Goal: Transaction & Acquisition: Obtain resource

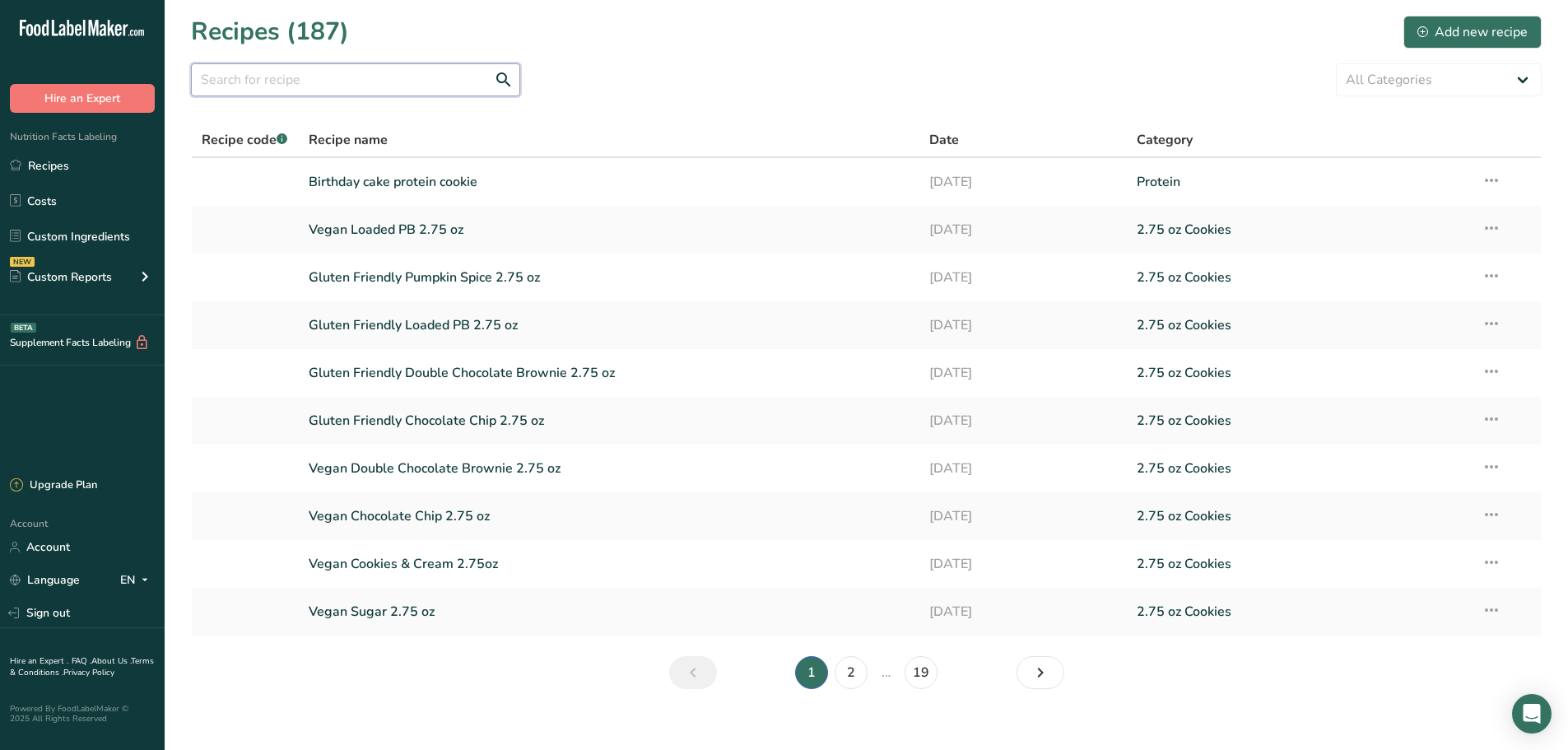
click at [332, 76] on input "text" at bounding box center [355, 80] width 329 height 33
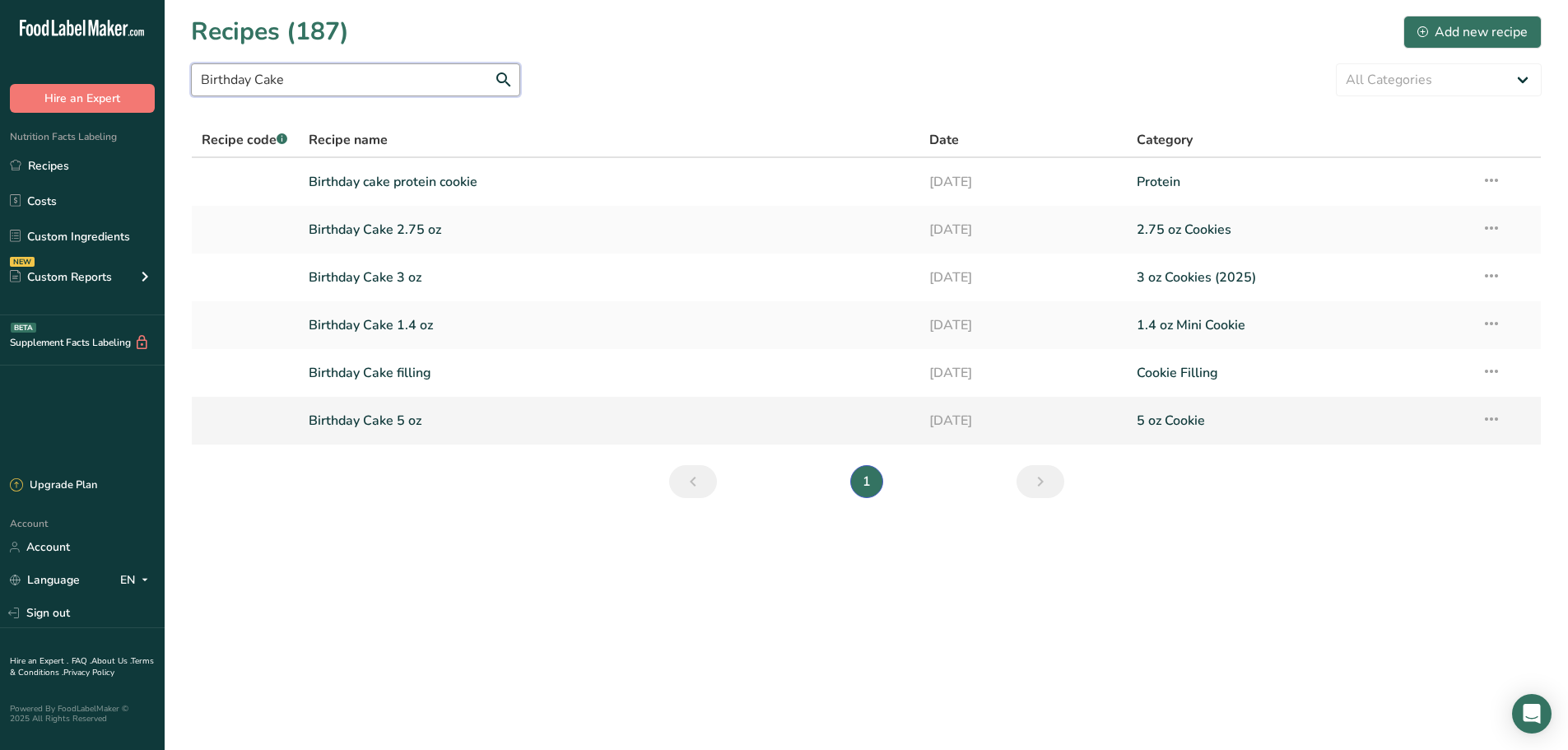
type input "Birthday Cake"
click at [408, 420] on link "Birthday Cake 5 oz" at bounding box center [610, 420] width 602 height 34
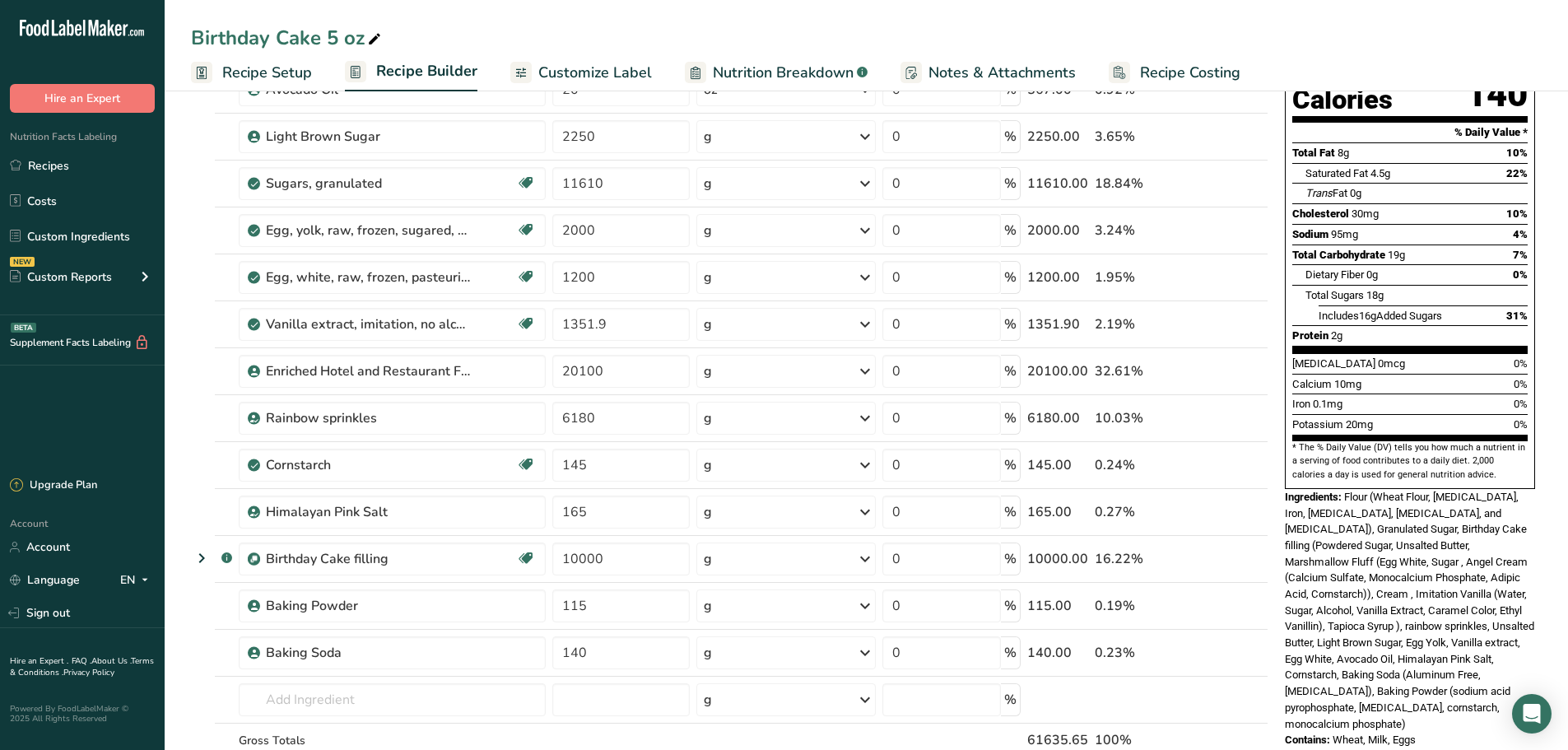
scroll to position [206, 0]
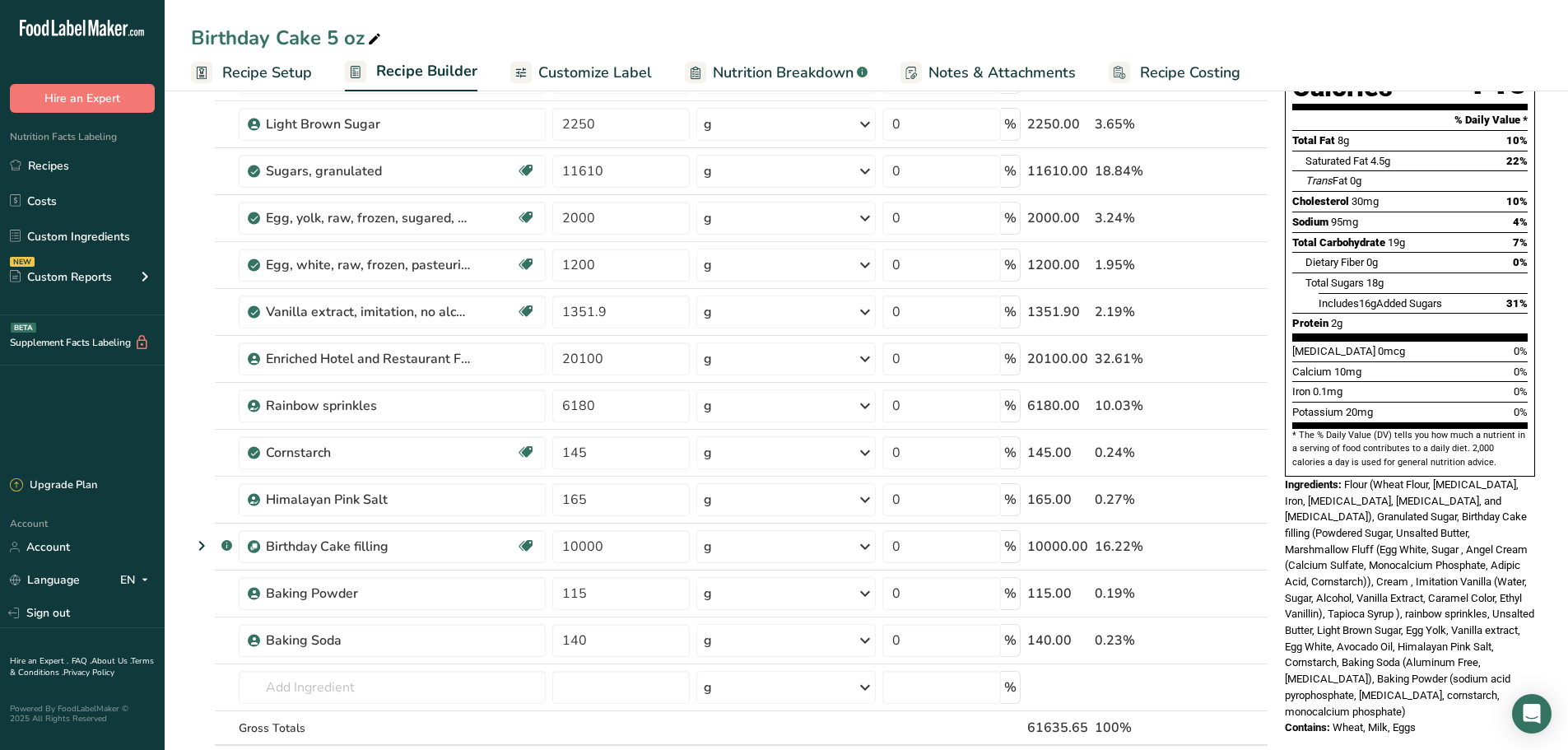
drag, startPoint x: 48, startPoint y: 239, endPoint x: 74, endPoint y: 182, distance: 62.6
click at [50, 239] on link "Custom Ingredients" at bounding box center [82, 236] width 165 height 32
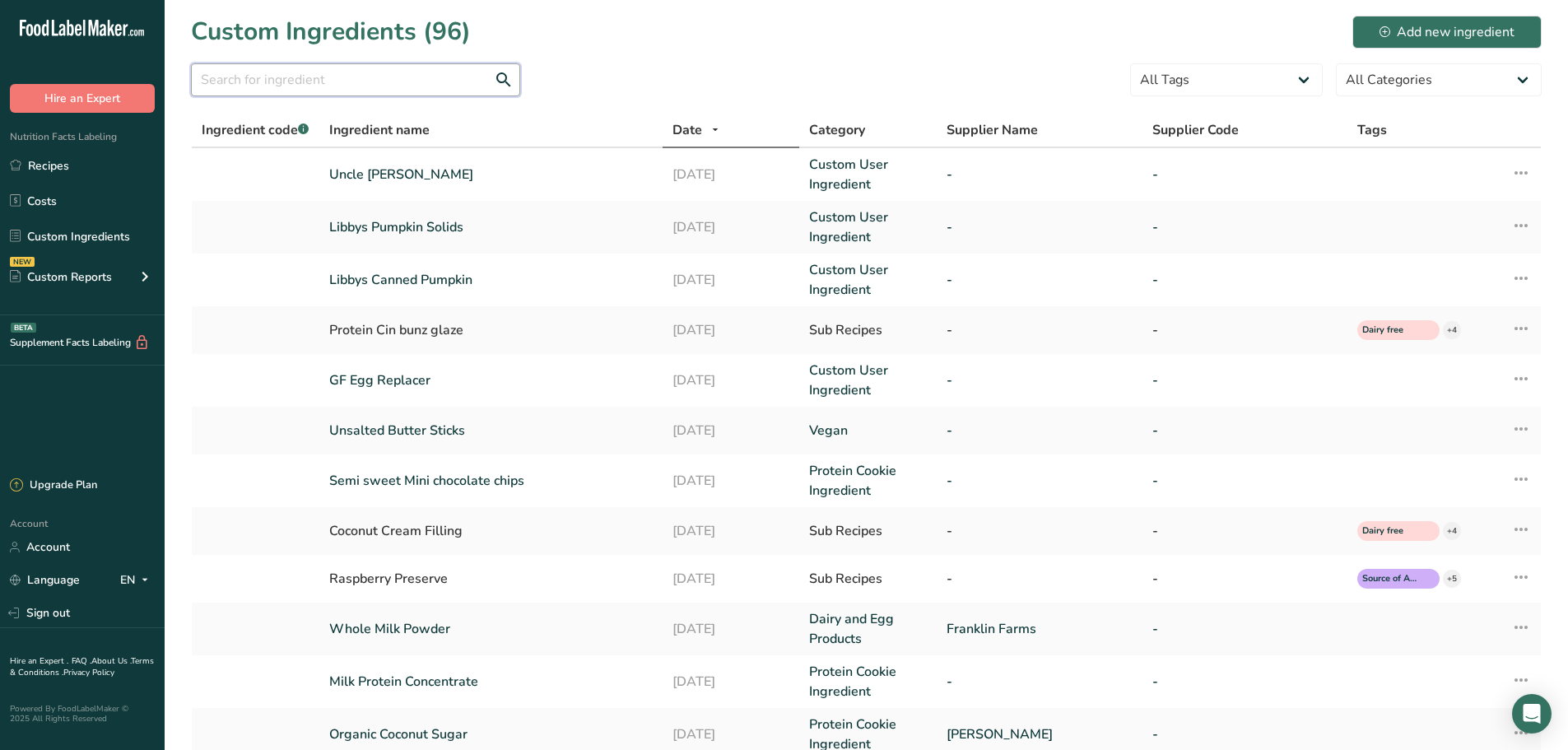
click at [285, 82] on input "text" at bounding box center [355, 80] width 329 height 33
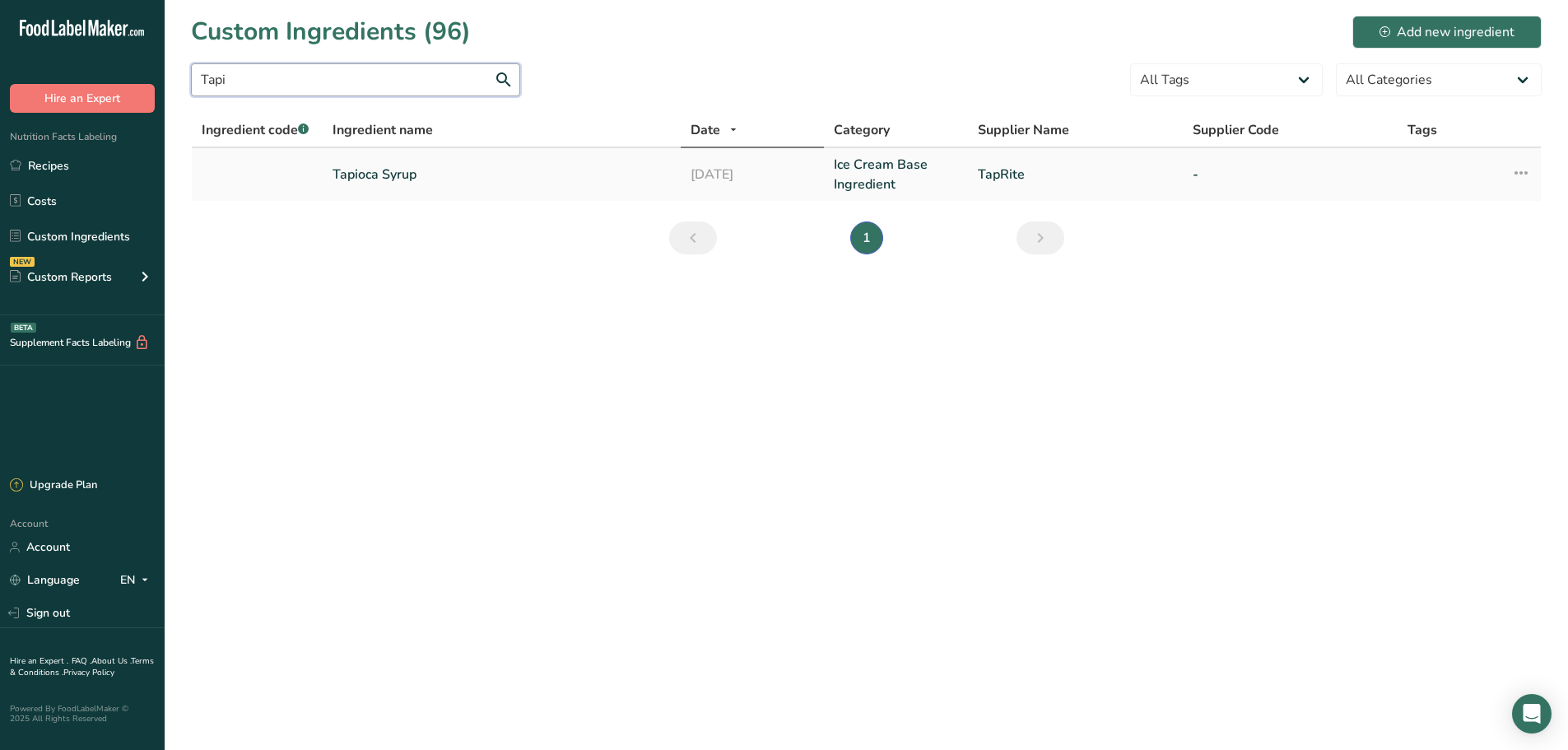
type input "Tapi"
click at [391, 182] on link "Tapioca Syrup" at bounding box center [502, 175] width 339 height 20
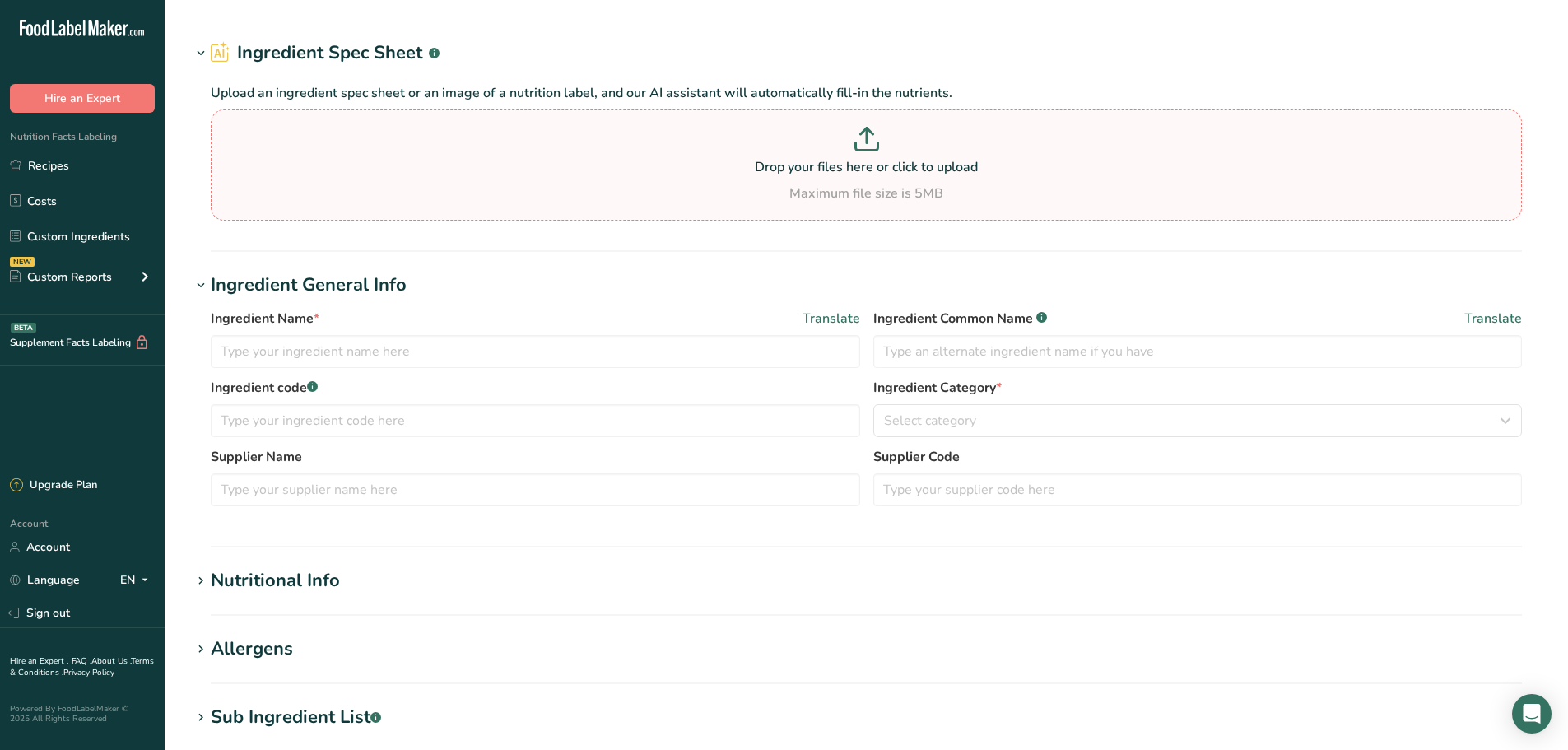
type input "Tapioca Syrup"
type input "TapRite"
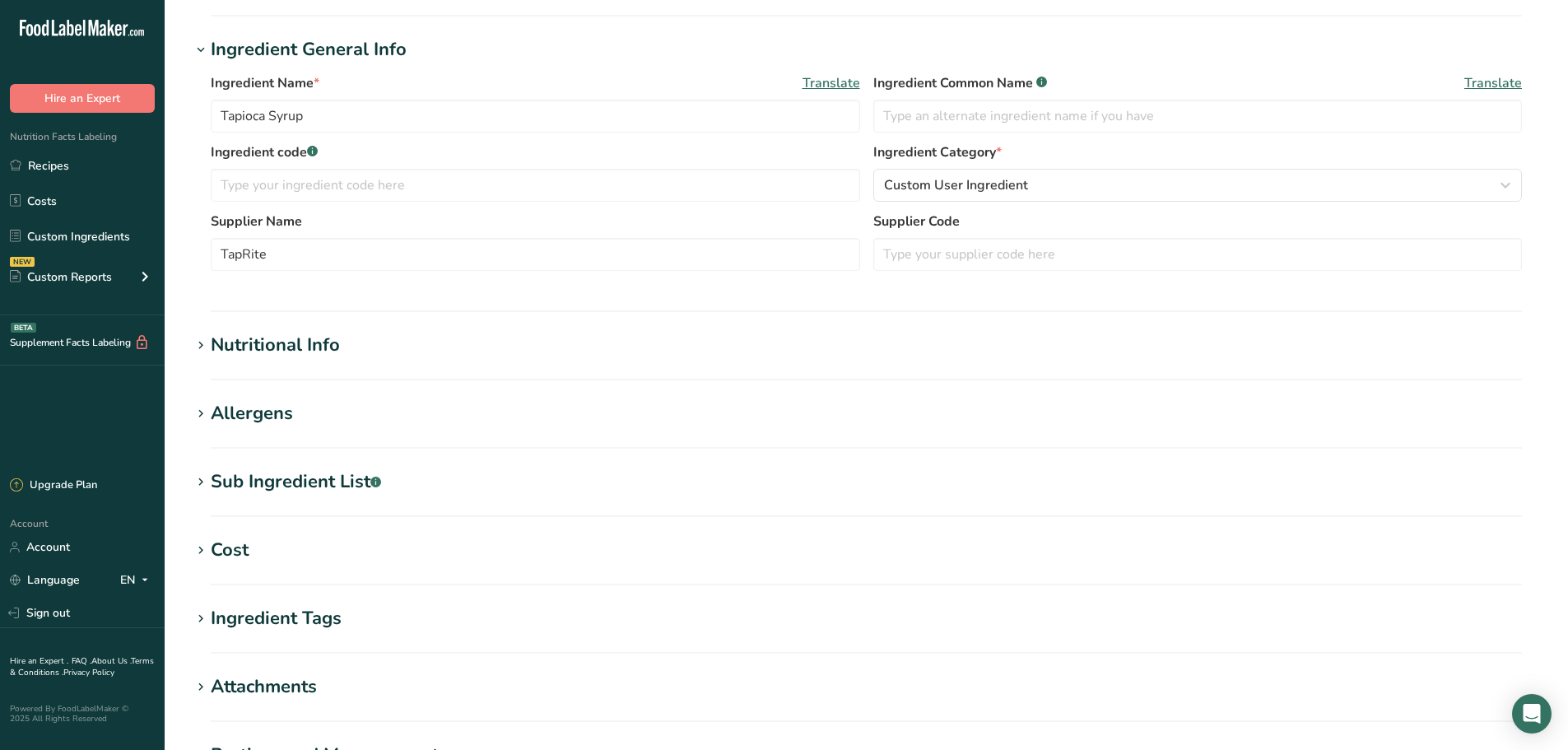
scroll to position [274, 0]
click at [287, 474] on div "Sub Ingredient List .a-a{fill:#347362;}.b-a{fill:#fff;}" at bounding box center [296, 480] width 170 height 27
click at [312, 495] on div "Translate" at bounding box center [866, 553] width 1350 height 118
click at [297, 473] on div "Sub Ingredient List .a-a{fill:#347362;}.b-a{fill:#fff;}" at bounding box center [296, 480] width 170 height 27
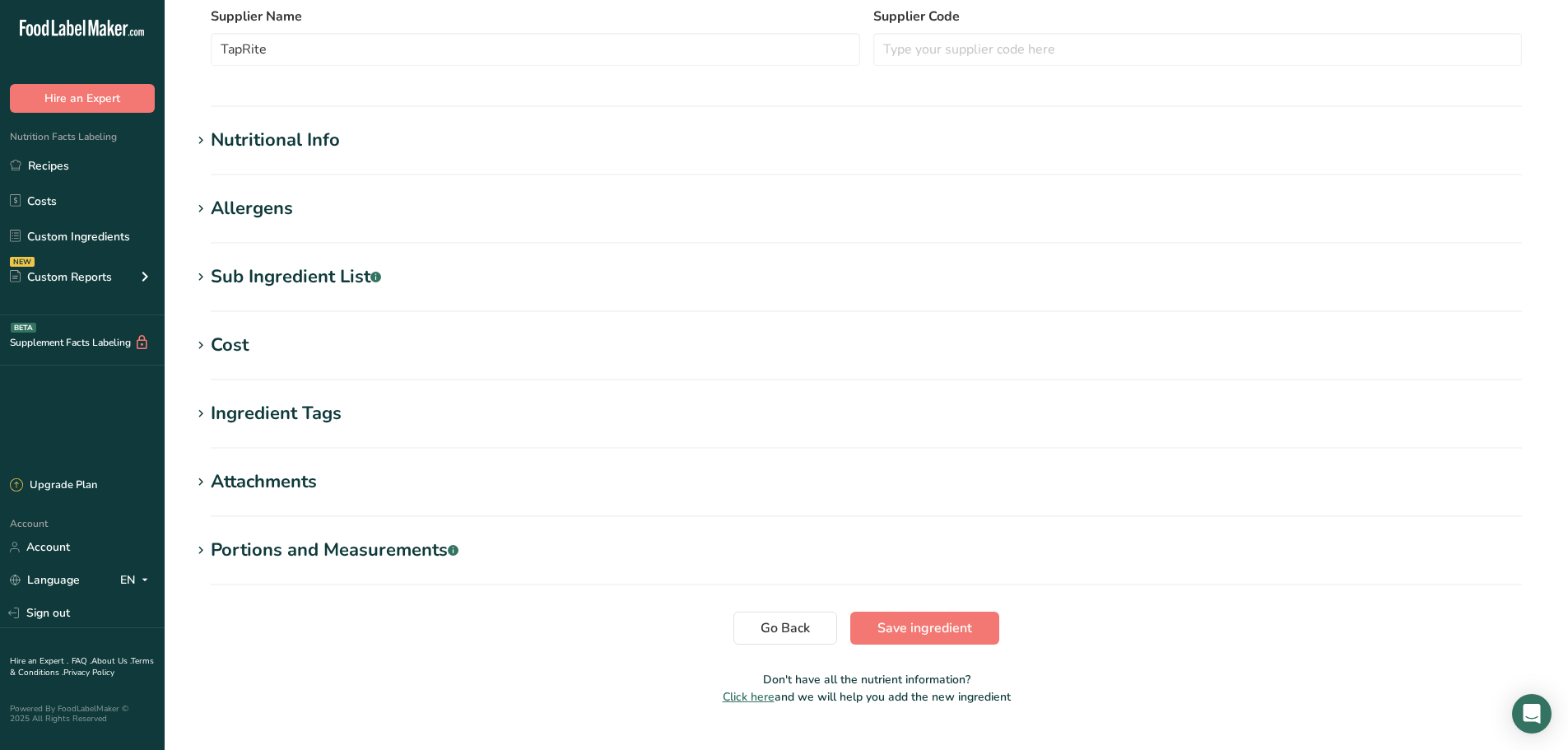
scroll to position [480, 0]
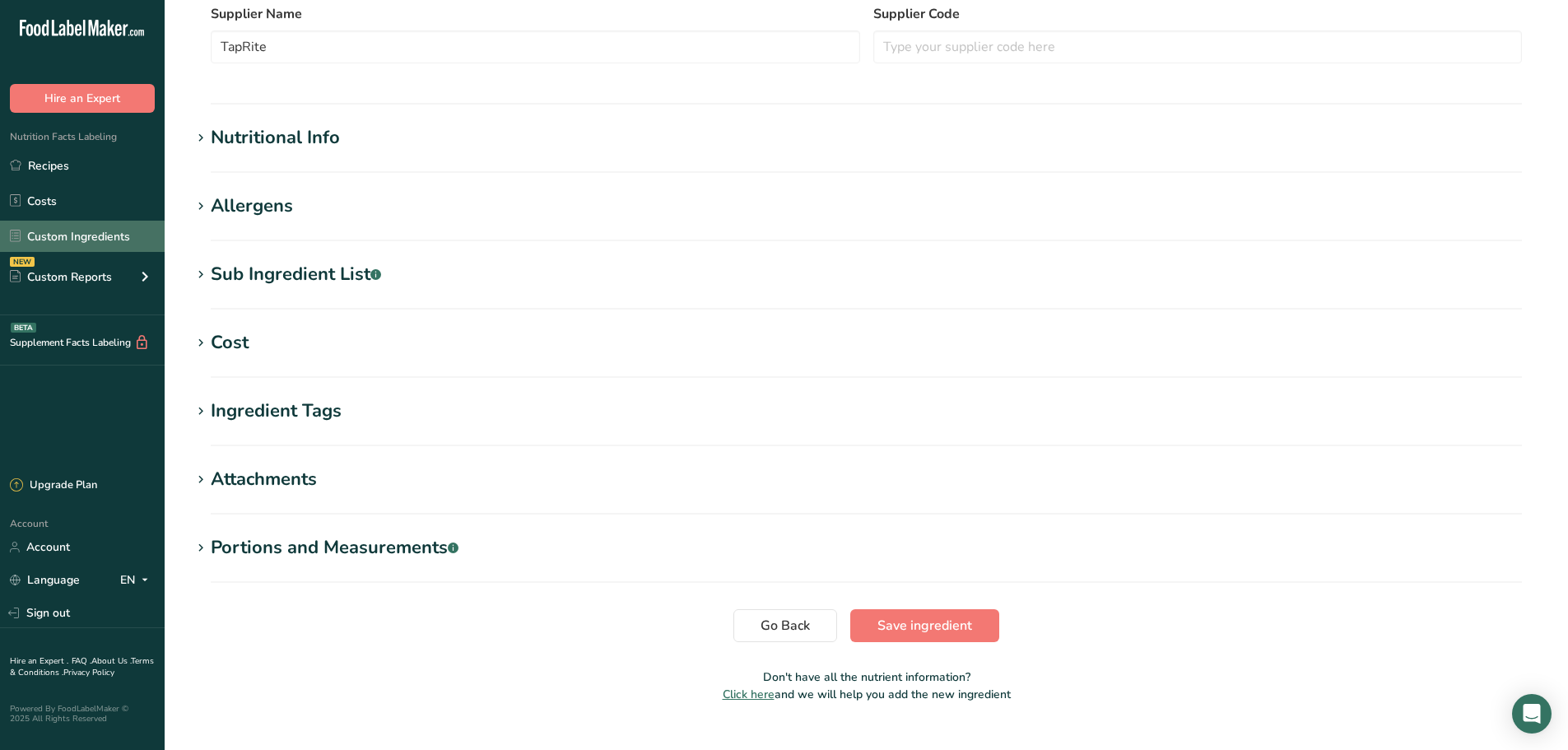
click at [93, 246] on link "Custom Ingredients" at bounding box center [82, 236] width 165 height 32
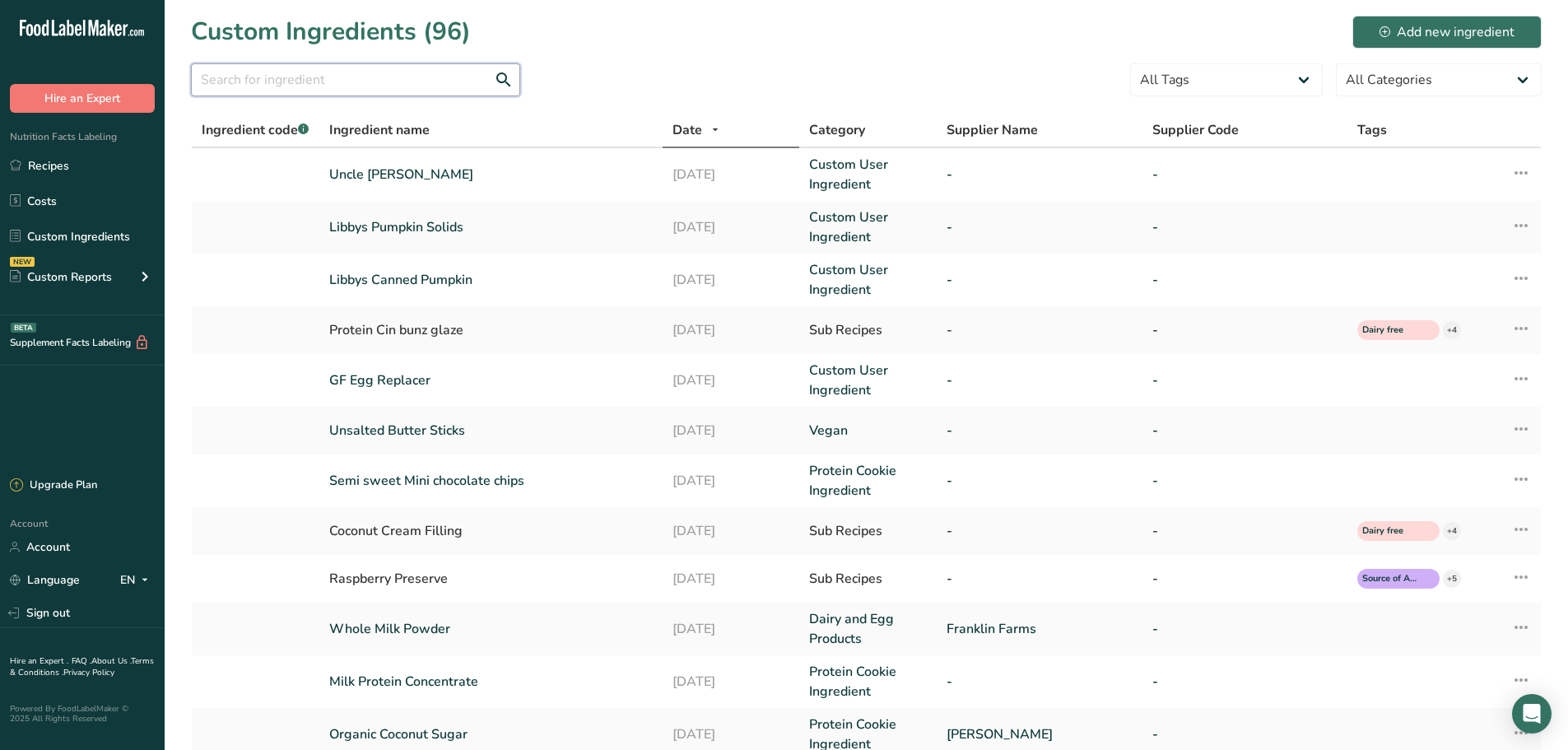
click at [247, 82] on input "text" at bounding box center [355, 80] width 329 height 33
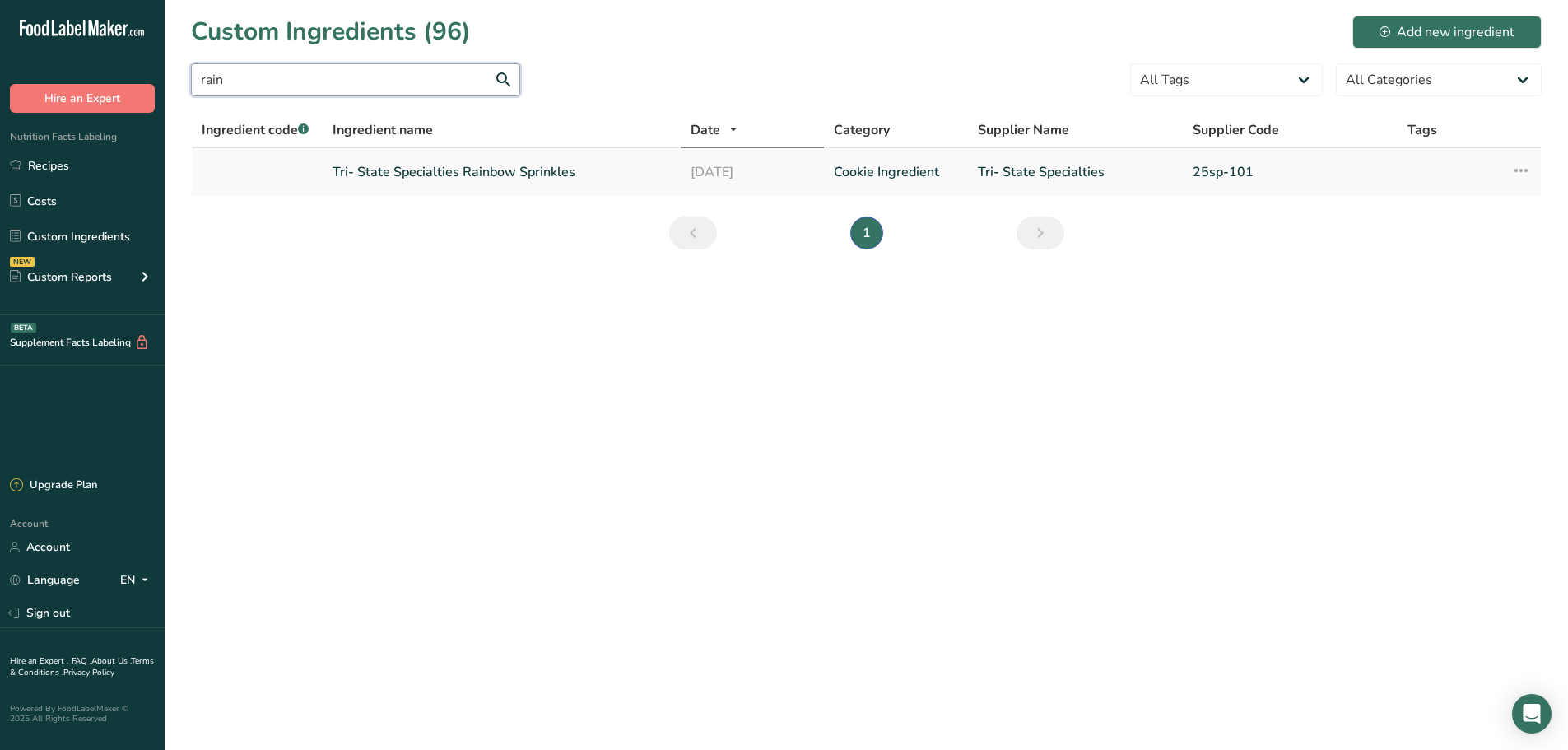
type input "rain"
click at [354, 175] on link "Tri- State Specialties Rainbow Sprinkles" at bounding box center [502, 172] width 339 height 20
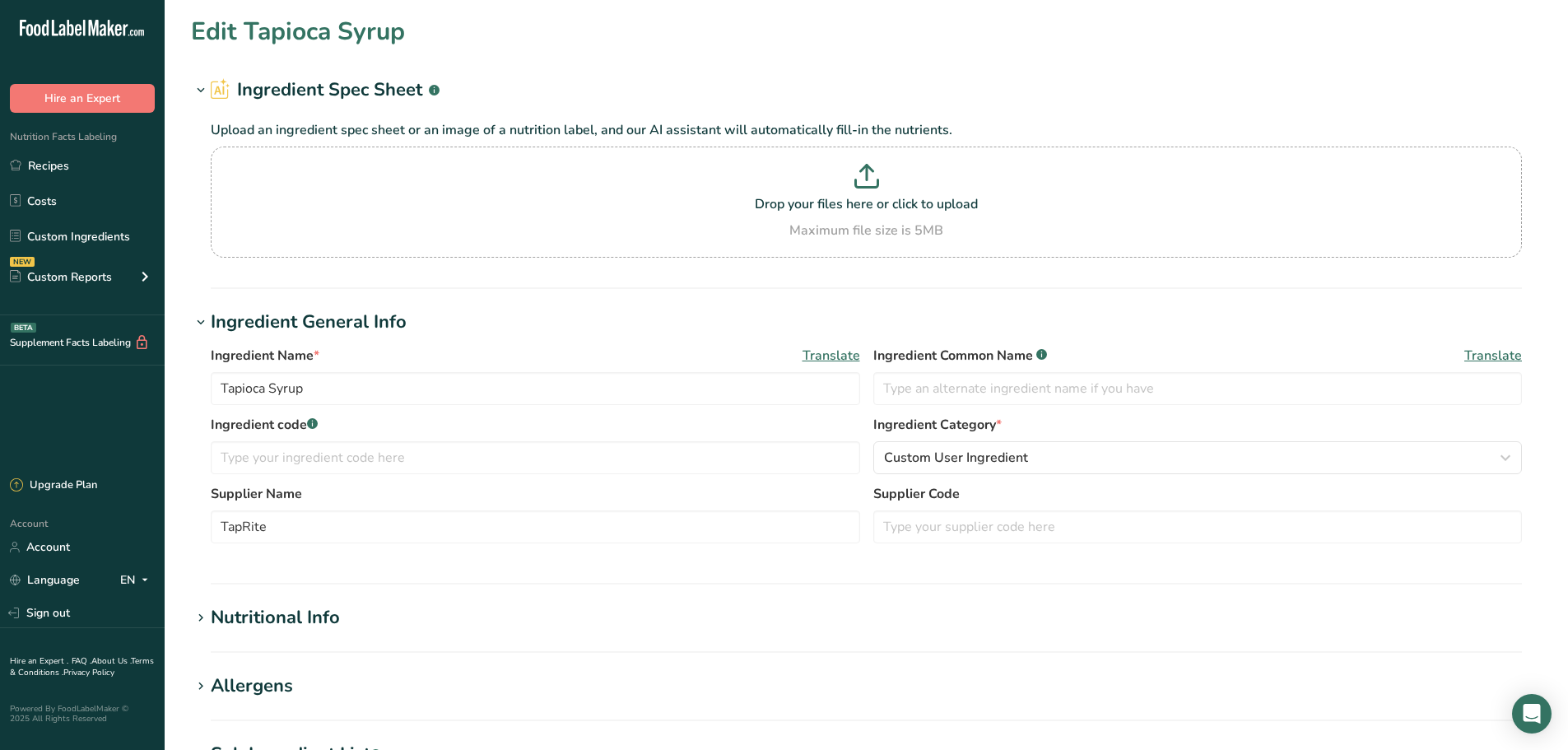
type input "Tri- State Specialties Rainbow Sprinkles"
type input "Tri- State Specialties"
type input "25sp-101"
type textarea "Sugar, Hydrogenated Palm Kern Oil, Corn Starch, Sunflower Lecithin, FD & C Colo…"
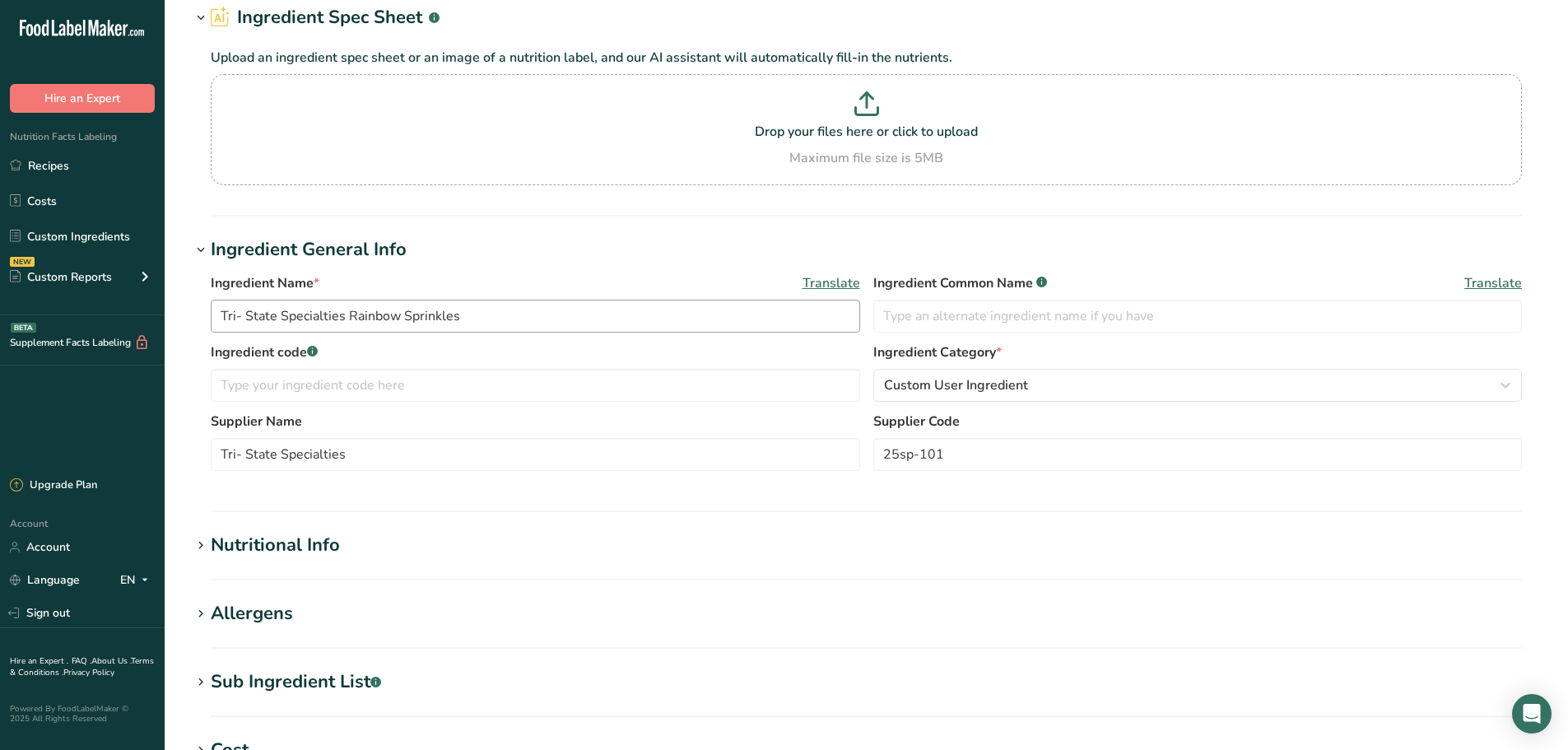
scroll to position [274, 0]
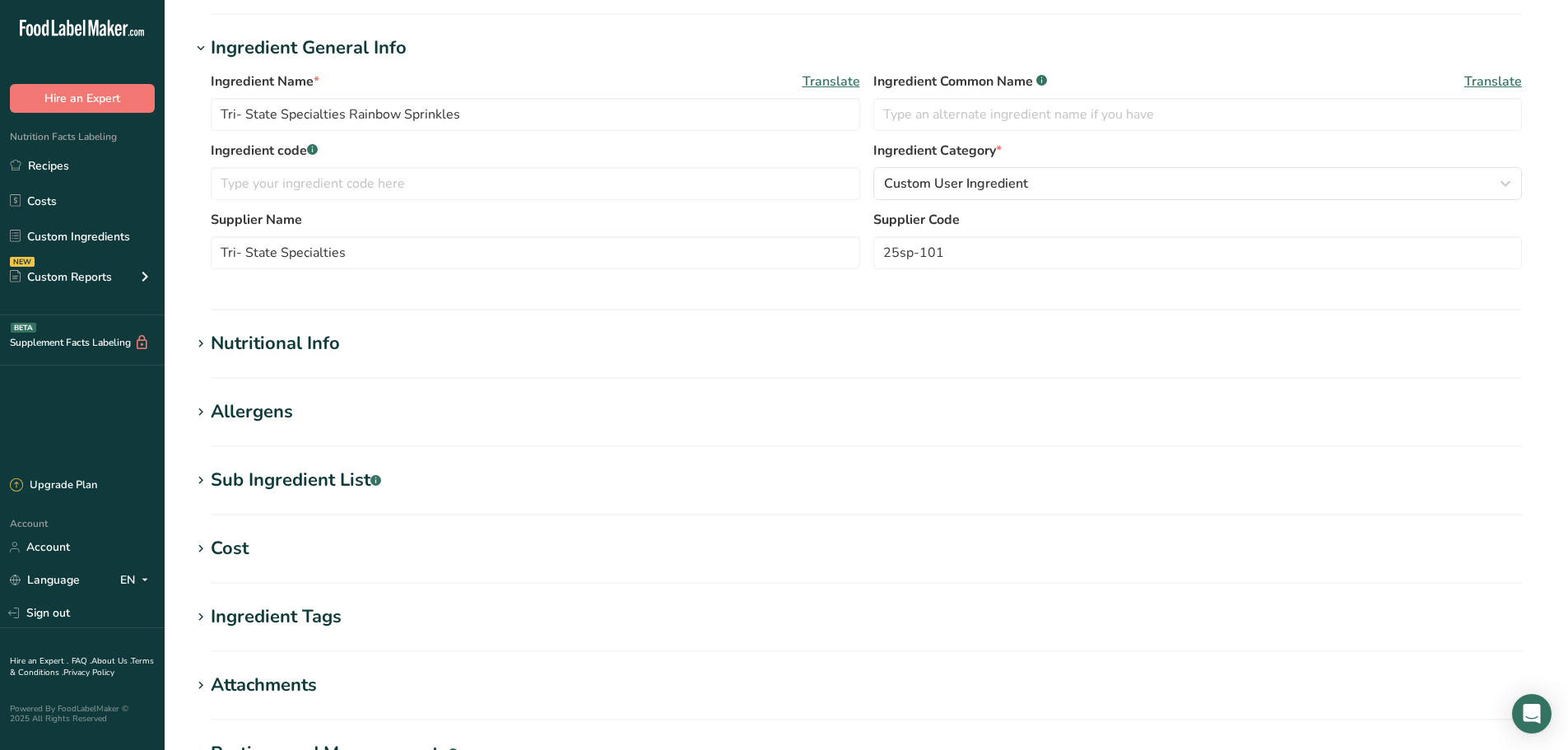
click at [339, 488] on div "Sub Ingredient List .a-a{fill:#347362;}.b-a{fill:#fff;}" at bounding box center [296, 480] width 170 height 27
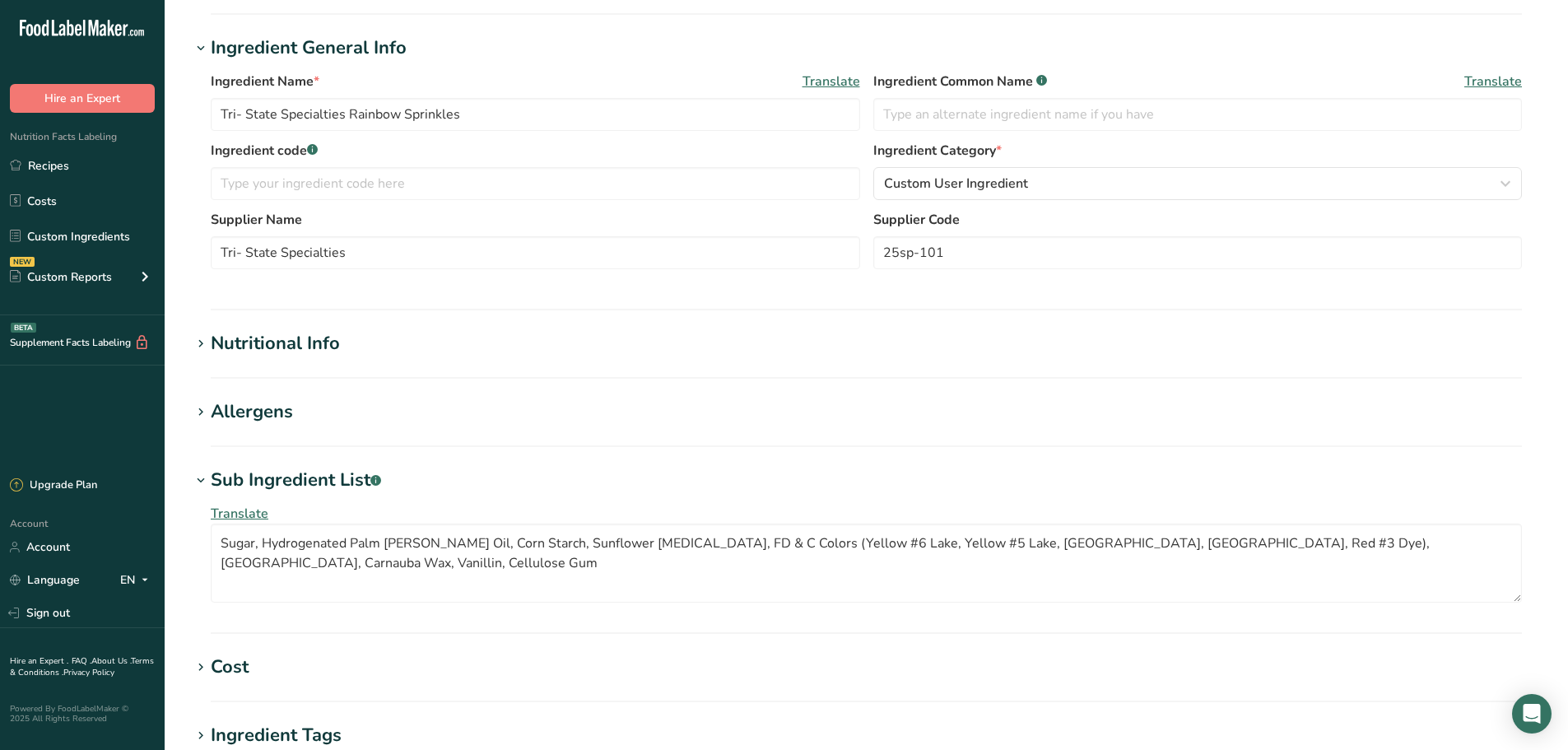
click at [339, 488] on div "Sub Ingredient List .a-a{fill:#347362;}.b-a{fill:#fff;}" at bounding box center [296, 480] width 170 height 27
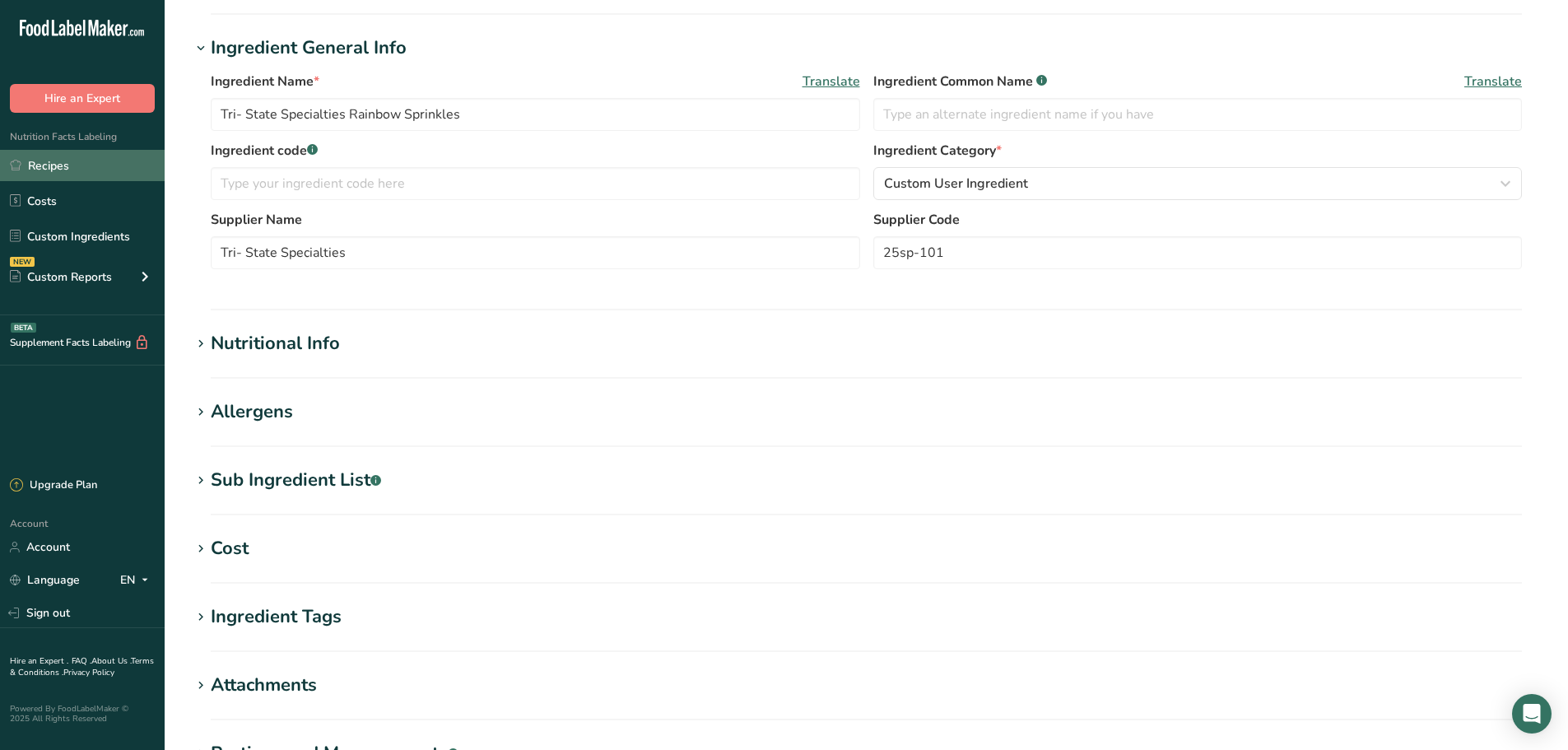
click at [55, 162] on link "Recipes" at bounding box center [82, 166] width 165 height 32
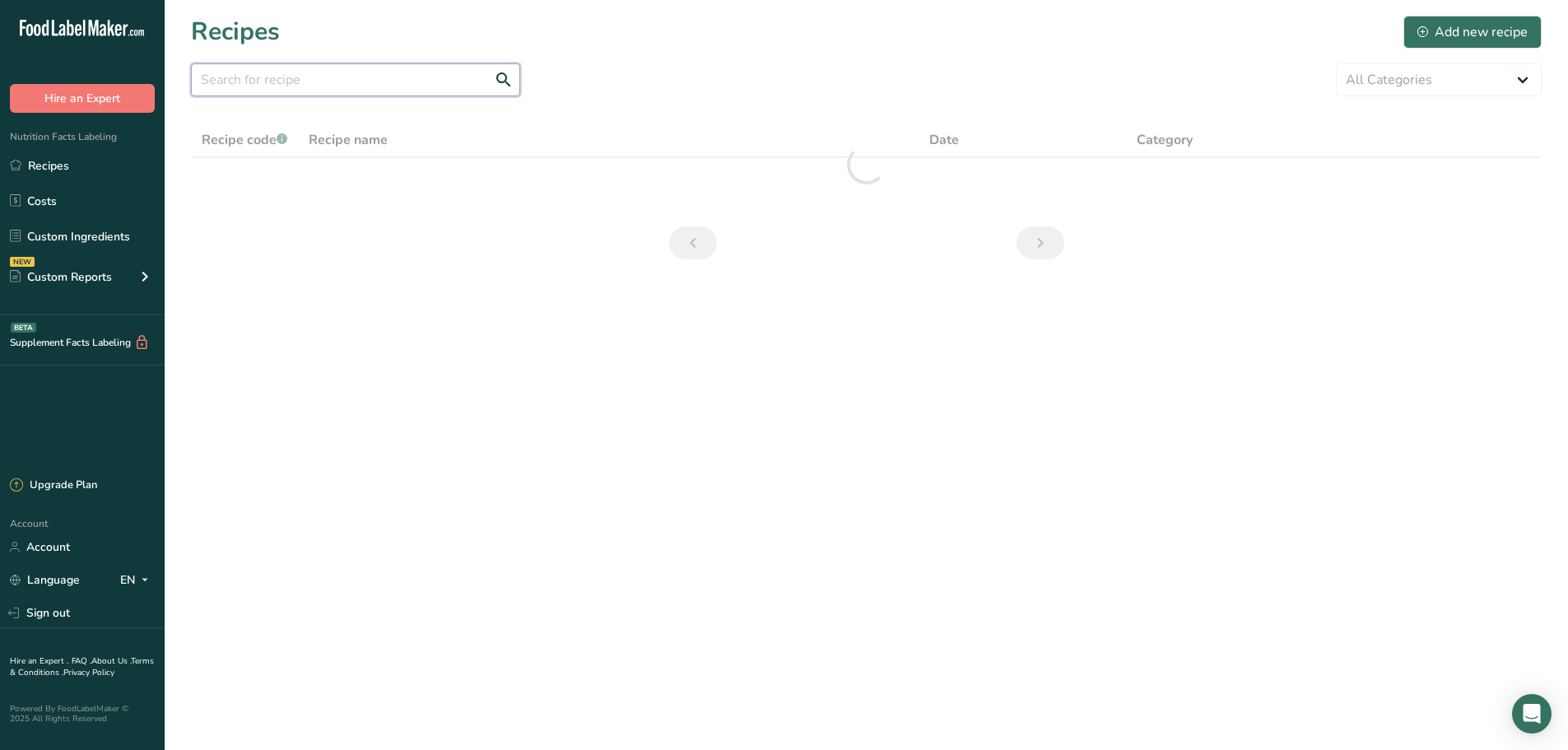
click at [274, 71] on input "text" at bounding box center [355, 80] width 329 height 33
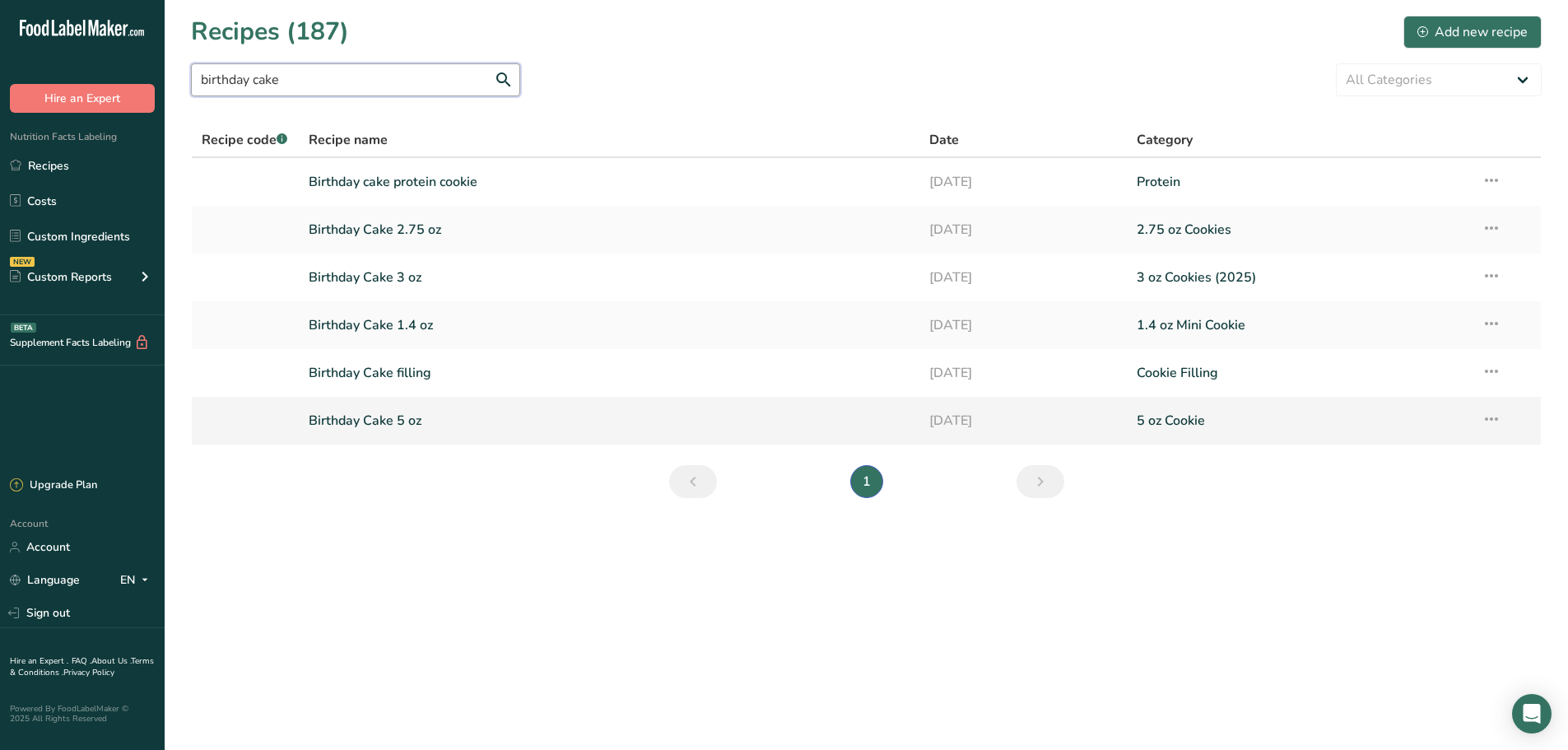
type input "birthday cake"
click at [363, 425] on link "Birthday Cake 5 oz" at bounding box center [610, 420] width 602 height 34
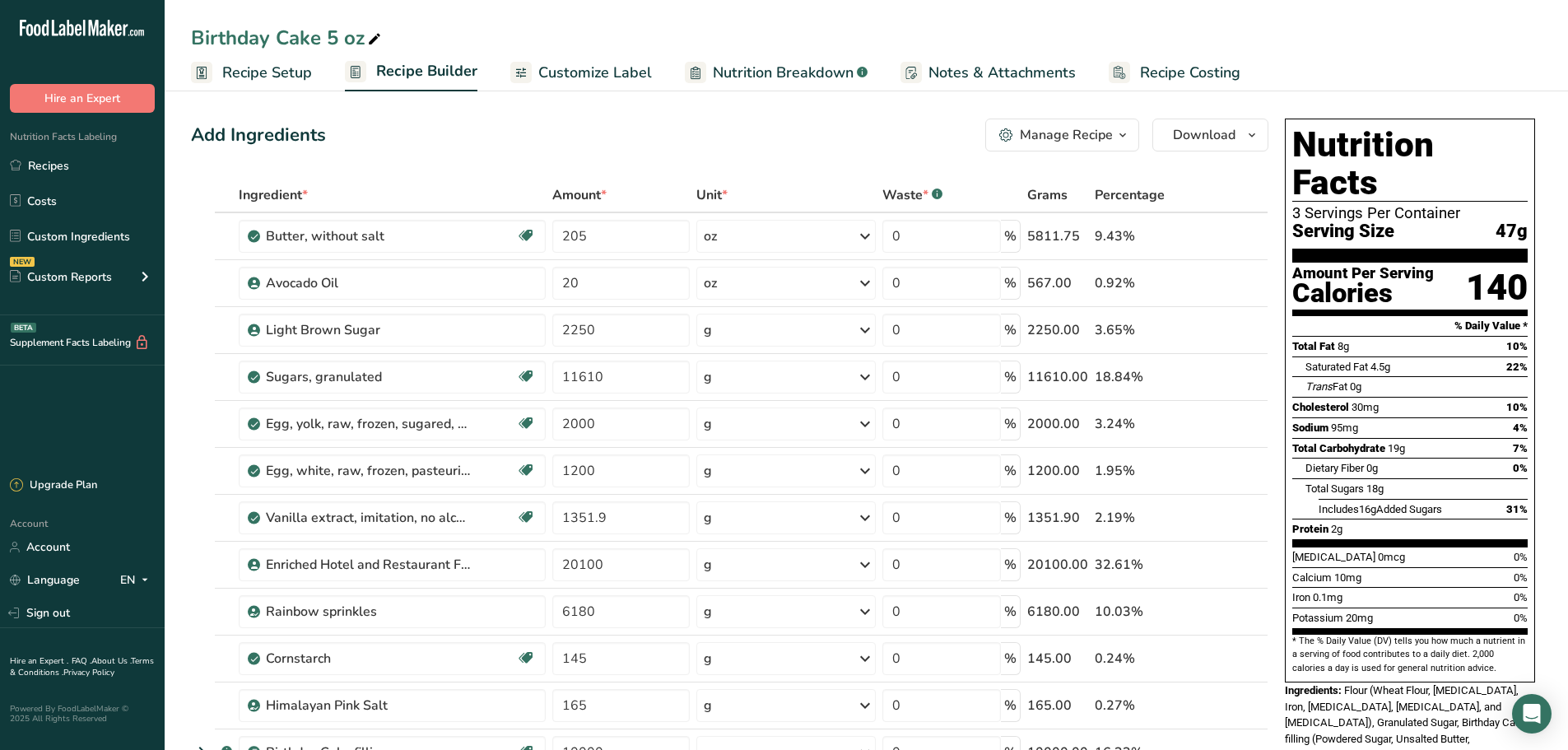
click at [1085, 135] on div "Manage Recipe" at bounding box center [1066, 135] width 93 height 20
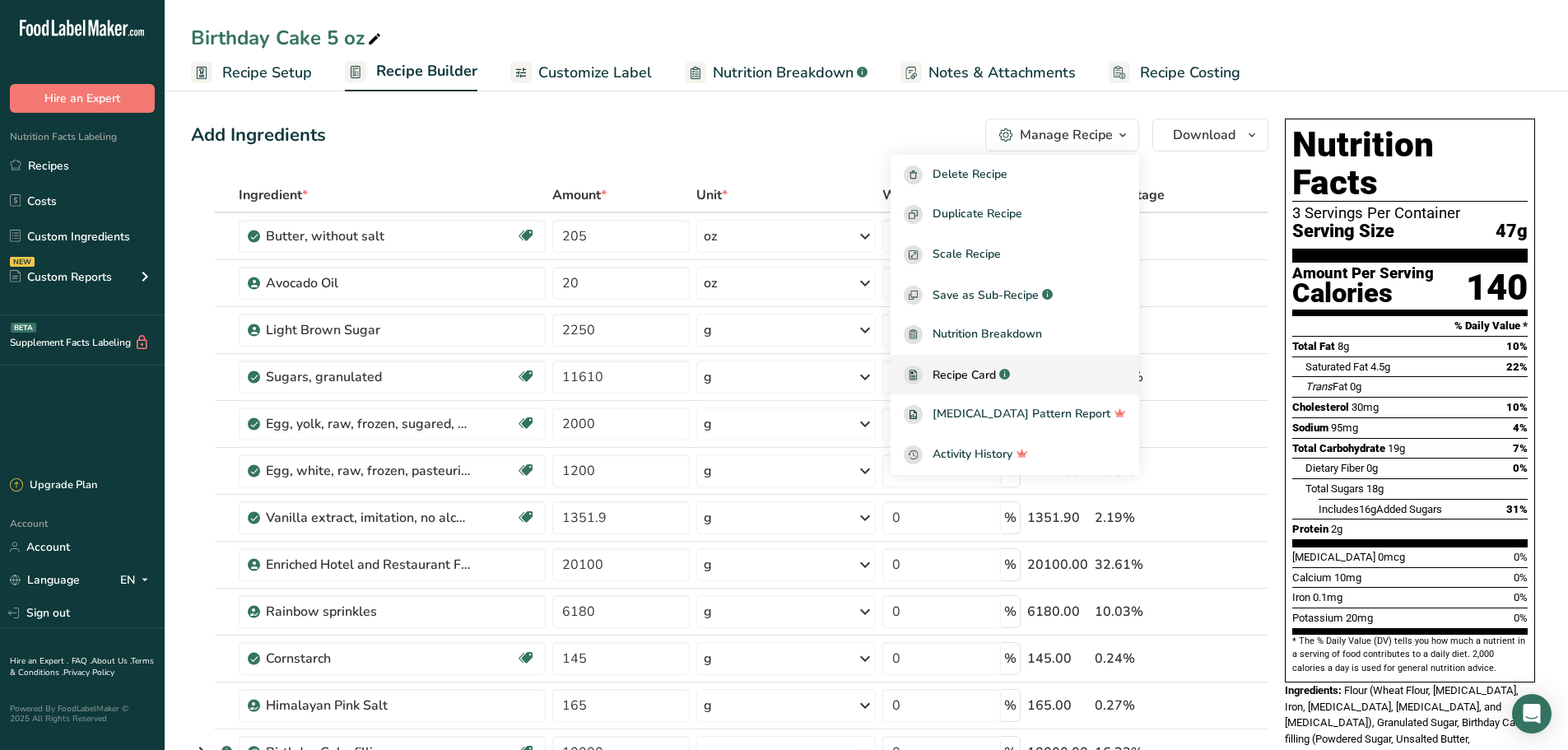
click at [1050, 373] on div "Recipe Card .a-a{fill:#347362;}.b-a{fill:#fff;}" at bounding box center [1014, 375] width 222 height 19
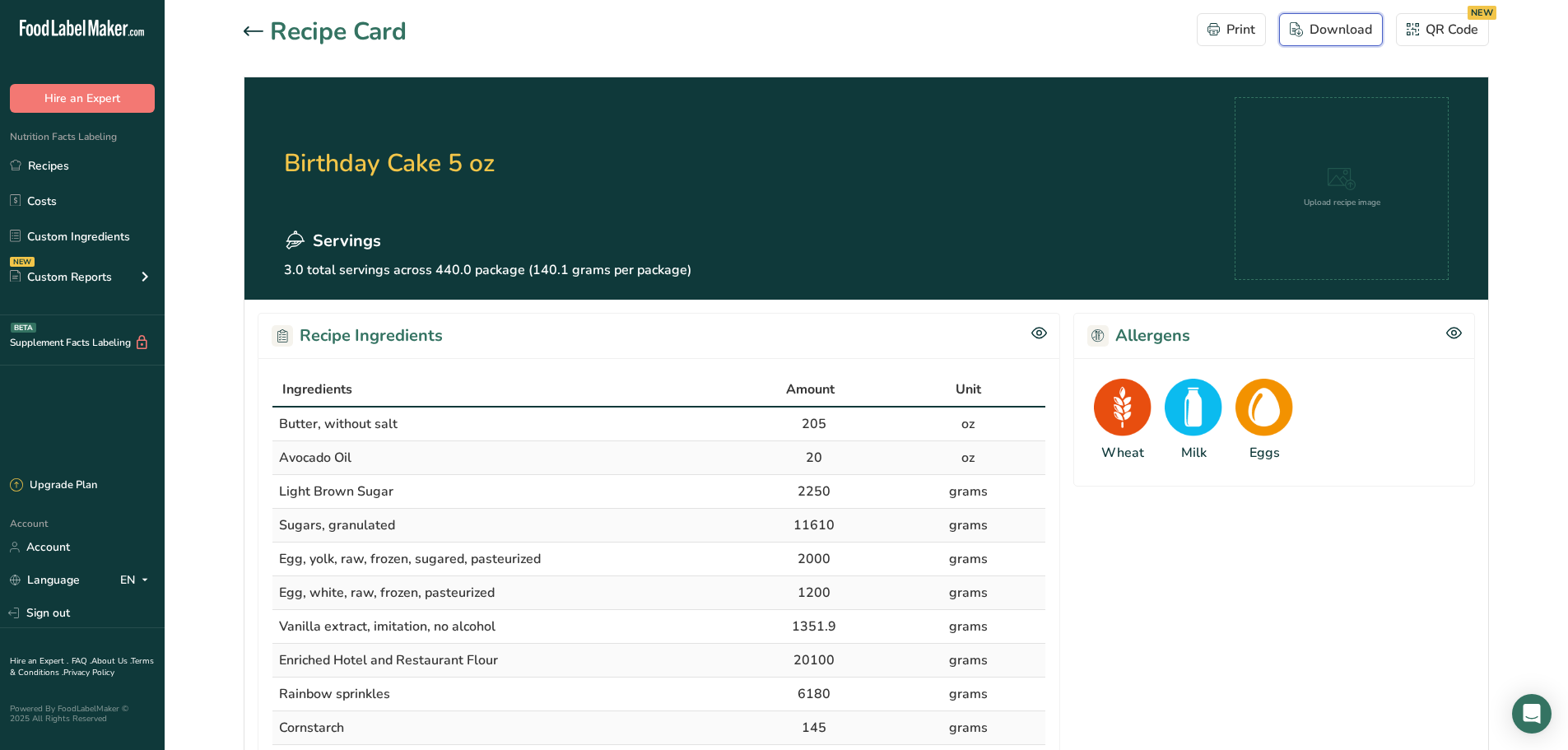
click at [1325, 33] on div "Download" at bounding box center [1331, 30] width 82 height 20
click at [352, 37] on h1 "Recipe Card" at bounding box center [339, 32] width 137 height 37
click at [246, 36] on div at bounding box center [257, 32] width 26 height 20
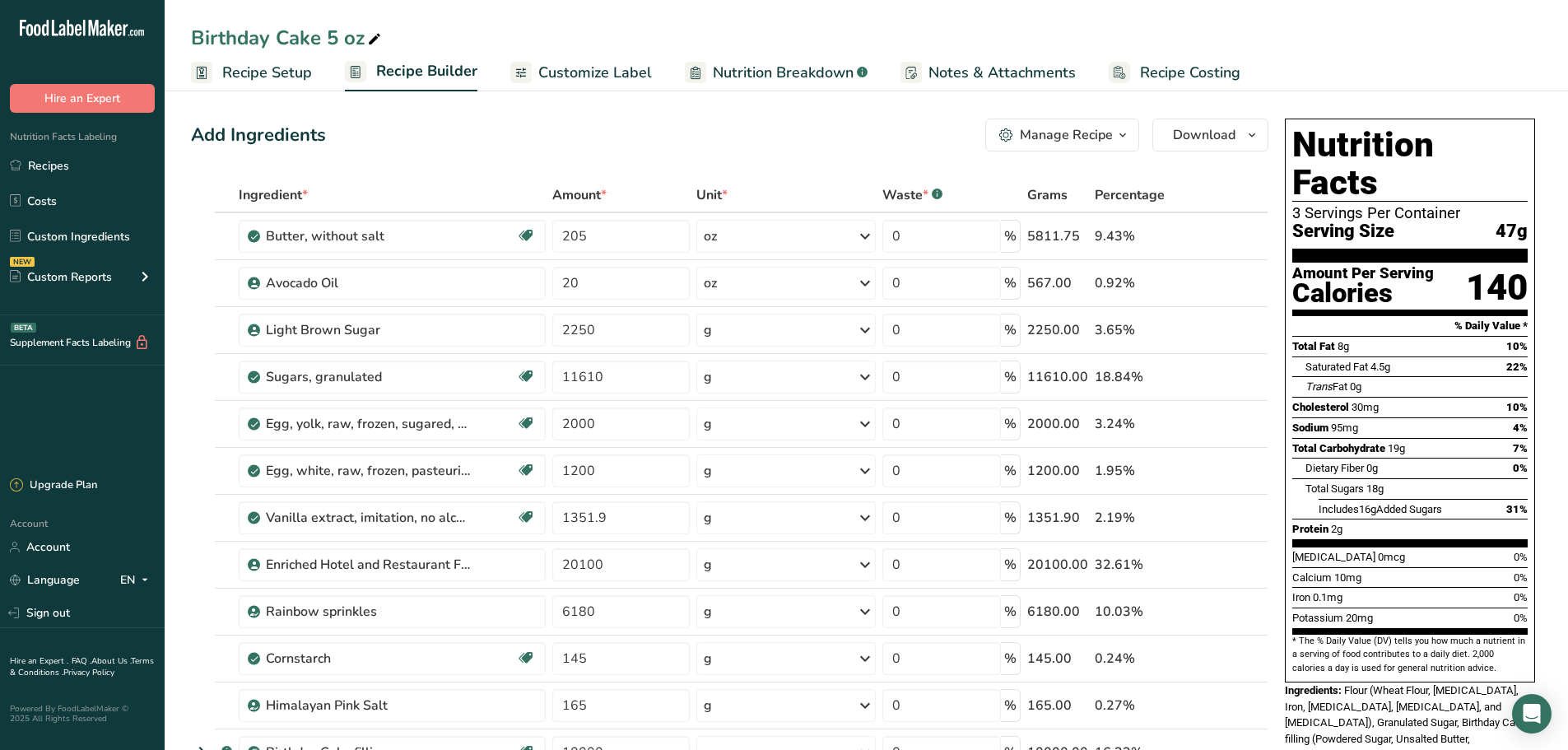
drag, startPoint x: 50, startPoint y: 173, endPoint x: 181, endPoint y: 126, distance: 139.2
click at [50, 173] on link "Recipes" at bounding box center [82, 166] width 165 height 32
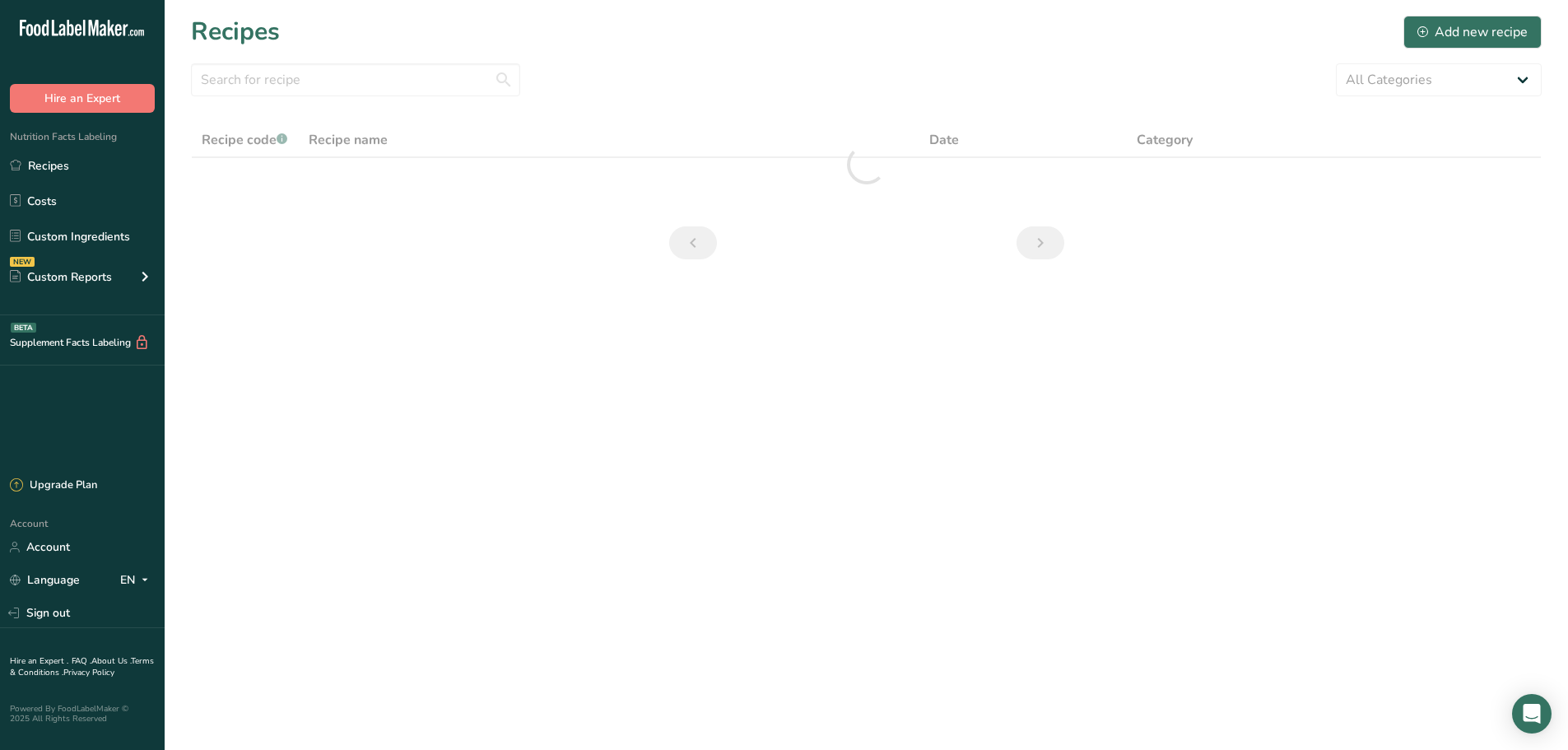
click at [261, 37] on h1 "Recipes" at bounding box center [235, 32] width 89 height 37
click at [259, 91] on input "text" at bounding box center [355, 80] width 329 height 33
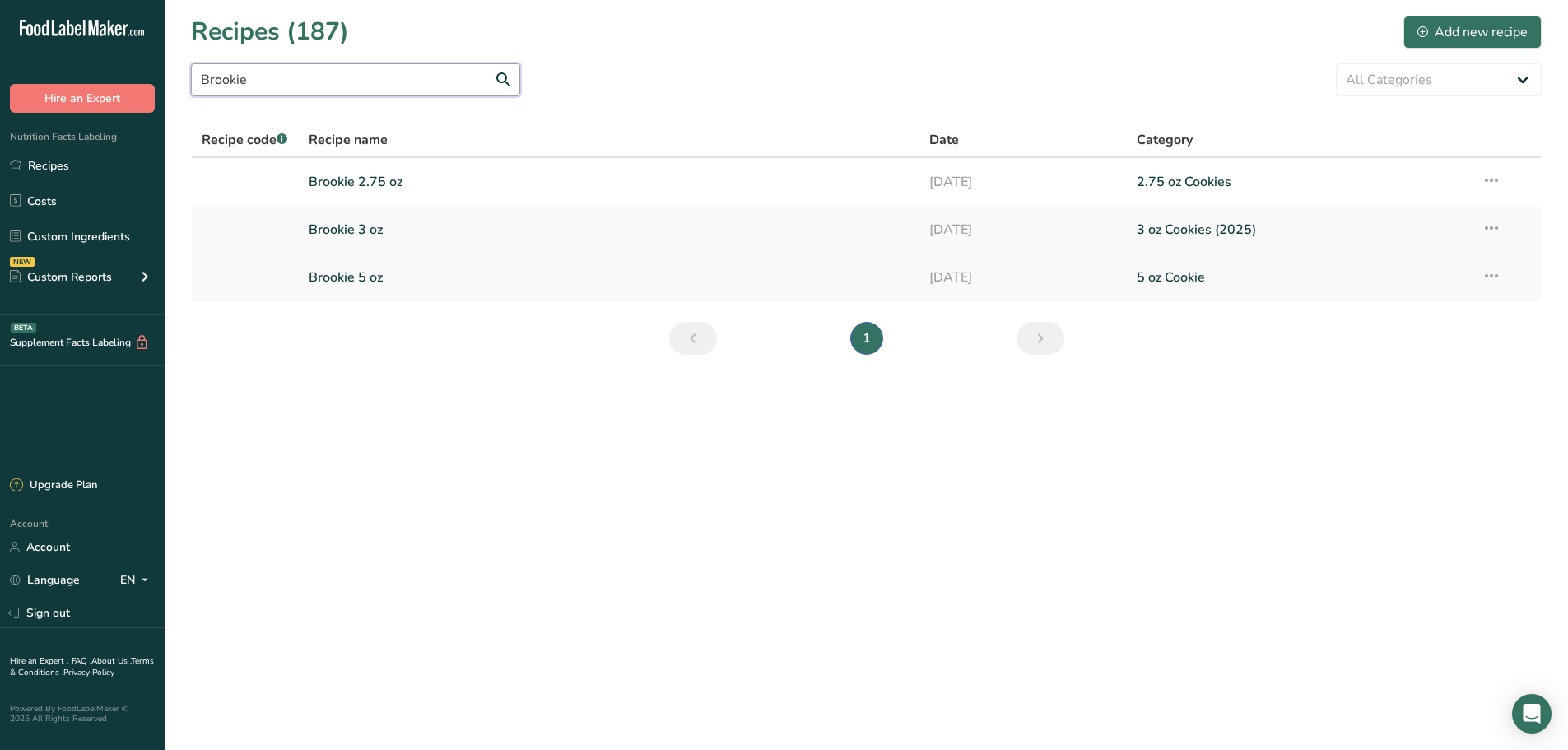
type input "Brookie"
click at [363, 282] on link "Brookie 5 oz" at bounding box center [610, 276] width 602 height 34
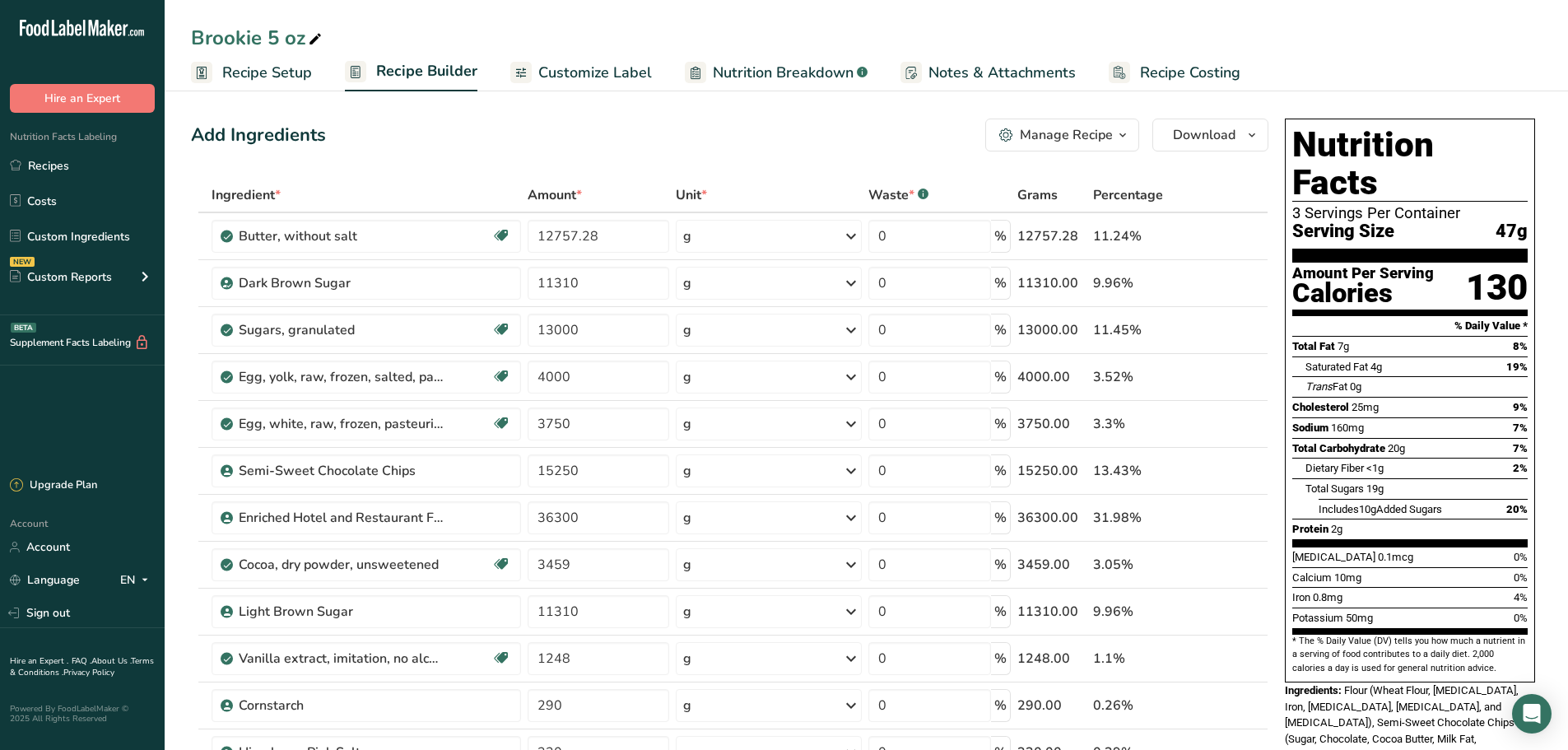
scroll to position [206, 0]
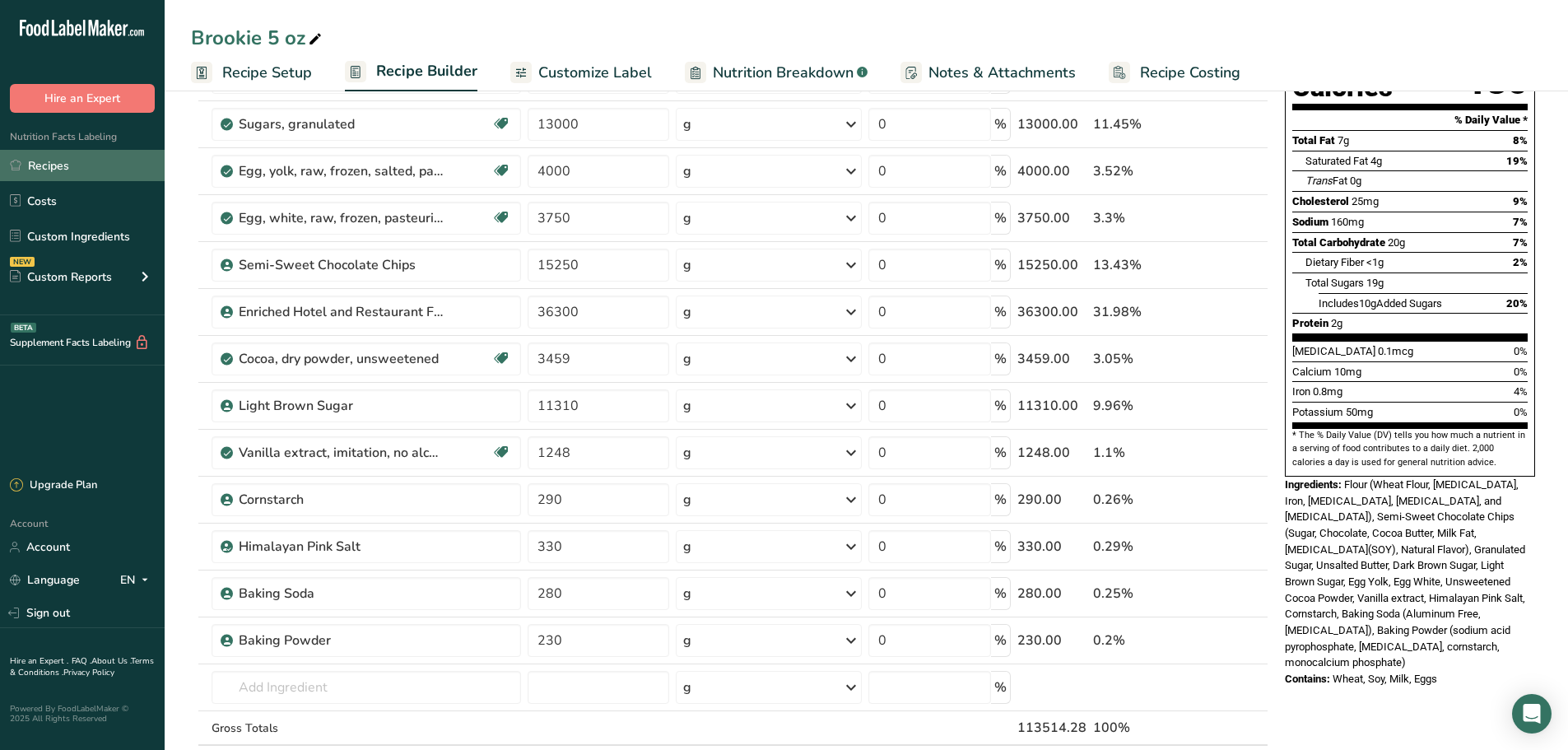
drag, startPoint x: 50, startPoint y: 234, endPoint x: 113, endPoint y: 168, distance: 91.2
click at [50, 234] on link "Custom Ingredients" at bounding box center [82, 236] width 165 height 32
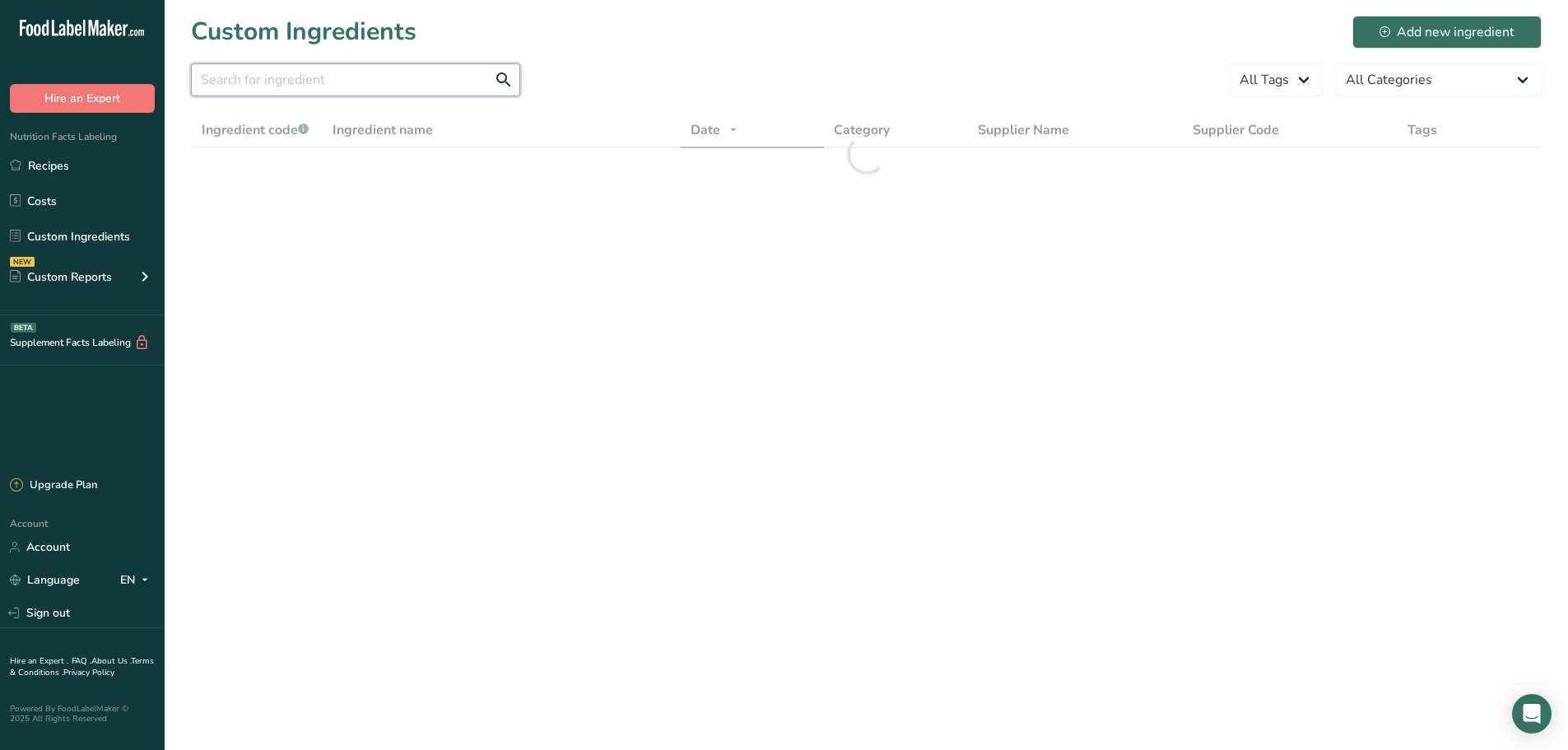
click at [276, 89] on input "text" at bounding box center [355, 80] width 329 height 33
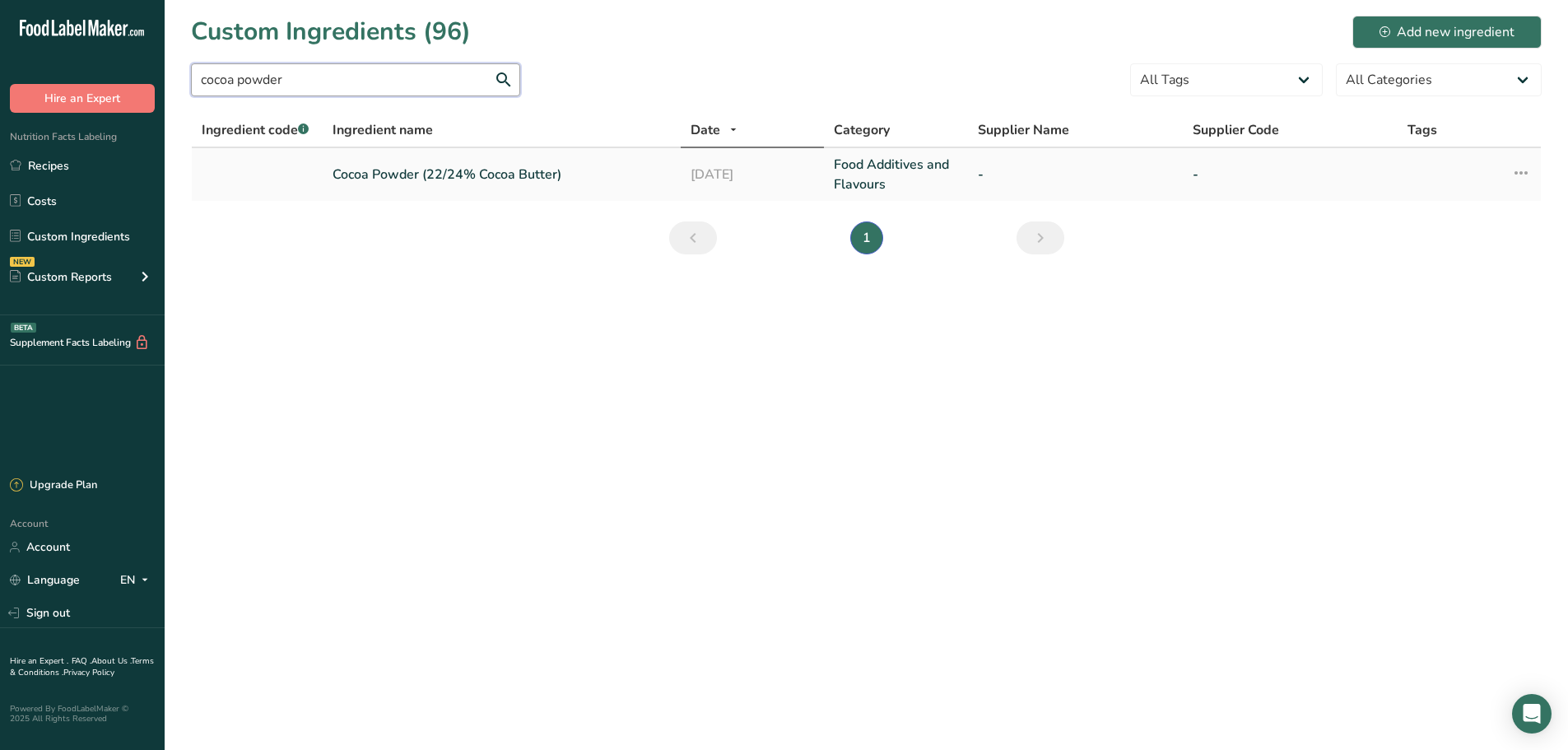
type input "cocoa powder"
click at [463, 181] on link "Cocoa Powder (22/24% Cocoa Butter)" at bounding box center [502, 175] width 339 height 20
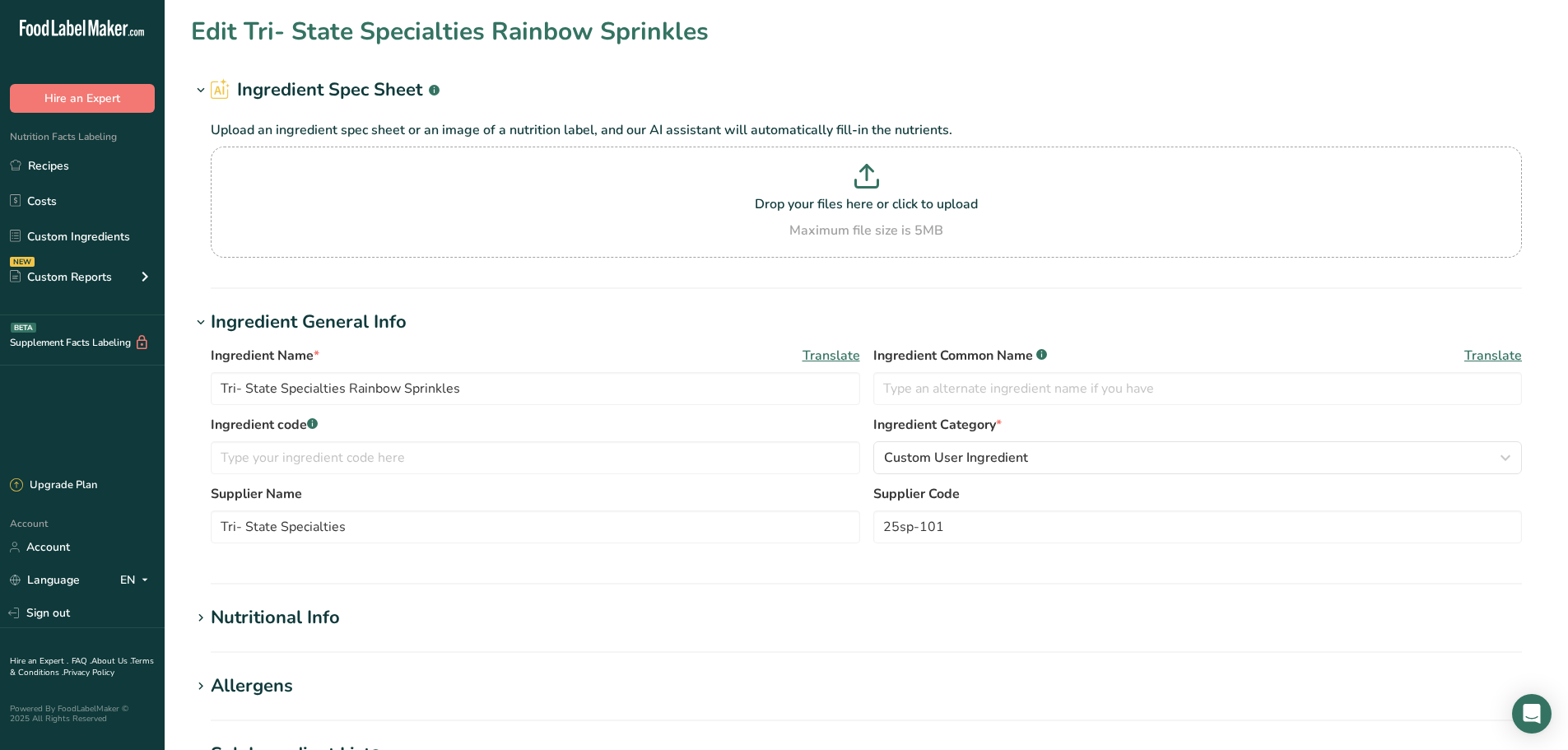
type input "Cocoa Powder (22/24% Cocoa Butter)"
type input "Cocoa Powder"
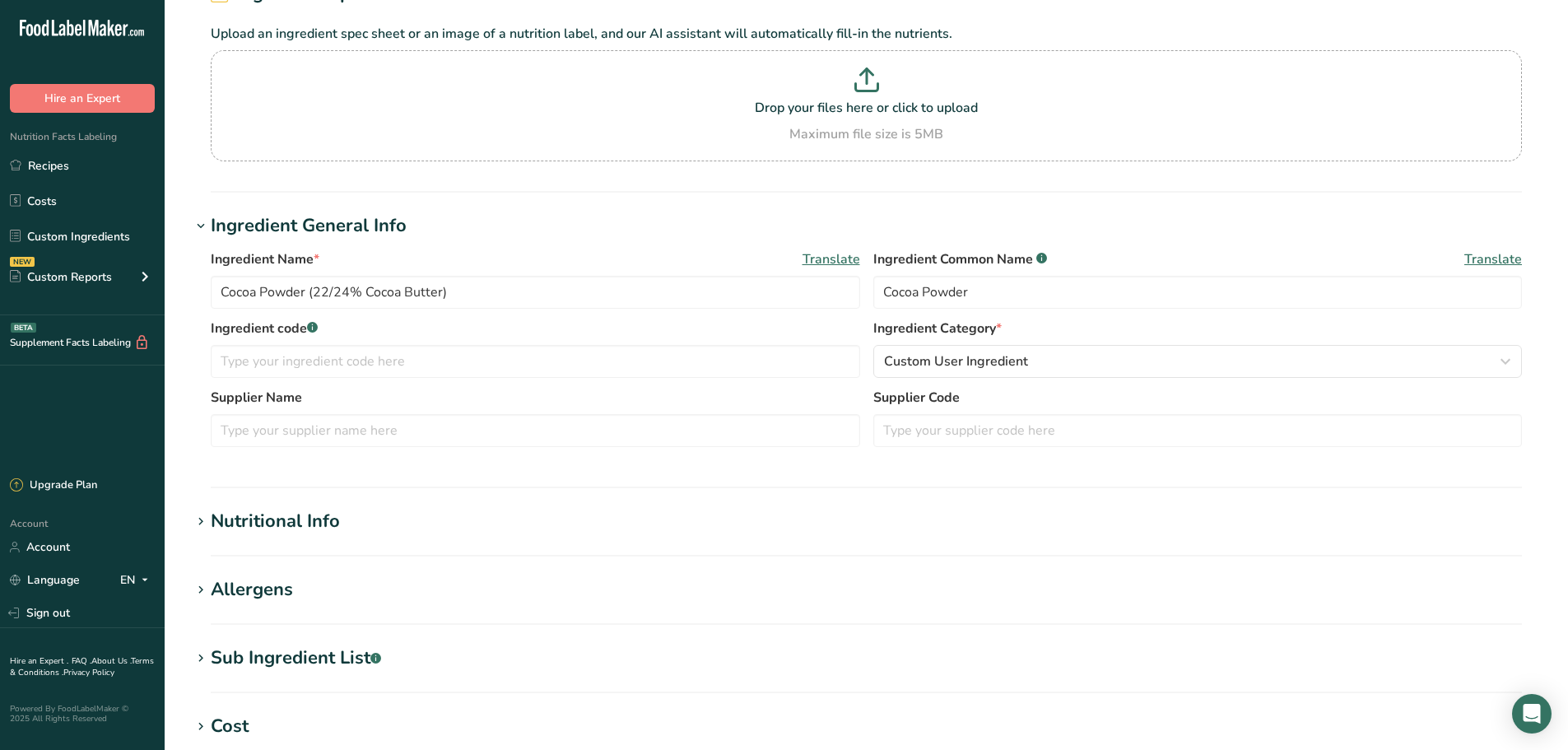
scroll to position [411, 0]
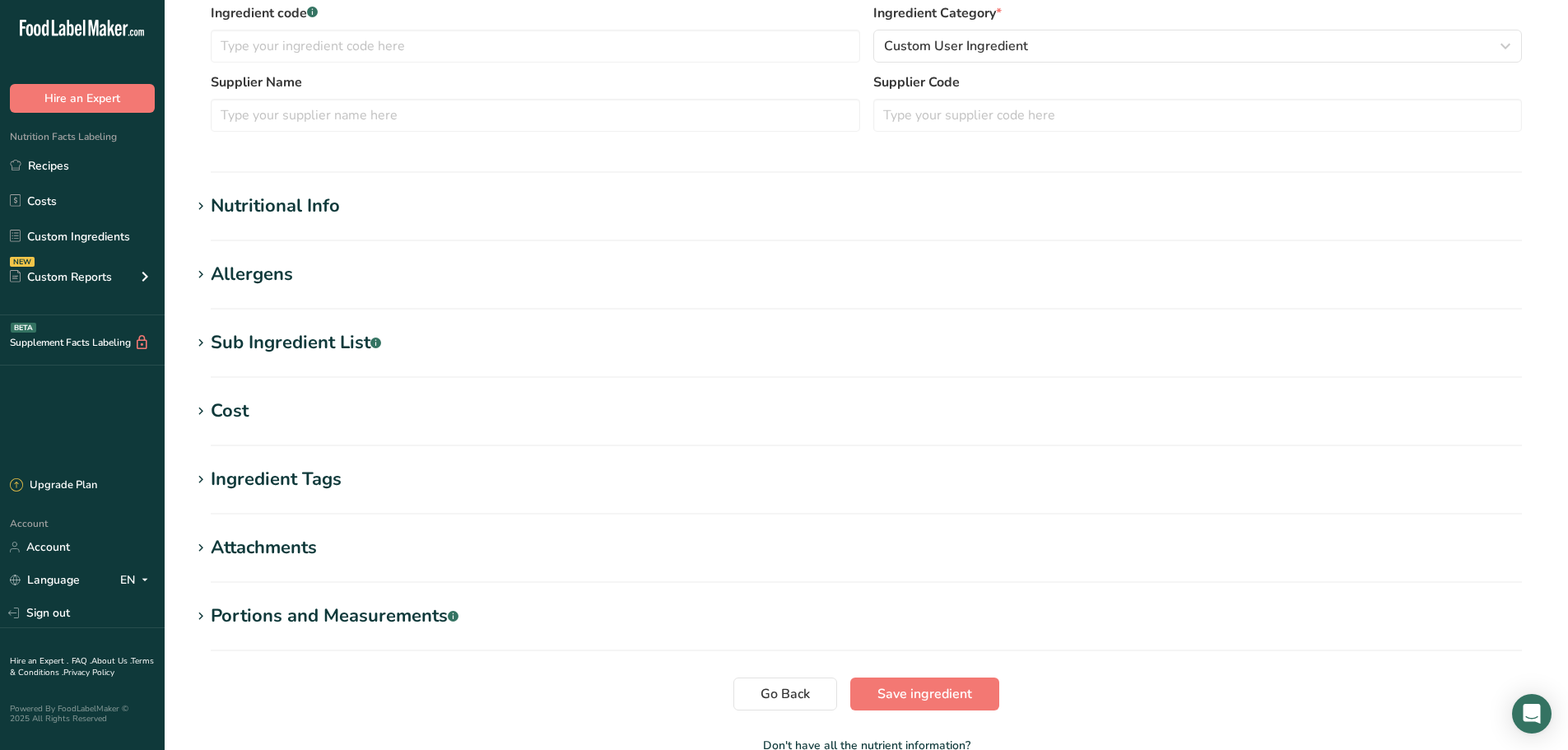
click at [297, 326] on section "Edit Cocoa Powder (22/24% Cocoa Butter) Ingredient Spec Sheet .a-a{fill:#347362…" at bounding box center [866, 193] width 1403 height 1209
click at [297, 346] on div "Sub Ingredient List .a-a{fill:#347362;}.b-a{fill:#fff;}" at bounding box center [296, 342] width 170 height 27
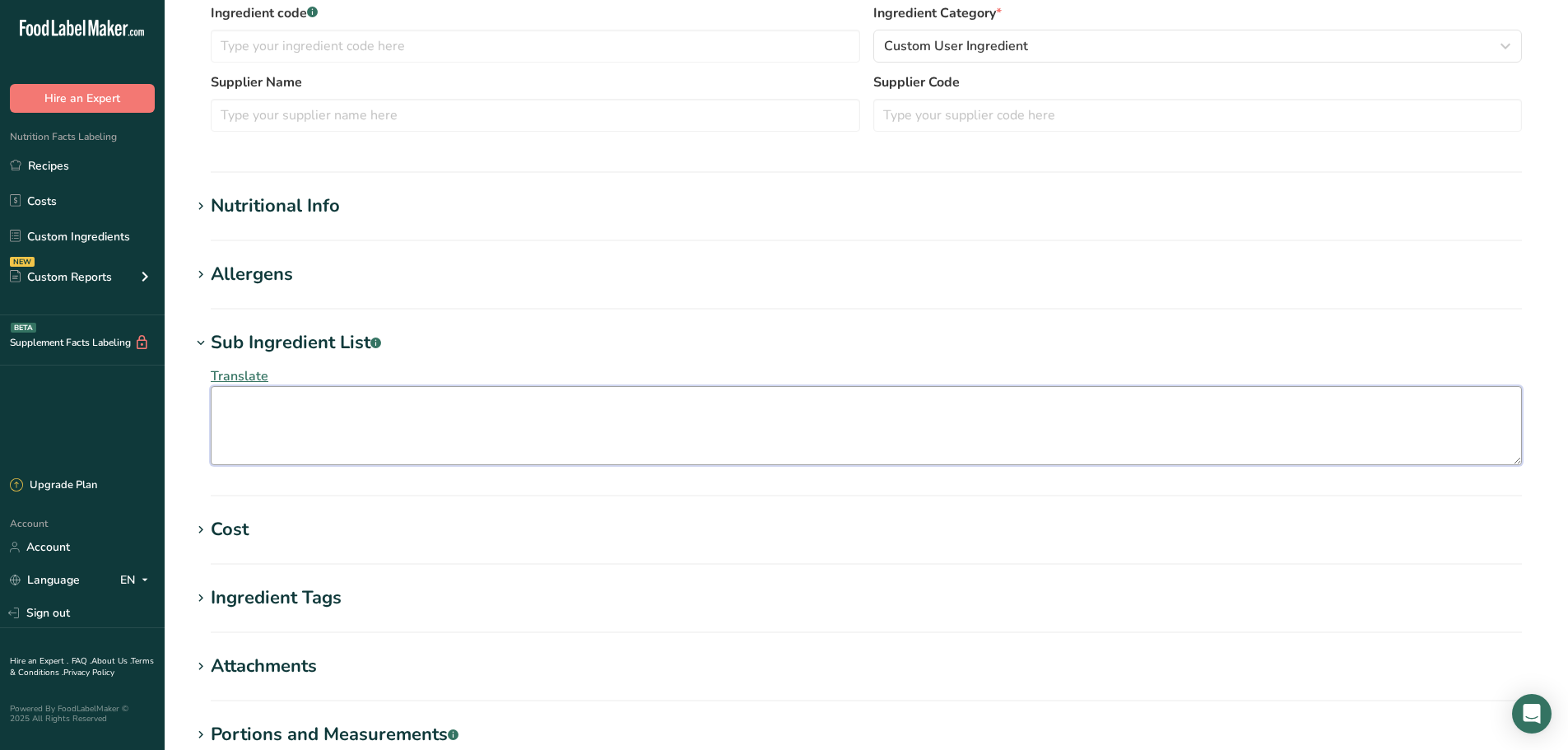
click at [313, 408] on textarea at bounding box center [866, 425] width 1311 height 79
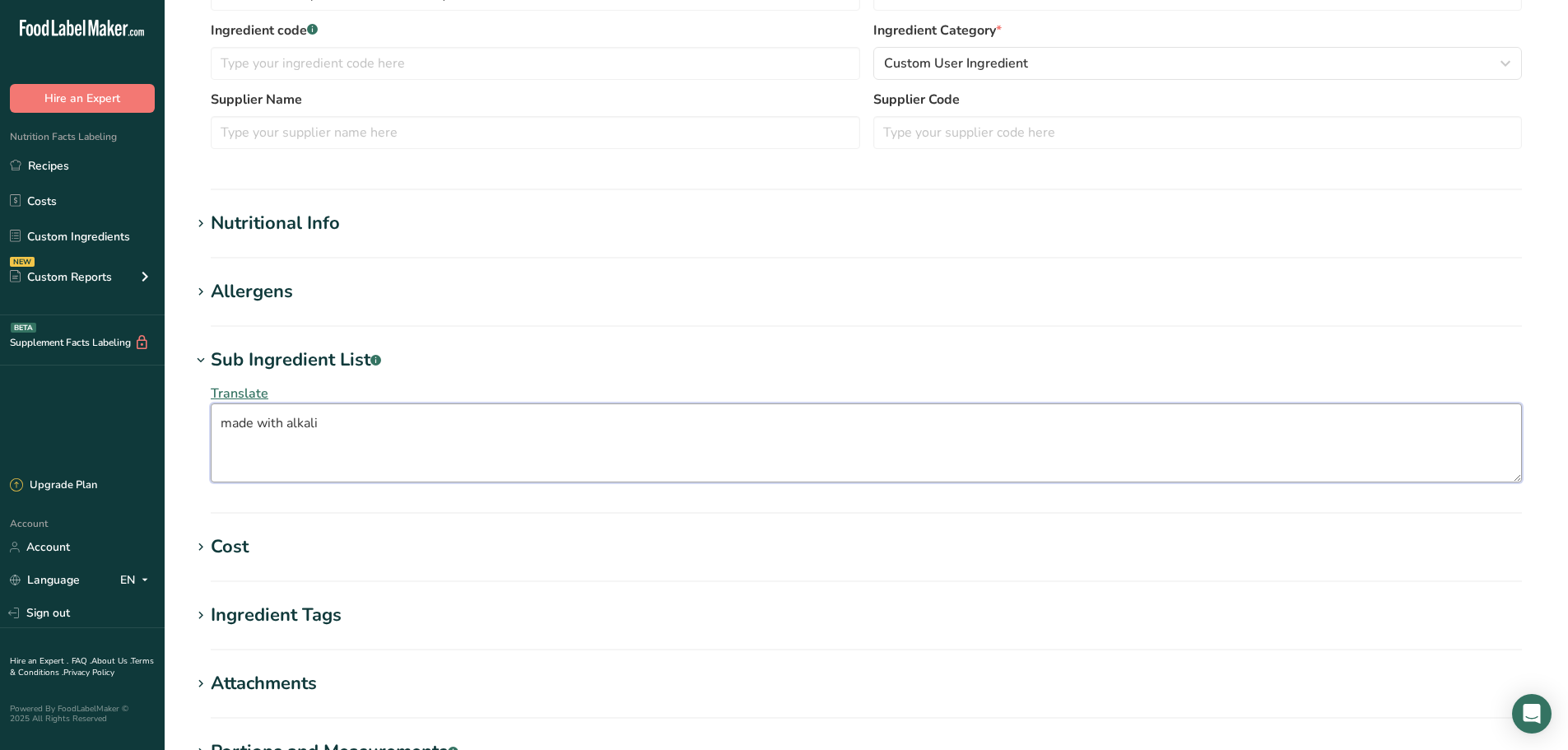
scroll to position [274, 0]
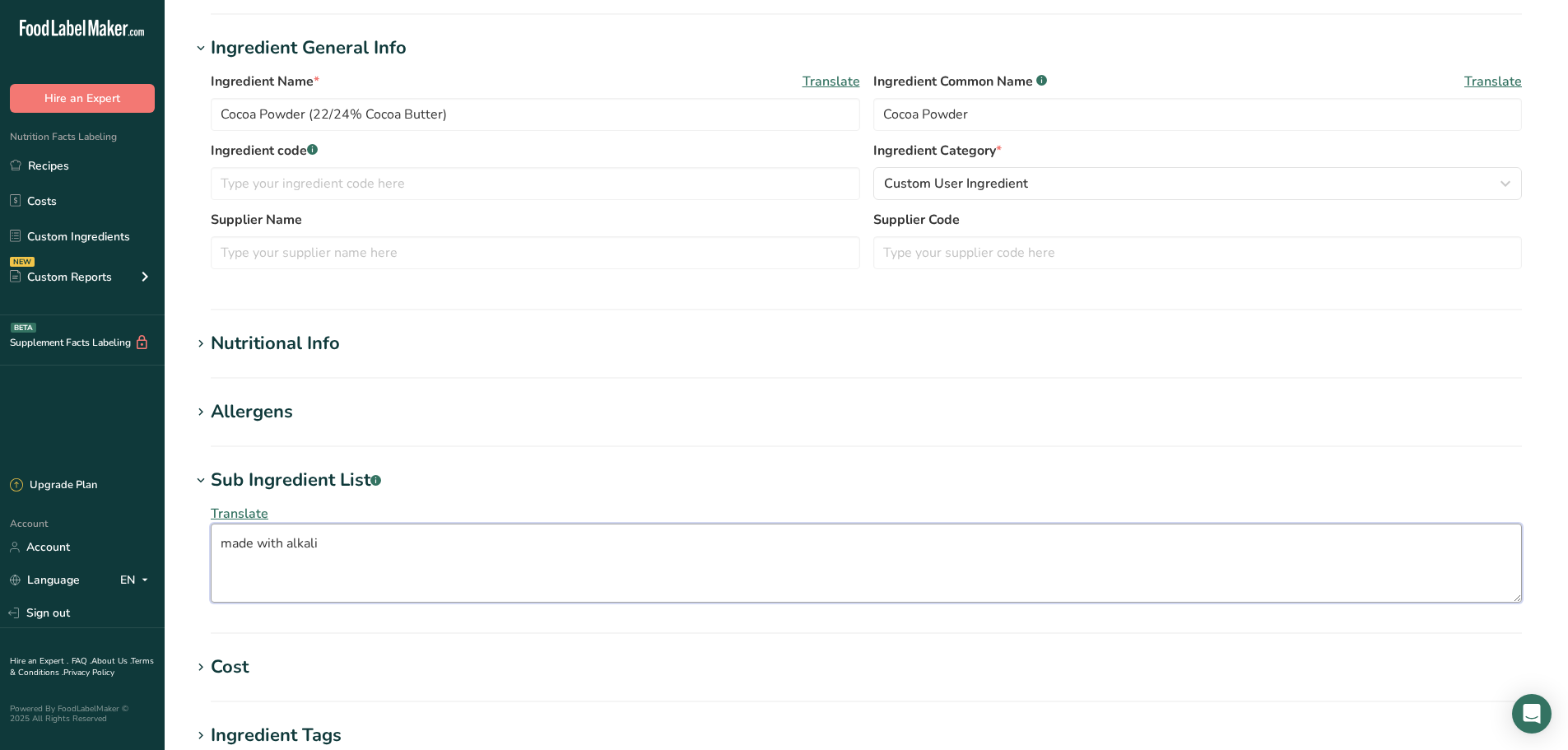
click at [221, 548] on textarea "made with alkali" at bounding box center [866, 563] width 1311 height 79
click at [424, 541] on textarea "unsweetened, made with alkali" at bounding box center [866, 563] width 1311 height 79
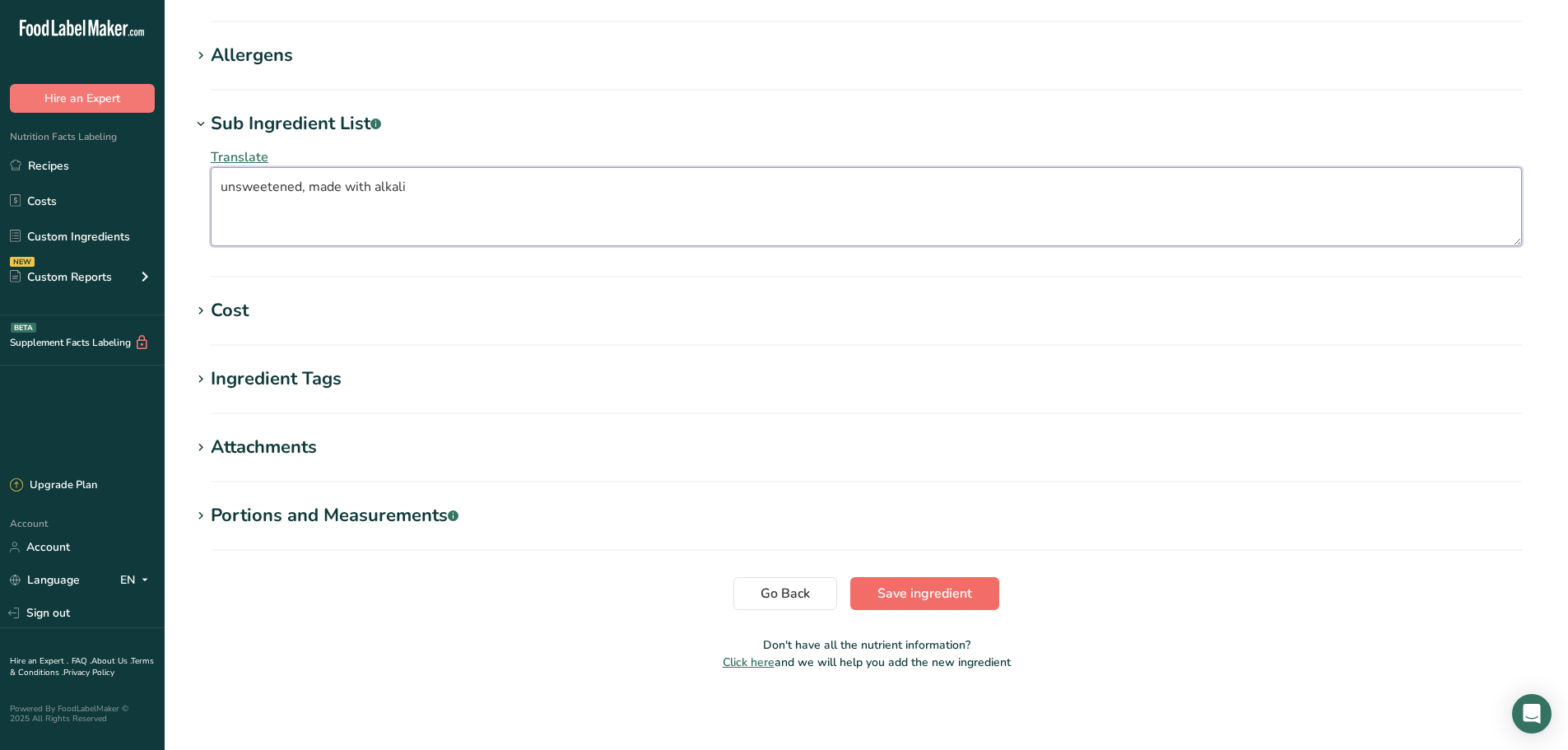
type textarea "unsweetened, made with alkali"
click at [909, 585] on span "Save ingredient" at bounding box center [925, 593] width 95 height 20
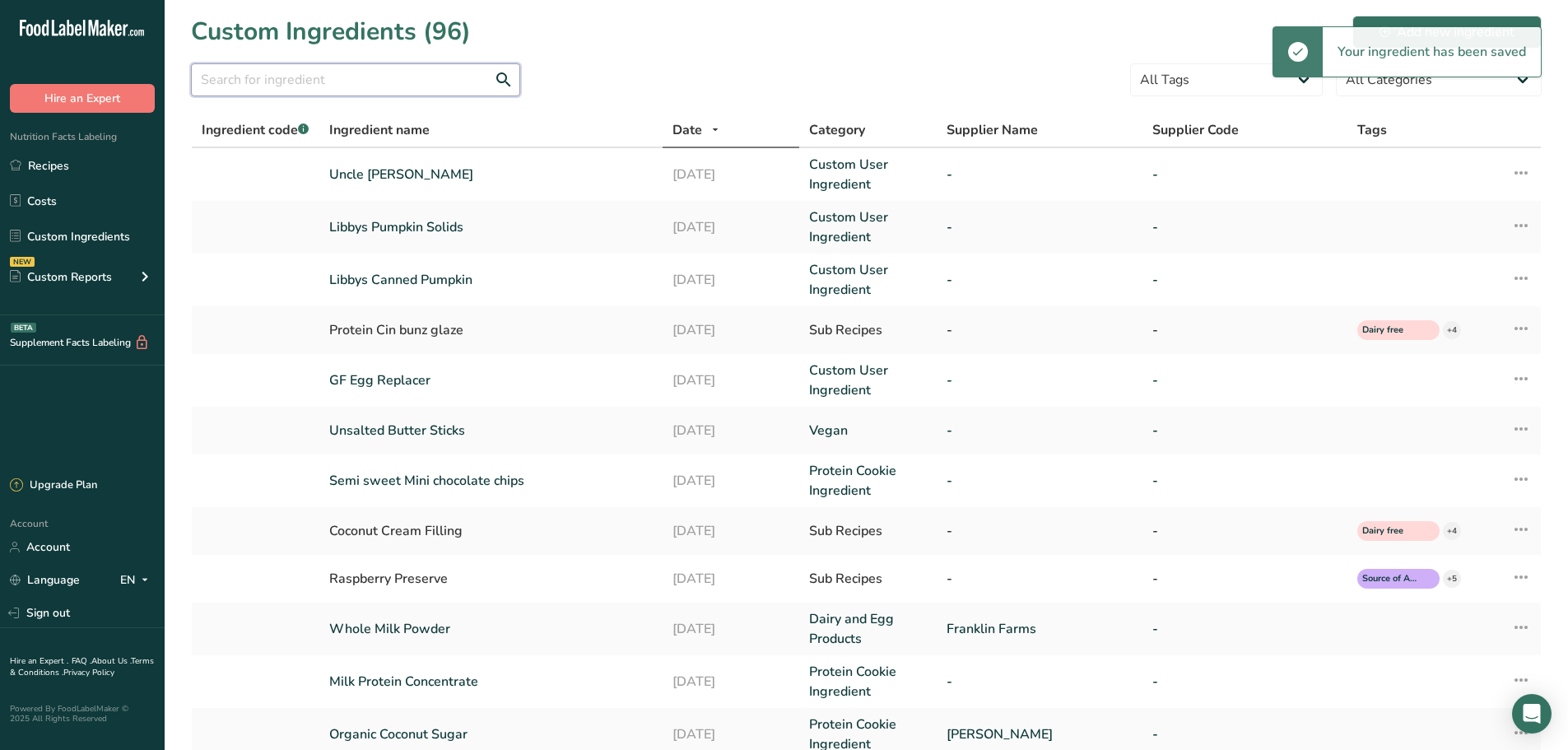
click at [222, 73] on input "text" at bounding box center [355, 80] width 329 height 33
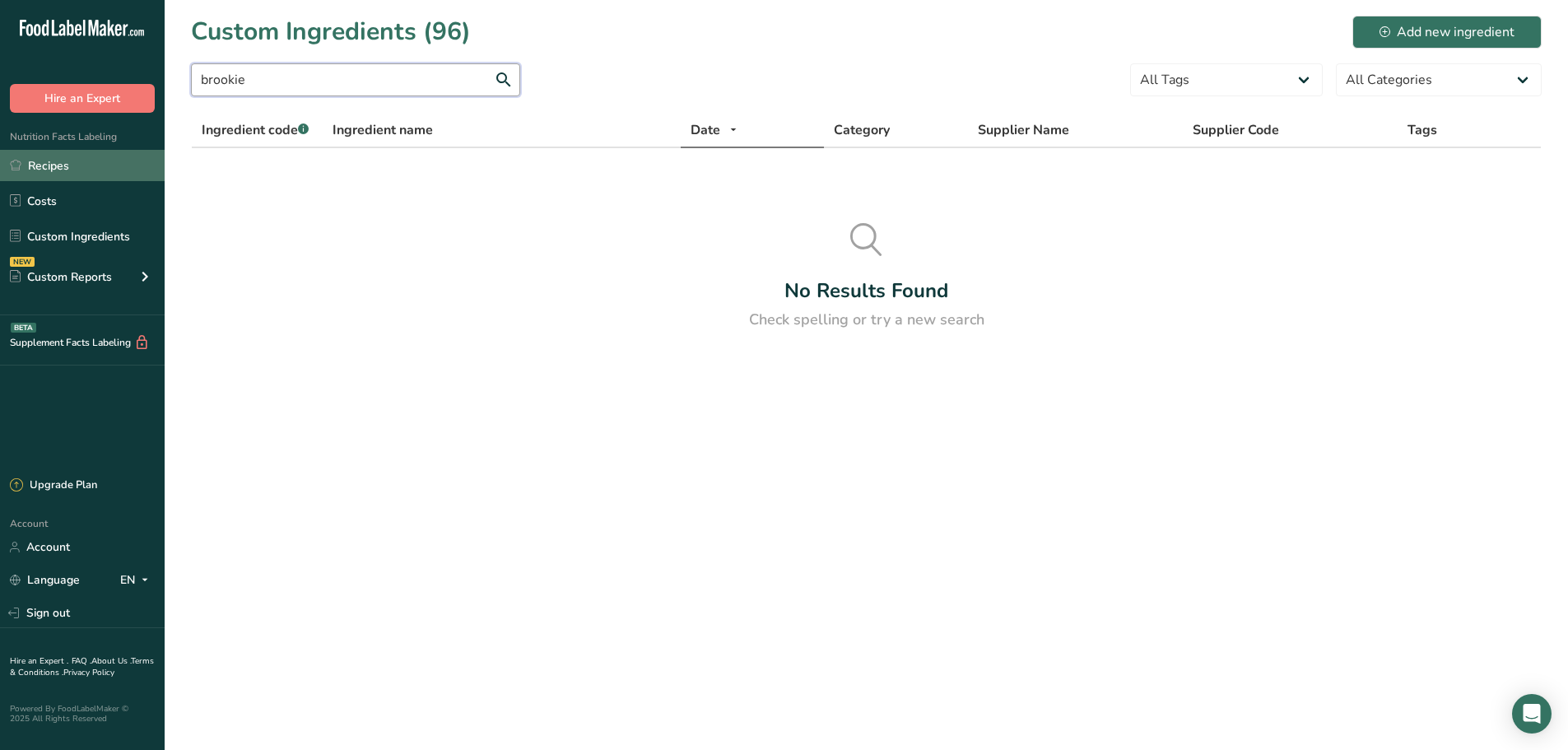
type input "brookie"
click at [72, 163] on link "Recipes" at bounding box center [82, 166] width 165 height 32
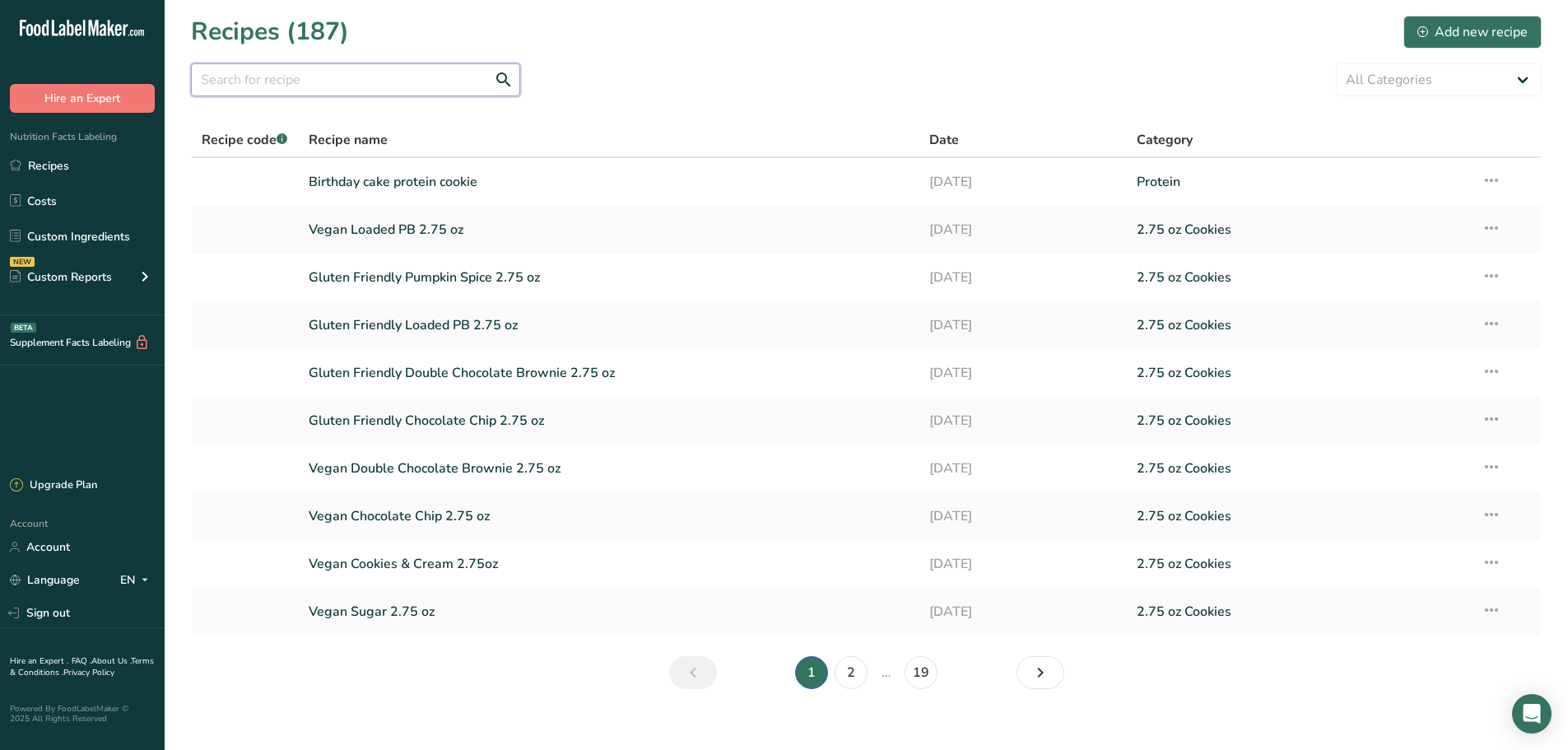
click at [367, 79] on input "text" at bounding box center [355, 80] width 329 height 33
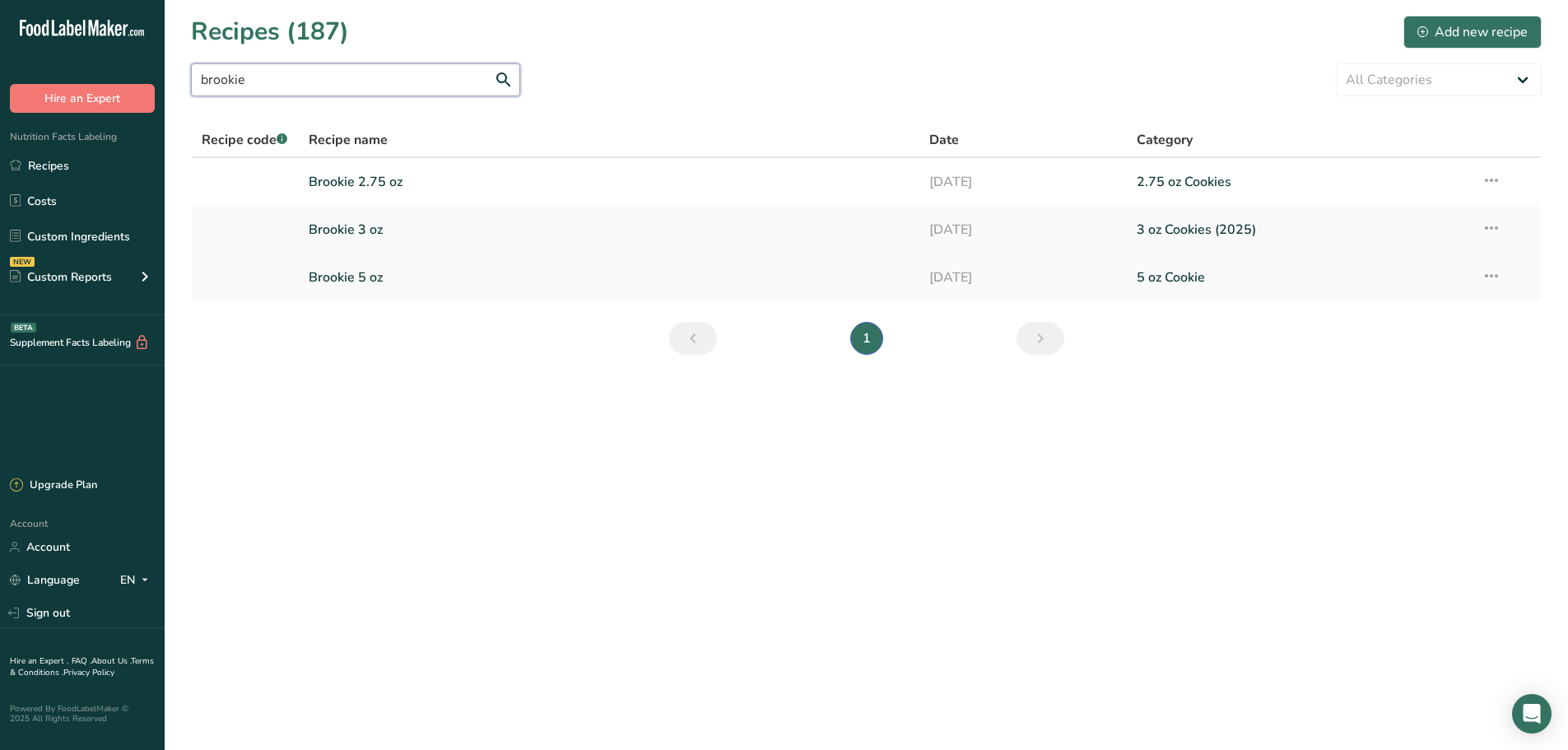
type input "brookie"
click at [372, 269] on link "Brookie 5 oz" at bounding box center [610, 276] width 602 height 34
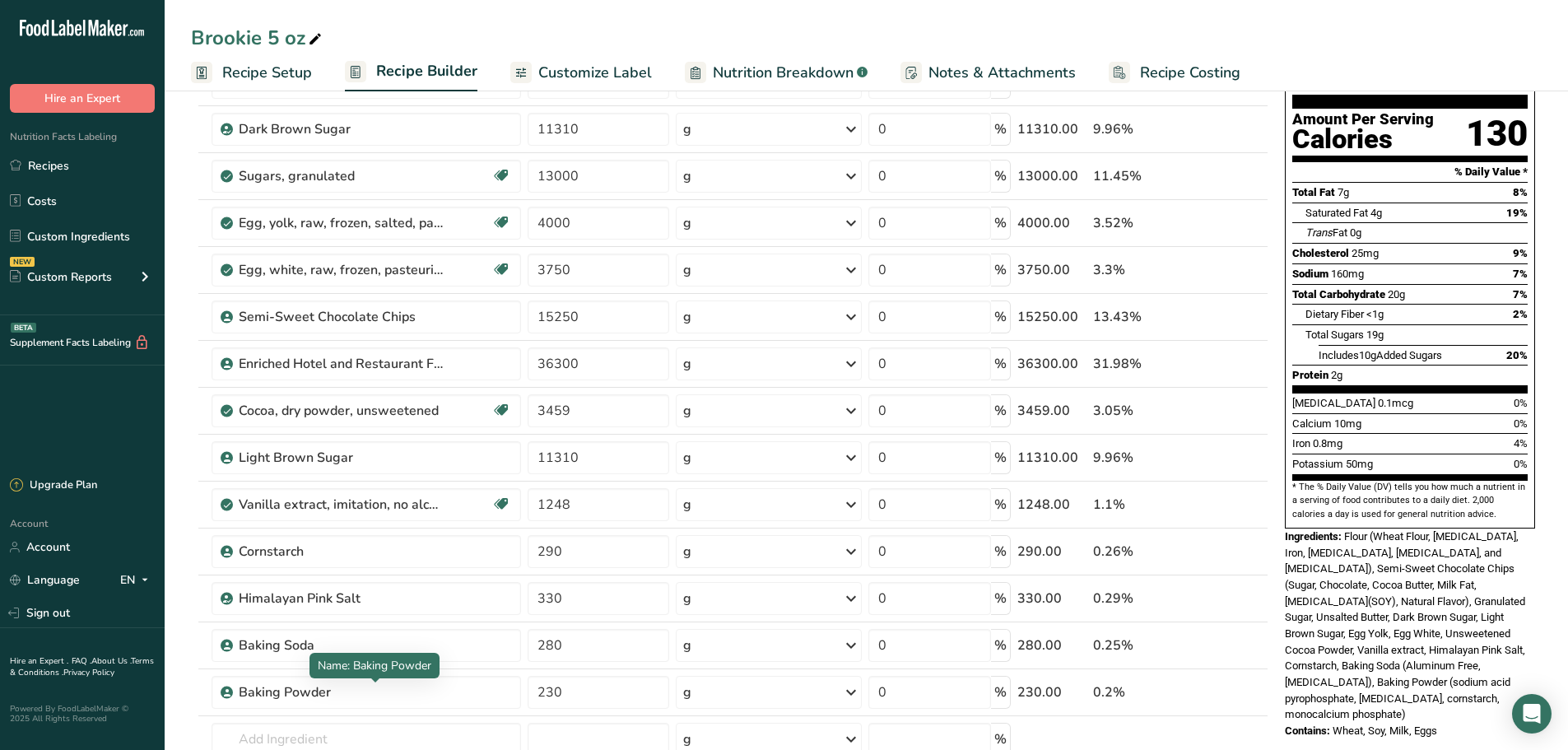
scroll to position [411, 0]
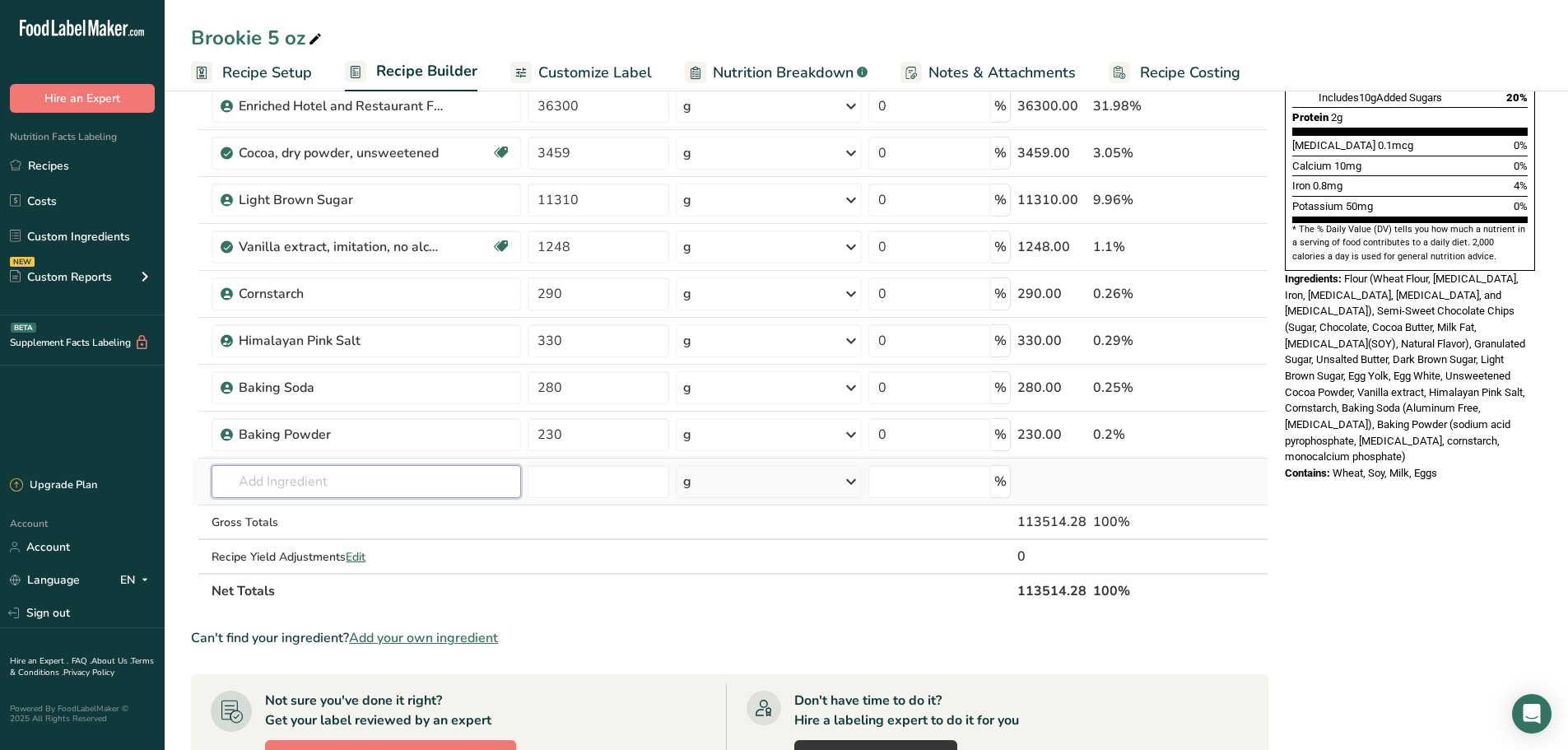
click at [283, 471] on input "text" at bounding box center [366, 482] width 310 height 33
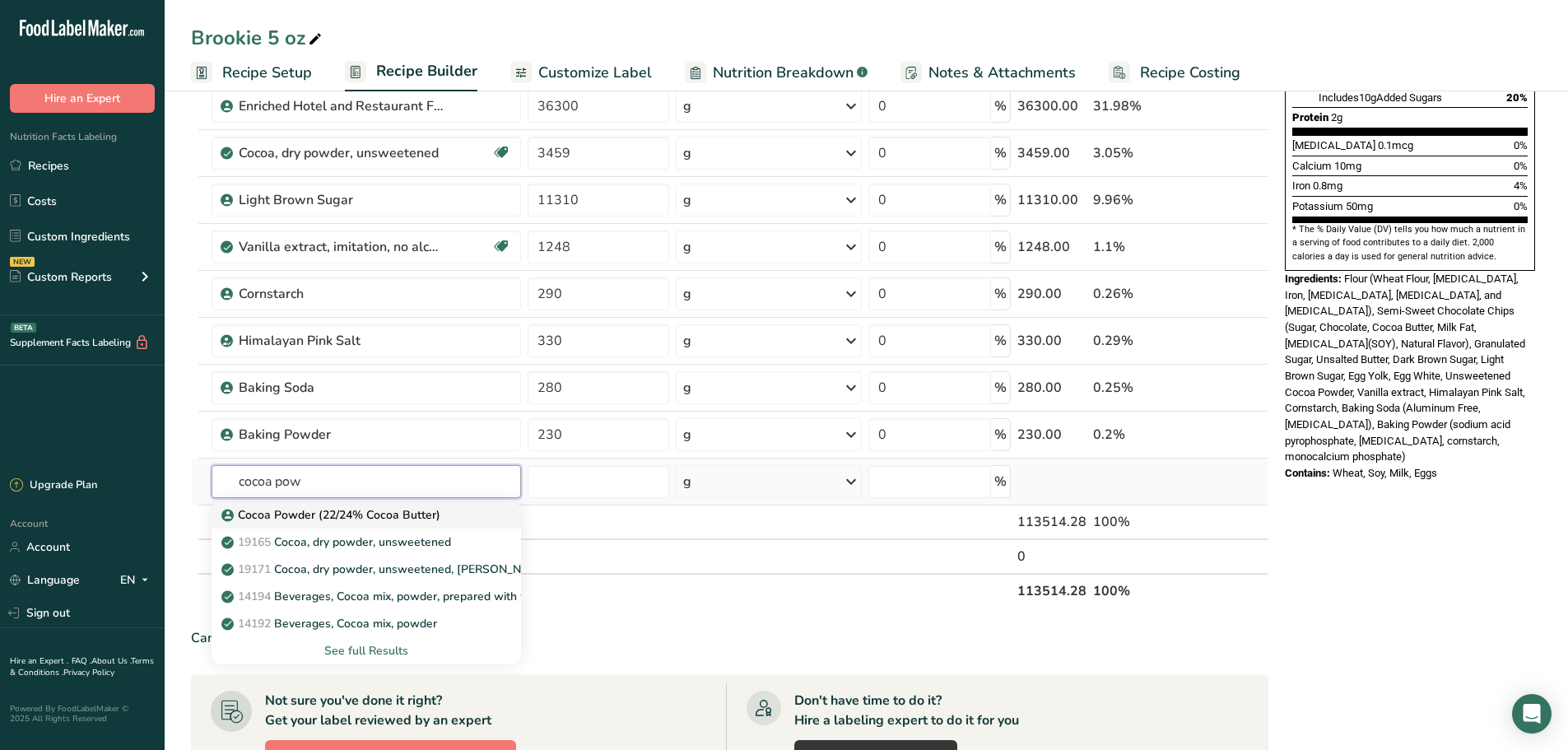
type input "cocoa pow"
click at [321, 520] on p "Cocoa Powder (22/24% Cocoa Butter)" at bounding box center [333, 515] width 216 height 18
type input "Cocoa Powder (22/24% Cocoa Butter)"
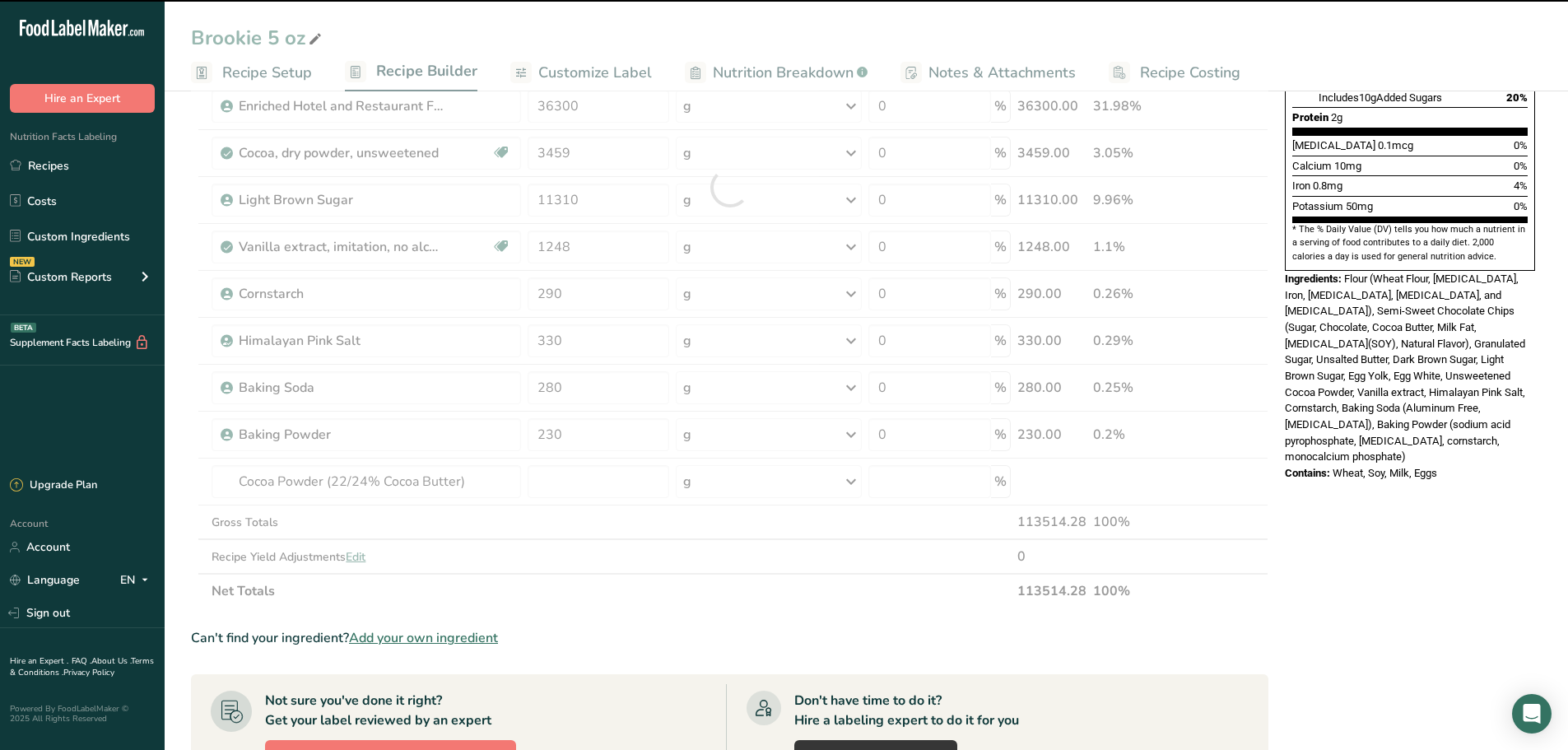
type input "0"
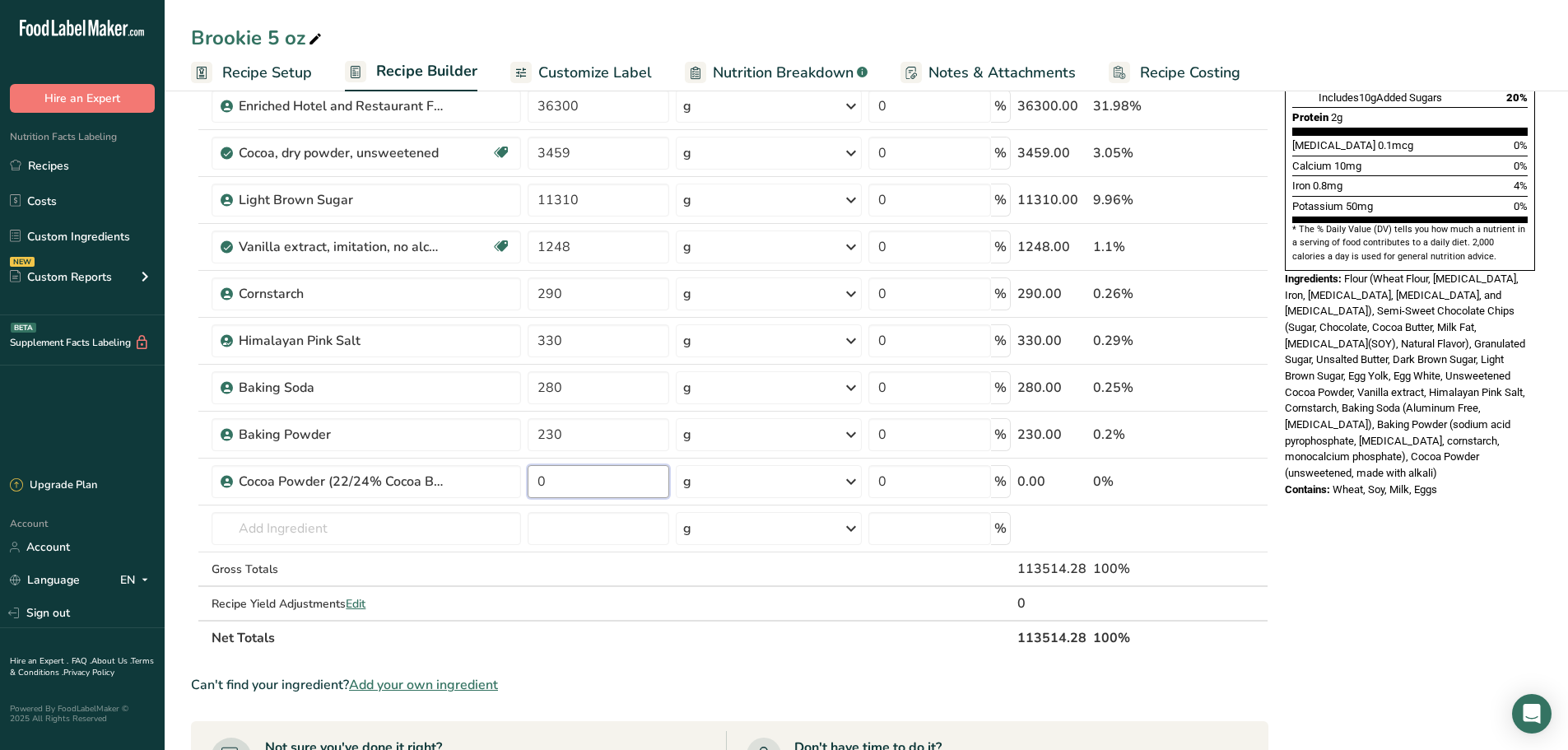
click at [582, 486] on input "0" at bounding box center [598, 482] width 141 height 33
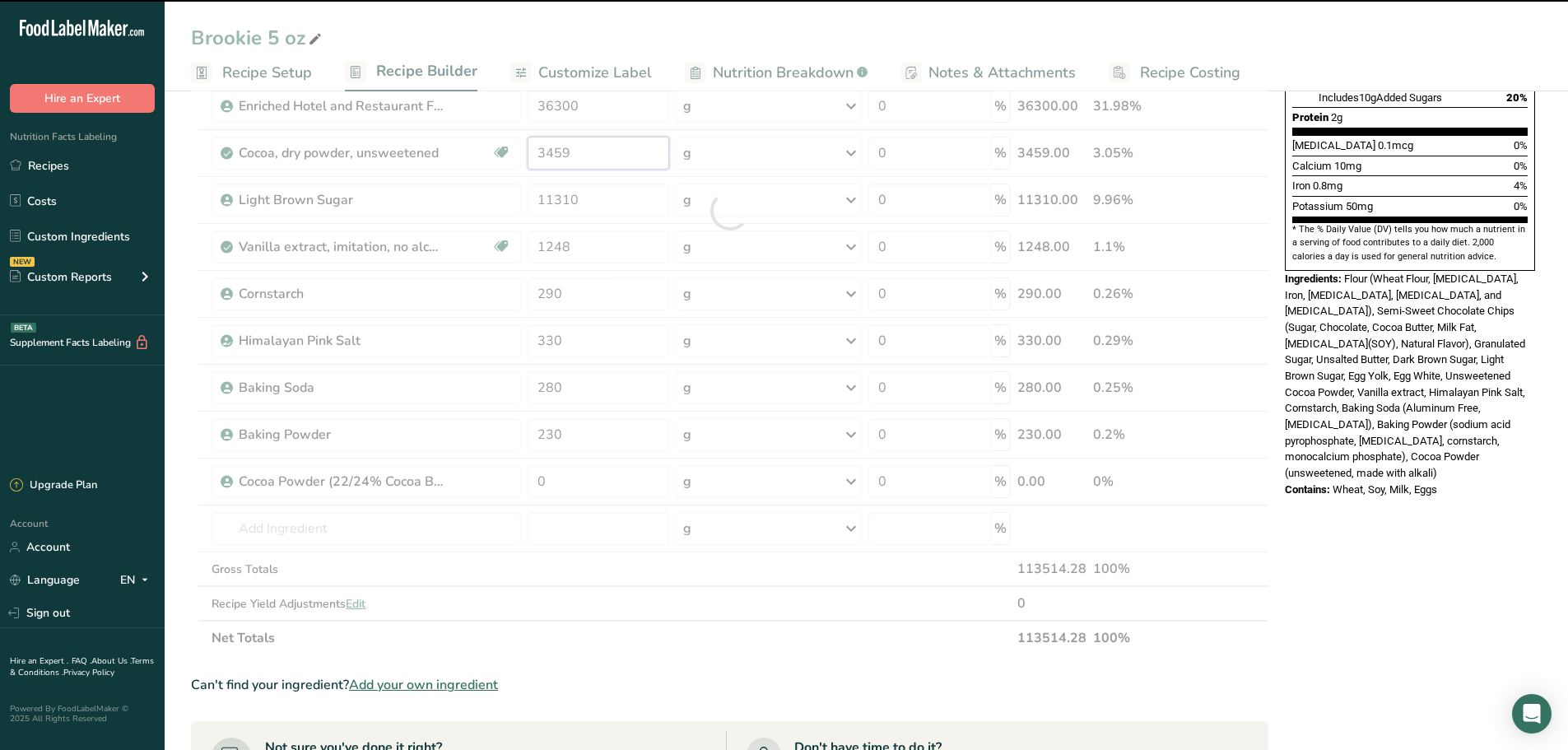
drag, startPoint x: 604, startPoint y: 143, endPoint x: 525, endPoint y: 149, distance: 79.2
click at [525, 149] on div "Ingredient * Amount * Unit * Waste * .a-a{fill:#347362;}.b-a{fill:#fff;} Grams …" at bounding box center [730, 211] width 1078 height 889
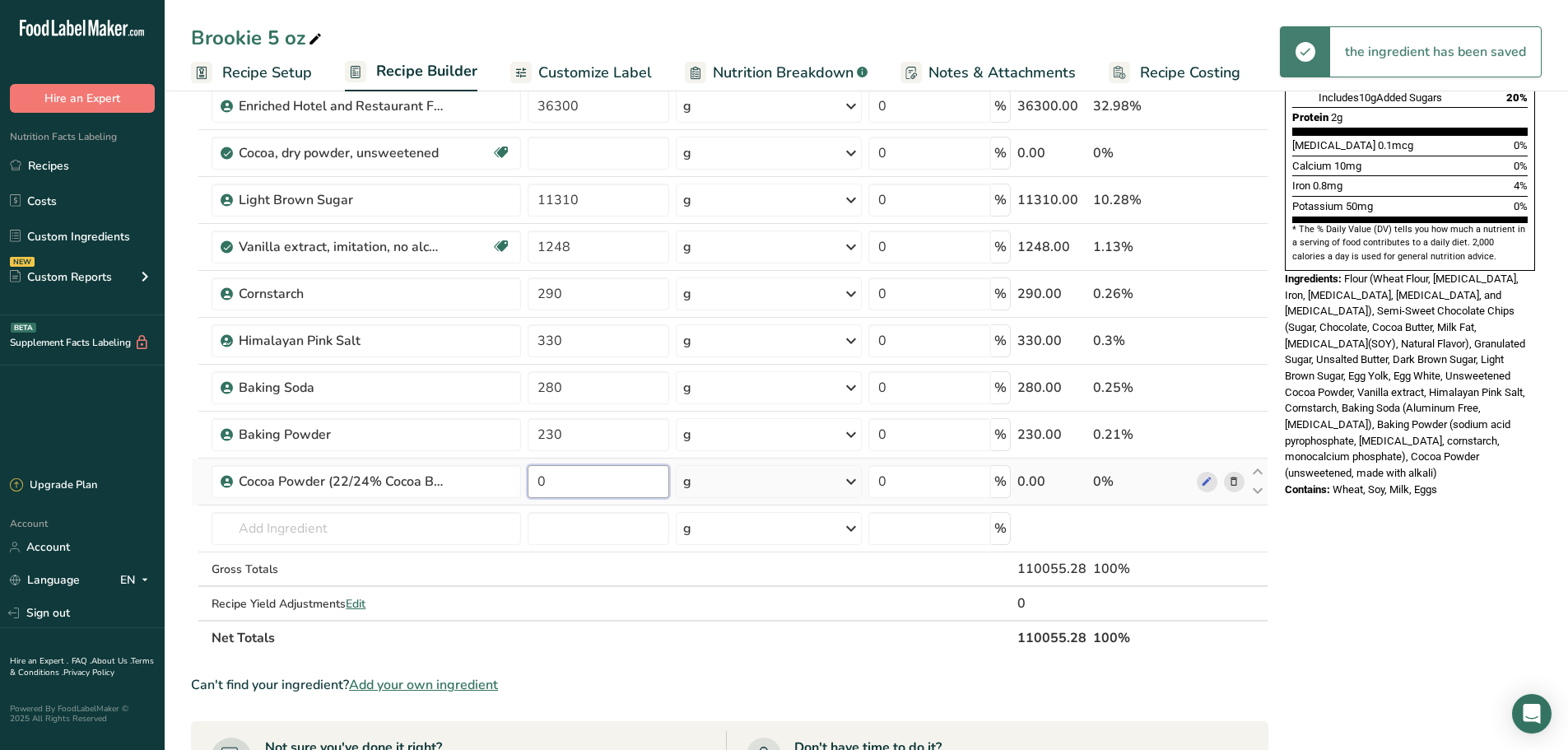
type input "0"
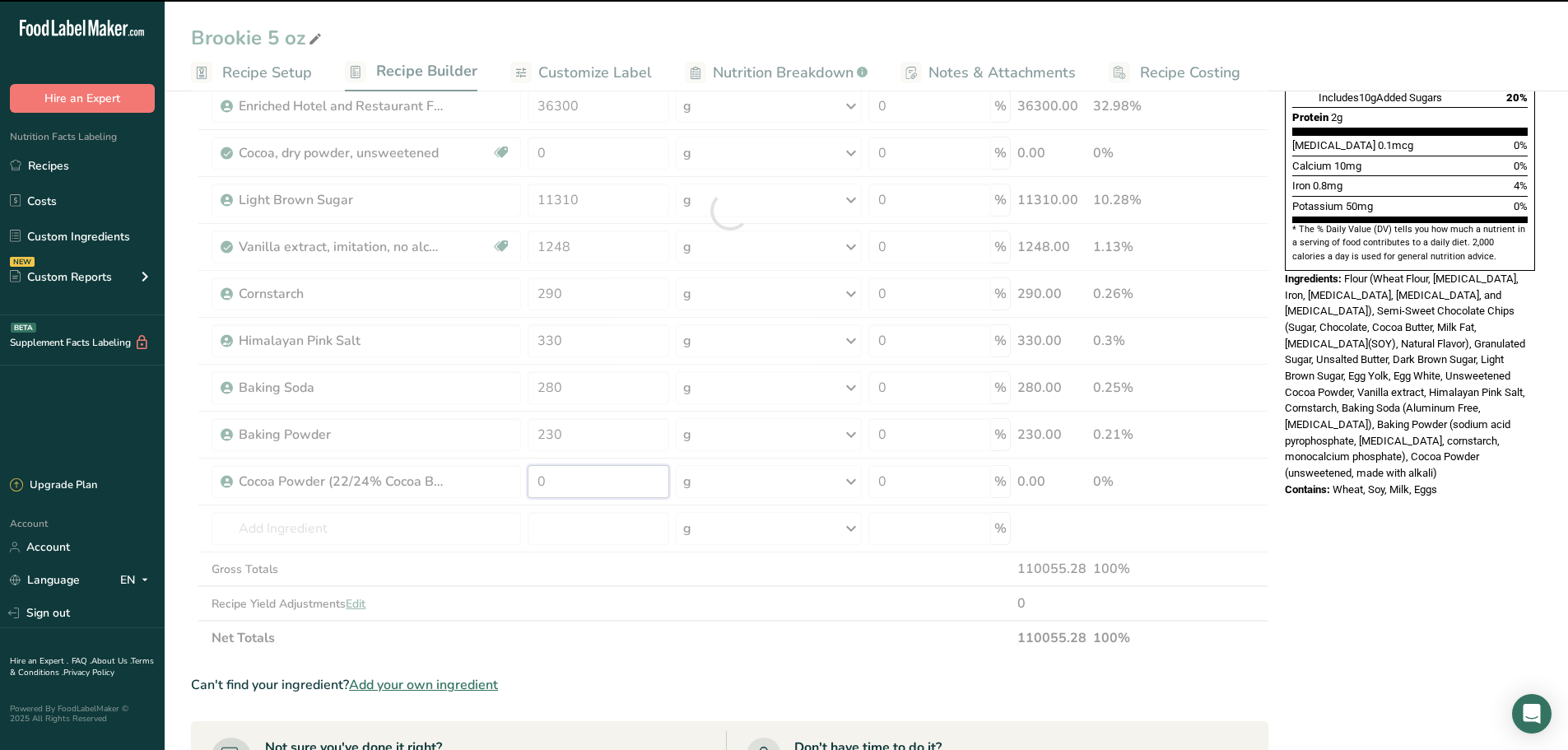
drag, startPoint x: 573, startPoint y: 493, endPoint x: 510, endPoint y: 489, distance: 63.1
click at [510, 489] on div "Ingredient * Amount * Unit * Waste * .a-a{fill:#347362;}.b-a{fill:#fff;} Grams …" at bounding box center [730, 211] width 1078 height 889
paste input "3459"
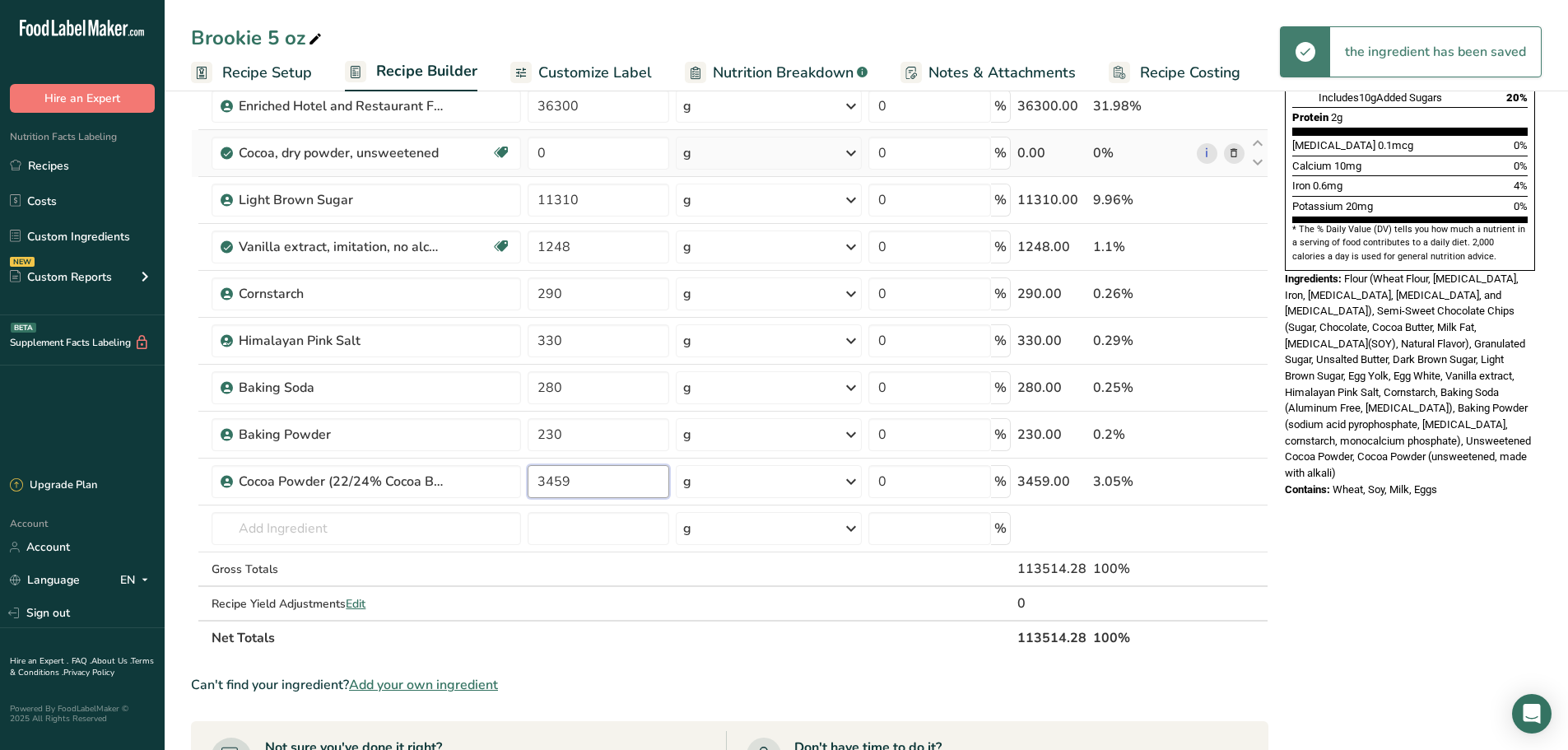
type input "3459"
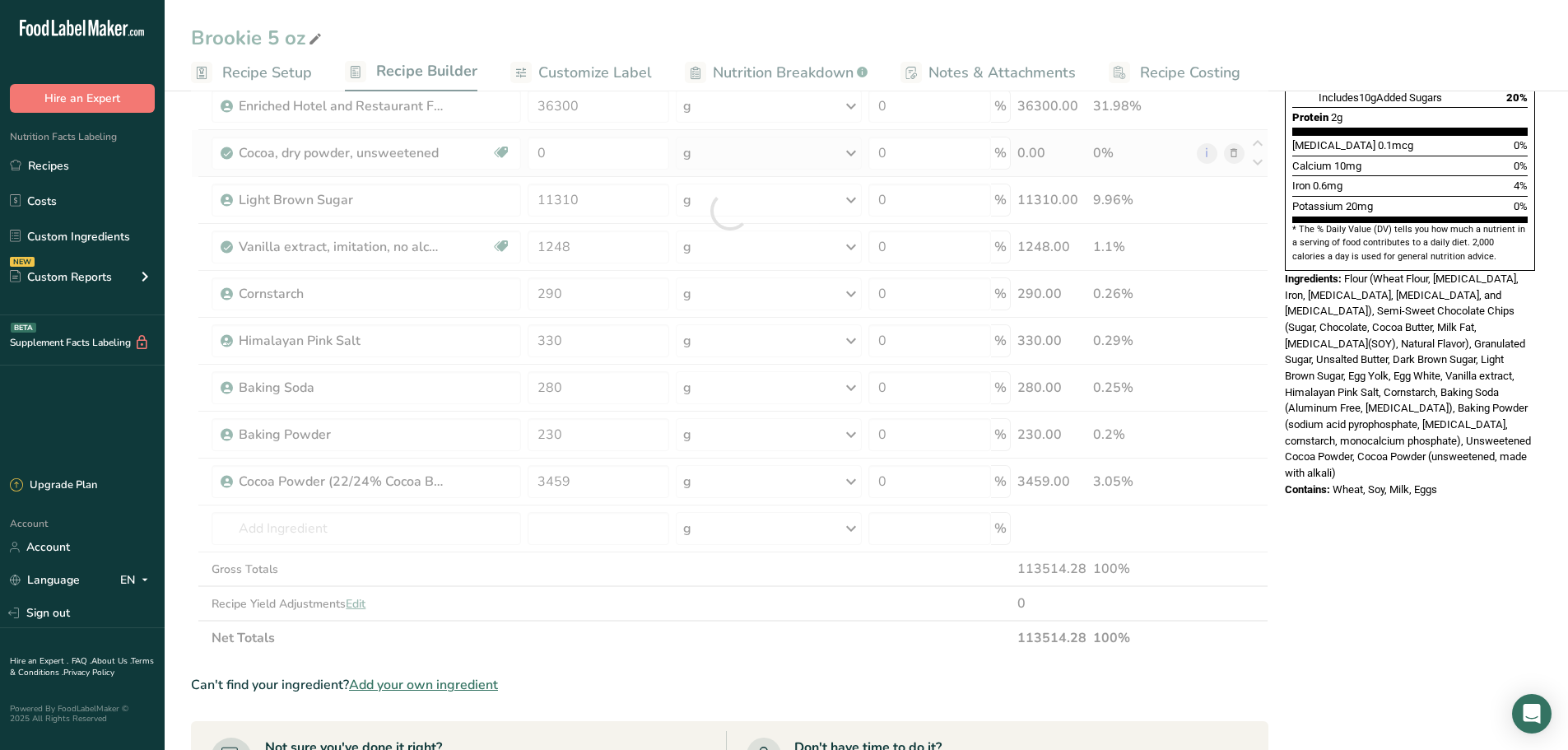
click at [1240, 151] on div "Ingredient * Amount * Unit * Waste * .a-a{fill:#347362;}.b-a{fill:#fff;} Grams …" at bounding box center [730, 211] width 1078 height 889
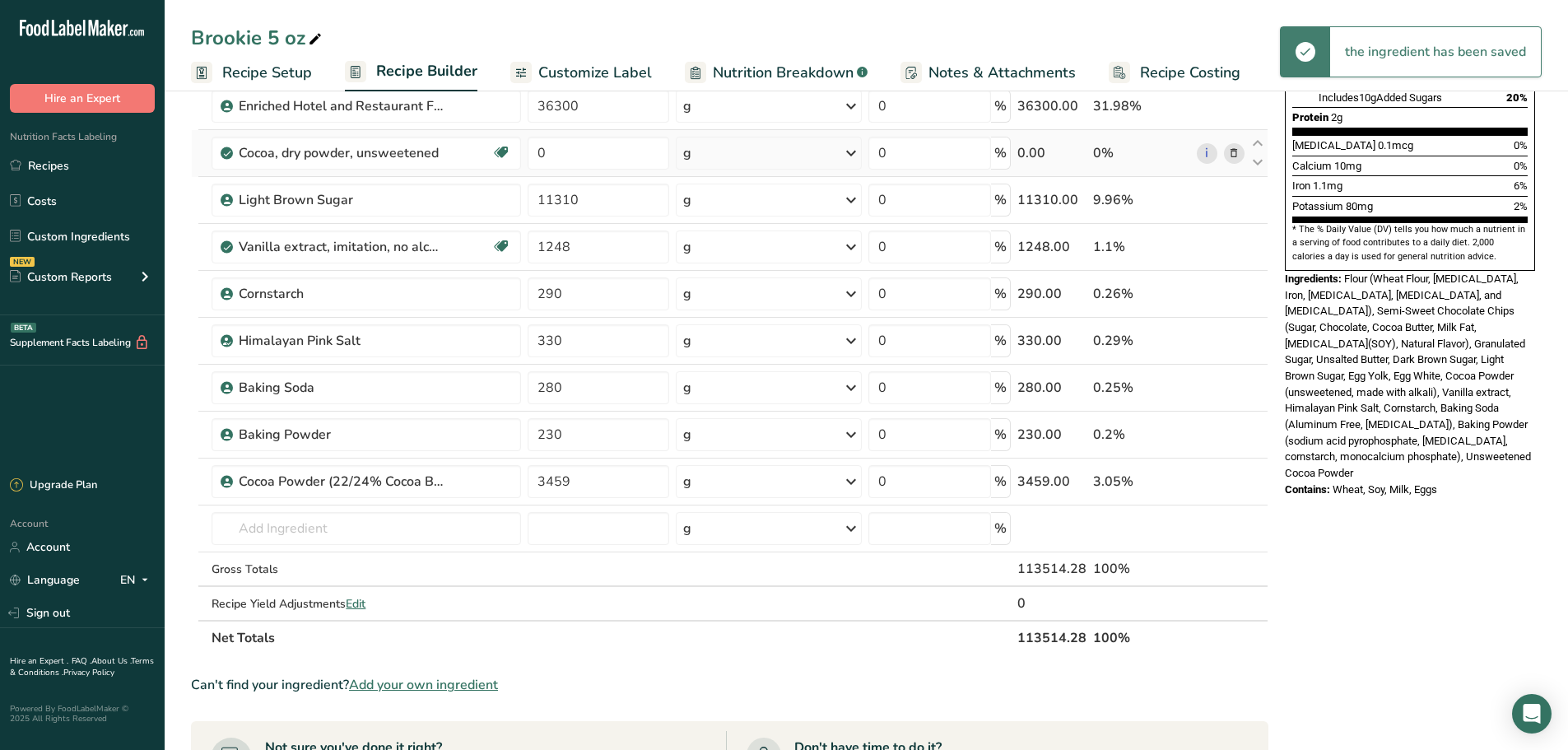
click at [1240, 151] on icon at bounding box center [1234, 154] width 11 height 18
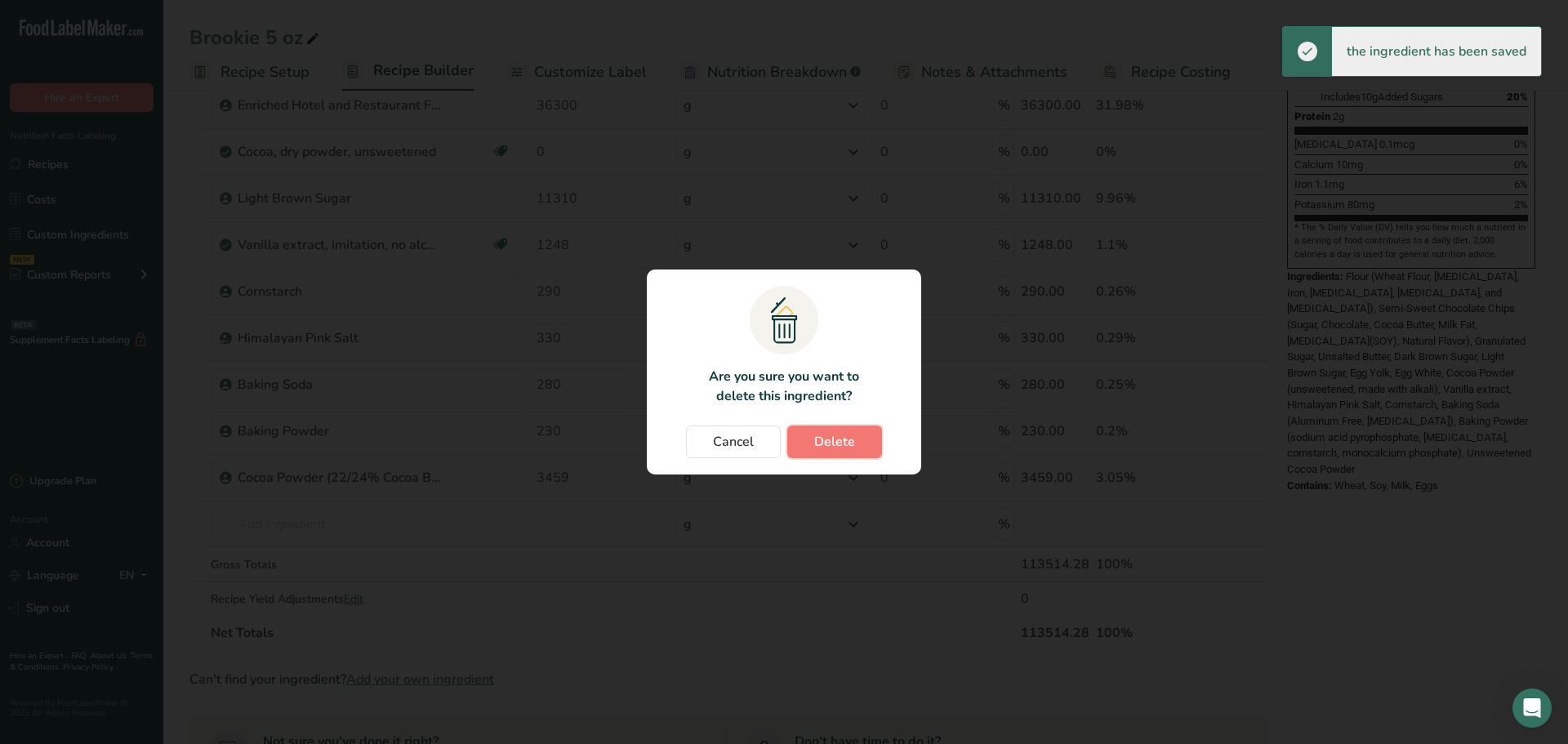
drag, startPoint x: 858, startPoint y: 432, endPoint x: 857, endPoint y: 441, distance: 9.1
click at [858, 432] on button "Delete" at bounding box center [834, 442] width 95 height 33
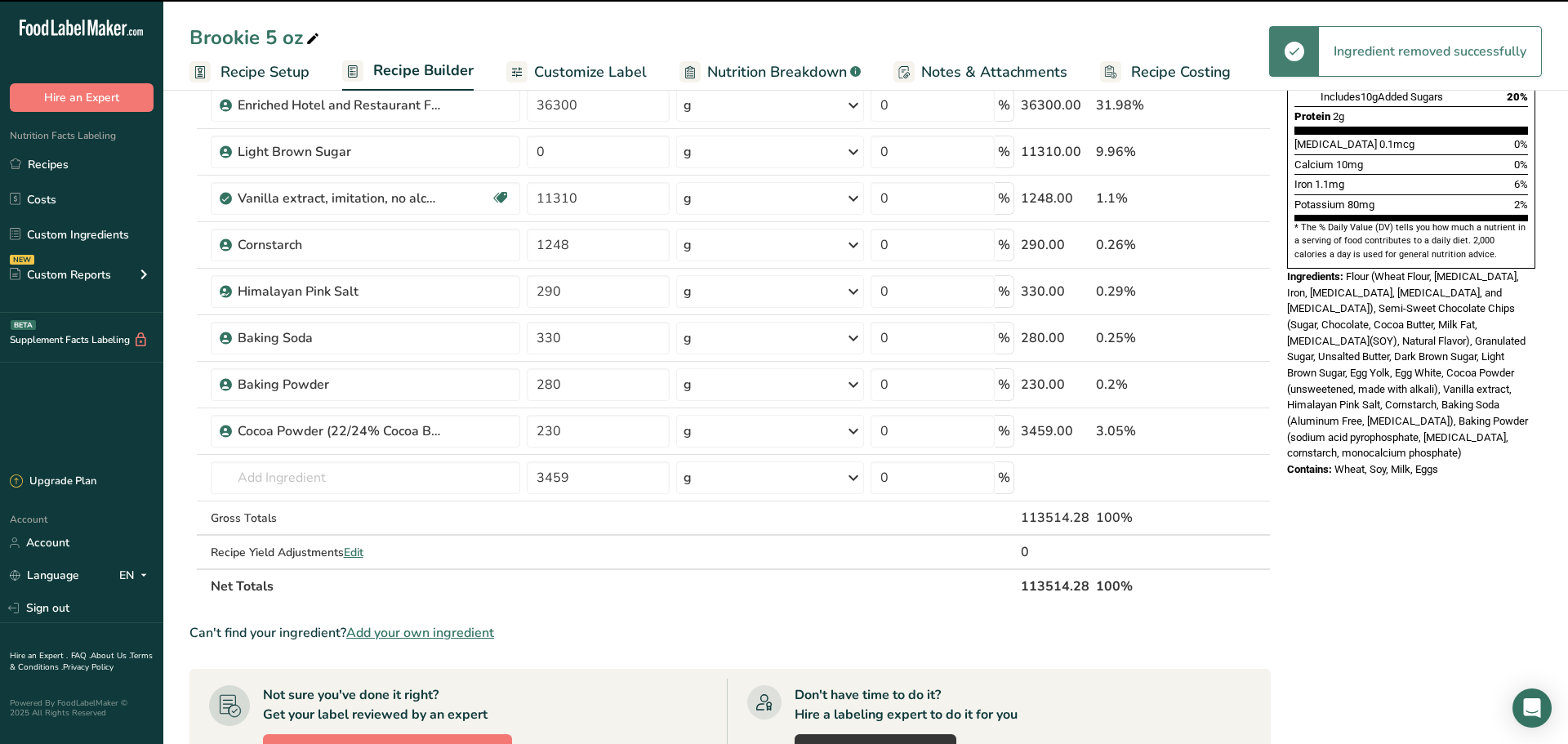
type input "11310"
type input "1248"
type input "290"
type input "330"
type input "280"
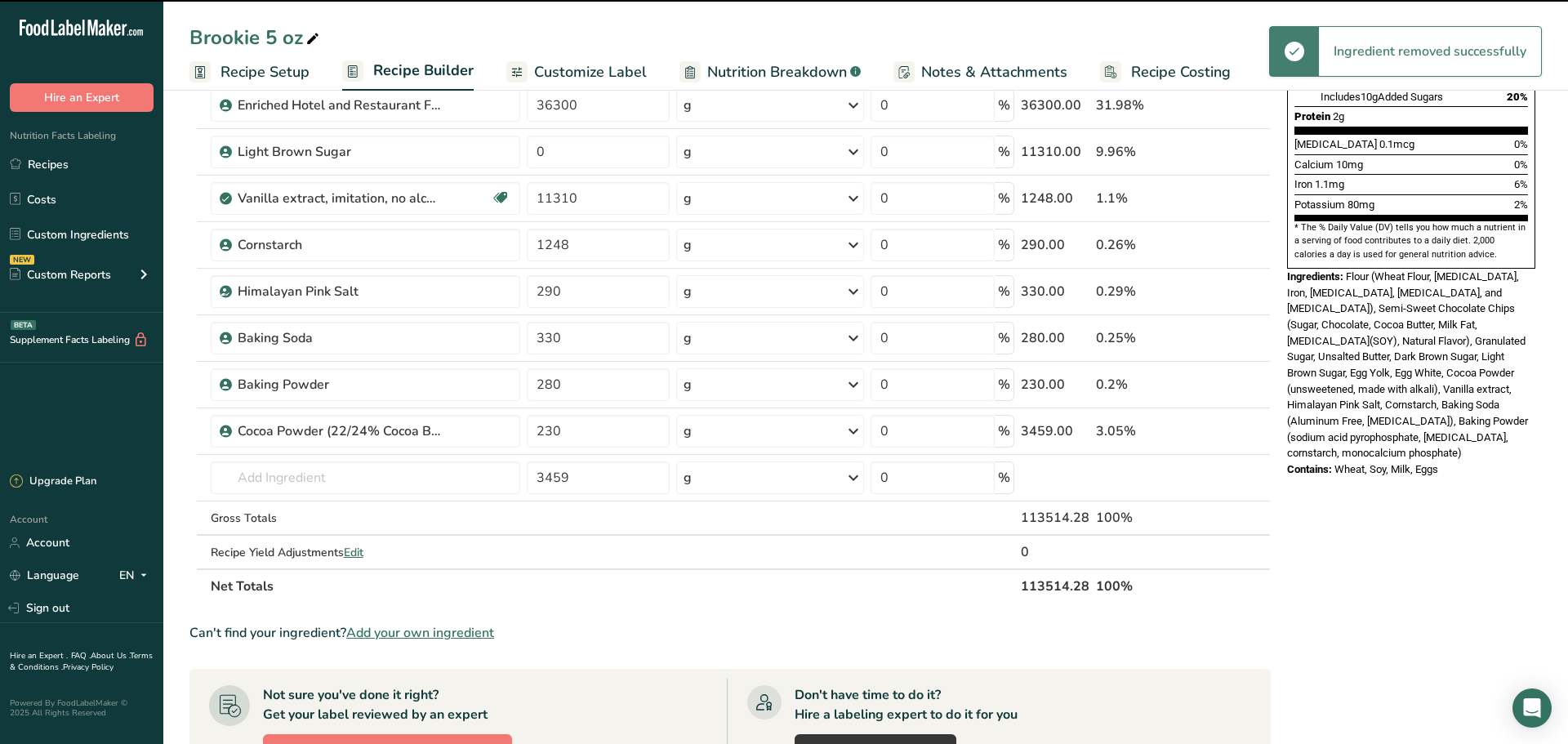
type input "230"
type input "3459"
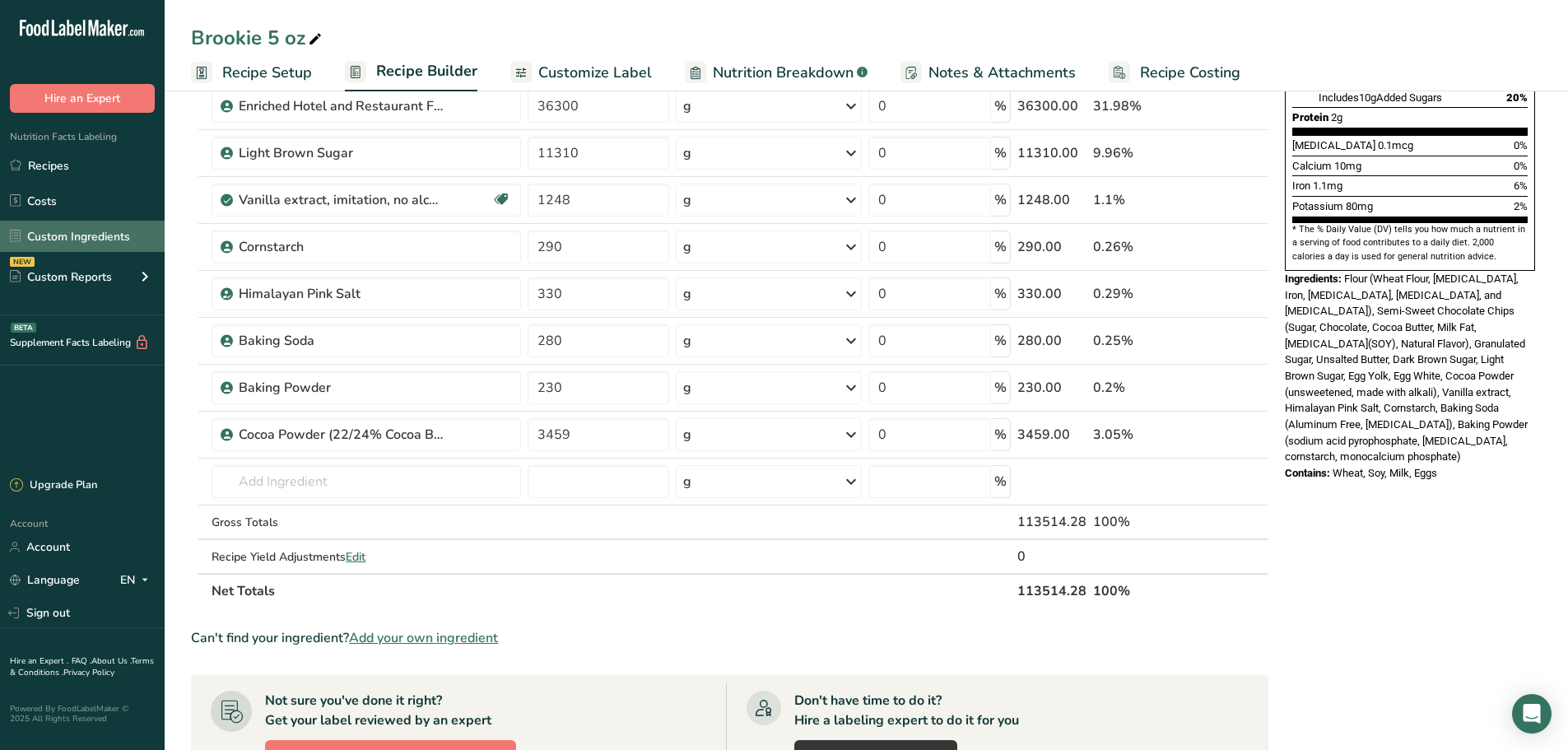
click at [86, 233] on link "Custom Ingredients" at bounding box center [82, 236] width 165 height 32
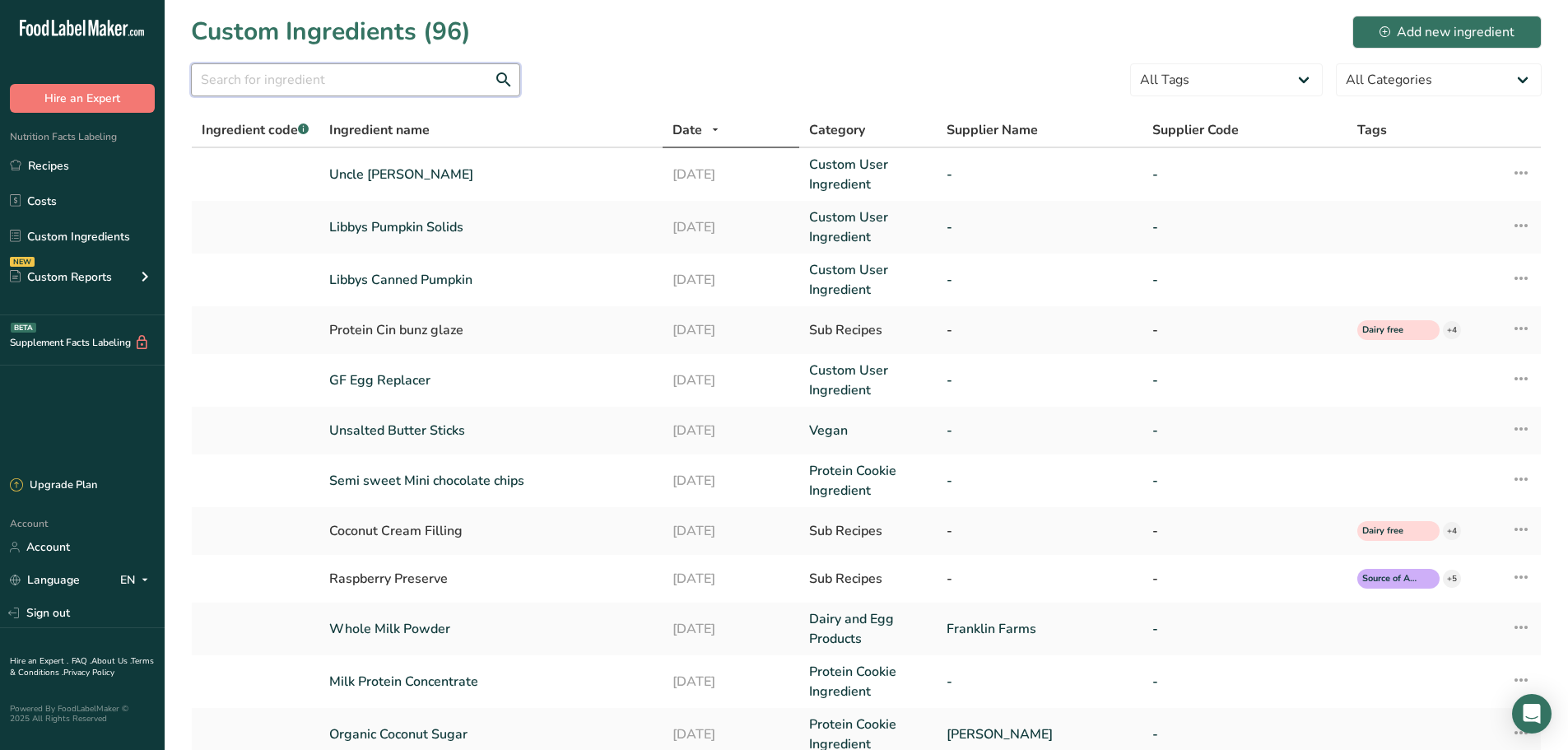
click at [359, 75] on input "text" at bounding box center [355, 80] width 329 height 33
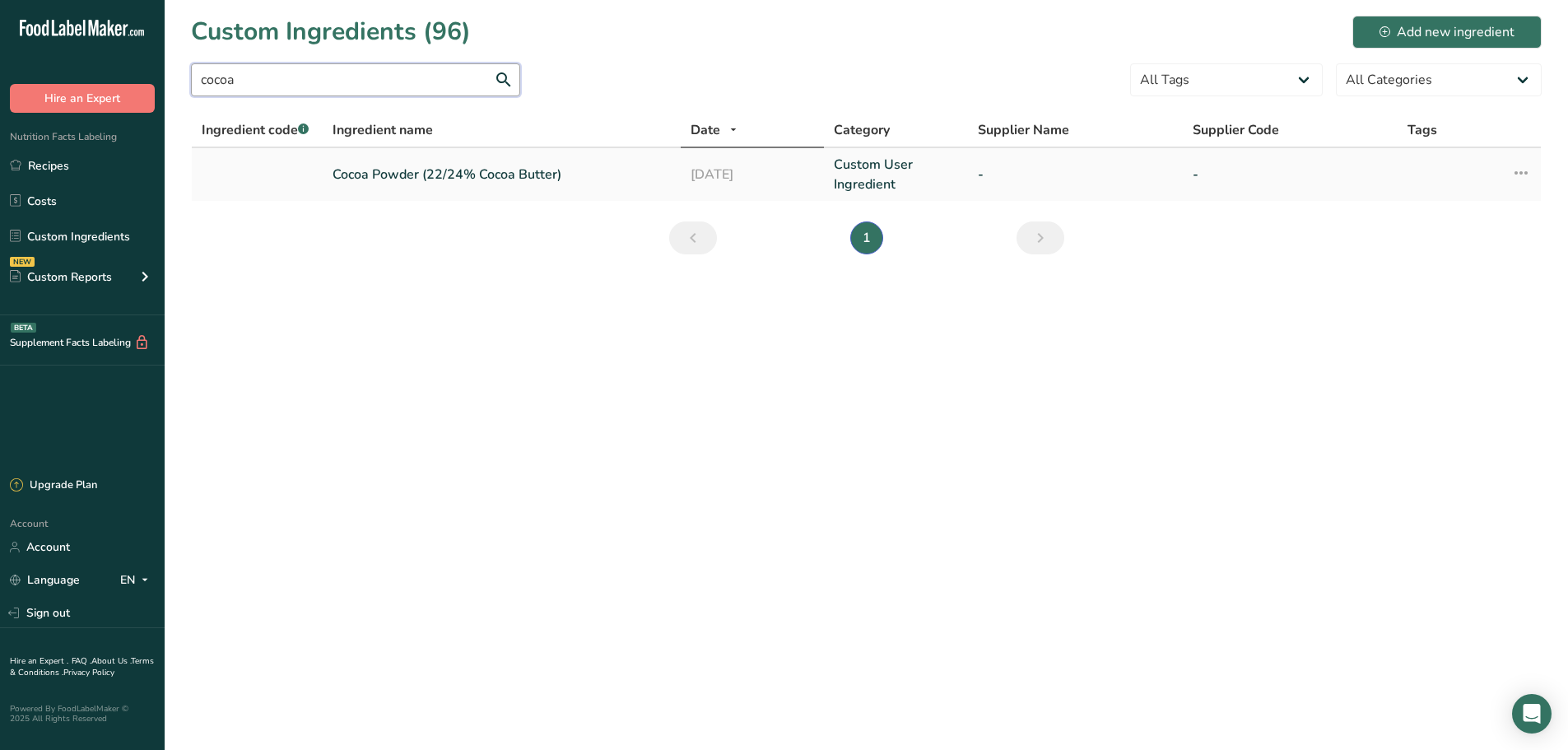
type input "cocoa"
click at [375, 170] on link "Cocoa Powder (22/24% Cocoa Butter)" at bounding box center [502, 175] width 339 height 20
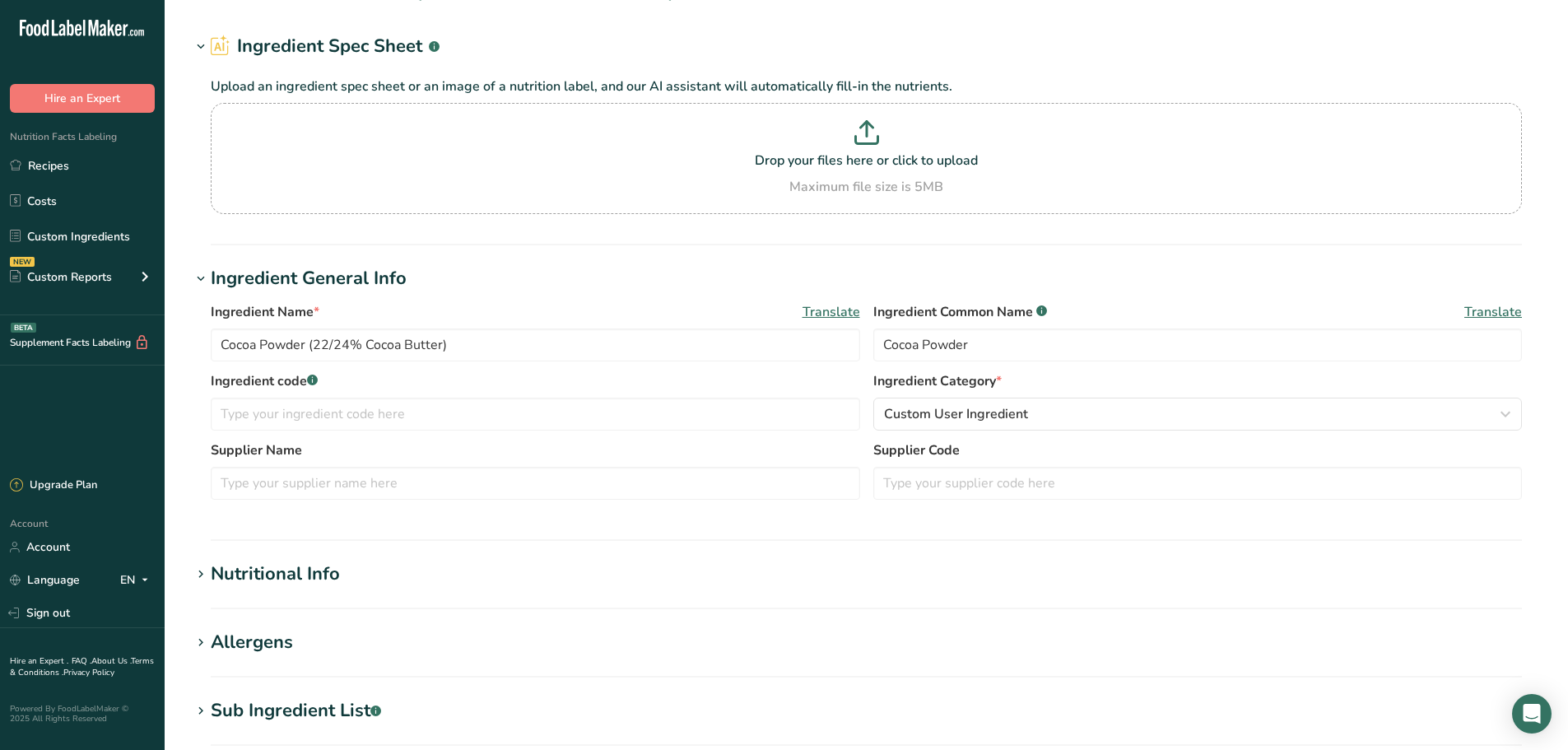
scroll to position [68, 0]
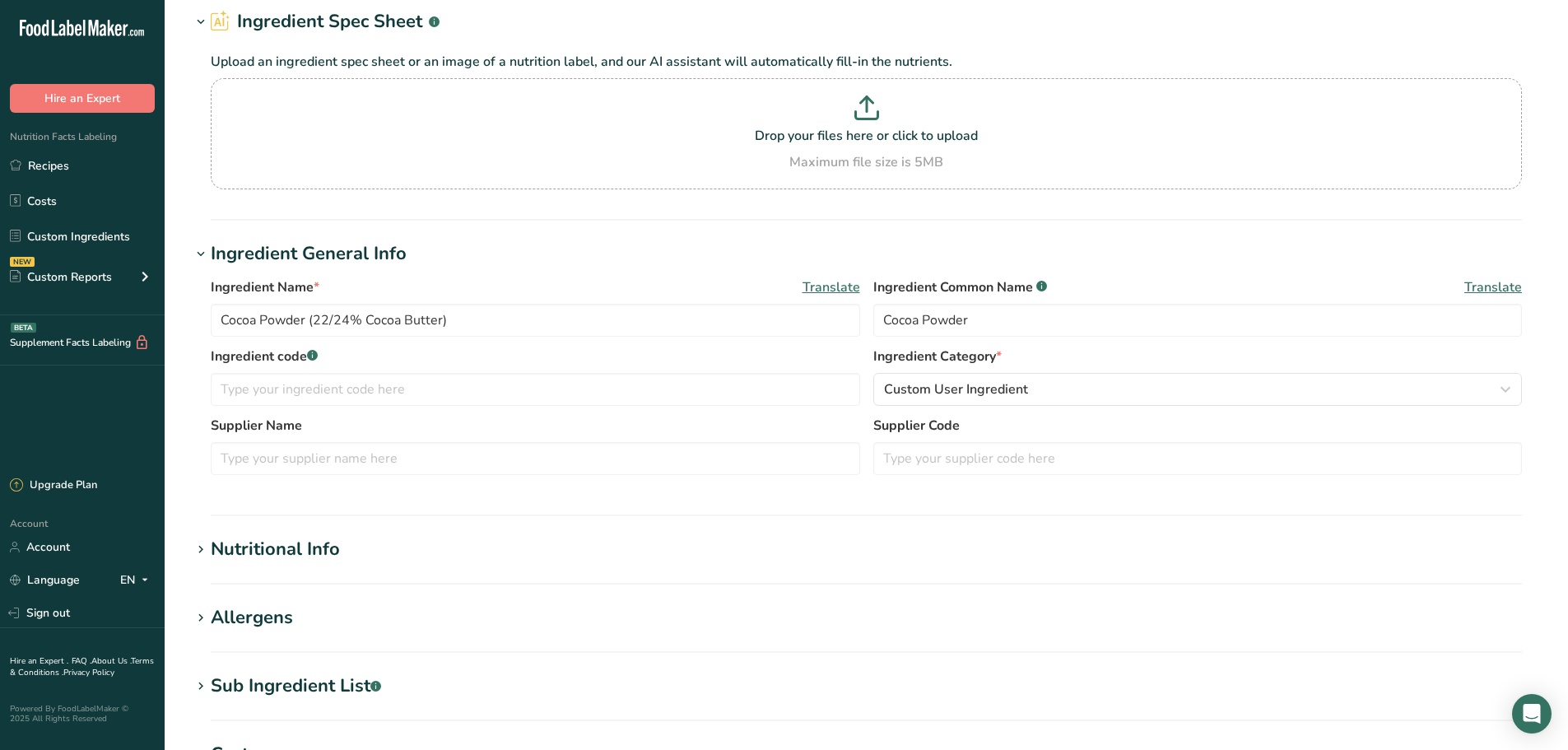
click at [297, 685] on div "Sub Ingredient List .a-a{fill:#347362;}.b-a{fill:#fff;}" at bounding box center [296, 685] width 170 height 27
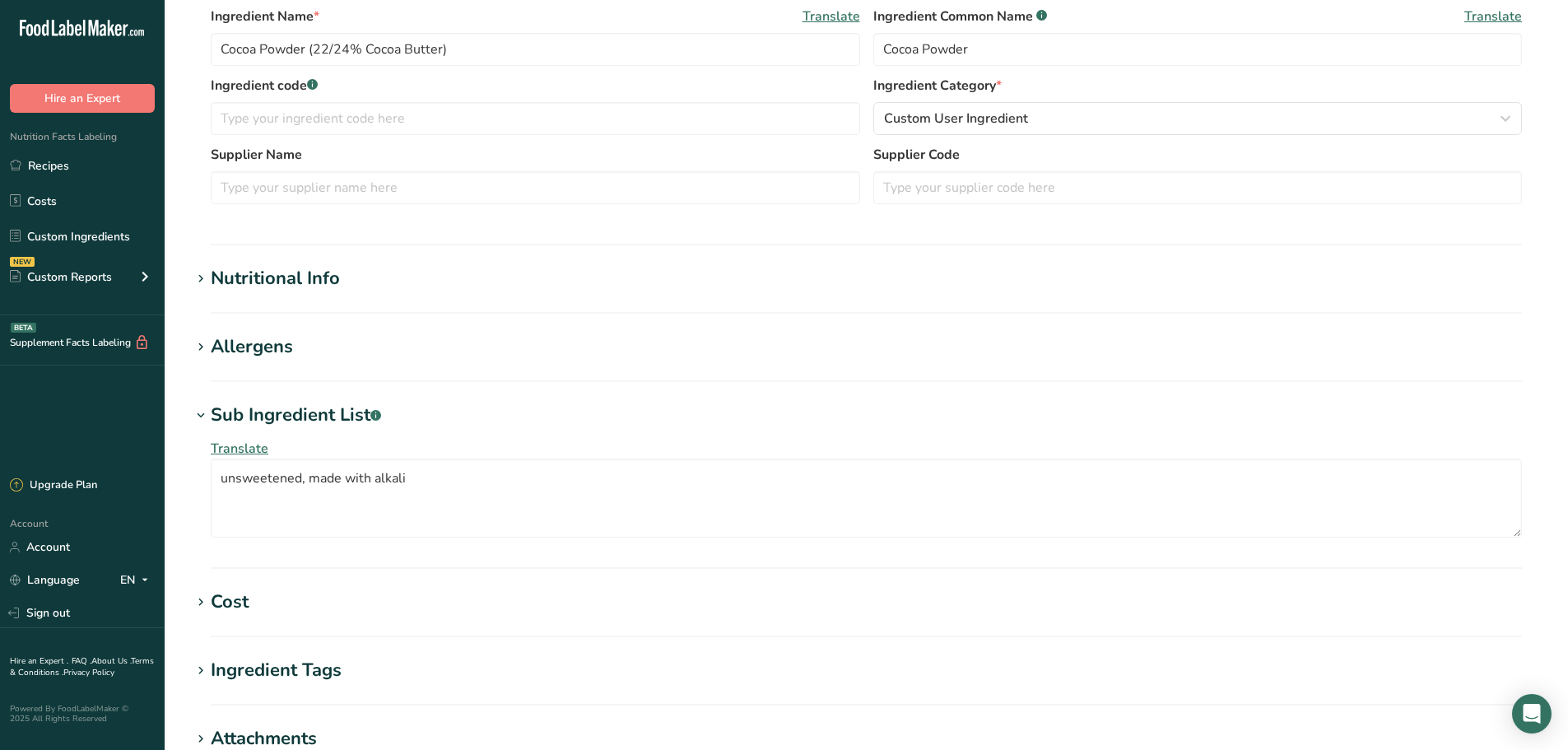
scroll to position [343, 0]
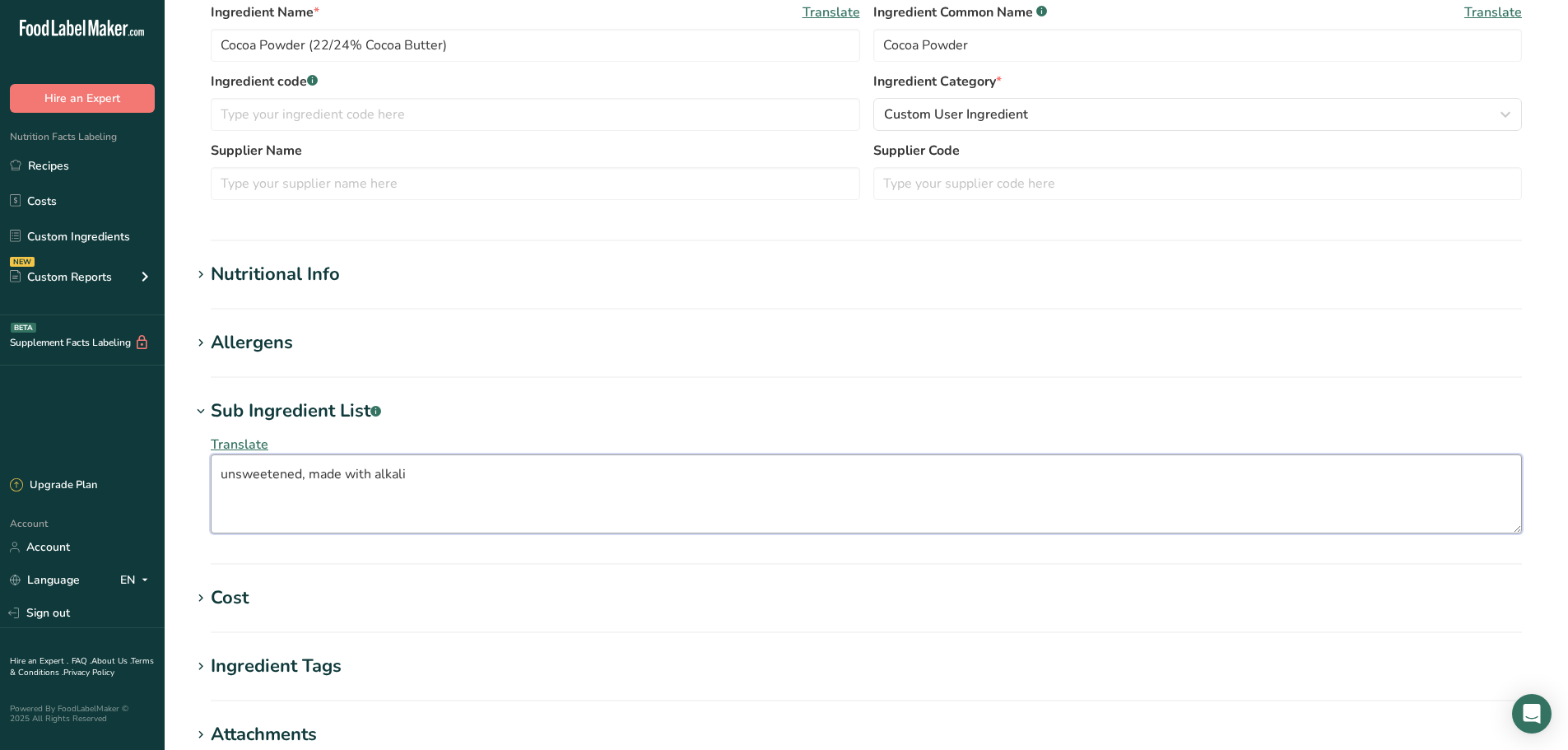
drag, startPoint x: 339, startPoint y: 475, endPoint x: 305, endPoint y: 484, distance: 35.2
click at [305, 484] on textarea "unsweetened, made with alkali" at bounding box center [866, 494] width 1311 height 79
type textarea "unsweetened, processed with alkali"
click at [603, 597] on h1 "Cost" at bounding box center [866, 597] width 1350 height 27
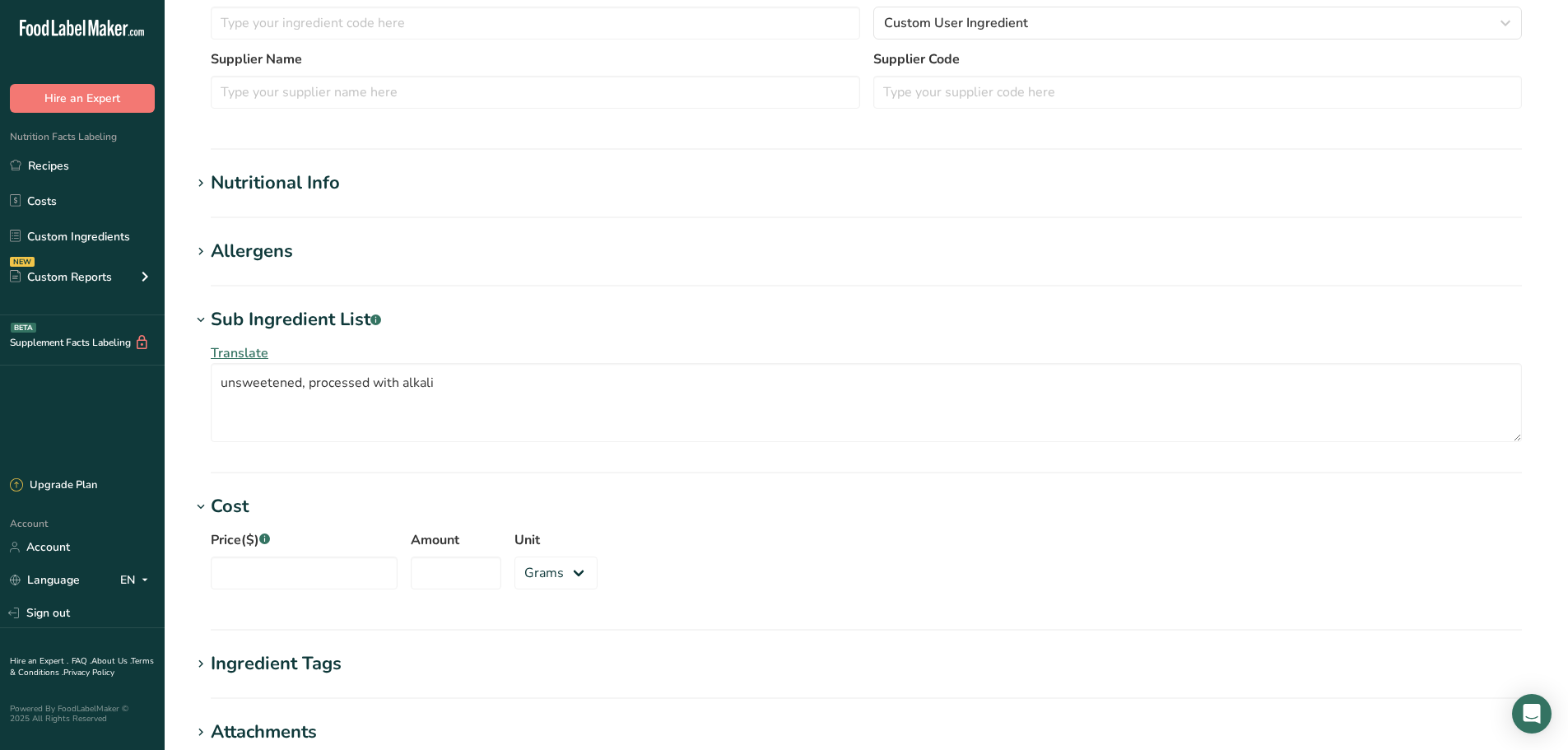
scroll to position [618, 0]
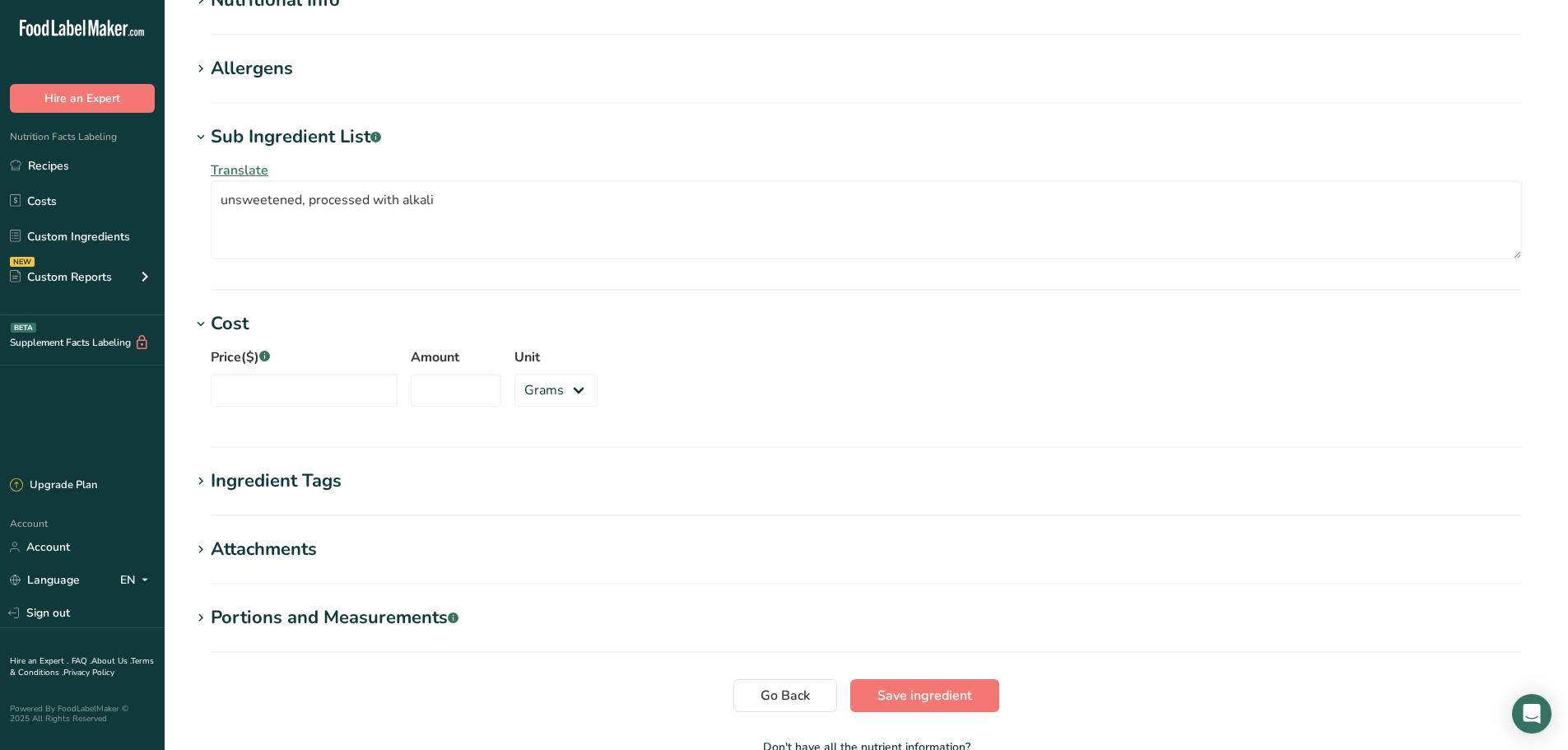
click at [976, 712] on section "Edit Cocoa Powder (22/24% Cocoa Butter) Ingredient Spec Sheet .a-a{fill:#347362…" at bounding box center [866, 90] width 1403 height 1416
click at [975, 706] on button "Save ingredient" at bounding box center [925, 696] width 149 height 33
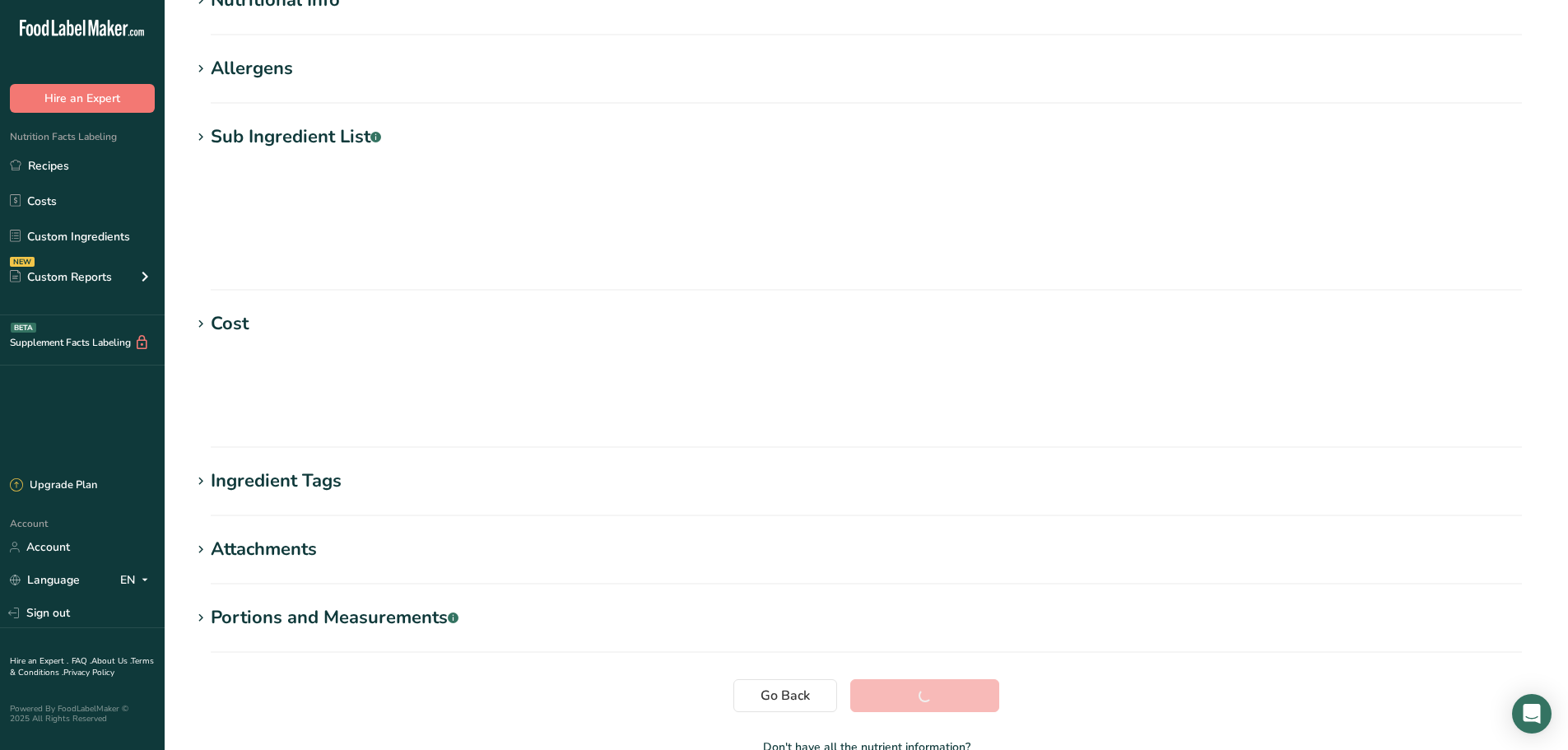
scroll to position [121, 0]
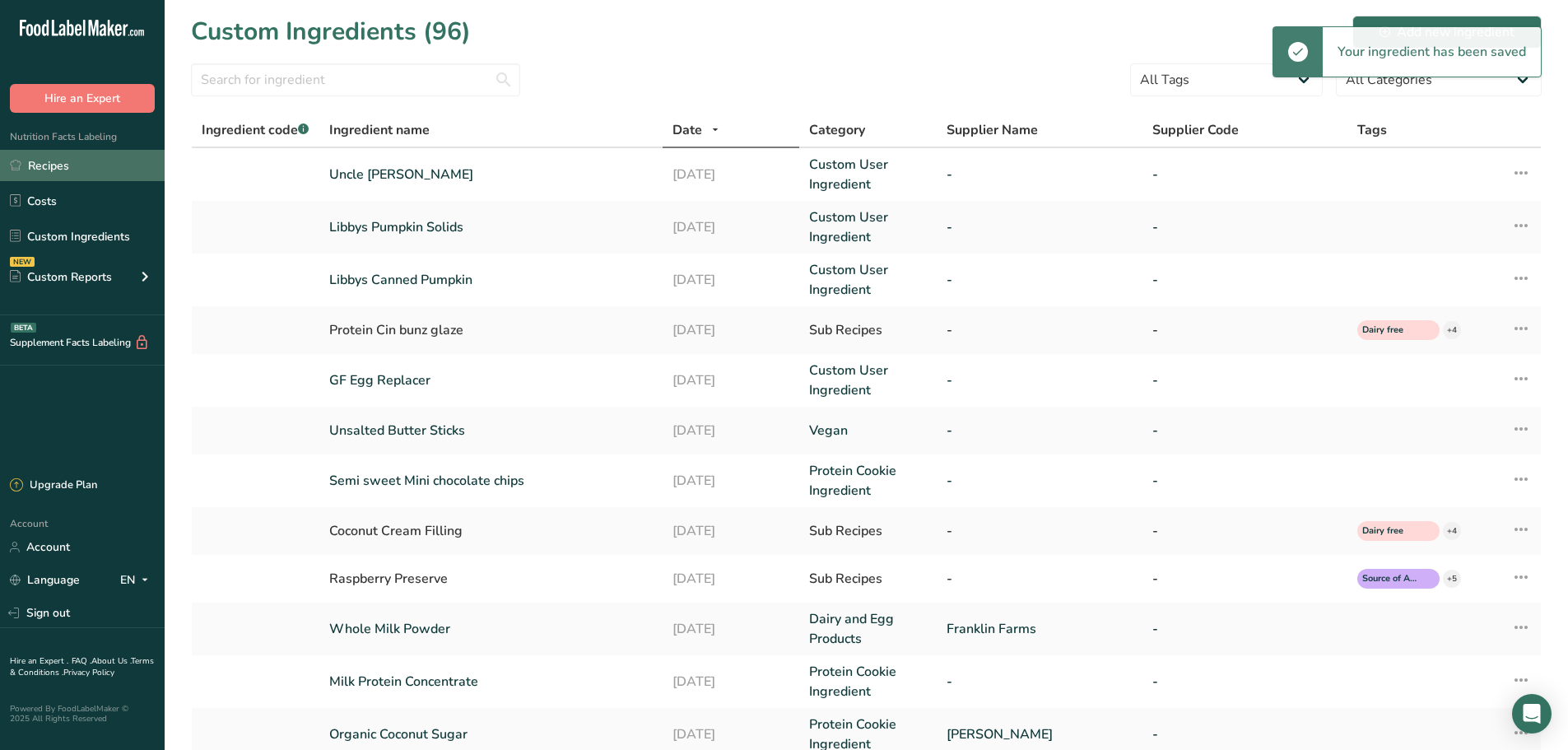
click at [68, 164] on link "Recipes" at bounding box center [82, 166] width 165 height 32
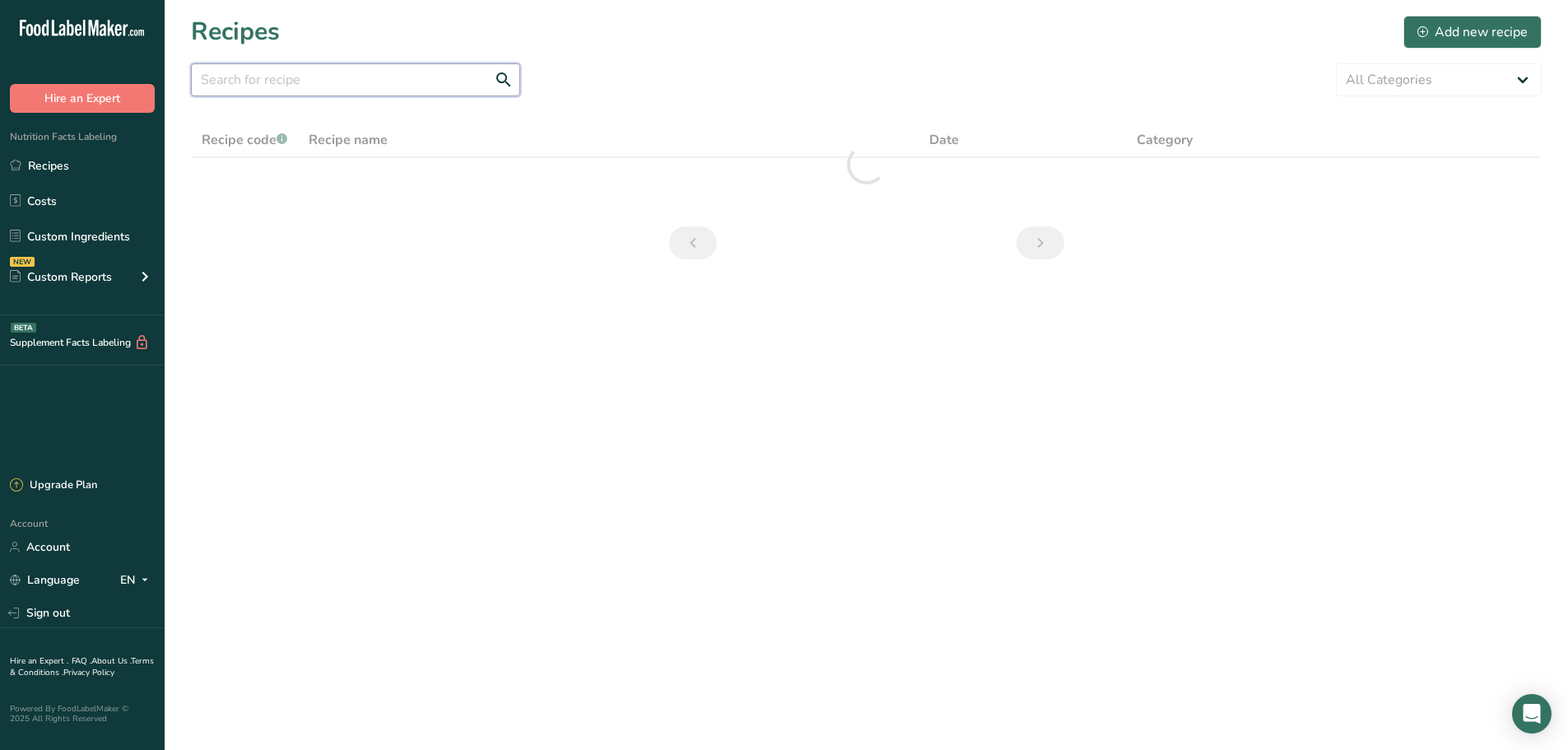
click at [254, 66] on input "text" at bounding box center [355, 80] width 329 height 33
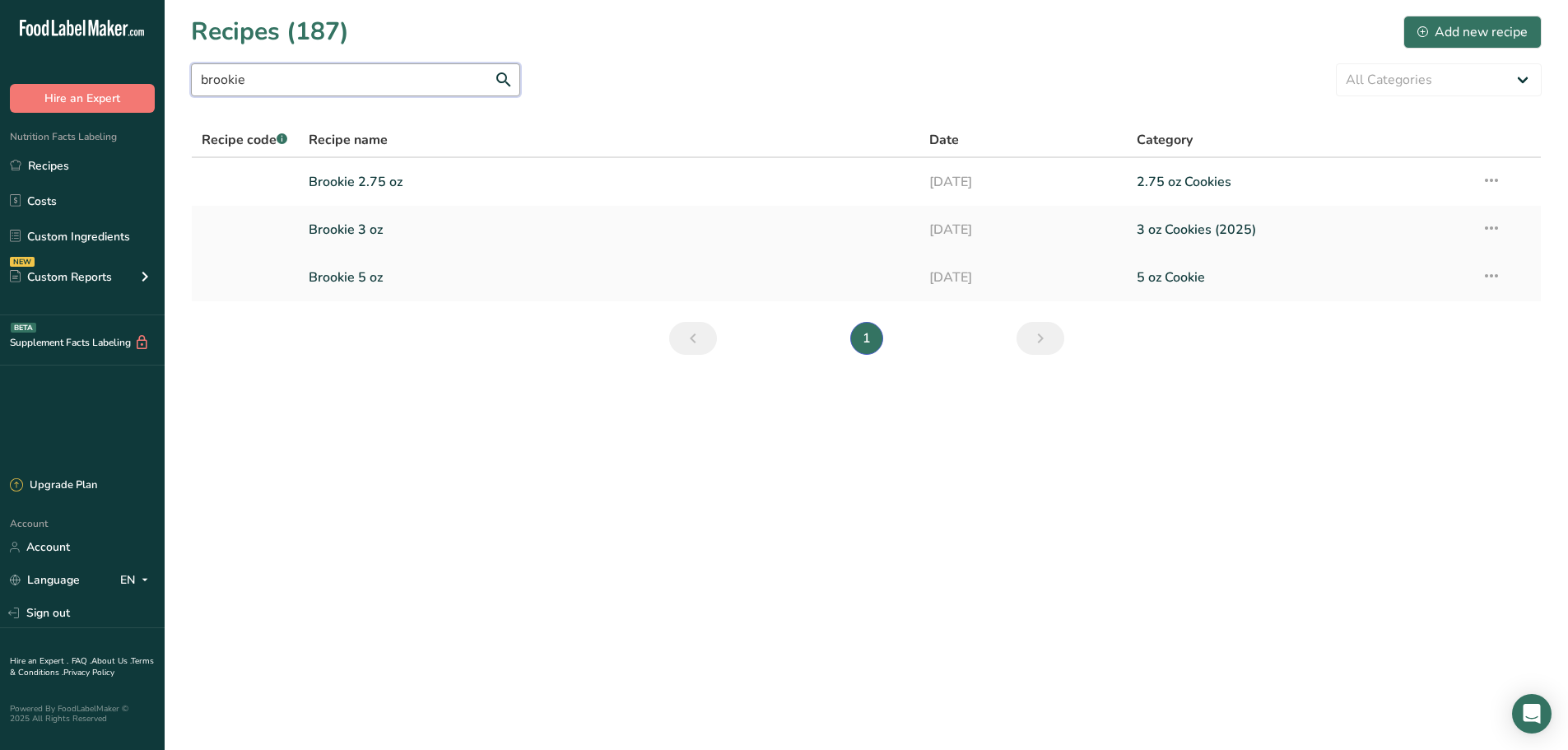
type input "brookie"
click at [354, 282] on link "Brookie 5 oz" at bounding box center [610, 276] width 602 height 34
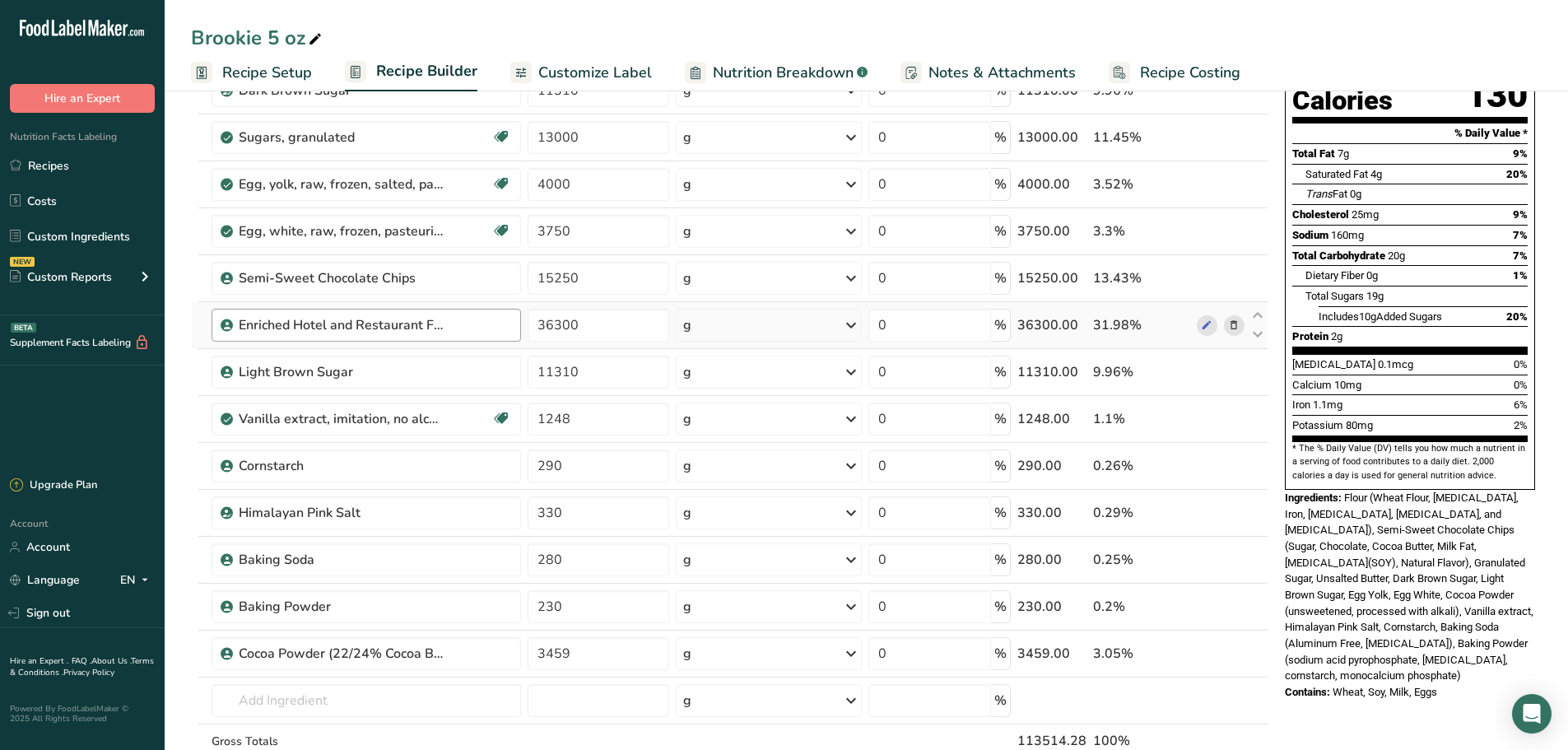
scroll to position [206, 0]
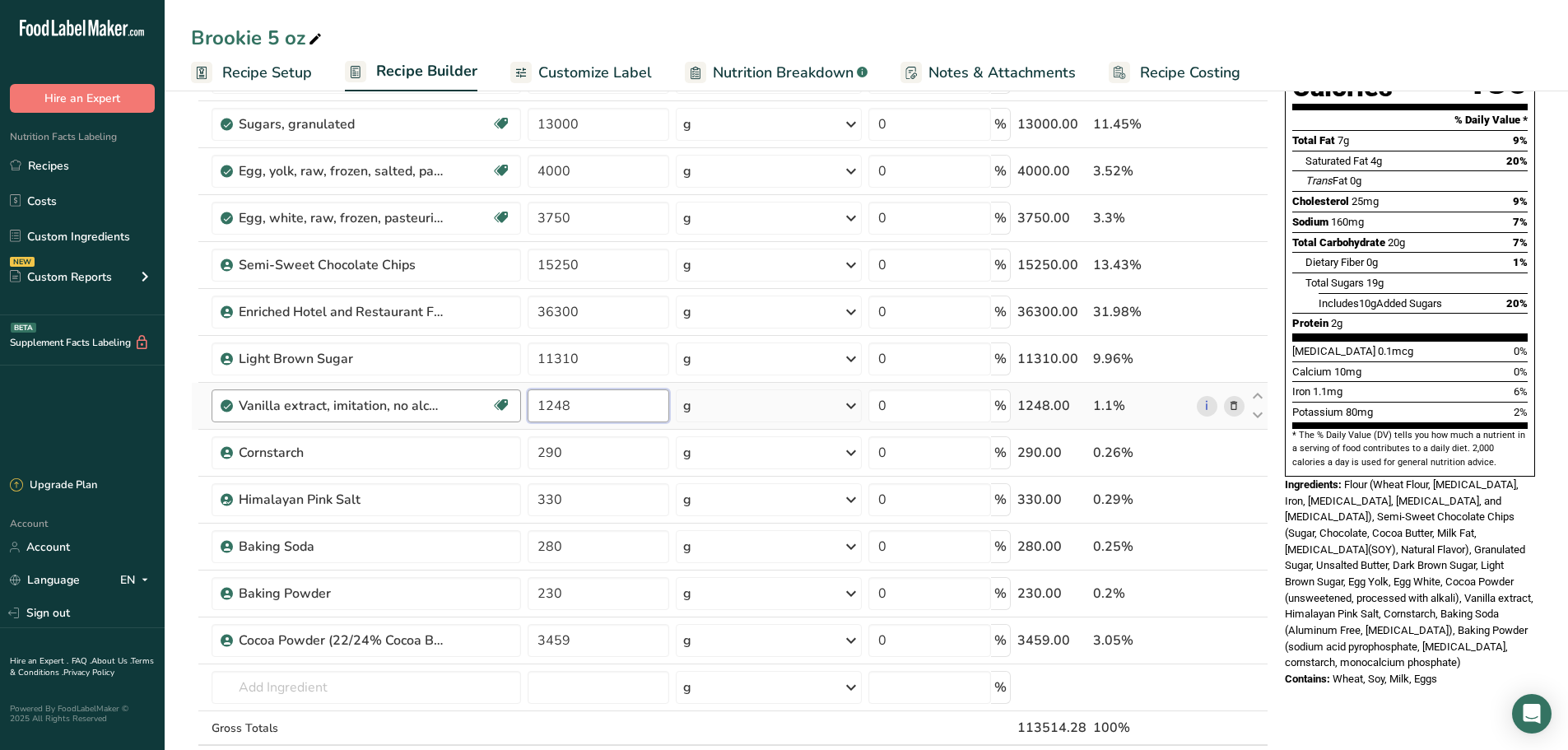
drag, startPoint x: 631, startPoint y: 416, endPoint x: 419, endPoint y: 405, distance: 212.3
click at [419, 405] on tr "Vanilla extract, imitation, no alcohol Dairy free Gluten free Vegan Vegetarian …" at bounding box center [730, 405] width 1076 height 46
type input "0"
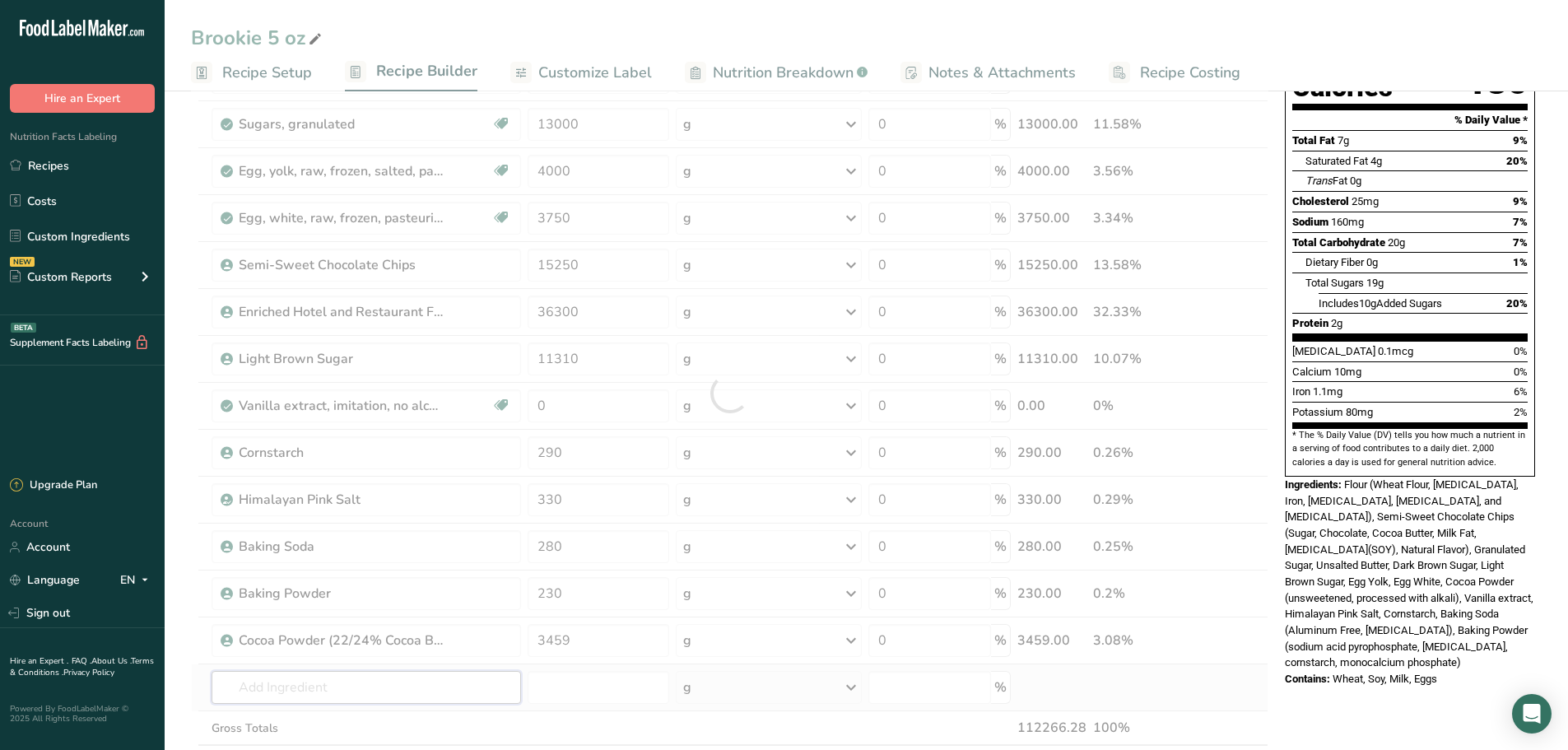
click at [280, 693] on div "Ingredient * Amount * Unit * Waste * .a-a{fill:#347362;}.b-a{fill:#fff;} Grams …" at bounding box center [730, 393] width 1078 height 842
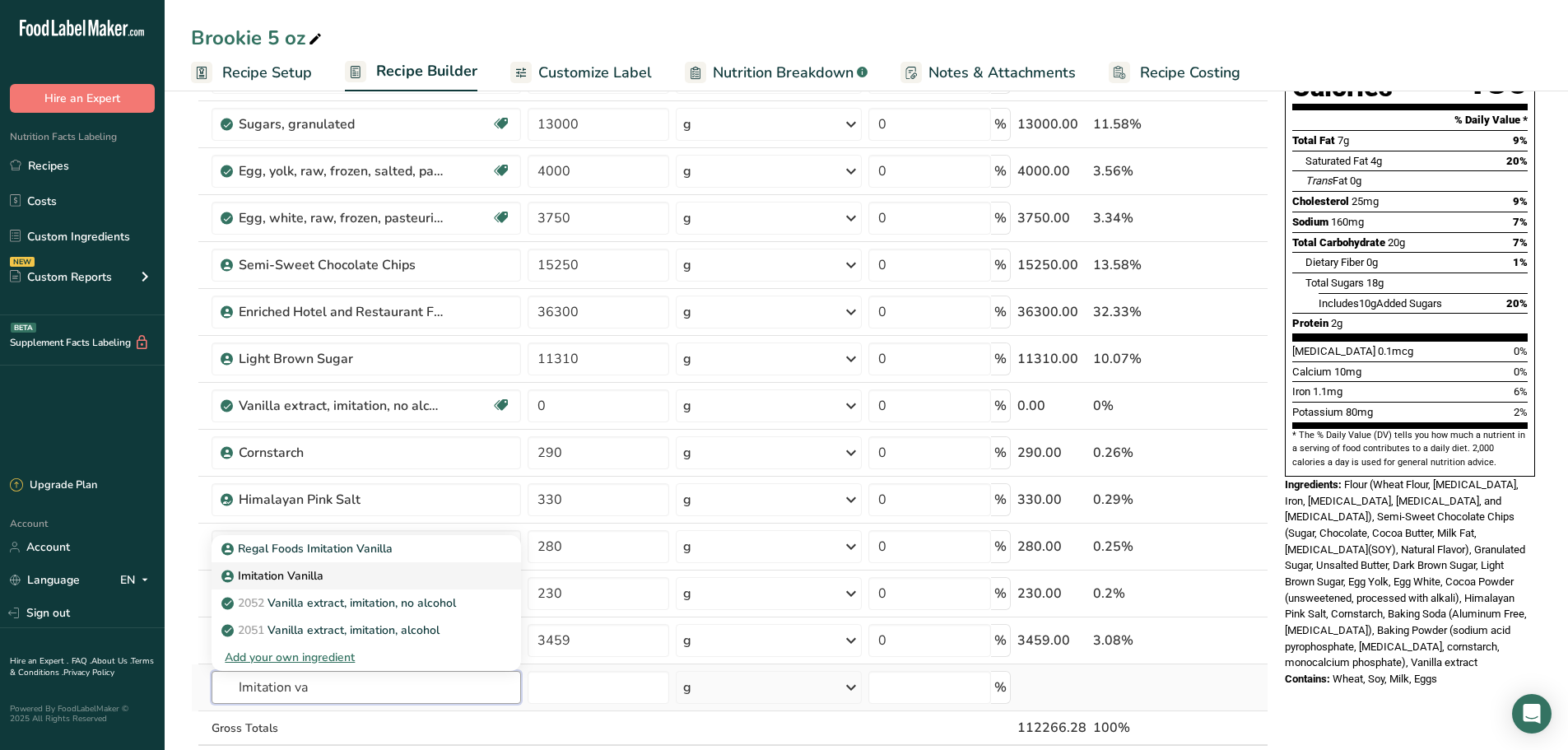
type input "Imitation va"
click at [312, 578] on p "Imitation Vanilla" at bounding box center [274, 575] width 99 height 18
type input "Imitation Vanilla"
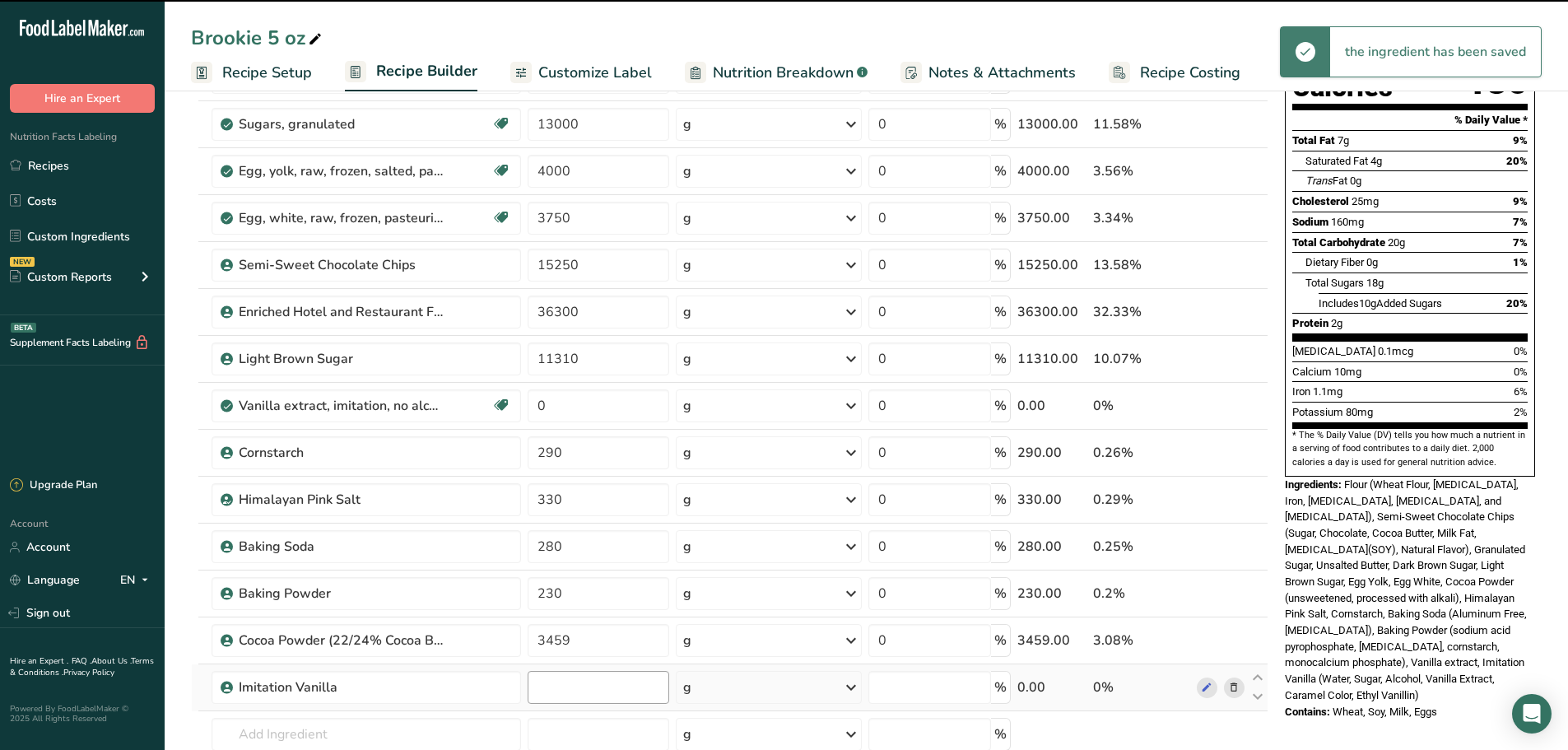
type input "0"
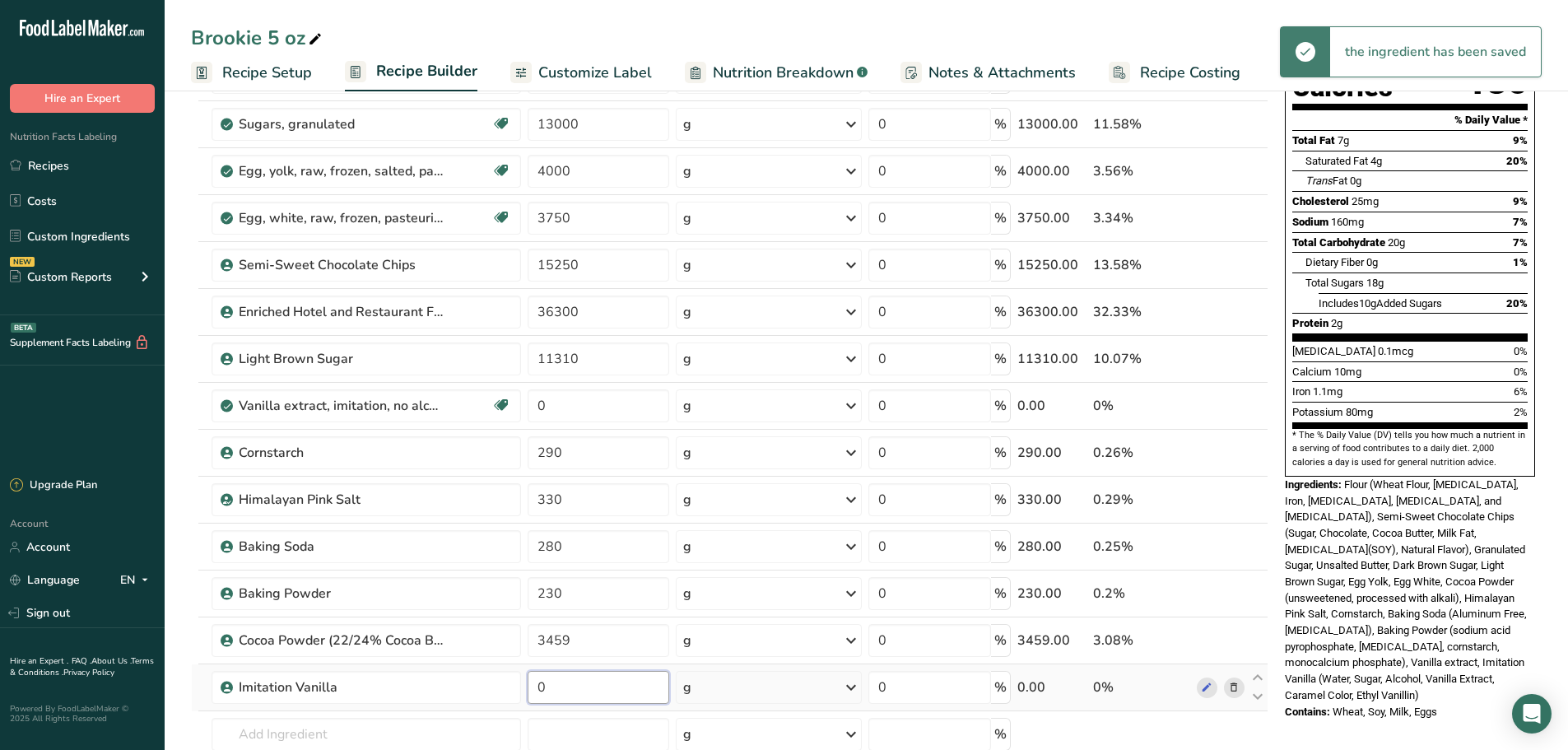
click at [566, 676] on input "0" at bounding box center [598, 688] width 141 height 33
paste input "1248"
type input "1248"
click at [190, 364] on section "Add Ingredients Manage Recipe Delete Recipe Duplicate Recipe Scale Recipe Save …" at bounding box center [866, 653] width 1403 height 1546
click at [1230, 411] on icon at bounding box center [1234, 406] width 11 height 18
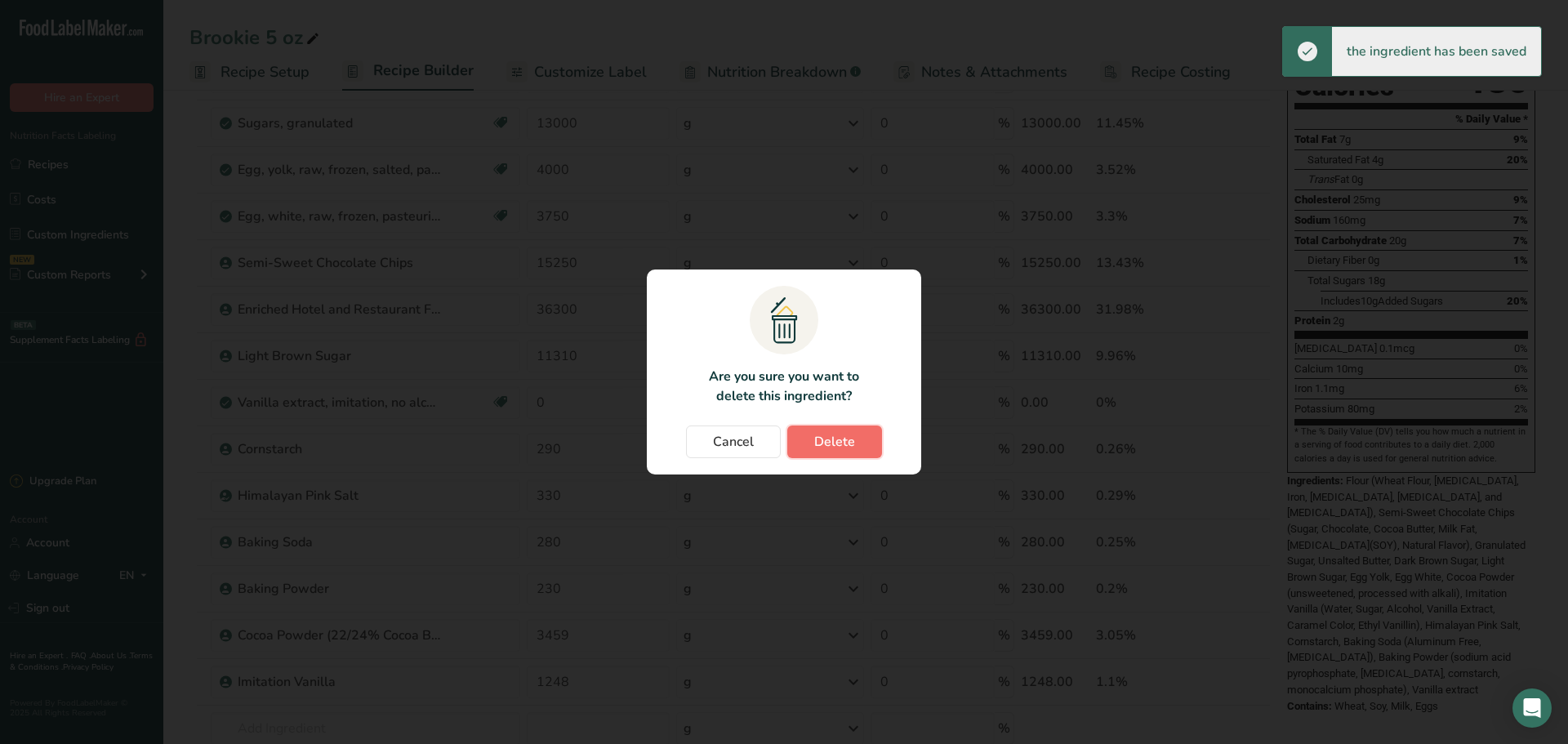
click at [845, 456] on button "Delete" at bounding box center [834, 442] width 95 height 33
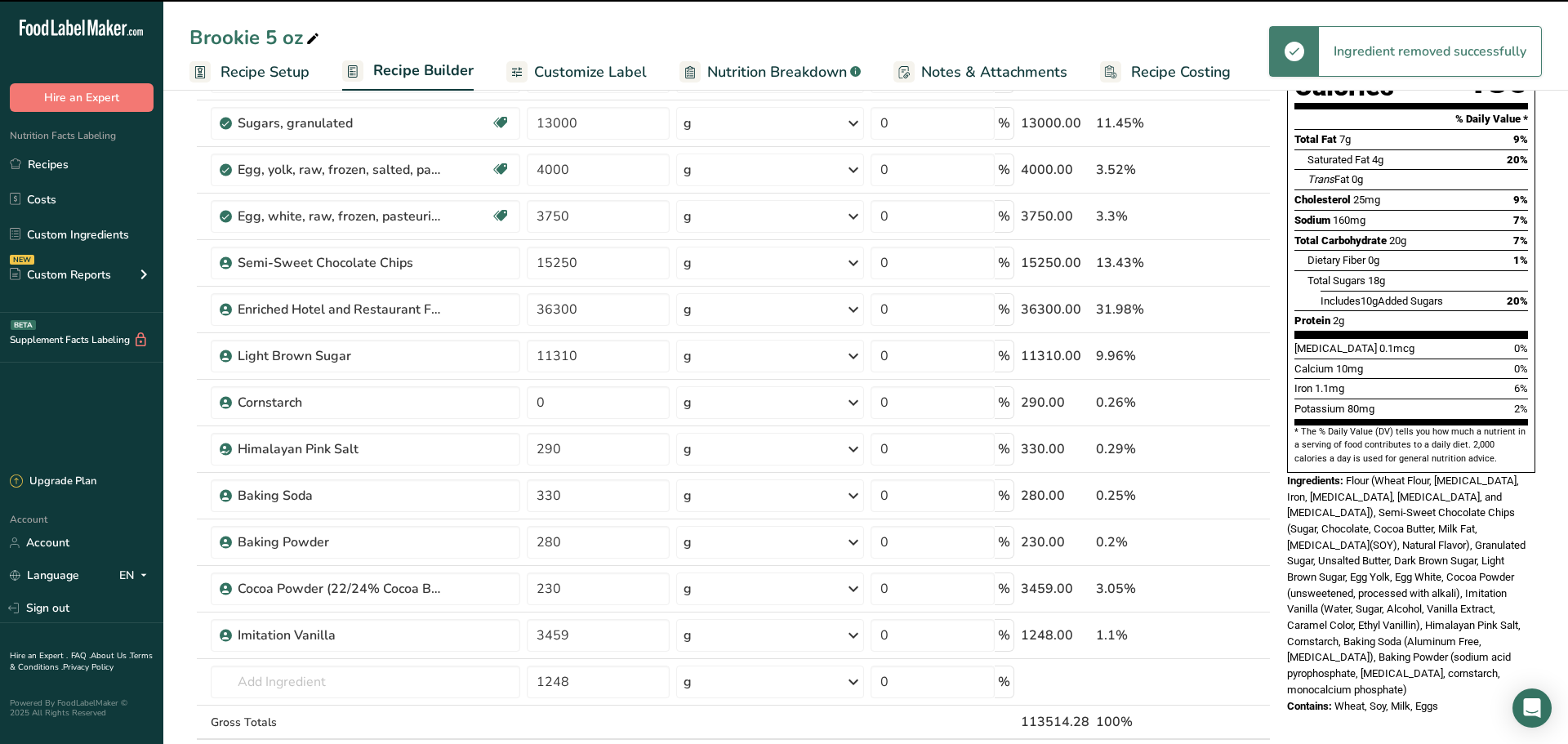
type input "290"
type input "330"
type input "280"
type input "230"
type input "3459"
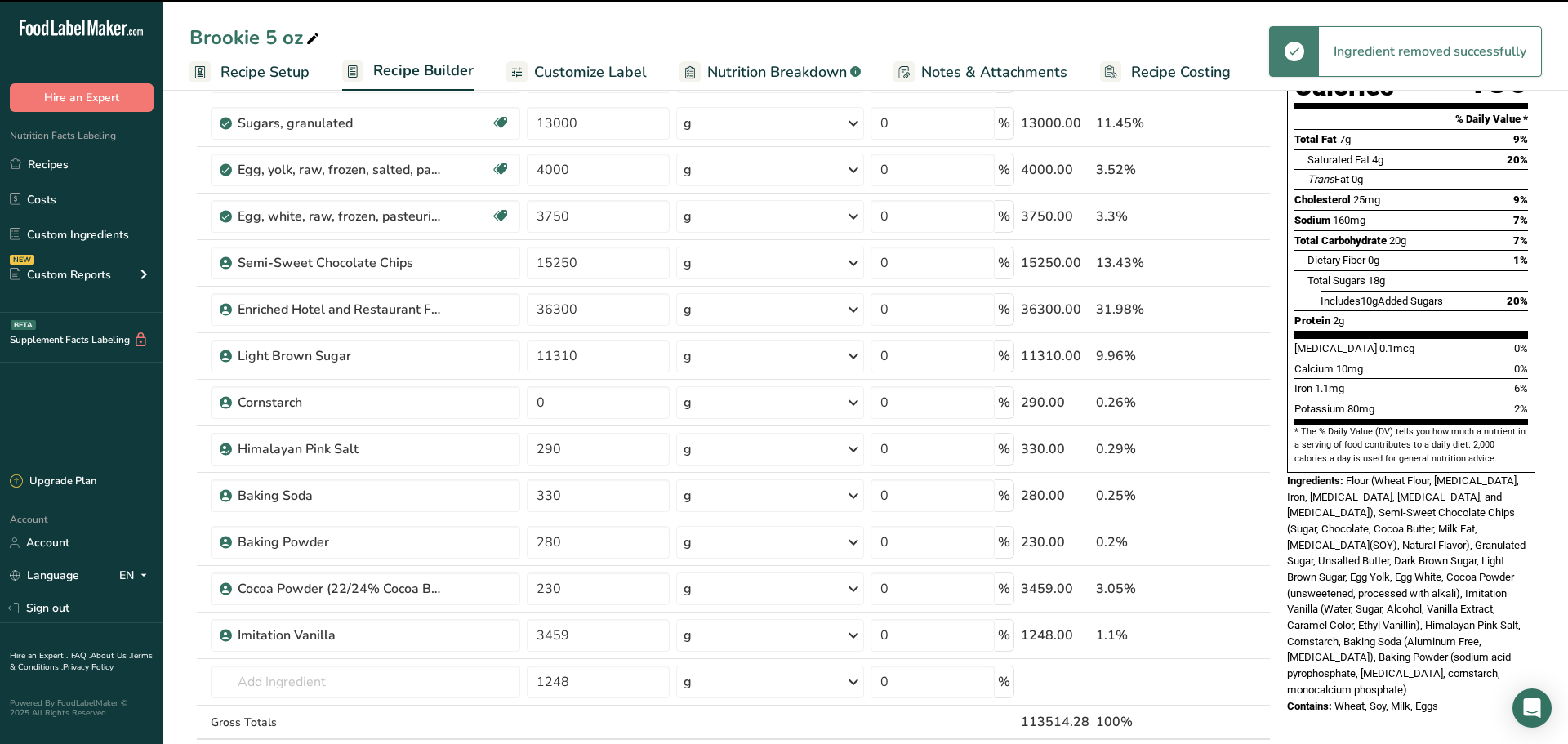
type input "1248"
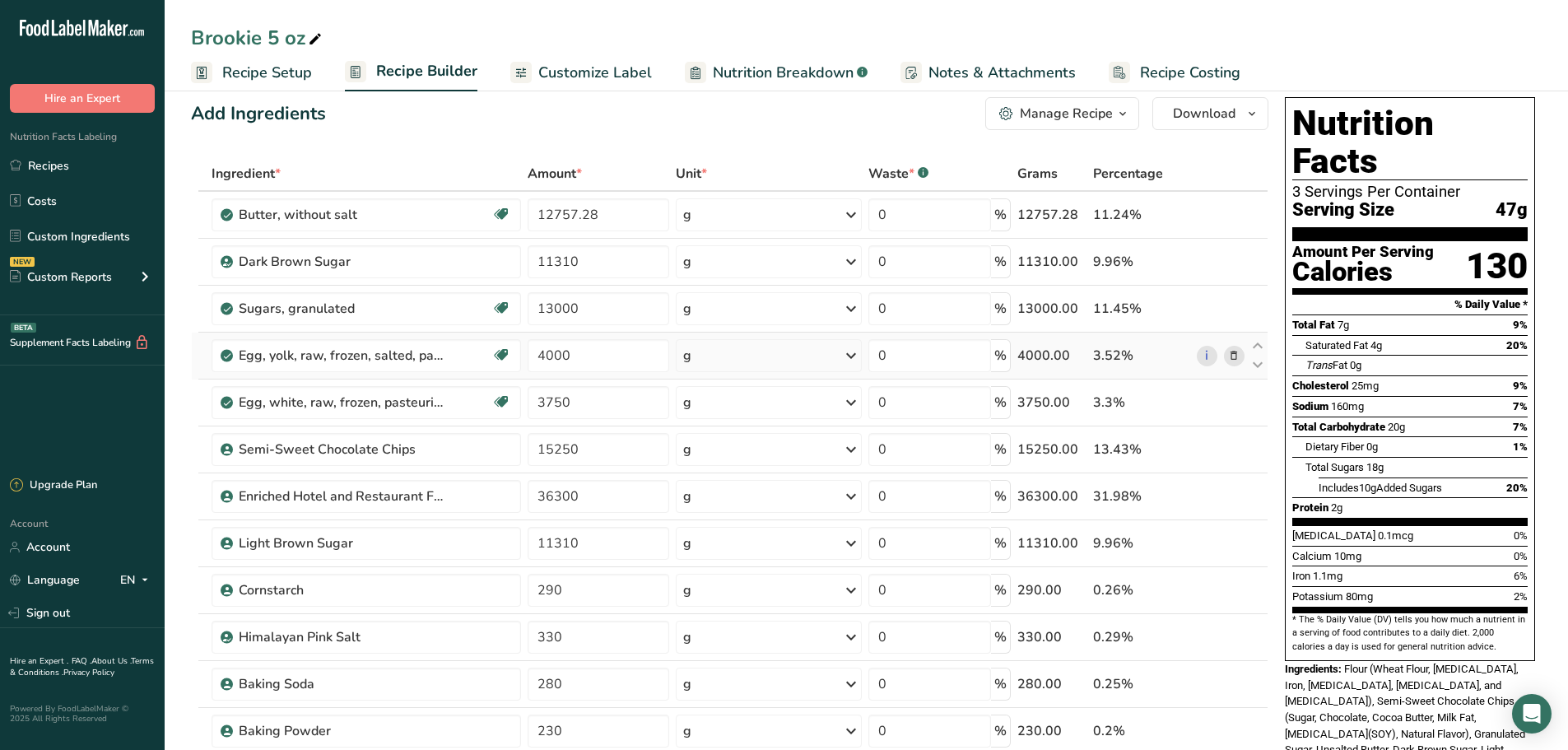
scroll to position [0, 0]
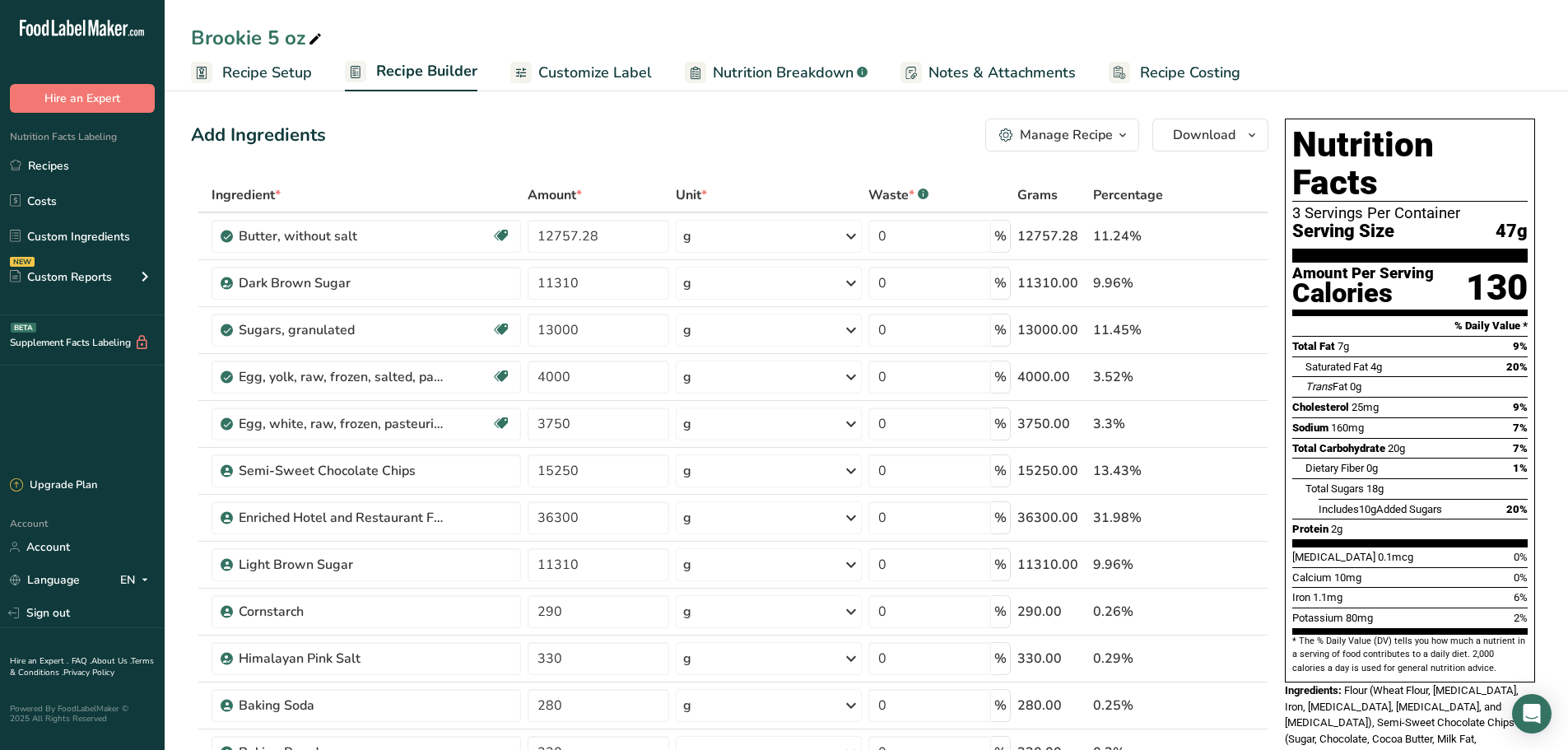
click at [1067, 149] on button "Manage Recipe" at bounding box center [1062, 135] width 154 height 33
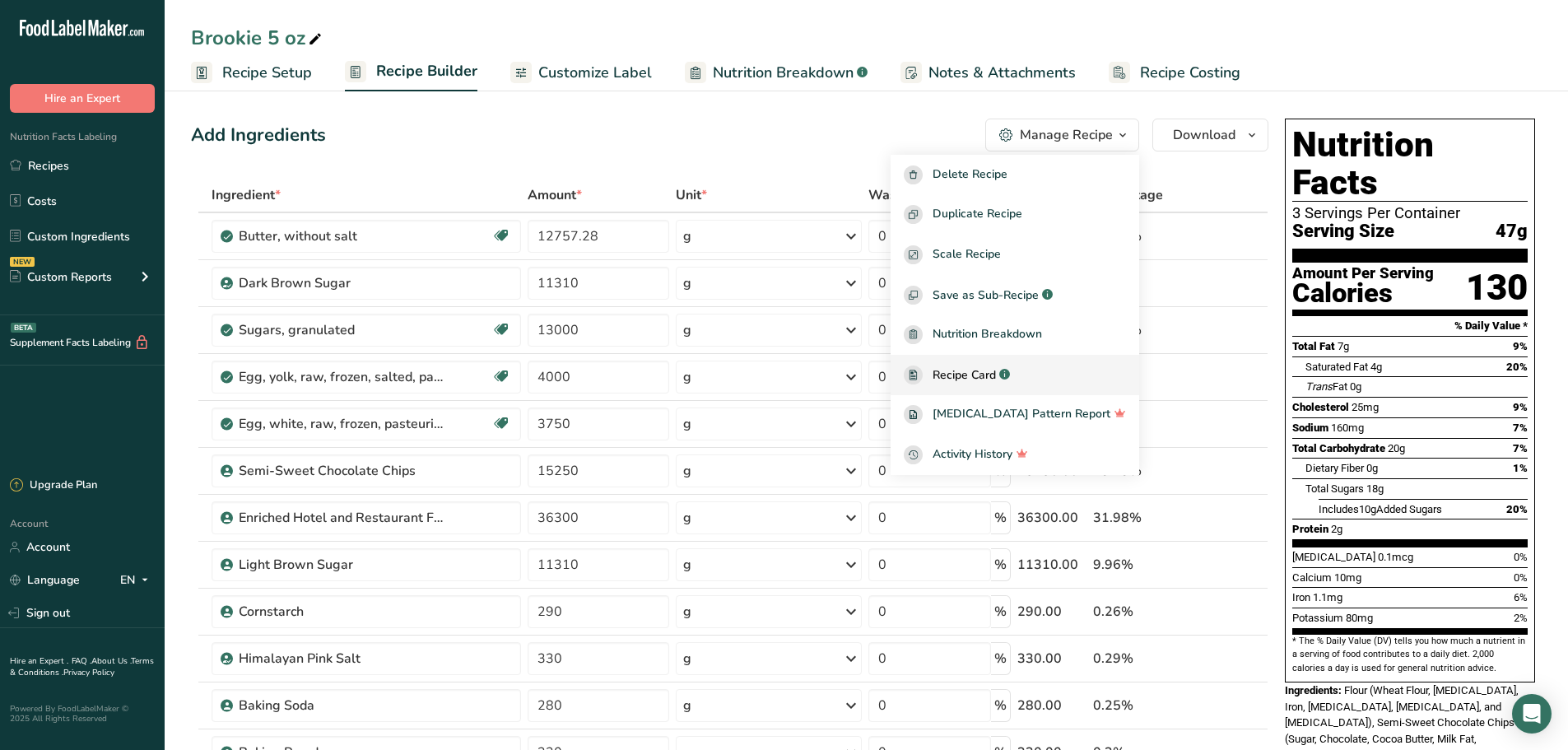
click at [996, 382] on span "Recipe Card" at bounding box center [964, 375] width 63 height 18
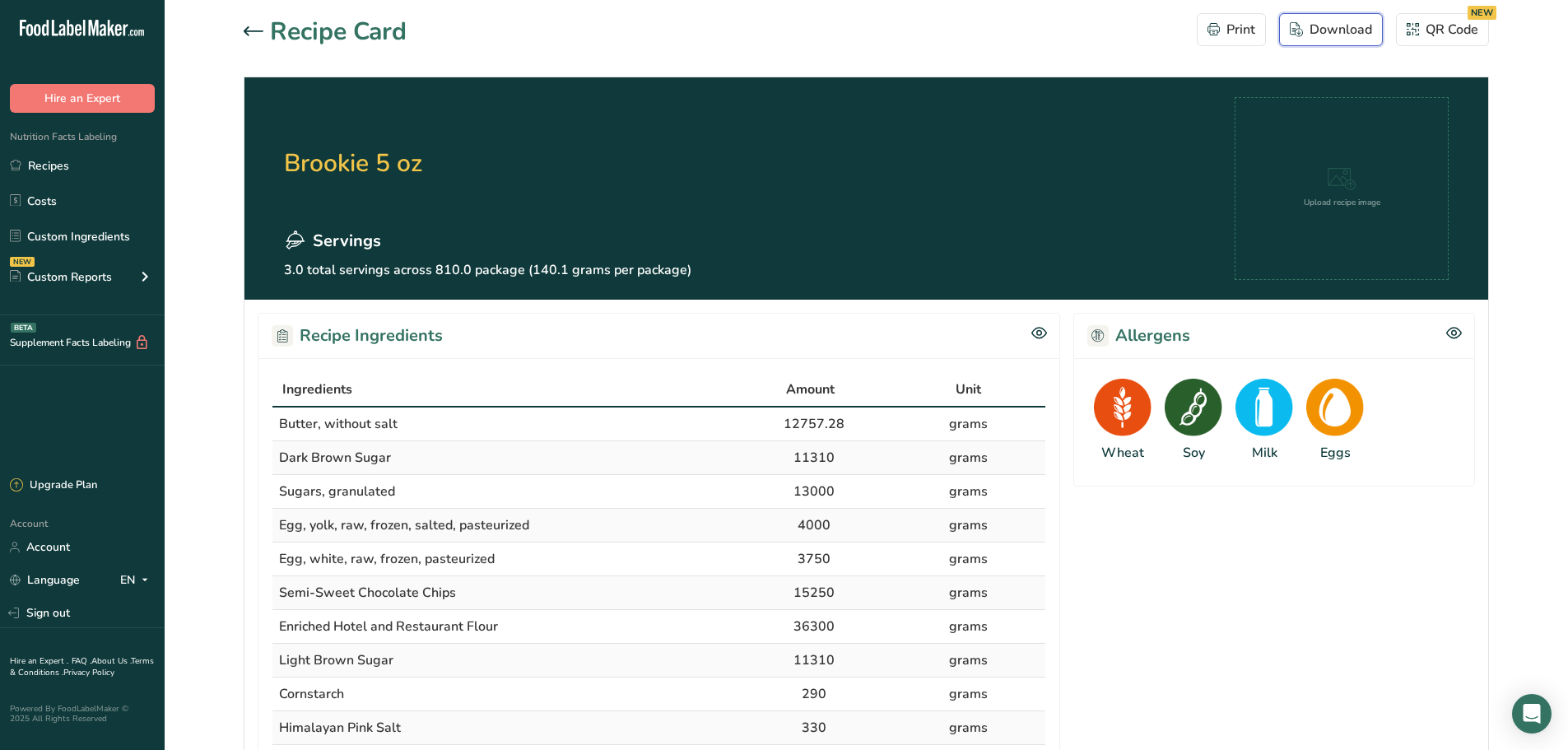
click at [1324, 26] on div "Download" at bounding box center [1331, 30] width 82 height 20
click at [249, 40] on div at bounding box center [257, 32] width 26 height 20
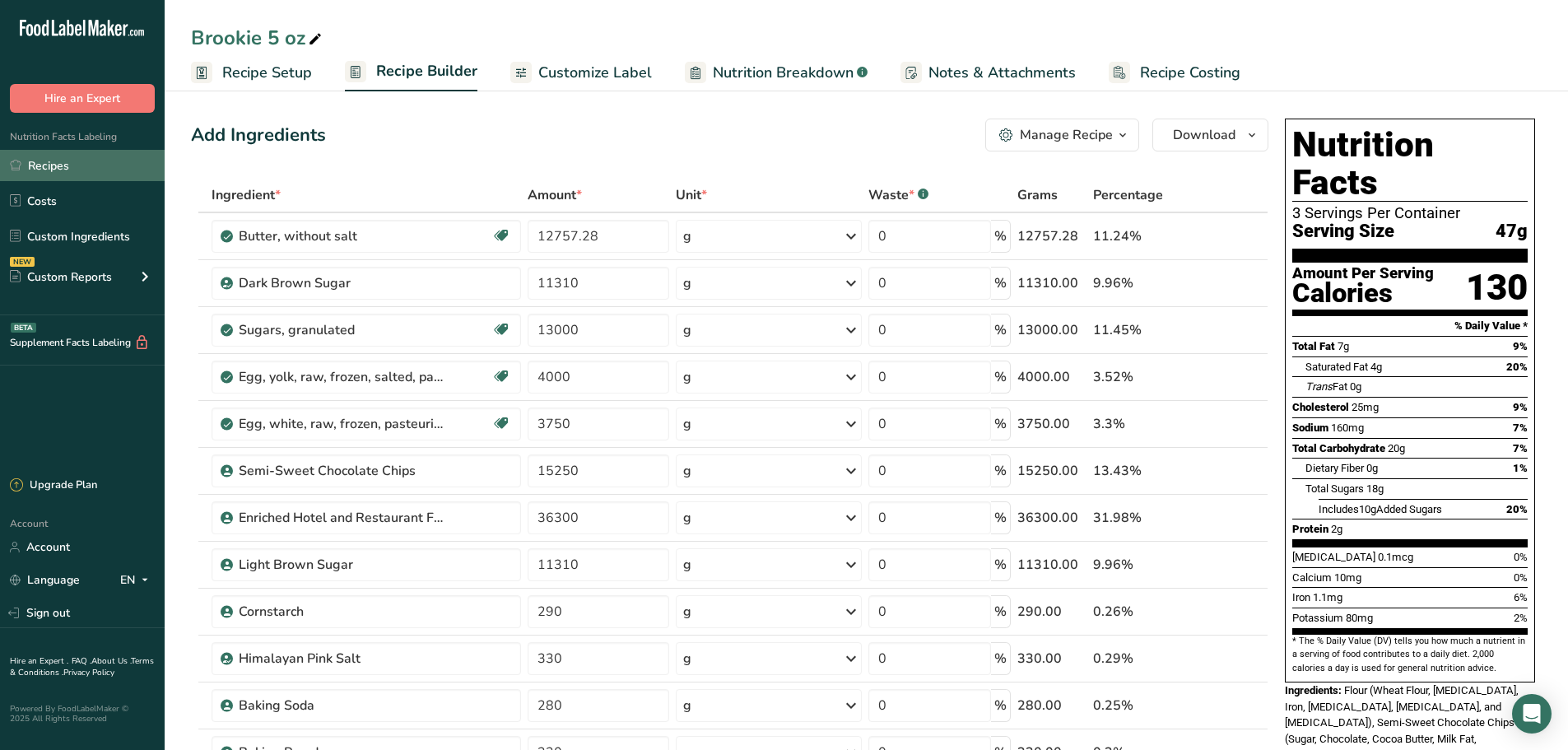
click at [65, 150] on link "Recipes" at bounding box center [82, 166] width 165 height 32
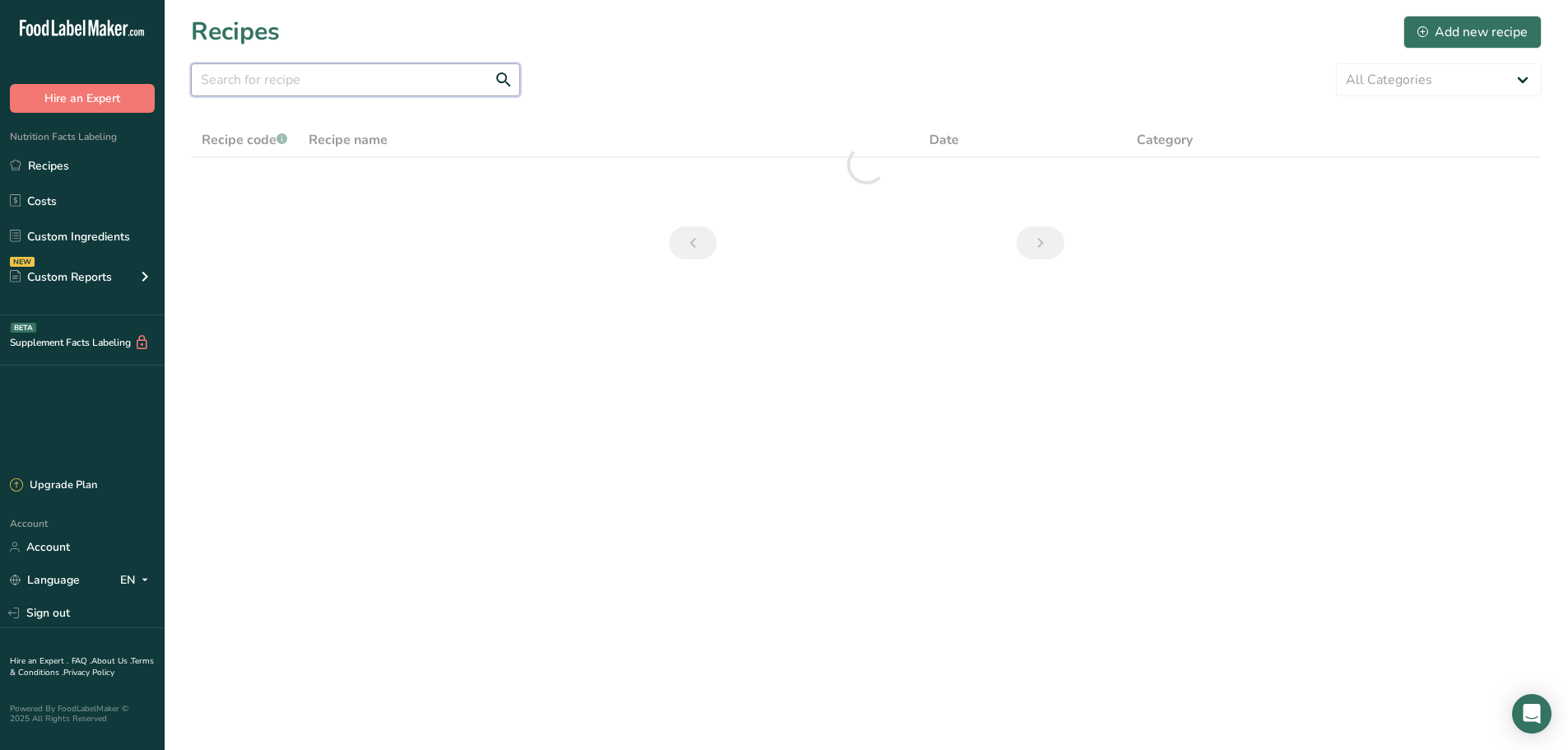
click at [268, 74] on input "text" at bounding box center [355, 80] width 329 height 33
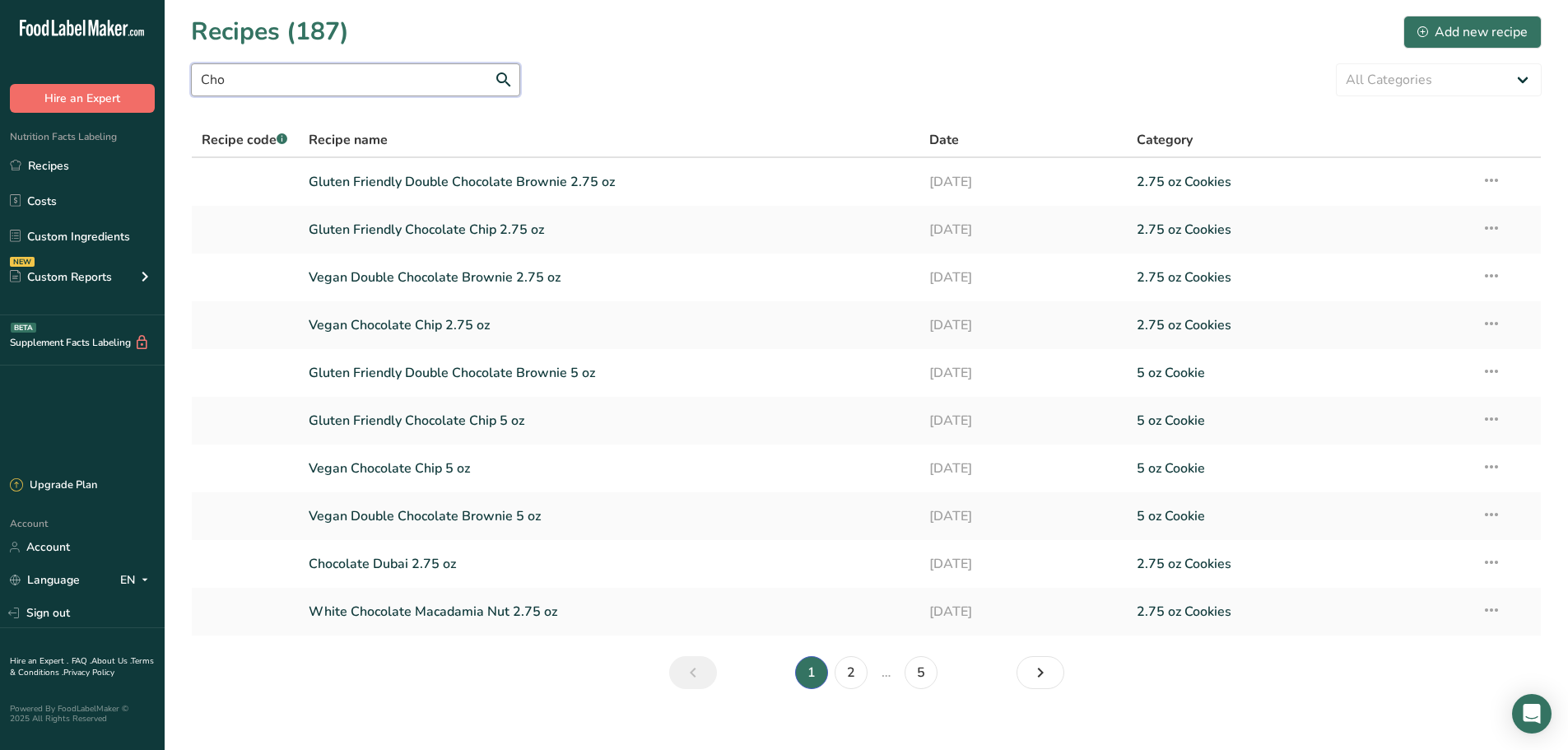
drag, startPoint x: 251, startPoint y: 83, endPoint x: 92, endPoint y: 84, distance: 159.0
click at [92, 84] on div ".a-20{fill:#fff;} Hire an Expert Nutrition Facts Labeling Recipes Costs Custom …" at bounding box center [784, 383] width 1568 height 768
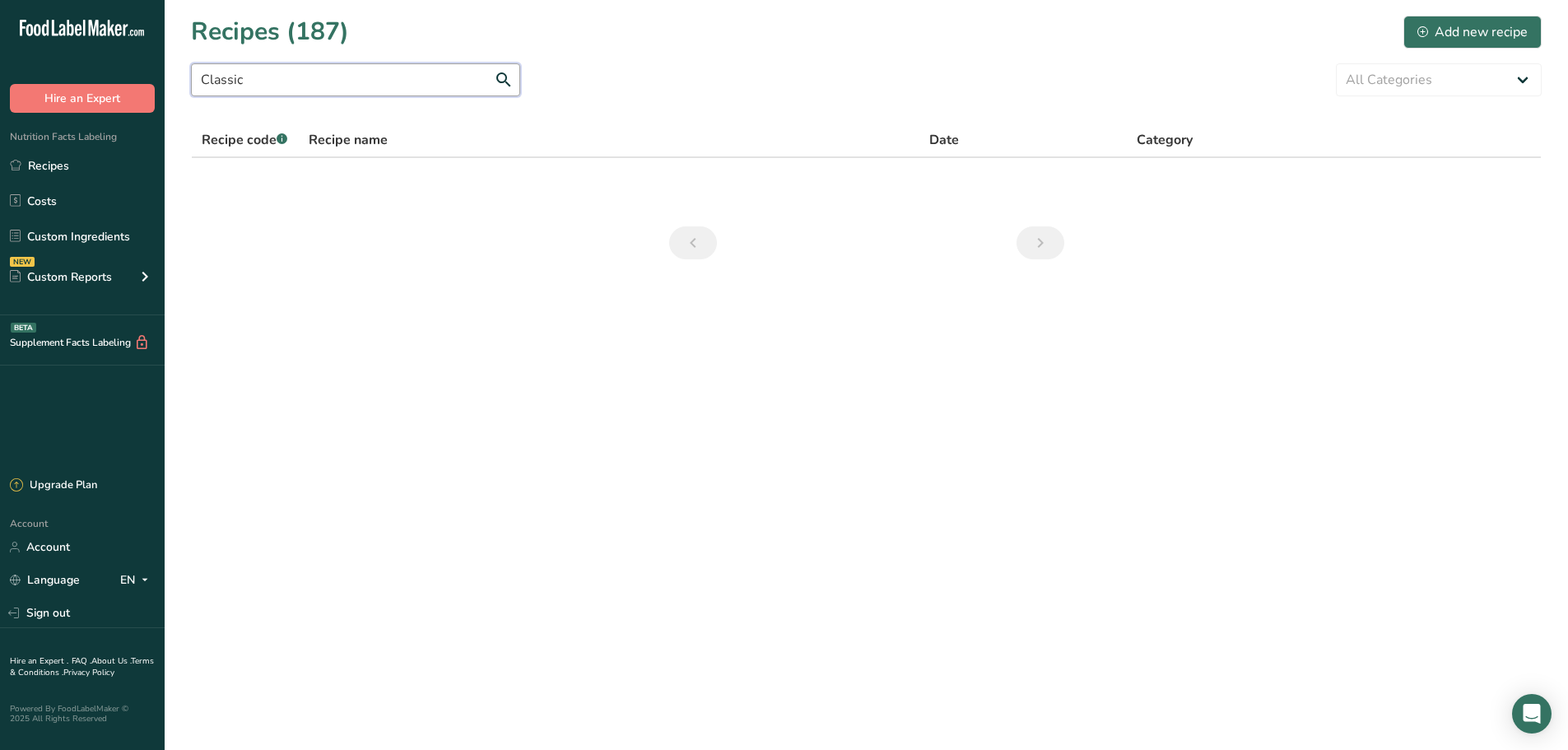
drag, startPoint x: 294, startPoint y: 72, endPoint x: 95, endPoint y: 76, distance: 199.0
click at [95, 76] on div ".a-20{fill:#fff;} Hire an Expert Nutrition Facts Labeling Recipes Costs Custom …" at bounding box center [784, 375] width 1568 height 750
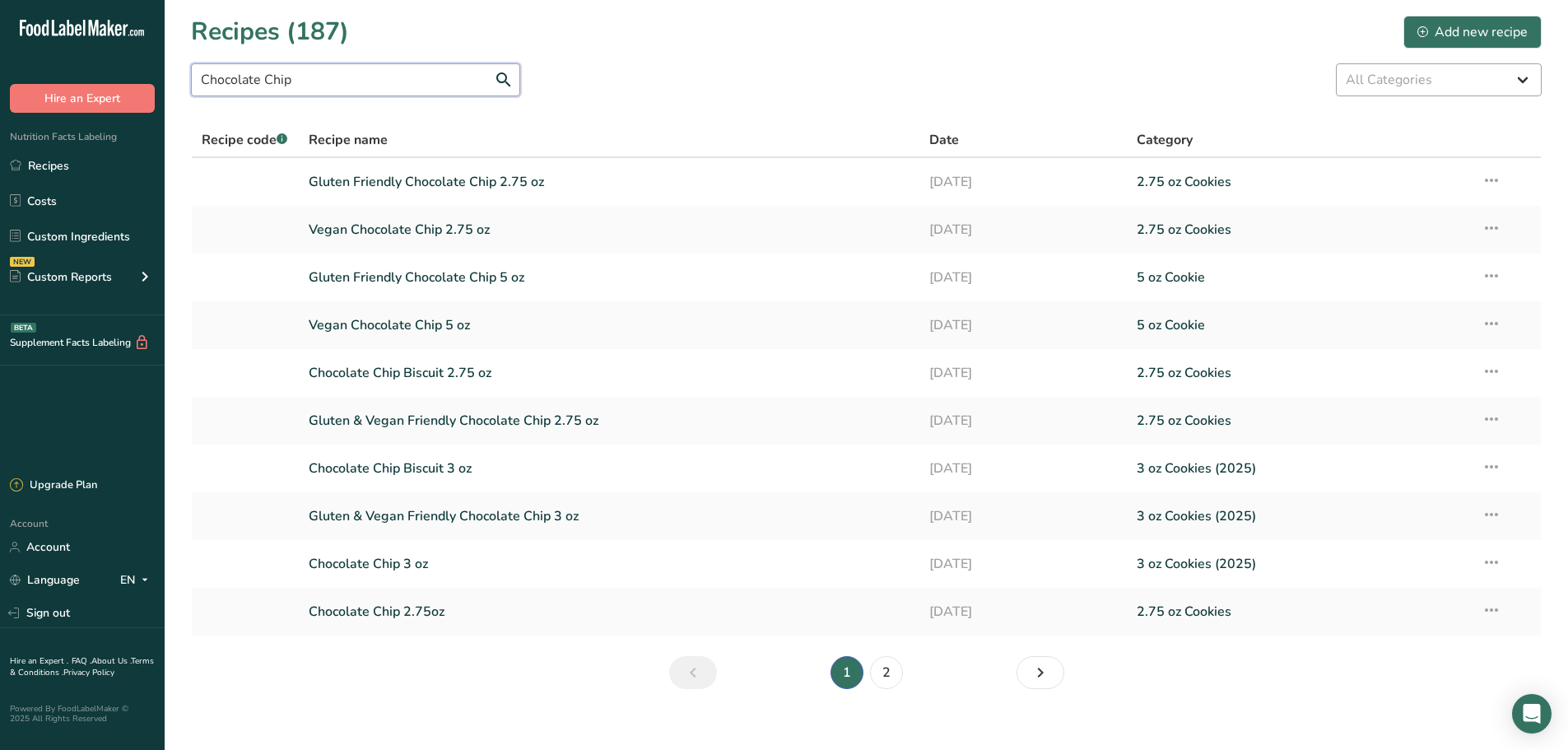
type input "Chocolate Chip"
click at [1406, 69] on select "All Categories 1.4 oz Mini Cookie 2.75 oz Cookies 3 oz Cookies (2025) 5 oz Cook…" at bounding box center [1438, 80] width 206 height 33
select select "2463"
click at [1335, 63] on select "All Categories 1.4 oz Mini Cookie 2.75 oz Cookies 3 oz Cookies (2025) 5 oz Cook…" at bounding box center [1438, 80] width 206 height 33
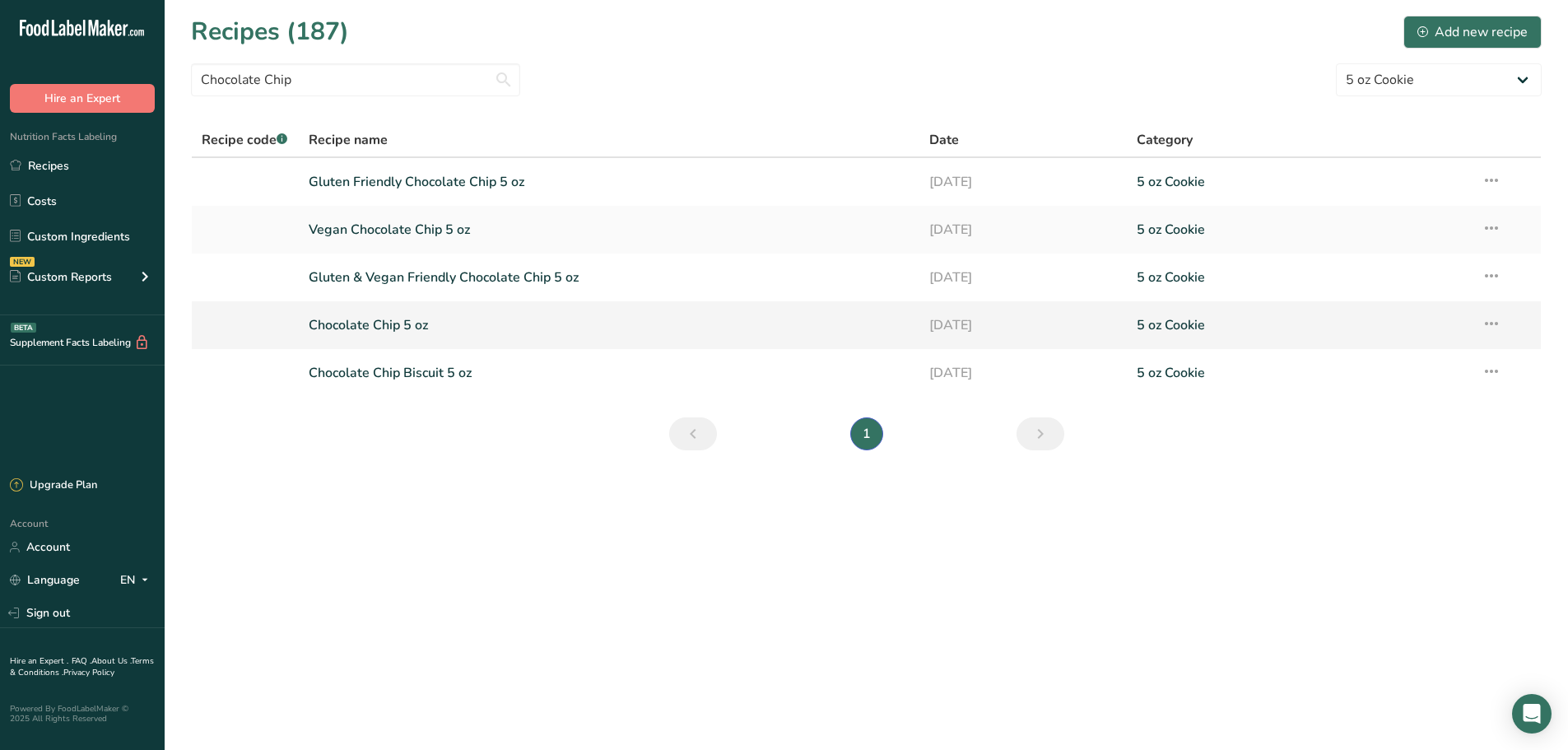
click at [425, 334] on link "Chocolate Chip 5 oz" at bounding box center [610, 325] width 602 height 34
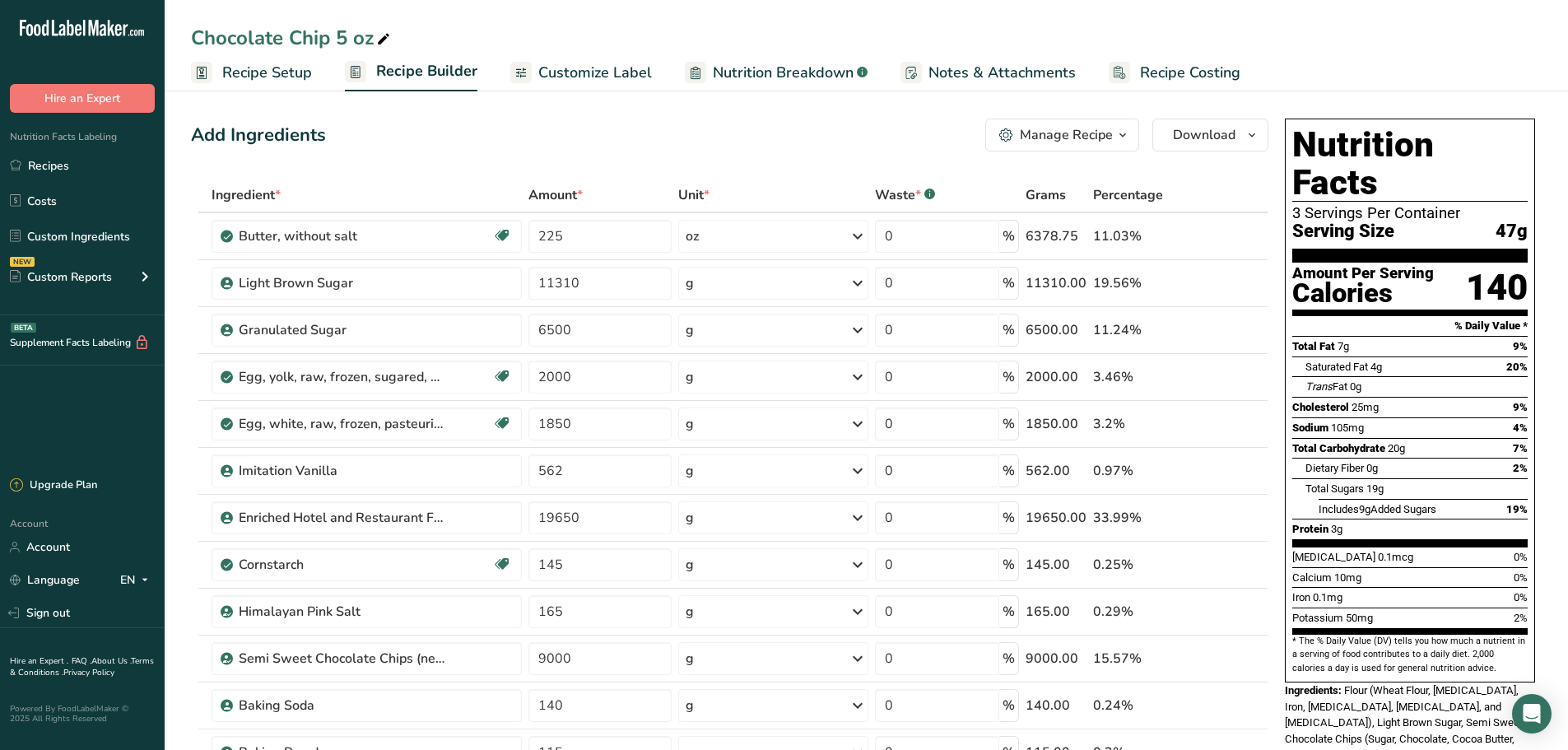
click at [1082, 149] on button "Manage Recipe" at bounding box center [1062, 135] width 154 height 33
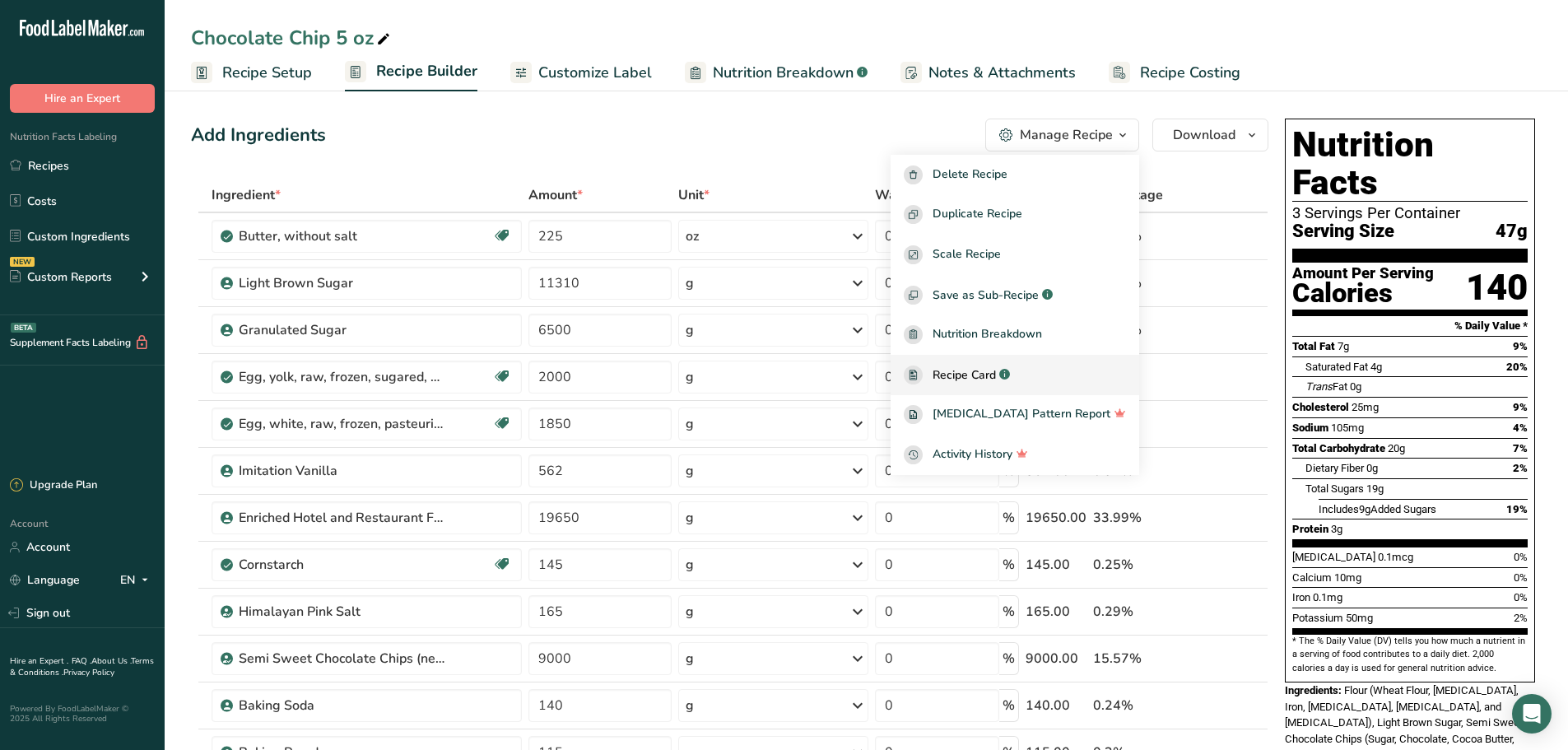
click at [996, 372] on span "Recipe Card" at bounding box center [964, 375] width 63 height 18
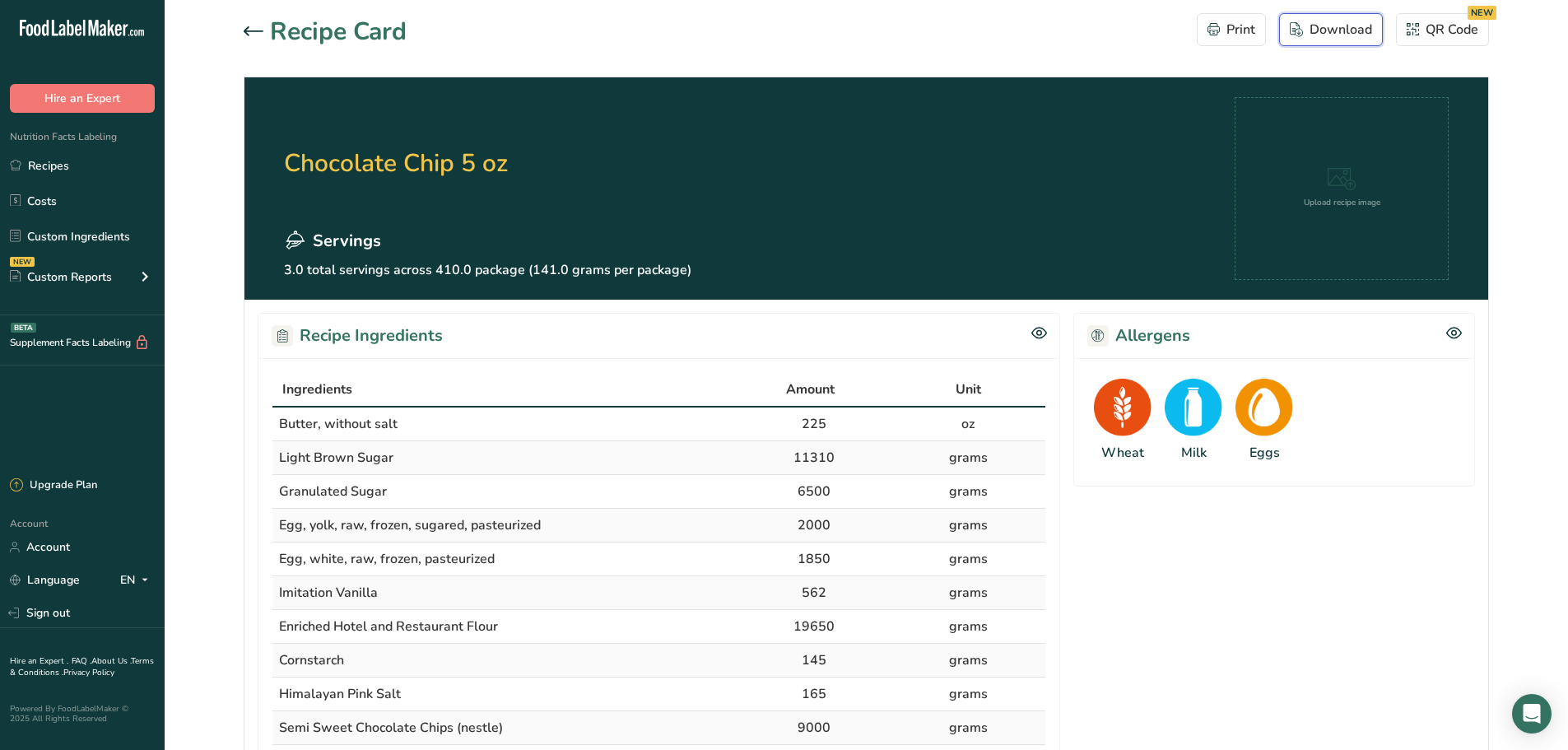
click at [1349, 32] on div "Download" at bounding box center [1331, 30] width 82 height 20
click at [255, 37] on div at bounding box center [257, 32] width 26 height 20
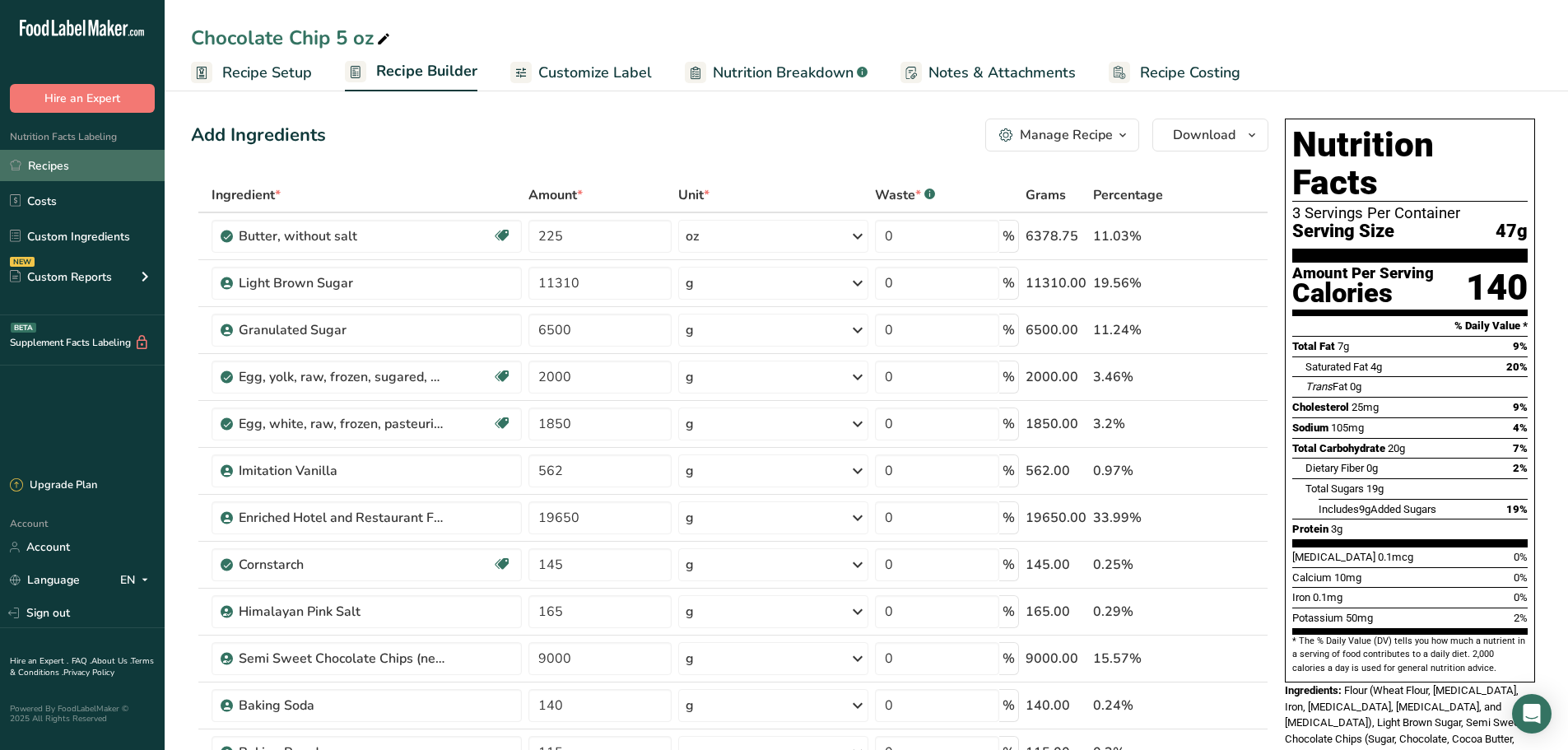
click at [79, 170] on link "Recipes" at bounding box center [82, 166] width 165 height 32
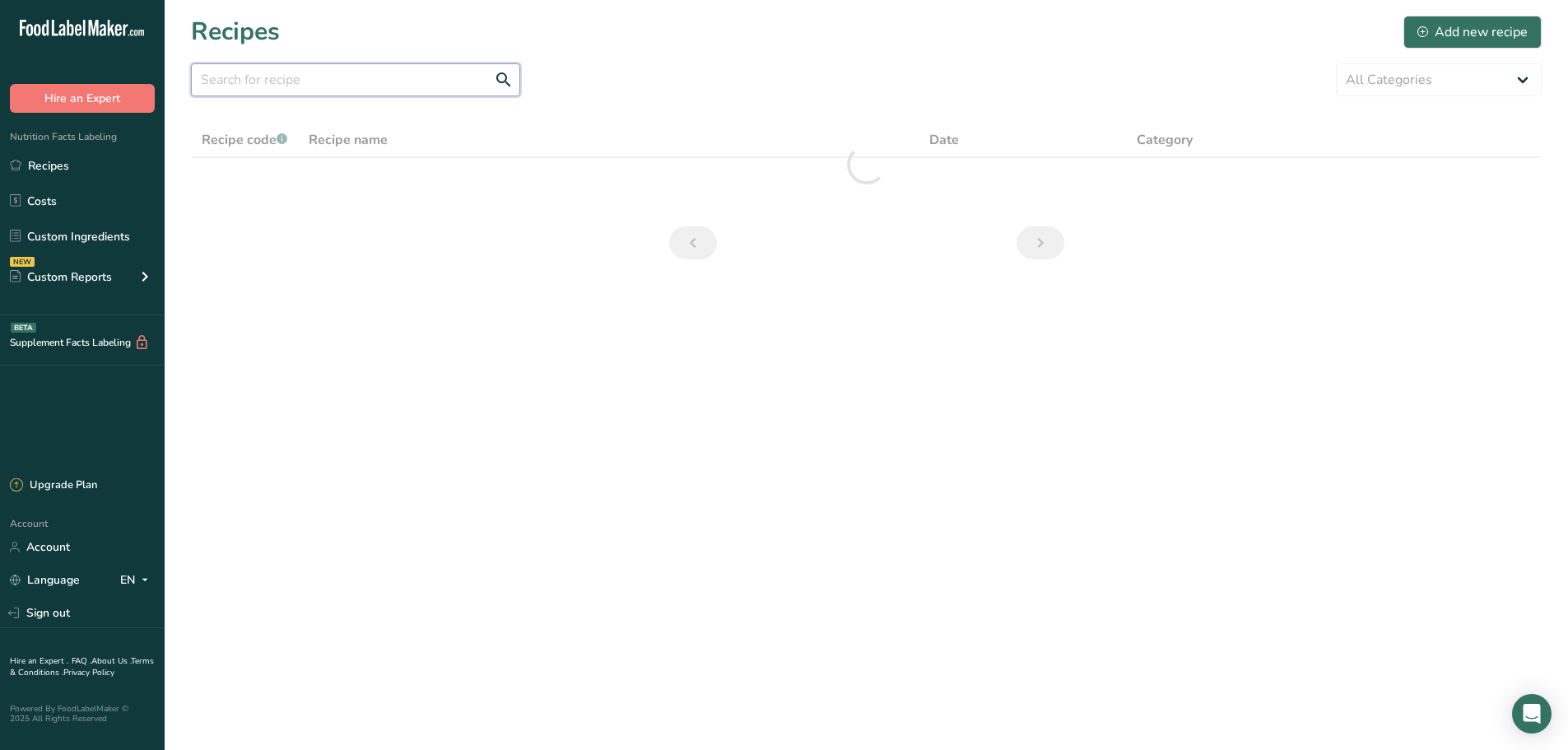
click at [254, 76] on input "text" at bounding box center [355, 80] width 329 height 33
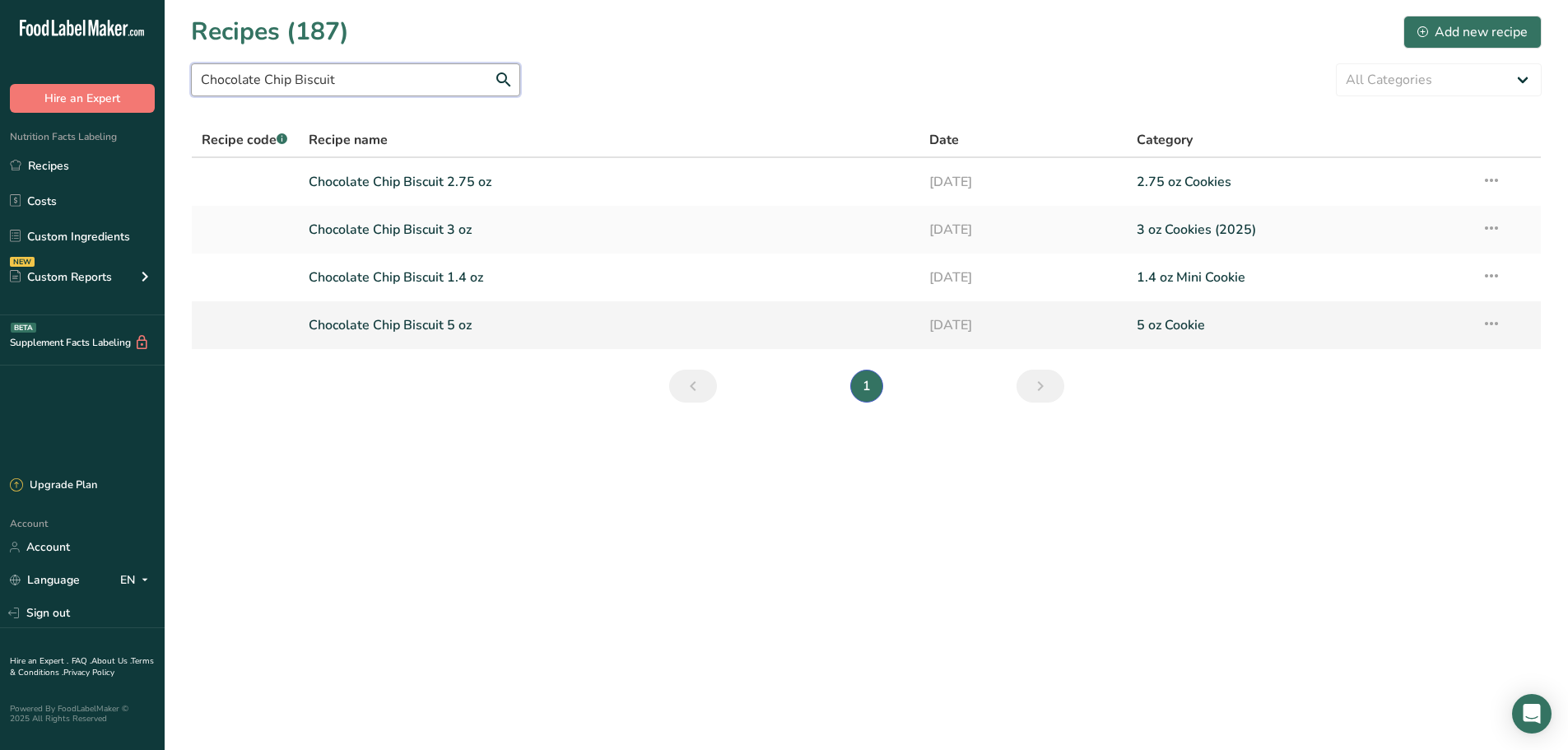
type input "Chocolate Chip Biscuit"
click at [455, 337] on link "Chocolate Chip Biscuit 5 oz" at bounding box center [610, 325] width 602 height 34
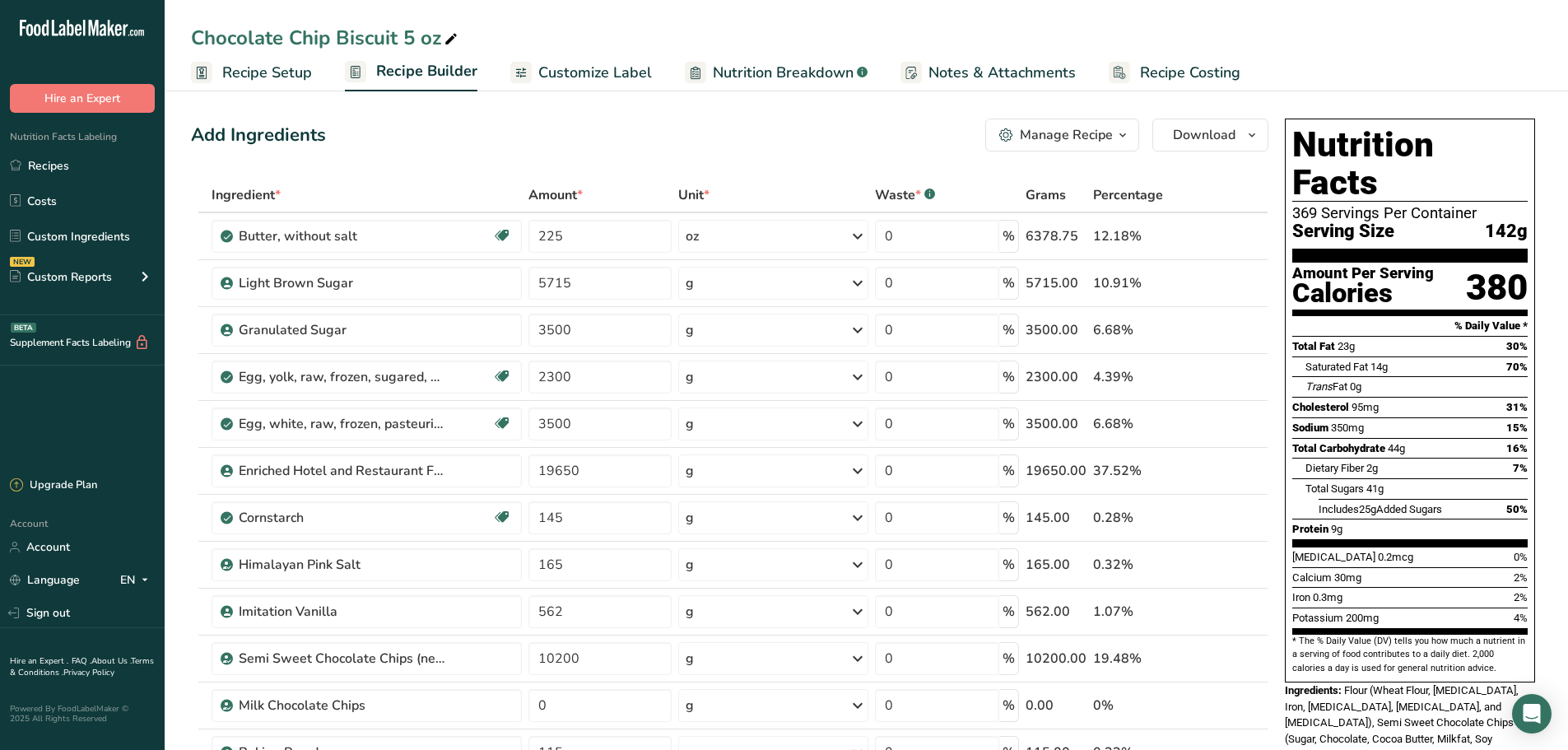
click at [231, 70] on span "Recipe Setup" at bounding box center [267, 72] width 89 height 22
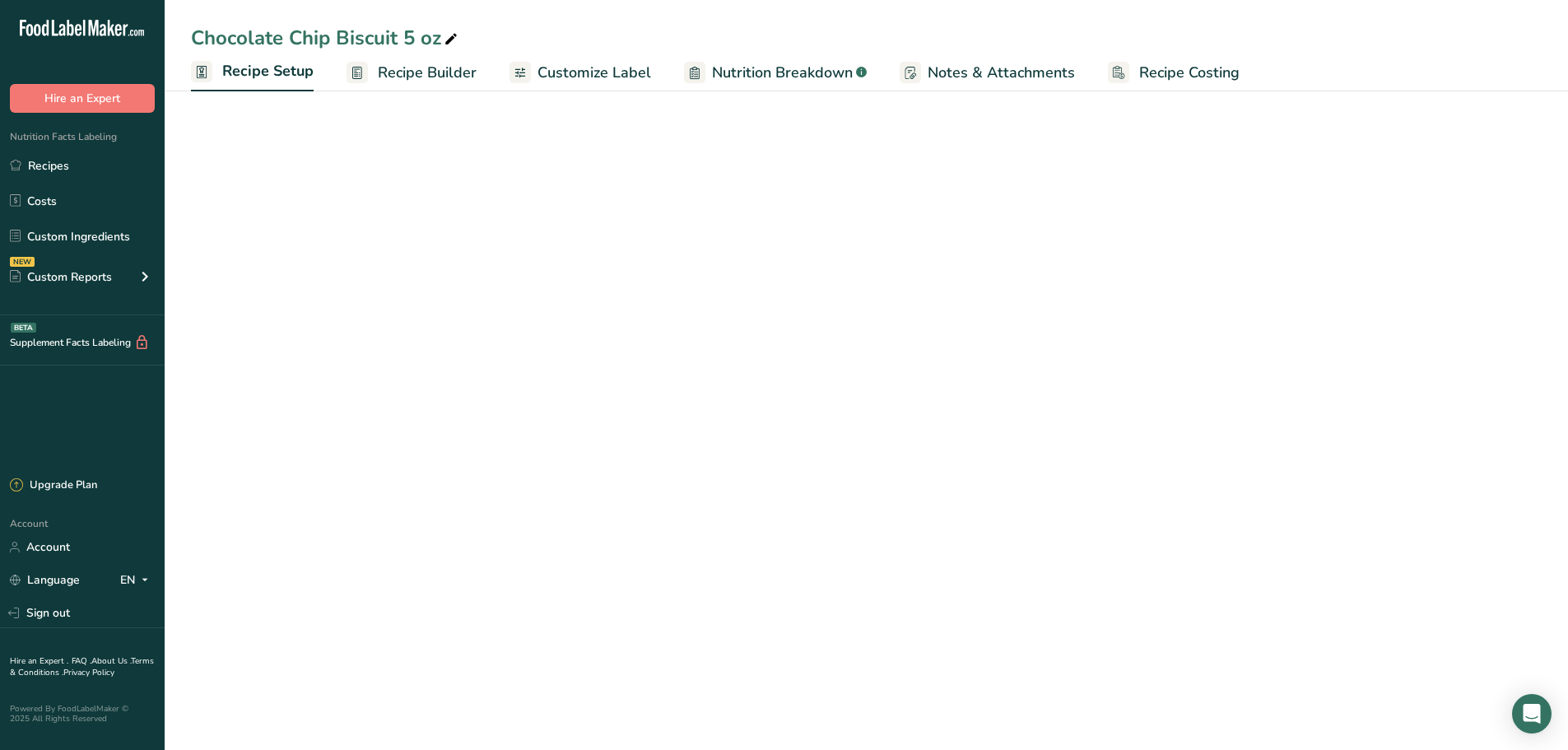
select select "5"
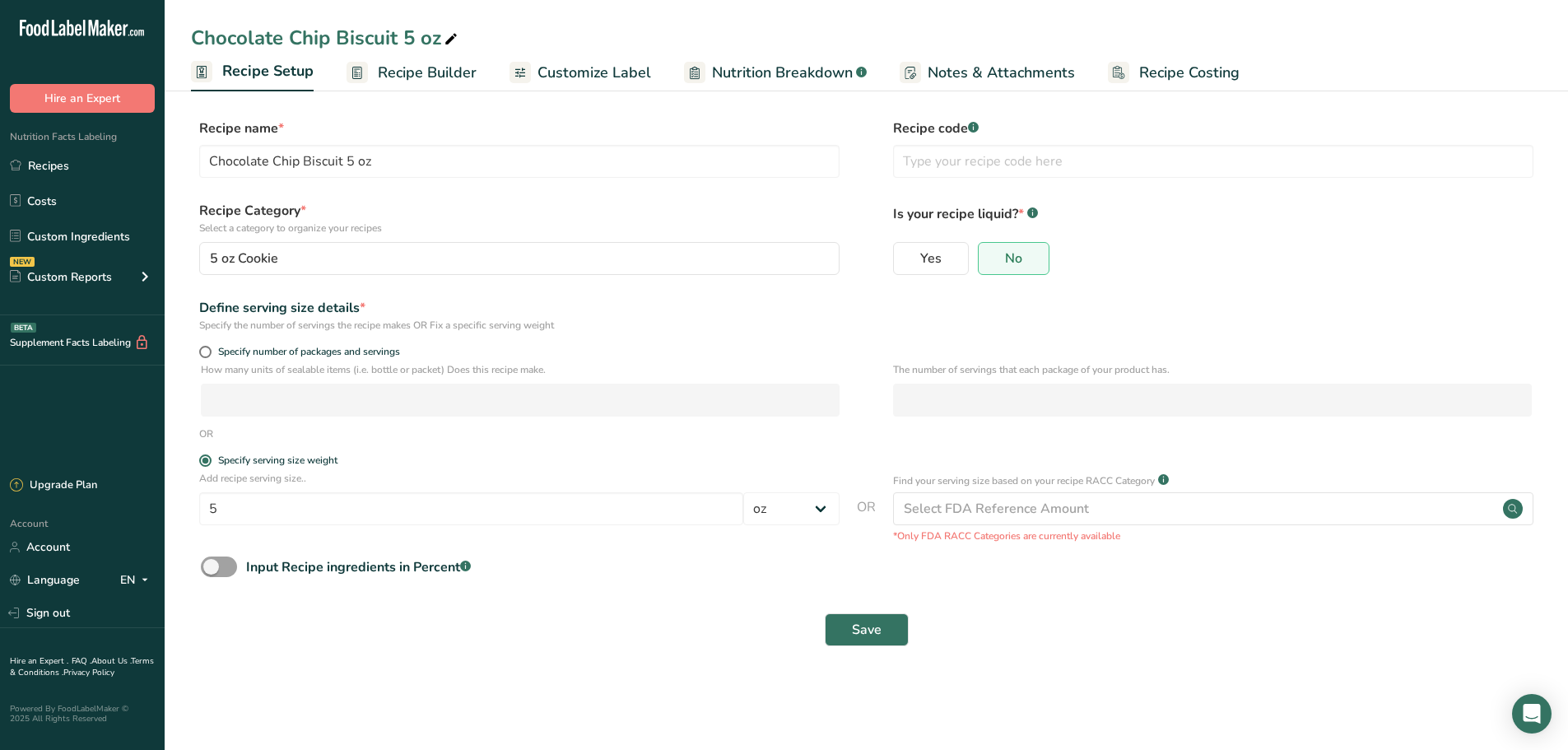
click at [432, 75] on span "Recipe Builder" at bounding box center [427, 72] width 99 height 22
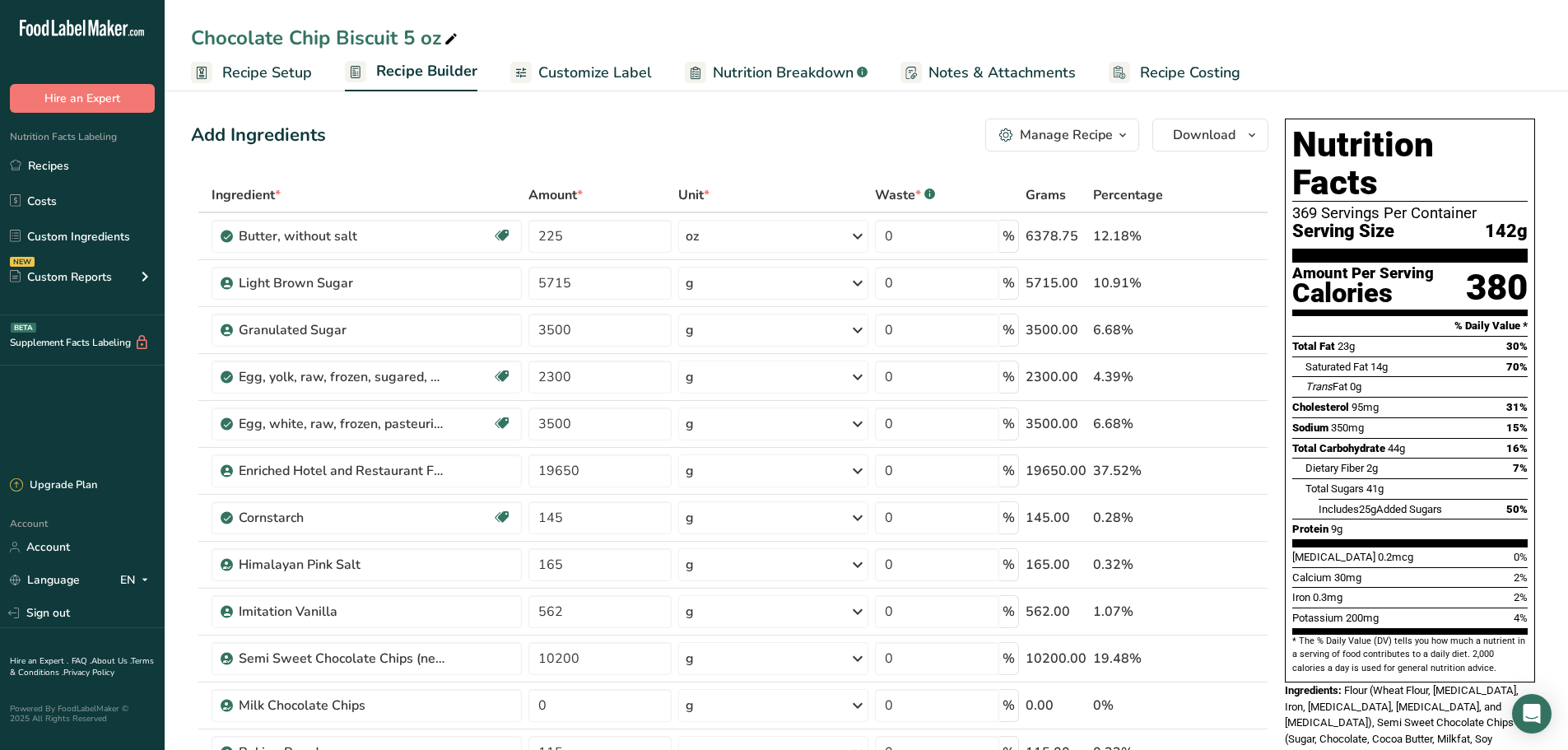
click at [222, 68] on span "Recipe Setup" at bounding box center [267, 72] width 89 height 22
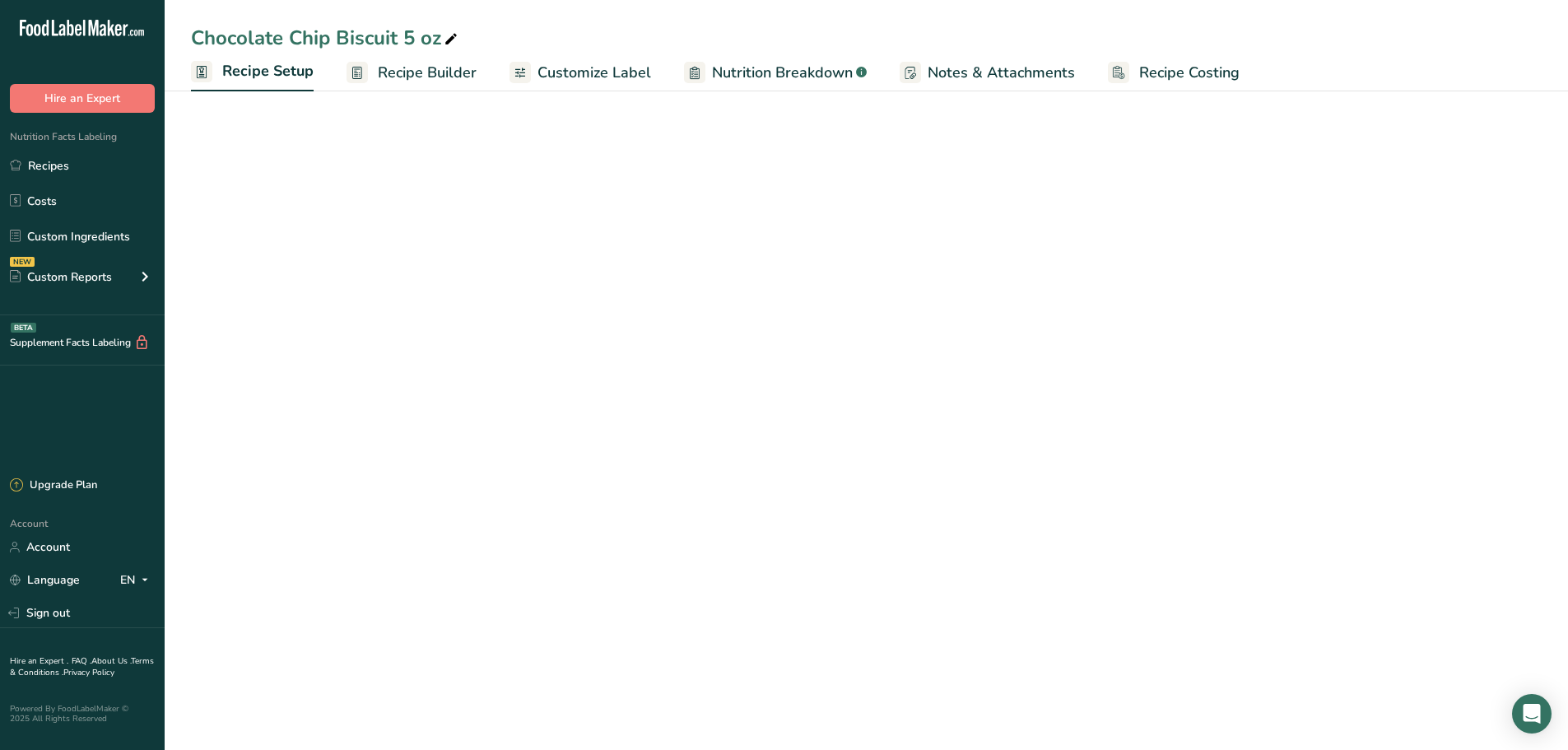
select select "5"
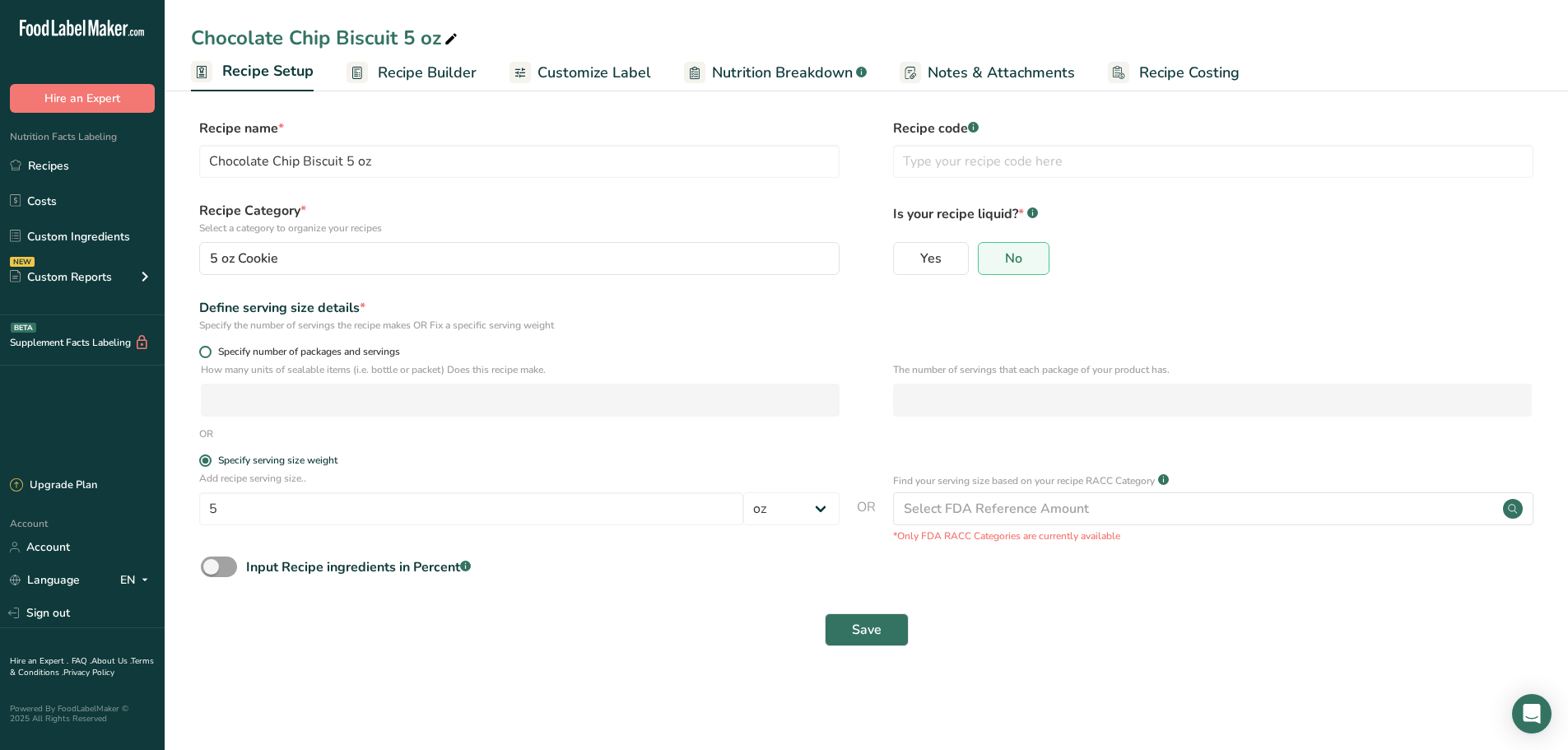
click at [240, 353] on span "Specify number of packages and servings" at bounding box center [305, 352] width 189 height 12
click at [210, 353] on input "Specify number of packages and servings" at bounding box center [204, 352] width 11 height 11
radio input "true"
radio input "false"
select select "0"
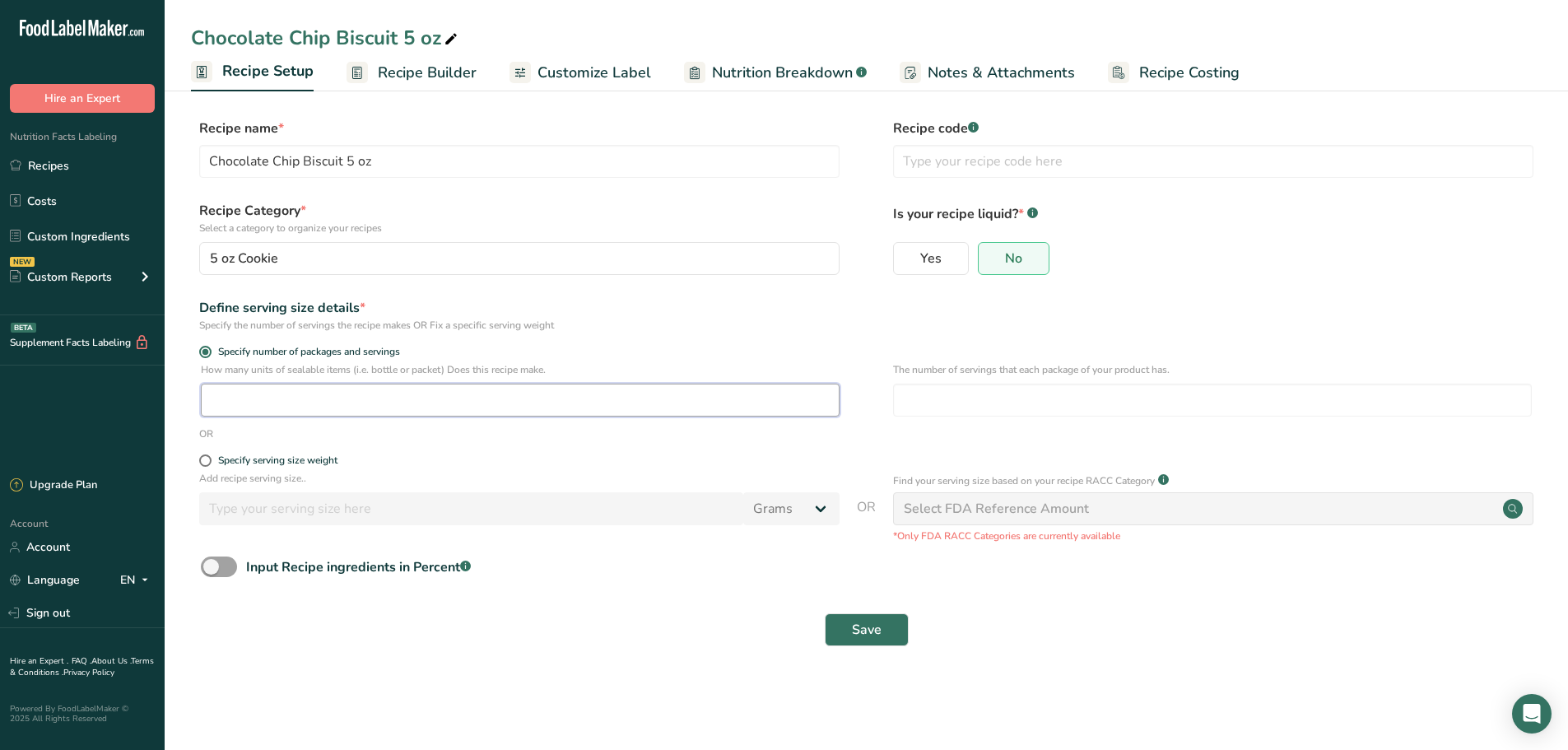
click at [247, 393] on input "number" at bounding box center [520, 400] width 639 height 33
type input "369"
click at [963, 403] on input "number" at bounding box center [1213, 400] width 639 height 33
type input "3"
click at [837, 632] on button "Save" at bounding box center [867, 630] width 84 height 33
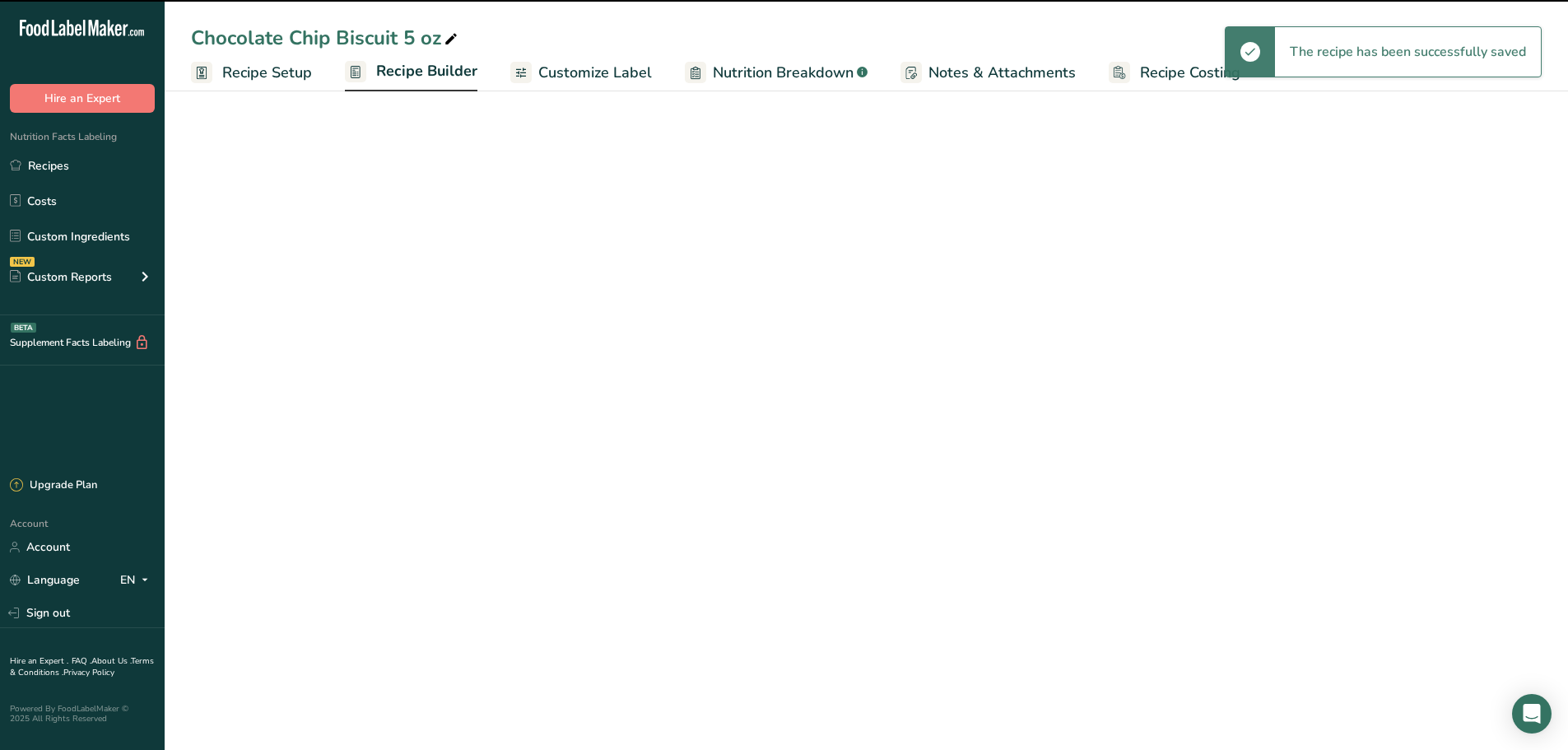
click at [365, 76] on link "Recipe Builder" at bounding box center [411, 72] width 132 height 39
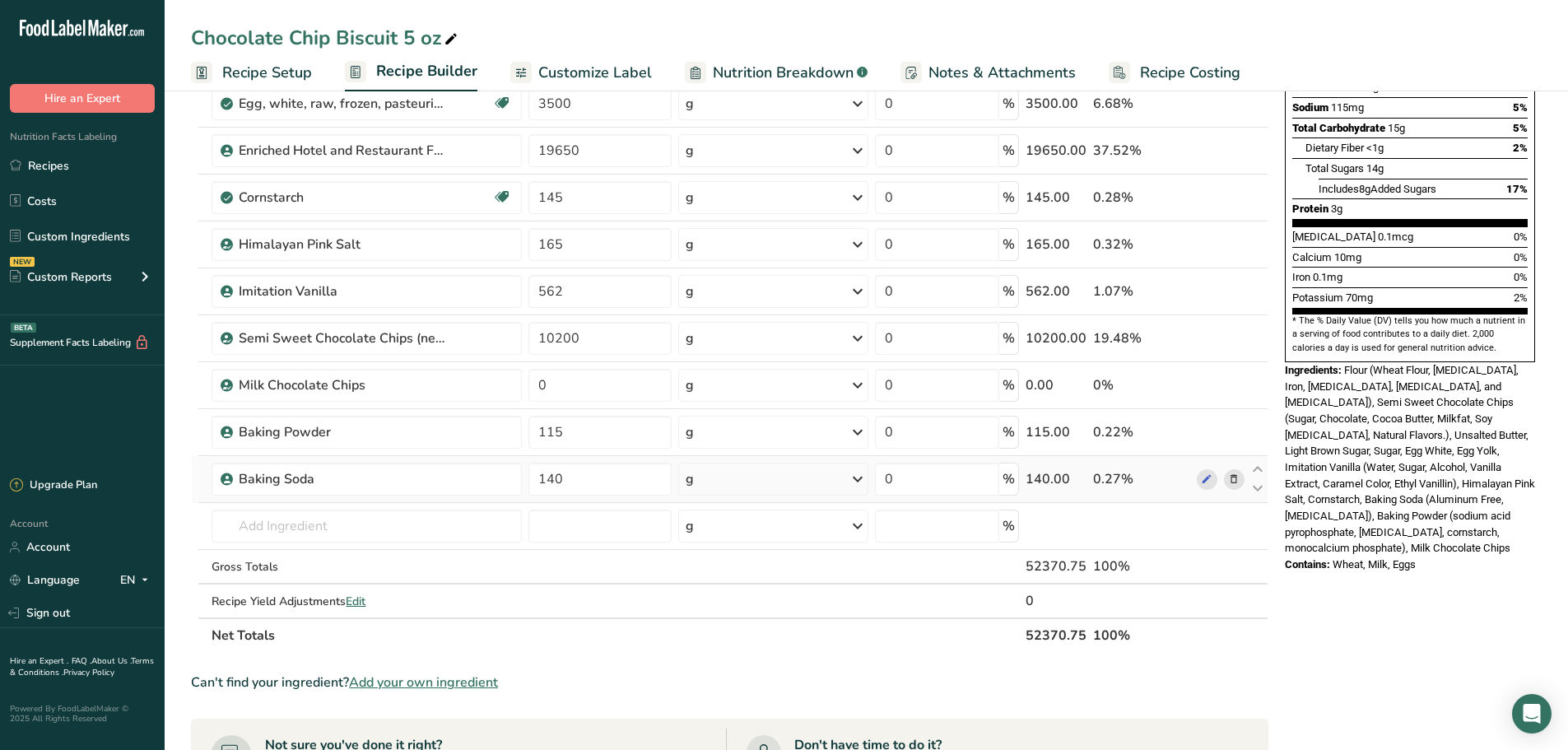
scroll to position [138, 0]
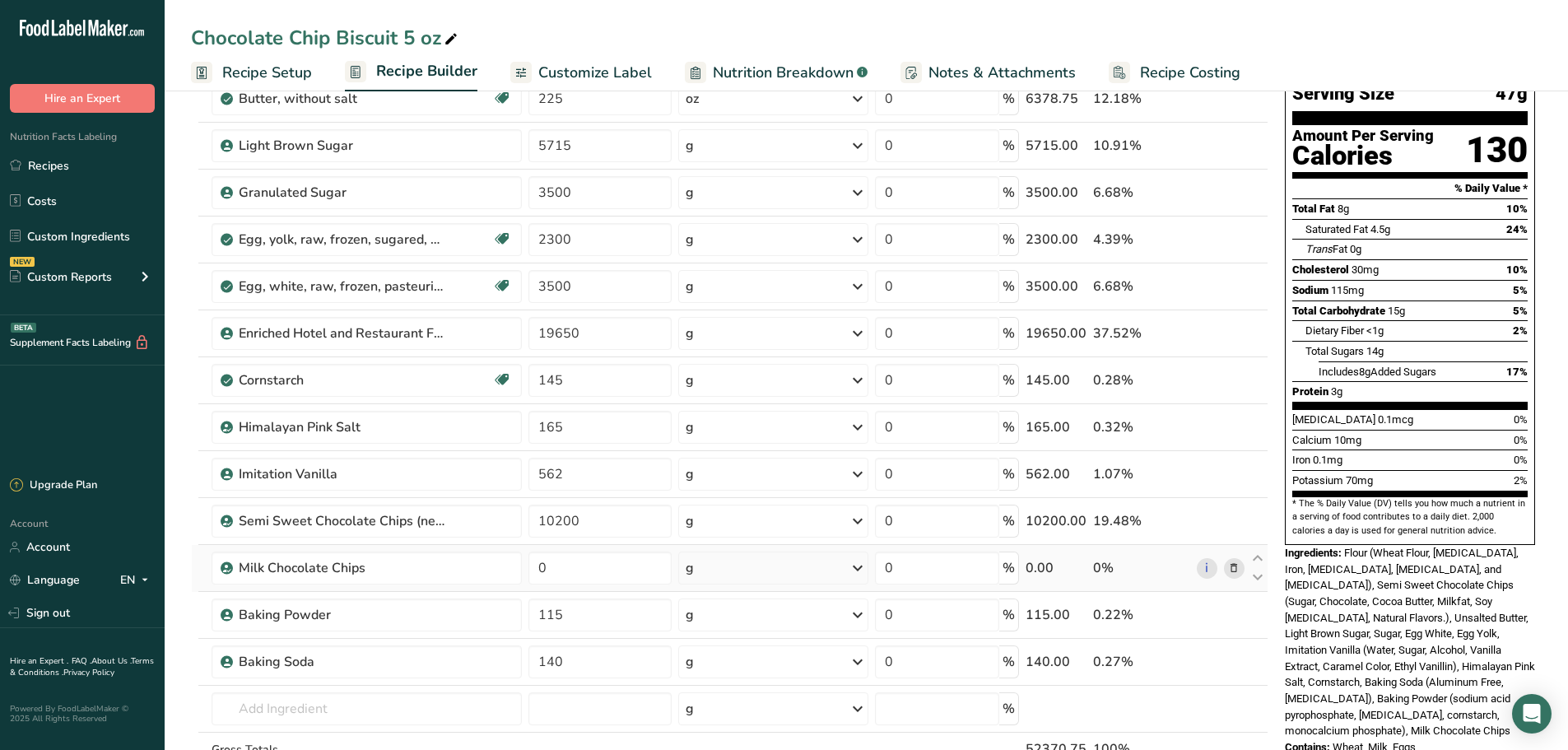
click at [1234, 571] on icon at bounding box center [1234, 568] width 11 height 18
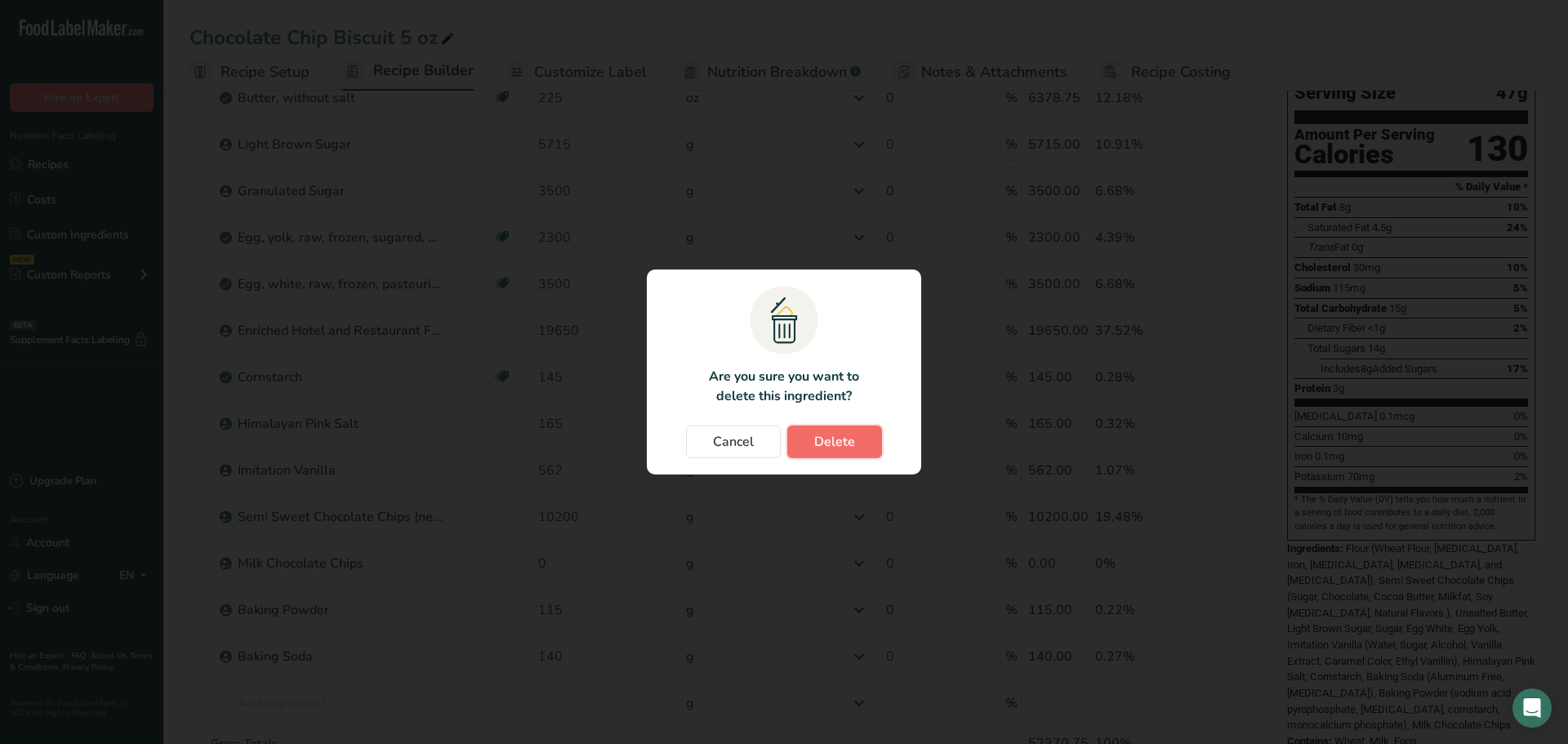
click at [829, 438] on span "Delete" at bounding box center [834, 441] width 41 height 20
type input "115"
type input "140"
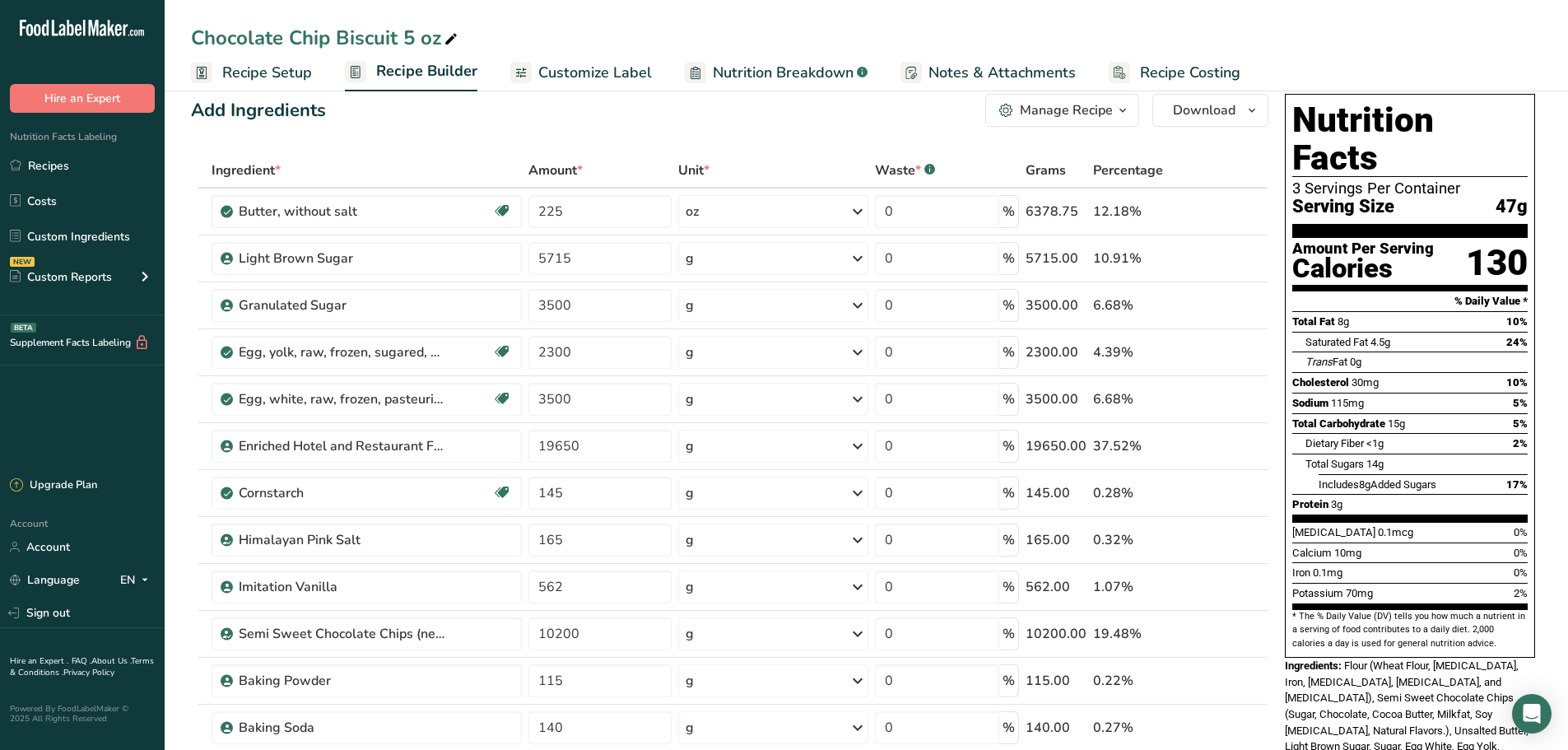
scroll to position [0, 0]
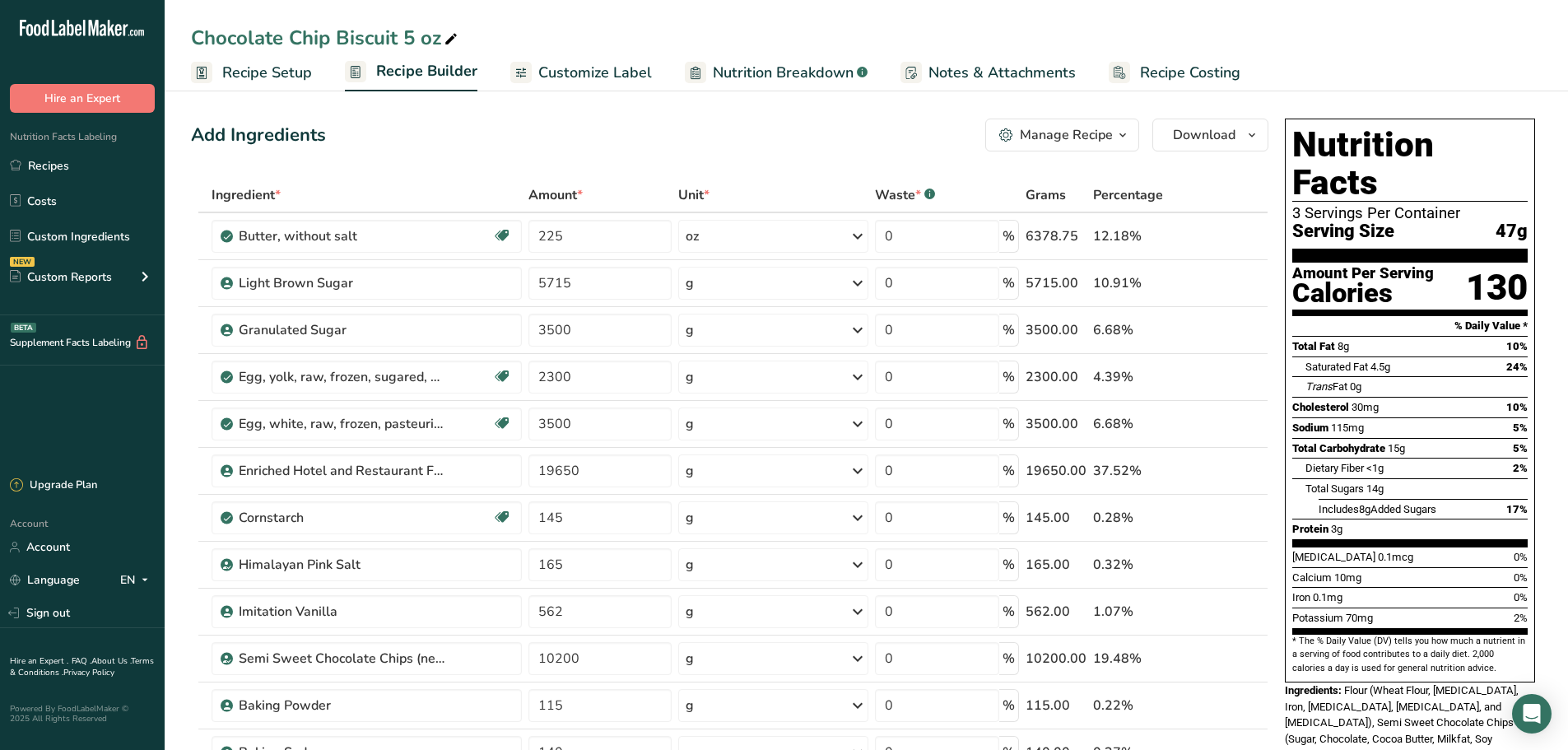
click at [1126, 150] on button "Manage Recipe" at bounding box center [1062, 135] width 154 height 33
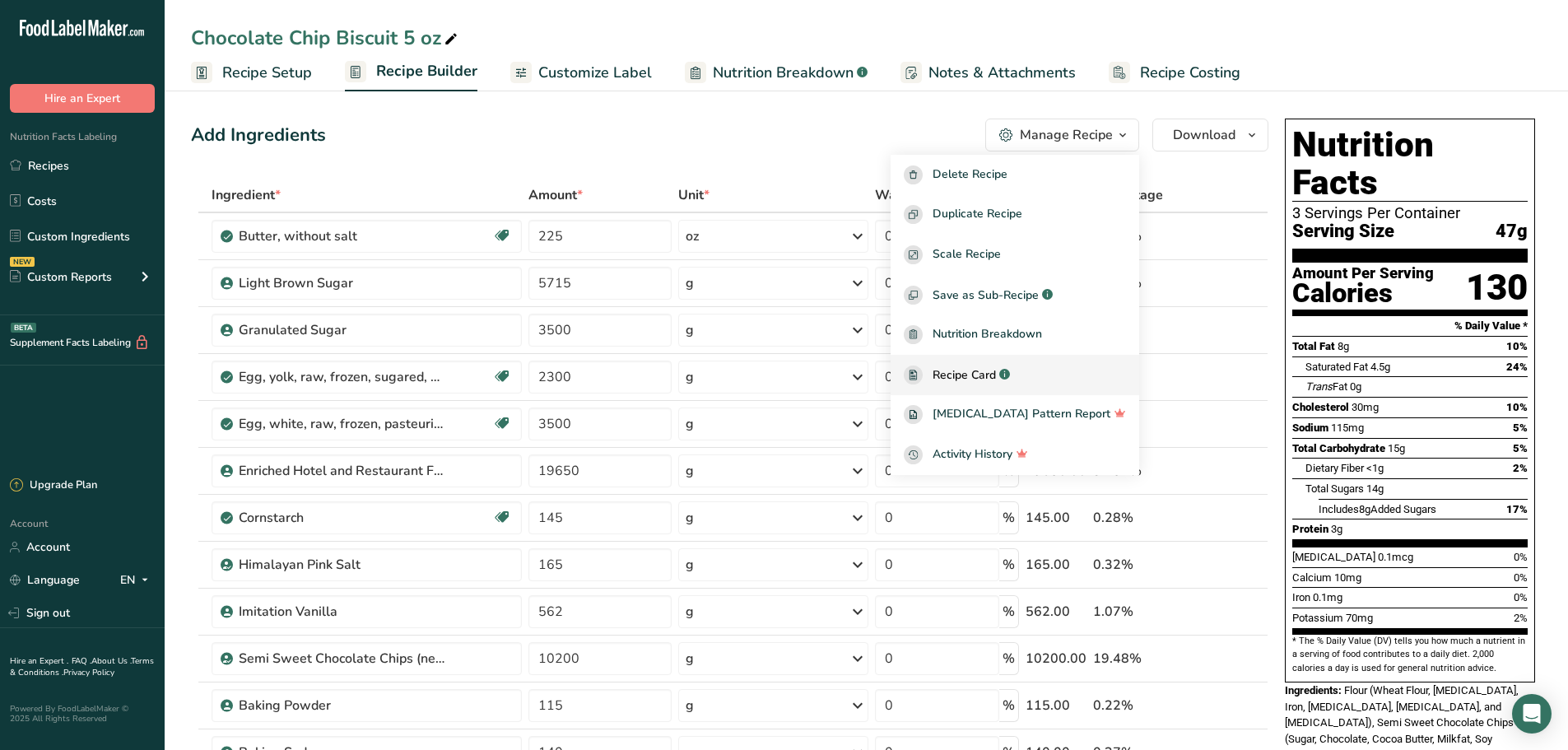
click at [996, 372] on span "Recipe Card" at bounding box center [964, 375] width 63 height 18
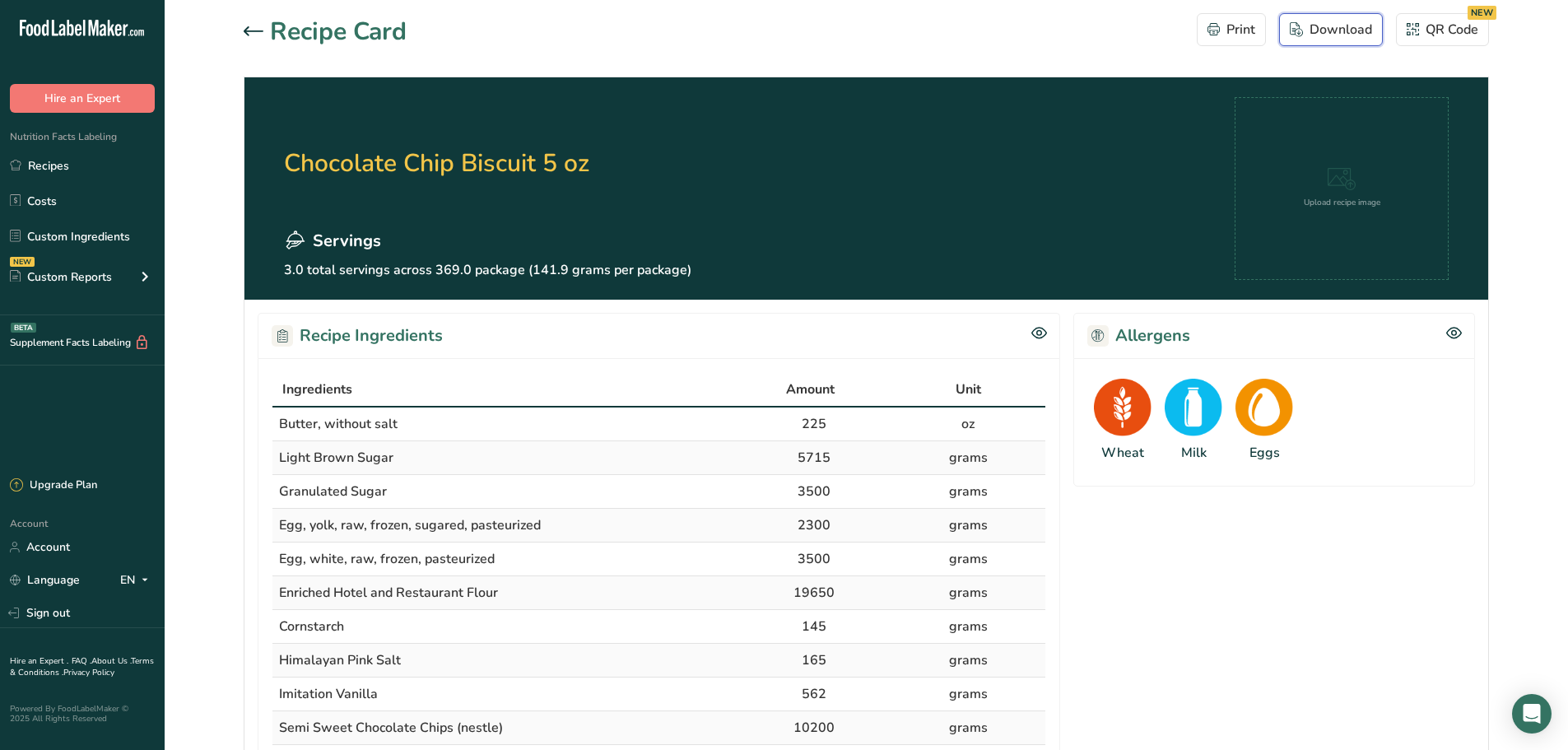
click at [1364, 40] on button "Download" at bounding box center [1331, 30] width 104 height 33
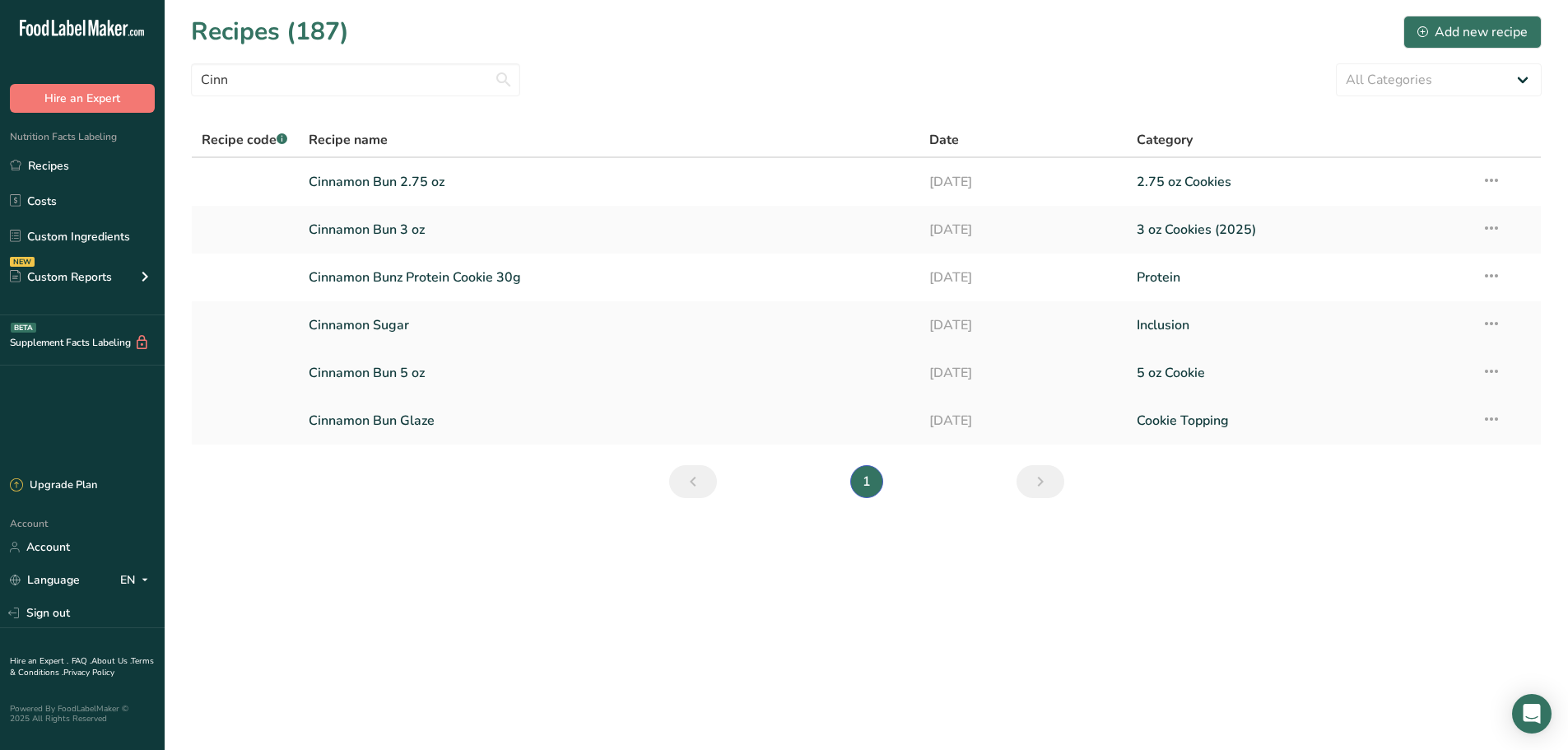
type input "Cinn"
click at [431, 382] on link "Cinnamon Bun 5 oz" at bounding box center [610, 372] width 602 height 34
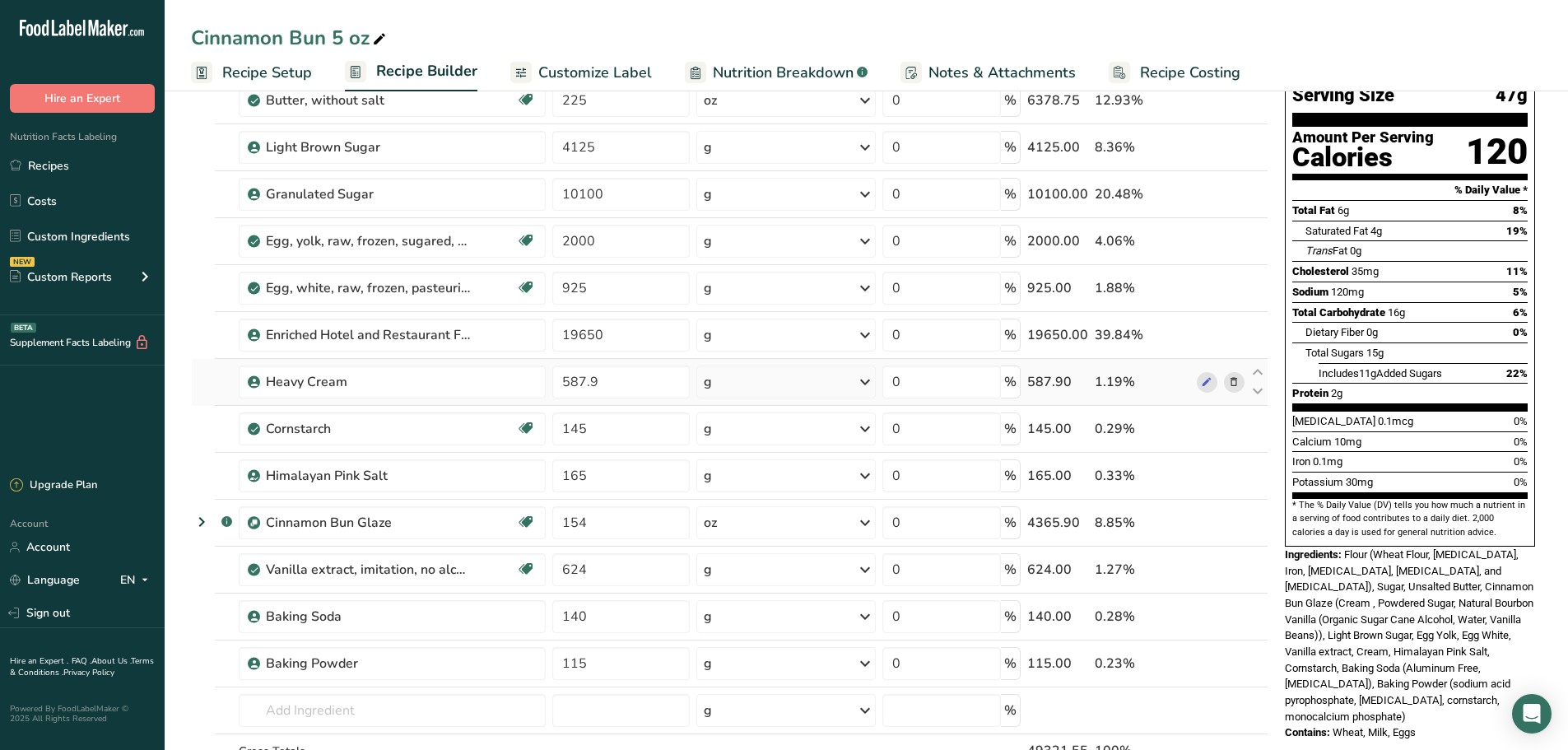
scroll to position [138, 0]
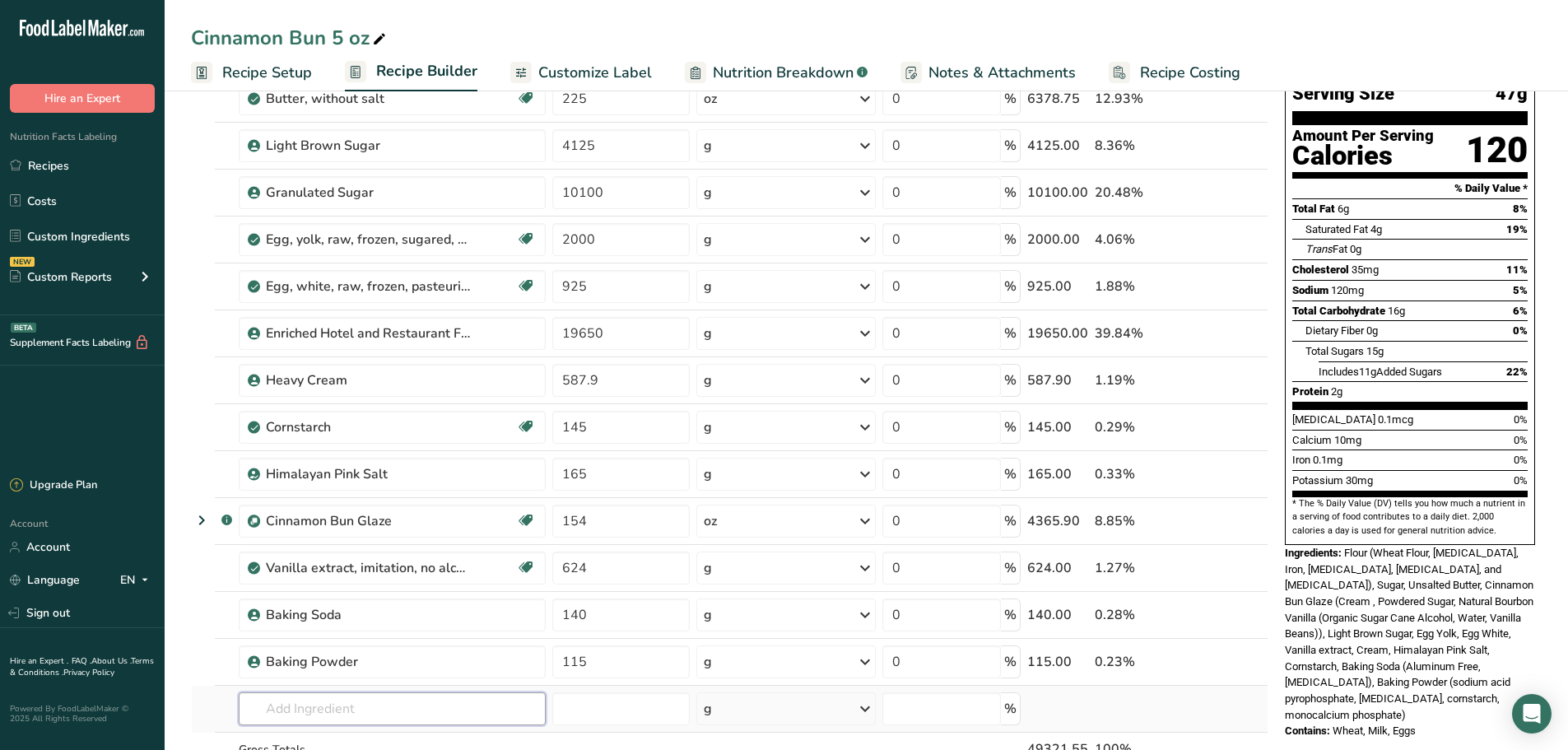
click at [371, 713] on input "text" at bounding box center [392, 709] width 307 height 33
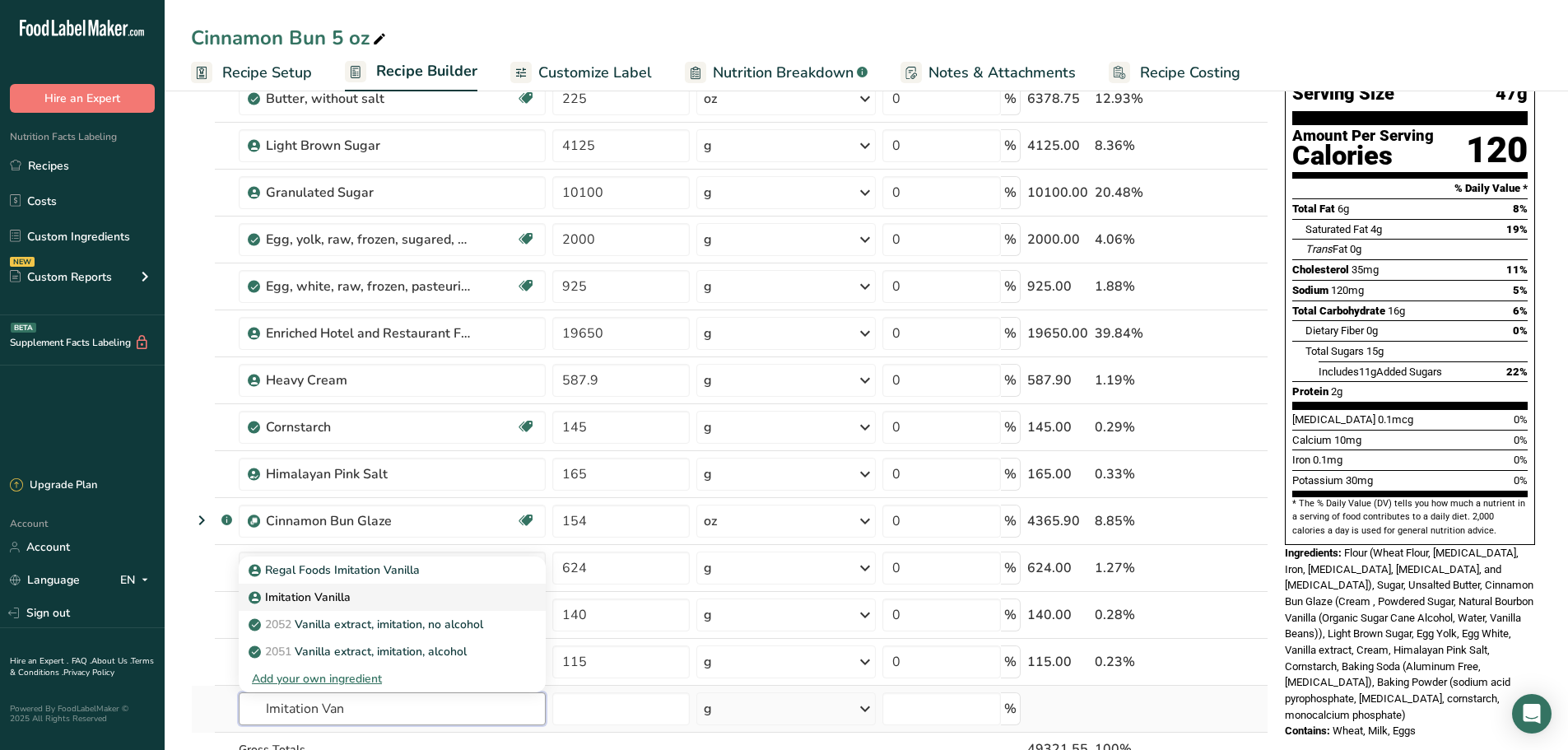
type input "Imitation Van"
click at [319, 593] on p "Imitation Vanilla" at bounding box center [301, 597] width 99 height 18
type input "Imitation Vanilla"
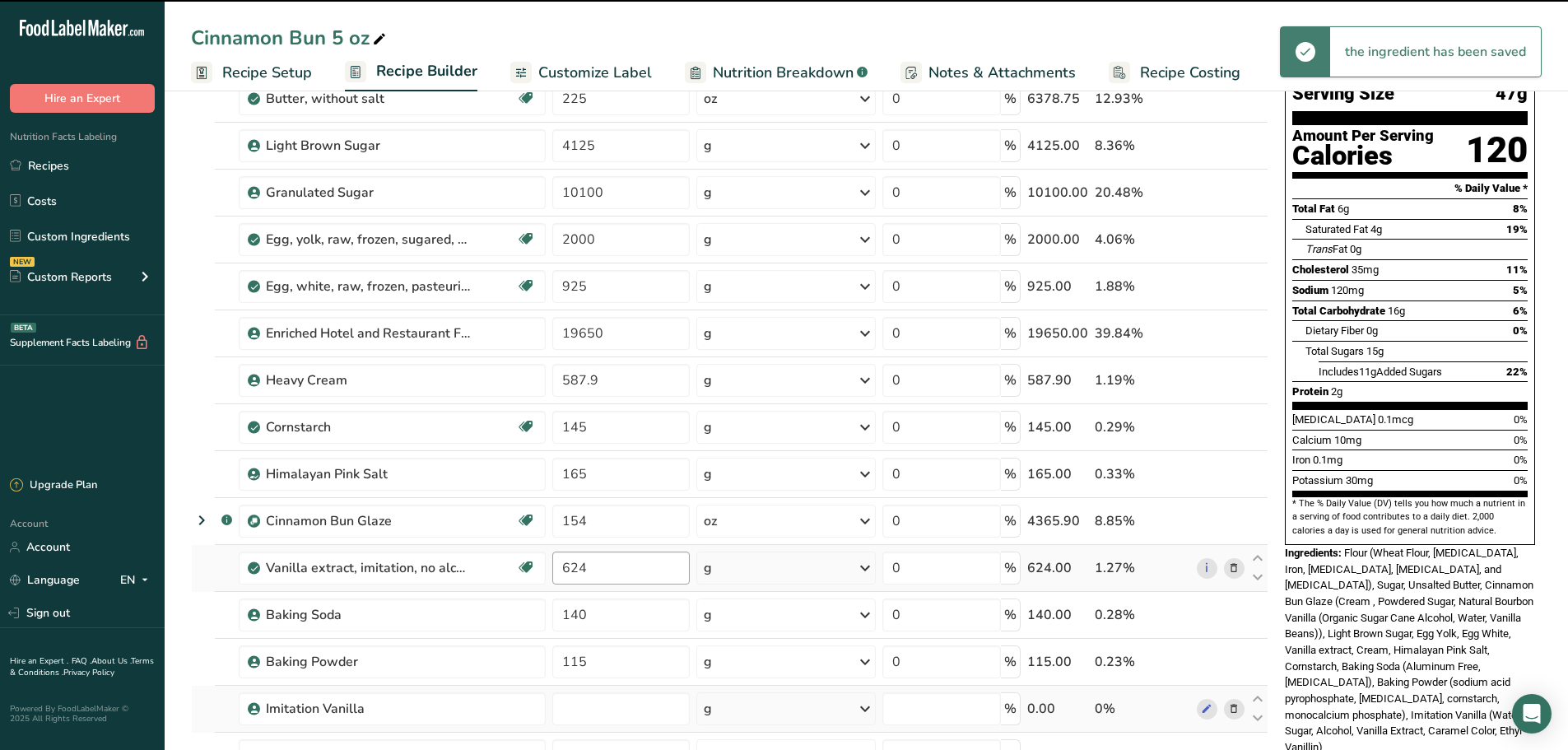
type input "0"
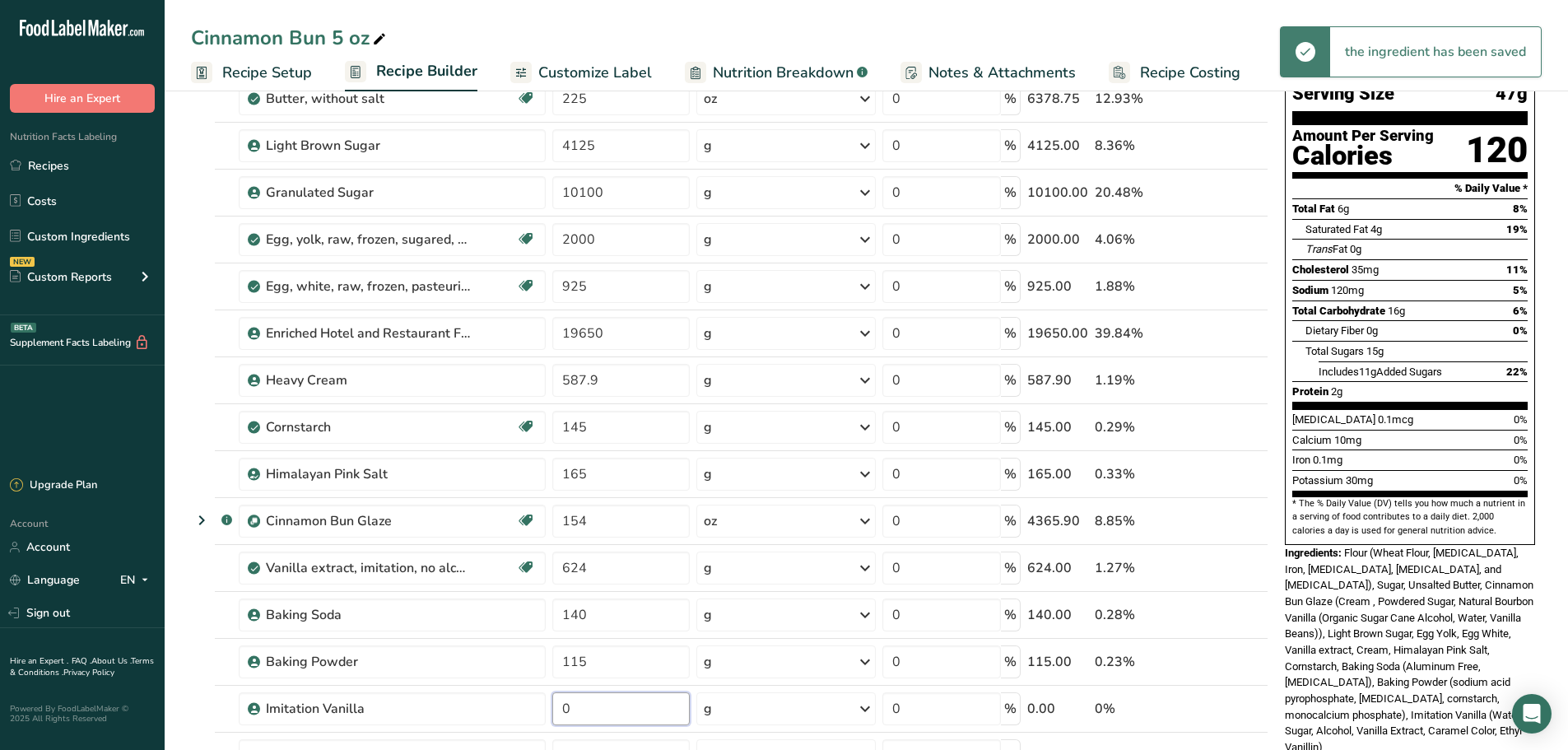
drag, startPoint x: 599, startPoint y: 711, endPoint x: 547, endPoint y: 717, distance: 52.3
click at [545, 717] on tr "Imitation Vanilla 0 g Weight Units g kg mg See more Volume Units l Volume units…" at bounding box center [730, 708] width 1076 height 46
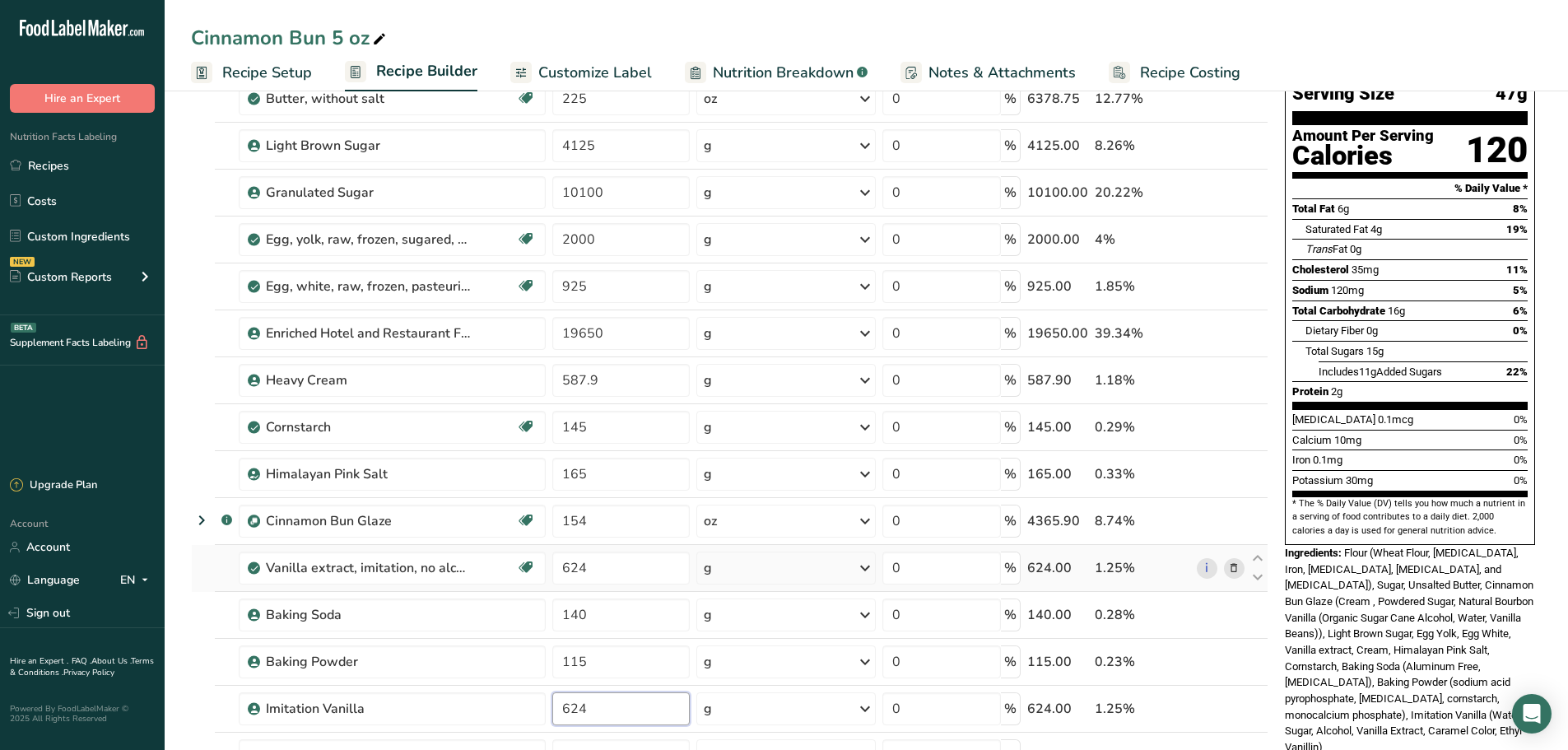
type input "624"
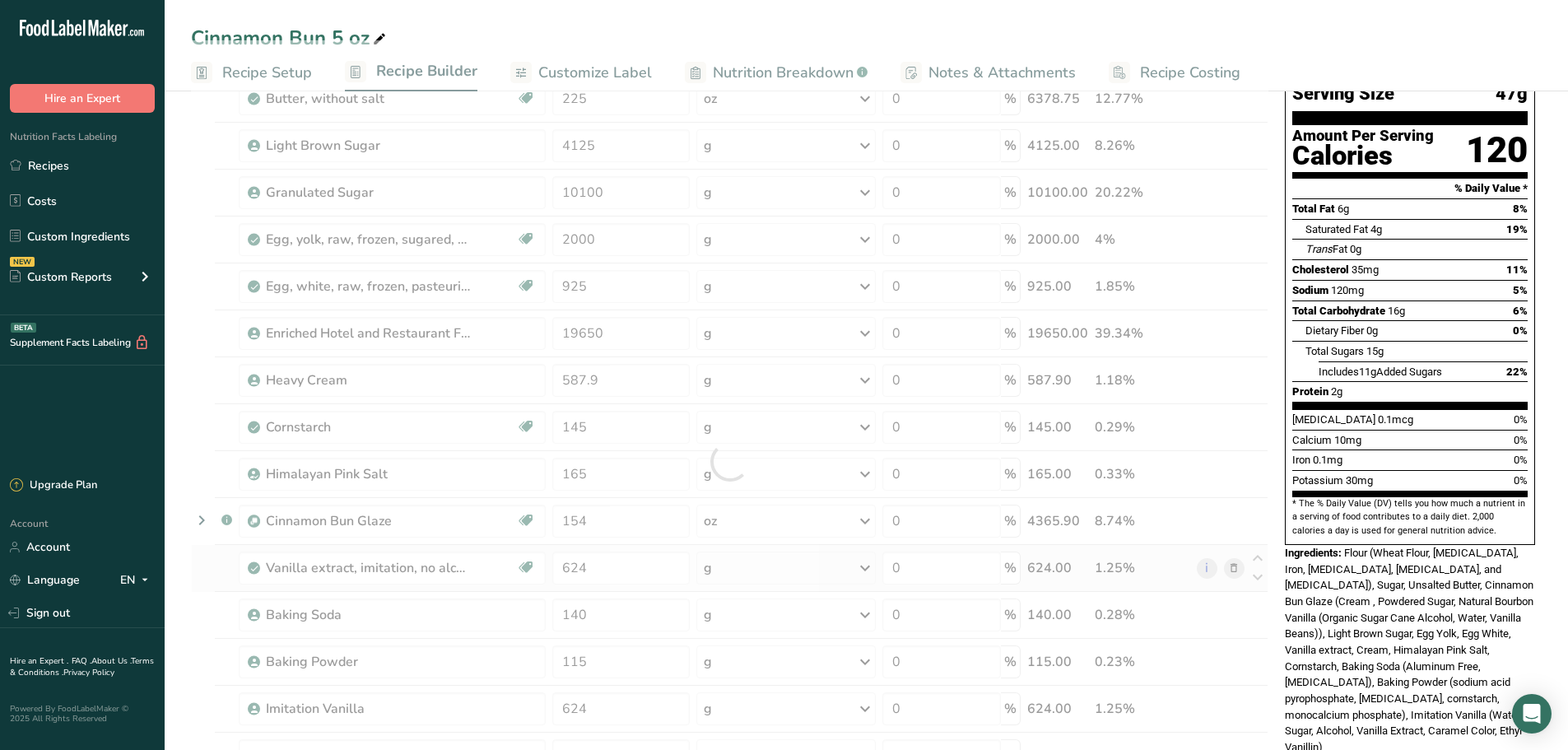
click at [221, 584] on div "Ingredient * Amount * Unit * Waste * .a-a{fill:#347362;}.b-a{fill:#fff;} Grams …" at bounding box center [730, 461] width 1078 height 842
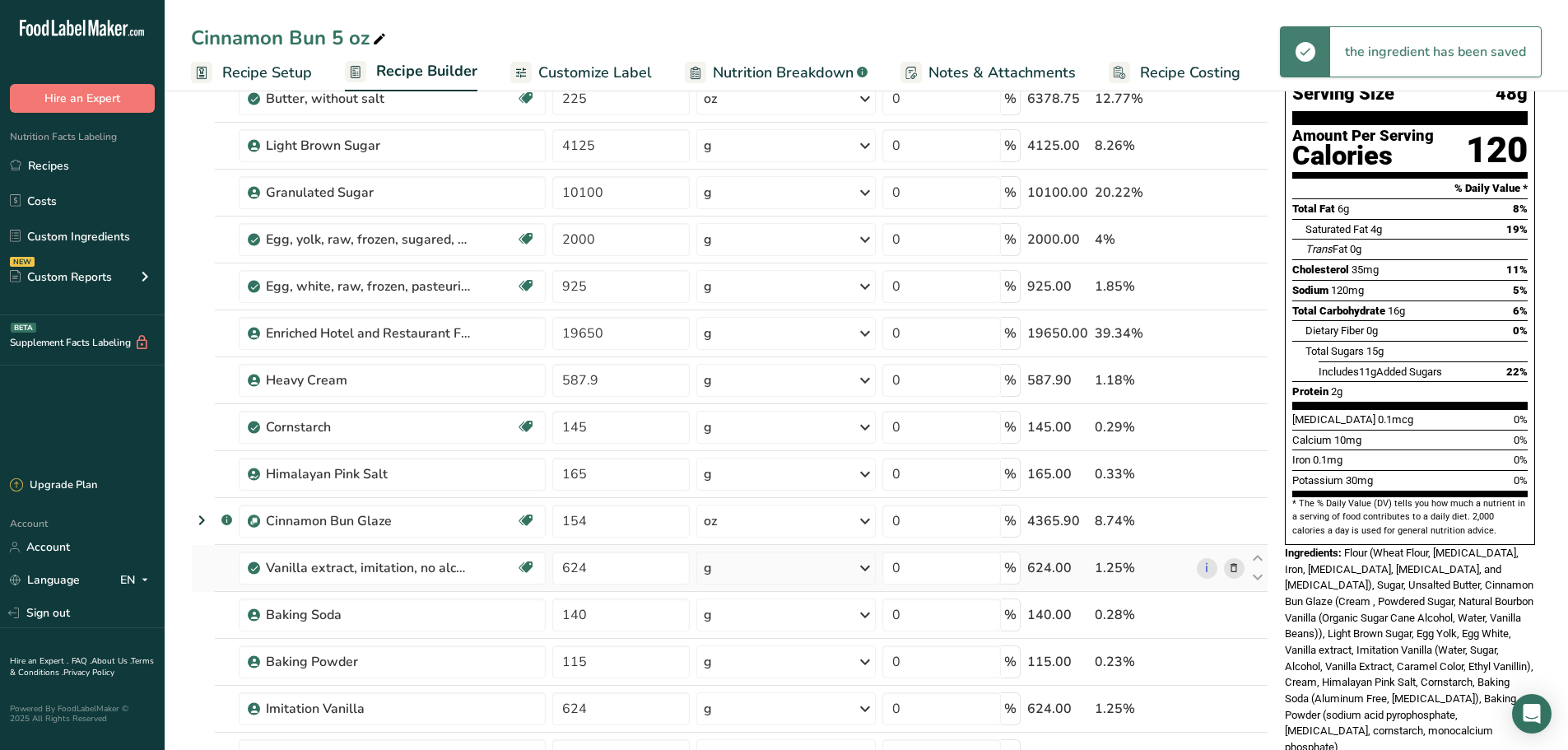
click at [1241, 568] on span at bounding box center [1234, 568] width 20 height 20
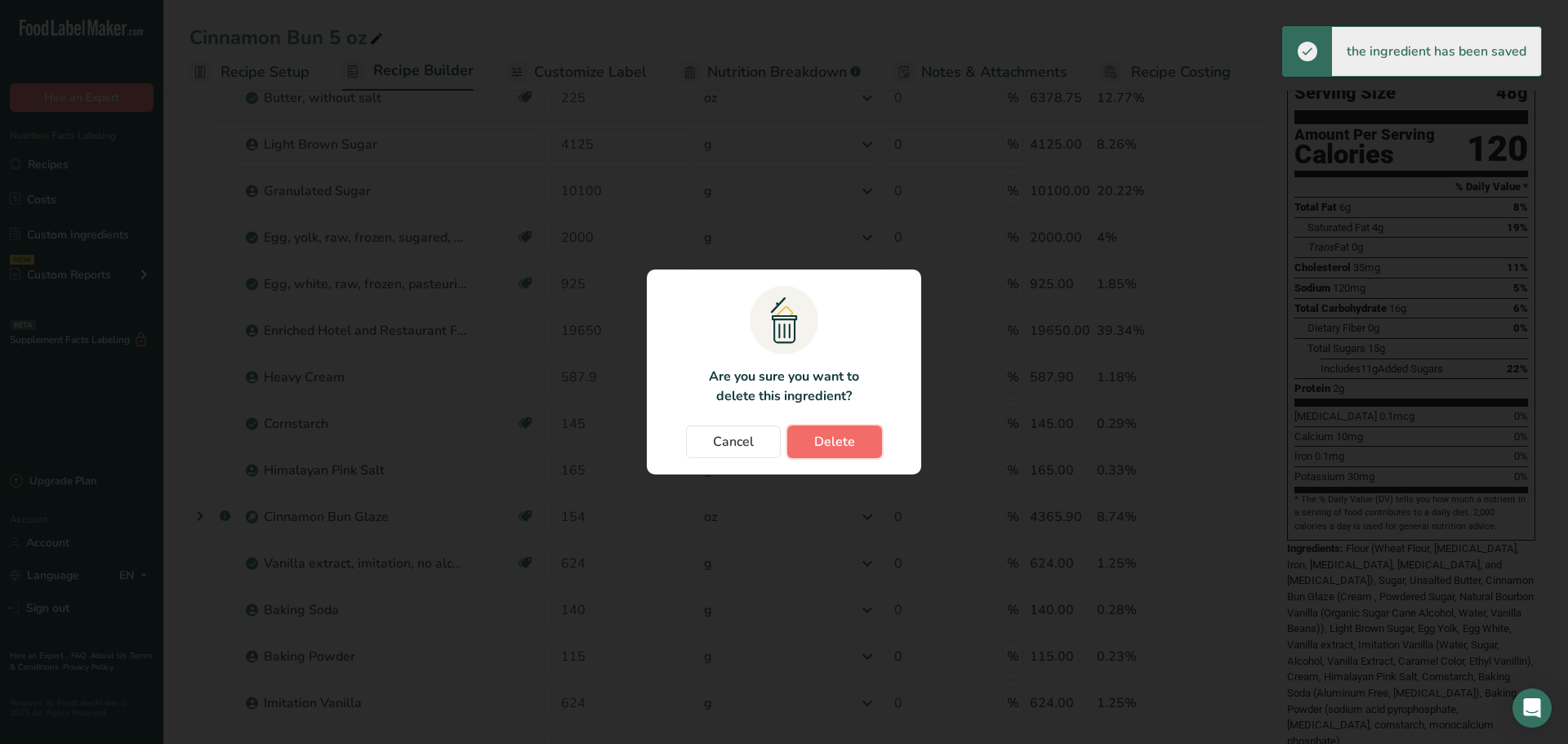
click at [818, 439] on span "Delete" at bounding box center [834, 441] width 41 height 20
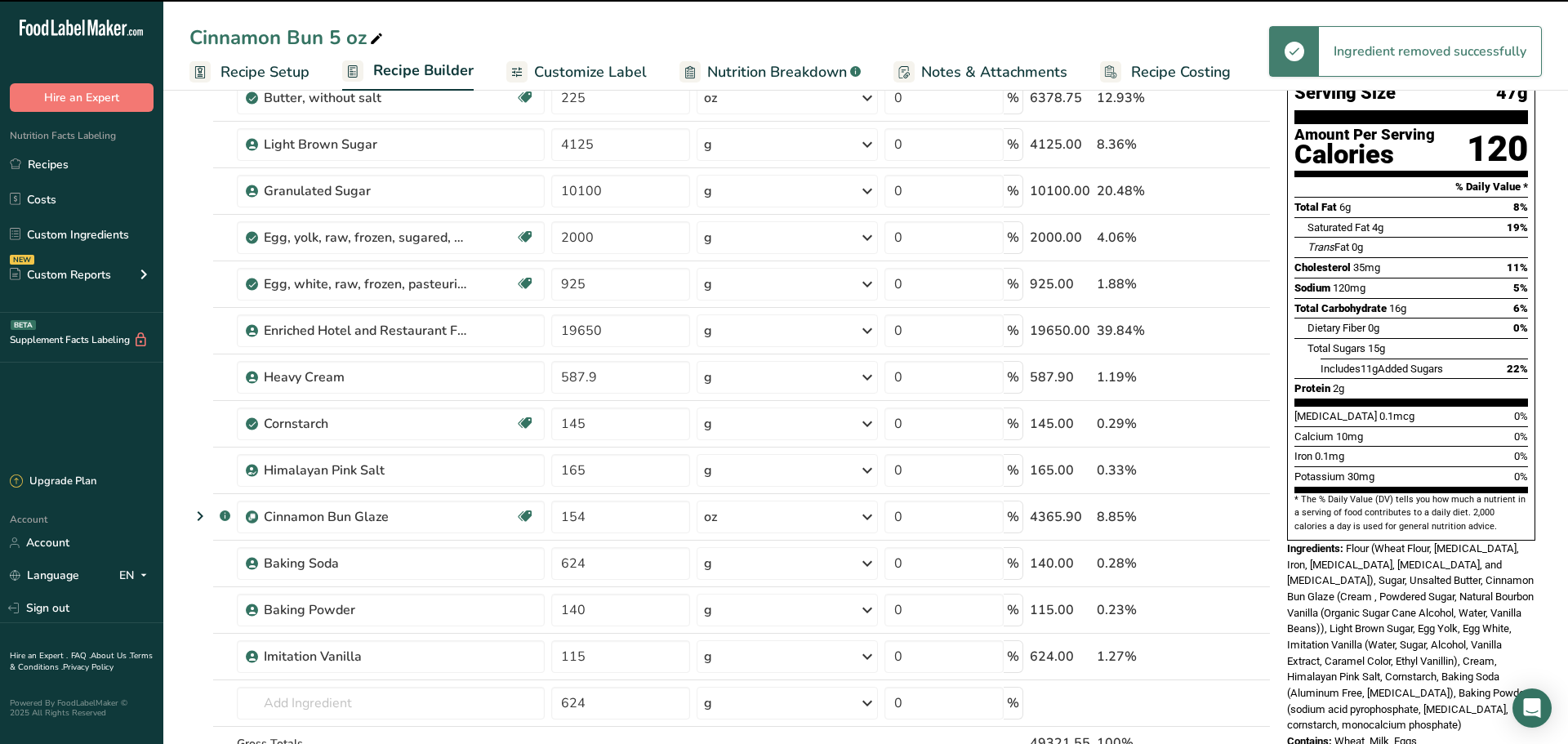
type input "140"
type input "115"
type input "624"
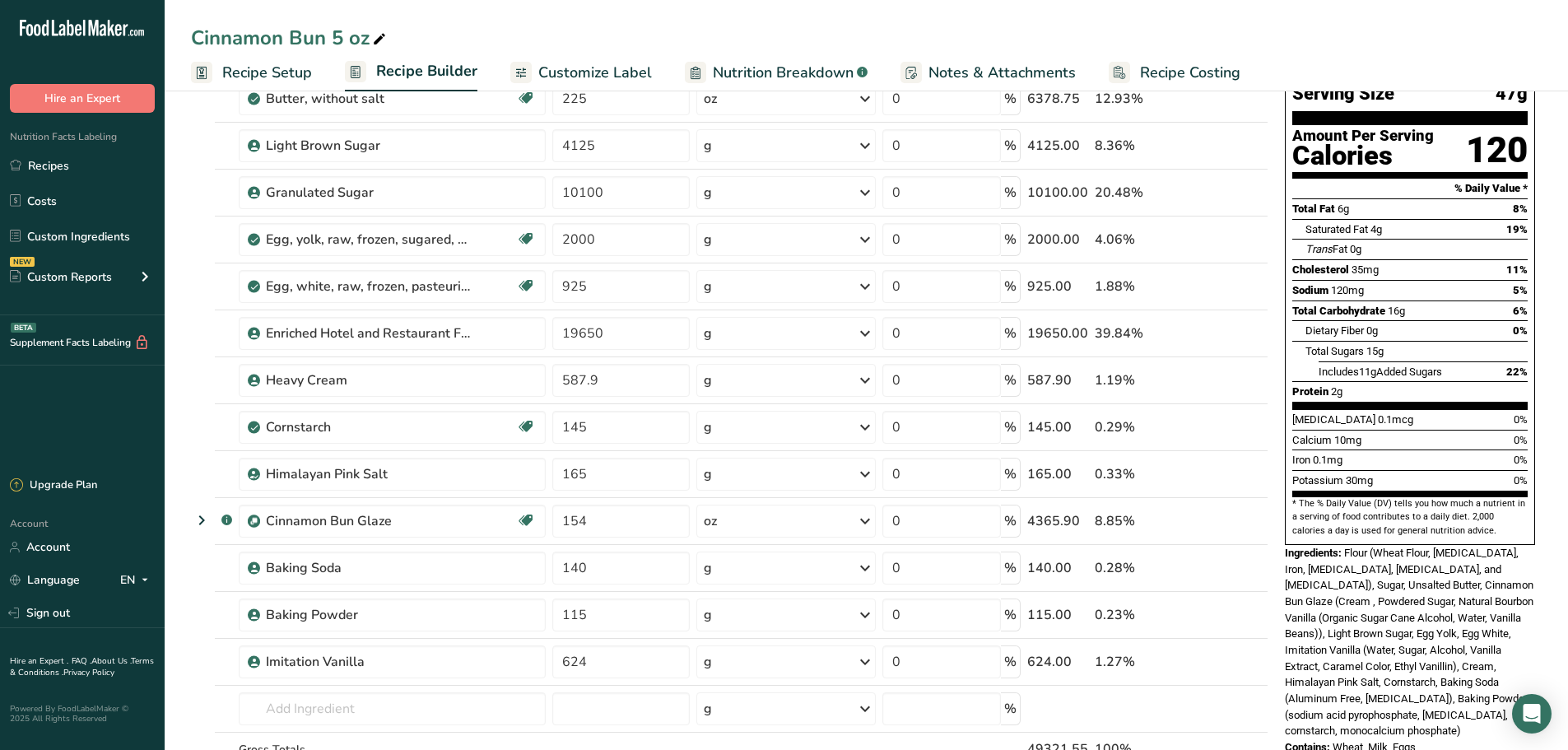
click at [175, 386] on section "Add Ingredients Manage Recipe Delete Recipe Duplicate Recipe Scale Recipe Save …" at bounding box center [866, 674] width 1403 height 1452
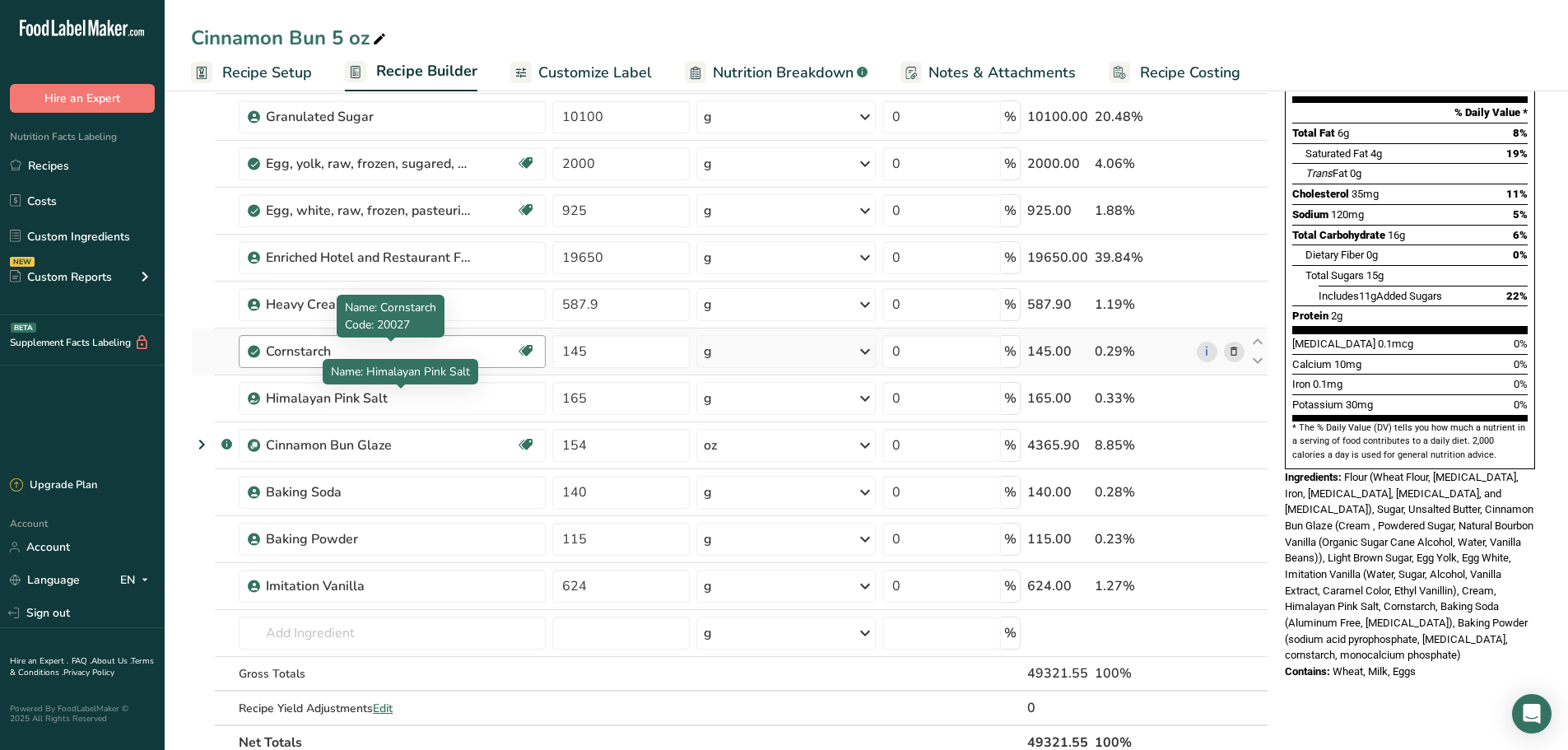
scroll to position [206, 0]
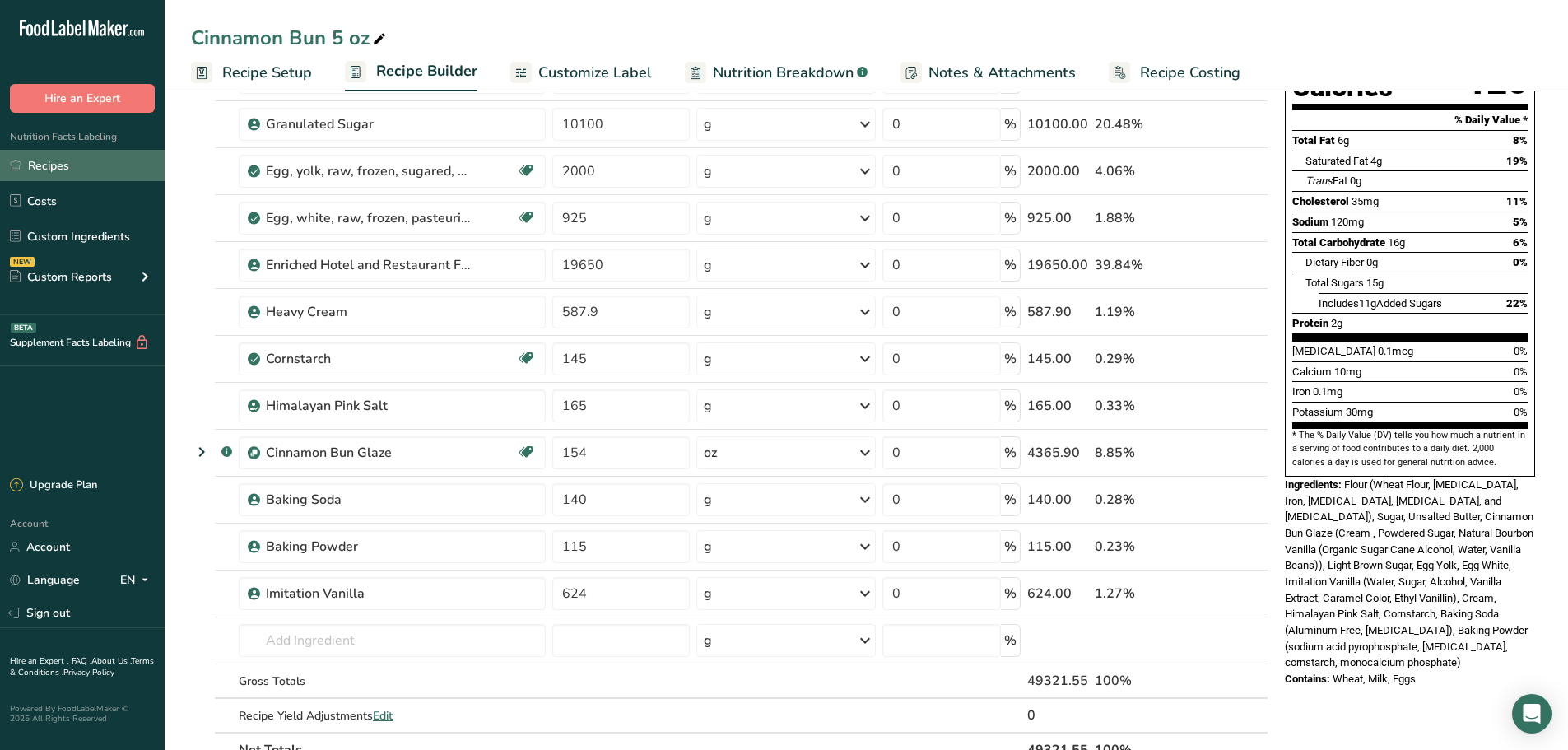
click at [71, 175] on link "Recipes" at bounding box center [82, 166] width 165 height 32
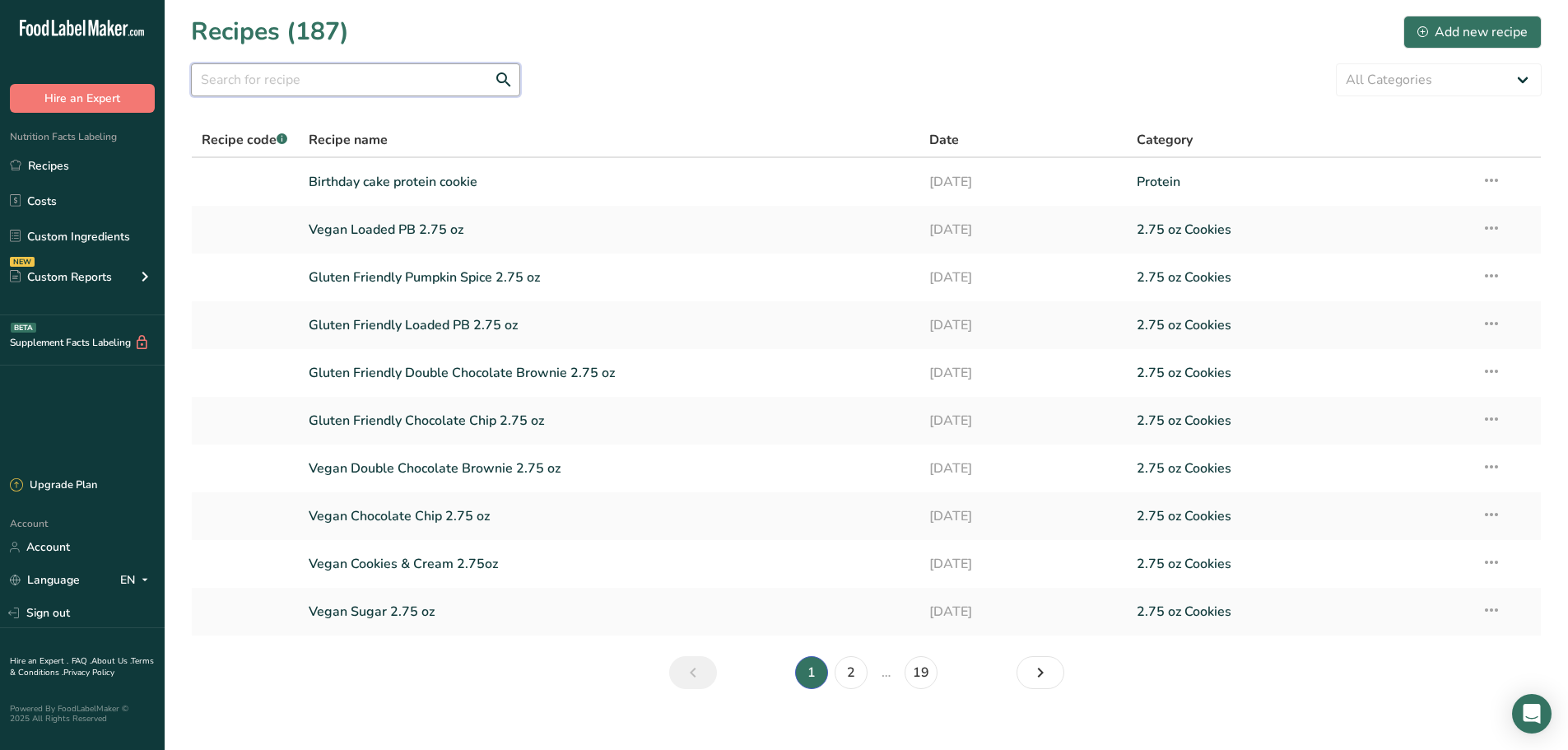
click at [278, 85] on input "text" at bounding box center [355, 80] width 329 height 33
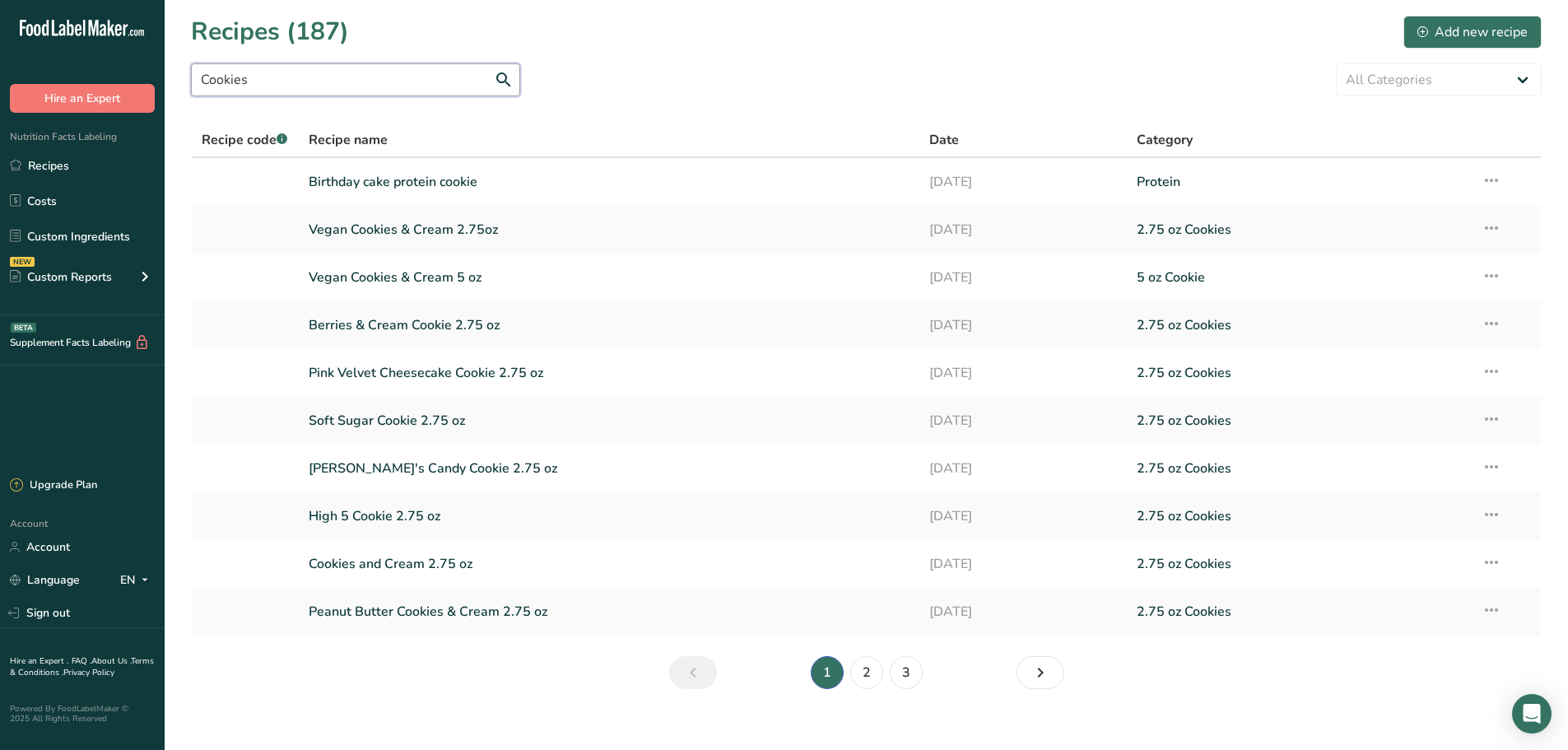
click at [304, 79] on input "Cookies" at bounding box center [355, 80] width 329 height 33
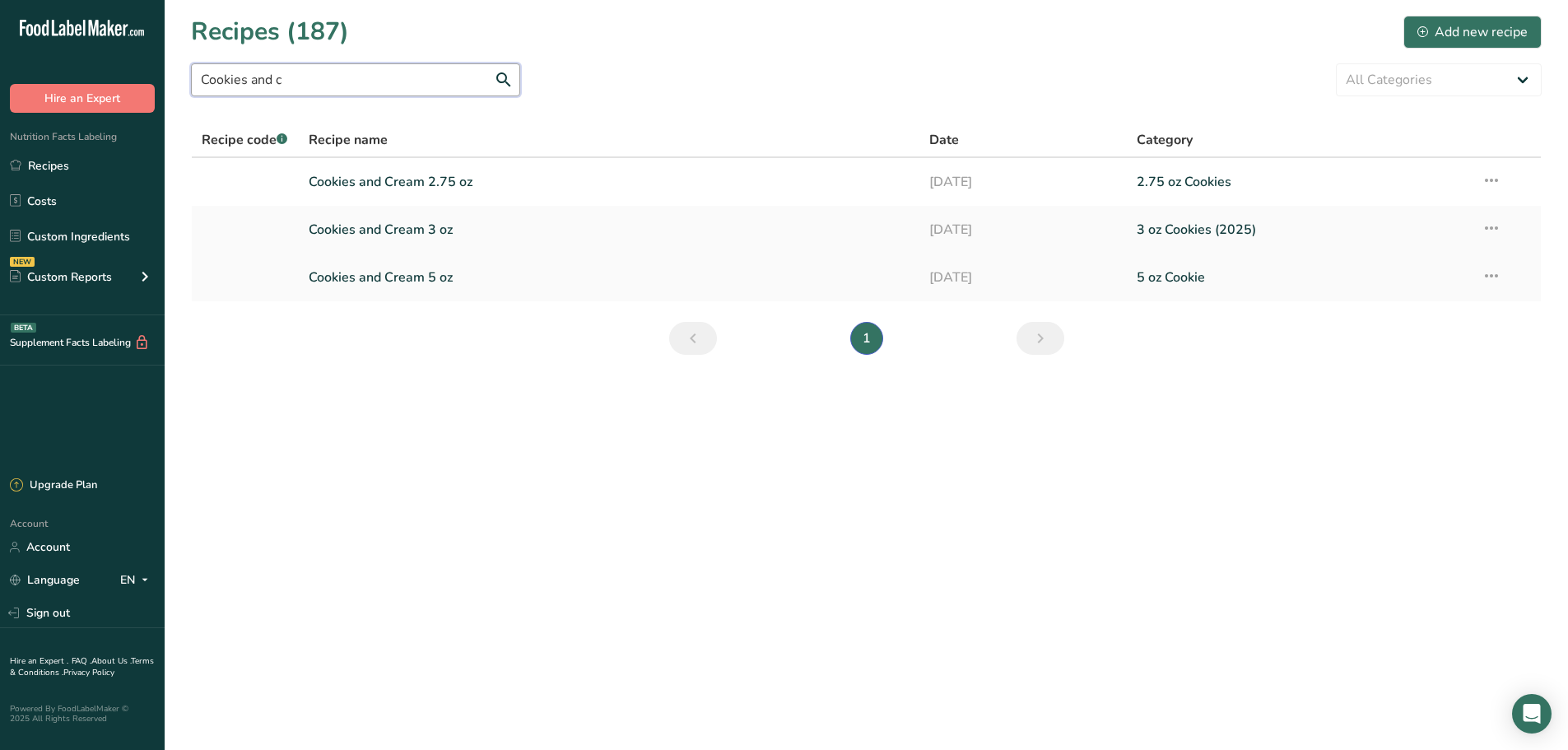
type input "Cookies and c"
click at [498, 278] on link "Cookies and Cream 5 oz" at bounding box center [610, 276] width 602 height 34
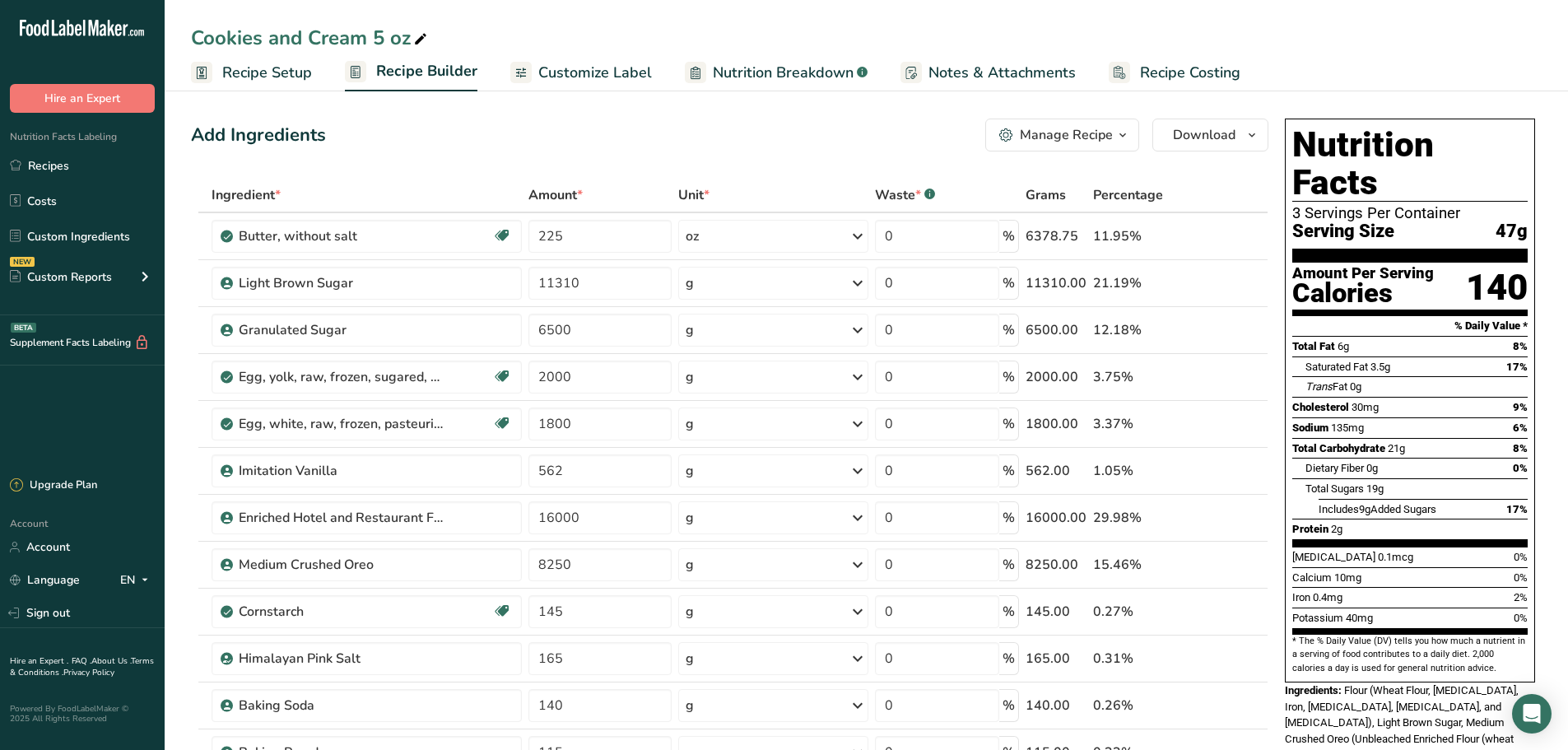
click at [1095, 132] on div "Manage Recipe" at bounding box center [1066, 135] width 93 height 20
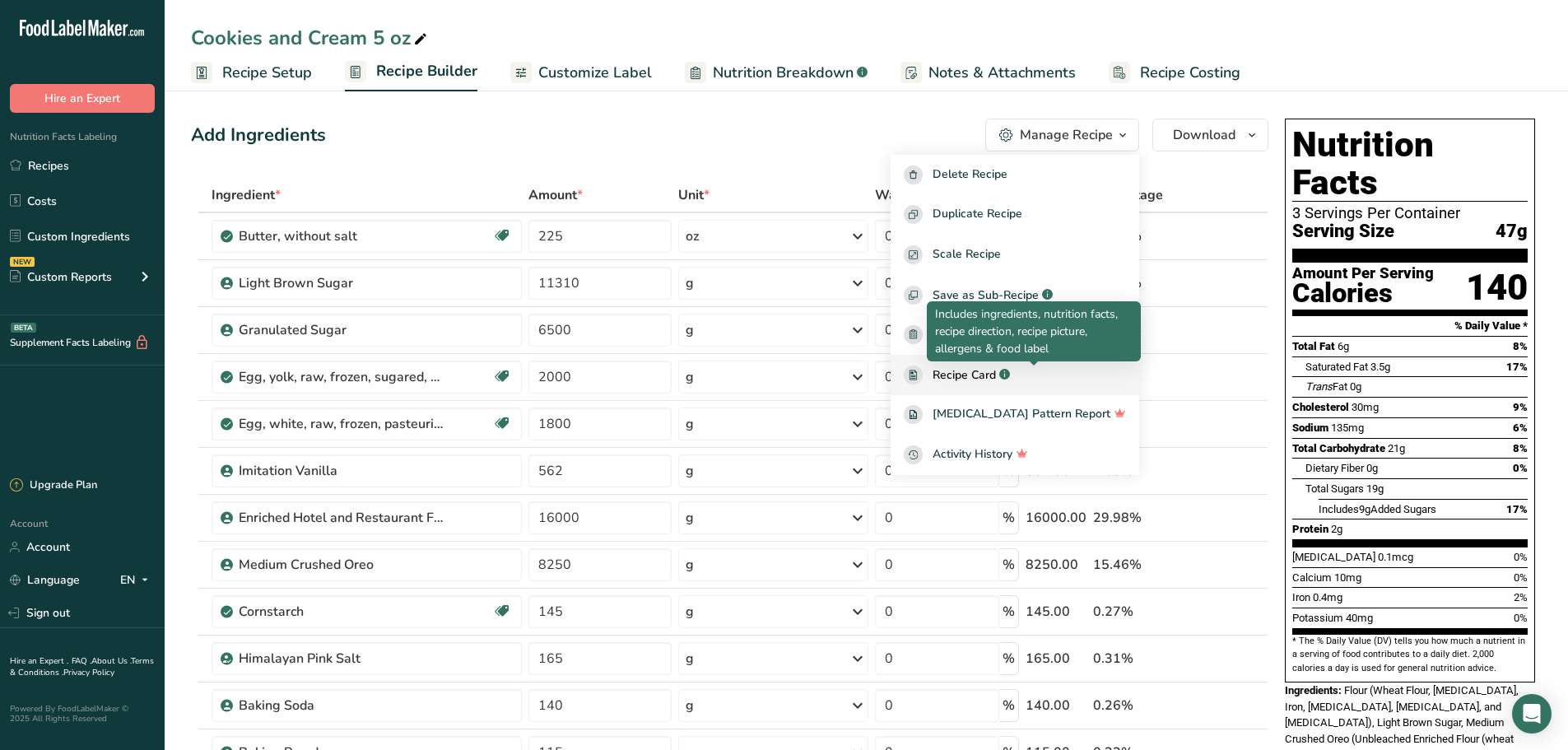
click at [1010, 378] on icon ".a-a{fill:#347362;}.b-a{fill:#fff;}" at bounding box center [1005, 374] width 11 height 11
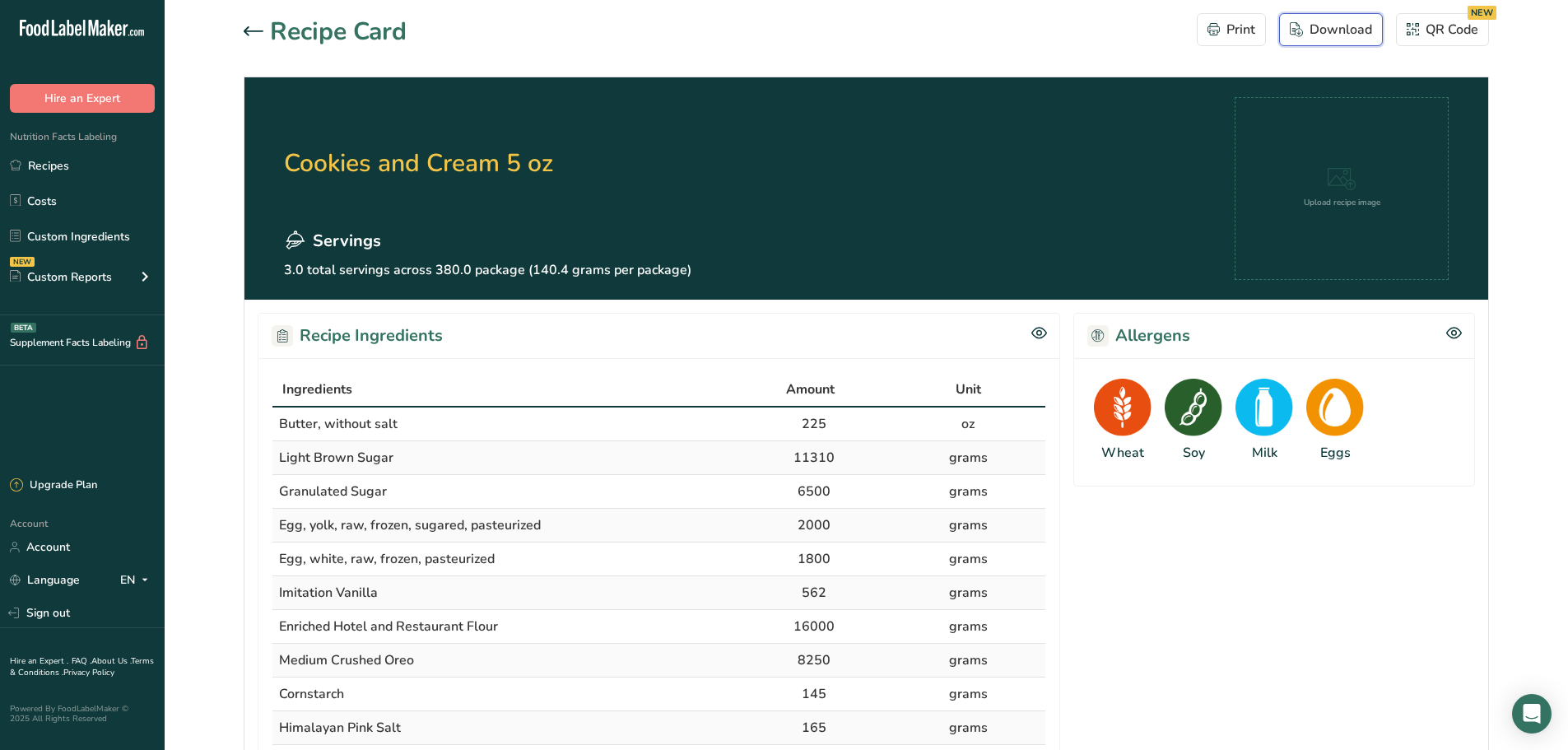
click at [1328, 29] on div "Download" at bounding box center [1331, 30] width 82 height 20
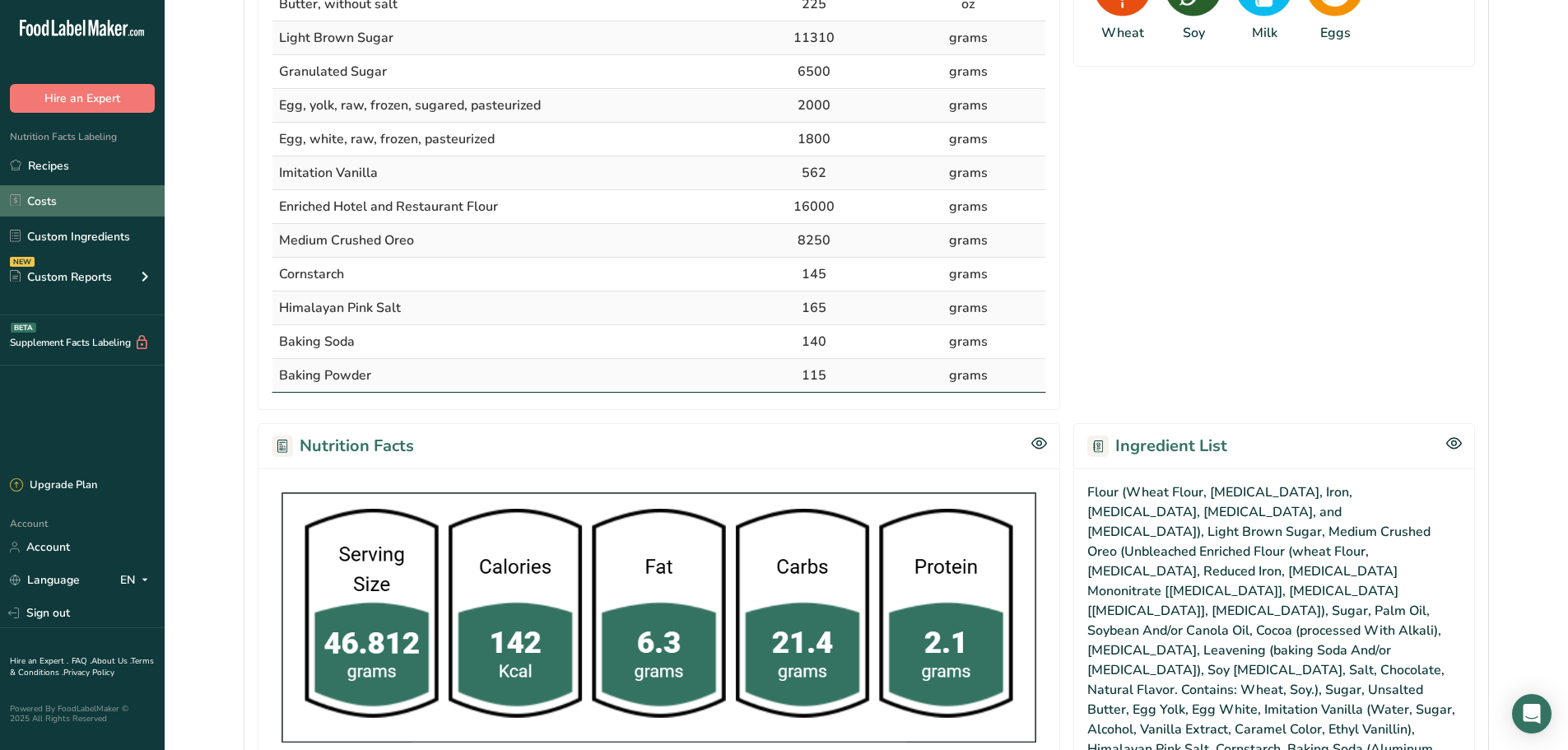
scroll to position [343, 0]
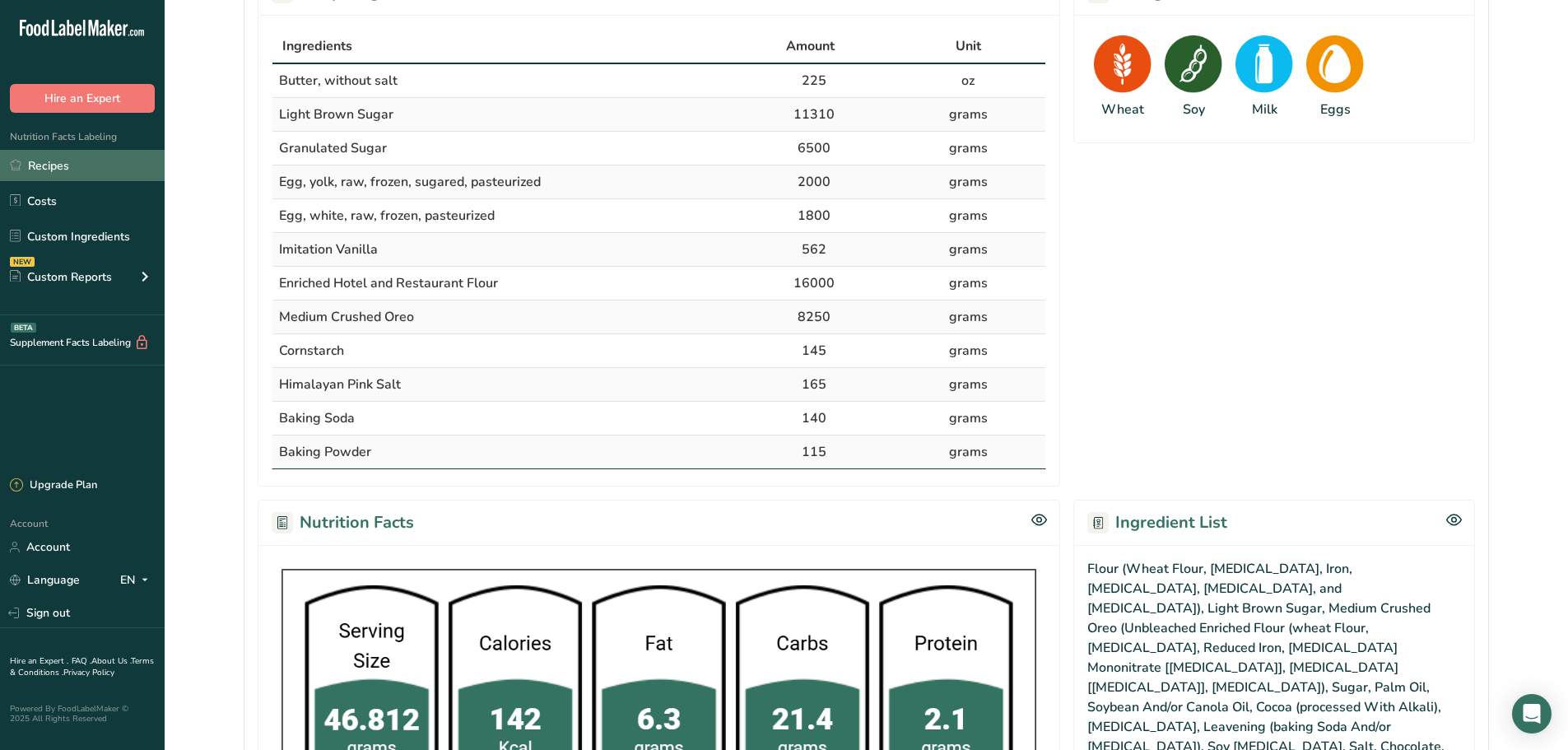
click at [61, 170] on link "Recipes" at bounding box center [82, 166] width 165 height 32
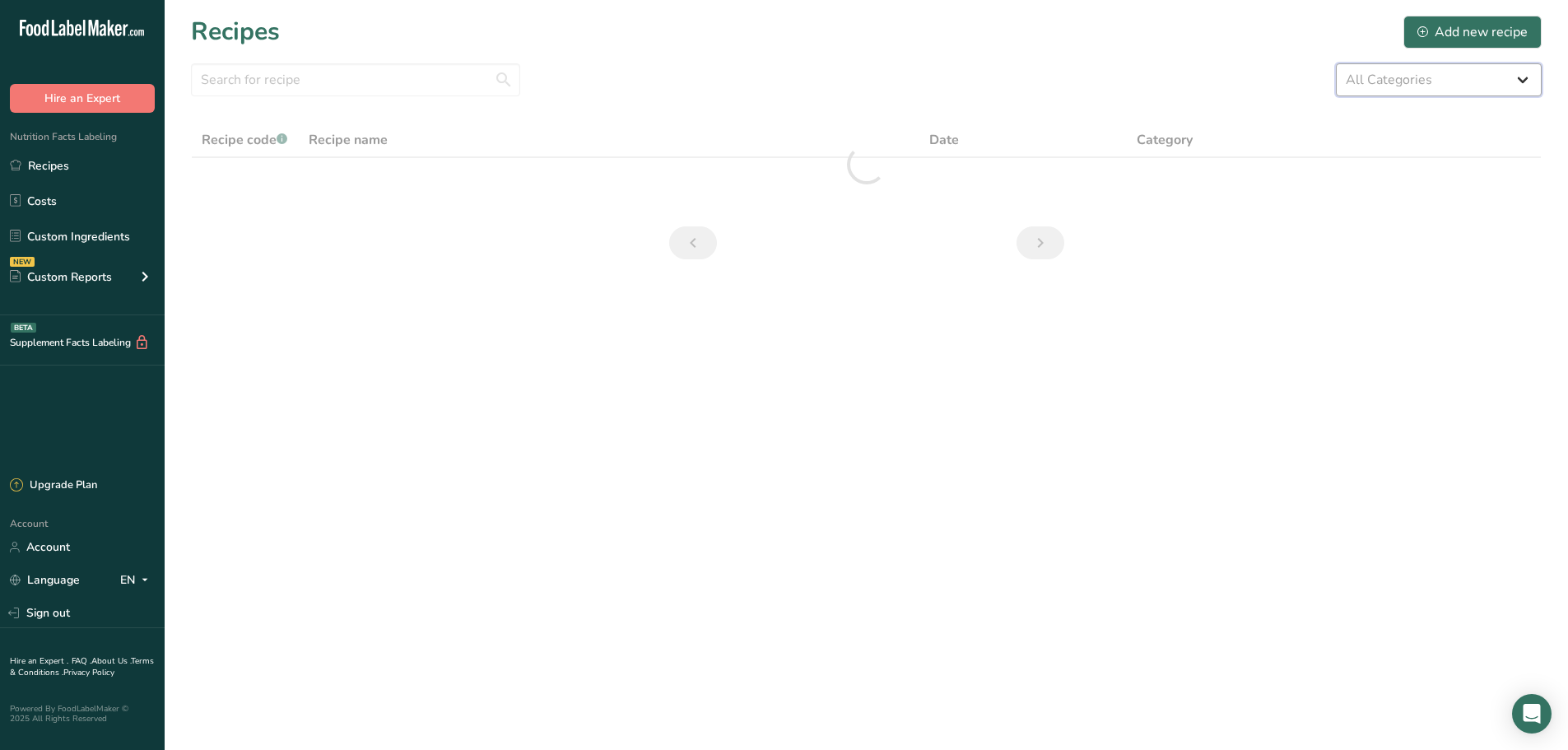
click at [1443, 75] on select "All Categories 1.4 oz Mini Cookie 2.75 oz Cookies 3 oz Cookies (2025) 5 oz Cook…" at bounding box center [1438, 80] width 206 height 33
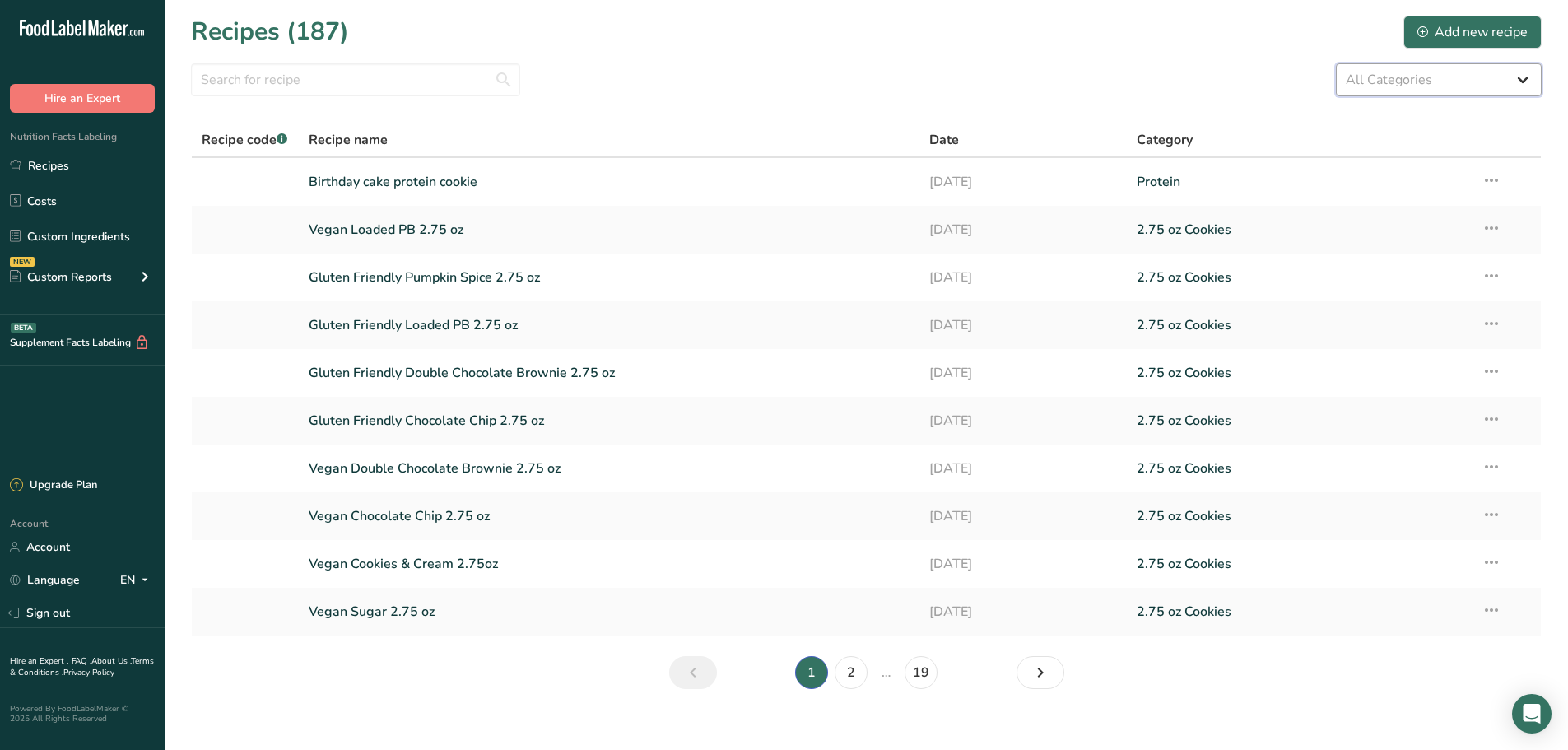
select select "2463"
click at [1335, 63] on select "All Categories 1.4 oz Mini Cookie 2.75 oz Cookies 3 oz Cookies (2025) 5 oz Cook…" at bounding box center [1438, 80] width 206 height 33
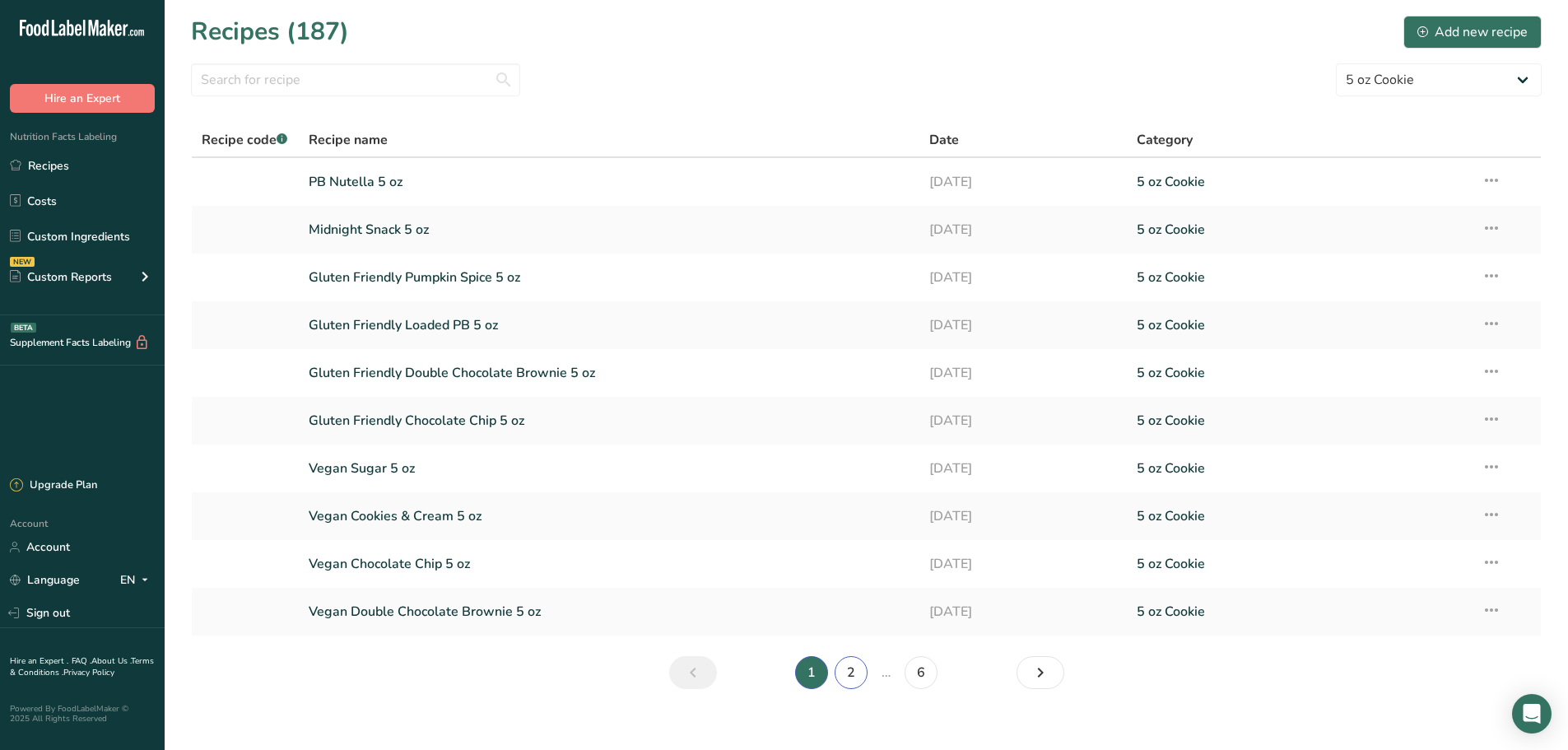
click at [850, 675] on link "2" at bounding box center [851, 673] width 33 height 33
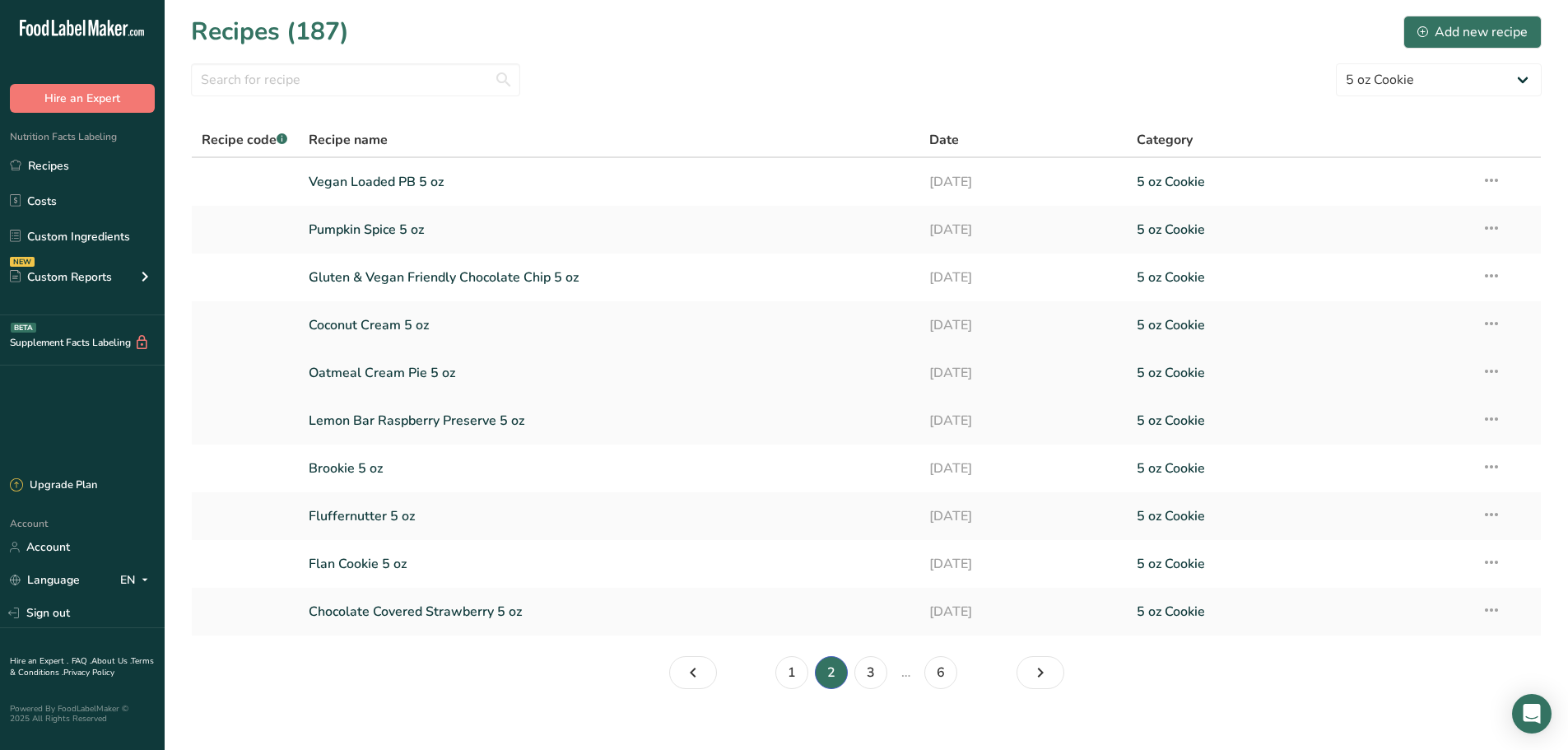
click at [416, 372] on link "Oatmeal Cream Pie 5 oz" at bounding box center [610, 372] width 602 height 34
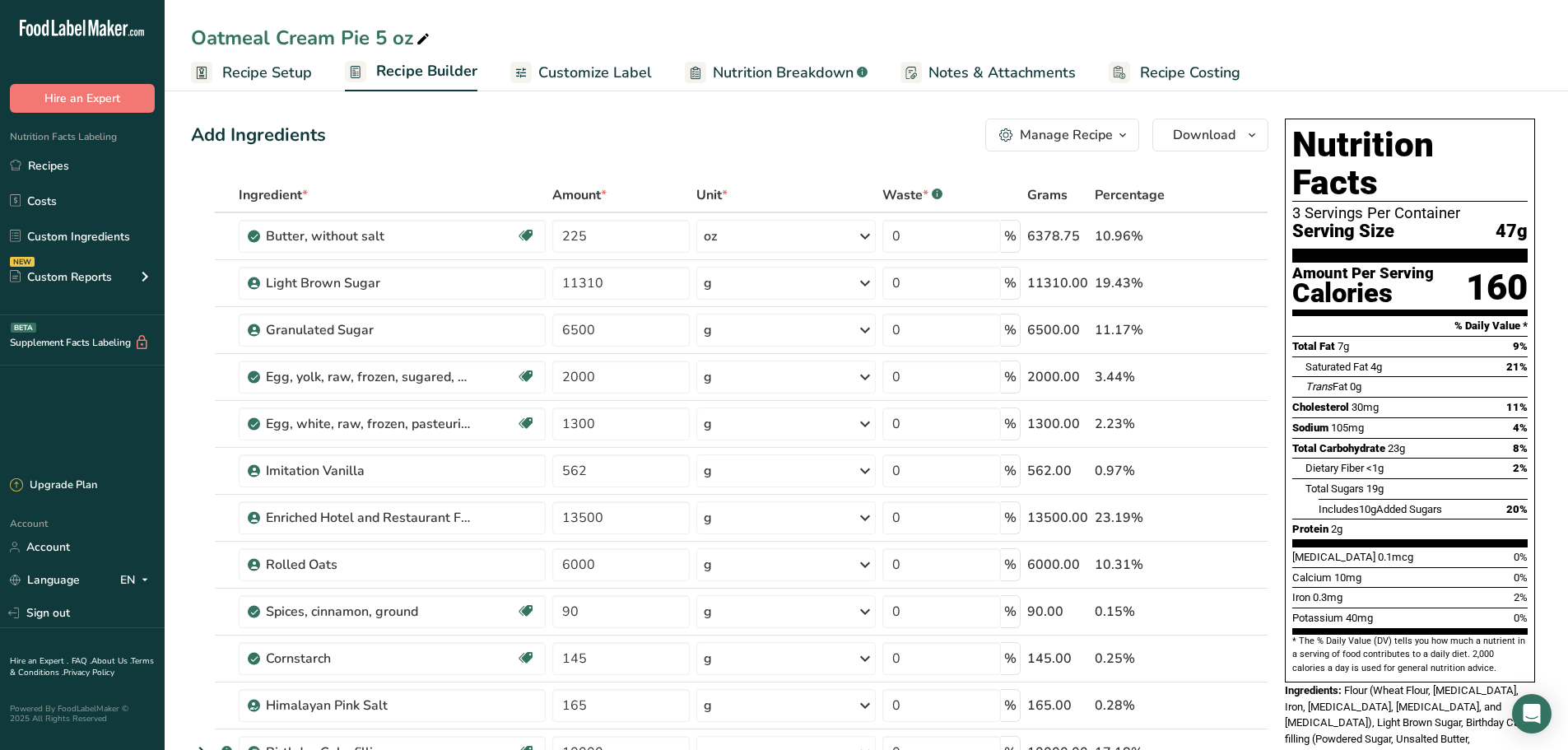
click at [1054, 133] on div "Manage Recipe" at bounding box center [1066, 135] width 93 height 20
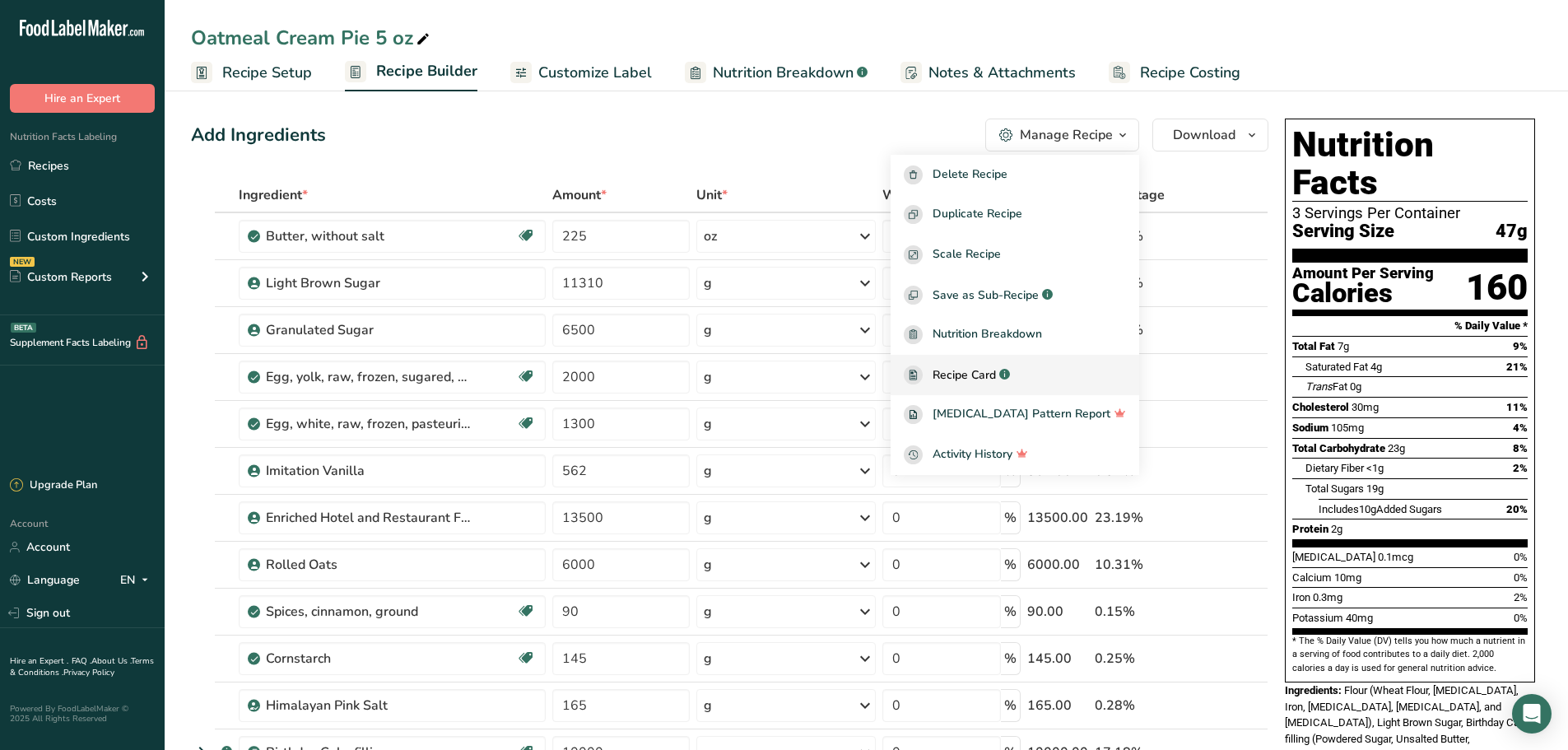
click at [996, 378] on span "Recipe Card" at bounding box center [964, 375] width 63 height 18
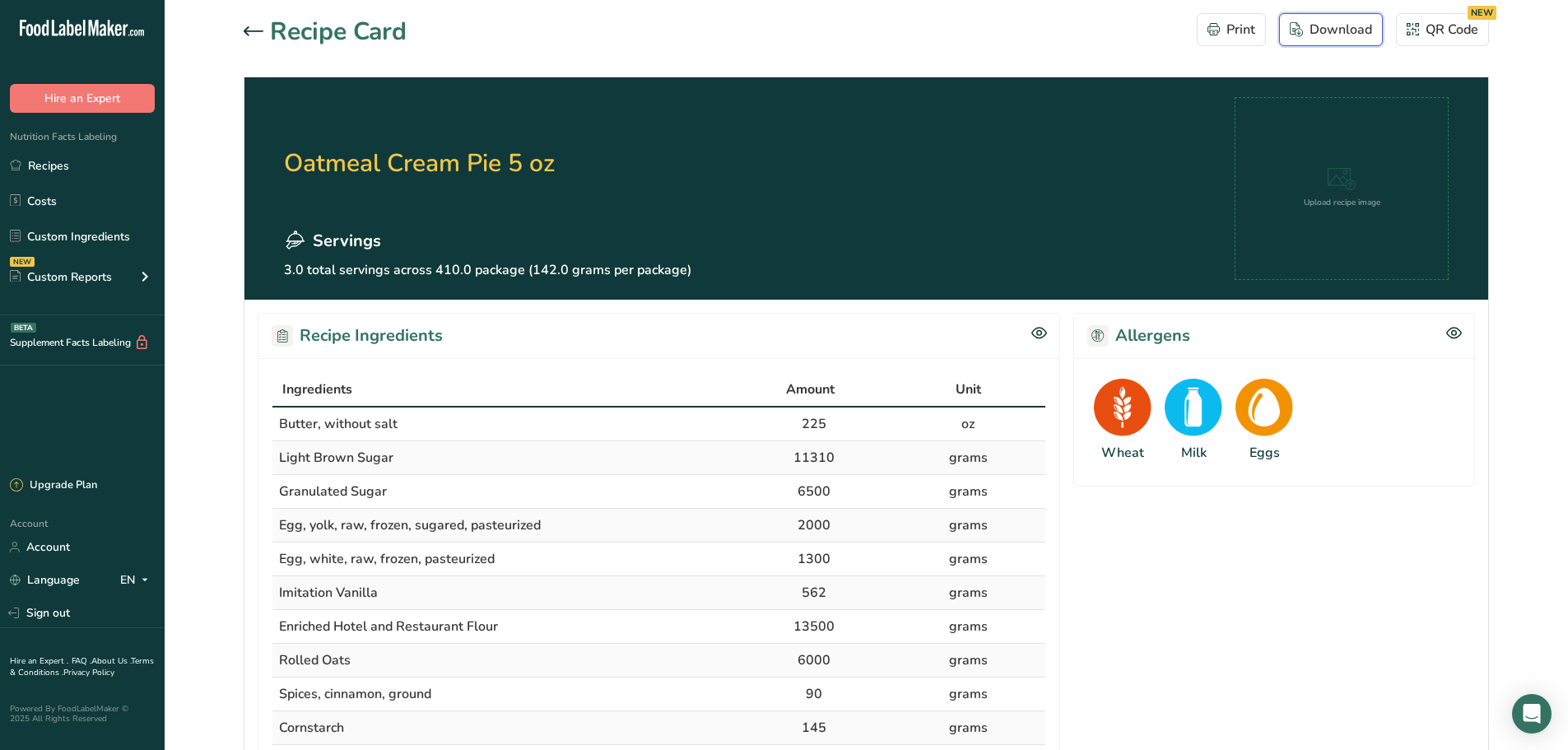
click at [1331, 19] on button "Download" at bounding box center [1331, 30] width 104 height 33
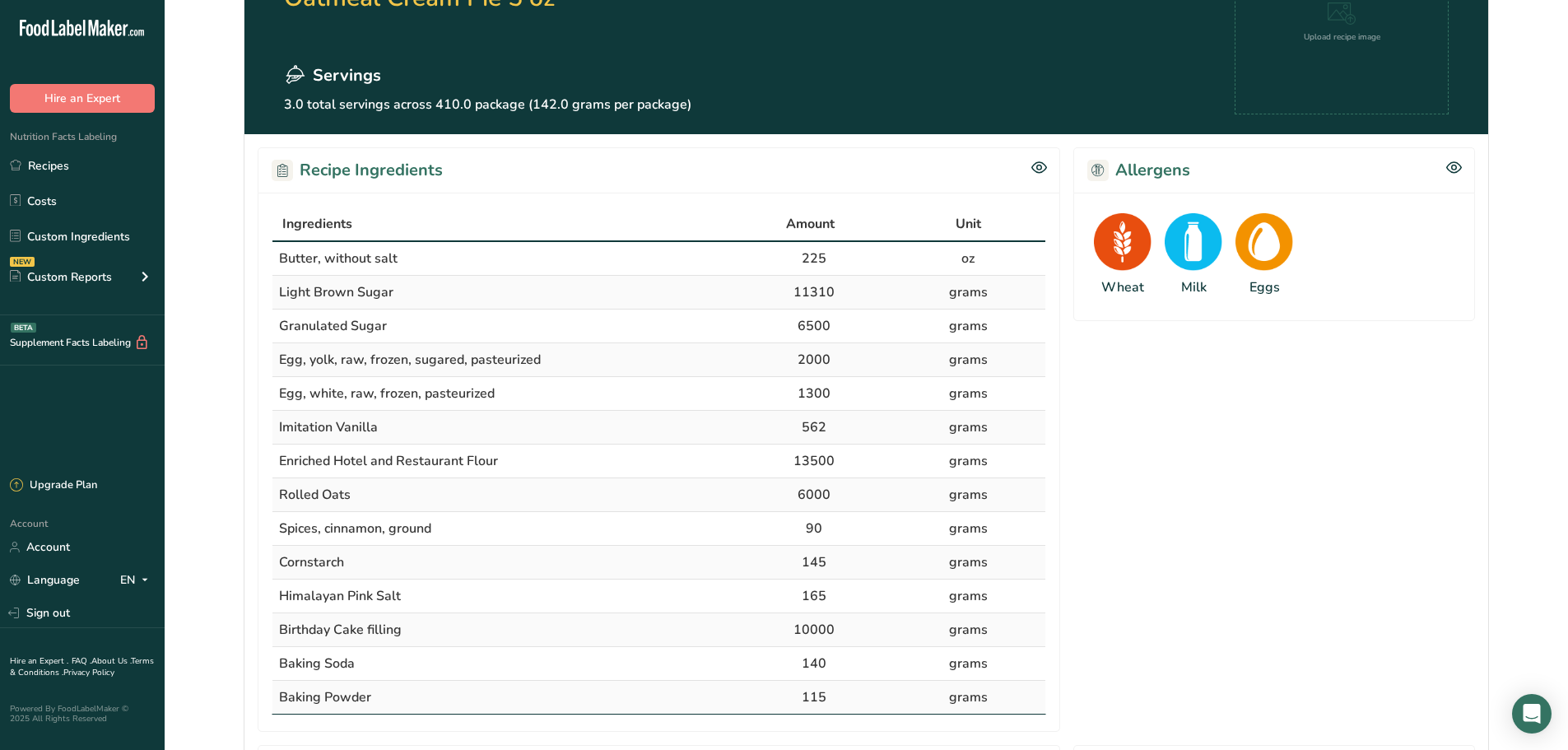
scroll to position [138, 0]
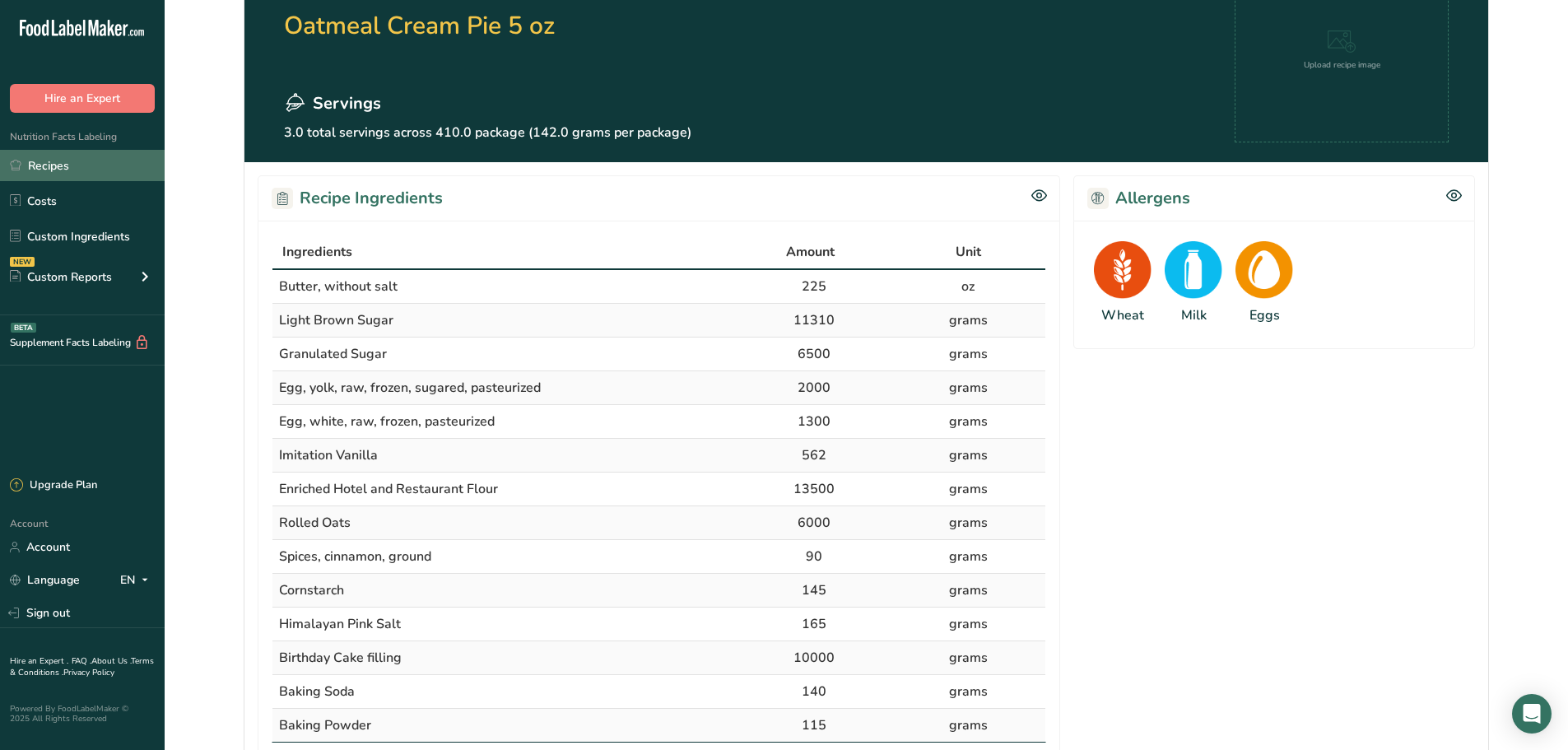
click at [92, 173] on link "Recipes" at bounding box center [82, 166] width 165 height 32
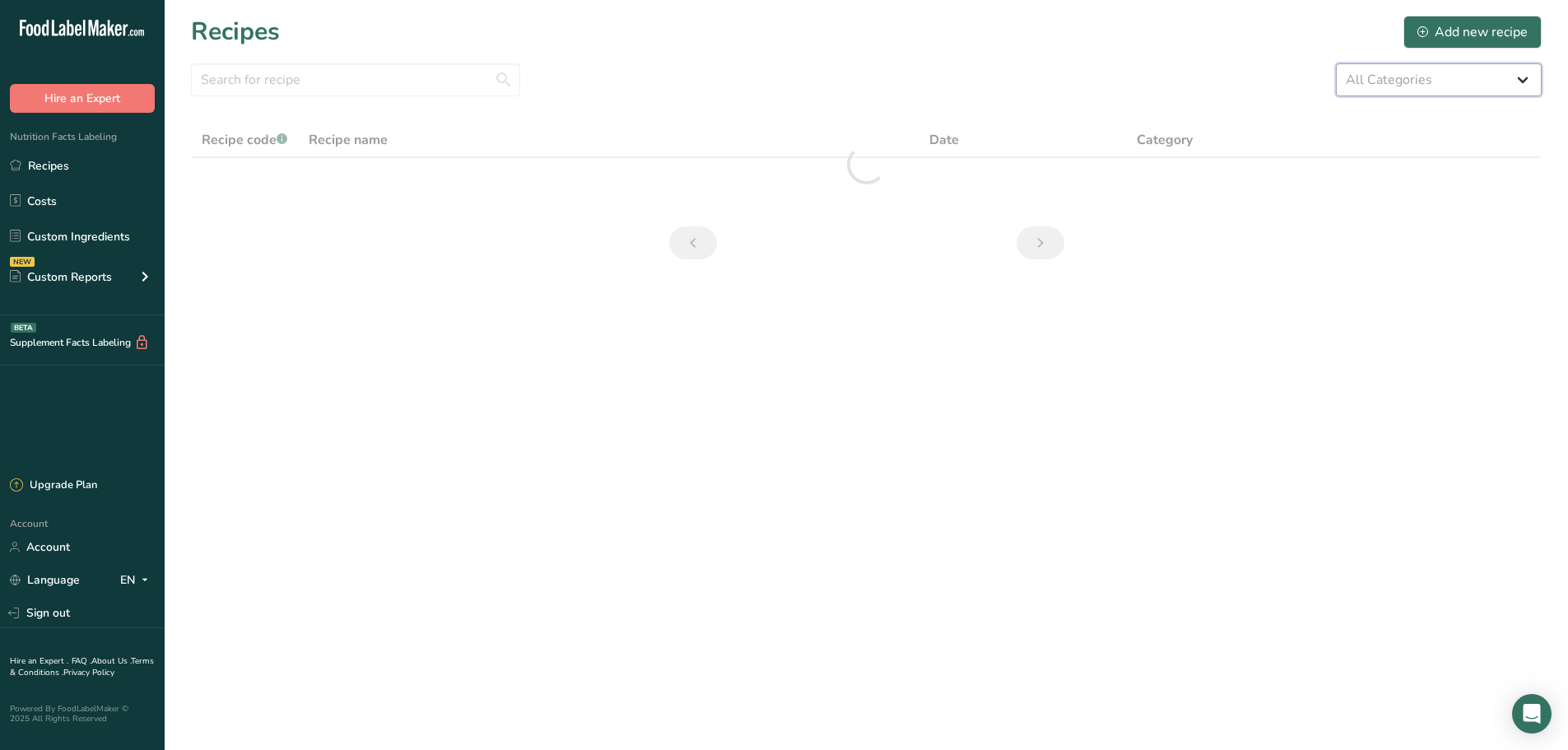
click at [1364, 76] on select "All Categories 1.4 oz Mini Cookie 2.75 oz Cookies 3 oz Cookies (2025) 5 oz Cook…" at bounding box center [1438, 80] width 206 height 33
select select "2463"
click at [1335, 63] on select "All Categories 1.4 oz Mini Cookie 2.75 oz Cookies 3 oz Cookies (2025) 5 oz Cook…" at bounding box center [1438, 80] width 206 height 33
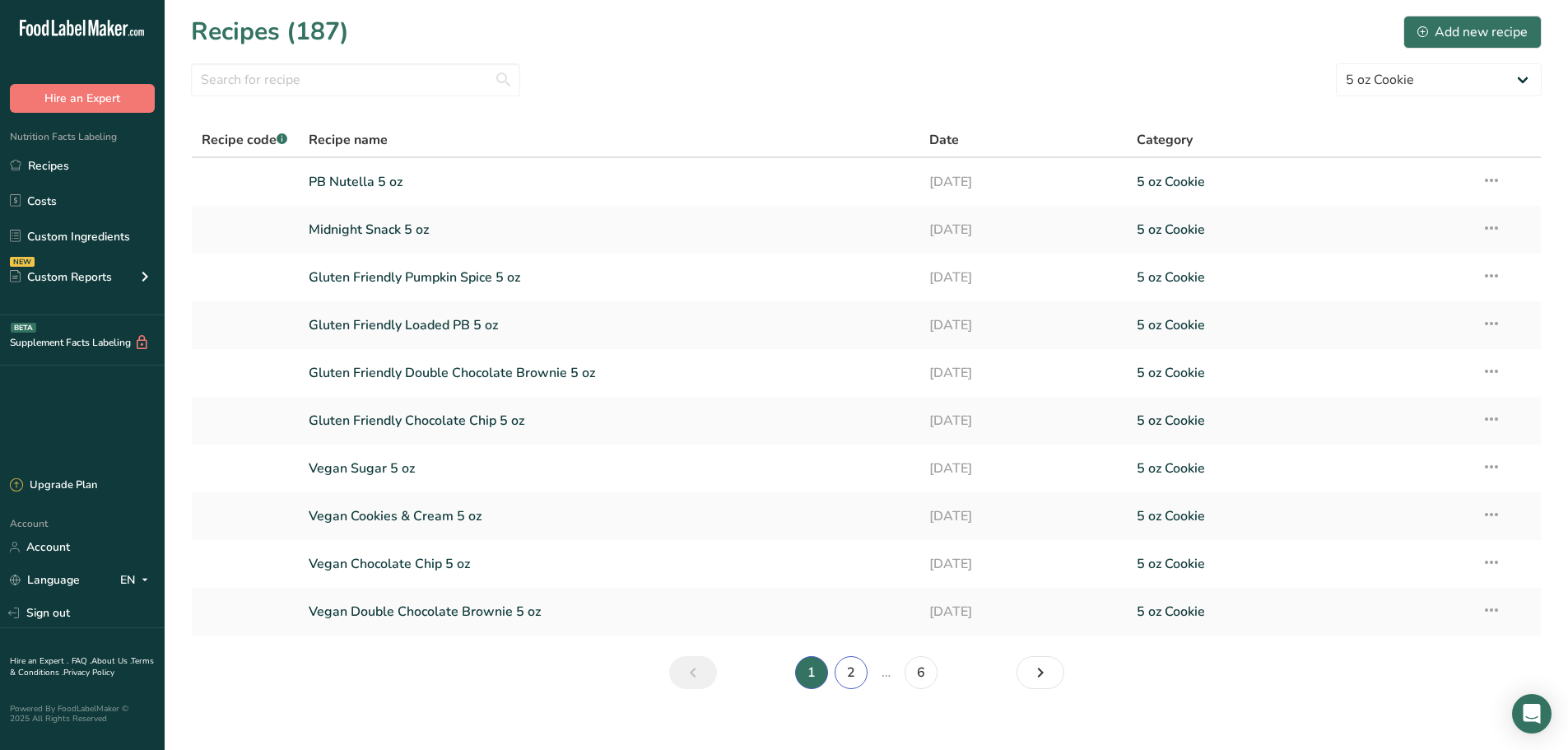
click at [847, 676] on link "2" at bounding box center [851, 673] width 33 height 33
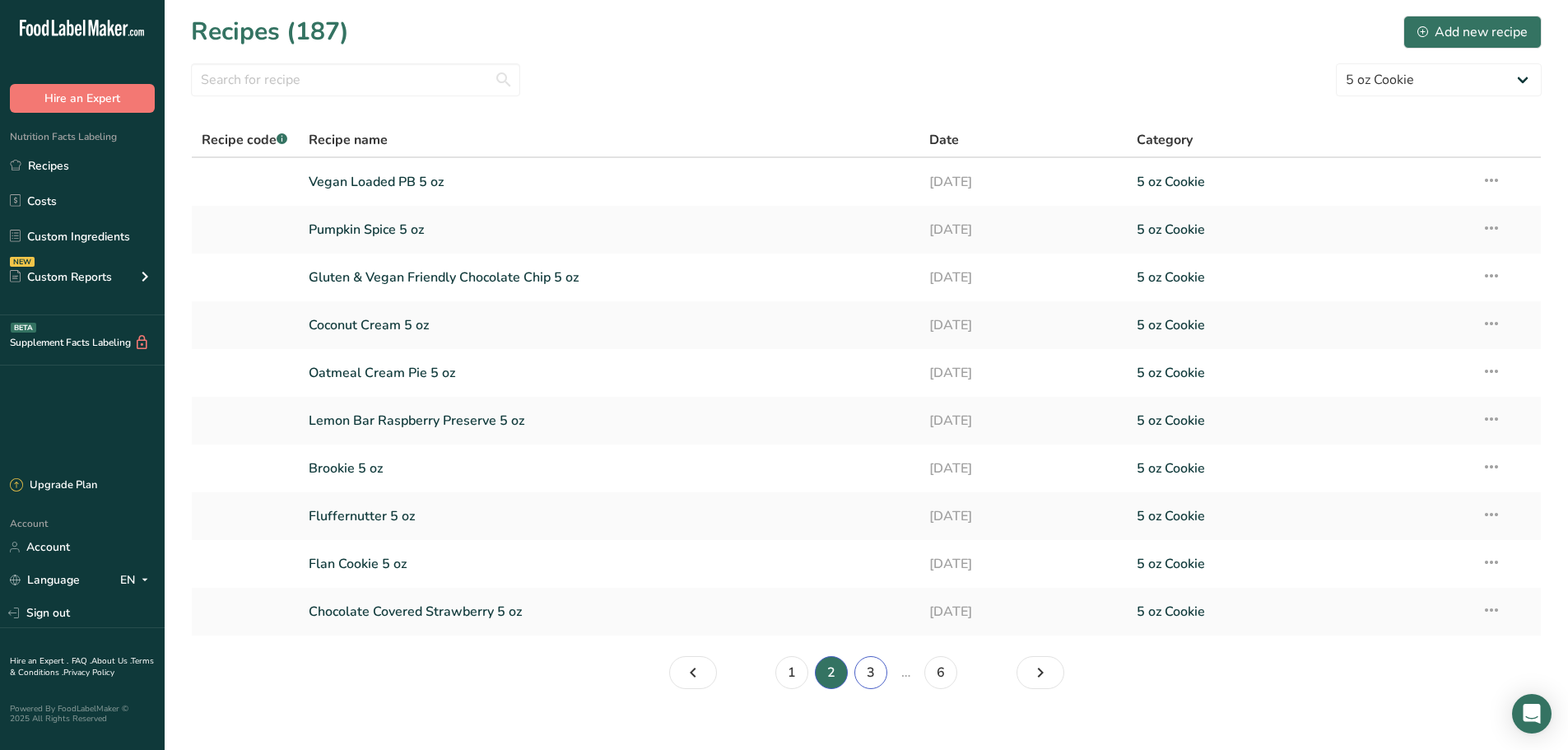
click at [871, 675] on link "3" at bounding box center [871, 673] width 33 height 33
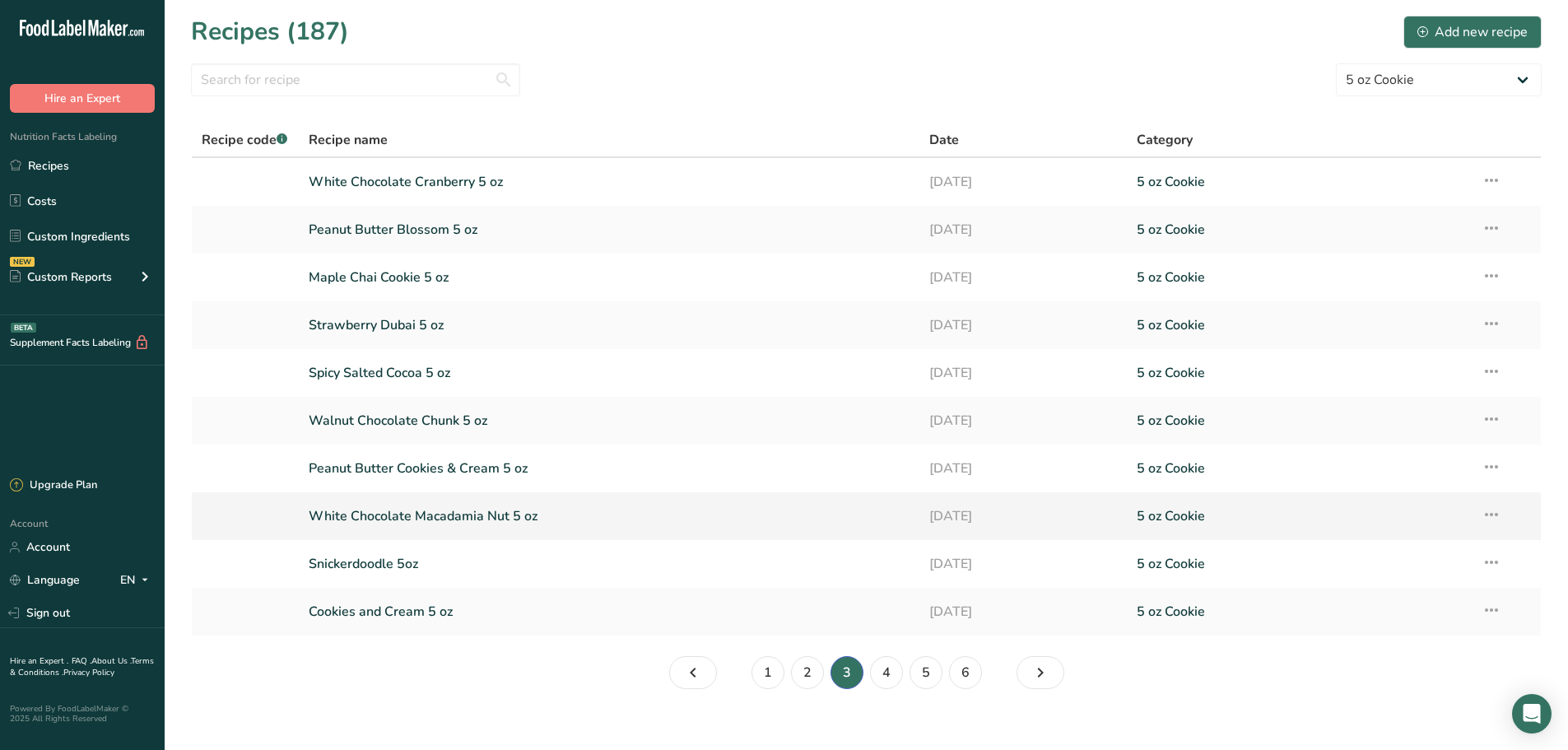
click at [412, 509] on link "White Chocolate Macadamia Nut 5 oz" at bounding box center [610, 515] width 602 height 34
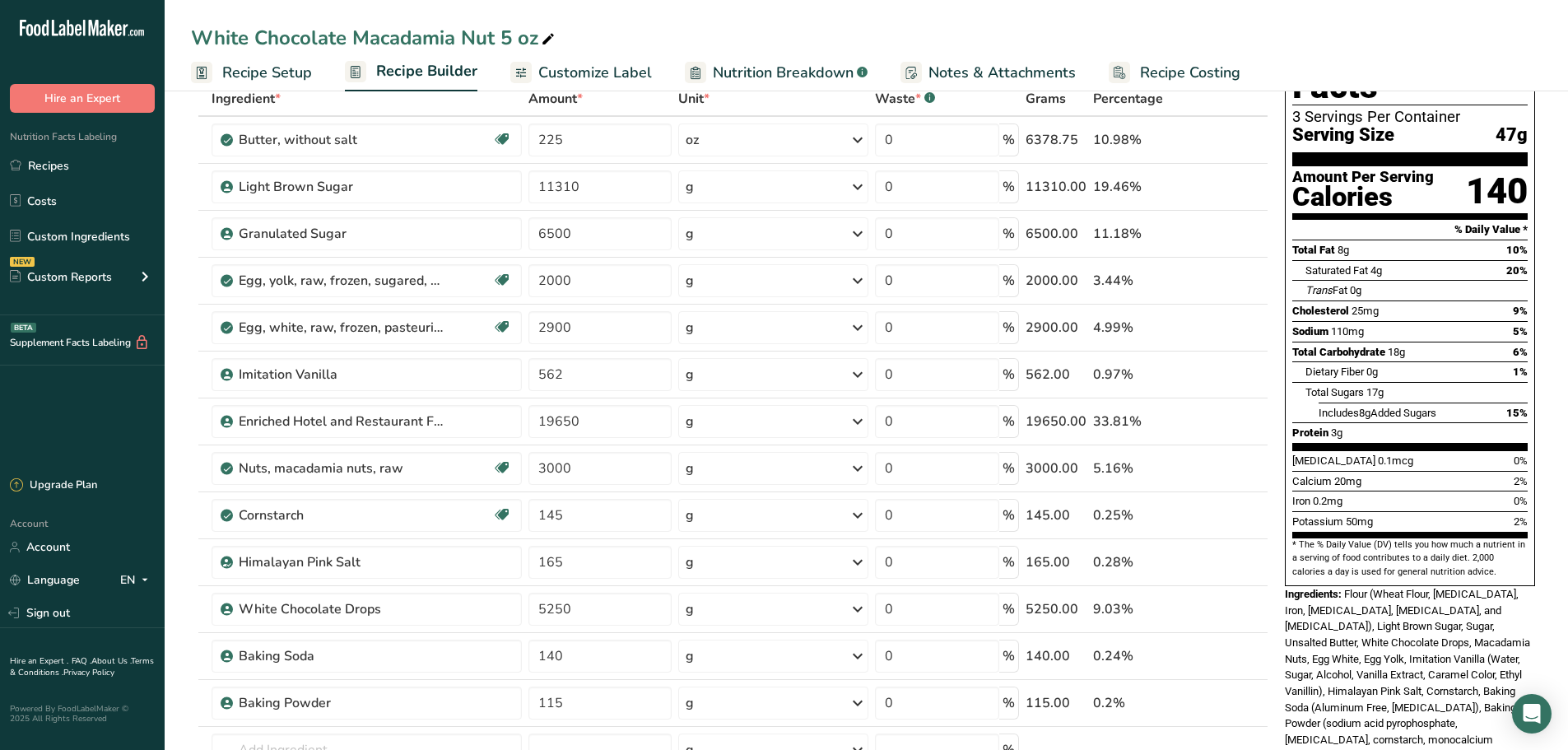
scroll to position [206, 0]
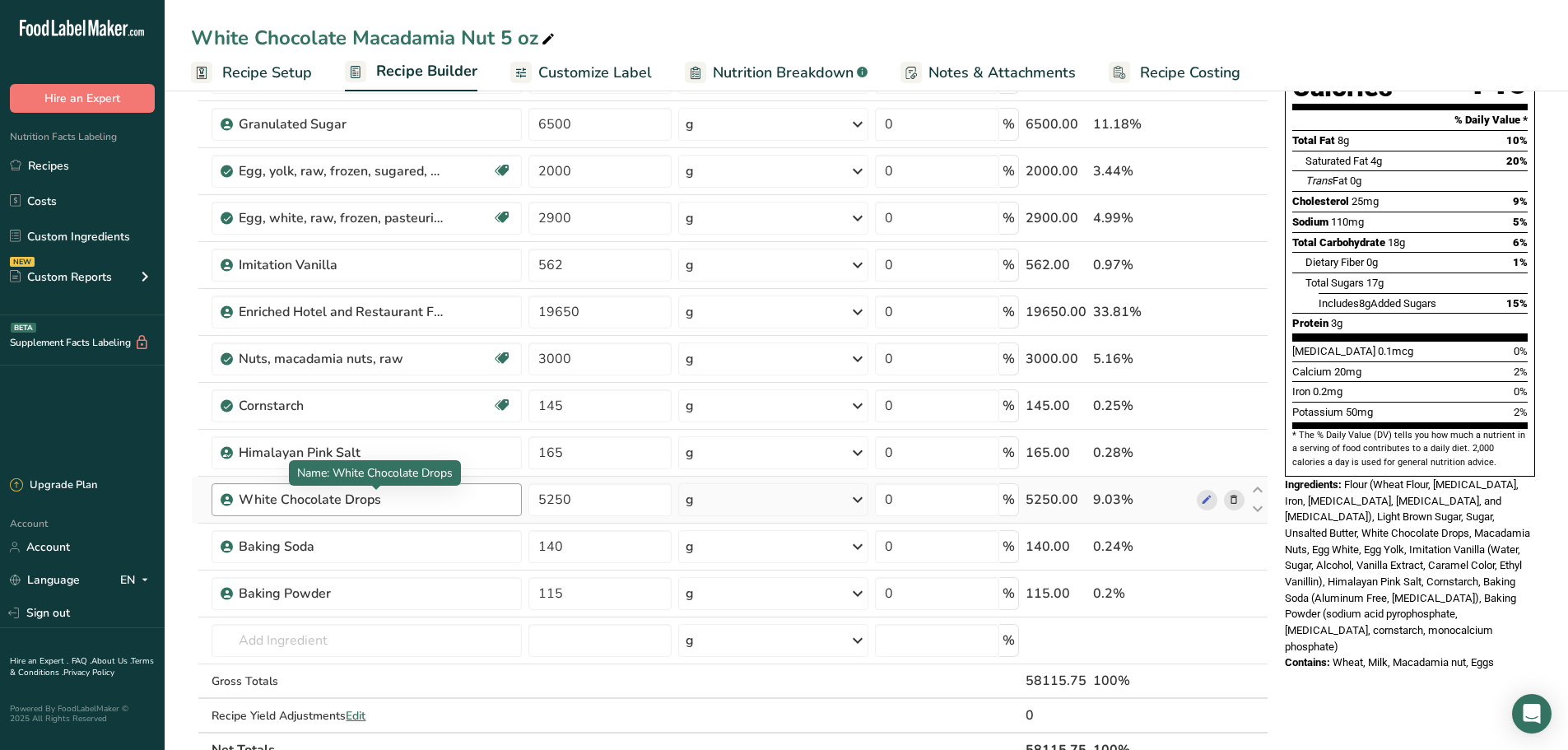
click at [299, 502] on div "White Chocolate Drops" at bounding box center [341, 499] width 206 height 20
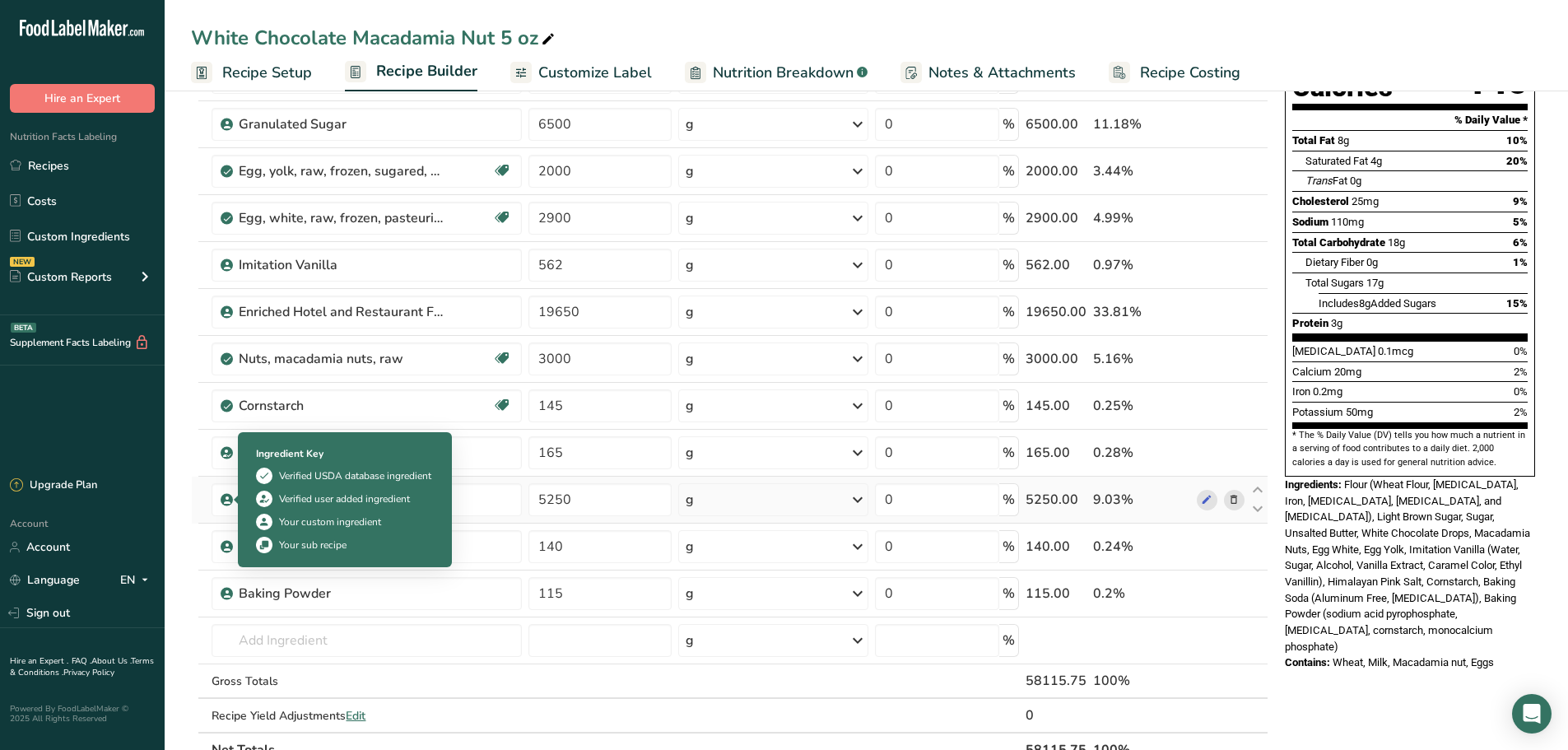
click at [229, 500] on icon at bounding box center [226, 499] width 10 height 15
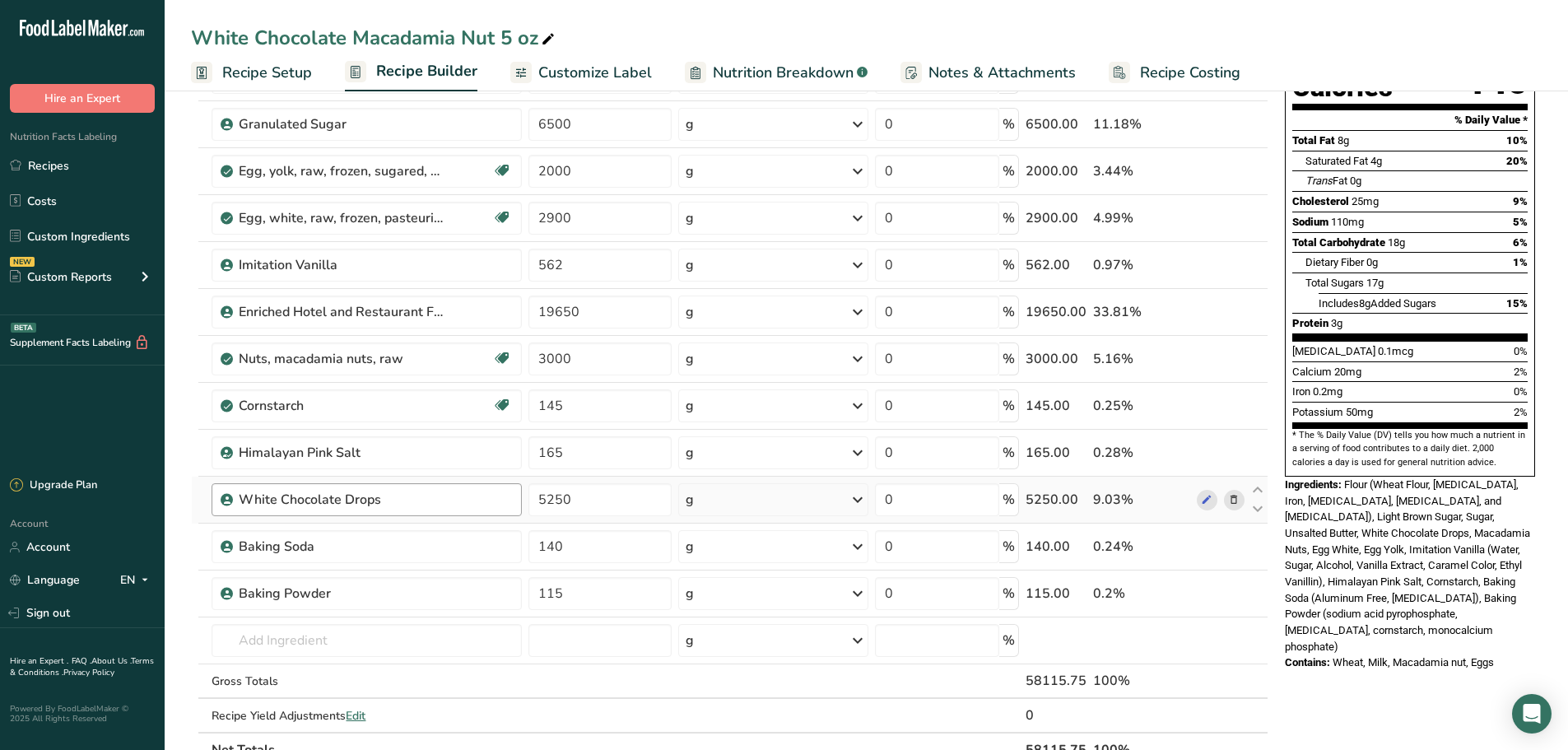
click at [488, 494] on div "White Chocolate Drops" at bounding box center [375, 499] width 273 height 20
click at [490, 493] on div "White Chocolate Drops" at bounding box center [375, 499] width 273 height 20
drag, startPoint x: 487, startPoint y: 491, endPoint x: 454, endPoint y: 502, distance: 34.8
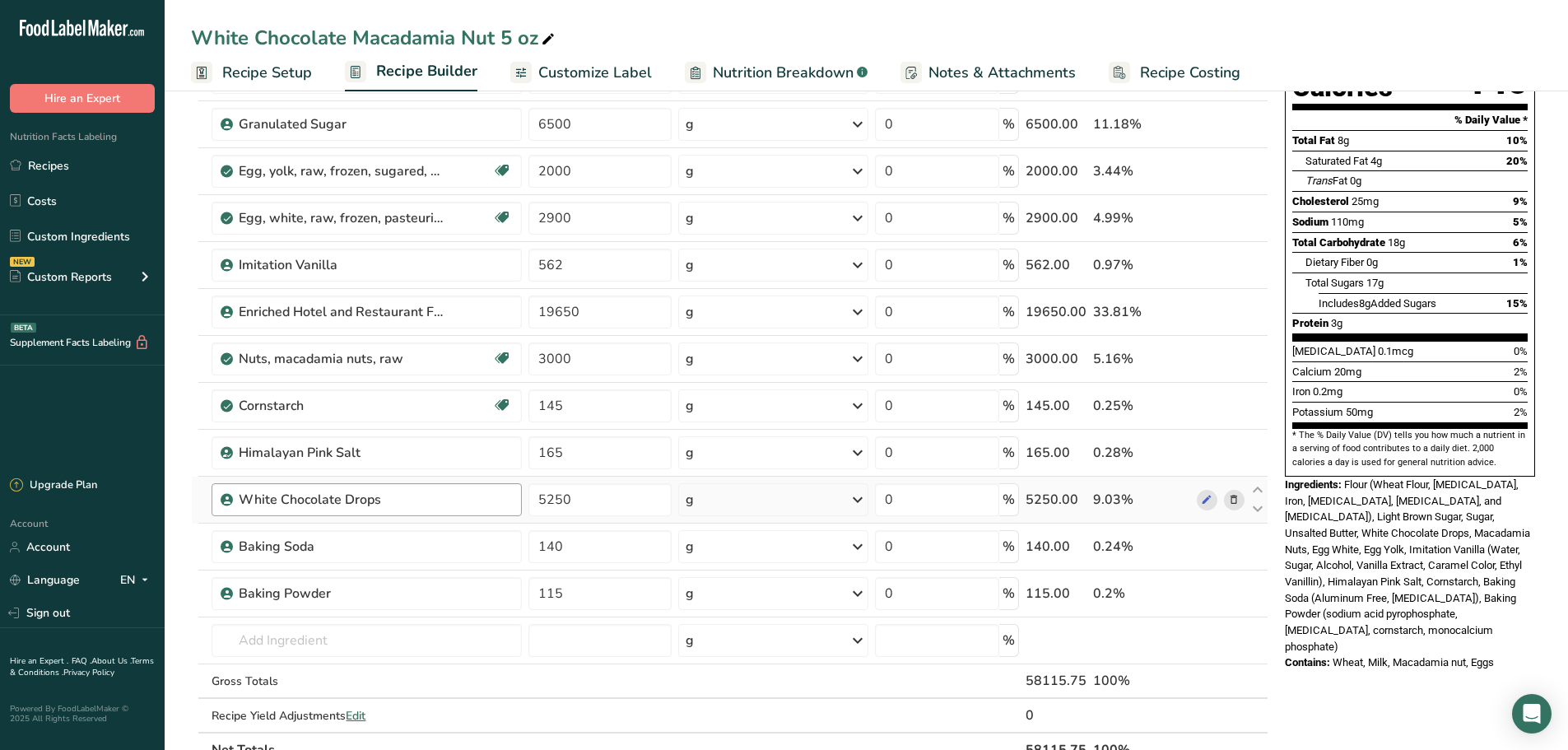
click at [454, 502] on div "White Chocolate Drops" at bounding box center [375, 499] width 273 height 20
click at [86, 232] on link "Custom Ingredients" at bounding box center [82, 236] width 165 height 32
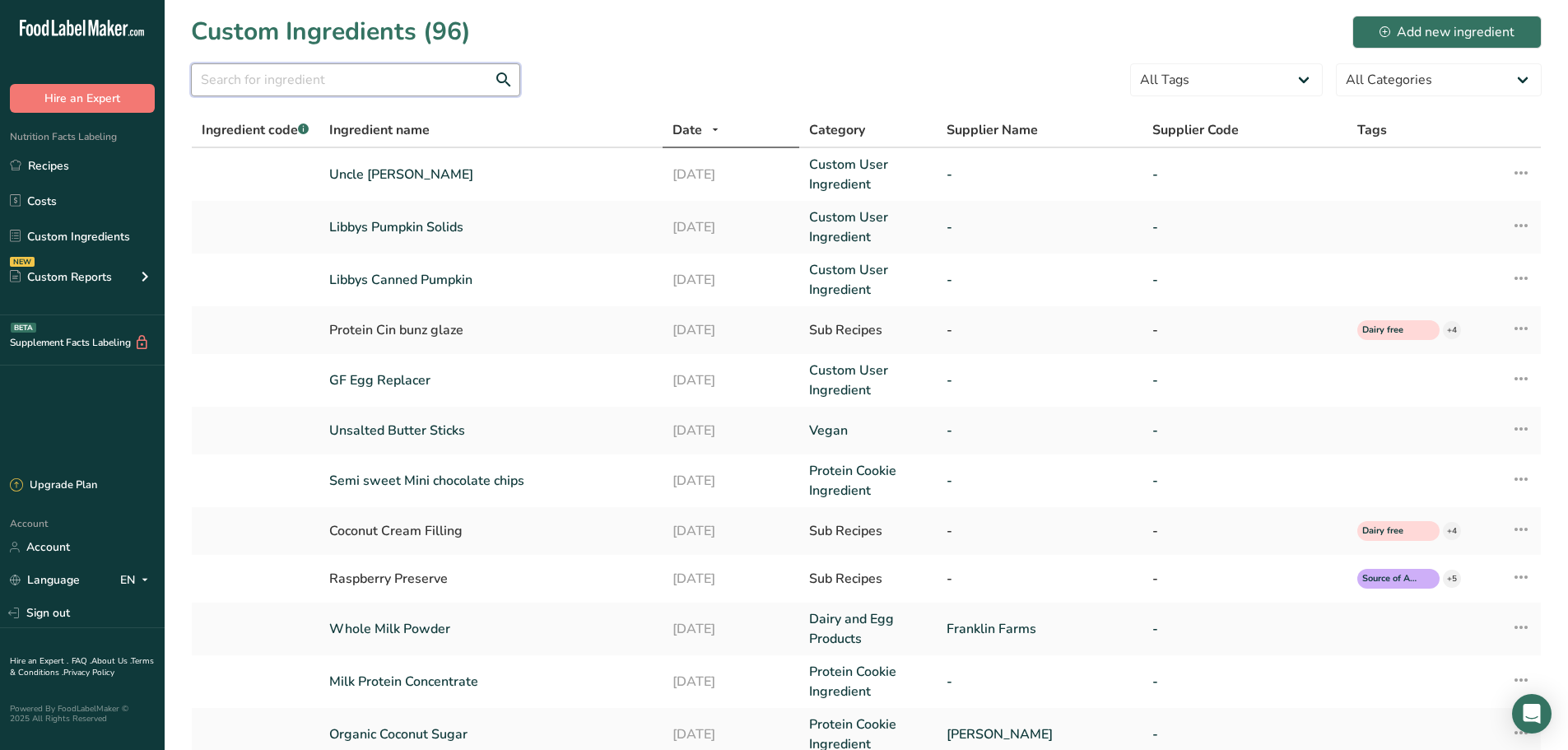
click at [304, 68] on input "text" at bounding box center [355, 80] width 329 height 33
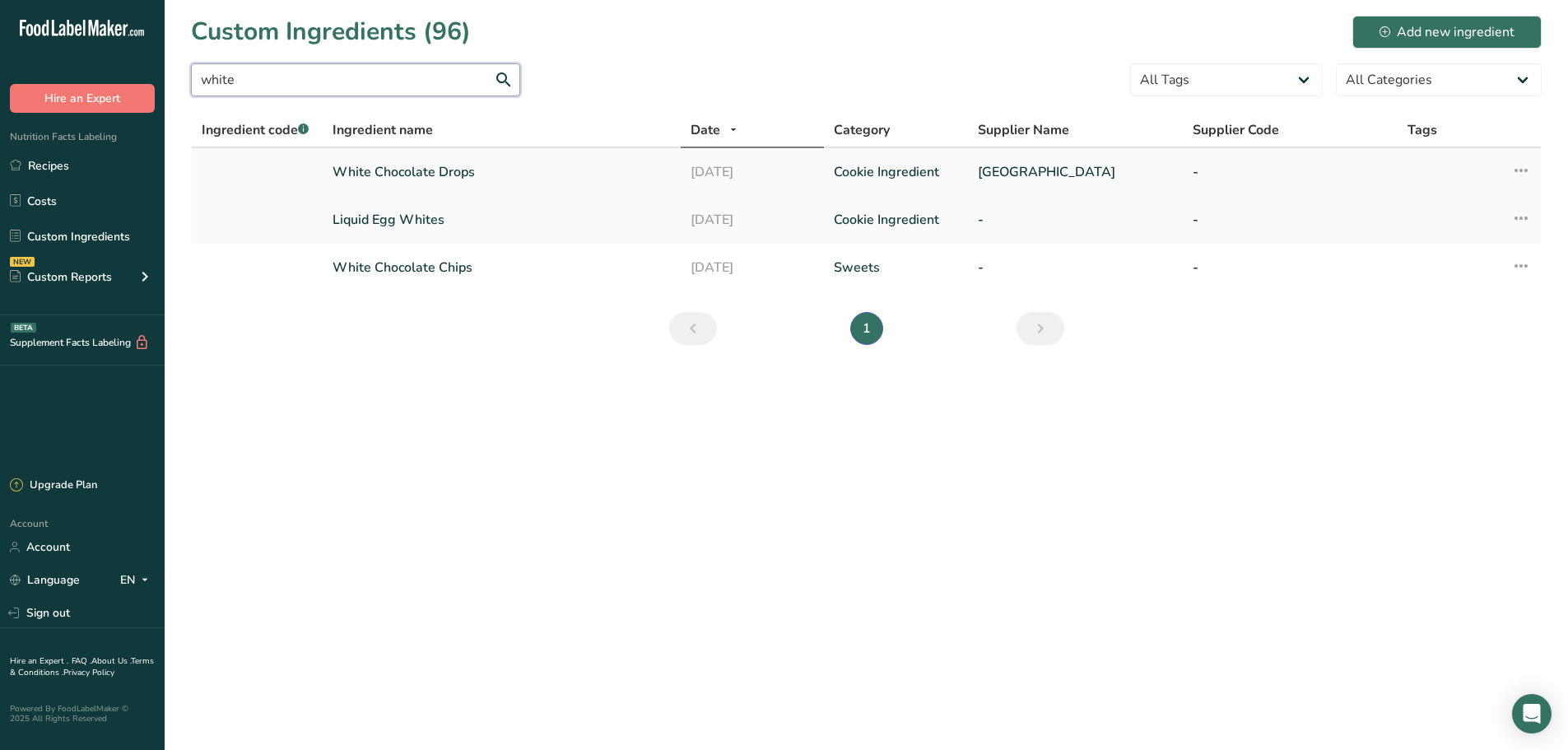
type input "white"
click at [394, 175] on link "White Chocolate Drops" at bounding box center [502, 172] width 339 height 20
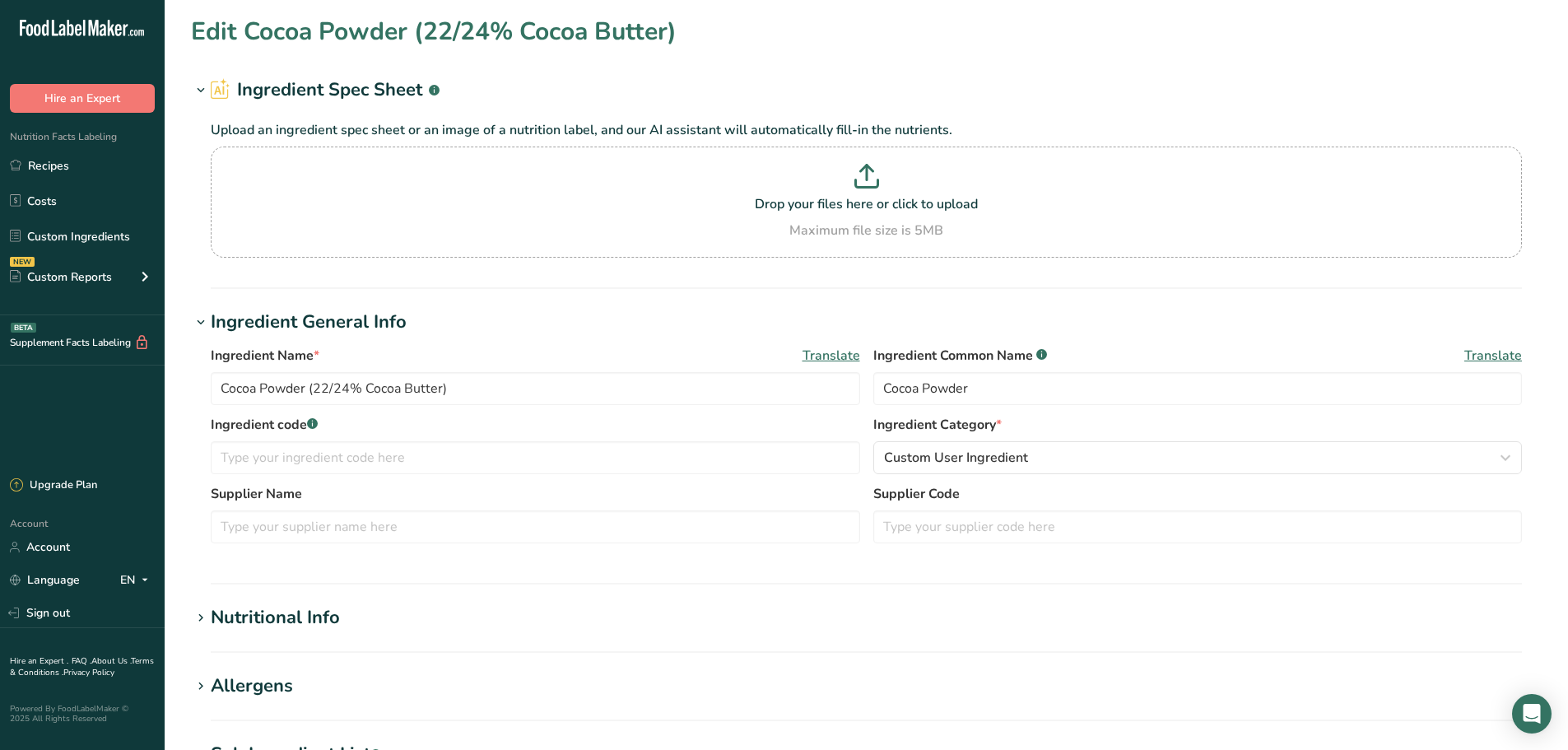
type input "White Chocolate Drops"
type input "Dutch Valley"
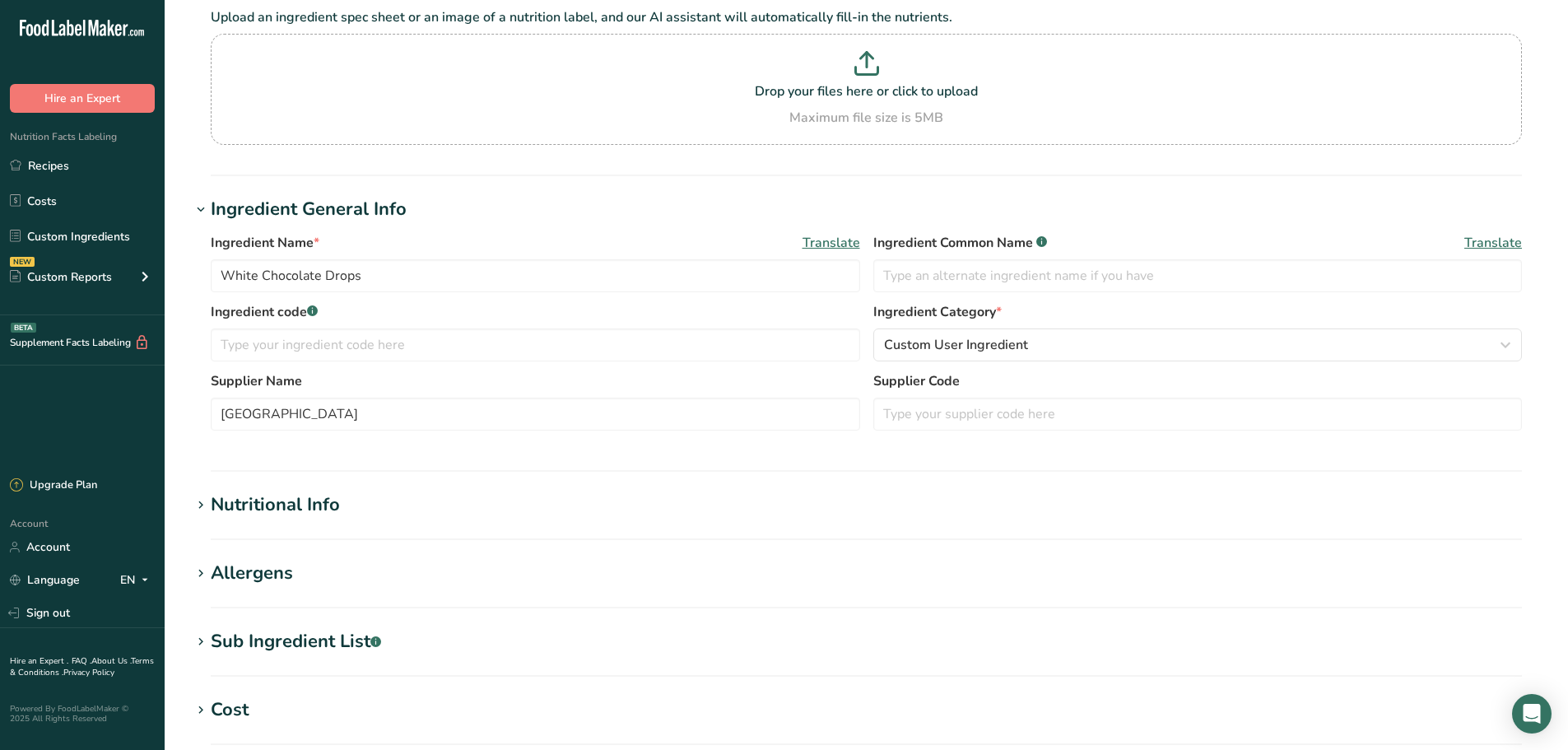
scroll to position [68, 0]
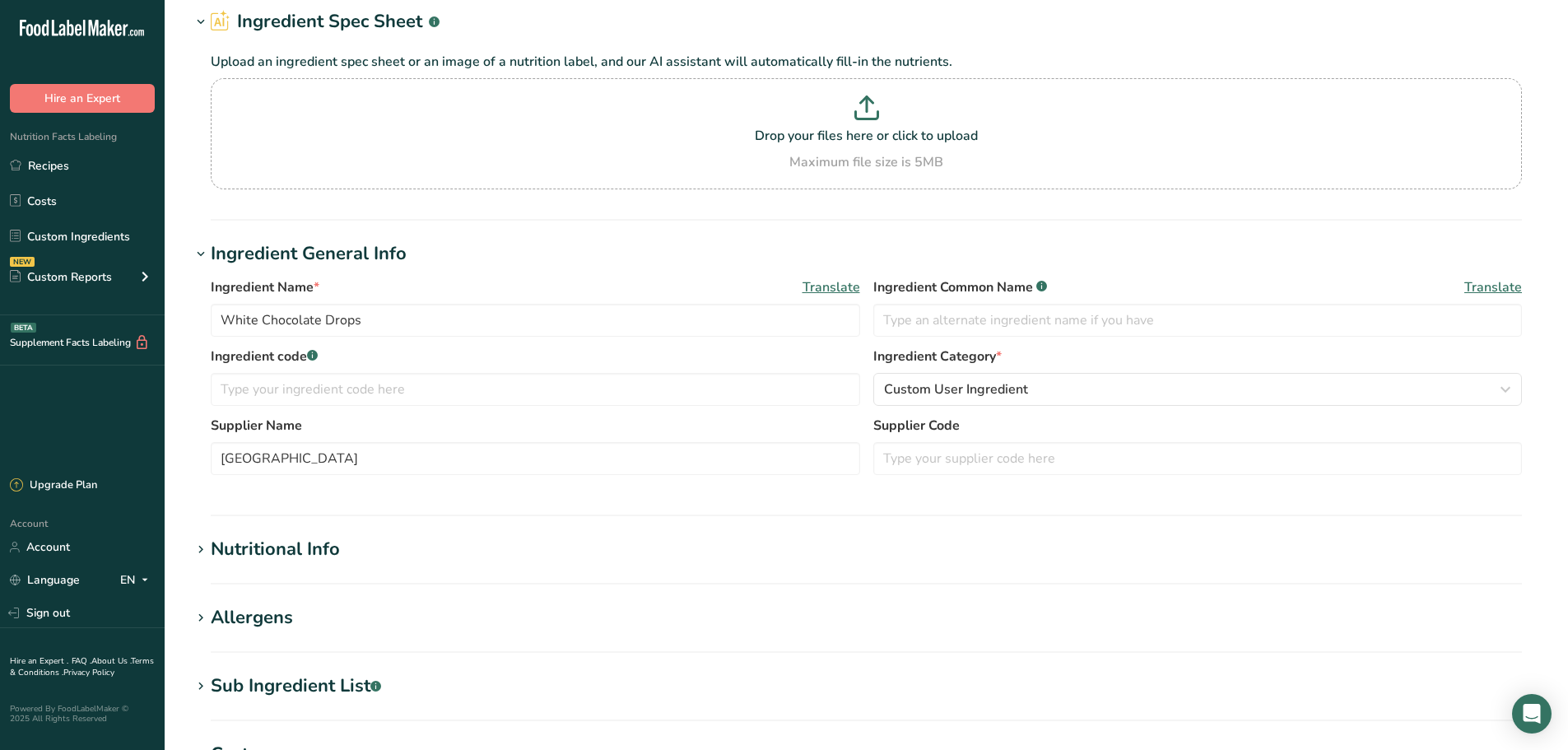
click at [307, 684] on div "Sub Ingredient List .a-a{fill:#347362;}.b-a{fill:#fff;}" at bounding box center [296, 685] width 170 height 27
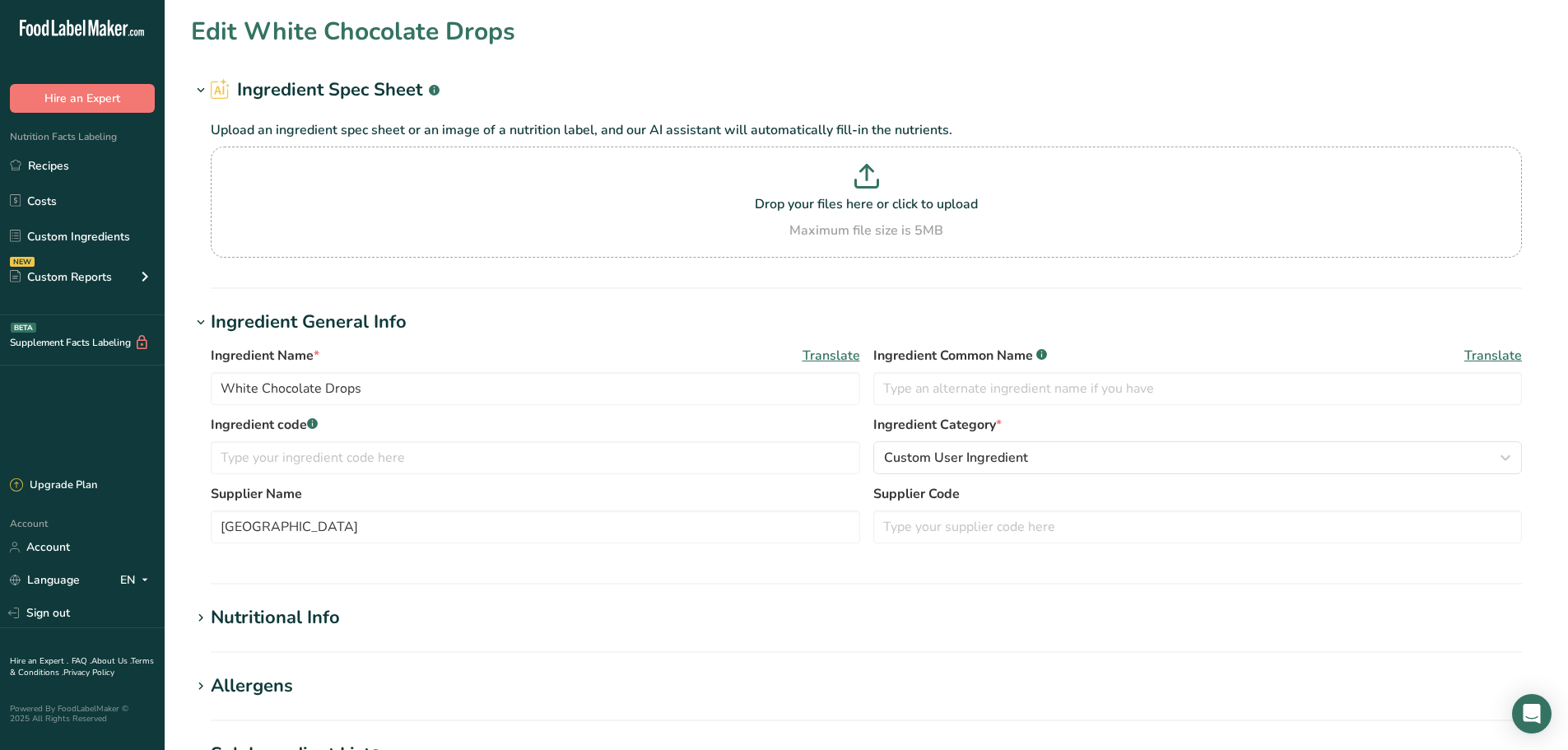
scroll to position [411, 0]
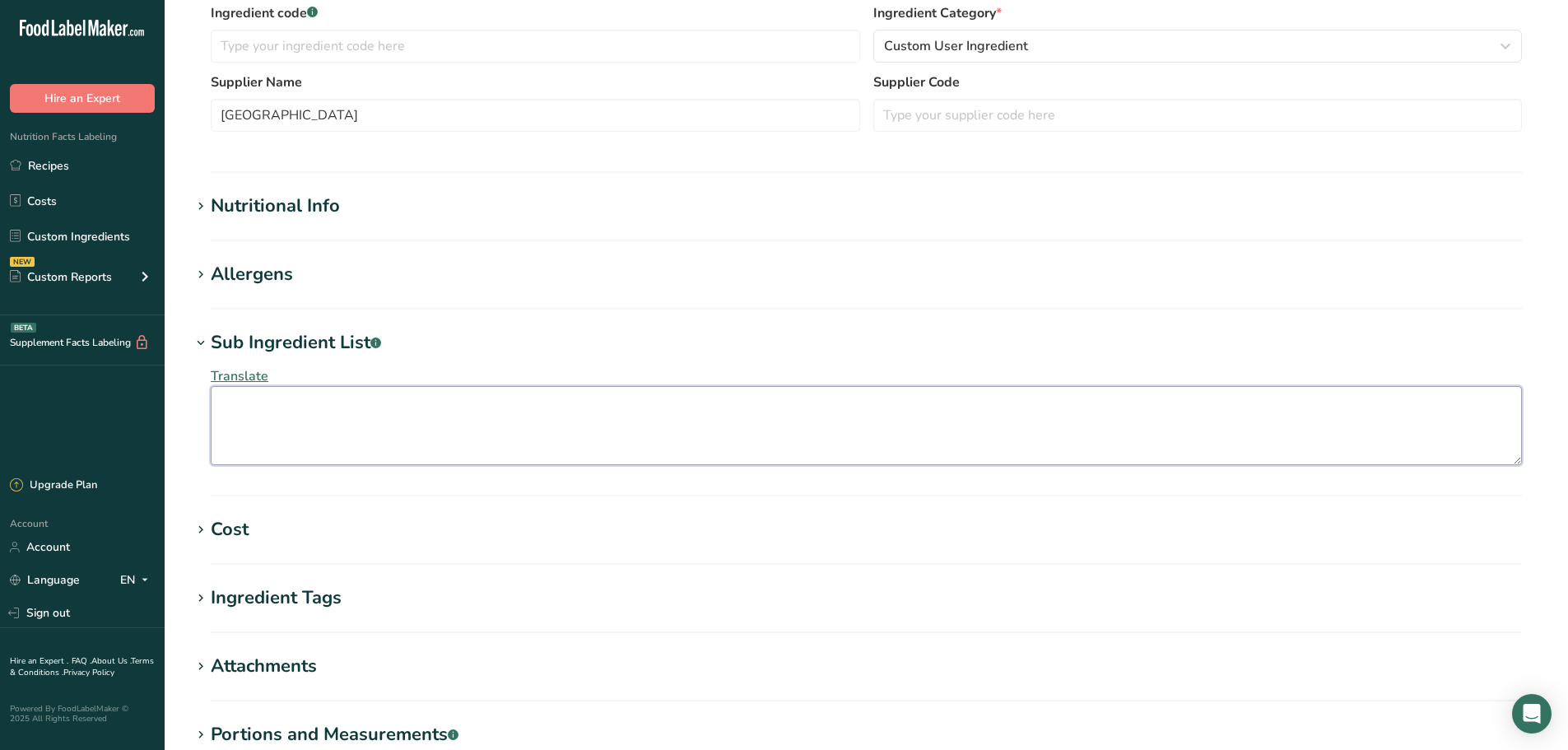
click at [285, 421] on textarea at bounding box center [866, 425] width 1311 height 79
click at [285, 428] on textarea at bounding box center [866, 425] width 1311 height 79
paste textarea "Sugar, Hydrogenated Palm Kernel Oil, Nonfat Milk Powder, Artificial Color (Tita…"
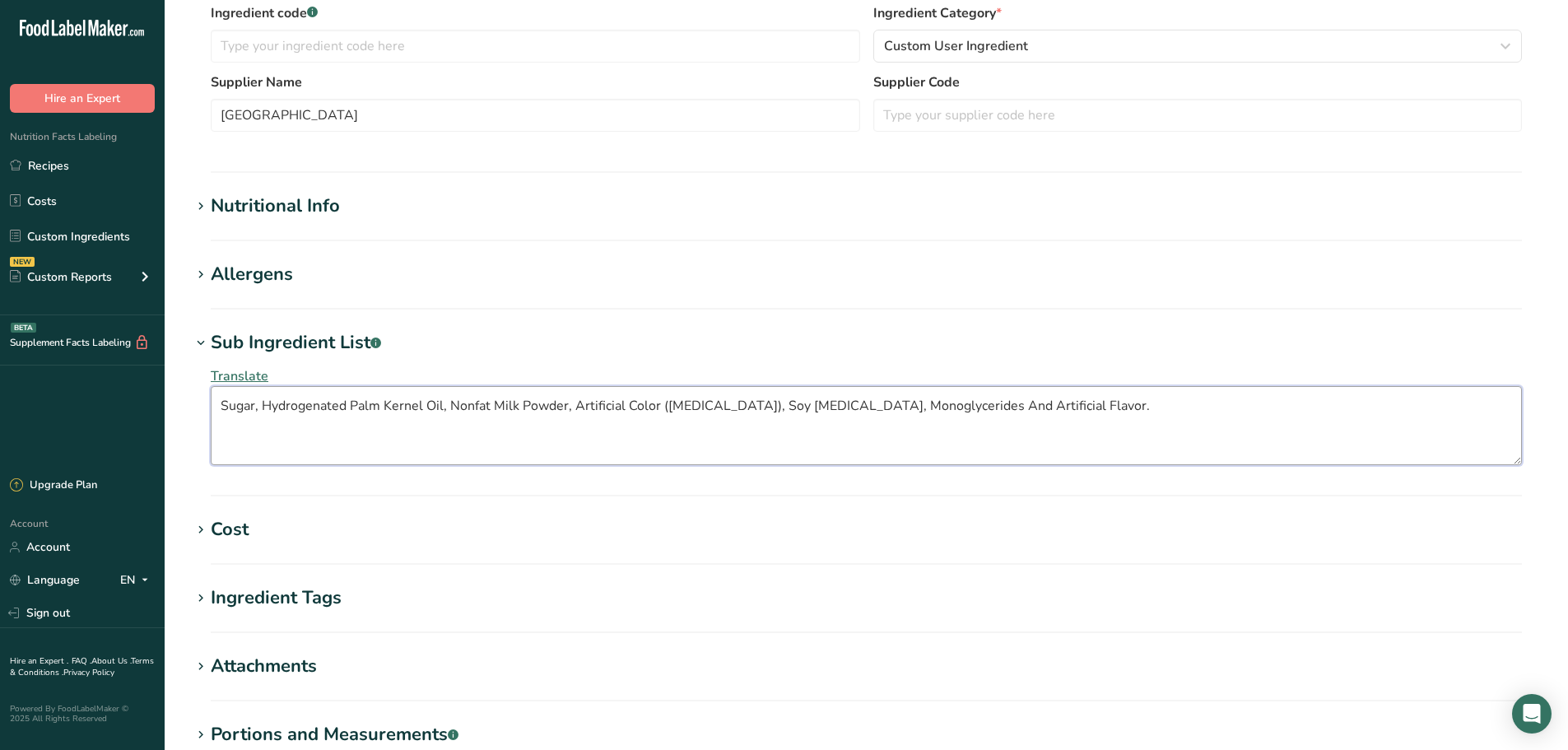
type textarea "Sugar, Hydrogenated Palm Kernel Oil, Nonfat Milk Powder, Artificial Color (Tita…"
click at [629, 336] on h1 "Sub Ingredient List .a-a{fill:#347362;}.b-a{fill:#fff;}" at bounding box center [866, 342] width 1350 height 27
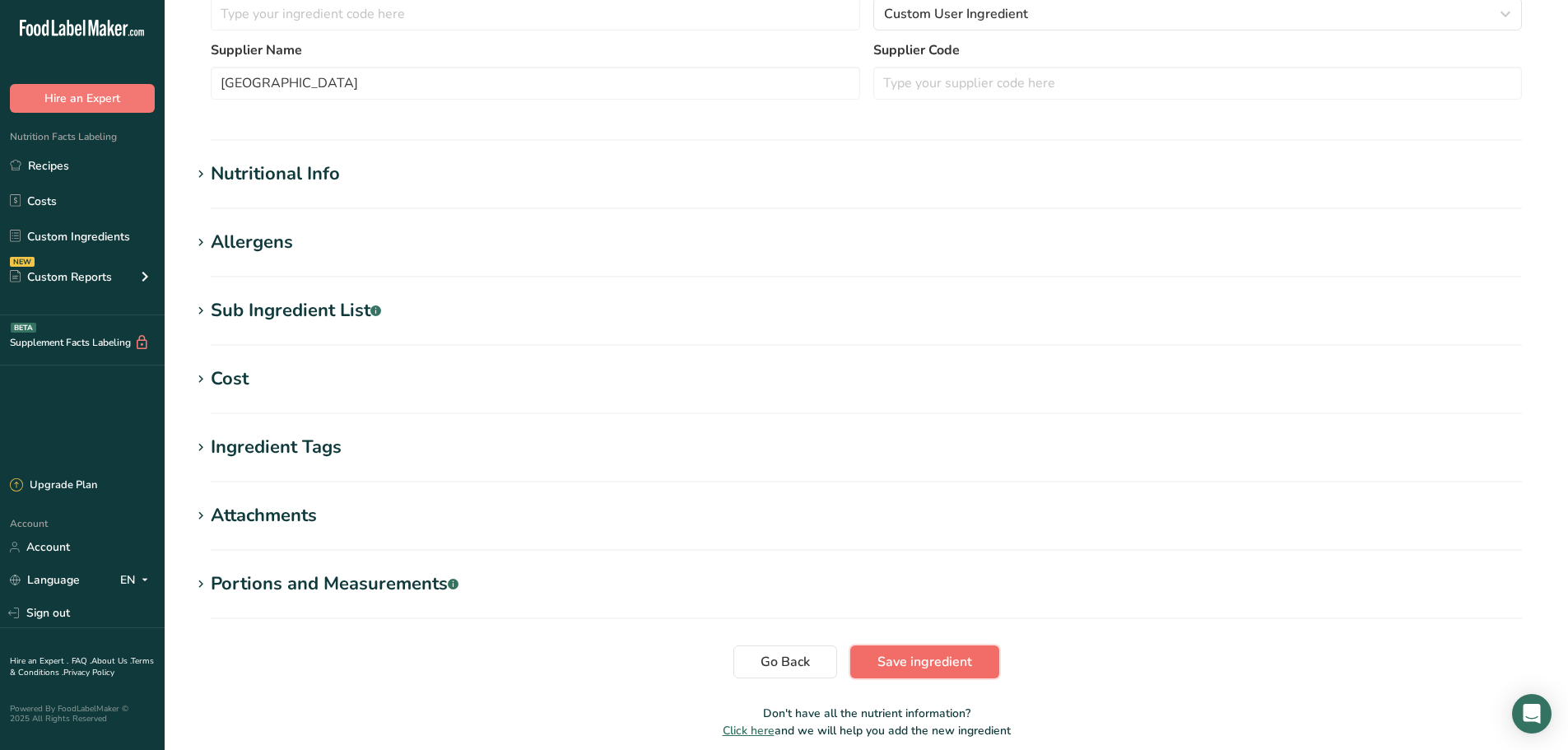
click at [925, 658] on span "Save ingredient" at bounding box center [925, 661] width 95 height 20
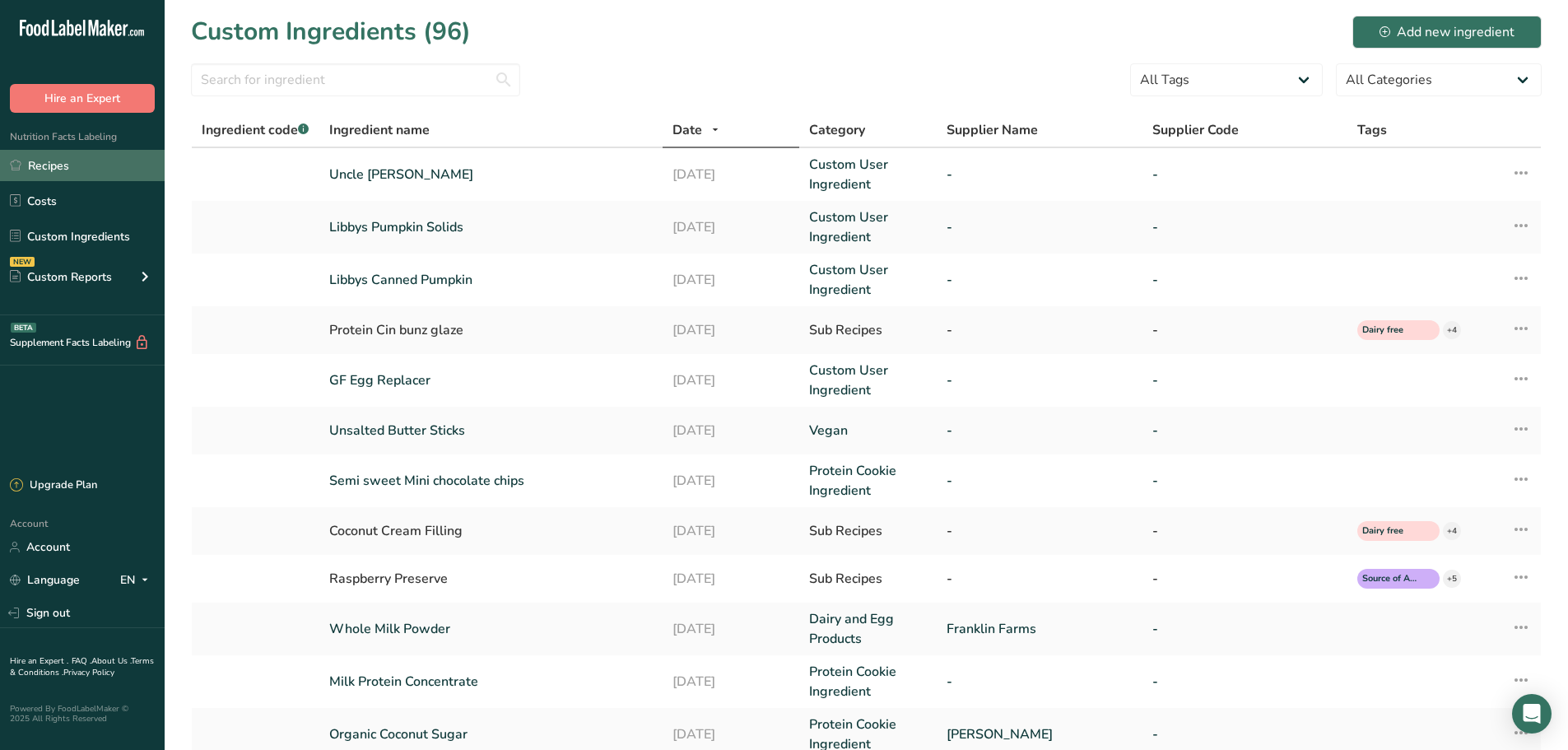
click at [79, 168] on link "Recipes" at bounding box center [82, 166] width 165 height 32
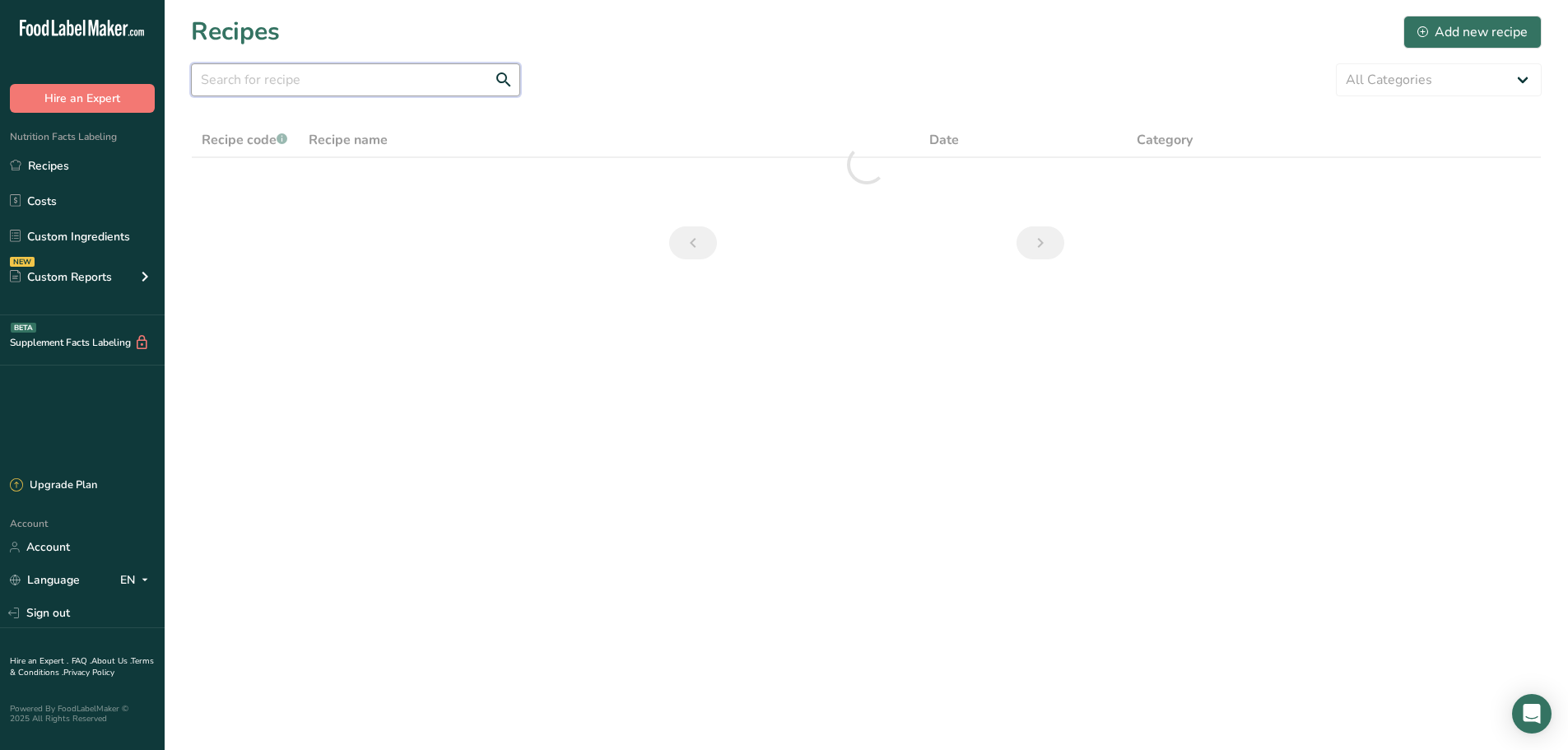
click at [261, 81] on input "text" at bounding box center [355, 80] width 329 height 33
type input "wh"
click at [1469, 79] on select "All Categories 1.4 oz Mini Cookie 2.75 oz Cookies 3 oz Cookies (2025) 5 oz Cook…" at bounding box center [1438, 80] width 206 height 33
select select "2463"
click at [1335, 63] on select "All Categories 1.4 oz Mini Cookie 2.75 oz Cookies 3 oz Cookies (2025) 5 oz Cook…" at bounding box center [1438, 80] width 206 height 33
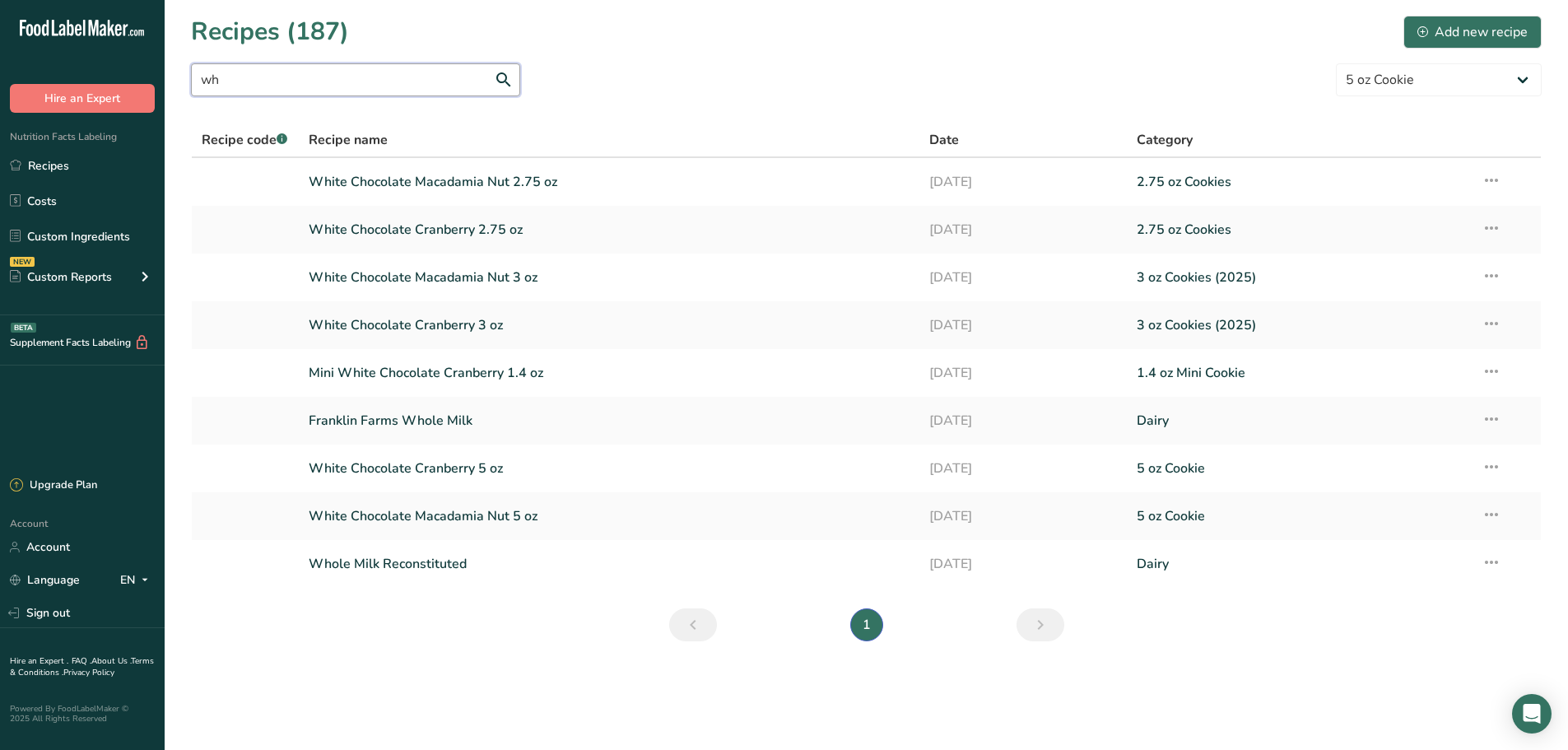
click at [297, 84] on input "wh" at bounding box center [355, 80] width 329 height 33
type input "w"
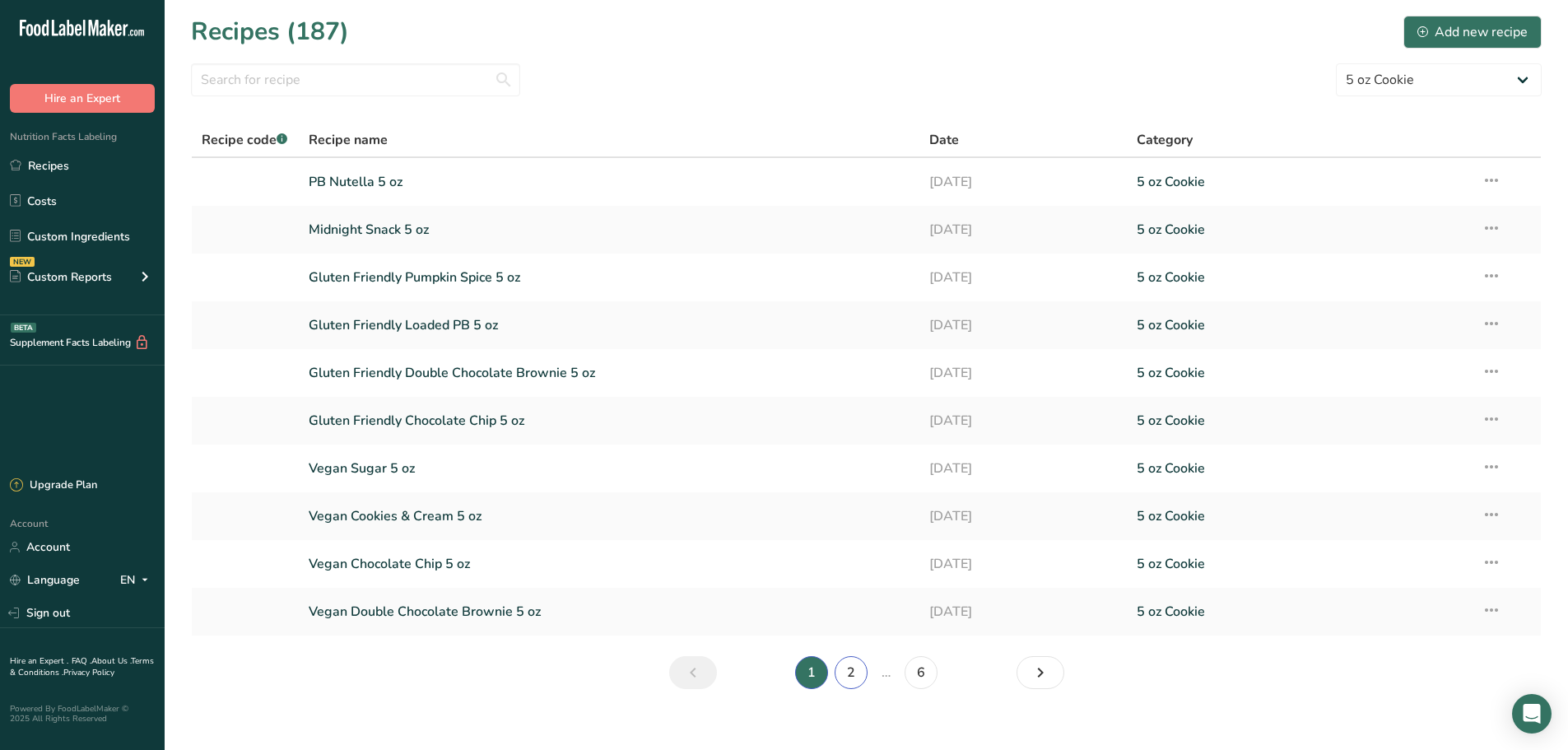
click at [839, 679] on link "2" at bounding box center [851, 673] width 33 height 33
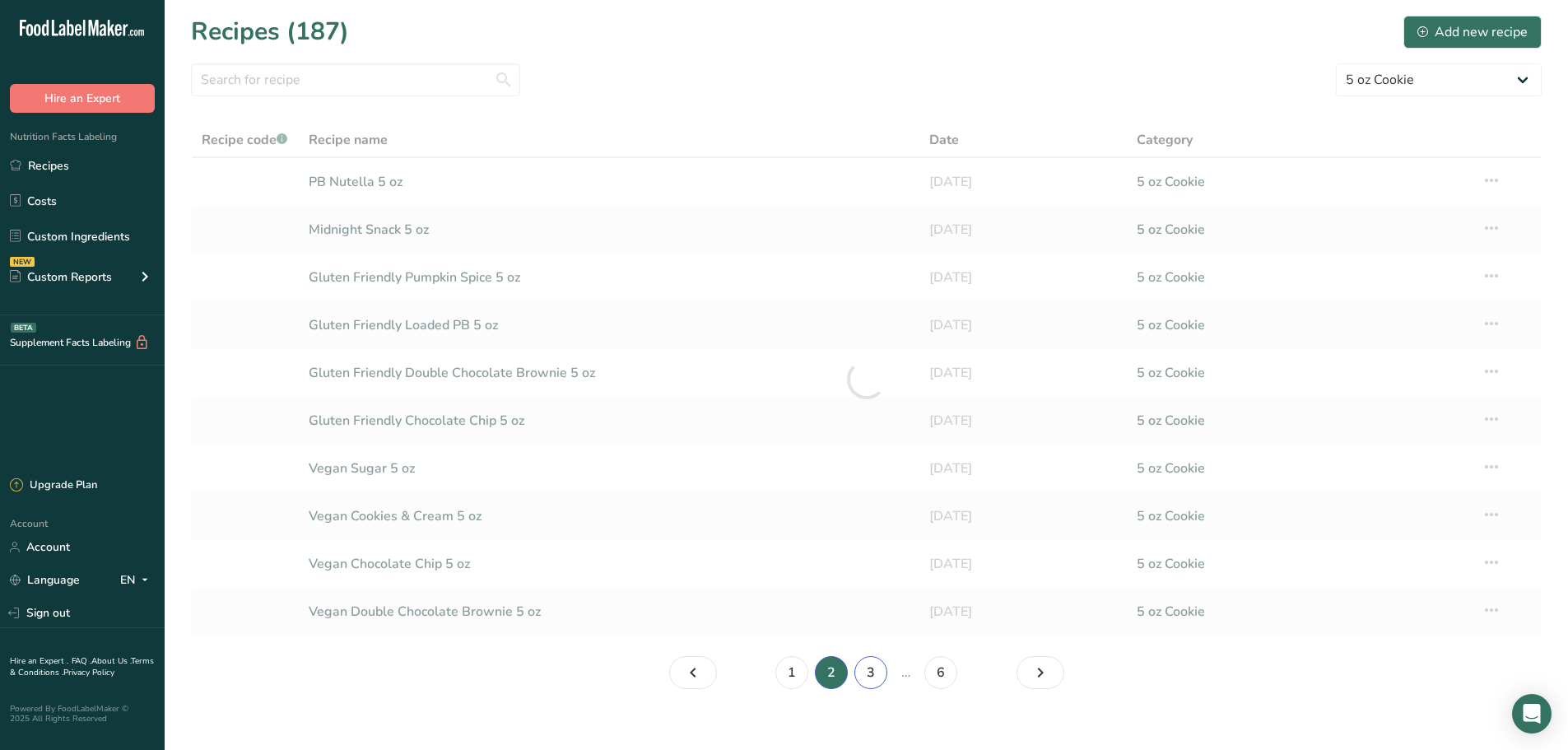
click at [873, 683] on link "3" at bounding box center [871, 673] width 33 height 33
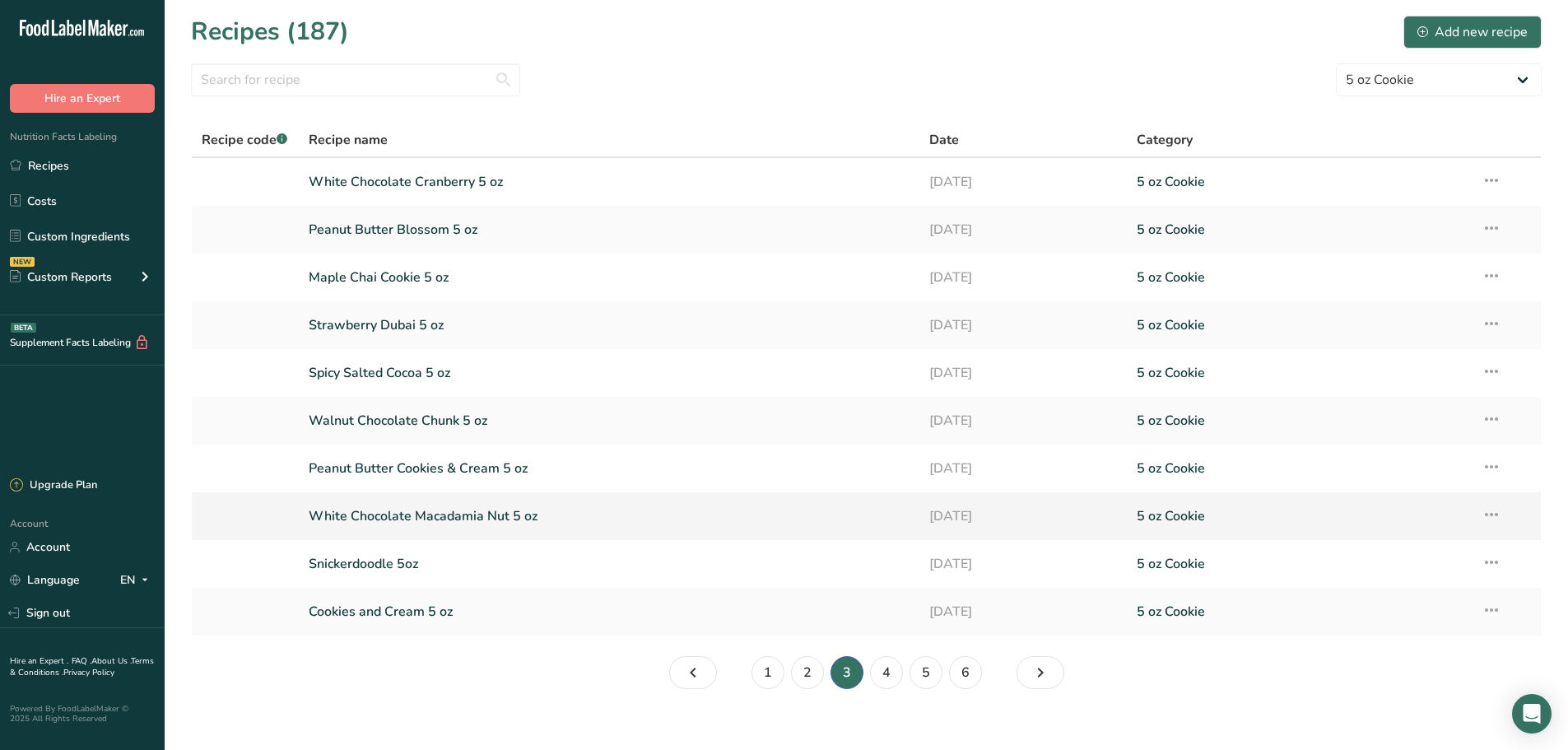
click at [566, 521] on link "White Chocolate Macadamia Nut 5 oz" at bounding box center [610, 515] width 602 height 34
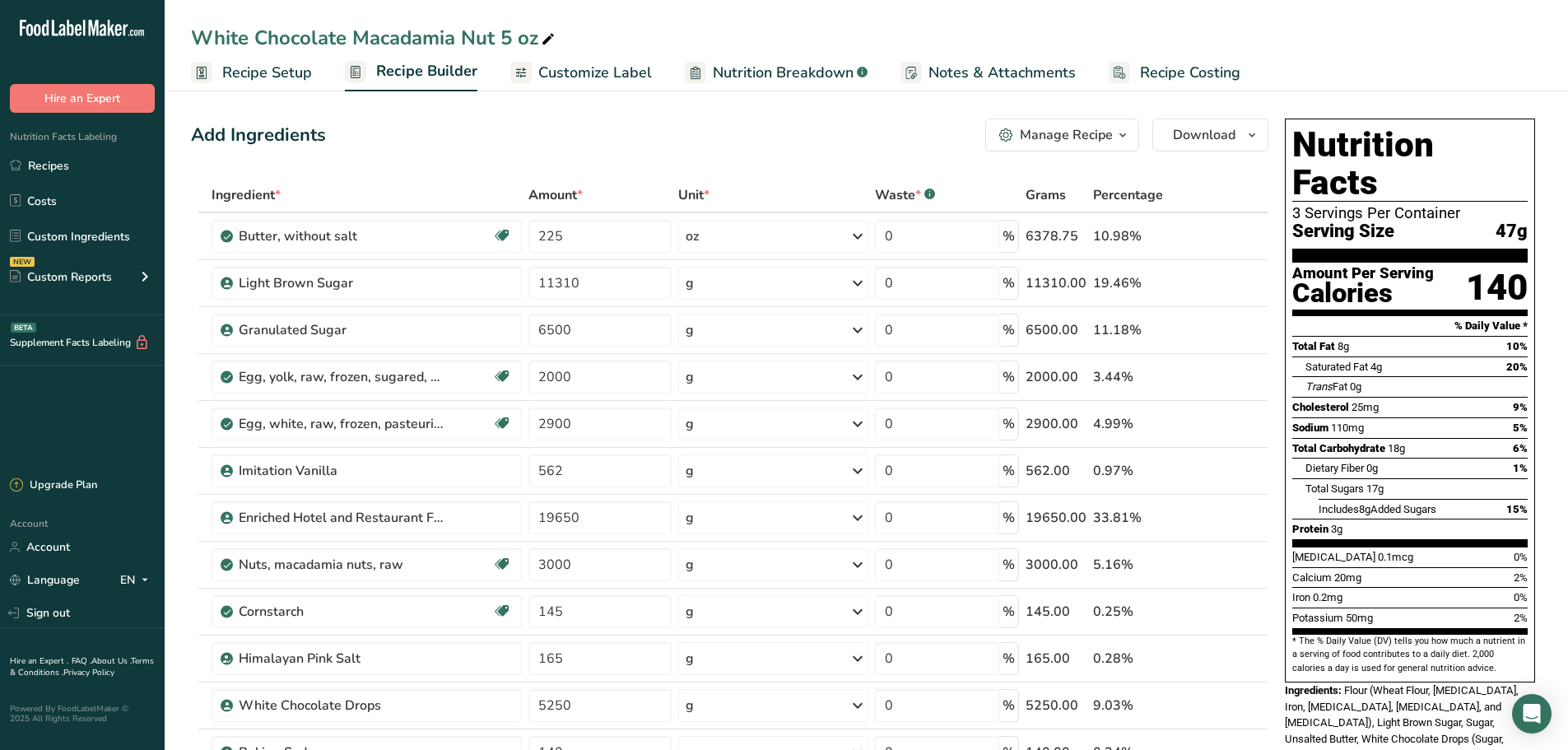
click at [1035, 147] on button "Manage Recipe" at bounding box center [1062, 135] width 154 height 33
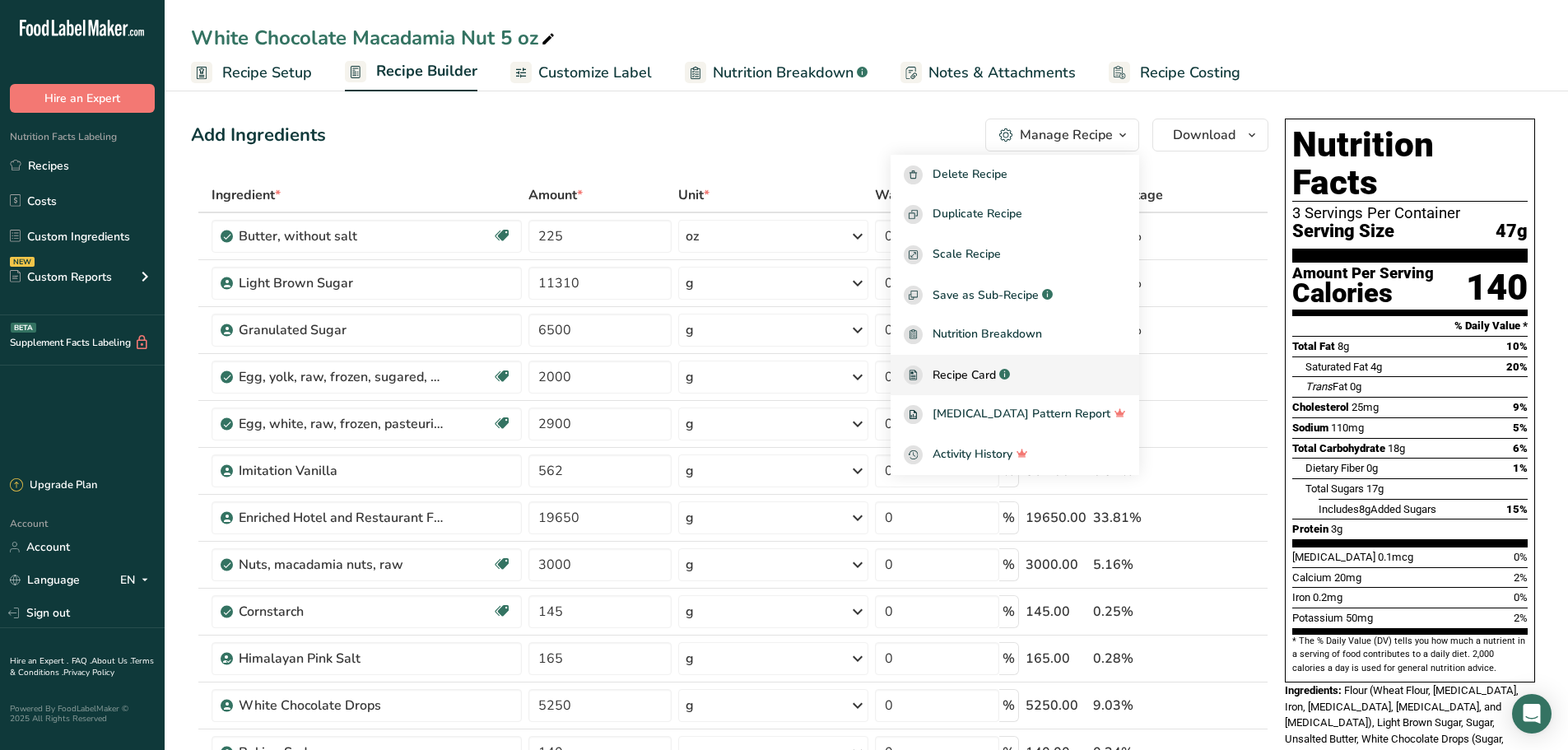
click at [996, 371] on span "Recipe Card" at bounding box center [964, 375] width 63 height 18
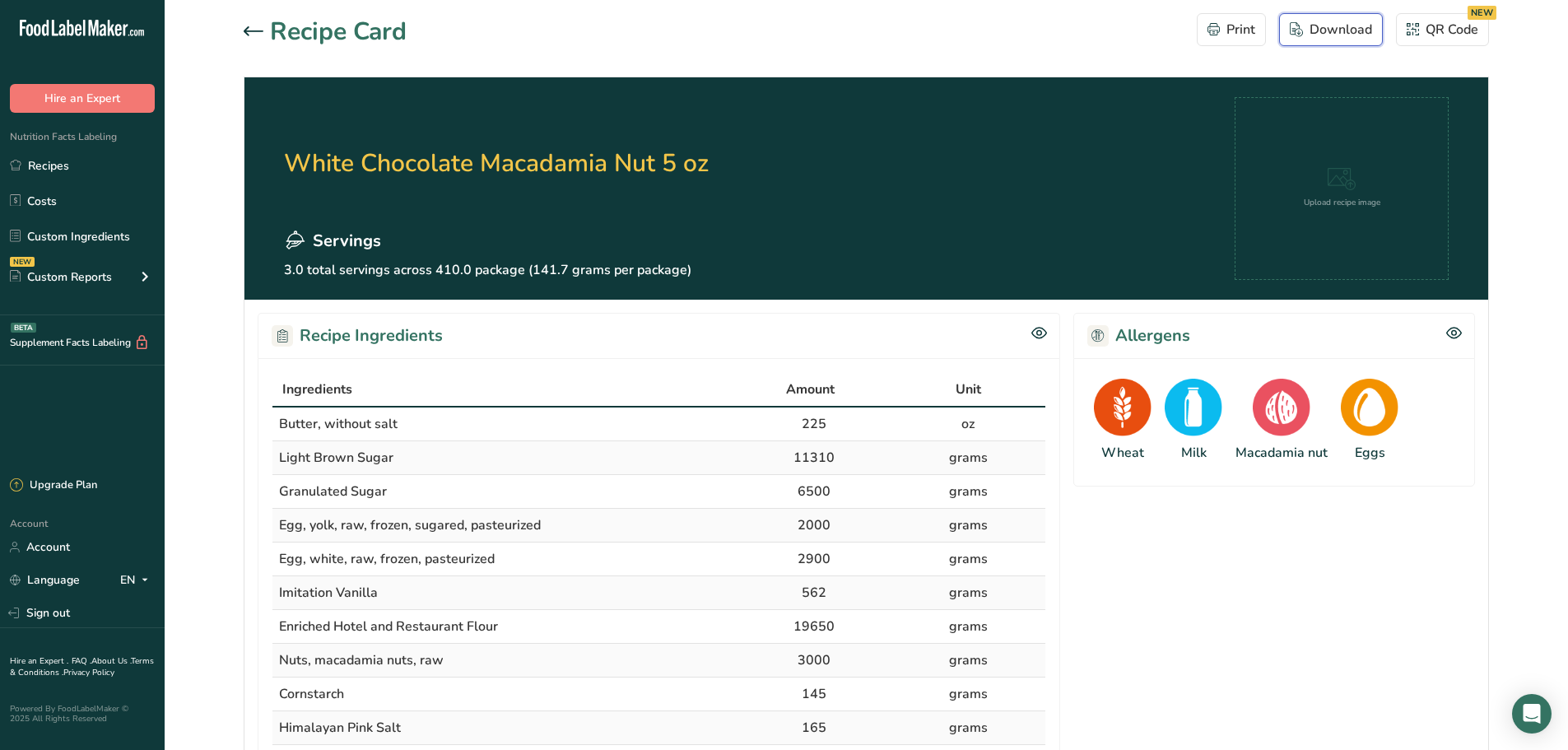
click at [1306, 26] on div "Download" at bounding box center [1331, 30] width 82 height 20
click at [249, 33] on icon at bounding box center [254, 31] width 20 height 10
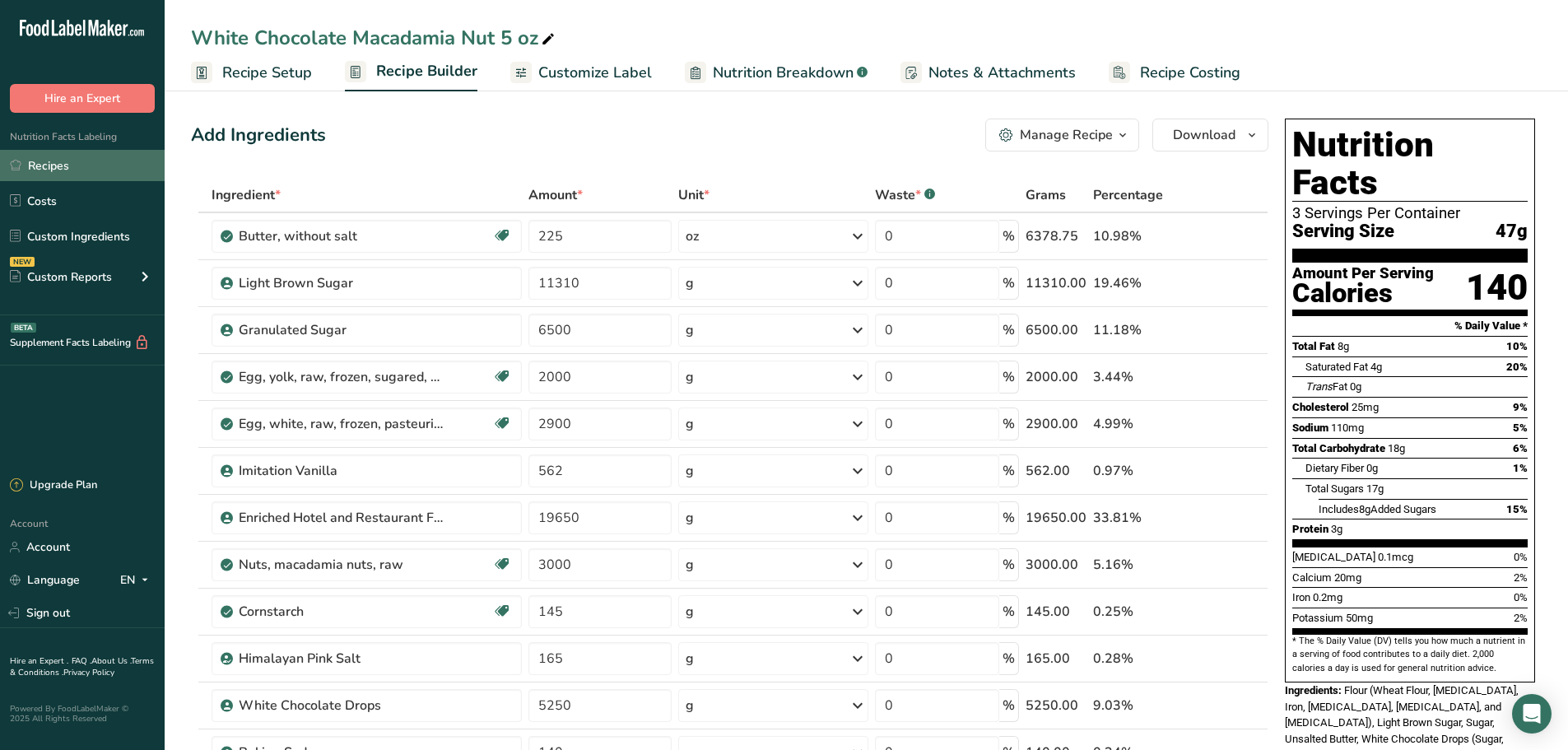
click at [72, 160] on link "Recipes" at bounding box center [82, 166] width 165 height 32
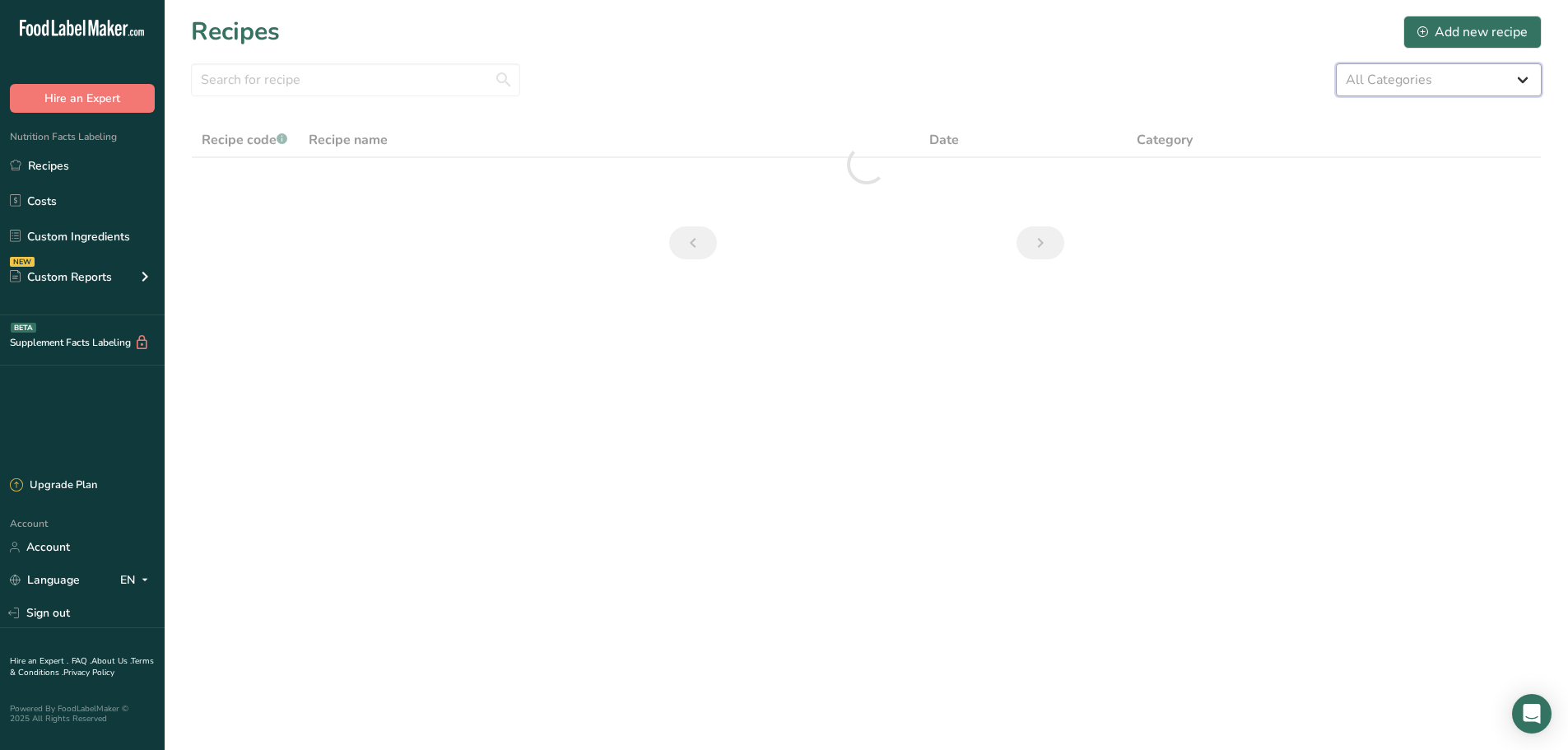
click at [1455, 82] on select "All Categories 1.4 oz Mini Cookie 2.75 oz Cookies 3 oz Cookies (2025) 5 oz Cook…" at bounding box center [1438, 80] width 206 height 33
click at [1335, 63] on select "All Categories 1.4 oz Mini Cookie 2.75 oz Cookies 3 oz Cookies (2025) 5 oz Cook…" at bounding box center [1438, 80] width 206 height 33
click at [1429, 77] on select "All Categories 1.4 oz Mini Cookie 2.75 oz Cookies 3 oz Cookies (2025) 5 oz Cook…" at bounding box center [1438, 80] width 206 height 33
select select "2463"
click at [1335, 63] on select "All Categories 1.4 oz Mini Cookie 2.75 oz Cookies 3 oz Cookies (2025) 5 oz Cook…" at bounding box center [1438, 80] width 206 height 33
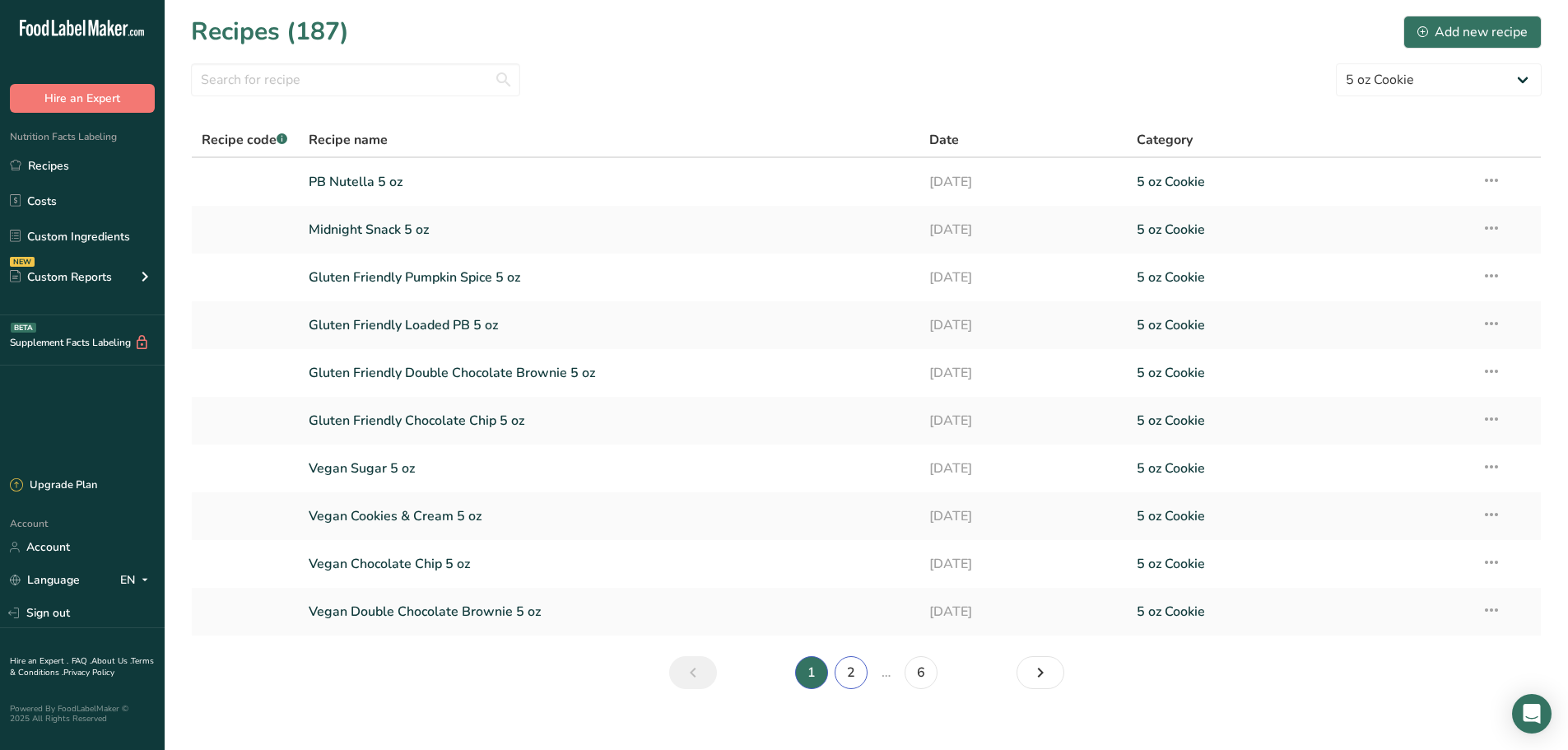
click at [855, 678] on link "2" at bounding box center [851, 673] width 33 height 33
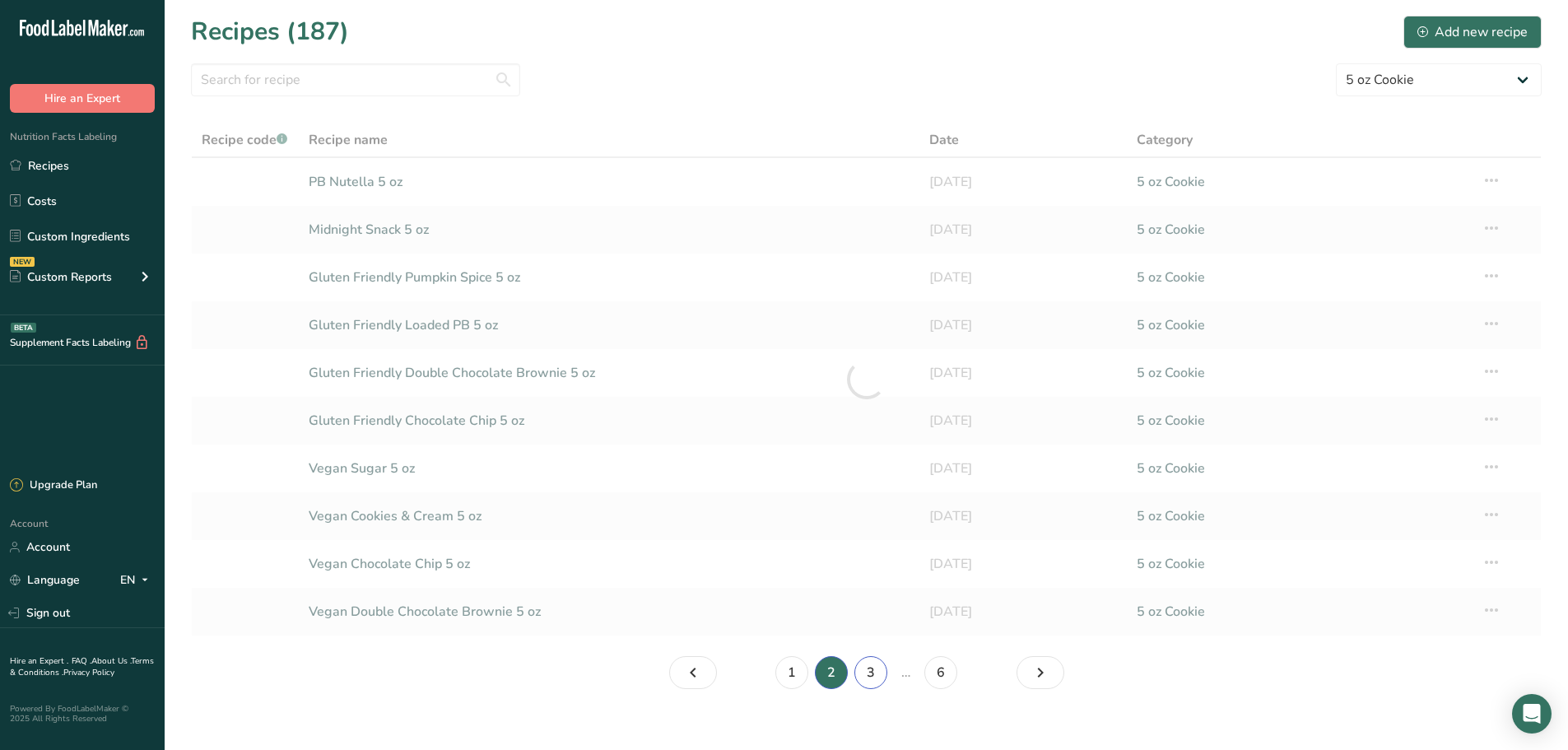
click at [860, 671] on link "3" at bounding box center [871, 673] width 33 height 33
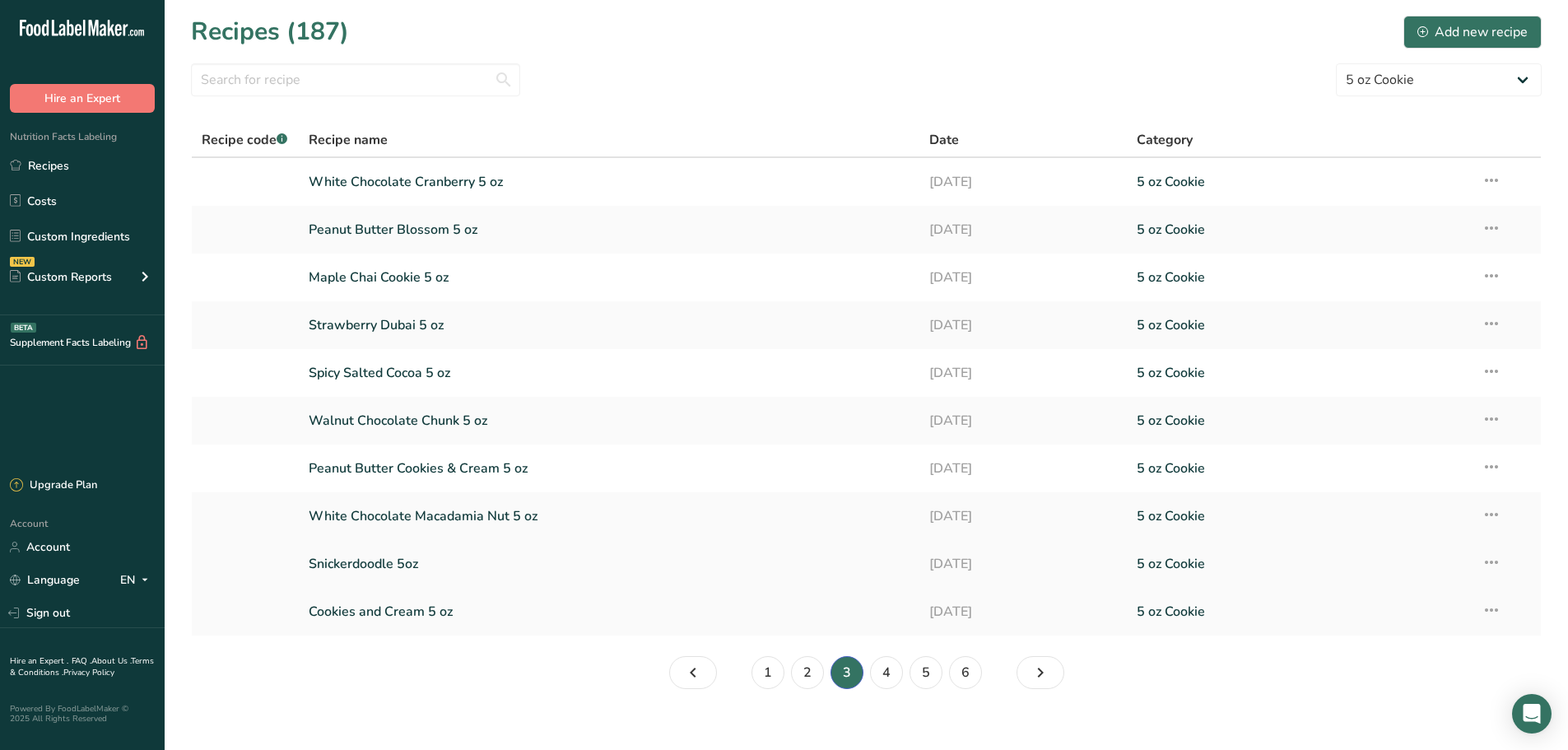
click at [467, 561] on link "Snickerdoodle 5oz" at bounding box center [610, 563] width 602 height 34
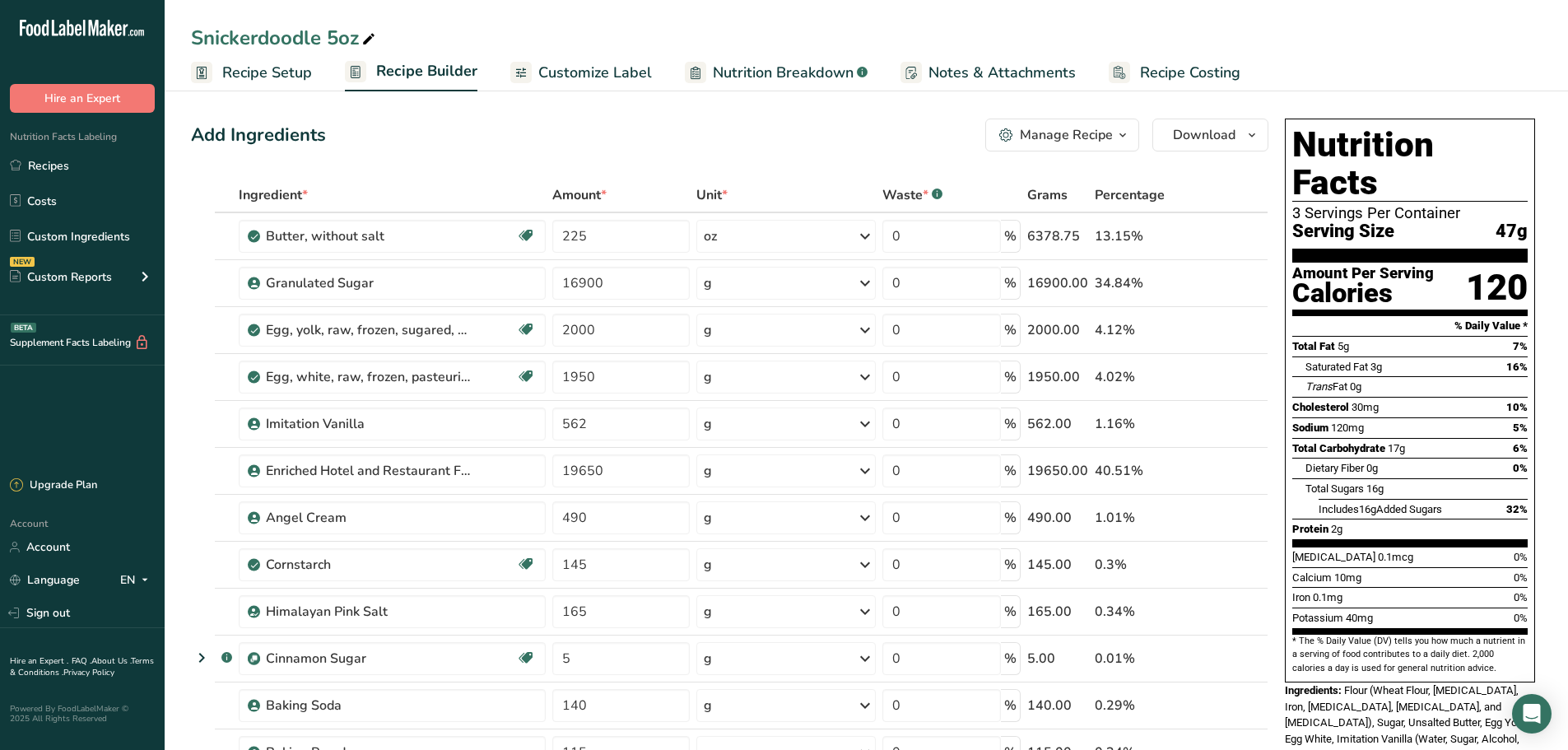
click at [1117, 142] on icon "button" at bounding box center [1122, 135] width 13 height 20
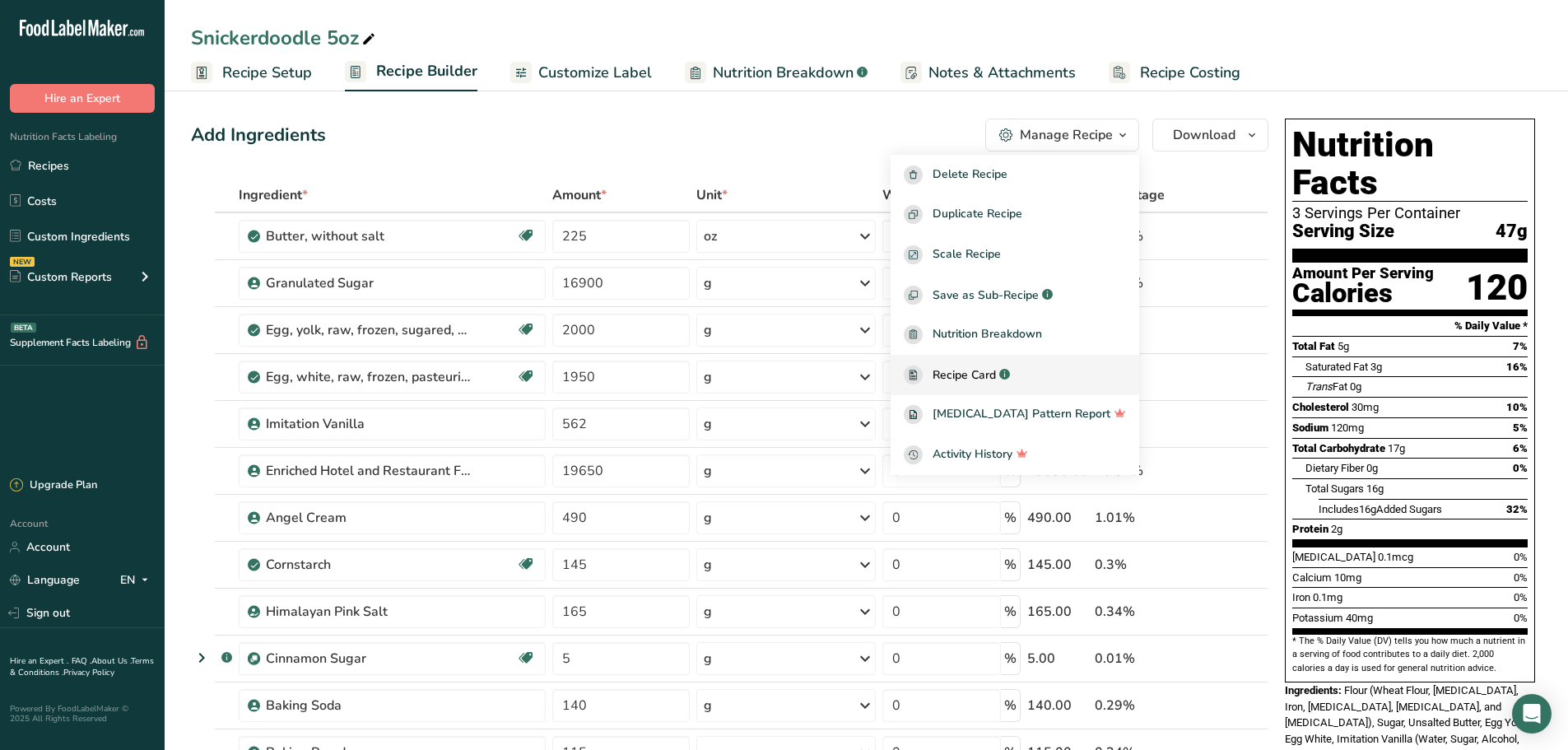
click at [998, 365] on div "Recipe Card .a-a{fill:#347362;}.b-a{fill:#fff;}" at bounding box center [1014, 375] width 222 height 19
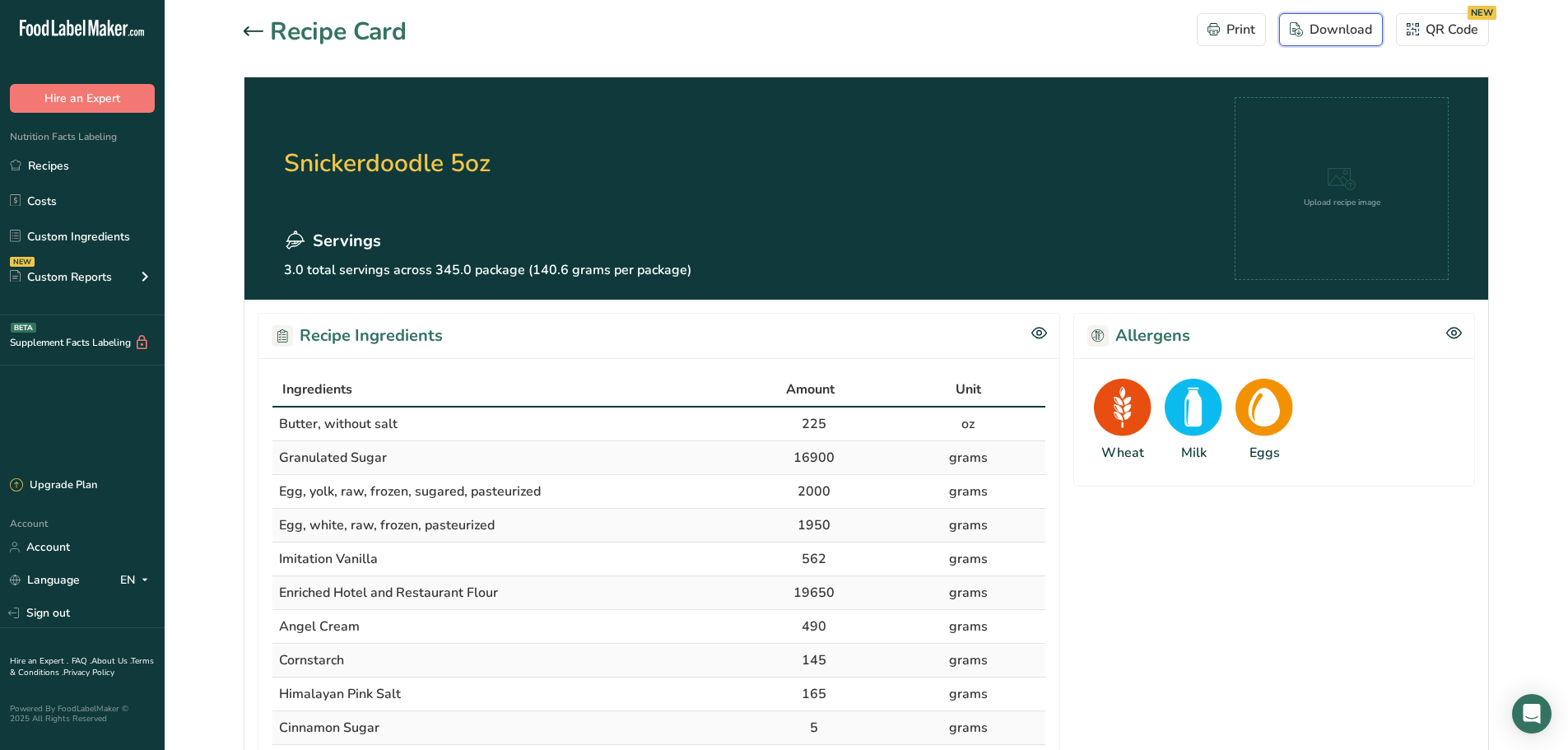
click at [1320, 35] on div "Download" at bounding box center [1331, 30] width 82 height 20
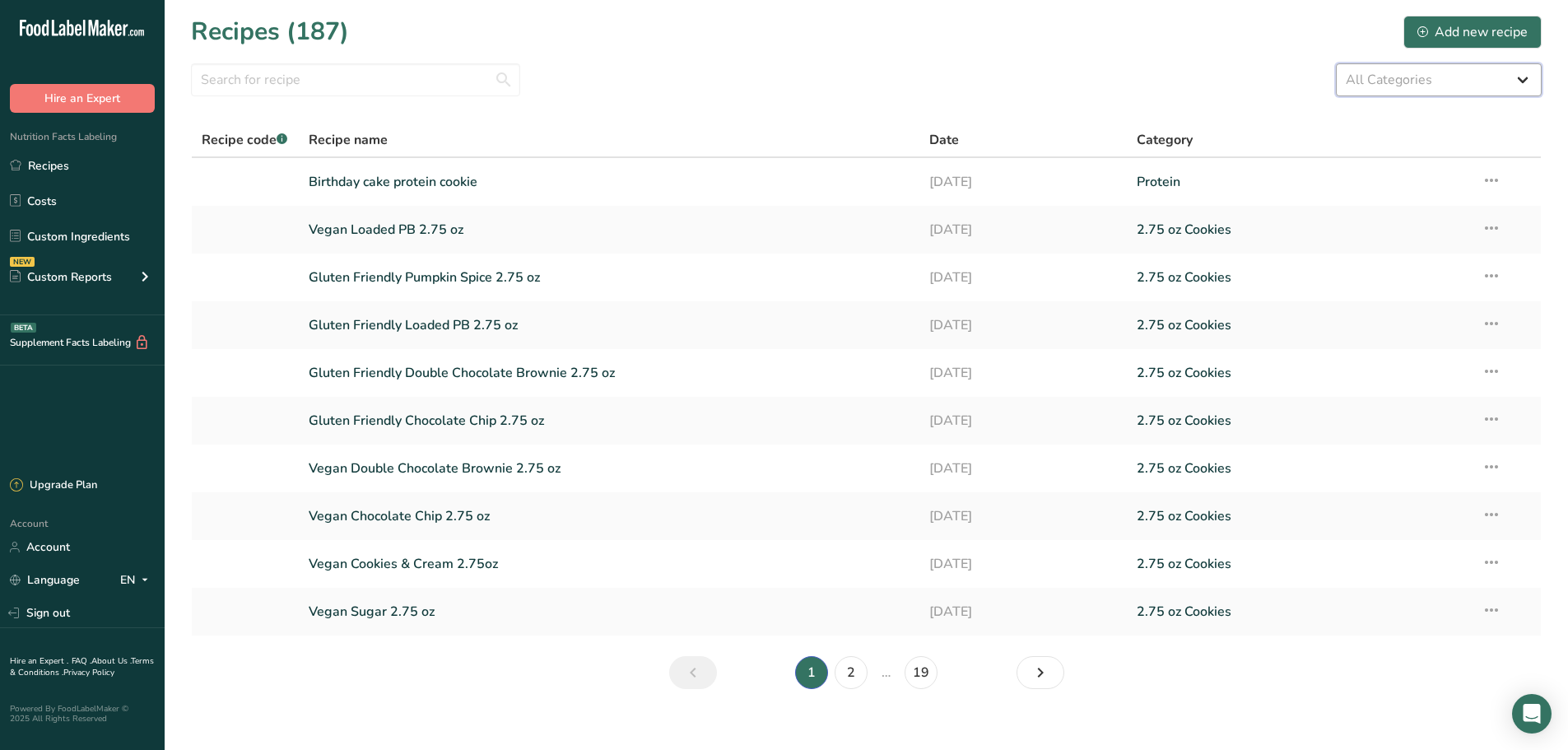
click at [1507, 76] on select "All Categories 1.4 oz Mini Cookie 2.75 oz Cookies 3 oz Cookies (2025) 5 oz Cook…" at bounding box center [1438, 80] width 206 height 33
select select "2463"
click at [1335, 63] on select "All Categories 1.4 oz Mini Cookie 2.75 oz Cookies 3 oz Cookies (2025) 5 oz Cook…" at bounding box center [1438, 80] width 206 height 33
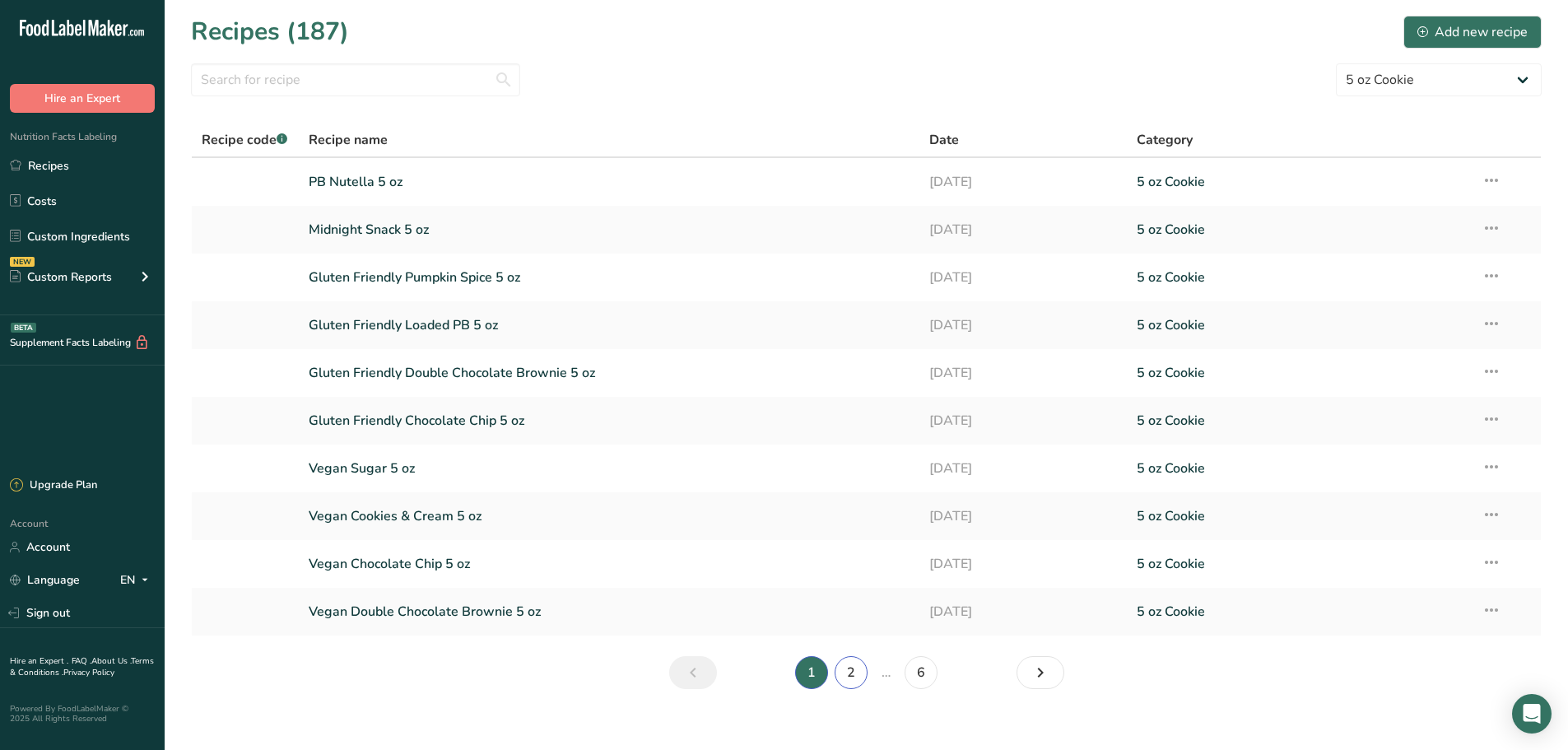
click at [850, 670] on link "2" at bounding box center [851, 673] width 33 height 33
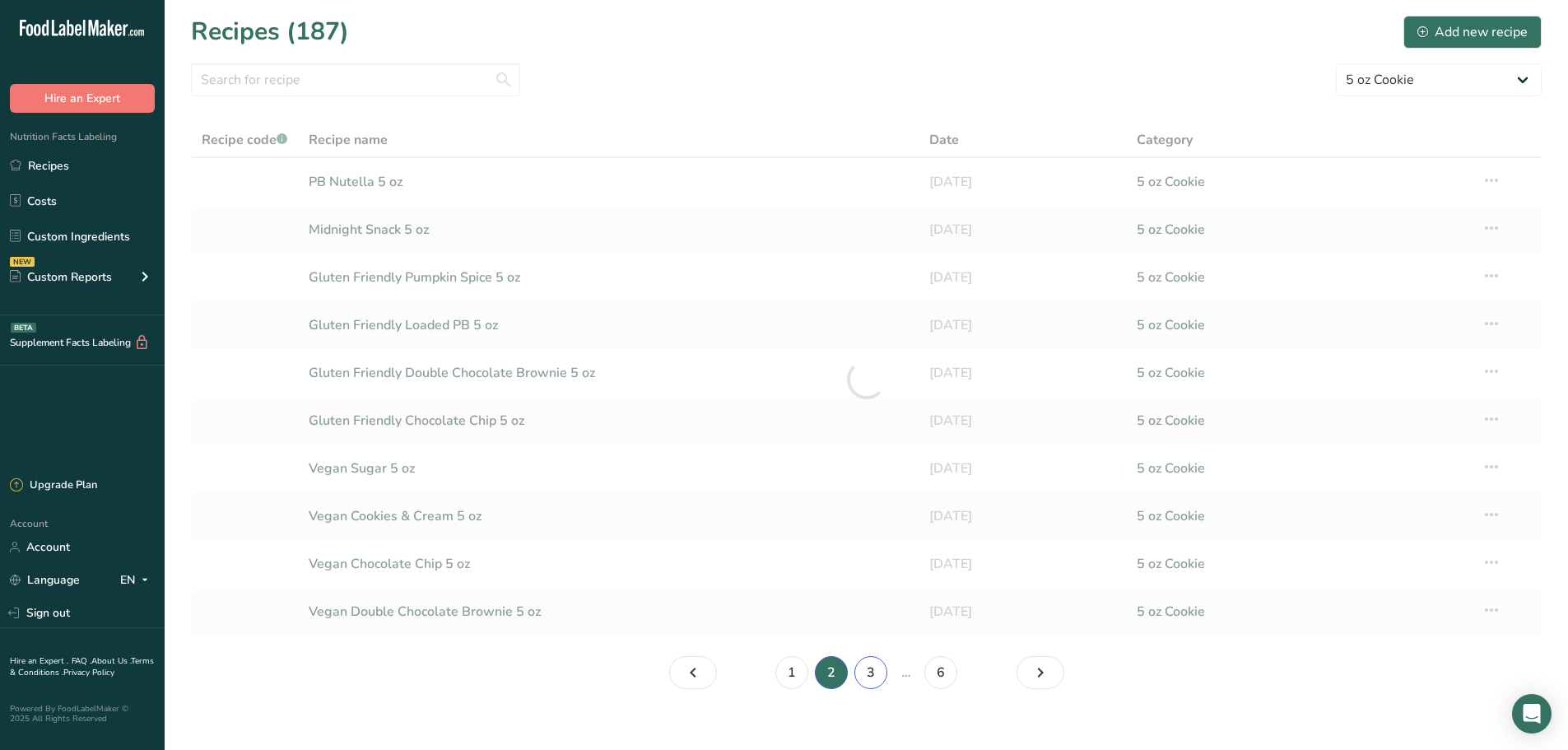
click at [873, 683] on link "3" at bounding box center [871, 673] width 33 height 33
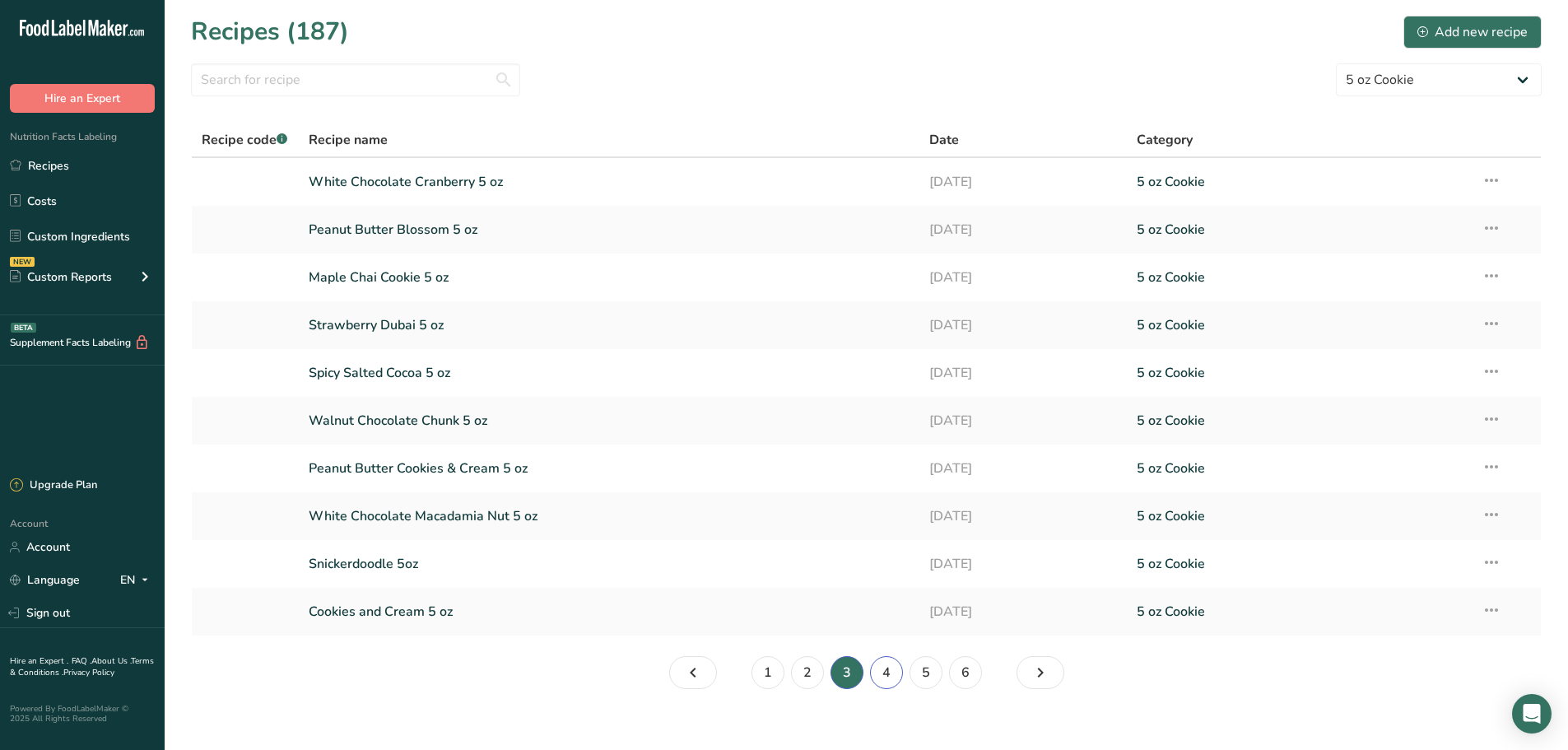
click at [875, 664] on link "4" at bounding box center [887, 673] width 33 height 33
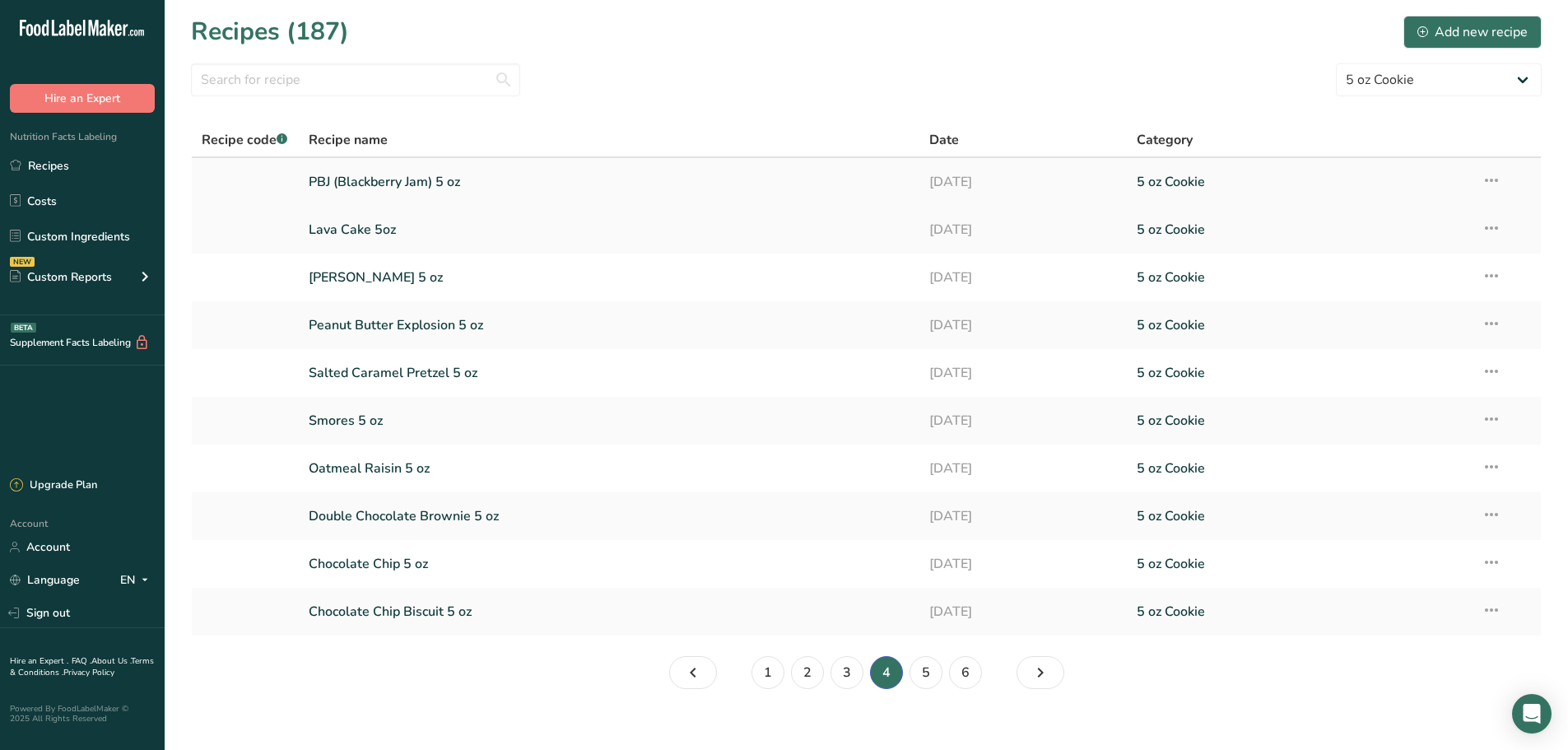
click at [510, 177] on link "PBJ (Blackberry Jam) 5 oz" at bounding box center [610, 182] width 602 height 34
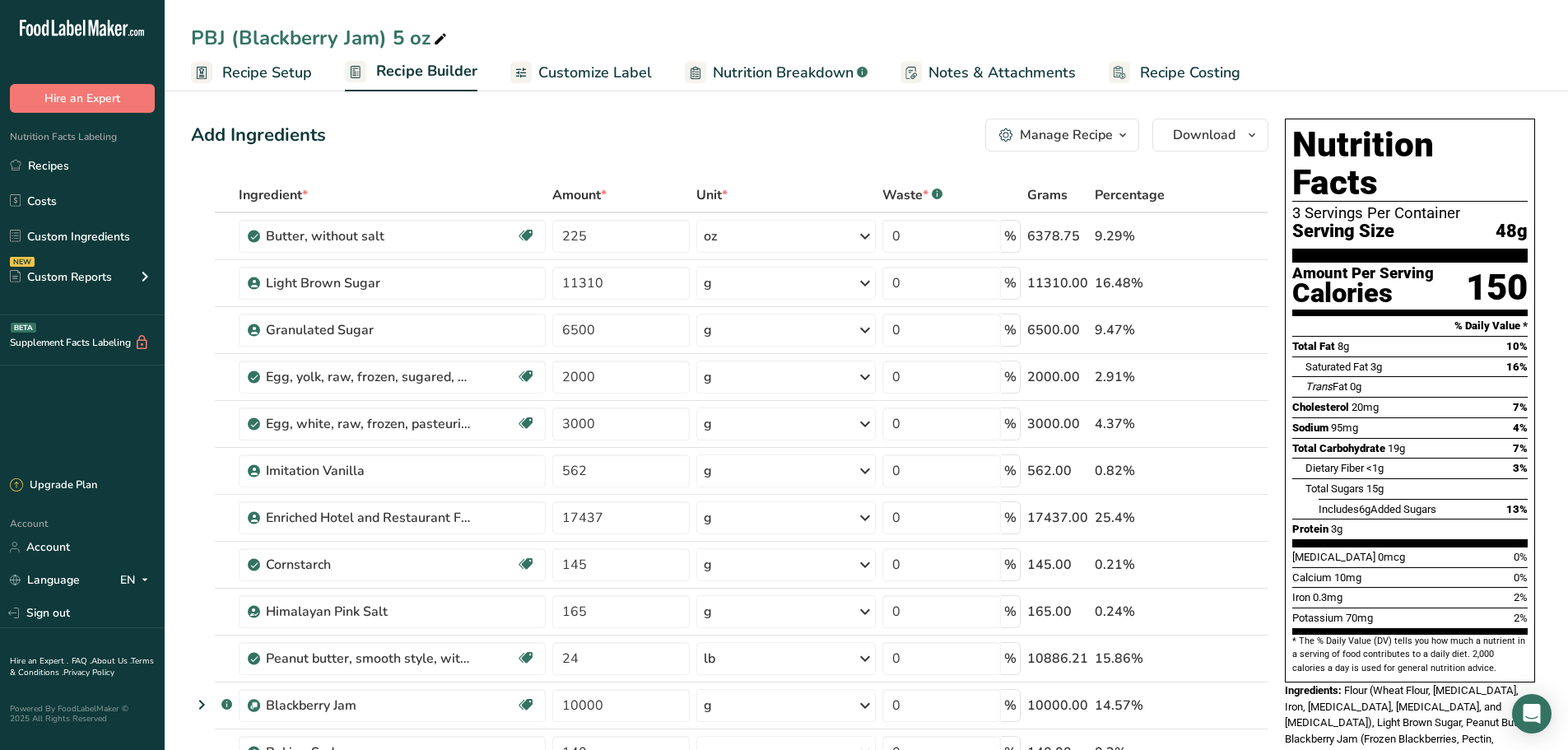
click at [1090, 124] on button "Manage Recipe" at bounding box center [1062, 135] width 154 height 33
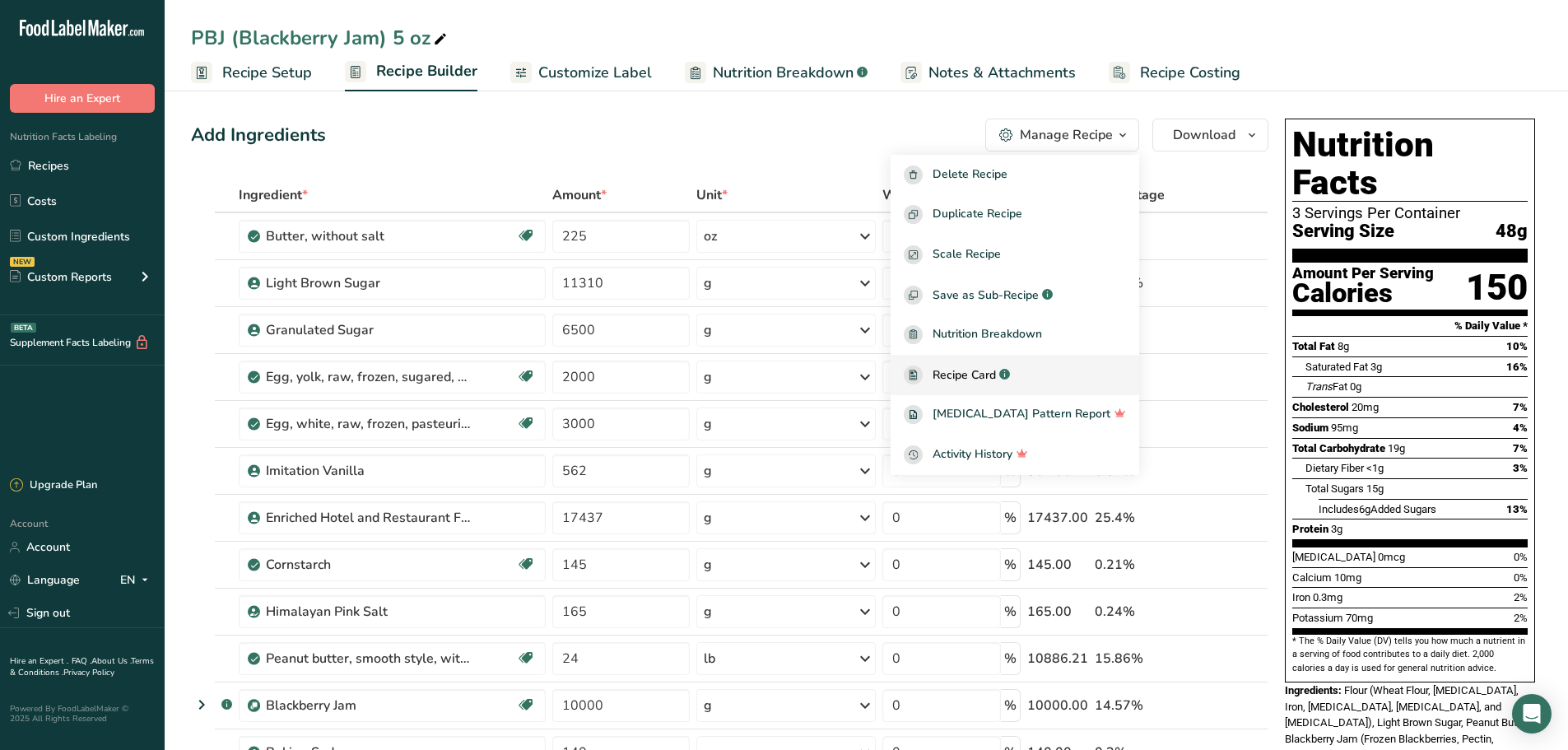
click at [996, 374] on span "Recipe Card" at bounding box center [964, 375] width 63 height 18
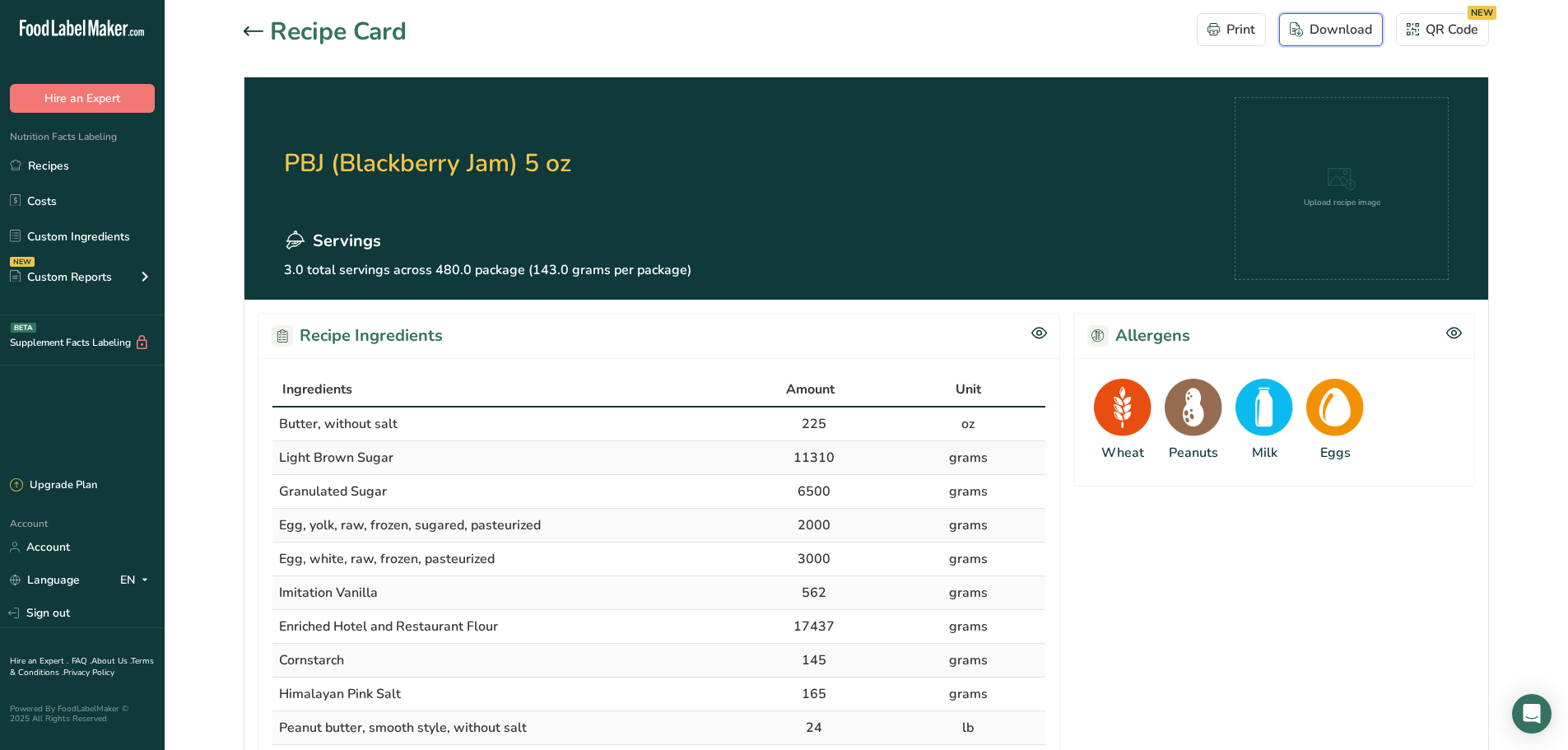
click at [1359, 29] on div "Download" at bounding box center [1331, 30] width 82 height 20
click at [257, 30] on icon at bounding box center [254, 31] width 20 height 10
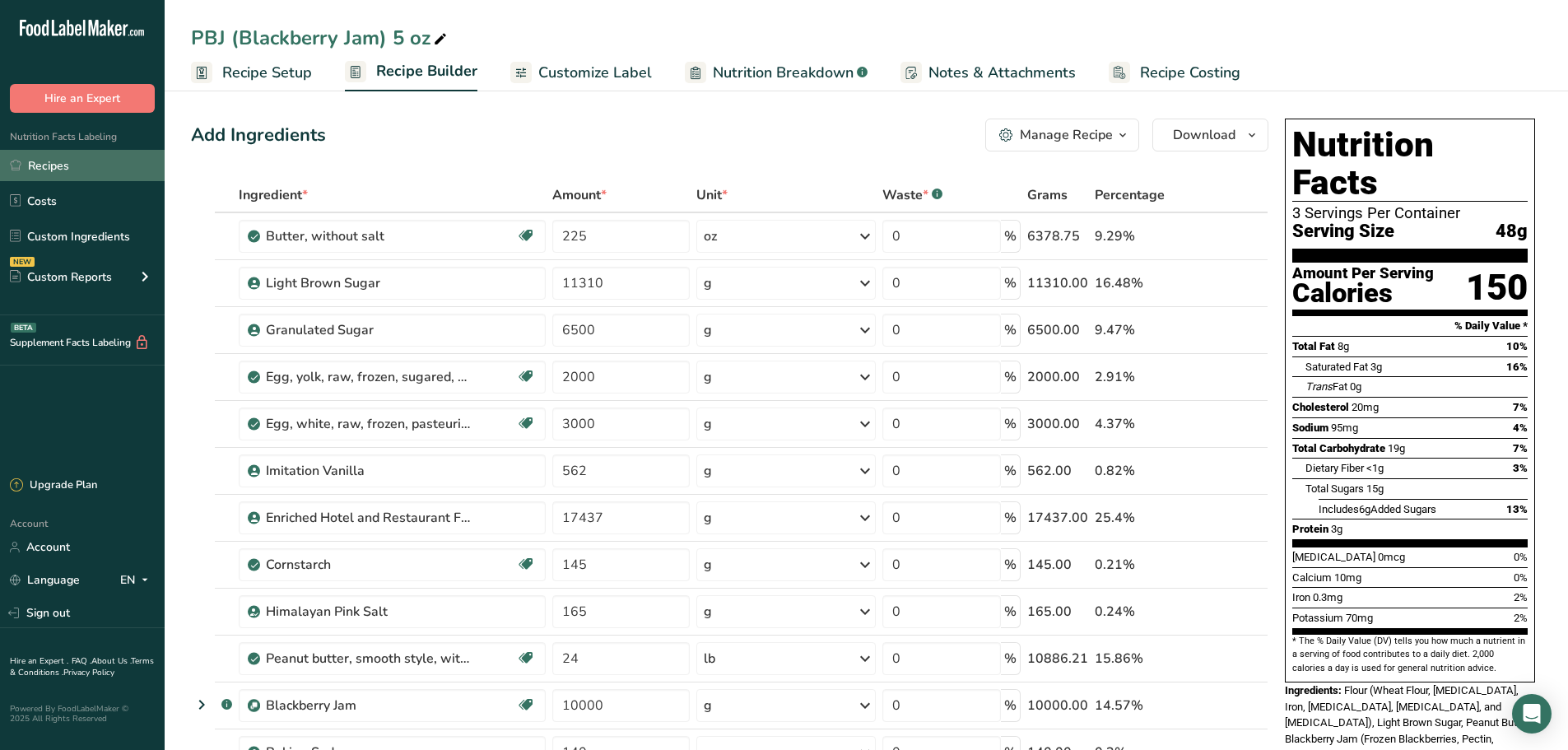
click at [46, 177] on link "Recipes" at bounding box center [82, 166] width 165 height 32
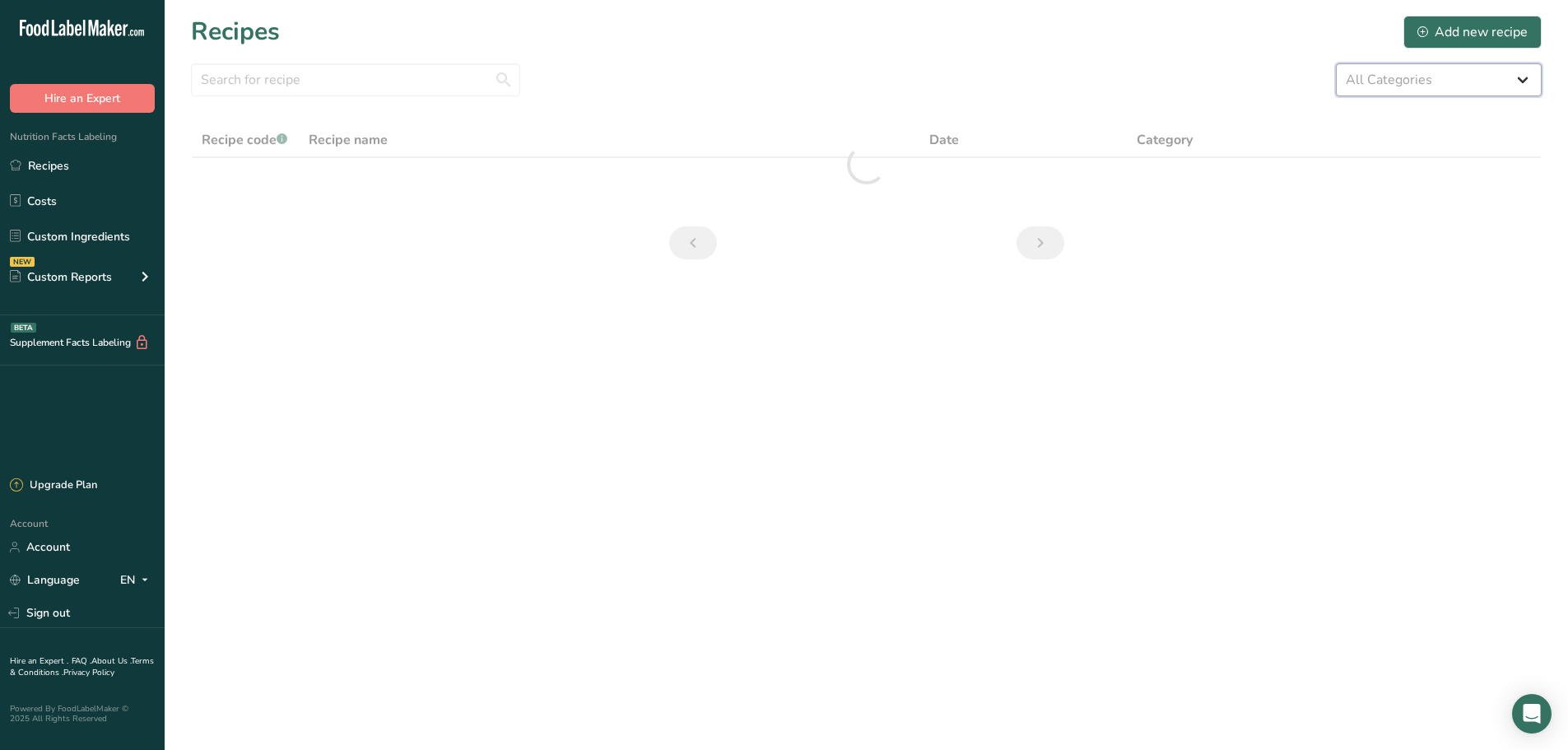
click at [1454, 70] on select "All Categories 1.4 oz Mini Cookie 2.75 oz Cookies 3 oz Cookies (2025) 5 oz Cook…" at bounding box center [1438, 80] width 206 height 33
select select "2463"
click at [1335, 63] on select "All Categories 1.4 oz Mini Cookie 2.75 oz Cookies 3 oz Cookies (2025) 5 oz Cook…" at bounding box center [1438, 80] width 206 height 33
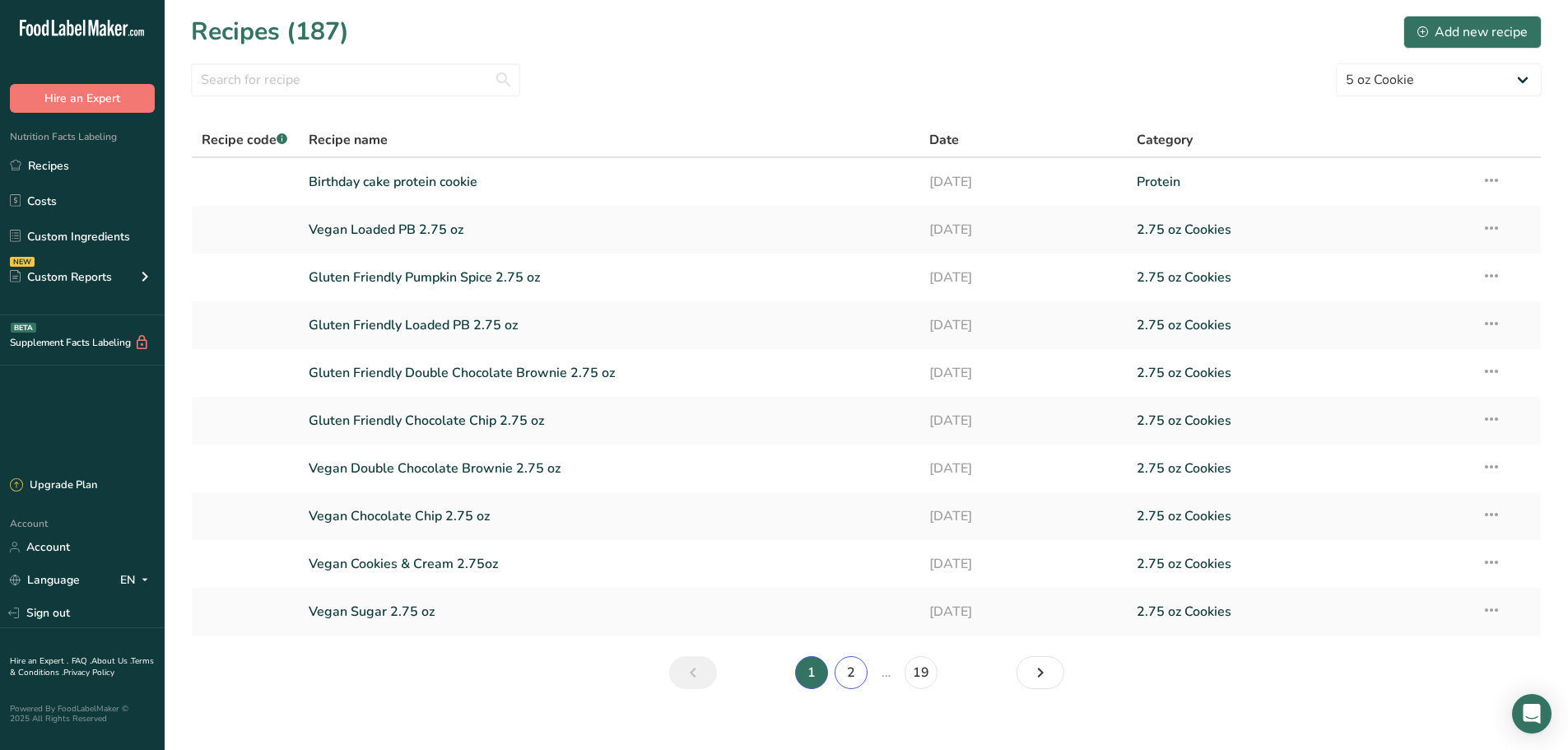
click at [852, 682] on link "2" at bounding box center [851, 673] width 33 height 33
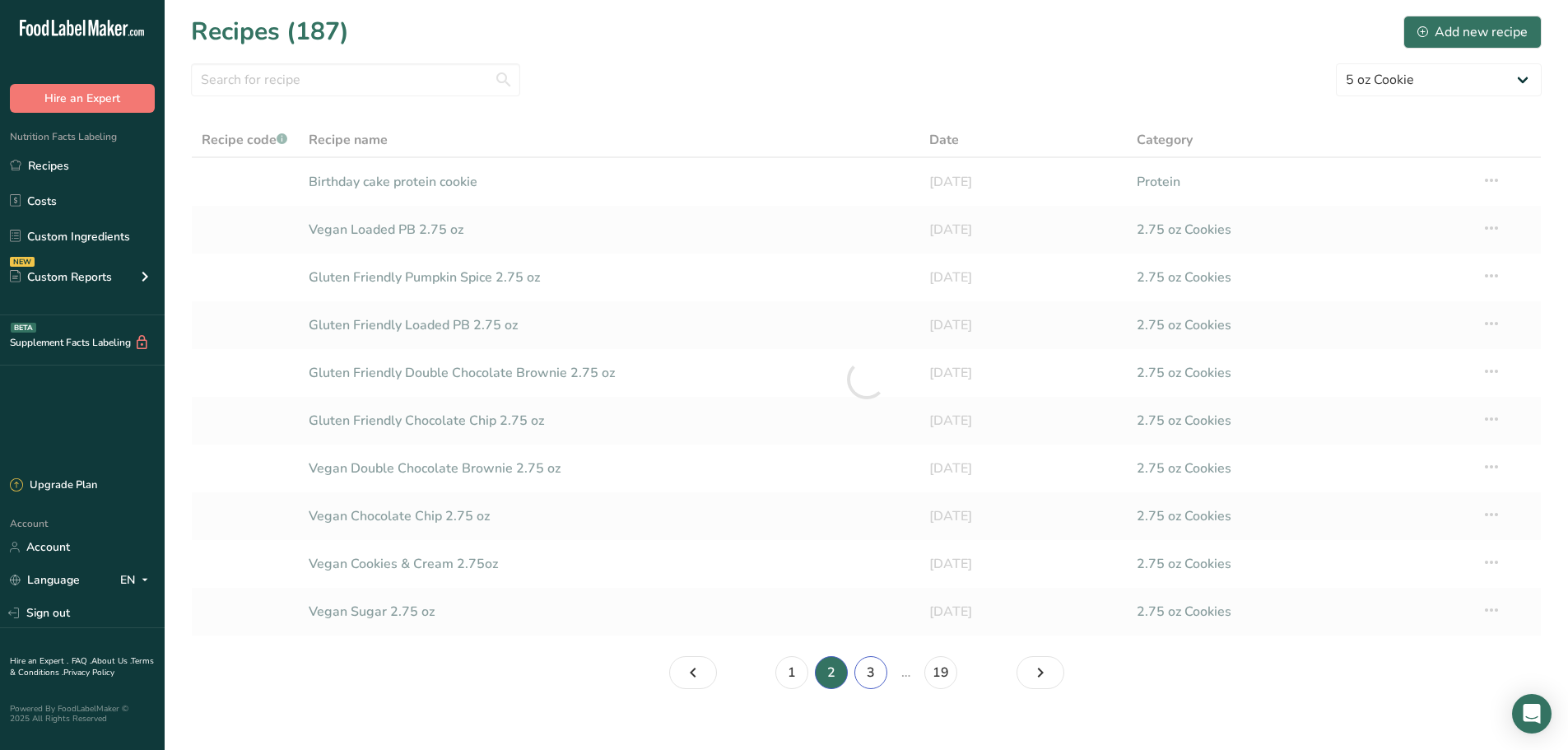
click at [864, 676] on link "3" at bounding box center [871, 673] width 33 height 33
click at [887, 679] on link "4" at bounding box center [887, 673] width 33 height 33
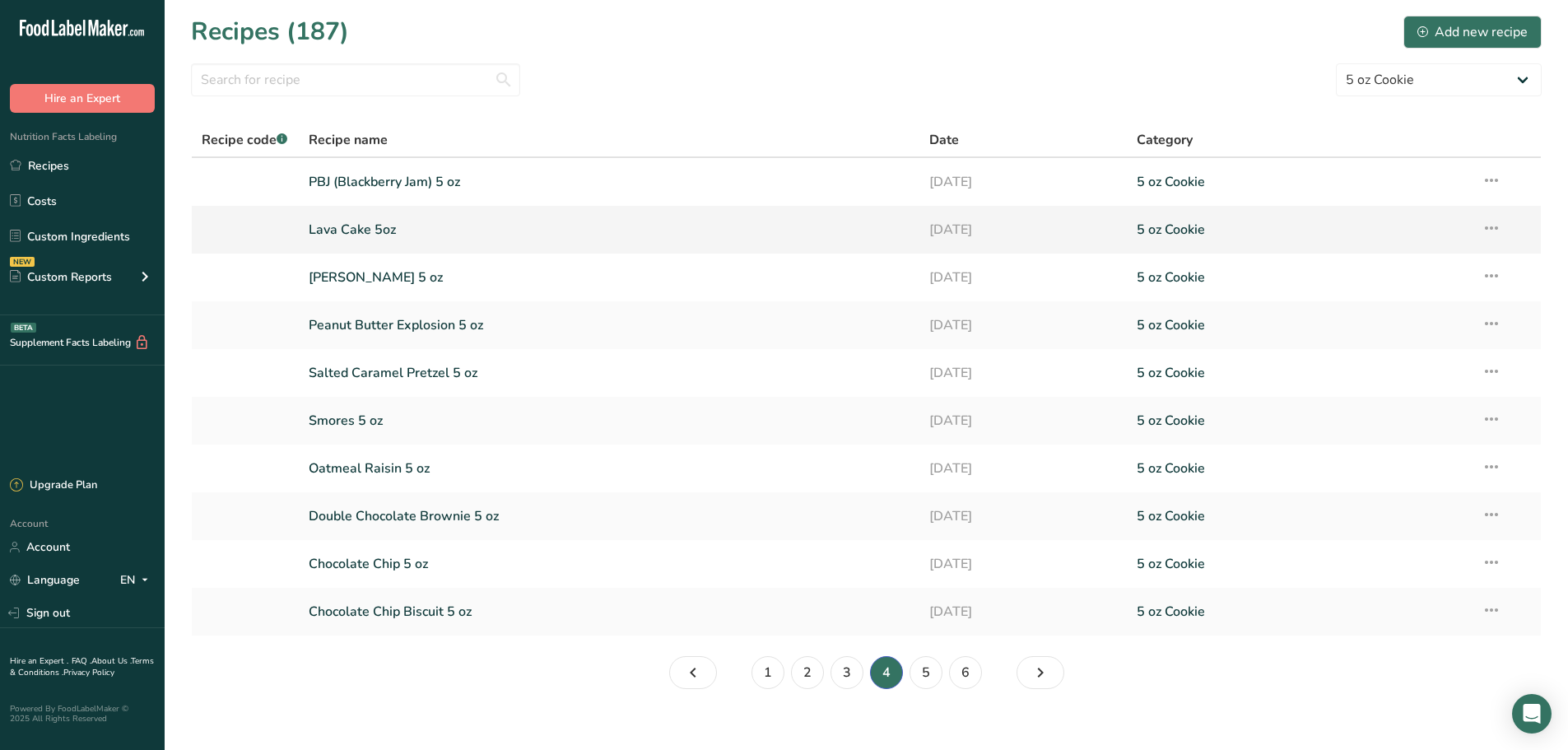
click at [459, 220] on link "Lava Cake 5oz" at bounding box center [610, 229] width 602 height 34
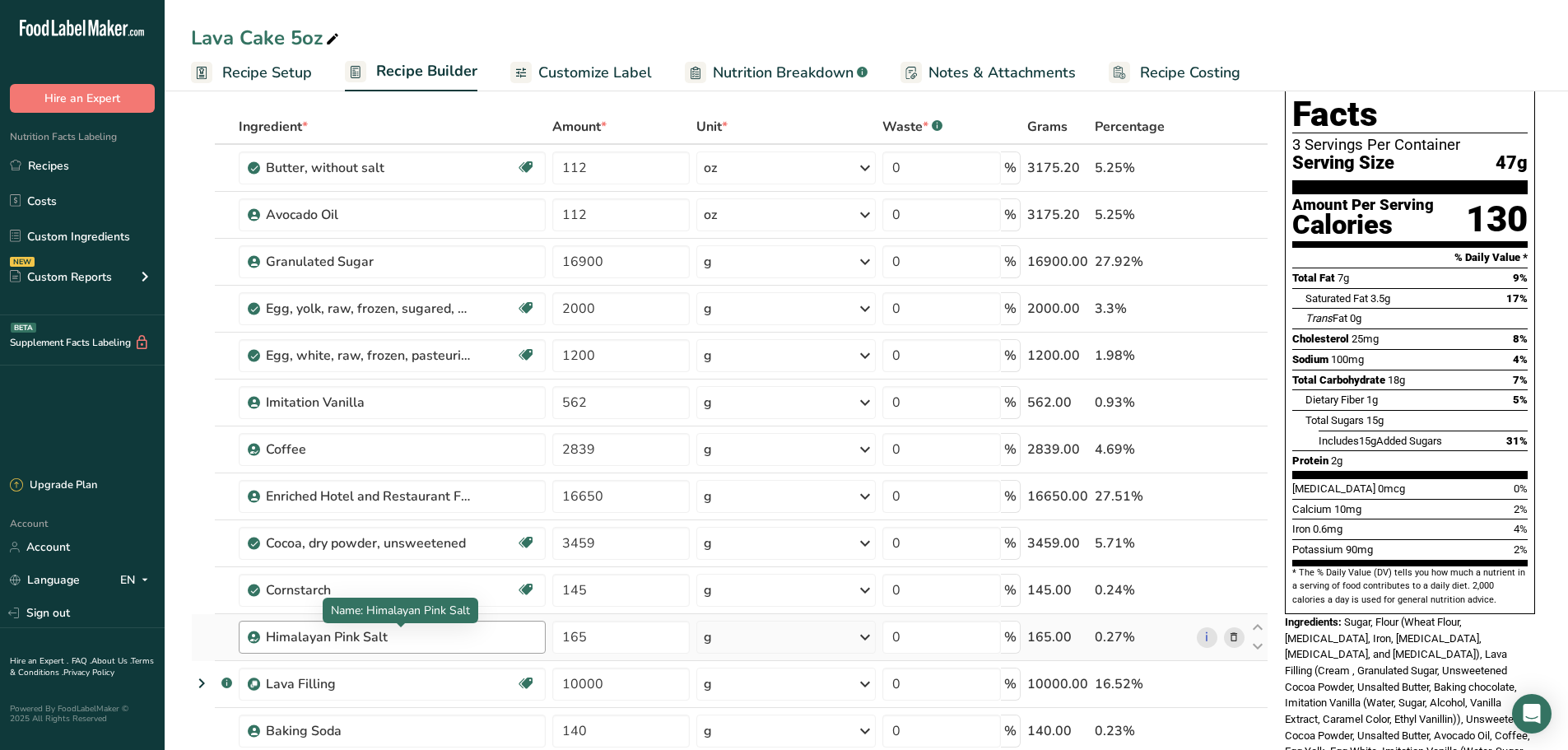
scroll to position [68, 0]
click at [384, 389] on div "Imitation Vanilla" at bounding box center [392, 403] width 307 height 33
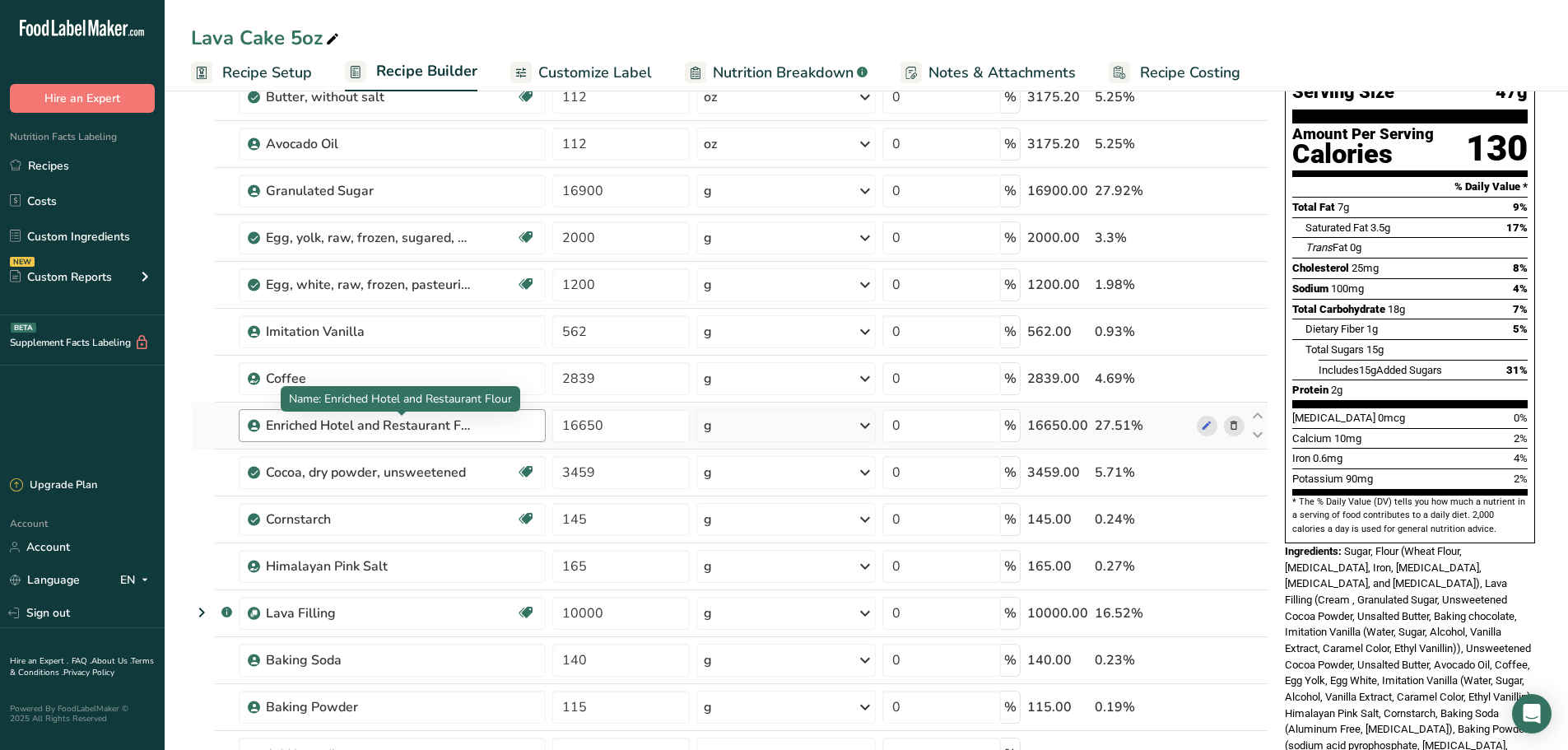
scroll to position [343, 0]
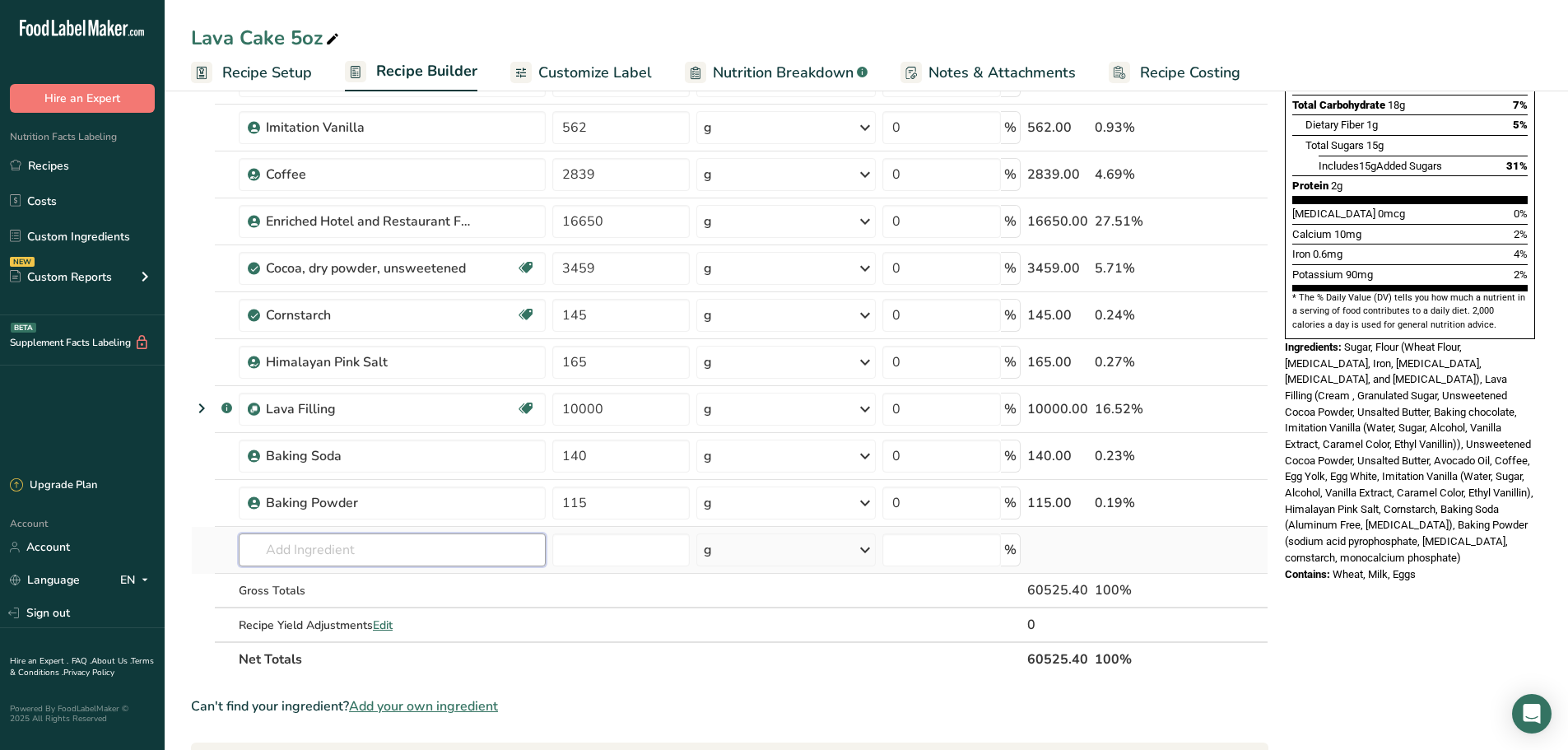
click at [334, 541] on input "text" at bounding box center [392, 550] width 307 height 33
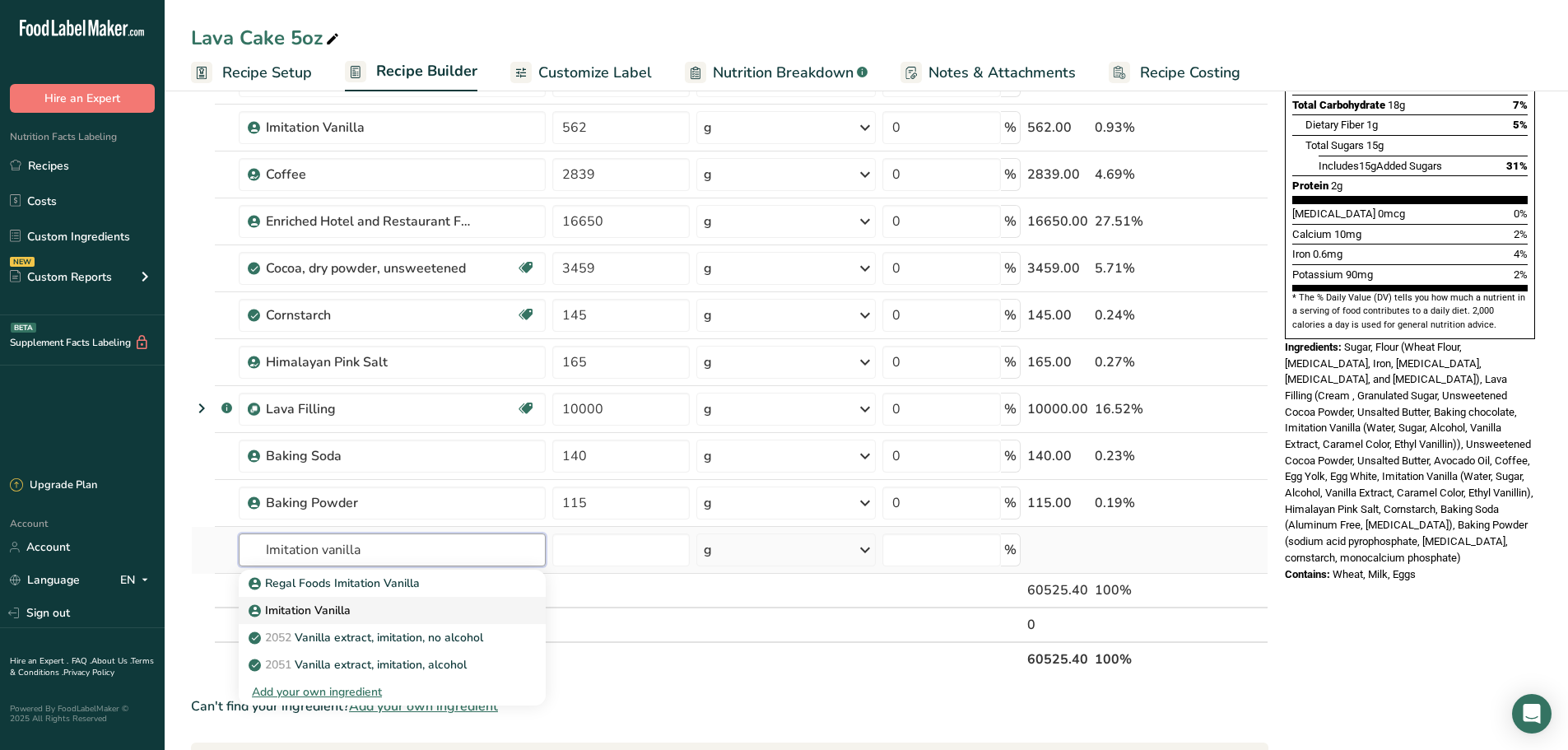
type input "Imitation vanilla"
click at [333, 604] on p "Imitation Vanilla" at bounding box center [301, 611] width 99 height 18
type input "Imitation Vanilla"
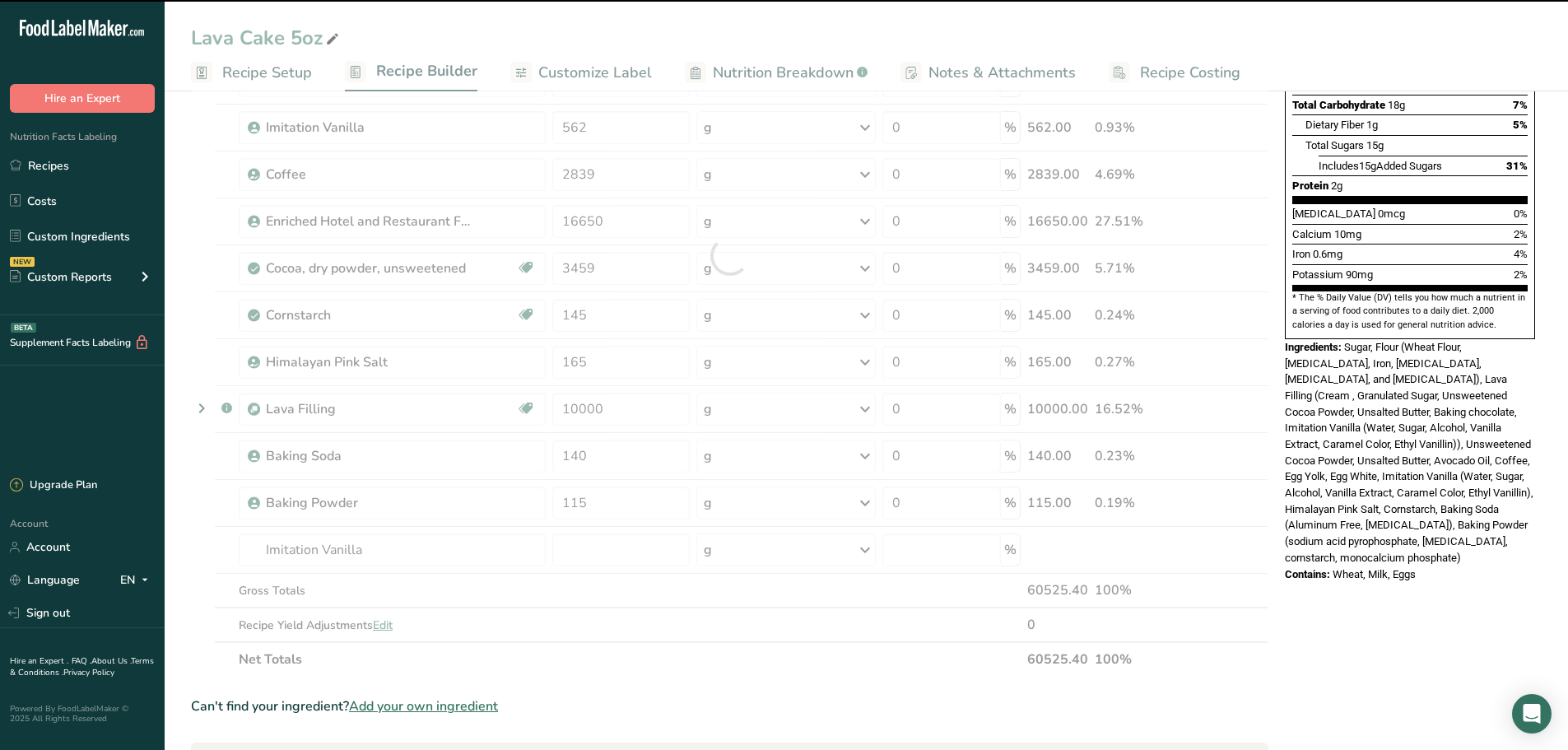
type input "0"
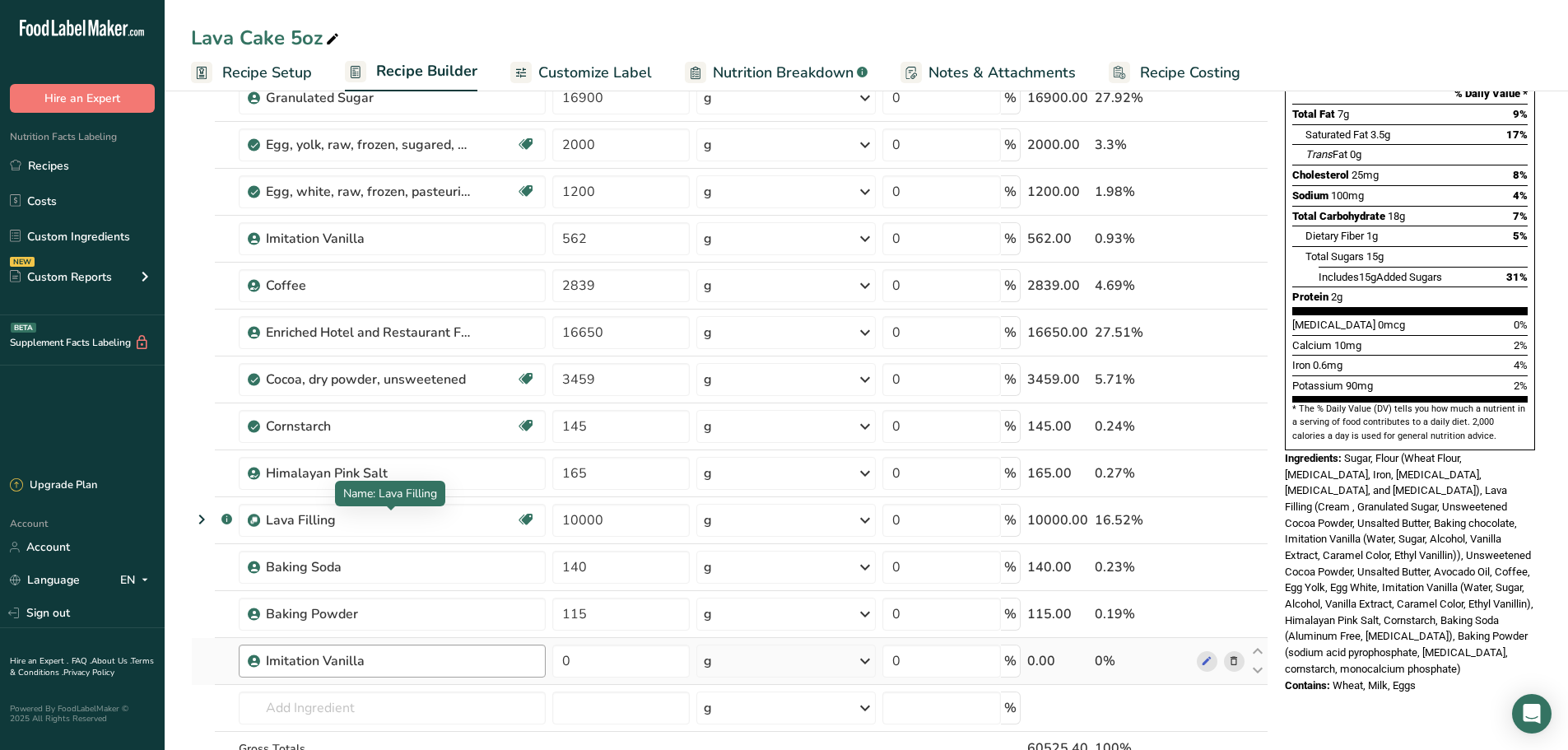
scroll to position [274, 0]
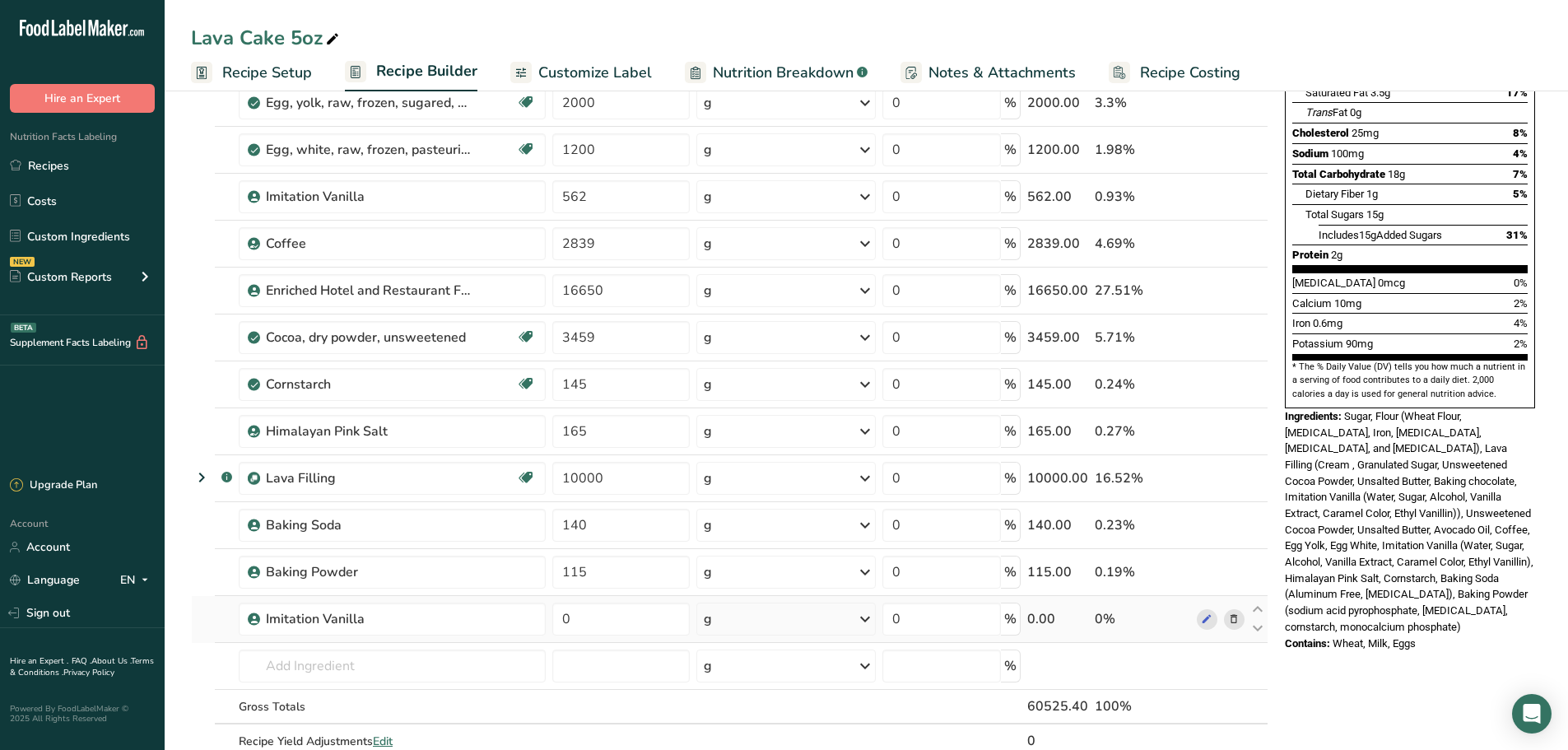
click at [1230, 616] on icon at bounding box center [1234, 619] width 11 height 18
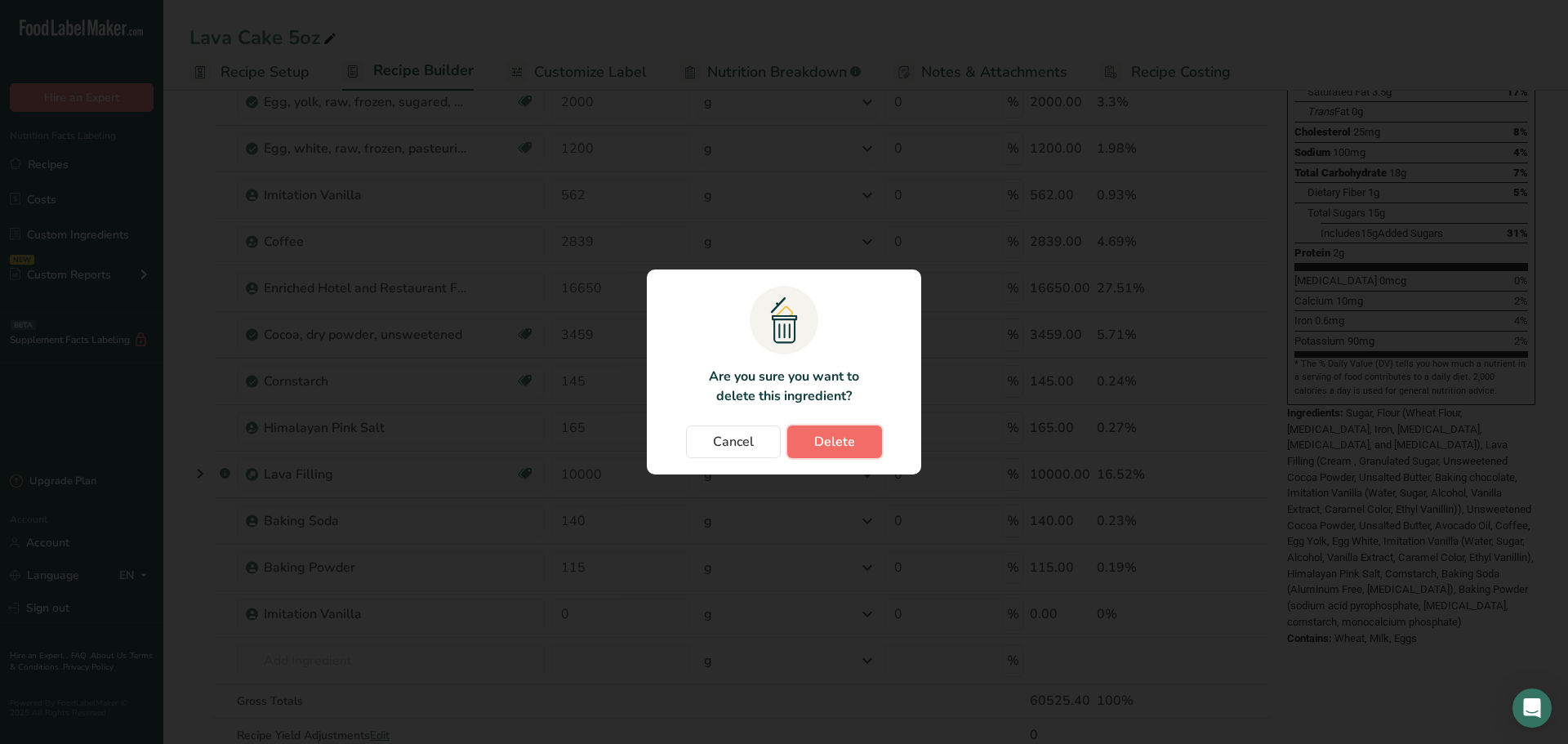
click at [821, 432] on span "Delete" at bounding box center [834, 441] width 41 height 20
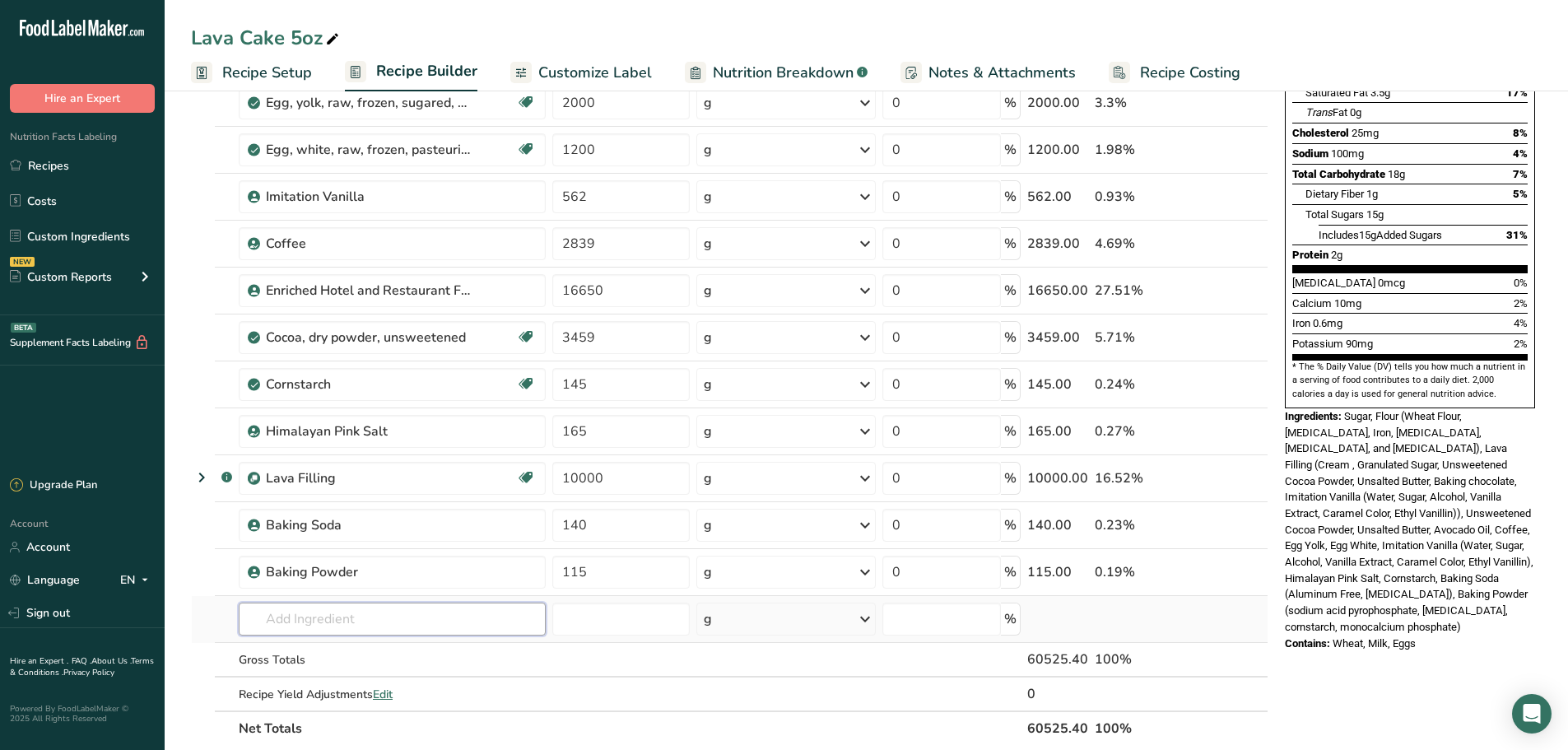
click at [346, 613] on input "text" at bounding box center [392, 619] width 307 height 33
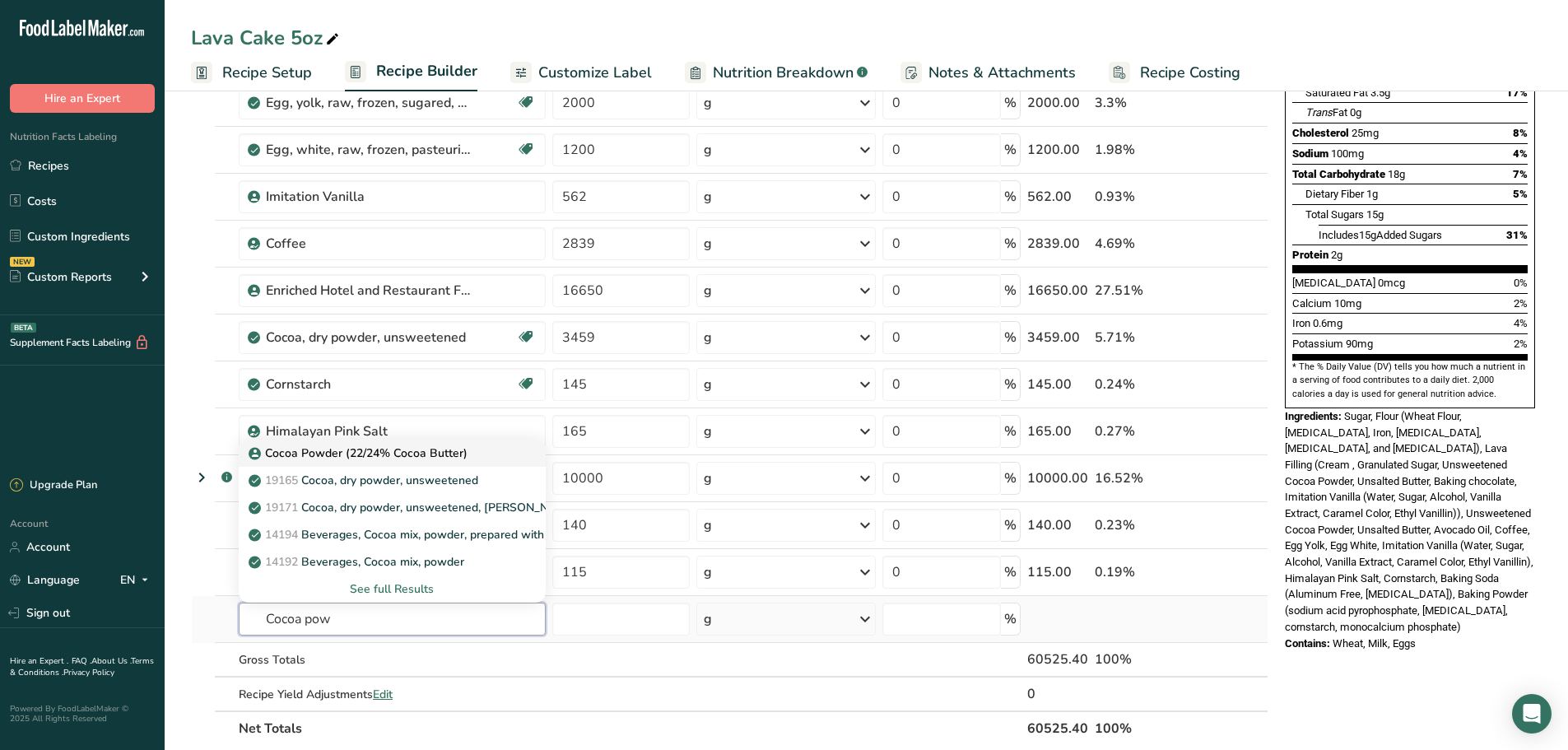
type input "Cocoa pow"
click at [366, 441] on link "Cocoa Powder (22/24% Cocoa Butter)" at bounding box center [392, 453] width 307 height 27
type input "Cocoa Powder (22/24% Cocoa Butter)"
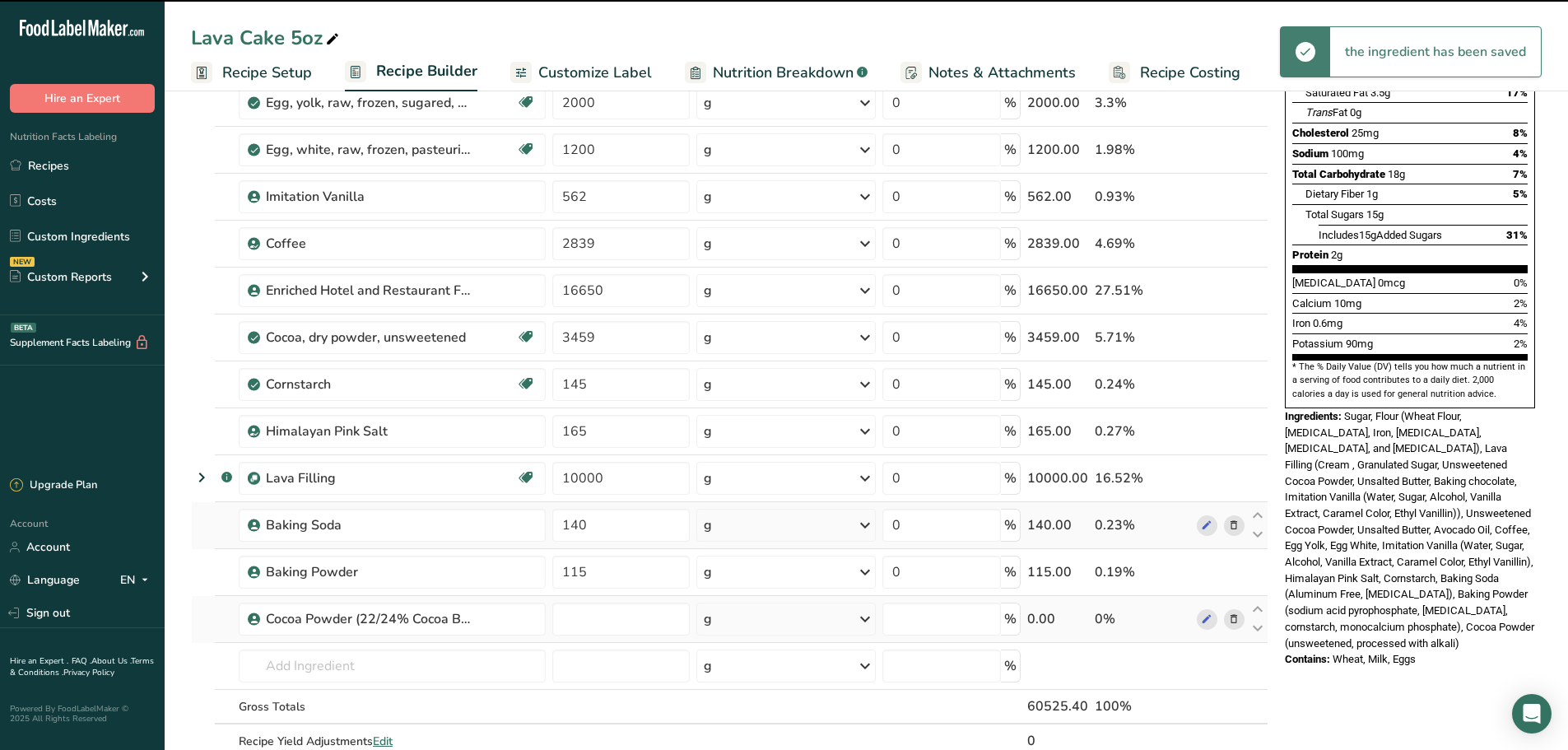
type input "0"
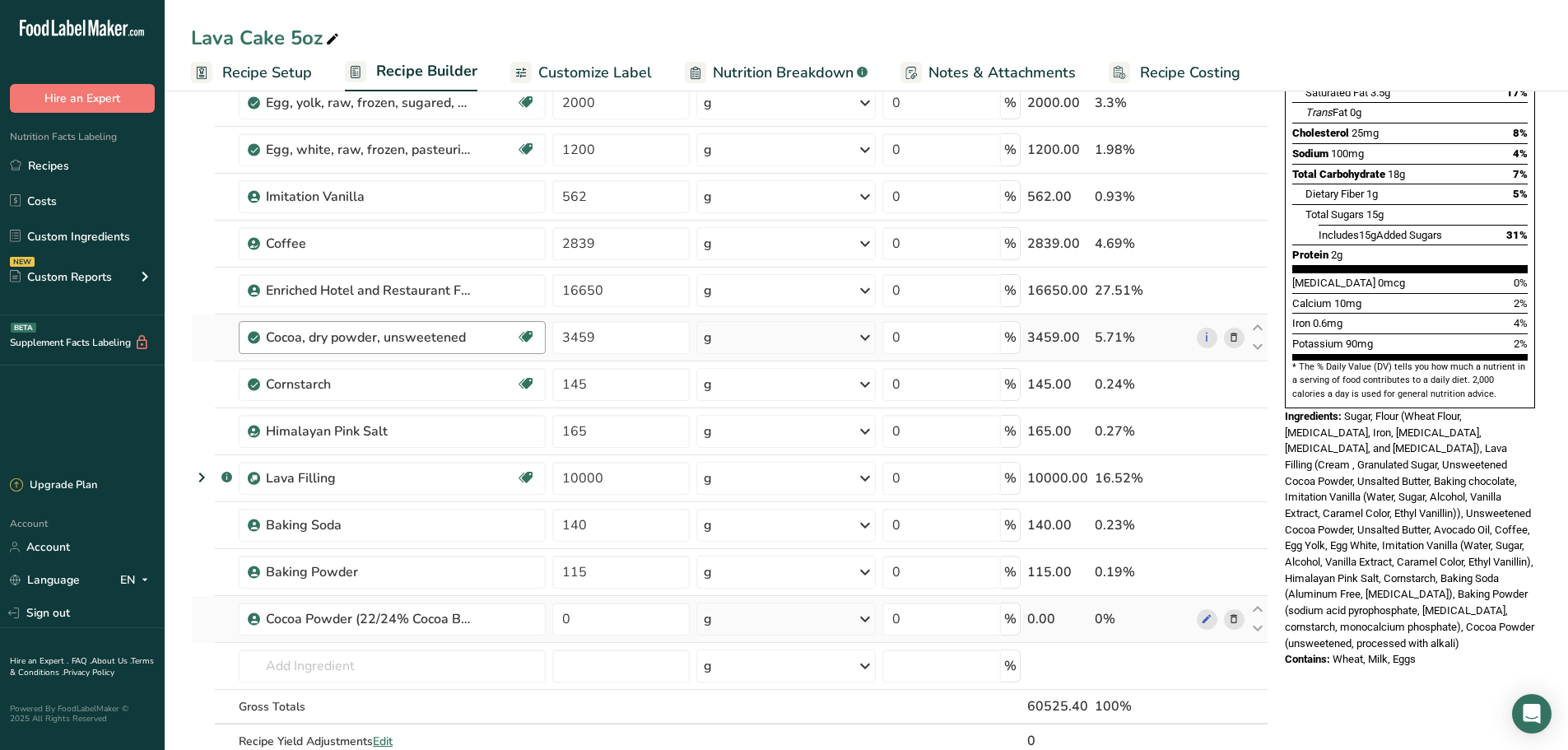
drag, startPoint x: 608, startPoint y: 358, endPoint x: 532, endPoint y: 339, distance: 78.3
click at [532, 339] on tr "Cocoa, dry powder, unsweetened Dairy free Gluten free Vegan Vegetarian Soy free…" at bounding box center [730, 337] width 1076 height 46
click at [612, 346] on input "3459" at bounding box center [620, 338] width 138 height 33
drag, startPoint x: 608, startPoint y: 332, endPoint x: 546, endPoint y: 332, distance: 62.0
click at [546, 332] on tr "Cocoa, dry powder, unsweetened Dairy free Gluten free Vegan Vegetarian Soy free…" at bounding box center [730, 337] width 1076 height 46
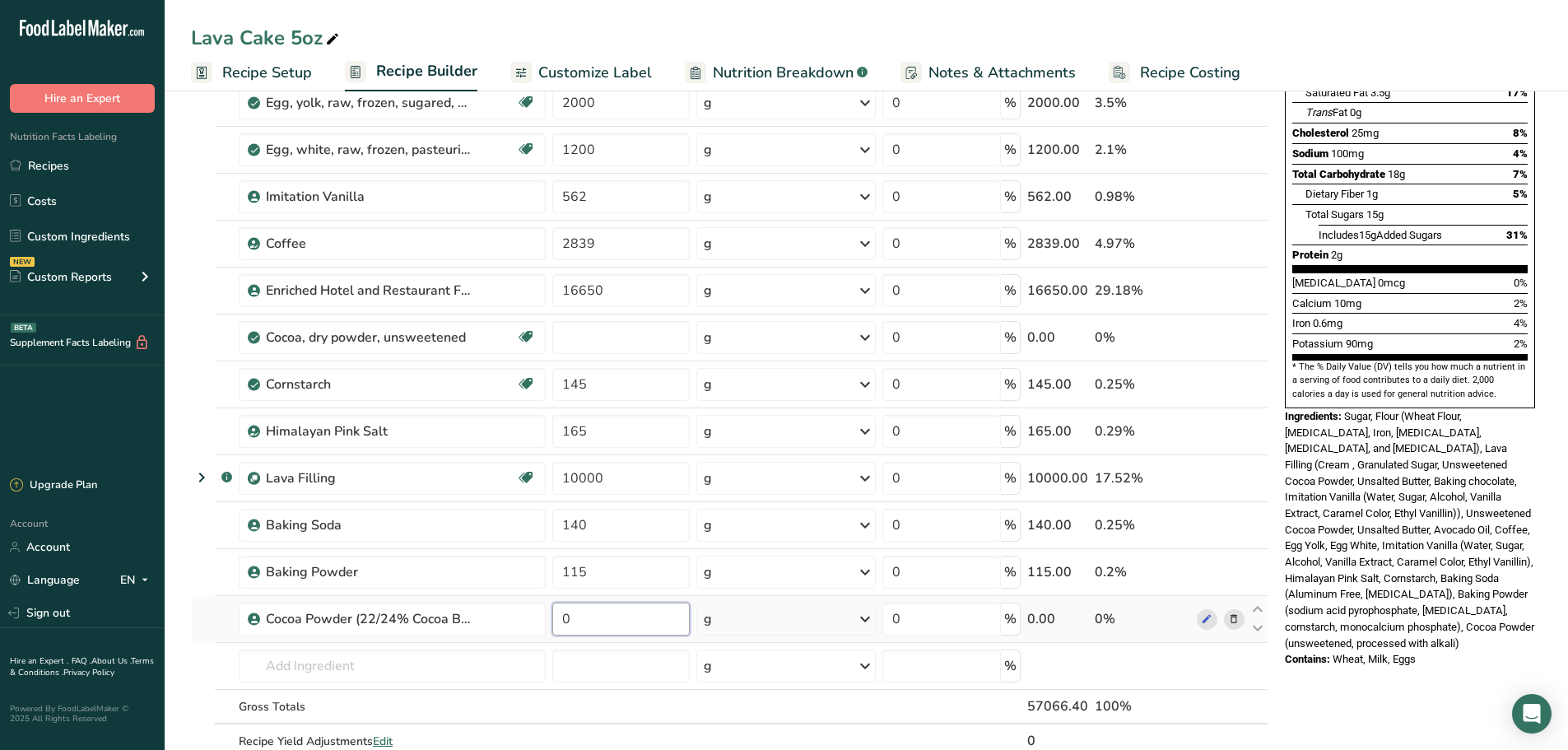
type input "0"
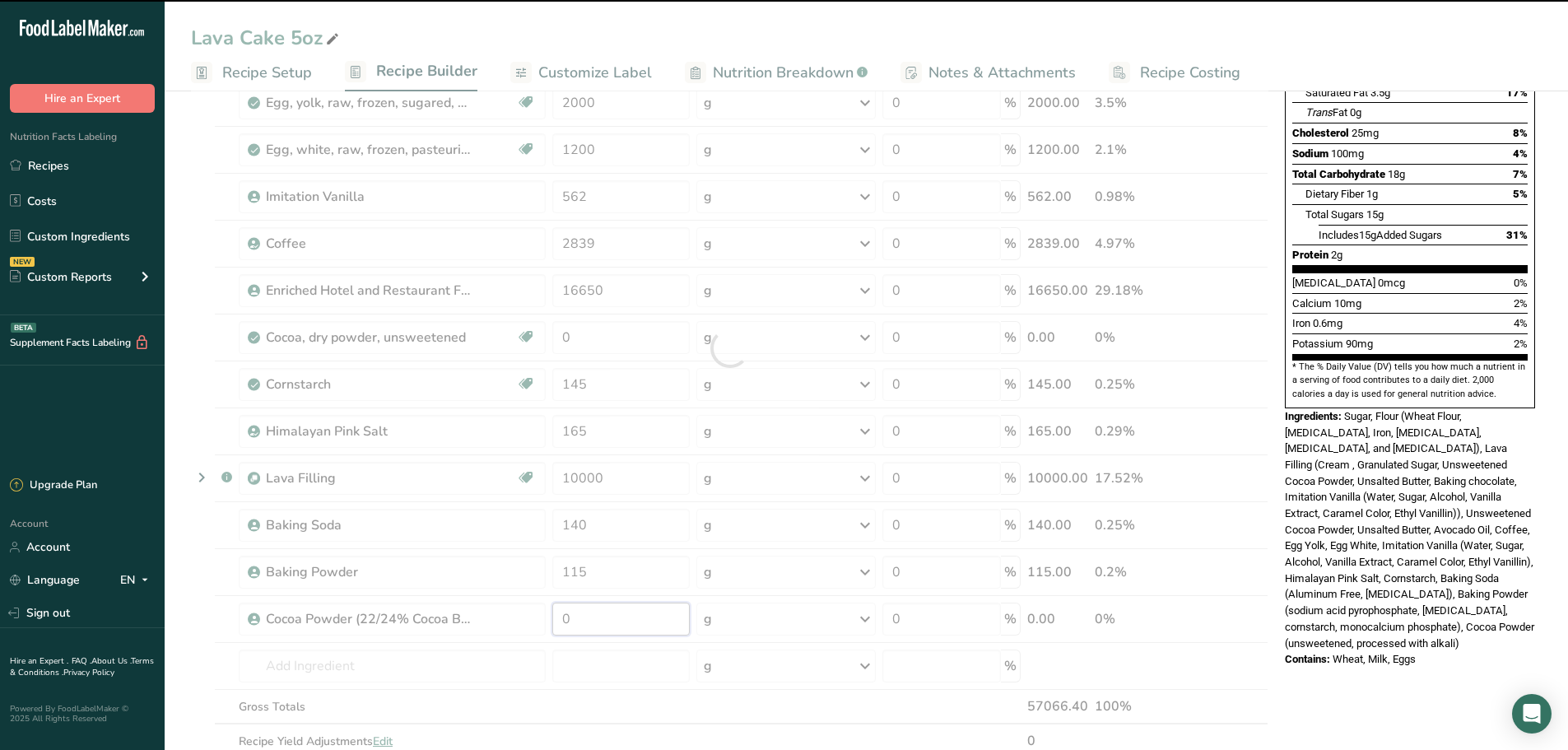
drag, startPoint x: 599, startPoint y: 625, endPoint x: 536, endPoint y: 612, distance: 64.3
click at [536, 612] on div "Ingredient * Amount * Unit * Waste * .a-a{fill:#347362;}.b-a{fill:#fff;} Grams …" at bounding box center [730, 347] width 1078 height 889
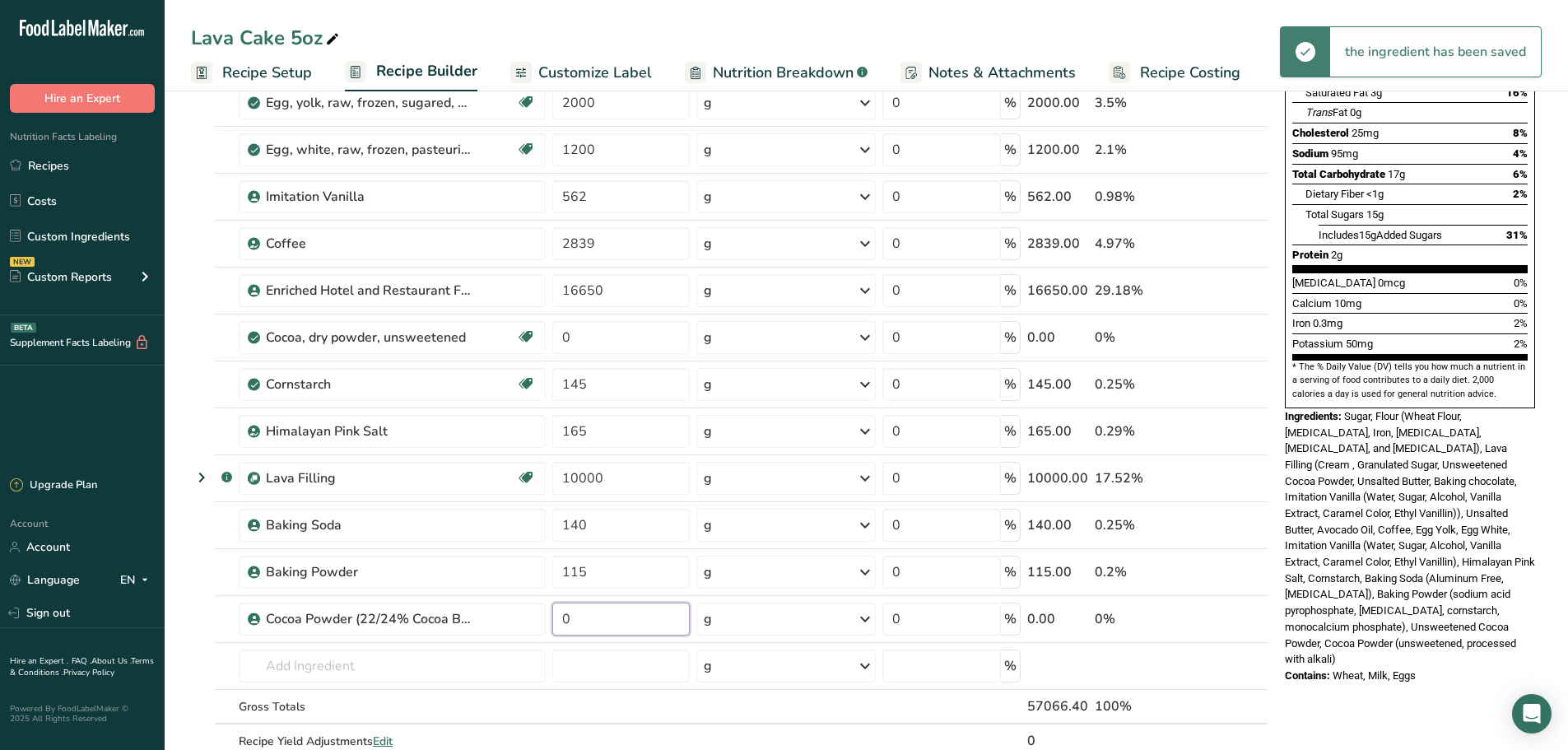
paste input "3459"
type input "3459"
click at [197, 591] on div "Ingredient * Amount * Unit * Waste * .a-a{fill:#347362;}.b-a{fill:#fff;} Grams …" at bounding box center [730, 347] width 1078 height 889
click at [1242, 333] on span at bounding box center [1234, 337] width 20 height 20
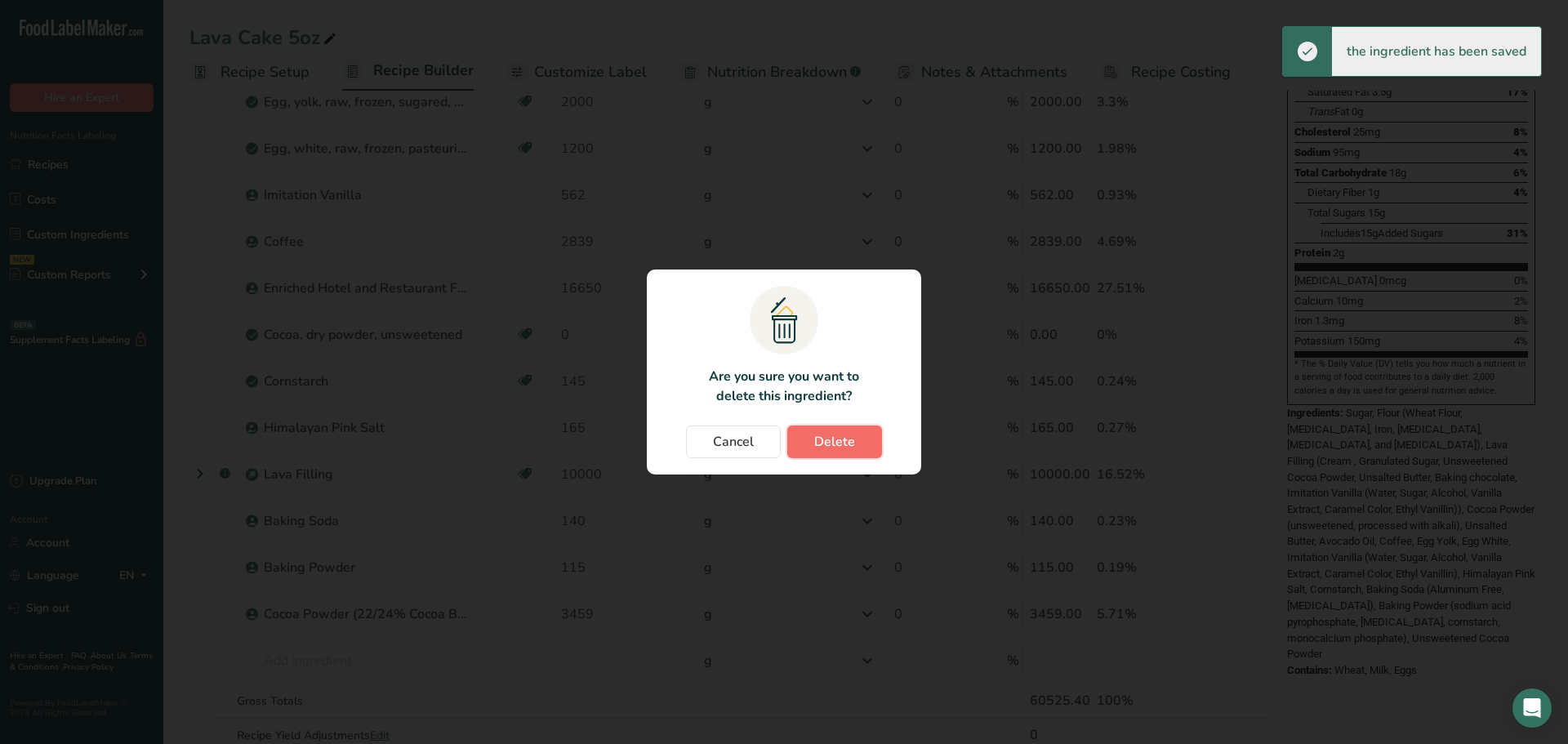
click at [862, 435] on button "Delete" at bounding box center [834, 442] width 95 height 33
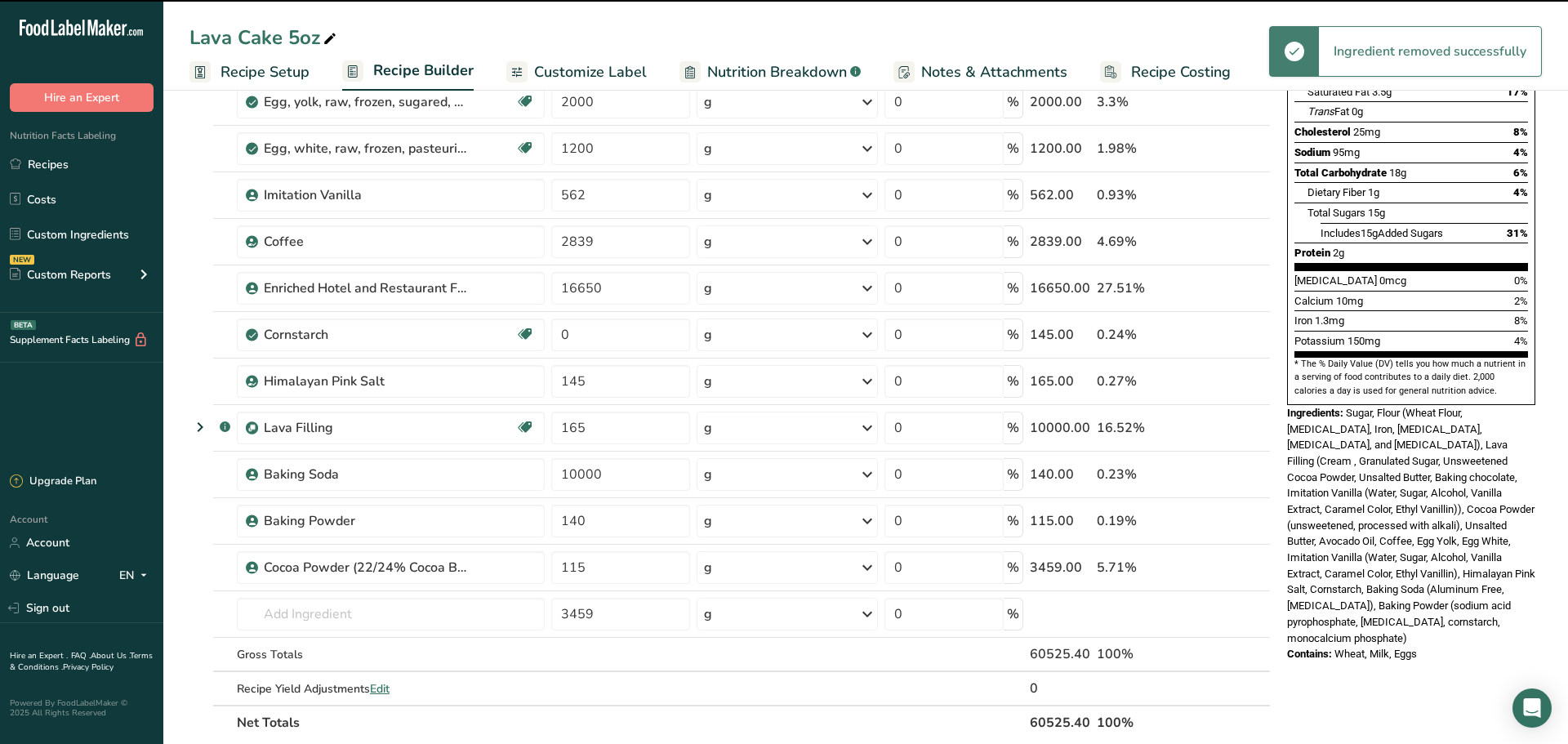
type input "145"
type input "165"
type input "10000"
type input "140"
type input "115"
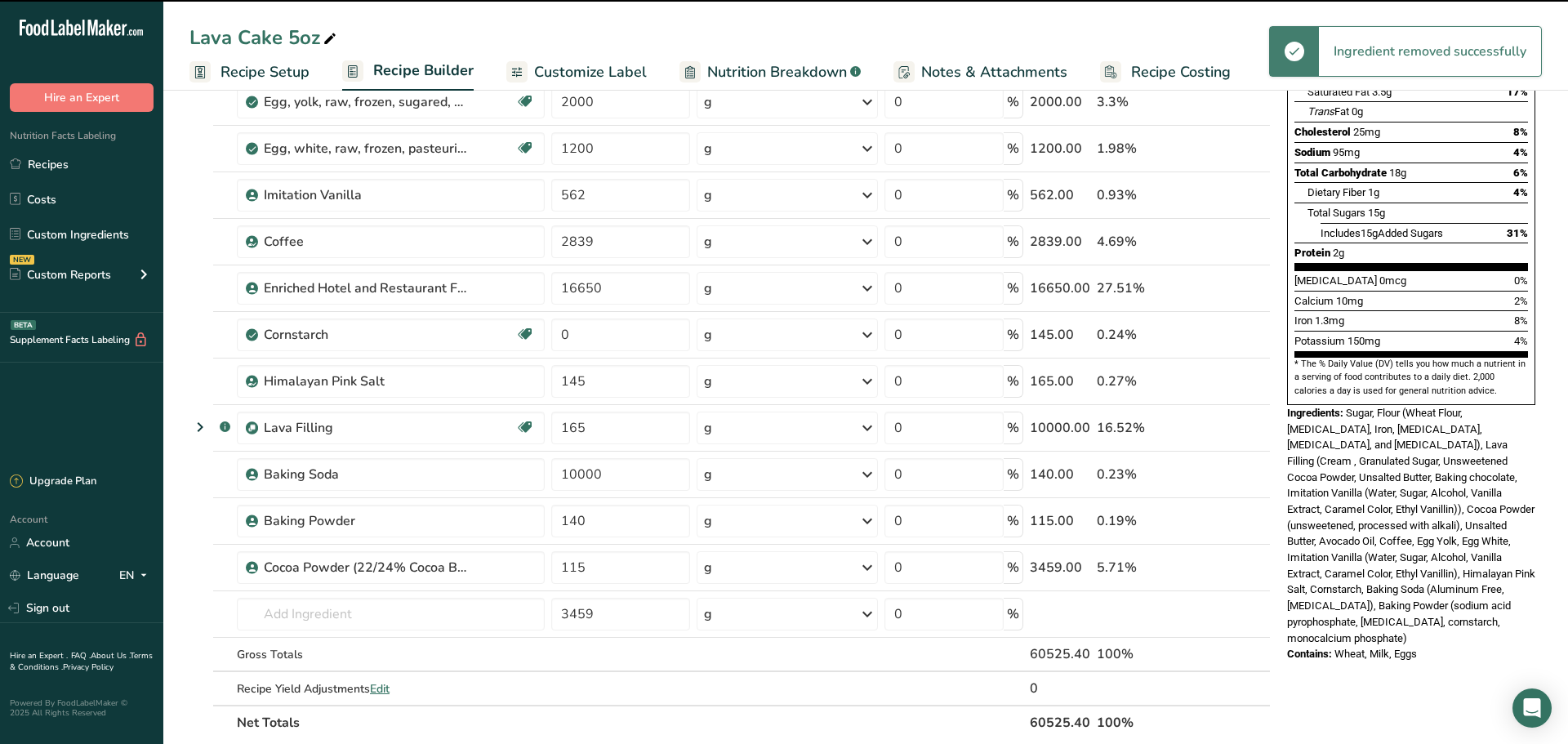
type input "3459"
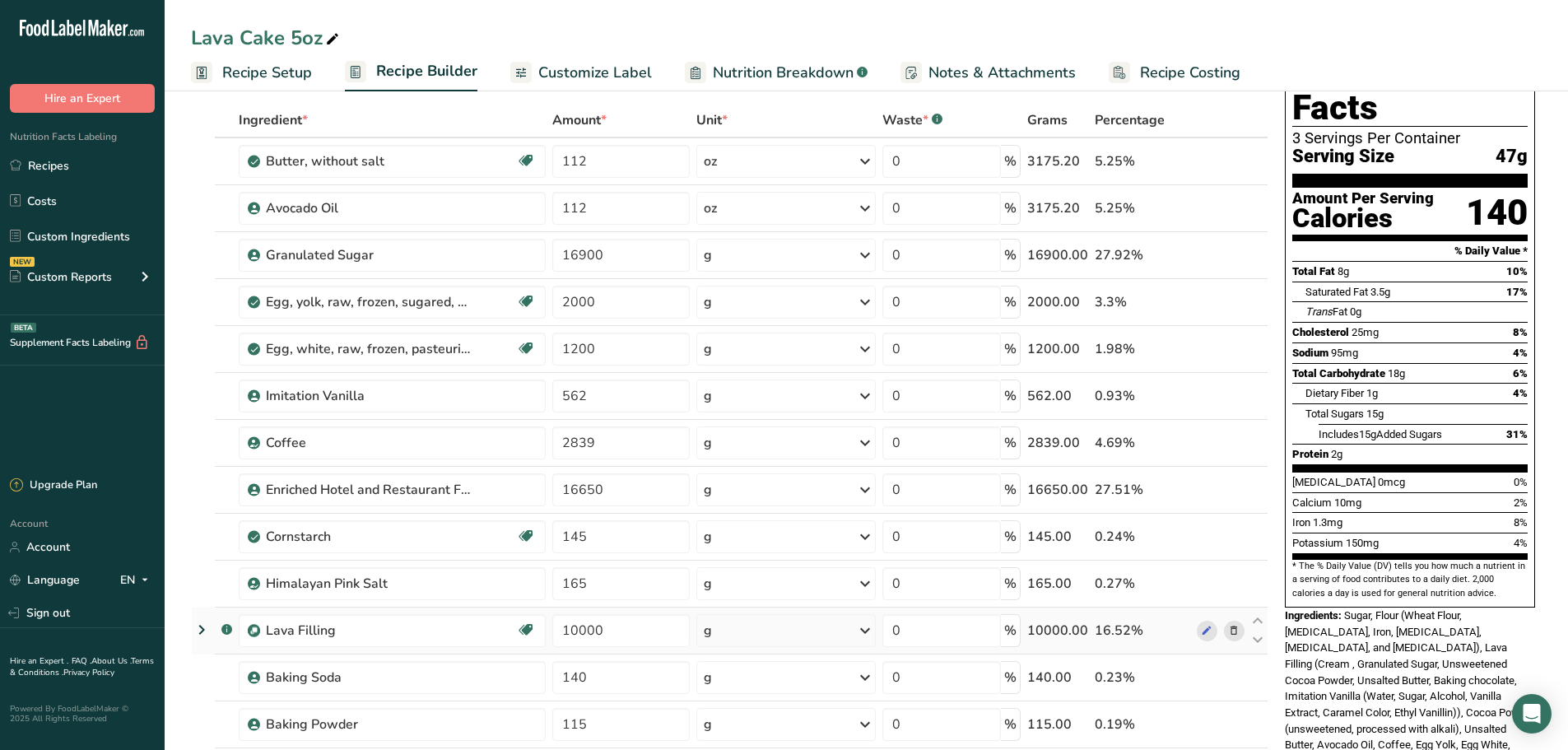
scroll to position [68, 0]
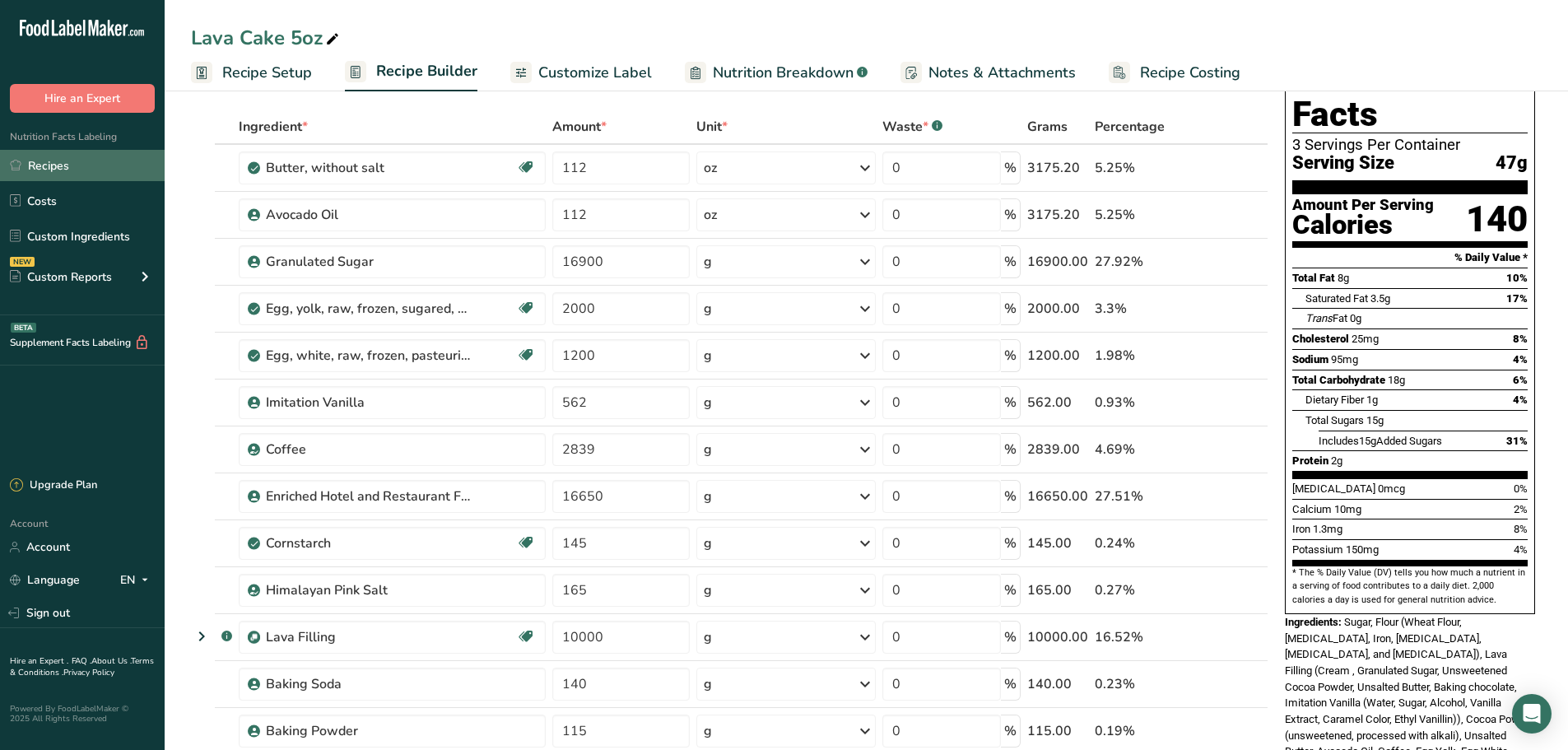
drag, startPoint x: 90, startPoint y: 158, endPoint x: 91, endPoint y: 173, distance: 15.0
click at [90, 158] on link "Recipes" at bounding box center [82, 166] width 165 height 32
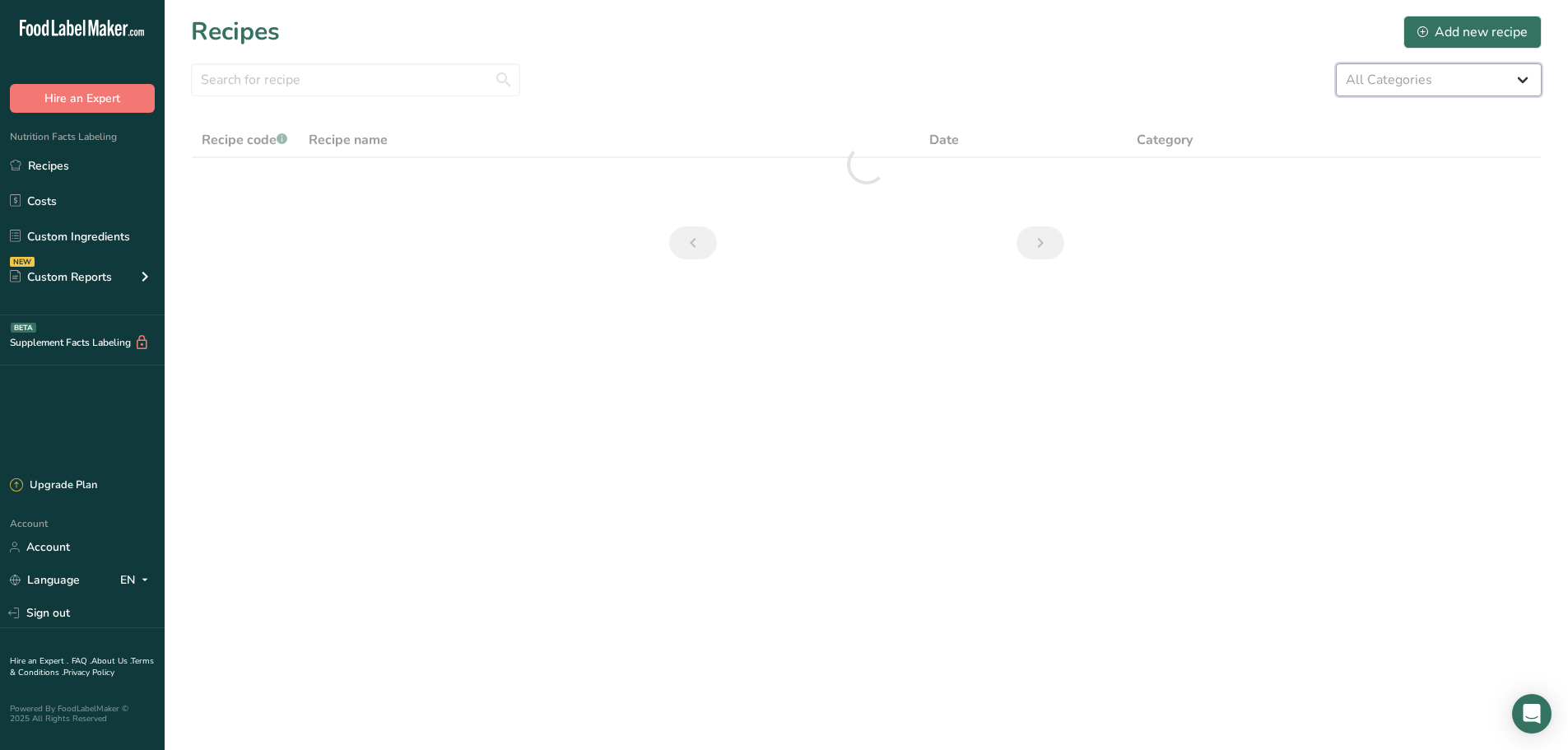
click at [1377, 85] on select "All Categories 1.4 oz Mini Cookie 2.75 oz Cookies 3 oz Cookies (2025) 5 oz Cook…" at bounding box center [1438, 80] width 206 height 33
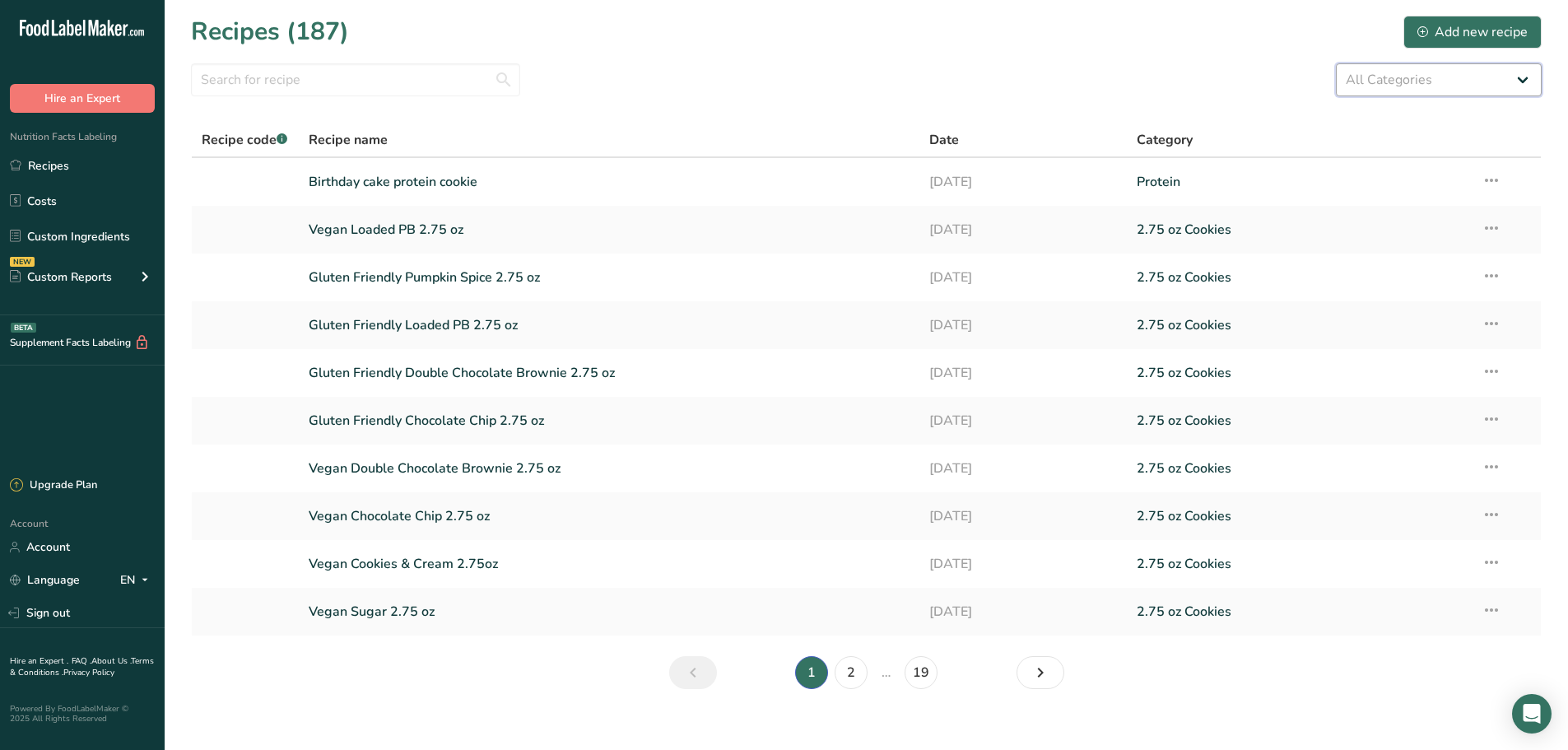
select select "2463"
click at [1335, 63] on select "All Categories 1.4 oz Mini Cookie 2.75 oz Cookies 3 oz Cookies (2025) 5 oz Cook…" at bounding box center [1438, 80] width 206 height 33
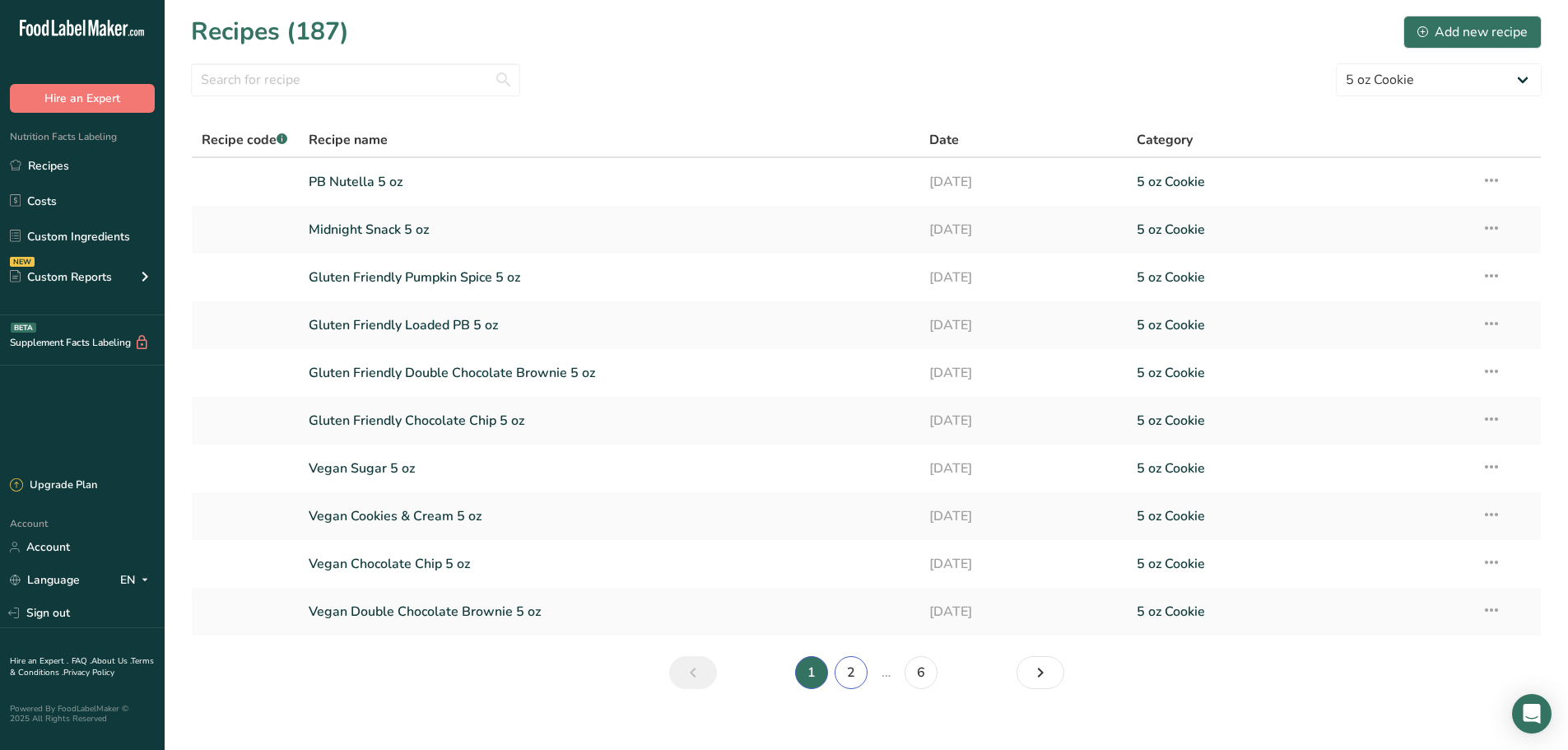
click at [847, 671] on link "2" at bounding box center [851, 673] width 33 height 33
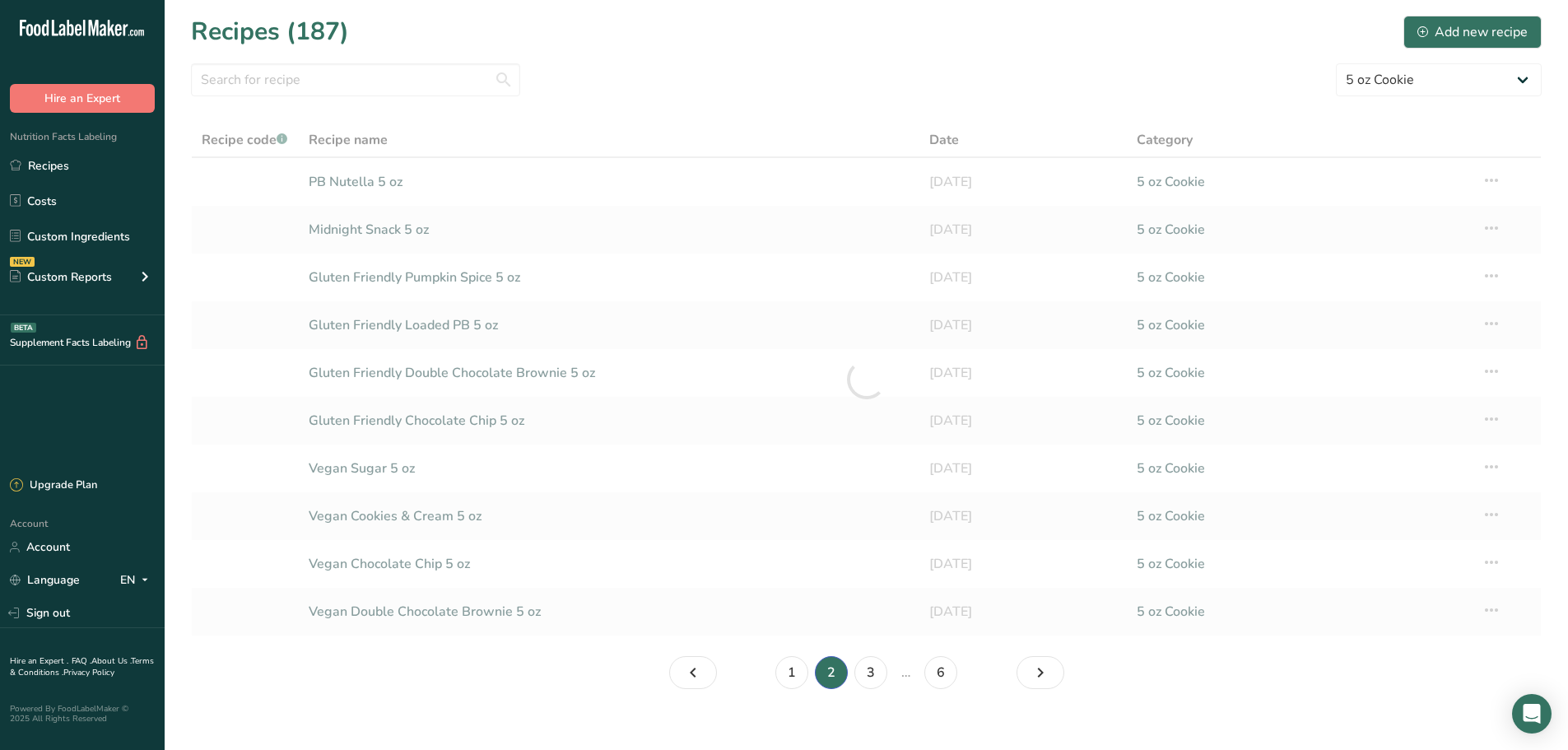
click at [847, 671] on li "2" at bounding box center [831, 673] width 39 height 33
click at [892, 680] on li "…" at bounding box center [906, 673] width 31 height 33
click at [882, 683] on link "3" at bounding box center [871, 673] width 33 height 33
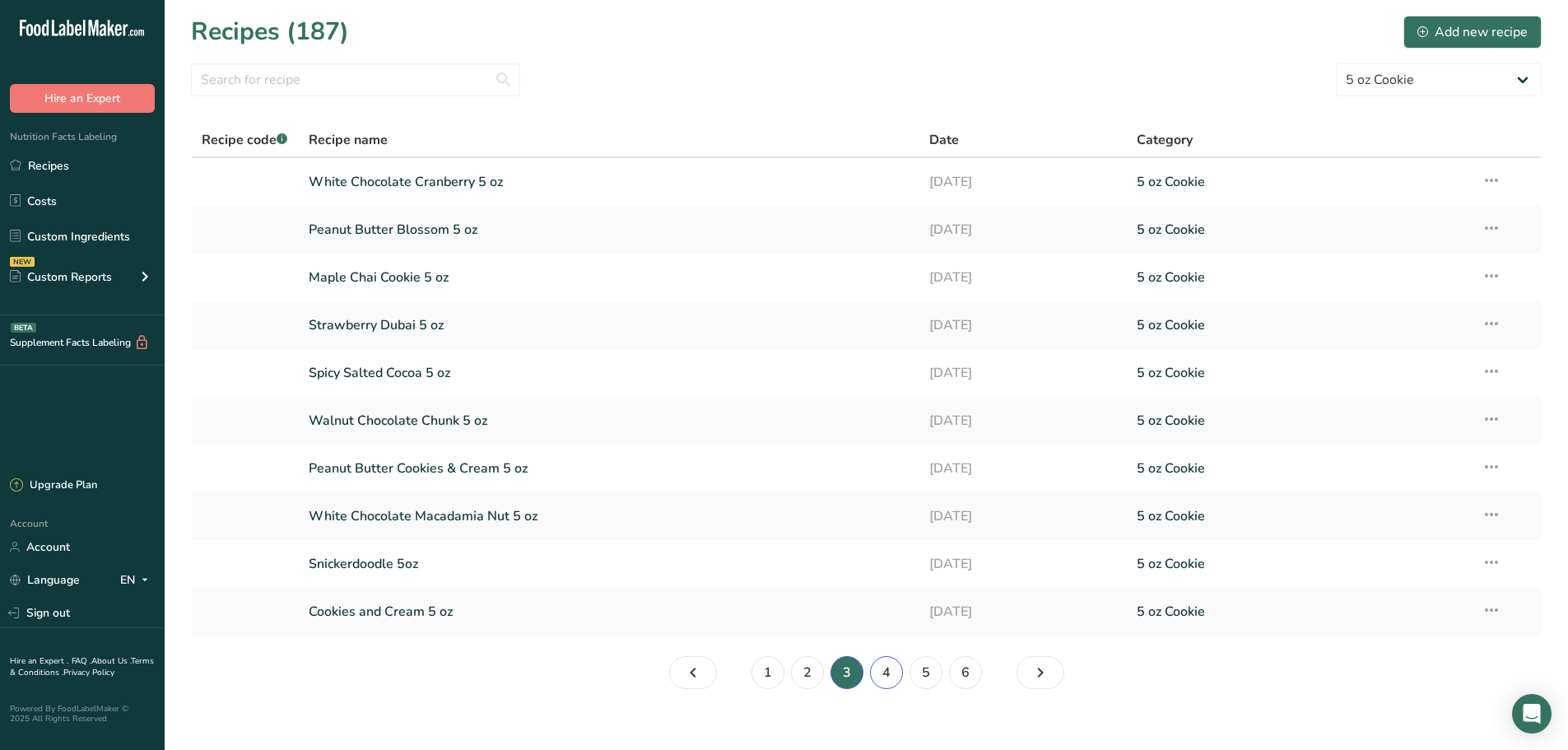
click at [896, 671] on link "4" at bounding box center [887, 673] width 33 height 33
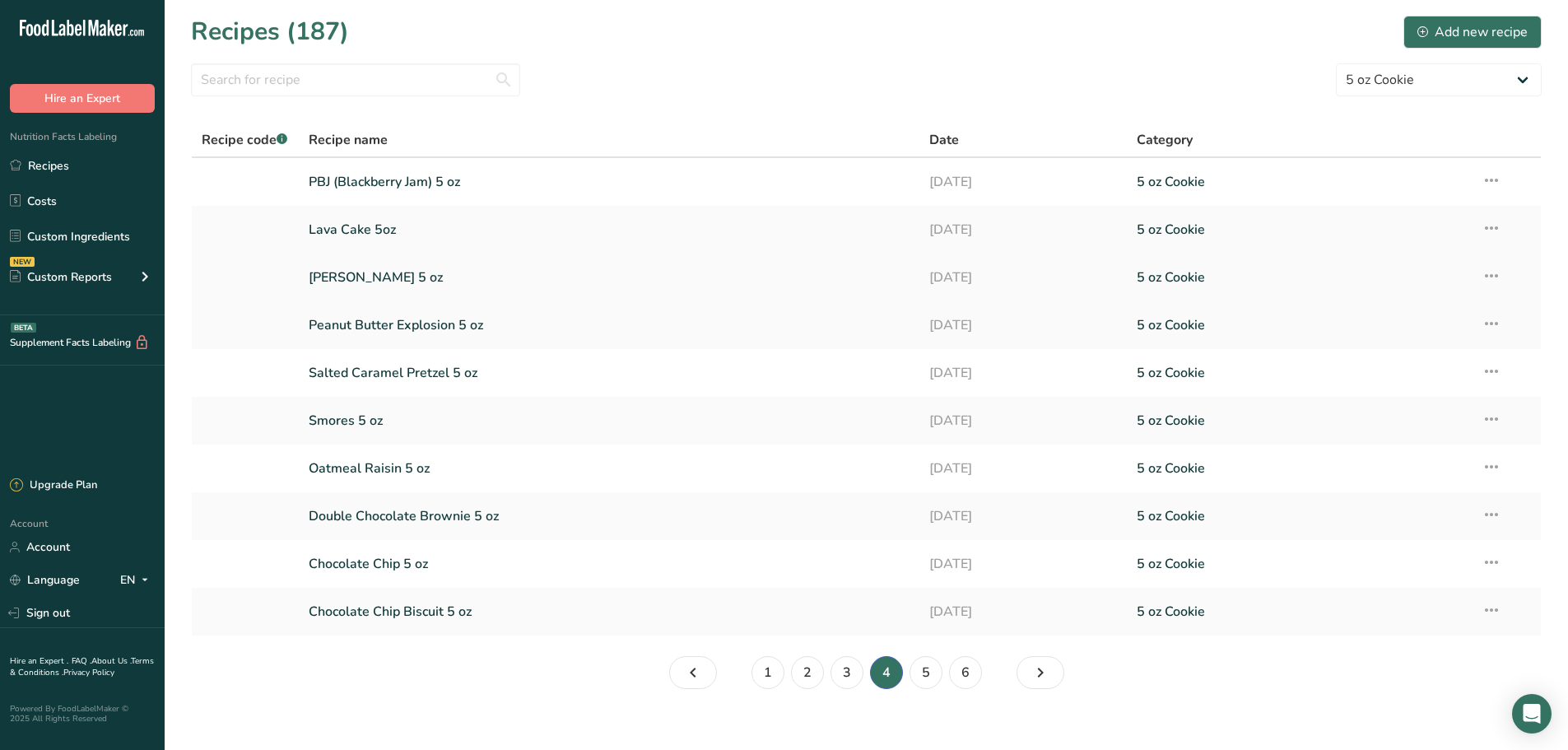
click at [376, 281] on link "[PERSON_NAME] 5 oz" at bounding box center [610, 276] width 602 height 34
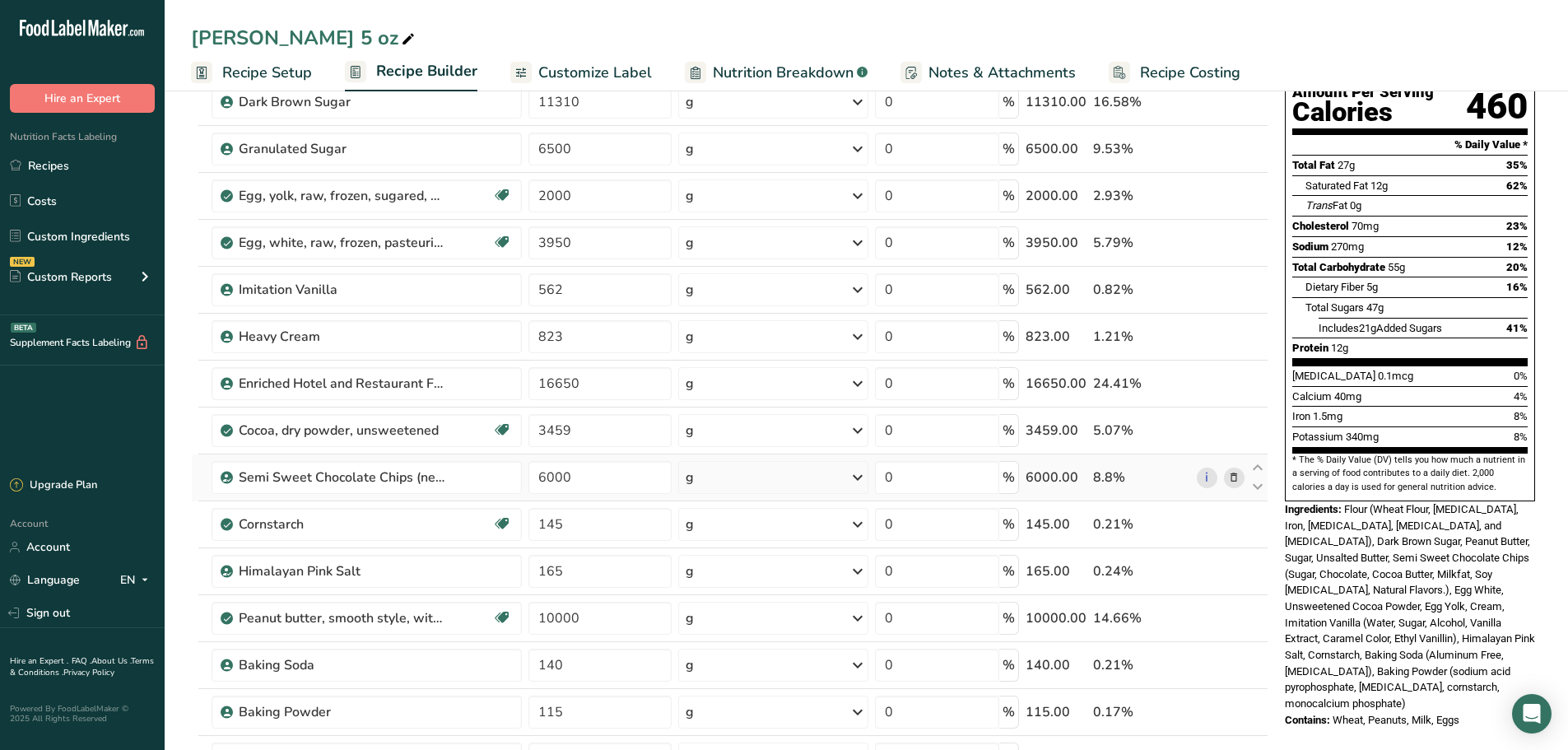
scroll to position [206, 0]
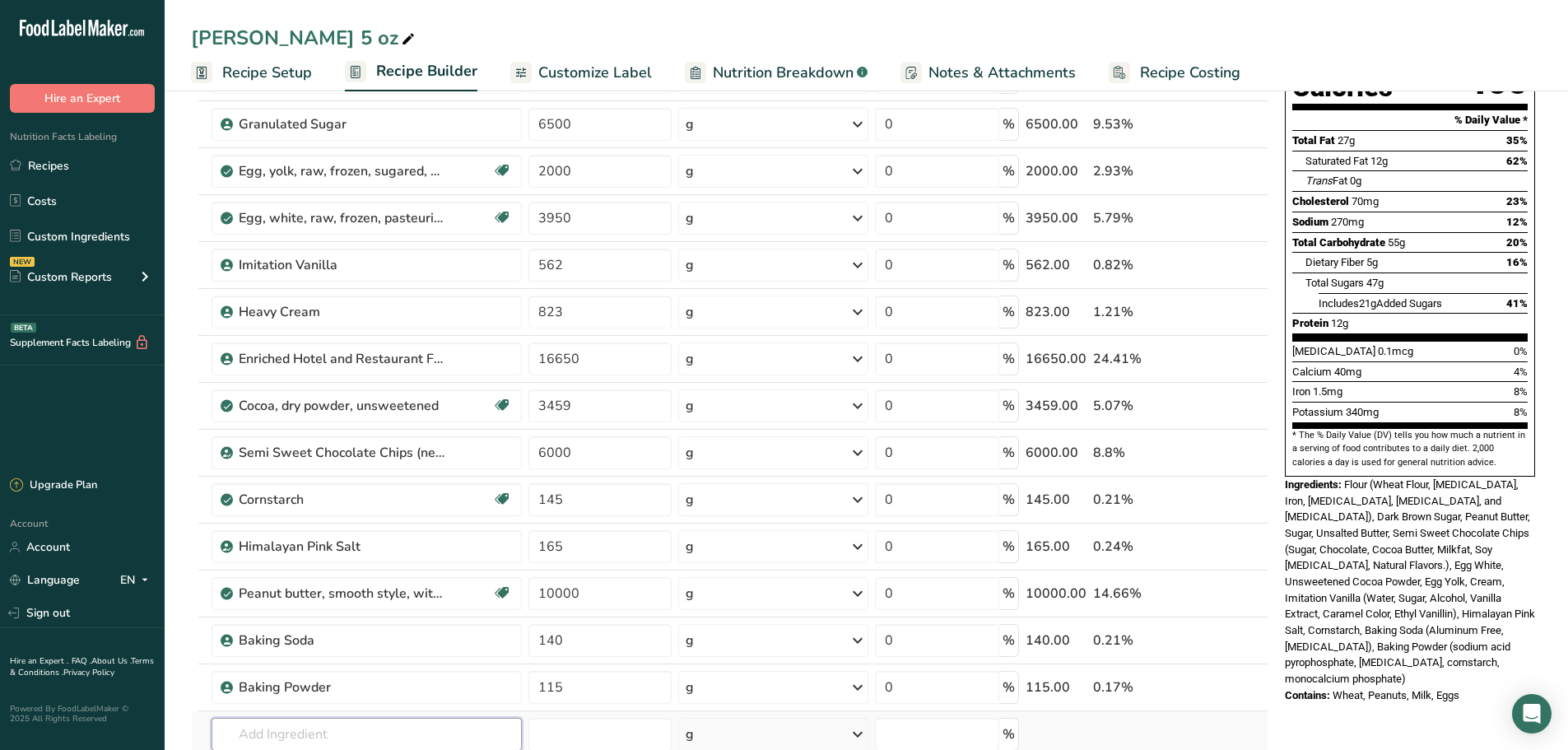
click at [335, 726] on input "text" at bounding box center [367, 734] width 311 height 33
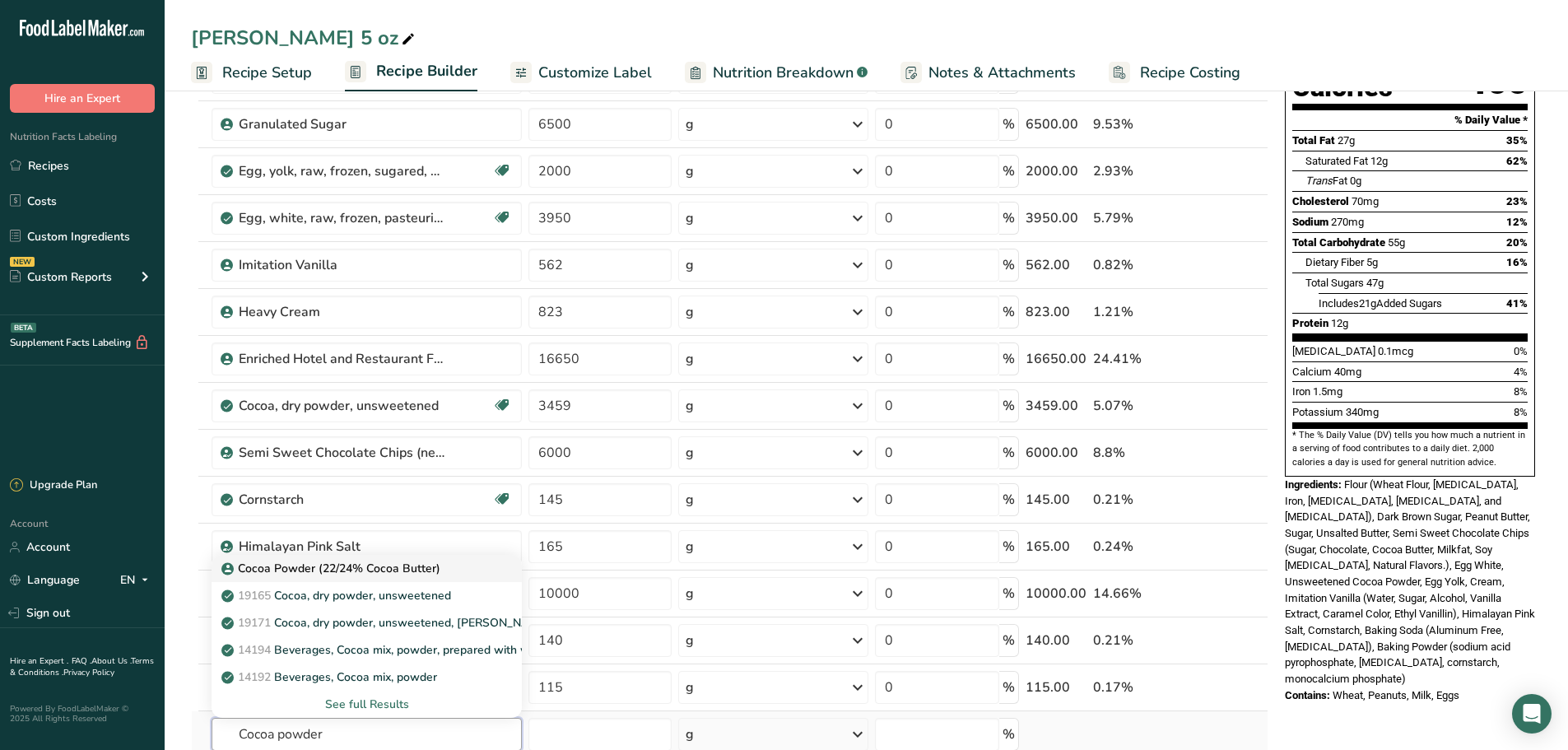
type input "Cocoa powder"
click at [336, 562] on p "Cocoa Powder (22/24% Cocoa Butter)" at bounding box center [333, 568] width 216 height 18
type input "Cocoa Powder (22/24% Cocoa Butter)"
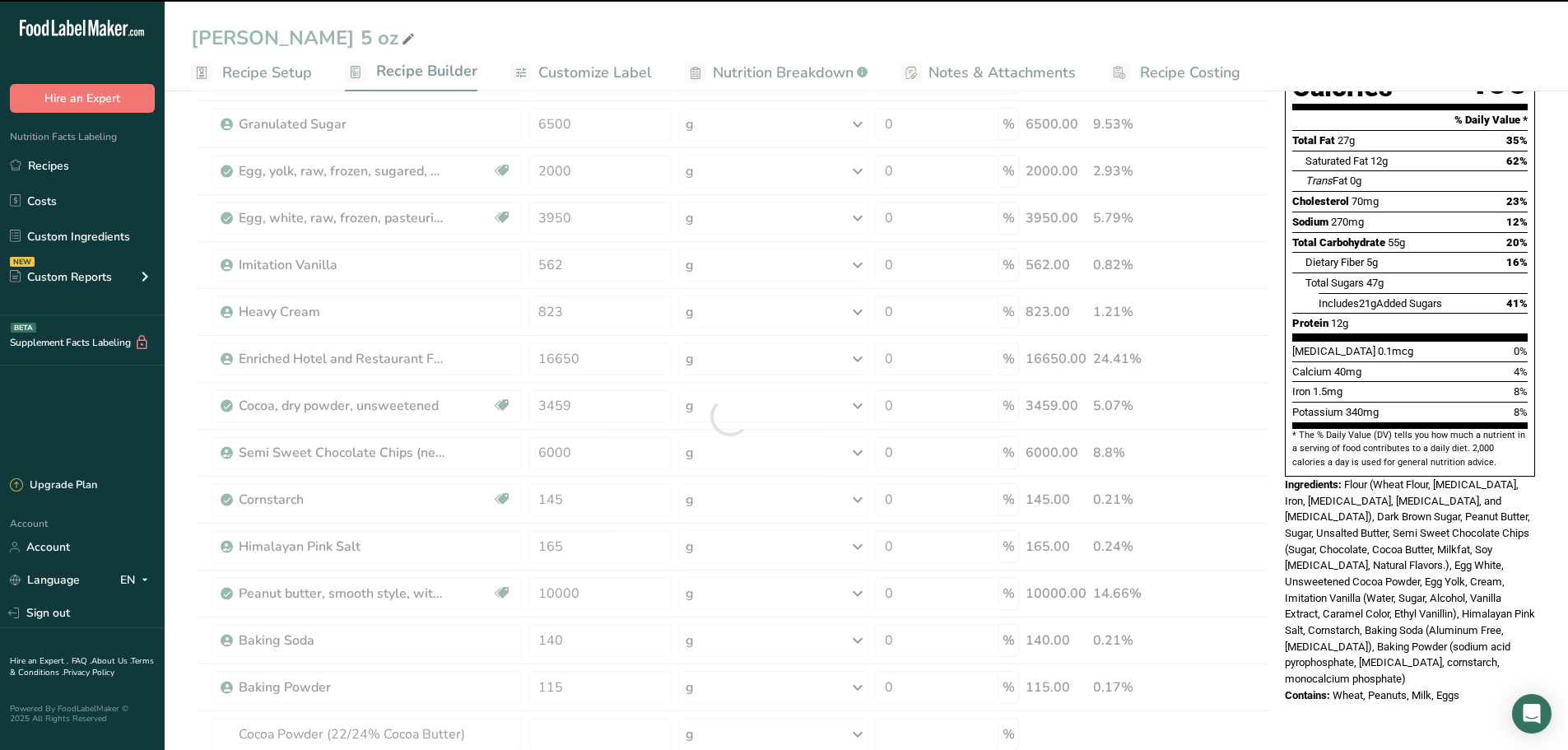
type input "0"
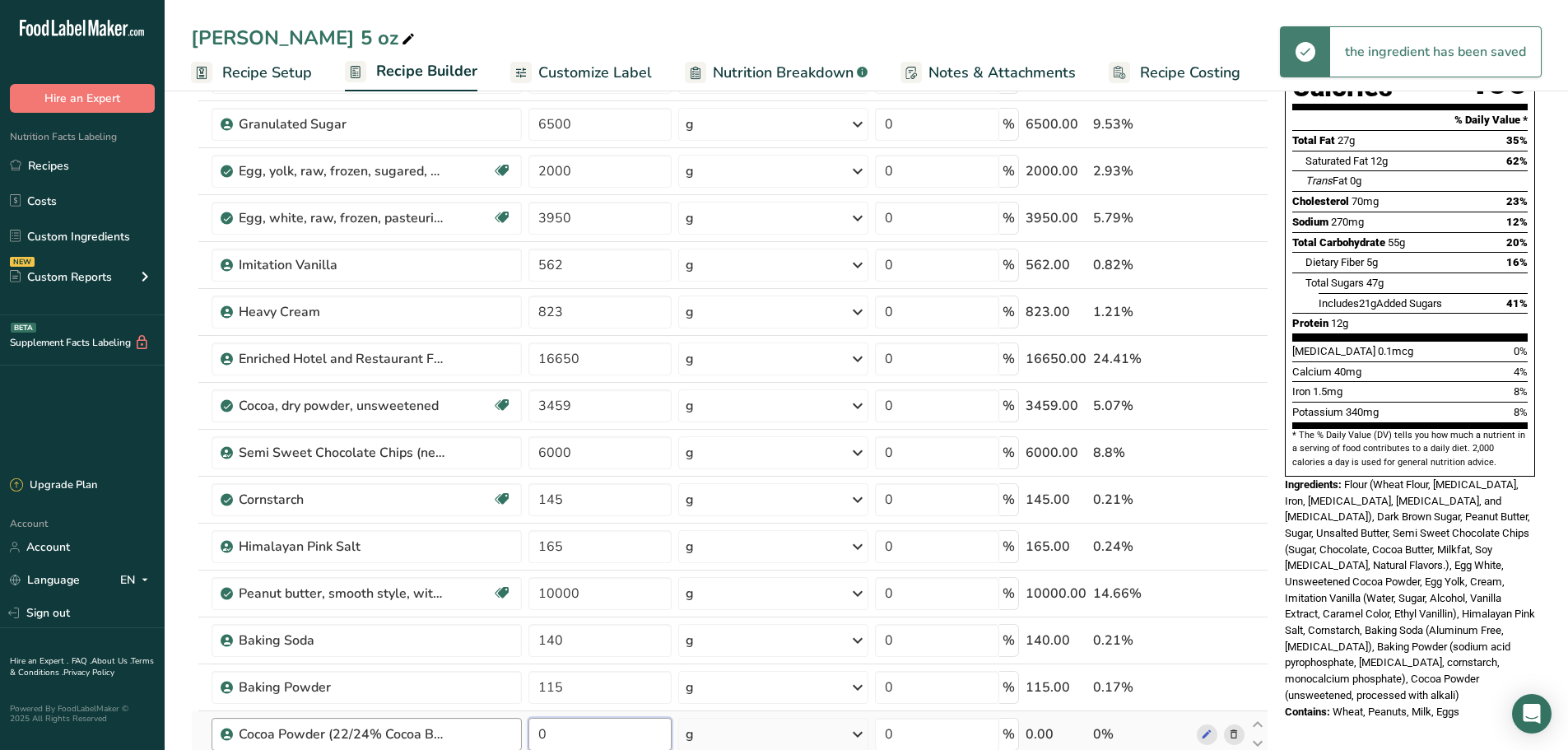
scroll to position [212, 0]
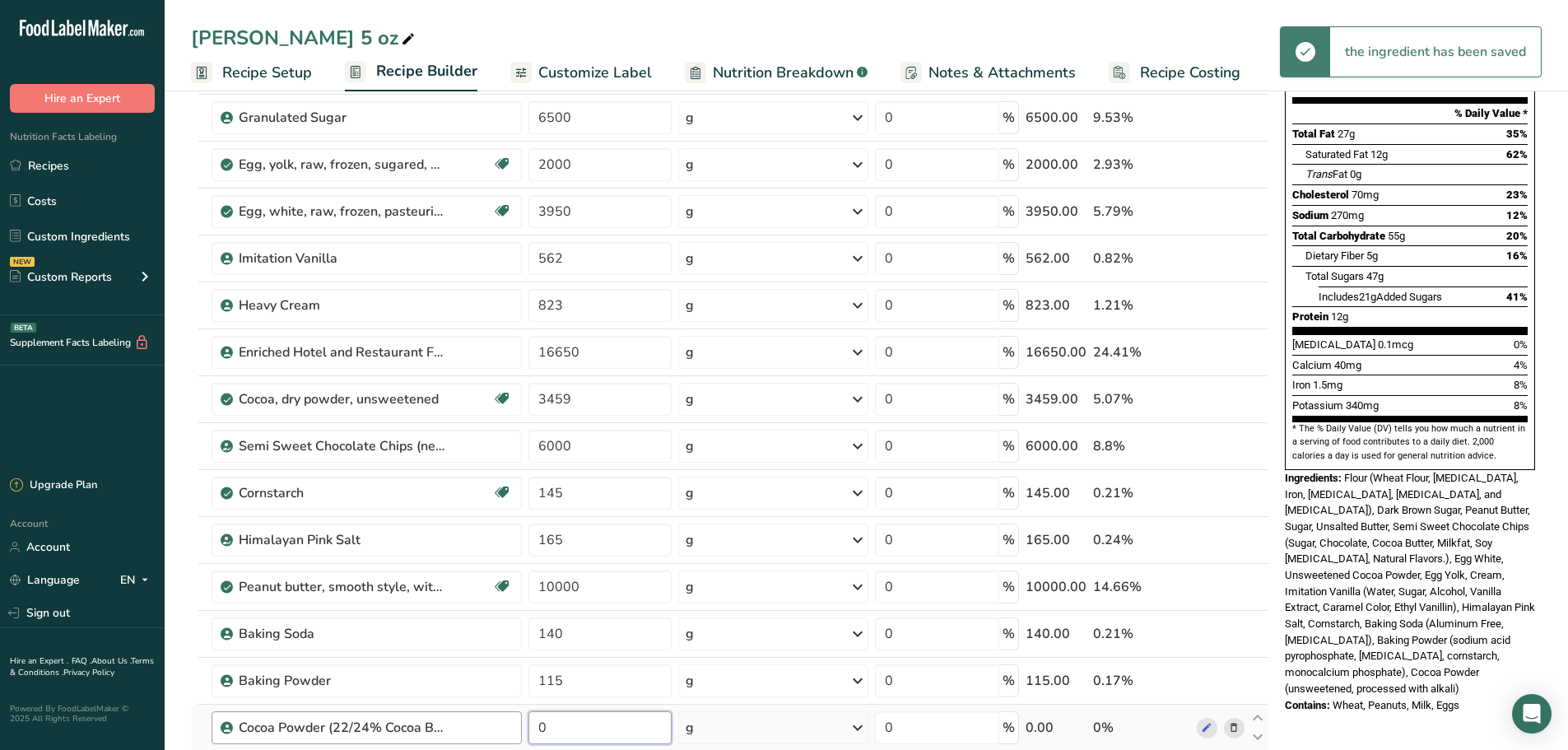
drag, startPoint x: 559, startPoint y: 738, endPoint x: 515, endPoint y: 732, distance: 44.4
click at [515, 732] on tr "Cocoa Powder (22/24% Cocoa Butter) 0 g Weight Units g kg mg See more Volume Uni…" at bounding box center [730, 727] width 1076 height 46
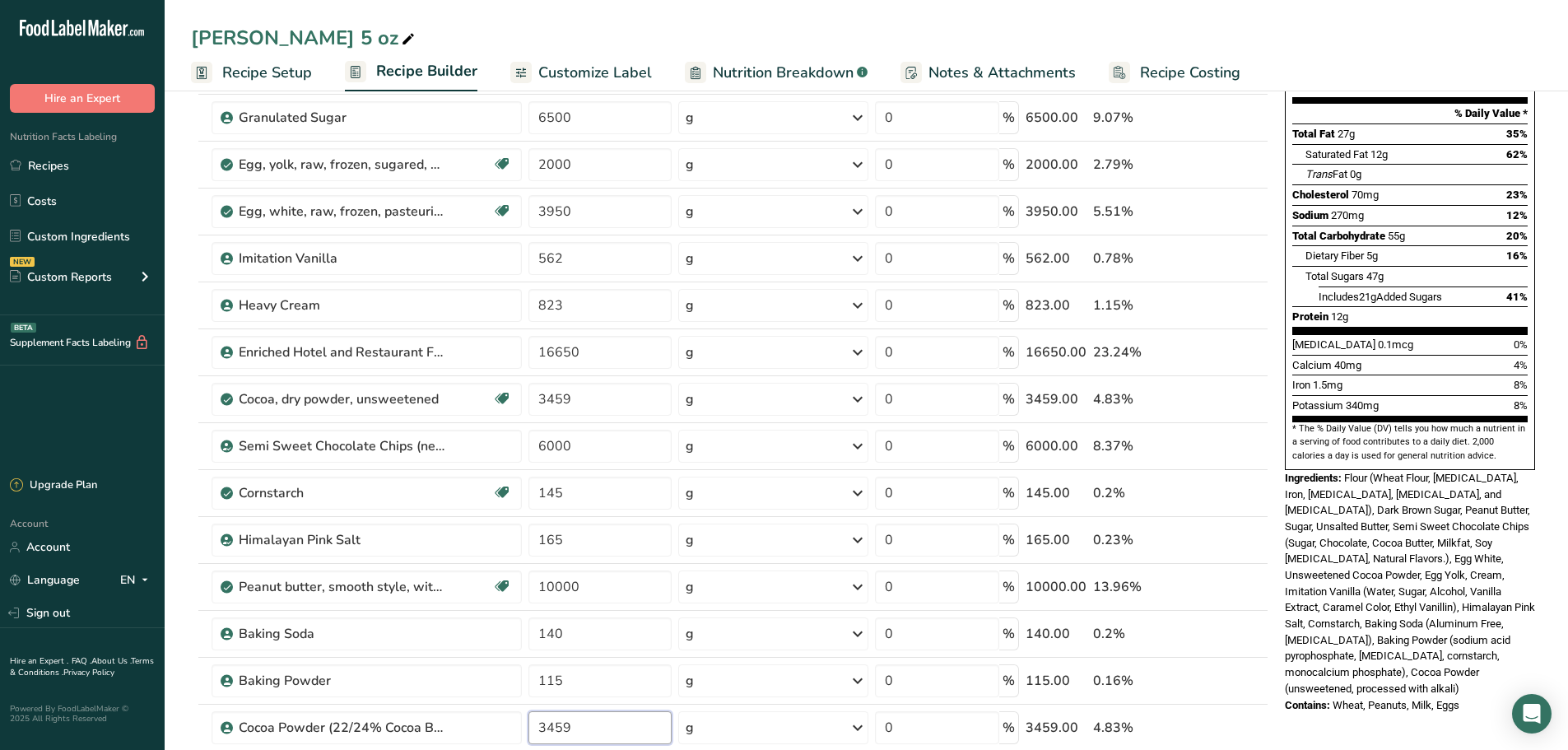
type input "3459"
click at [188, 422] on section "Add Ingredients Manage Recipe Delete Recipe Duplicate Recipe Scale Recipe Save …" at bounding box center [866, 669] width 1403 height 1592
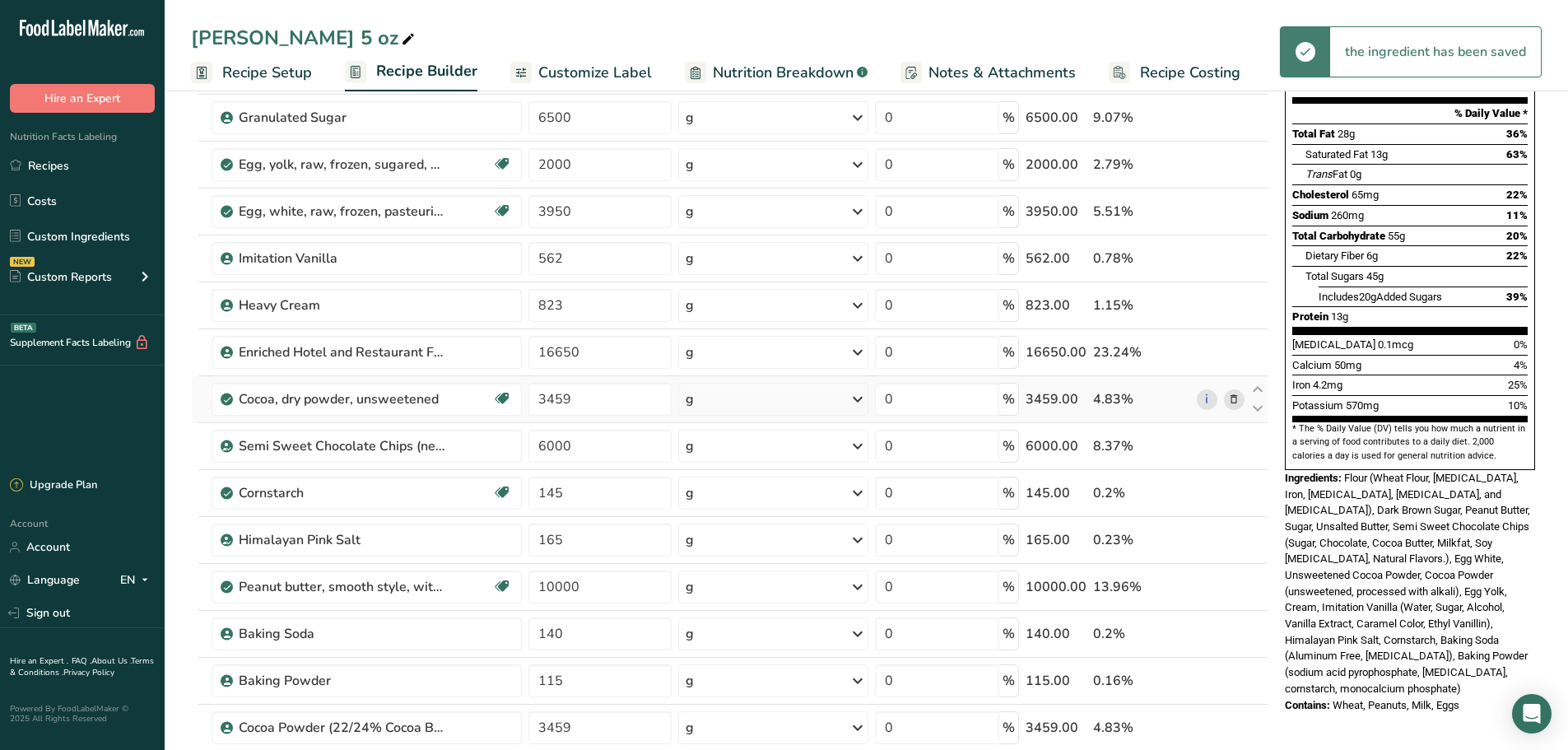
click at [1228, 399] on icon at bounding box center [1234, 400] width 11 height 18
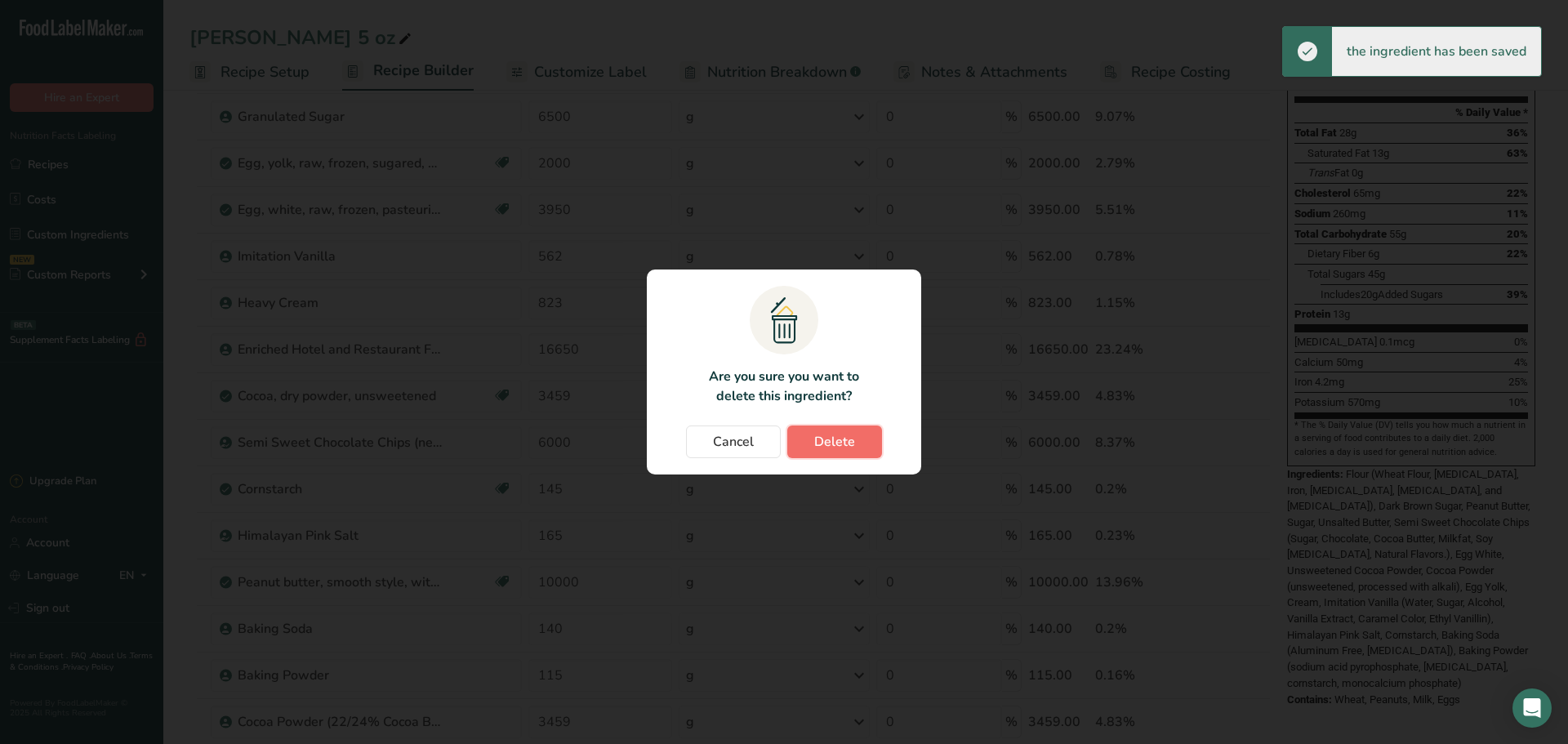
click at [854, 440] on button "Delete" at bounding box center [834, 442] width 95 height 33
type input "6000"
type input "145"
type input "165"
type input "10000"
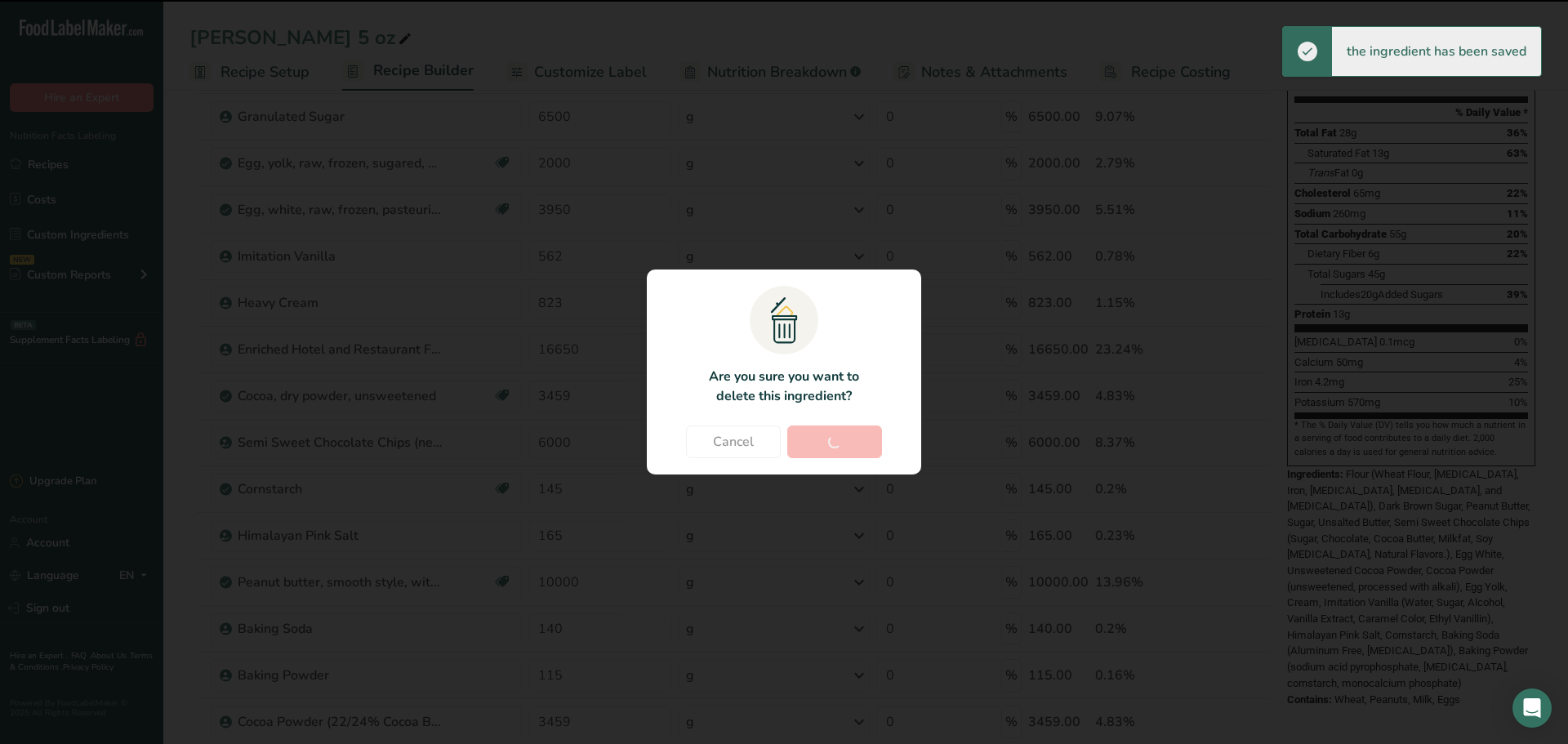
type input "140"
type input "115"
type input "3459"
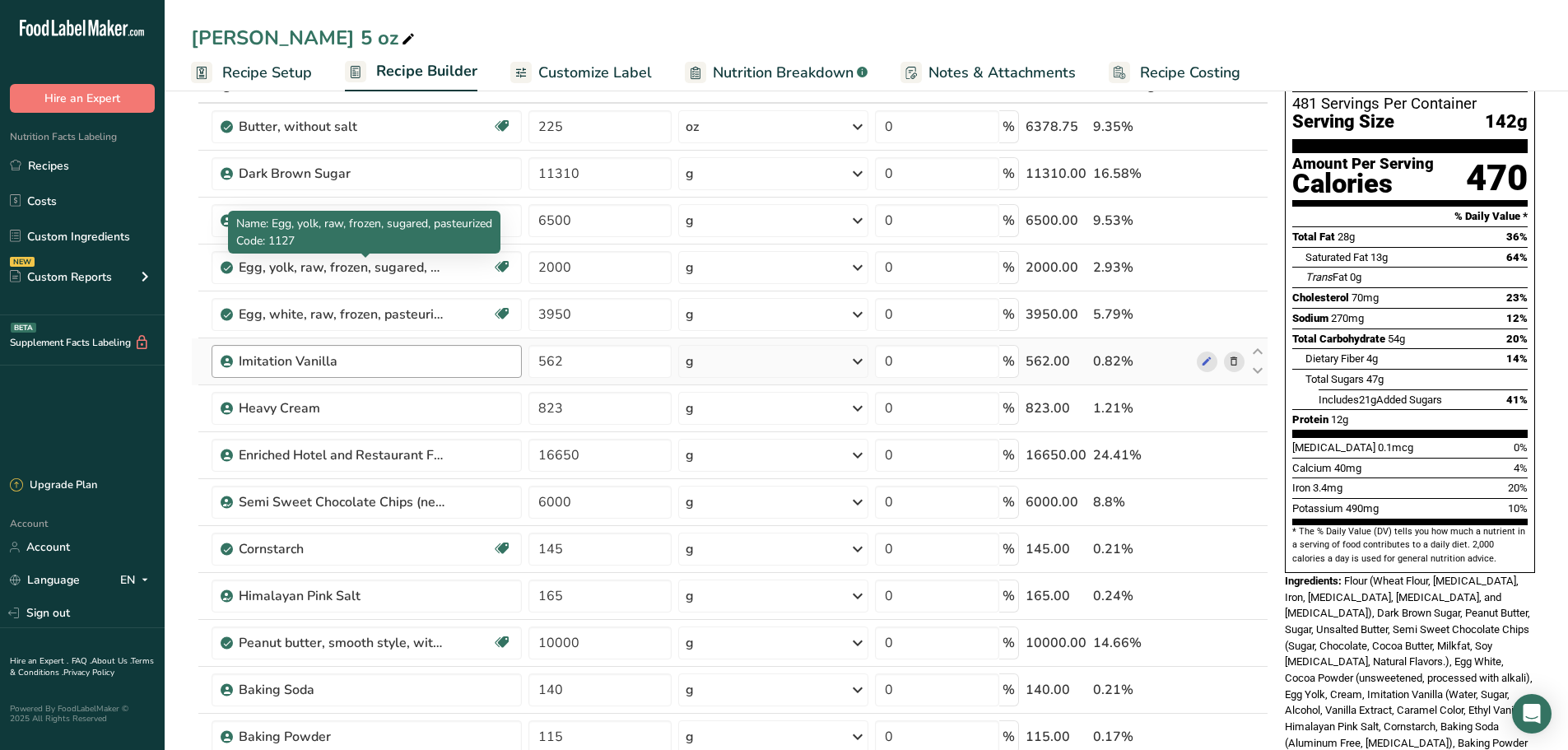
scroll to position [75, 0]
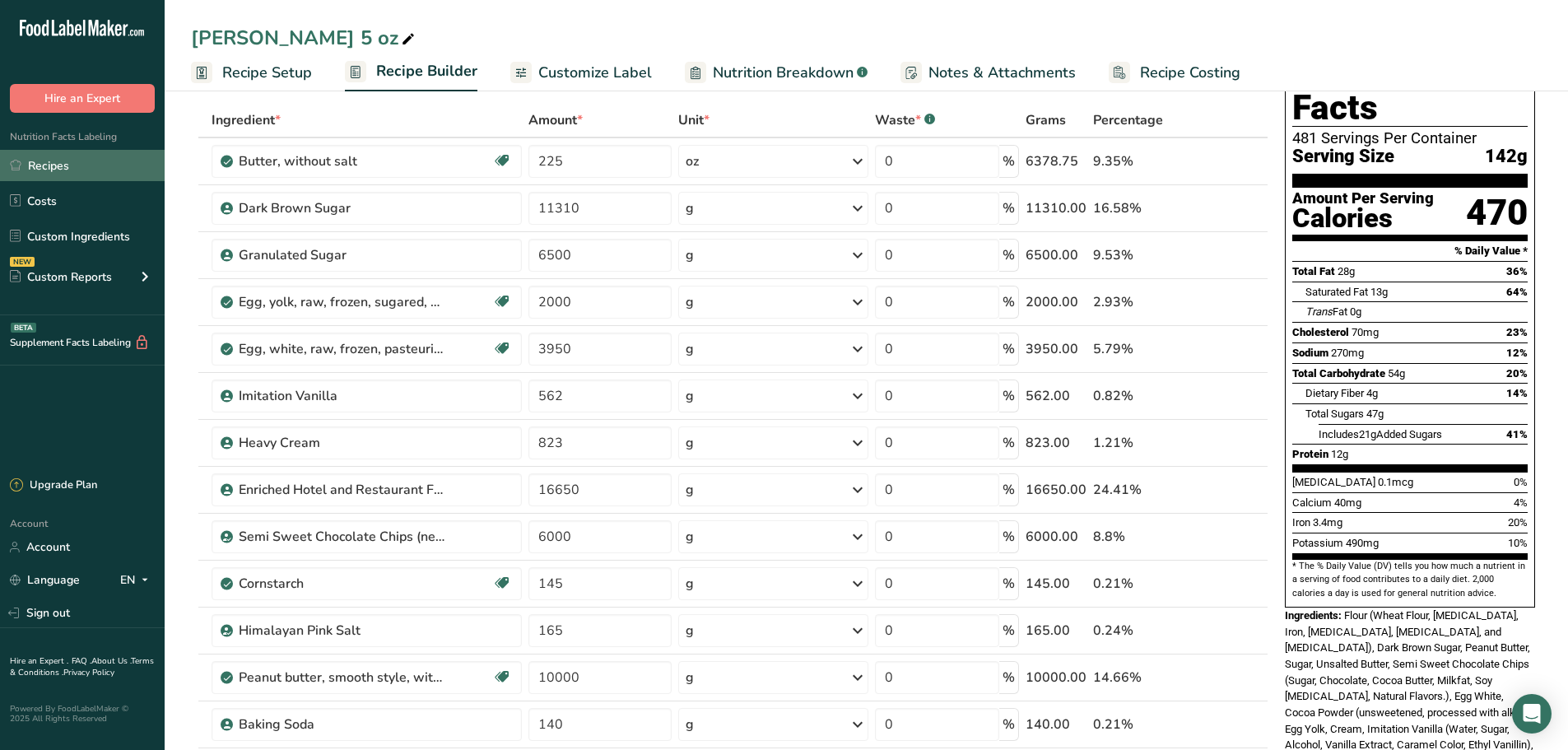
click at [89, 164] on link "Recipes" at bounding box center [82, 166] width 165 height 32
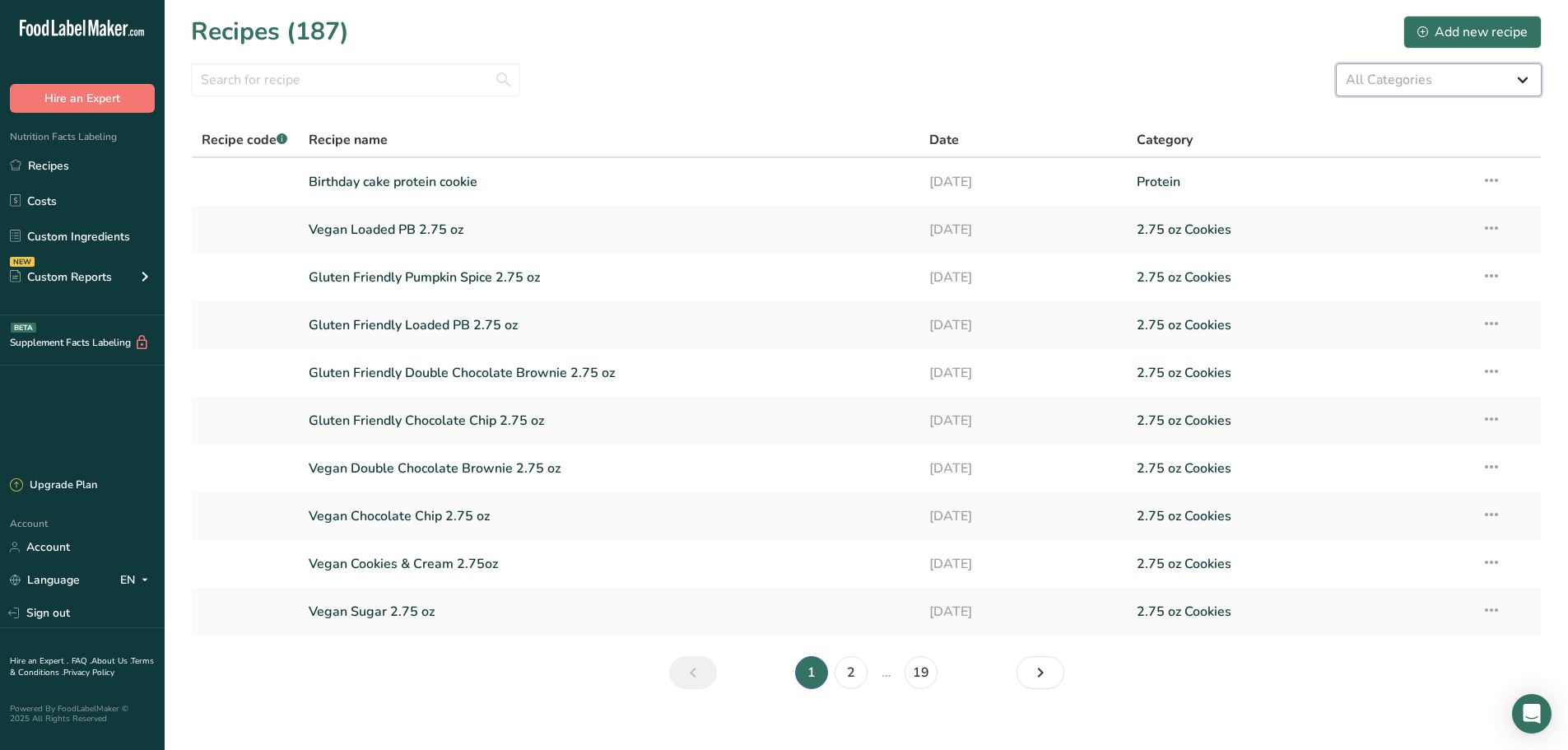
click at [1443, 74] on select "All Categories 1.4 oz Mini Cookie 2.75 oz Cookies 3 oz Cookies (2025) 5 oz Cook…" at bounding box center [1438, 80] width 206 height 33
select select "2463"
click at [1335, 63] on select "All Categories 1.4 oz Mini Cookie 2.75 oz Cookies 3 oz Cookies (2025) 5 oz Cook…" at bounding box center [1438, 80] width 206 height 33
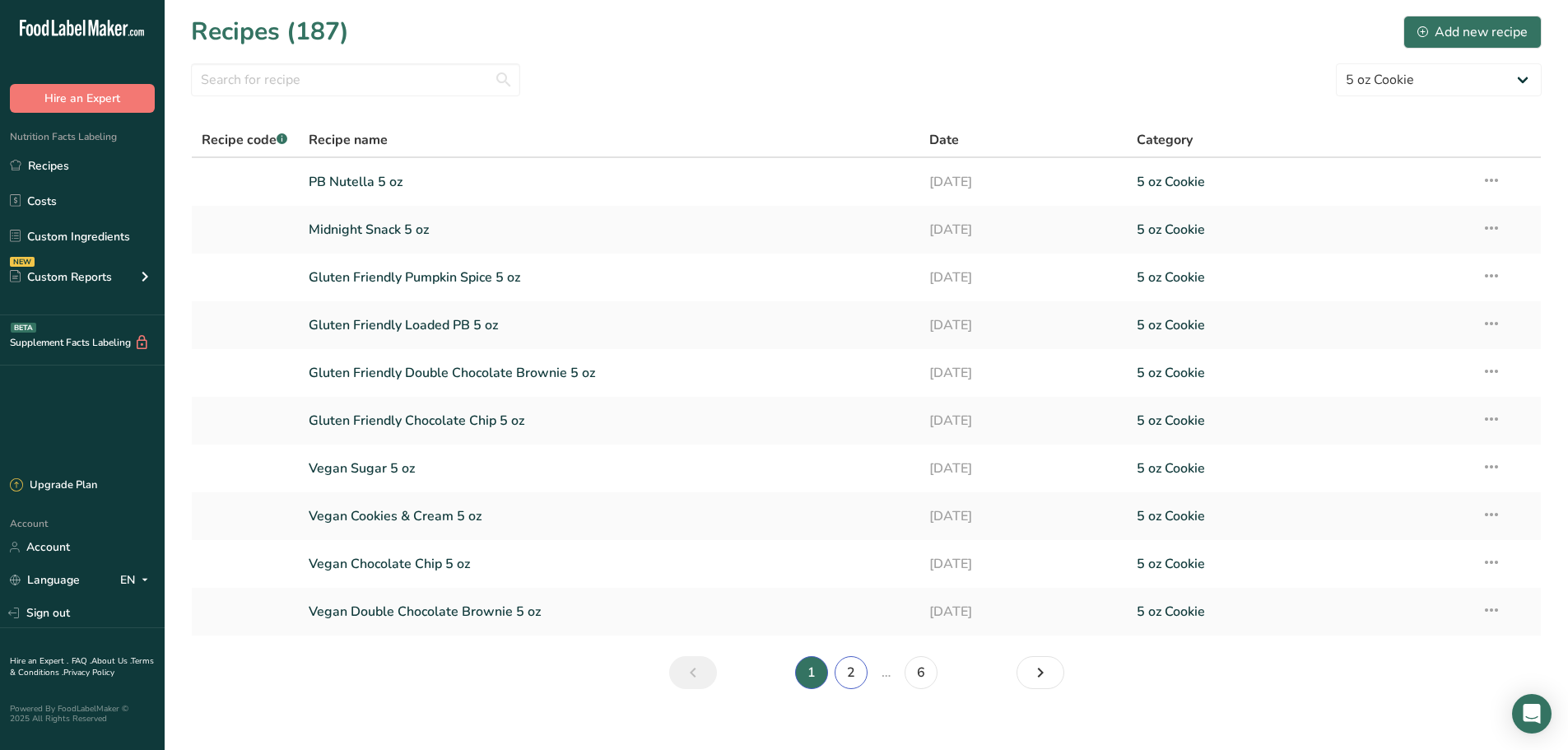
click at [857, 684] on link "2" at bounding box center [851, 673] width 33 height 33
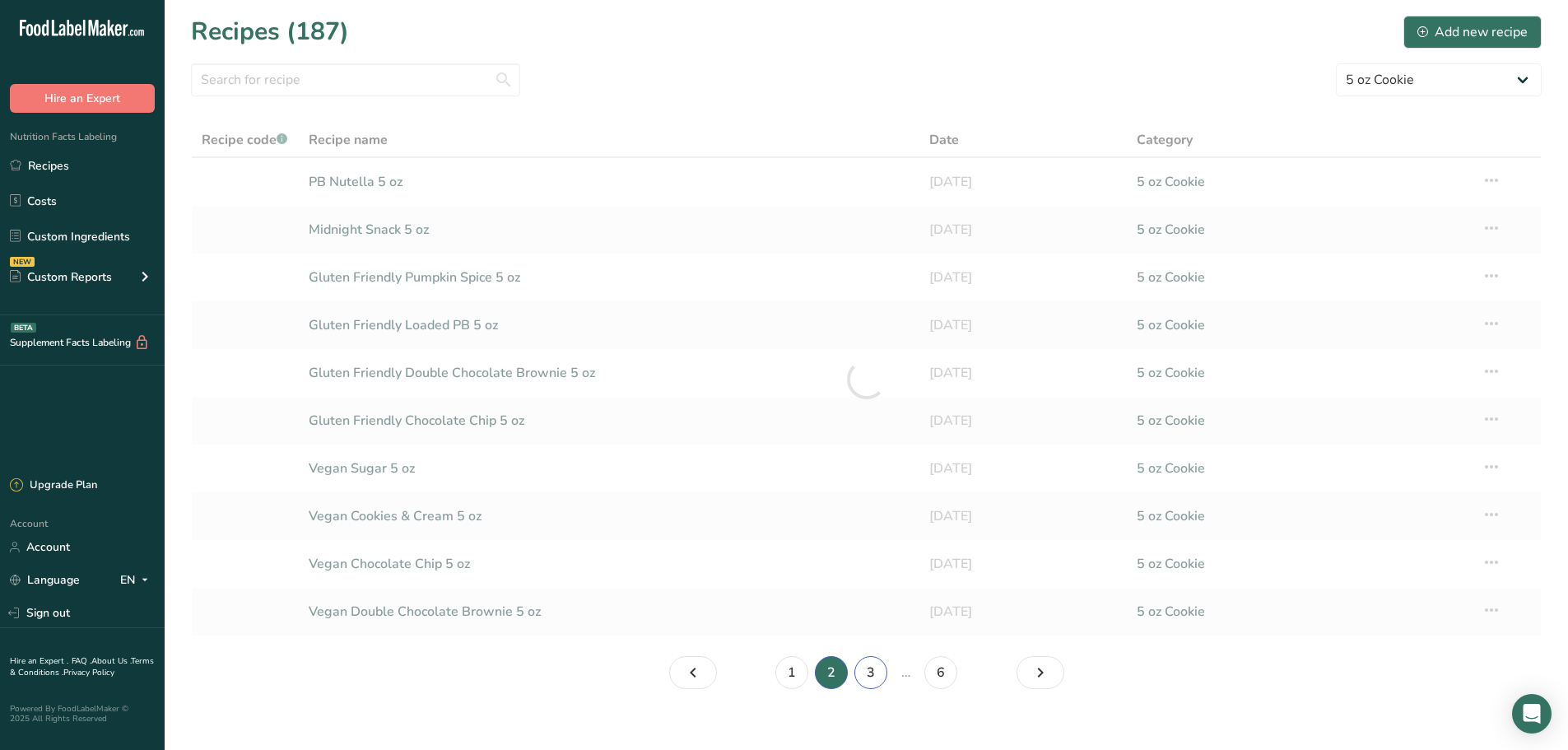
click at [869, 671] on link "3" at bounding box center [871, 673] width 33 height 33
click at [899, 681] on link "4" at bounding box center [887, 673] width 33 height 33
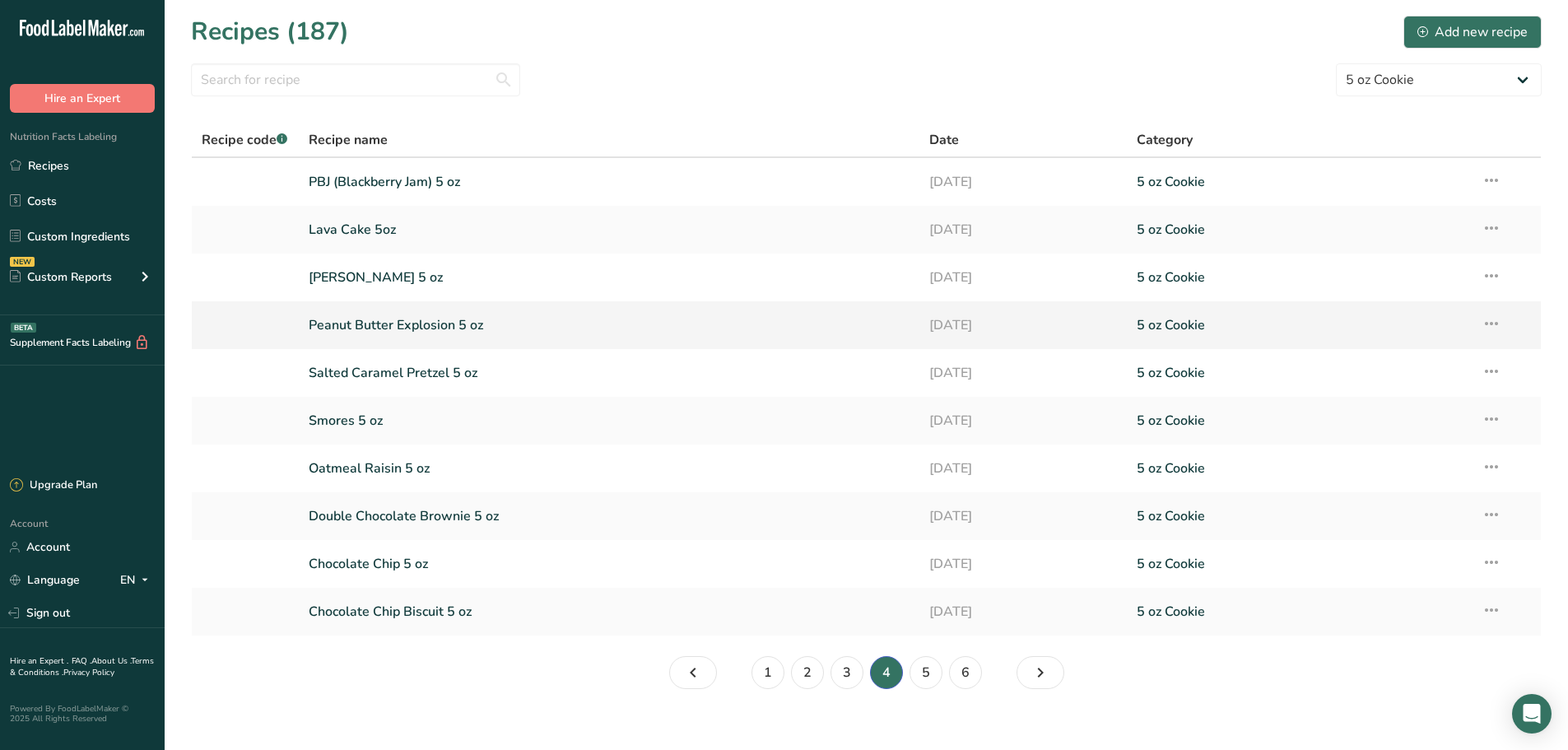
click at [493, 325] on link "Peanut Butter Explosion 5 oz" at bounding box center [610, 325] width 602 height 34
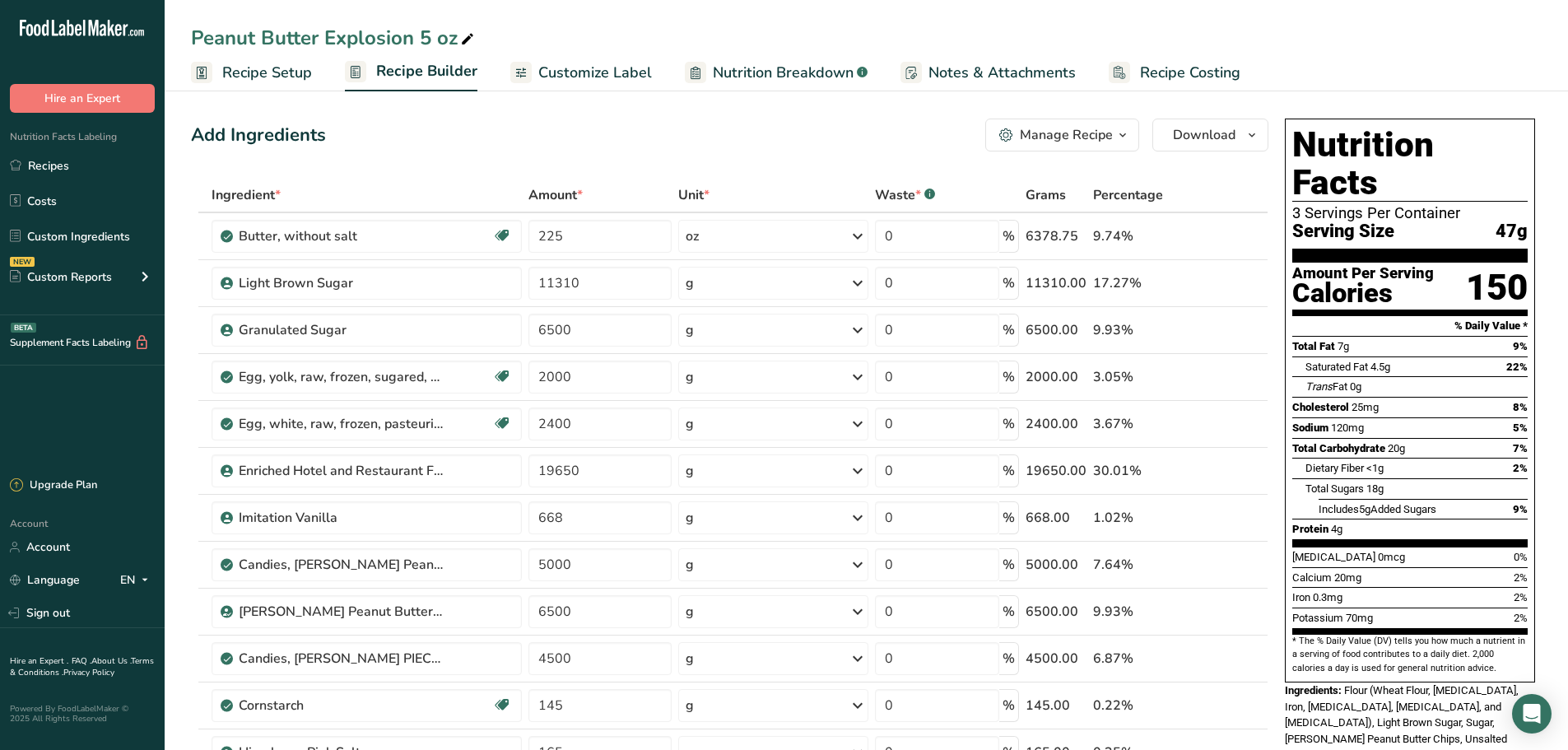
click at [867, 39] on div "Peanut Butter Explosion 5 oz" at bounding box center [866, 38] width 1403 height 30
drag, startPoint x: 90, startPoint y: 227, endPoint x: 90, endPoint y: 209, distance: 18.0
click at [90, 227] on link "Custom Ingredients" at bounding box center [82, 236] width 165 height 32
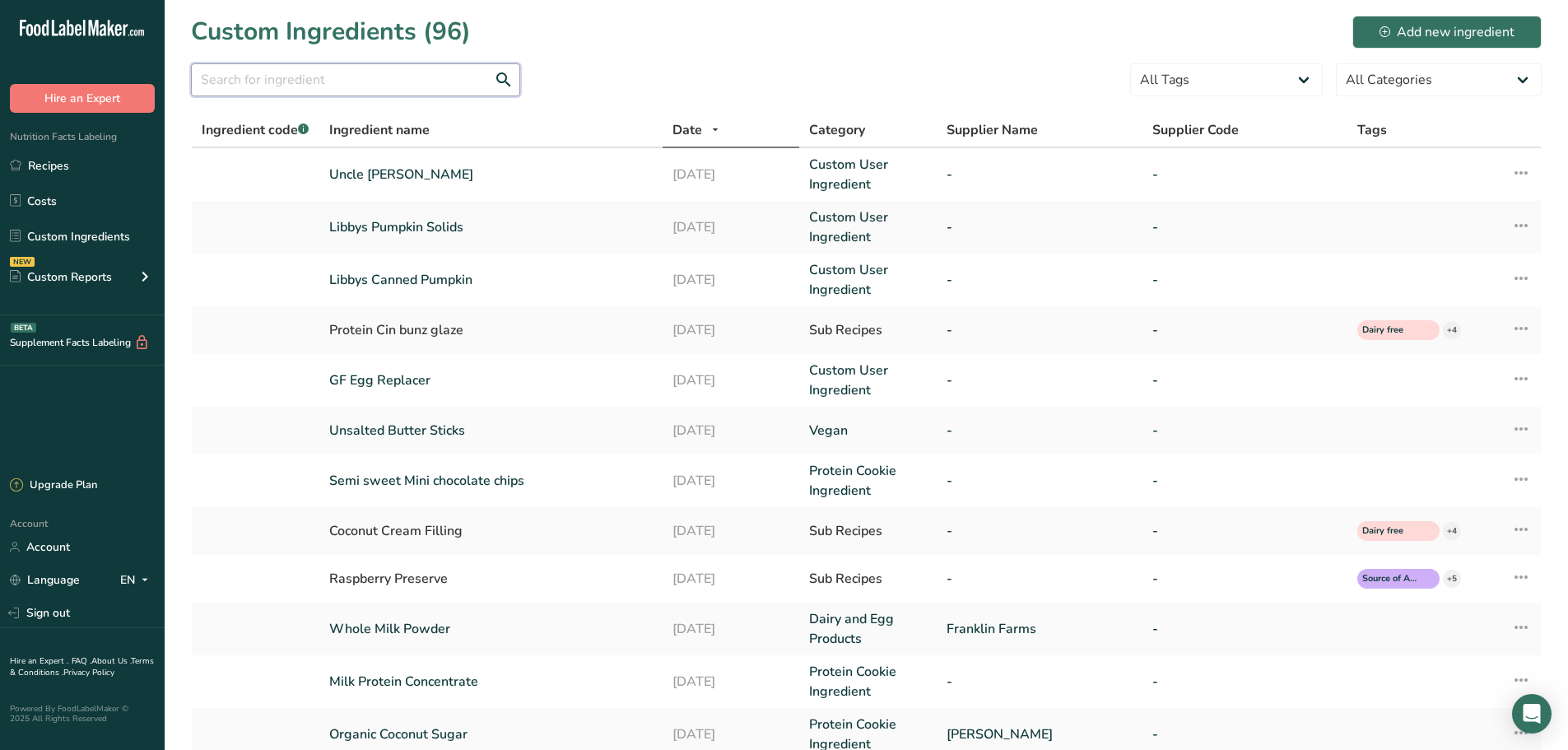
click at [290, 85] on input "text" at bounding box center [355, 80] width 329 height 33
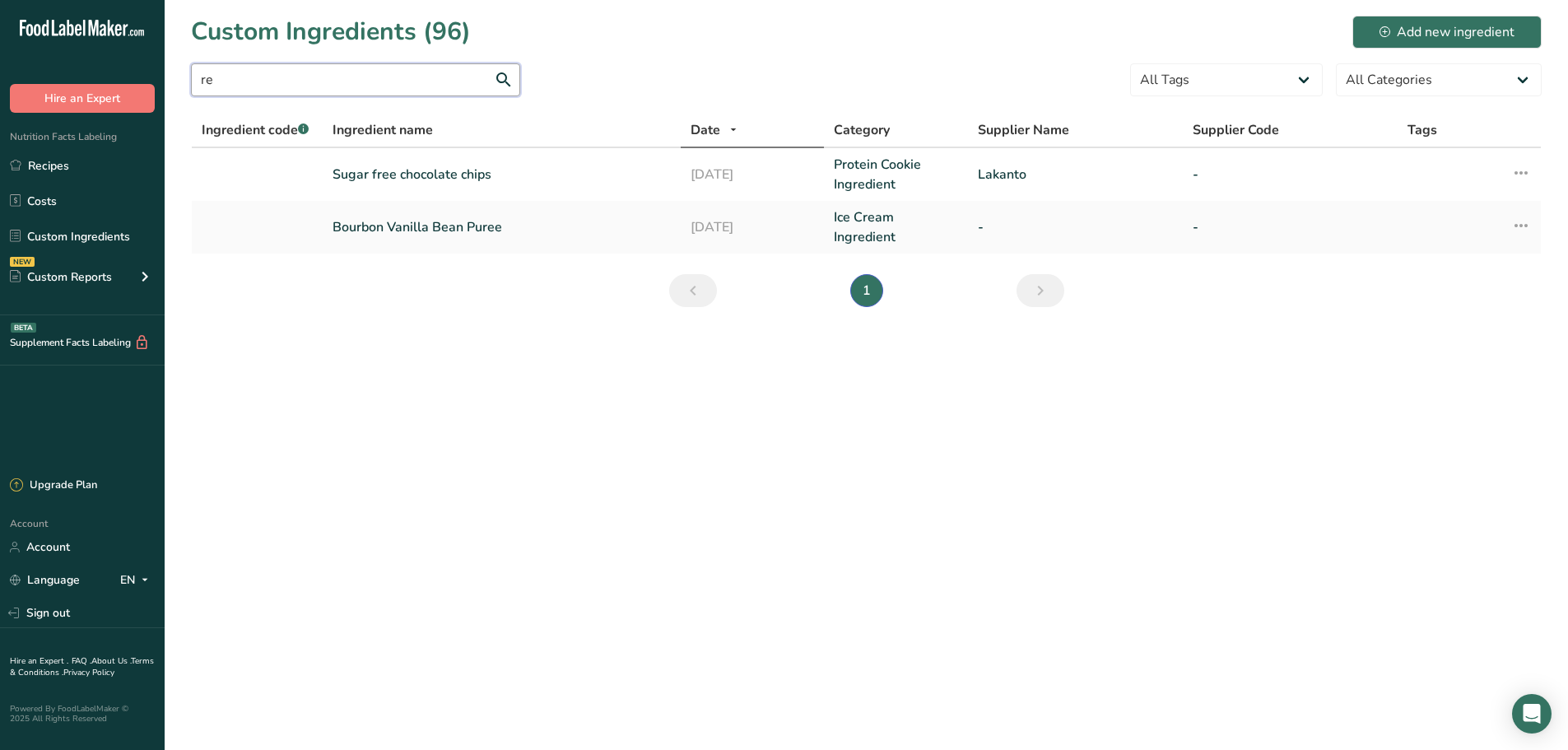
type input "r"
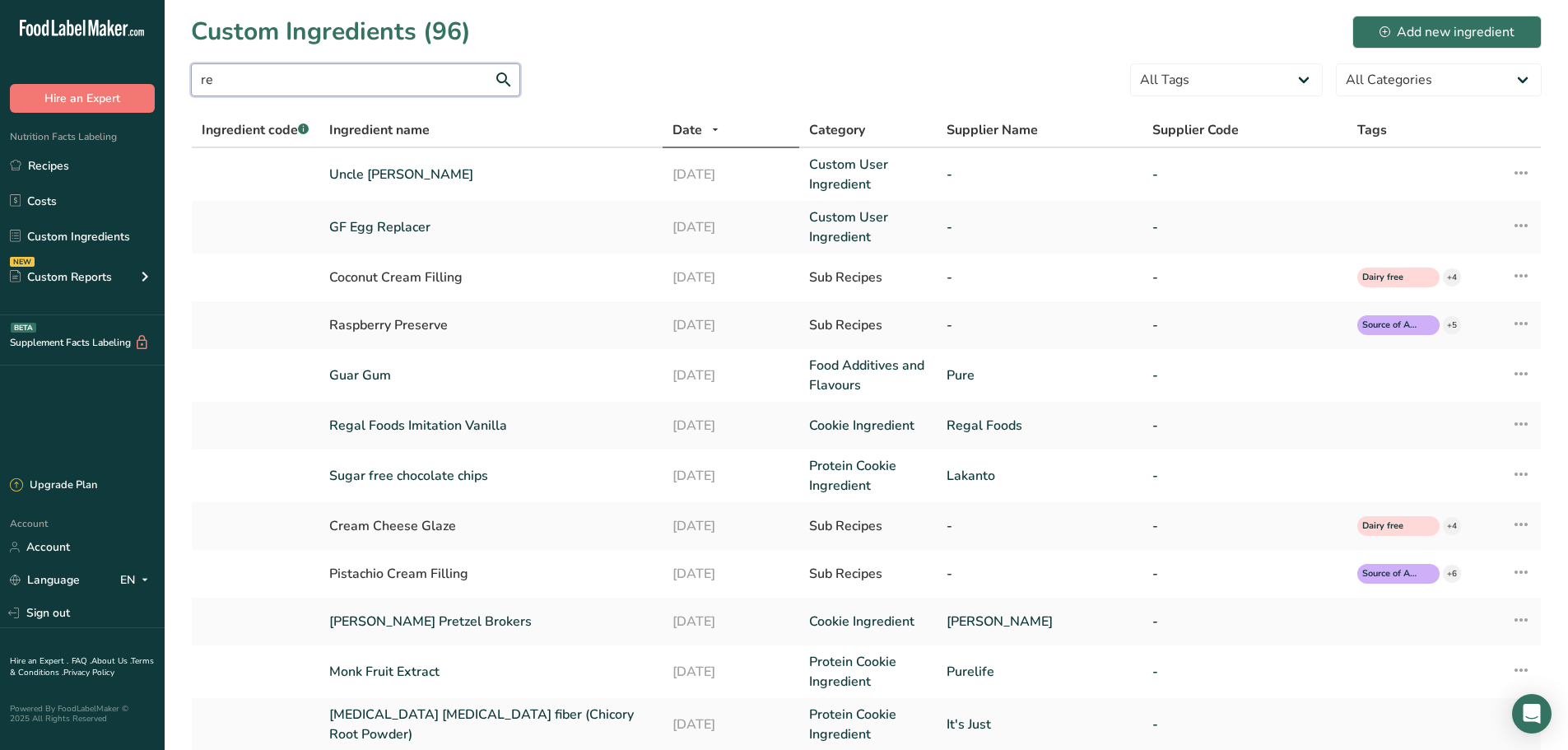
type input "r"
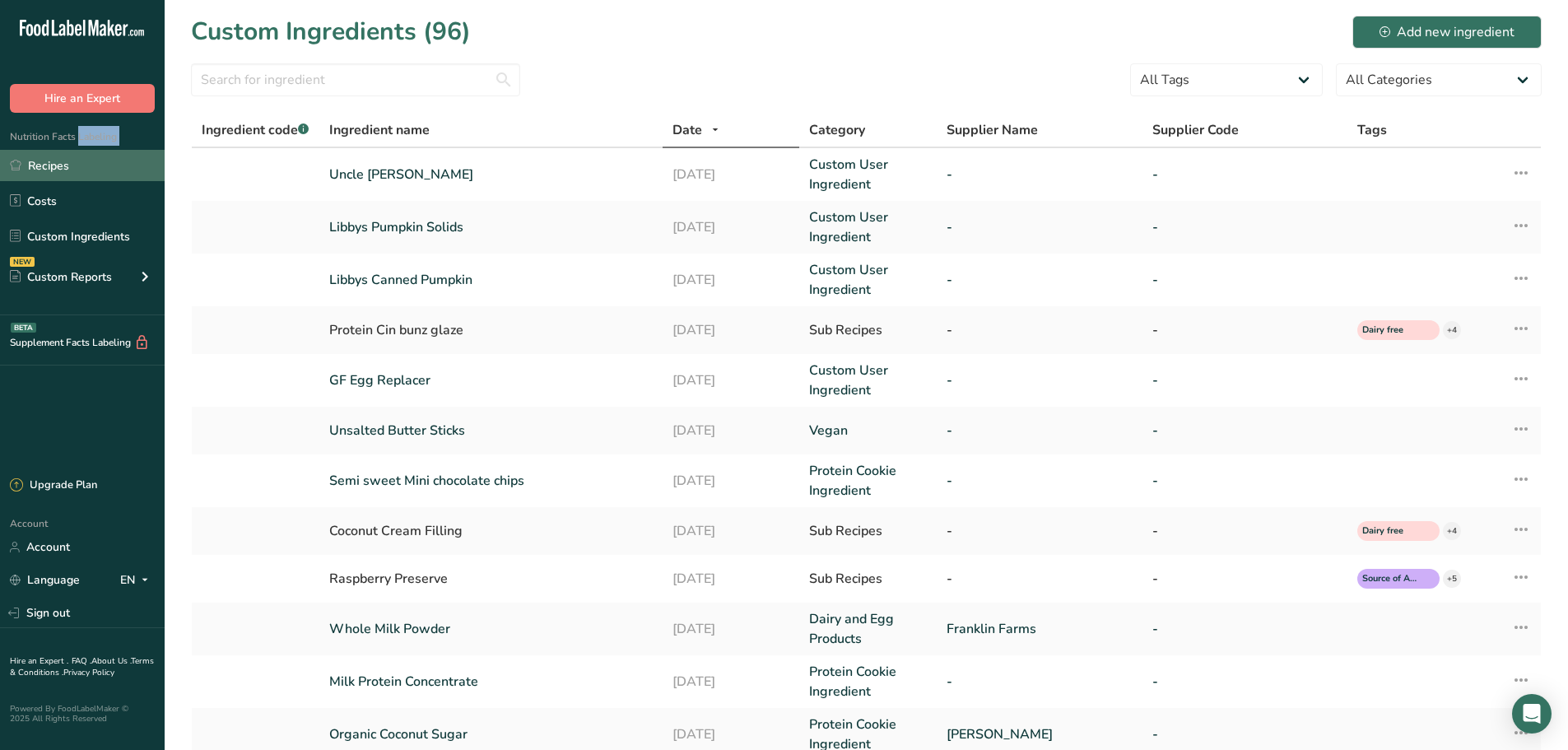
drag, startPoint x: 80, startPoint y: 143, endPoint x: 80, endPoint y: 161, distance: 18.0
click at [80, 150] on div "Nutrition Facts Labeling Recipes Costs Custom Ingredients NEW Custom Reports Me…" at bounding box center [82, 214] width 165 height 203
click at [80, 163] on link "Recipes" at bounding box center [82, 166] width 165 height 32
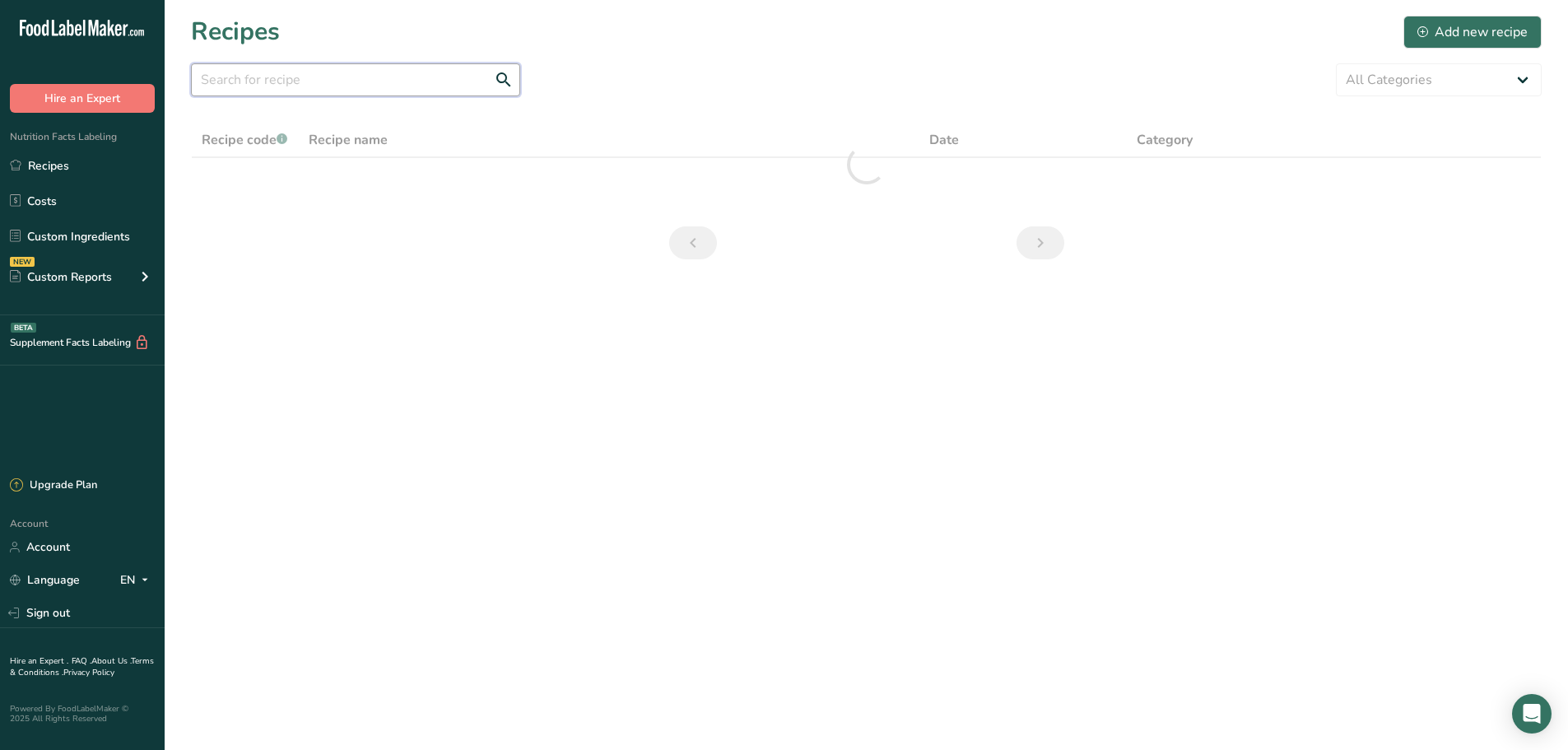
click at [283, 72] on input "text" at bounding box center [355, 80] width 329 height 33
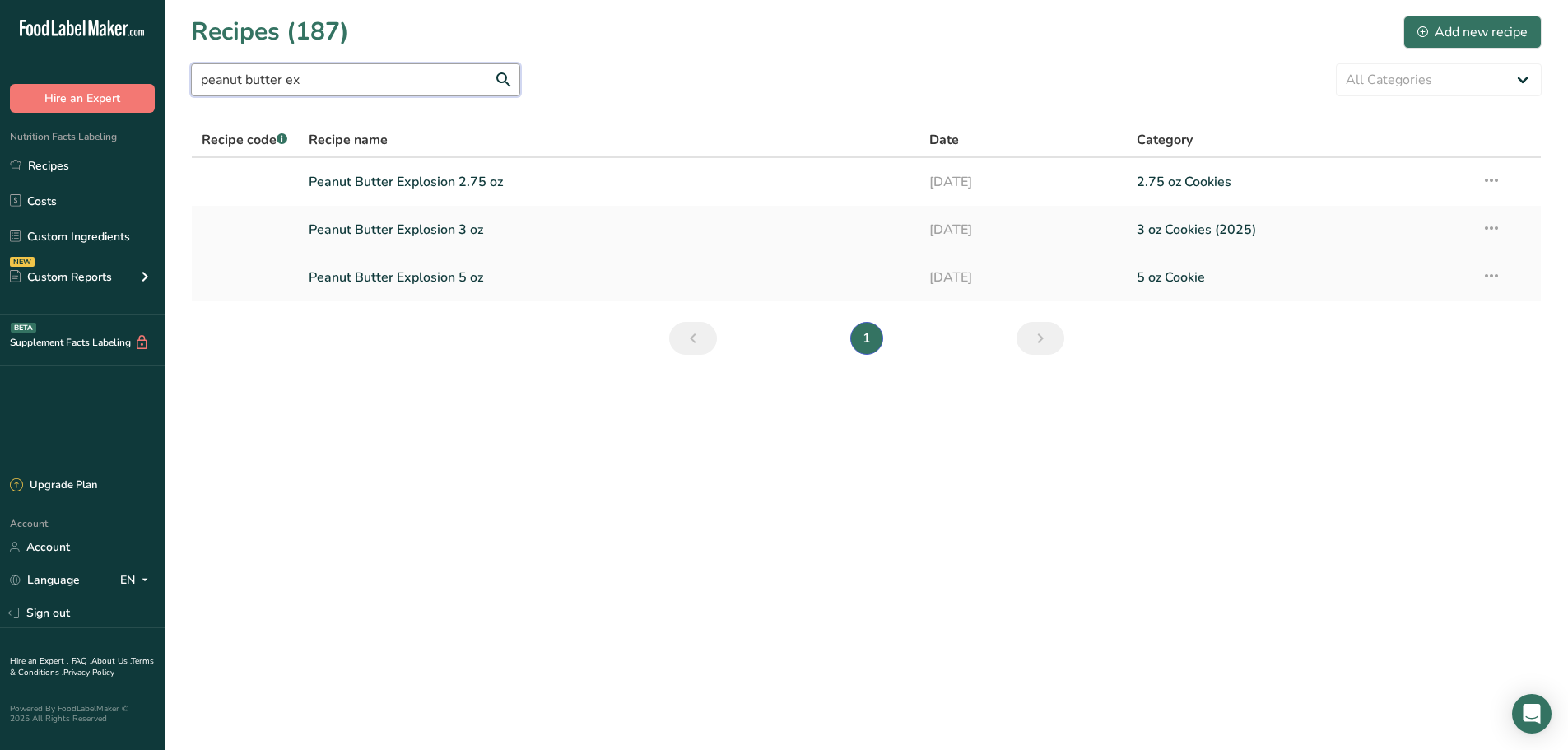
type input "peanut butter ex"
click at [426, 272] on link "Peanut Butter Explosion 5 oz" at bounding box center [610, 276] width 602 height 34
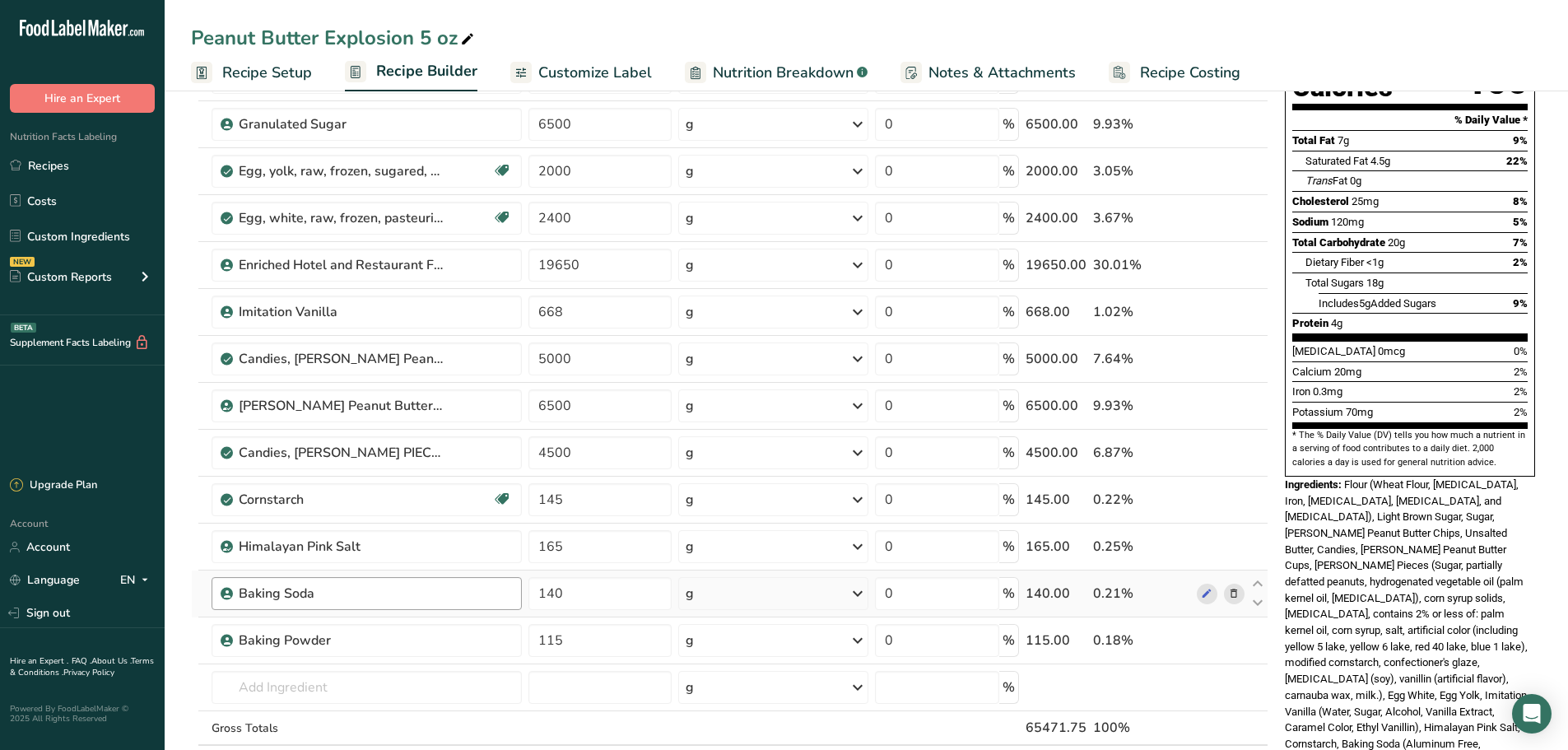
scroll to position [274, 0]
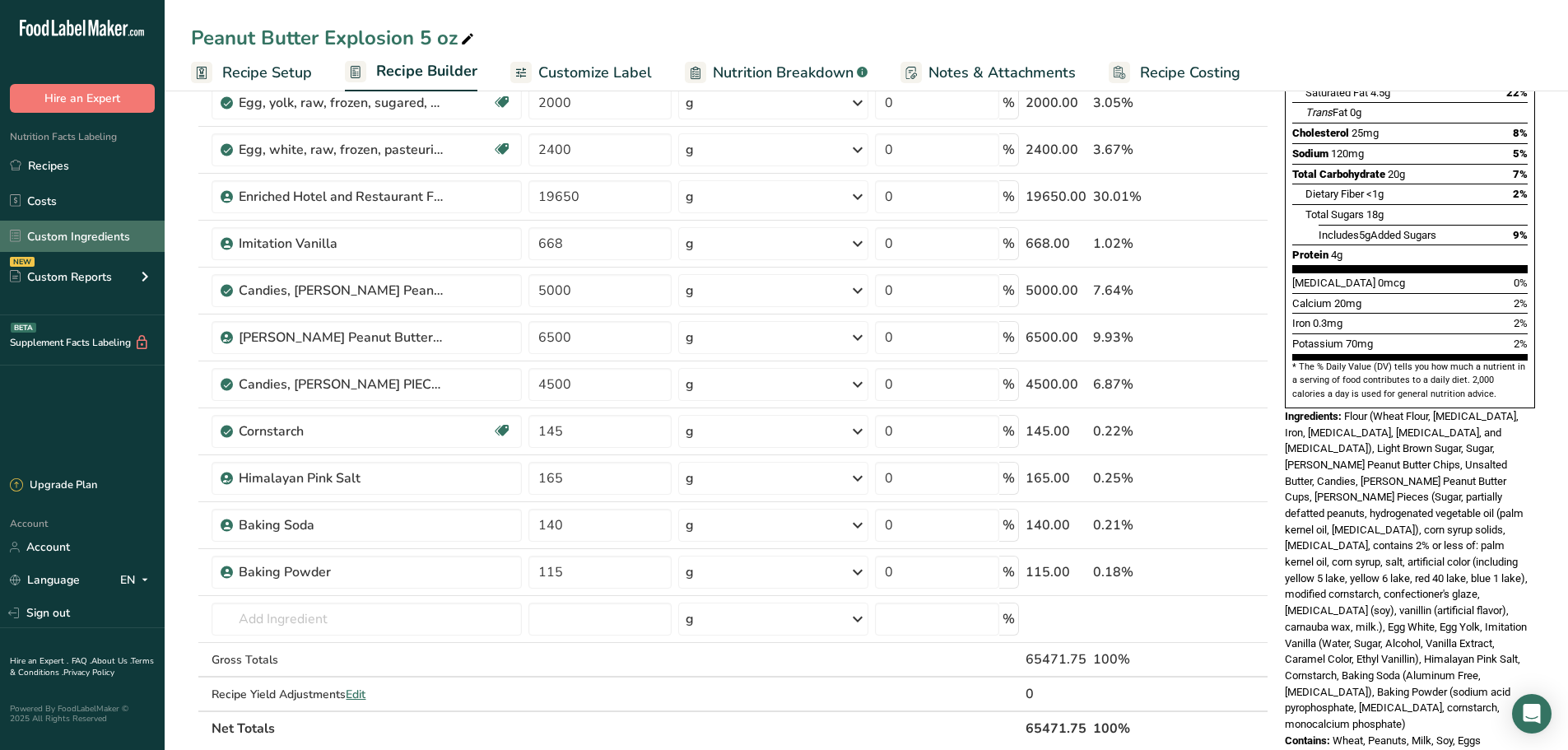
click at [74, 246] on link "Custom Ingredients" at bounding box center [82, 236] width 165 height 32
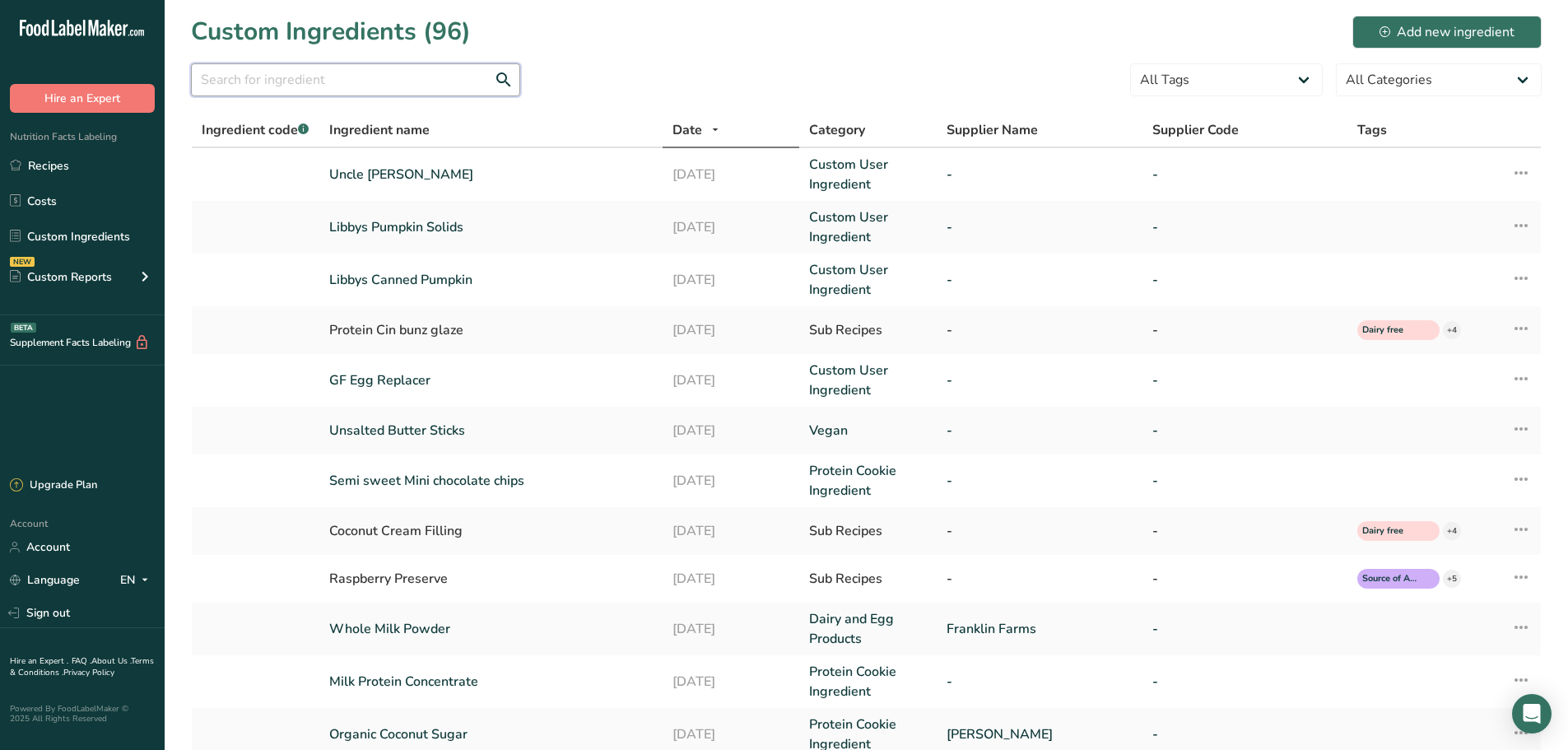
click at [287, 77] on input "text" at bounding box center [355, 80] width 329 height 33
click at [1393, 45] on button "Add new ingredient" at bounding box center [1447, 32] width 190 height 33
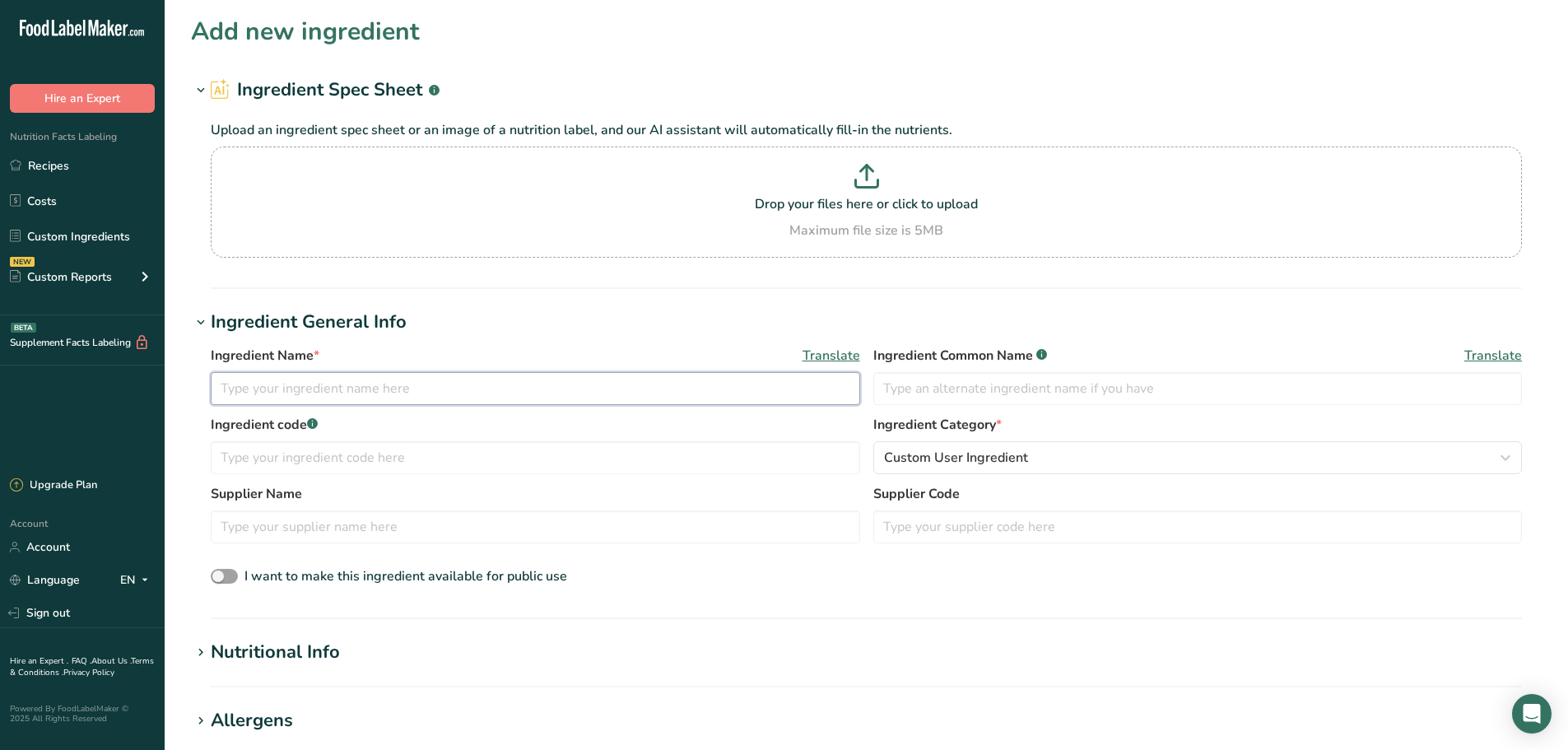
click at [380, 389] on input "text" at bounding box center [535, 389] width 649 height 33
click at [258, 389] on input "Reeses Peanut Butter Cups" at bounding box center [535, 389] width 649 height 33
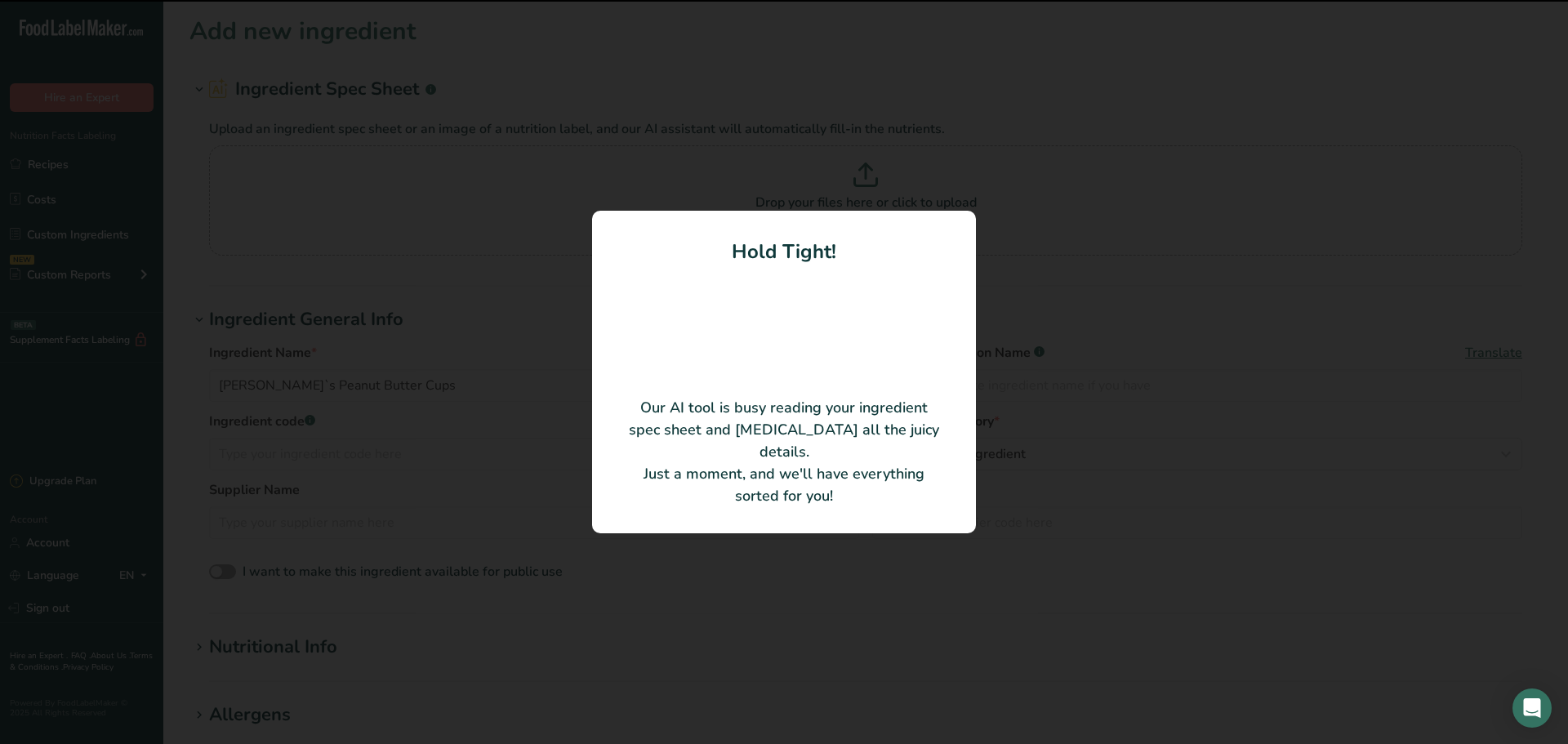
type input "Chopped [PERSON_NAME] Peanut Butter Cups"
type input "TR Toppers"
type input "R450-100"
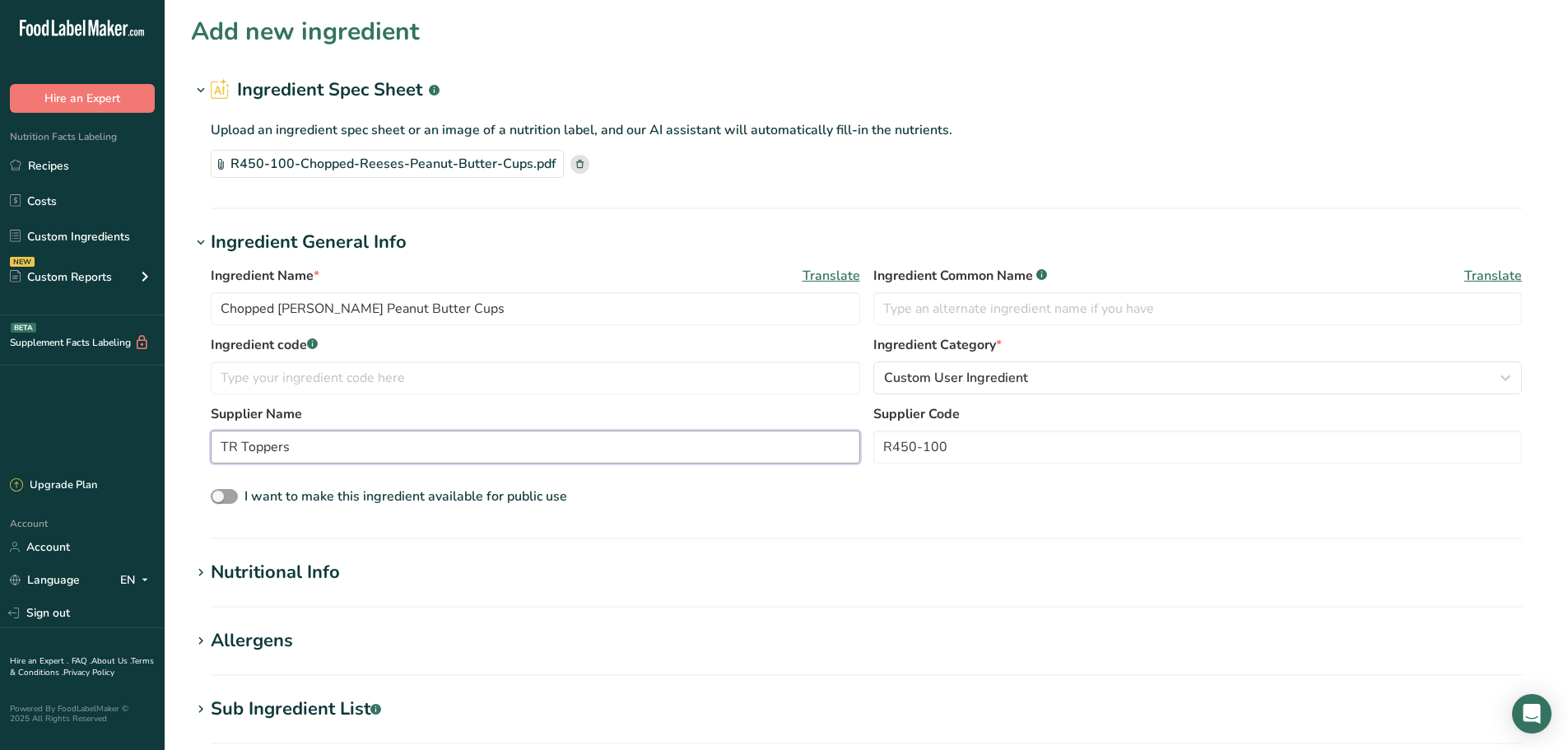
drag, startPoint x: 322, startPoint y: 442, endPoint x: 182, endPoint y: 438, distance: 140.1
click at [182, 438] on section "Add new ingredient Ingredient Spec Sheet .a-a{fill:#347362;}.b-a{fill:#fff;} Up…" at bounding box center [866, 582] width 1403 height 1163
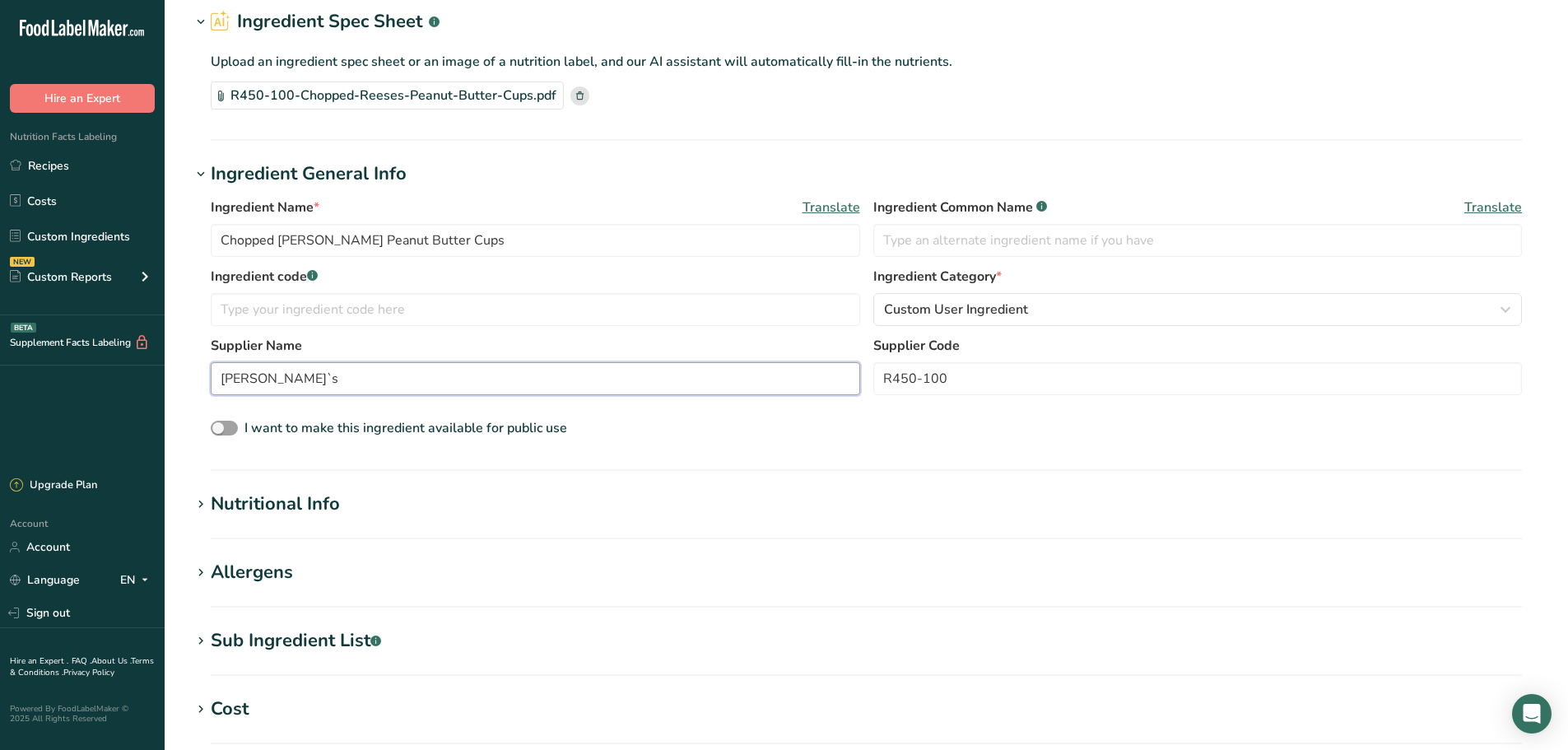
type input "[PERSON_NAME]`s"
click at [352, 638] on div "Sub Ingredient List .a-a{fill:#347362;}.b-a{fill:#fff;}" at bounding box center [296, 640] width 170 height 27
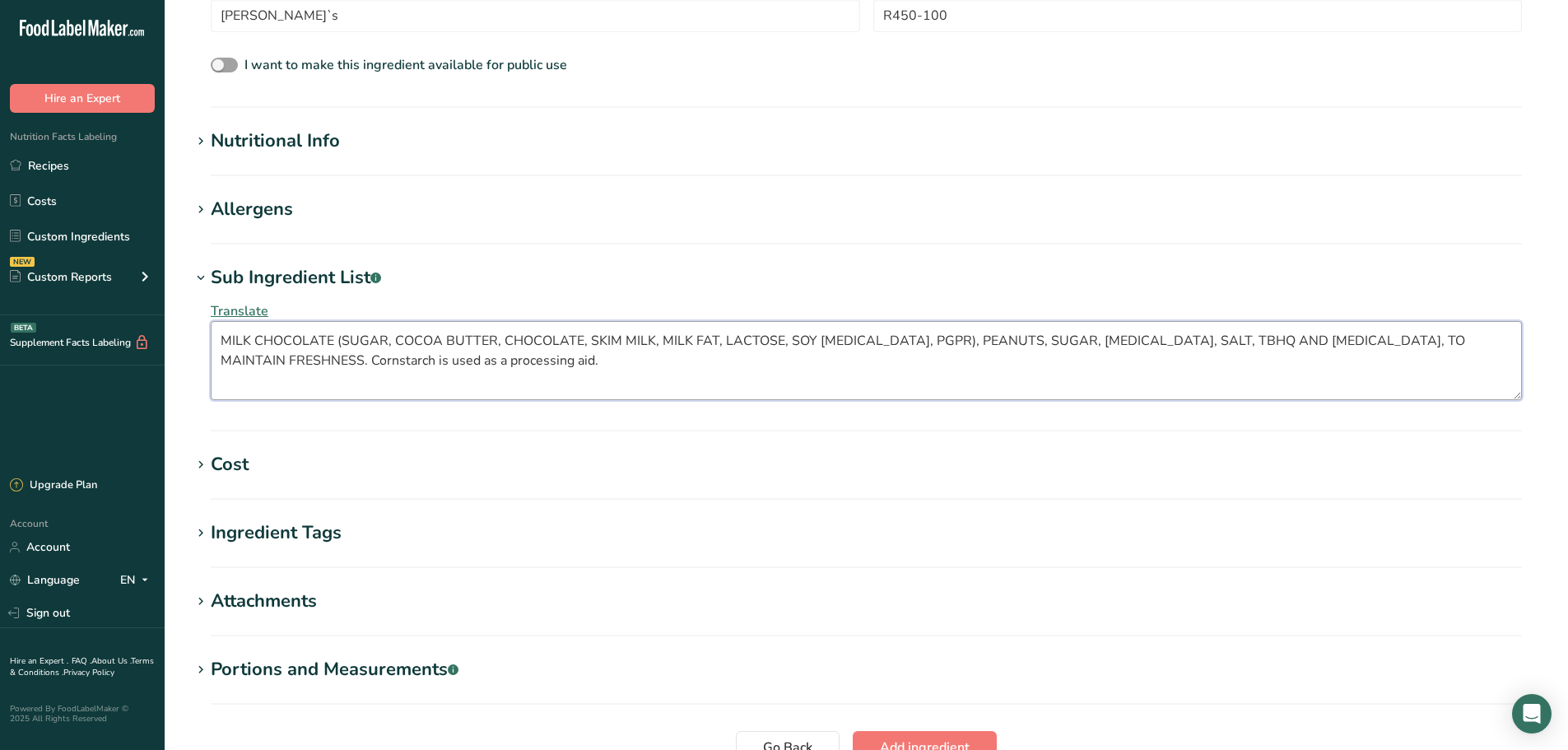
scroll to position [439, 0]
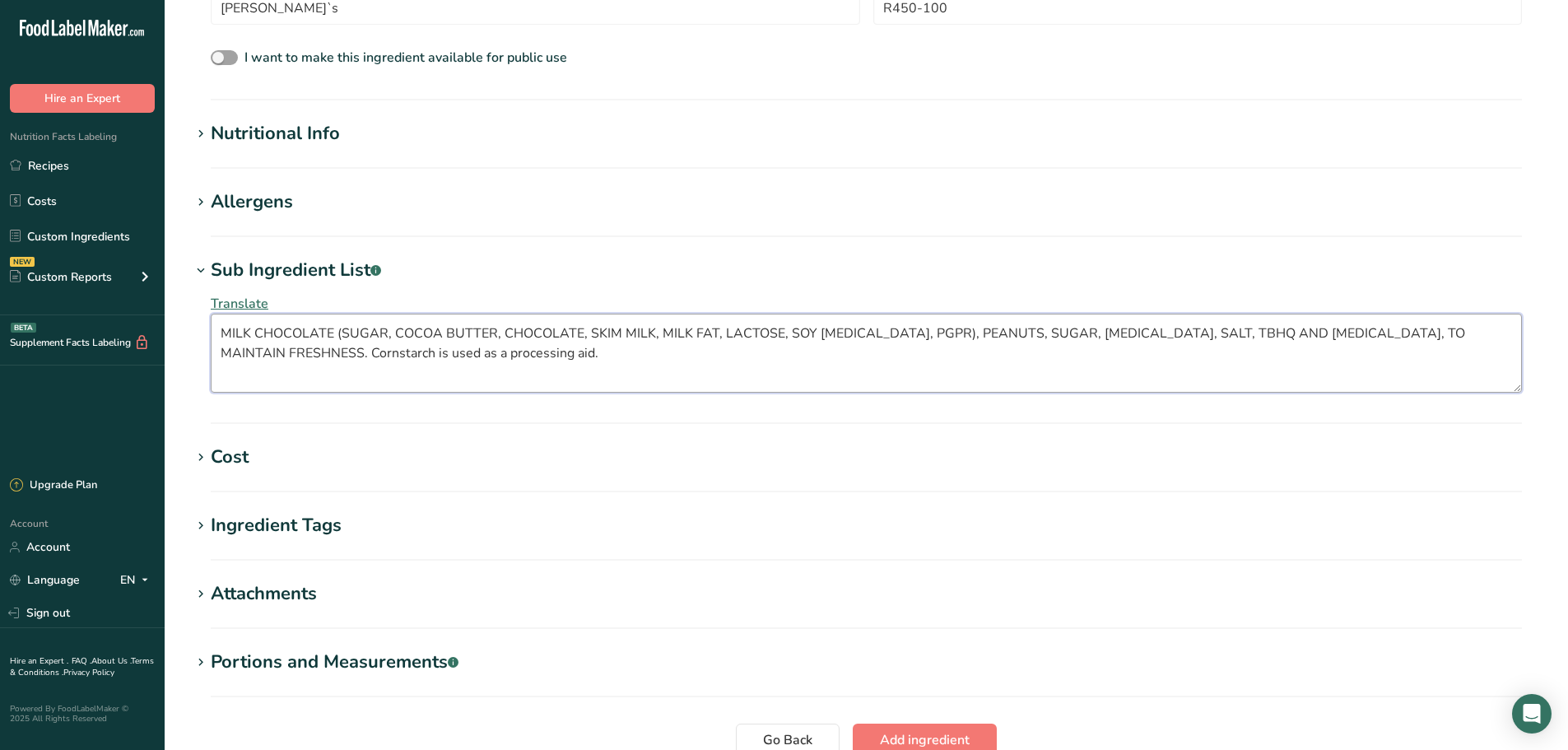
drag, startPoint x: 219, startPoint y: 702, endPoint x: 1096, endPoint y: 359, distance: 941.7
click at [1096, 359] on textarea "MILK CHOCOLATE (SUGAR, COCOA BUTTER, CHOCOLATE, SKIM MILK, MILK FAT, LACTOSE, S…" at bounding box center [866, 353] width 1311 height 79
click at [217, 333] on textarea "MILK CHOCOLATE (SUGAR, COCOA BUTTER, CHOCOLATE, SKIM MILK, MILK FAT, LACTOSE, S…" at bounding box center [866, 353] width 1311 height 79
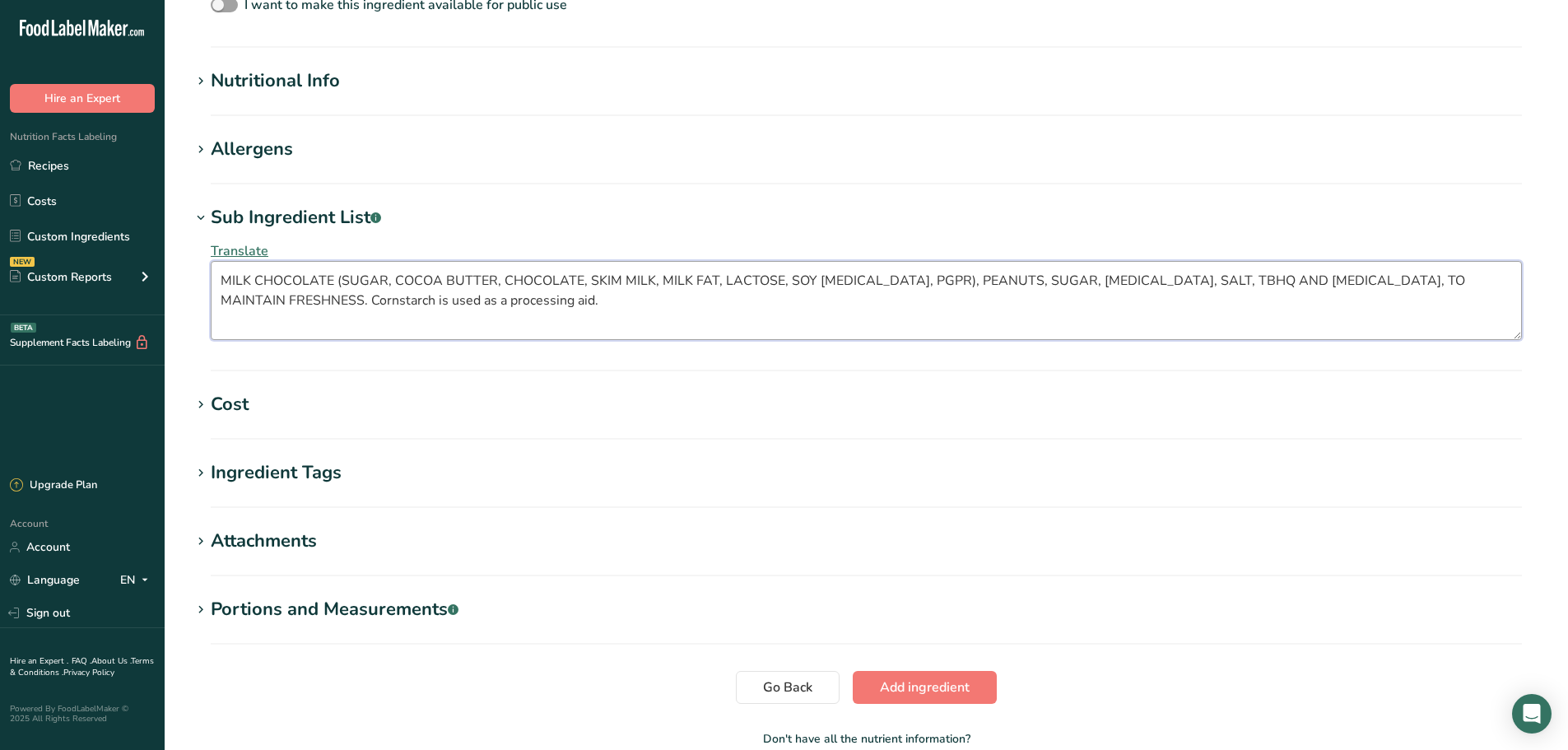
scroll to position [447, 0]
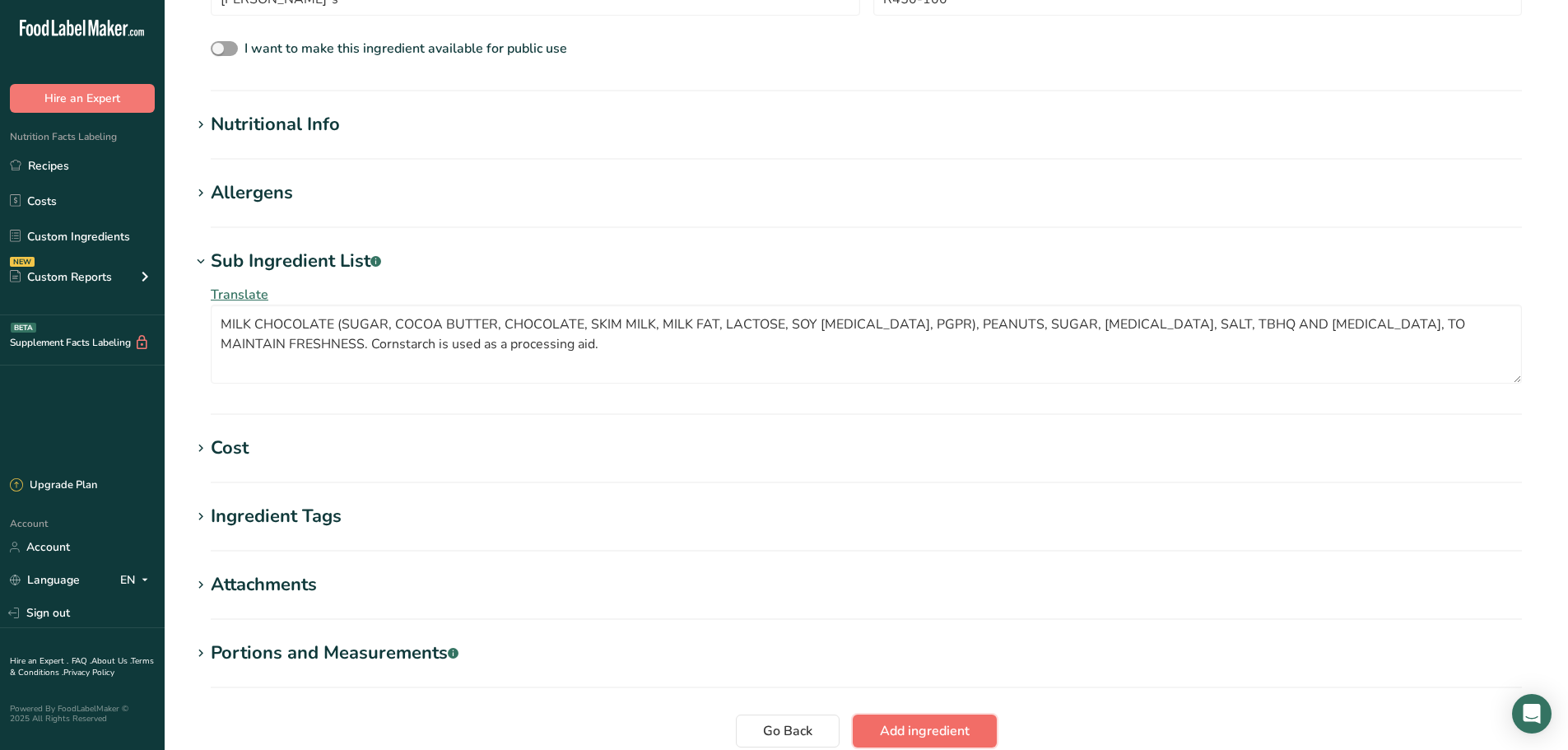
click at [936, 735] on span "Add ingredient" at bounding box center [925, 731] width 89 height 20
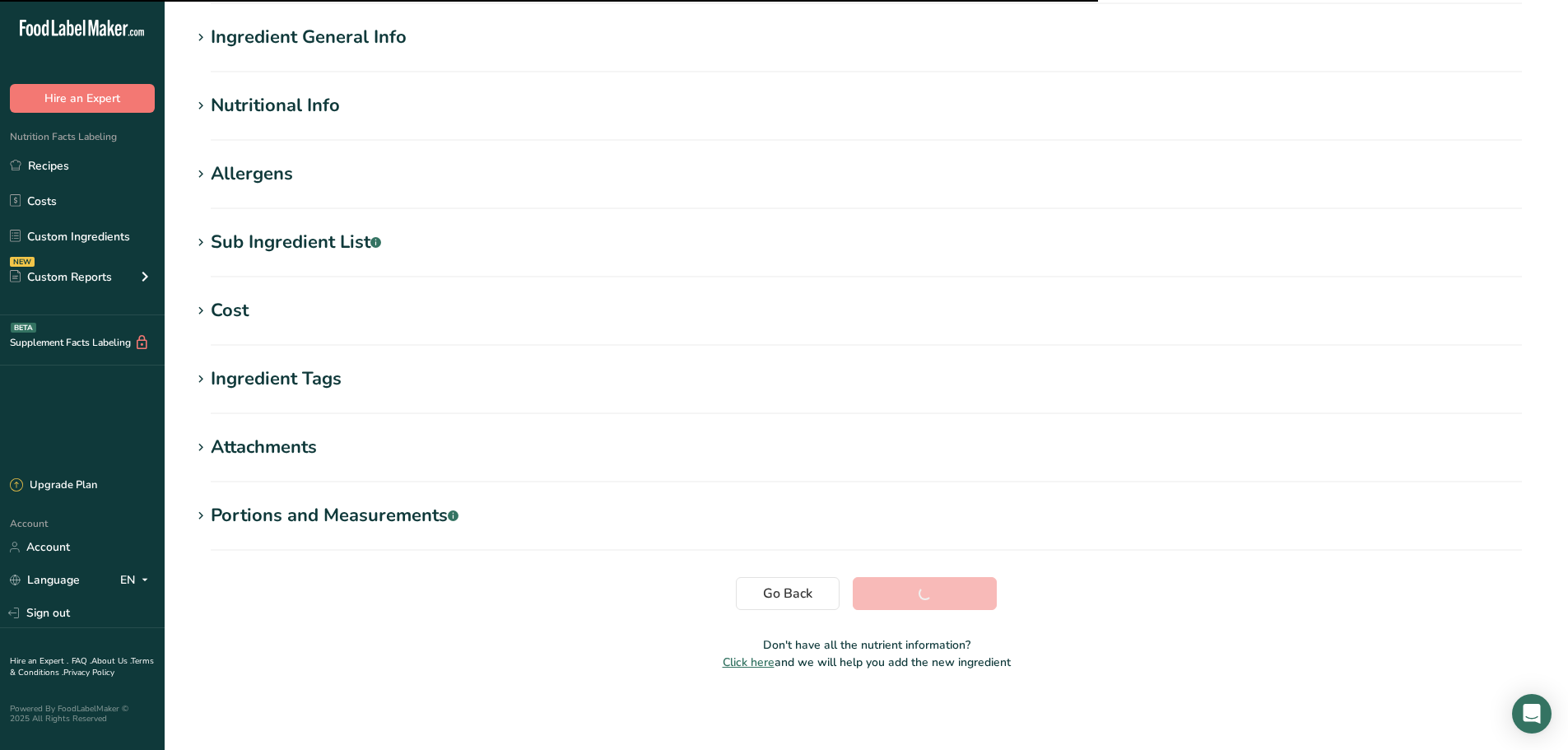
scroll to position [121, 0]
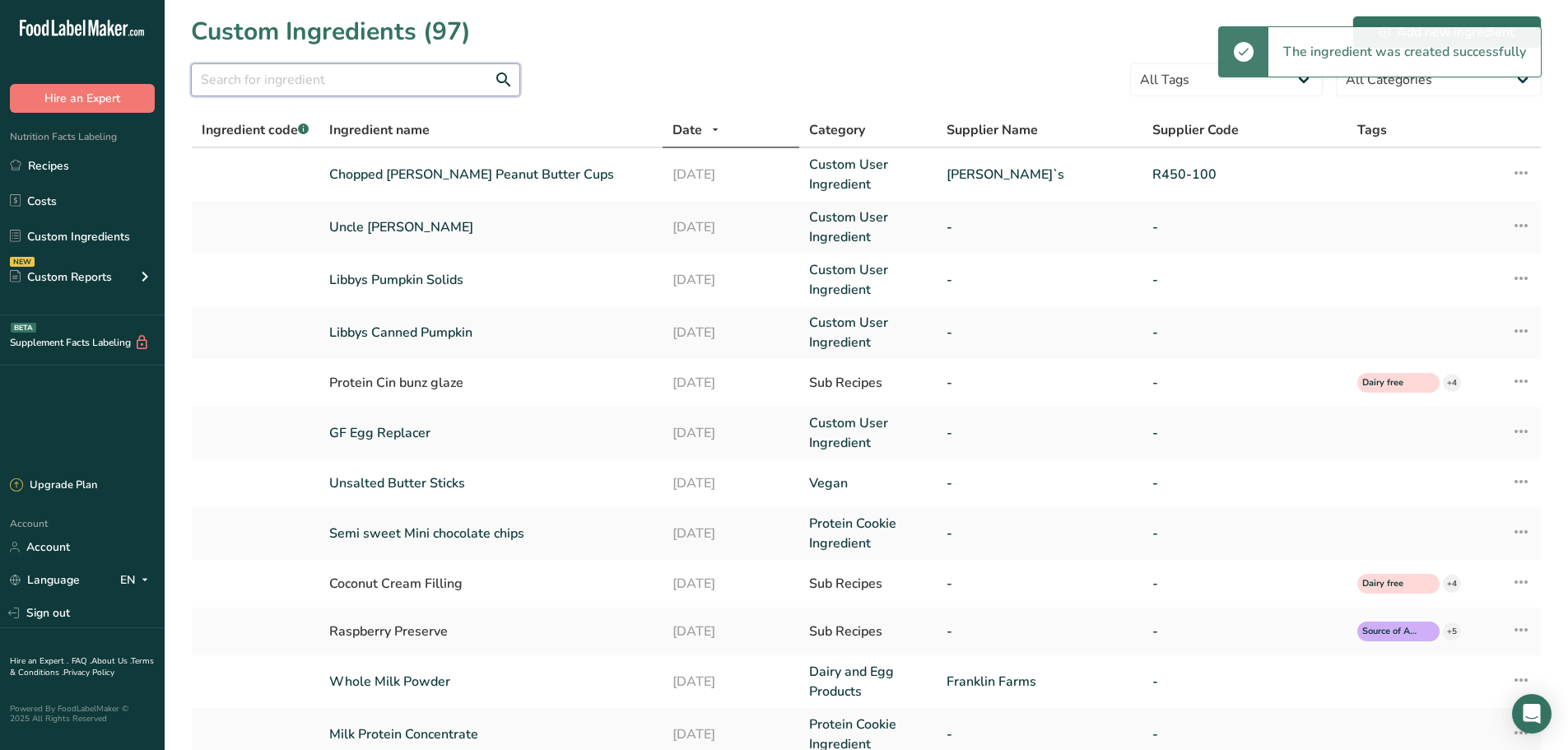
click at [299, 86] on input "text" at bounding box center [355, 80] width 329 height 33
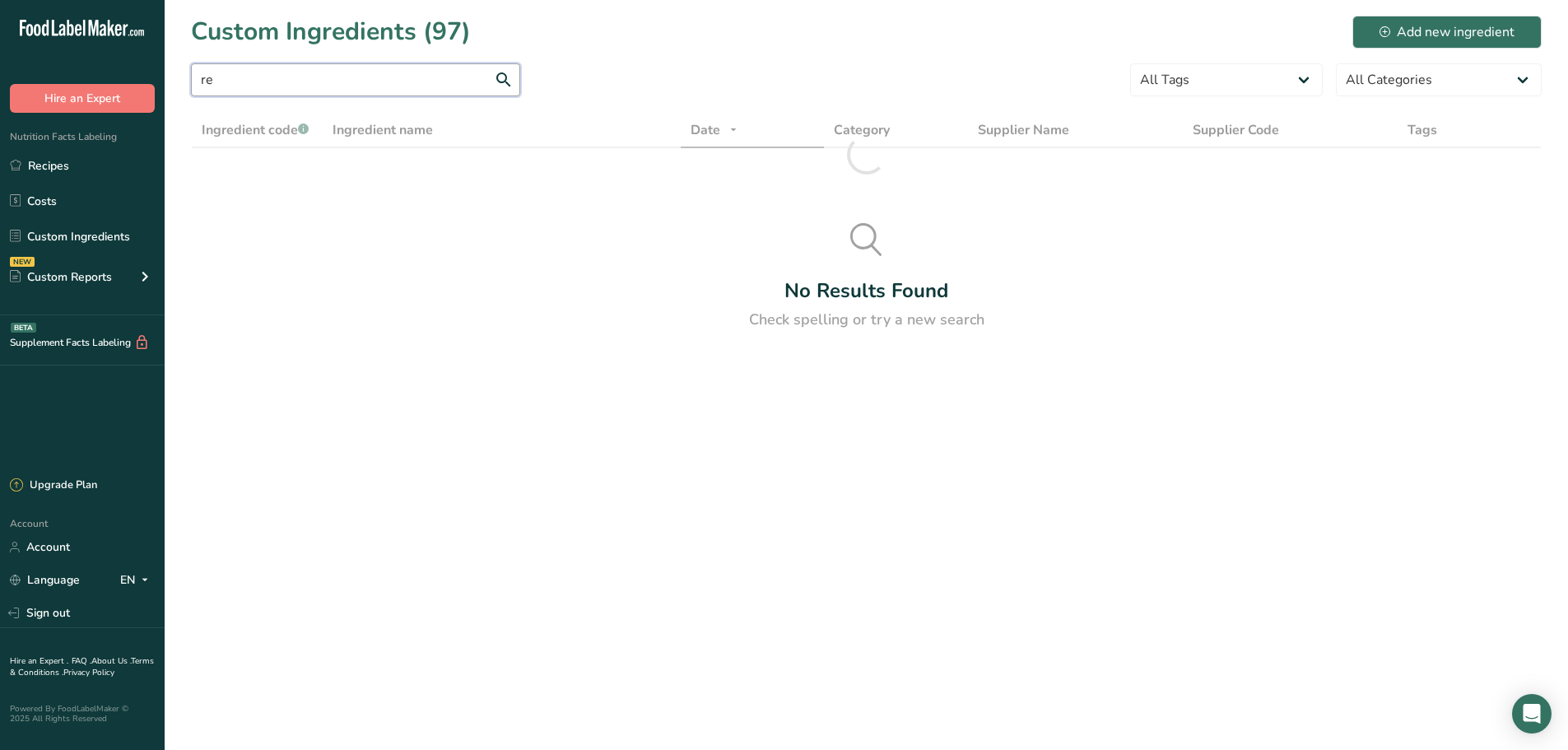
type input "r"
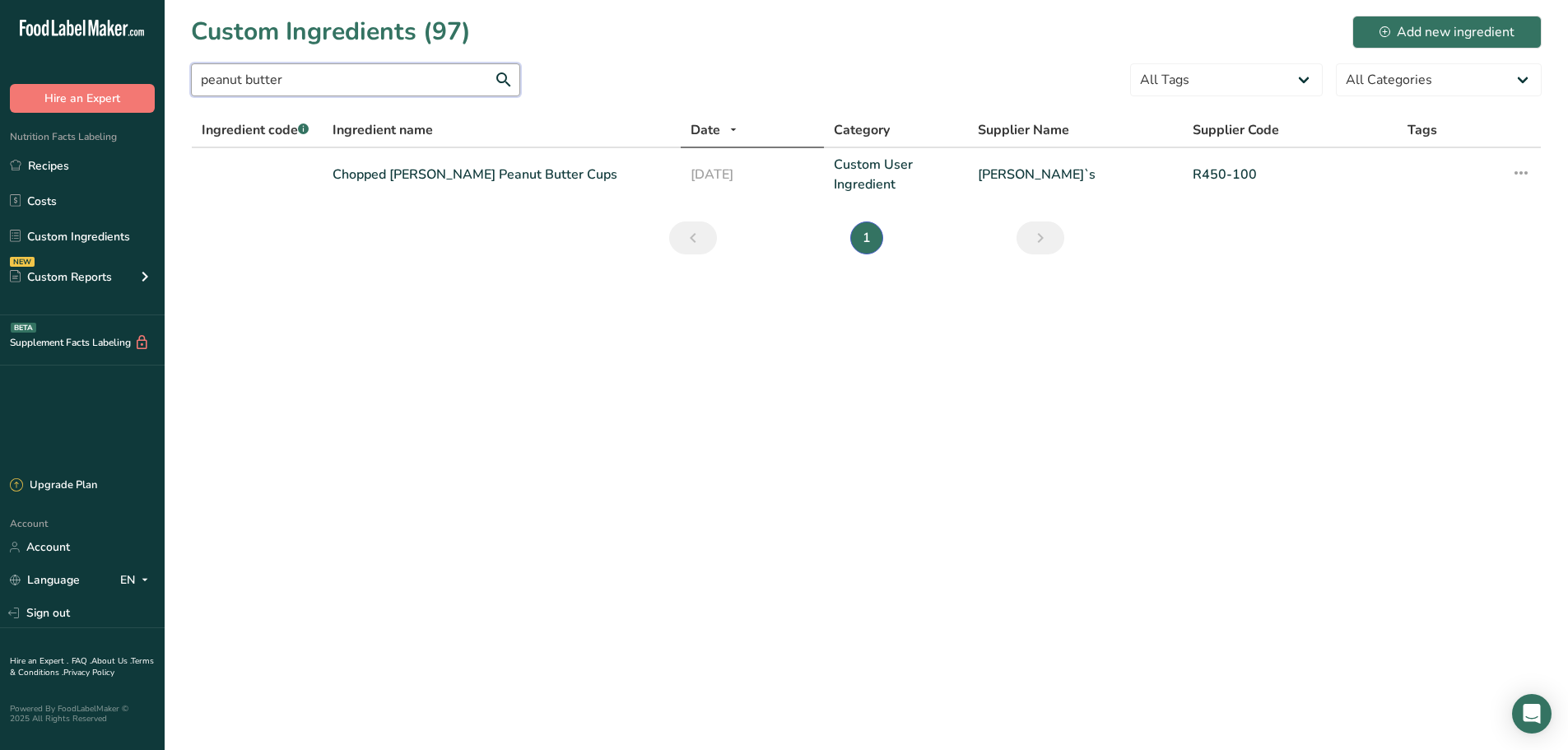
drag, startPoint x: 326, startPoint y: 72, endPoint x: 152, endPoint y: 74, distance: 174.0
click at [126, 82] on div ".a-20{fill:#fff;} Hire an Expert Nutrition Facts Labeling Recipes Costs Custom …" at bounding box center [784, 375] width 1568 height 750
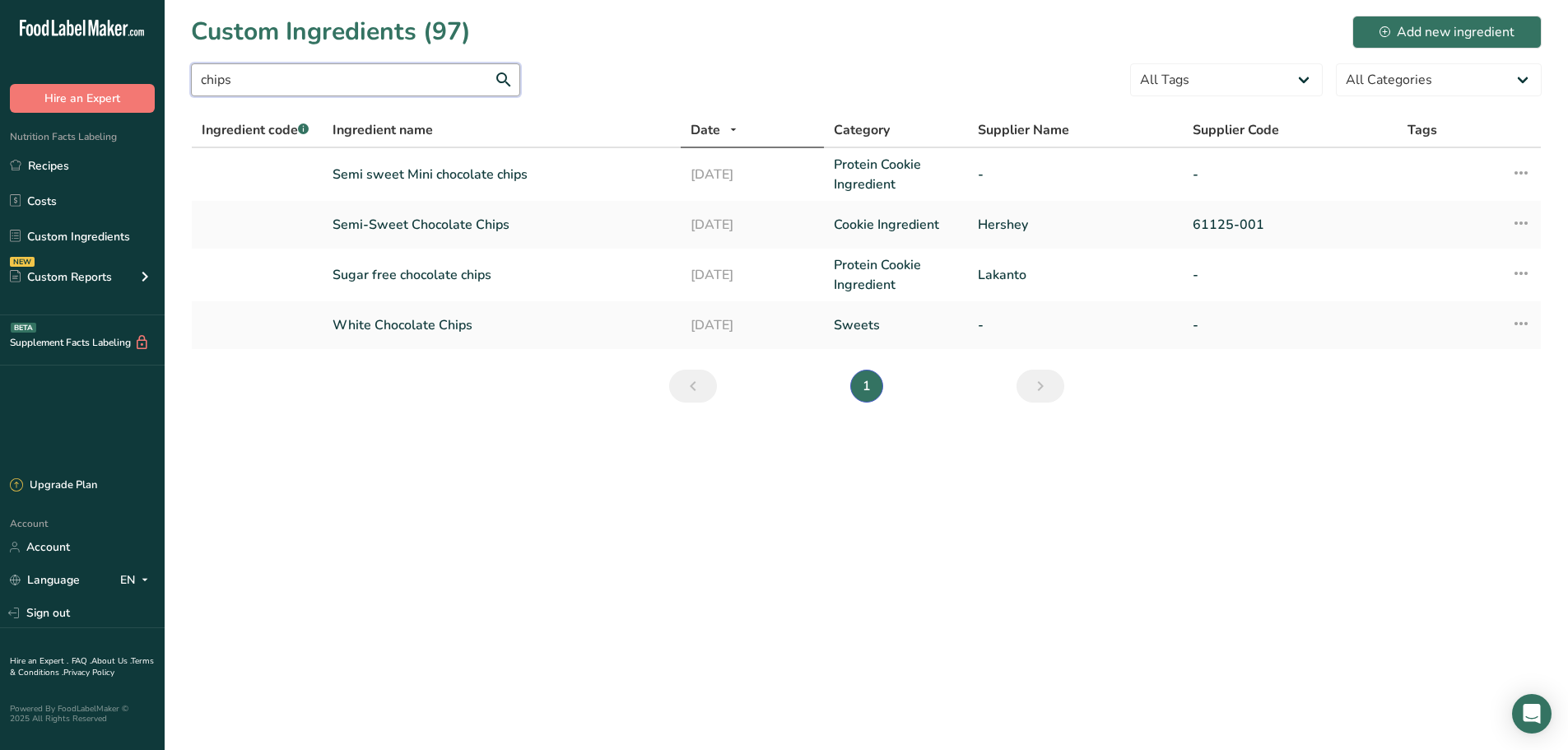
drag, startPoint x: 252, startPoint y: 85, endPoint x: 166, endPoint y: 74, distance: 86.7
click at [166, 74] on section "Custom Ingredients (97) Add new ingredient chips All Tags Source of Antioxidant…" at bounding box center [866, 214] width 1403 height 429
type input "chips"
click at [1395, 30] on div "Add new ingredient" at bounding box center [1447, 32] width 135 height 20
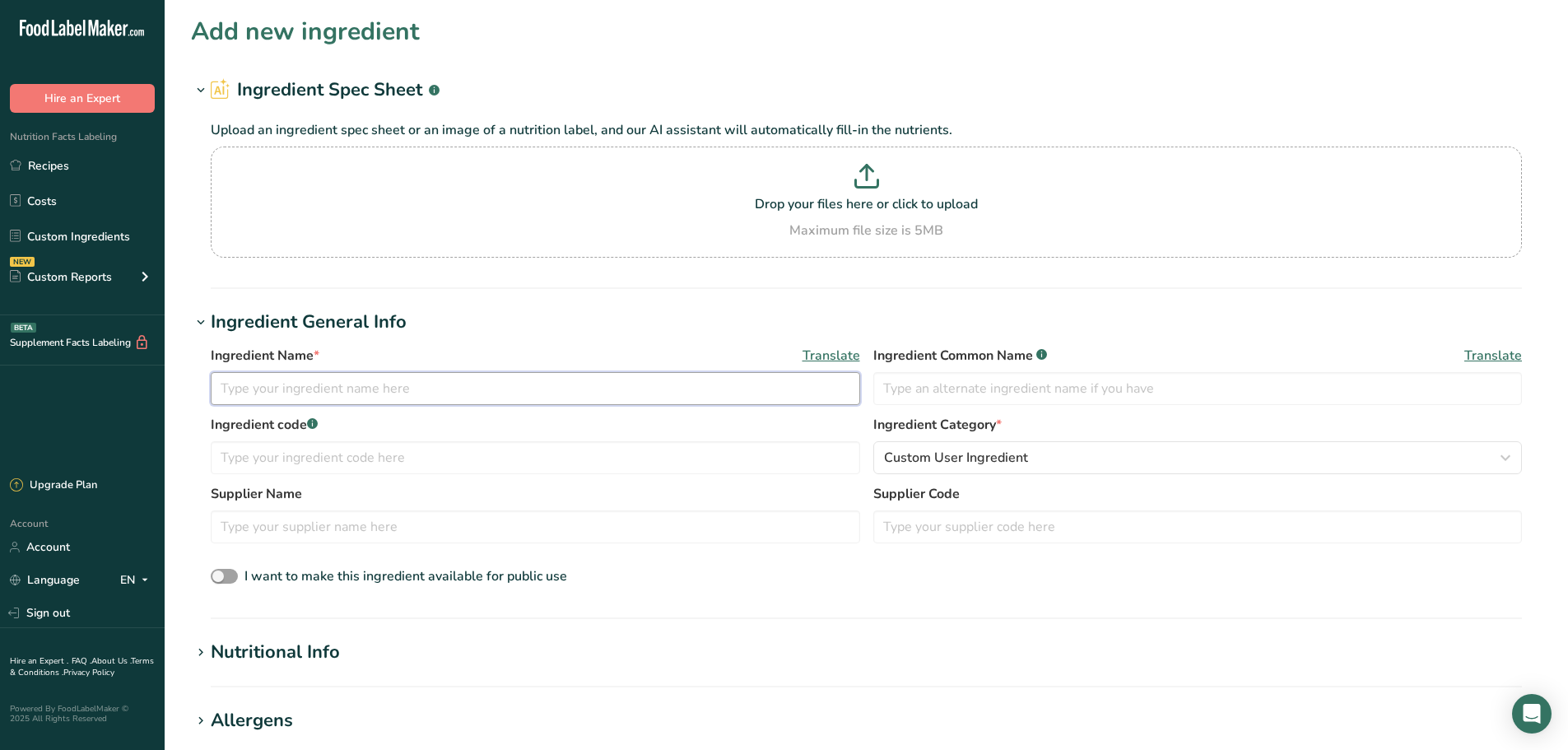
click at [330, 382] on input "text" at bounding box center [535, 389] width 649 height 33
click at [75, 165] on link "Recipes" at bounding box center [82, 166] width 165 height 32
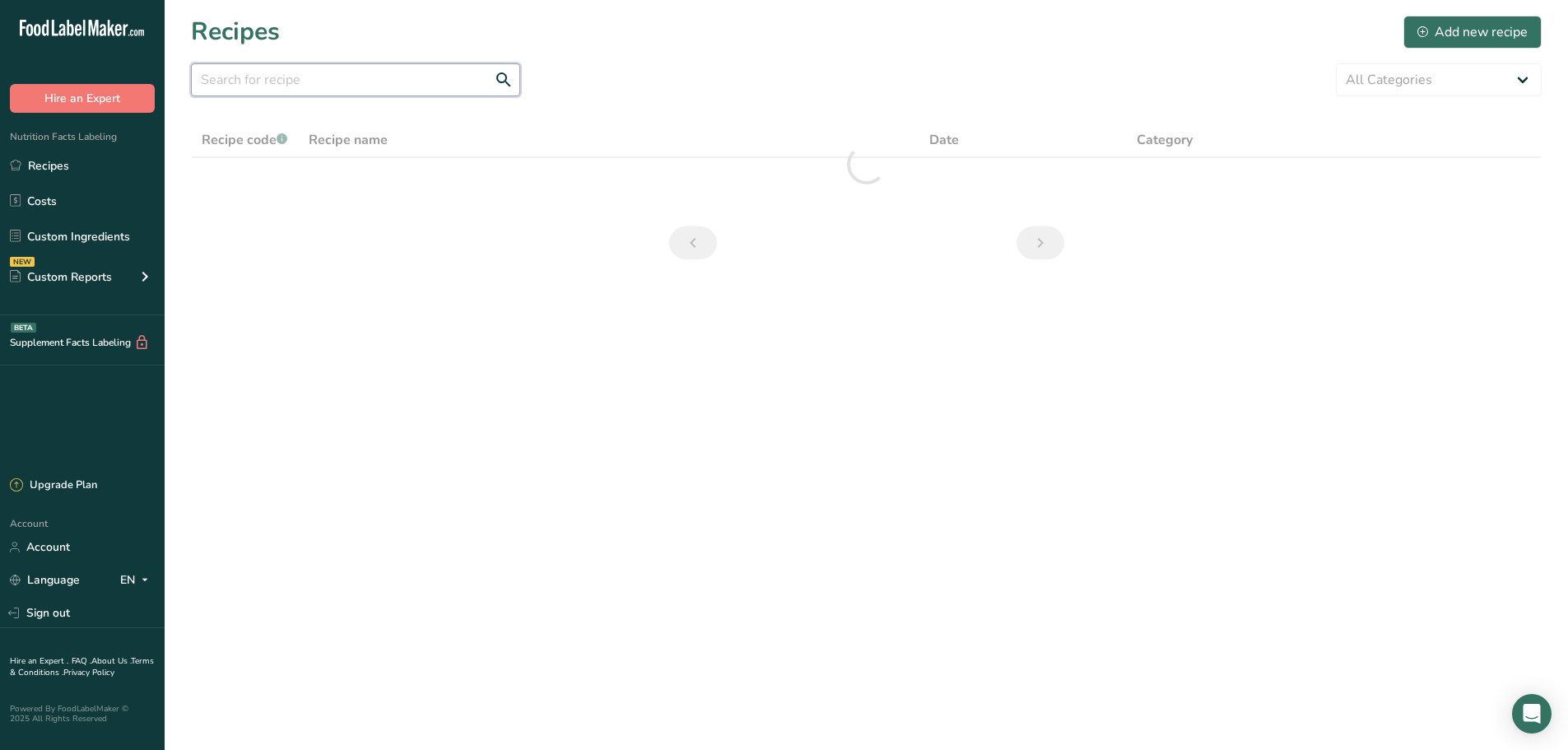
click at [333, 84] on input "text" at bounding box center [355, 80] width 329 height 33
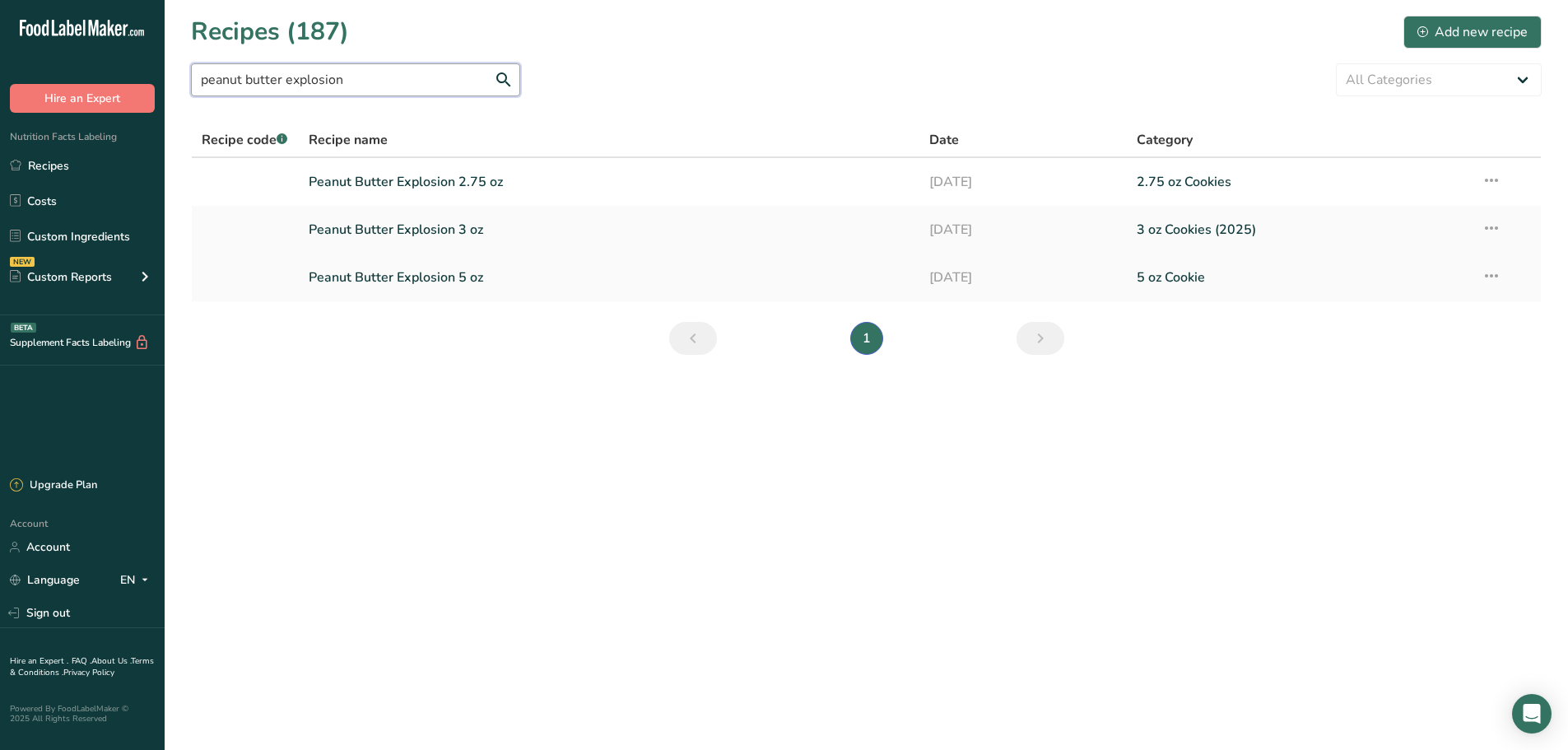
type input "peanut butter explosion"
click at [378, 272] on link "Peanut Butter Explosion 5 oz" at bounding box center [610, 276] width 602 height 34
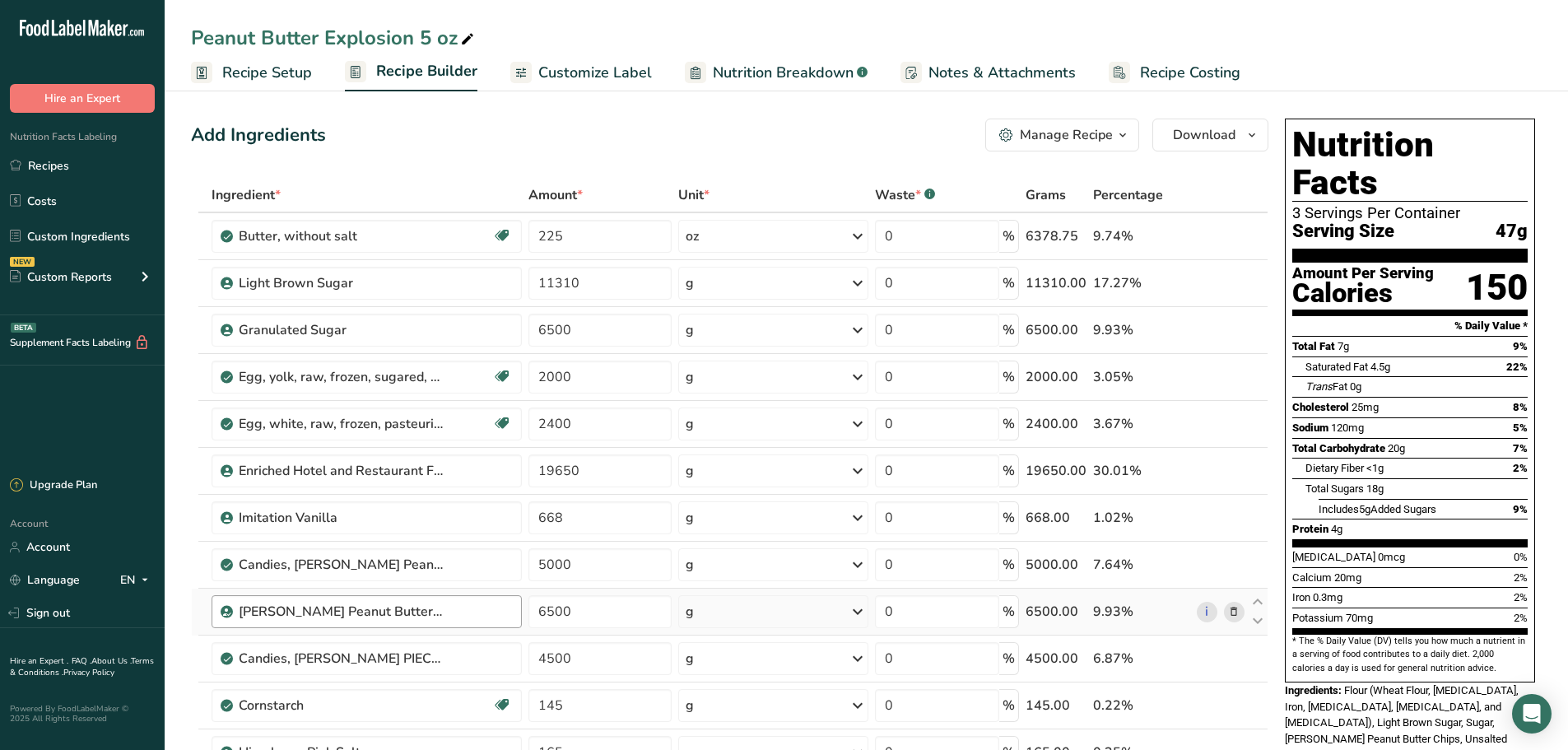
click at [233, 618] on div "Reese's Peanut Butter Chips" at bounding box center [367, 611] width 311 height 33
click at [496, 618] on div "Reese's Peanut Butter Chips" at bounding box center [375, 611] width 273 height 20
click at [496, 609] on div "Reese's Peanut Butter Chips" at bounding box center [375, 611] width 273 height 20
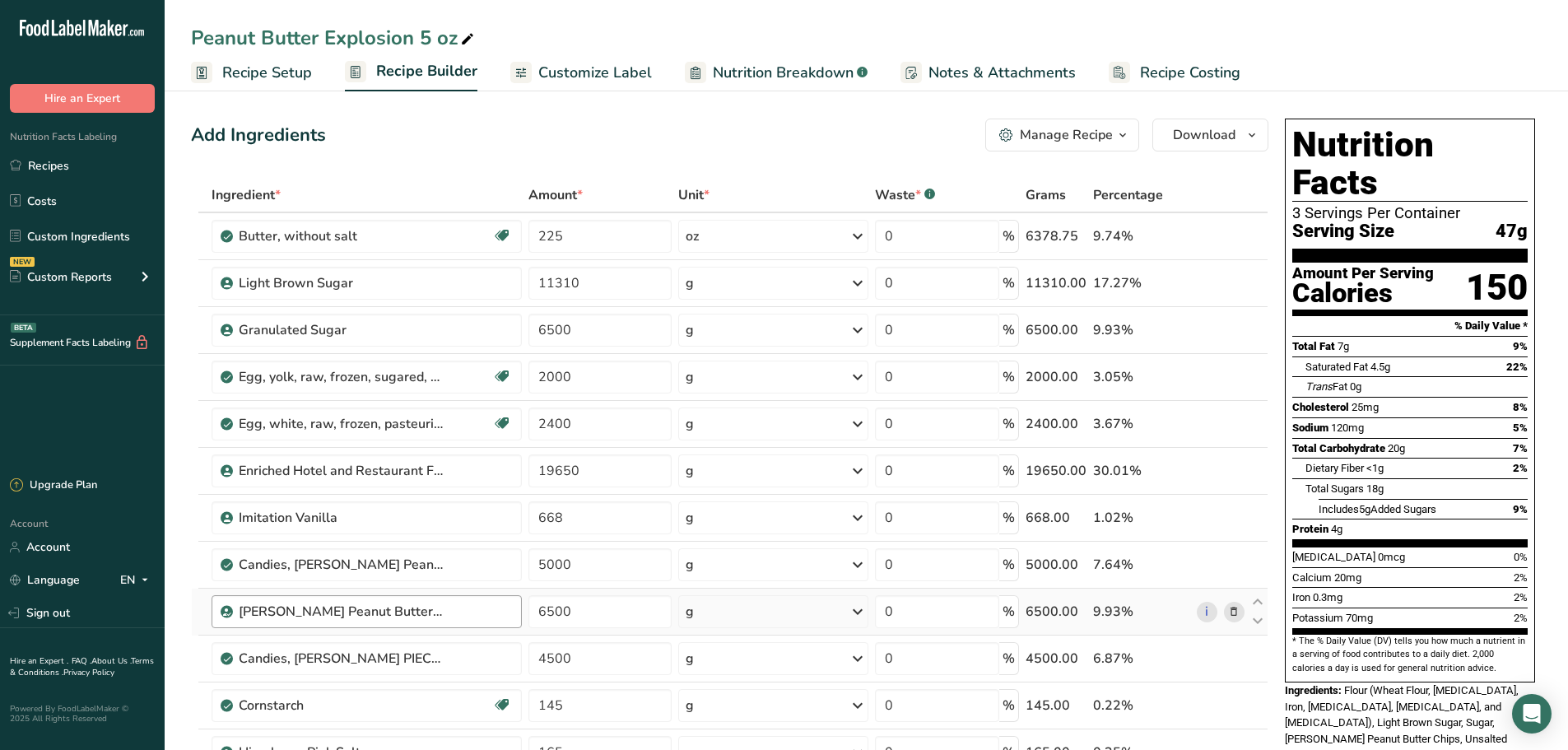
click at [475, 609] on div "Reese's Peanut Butter Chips" at bounding box center [375, 611] width 273 height 20
click at [1201, 616] on link "i" at bounding box center [1206, 611] width 20 height 20
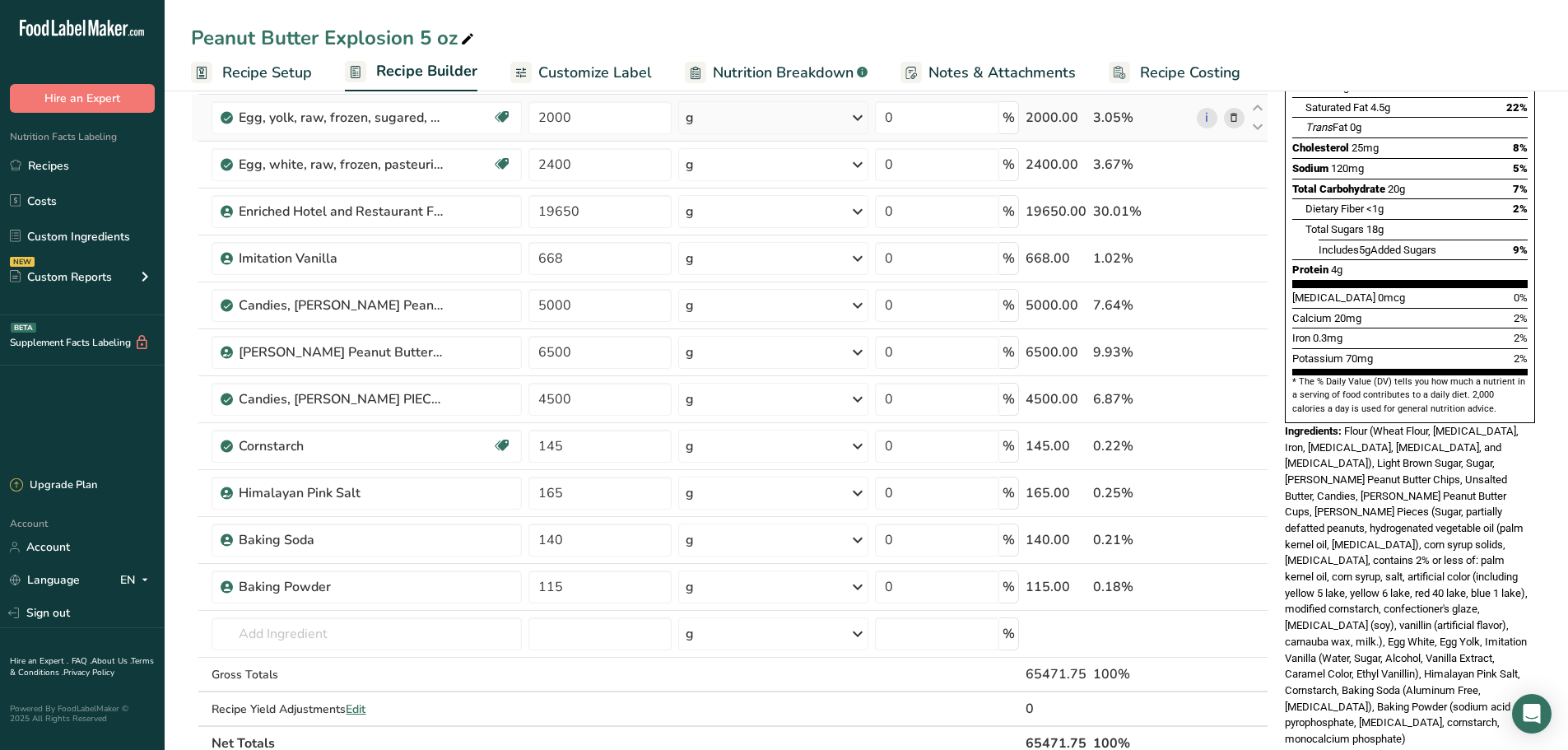
scroll to position [343, 0]
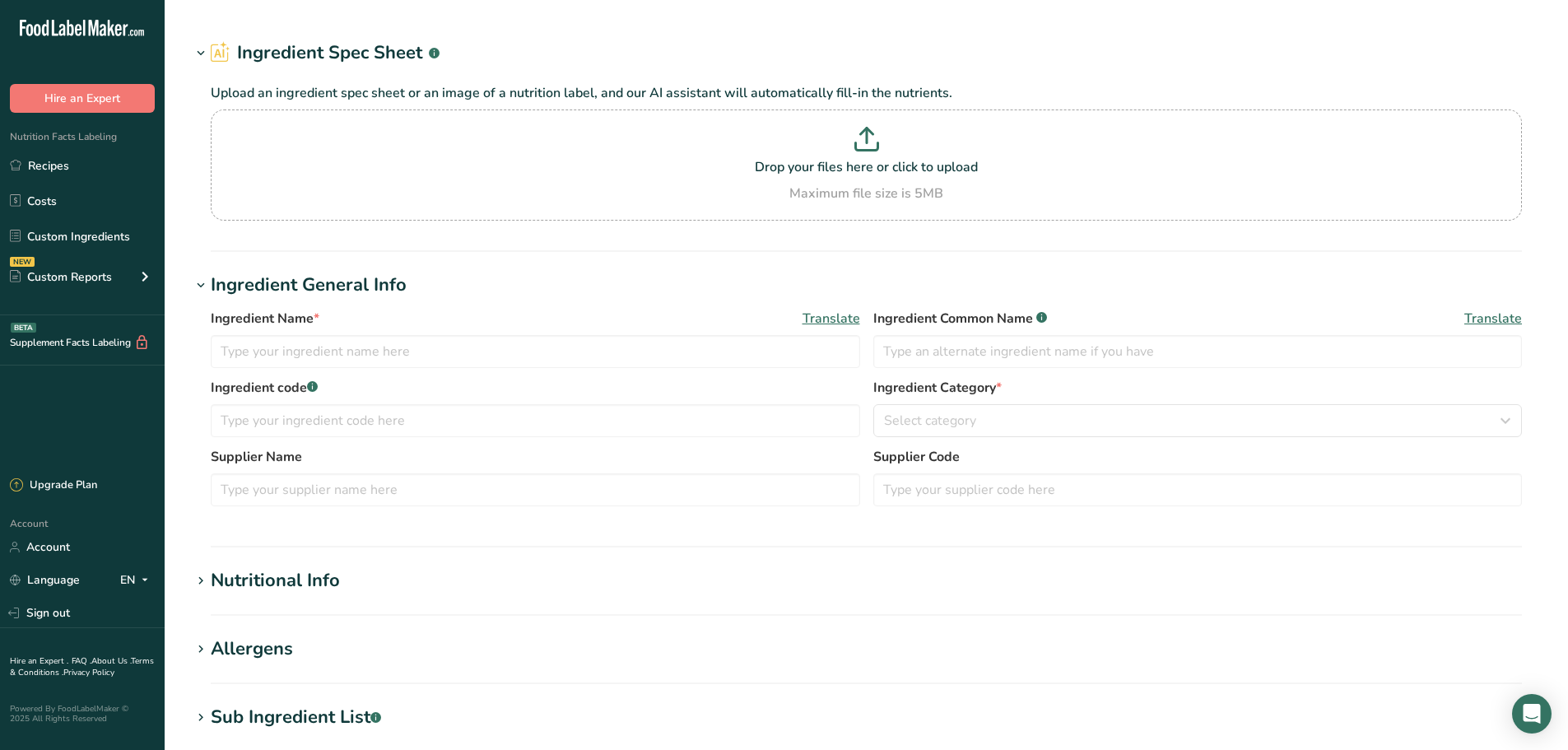
type input "[PERSON_NAME] Peanut Butter Chips"
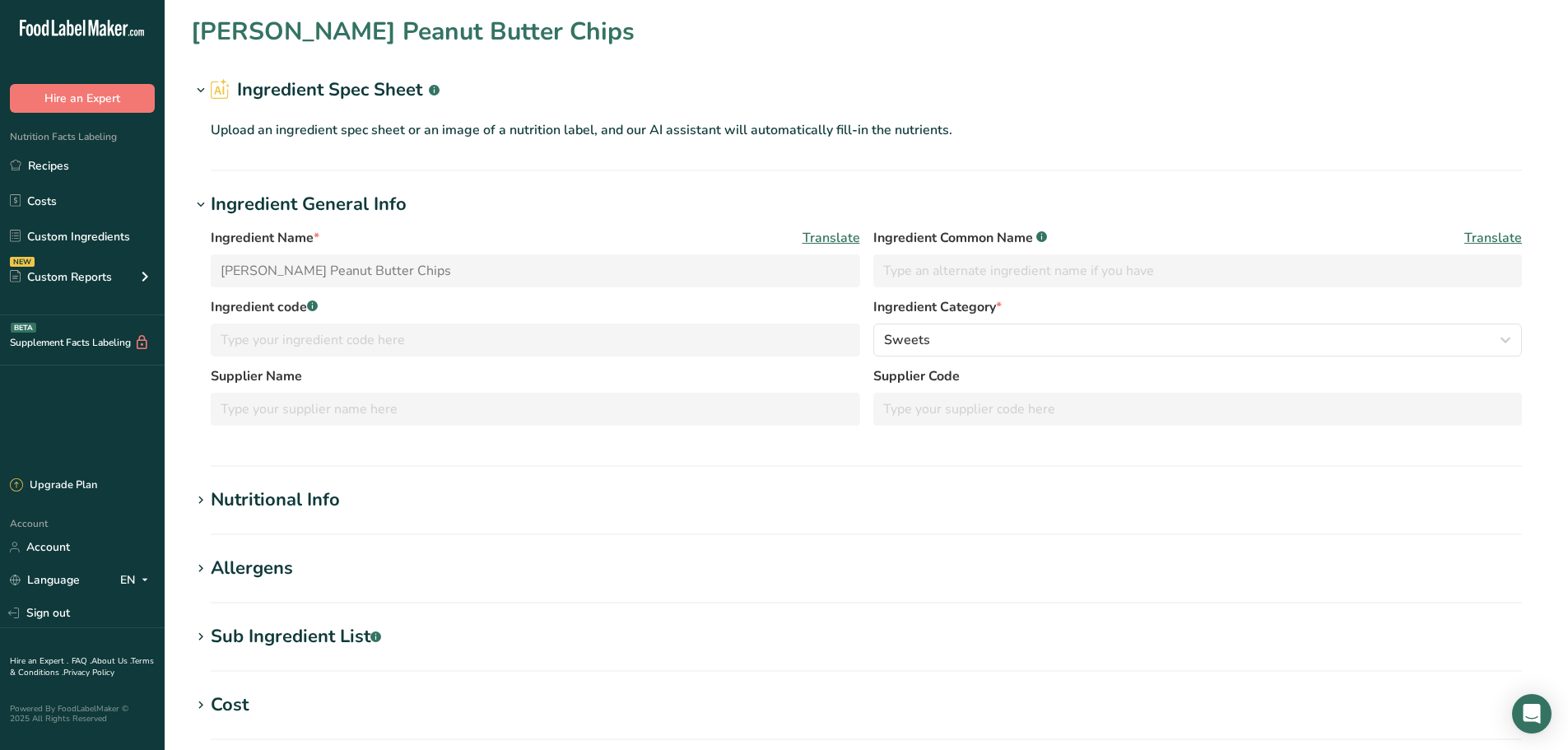
click at [339, 627] on div "Sub Ingredient List .a-a{fill:#347362;}.b-a{fill:#fff;}" at bounding box center [296, 636] width 170 height 27
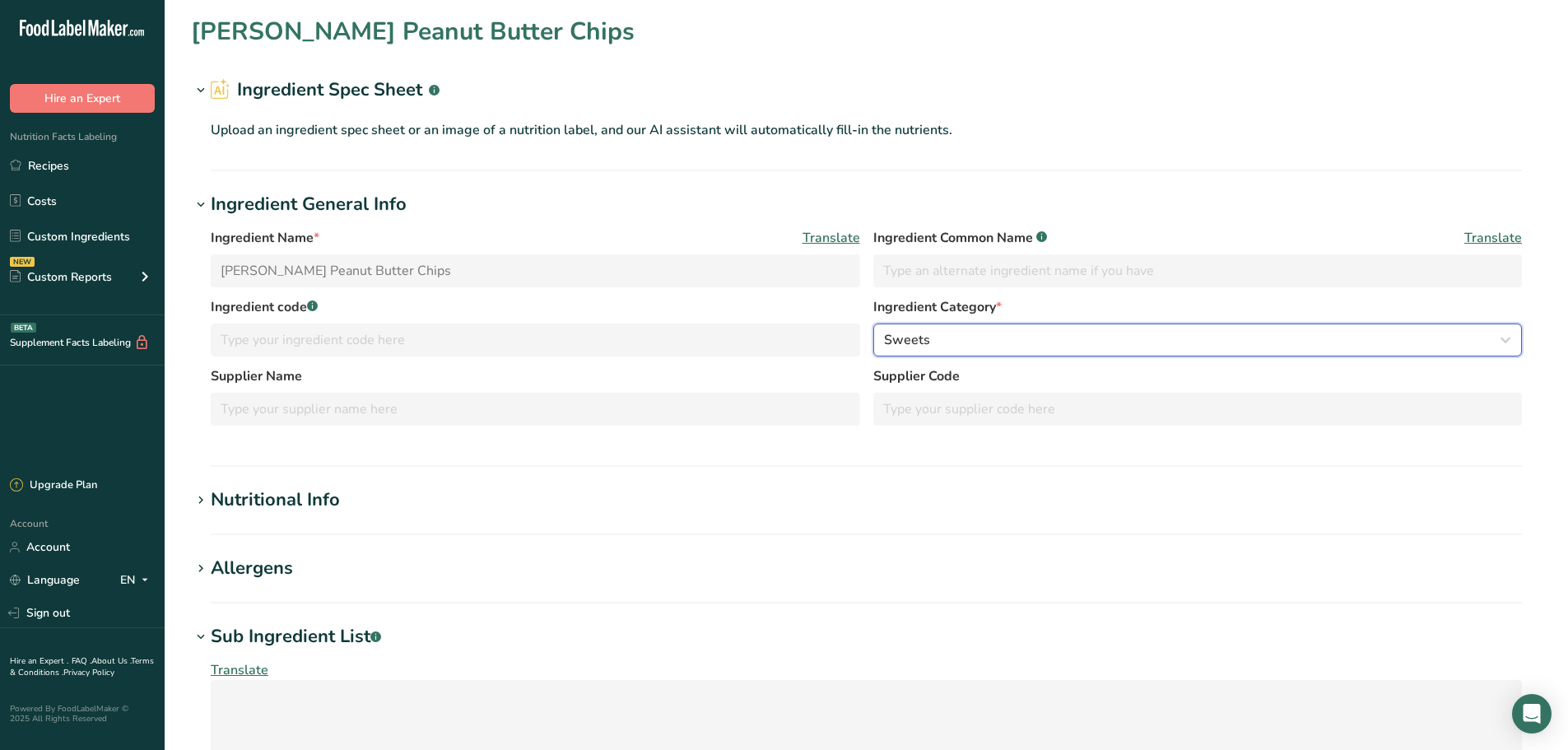
click at [989, 334] on div "Sweets" at bounding box center [1192, 339] width 618 height 20
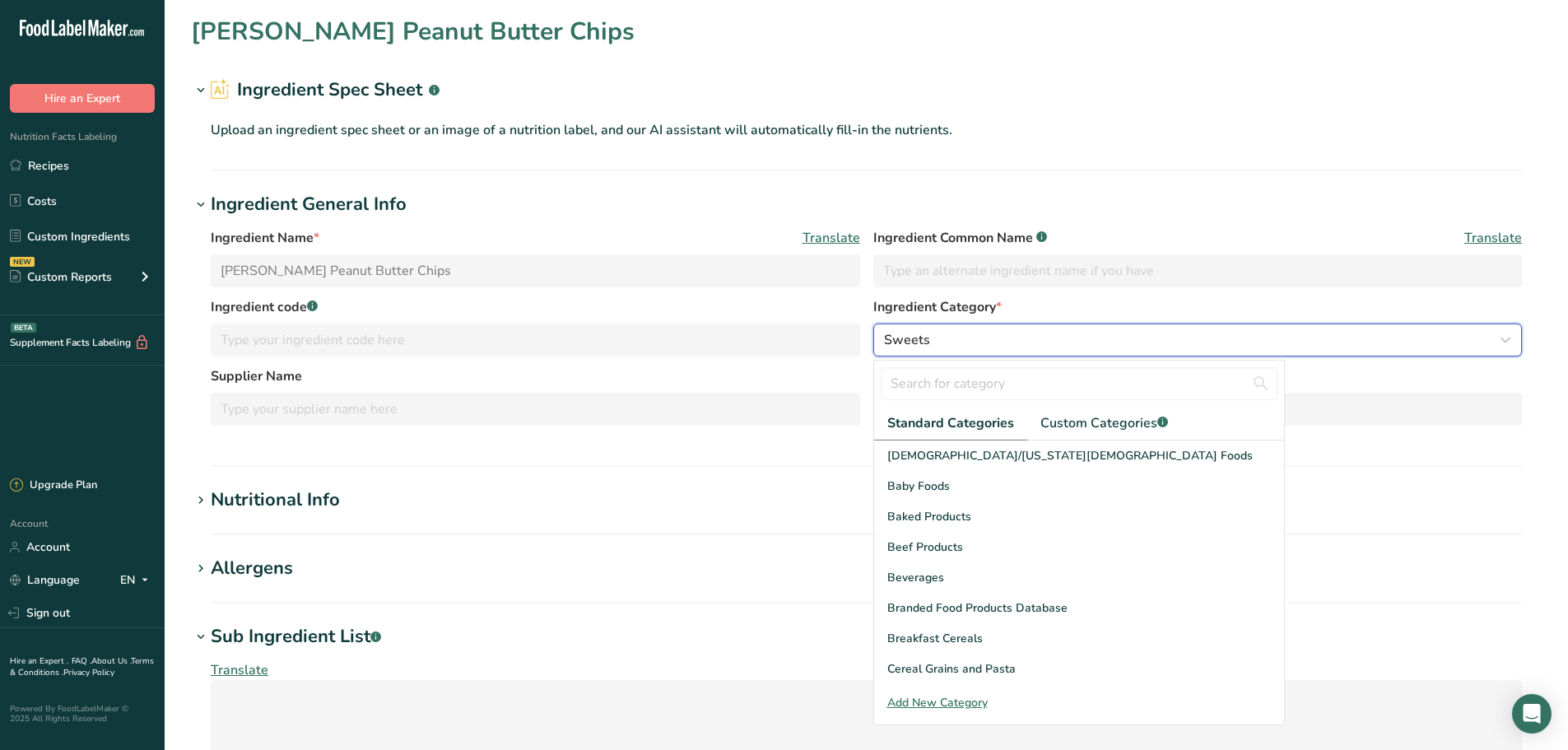
click at [989, 334] on div "Sweets" at bounding box center [1192, 339] width 618 height 20
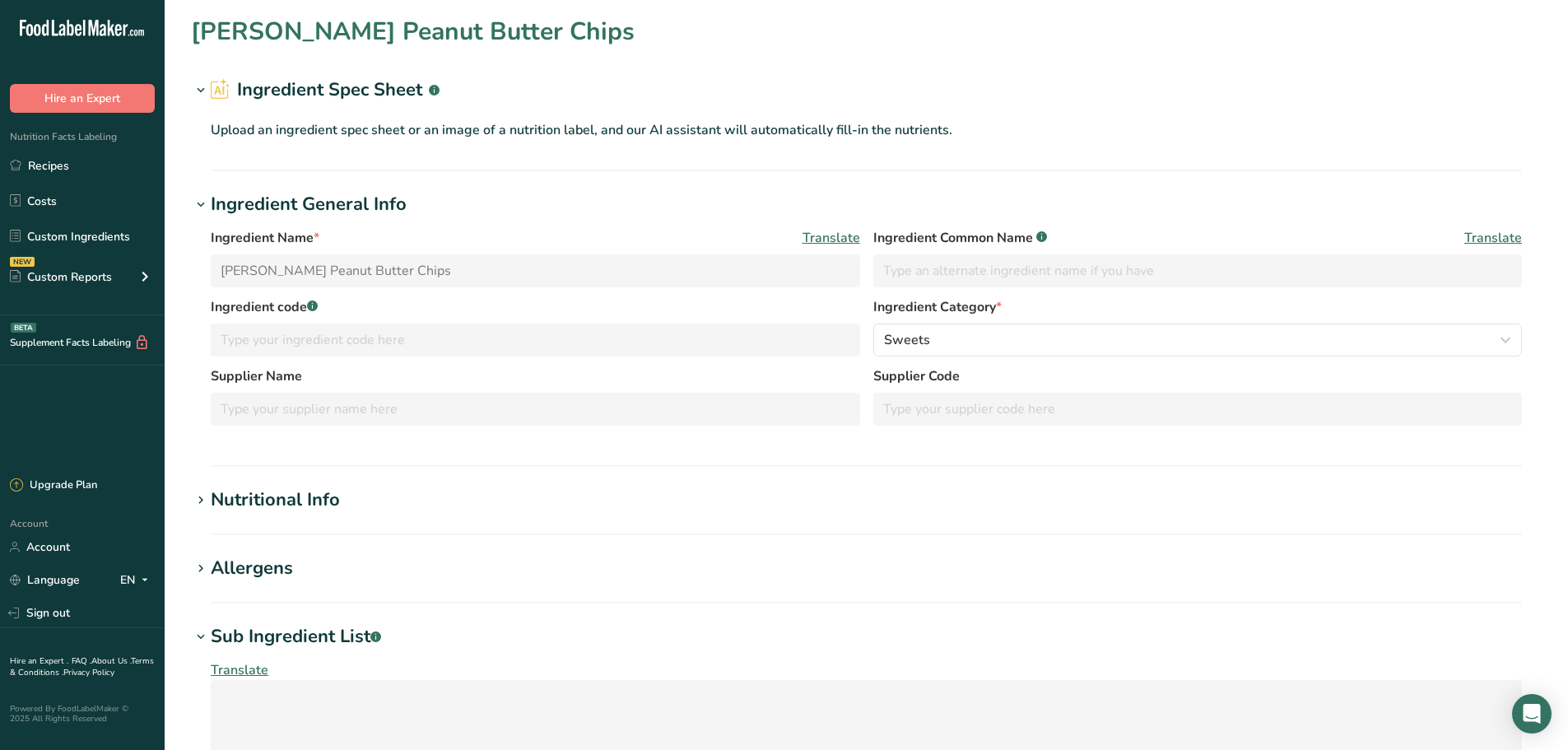
click at [405, 246] on div "Ingredient Name * Translate" at bounding box center [535, 238] width 649 height 20
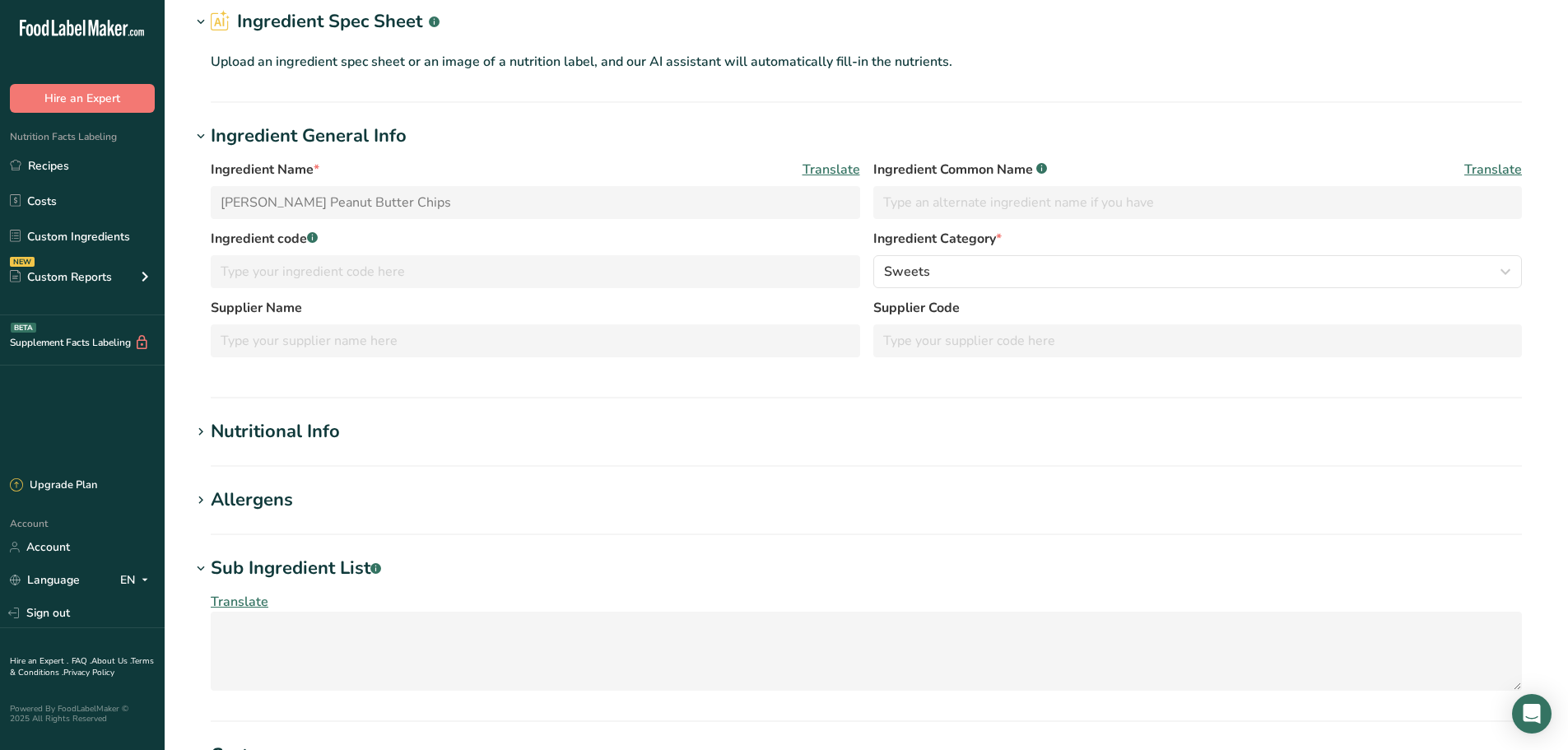
click at [321, 20] on h2 "Ingredient Spec Sheet .a-a{fill:#347362;}.b-a{fill:#fff;}" at bounding box center [325, 21] width 229 height 27
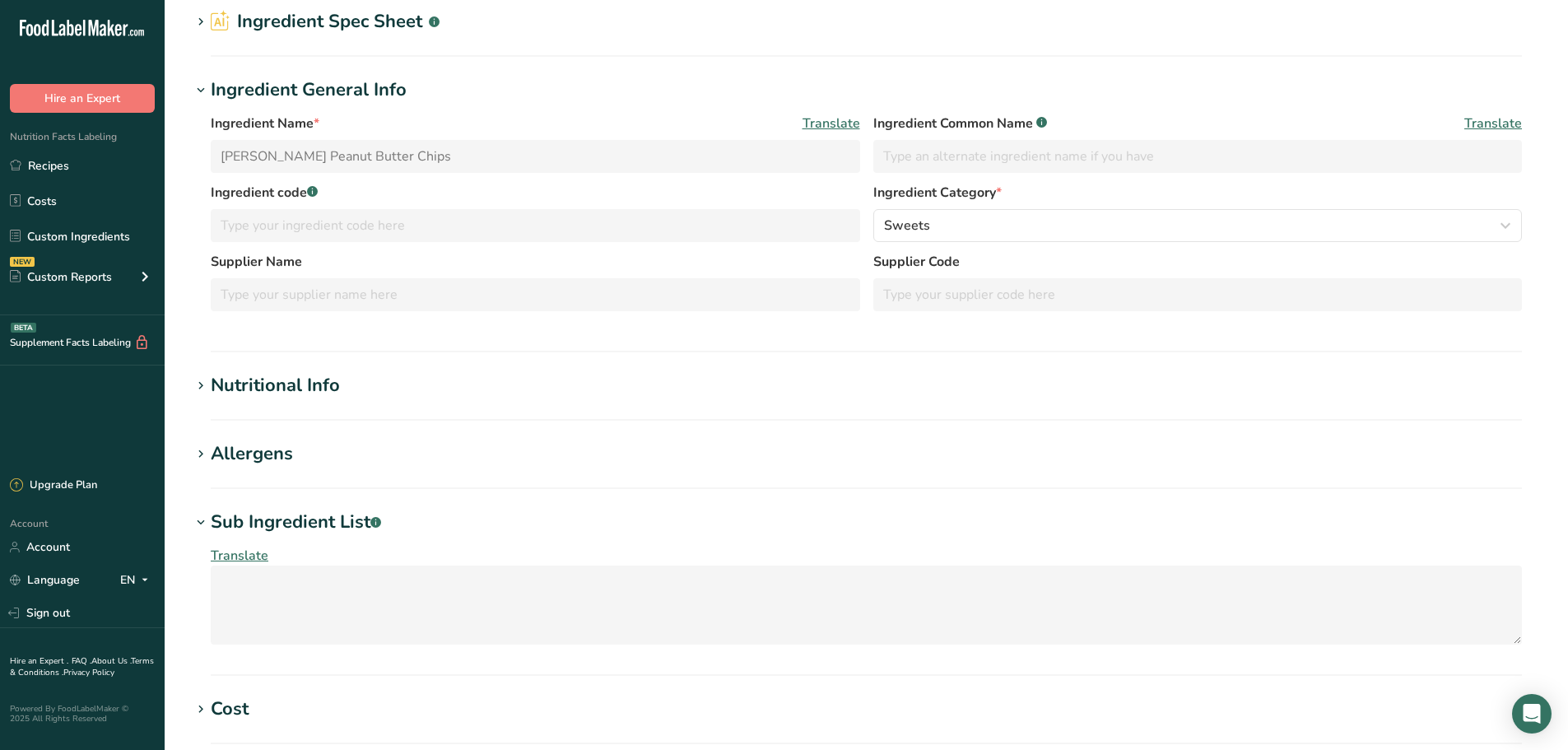
click at [268, 392] on div "Nutritional Info" at bounding box center [275, 385] width 129 height 27
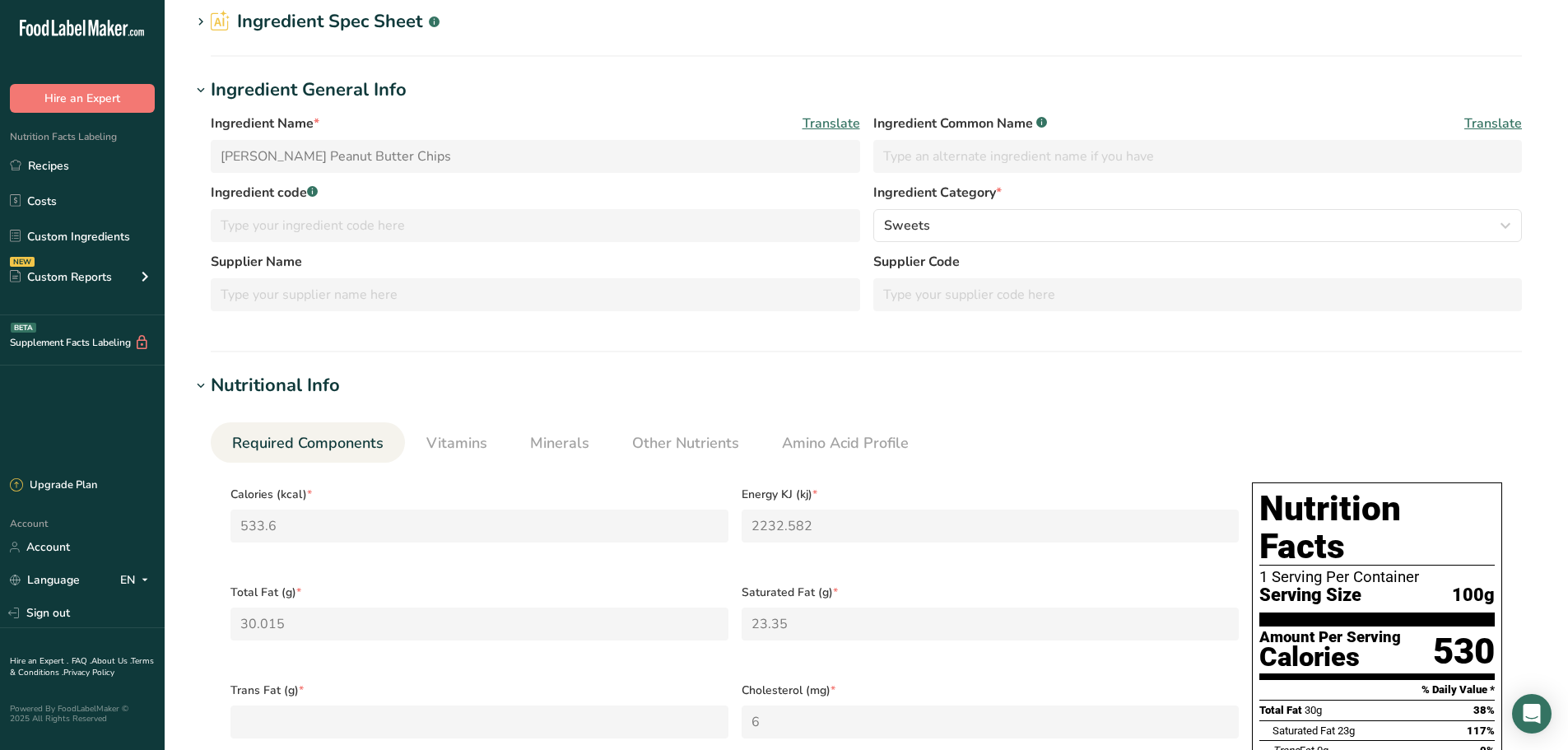
click at [268, 392] on div "Nutritional Info" at bounding box center [275, 385] width 129 height 27
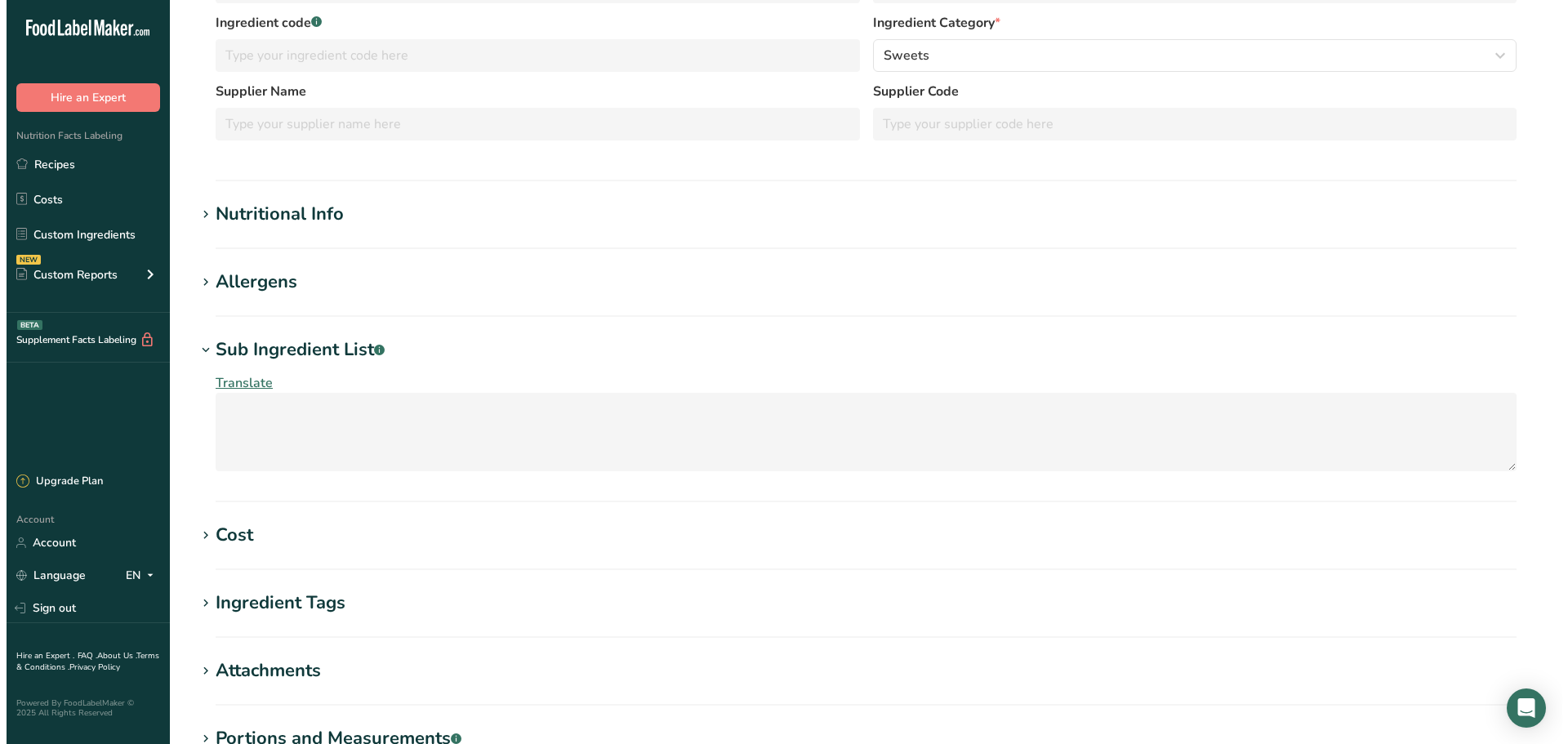
scroll to position [123, 0]
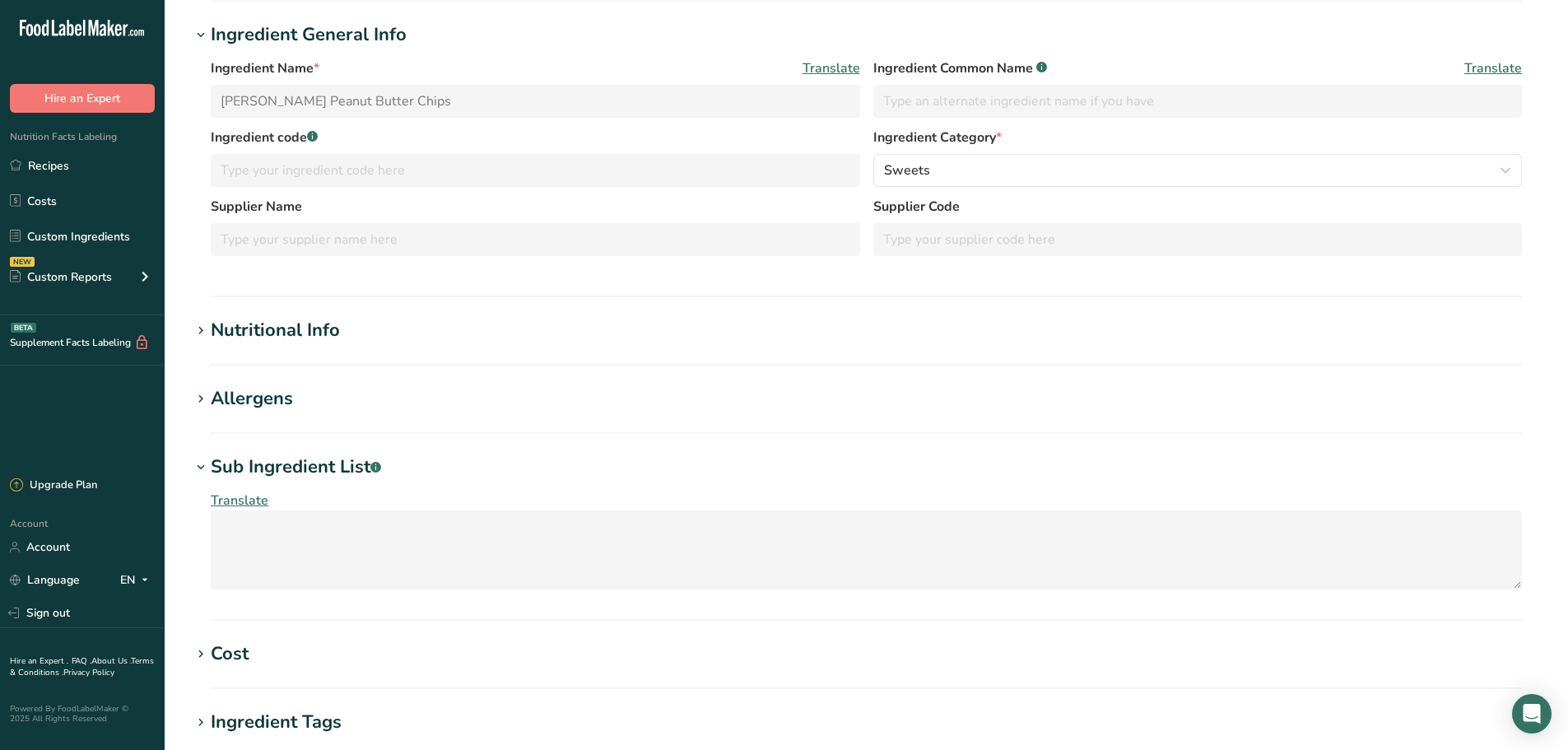
drag, startPoint x: 369, startPoint y: 654, endPoint x: 309, endPoint y: 568, distance: 104.9
click at [369, 654] on h1 "Cost" at bounding box center [866, 654] width 1350 height 27
click at [240, 507] on span "Translate" at bounding box center [240, 500] width 58 height 18
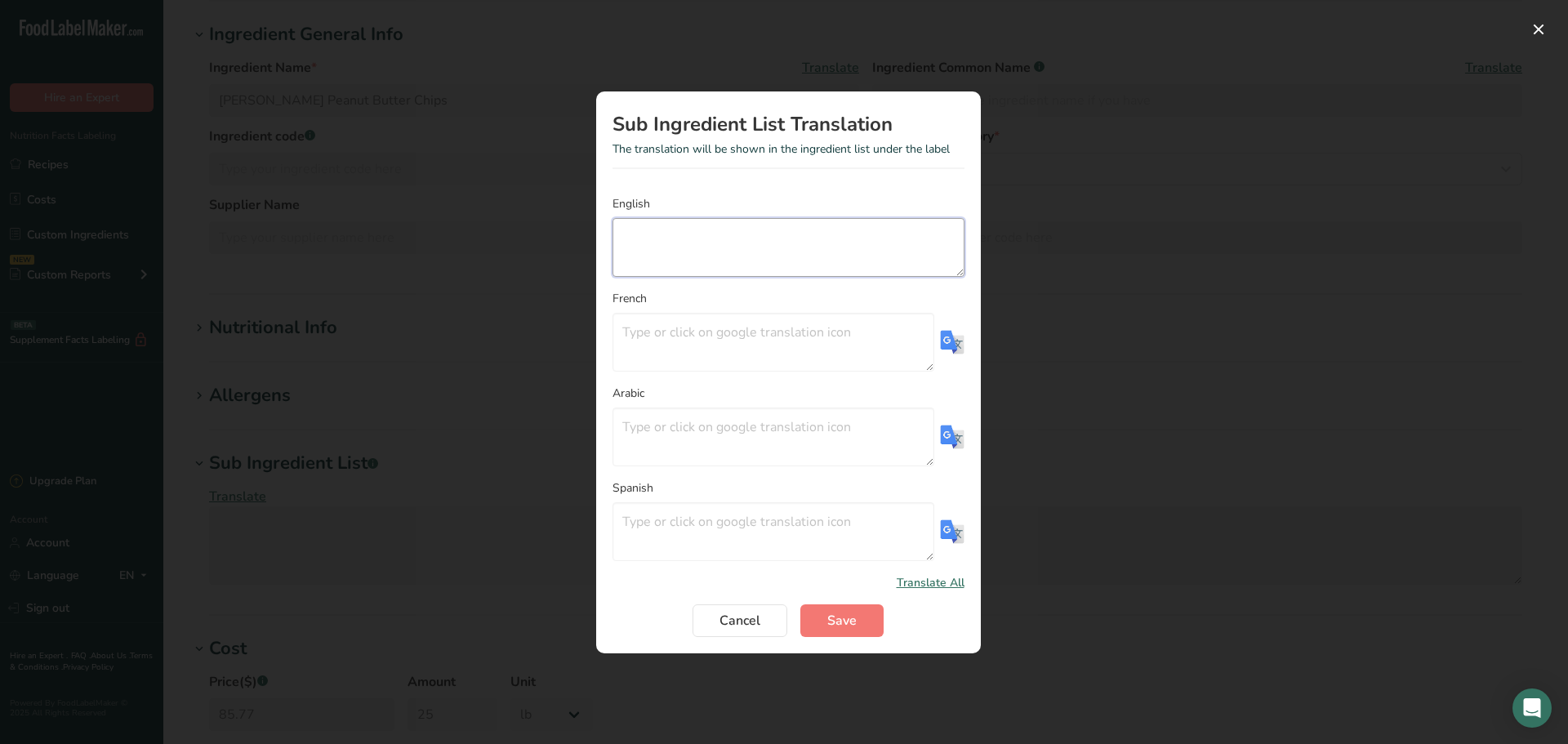
click at [683, 231] on textarea "Translation Modal" at bounding box center [789, 247] width 352 height 59
paste textarea "Partially Defatted Peanuts, Sugar, Hydrogenated Vegetable Oil (Palm Kernel Oil,…"
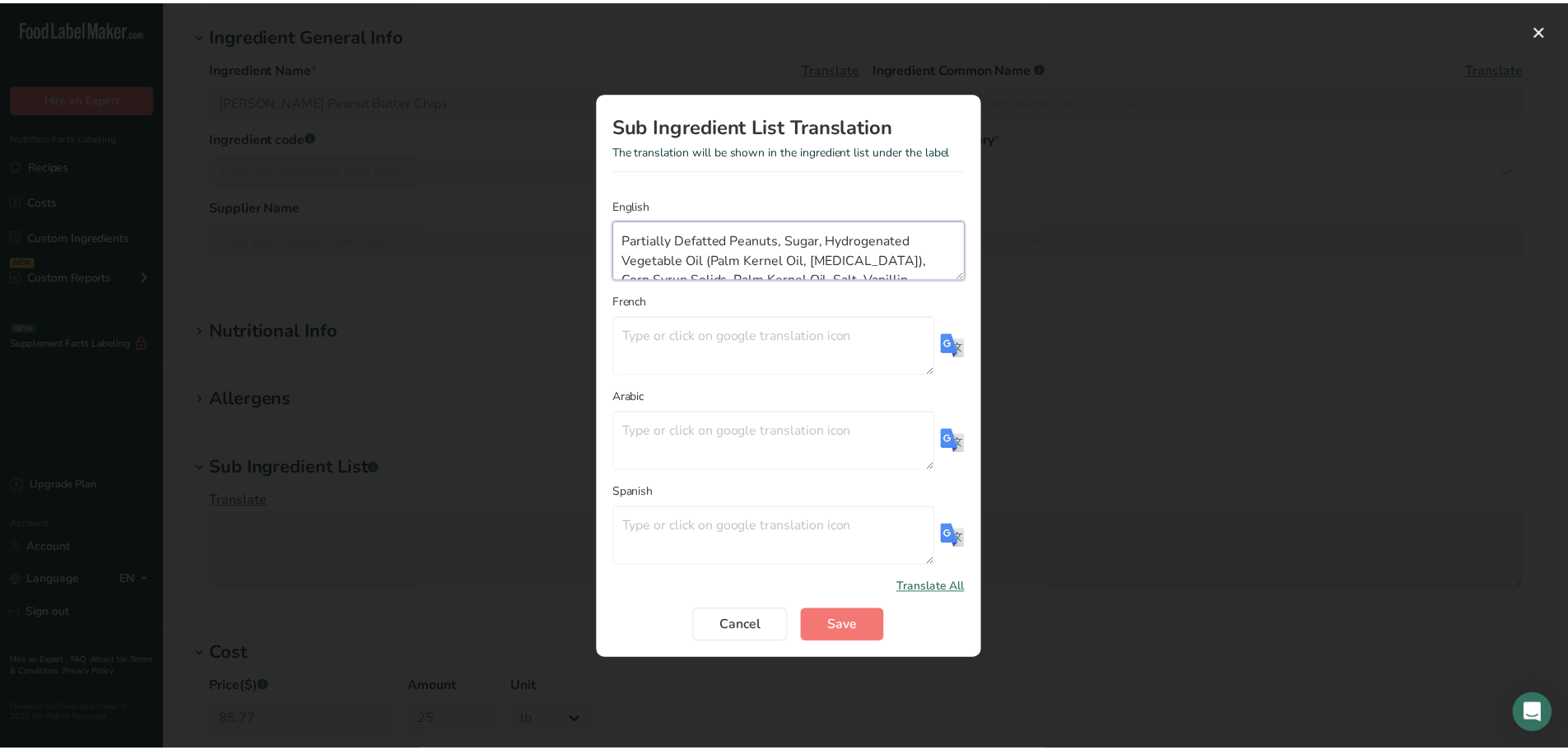
scroll to position [31, 0]
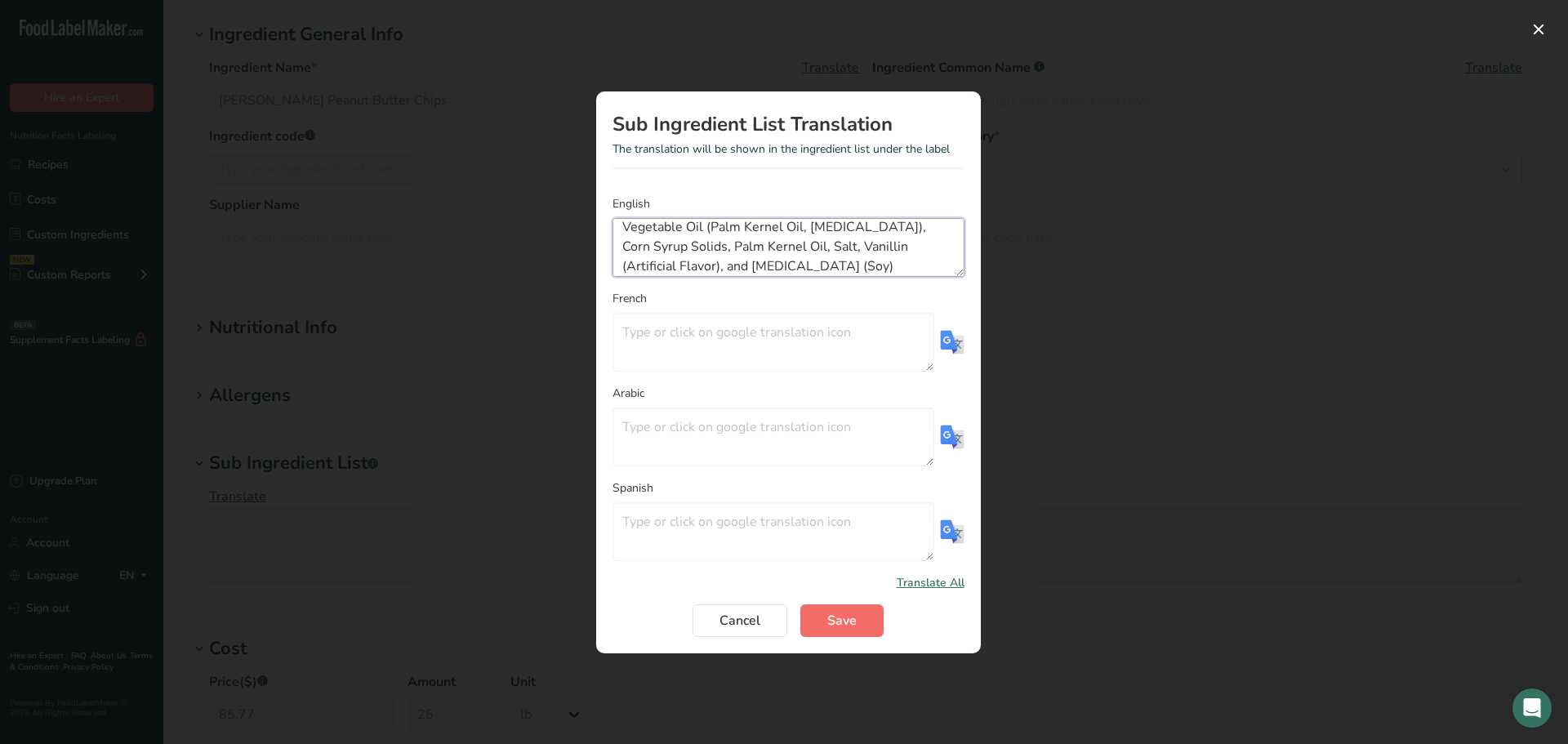
type textarea "Partially Defatted Peanuts, Sugar, Hydrogenated Vegetable Oil (Palm Kernel Oil,…"
click at [845, 628] on span "Save" at bounding box center [842, 620] width 30 height 20
type textarea "Partially Defatted Peanuts, Sugar, Hydrogenated Vegetable Oil (Palm Kernel Oil,…"
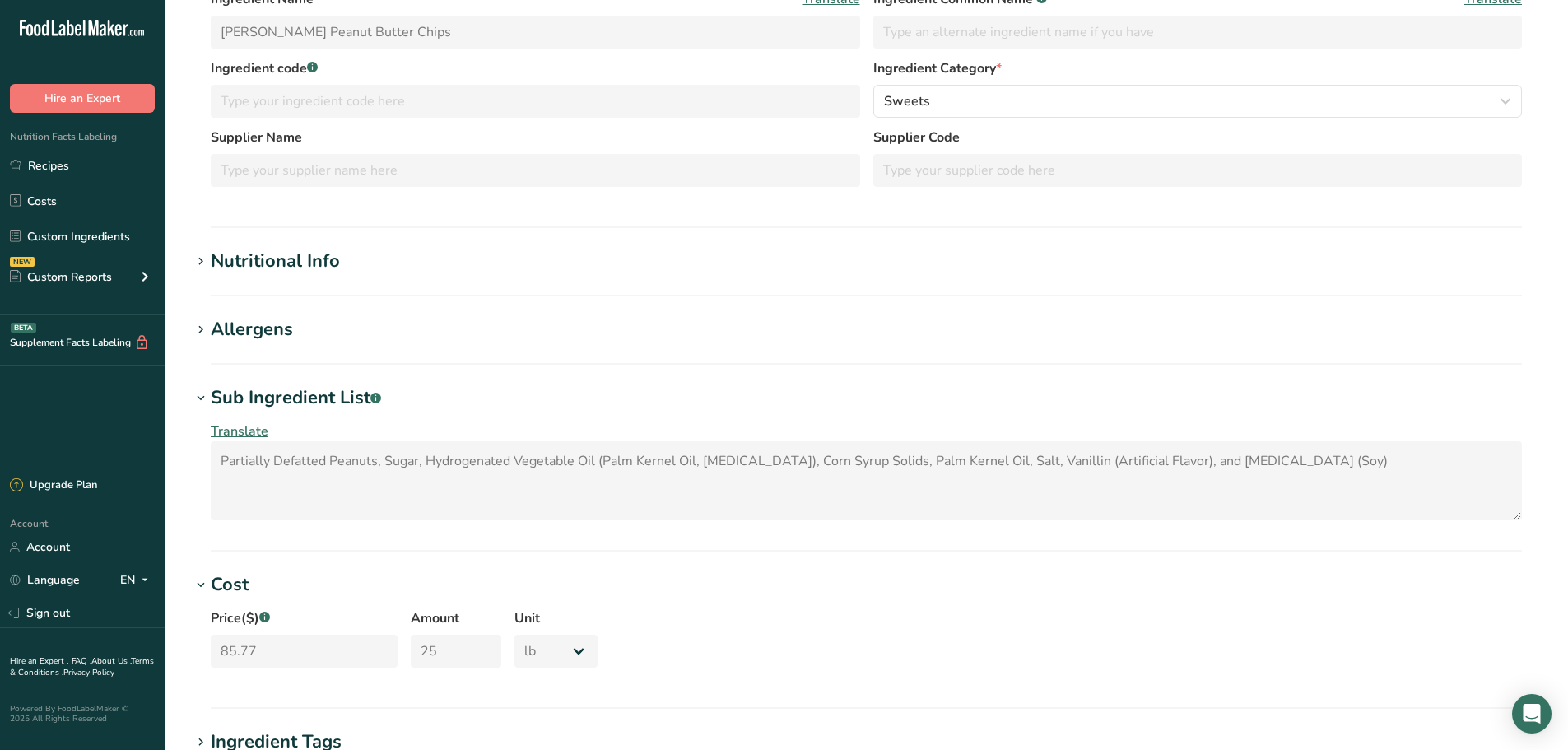
scroll to position [0, 0]
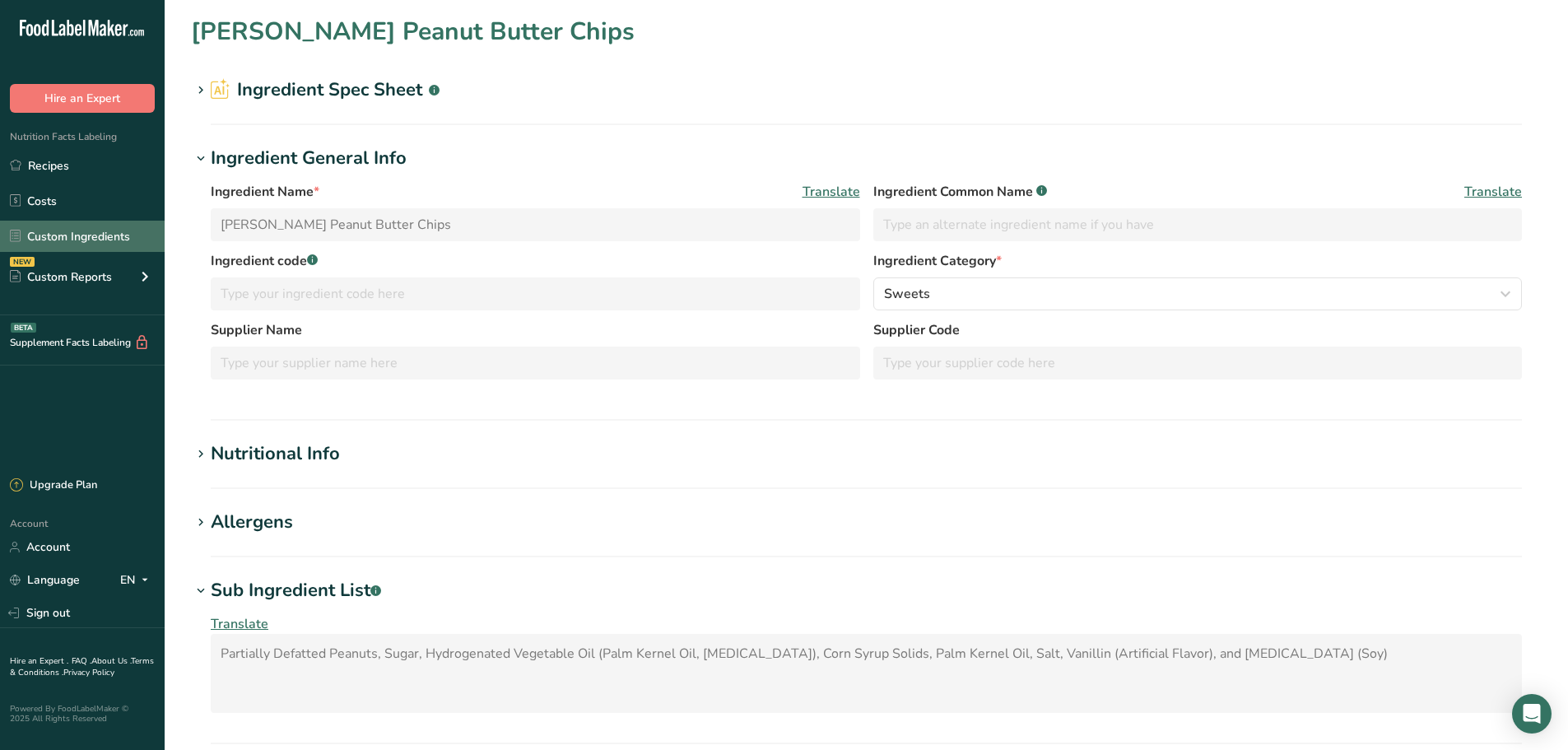
click at [71, 236] on link "Custom Ingredients" at bounding box center [82, 236] width 165 height 32
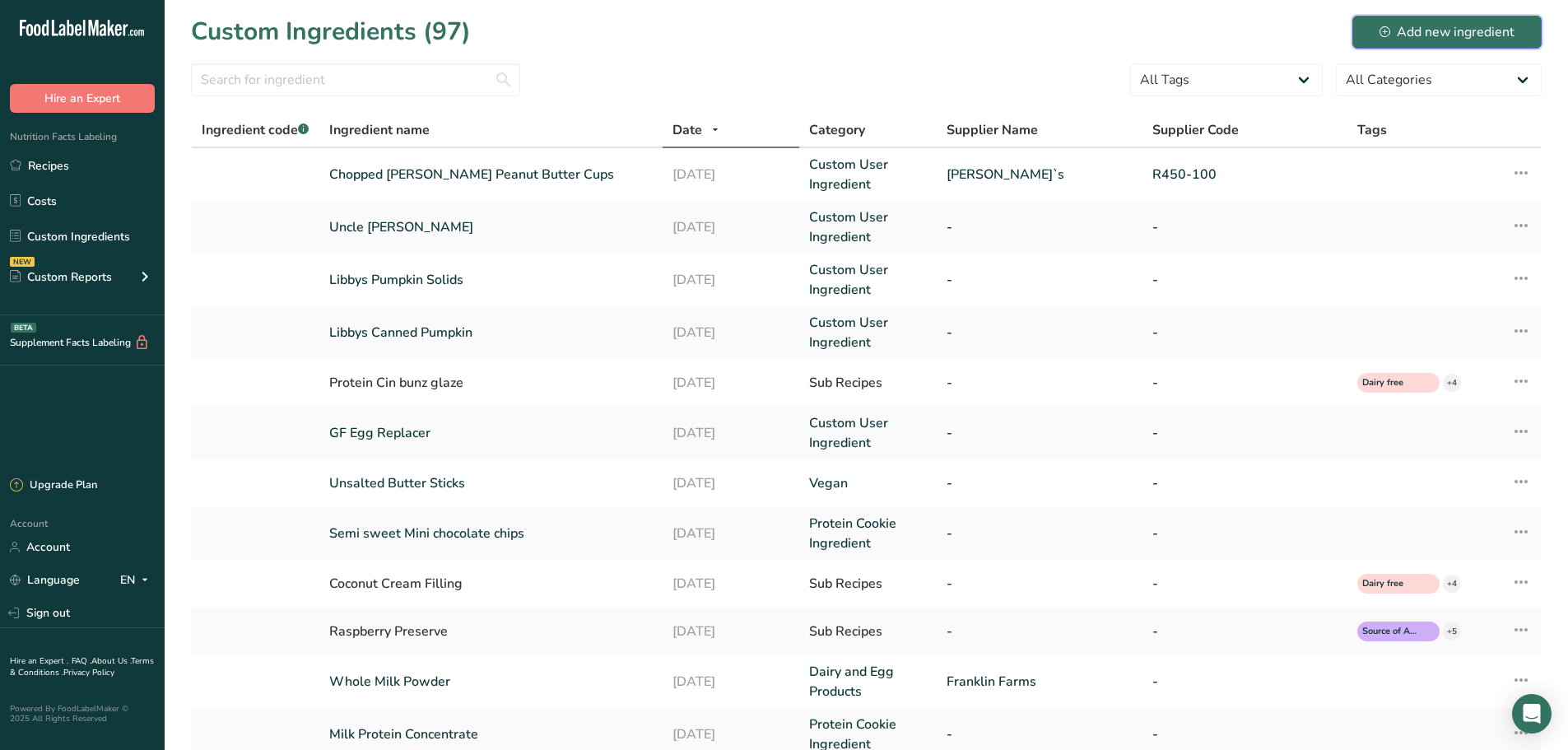
click at [1458, 32] on div "Add new ingredient" at bounding box center [1447, 32] width 135 height 20
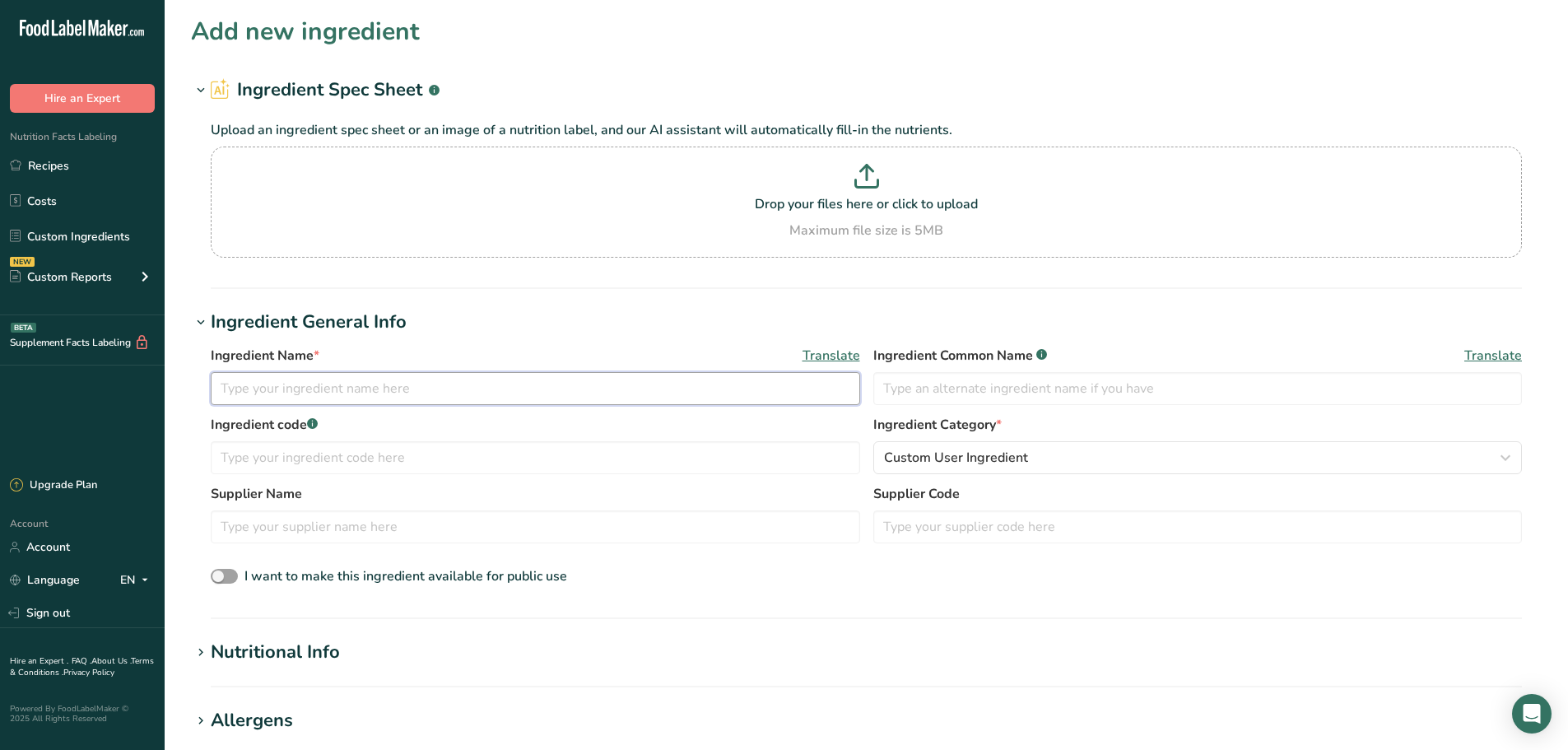
click at [274, 404] on input "text" at bounding box center [535, 389] width 649 height 33
click at [215, 382] on input "Peanut Butter Chips" at bounding box center [535, 389] width 649 height 33
type input "[PERSON_NAME]`s Peanut Butter Chips"
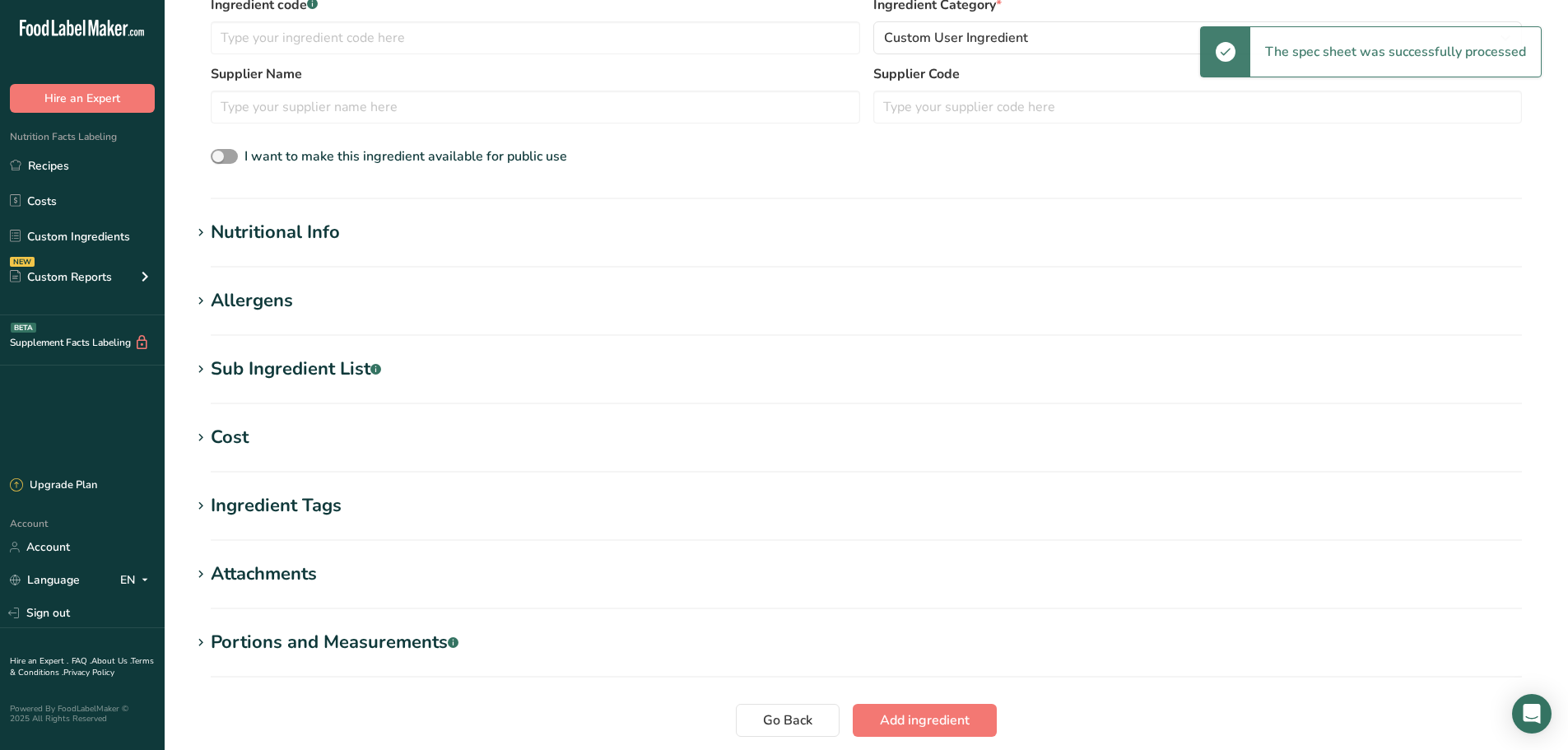
scroll to position [343, 0]
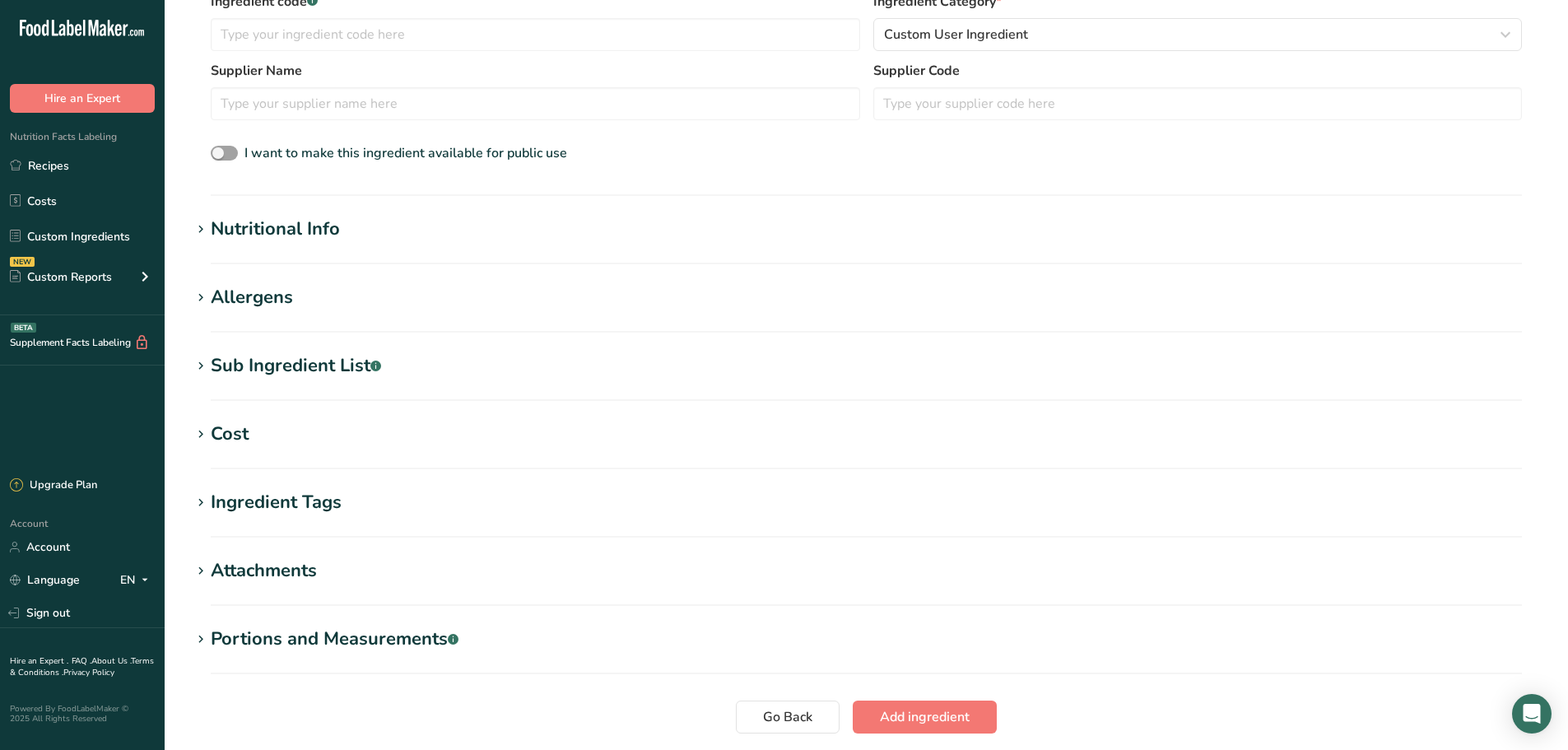
click at [324, 385] on section "Sub Ingredient List .a-a{fill:#347362;}.b-a{fill:#fff;} Translate" at bounding box center [866, 375] width 1350 height 48
click at [326, 364] on div "Sub Ingredient List .a-a{fill:#347362;}.b-a{fill:#fff;}" at bounding box center [296, 365] width 170 height 27
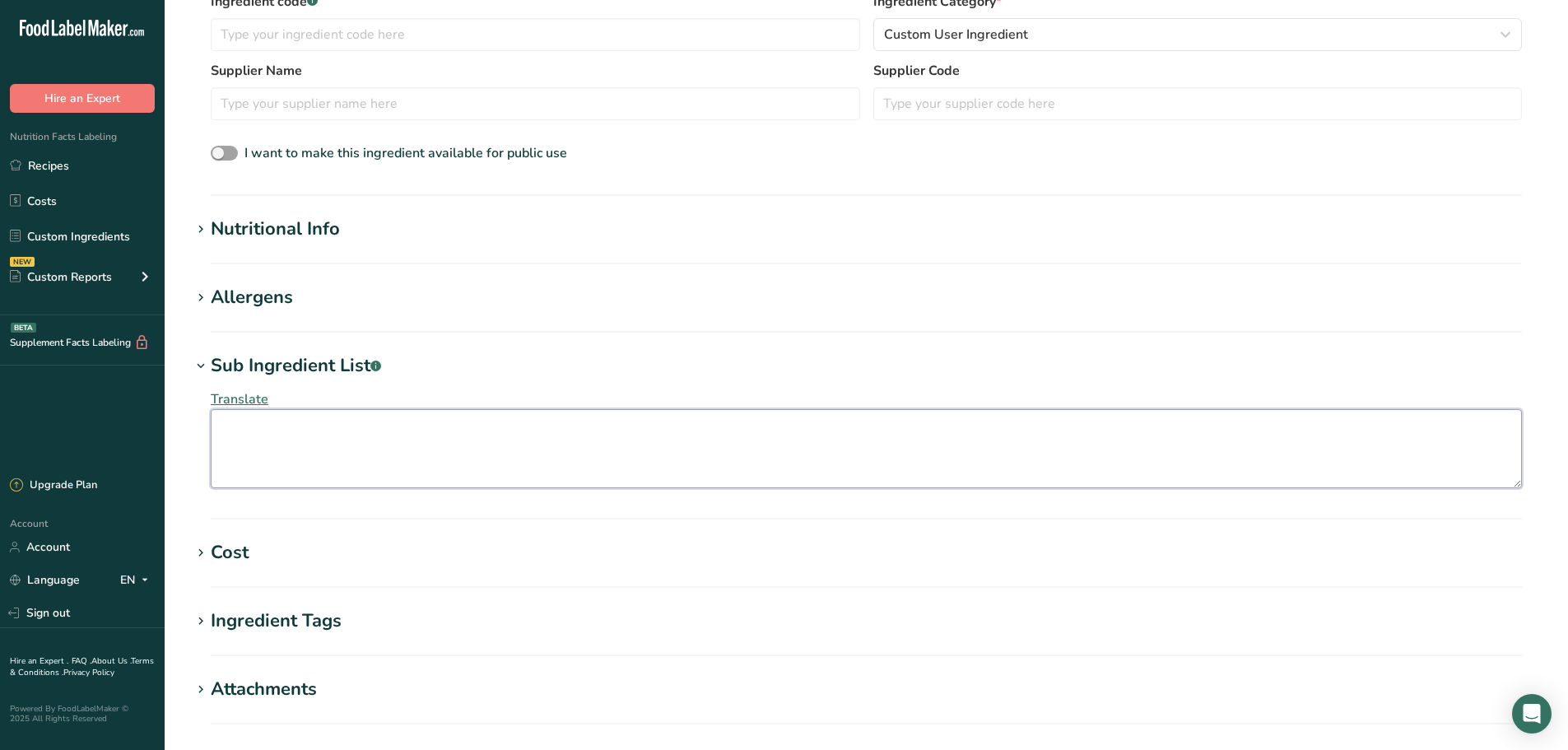
click at [354, 433] on textarea at bounding box center [866, 448] width 1311 height 79
paste textarea "Partially Defatted Peanuts; Sugar; Hydrogenated Vegetable Oil [Palm Kernel Oil;…"
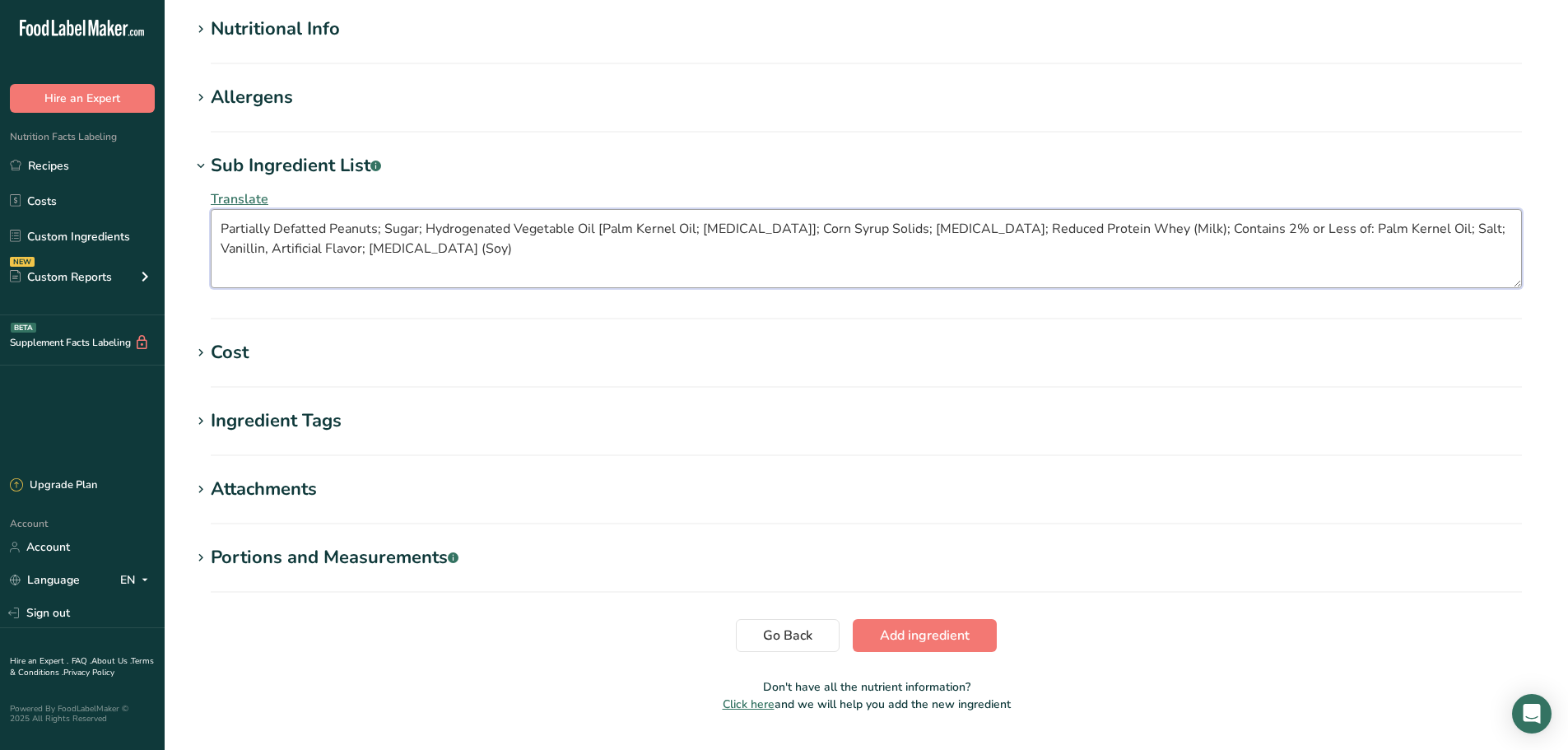
scroll to position [549, 0]
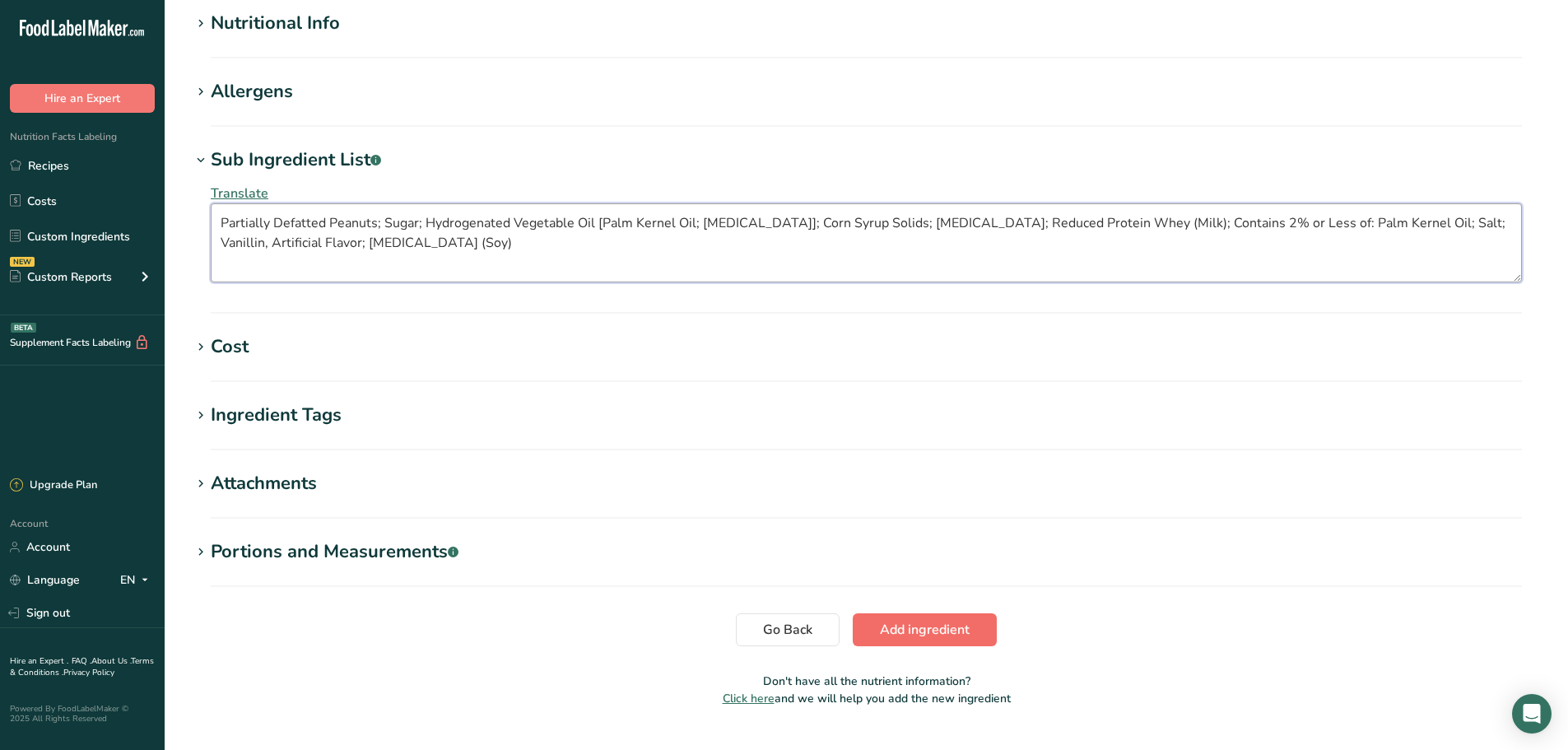
type textarea "Partially Defatted Peanuts; Sugar; Hydrogenated Vegetable Oil [Palm Kernel Oil;…"
click at [898, 630] on span "Add ingredient" at bounding box center [925, 629] width 89 height 20
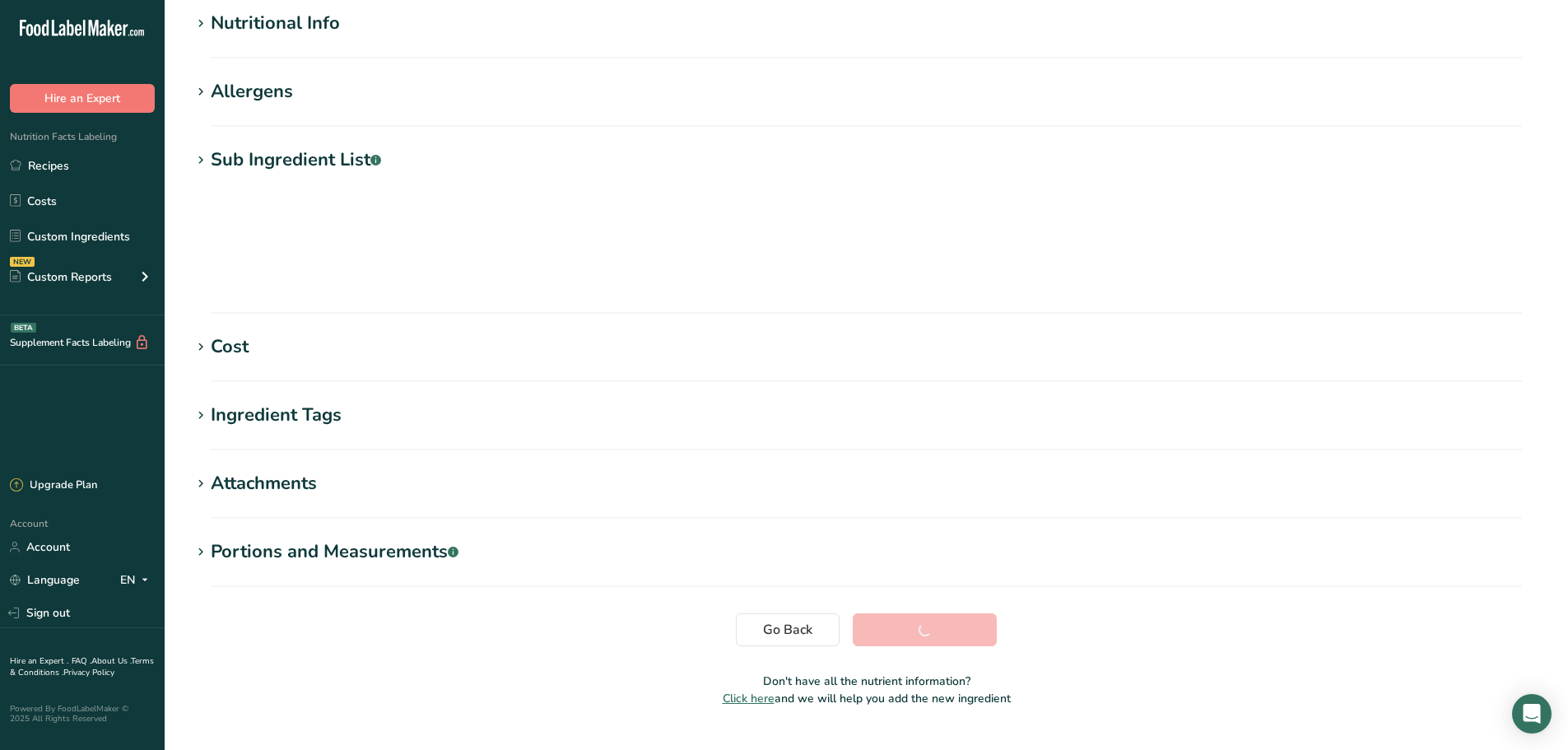
scroll to position [121, 0]
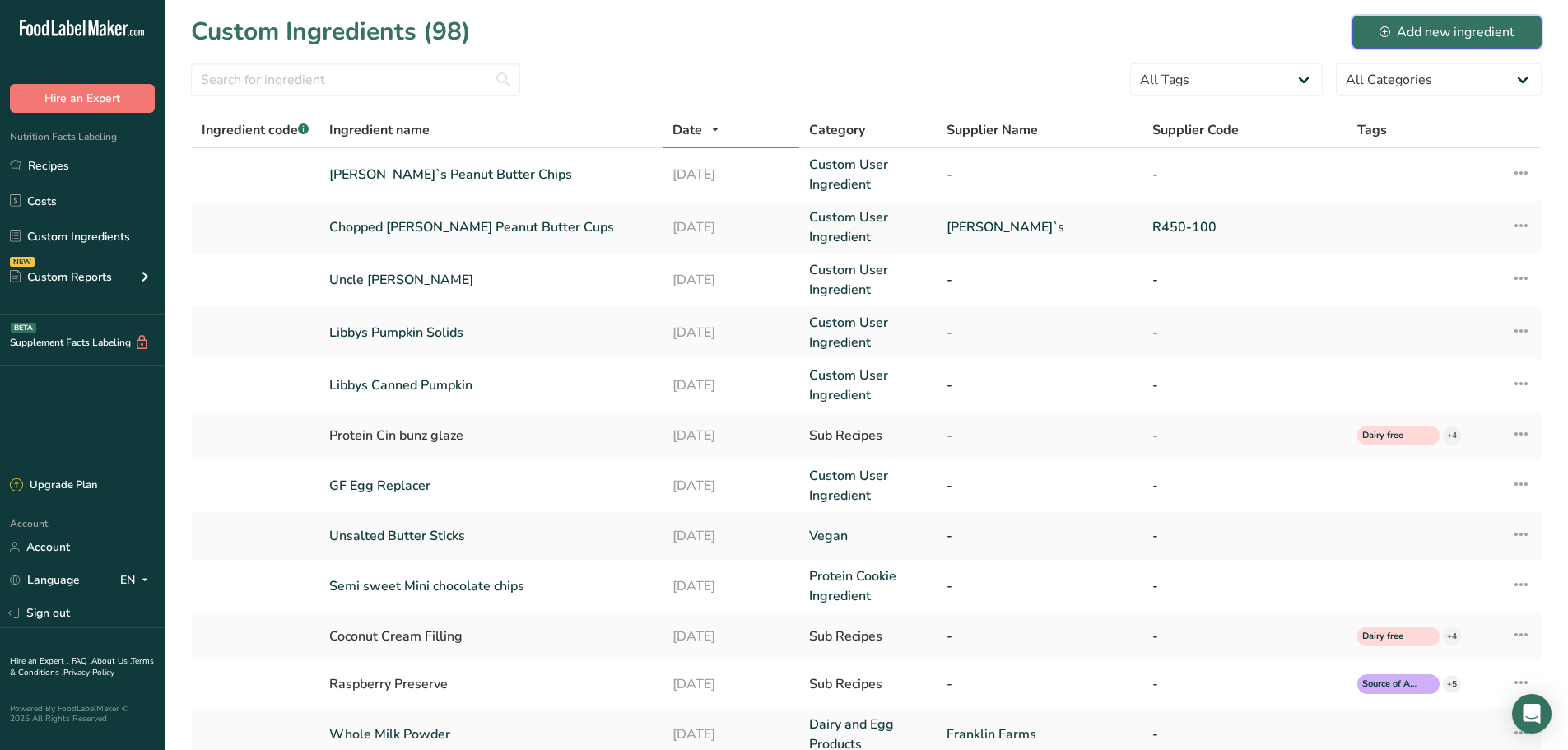
click at [1516, 31] on button "Add new ingredient" at bounding box center [1447, 32] width 190 height 33
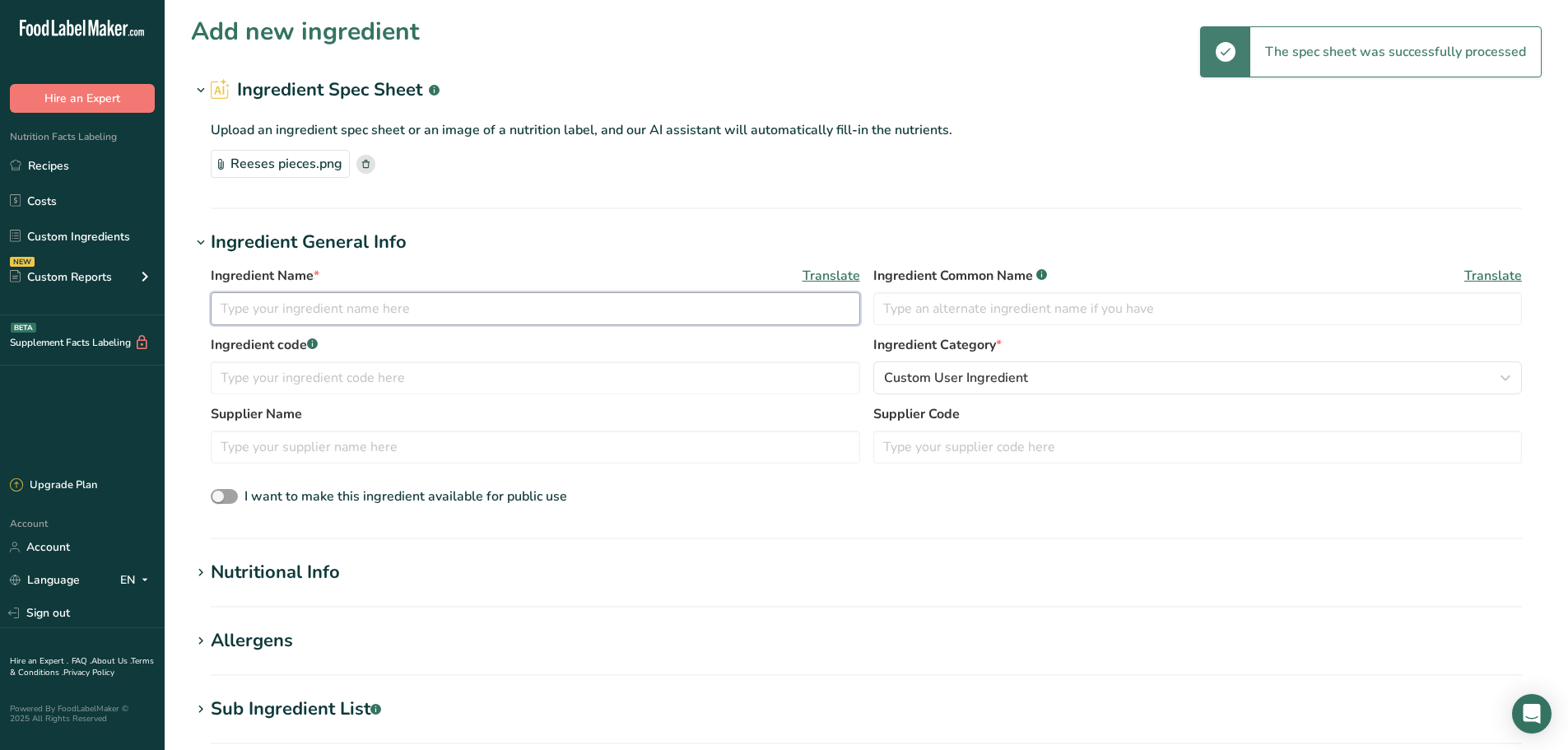
click at [629, 295] on input "text" at bounding box center [535, 309] width 649 height 33
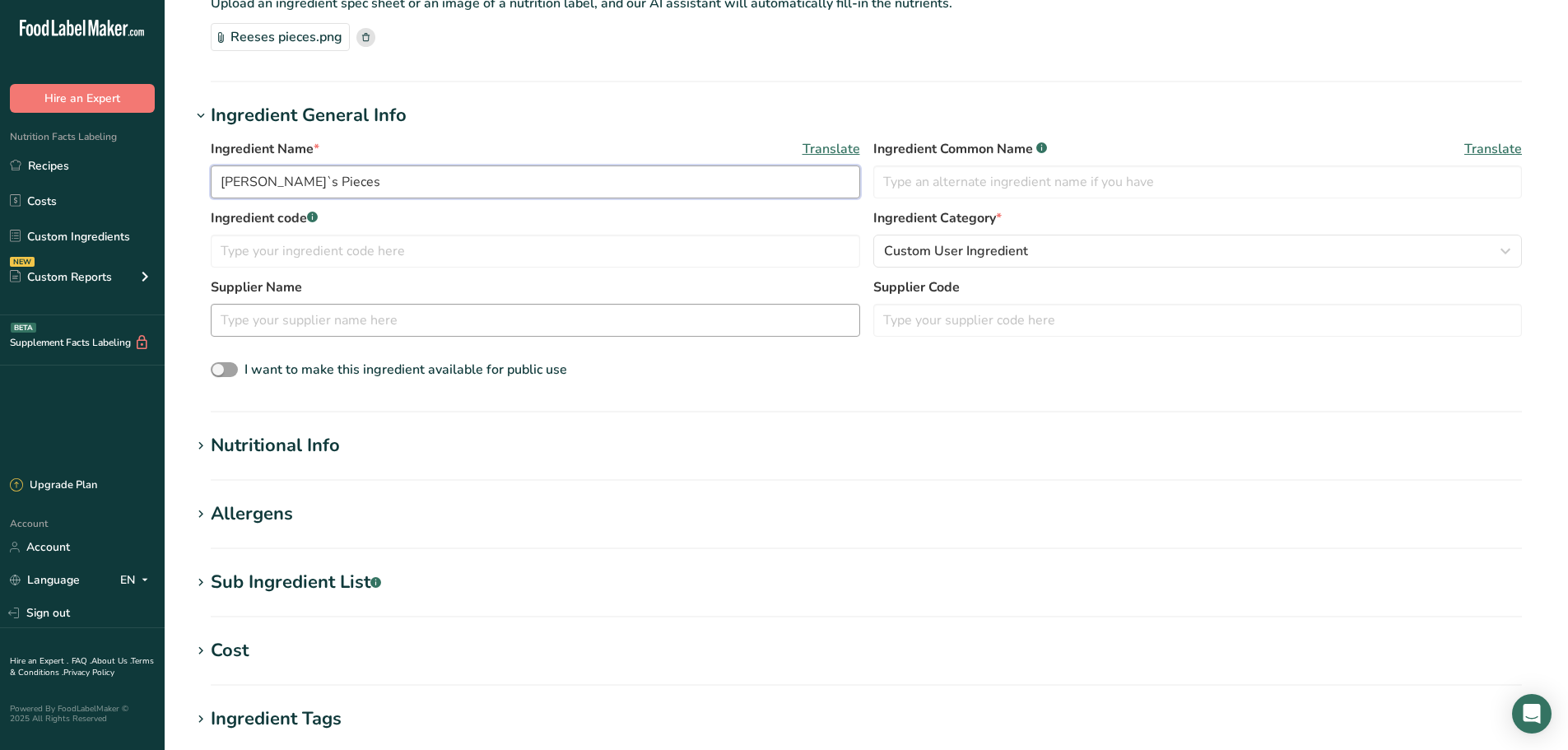
scroll to position [274, 0]
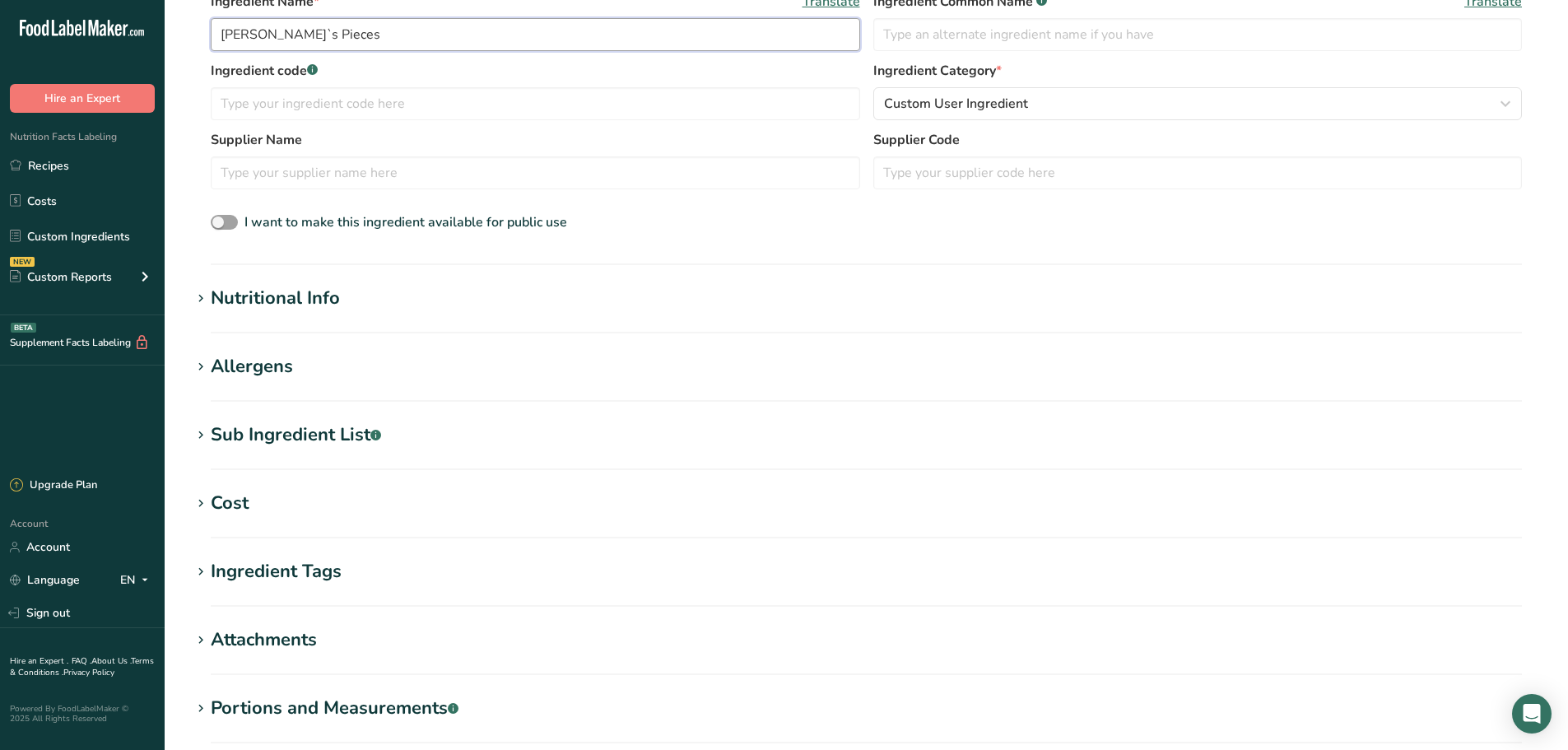
type input "[PERSON_NAME]`s Pieces"
click at [313, 429] on div "Sub Ingredient List .a-a{fill:#347362;}.b-a{fill:#fff;}" at bounding box center [296, 434] width 170 height 27
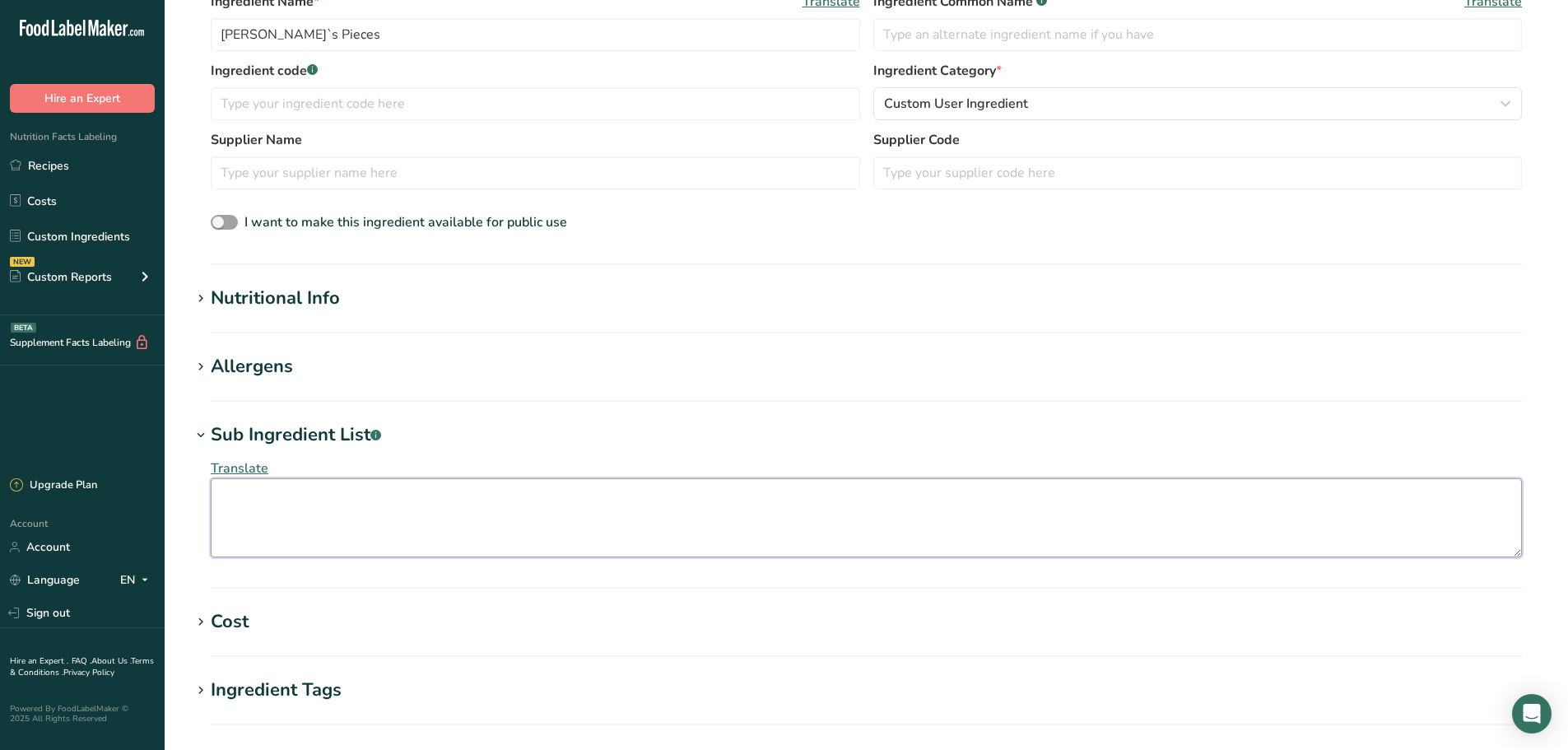
click at [340, 517] on textarea at bounding box center [866, 518] width 1311 height 79
paste textarea "Sugar, Partially Defatted Peanuts, Hydrogenated Vegetable Oil (Palm Kernel Oil,…"
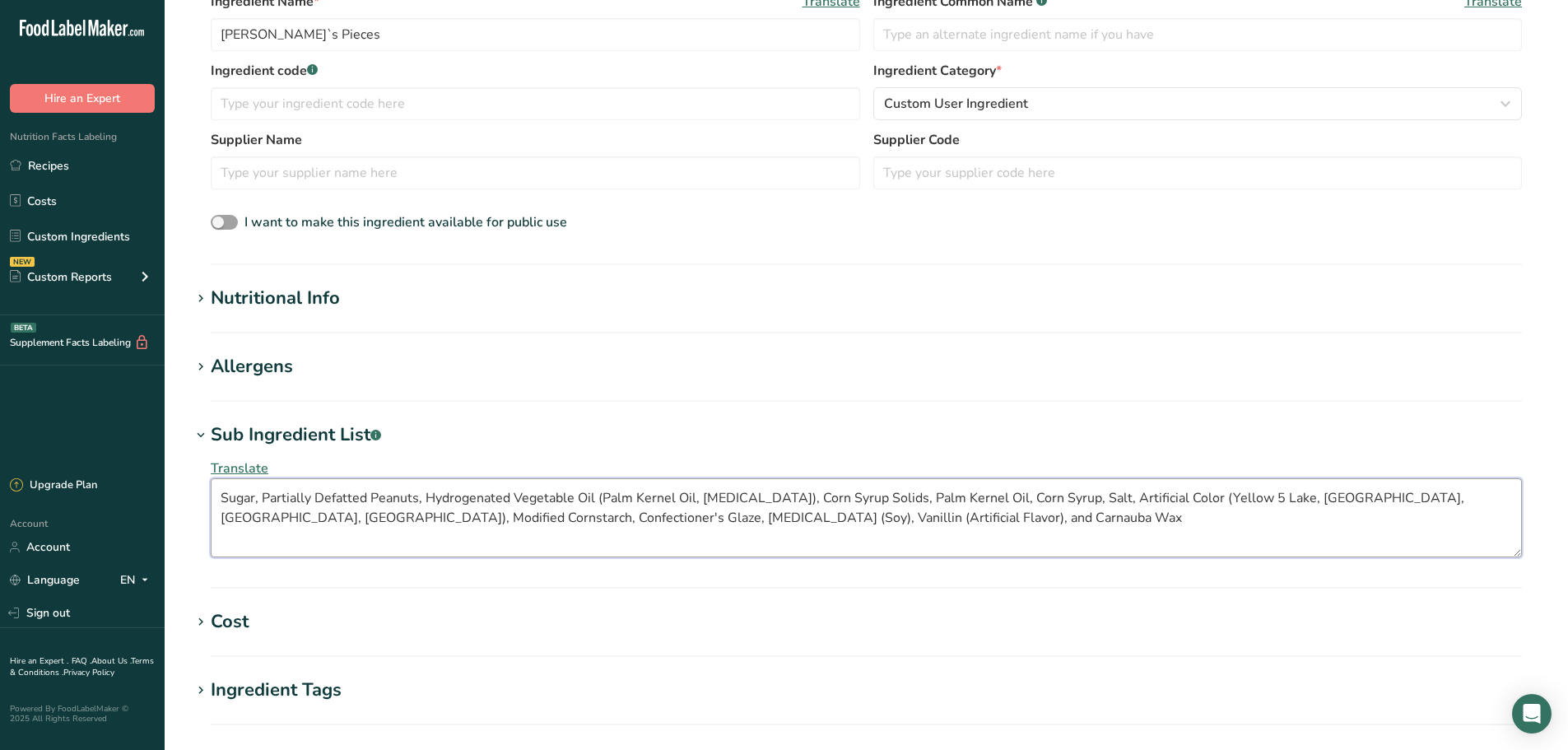
scroll to position [549, 0]
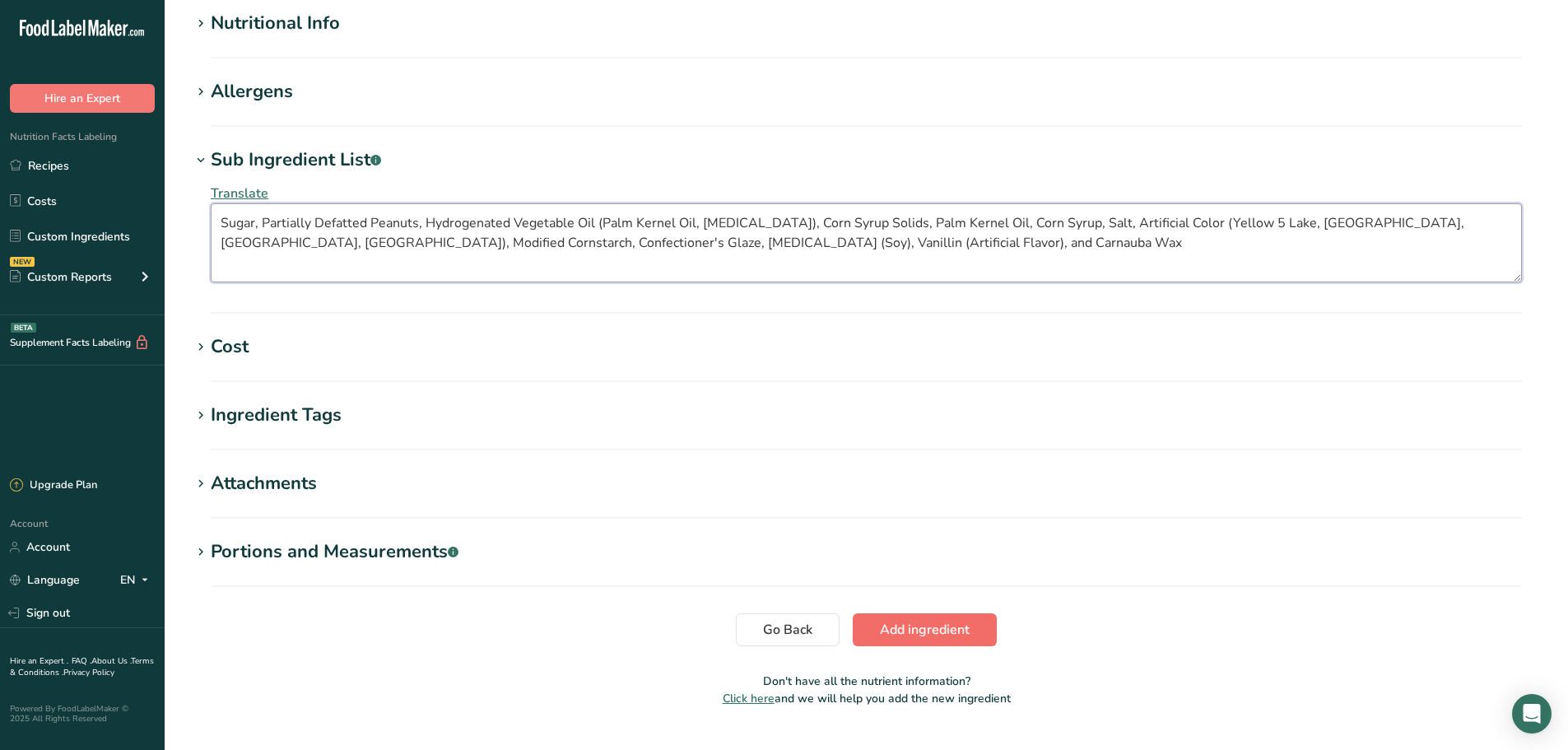
type textarea "Sugar, Partially Defatted Peanuts, Hydrogenated Vegetable Oil (Palm Kernel Oil,…"
click at [906, 631] on span "Add ingredient" at bounding box center [925, 629] width 89 height 20
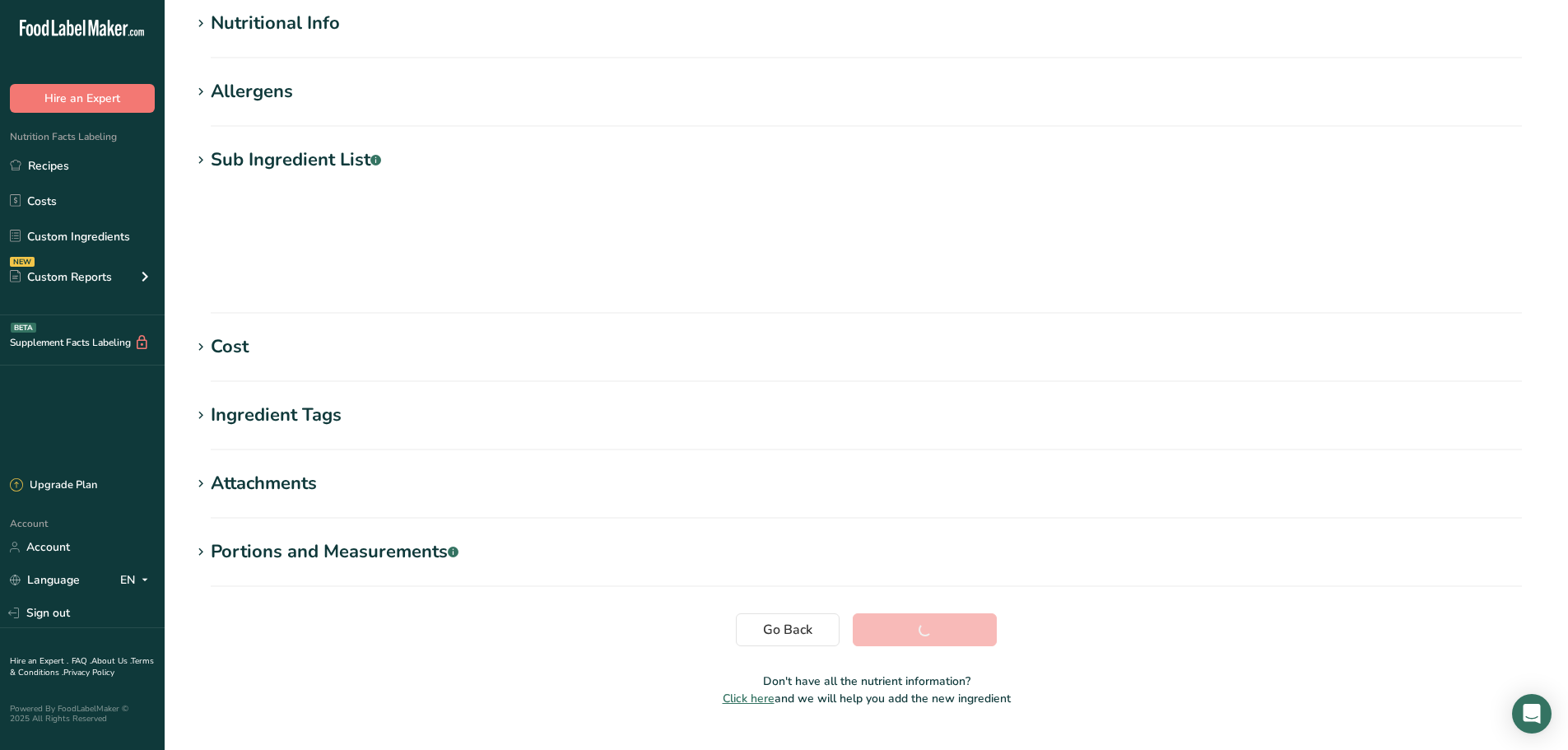
scroll to position [121, 0]
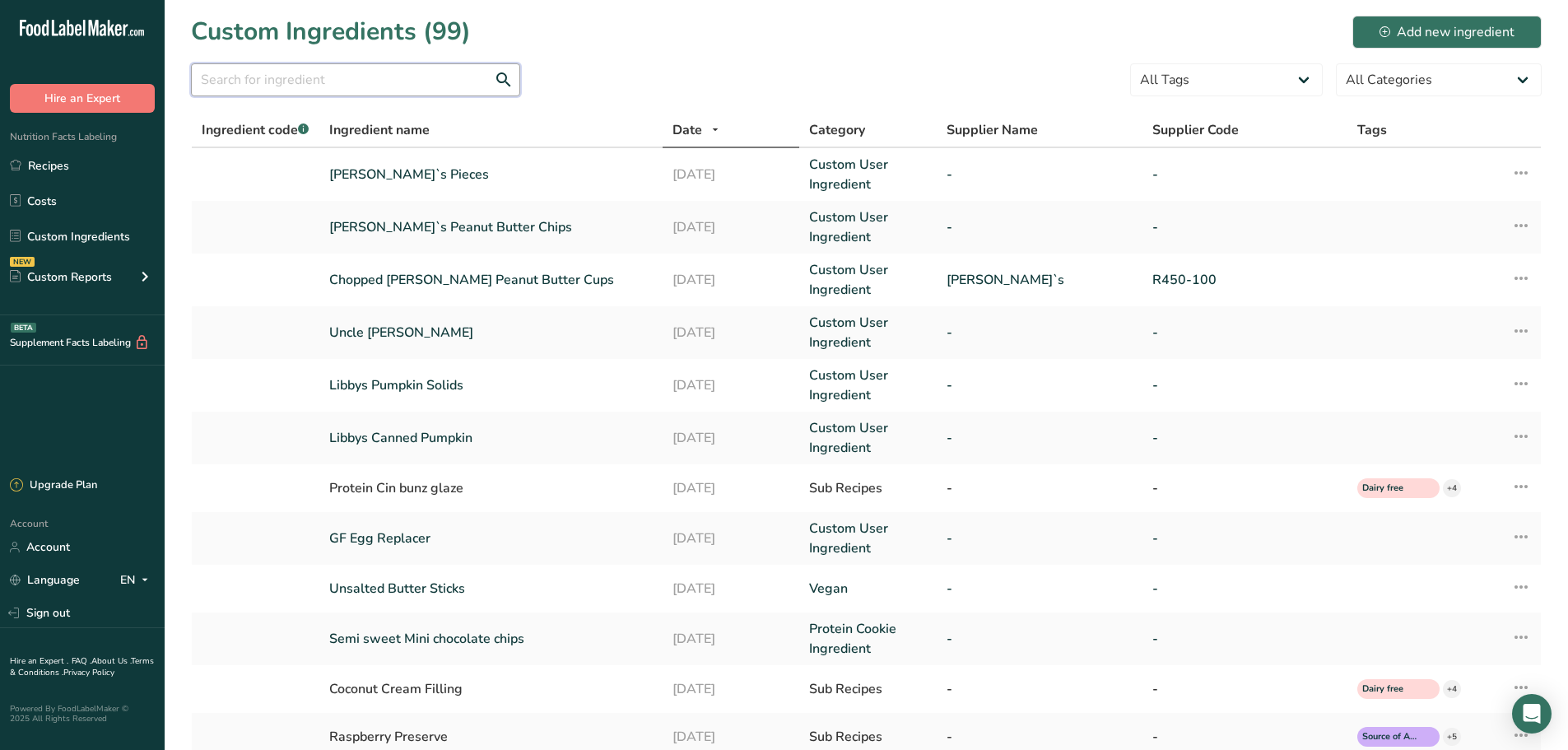
click at [314, 79] on input "text" at bounding box center [355, 80] width 329 height 33
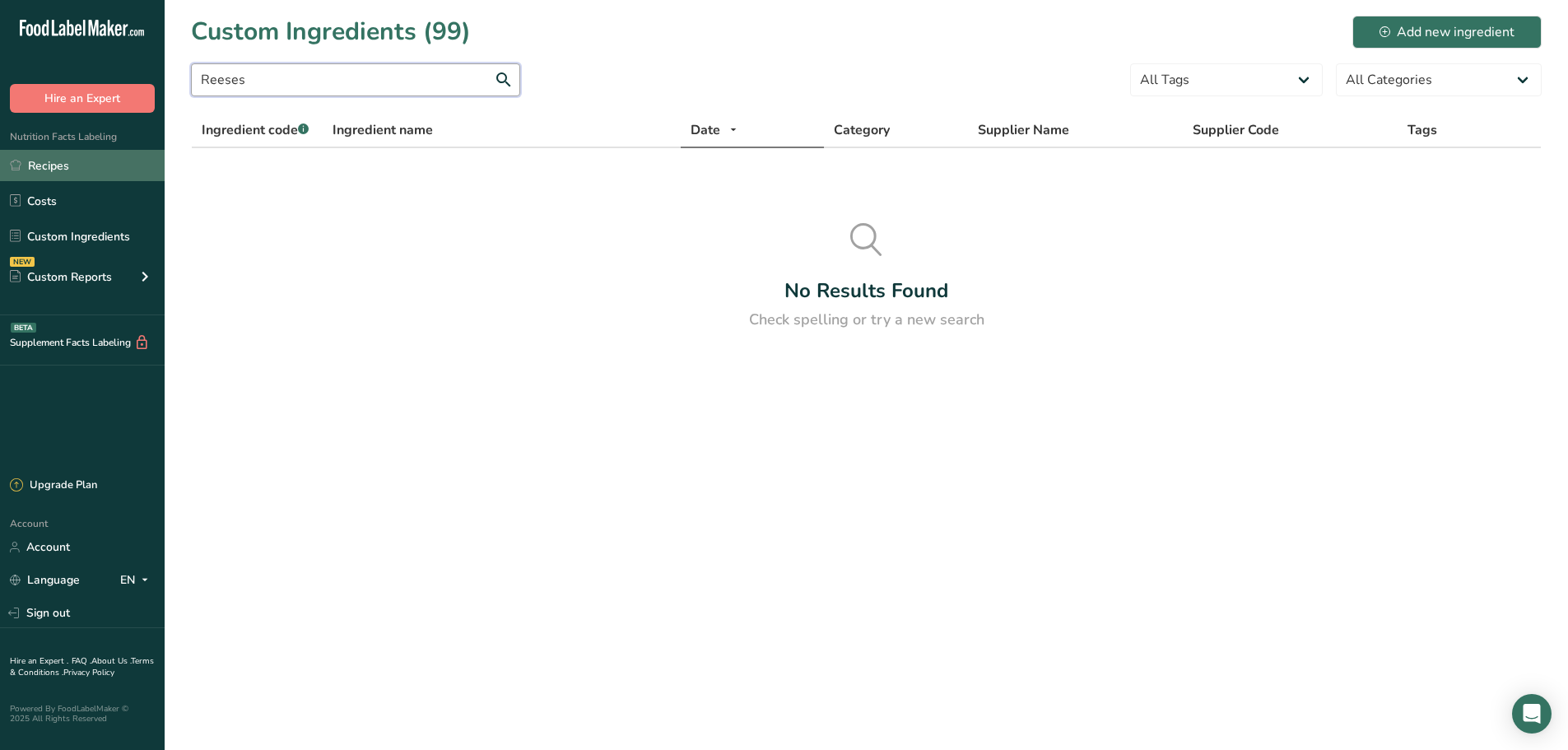
type input "Reeses"
click at [82, 161] on link "Recipes" at bounding box center [82, 166] width 165 height 32
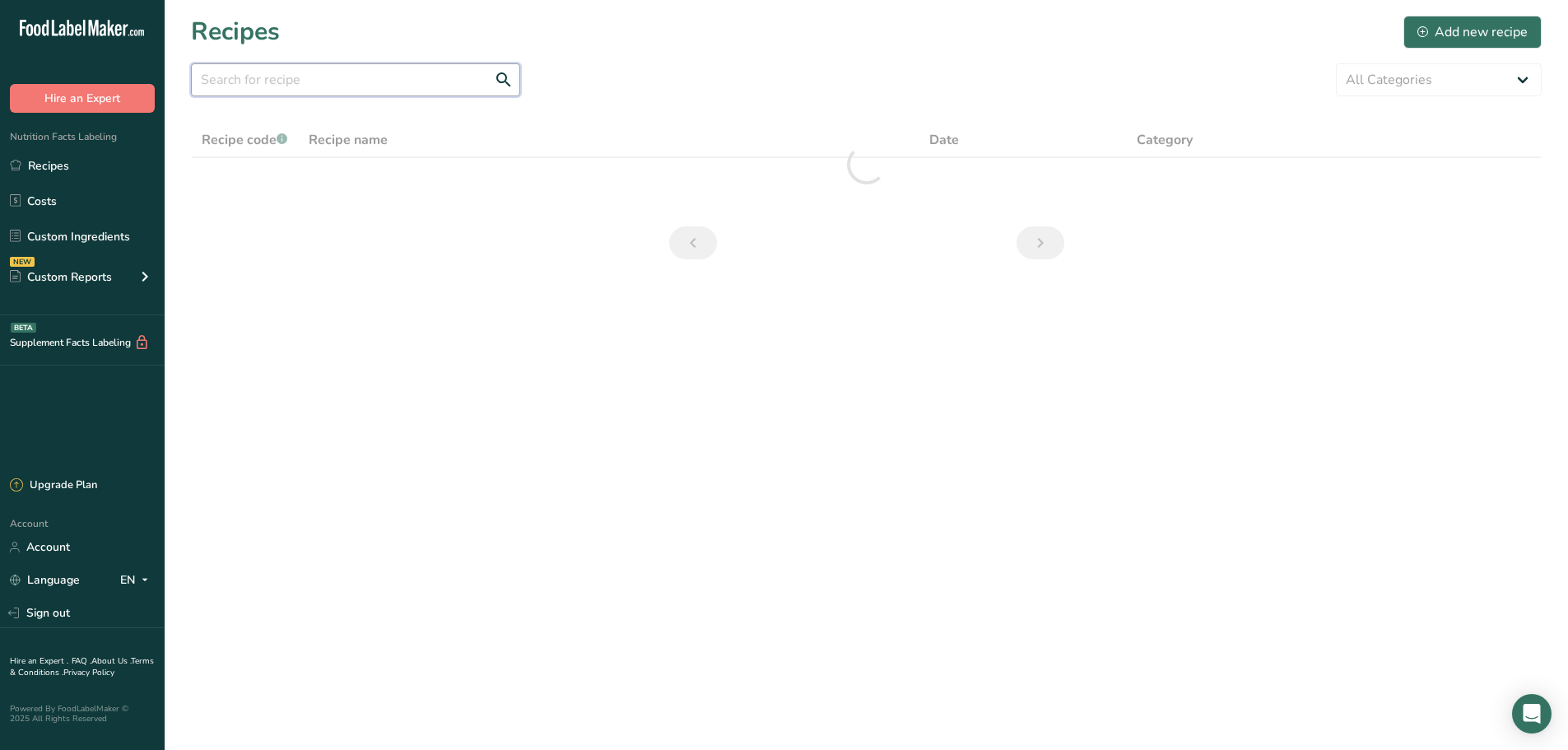
click at [255, 73] on input "text" at bounding box center [355, 80] width 329 height 33
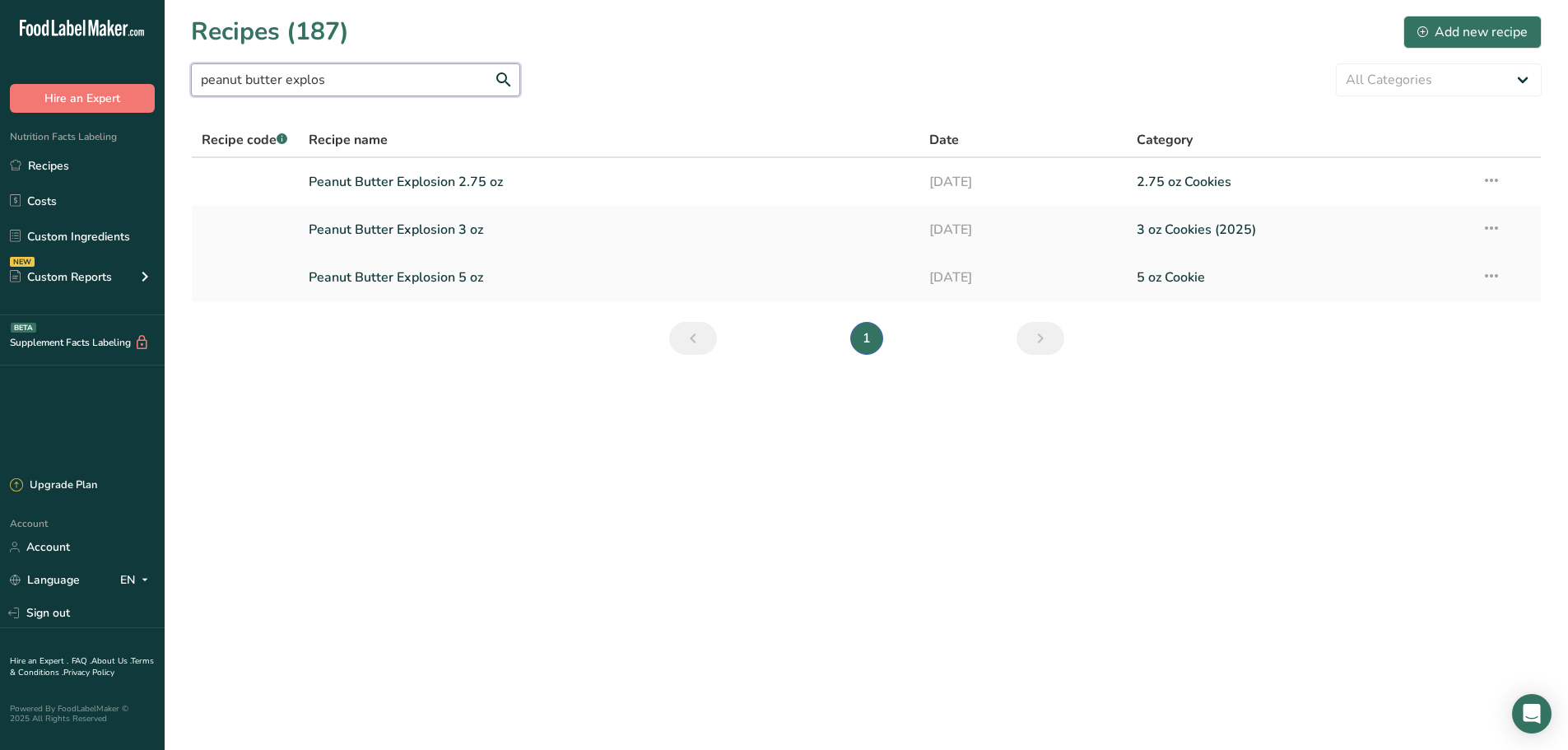
type input "peanut butter explos"
click at [360, 275] on link "Peanut Butter Explosion 5 oz" at bounding box center [610, 276] width 602 height 34
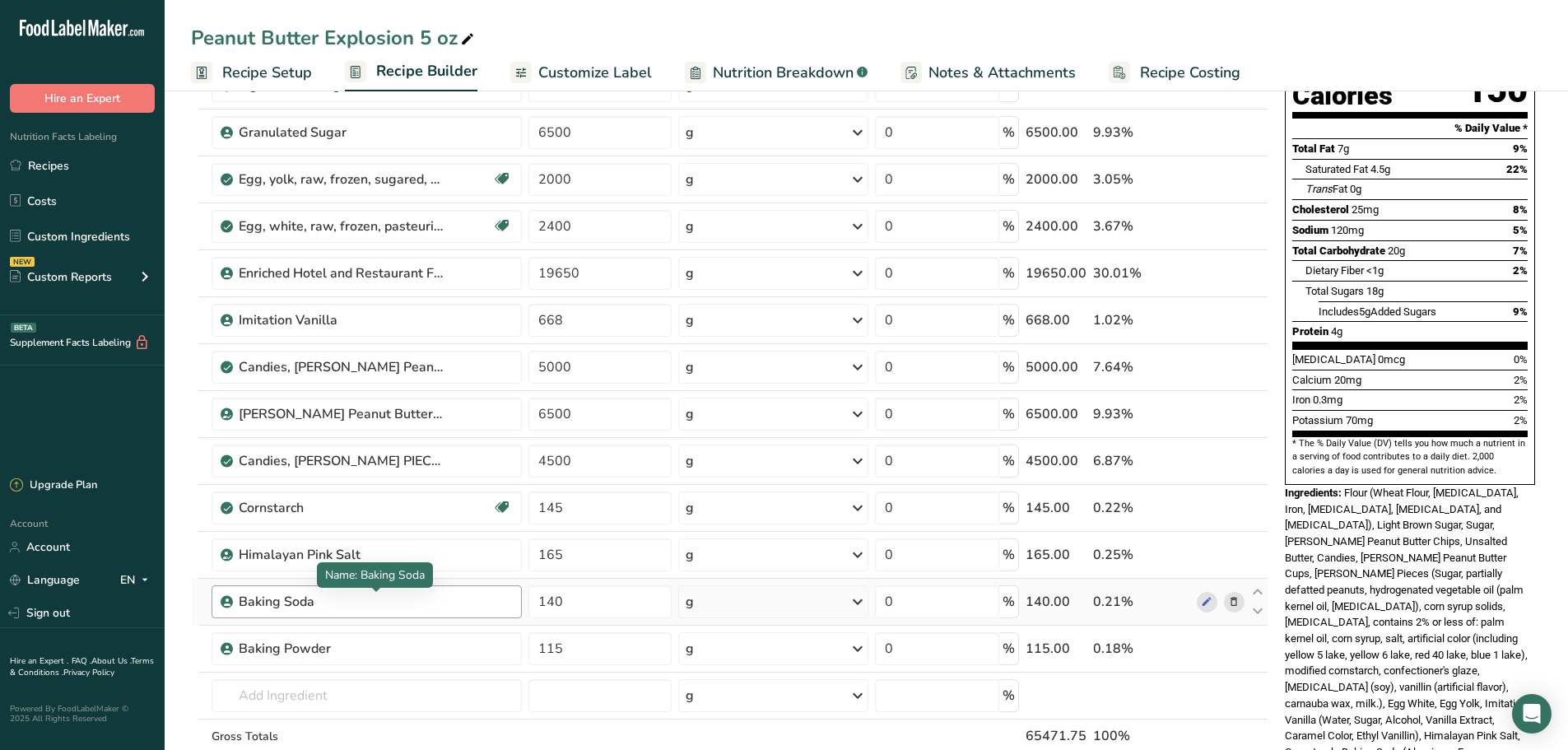
scroll to position [206, 0]
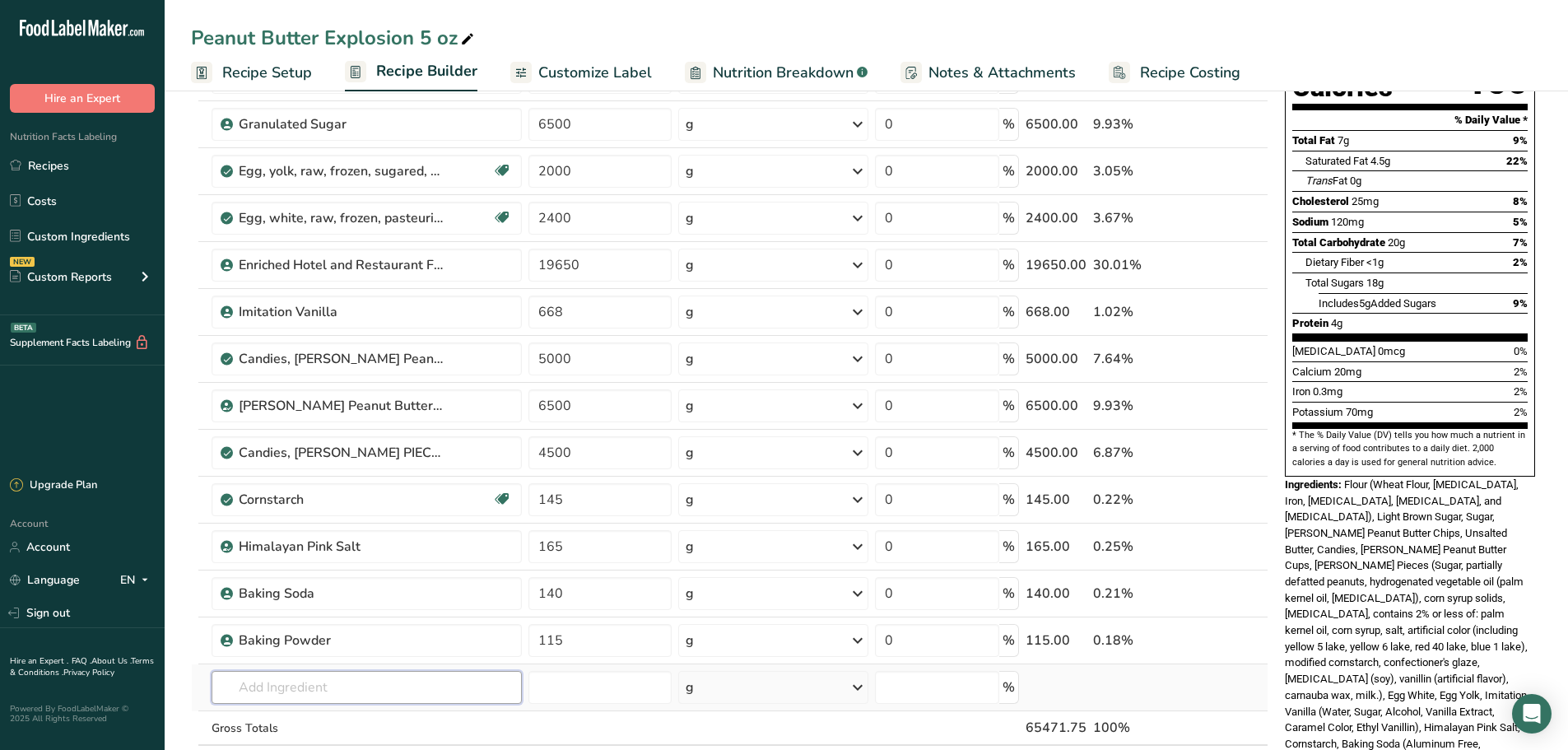
click at [293, 689] on input "text" at bounding box center [367, 688] width 311 height 33
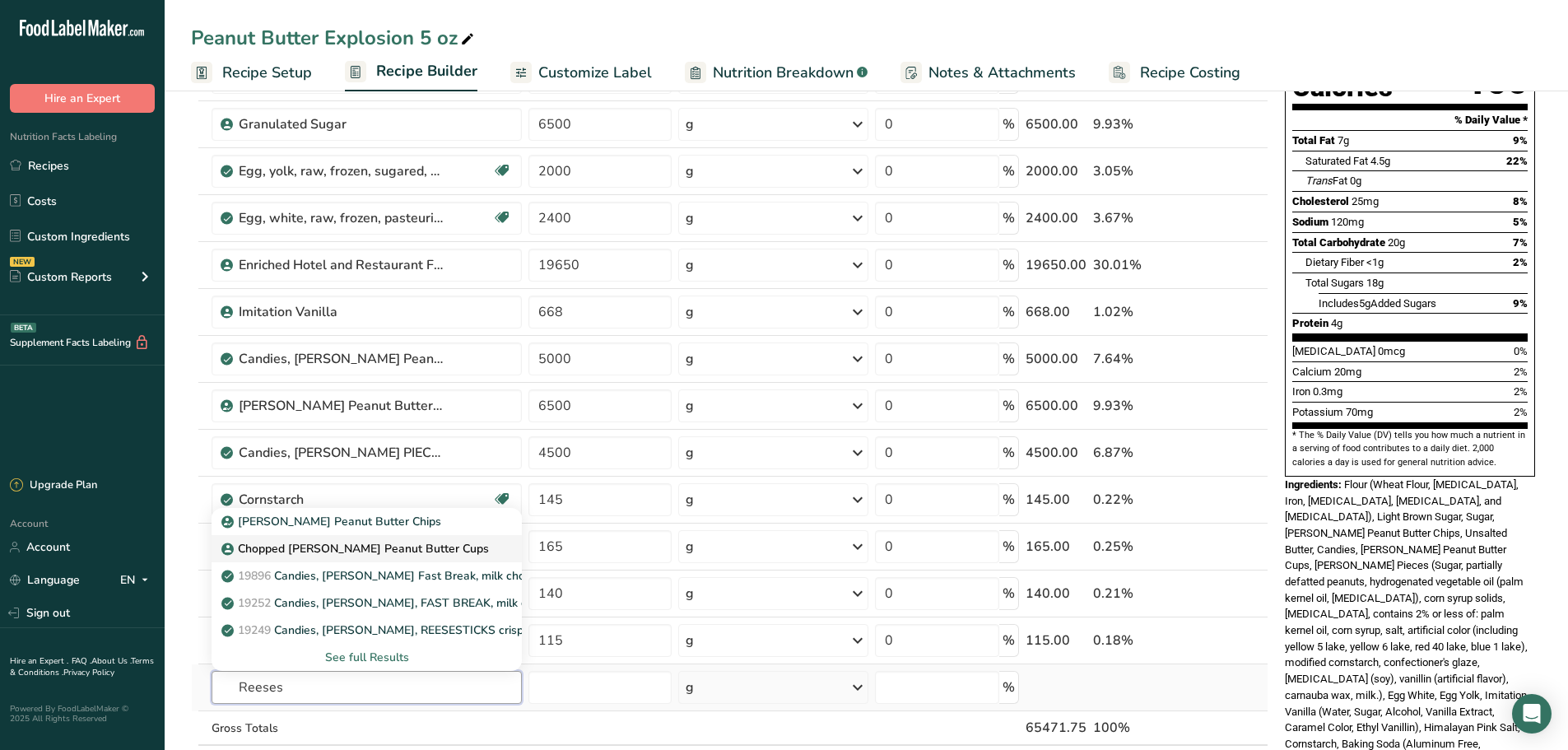
type input "Reeses"
click at [302, 545] on p "Chopped [PERSON_NAME] Peanut Butter Cups" at bounding box center [356, 548] width 264 height 18
type input "Chopped [PERSON_NAME] Peanut Butter Cups"
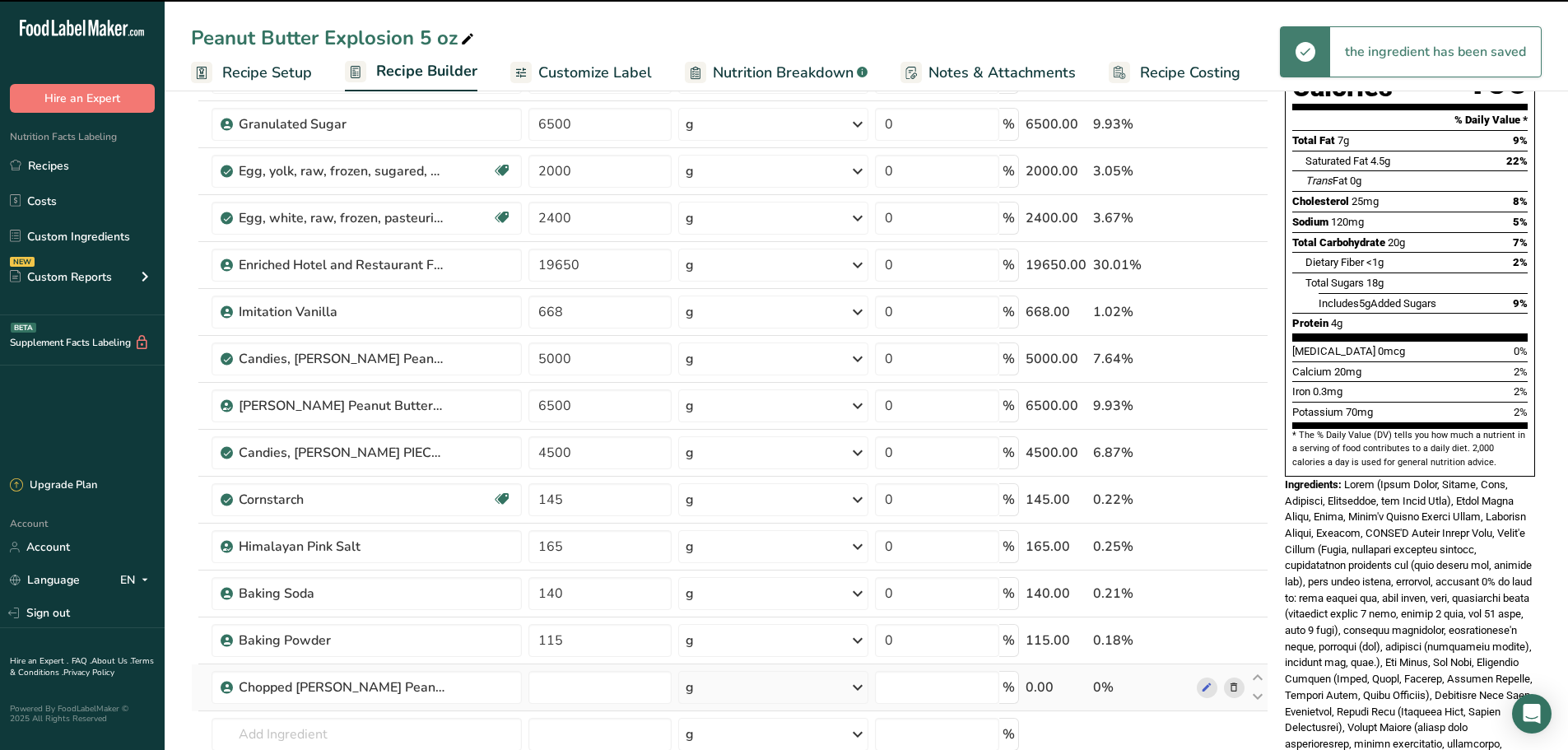
type input "0"
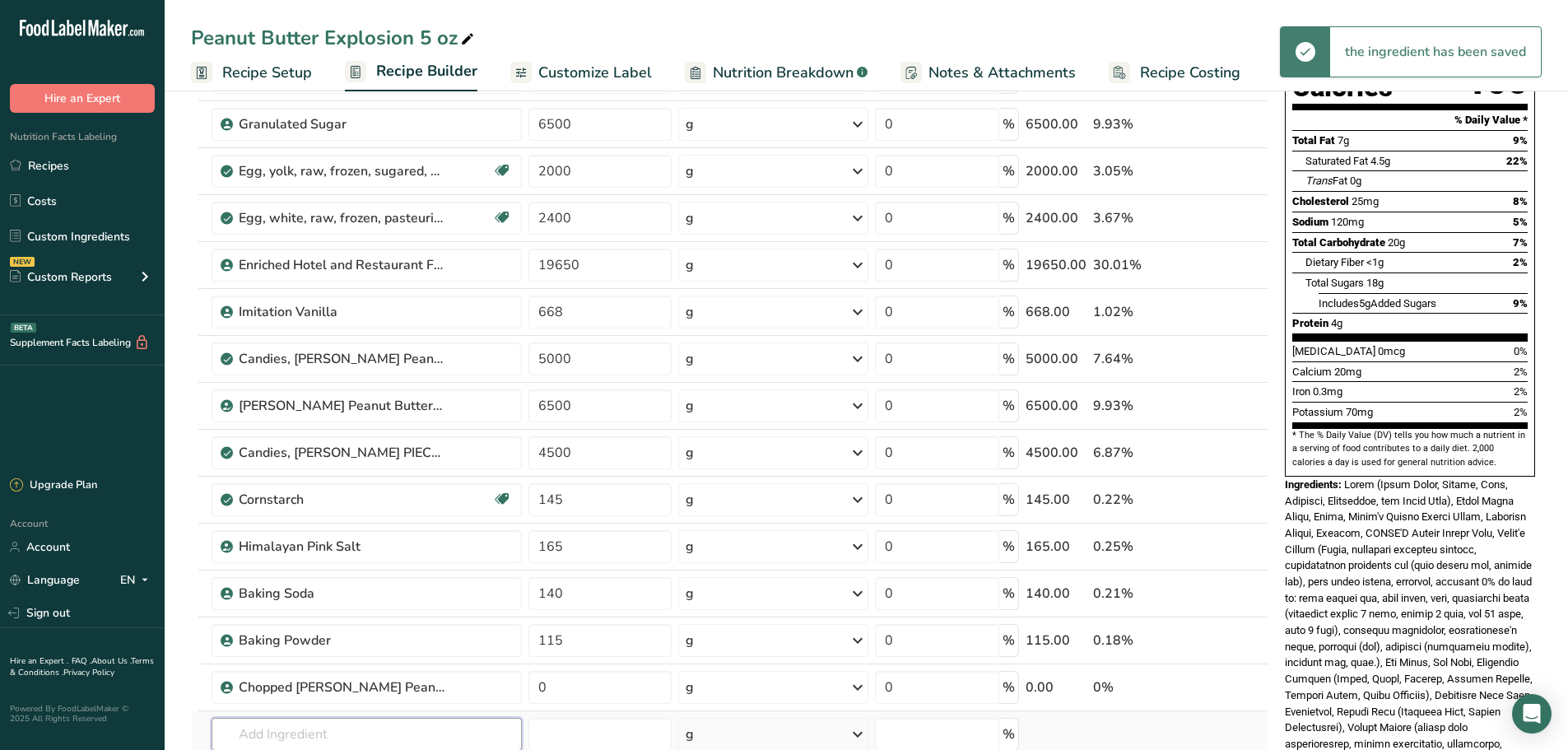
click at [269, 734] on input "text" at bounding box center [367, 734] width 311 height 33
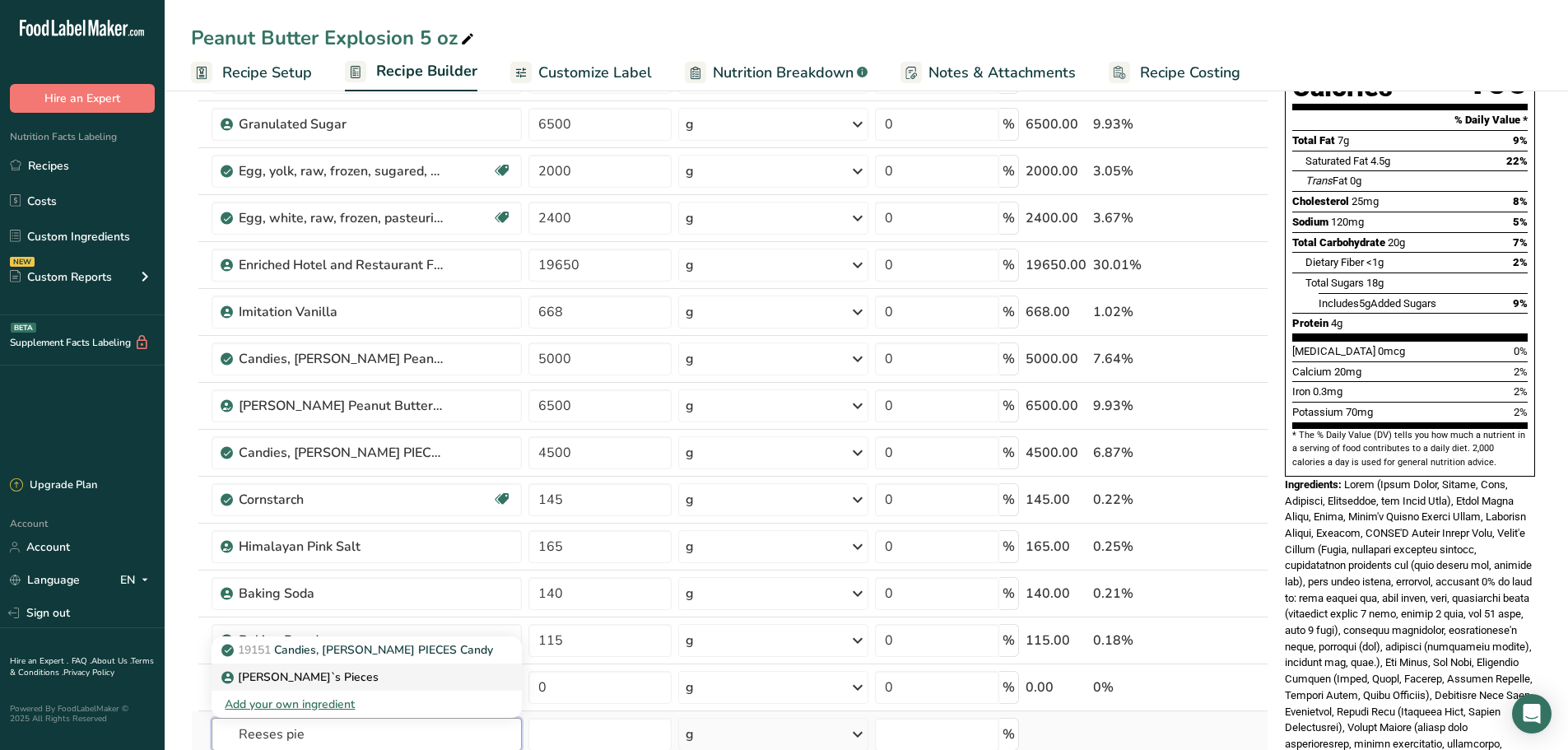
type input "Reeses pie"
click at [311, 672] on p "Reese`s Pieces" at bounding box center [301, 677] width 154 height 18
type input "Reese`s Pieces"
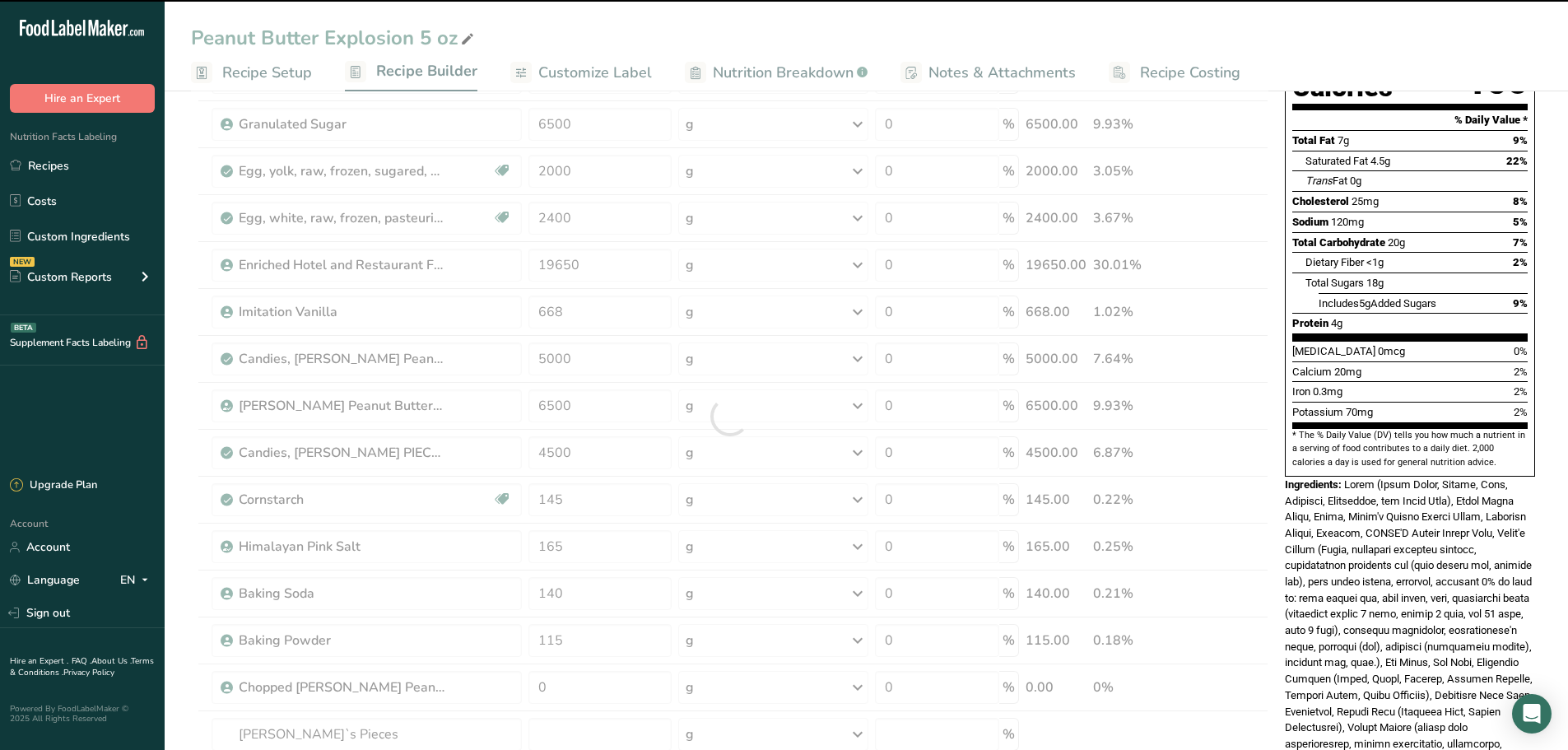
type input "0"
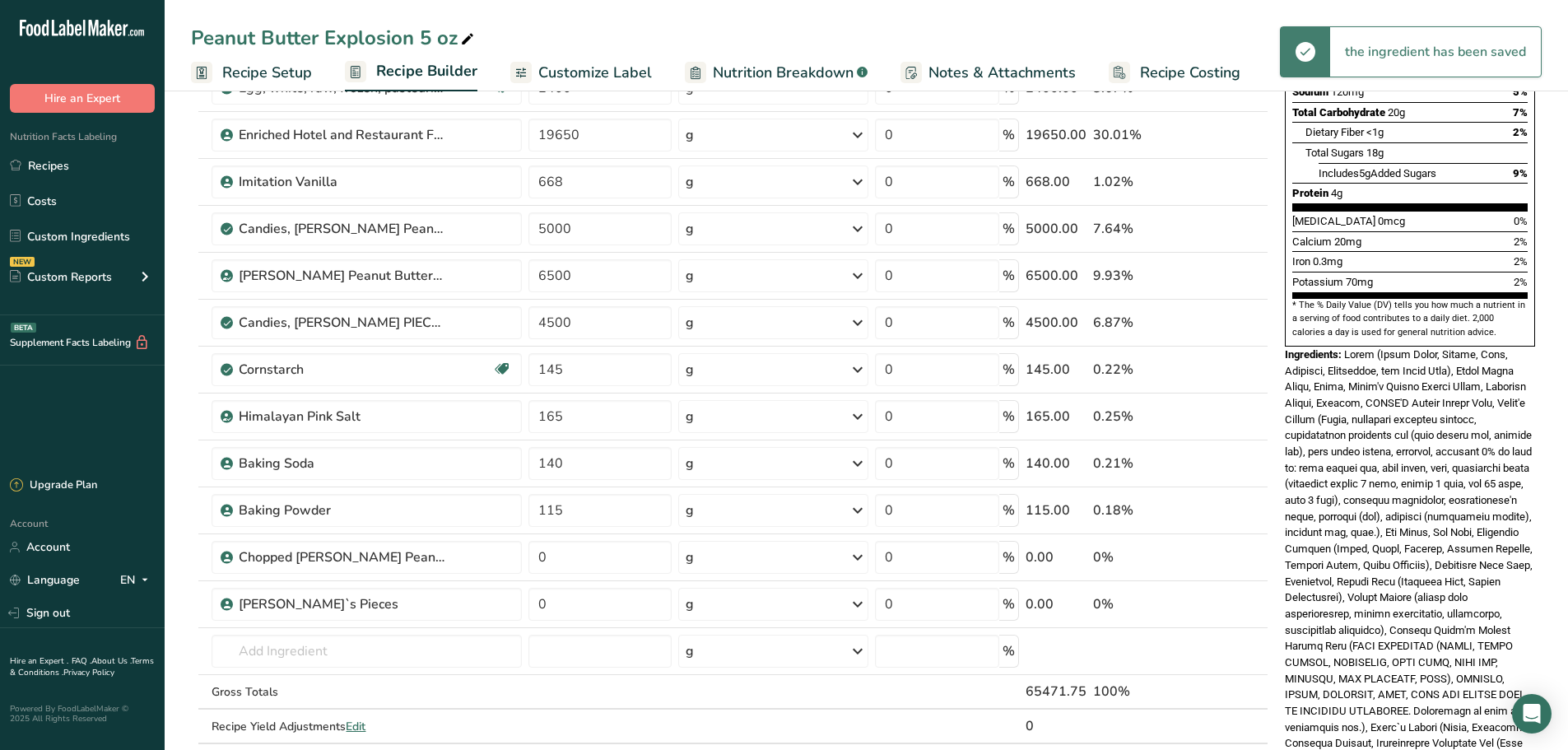
scroll to position [343, 0]
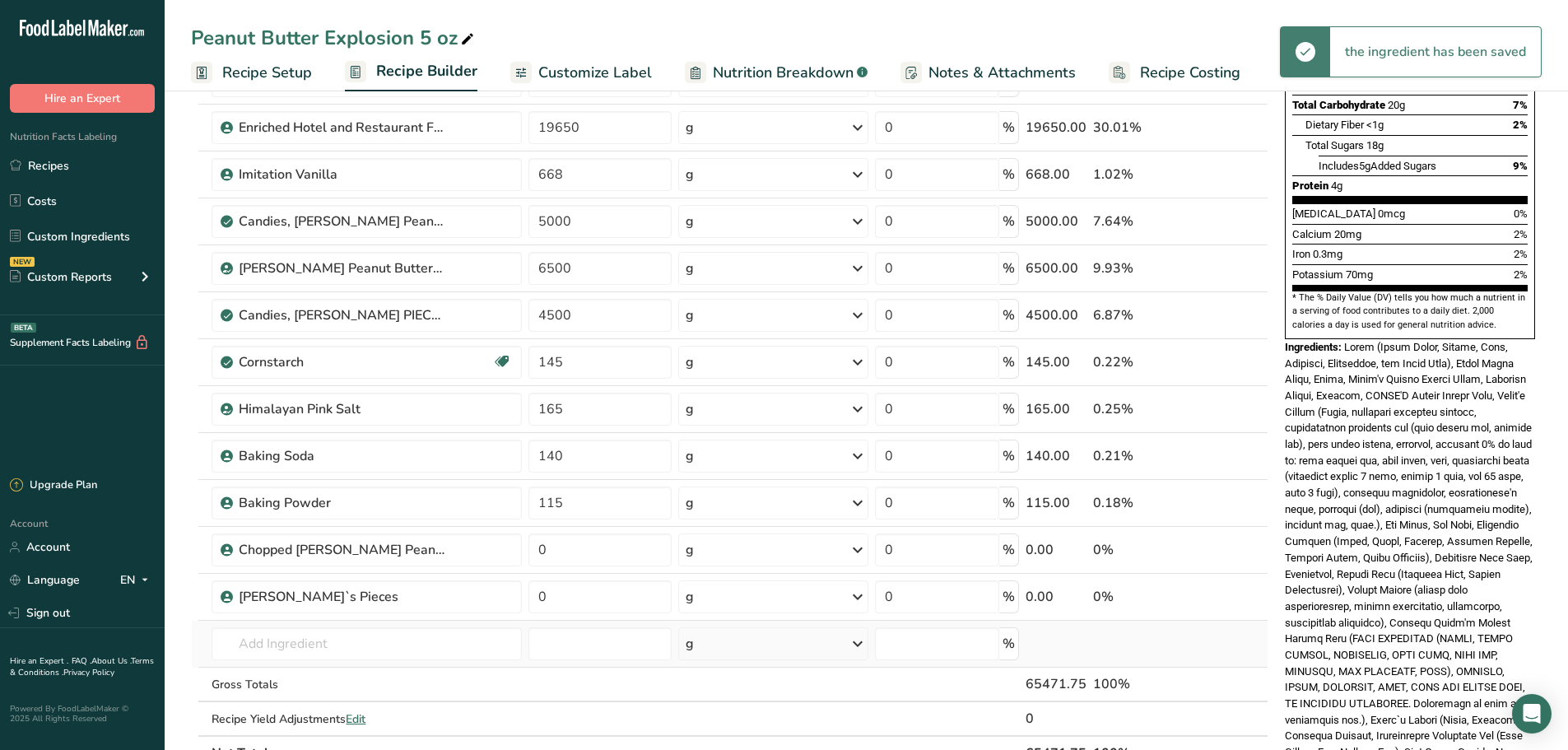
click at [307, 624] on td "19151 Candies, REESE'S PIECES Candy Reese`s Pieces Add your own ingredient" at bounding box center [366, 643] width 317 height 46
click at [308, 644] on input "text" at bounding box center [367, 644] width 311 height 33
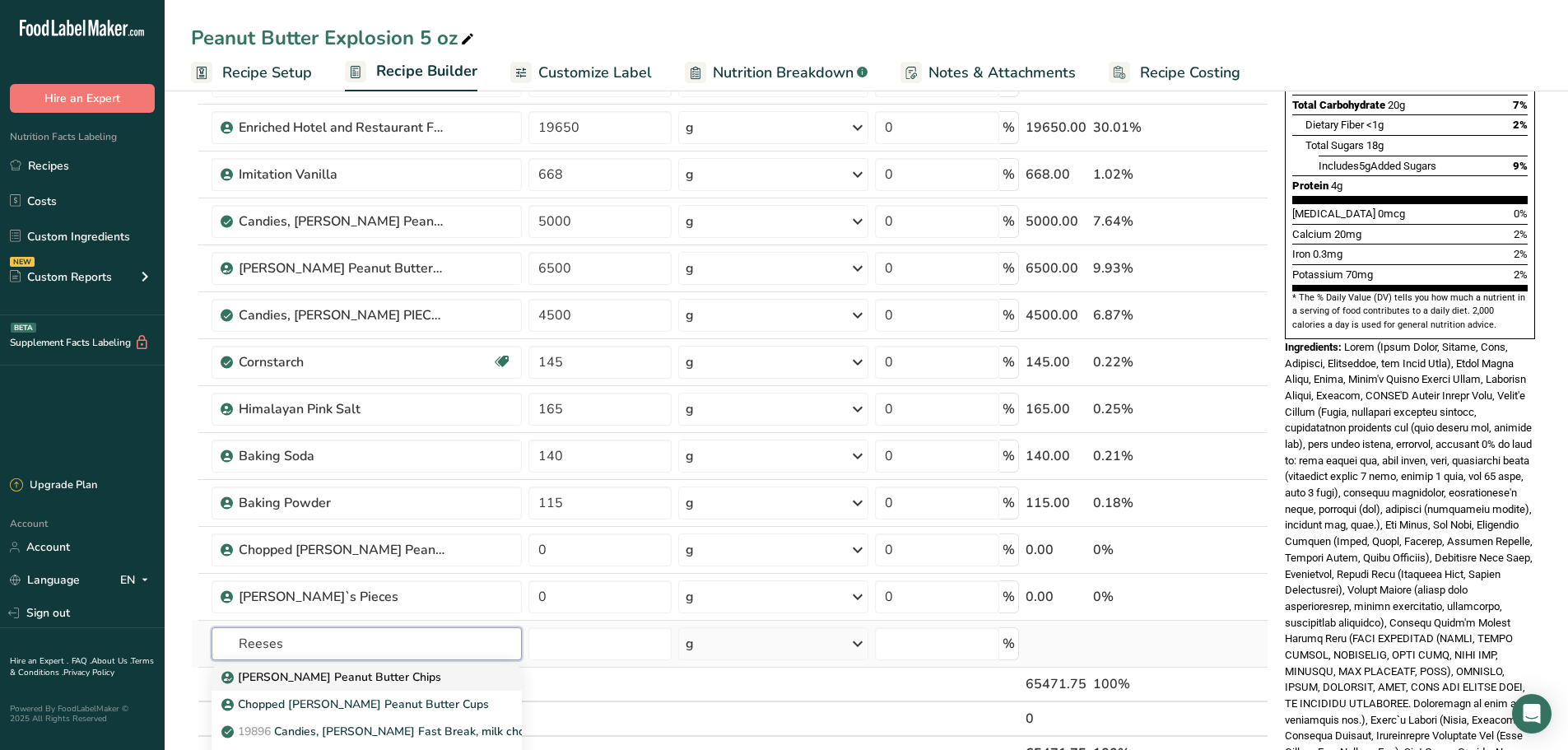
type input "Reeses"
click at [352, 679] on p "Reese's Peanut Butter Chips" at bounding box center [333, 677] width 217 height 18
type input "Reese's Peanut Butter Chips"
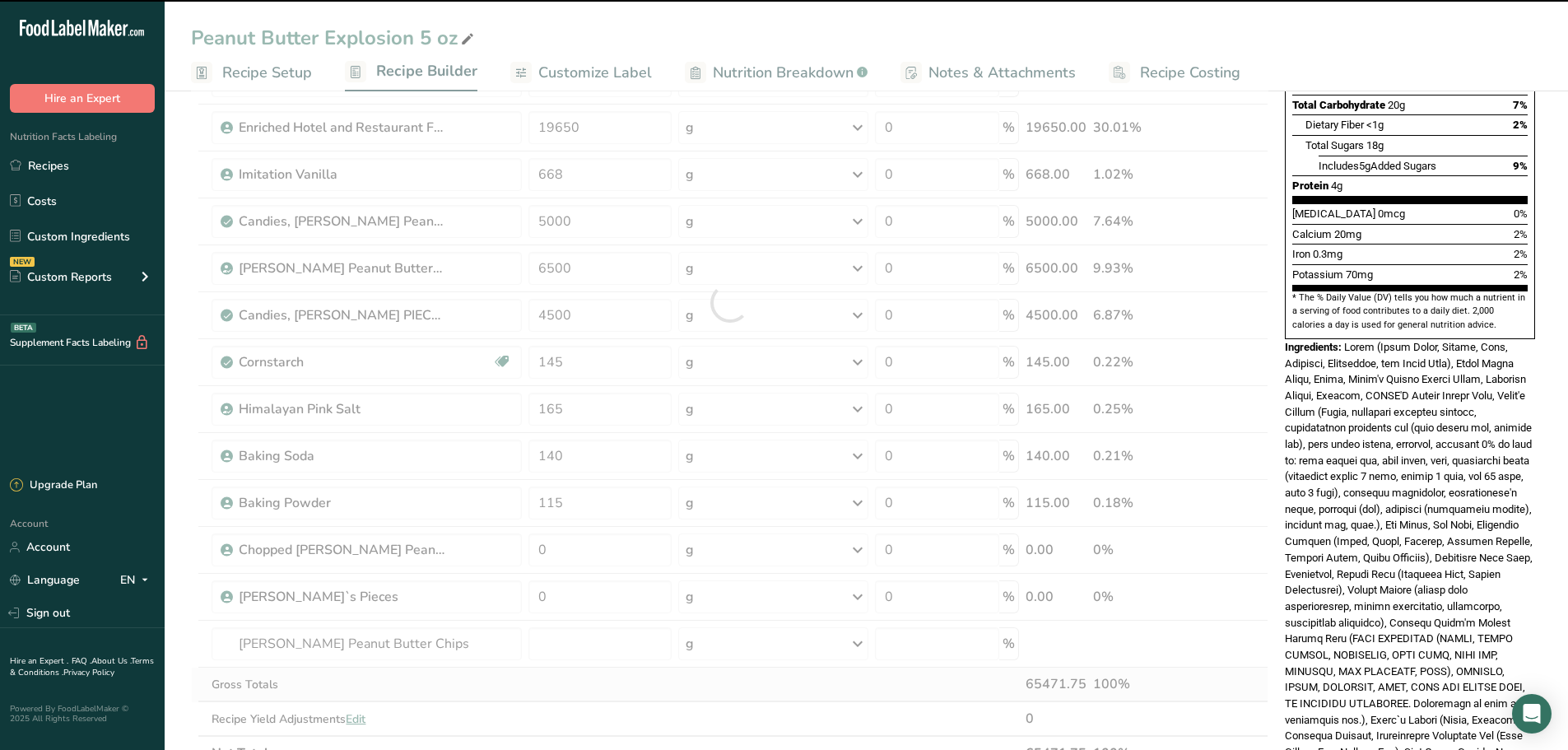
type input "0"
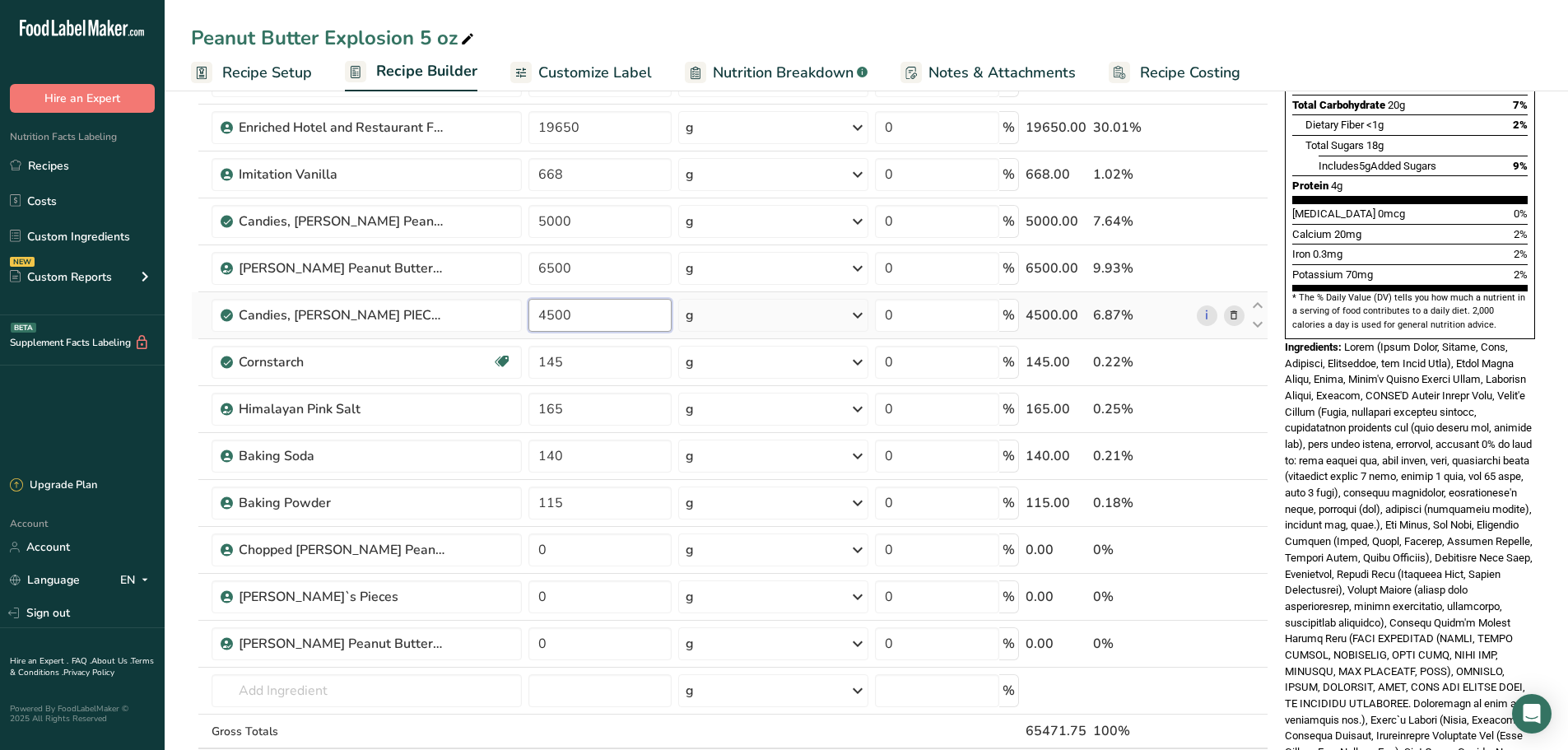
drag, startPoint x: 584, startPoint y: 311, endPoint x: 523, endPoint y: 308, distance: 61.1
click at [523, 308] on tr "Candies, REESE'S PIECES Candy 4500 g Portions 0.25 cup 10 pieces 1 package 1.63…" at bounding box center [730, 315] width 1076 height 46
type input "0"
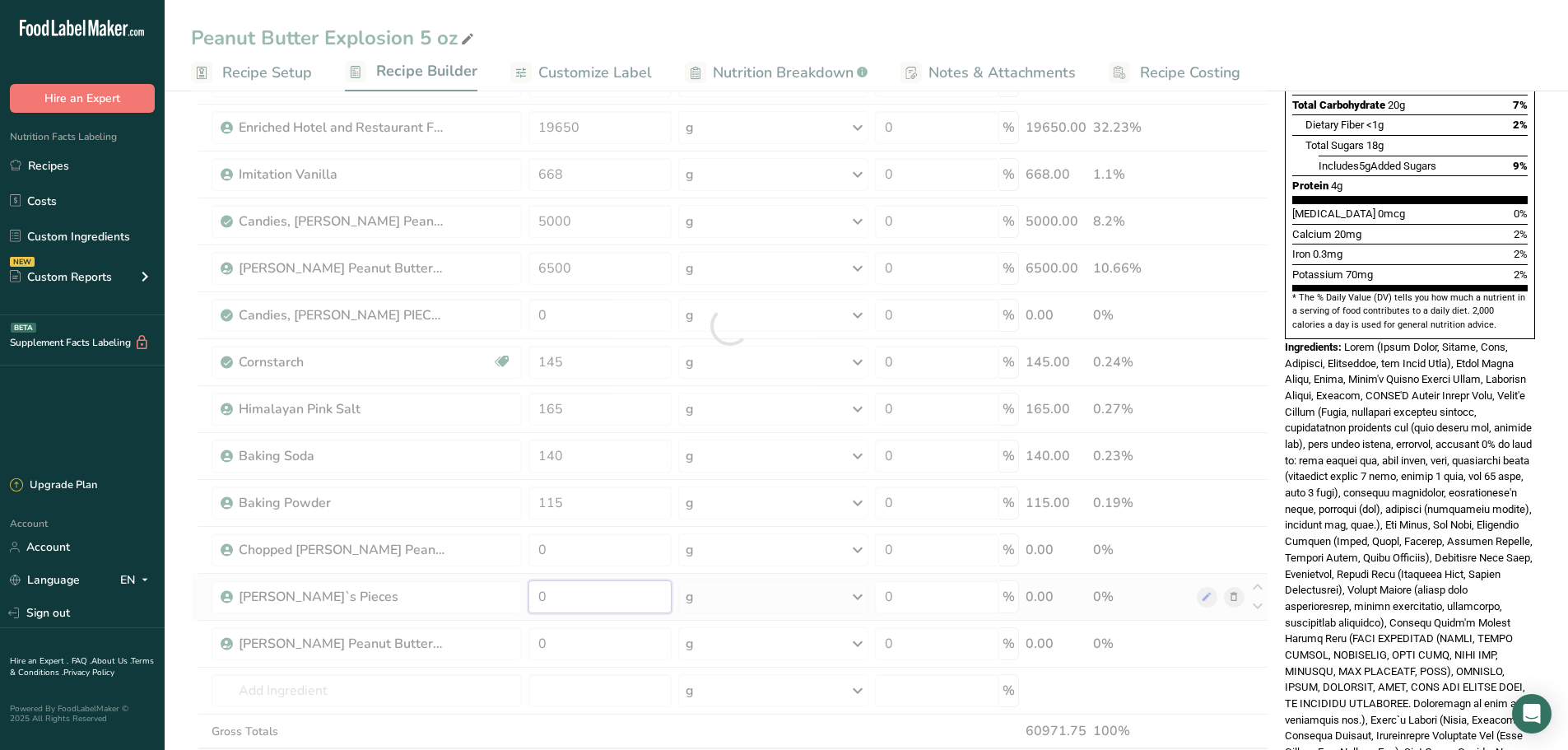
click at [578, 605] on div "Ingredient * Amount * Unit * Waste * .a-a{fill:#347362;}.b-a{fill:#fff;} Grams …" at bounding box center [730, 325] width 1078 height 982
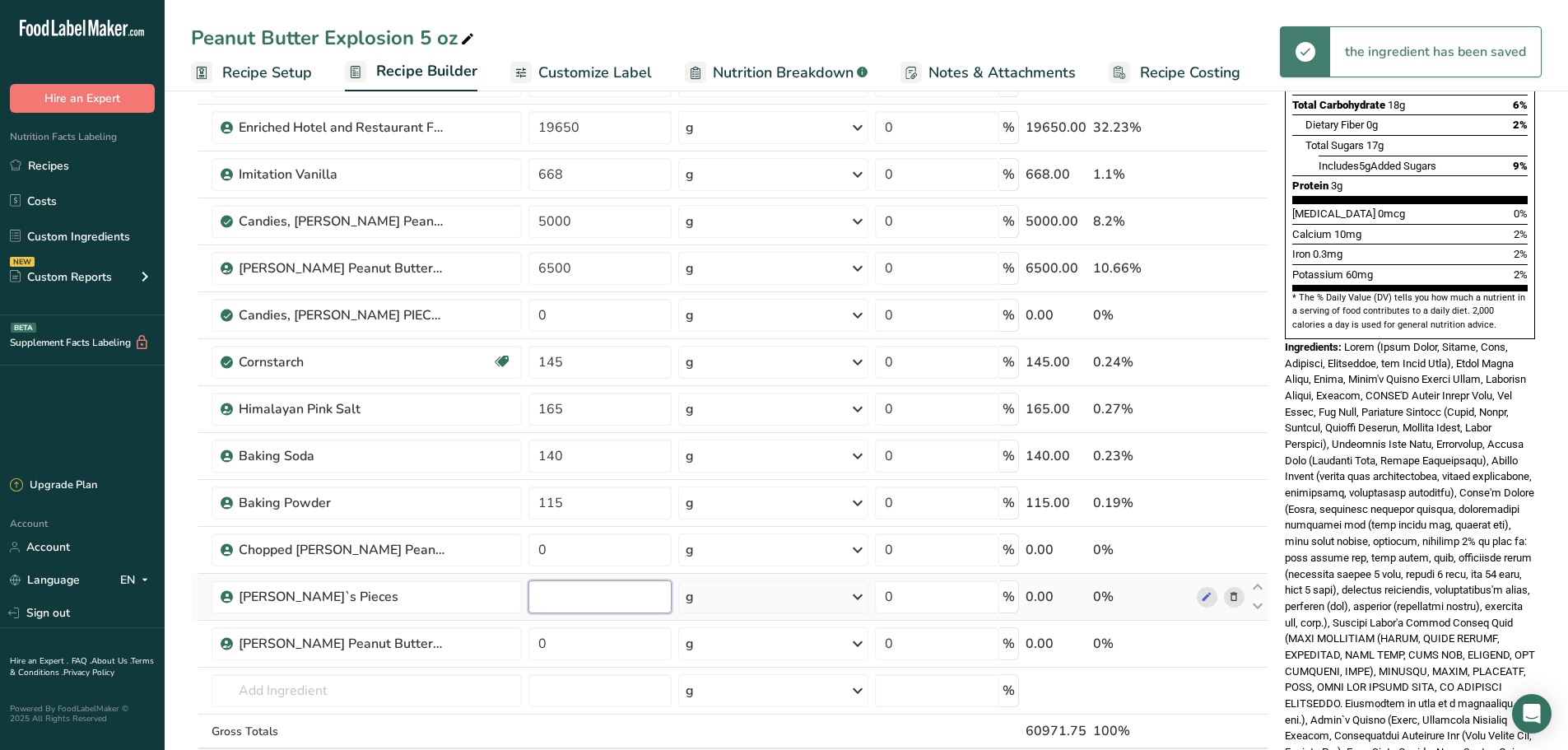
paste input "4500"
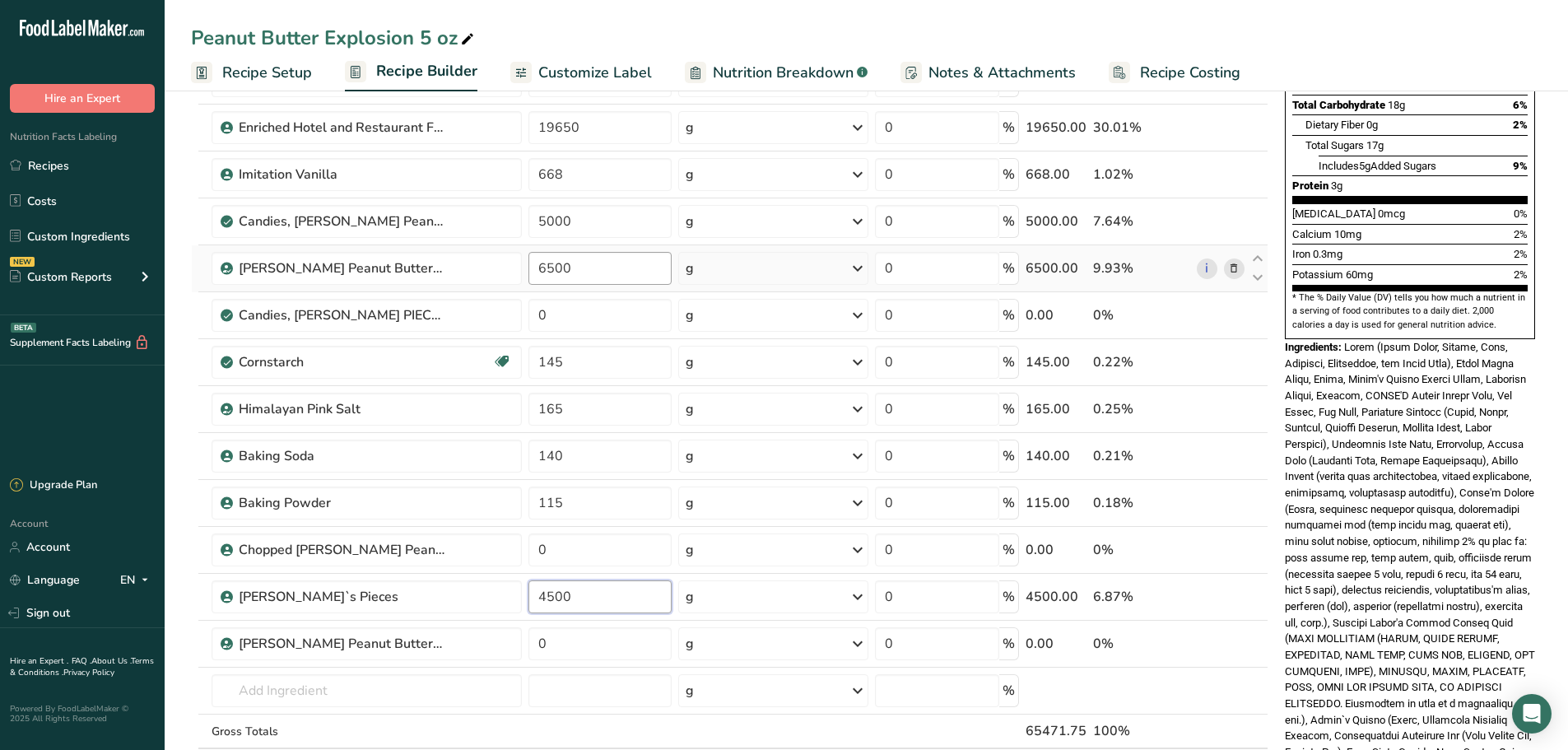
type input "4500"
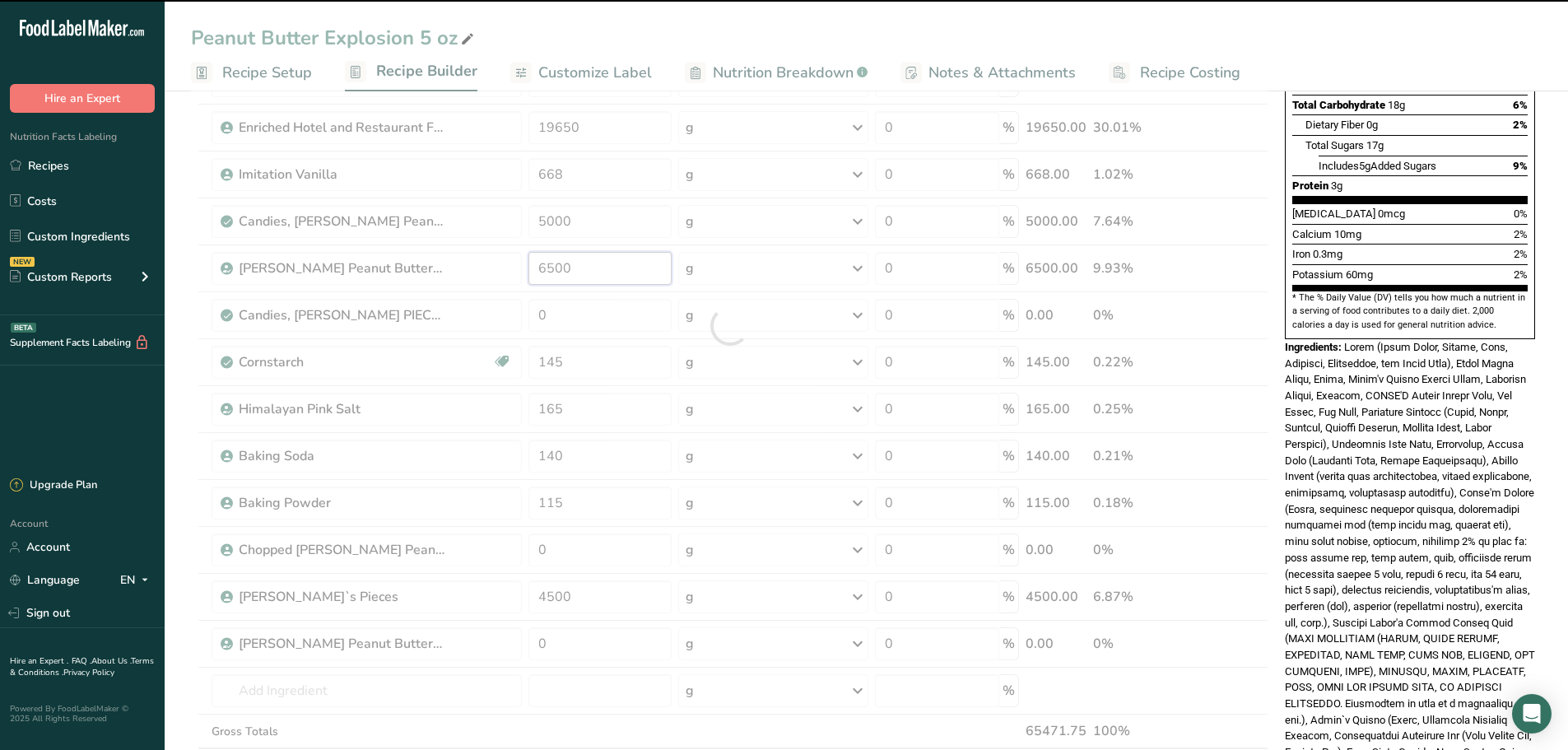
drag, startPoint x: 581, startPoint y: 269, endPoint x: 518, endPoint y: 274, distance: 63.2
click at [518, 274] on div "Ingredient * Amount * Unit * Waste * .a-a{fill:#347362;}.b-a{fill:#fff;} Grams …" at bounding box center [730, 325] width 1078 height 982
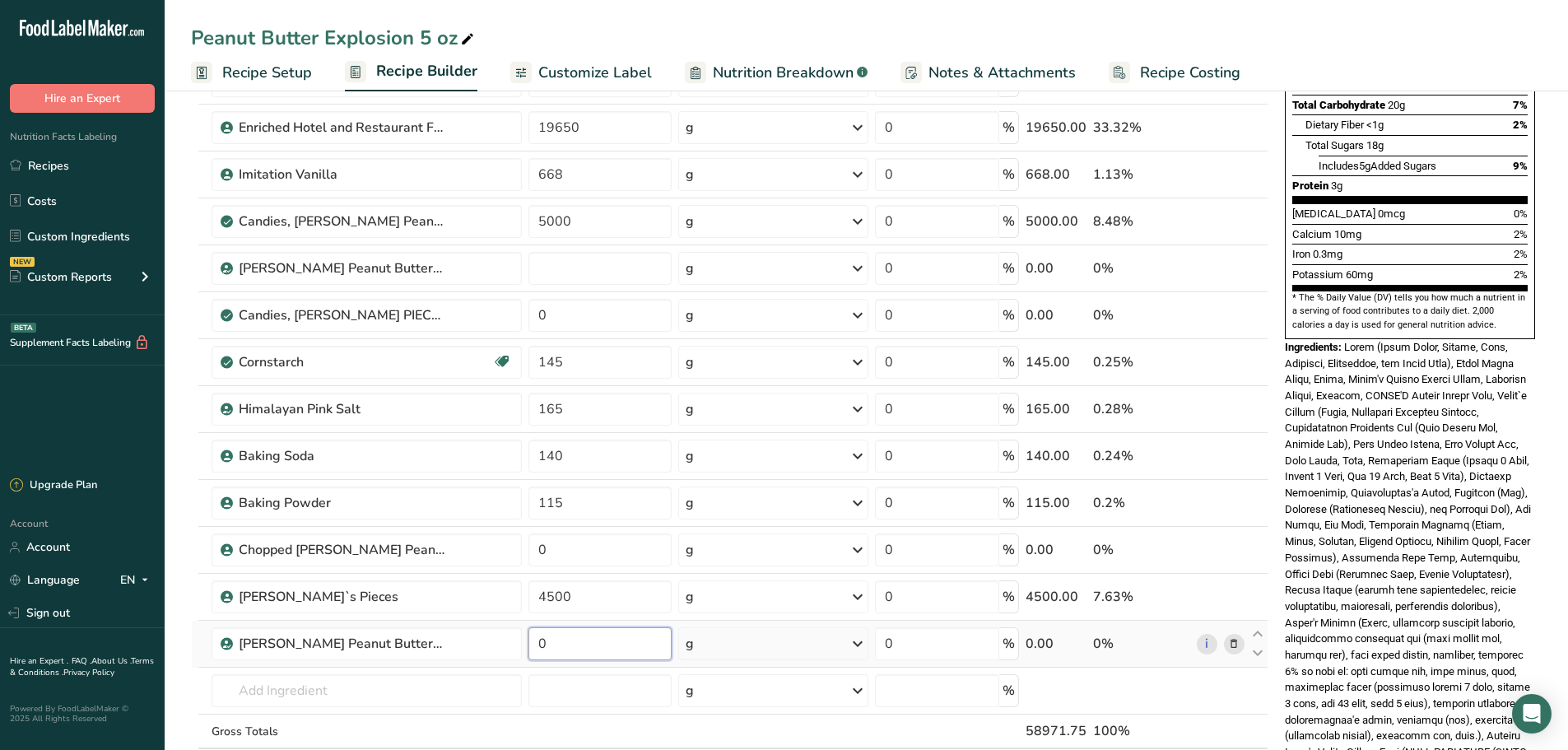
type input "0"
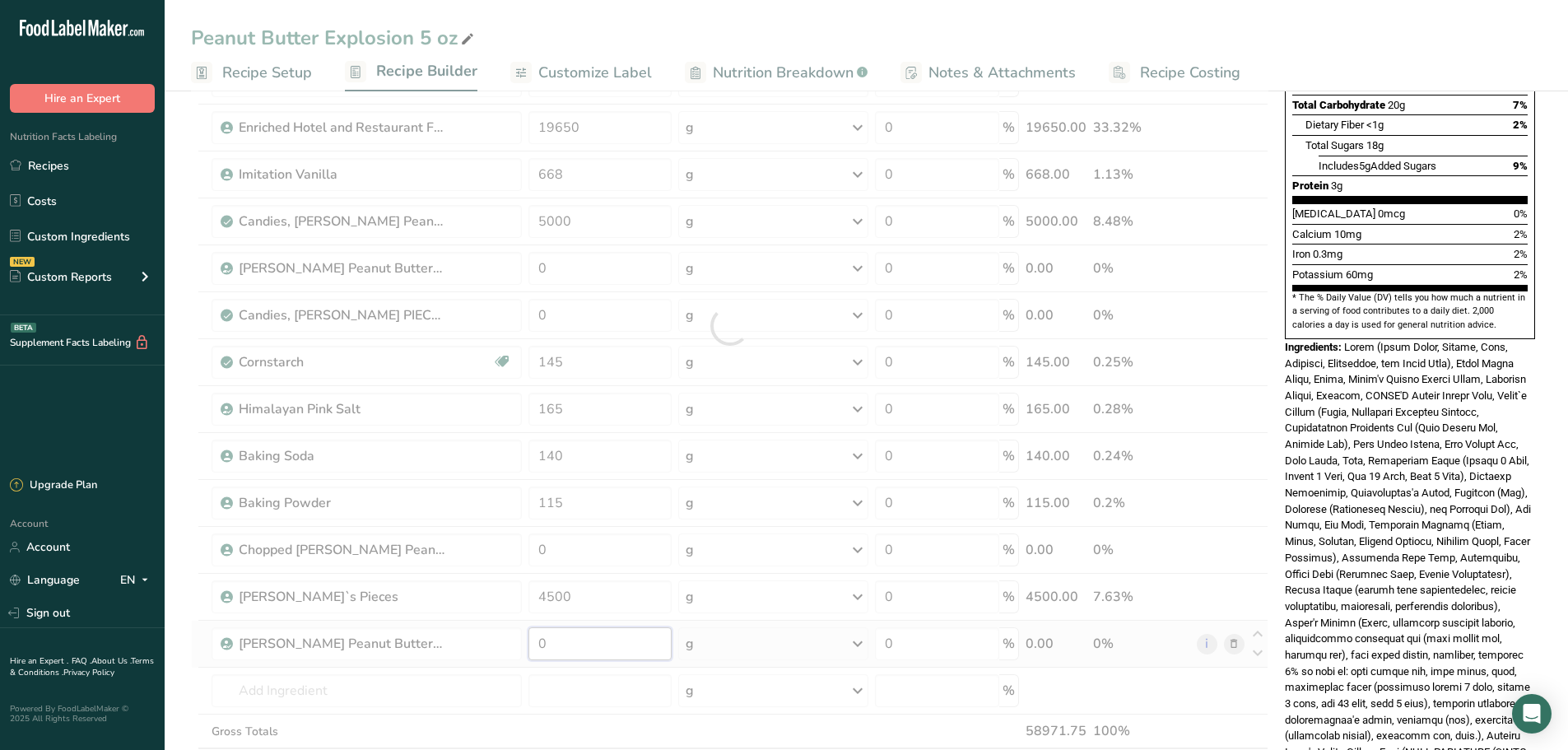
click at [583, 646] on div "Ingredient * Amount * Unit * Waste * .a-a{fill:#347362;}.b-a{fill:#fff;} Grams …" at bounding box center [730, 325] width 1078 height 982
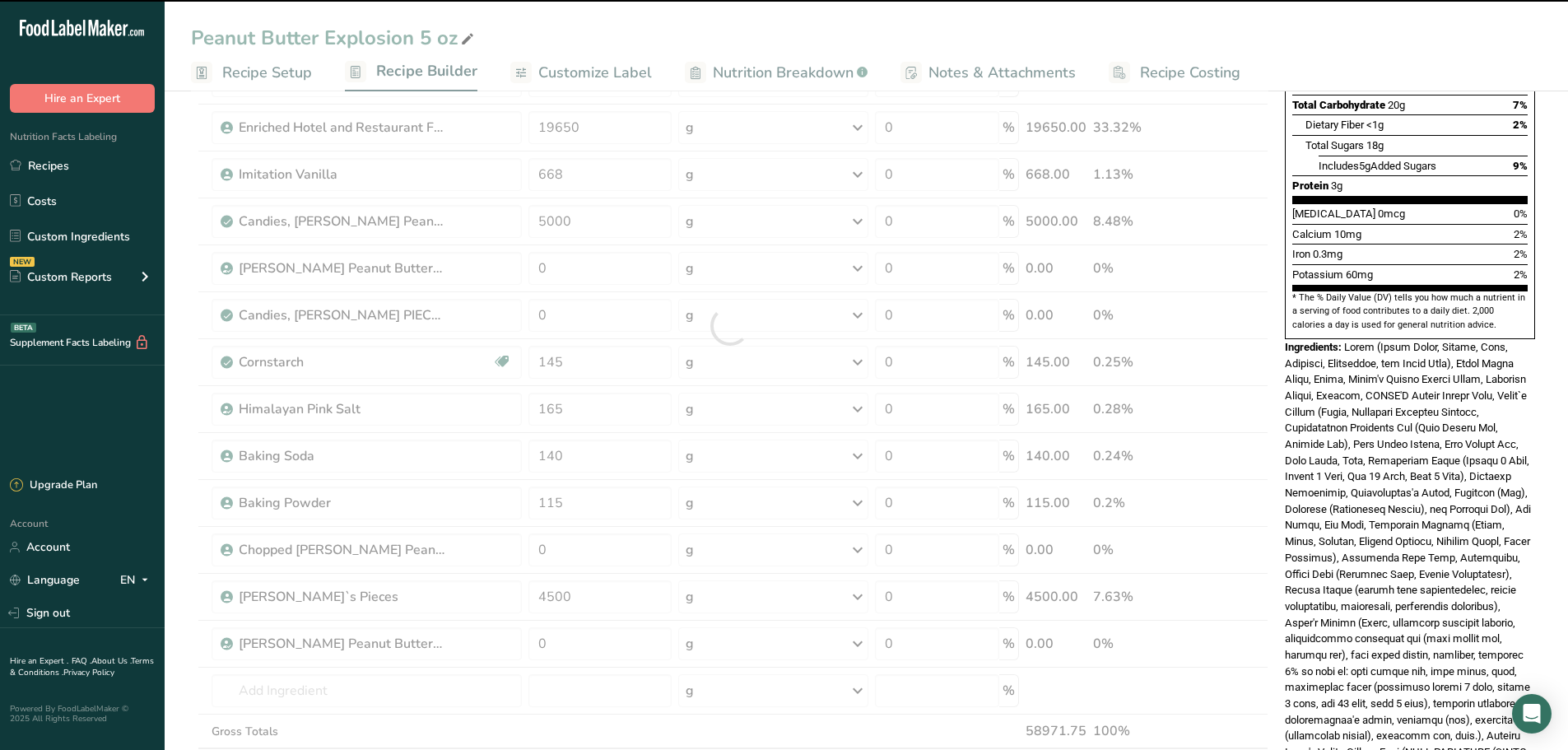
drag, startPoint x: 583, startPoint y: 646, endPoint x: 488, endPoint y: 647, distance: 95.0
click at [488, 647] on div at bounding box center [730, 325] width 1078 height 982
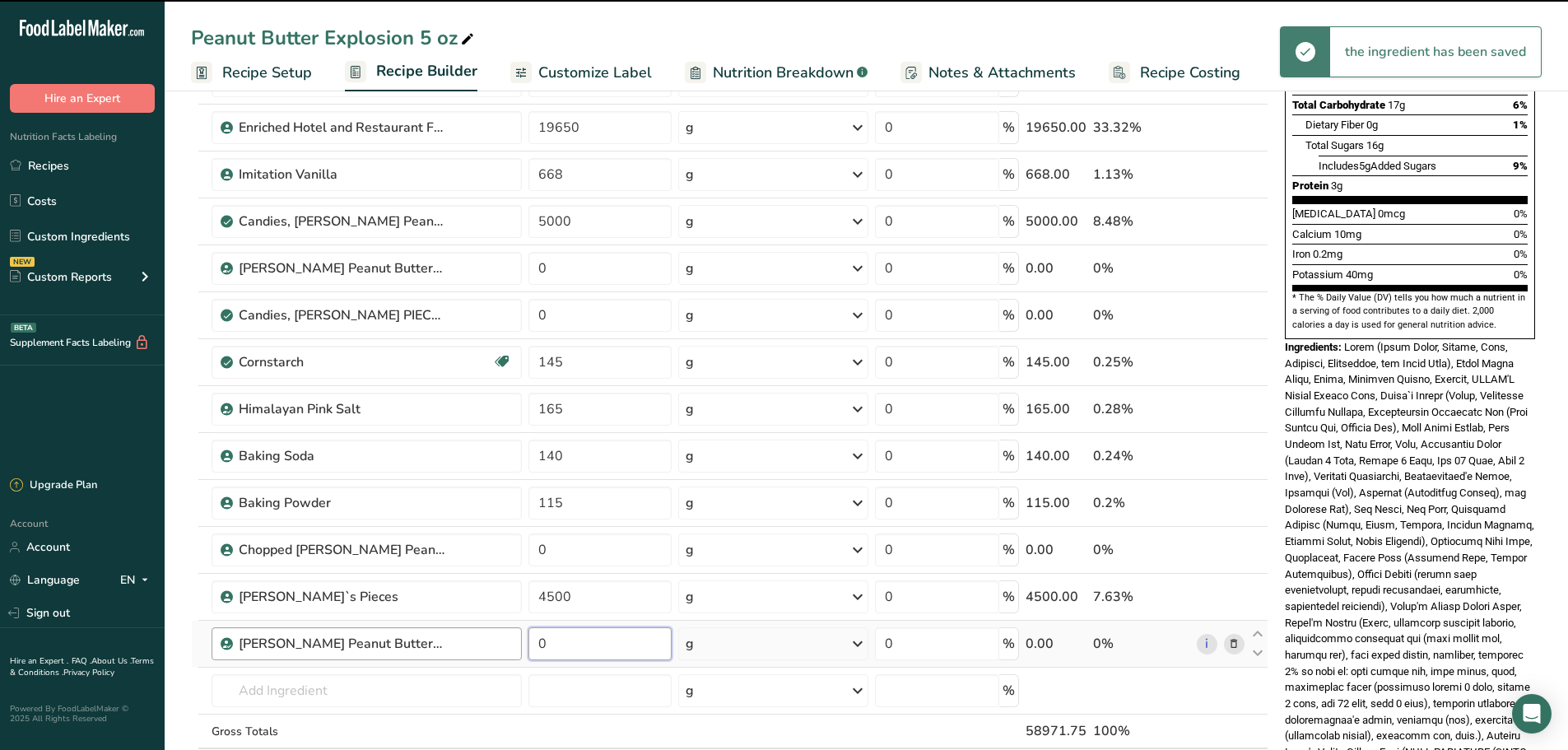
drag, startPoint x: 555, startPoint y: 641, endPoint x: 502, endPoint y: 643, distance: 53.0
click at [504, 643] on tr "Reese's Peanut Butter Chips 0 g Weight Units g kg mg See more Volume Units l Vo…" at bounding box center [730, 643] width 1076 height 46
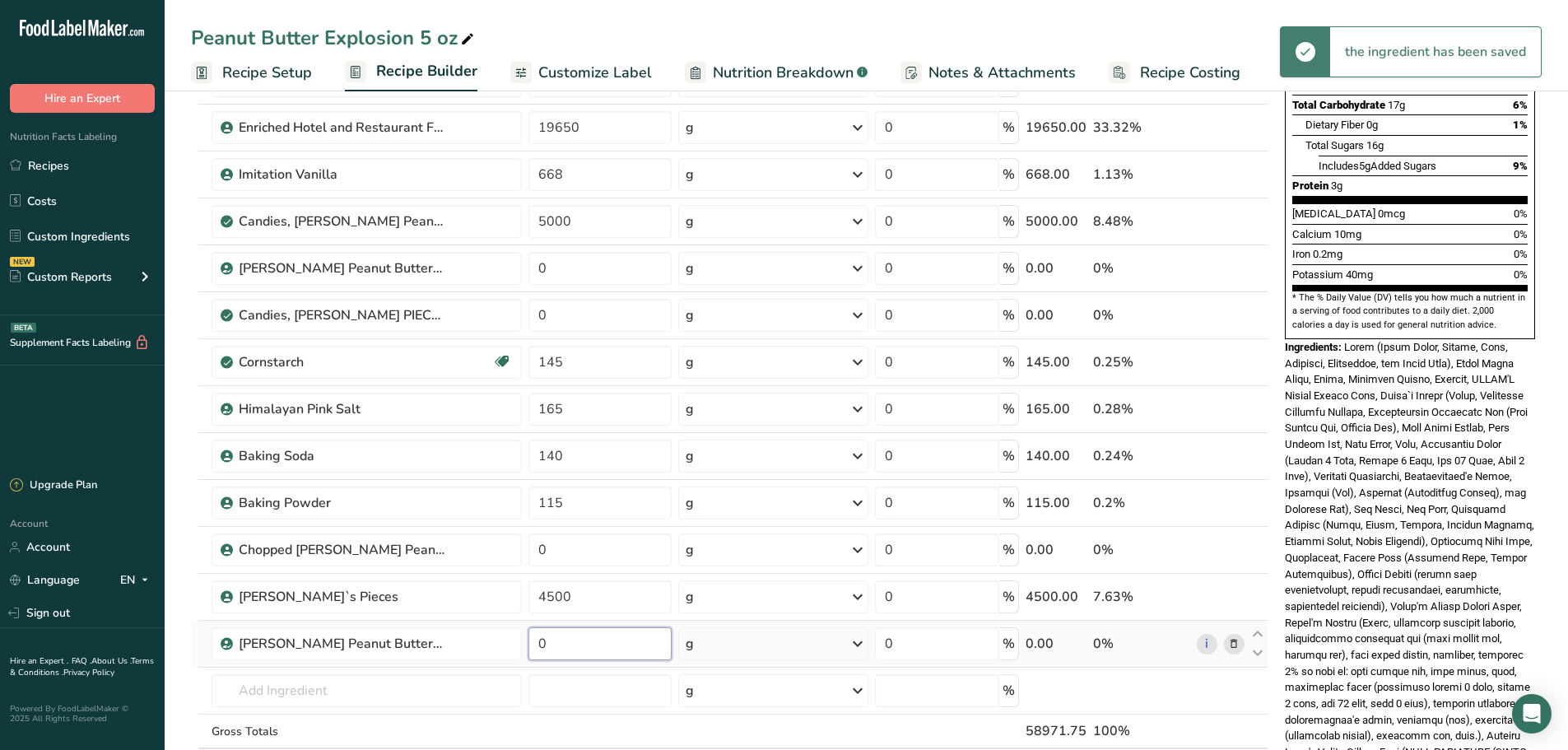
paste input "650"
type input "6500"
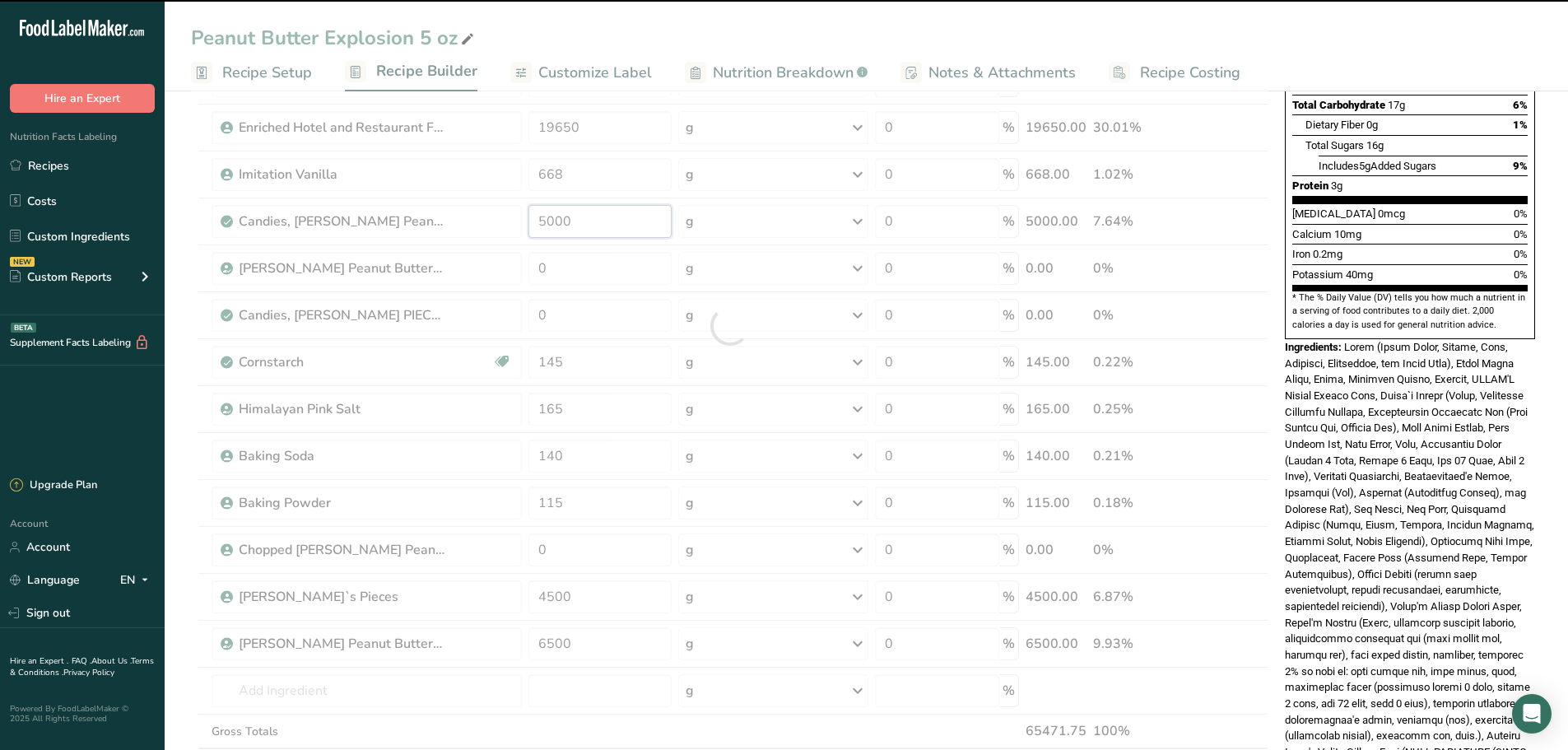
drag, startPoint x: 603, startPoint y: 230, endPoint x: 523, endPoint y: 229, distance: 80.0
click at [523, 229] on div "Ingredient * Amount * Unit * Waste * .a-a{fill:#347362;}.b-a{fill:#fff;} Grams …" at bounding box center [730, 325] width 1078 height 982
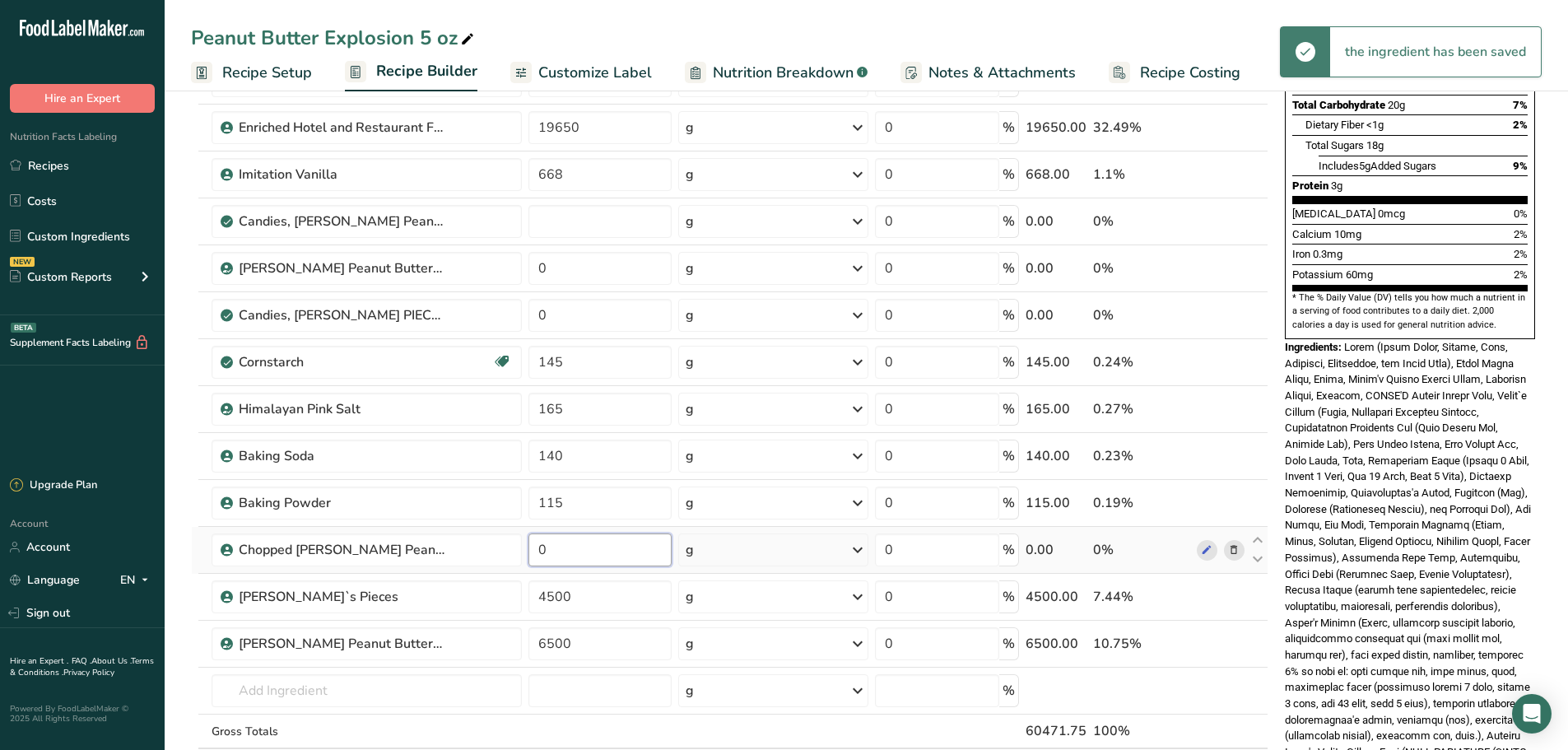
type input "0"
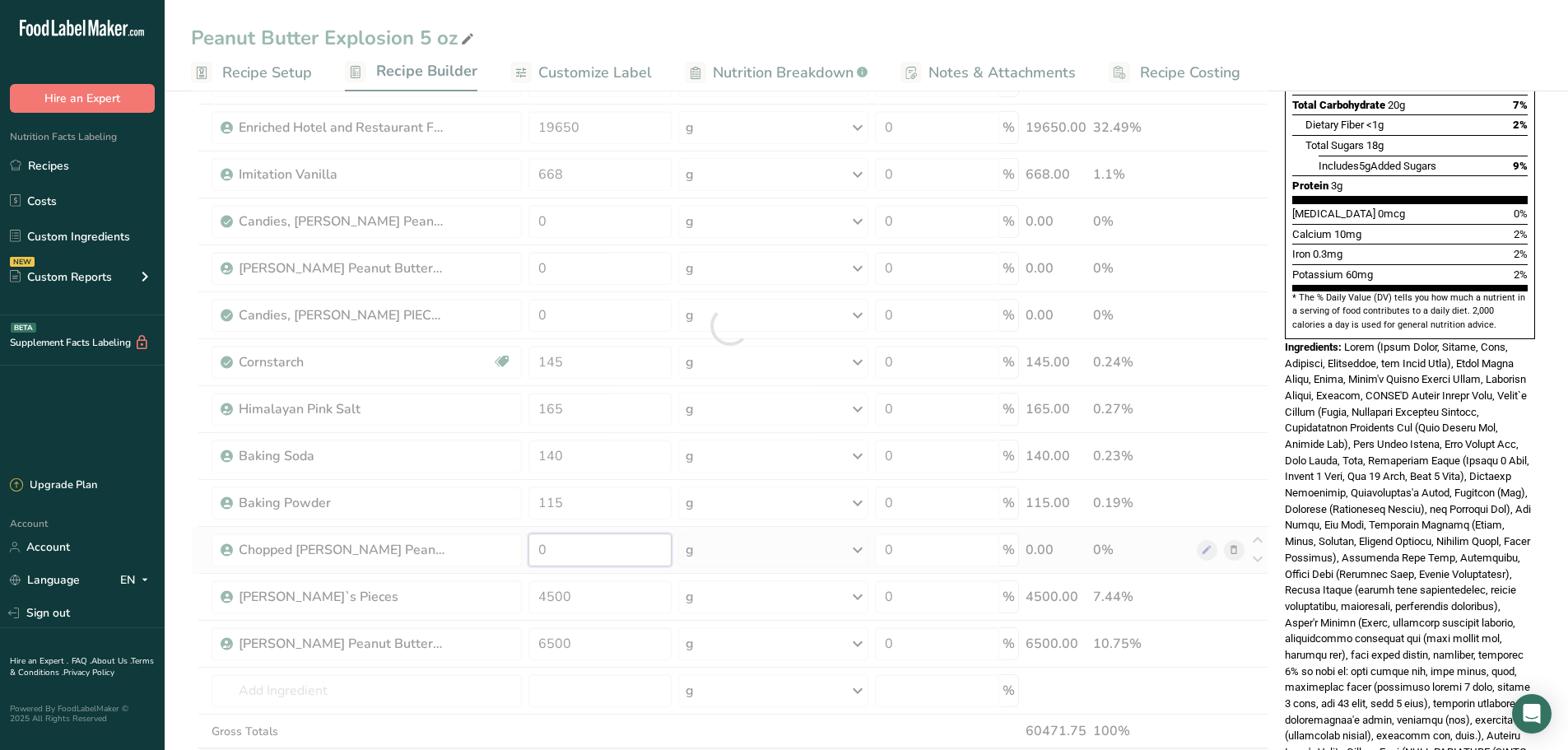
click at [576, 554] on div "Ingredient * Amount * Unit * Waste * .a-a{fill:#347362;}.b-a{fill:#fff;} Grams …" at bounding box center [730, 325] width 1078 height 982
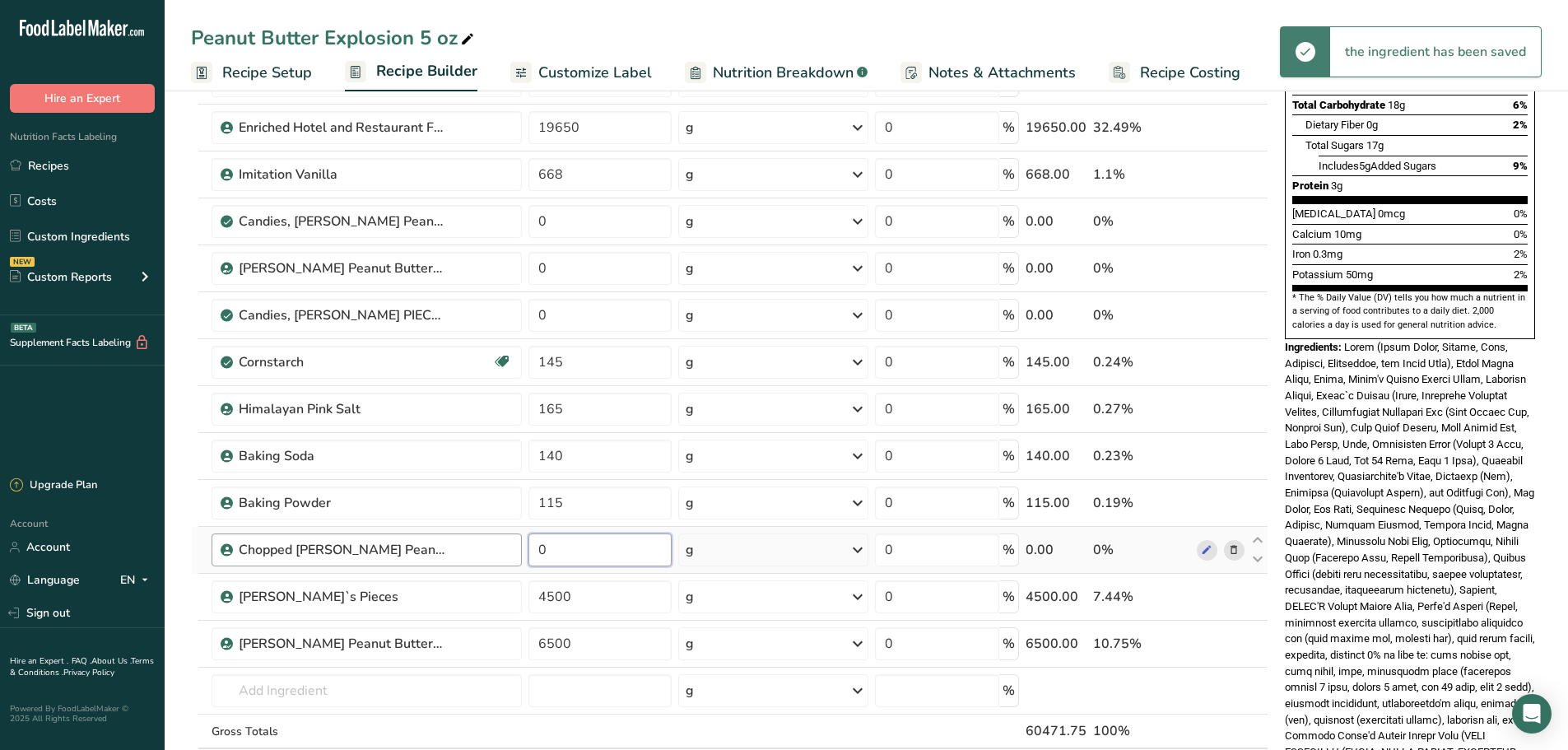
drag, startPoint x: 589, startPoint y: 546, endPoint x: 507, endPoint y: 542, distance: 82.1
click at [507, 542] on tr "Chopped Reese's Peanut Butter Cups 0 g Weight Units g kg mg See more Volume Uni…" at bounding box center [730, 549] width 1076 height 46
paste input "500"
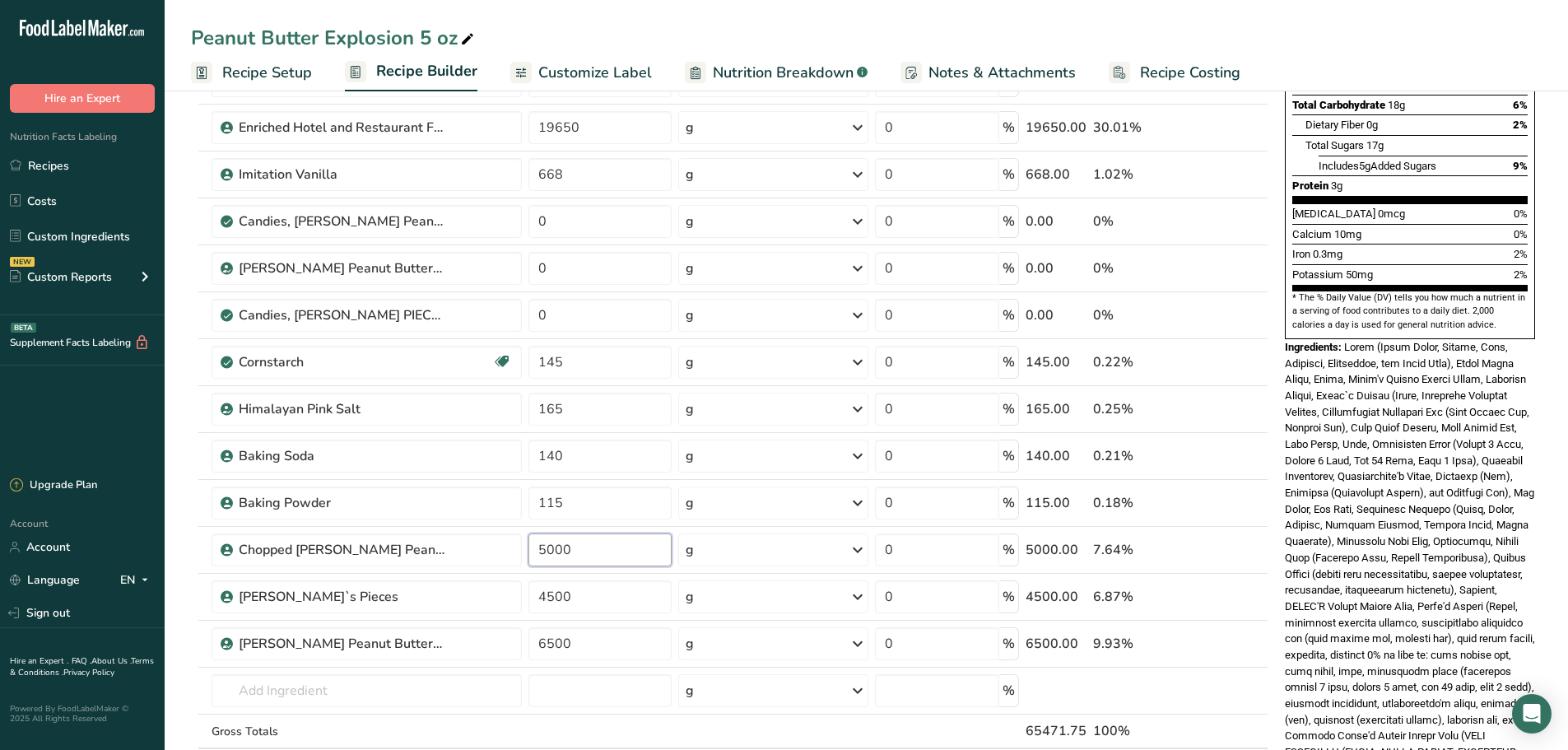
type input "5000"
click at [178, 407] on section "Add Ingredients Manage Recipe Delete Recipe Duplicate Recipe Scale Recipe Save …" at bounding box center [866, 561] width 1403 height 1639
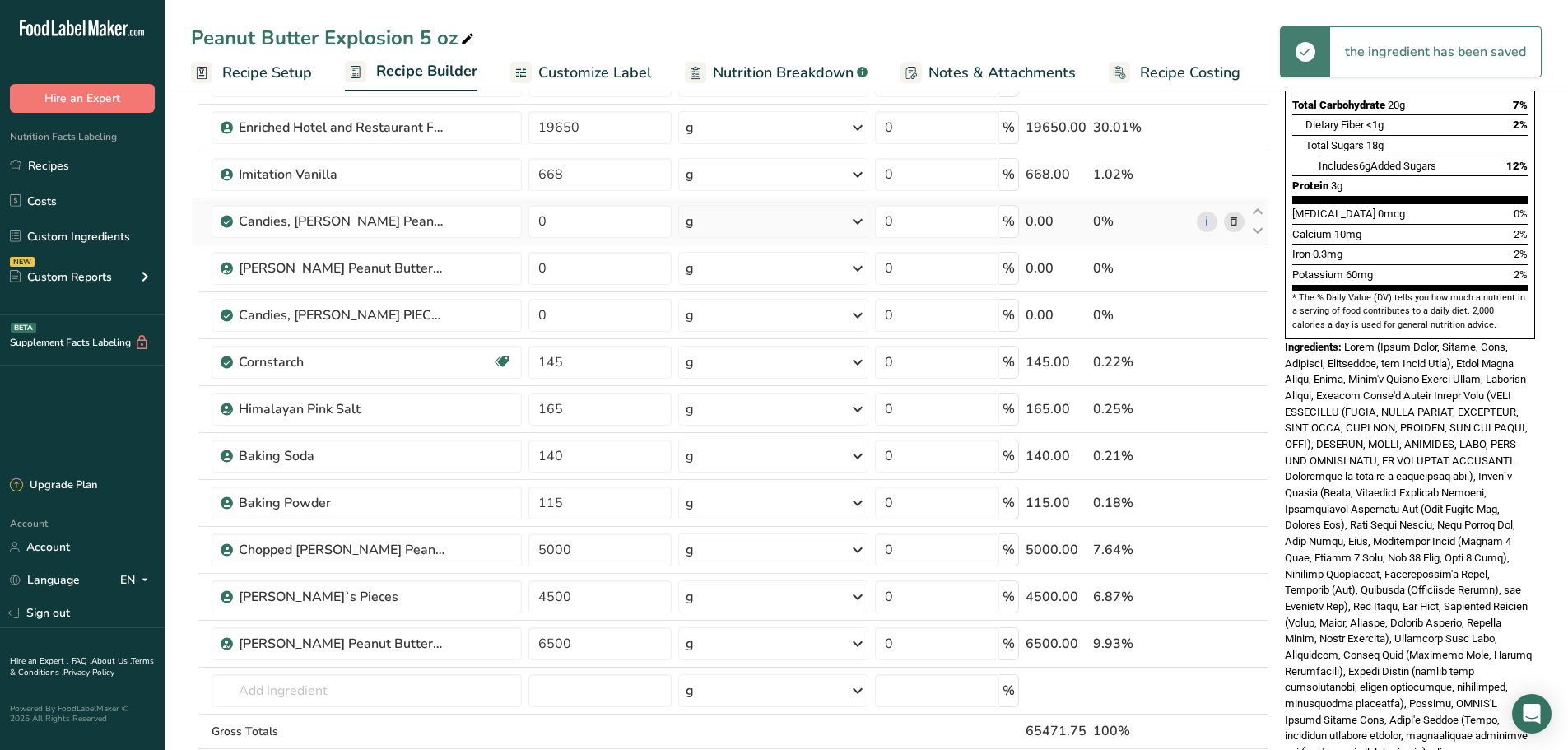
click at [1233, 227] on icon at bounding box center [1234, 222] width 11 height 18
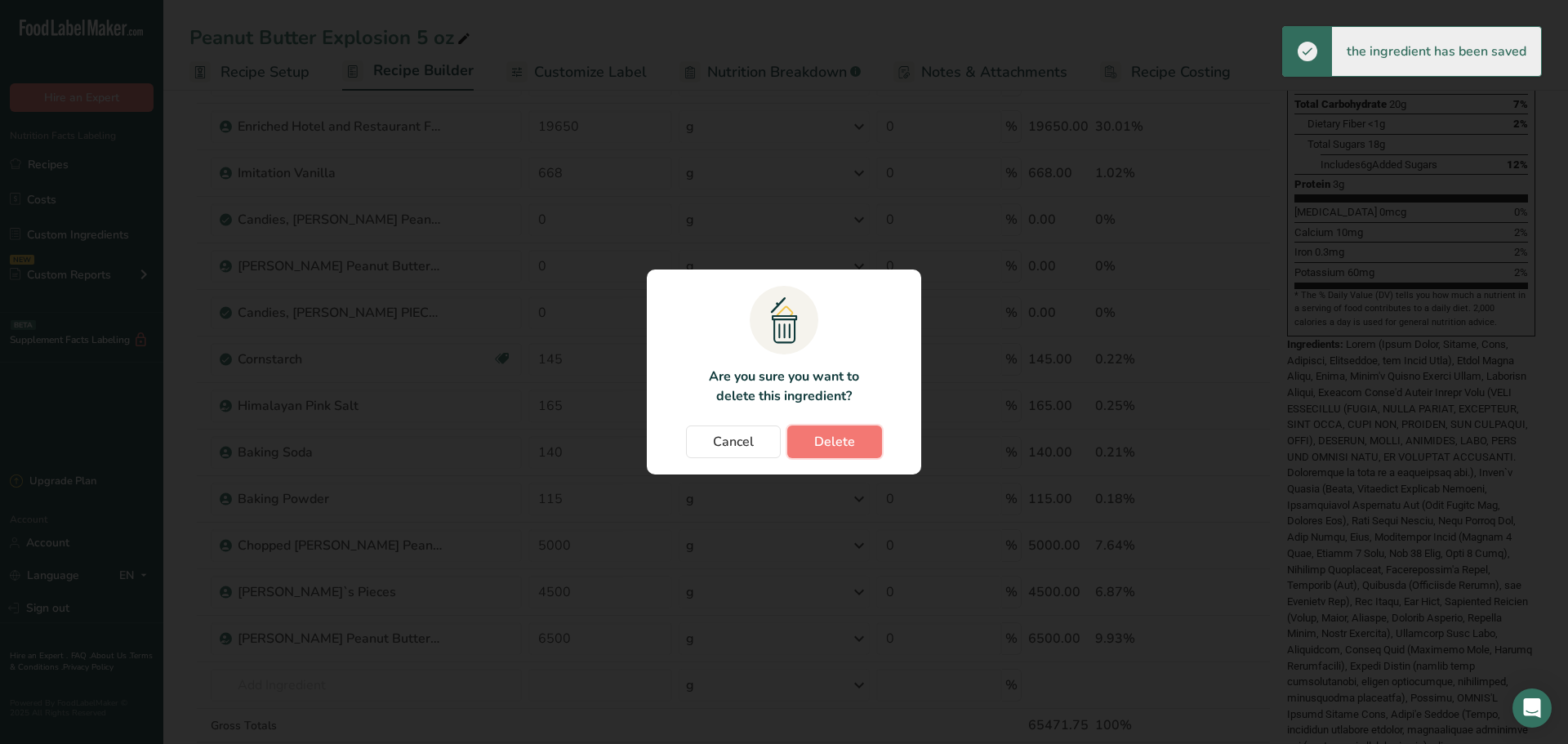
click at [841, 451] on button "Delete" at bounding box center [834, 442] width 95 height 33
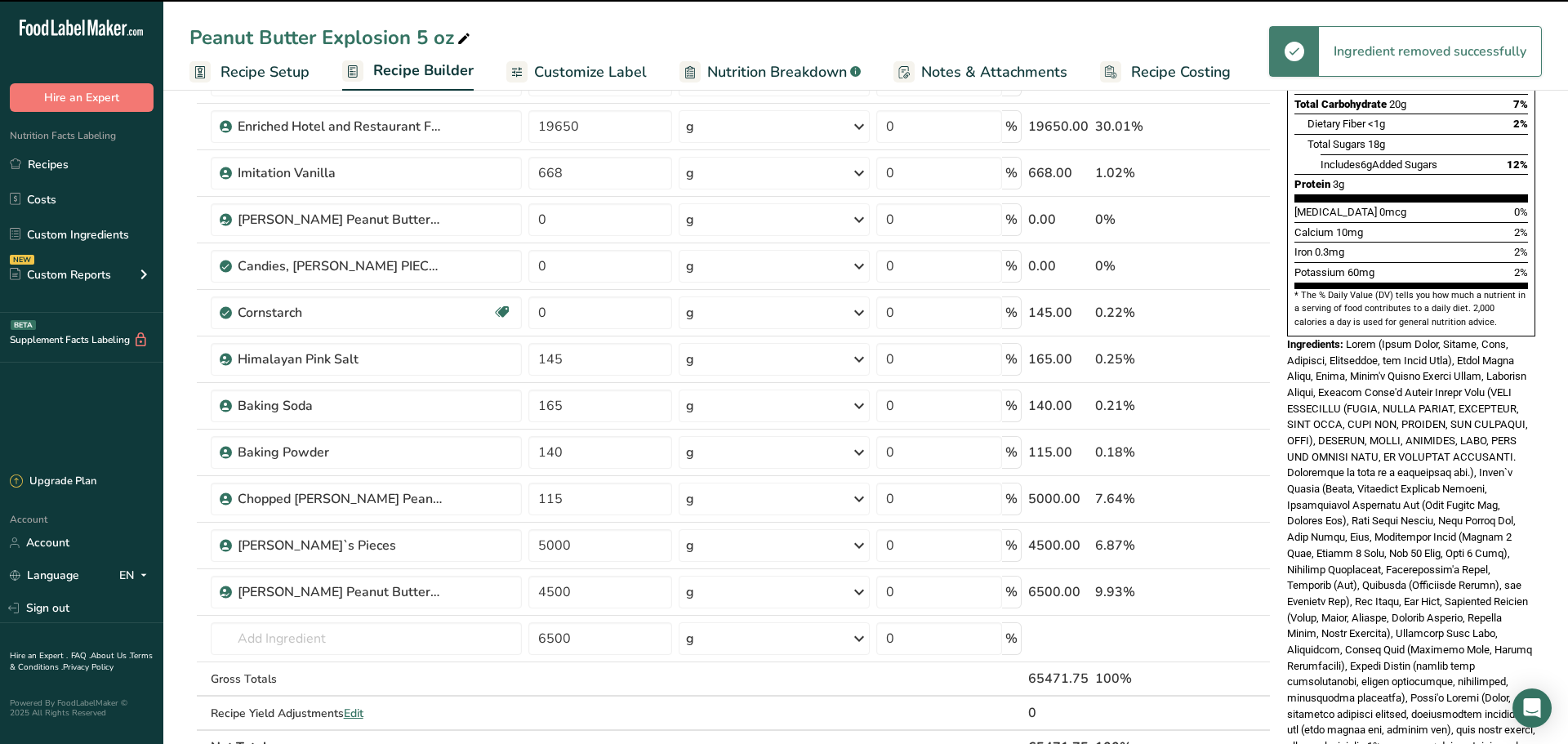
type input "145"
type input "165"
type input "140"
type input "115"
type input "5000"
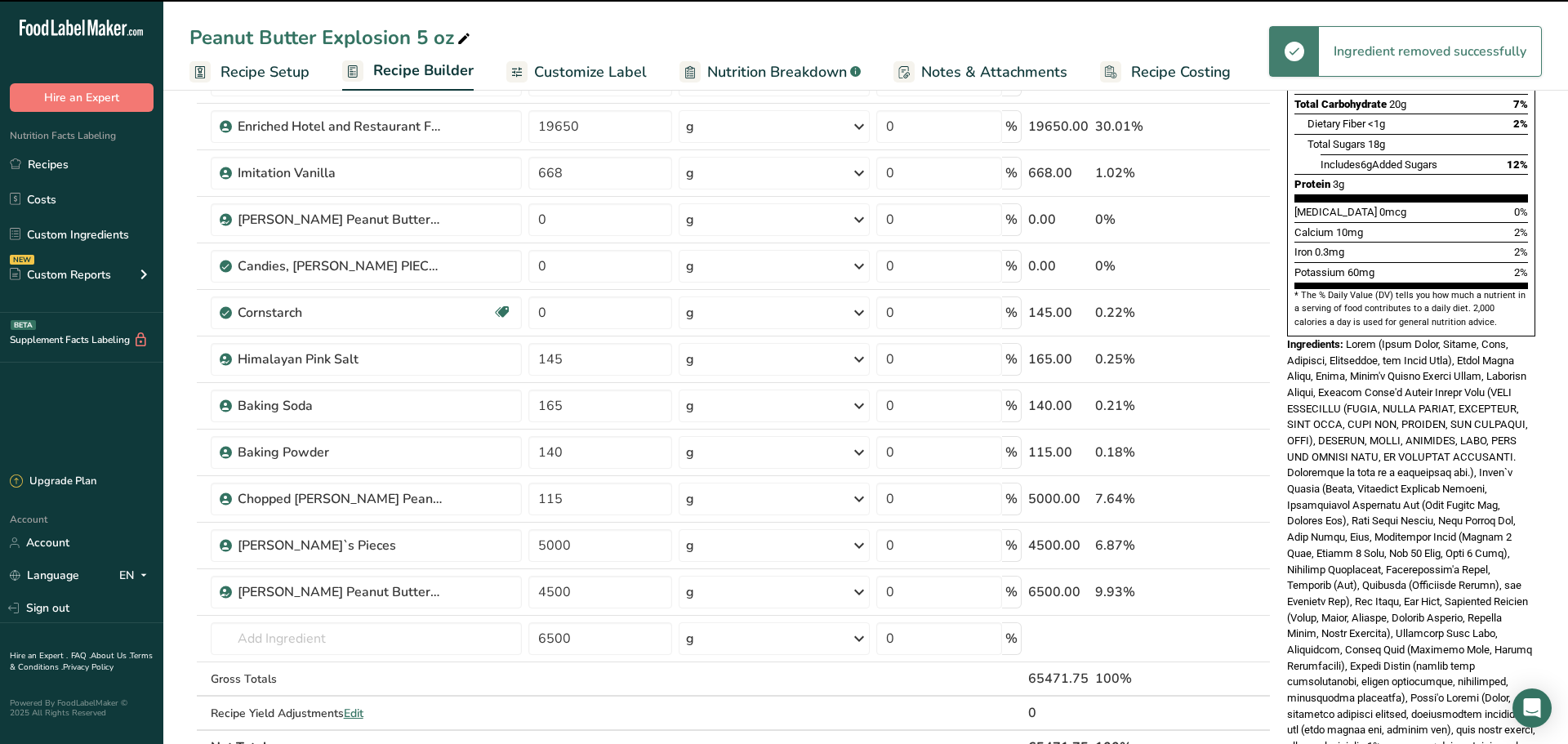
type input "4500"
type input "6500"
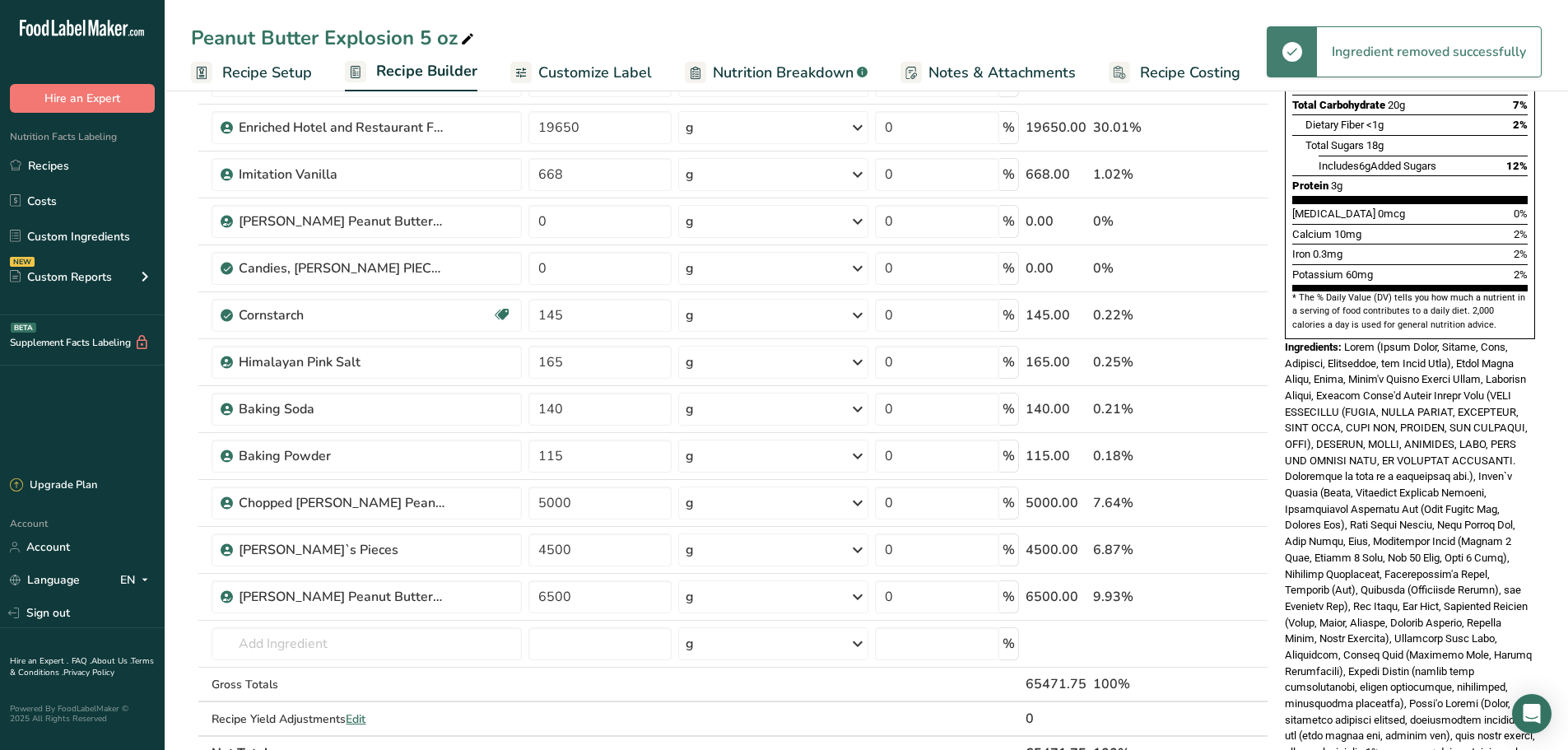
click at [1239, 222] on icon at bounding box center [1234, 222] width 11 height 18
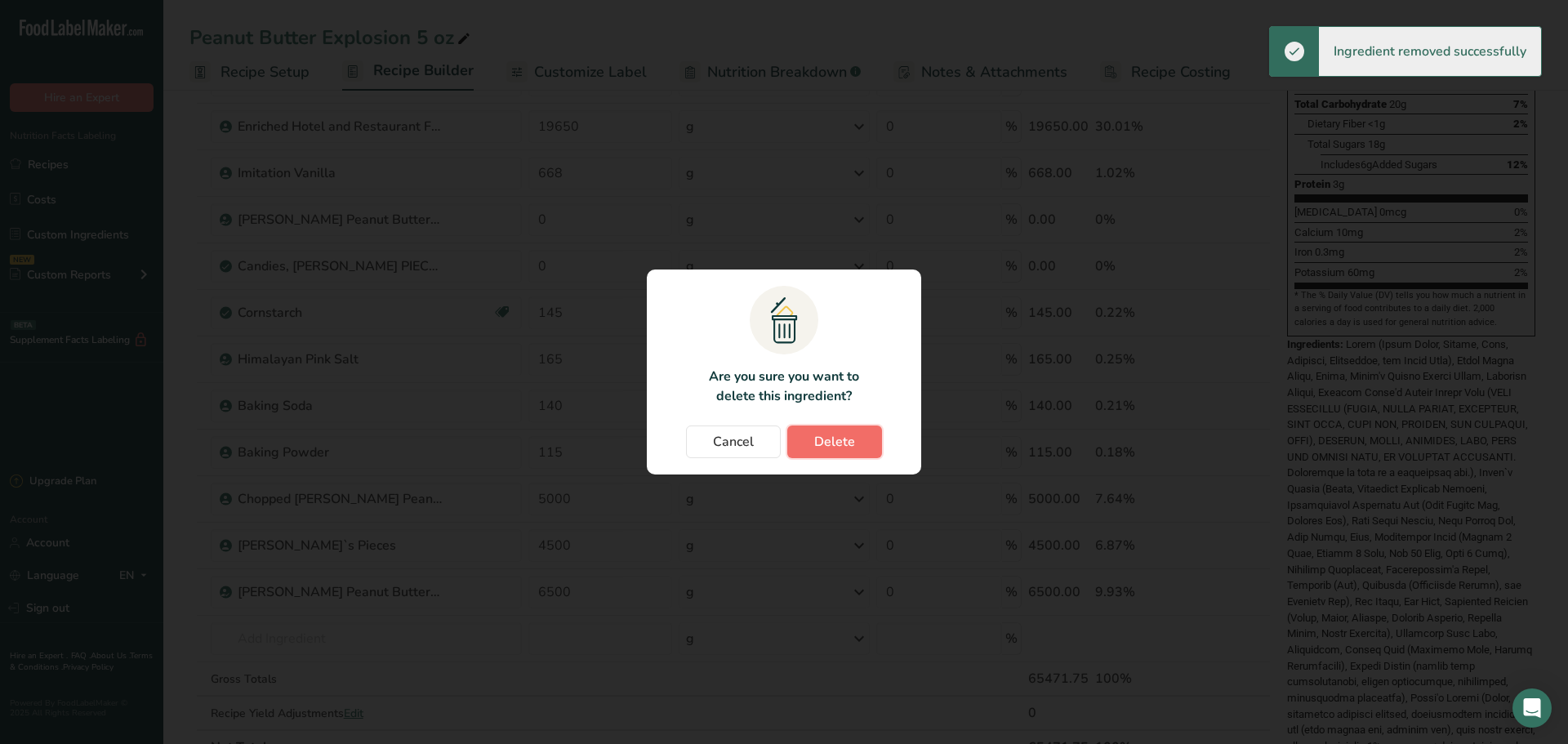
click at [864, 441] on button "Delete" at bounding box center [834, 442] width 95 height 33
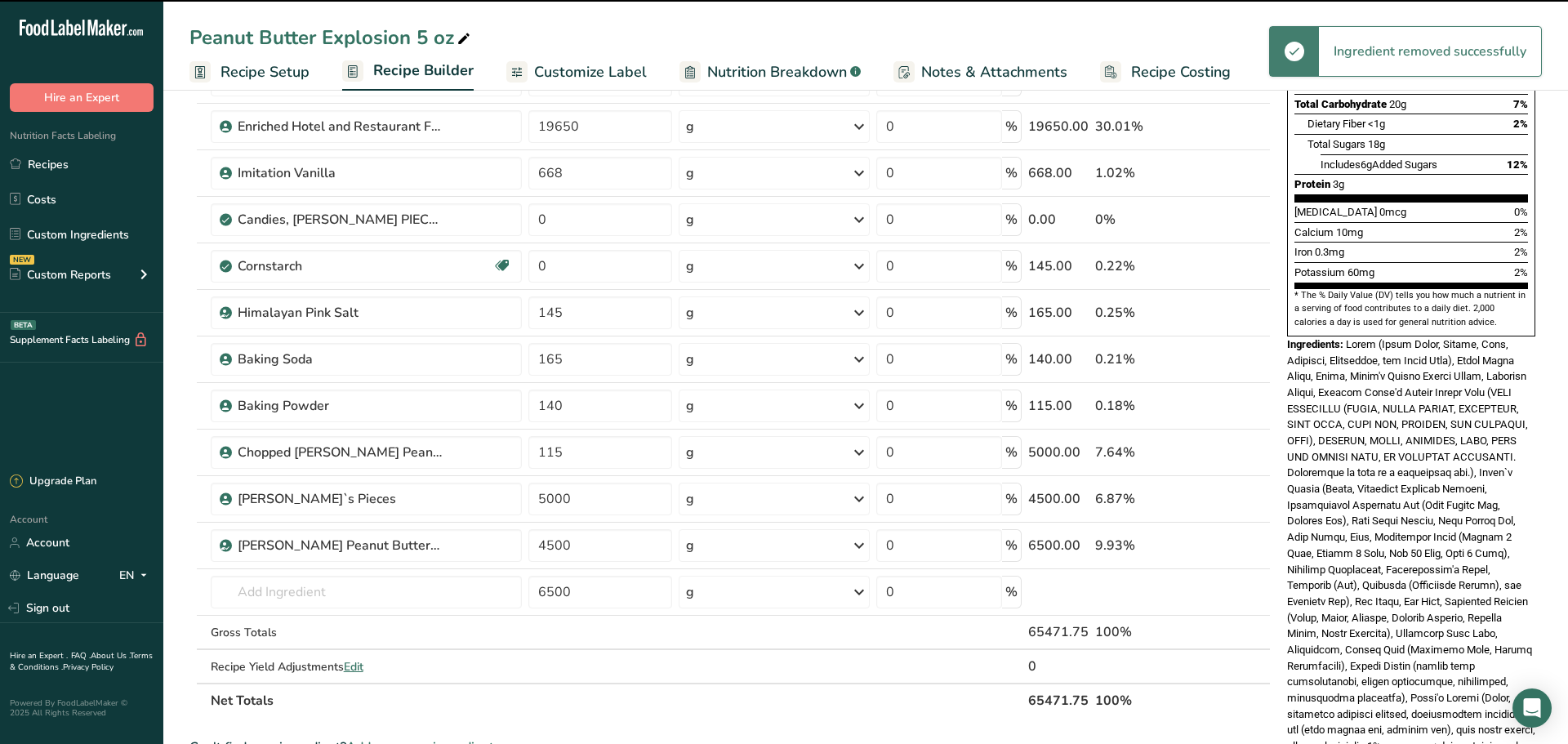
type input "145"
type input "165"
type input "140"
type input "115"
type input "5000"
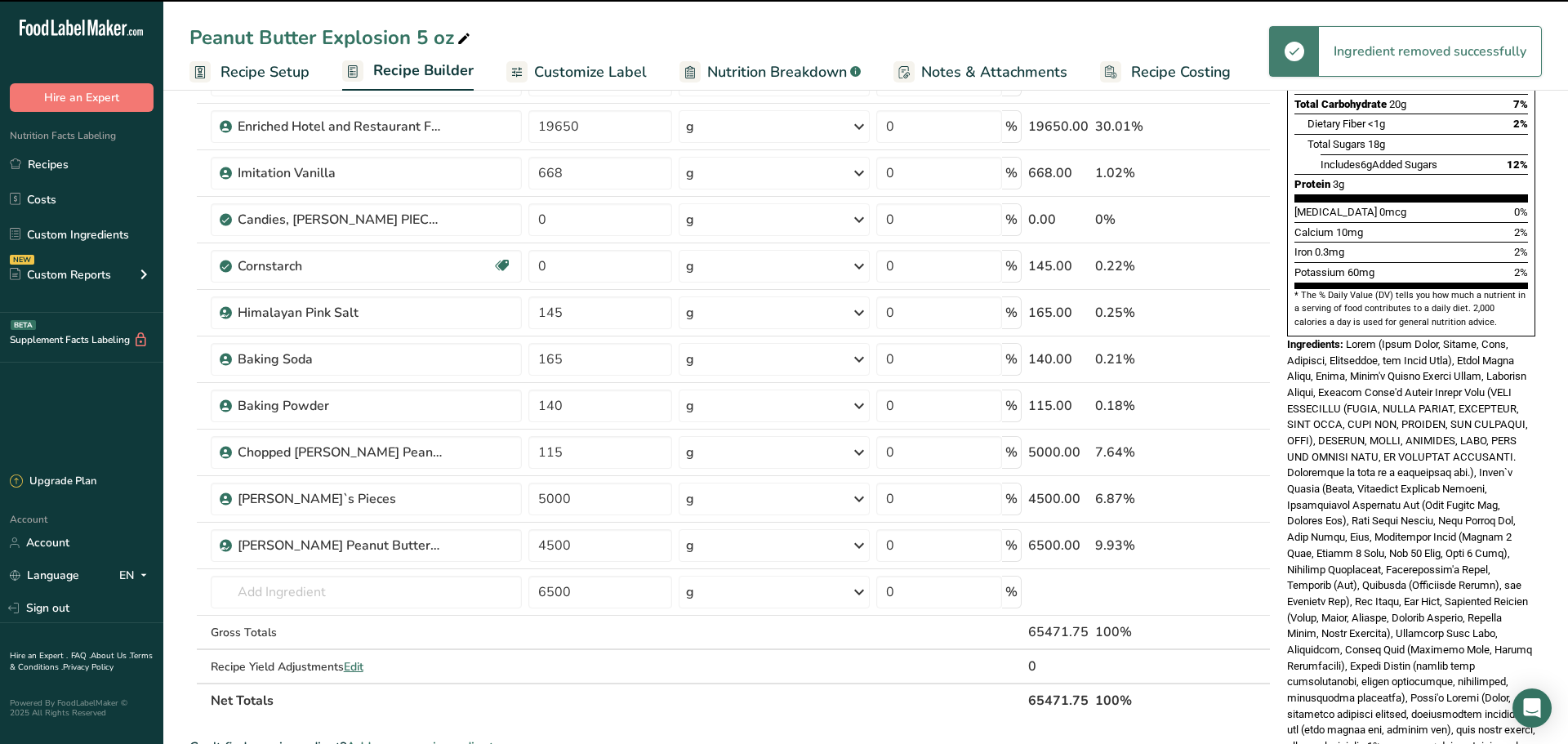
type input "4500"
type input "6500"
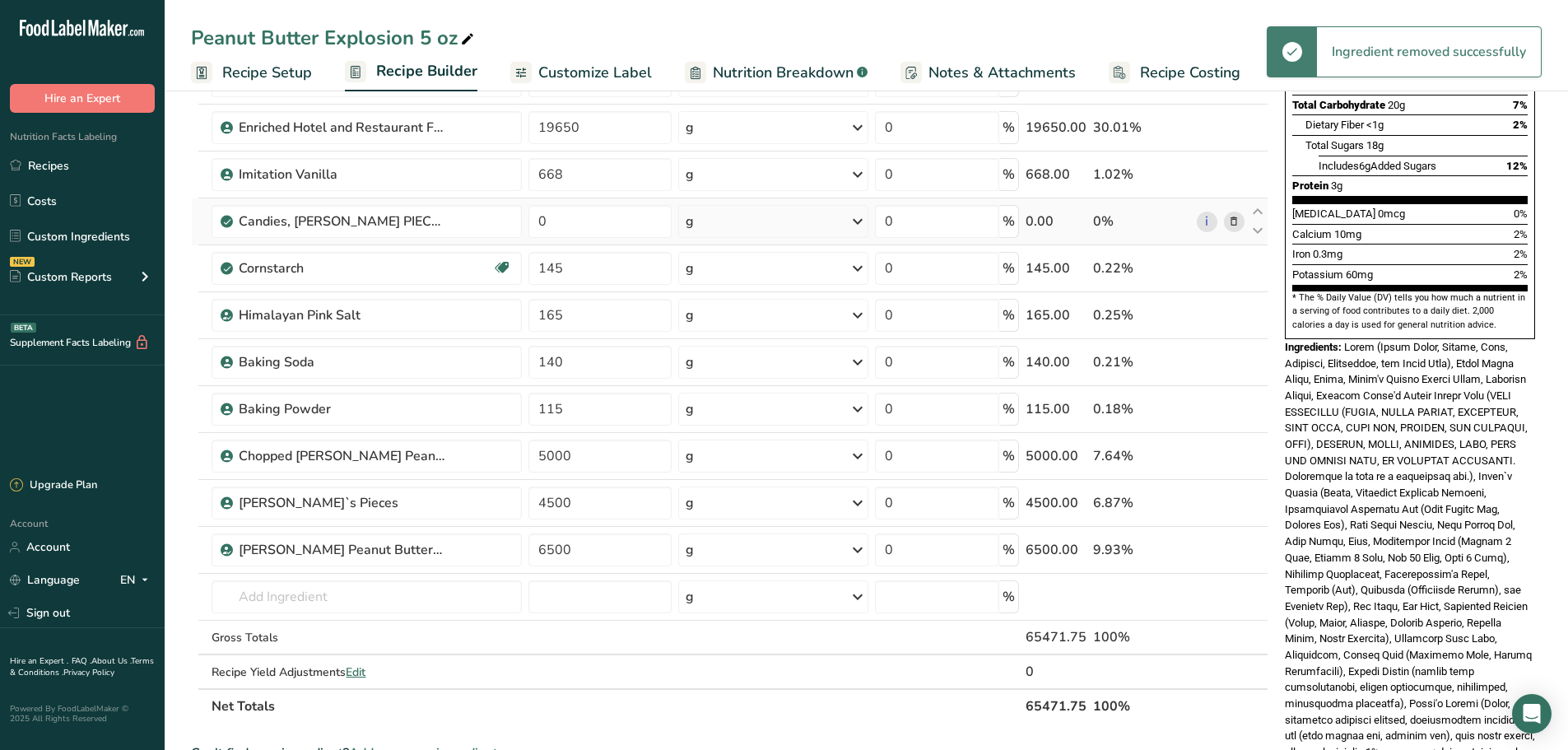
click at [1235, 225] on icon at bounding box center [1234, 222] width 11 height 18
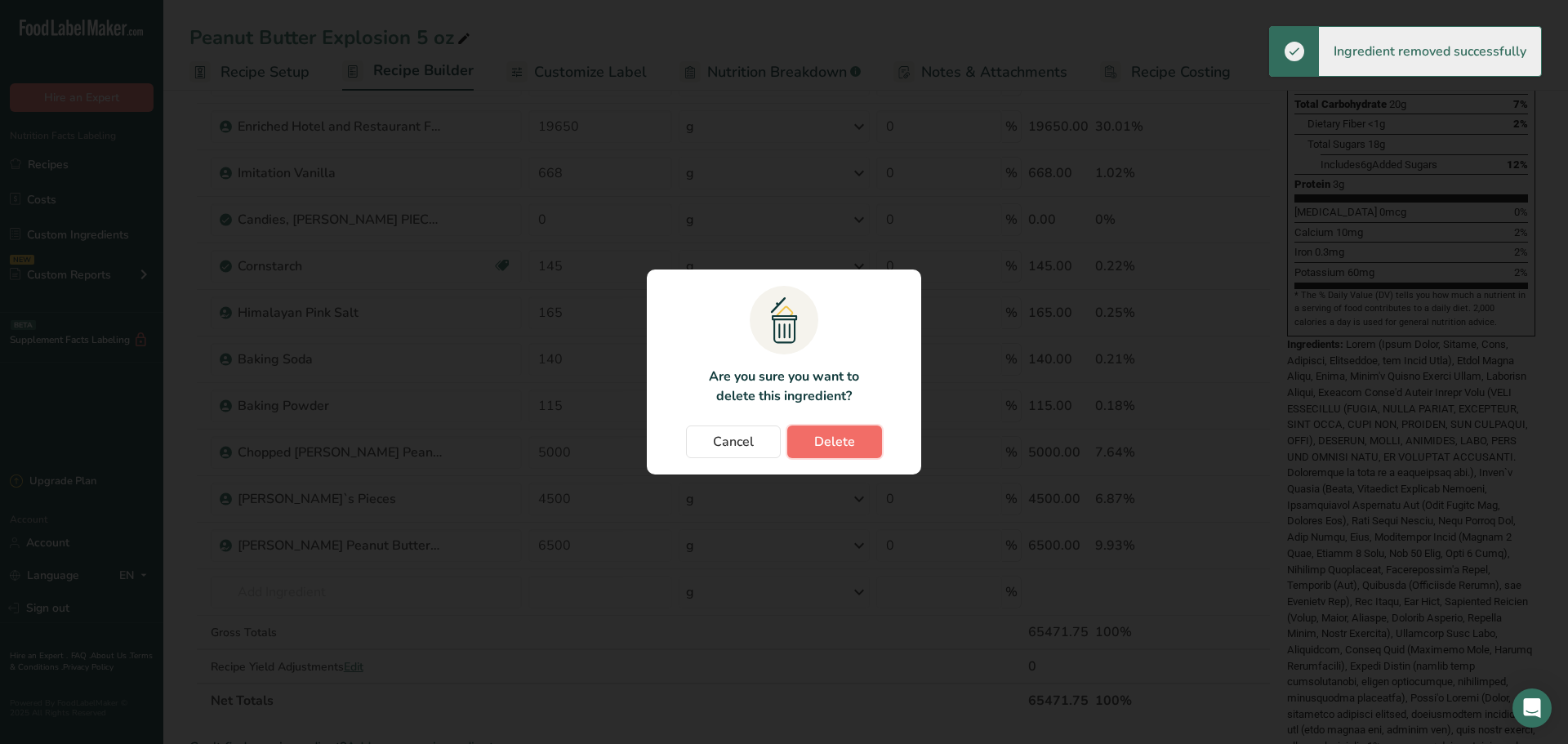
click at [842, 452] on button "Delete" at bounding box center [834, 442] width 95 height 33
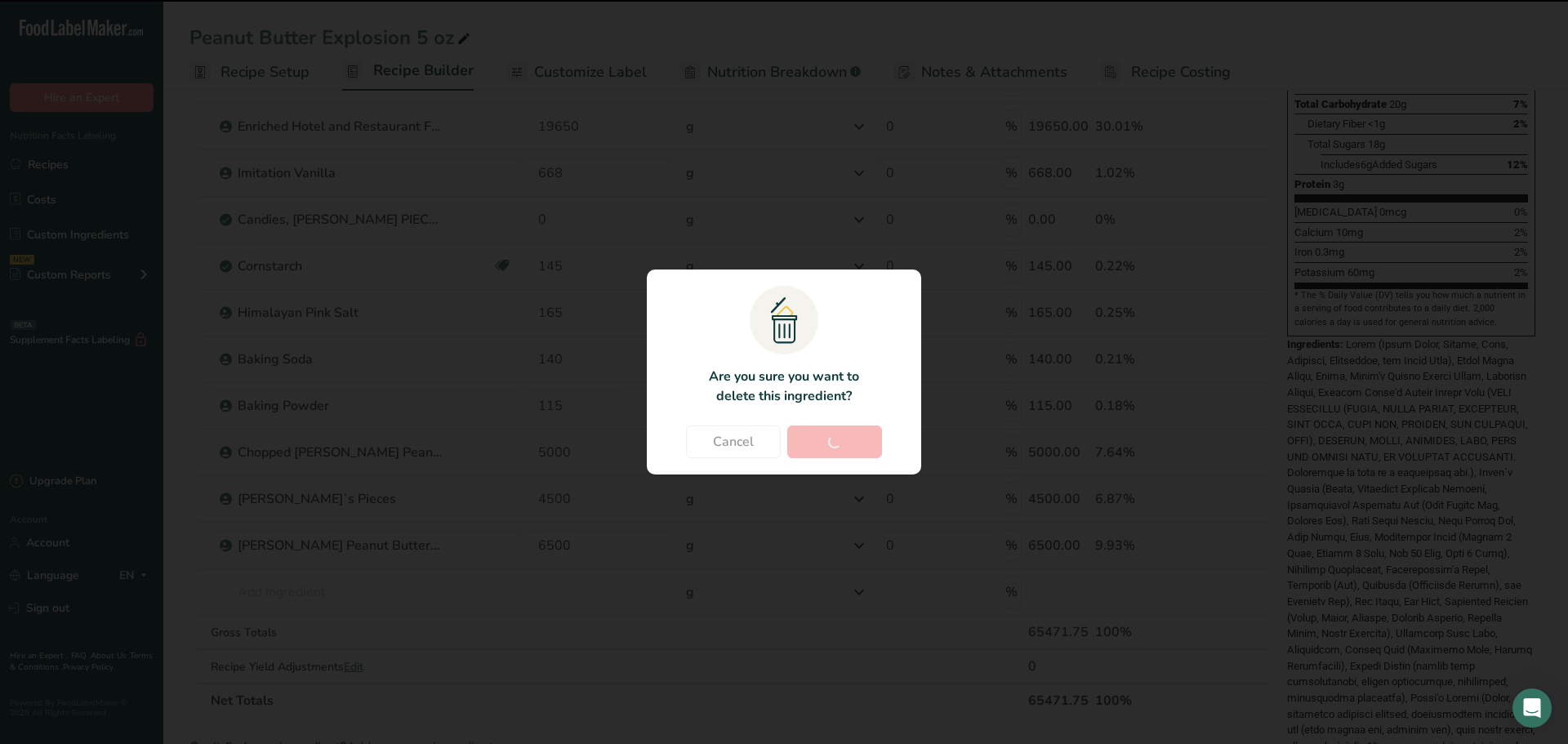
type input "145"
type input "165"
type input "140"
type input "115"
type input "5000"
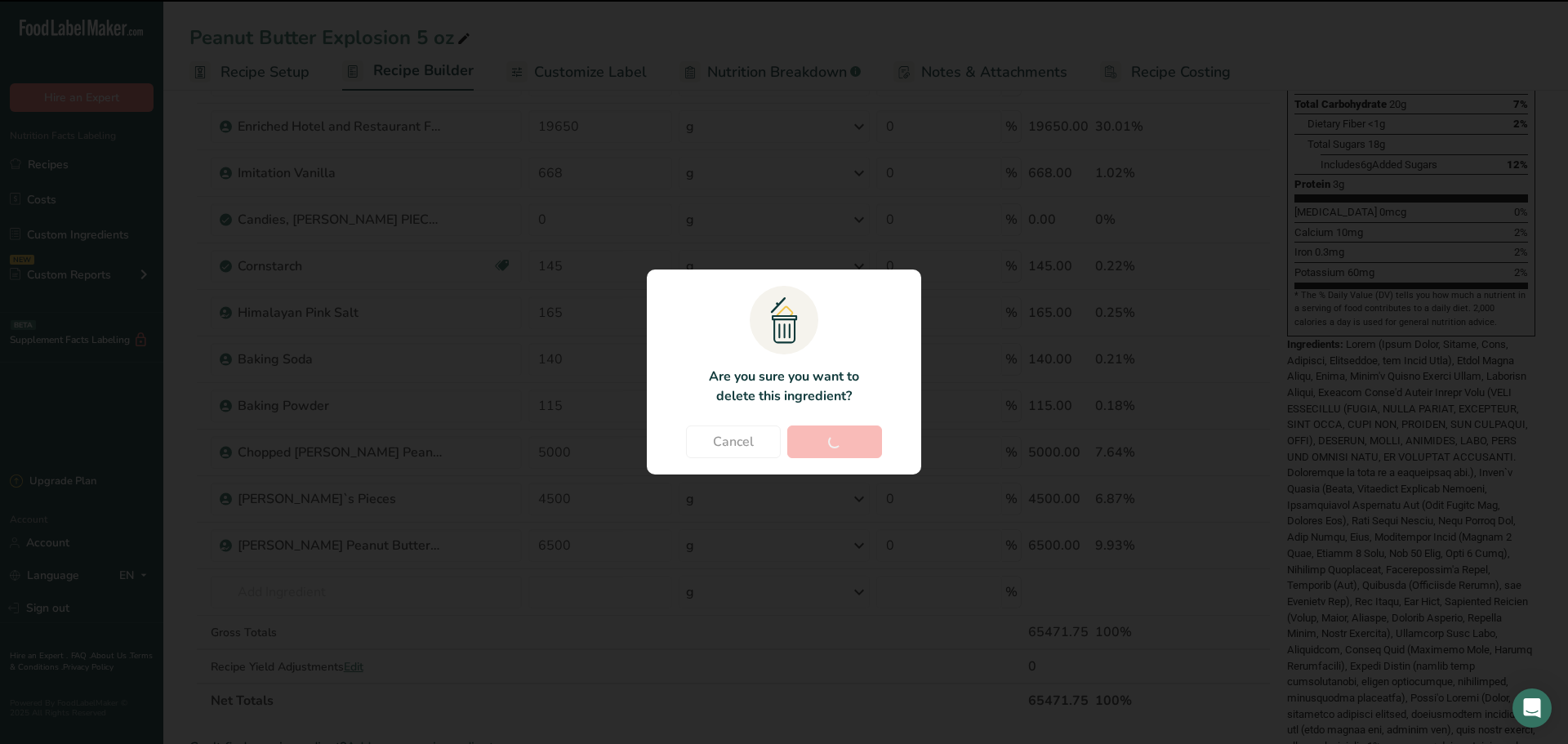
type input "4500"
type input "6500"
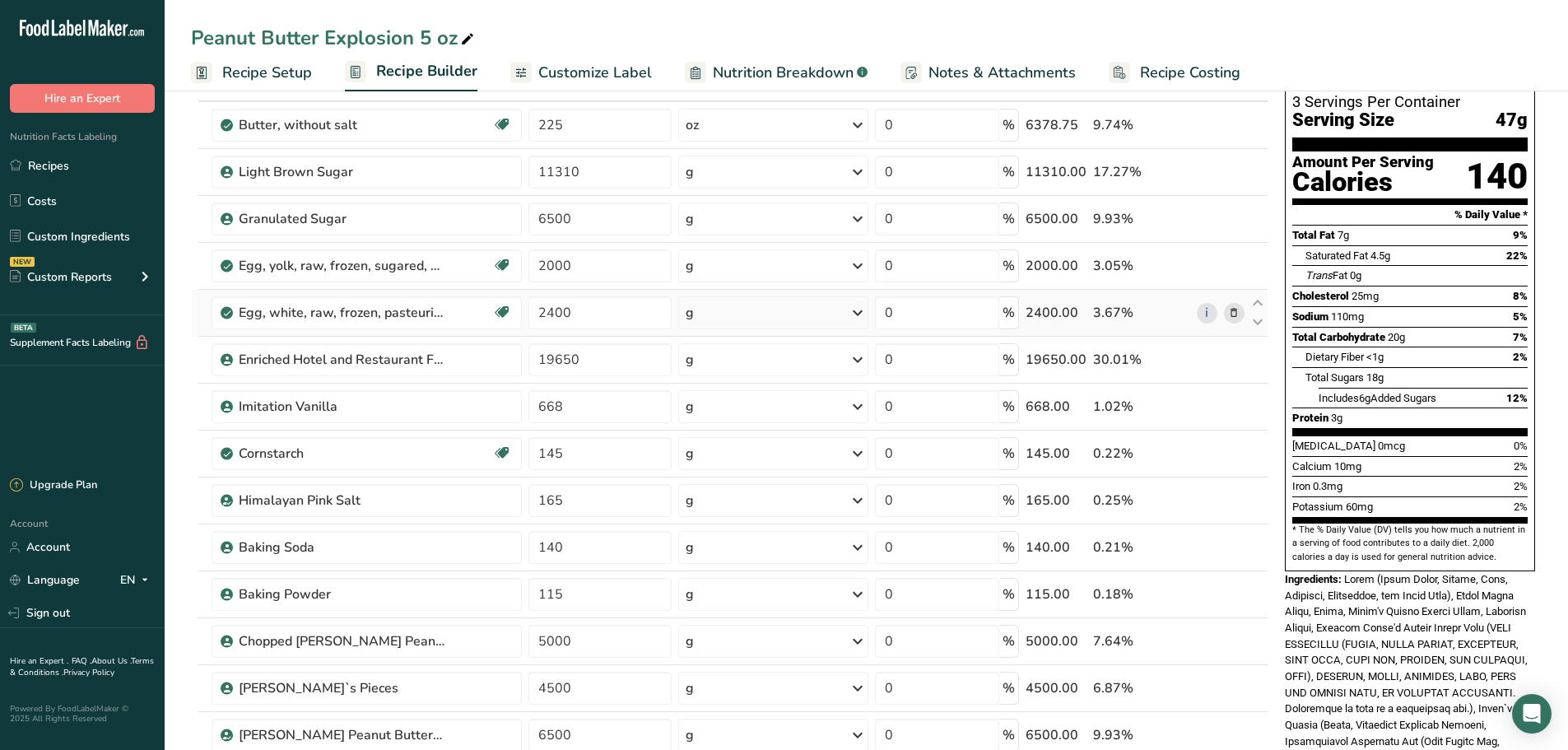
scroll to position [0, 0]
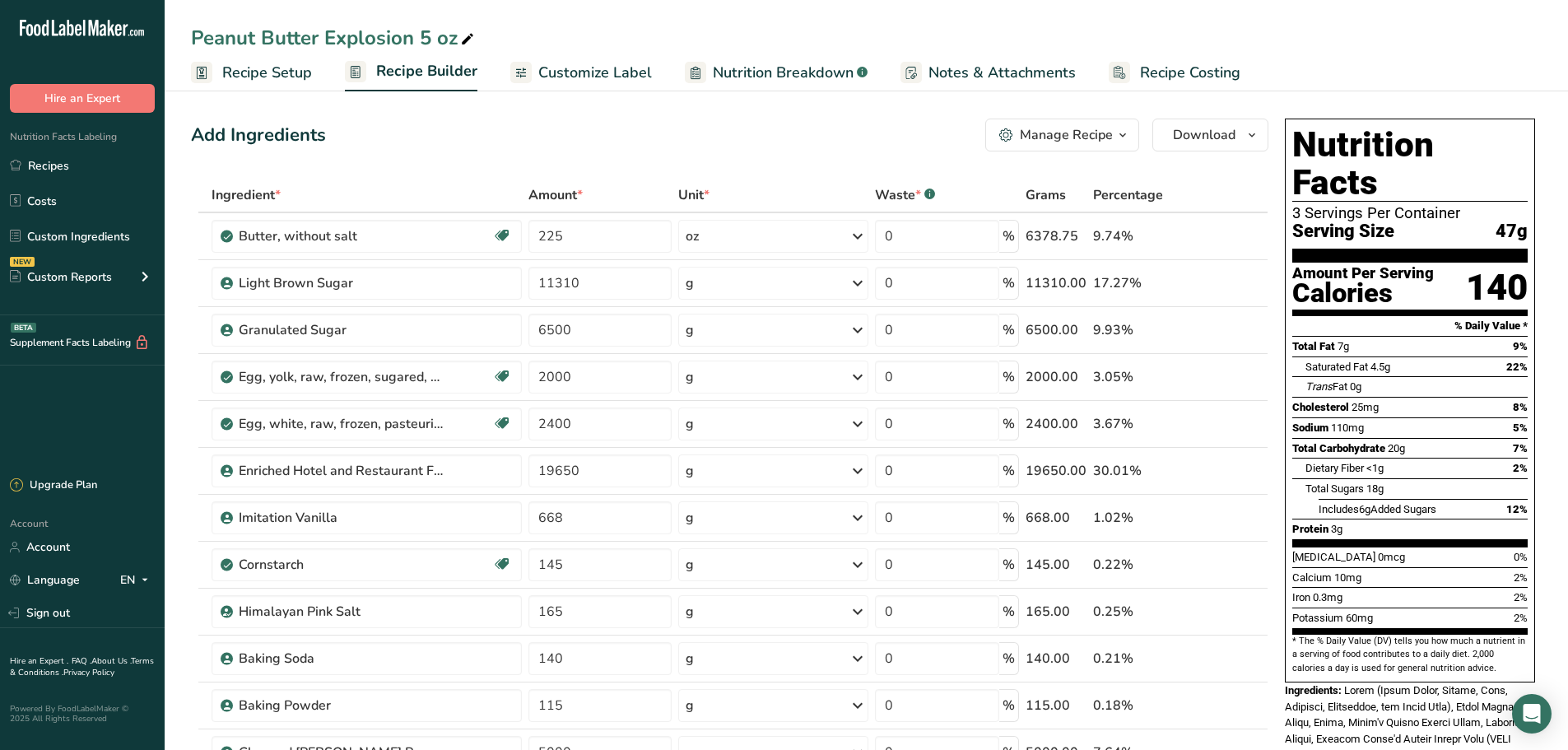
click at [1104, 147] on button "Manage Recipe" at bounding box center [1062, 135] width 154 height 33
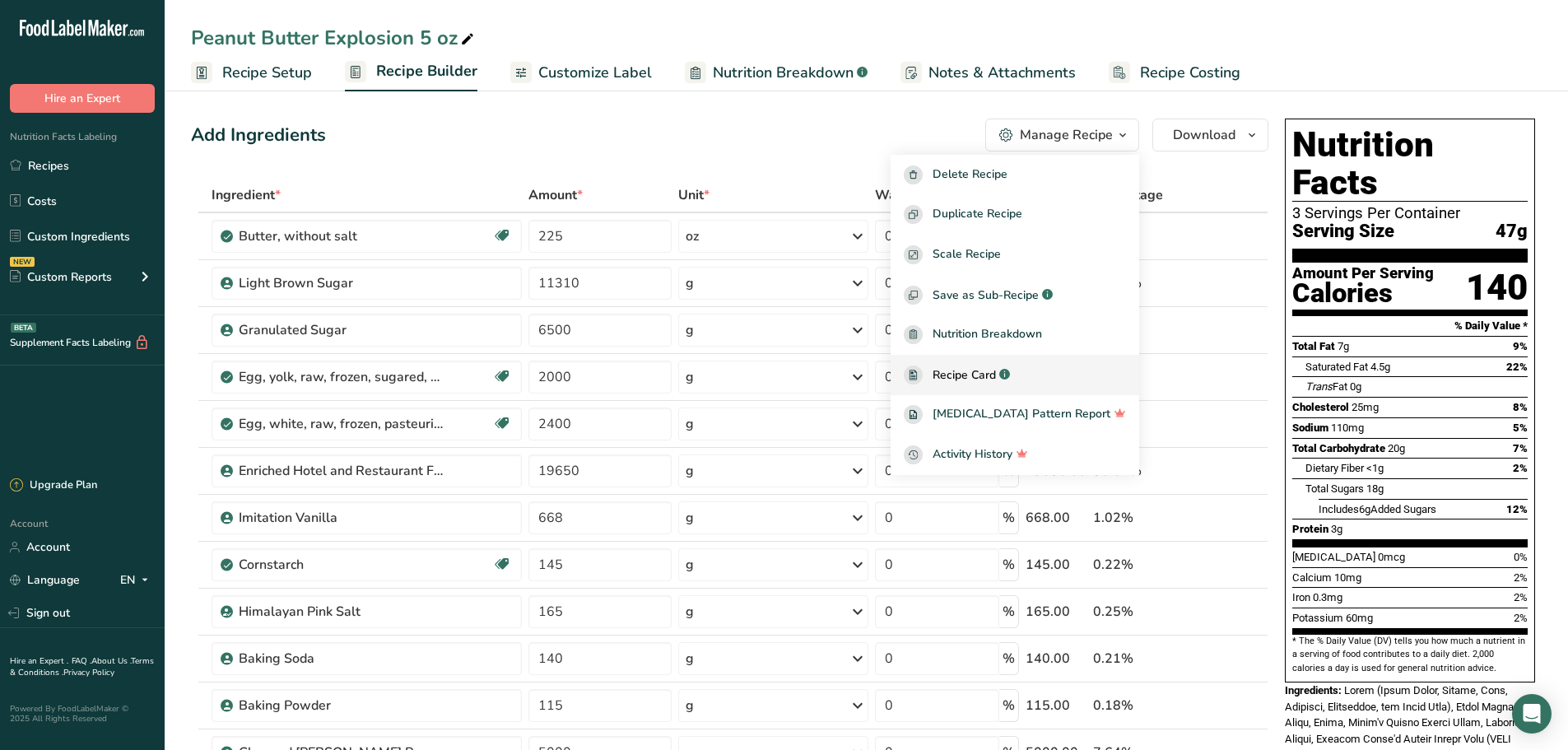
click at [1052, 366] on div "Recipe Card .a-a{fill:#347362;}.b-a{fill:#fff;}" at bounding box center [1014, 375] width 222 height 19
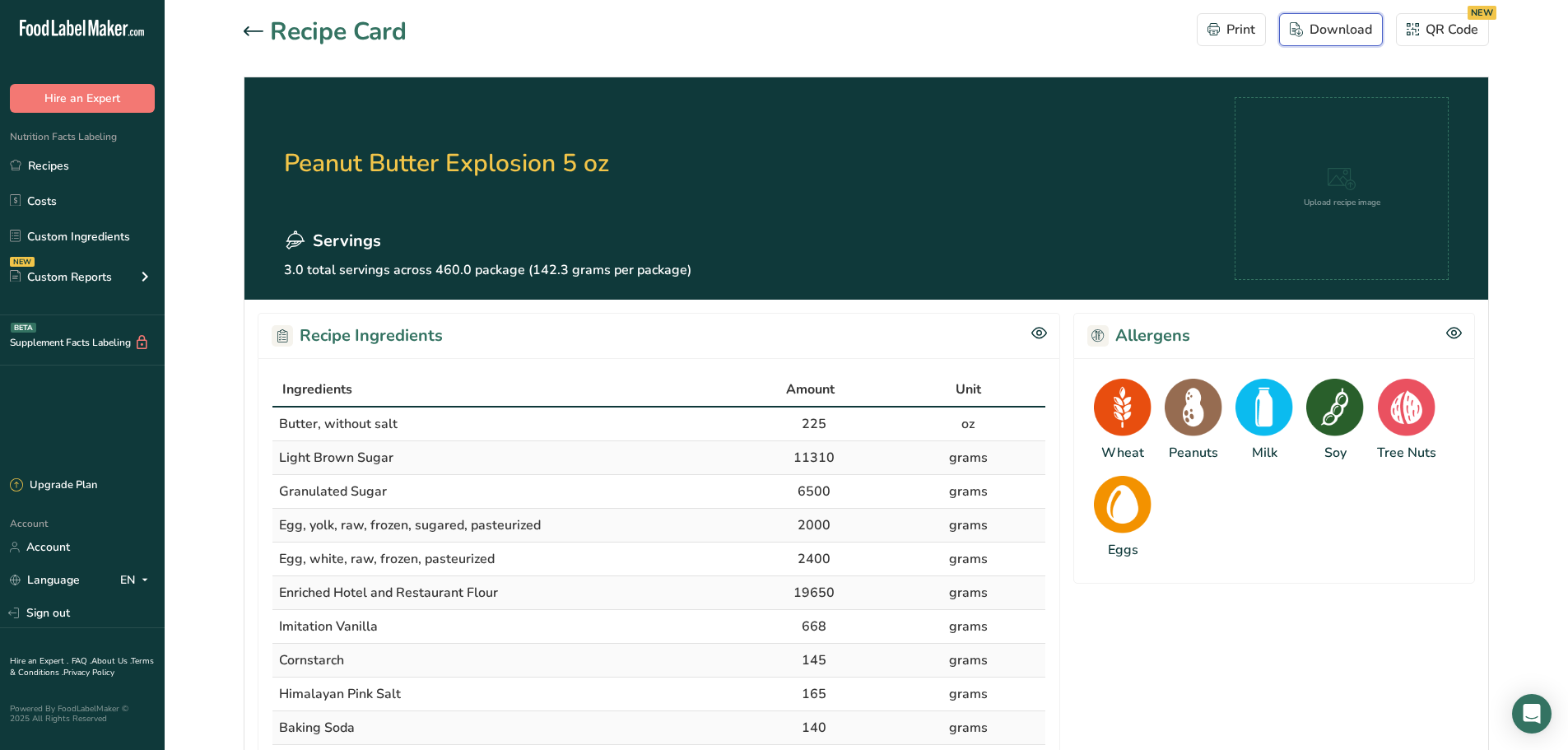
click at [1345, 27] on div "Download" at bounding box center [1331, 30] width 82 height 20
click at [45, 181] on link "Recipes" at bounding box center [82, 166] width 165 height 32
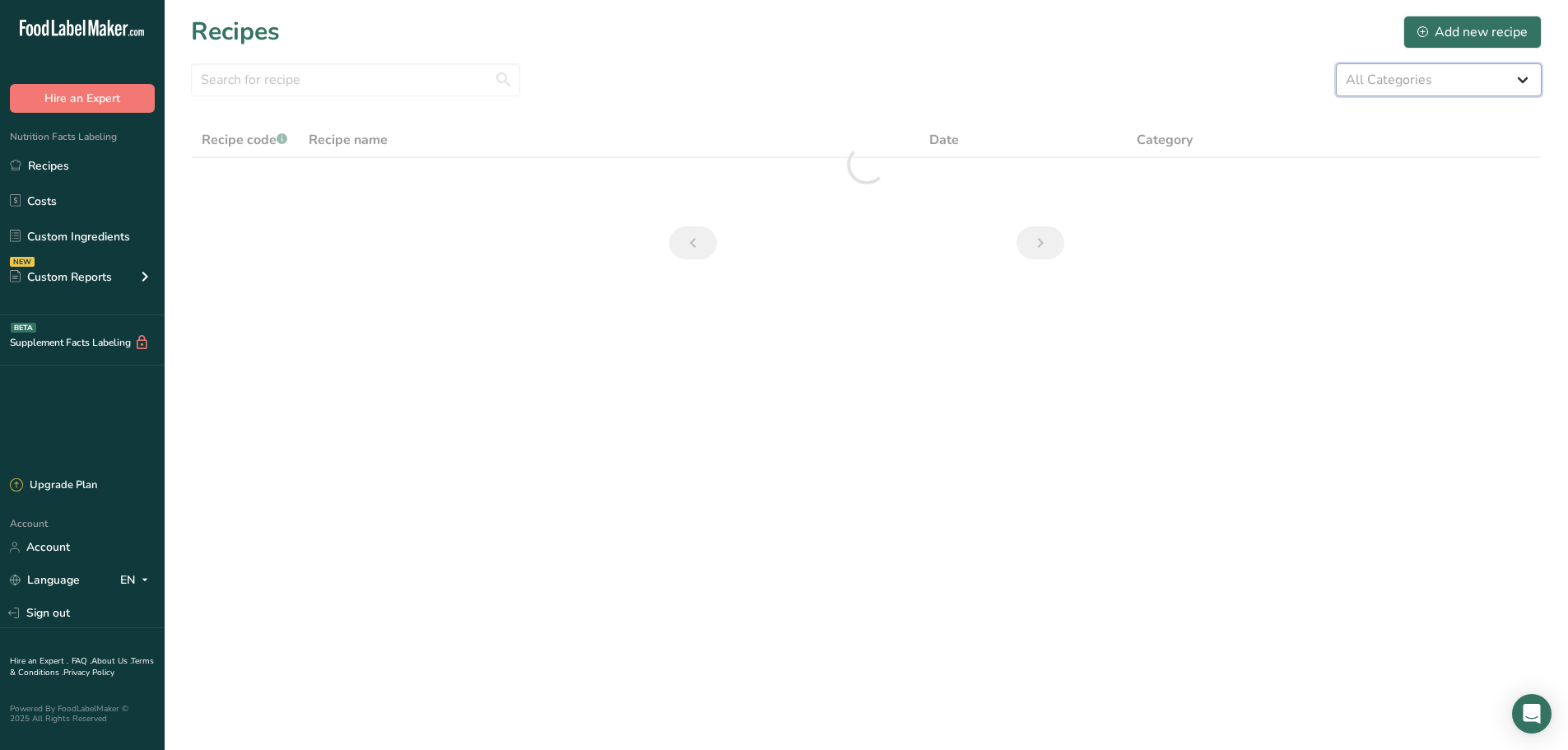
click at [1450, 86] on select "All Categories 1.4 oz Mini Cookie 2.75 oz Cookies 3 oz Cookies (2025) 5 oz Cook…" at bounding box center [1438, 80] width 206 height 33
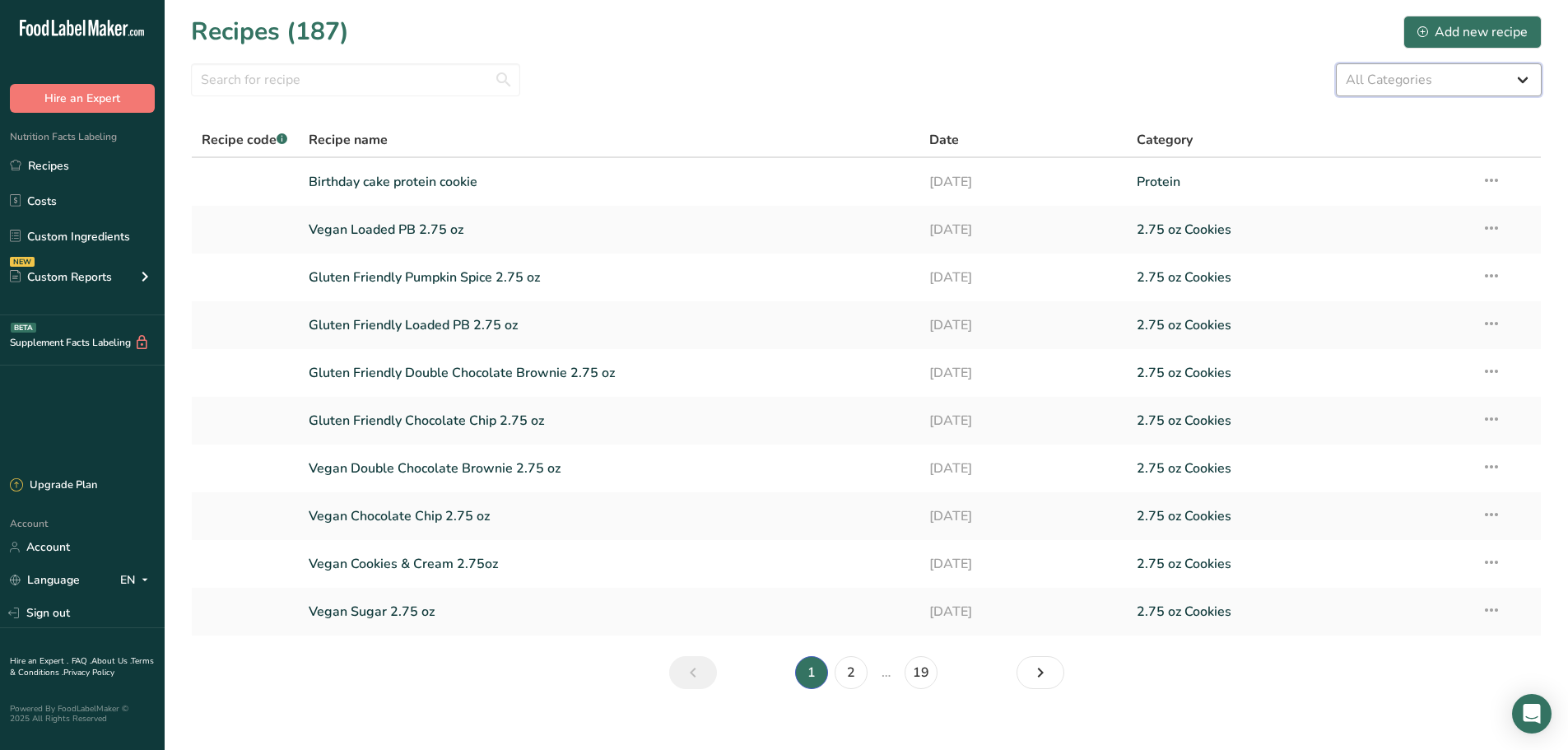
select select "2463"
click at [1335, 63] on select "All Categories 1.4 oz Mini Cookie 2.75 oz Cookies 3 oz Cookies (2025) 5 oz Cook…" at bounding box center [1438, 80] width 206 height 33
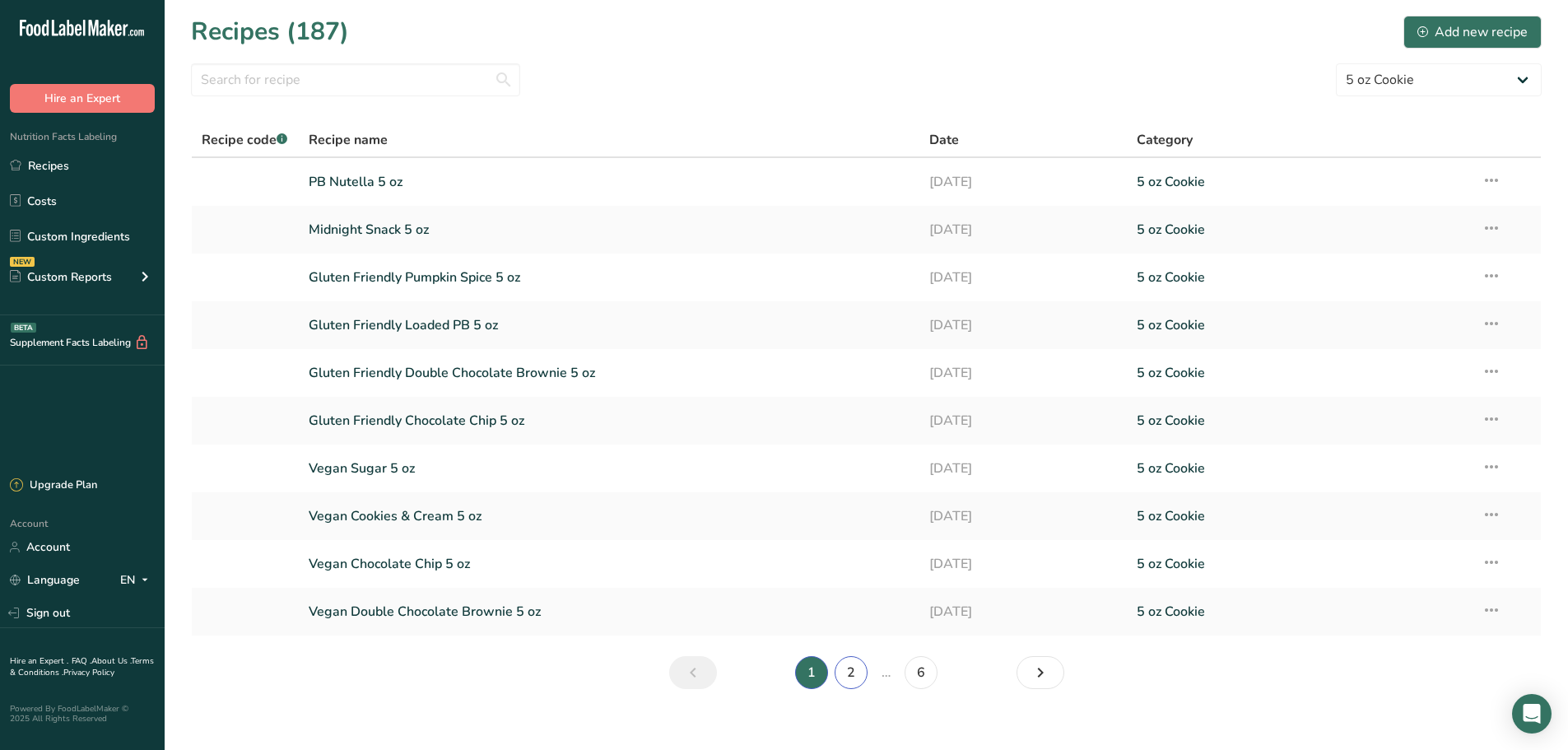
click at [848, 681] on link "2" at bounding box center [851, 673] width 33 height 33
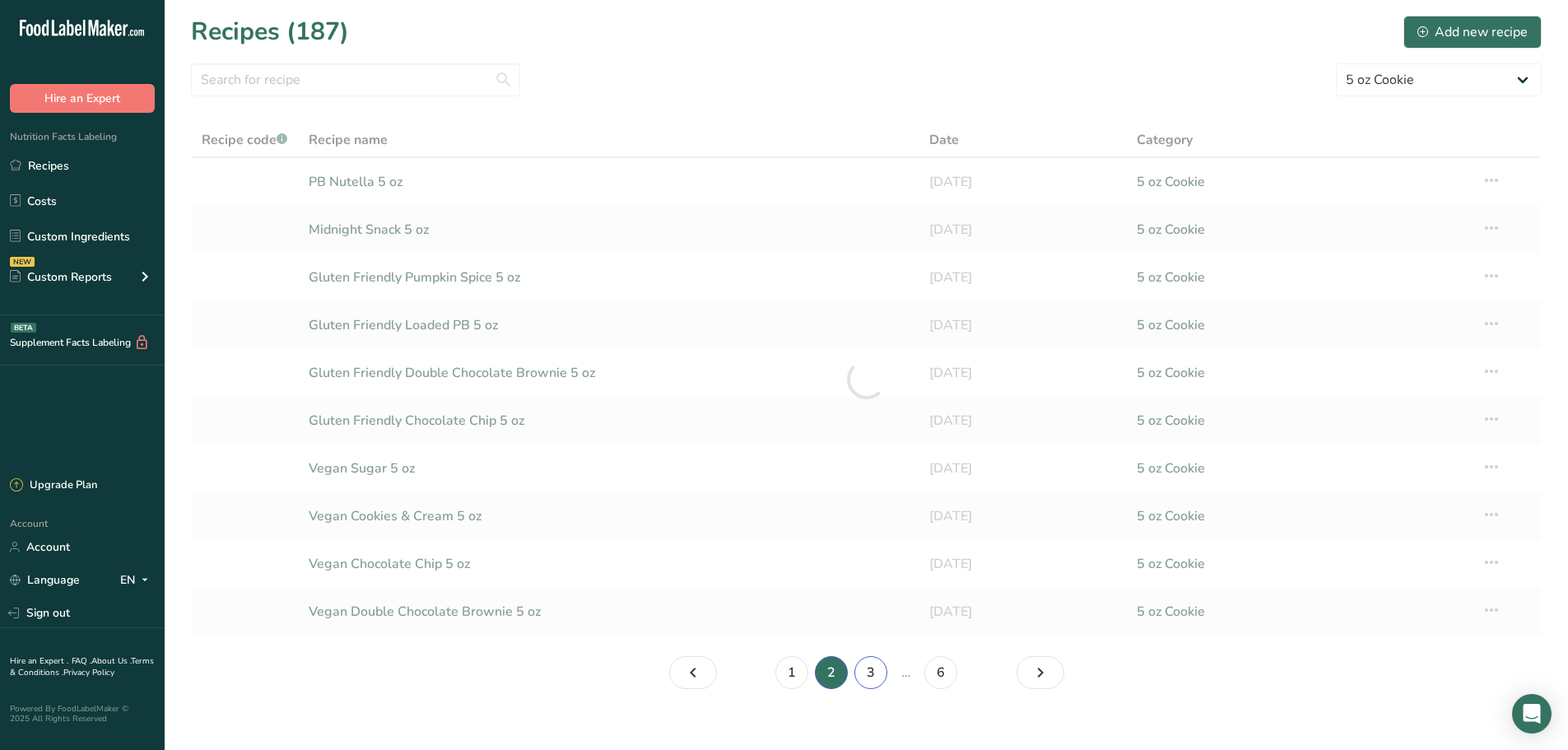
click at [862, 673] on link "3" at bounding box center [871, 673] width 33 height 33
click at [897, 675] on link "4" at bounding box center [887, 673] width 33 height 33
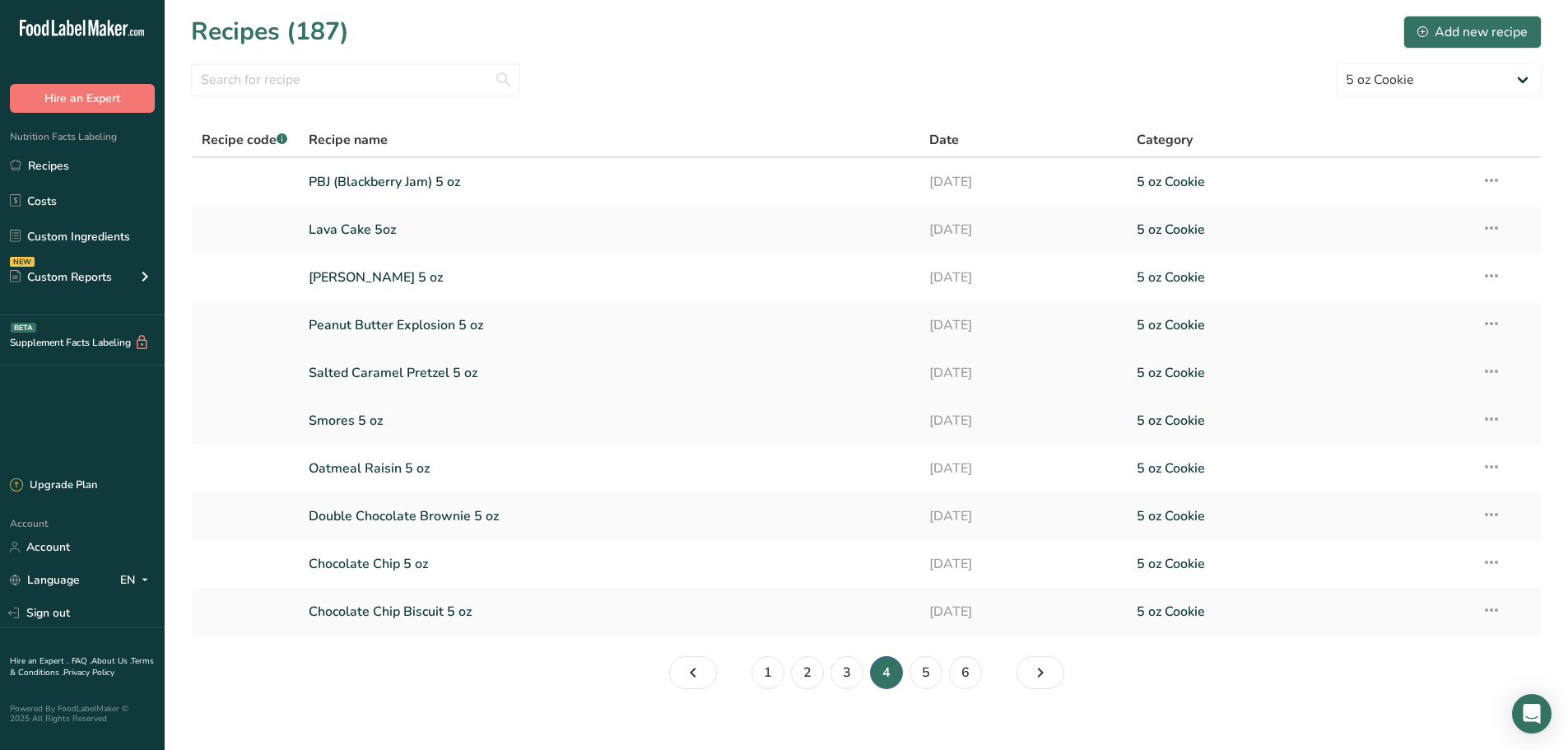
click at [459, 373] on link "Salted Caramel Pretzel 5 oz" at bounding box center [610, 372] width 602 height 34
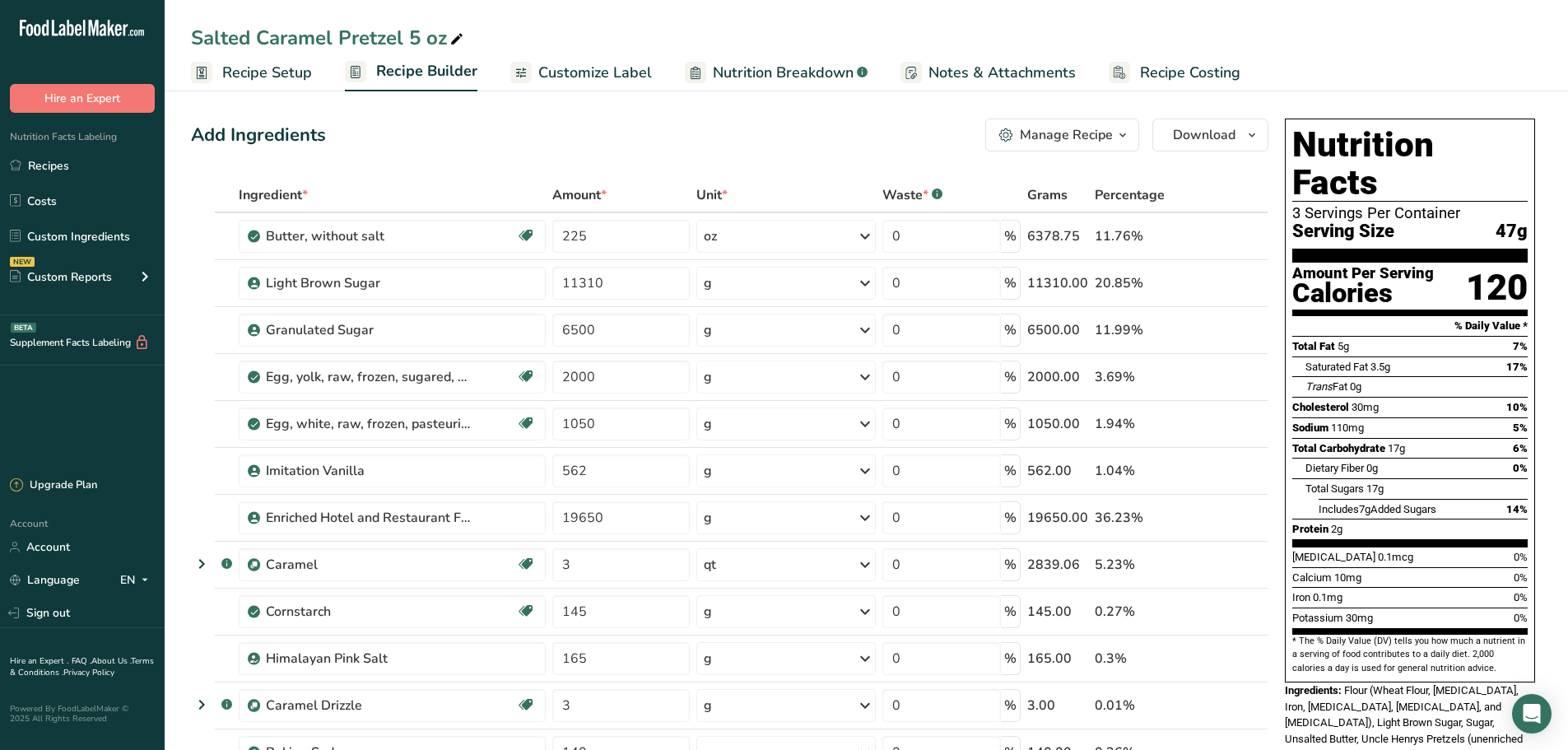
click at [1091, 141] on div "Manage Recipe" at bounding box center [1066, 135] width 93 height 20
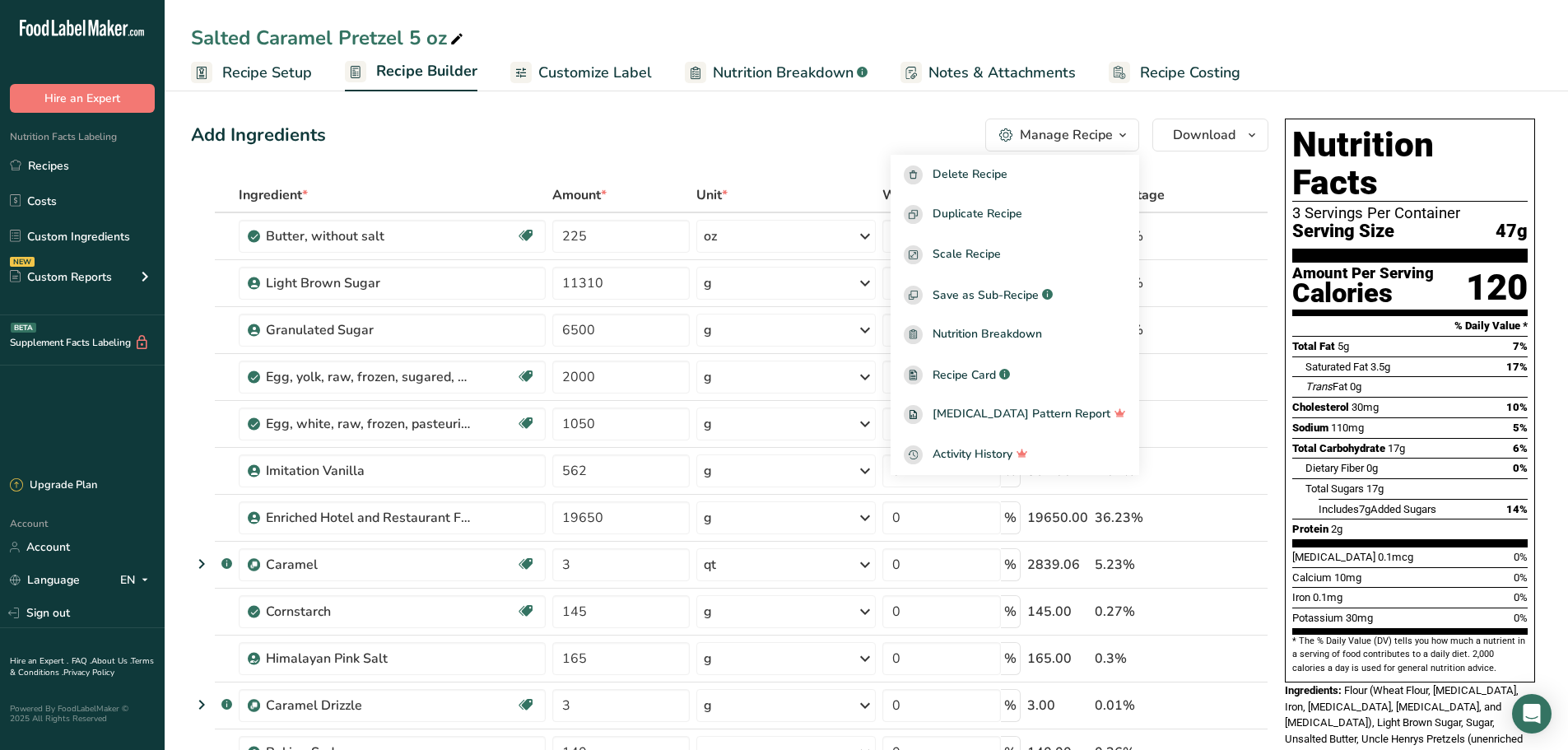
click at [625, 134] on div "Add Ingredients Manage Recipe Delete Recipe Duplicate Recipe Scale Recipe Save …" at bounding box center [730, 135] width 1078 height 33
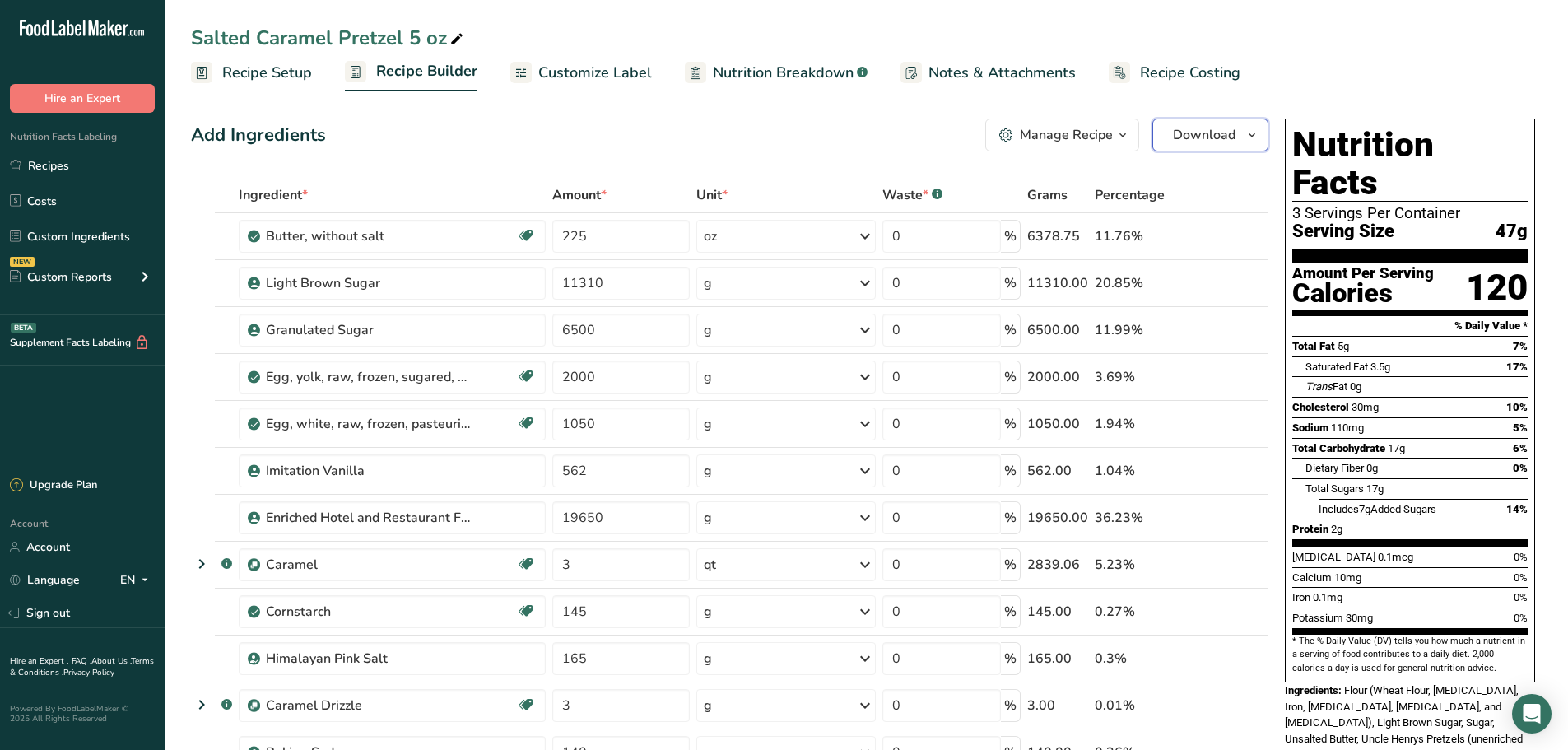
click at [1199, 147] on button "Download" at bounding box center [1210, 135] width 116 height 33
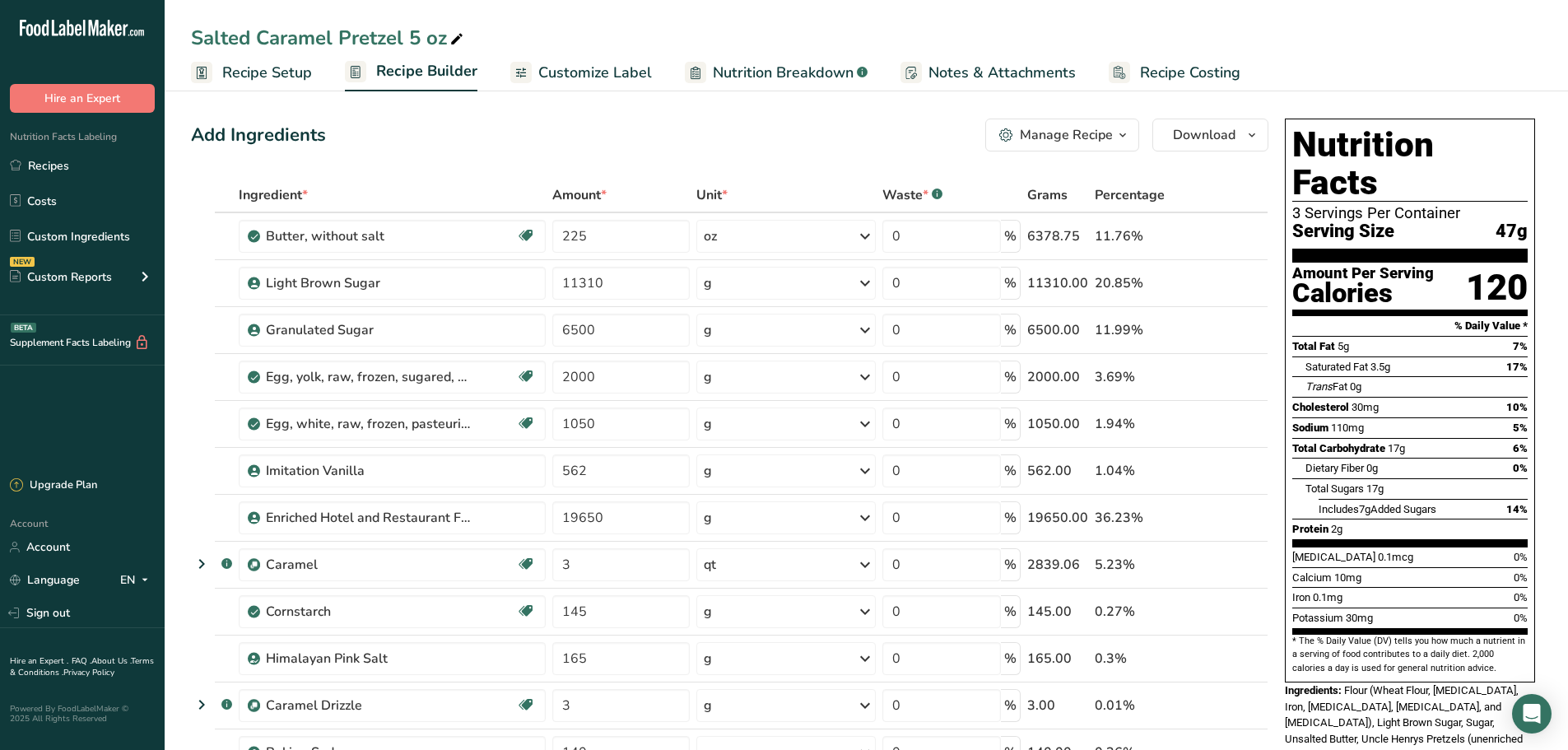
click at [1134, 150] on button "Manage Recipe" at bounding box center [1062, 135] width 154 height 33
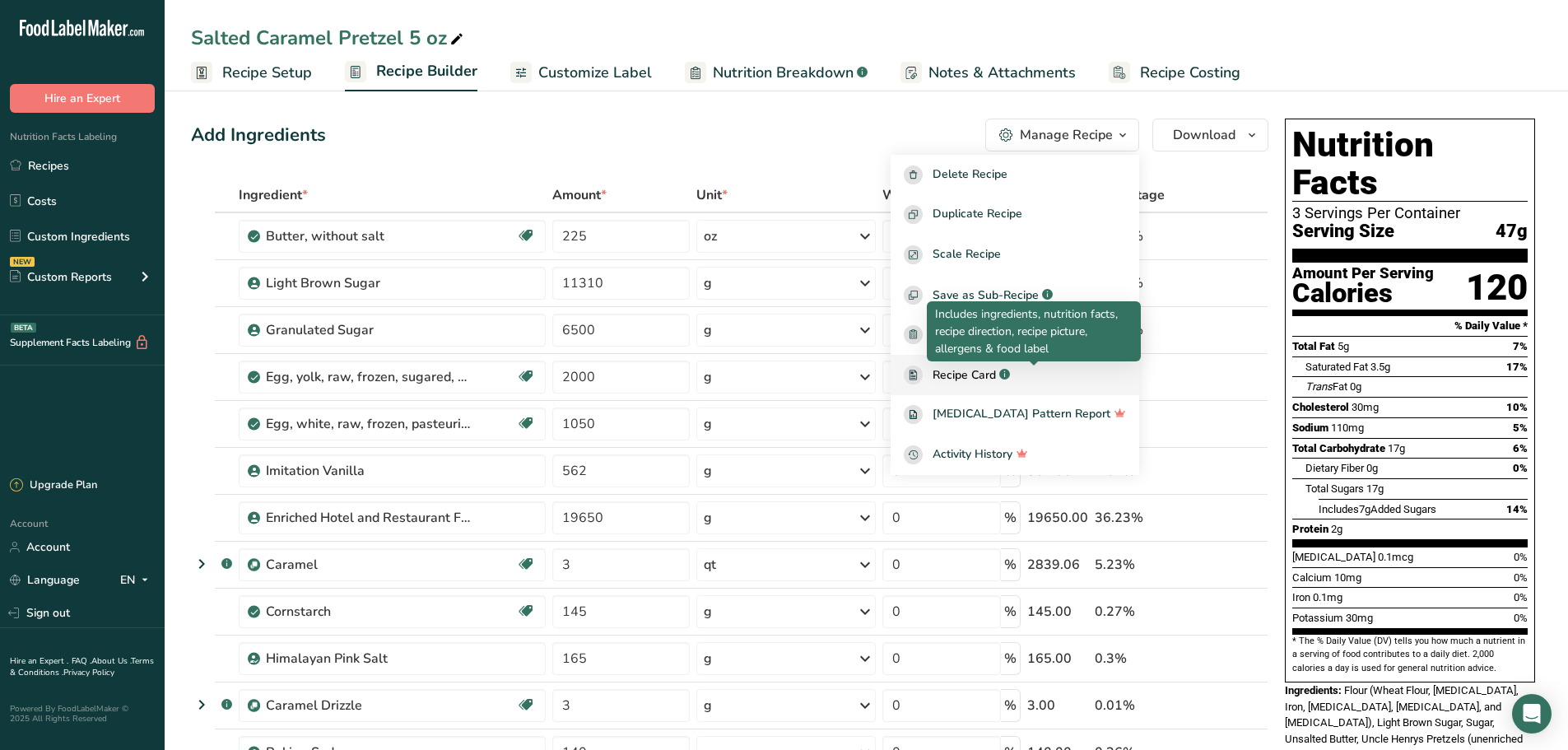
drag, startPoint x: 1041, startPoint y: 374, endPoint x: 1047, endPoint y: 361, distance: 14.3
click at [1042, 374] on div "Recipe Card .a-a{fill:#347362;}.b-a{fill:#fff;}" at bounding box center [1014, 375] width 222 height 19
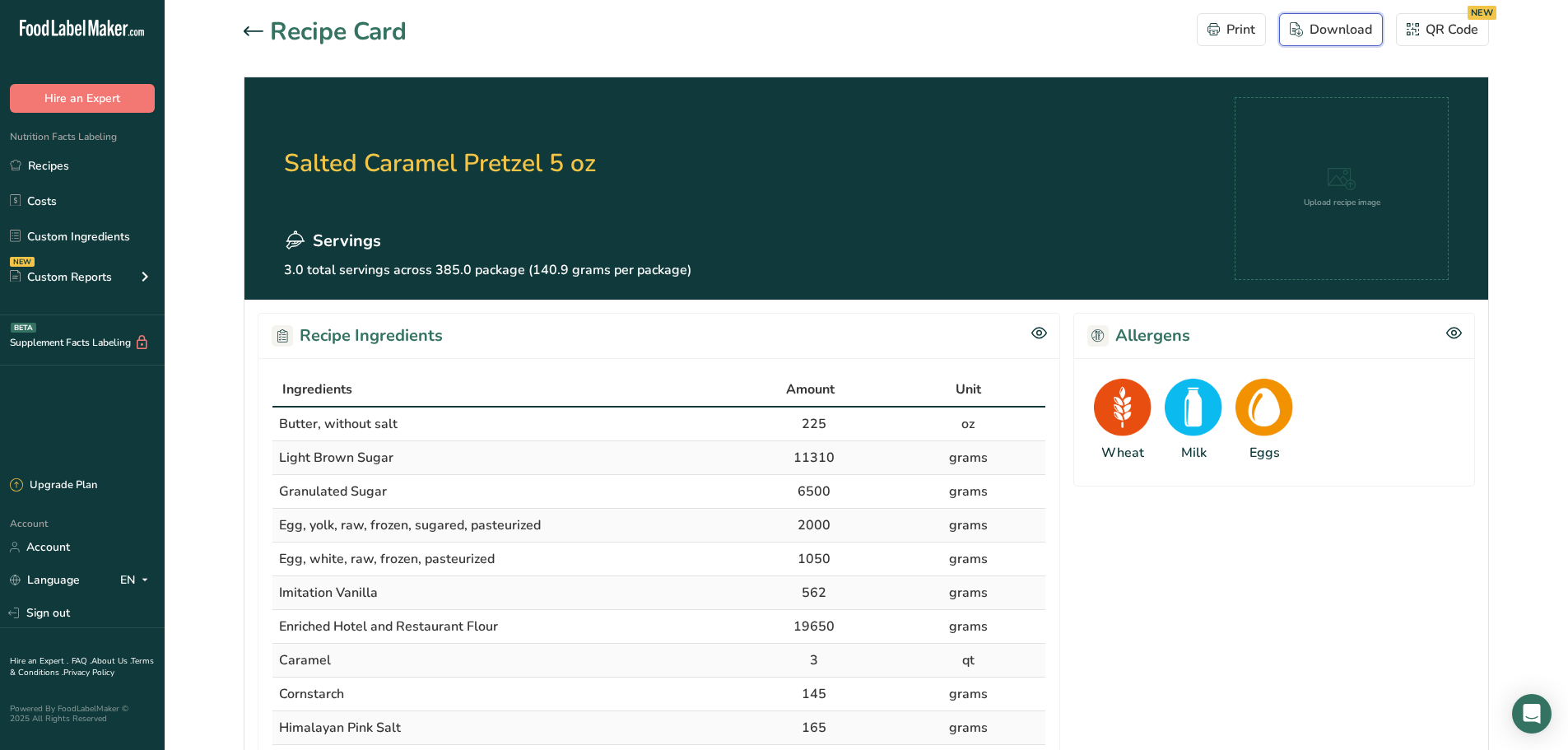
click at [1335, 43] on button "Download" at bounding box center [1331, 30] width 104 height 33
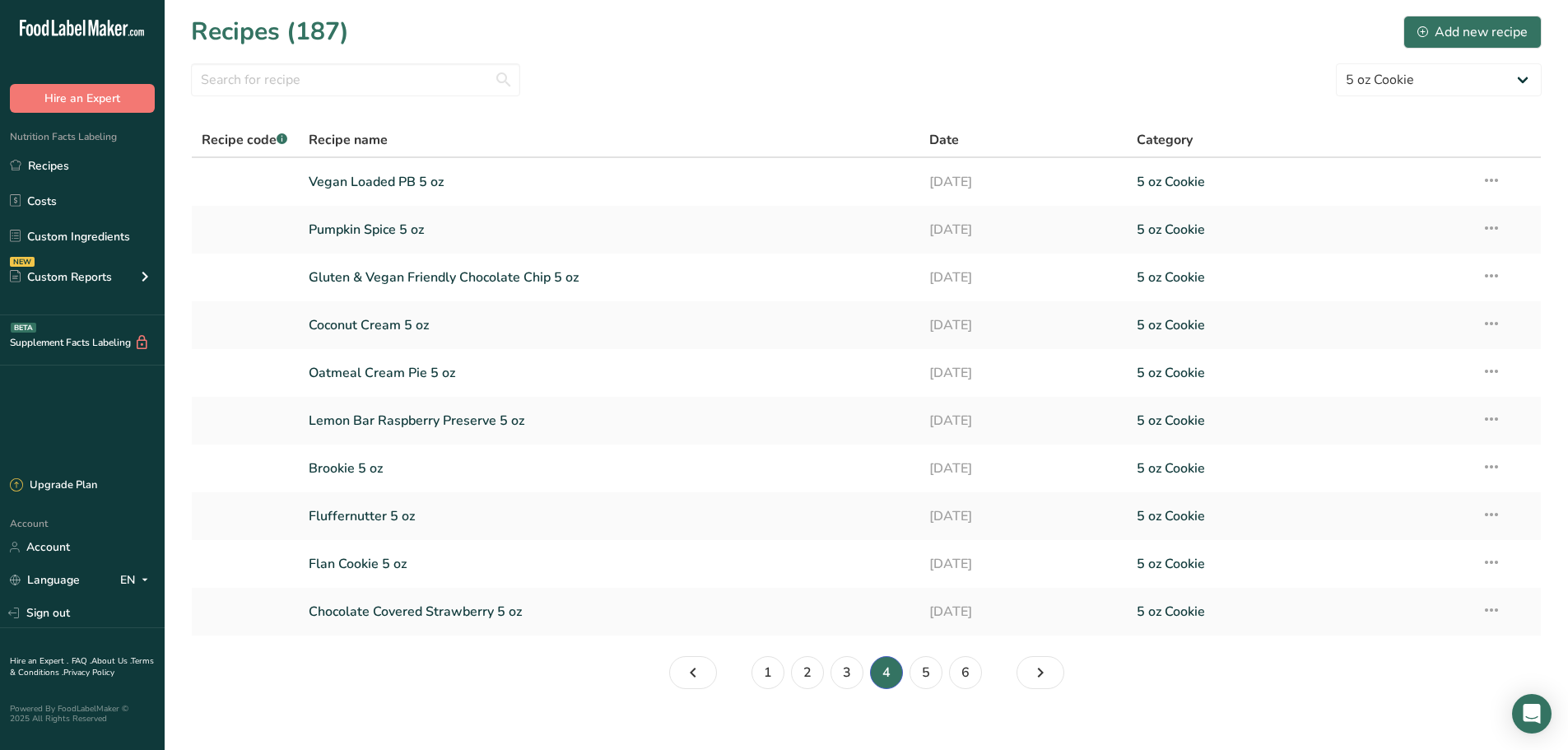
select select "2463"
click at [441, 423] on link "Smores 5 oz" at bounding box center [610, 420] width 602 height 34
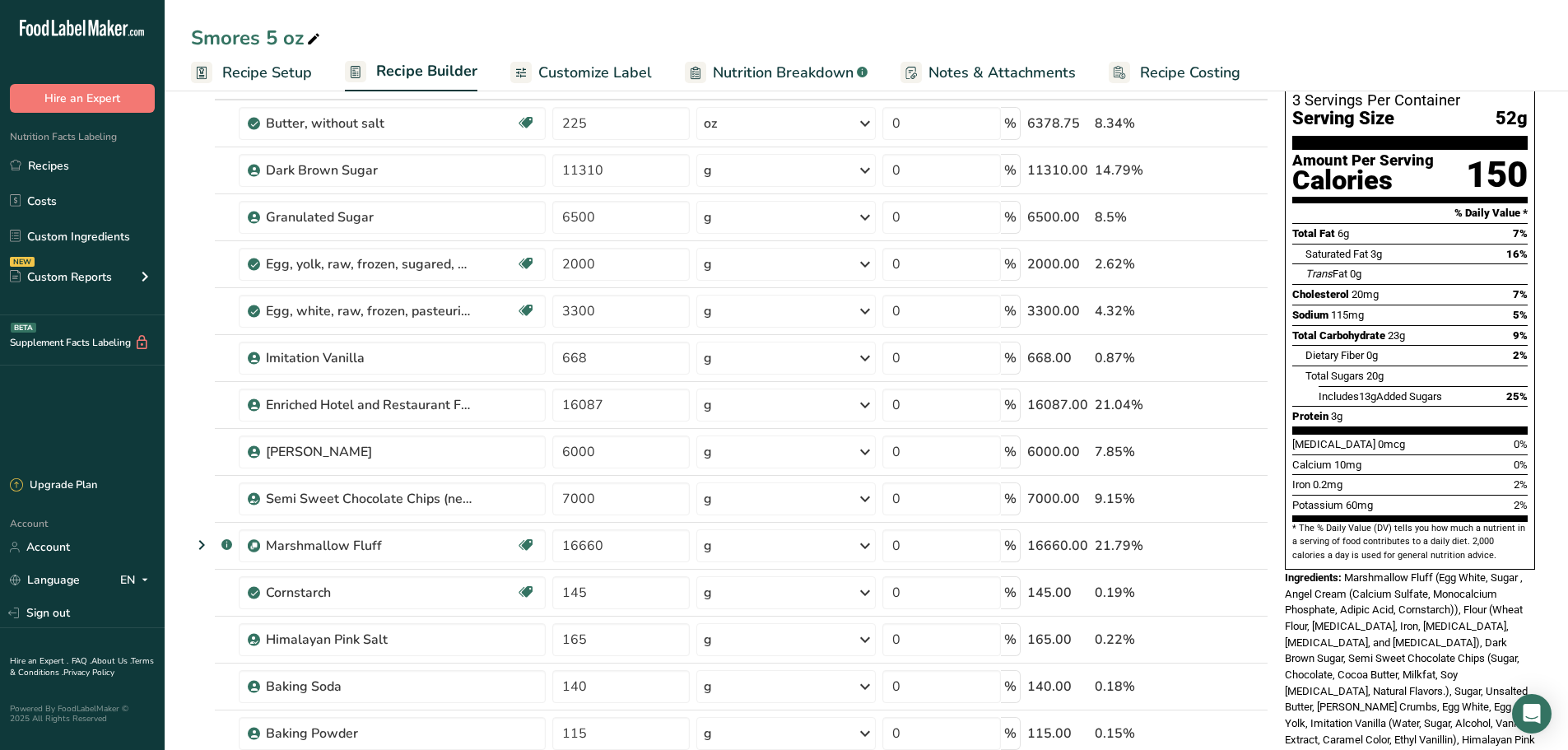
scroll to position [138, 0]
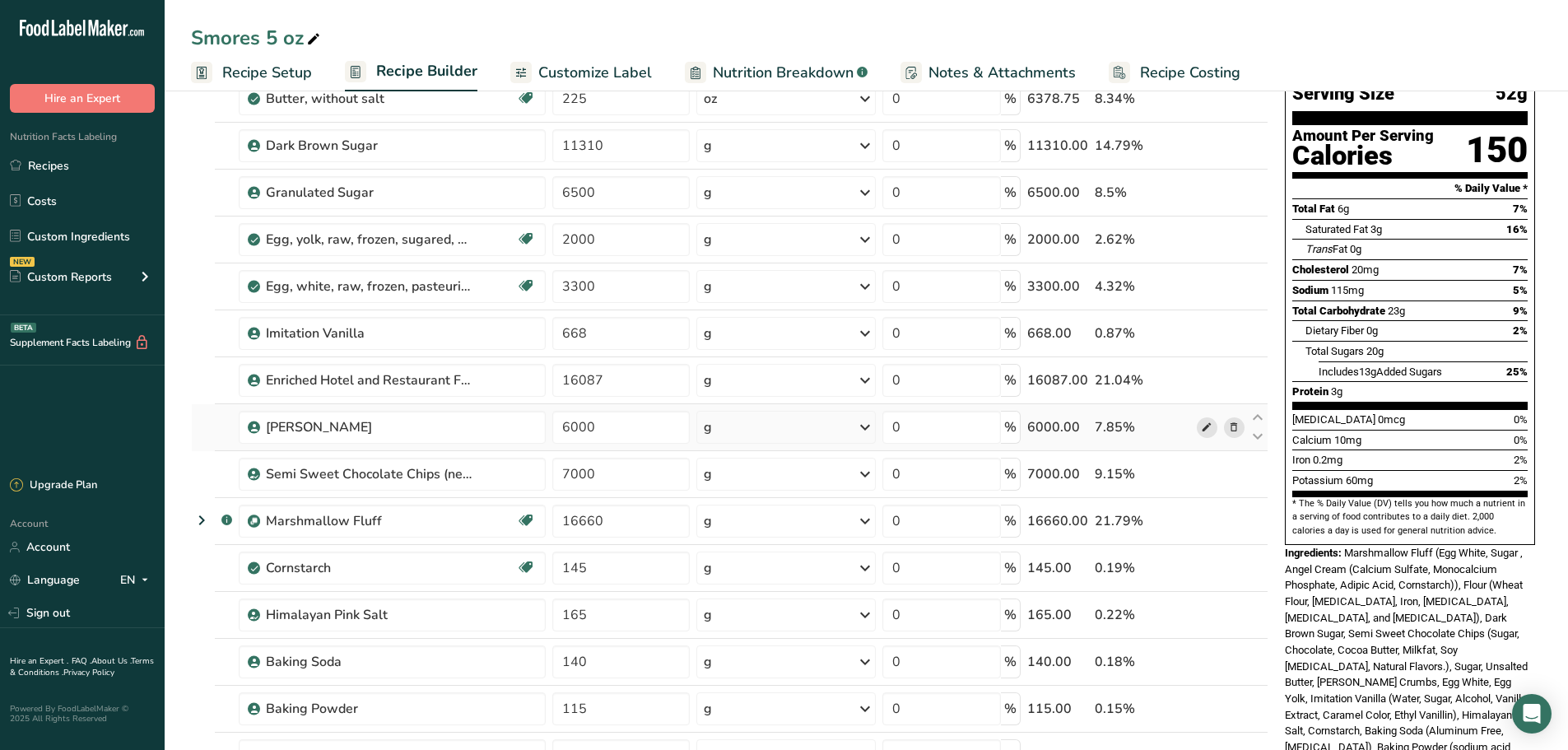
click at [1207, 432] on icon at bounding box center [1206, 427] width 11 height 18
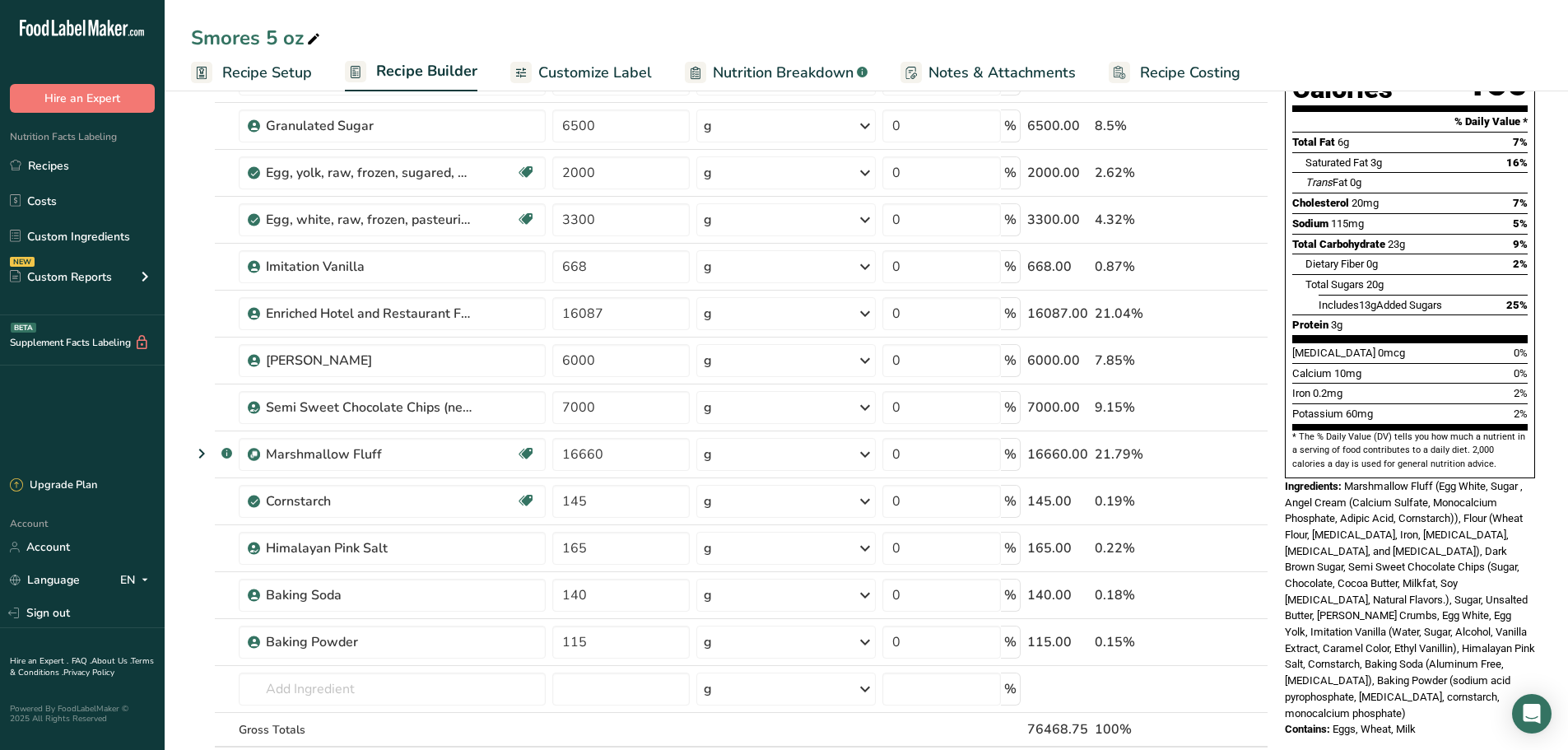
scroll to position [206, 0]
click at [190, 370] on section "Add Ingredients Manage Recipe Delete Recipe Duplicate Recipe Scale Recipe Save …" at bounding box center [866, 629] width 1403 height 1498
click at [75, 166] on link "Recipes" at bounding box center [82, 166] width 165 height 32
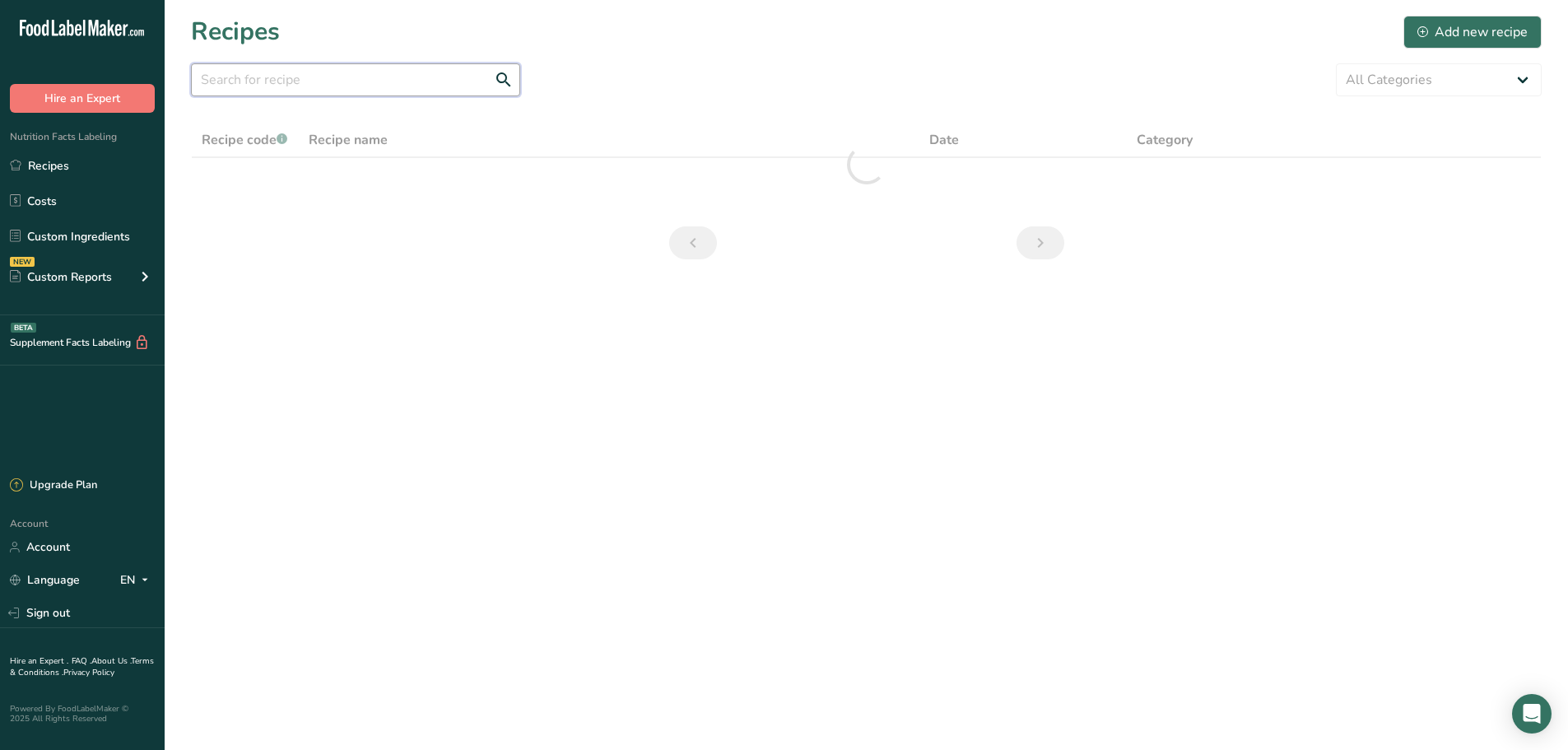
click at [323, 73] on input "text" at bounding box center [355, 80] width 329 height 33
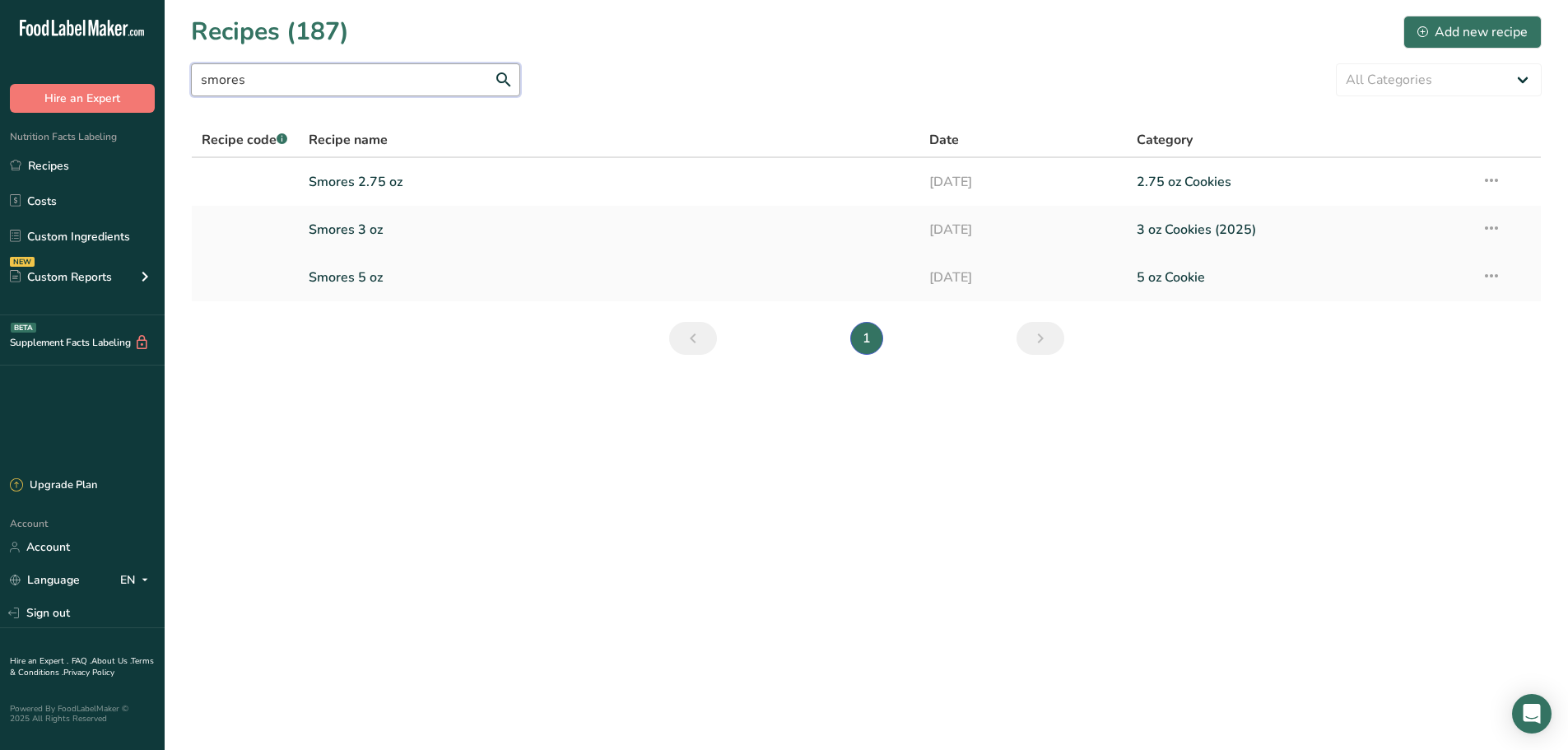
type input "smores"
click at [393, 280] on link "Smores 5 oz" at bounding box center [610, 276] width 602 height 34
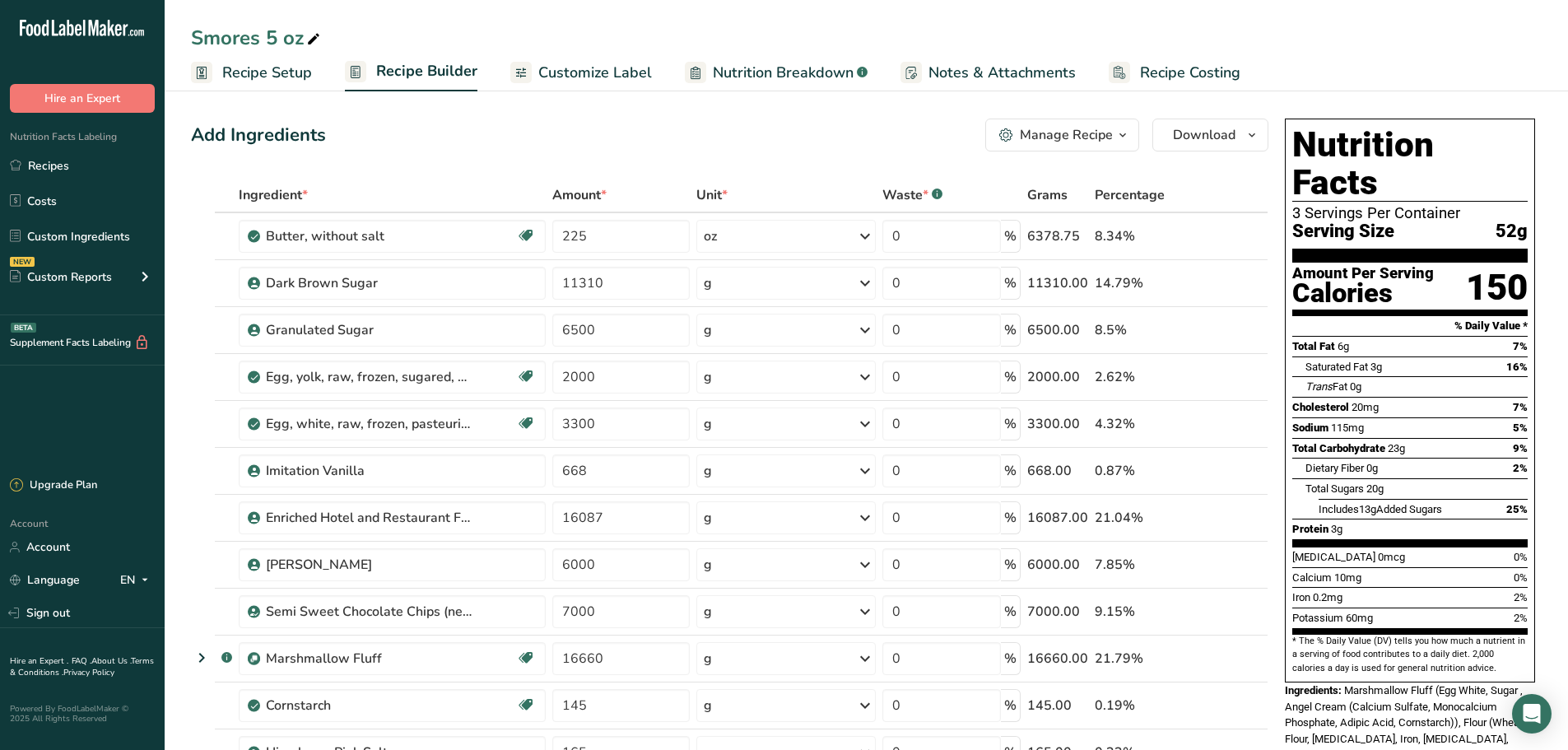
click at [1102, 135] on div "Manage Recipe" at bounding box center [1066, 135] width 93 height 20
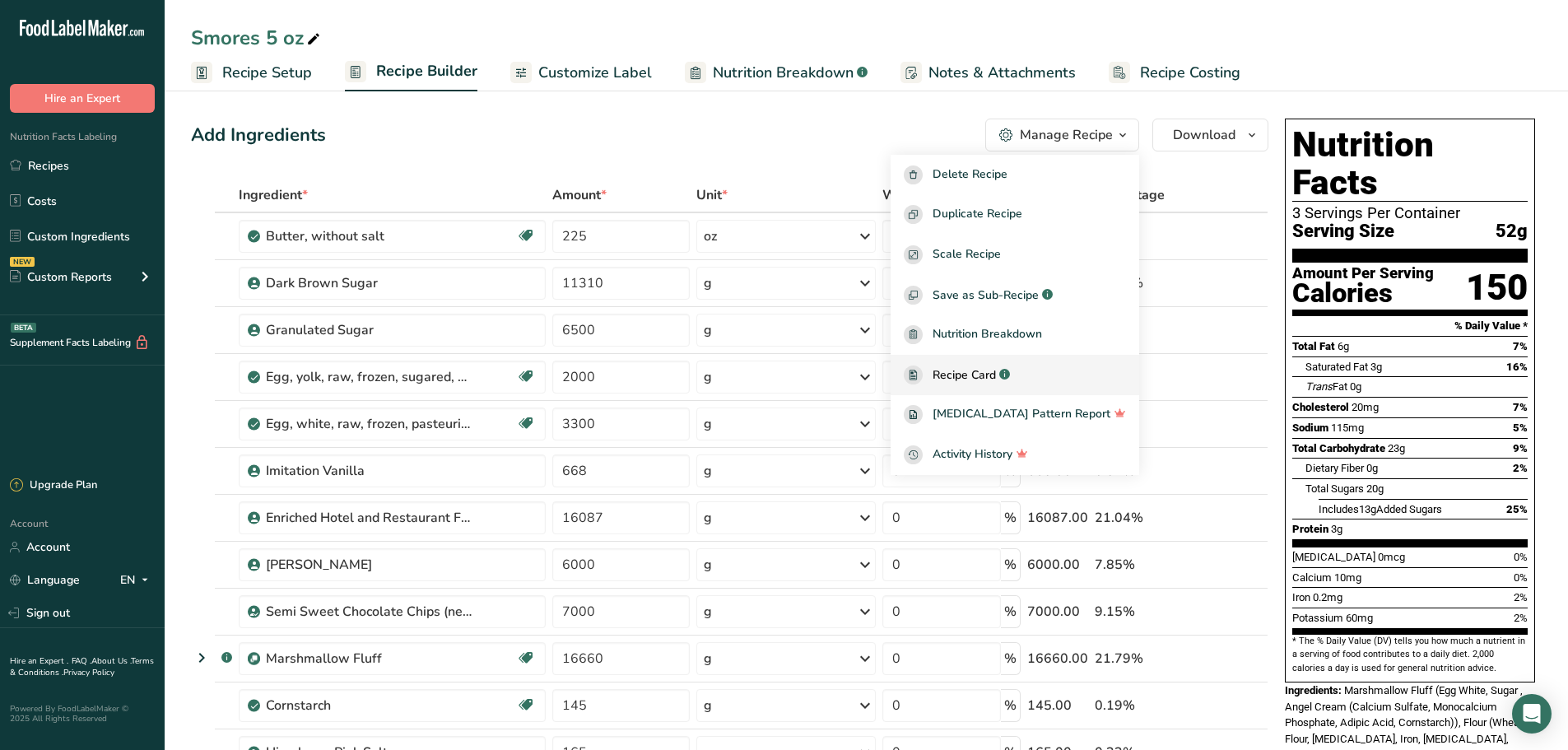
click at [1010, 379] on div ".a-a{fill:#347362;}.b-a{fill:#fff;}" at bounding box center [1003, 375] width 14 height 19
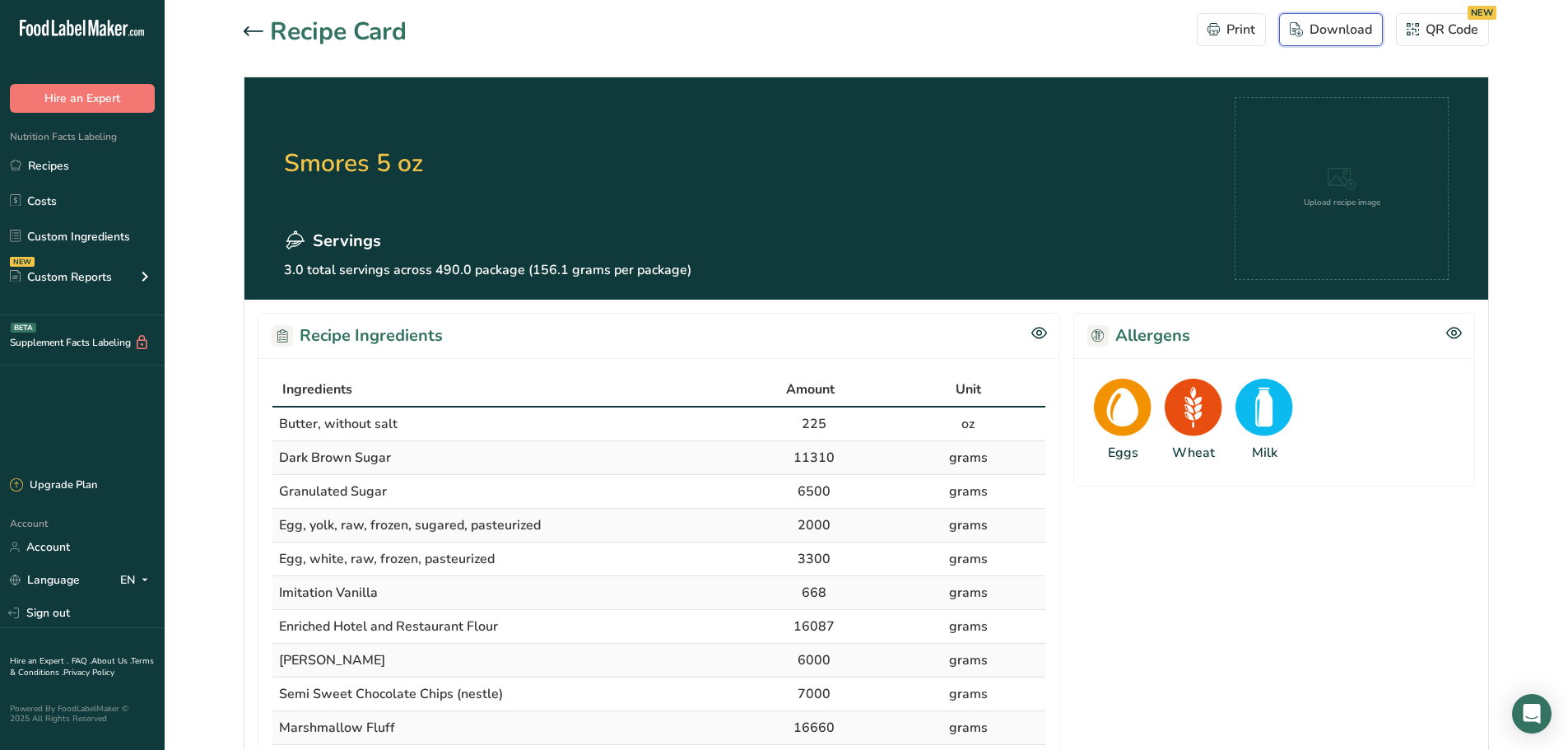
click at [1350, 36] on div "Download" at bounding box center [1331, 30] width 82 height 20
drag, startPoint x: 439, startPoint y: 45, endPoint x: 402, endPoint y: 33, distance: 38.9
click at [419, 36] on div "Recipe Card Print Download QR Code NEW" at bounding box center [866, 32] width 1245 height 37
click at [283, 33] on h1 "Recipe Card" at bounding box center [339, 32] width 137 height 37
click at [244, 33] on icon at bounding box center [254, 31] width 20 height 10
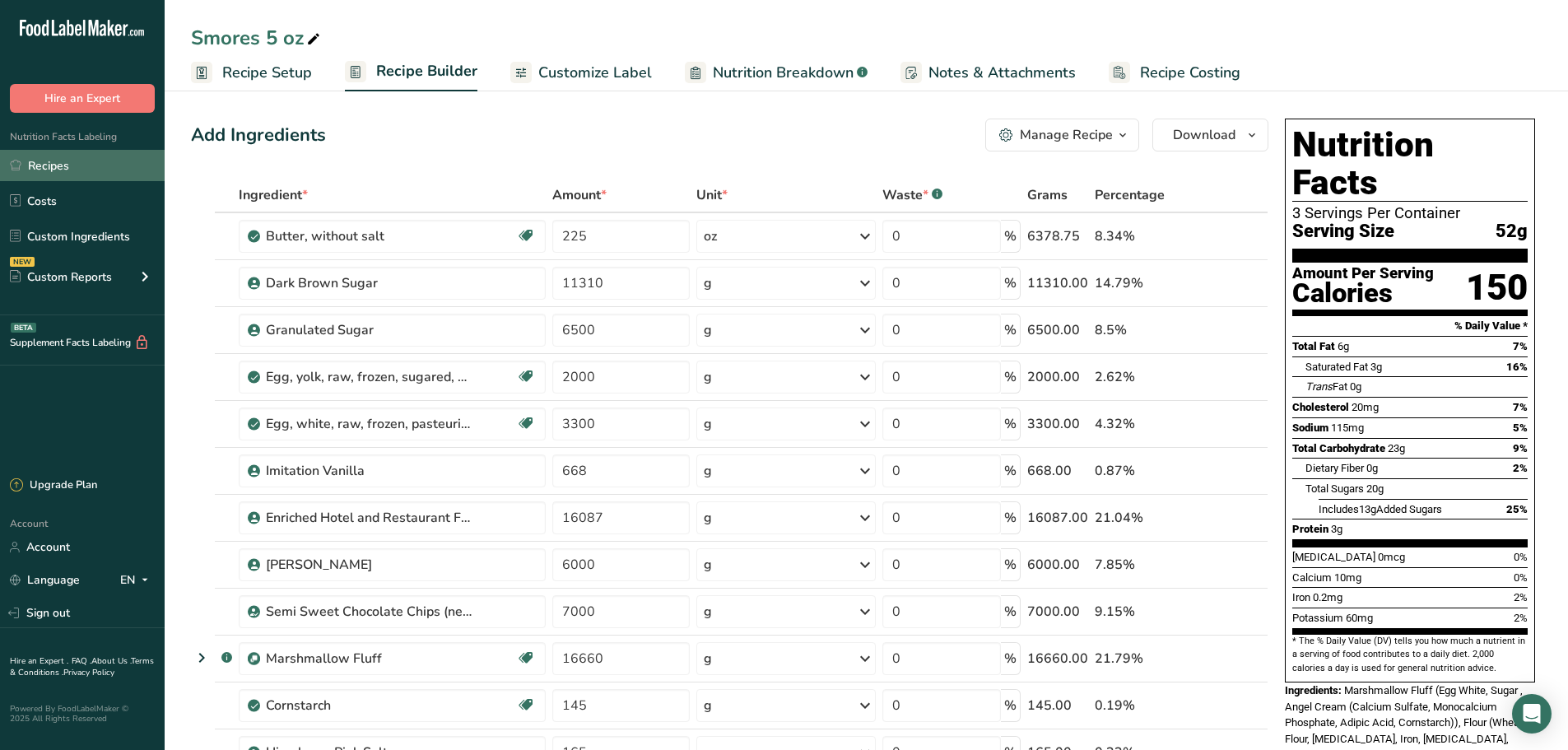
click at [74, 161] on link "Recipes" at bounding box center [82, 166] width 165 height 32
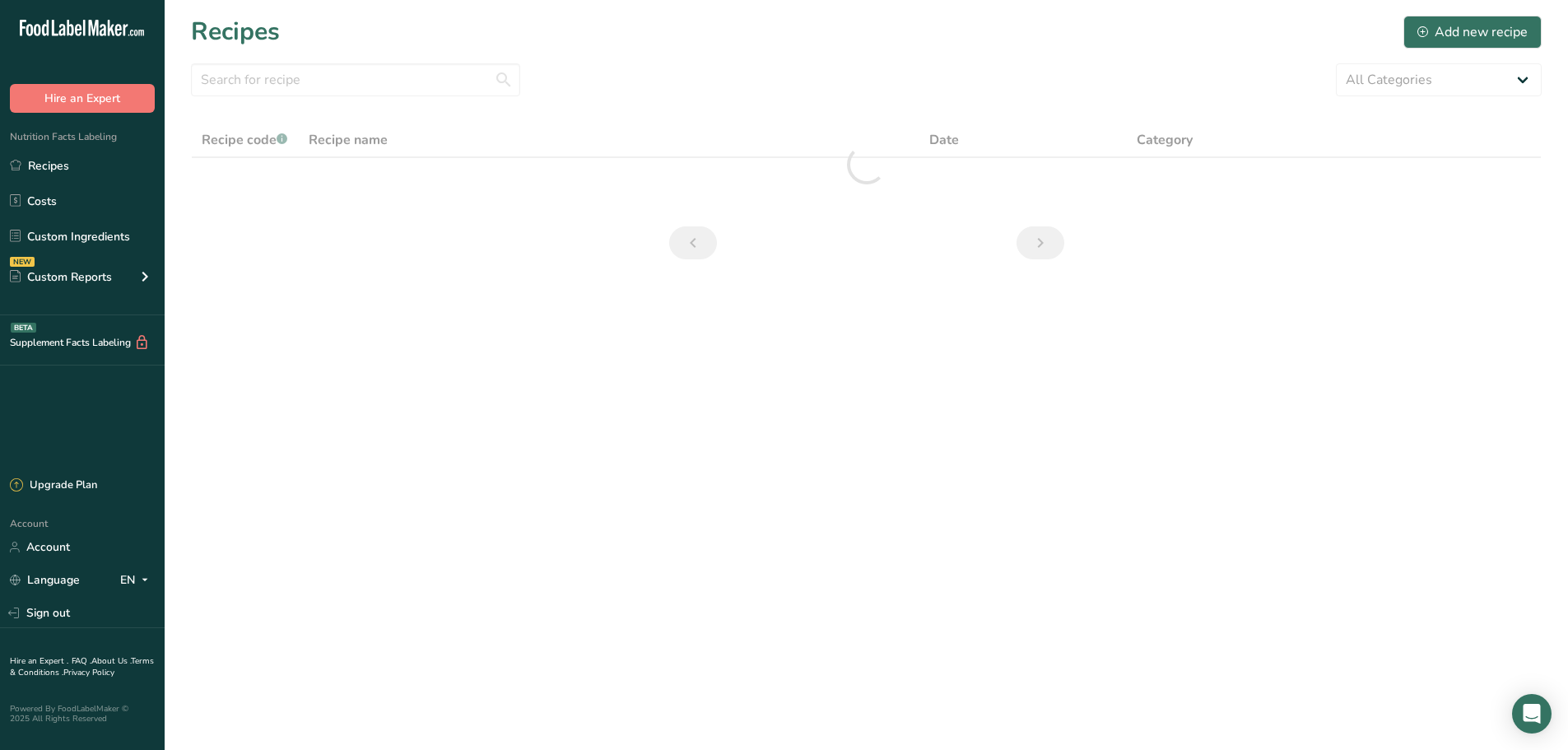
click at [1434, 60] on section "Recipes Add new recipe All Categories 1.4 oz Mini Cookie 2.75 oz Cookies 3 oz C…" at bounding box center [866, 142] width 1403 height 285
drag, startPoint x: 1434, startPoint y: 60, endPoint x: 1432, endPoint y: 74, distance: 14.1
click at [1434, 61] on section "Recipes Add new recipe All Categories 1.4 oz Mini Cookie 2.75 oz Cookies 3 oz C…" at bounding box center [866, 142] width 1403 height 285
click at [1432, 74] on select "All Categories 1.4 oz Mini Cookie 2.75 oz Cookies 3 oz Cookies (2025) 5 oz Cook…" at bounding box center [1438, 80] width 206 height 33
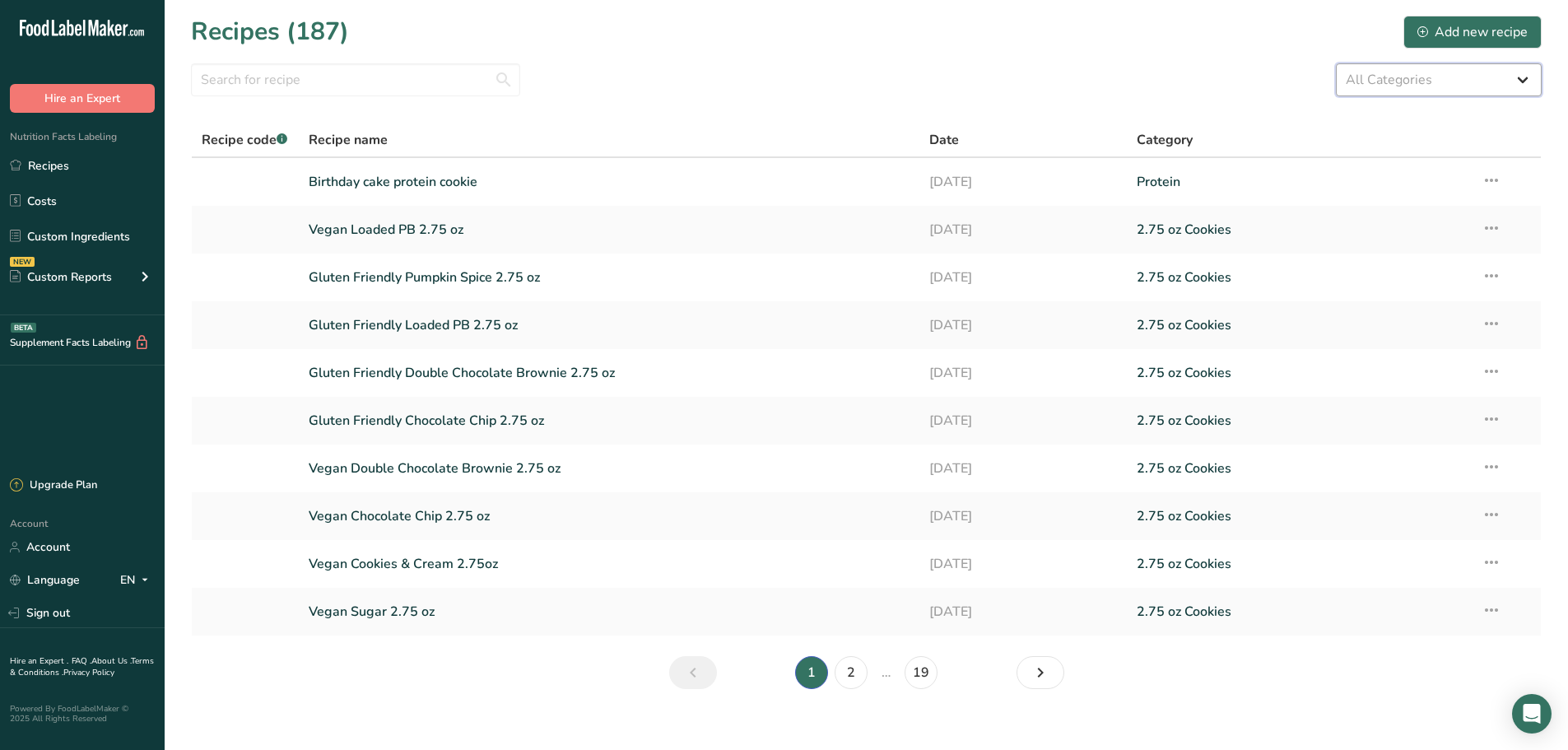
select select "2463"
click at [1335, 63] on select "All Categories 1.4 oz Mini Cookie 2.75 oz Cookies 3 oz Cookies (2025) 5 oz Cook…" at bounding box center [1438, 80] width 206 height 33
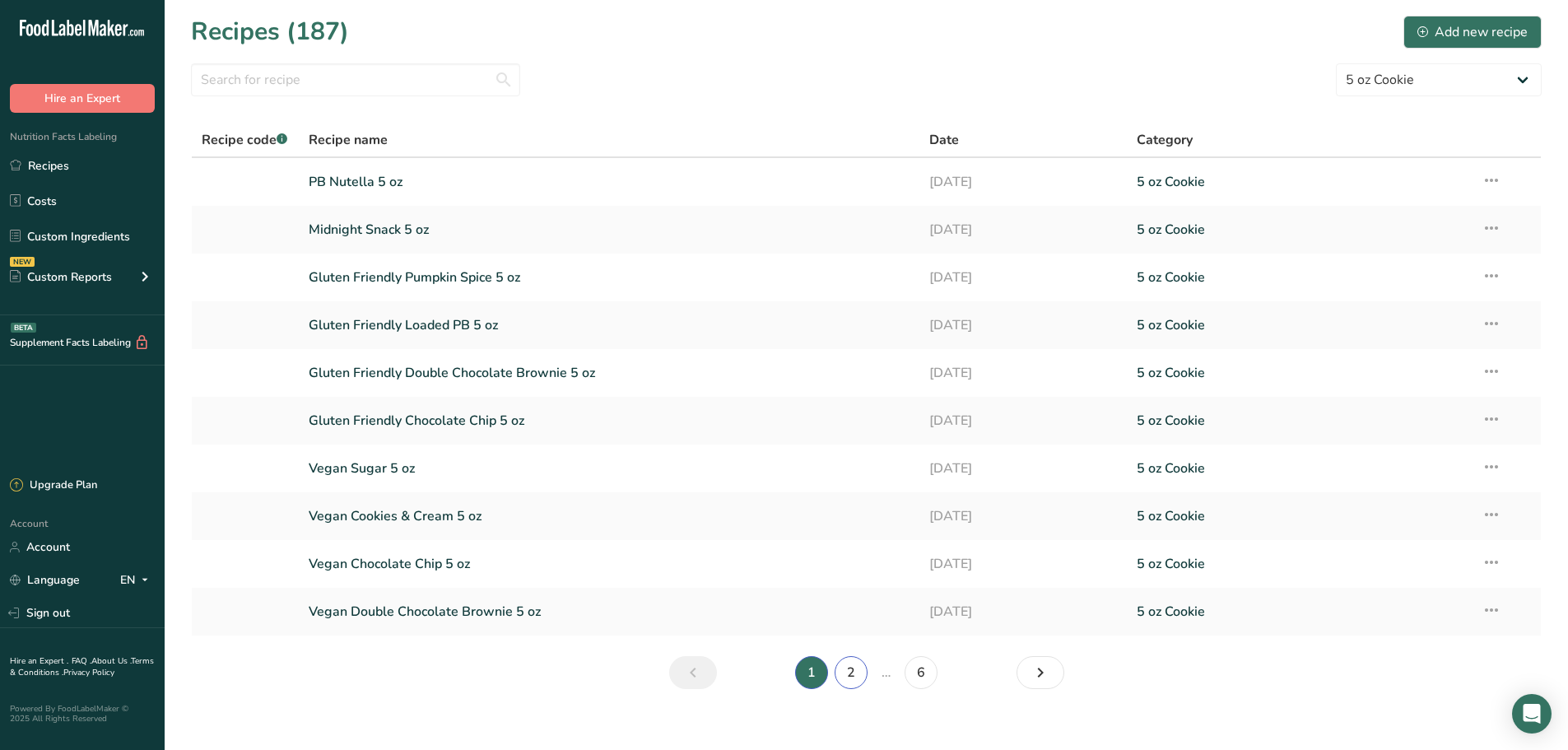
click at [856, 676] on link "2" at bounding box center [851, 673] width 33 height 33
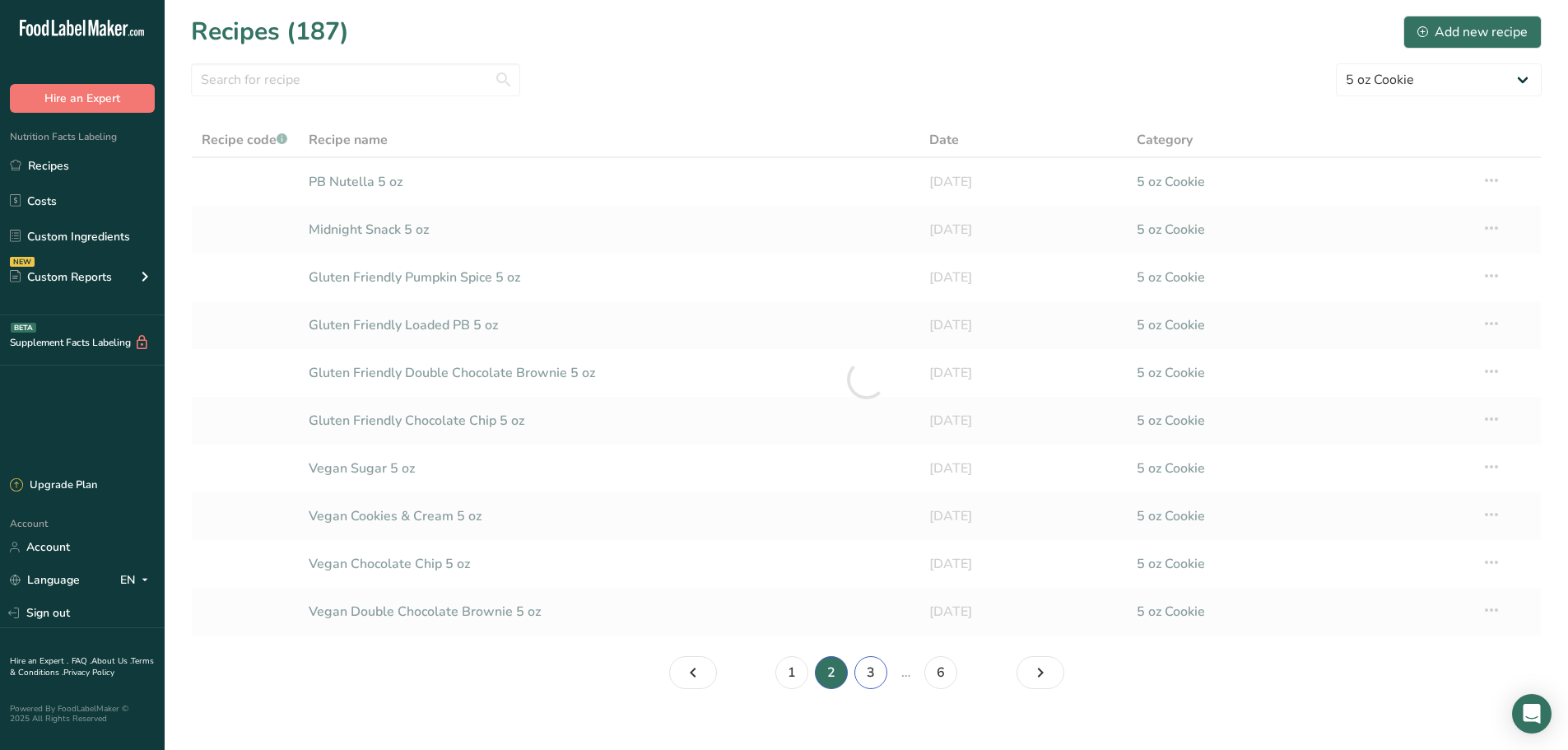
click at [877, 671] on link "3" at bounding box center [871, 673] width 33 height 33
click at [897, 673] on link "4" at bounding box center [887, 673] width 33 height 33
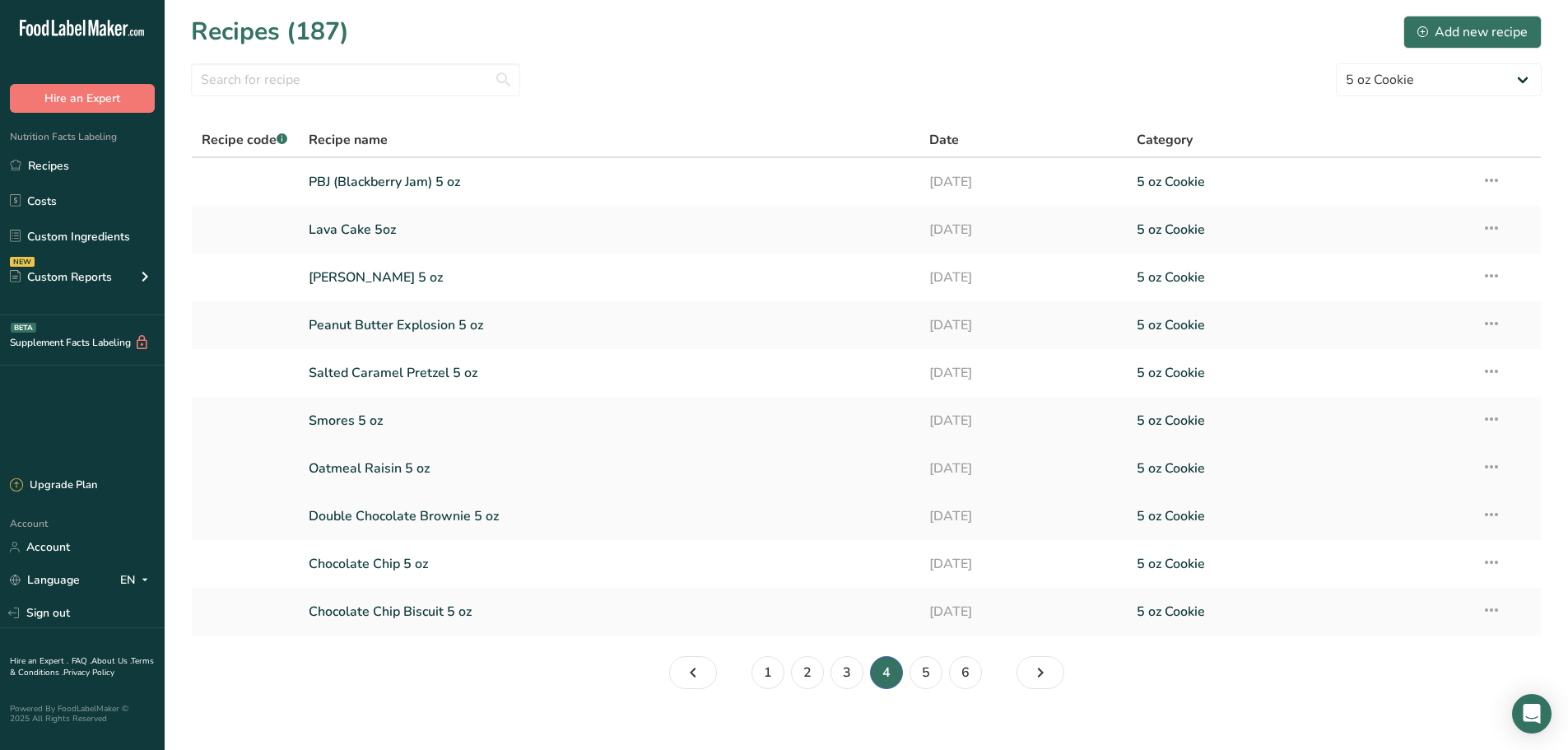
click at [422, 473] on link "Oatmeal Raisin 5 oz" at bounding box center [610, 468] width 602 height 34
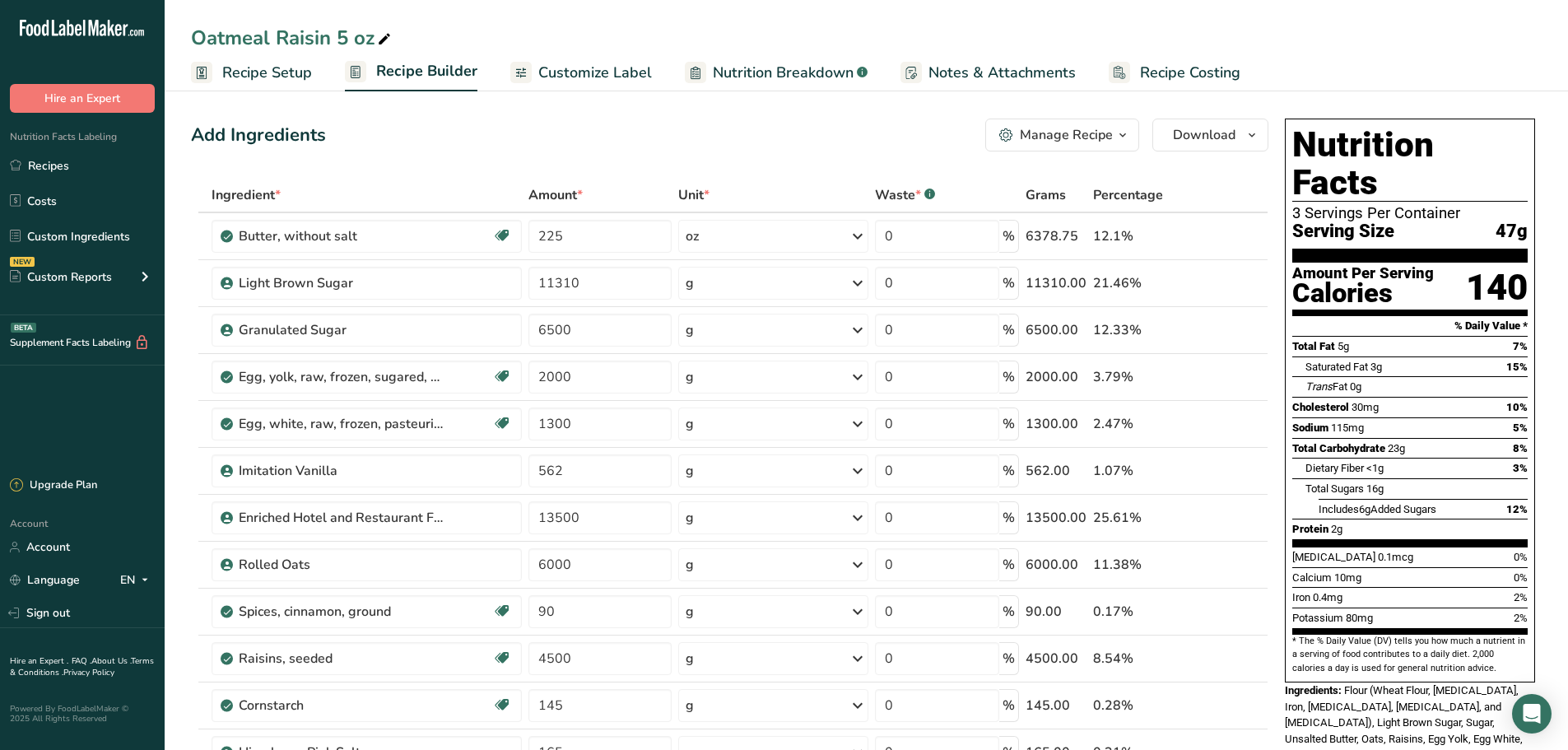
click at [1113, 132] on span "button" at bounding box center [1122, 135] width 20 height 20
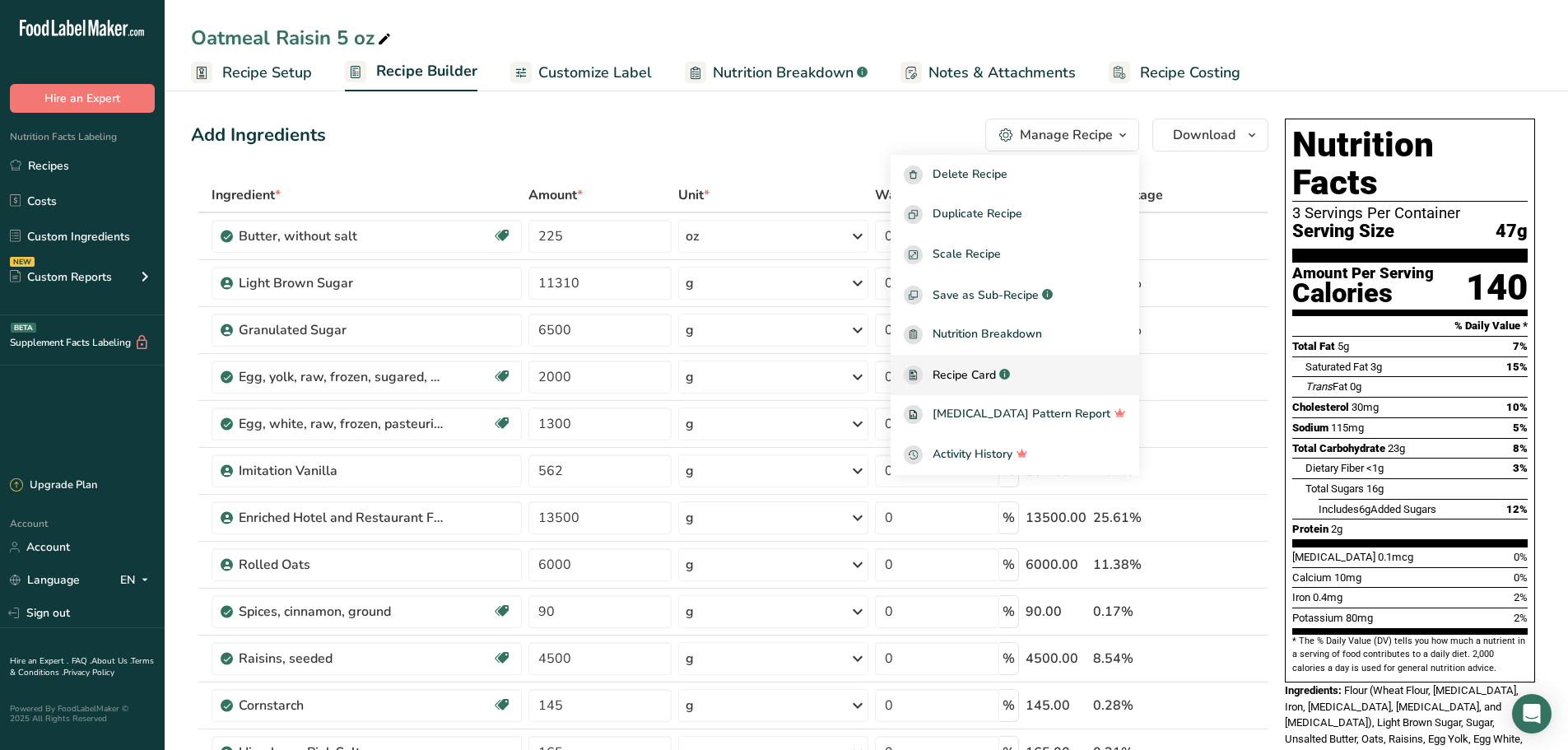
click at [996, 380] on span "Recipe Card" at bounding box center [964, 375] width 63 height 18
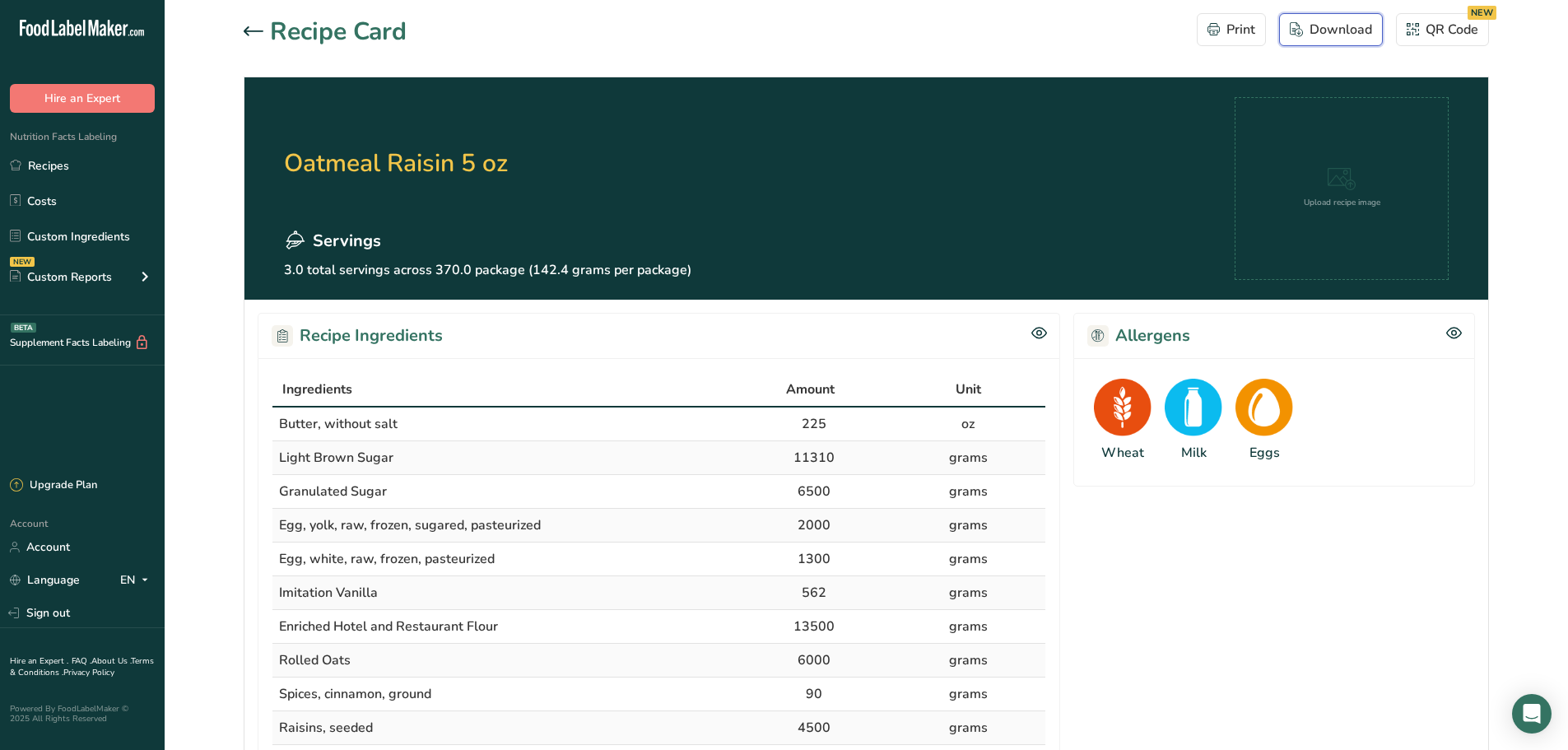
click at [1373, 25] on button "Download" at bounding box center [1331, 30] width 104 height 33
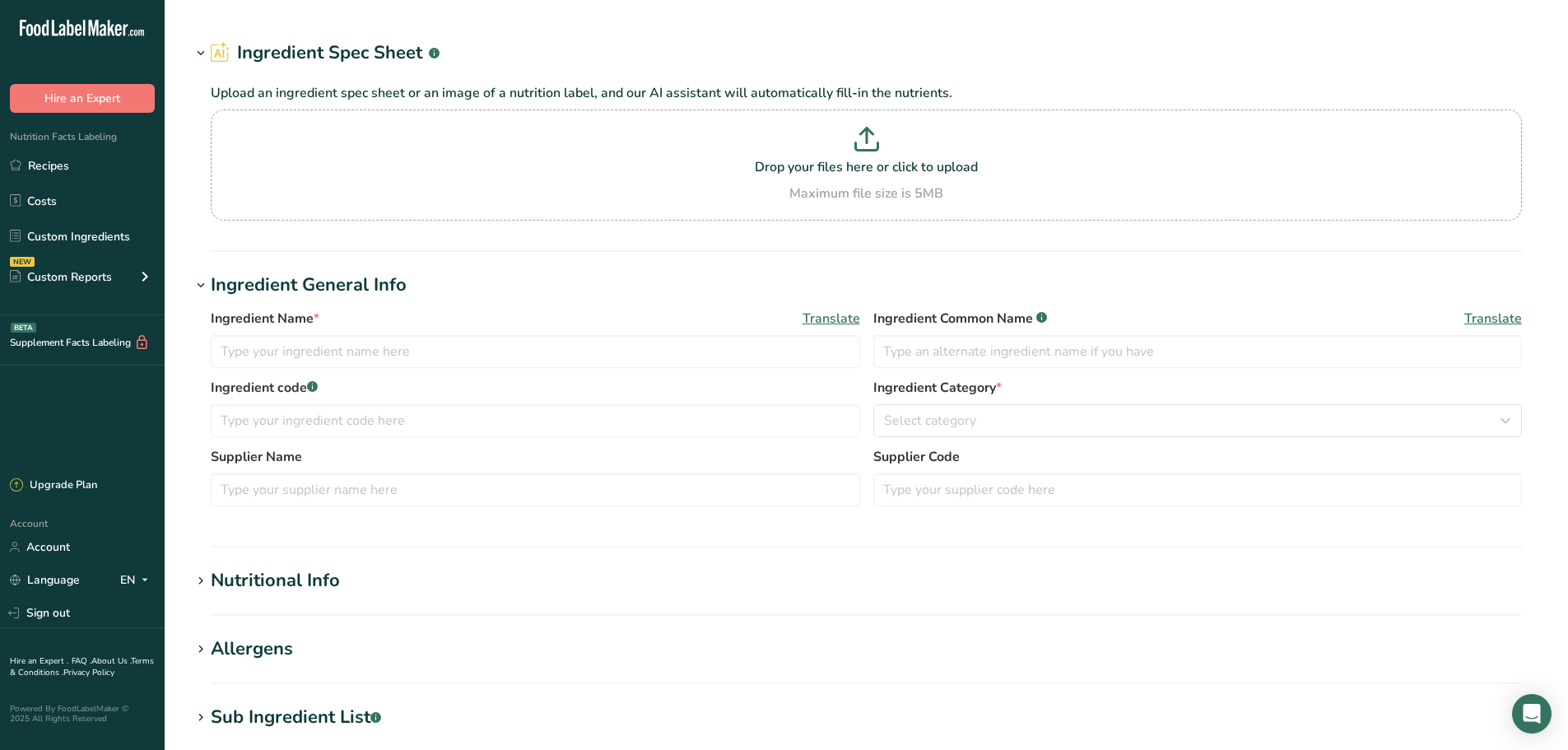
type input "[PERSON_NAME]"
type input "Sysco"
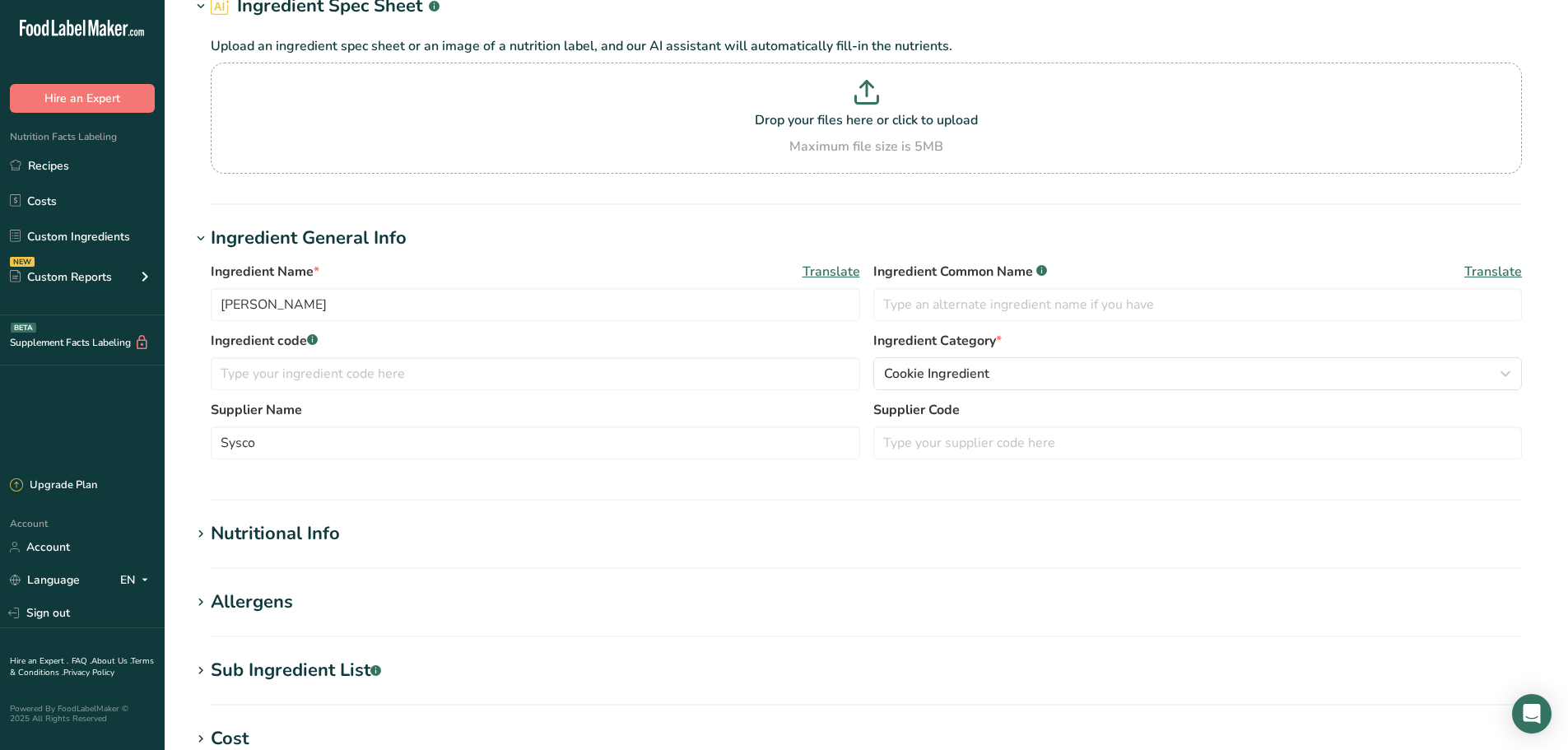
scroll to position [206, 0]
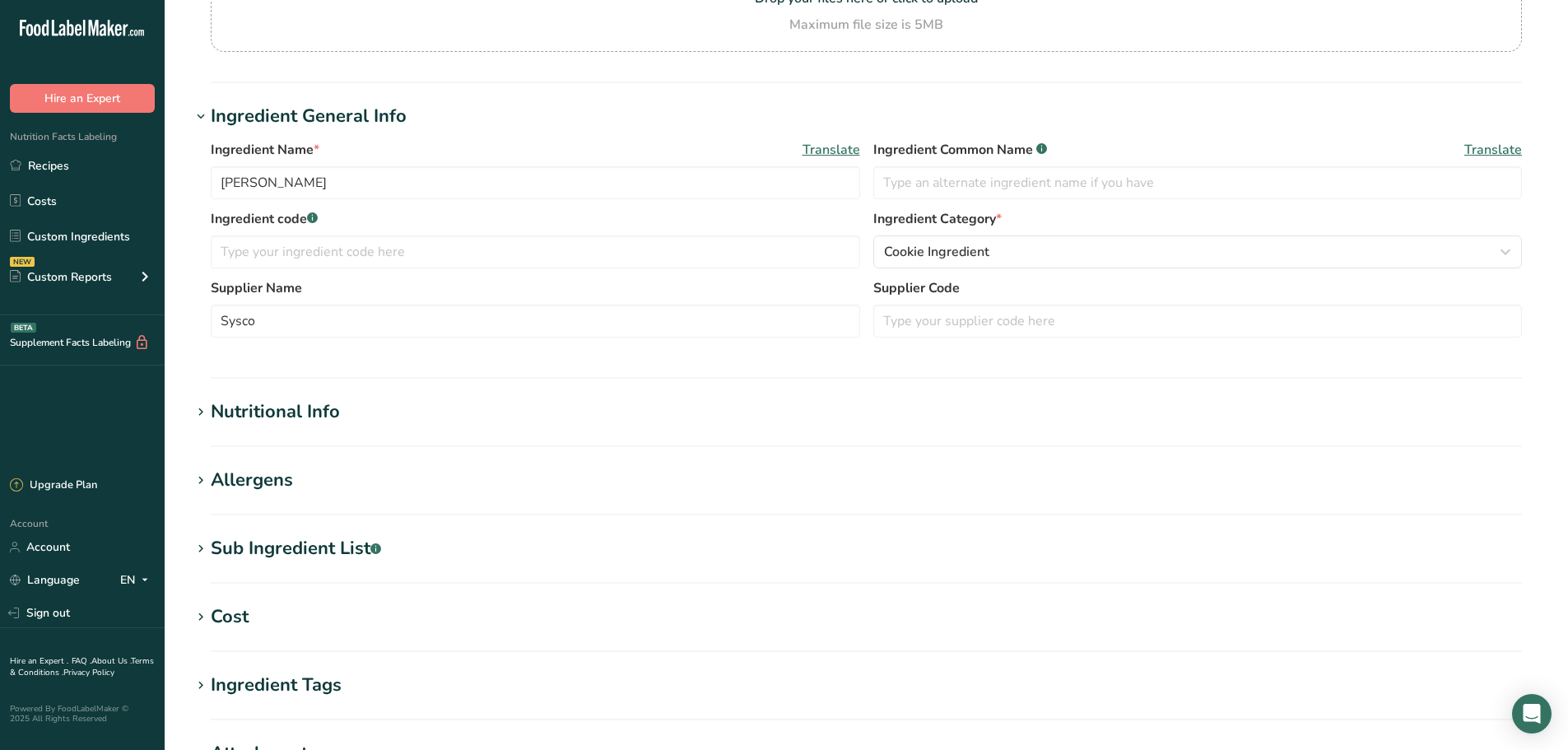
click at [300, 411] on div "Nutritional Info" at bounding box center [275, 411] width 129 height 27
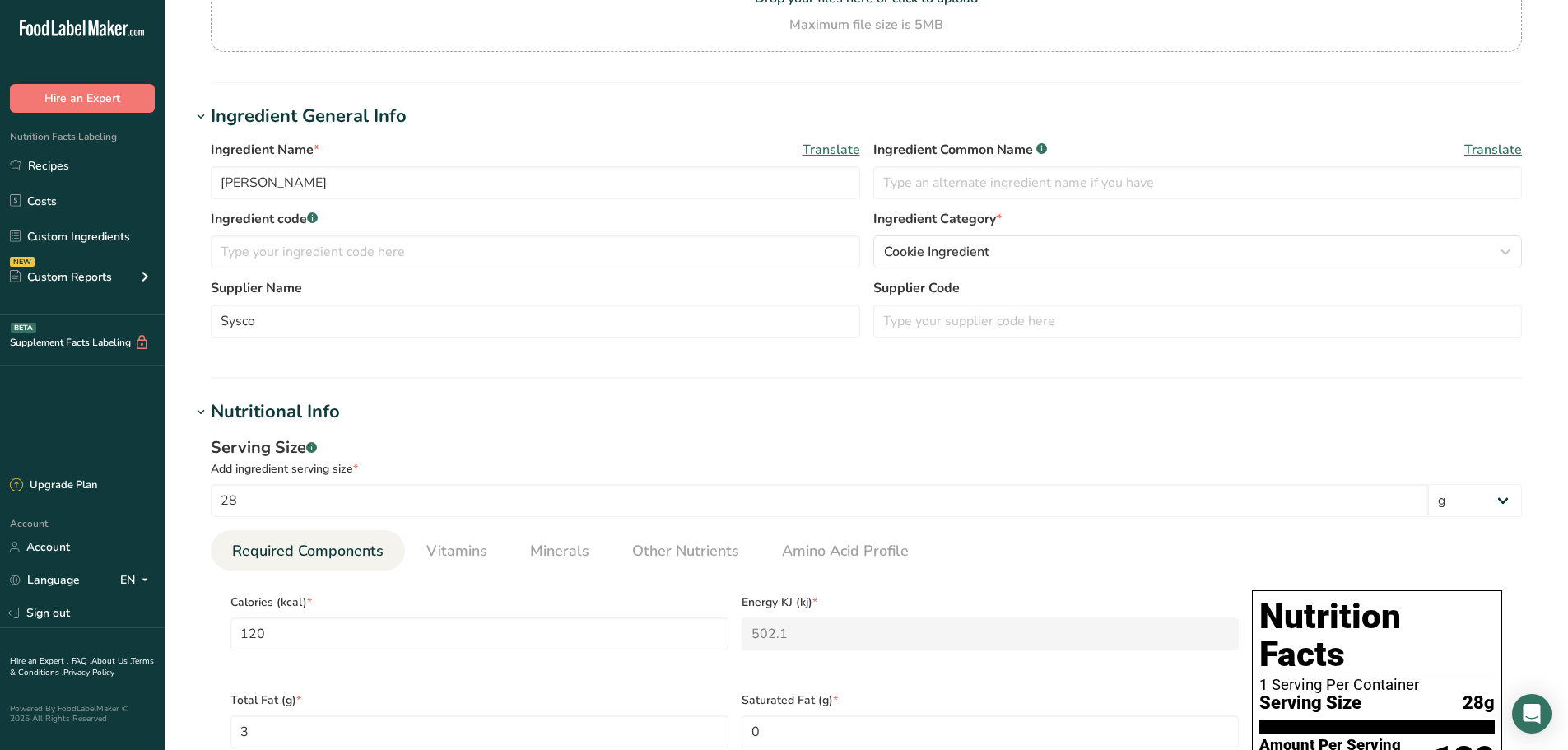
click at [300, 411] on div "Nutritional Info" at bounding box center [275, 411] width 129 height 27
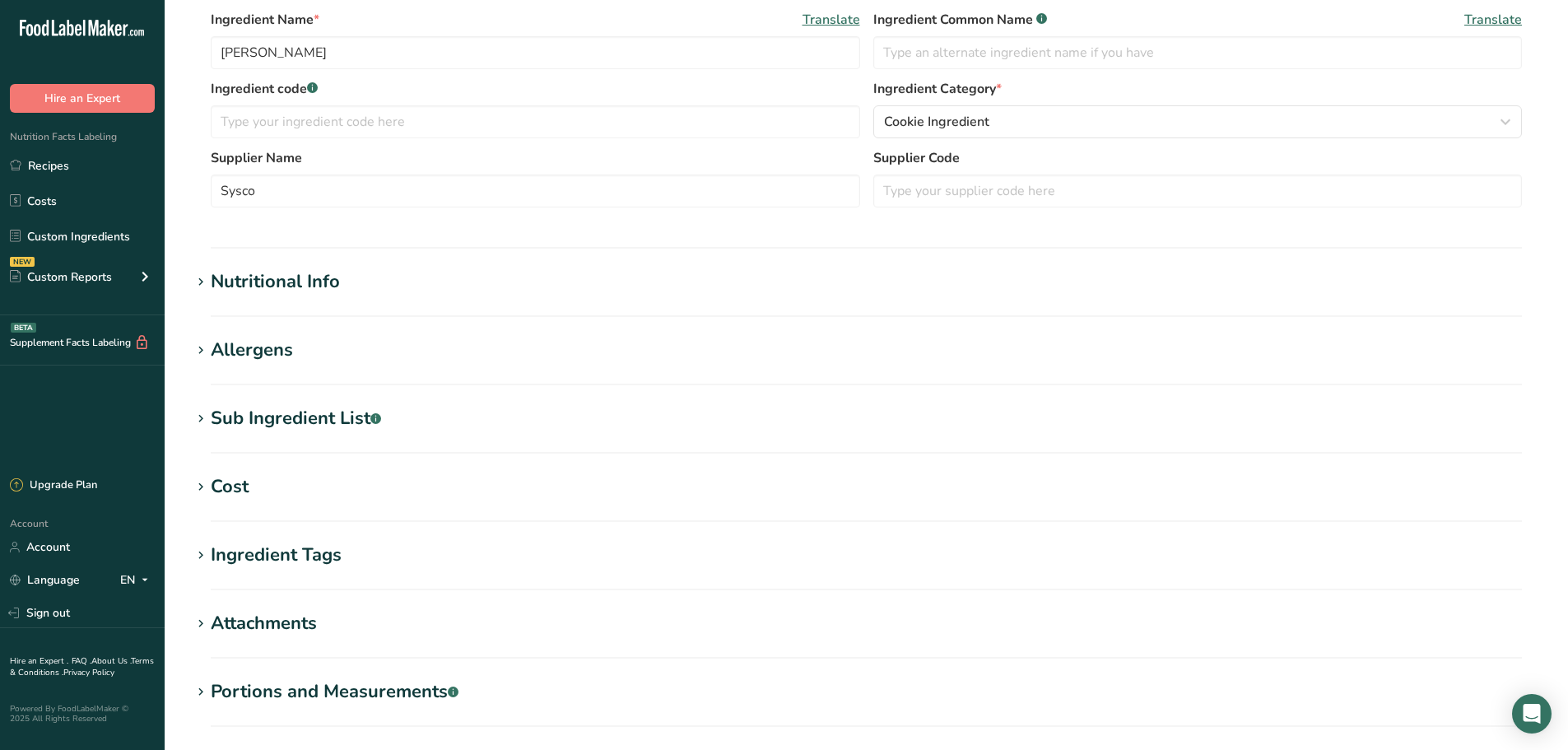
scroll to position [480, 0]
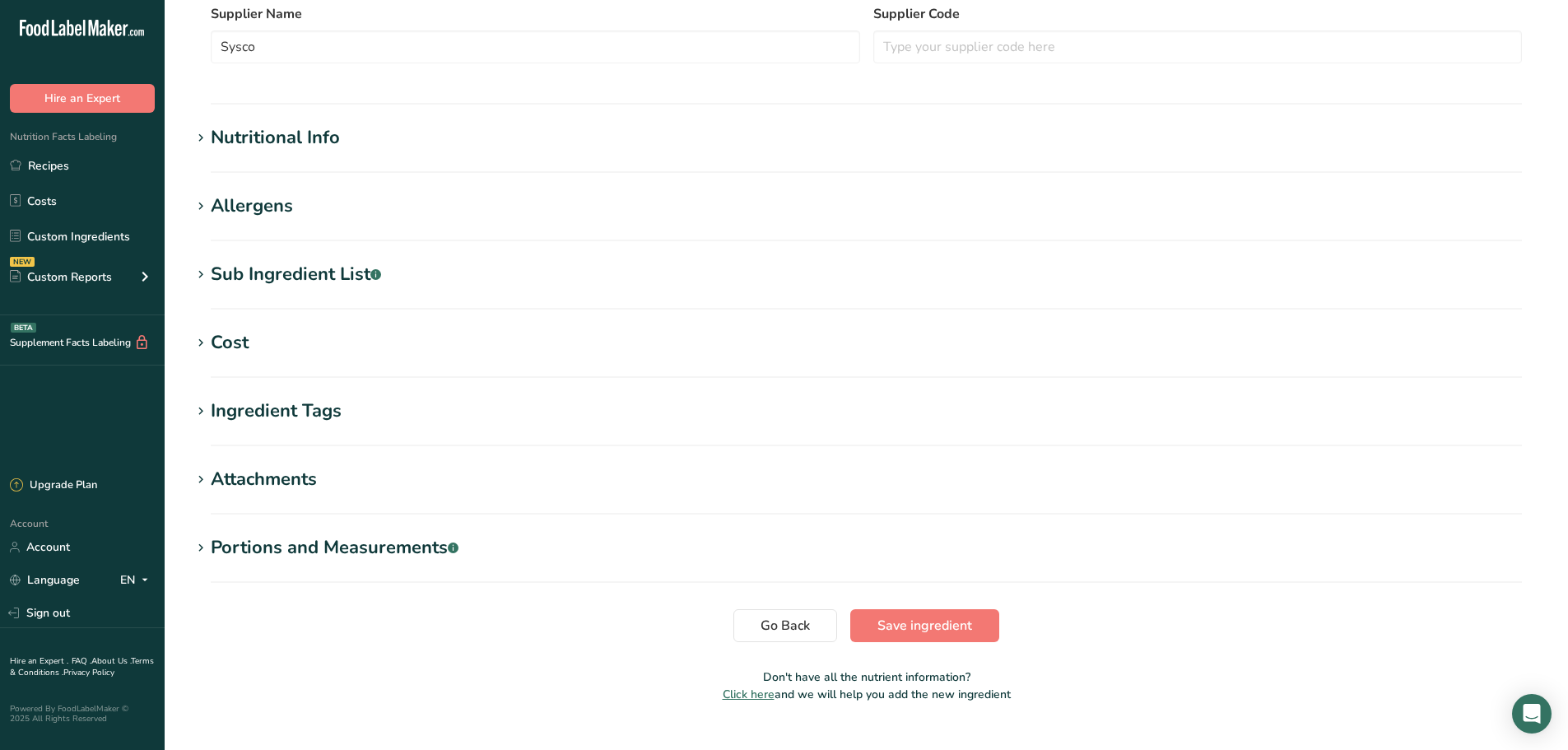
click at [307, 281] on div "Sub Ingredient List .a-a{fill:#347362;}.b-a{fill:#fff;}" at bounding box center [296, 274] width 170 height 27
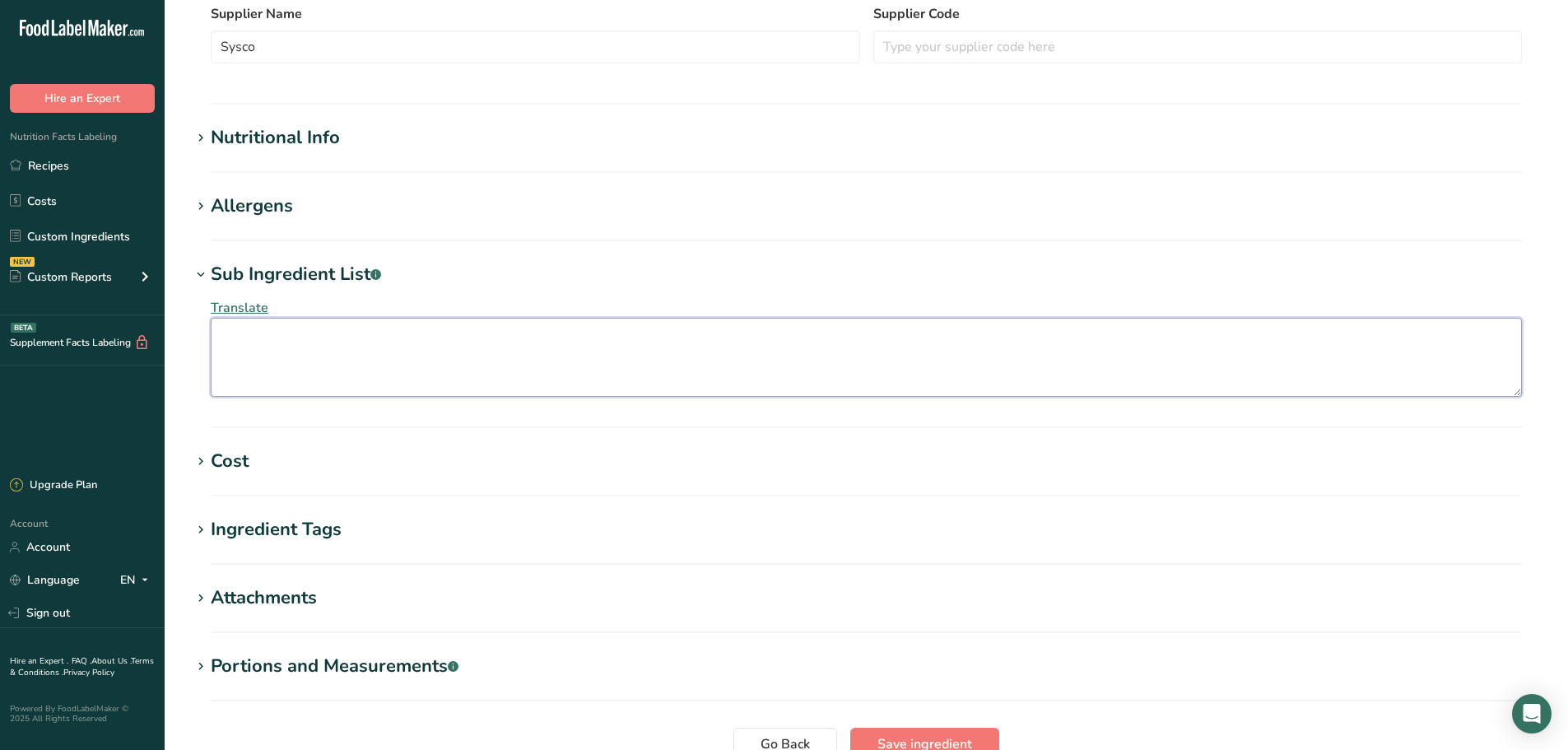
click at [393, 365] on textarea at bounding box center [866, 357] width 1311 height 79
paste textarea "[PERSON_NAME], ENRICHED FLOUR (WHEAT FLOUR, [MEDICAL_DATA], REDUCED IRON, [MEDI…"
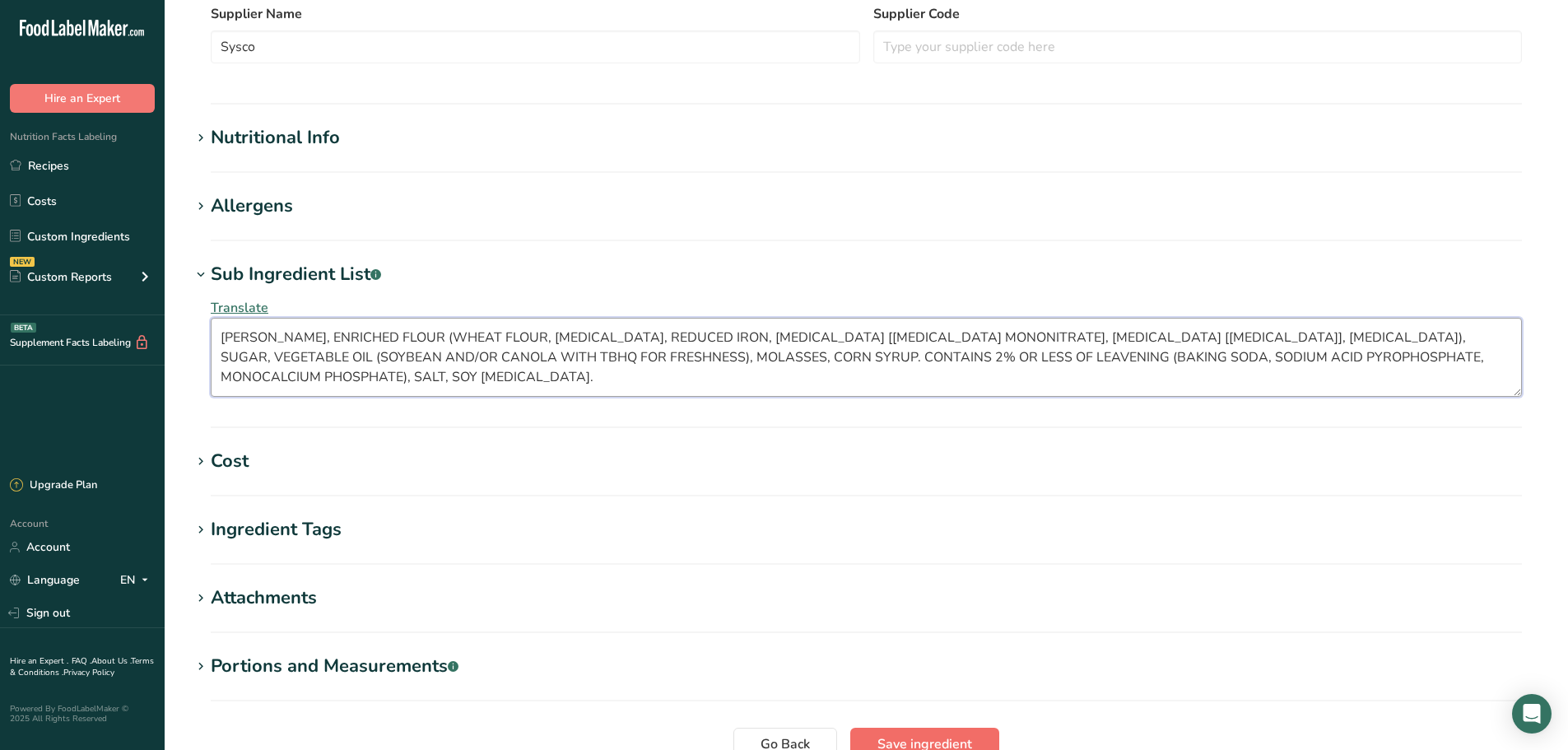
type textarea "[PERSON_NAME], ENRICHED FLOUR (WHEAT FLOUR, [MEDICAL_DATA], REDUCED IRON, [MEDI…"
click at [923, 739] on span "Save ingredient" at bounding box center [925, 744] width 95 height 20
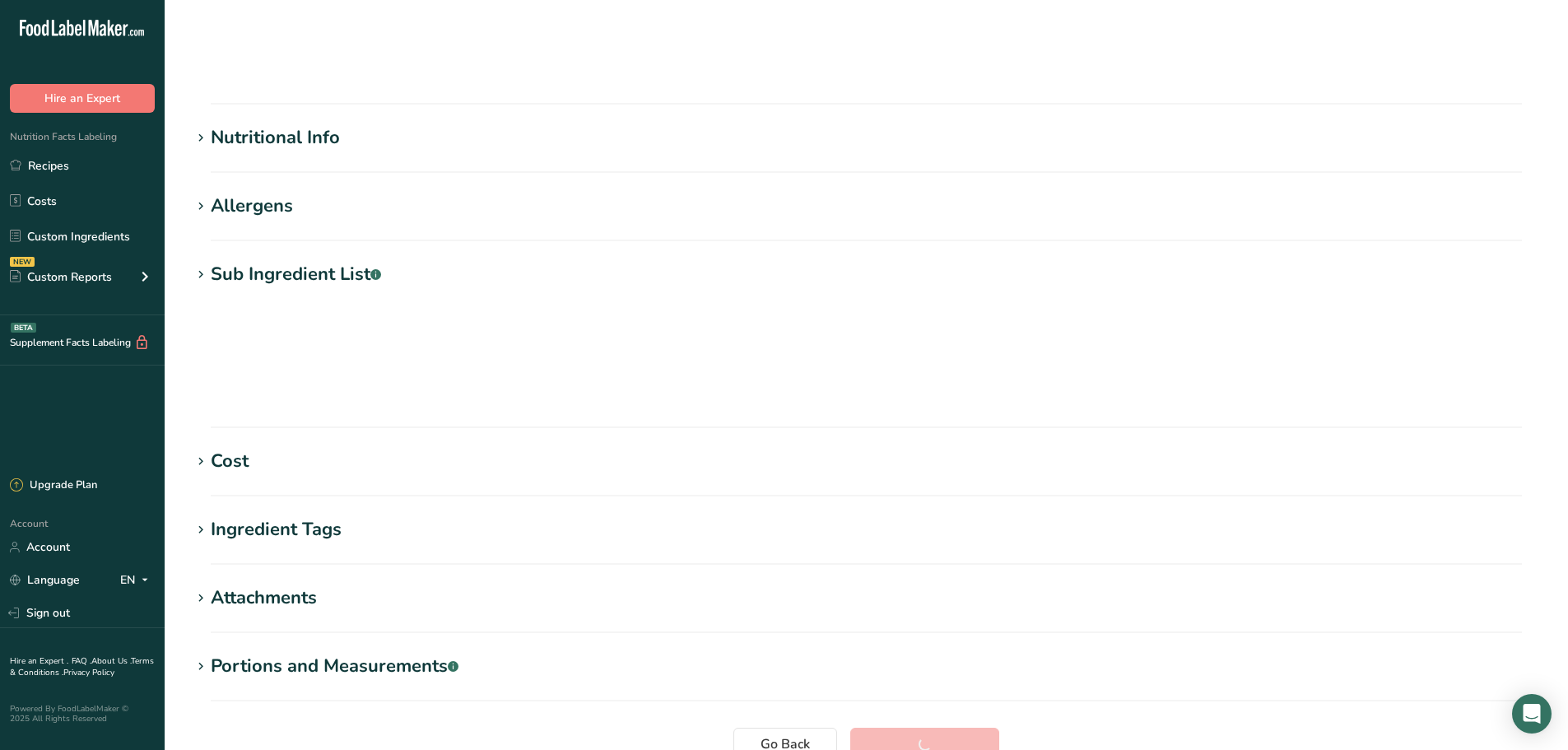
scroll to position [121, 0]
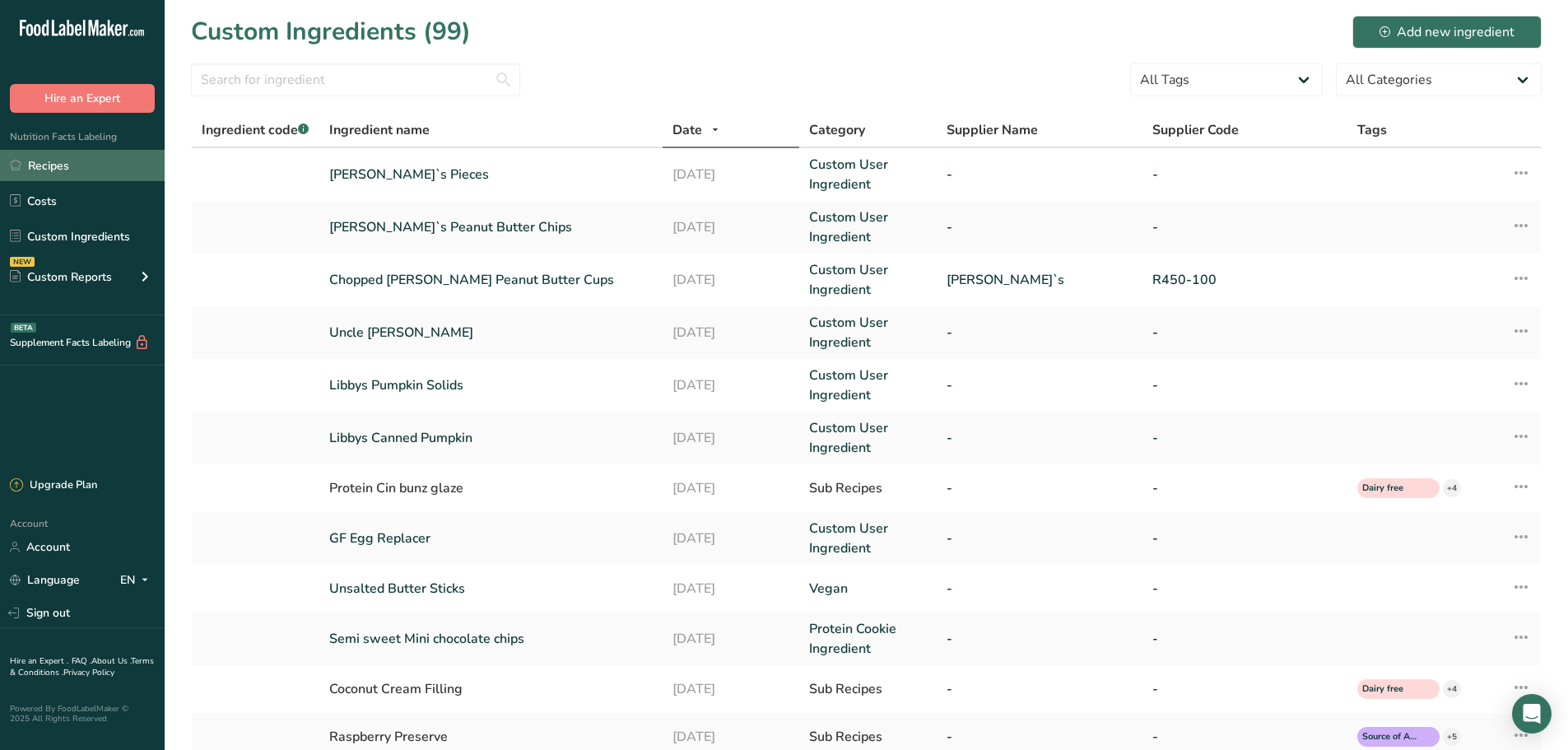
click at [79, 168] on link "Recipes" at bounding box center [82, 166] width 165 height 32
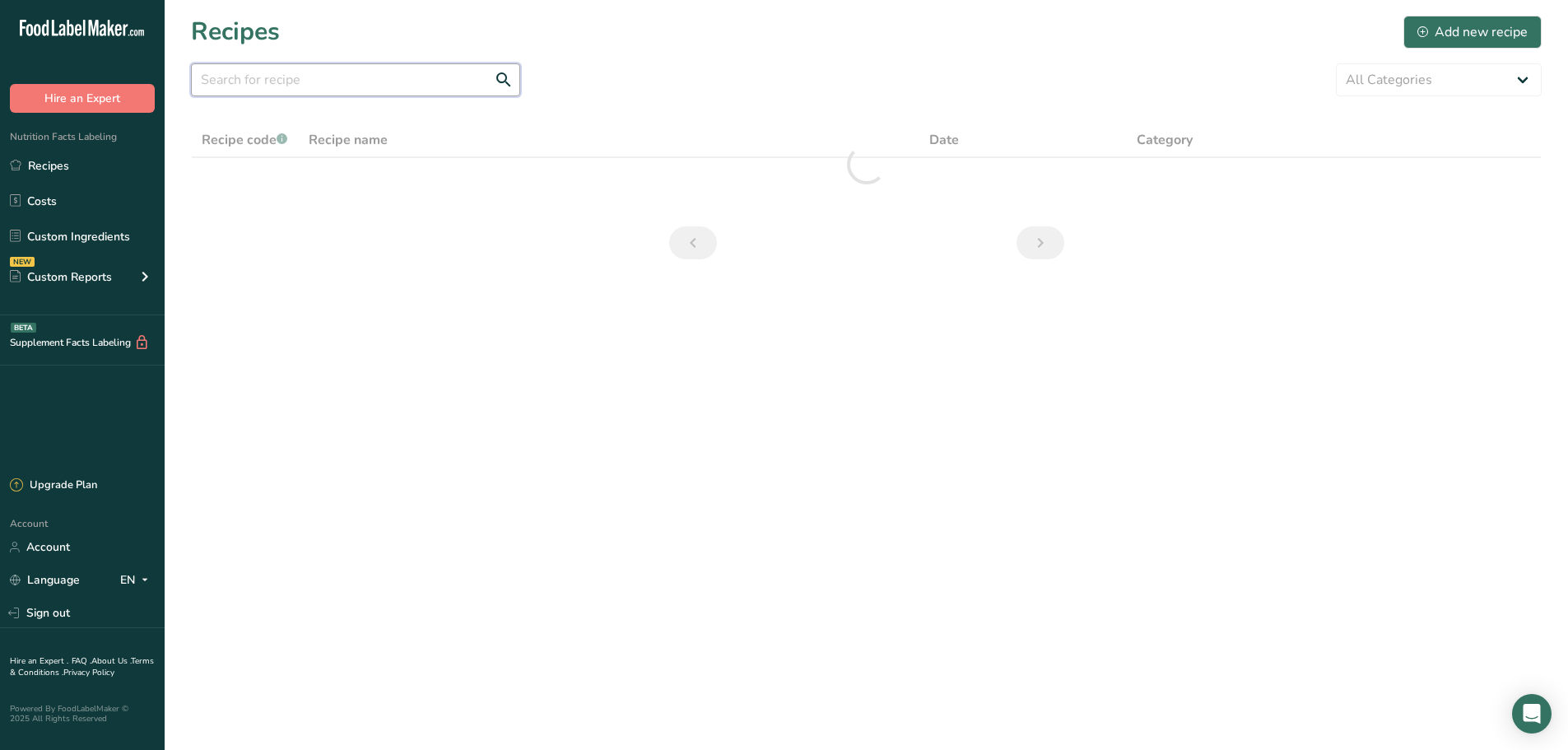
click at [354, 74] on input "text" at bounding box center [355, 80] width 329 height 33
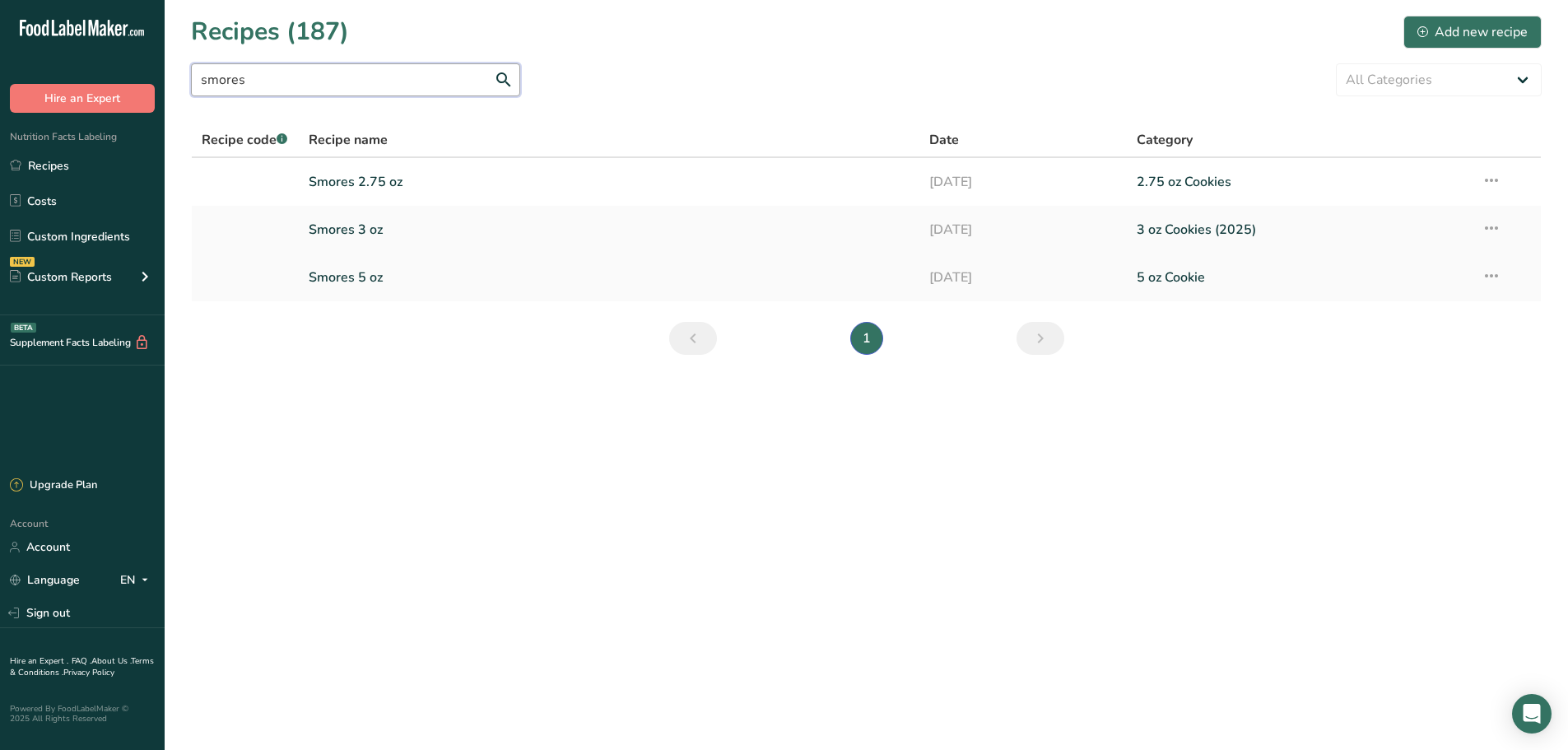
type input "smores"
click at [349, 280] on link "Smores 5 oz" at bounding box center [610, 276] width 602 height 34
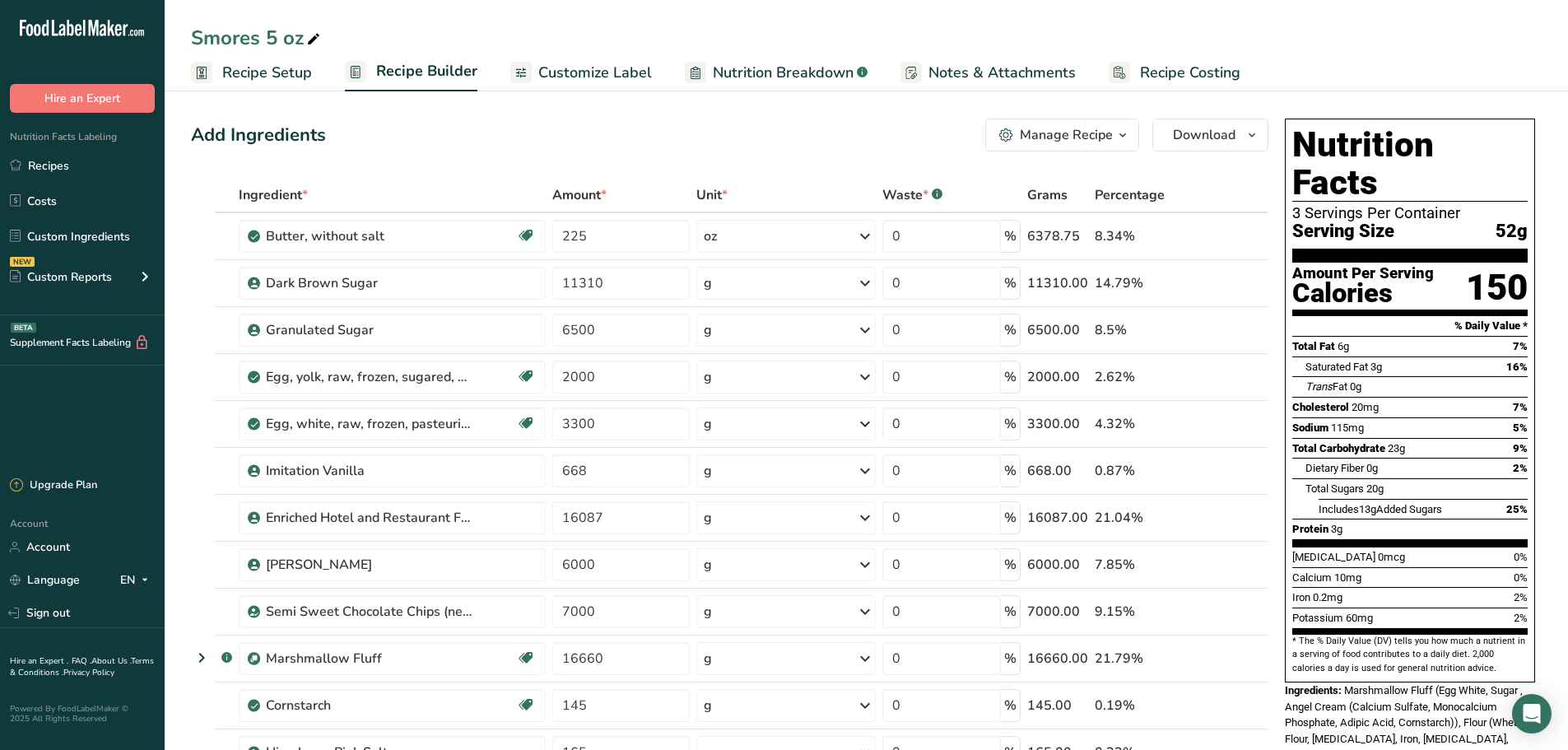
click at [1093, 141] on div "Manage Recipe" at bounding box center [1066, 135] width 93 height 20
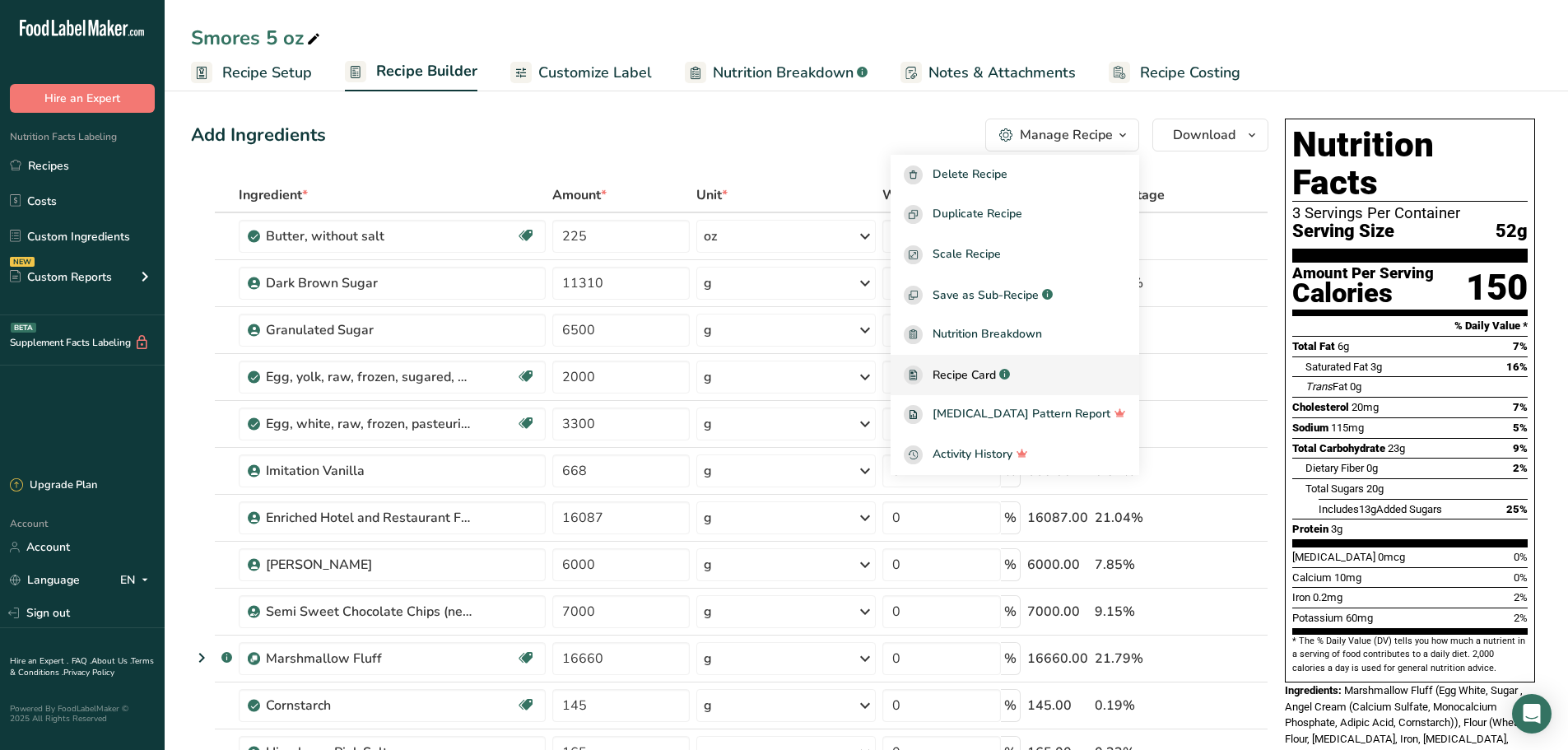
click at [996, 372] on span "Recipe Card" at bounding box center [964, 375] width 63 height 18
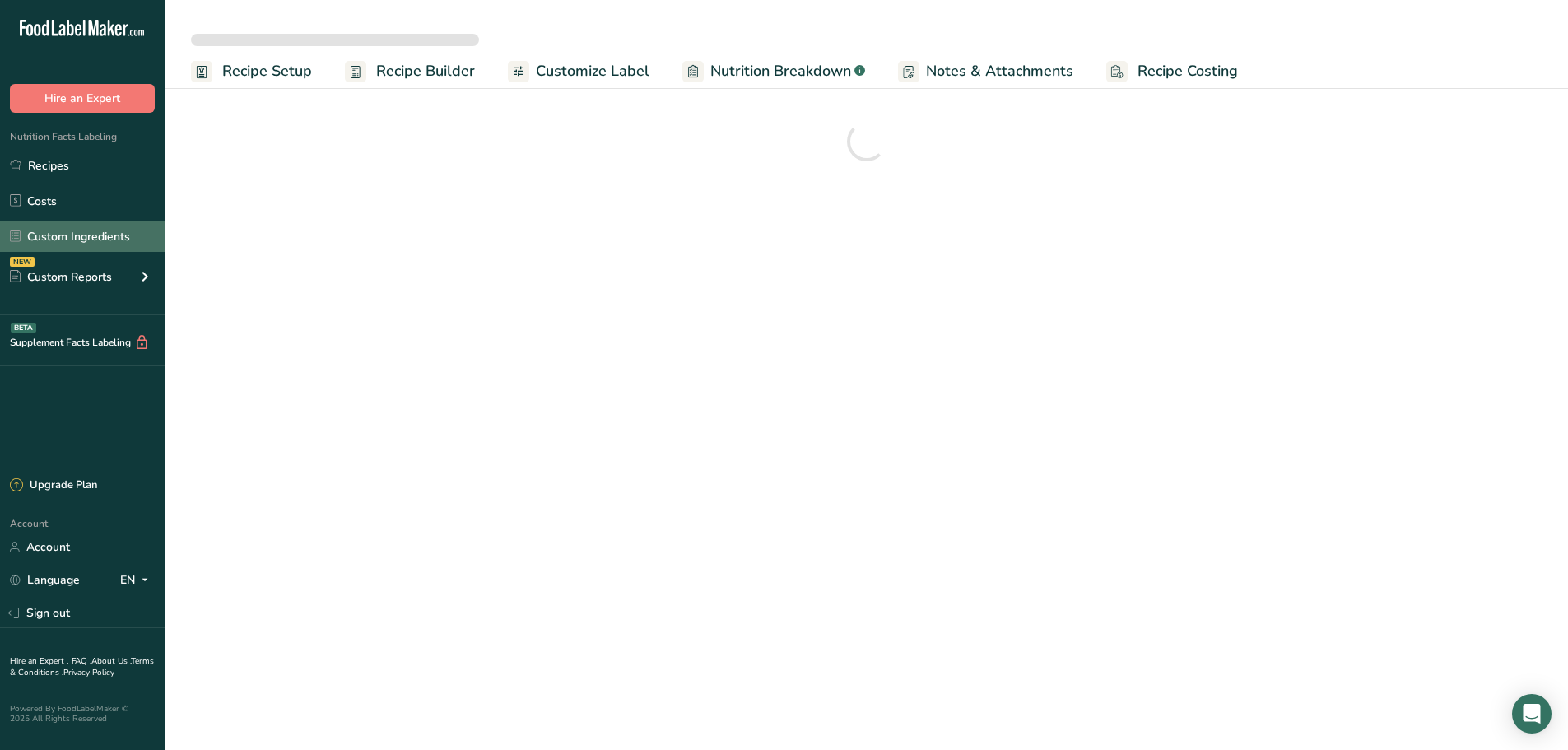
click at [131, 232] on link "Custom Ingredients" at bounding box center [82, 236] width 165 height 32
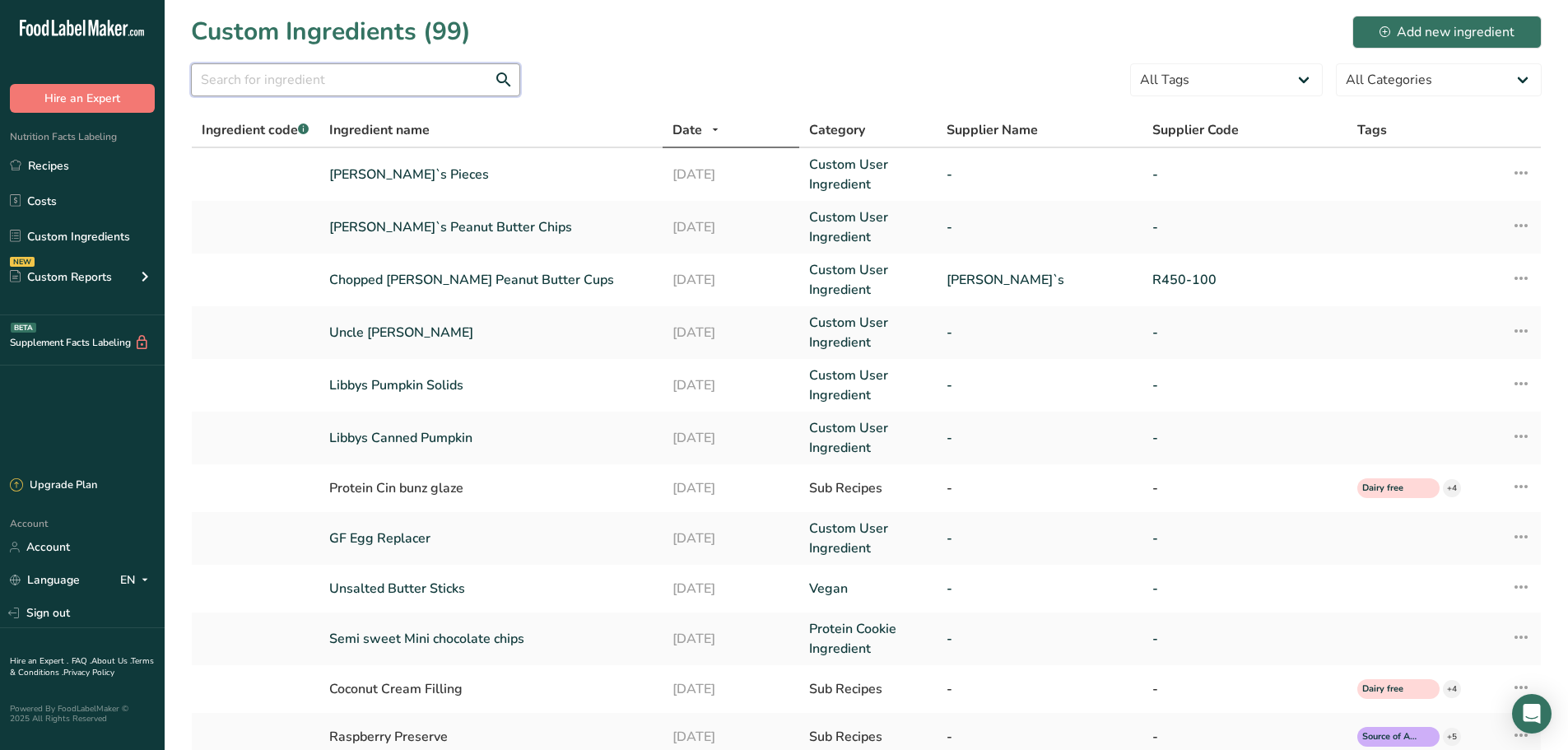
click at [281, 79] on input "text" at bounding box center [355, 80] width 329 height 33
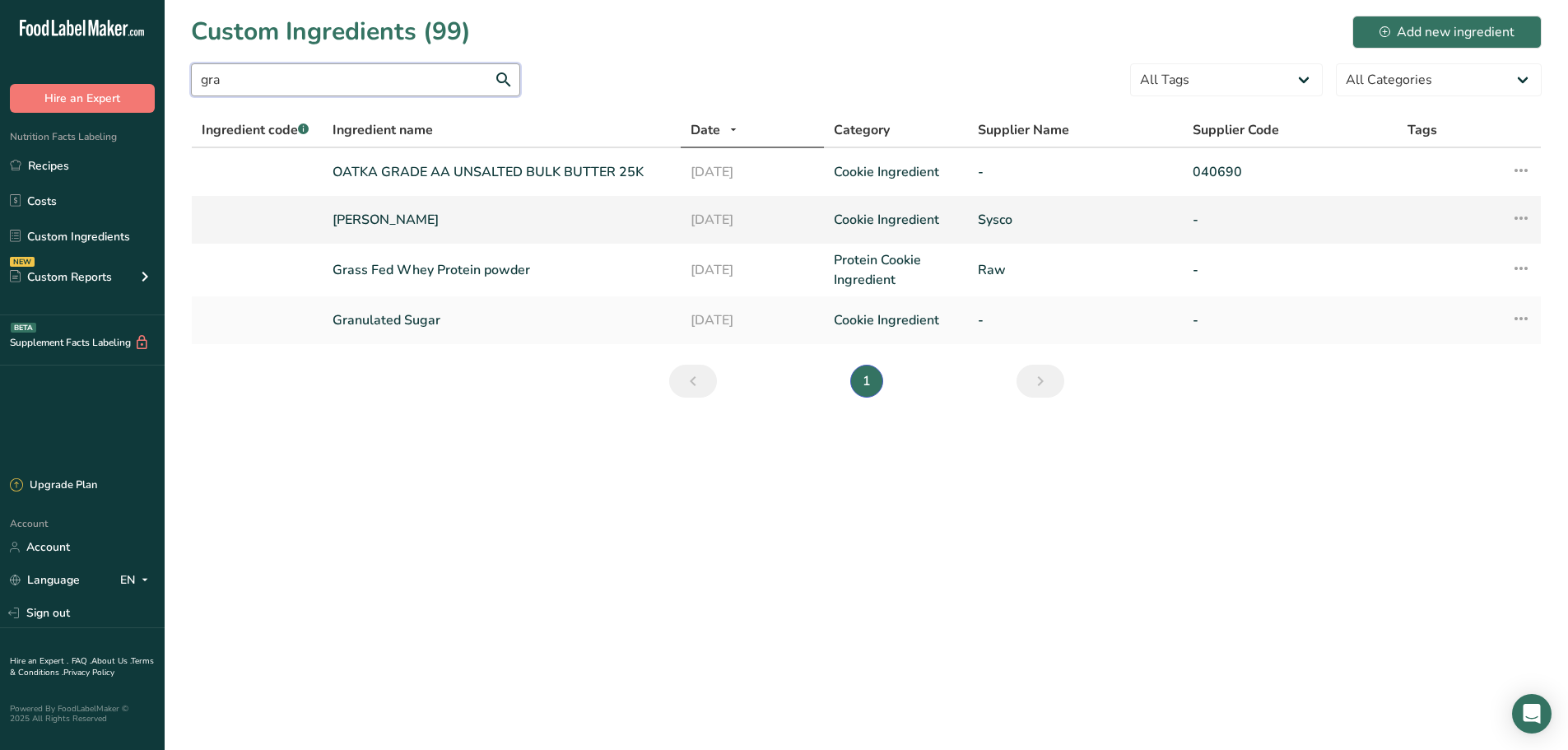
type input "gra"
click at [416, 220] on link "[PERSON_NAME]" at bounding box center [502, 219] width 339 height 20
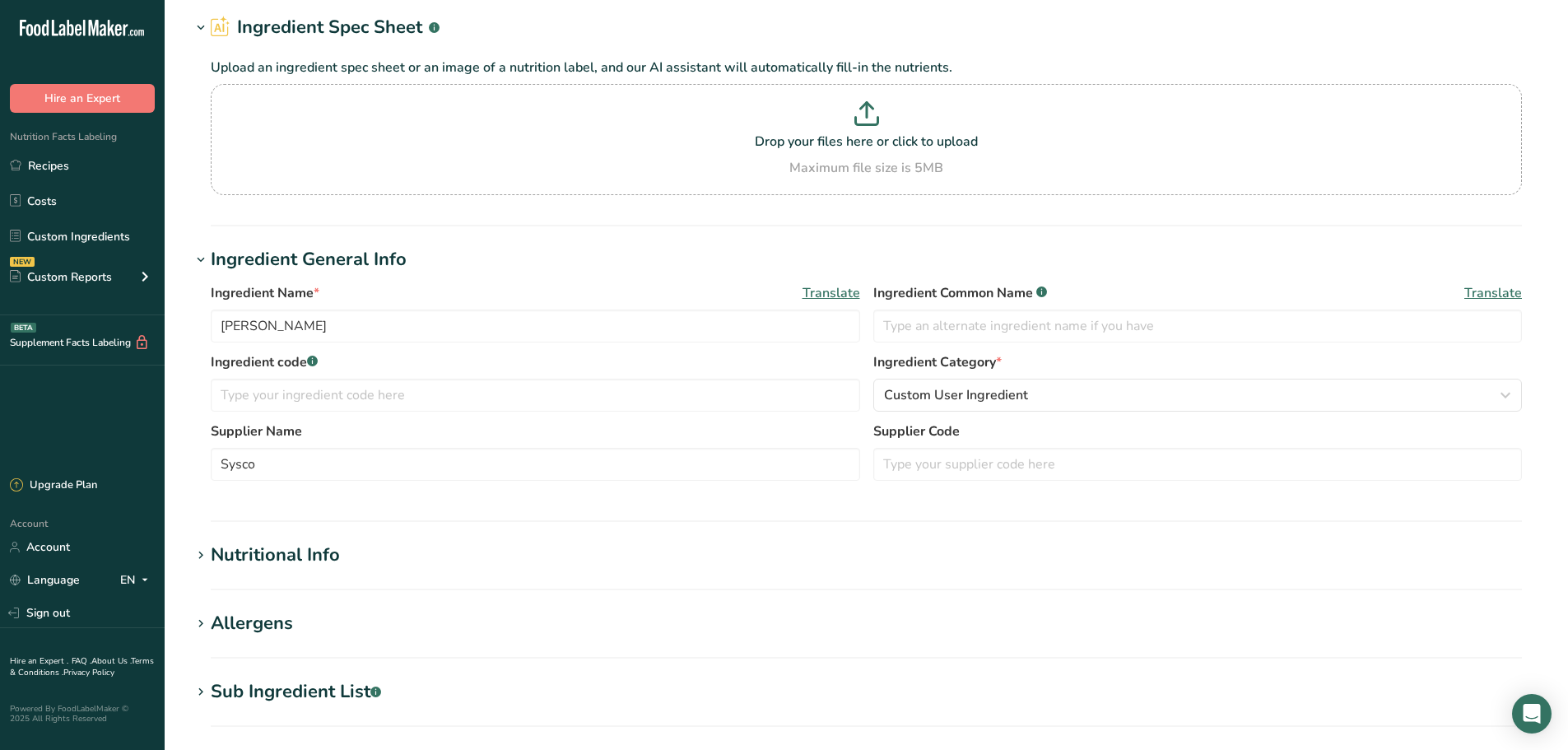
scroll to position [68, 0]
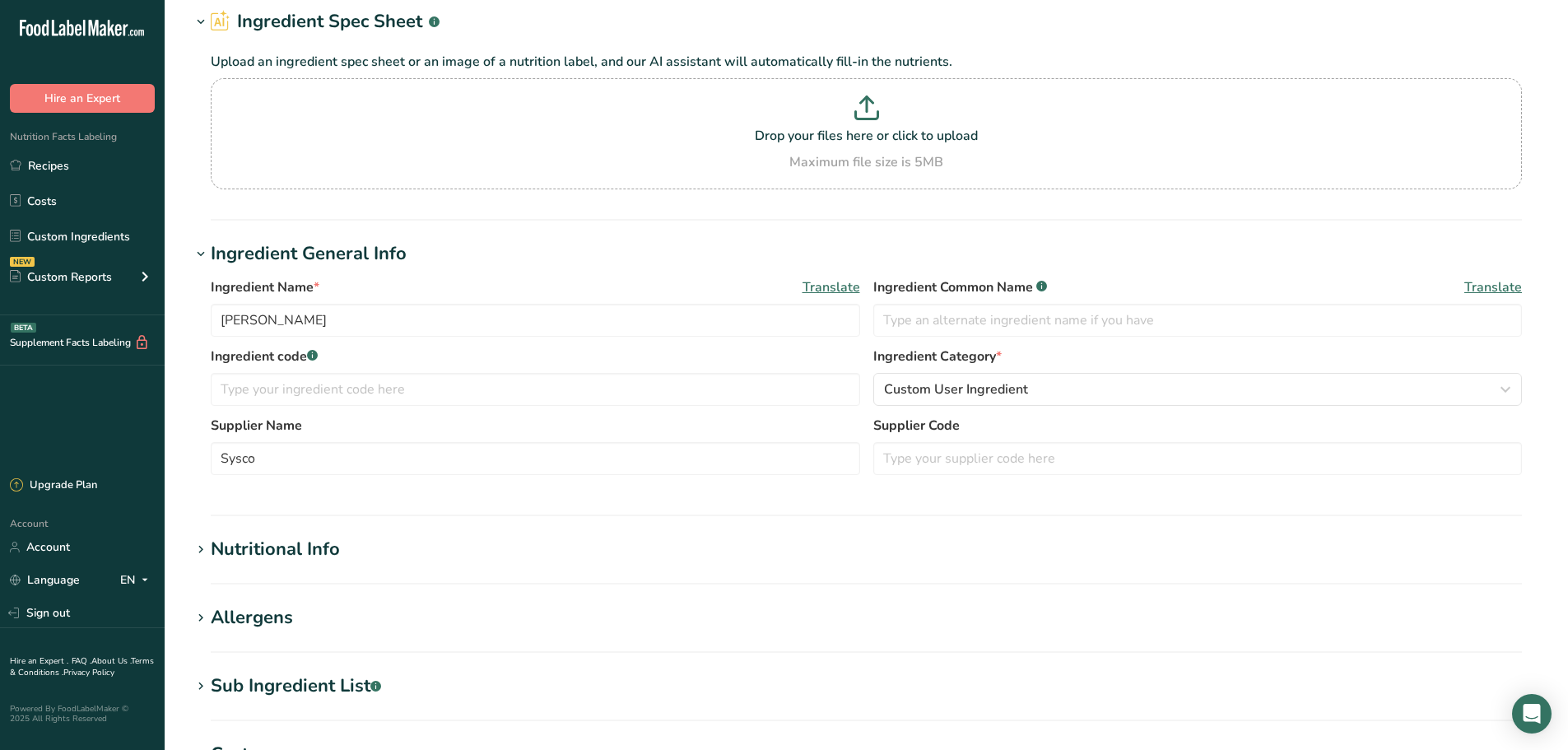
click at [409, 681] on h1 "Sub Ingredient List .a-a{fill:#347362;}.b-a{fill:#fff;}" at bounding box center [866, 685] width 1350 height 27
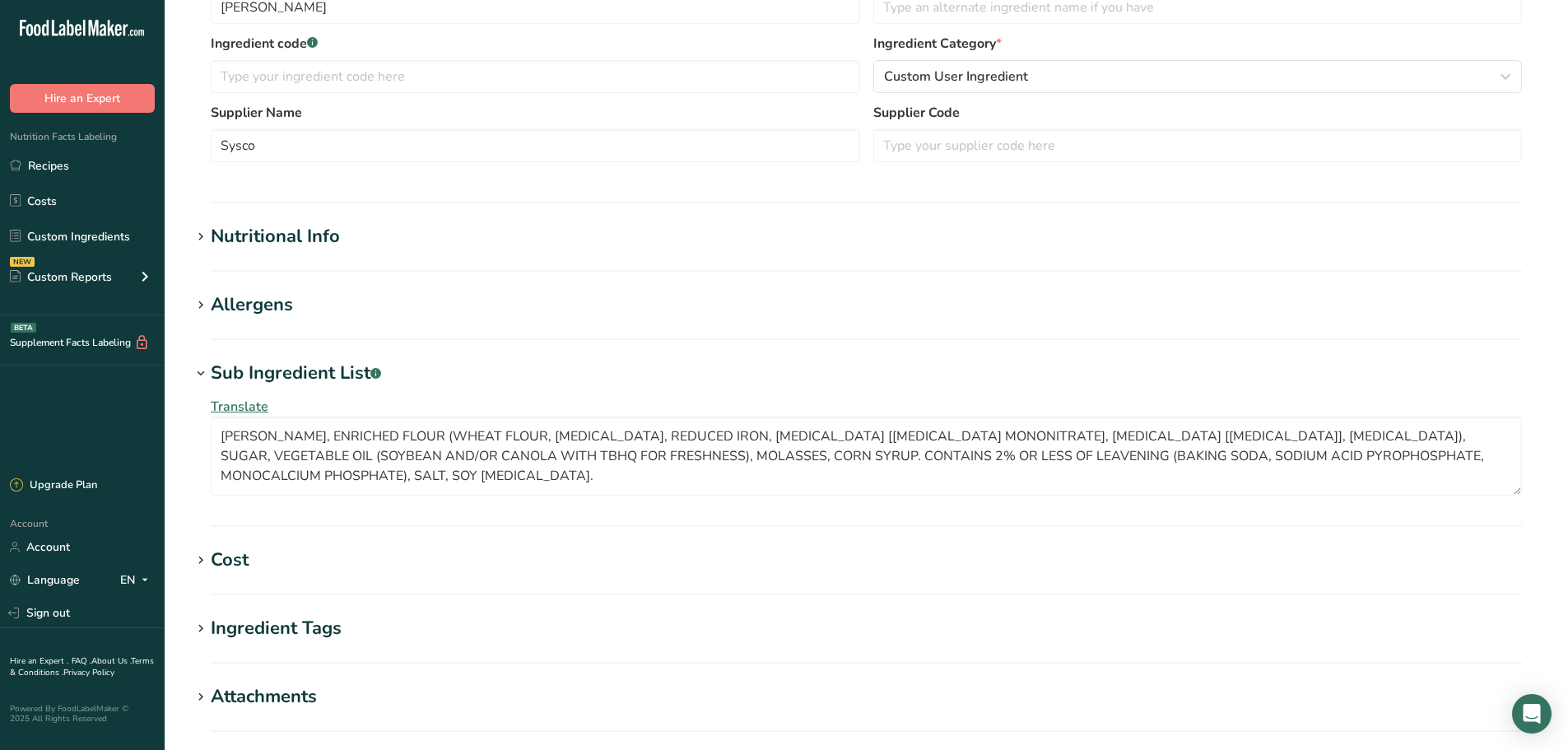
scroll to position [411, 0]
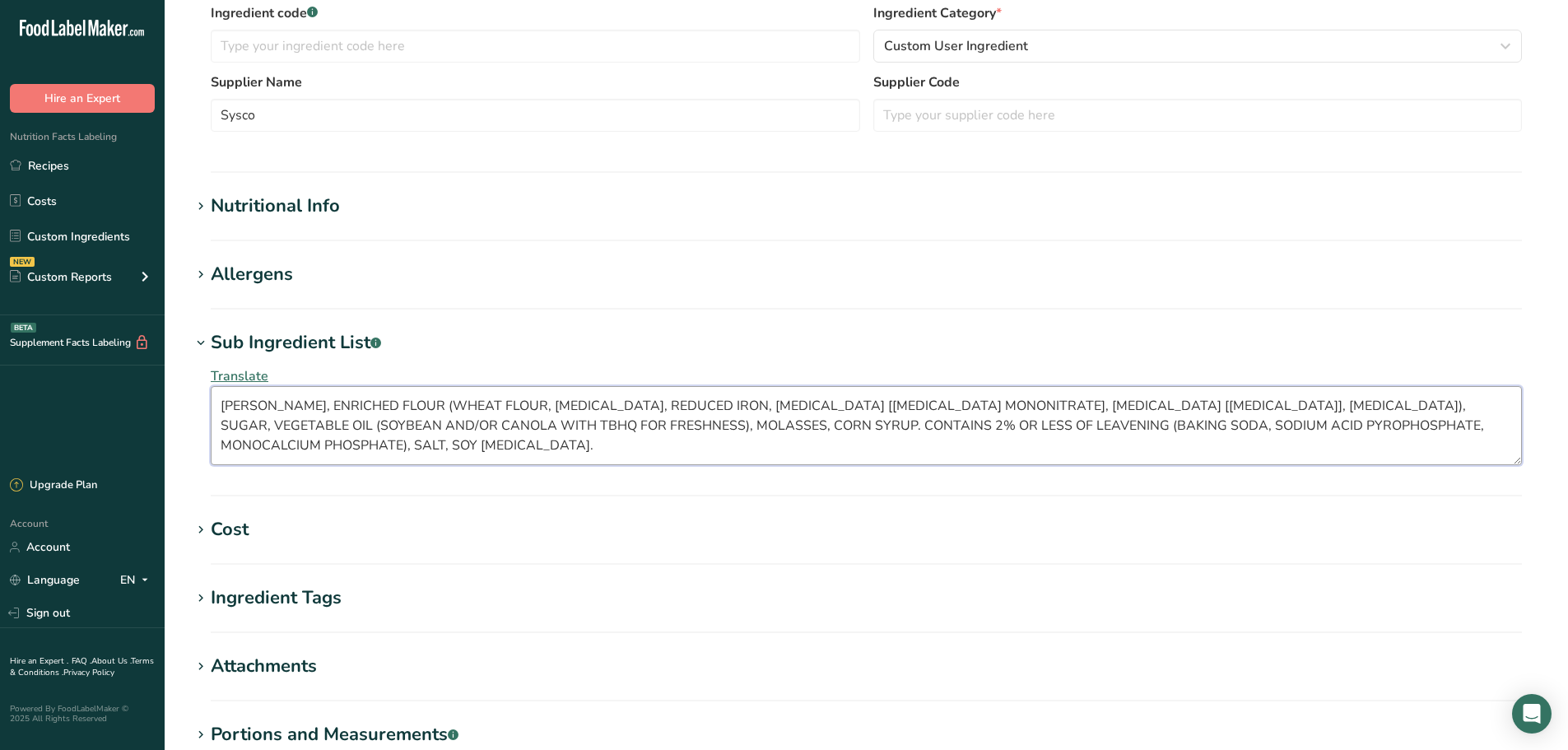
click at [339, 454] on textarea "[PERSON_NAME], ENRICHED FLOUR (WHEAT FLOUR, [MEDICAL_DATA], REDUCED IRON, [MEDI…" at bounding box center [866, 425] width 1311 height 79
drag, startPoint x: 300, startPoint y: 451, endPoint x: 207, endPoint y: 404, distance: 104.2
click at [207, 404] on div "Translate [PERSON_NAME], ENRICHED FLOUR (WHEAT FLOUR, [MEDICAL_DATA], REDUCED I…" at bounding box center [866, 415] width 1350 height 118
click at [719, 431] on textarea "[PERSON_NAME], ENRICHED FLOUR (WHEAT FLOUR, [MEDICAL_DATA], REDUCED IRON, [MEDI…" at bounding box center [866, 425] width 1311 height 79
click at [330, 444] on textarea "[PERSON_NAME], ENRICHED FLOUR (WHEAT FLOUR, [MEDICAL_DATA], REDUCED IRON, [MEDI…" at bounding box center [866, 425] width 1311 height 79
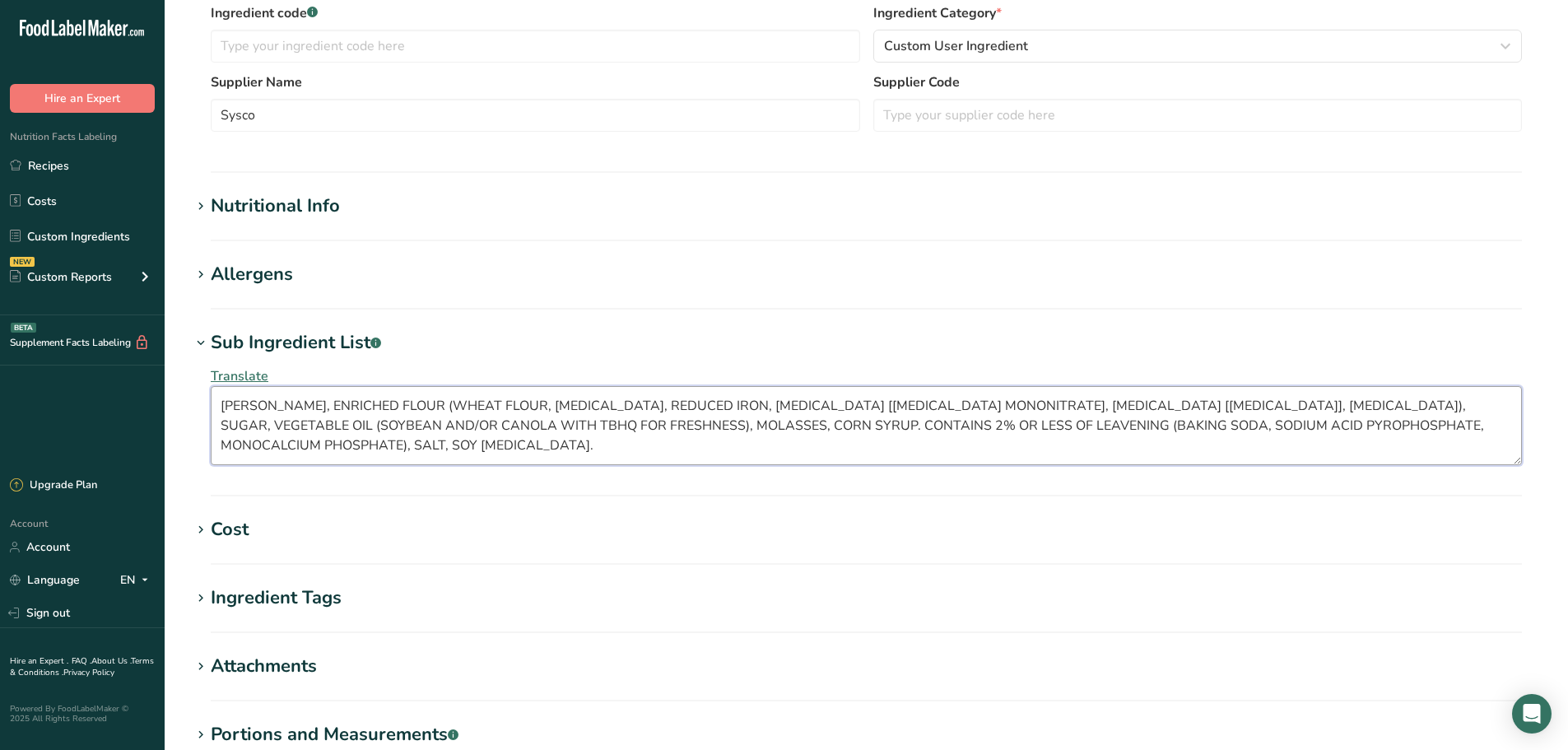
click at [313, 458] on textarea "[PERSON_NAME], ENRICHED FLOUR (WHEAT FLOUR, [MEDICAL_DATA], REDUCED IRON, [MEDI…" at bounding box center [866, 425] width 1311 height 79
click at [340, 456] on textarea "[PERSON_NAME], ENRICHED FLOUR (WHEAT FLOUR, [MEDICAL_DATA], REDUCED IRON, [MEDI…" at bounding box center [866, 425] width 1311 height 79
drag, startPoint x: 408, startPoint y: 460, endPoint x: 104, endPoint y: 371, distance: 316.8
click at [104, 371] on div ".a-20{fill:#fff;} Hire an Expert Nutrition Facts Labeling Recipes Costs Custom …" at bounding box center [784, 278] width 1568 height 1380
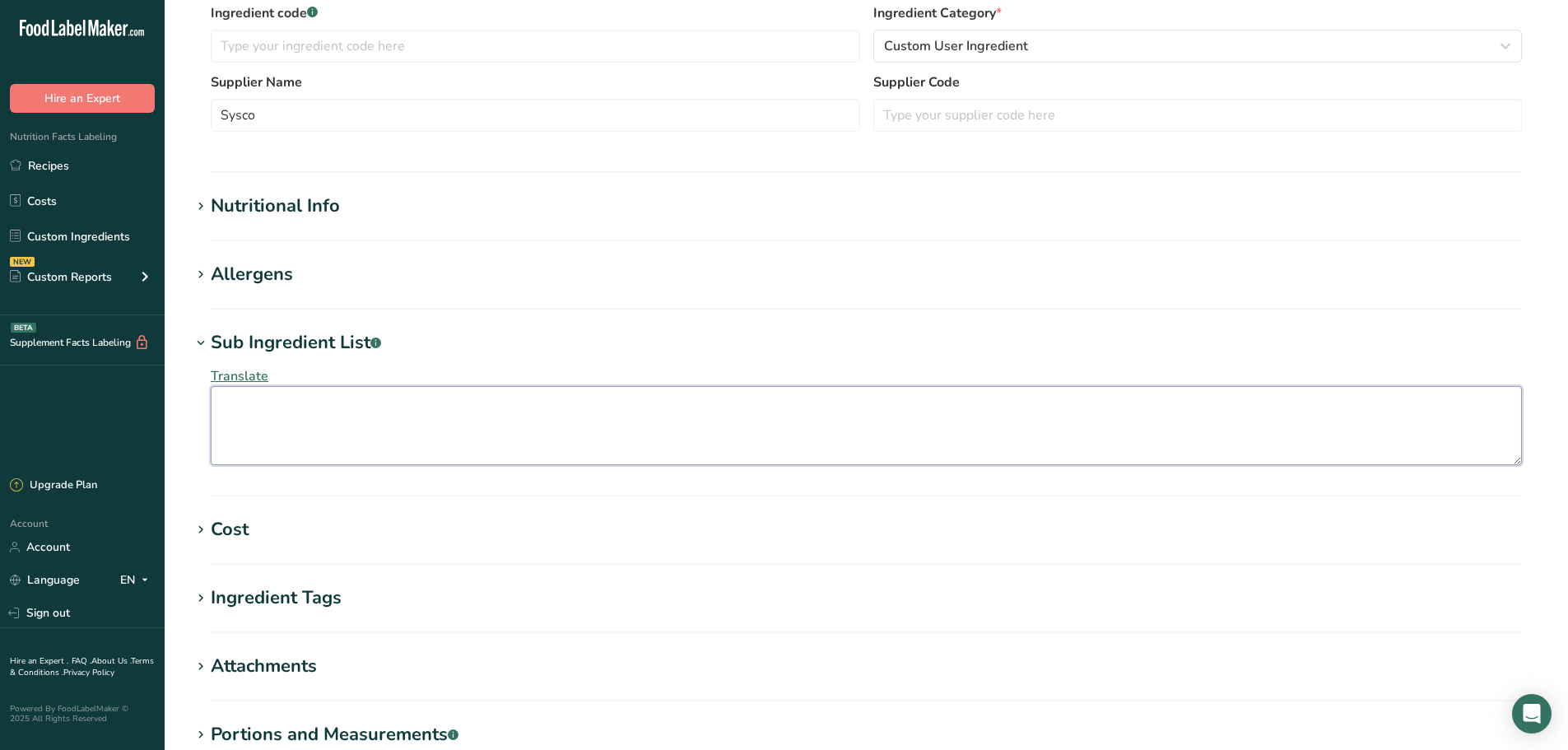
paste textarea "[PERSON_NAME] flour, enriched flour (wheat flour, [MEDICAL_DATA], reduced iron,…"
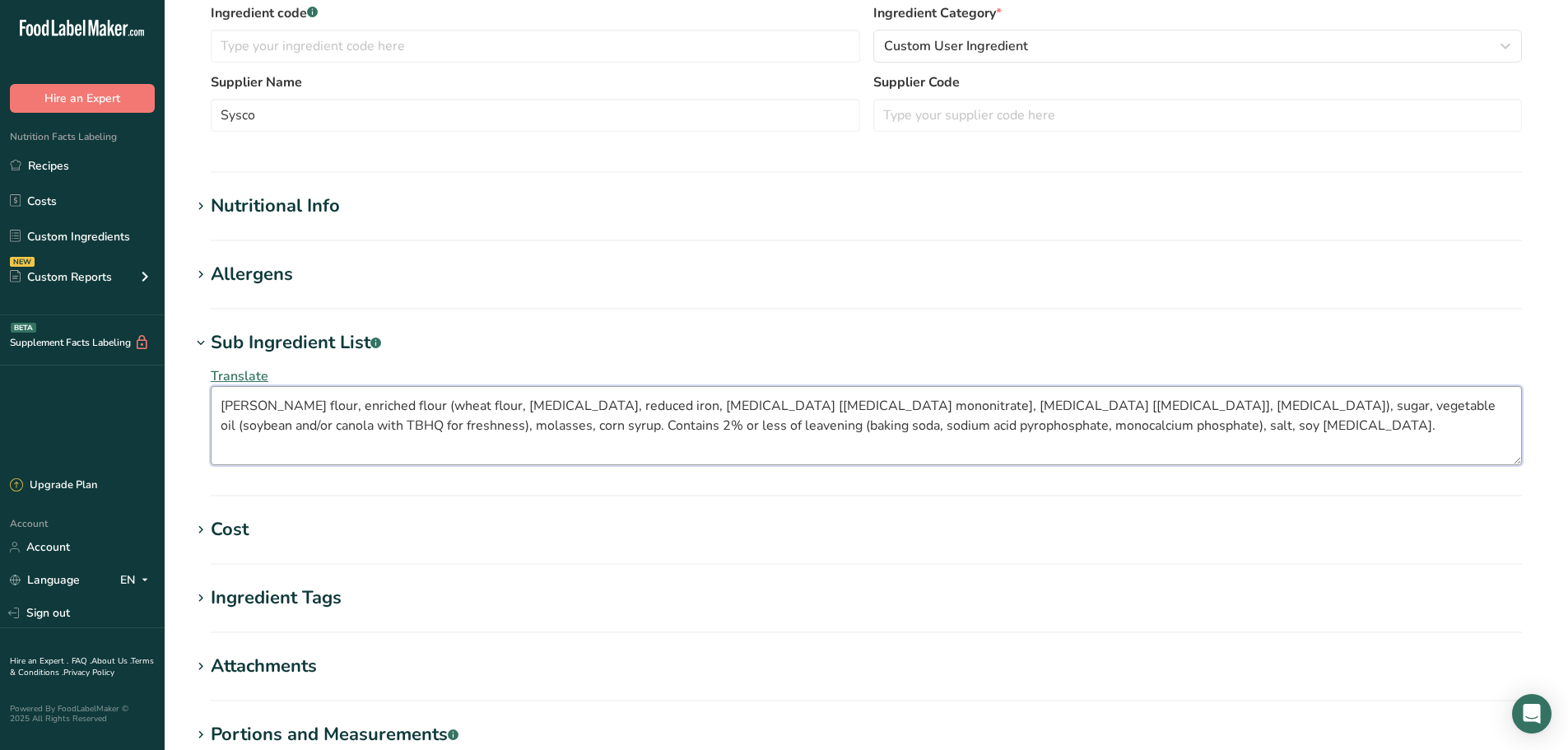
type textarea "[PERSON_NAME] flour, enriched flour (wheat flour, [MEDICAL_DATA], reduced iron,…"
click at [519, 275] on h1 "Allergens" at bounding box center [866, 274] width 1350 height 27
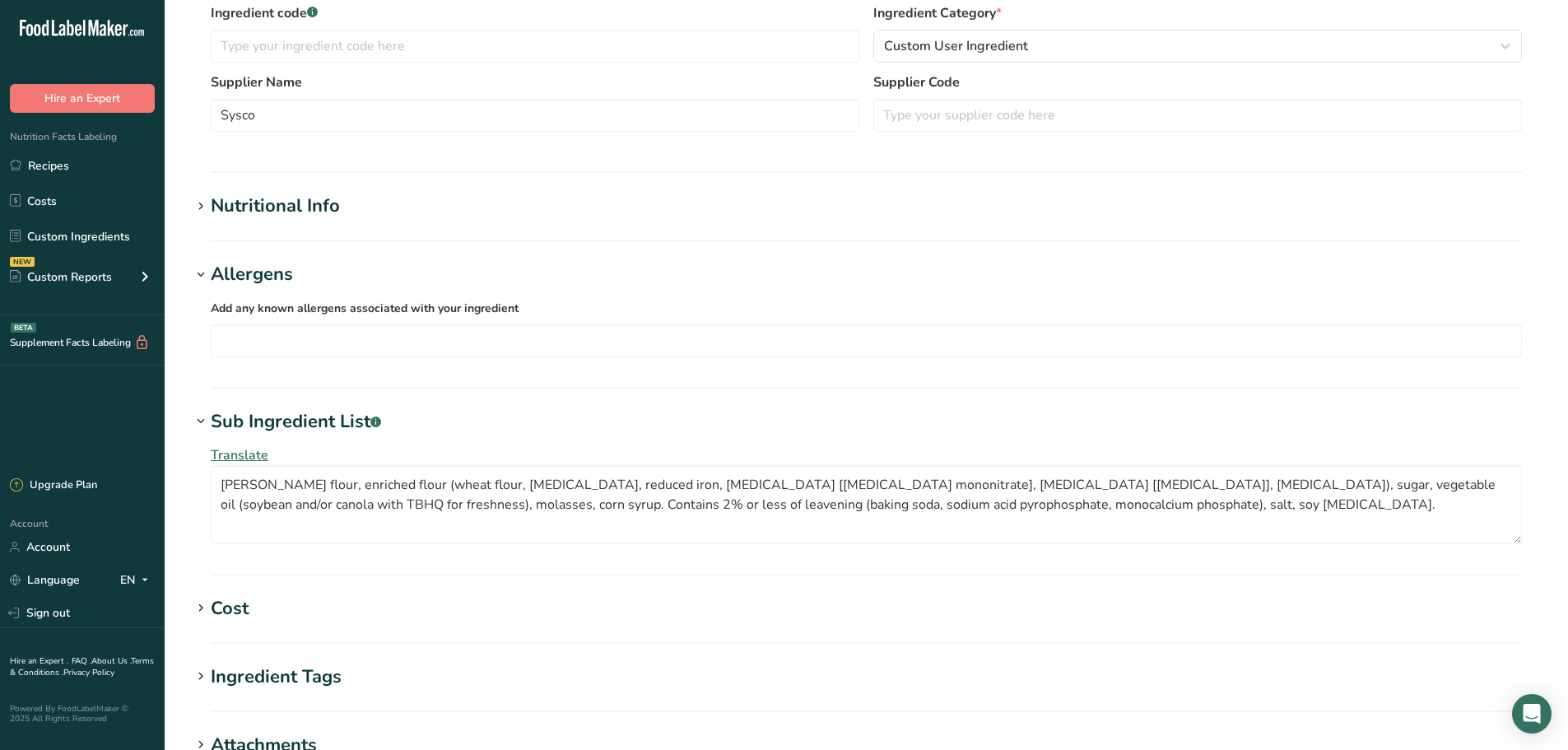
click at [218, 282] on div "Allergens" at bounding box center [252, 274] width 82 height 27
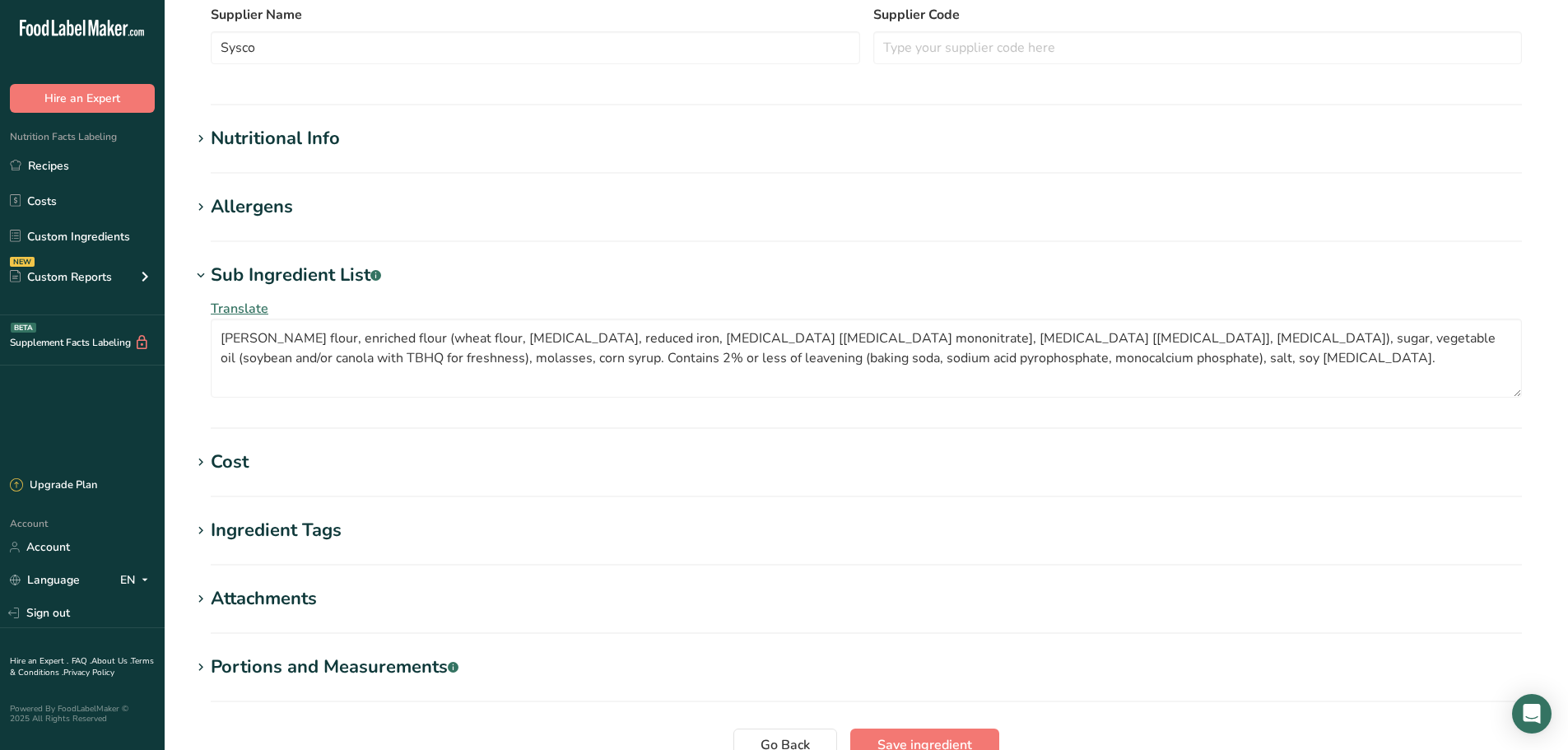
scroll to position [549, 0]
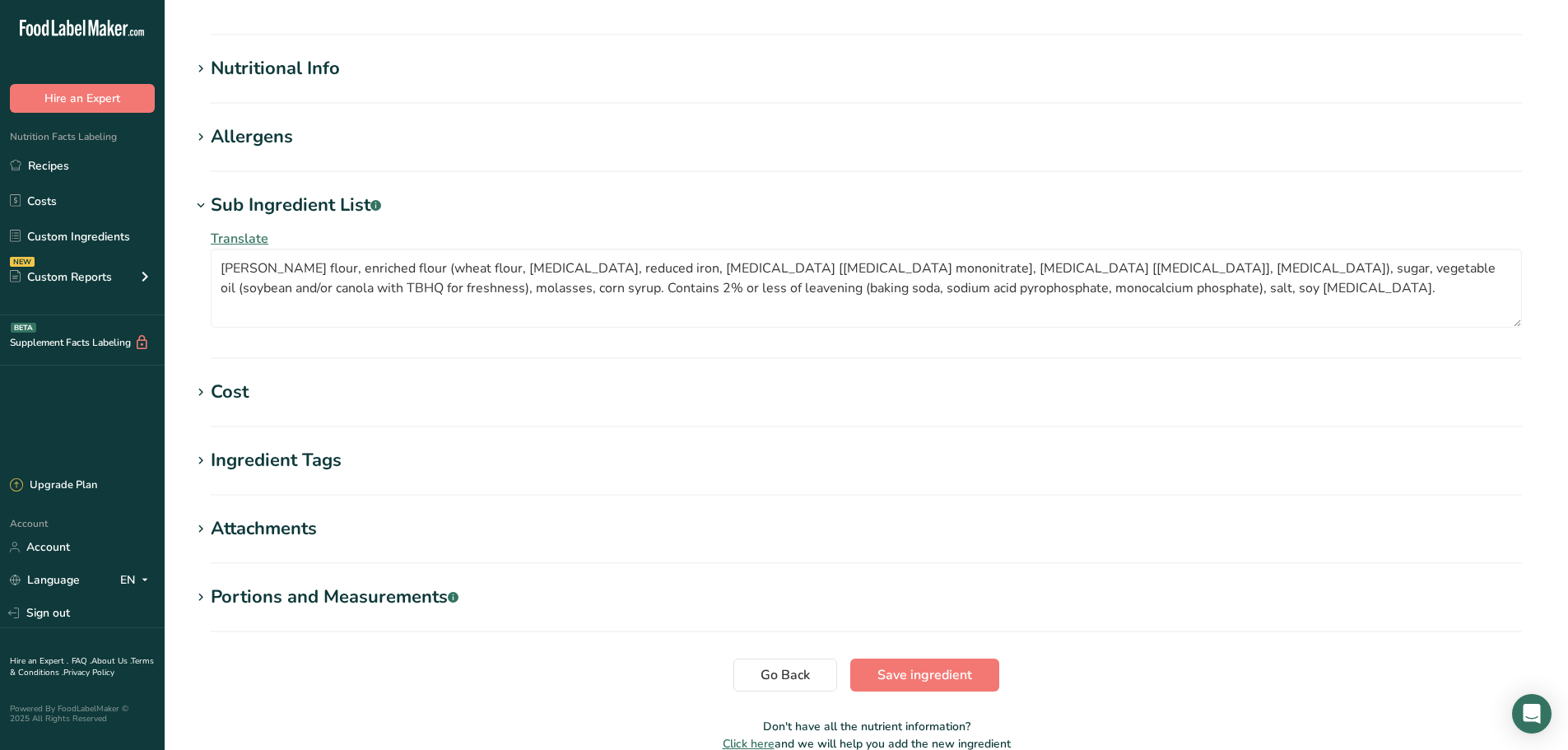
click at [923, 691] on section "Edit [PERSON_NAME] Ingredient Spec Sheet .a-a{fill:#347362;}.b-a{fill:#fff;} Up…" at bounding box center [866, 114] width 1403 height 1327
click at [923, 668] on span "Save ingredient" at bounding box center [925, 675] width 95 height 20
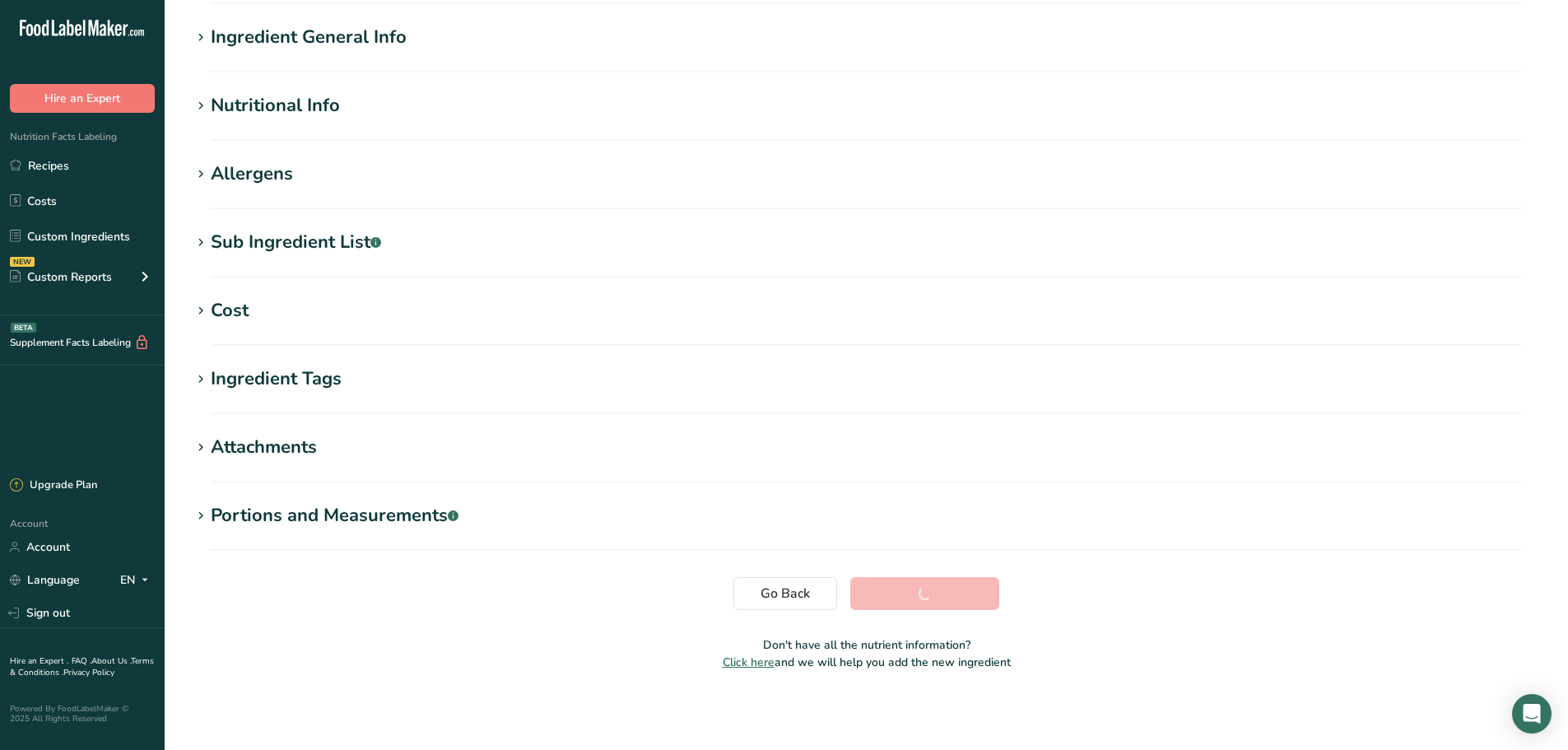
scroll to position [121, 0]
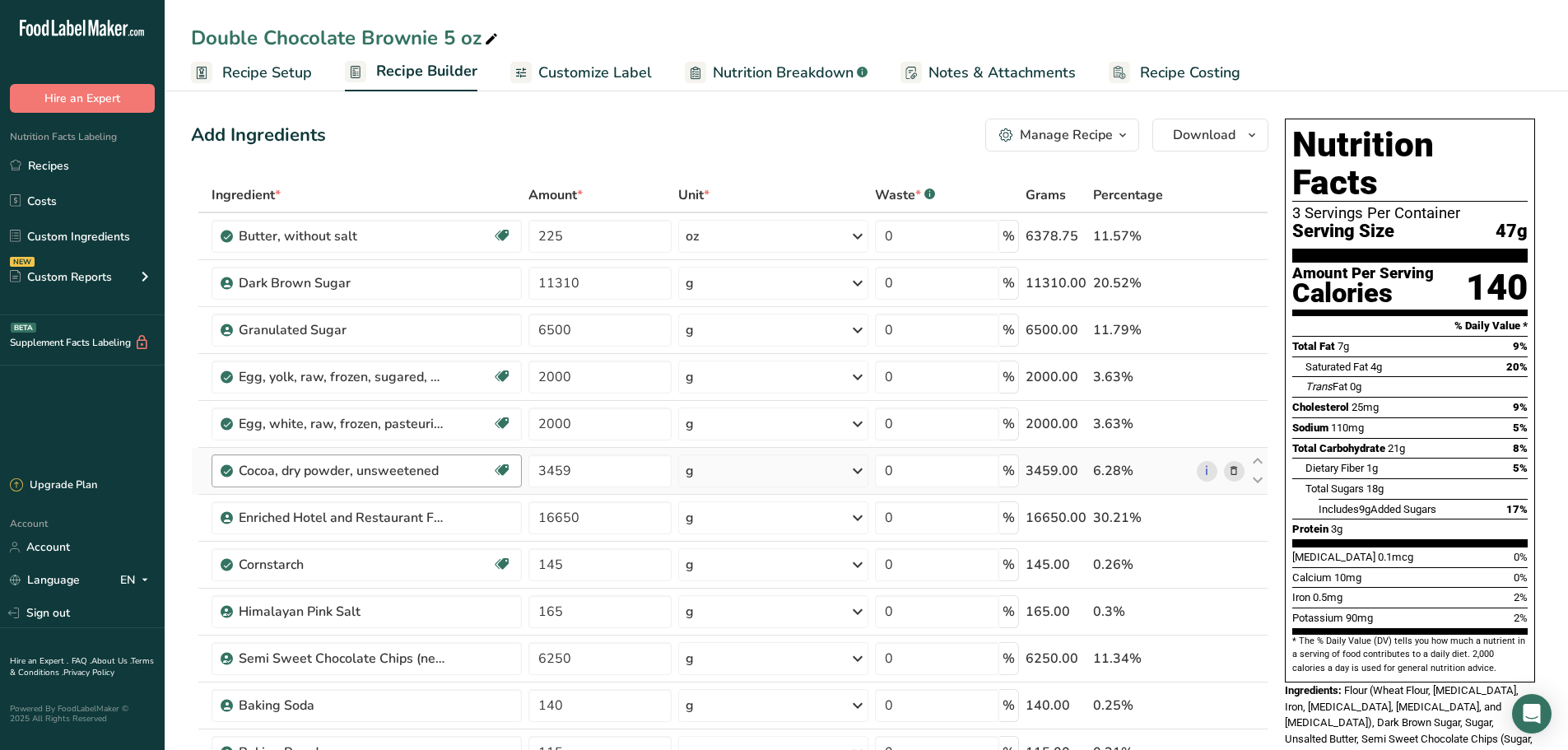
scroll to position [68, 0]
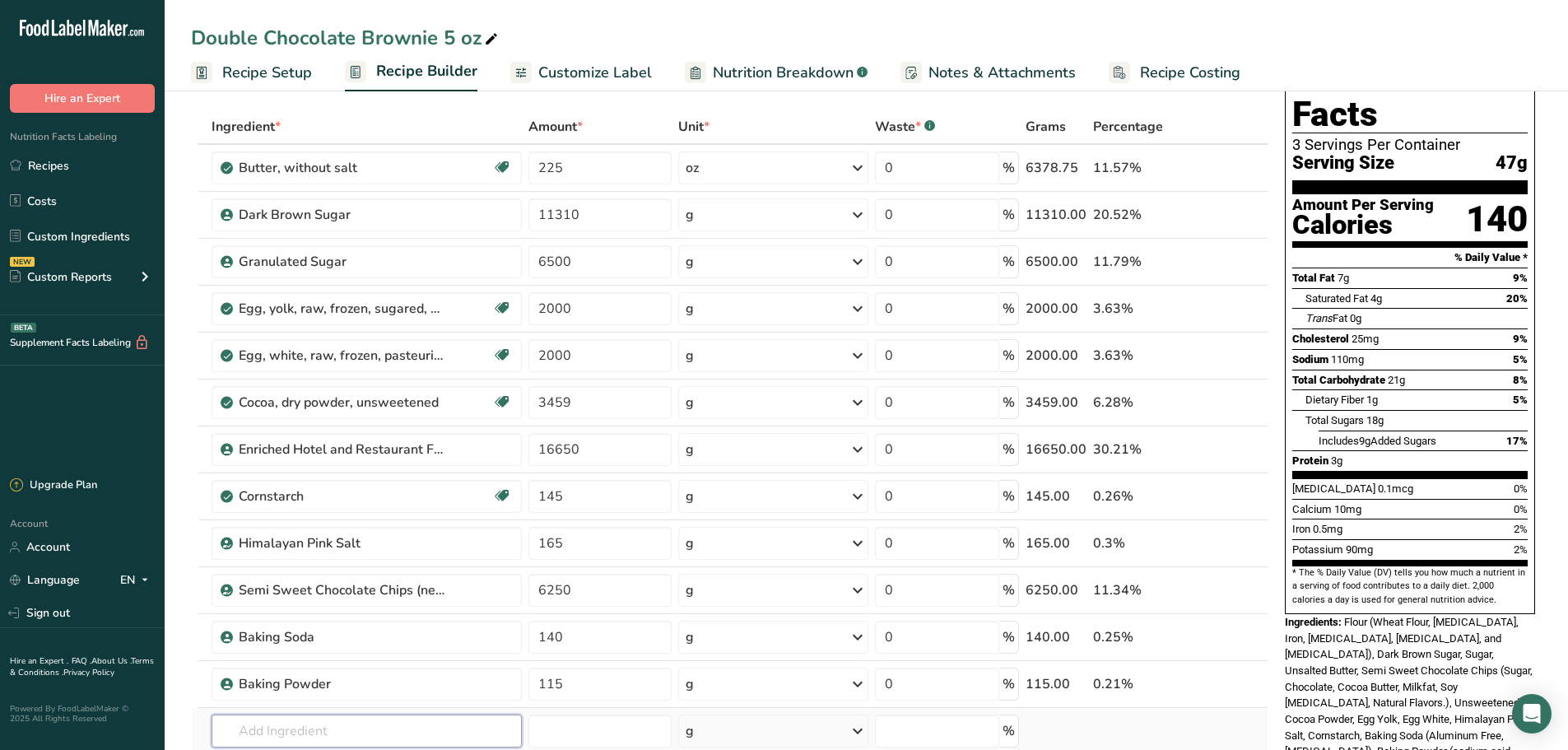
click at [296, 730] on input "text" at bounding box center [367, 731] width 311 height 33
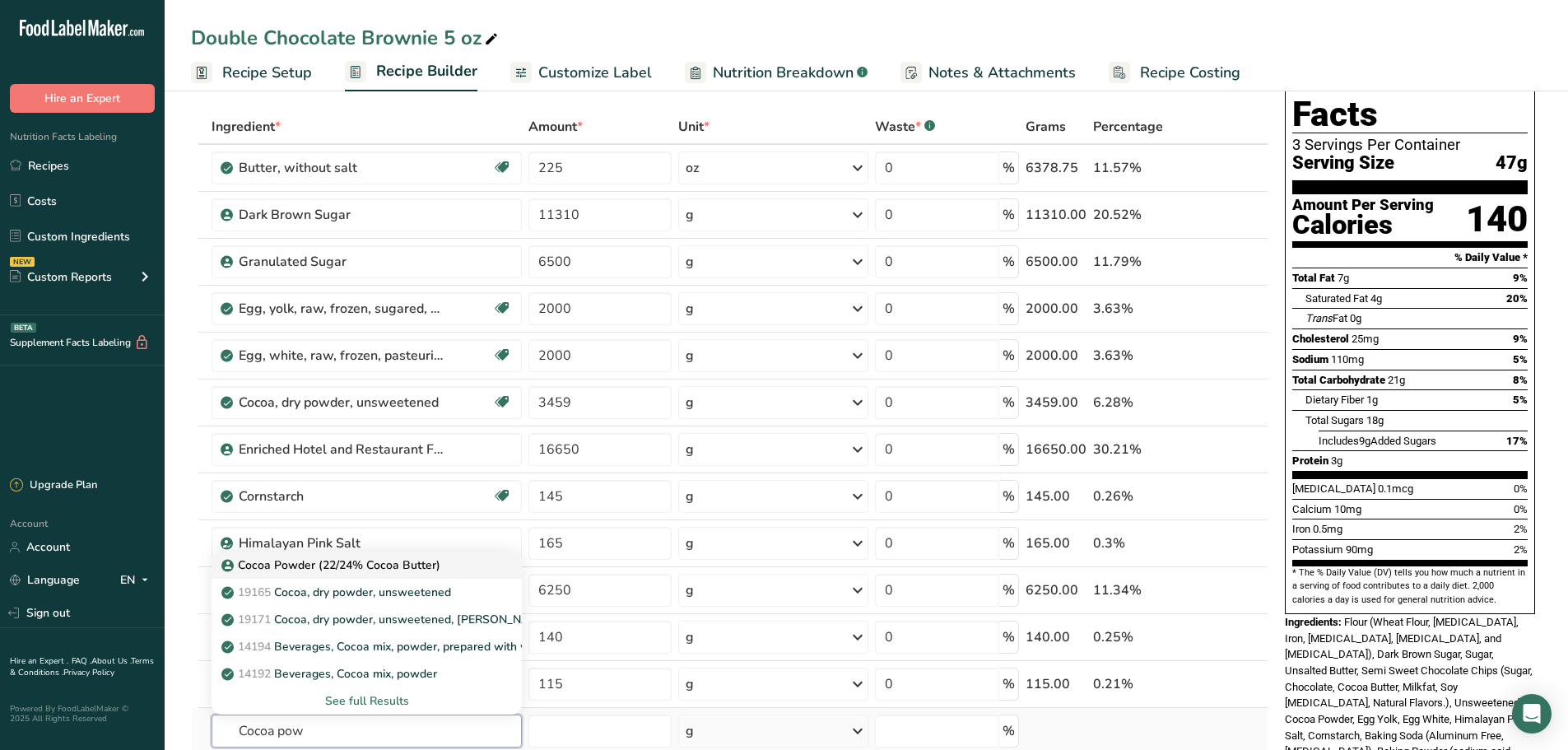
type input "Cocoa pow"
click at [297, 567] on p "Cocoa Powder (22/24% Cocoa Butter)" at bounding box center [333, 565] width 216 height 18
type input "Cocoa Powder (22/24% Cocoa Butter)"
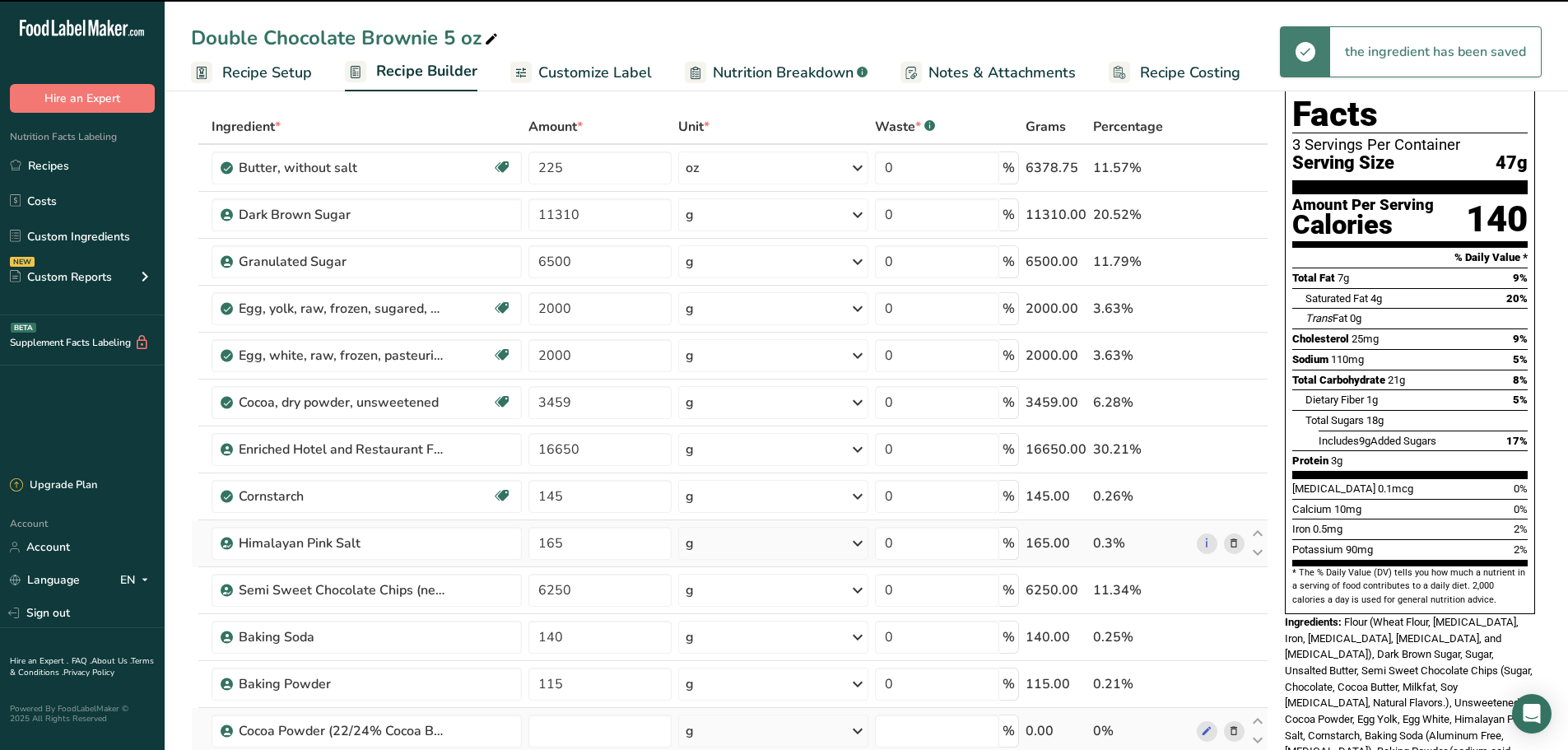
type input "0"
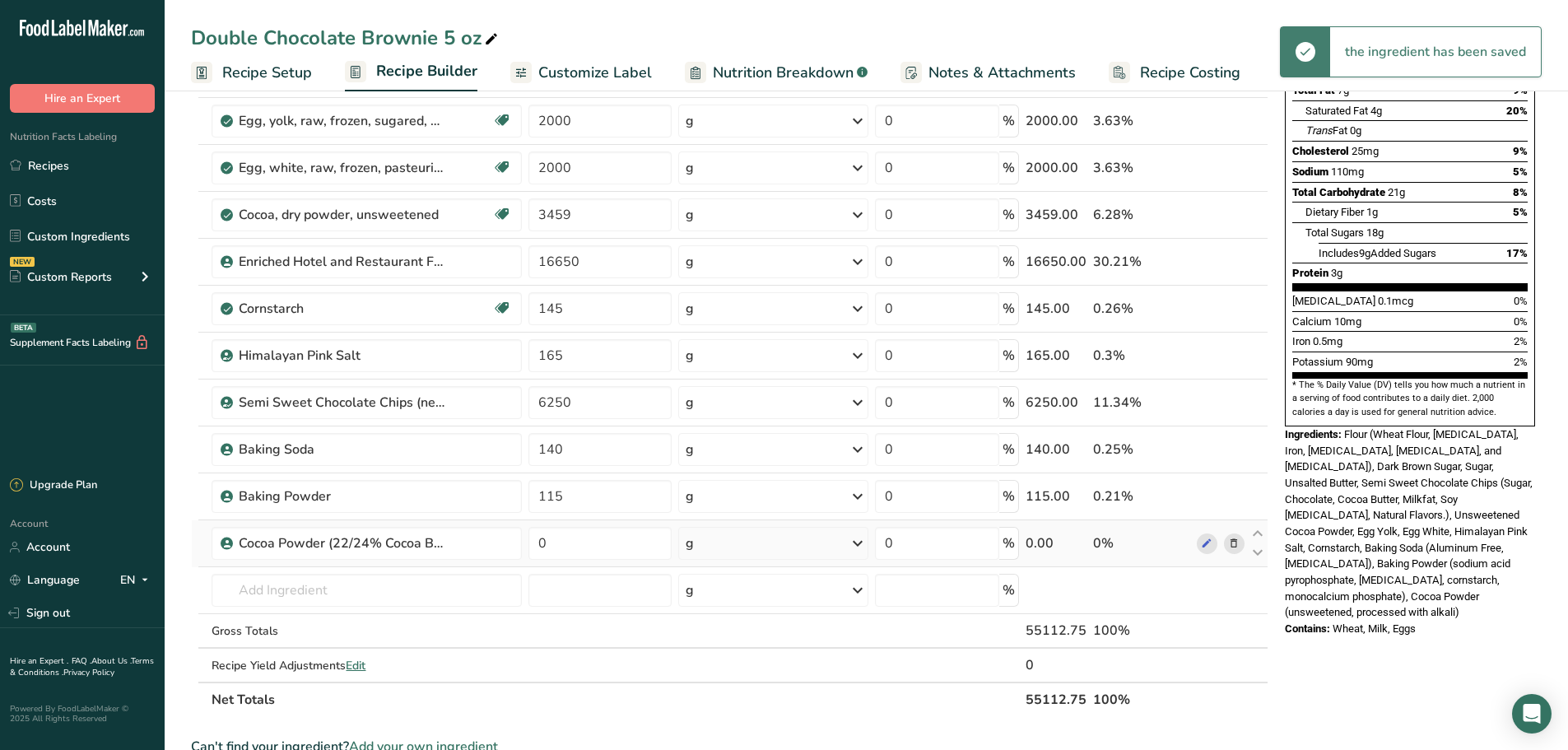
scroll to position [274, 0]
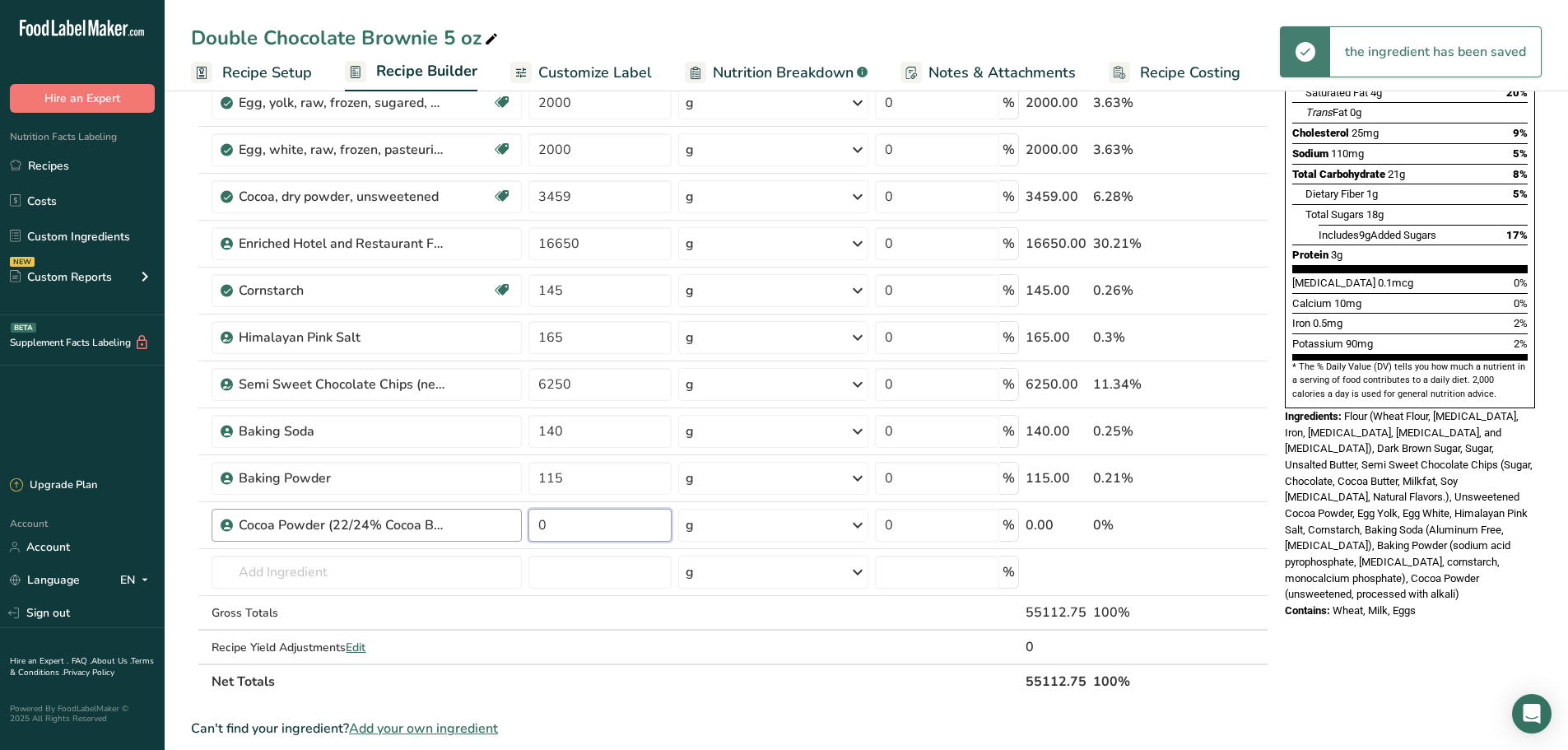
drag, startPoint x: 558, startPoint y: 521, endPoint x: 511, endPoint y: 519, distance: 47.0
click at [511, 519] on tr "Cocoa Powder (22/24% Cocoa Butter) 0 g Weight Units g kg mg See more Volume Uni…" at bounding box center [730, 525] width 1076 height 46
type input "3459"
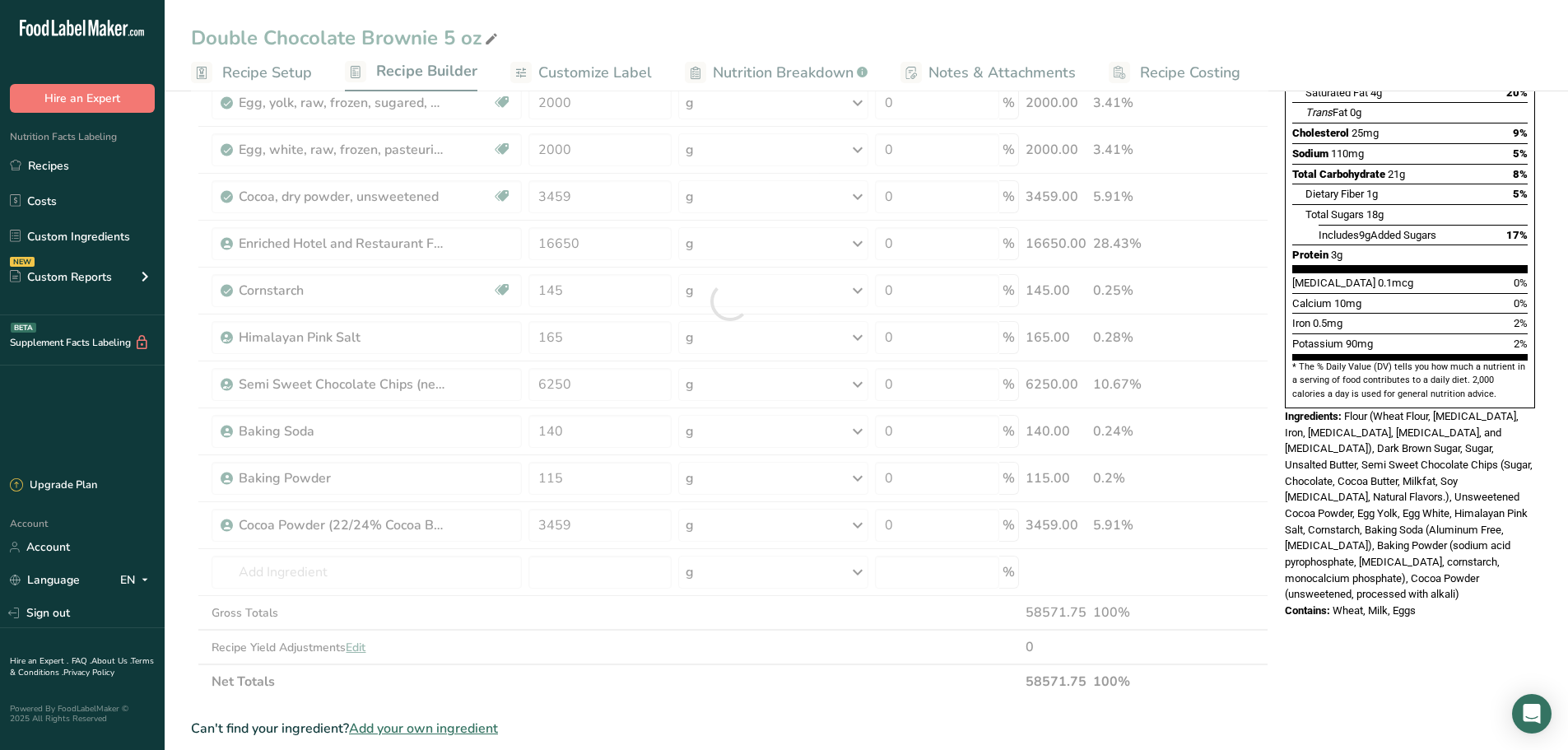
click at [191, 267] on div "Ingredient * Amount * Unit * Waste * .a-a{fill:#347362;}.b-a{fill:#fff;} Grams …" at bounding box center [730, 301] width 1078 height 795
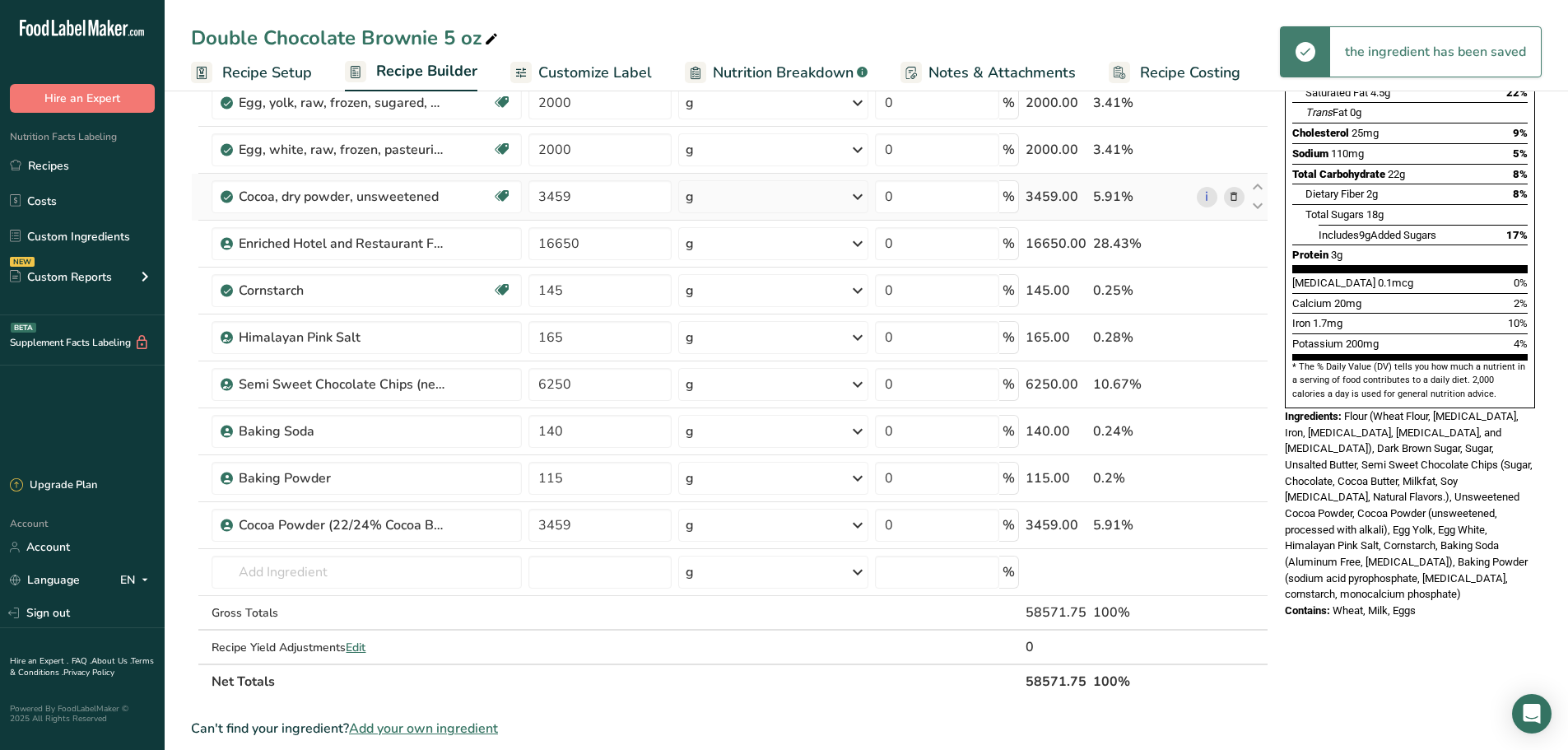
click at [1235, 196] on icon at bounding box center [1234, 197] width 11 height 18
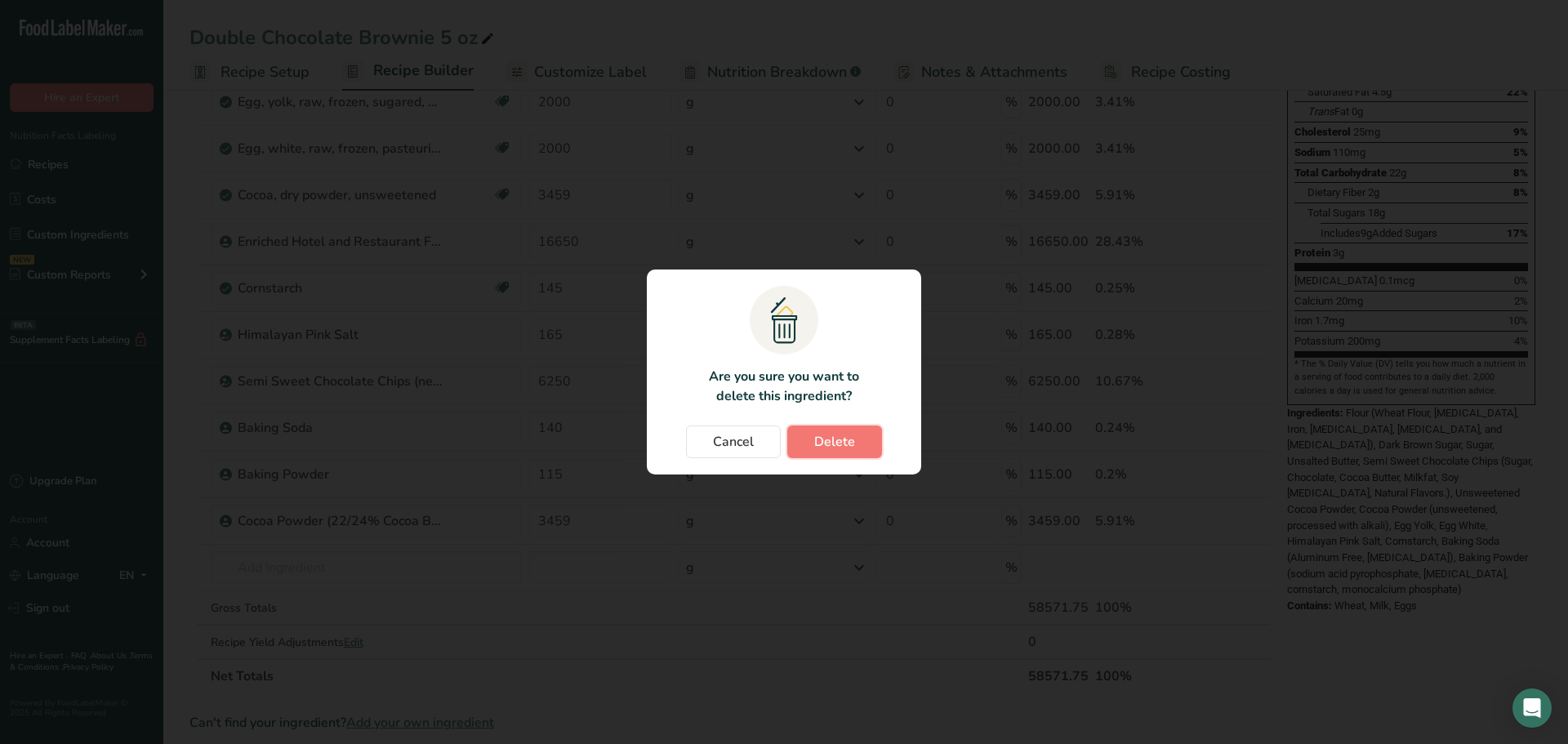
click at [845, 454] on button "Delete" at bounding box center [834, 442] width 95 height 33
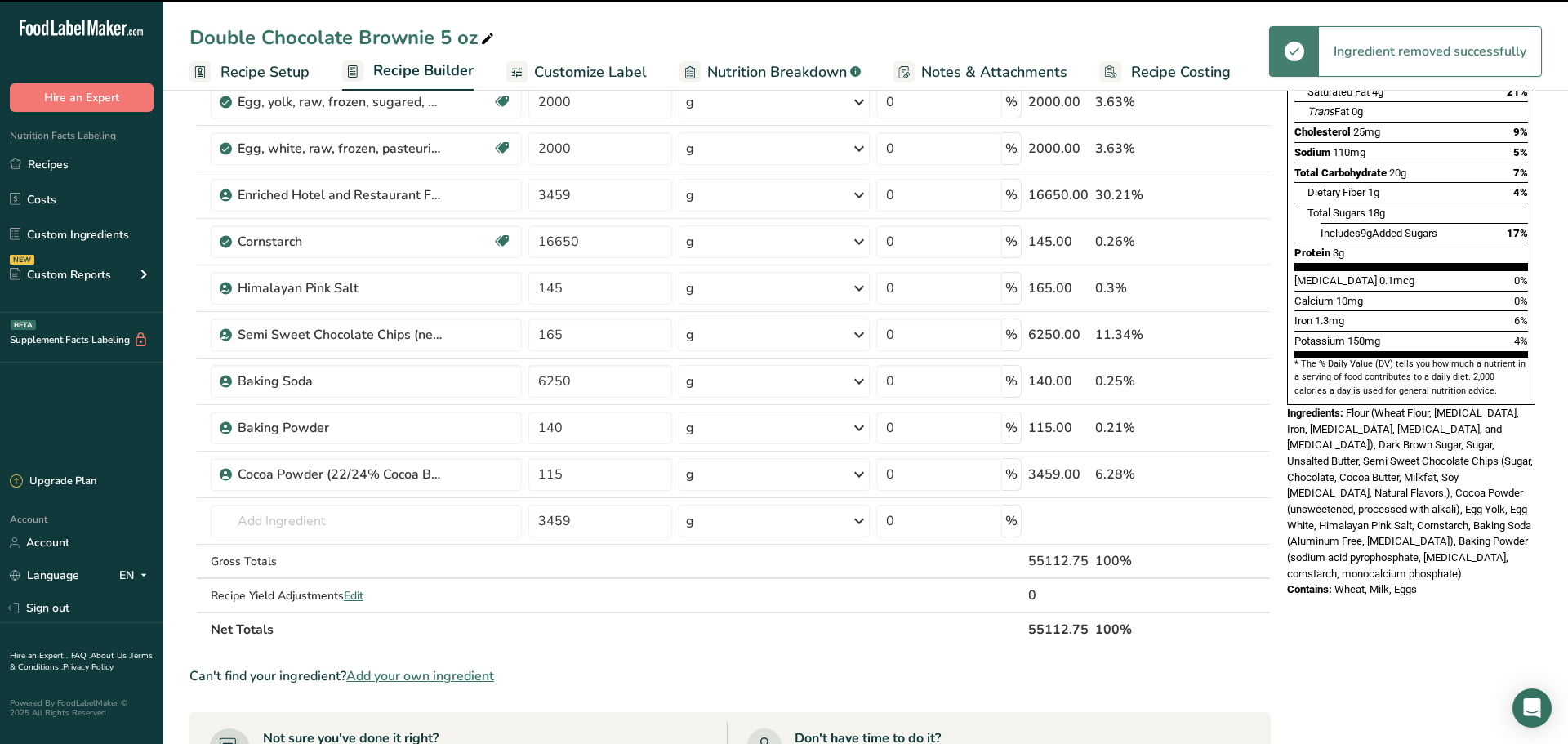
type input "16650"
type input "145"
type input "165"
type input "6250"
type input "140"
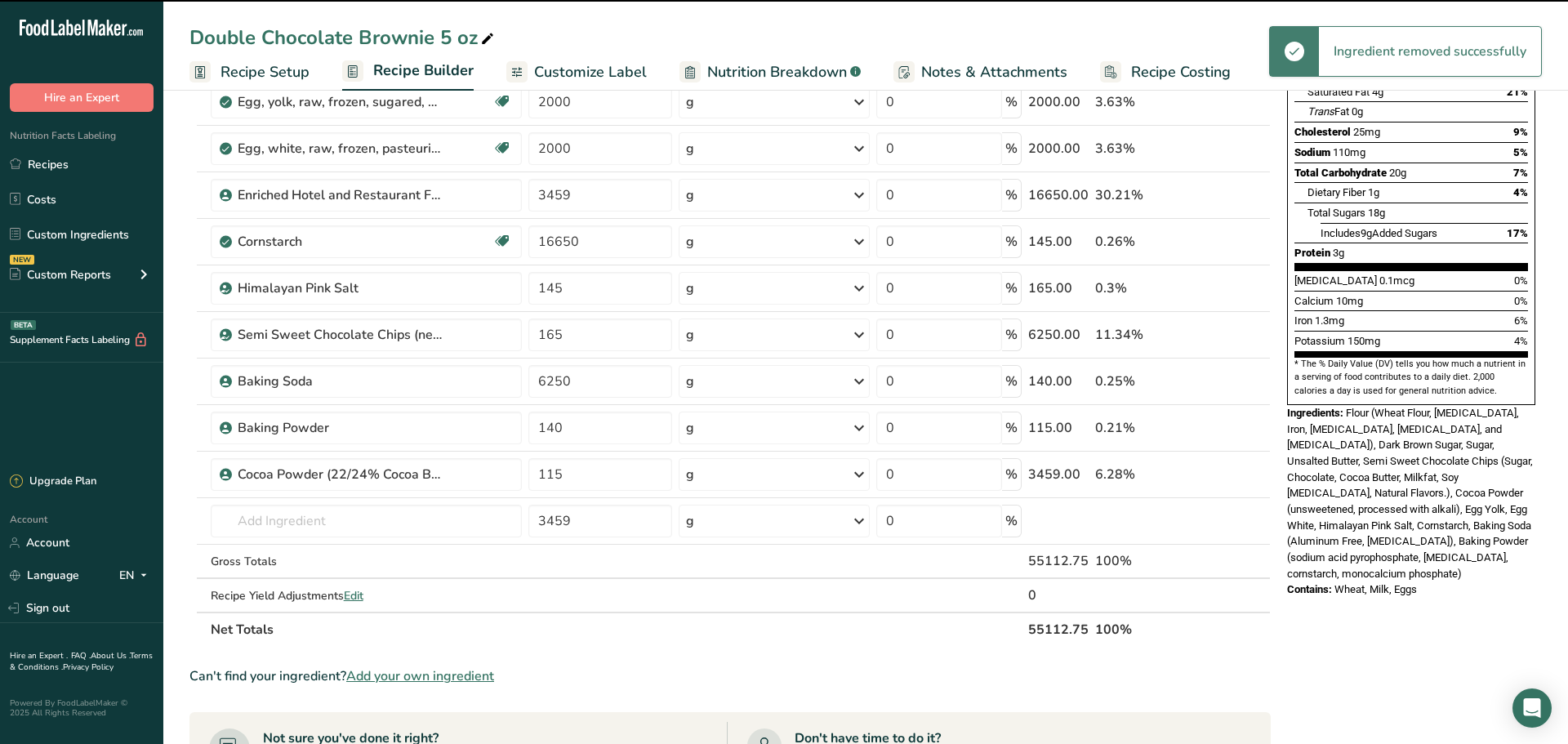
type input "115"
type input "3459"
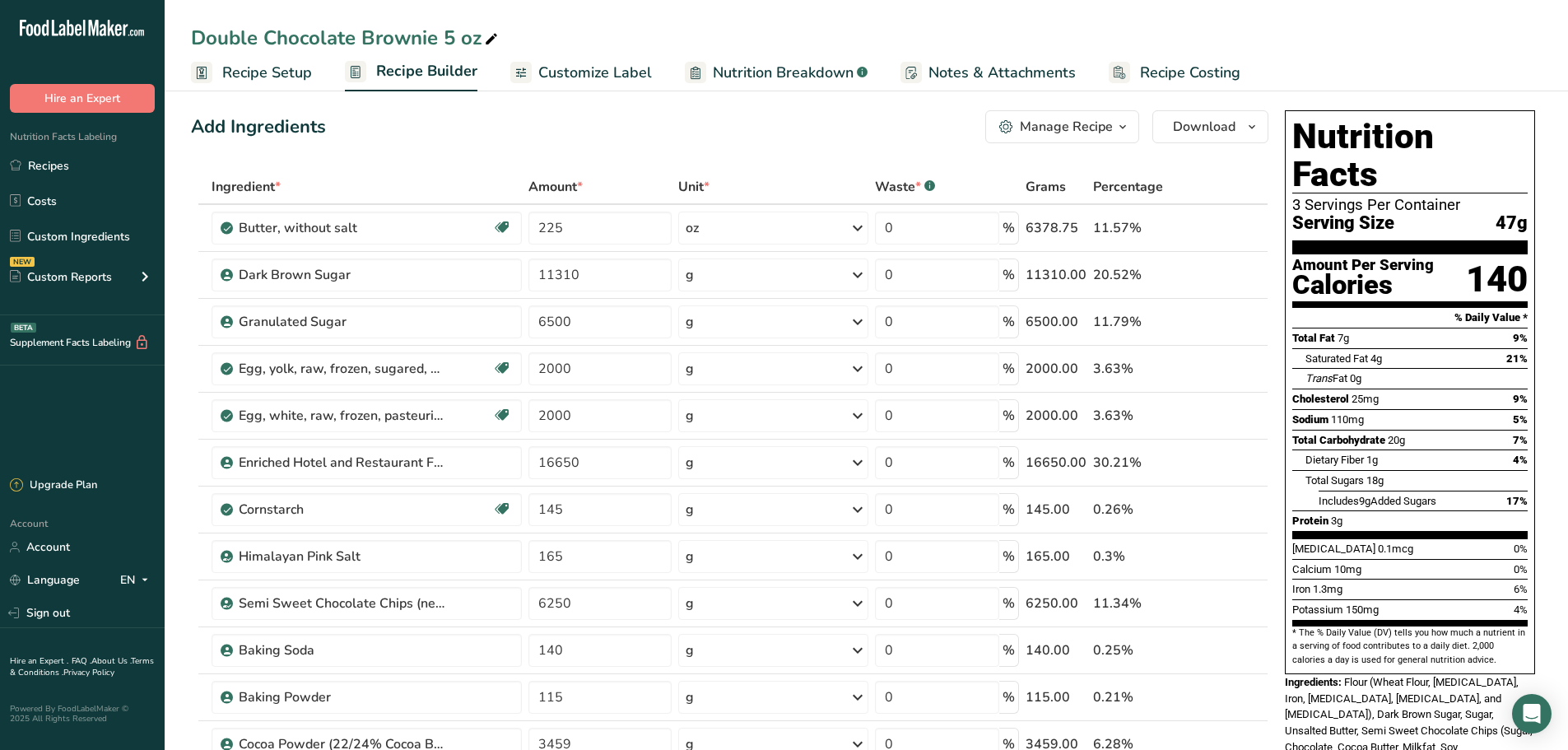
scroll to position [0, 0]
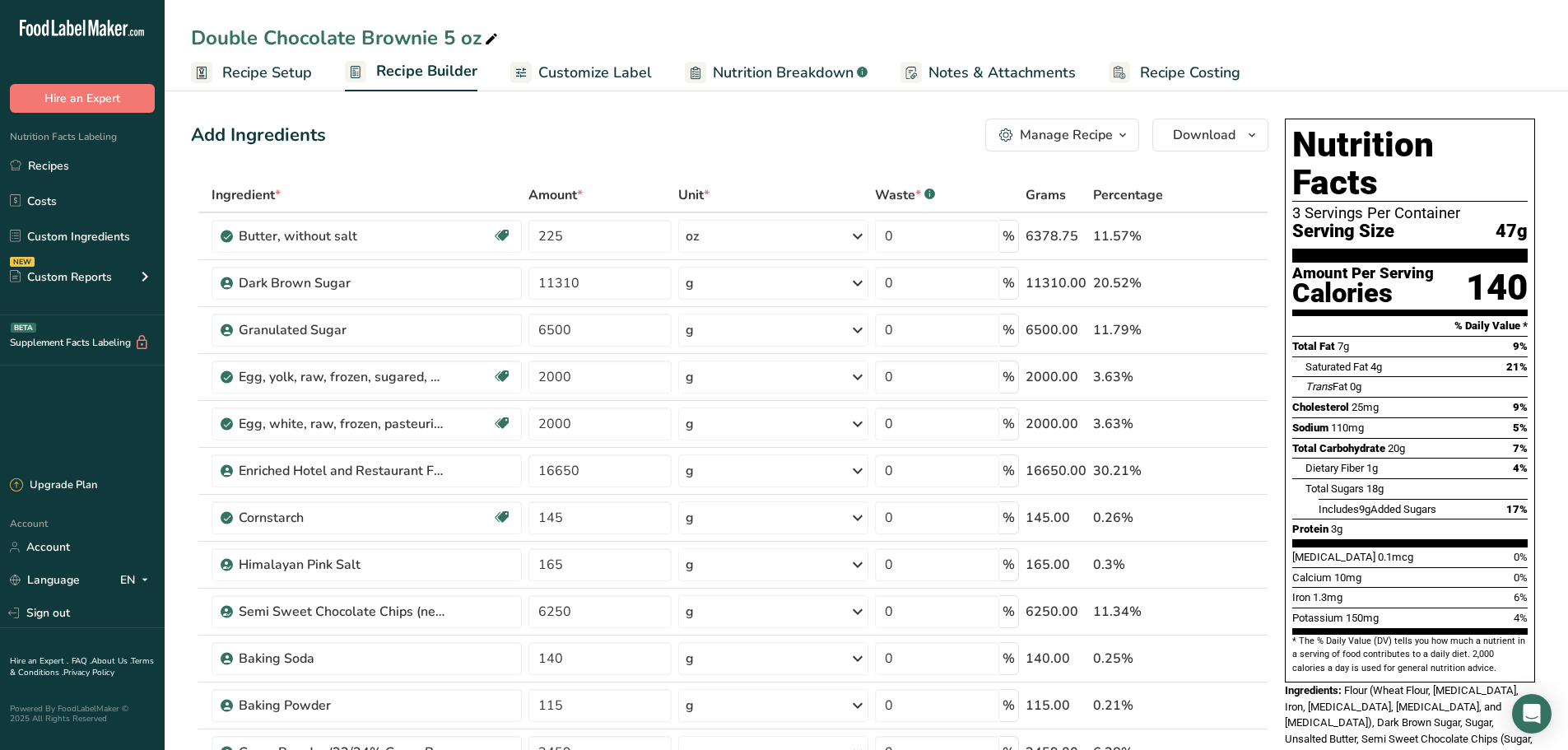
click at [1102, 126] on div "Manage Recipe" at bounding box center [1066, 135] width 93 height 20
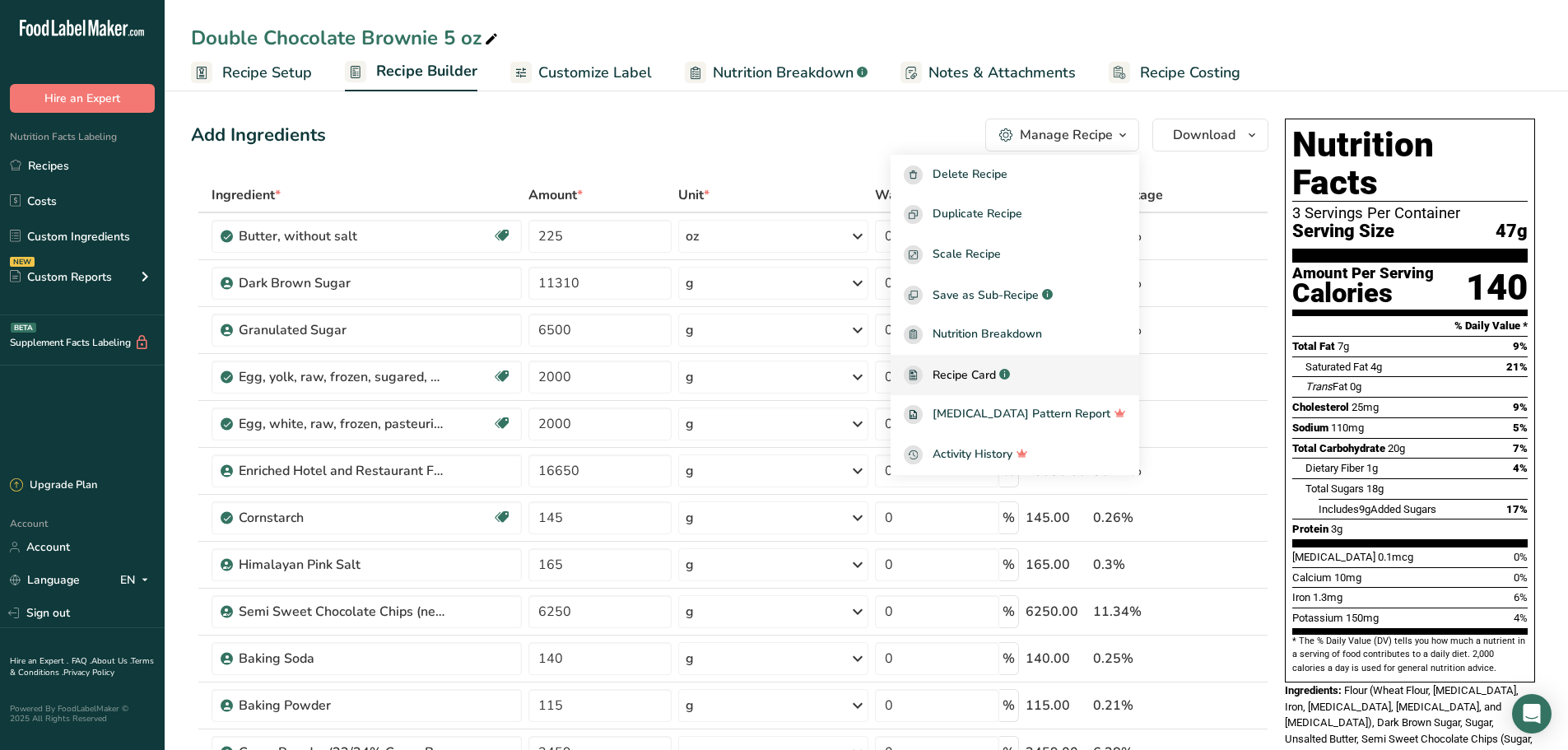
click at [1016, 363] on link "Recipe Card .a-a{fill:#347362;}.b-a{fill:#fff;}" at bounding box center [1014, 375] width 248 height 40
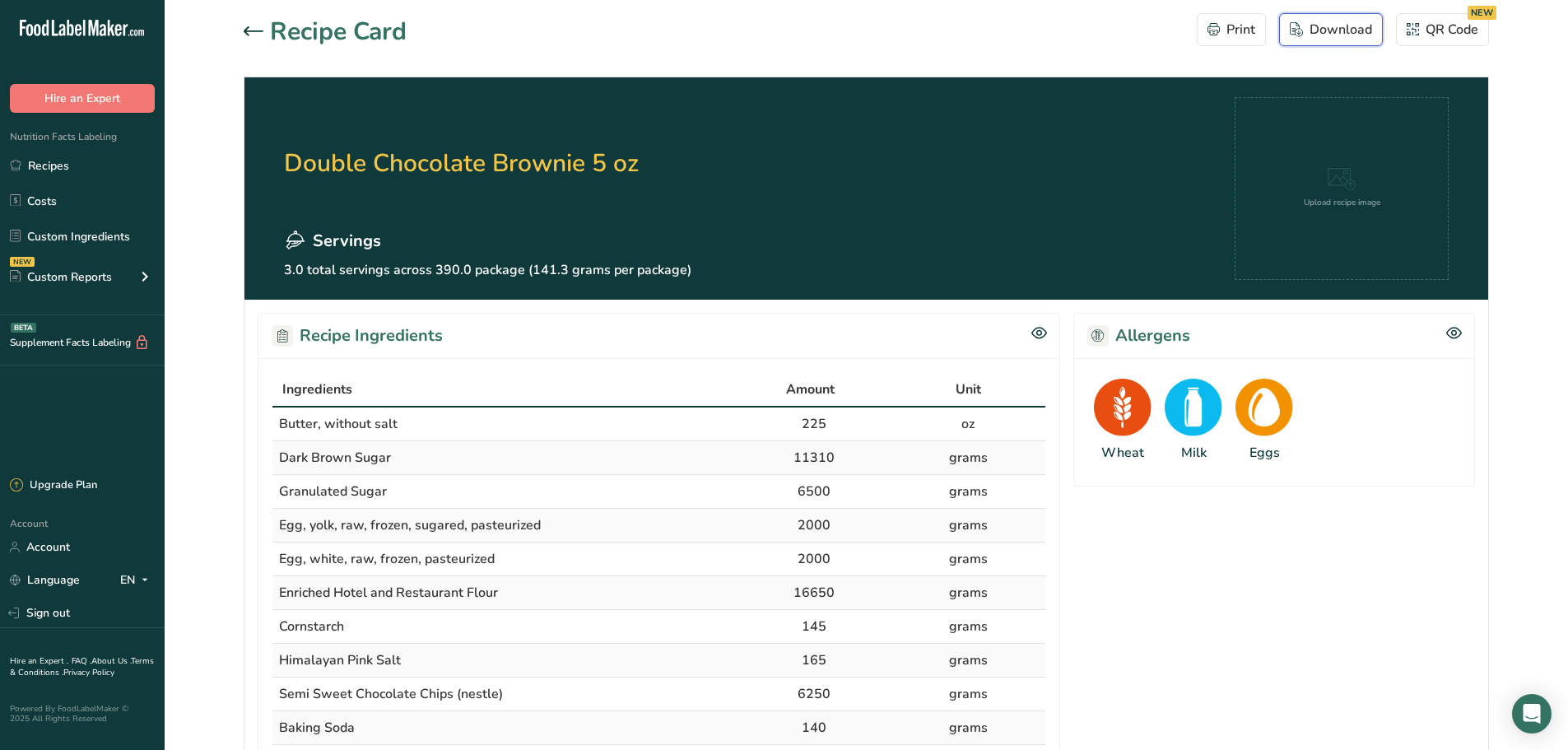
click at [1316, 32] on div "Download" at bounding box center [1331, 30] width 82 height 20
drag, startPoint x: 643, startPoint y: 68, endPoint x: 333, endPoint y: 63, distance: 310.0
click at [594, 68] on section "Recipe Card Print Download QR Code NEW Double Chocolate Brownie 5 oz Servings 3…" at bounding box center [866, 716] width 1403 height 1432
click at [252, 23] on div at bounding box center [257, 32] width 26 height 20
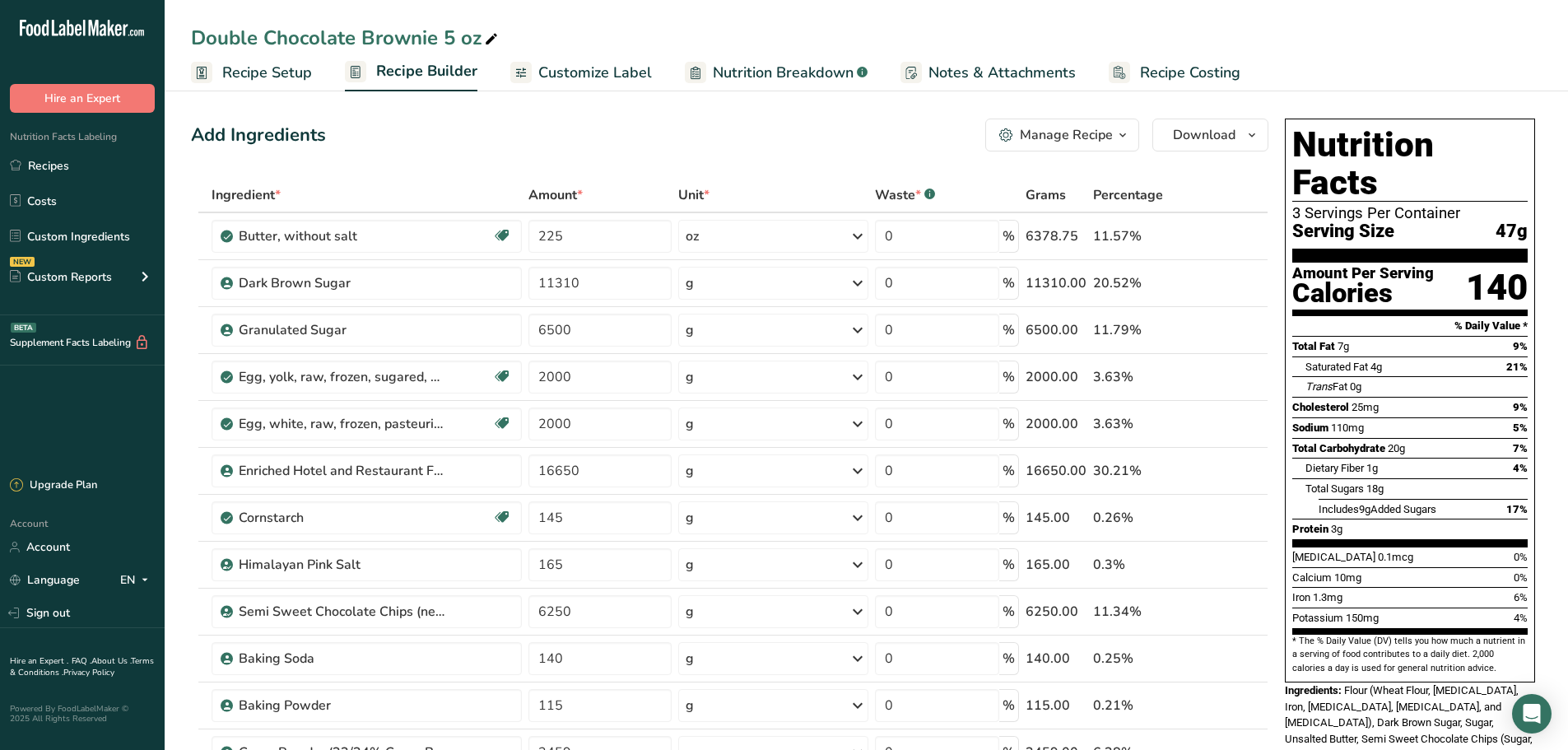
drag, startPoint x: 47, startPoint y: 162, endPoint x: 361, endPoint y: 153, distance: 314.1
click at [47, 162] on link "Recipes" at bounding box center [82, 166] width 165 height 32
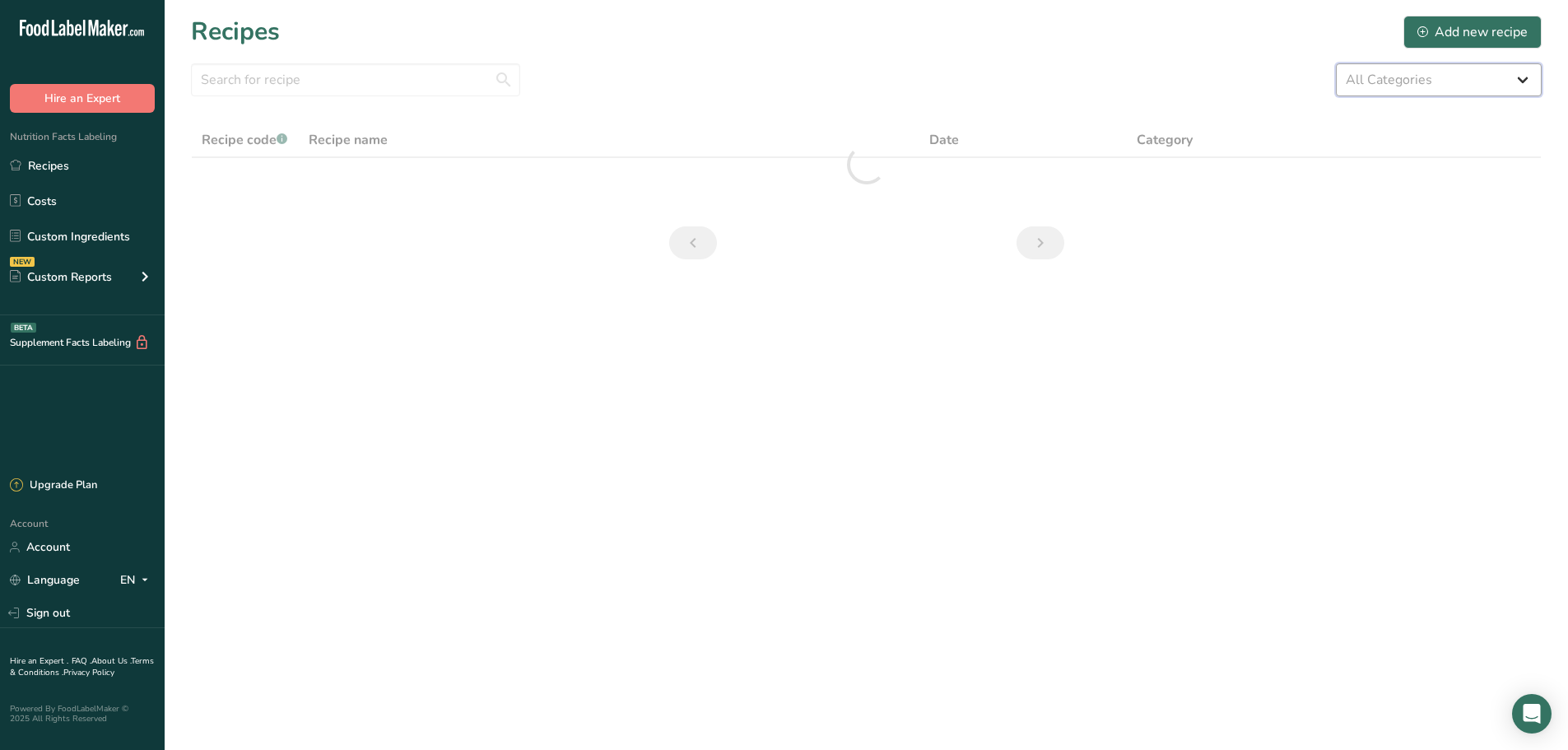
click at [1416, 82] on select "All Categories 1.4 oz Mini Cookie 2.75 oz Cookies 3 oz Cookies (2025) 5 oz Cook…" at bounding box center [1438, 80] width 206 height 33
select select "2463"
click at [1335, 63] on select "All Categories 1.4 oz Mini Cookie 2.75 oz Cookies 3 oz Cookies (2025) 5 oz Cook…" at bounding box center [1438, 80] width 206 height 33
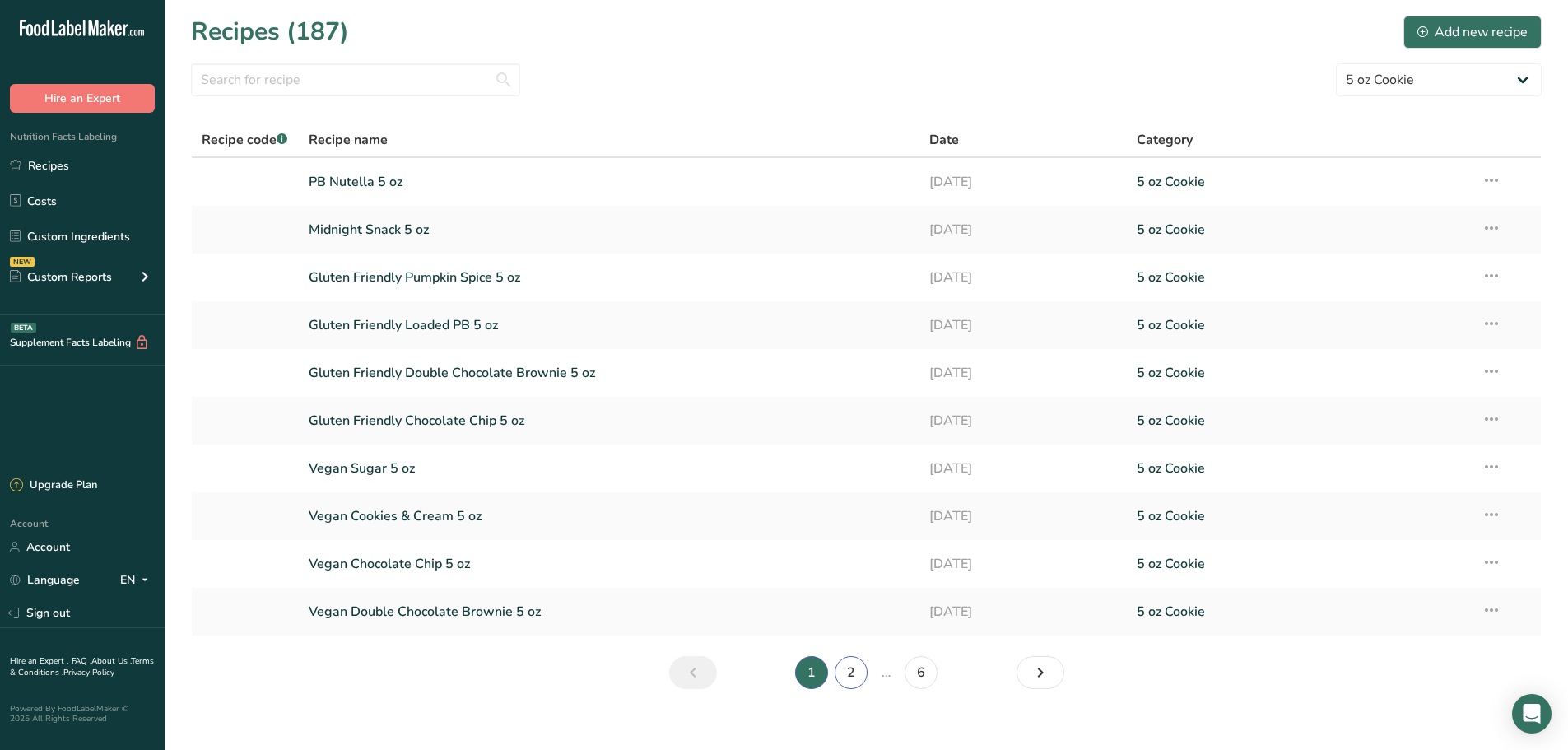
click at [850, 681] on link "2" at bounding box center [851, 673] width 33 height 33
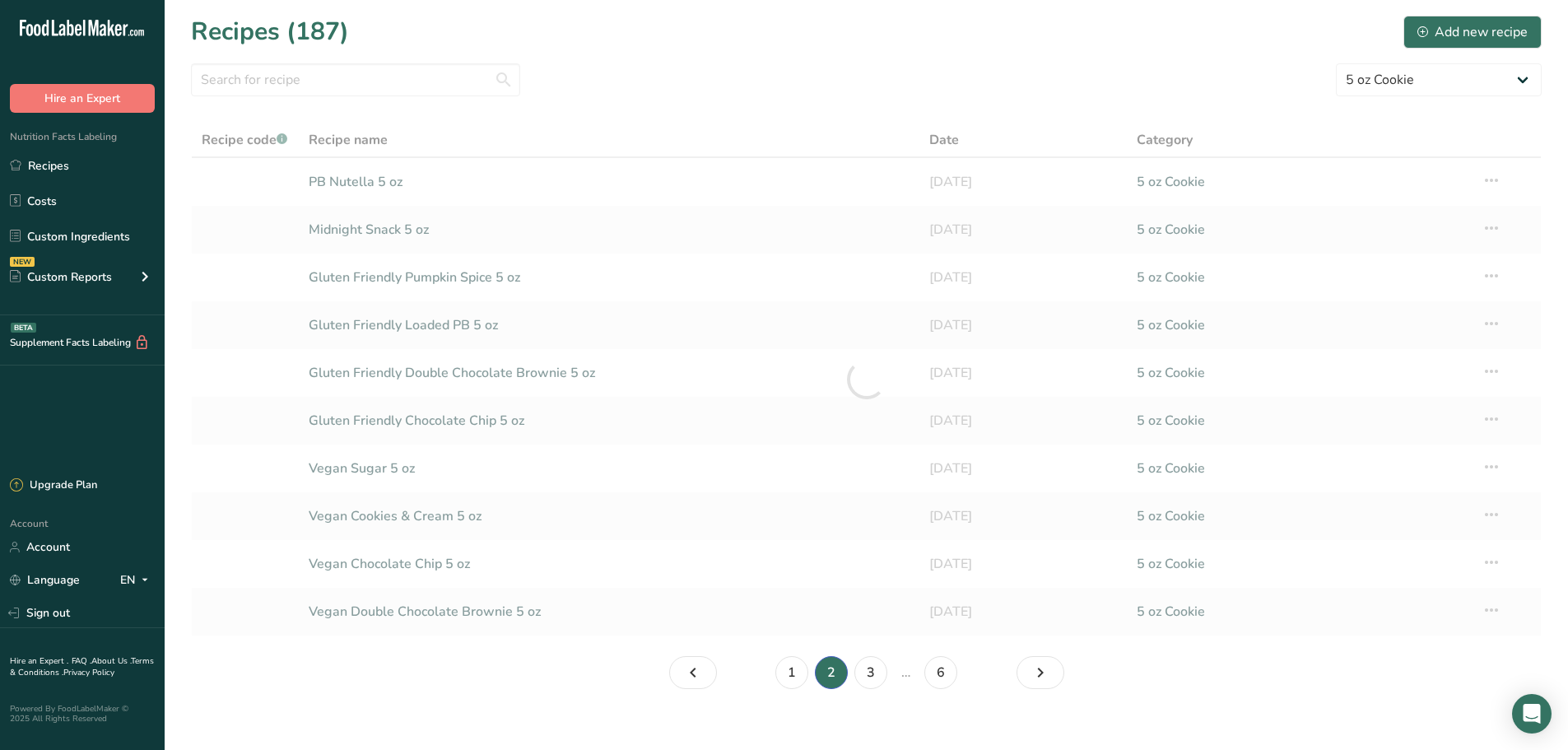
click at [853, 678] on li "3" at bounding box center [870, 673] width 39 height 33
click at [871, 678] on link "3" at bounding box center [871, 673] width 33 height 33
click at [884, 675] on link "4" at bounding box center [887, 673] width 33 height 33
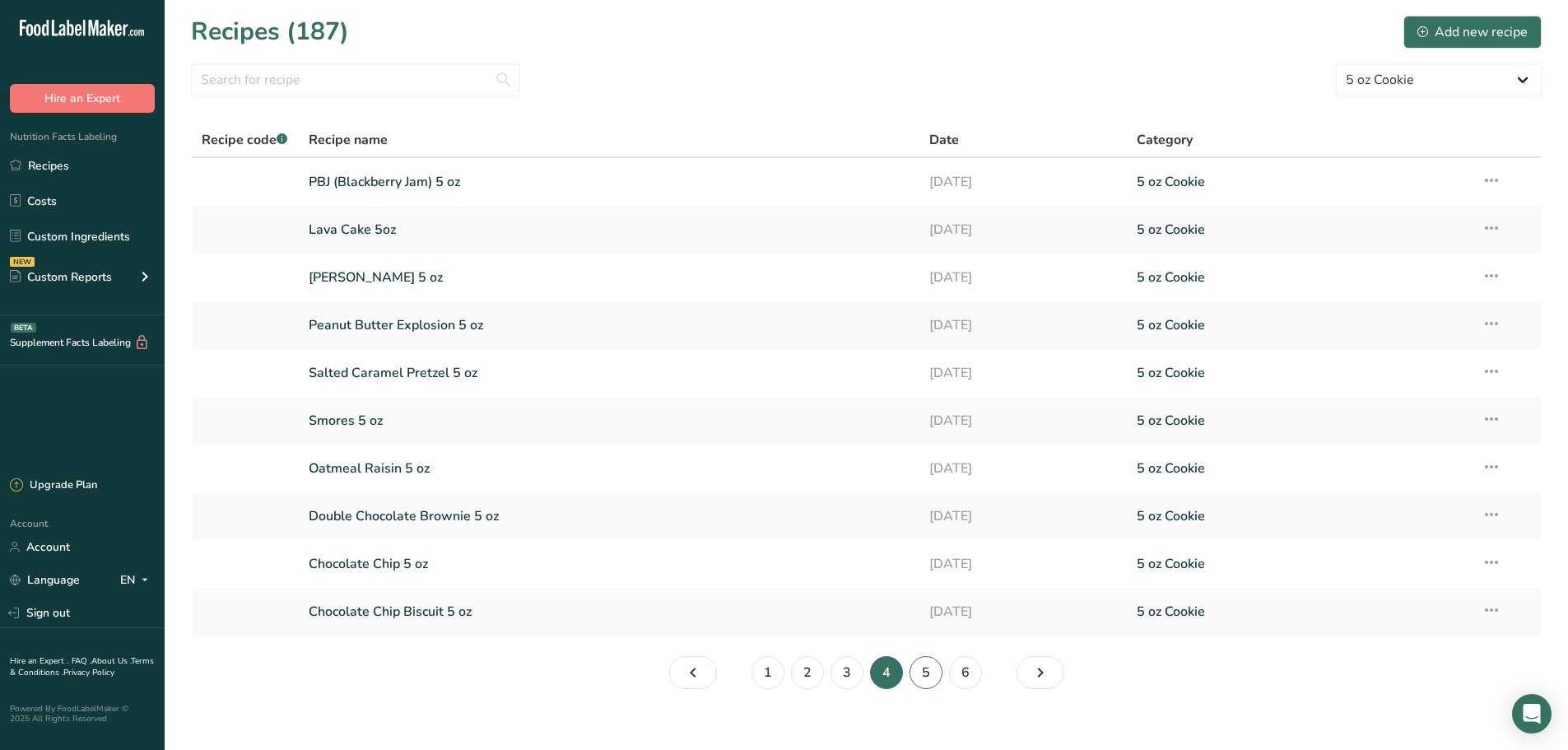
click at [934, 682] on link "5" at bounding box center [927, 673] width 33 height 33
click at [484, 563] on link "Soft Sugar Cookie 5 oz" at bounding box center [610, 563] width 602 height 34
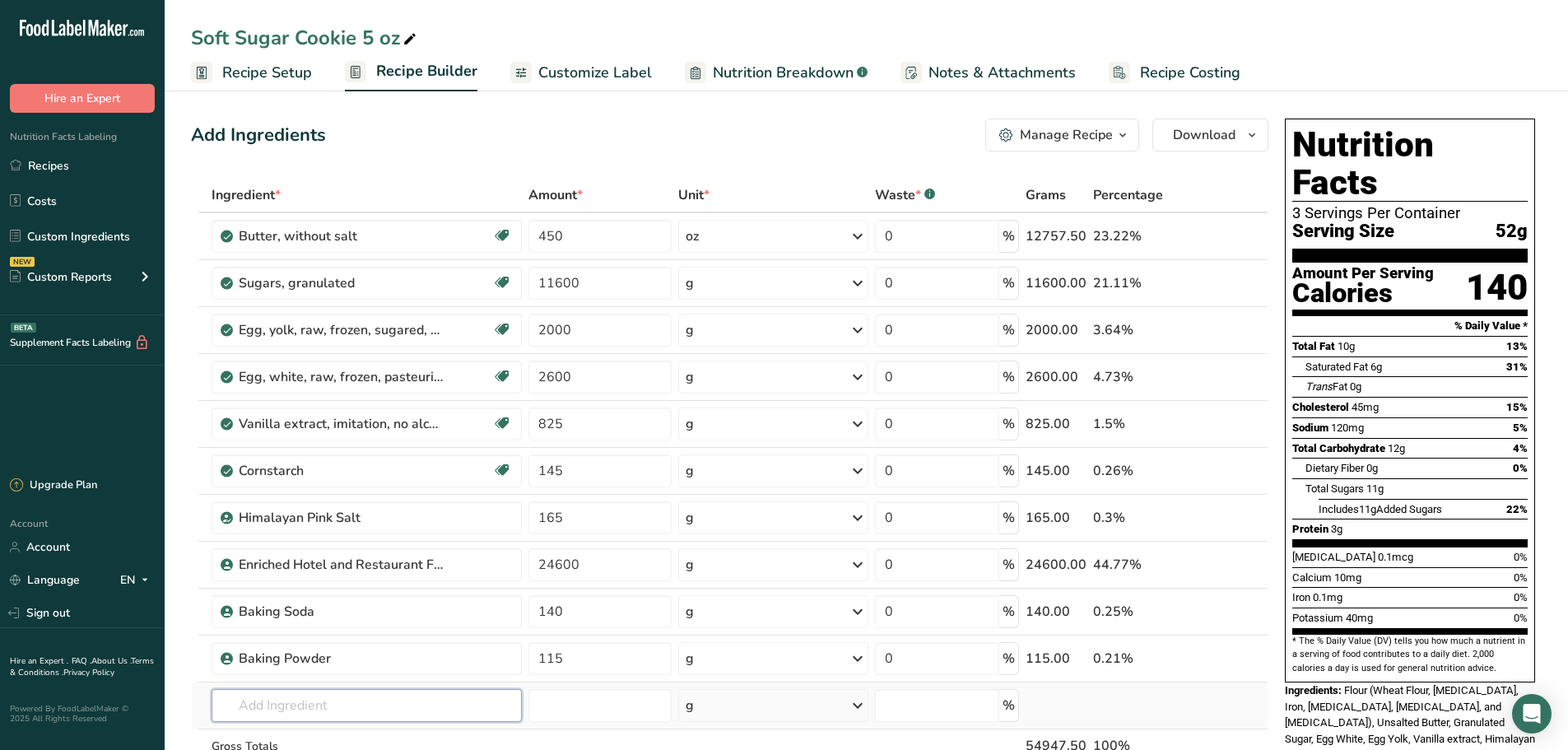
click at [299, 697] on input "text" at bounding box center [367, 705] width 311 height 33
type input "V"
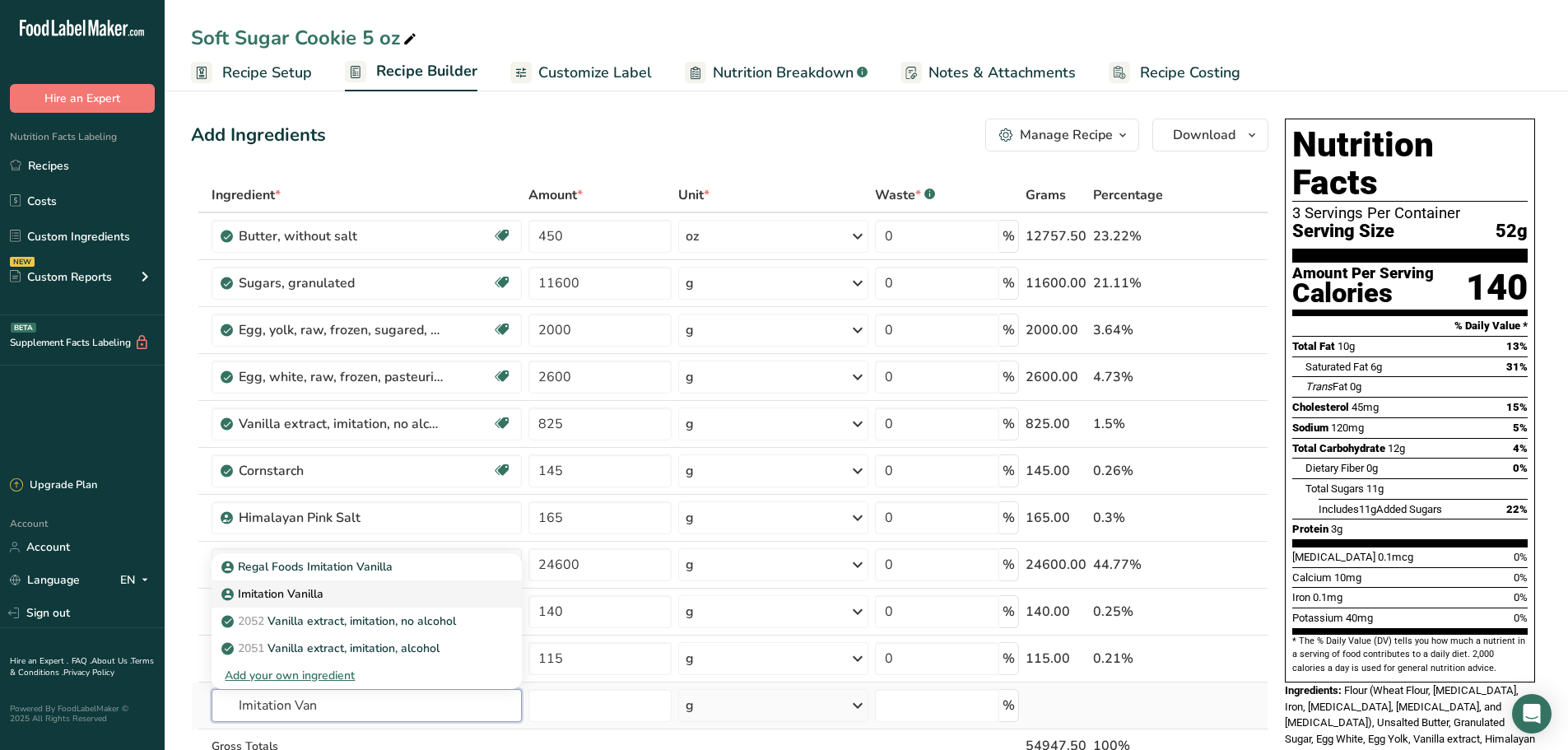
type input "Imitation Van"
click at [311, 601] on p "Imitation Vanilla" at bounding box center [274, 594] width 99 height 18
type input "Imitation Vanilla"
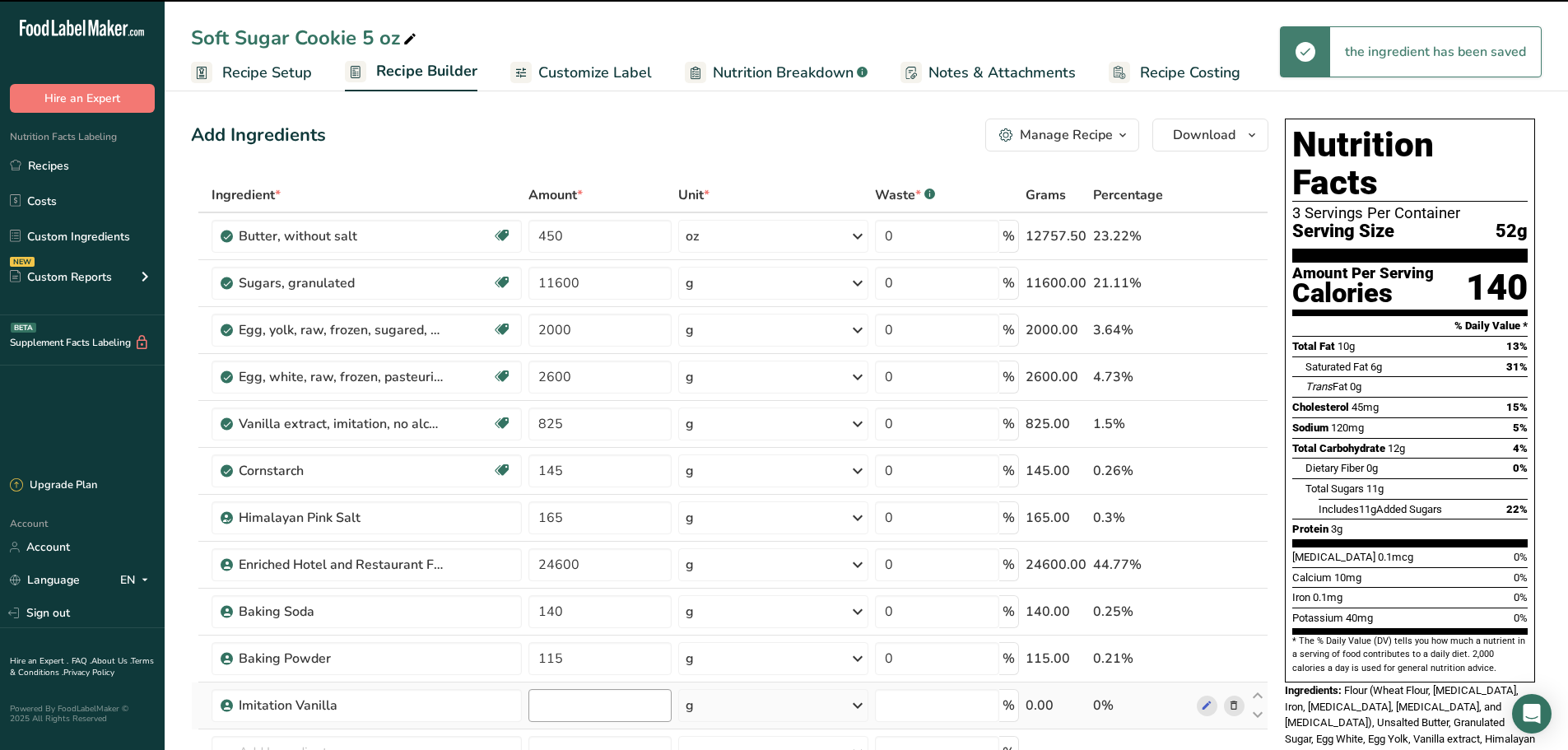
type input "0"
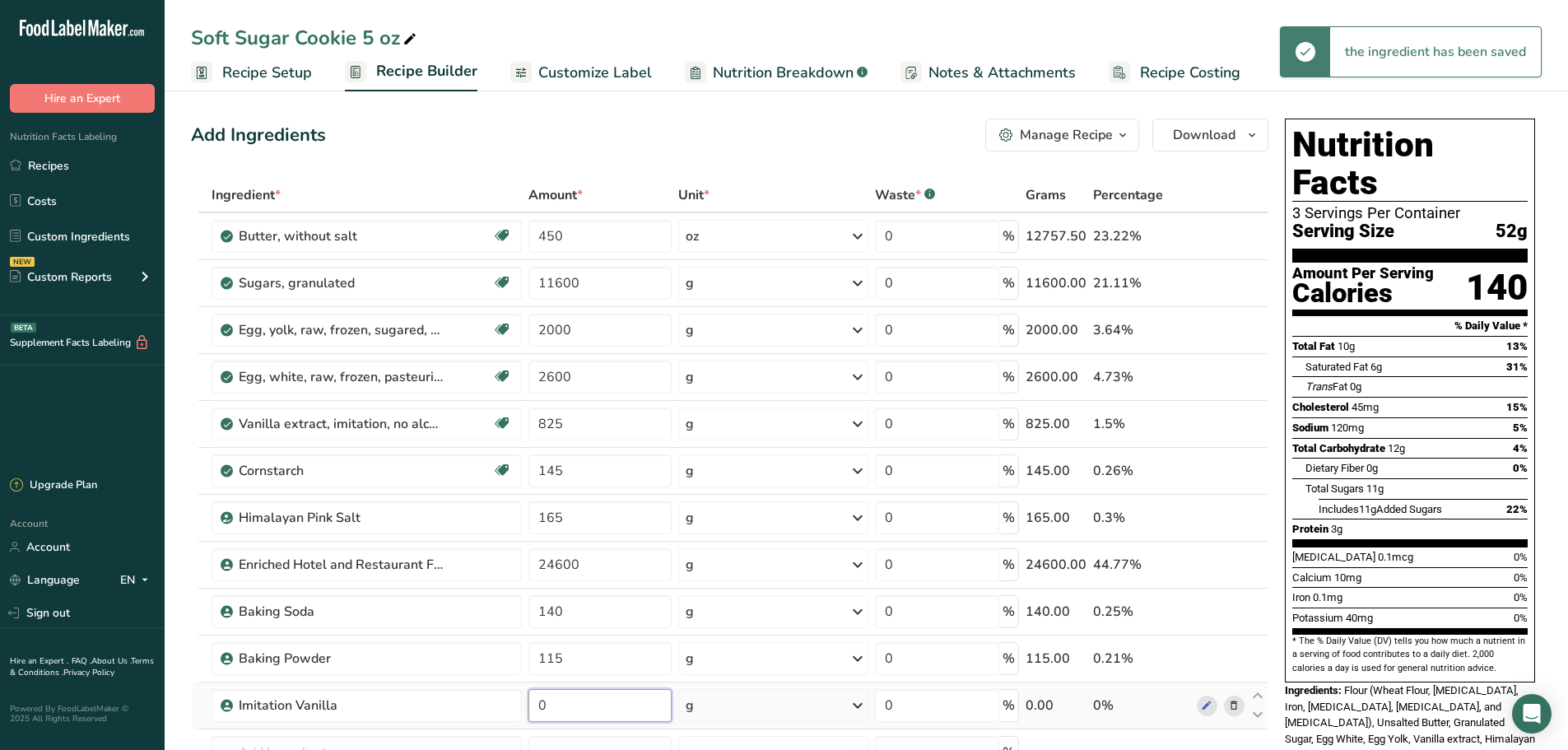
click at [584, 709] on input "0" at bounding box center [599, 705] width 143 height 33
drag, startPoint x: 584, startPoint y: 709, endPoint x: 478, endPoint y: 713, distance: 106.1
click at [478, 715] on tr "Imitation Vanilla 0 g Weight Units g kg mg See more Volume Units l Volume units…" at bounding box center [730, 705] width 1076 height 46
type input "825"
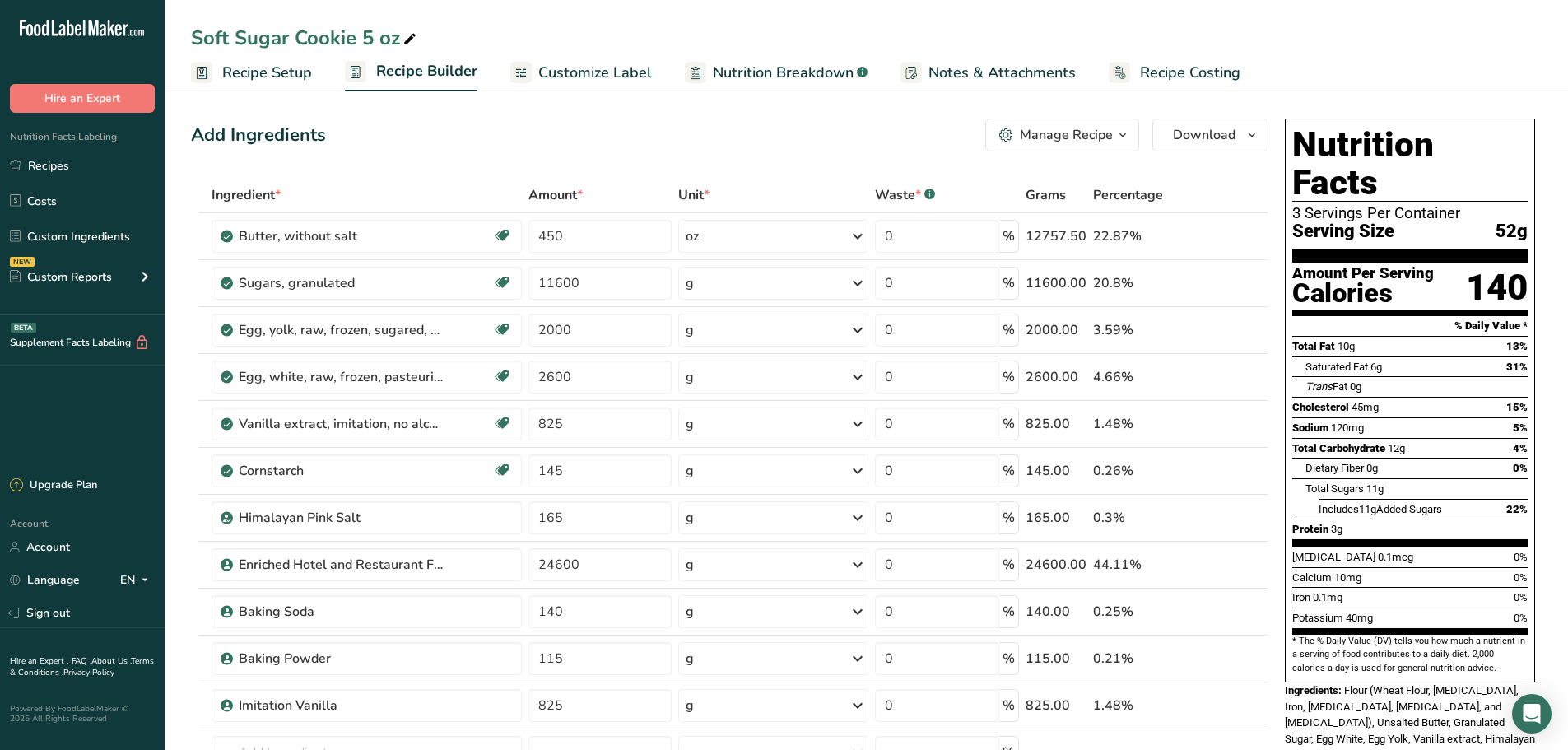
click at [185, 386] on section "Add Ingredients Manage Recipe Delete Recipe Duplicate Recipe Scale Recipe Save …" at bounding box center [866, 765] width 1403 height 1358
click at [1235, 424] on icon at bounding box center [1234, 425] width 11 height 18
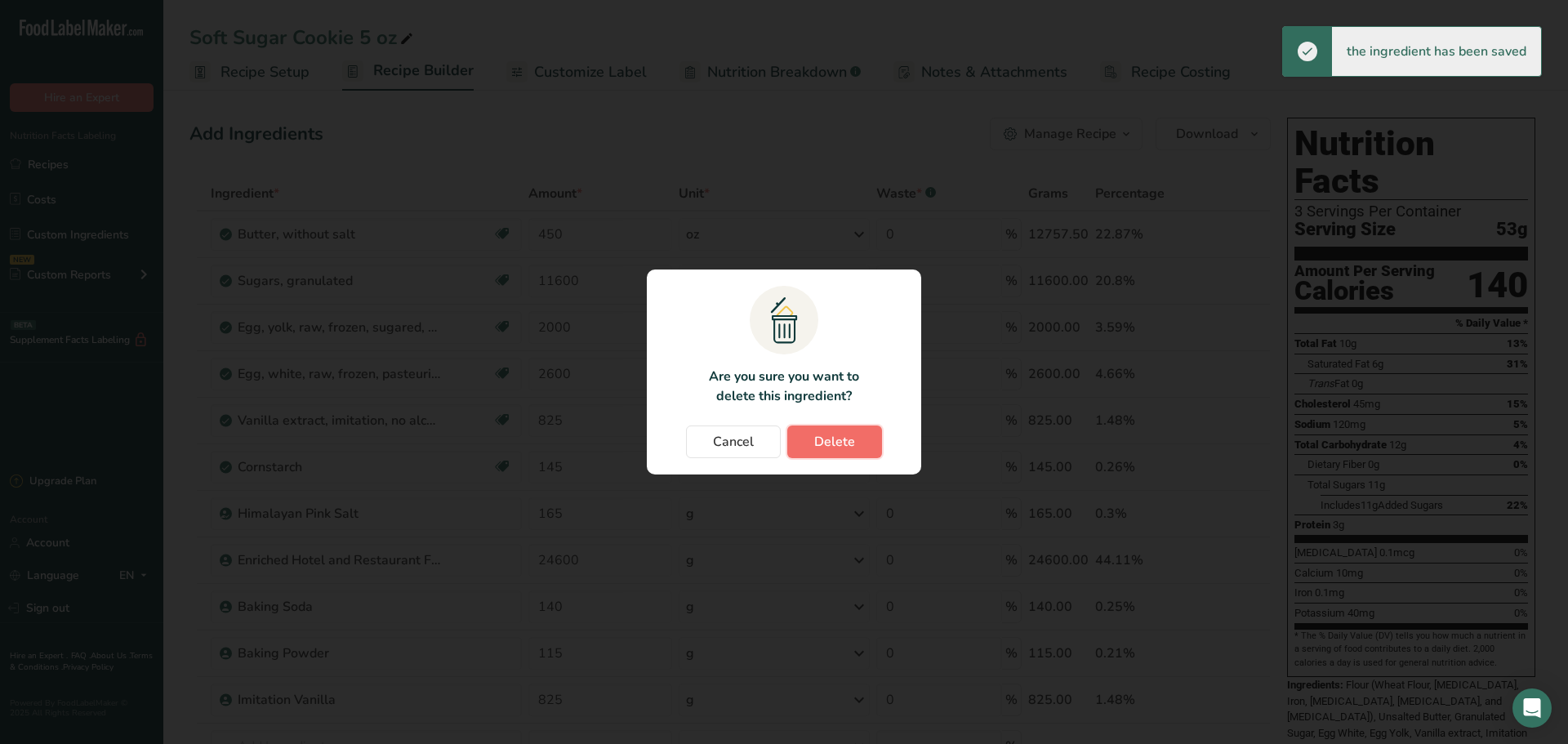
click at [845, 441] on span "Delete" at bounding box center [834, 441] width 41 height 20
type input "145"
type input "165"
type input "24600"
type input "140"
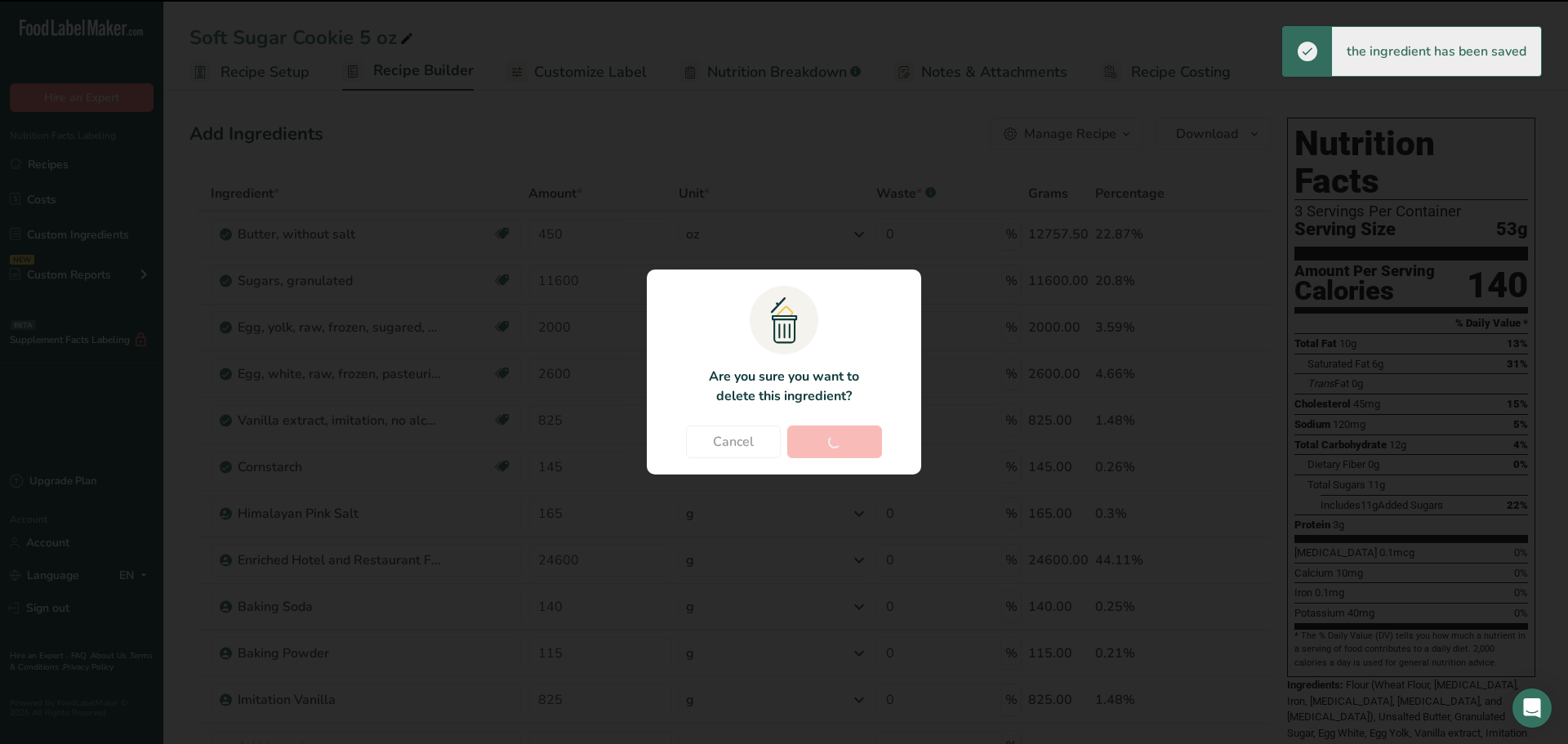
type input "115"
type input "825"
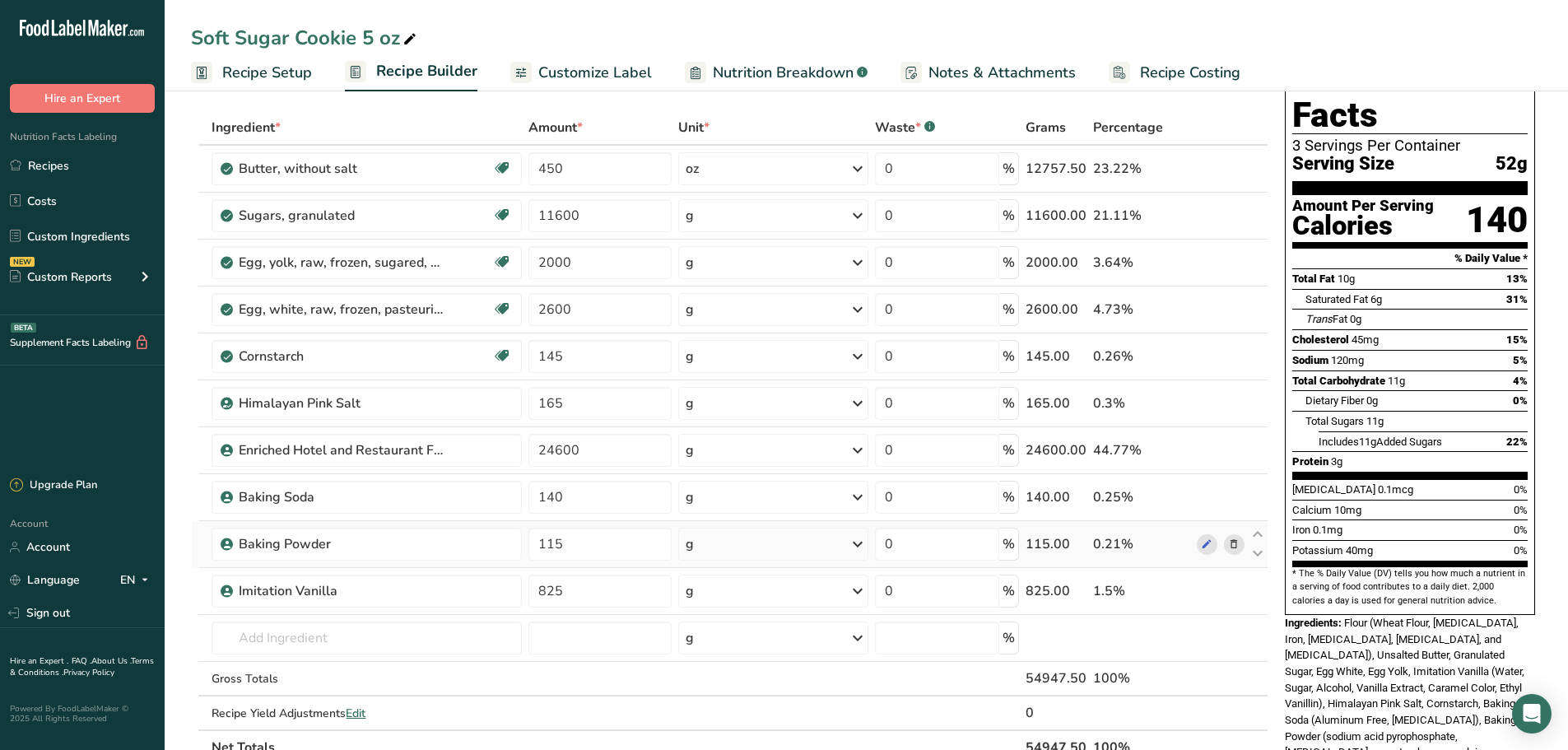
scroll to position [68, 0]
click at [332, 657] on td "Regal Foods Imitation Vanilla Imitation Vanilla 2052 Vanilla extract, imitation…" at bounding box center [366, 637] width 317 height 46
click at [326, 636] on input "text" at bounding box center [367, 637] width 311 height 33
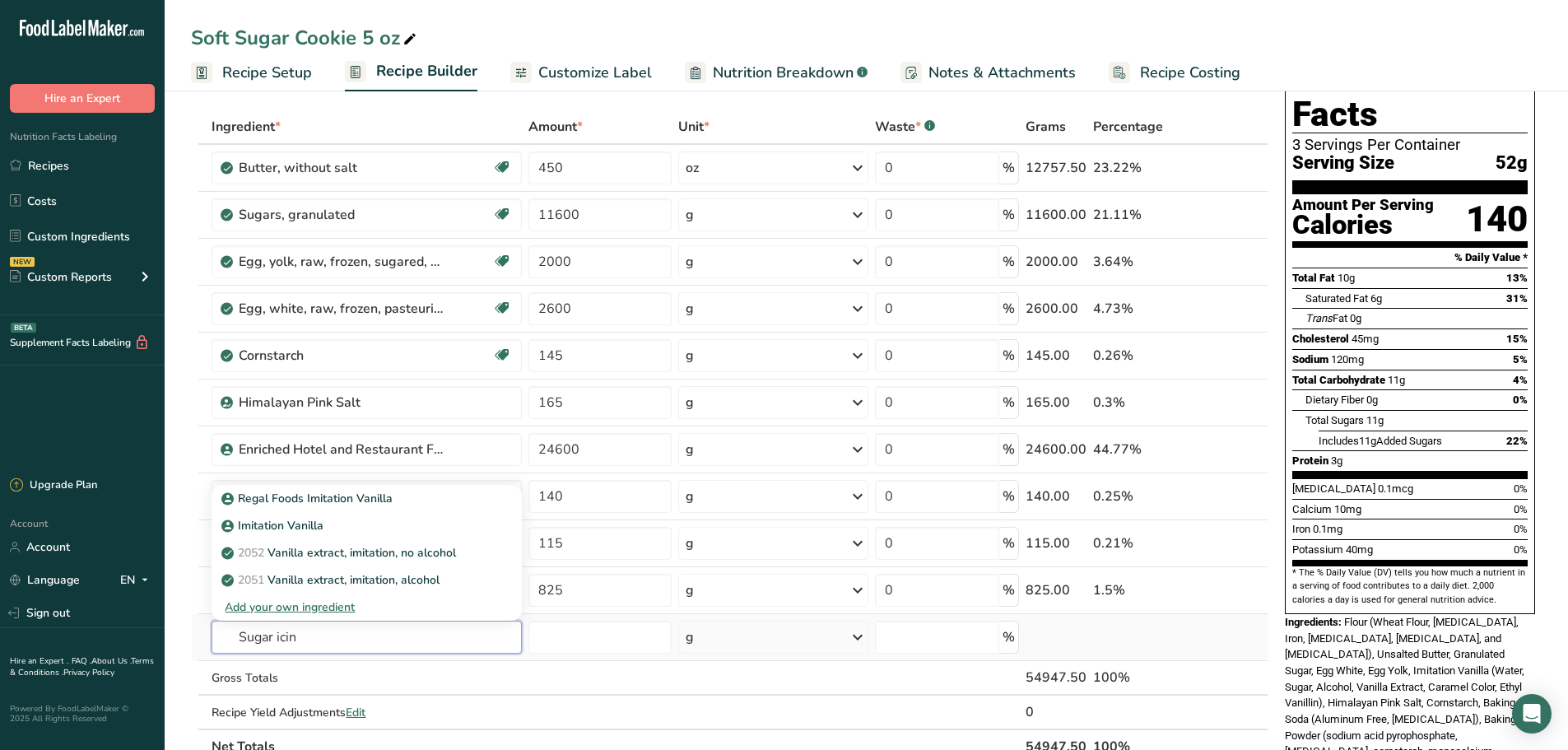
type input "Sugar icing"
drag, startPoint x: 326, startPoint y: 631, endPoint x: 220, endPoint y: 650, distance: 107.7
click at [220, 650] on input "Sugar icing" at bounding box center [367, 637] width 311 height 33
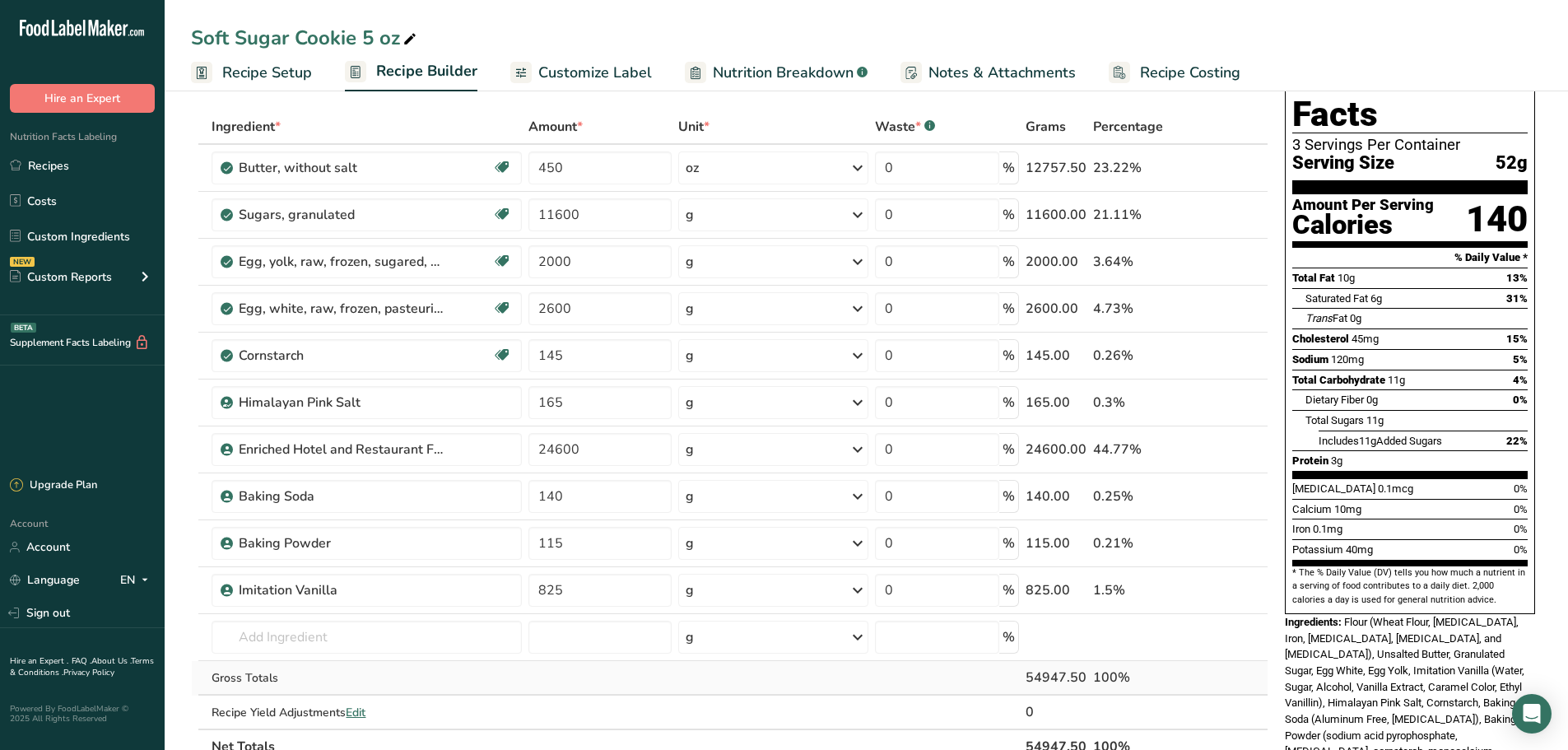
click at [470, 681] on div "Gross Totals" at bounding box center [367, 678] width 311 height 18
click at [82, 170] on link "Recipes" at bounding box center [82, 166] width 165 height 32
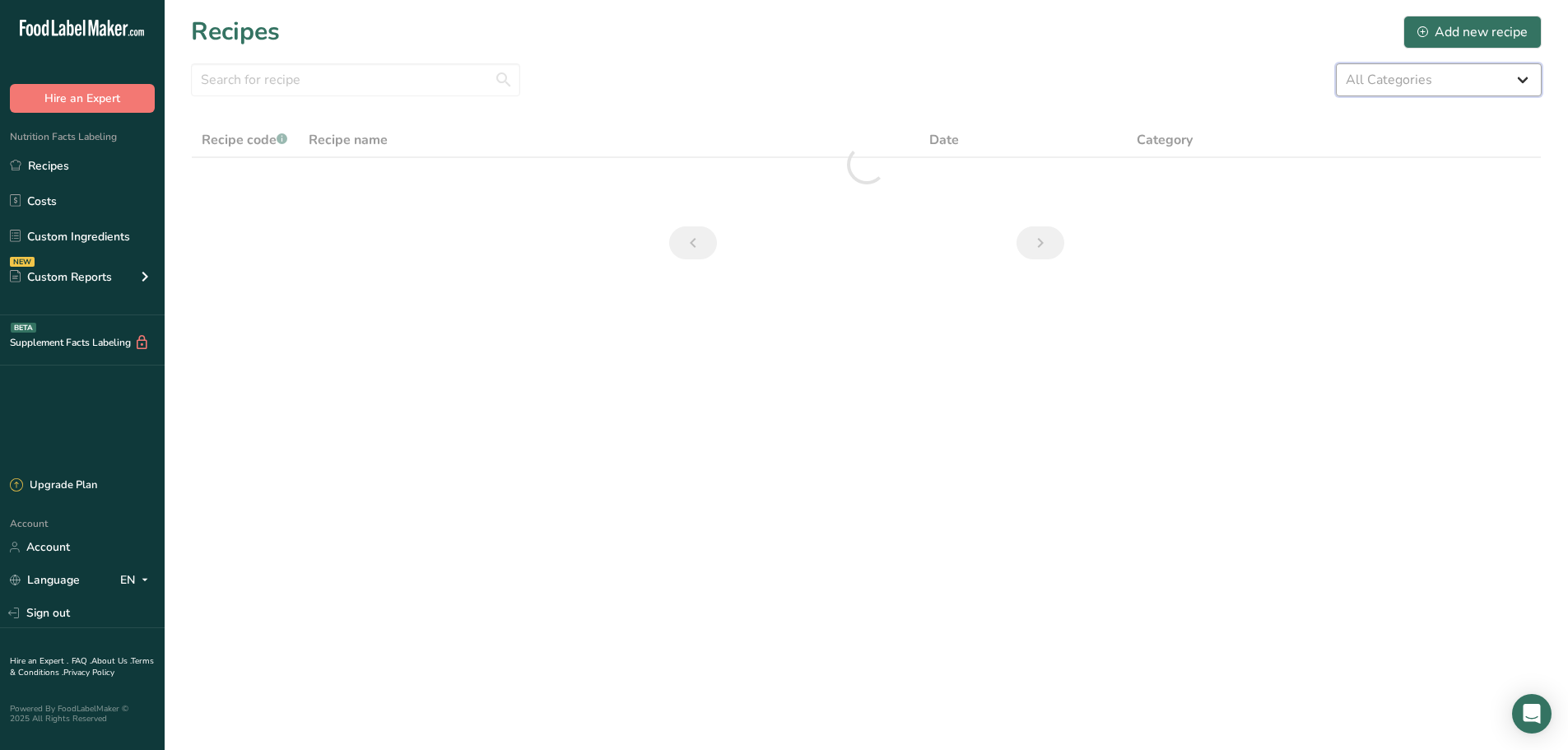
click at [1411, 84] on select "All Categories 1.4 oz Mini Cookie 2.75 oz Cookies 3 oz Cookies (2025) 5 oz Cook…" at bounding box center [1438, 80] width 206 height 33
select select "2463"
click at [1335, 63] on select "All Categories 1.4 oz Mini Cookie 2.75 oz Cookies 3 oz Cookies (2025) 5 oz Cook…" at bounding box center [1438, 80] width 206 height 33
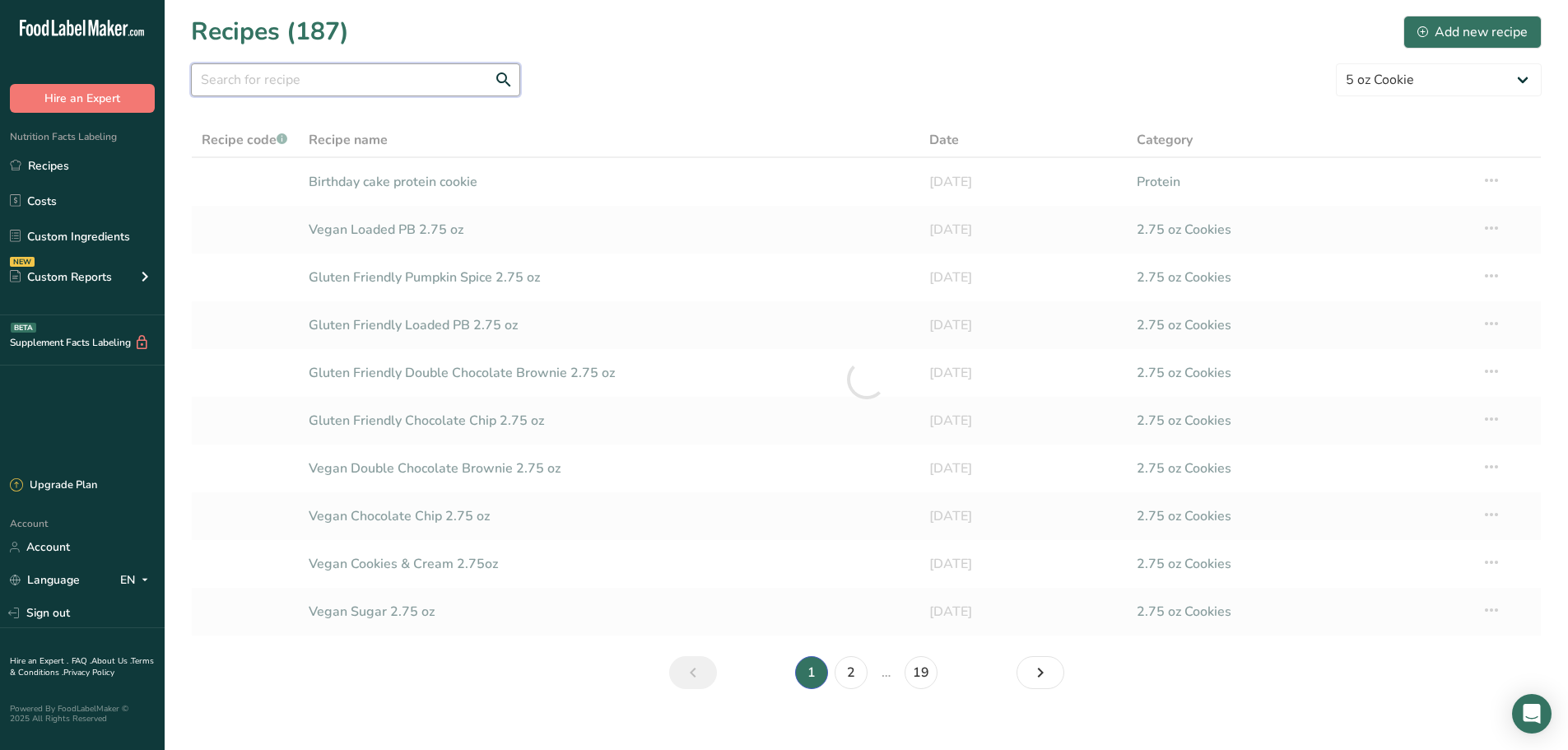
click at [378, 86] on input "text" at bounding box center [355, 80] width 329 height 33
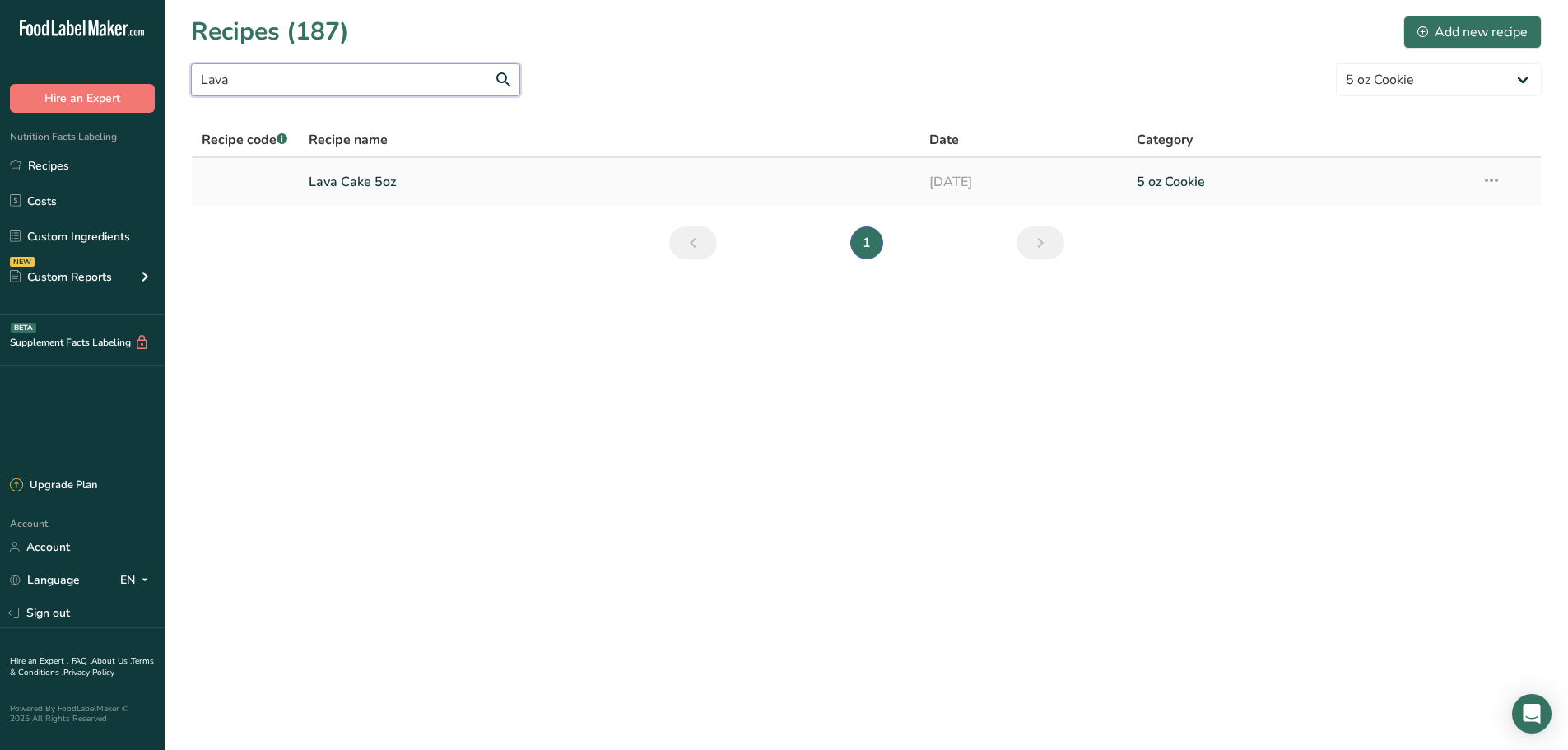
type input "Lava"
click at [405, 173] on link "Lava Cake 5oz" at bounding box center [610, 182] width 602 height 34
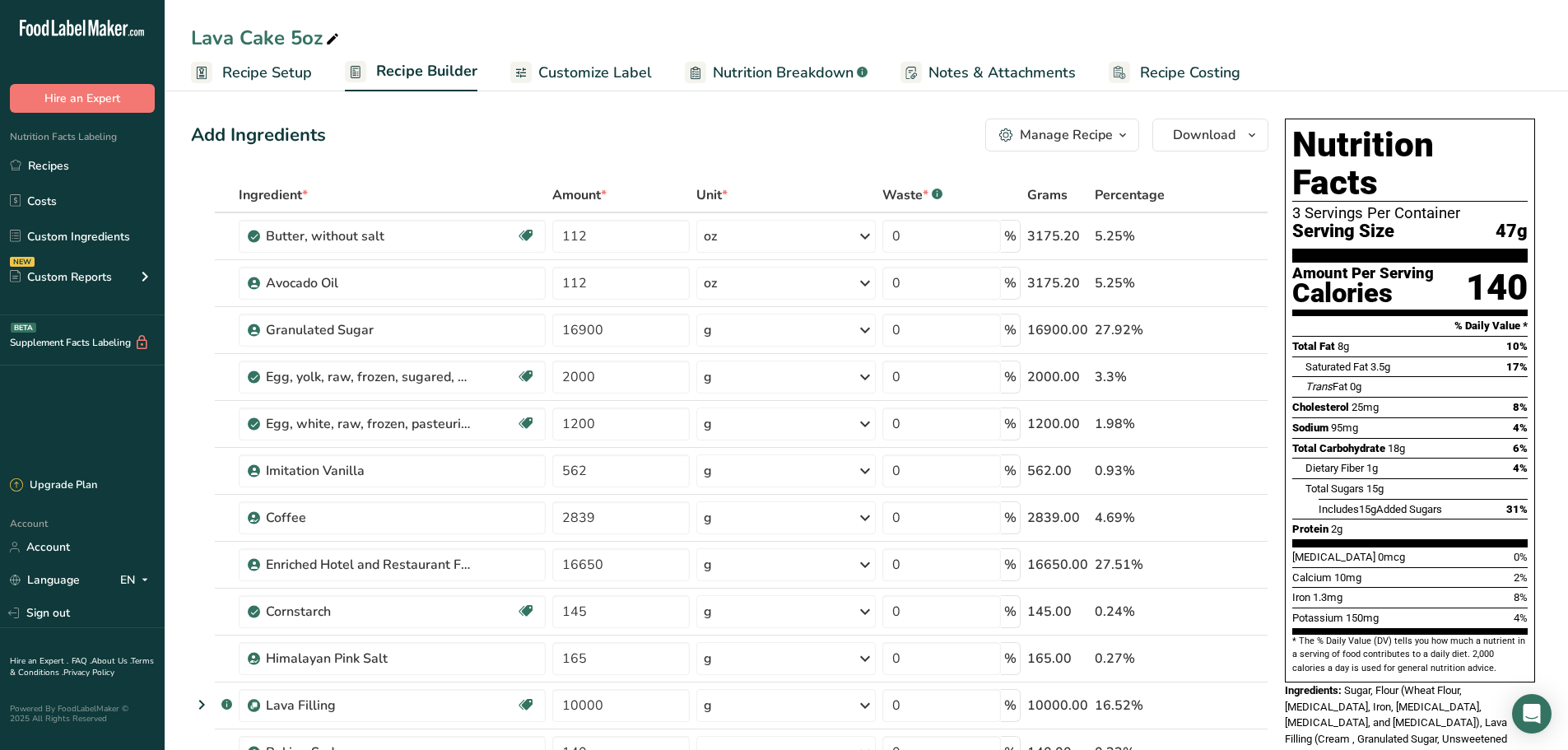
click at [1092, 147] on button "Manage Recipe" at bounding box center [1062, 135] width 154 height 33
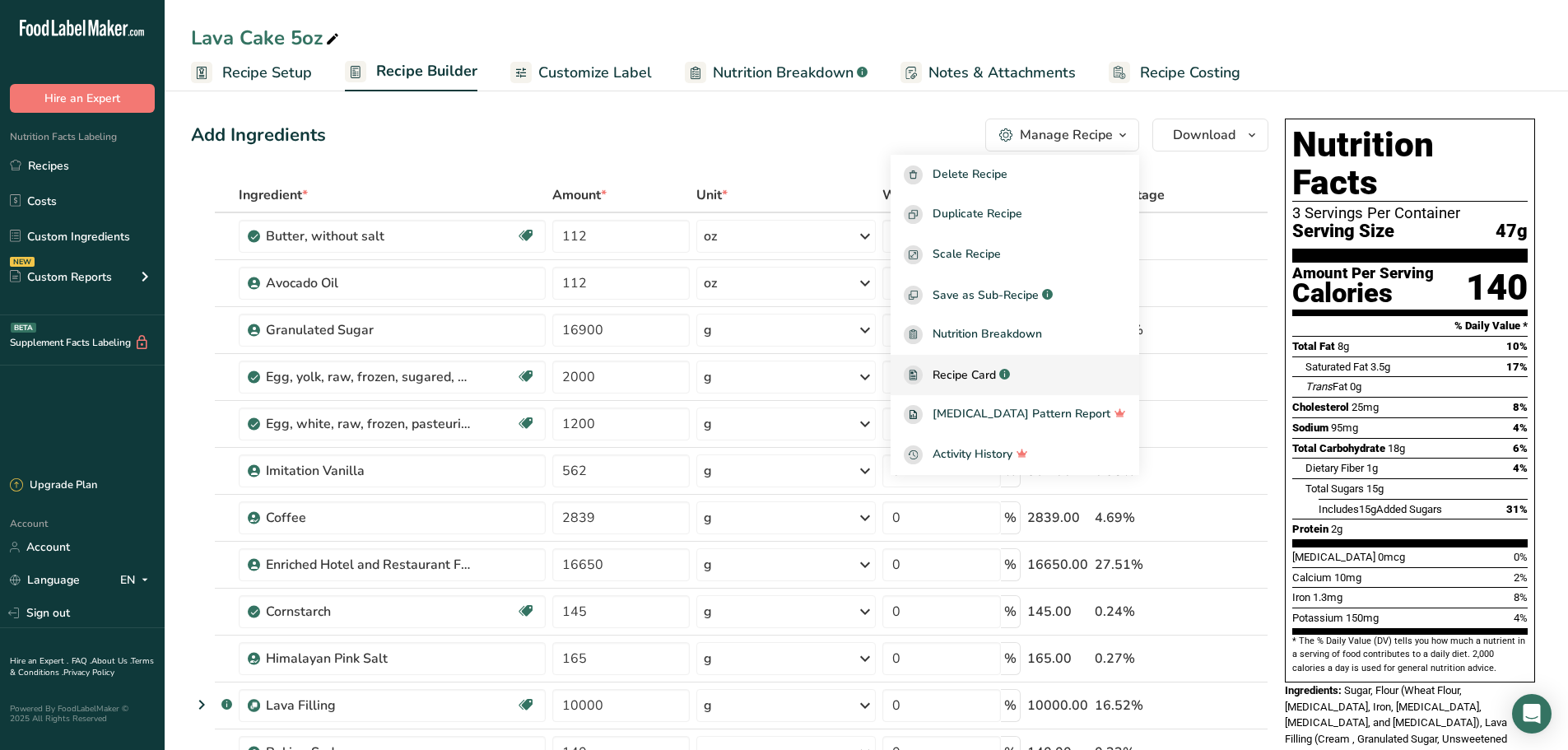
click at [996, 373] on span "Recipe Card" at bounding box center [964, 375] width 63 height 18
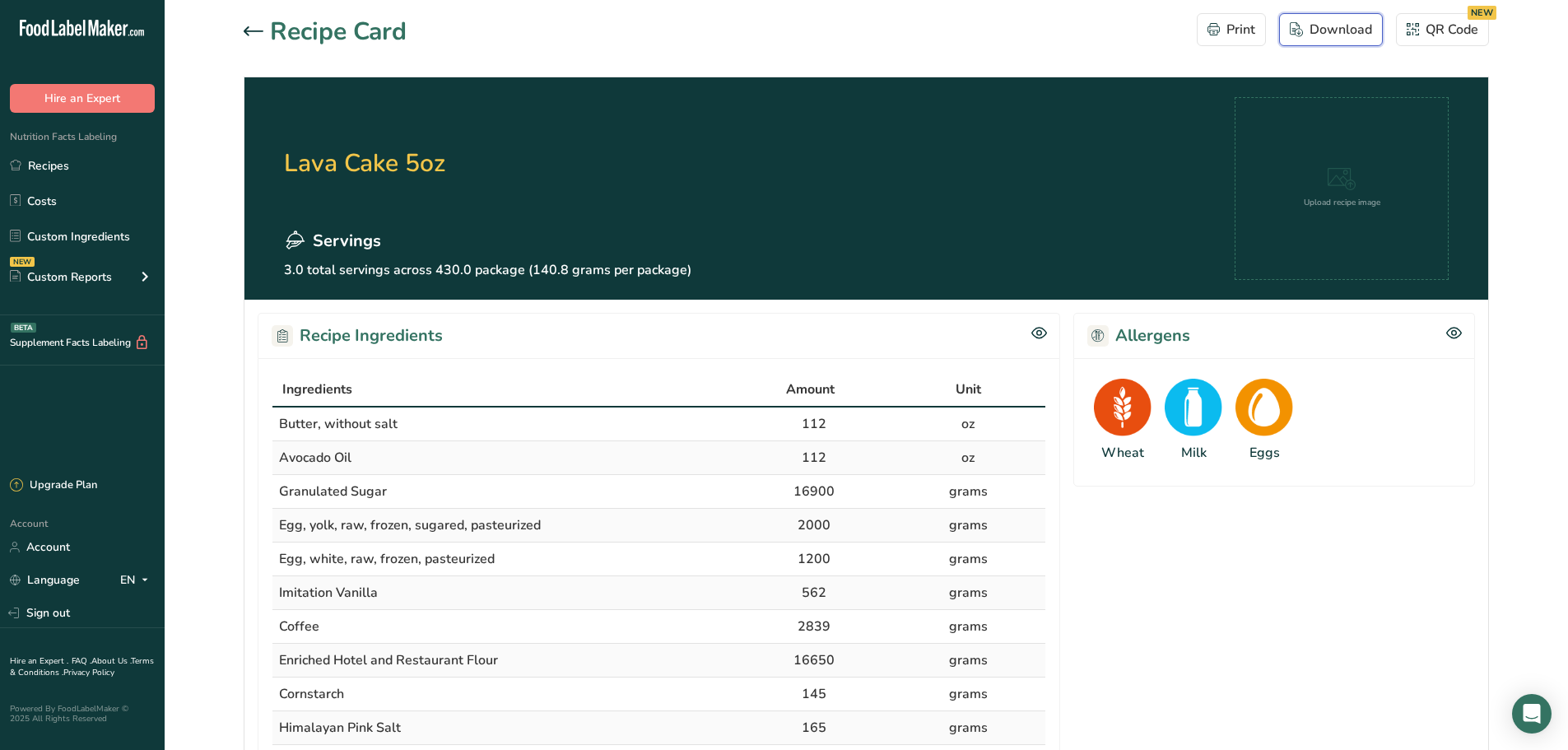
click at [1369, 38] on div "Download" at bounding box center [1331, 30] width 82 height 20
click at [258, 27] on icon at bounding box center [254, 31] width 20 height 10
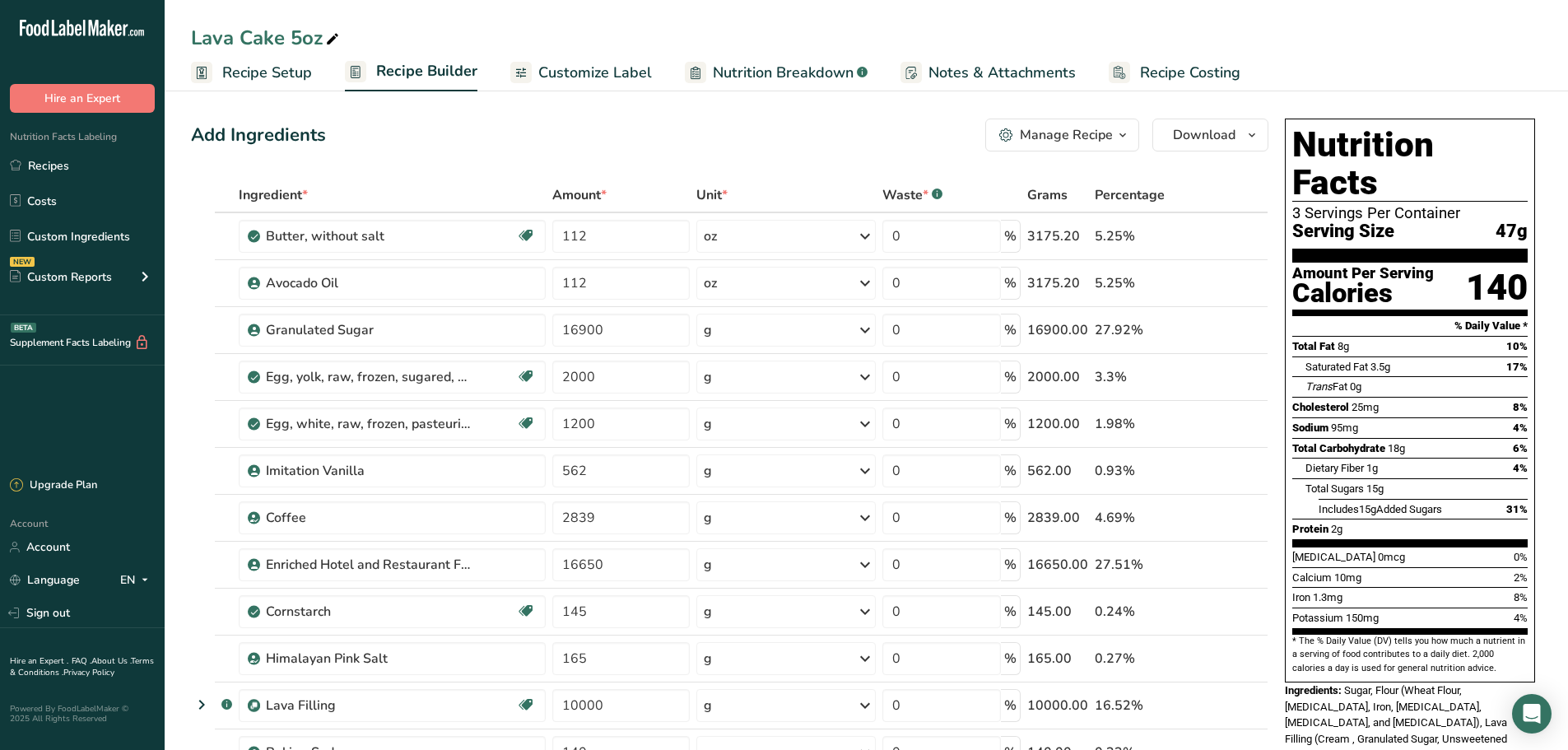
drag, startPoint x: 80, startPoint y: 153, endPoint x: 257, endPoint y: 120, distance: 180.0
click at [80, 154] on link "Recipes" at bounding box center [82, 166] width 165 height 32
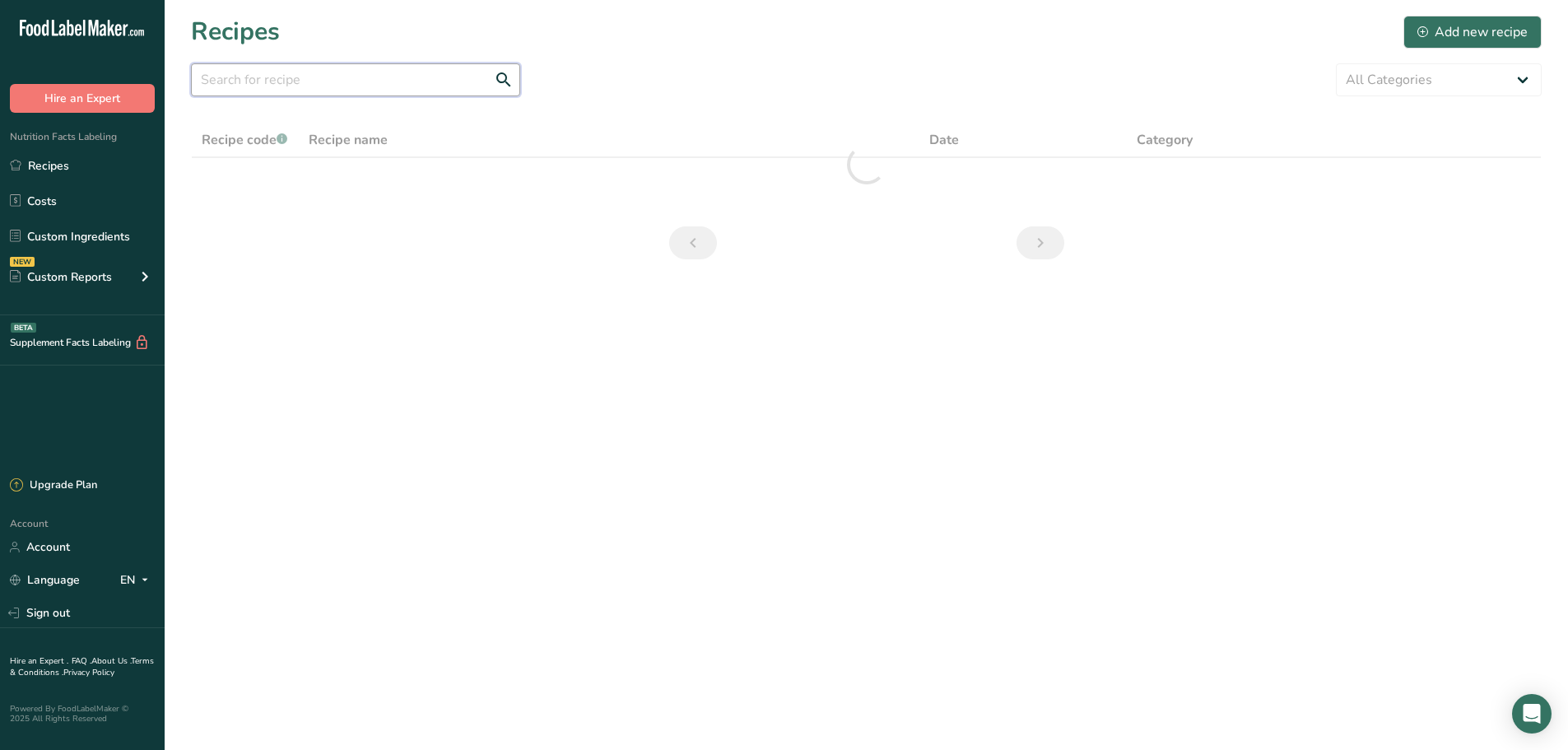
click at [301, 70] on input "text" at bounding box center [355, 80] width 329 height 33
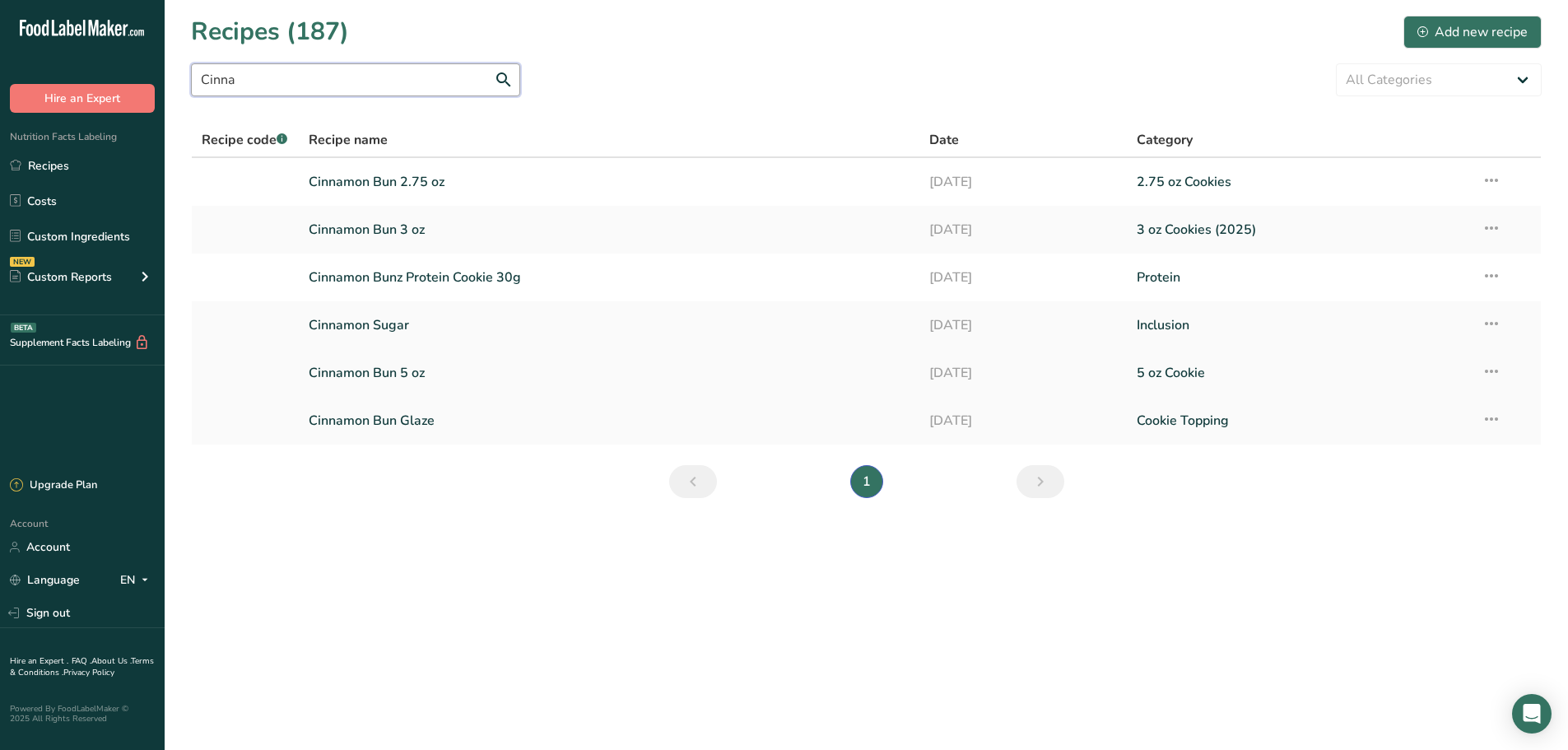
type input "Cinna"
click at [419, 371] on link "Cinnamon Bun 5 oz" at bounding box center [610, 372] width 602 height 34
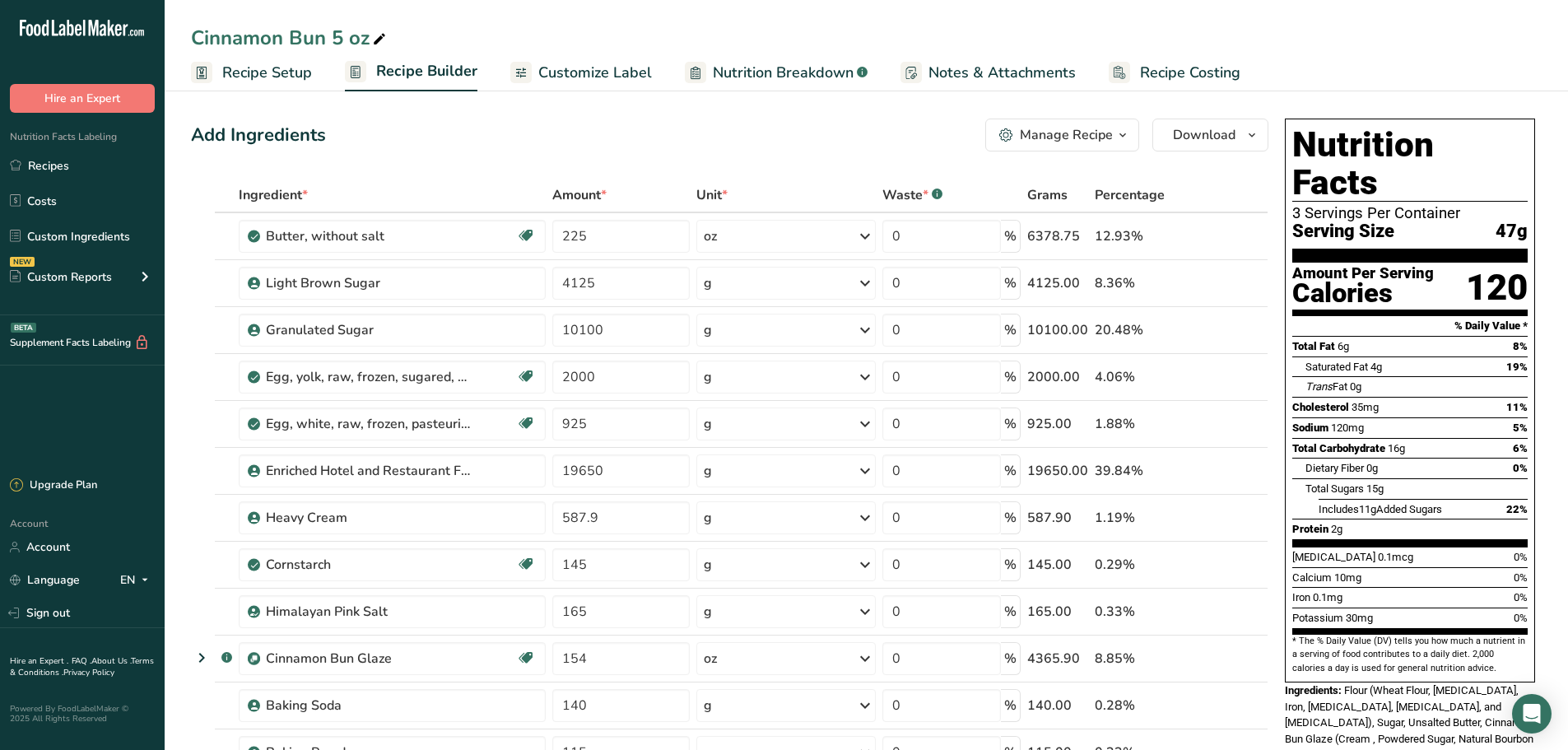
click at [1101, 127] on div "Manage Recipe" at bounding box center [1066, 135] width 93 height 20
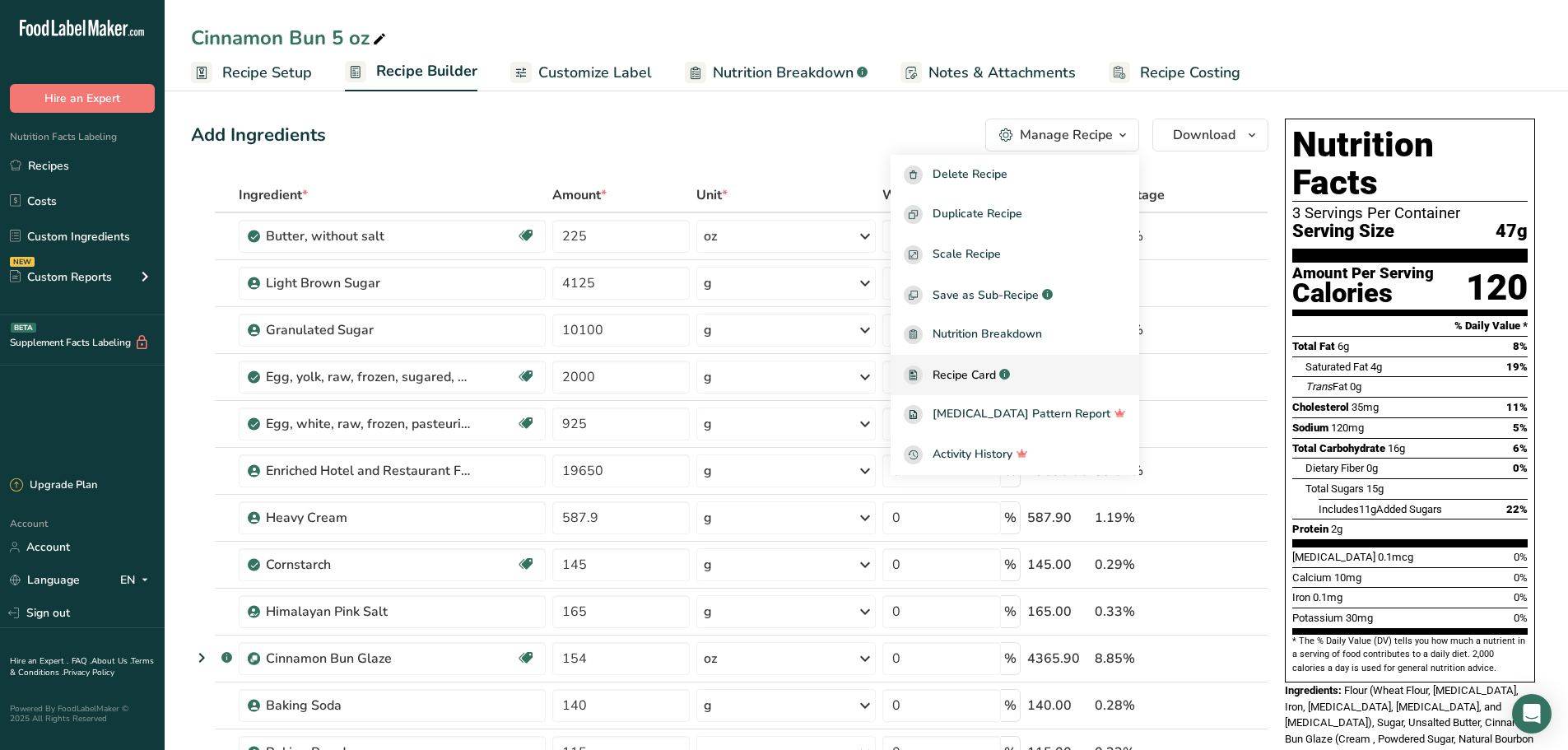
click at [994, 369] on span "Recipe Card" at bounding box center [964, 375] width 63 height 18
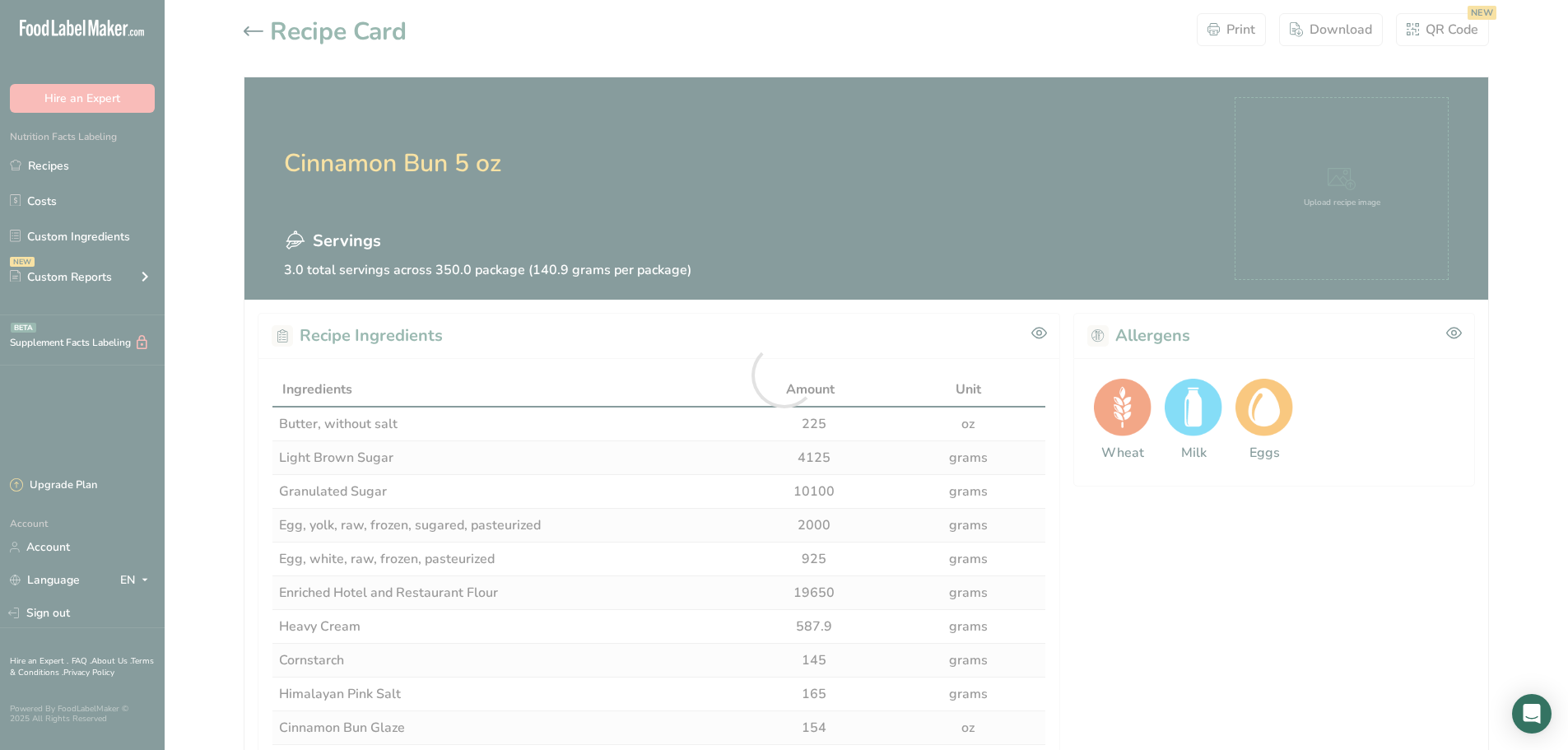
click at [1370, 36] on div at bounding box center [784, 375] width 1568 height 750
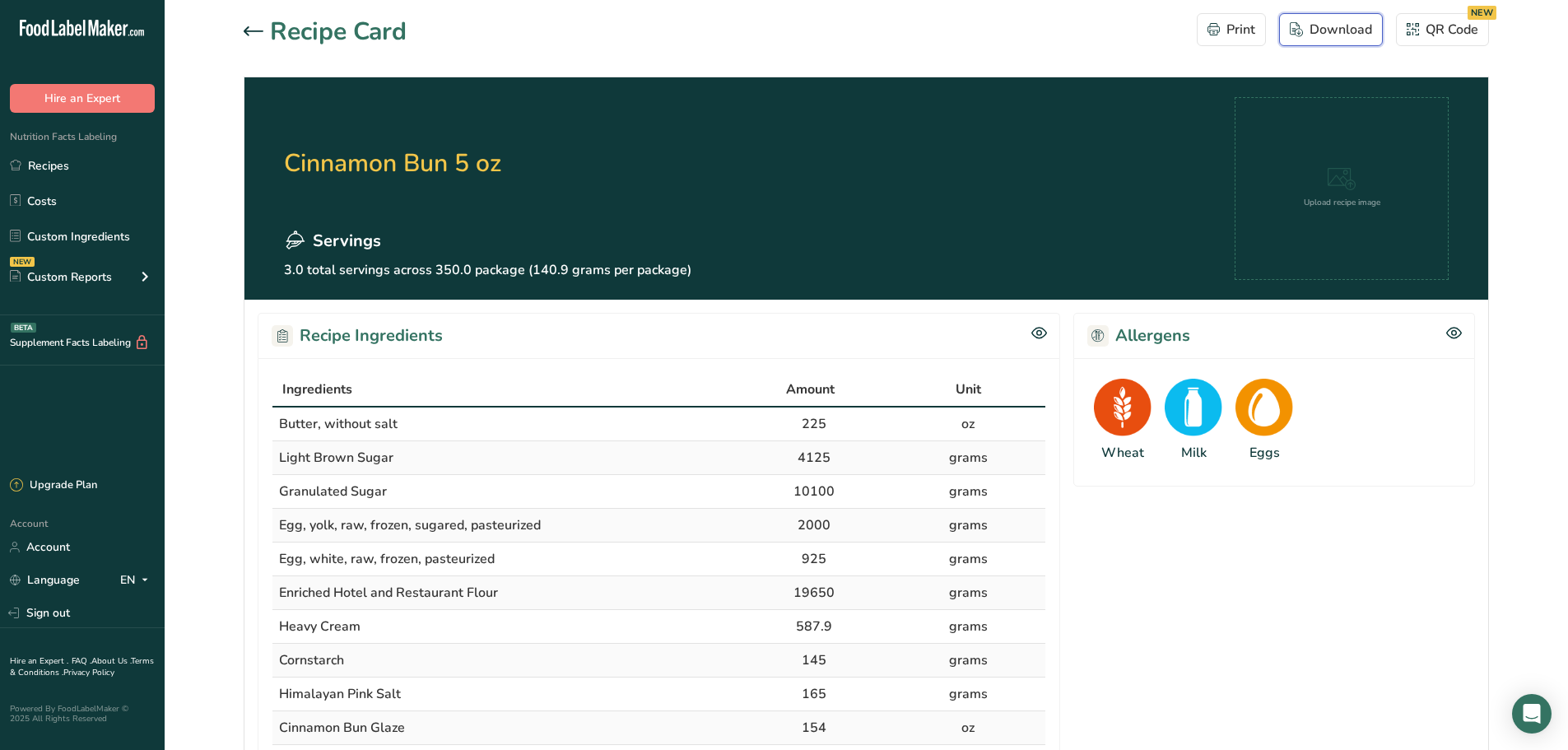
click at [1370, 36] on div "Download" at bounding box center [1331, 30] width 82 height 20
click at [254, 31] on icon at bounding box center [254, 31] width 20 height 9
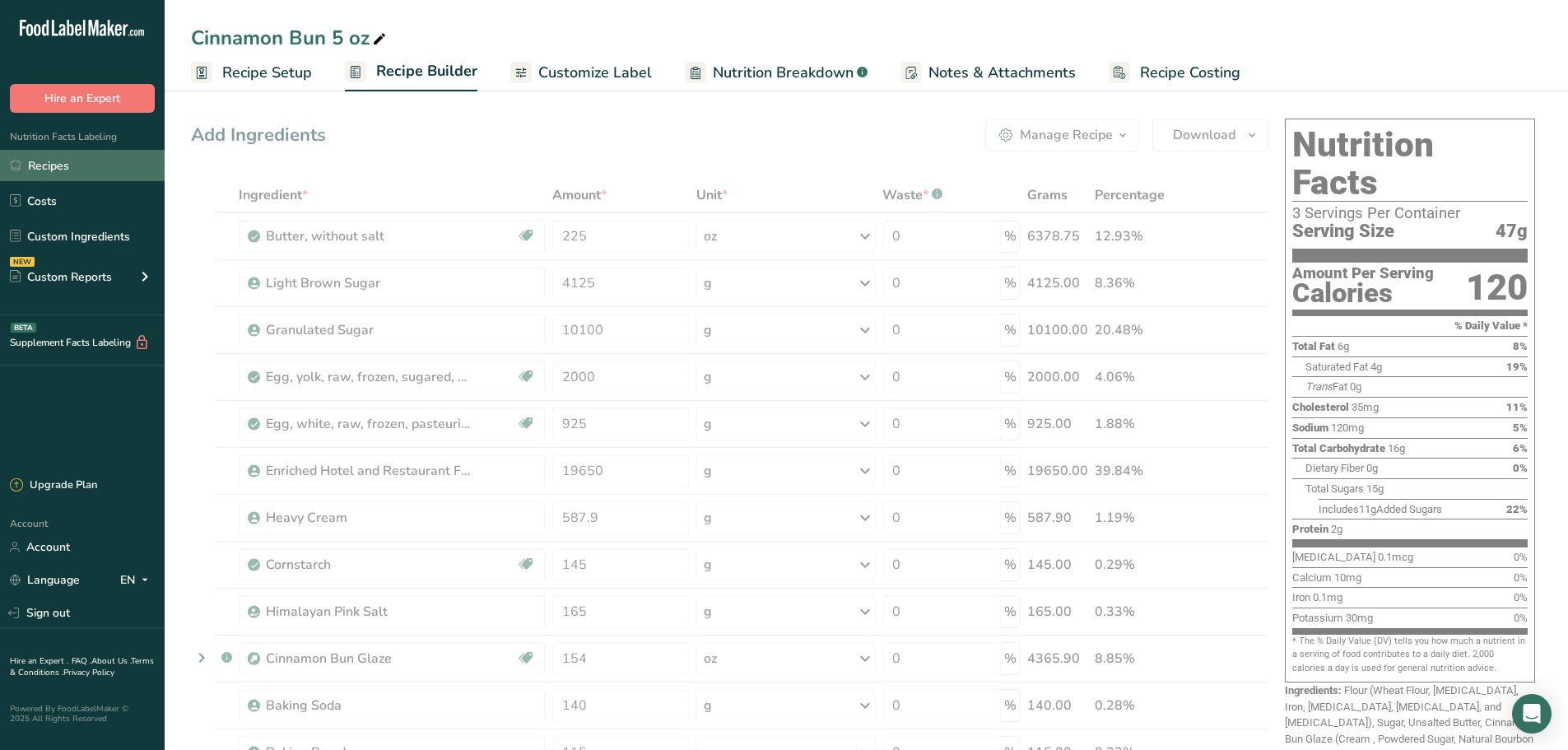
click at [100, 171] on link "Recipes" at bounding box center [82, 166] width 165 height 32
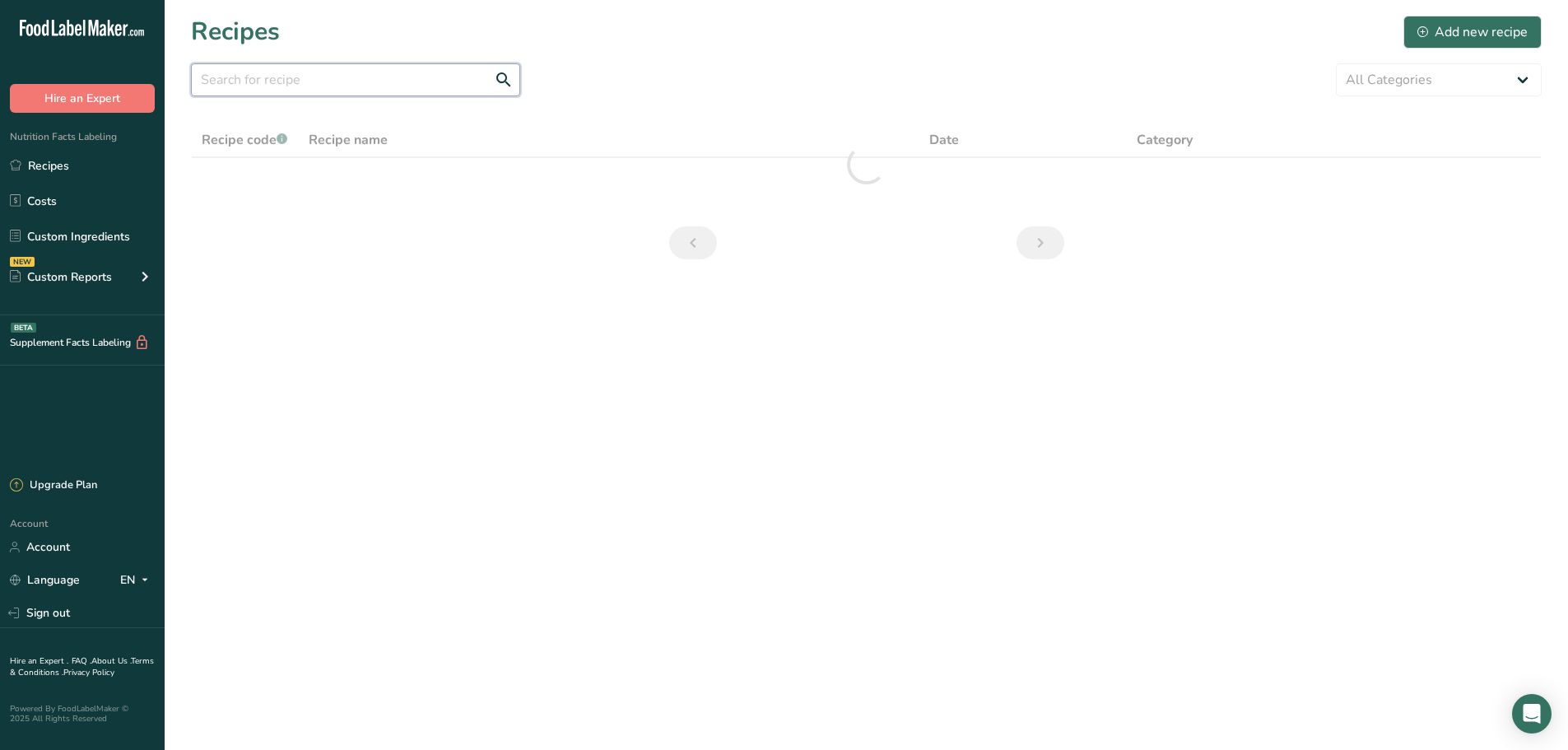
click at [290, 66] on input "text" at bounding box center [355, 80] width 329 height 33
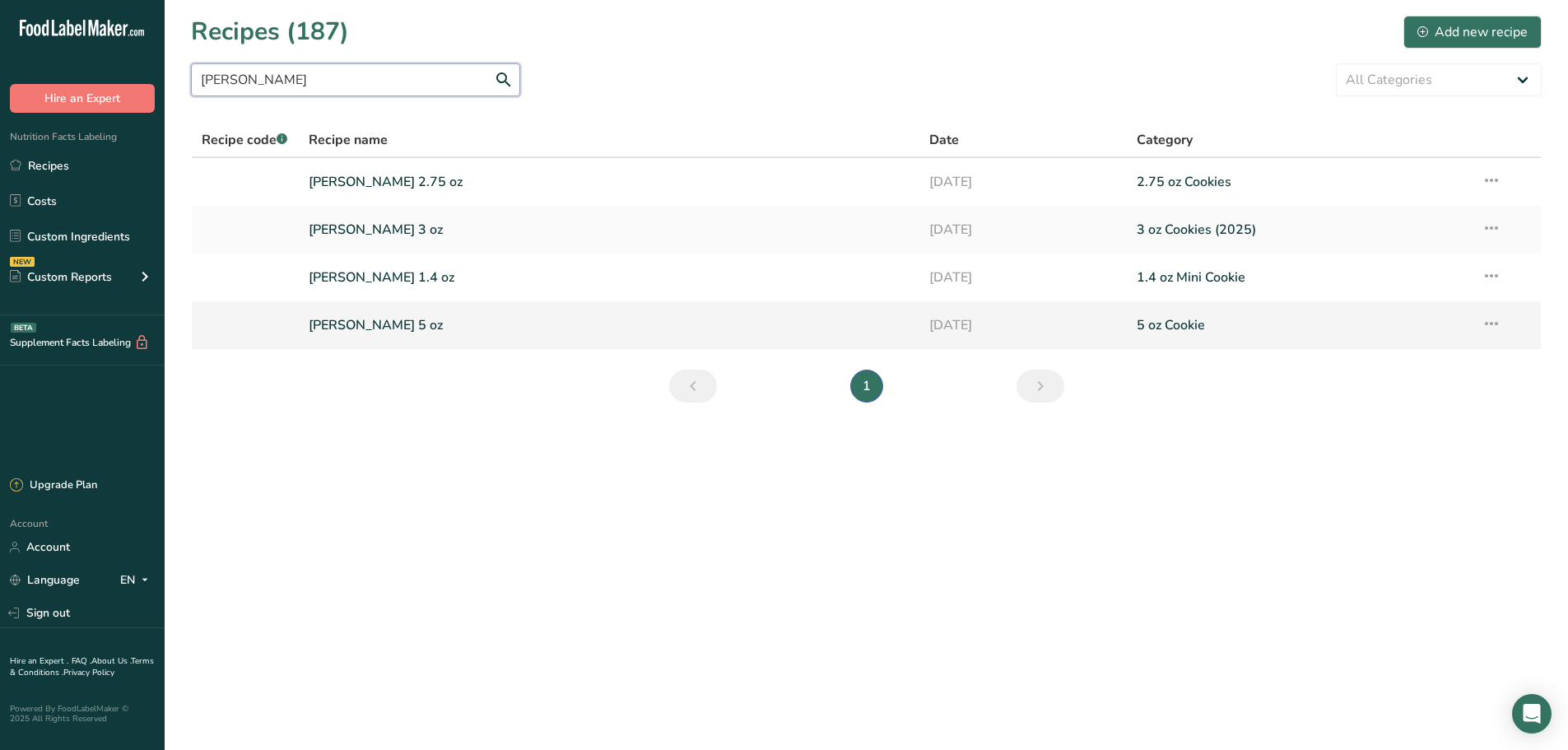
type input "[PERSON_NAME]"
click at [343, 339] on link "[PERSON_NAME] 5 oz" at bounding box center [610, 325] width 602 height 34
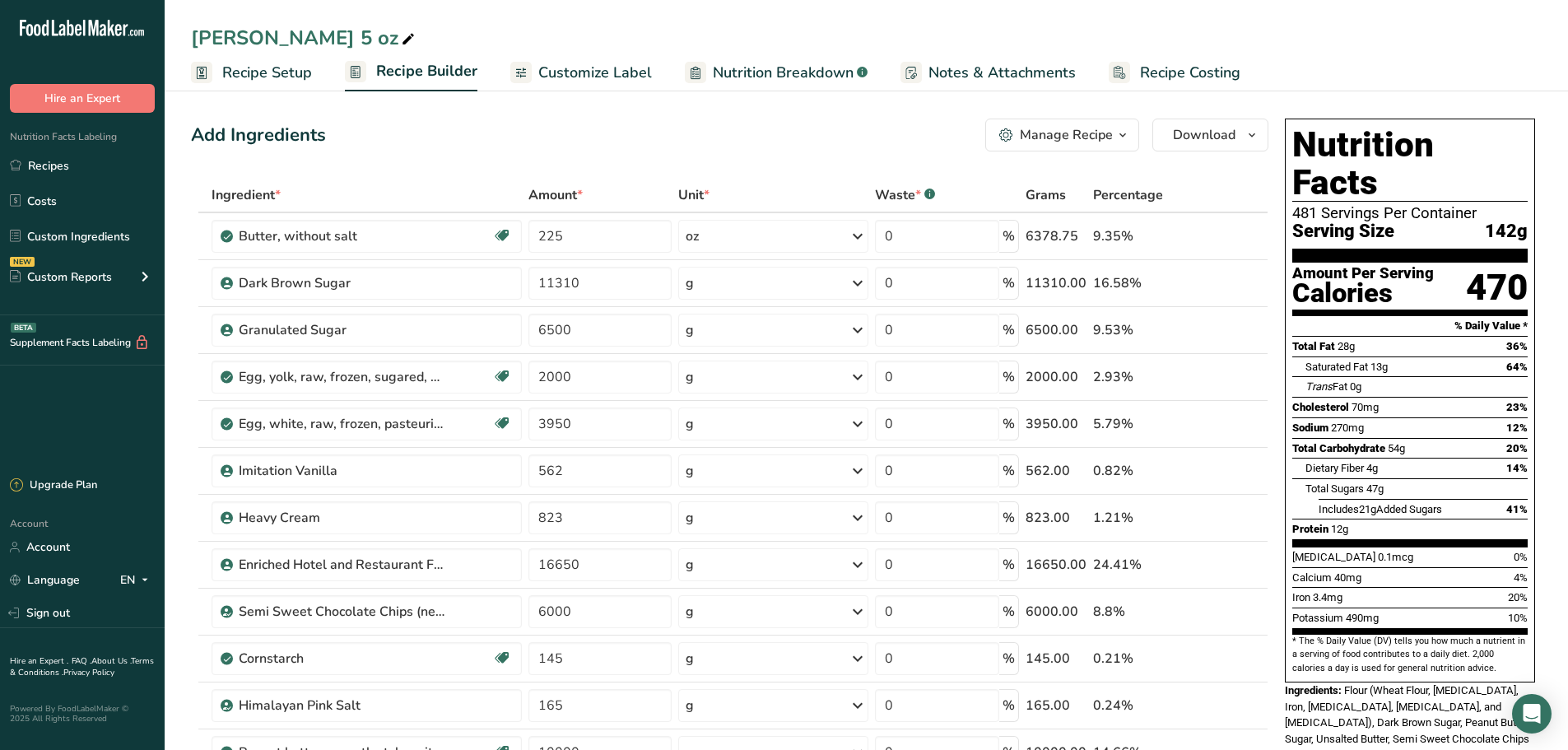
click at [1074, 137] on div "Manage Recipe" at bounding box center [1066, 135] width 93 height 20
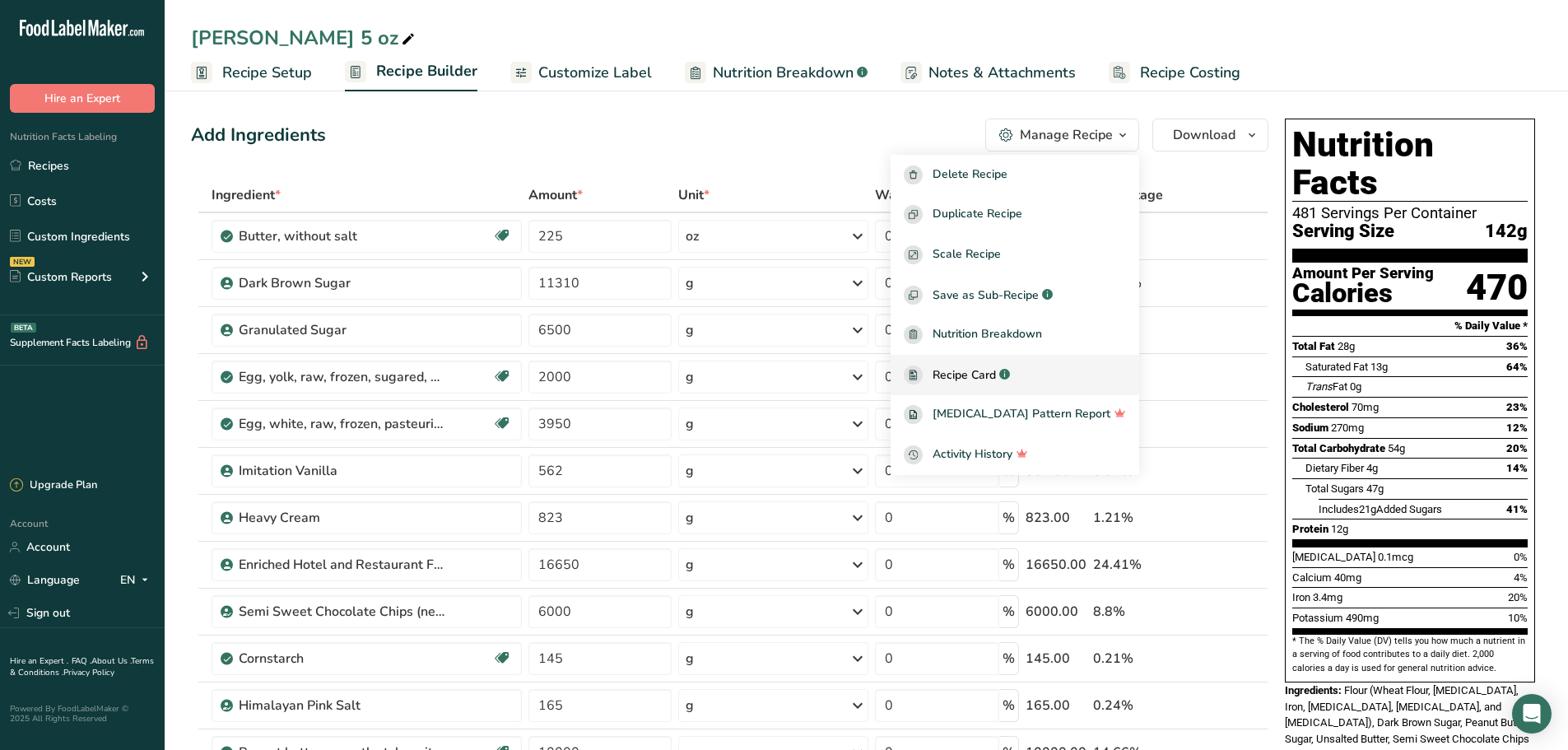
click at [1034, 359] on link "Recipe Card .a-a{fill:#347362;}.b-a{fill:#fff;}" at bounding box center [1014, 375] width 248 height 40
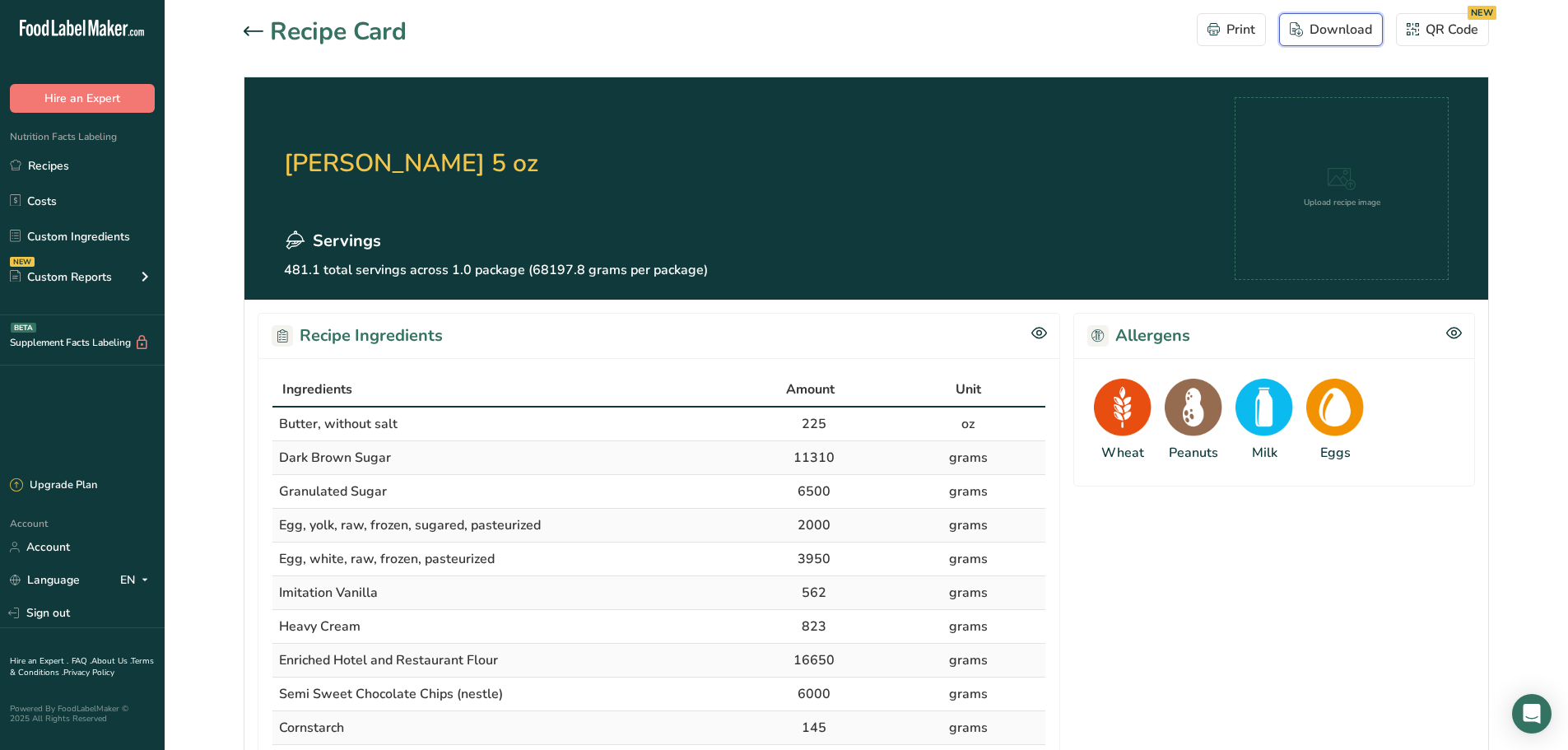
click at [1337, 25] on div "Download" at bounding box center [1331, 30] width 82 height 20
click at [261, 27] on icon at bounding box center [254, 31] width 20 height 10
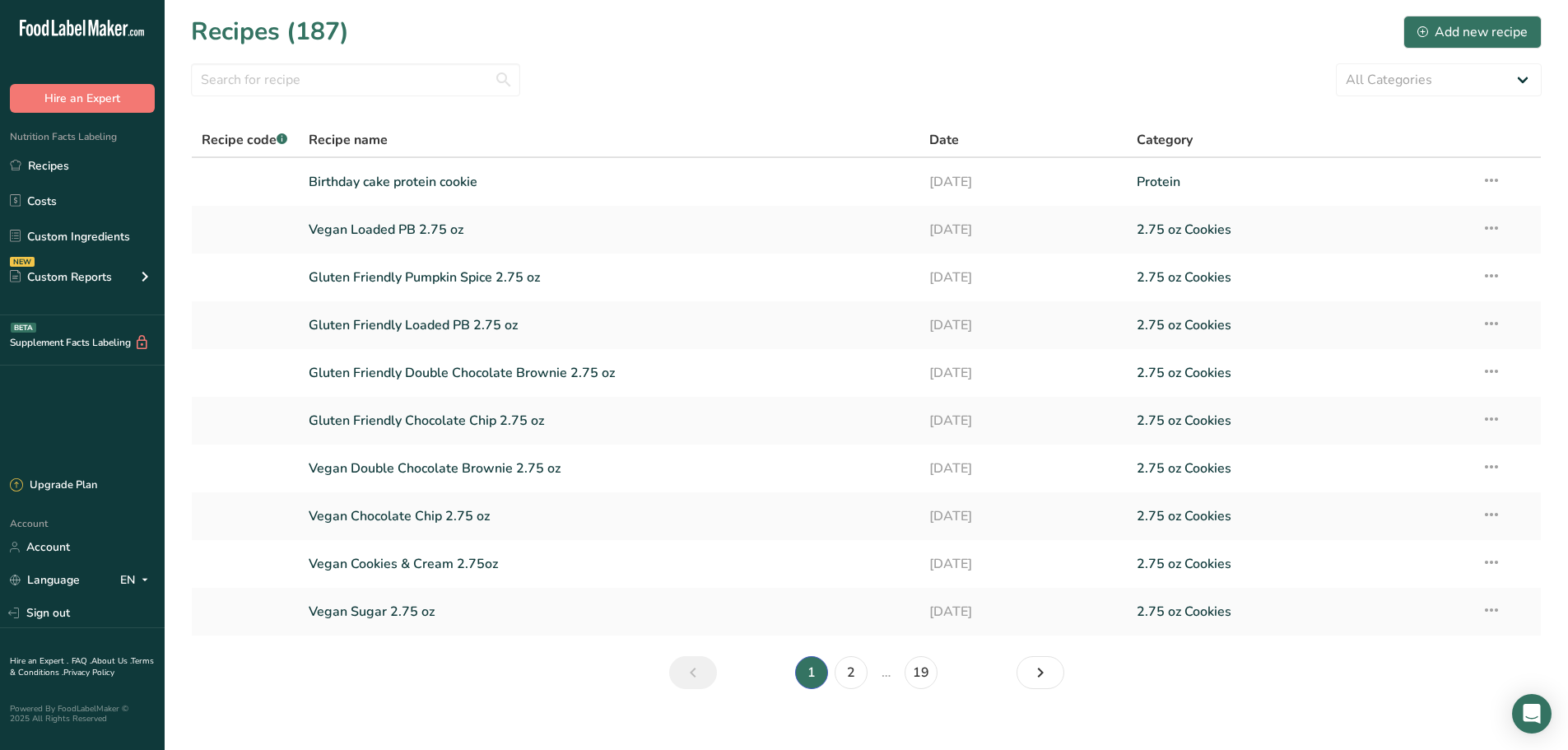
click at [347, 101] on section "Recipes (187) Add new recipe All Categories 1.4 oz Mini Cookie 2.75 oz Cookies …" at bounding box center [866, 357] width 1403 height 715
click at [339, 92] on input "text" at bounding box center [355, 80] width 329 height 33
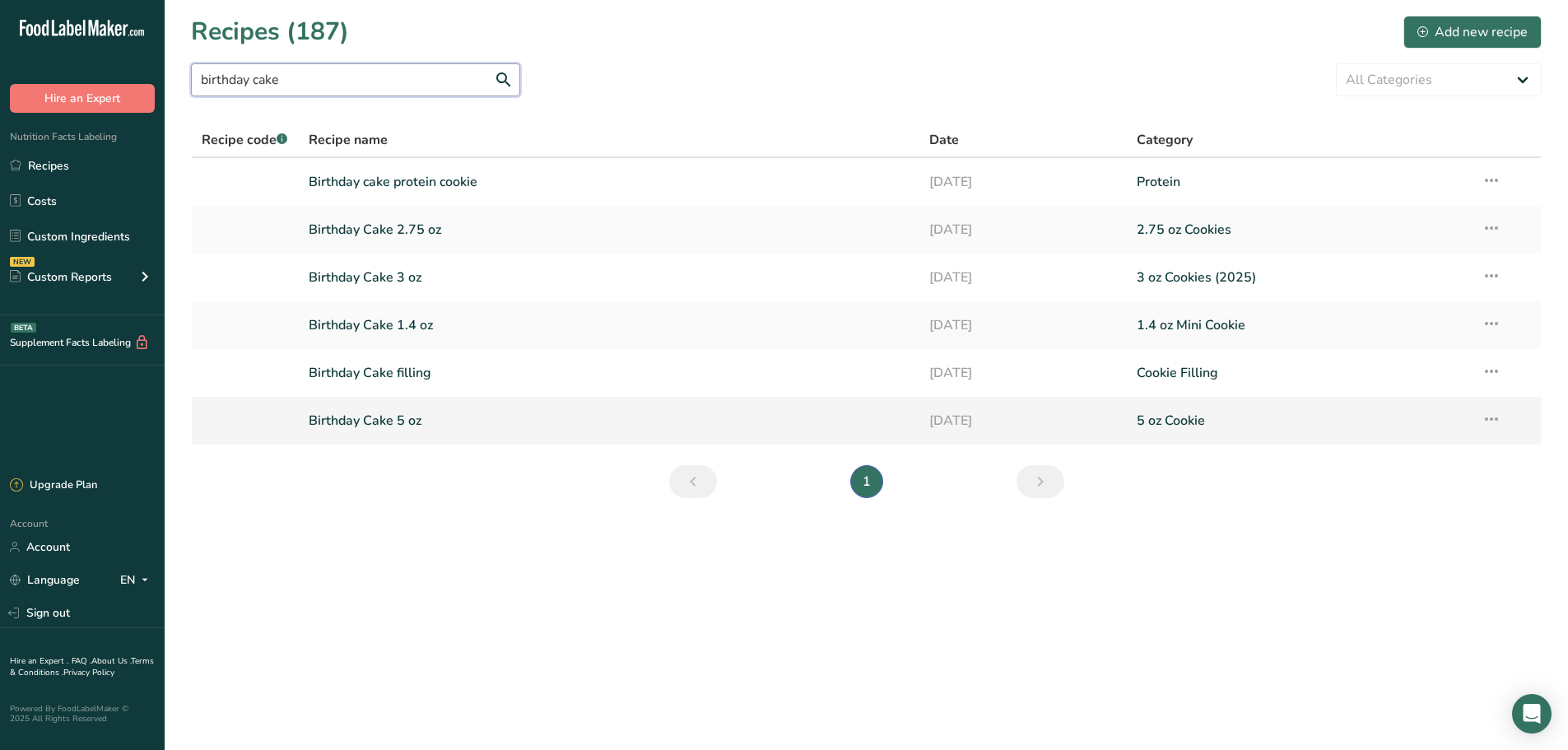
type input "birthday cake"
click at [376, 433] on link "Birthday Cake 5 oz" at bounding box center [610, 420] width 602 height 34
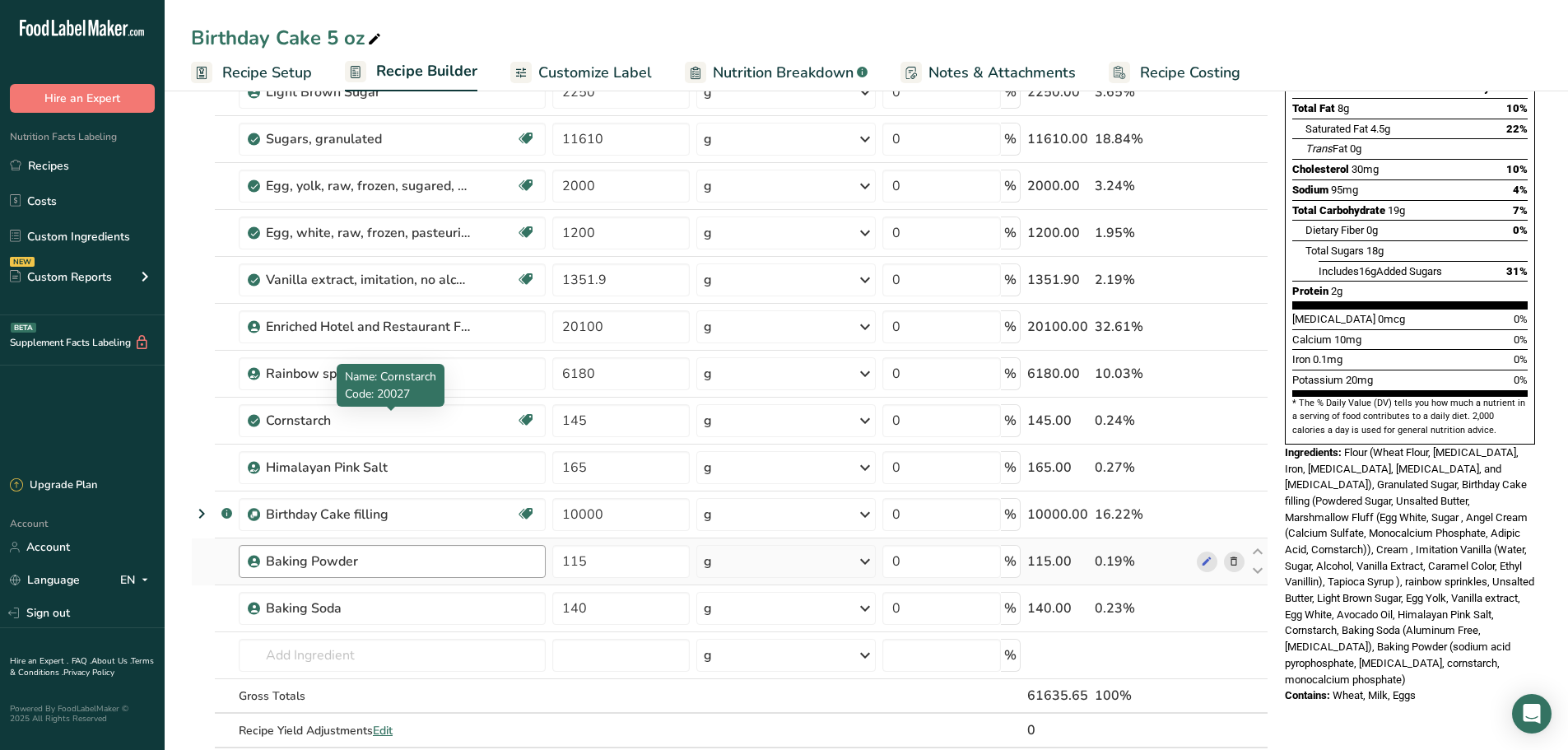
scroll to position [206, 0]
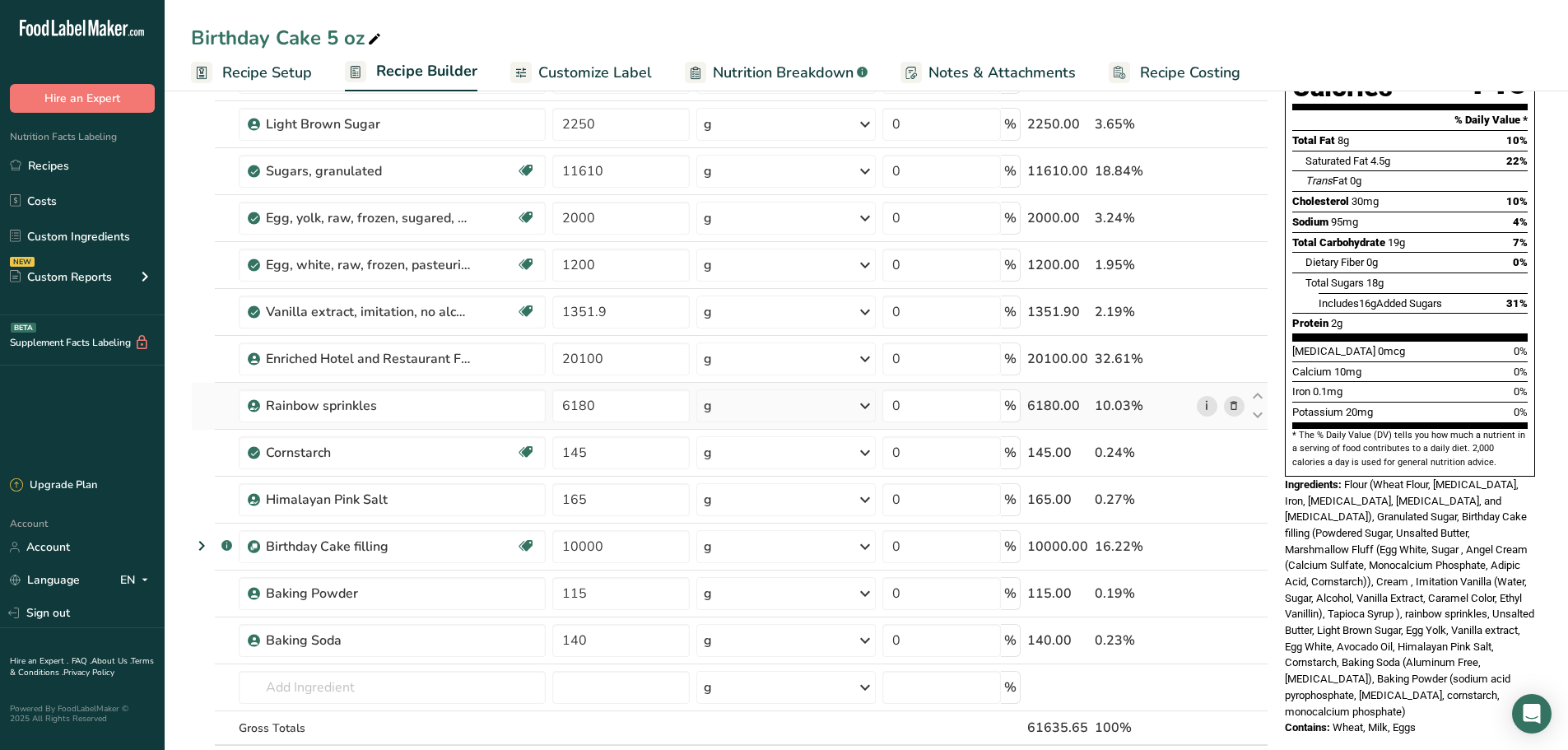
click at [1202, 407] on link "i" at bounding box center [1206, 405] width 20 height 20
click at [278, 31] on div "Birthday Cake 5 oz" at bounding box center [288, 38] width 193 height 30
click at [47, 156] on link "Recipes" at bounding box center [82, 166] width 165 height 32
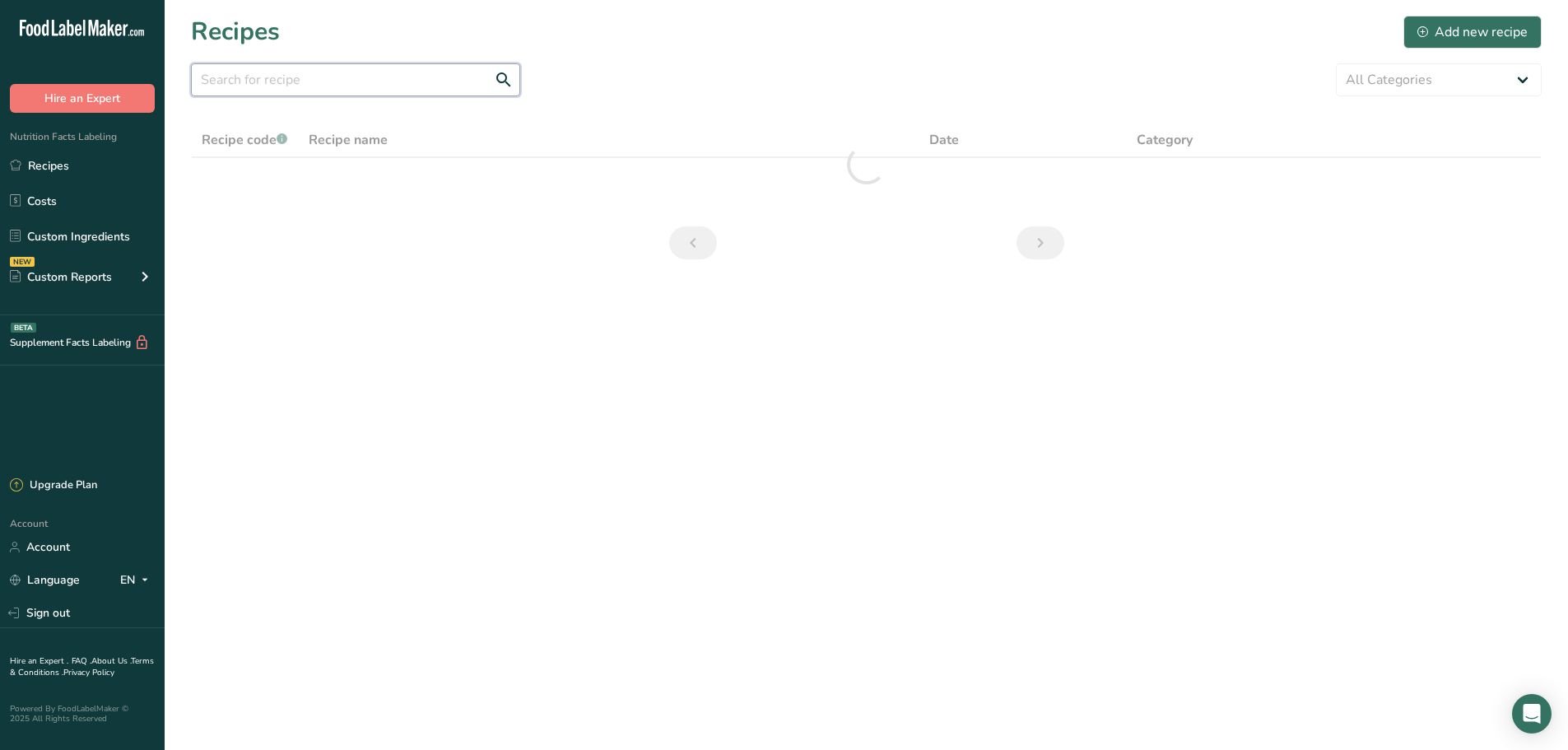
click at [264, 94] on input "text" at bounding box center [355, 80] width 329 height 33
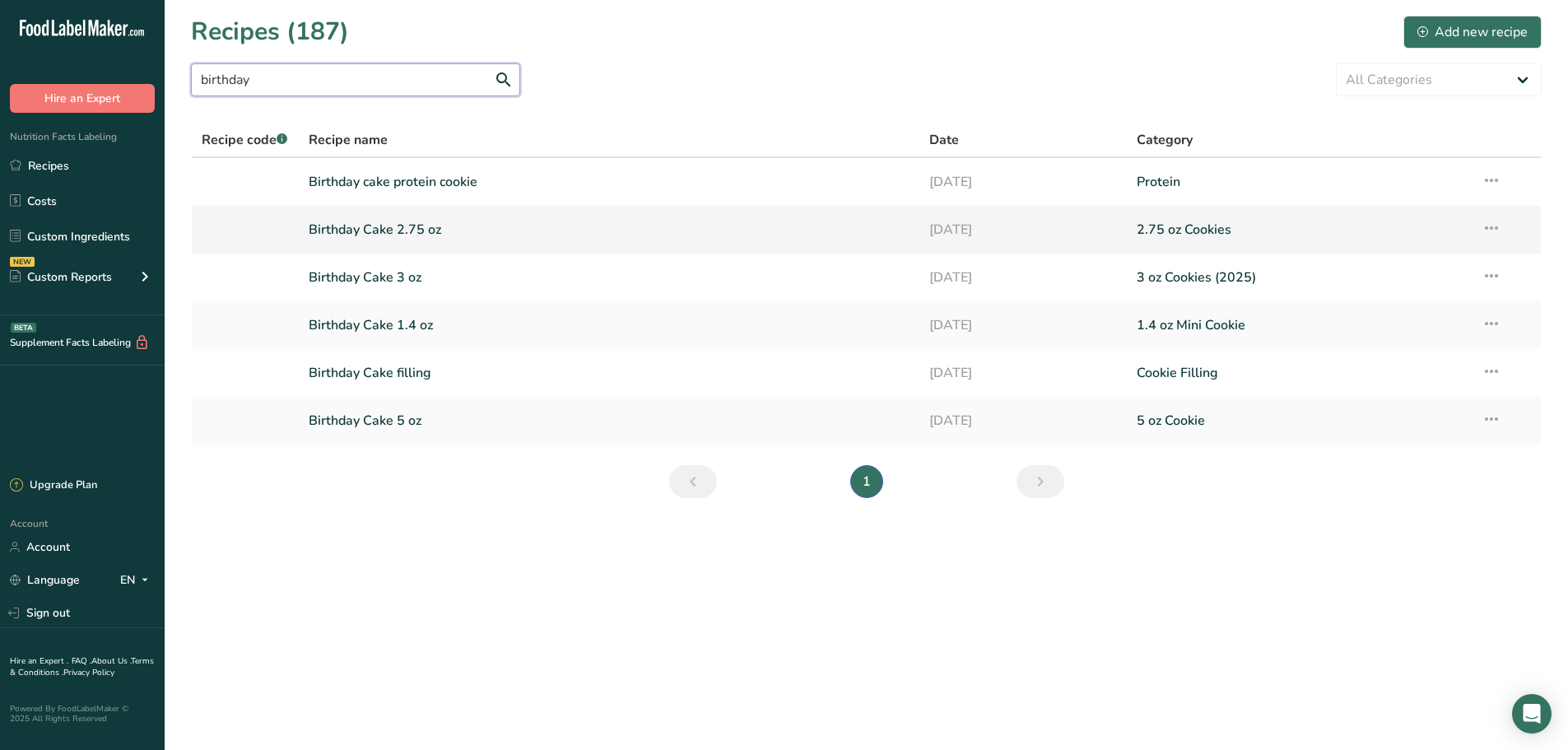
type input "birthday"
click at [446, 240] on link "Birthday Cake 2.75 oz" at bounding box center [610, 229] width 602 height 34
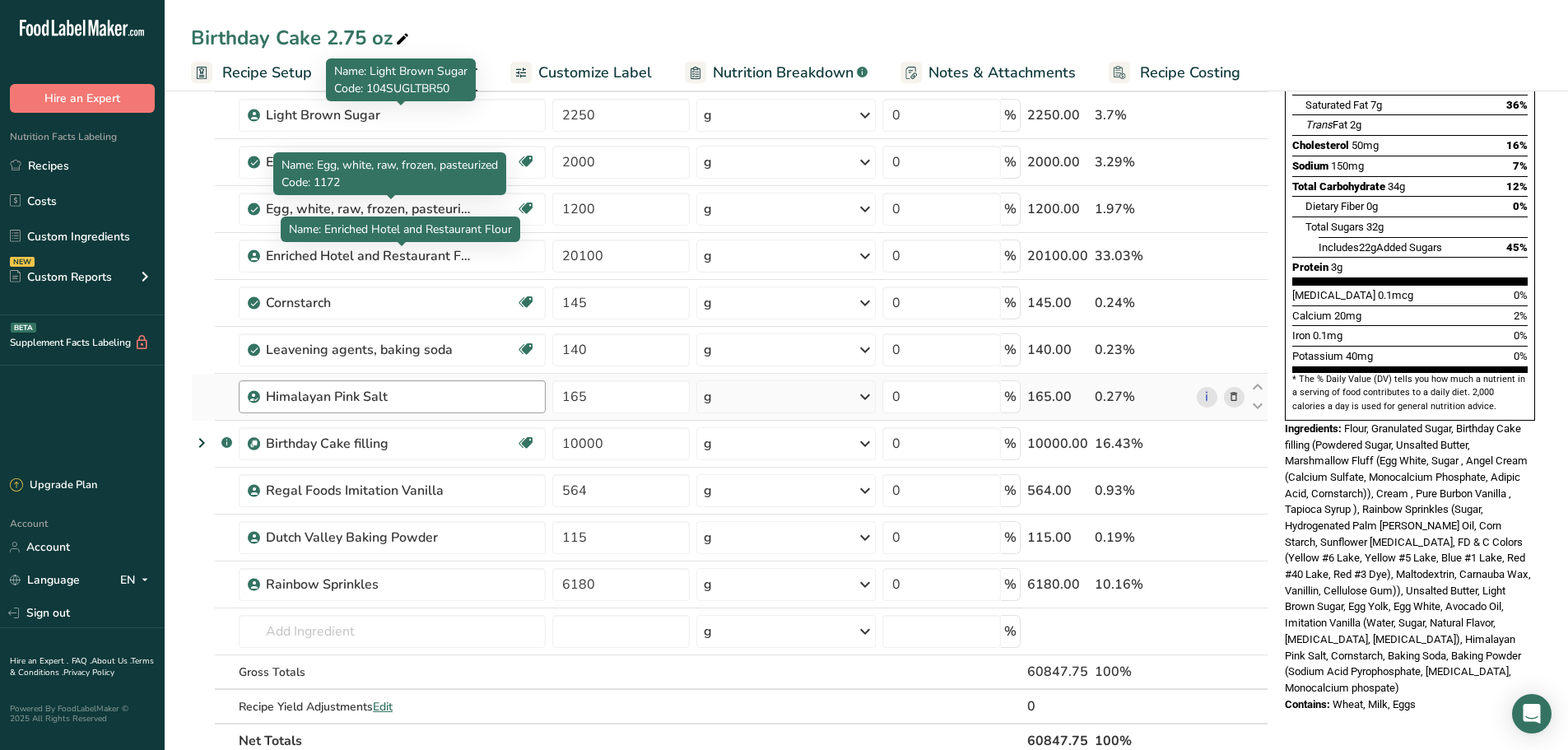
scroll to position [274, 0]
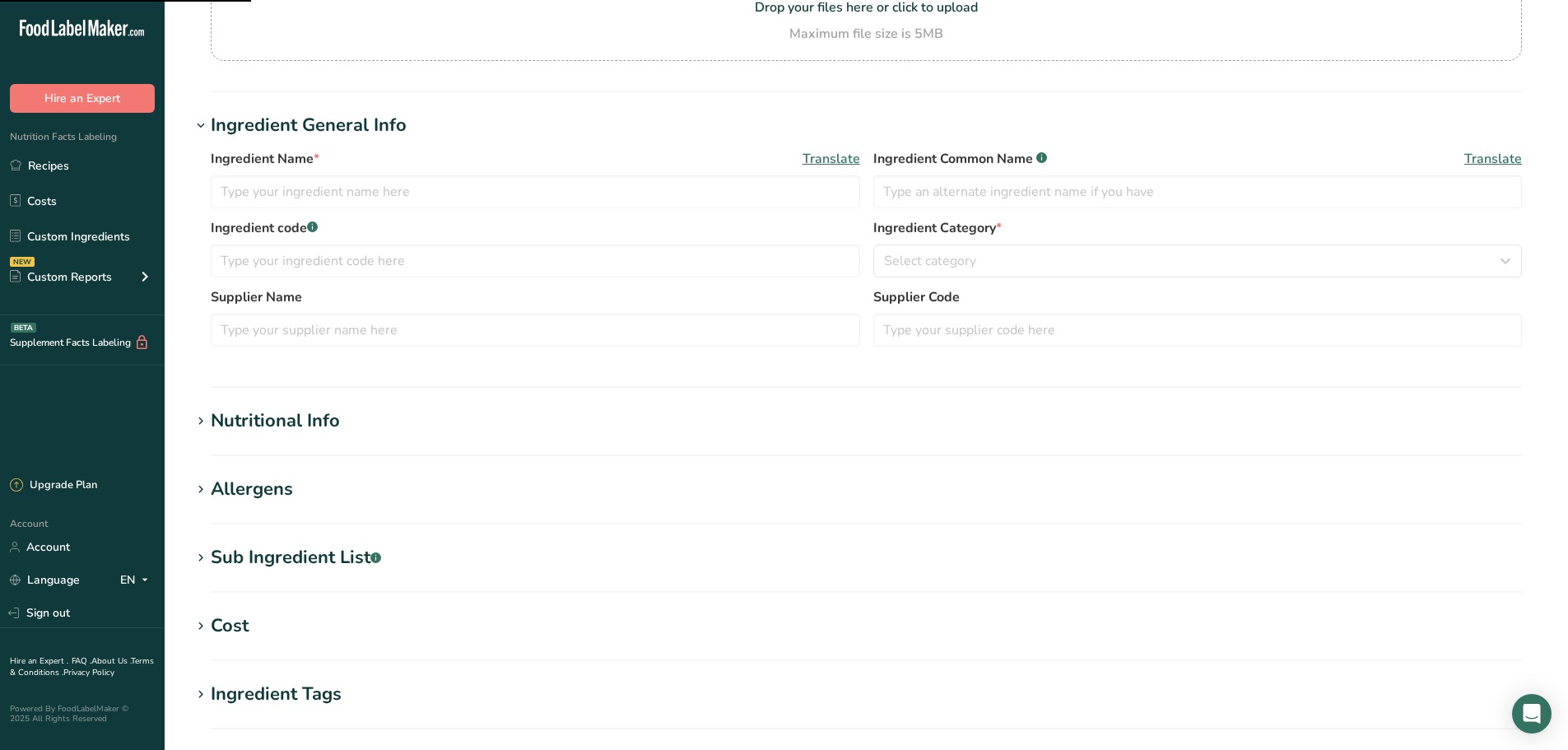
scroll to position [206, 0]
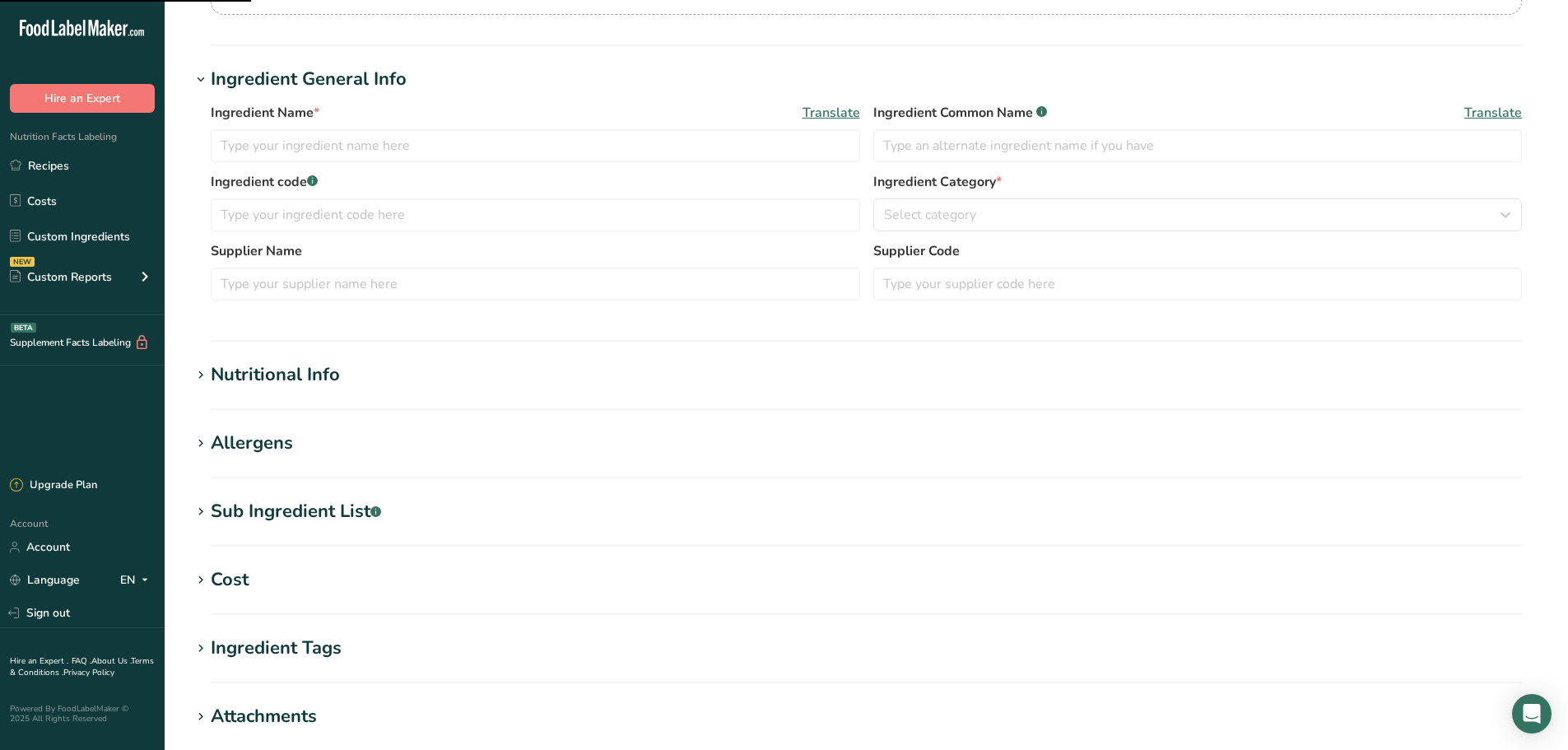
click at [297, 513] on div "Sub Ingredient List .a-a{fill:#347362;}.b-a{fill:#fff;}" at bounding box center [296, 511] width 170 height 27
type input "Rainbow sprinkles"
type input "rainbow sprinkles"
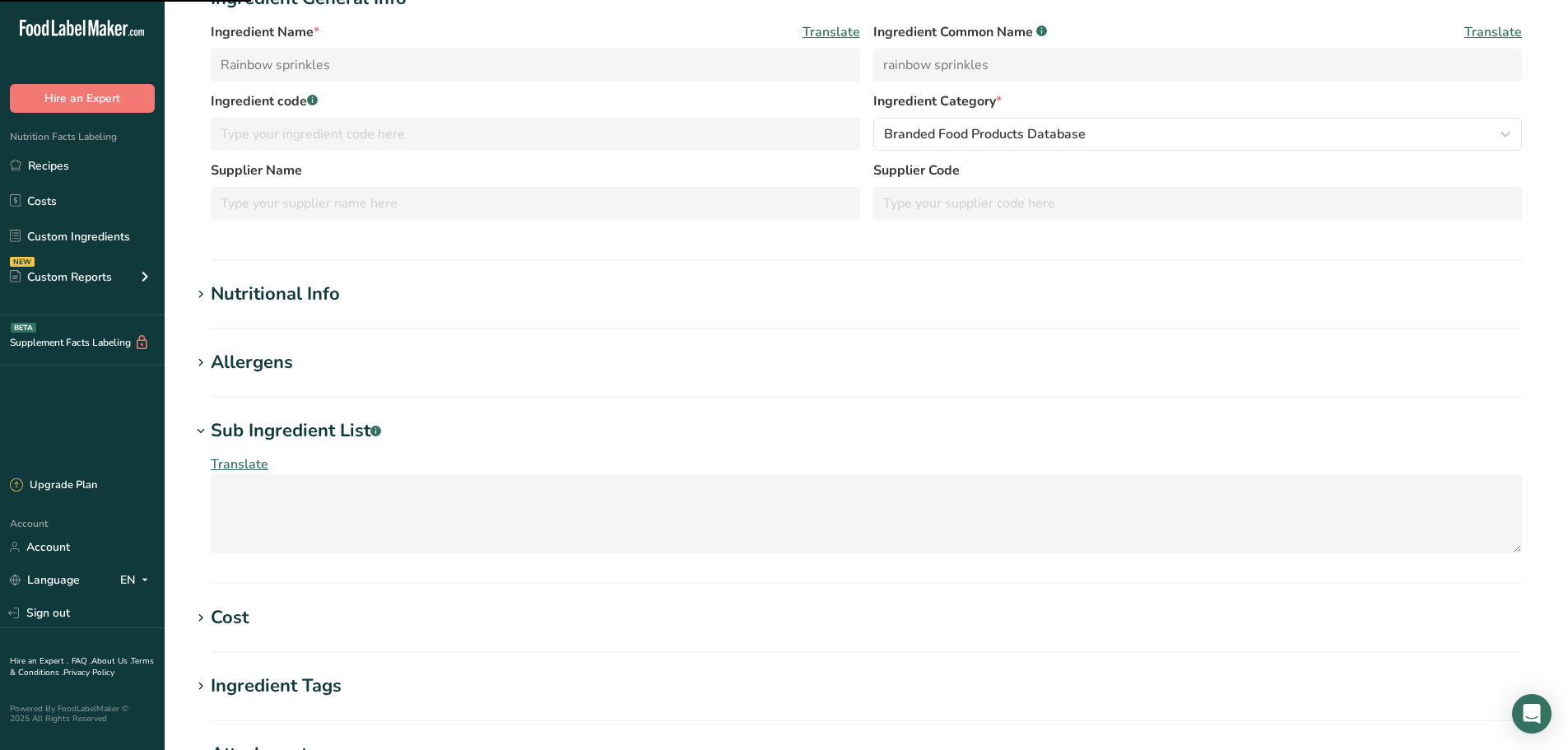
scroll to position [243, 0]
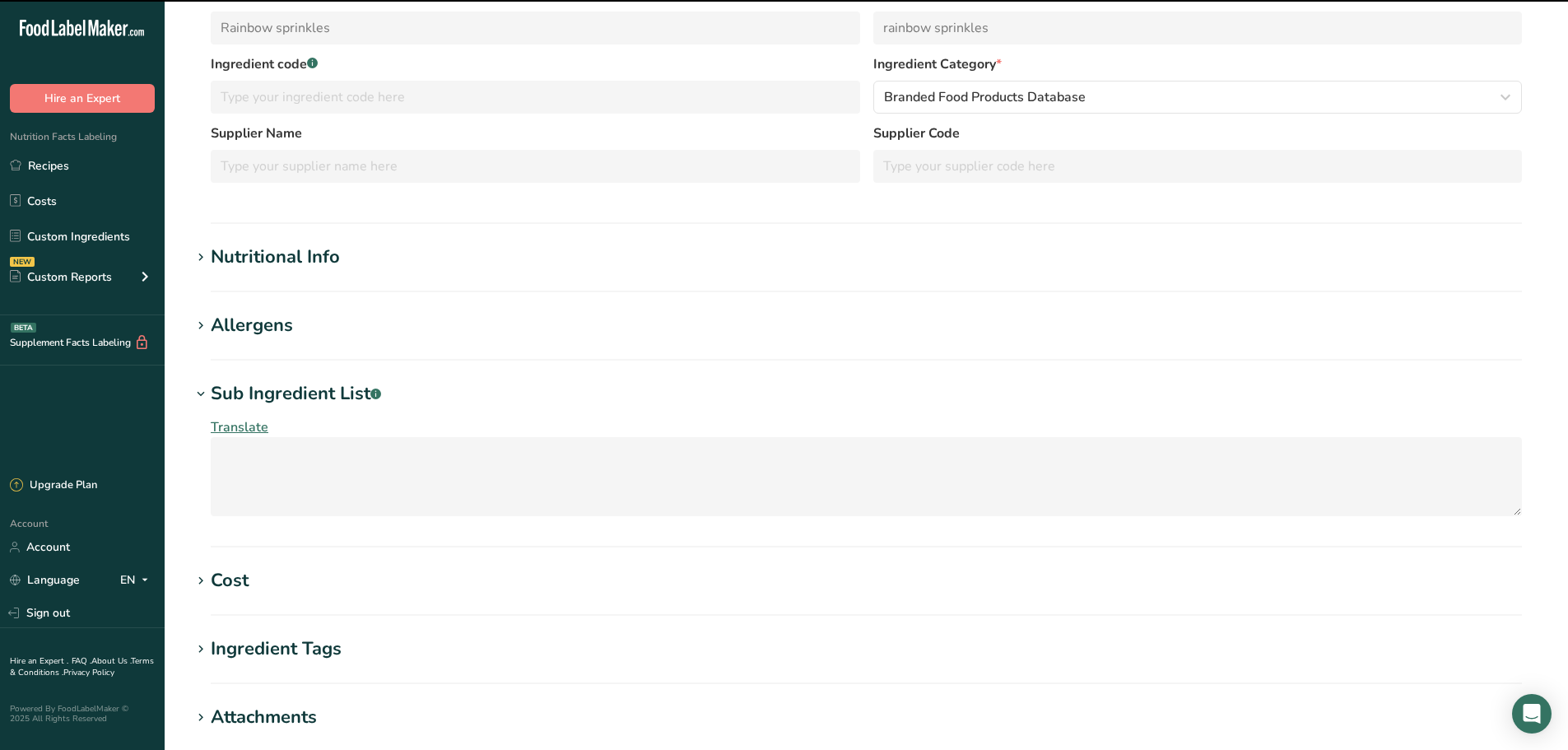
click at [293, 404] on div "Sub Ingredient List .a-a{fill:#347362;}.b-a{fill:#fff;}" at bounding box center [296, 393] width 170 height 27
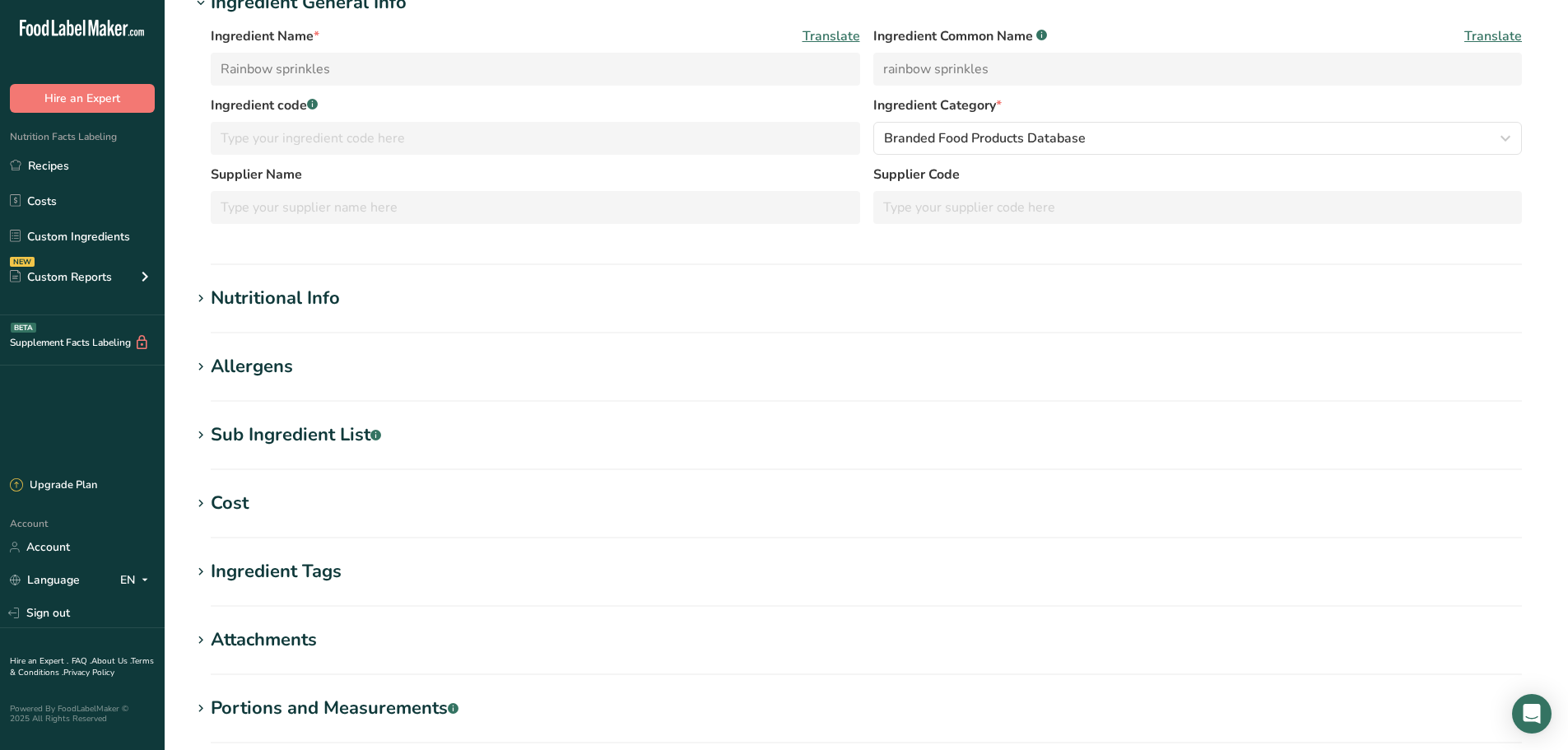
scroll to position [206, 0]
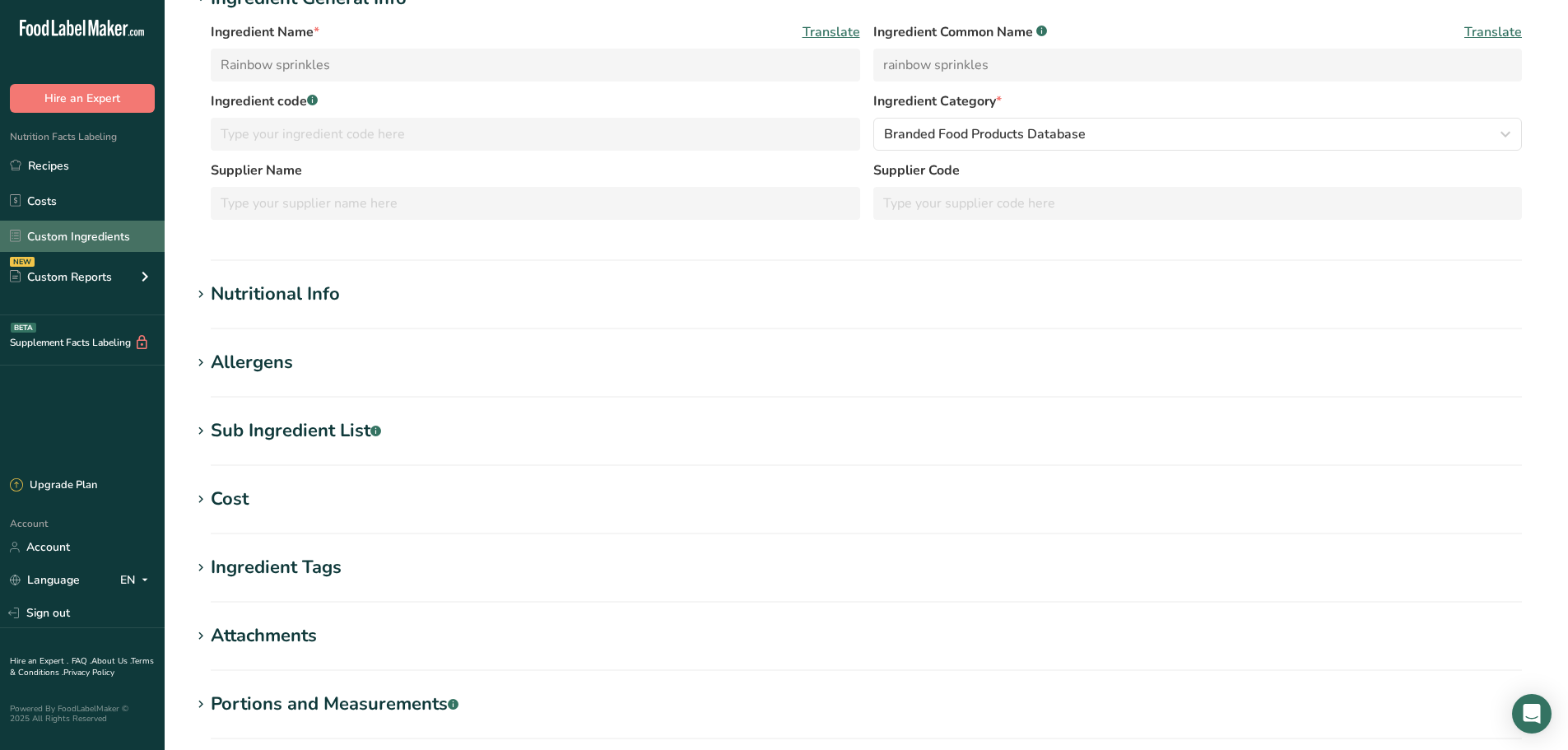
click at [64, 233] on link "Custom Ingredients" at bounding box center [82, 236] width 165 height 32
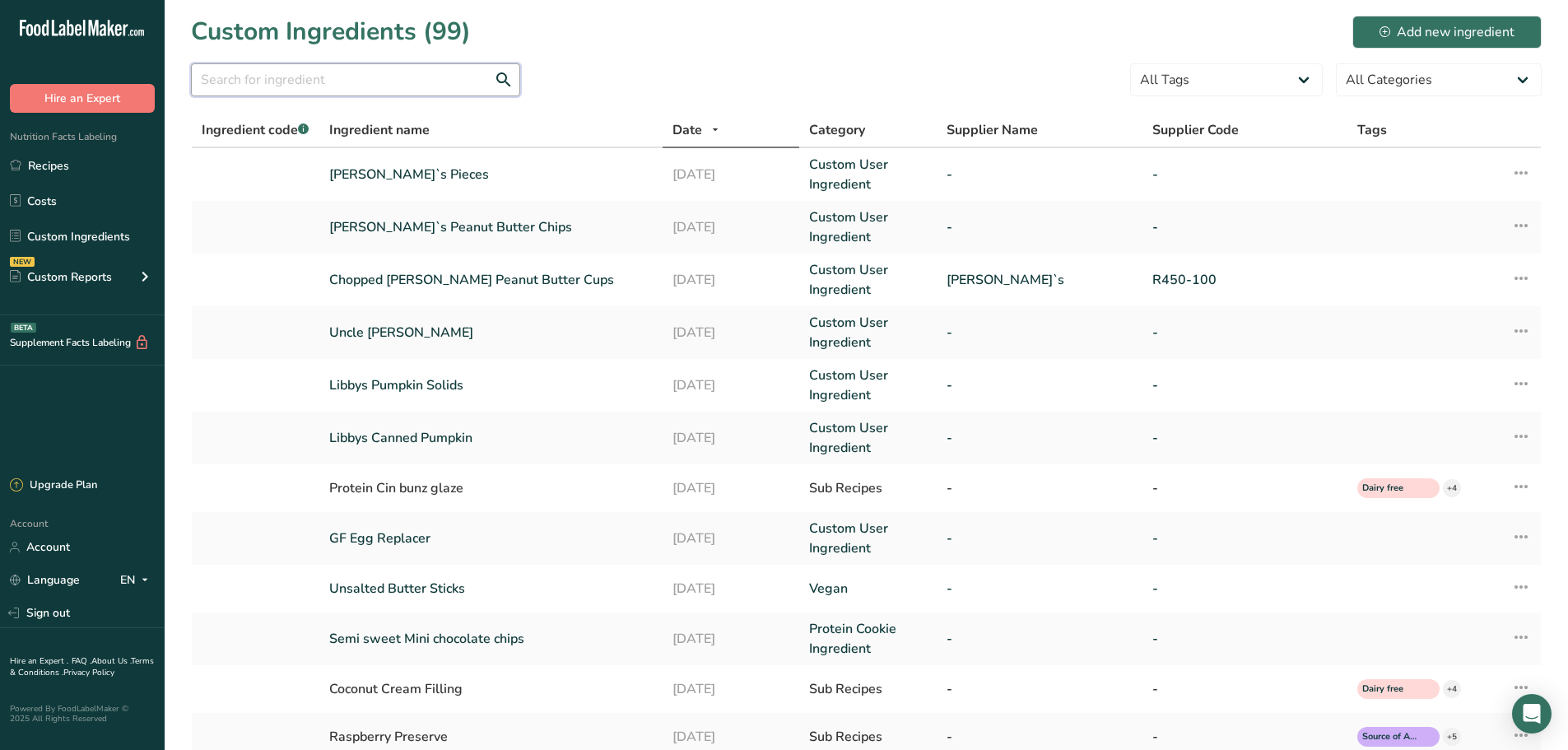
click at [382, 85] on input "text" at bounding box center [355, 80] width 329 height 33
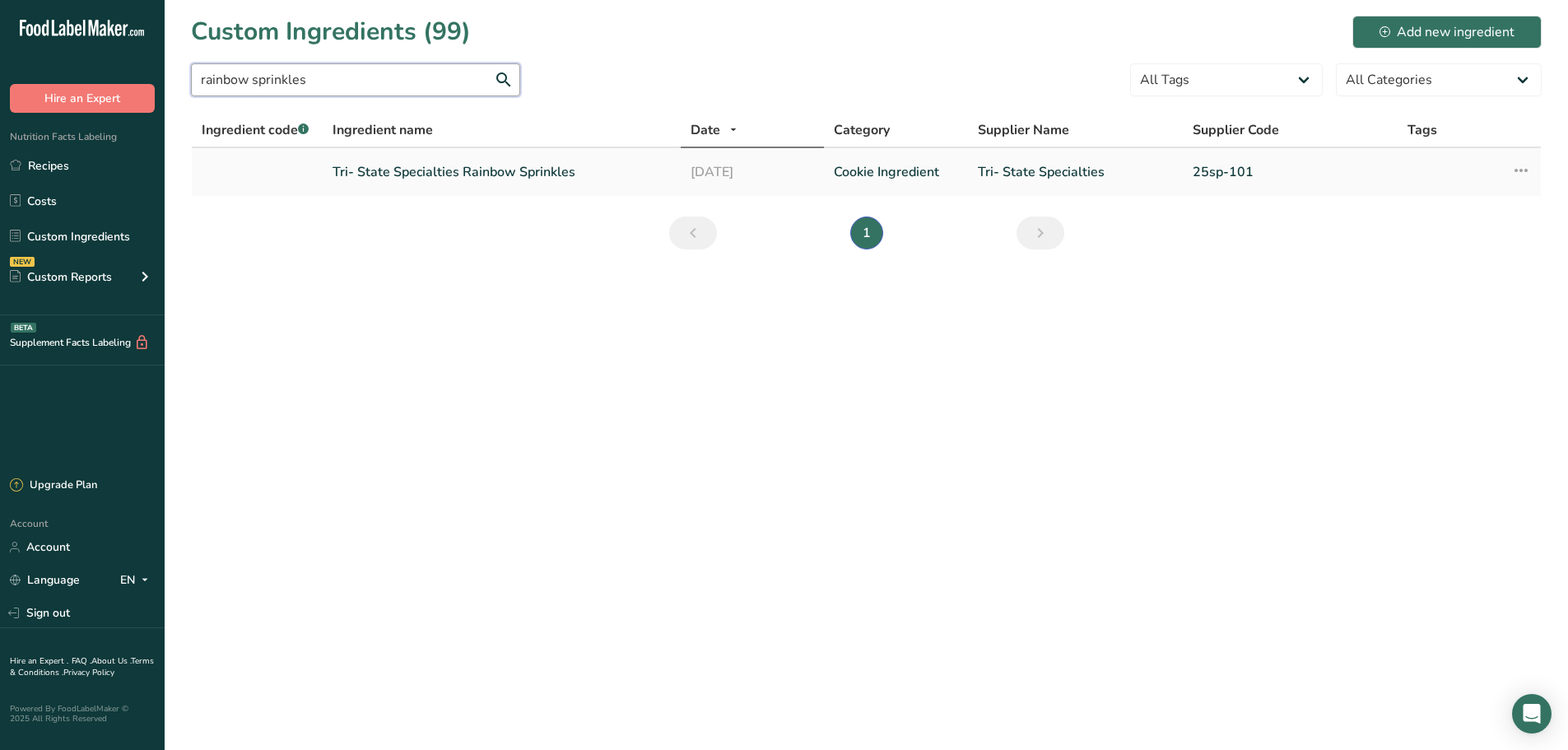
type input "rainbow sprinkles"
click at [513, 174] on link "Tri- State Specialties Rainbow Sprinkles" at bounding box center [502, 172] width 339 height 20
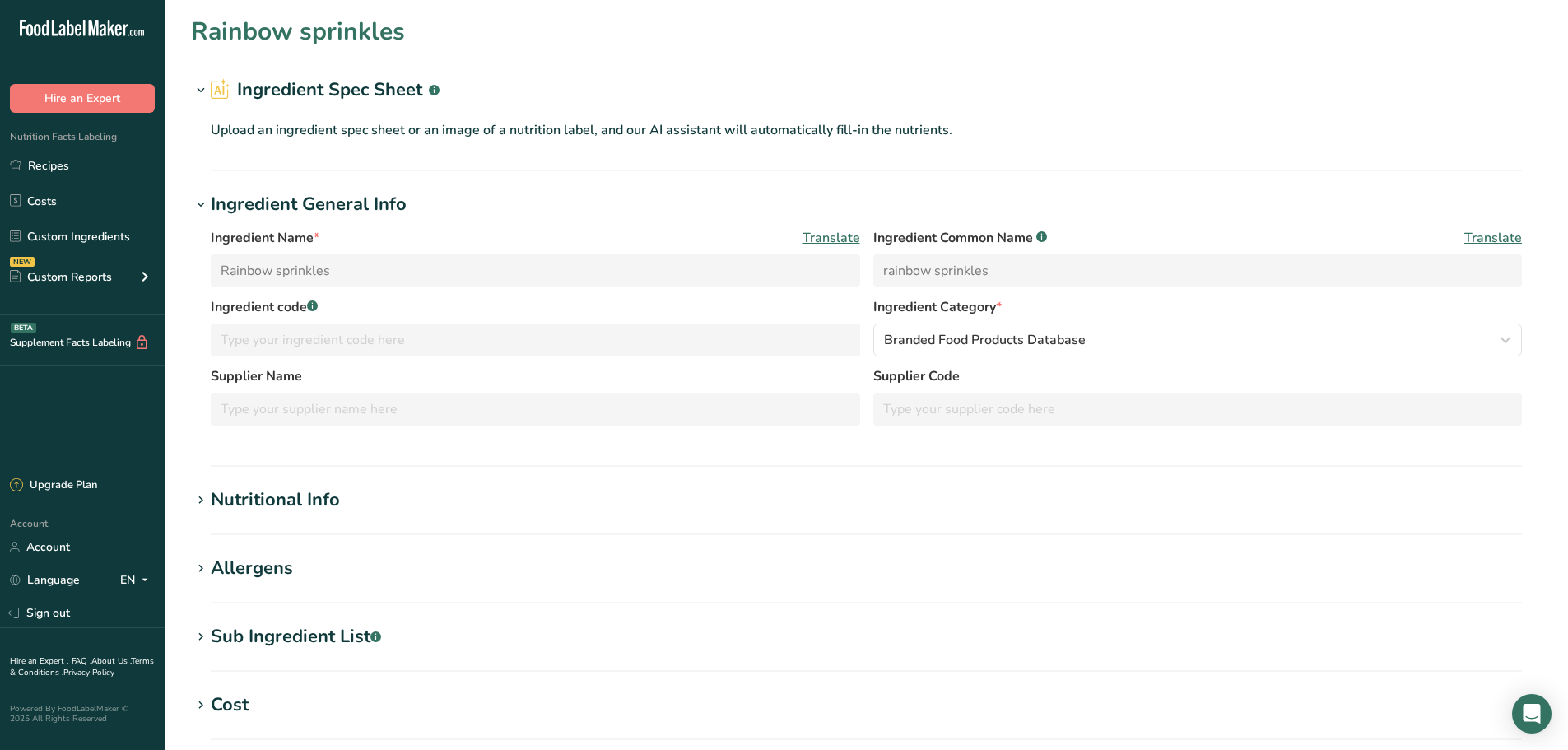
type input "Tri- State Specialties Rainbow Sprinkles"
type input "Tri- State Specialties"
type input "25sp-101"
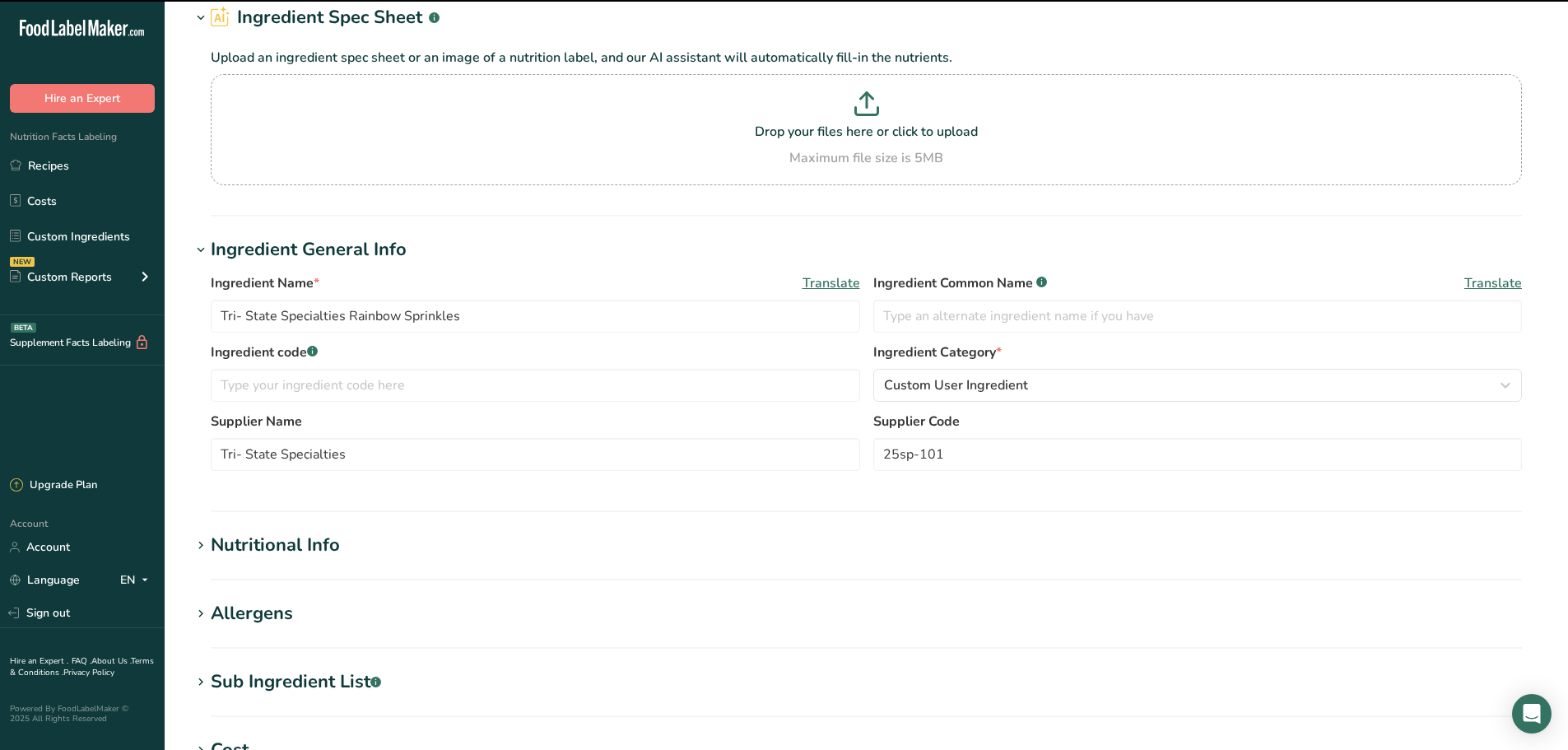
scroll to position [206, 0]
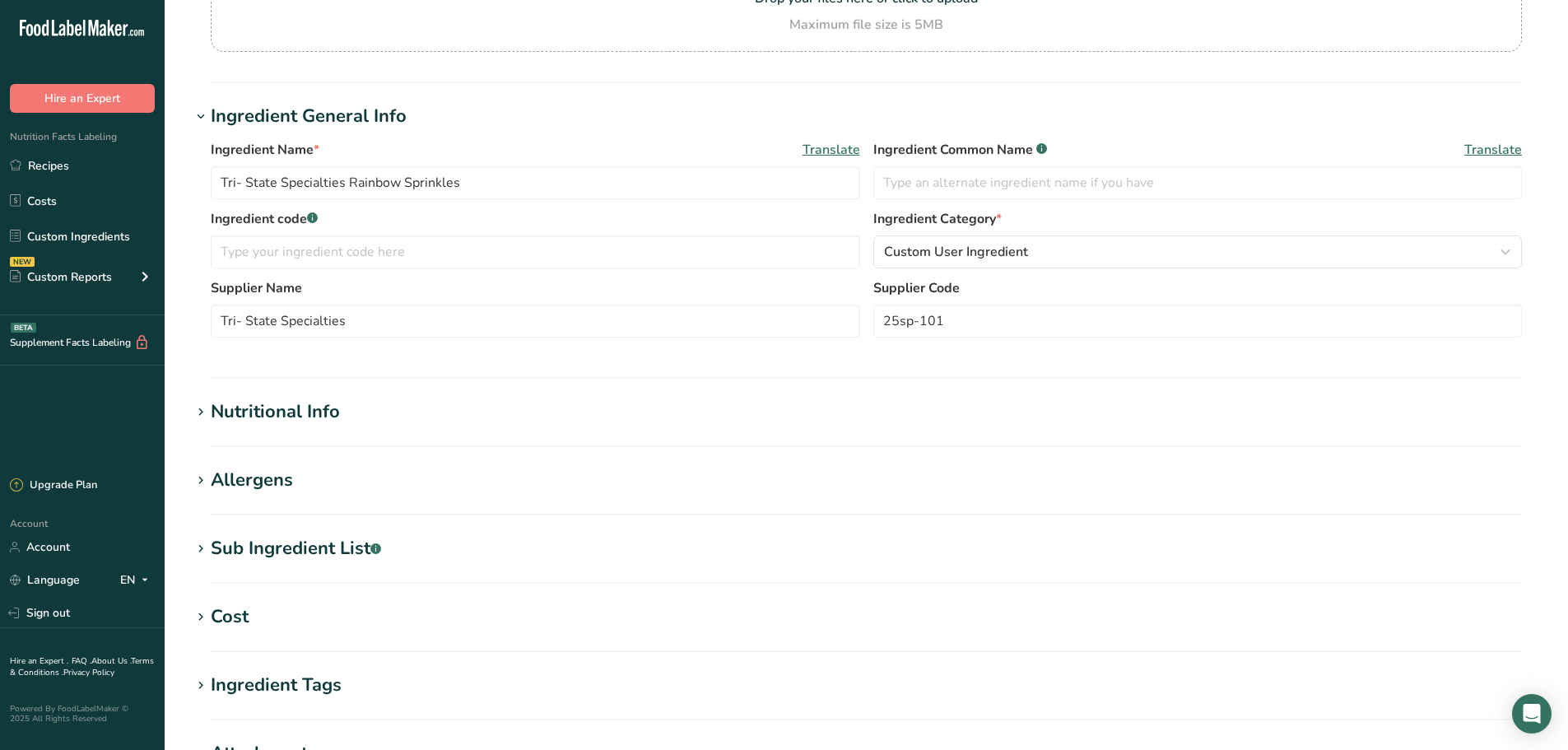
click at [361, 546] on div "Sub Ingredient List .a-a{fill:#347362;}.b-a{fill:#fff;}" at bounding box center [296, 548] width 170 height 27
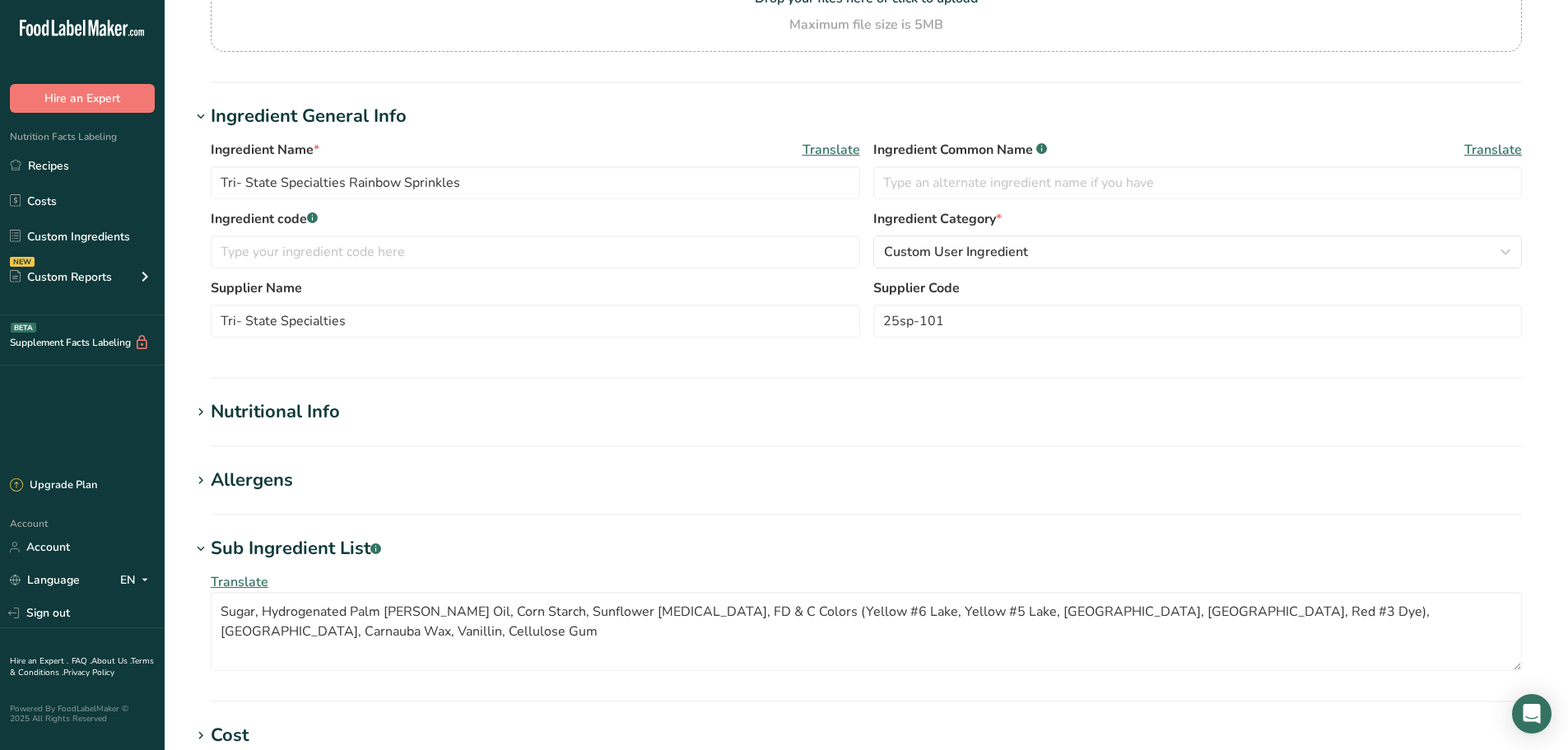
click at [360, 546] on div "Sub Ingredient List .a-a{fill:#347362;}.b-a{fill:#fff;}" at bounding box center [296, 548] width 170 height 27
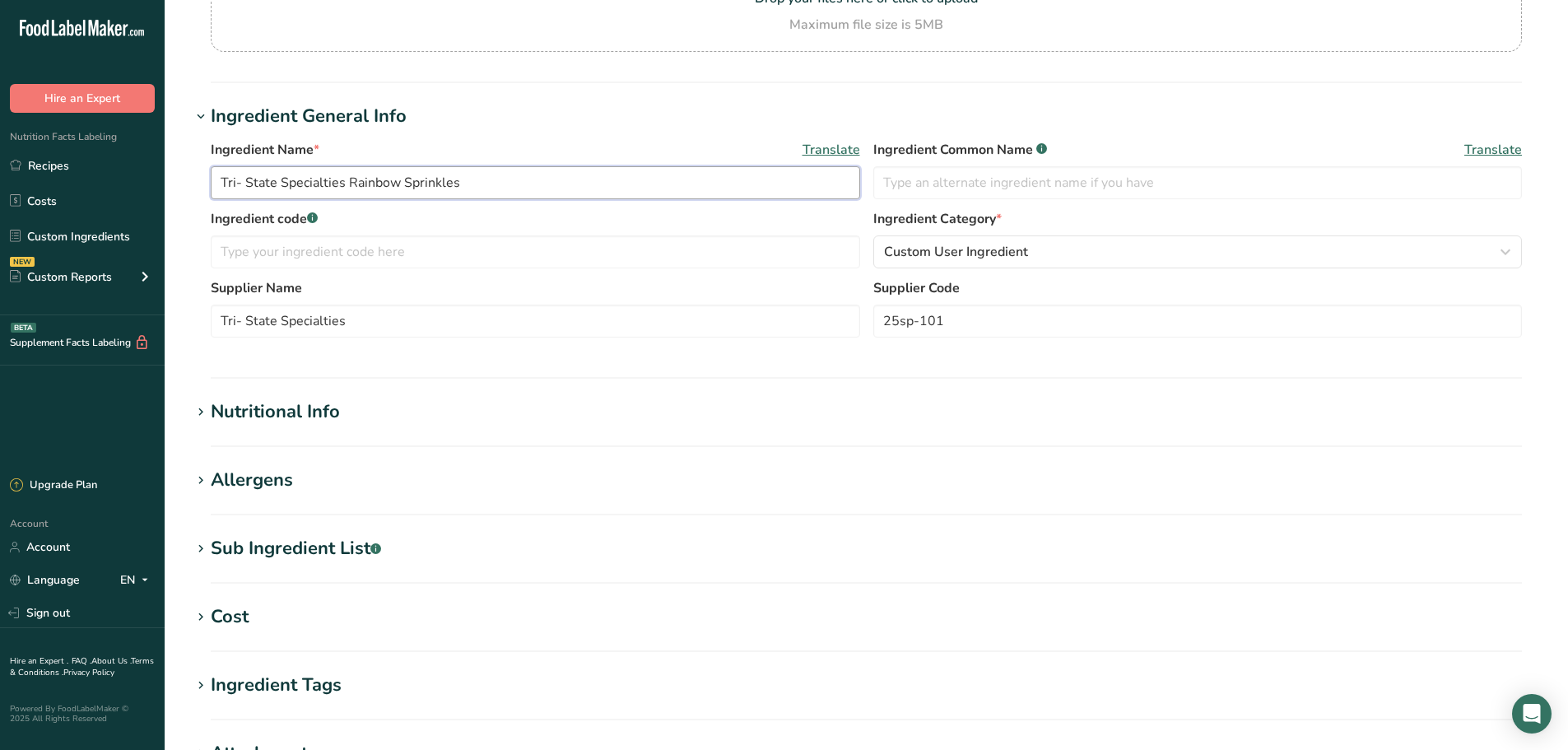
drag, startPoint x: 345, startPoint y: 179, endPoint x: 183, endPoint y: 156, distance: 163.6
click at [183, 156] on section "Edit Tri- State Specialties Rainbow Sprinkles Ingredient Spec Sheet .a-a{fill:#…" at bounding box center [866, 398] width 1403 height 1209
type input "Rainbow Sprinkles"
click at [283, 324] on input "Tri- State Specialties" at bounding box center [535, 321] width 649 height 33
click at [1225, 104] on h1 "Ingredient General Info" at bounding box center [866, 116] width 1350 height 27
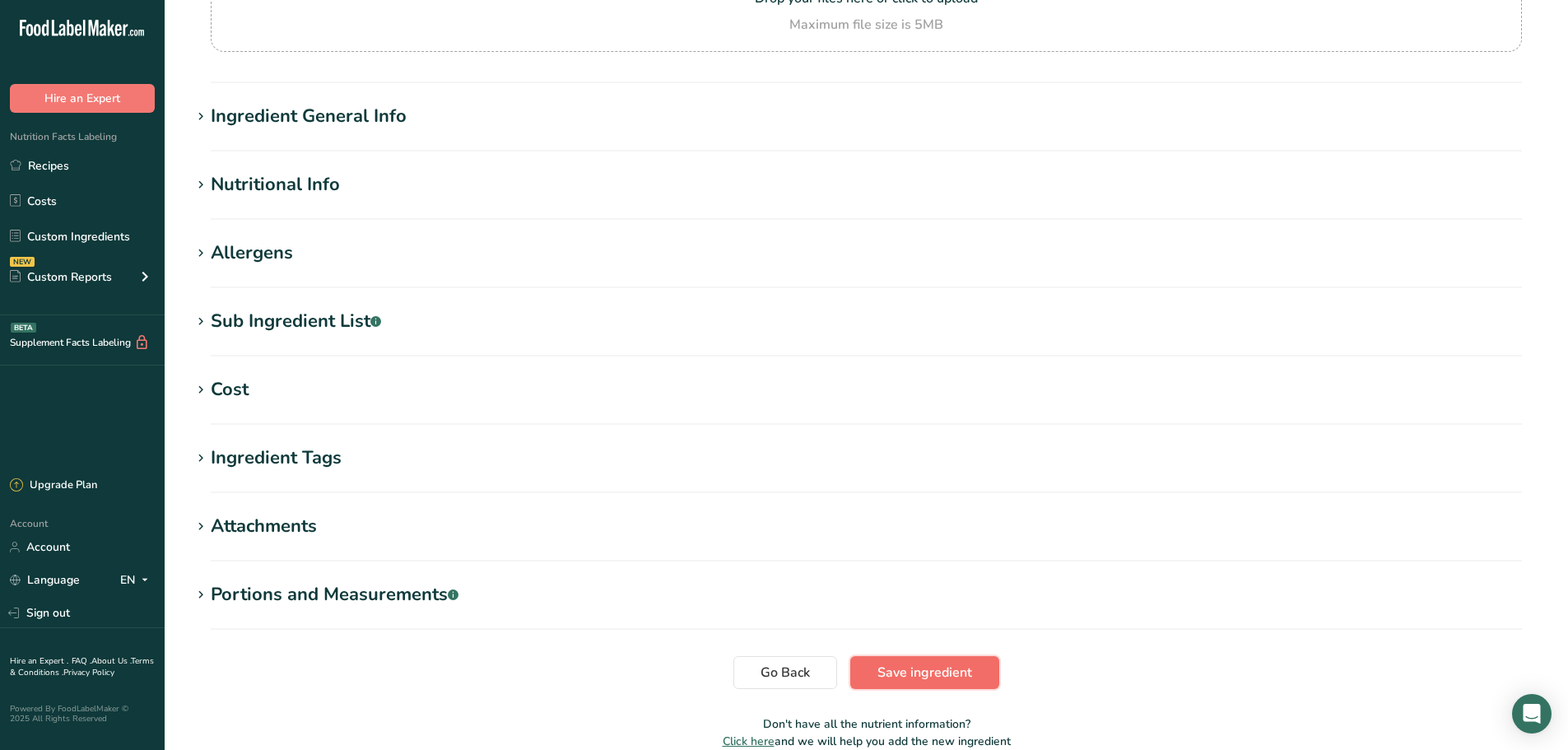
click at [942, 657] on button "Save ingredient" at bounding box center [925, 673] width 149 height 33
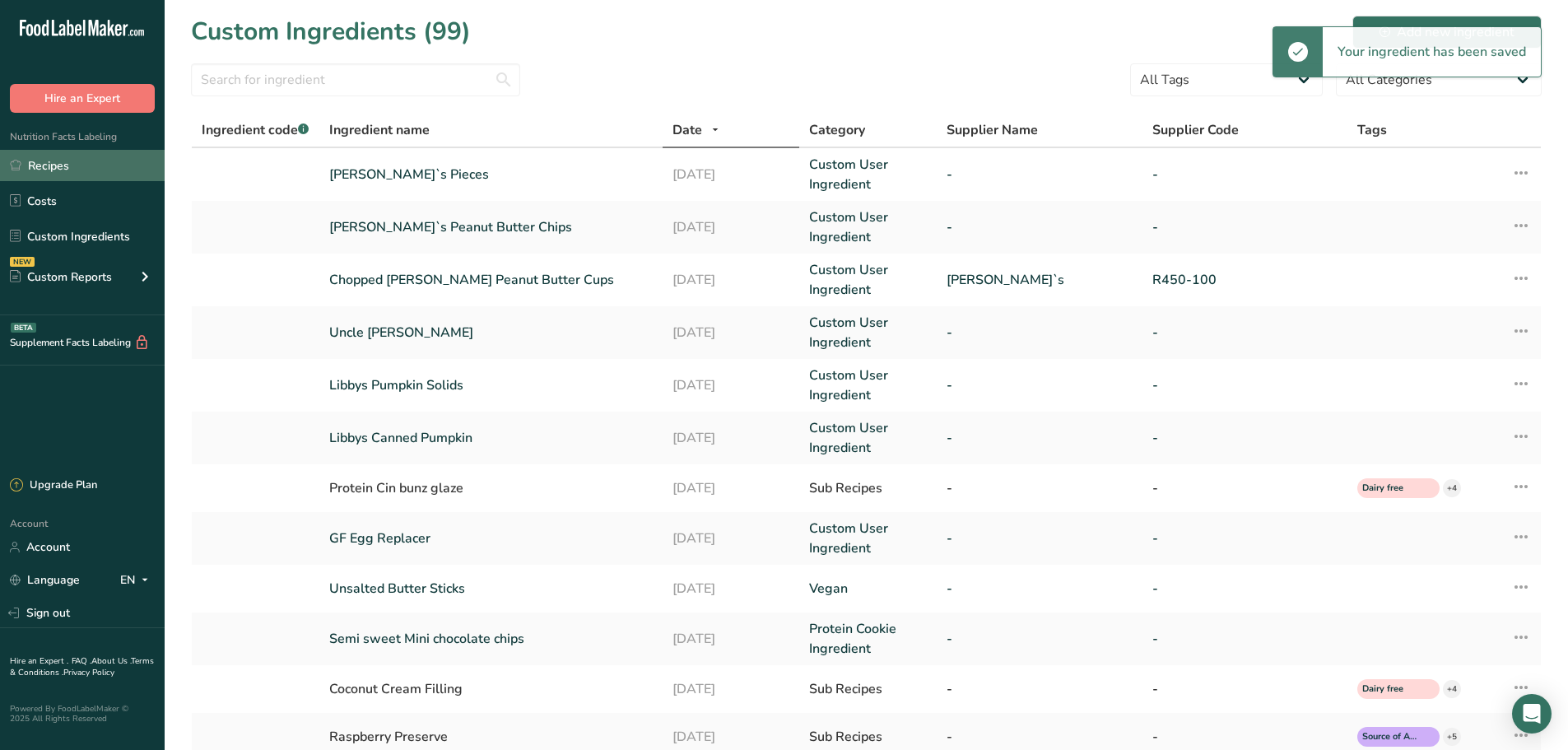
click at [47, 176] on link "Recipes" at bounding box center [82, 166] width 165 height 32
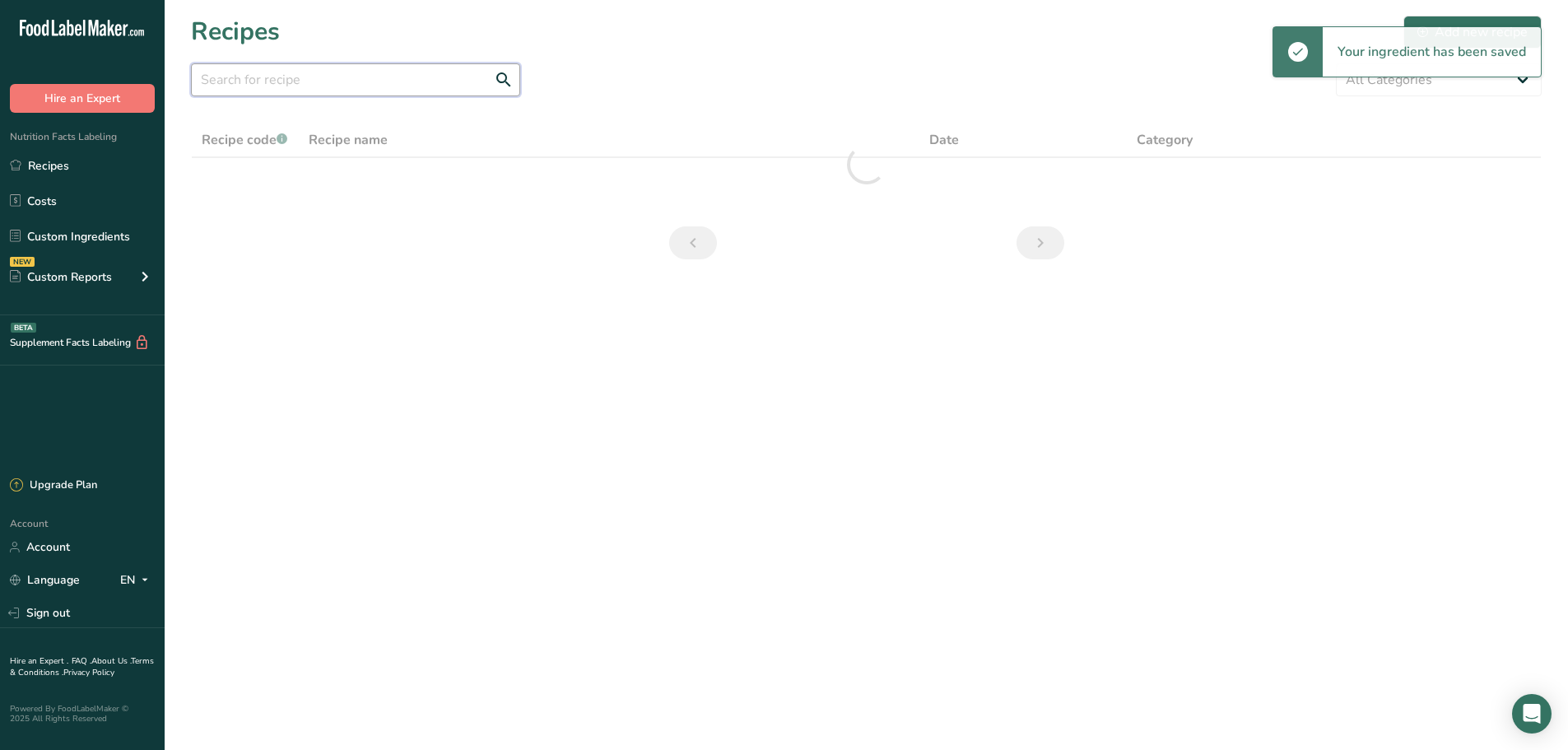
click at [301, 69] on input "text" at bounding box center [355, 80] width 329 height 33
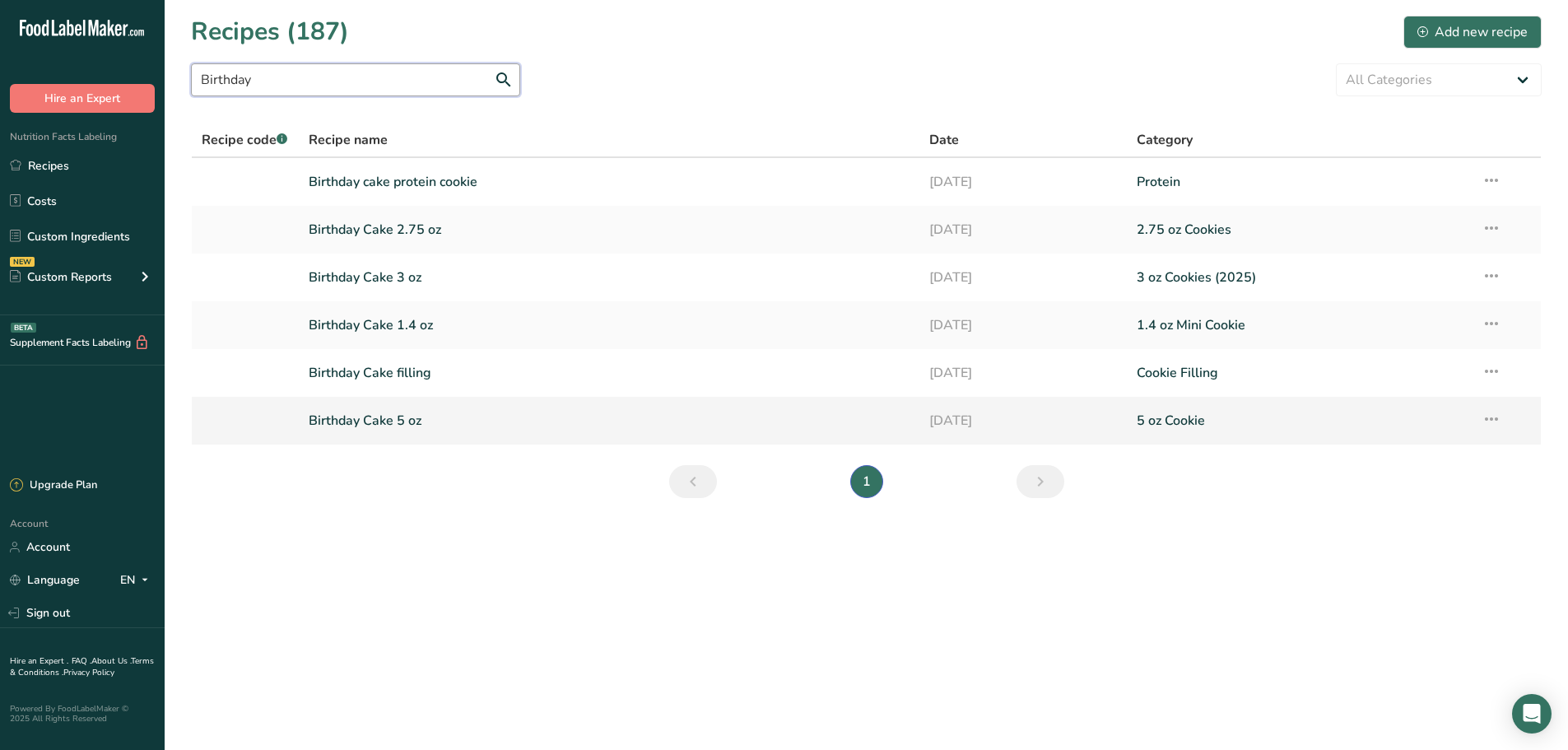
type input "Birthday"
click at [361, 407] on link "Birthday Cake 5 oz" at bounding box center [610, 420] width 602 height 34
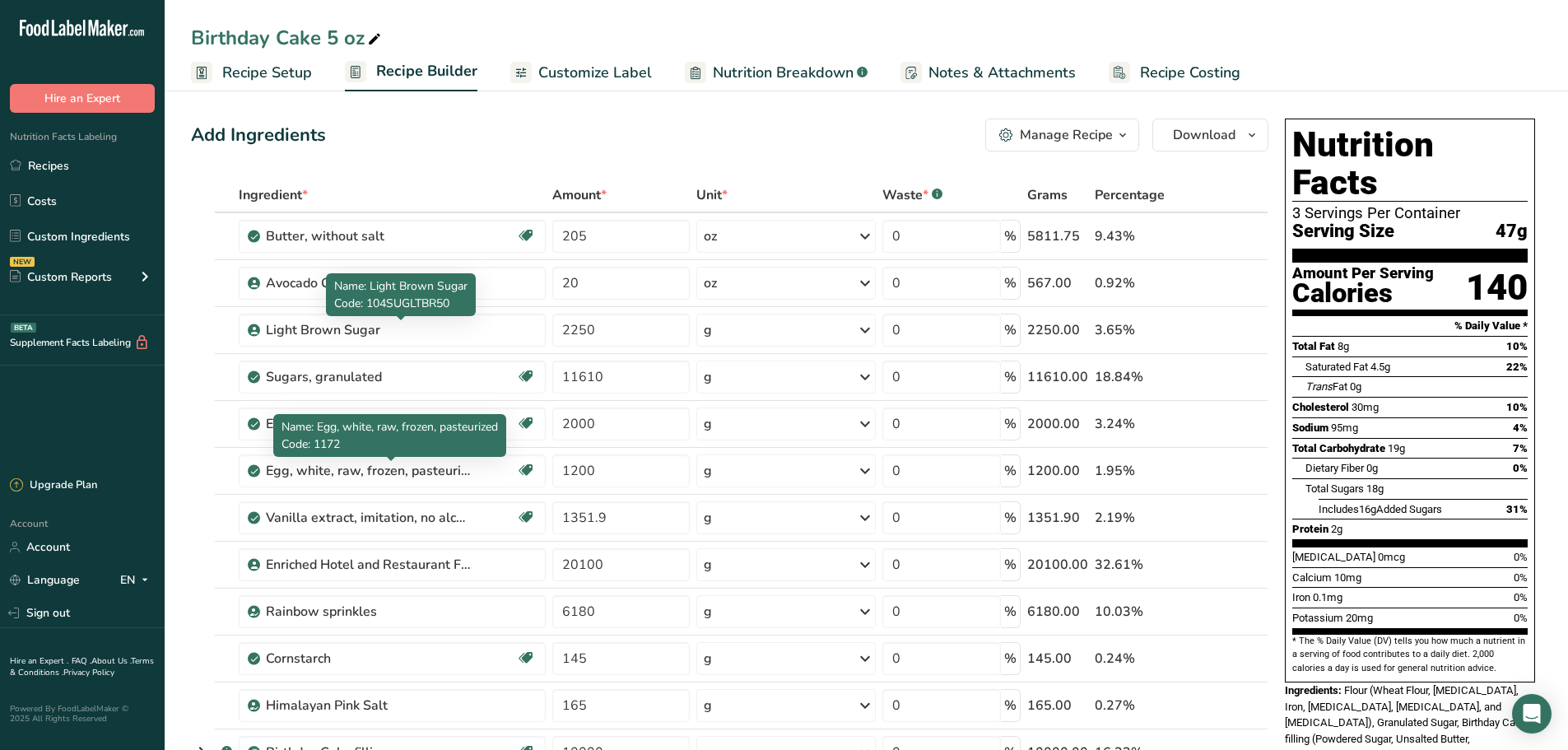
scroll to position [274, 0]
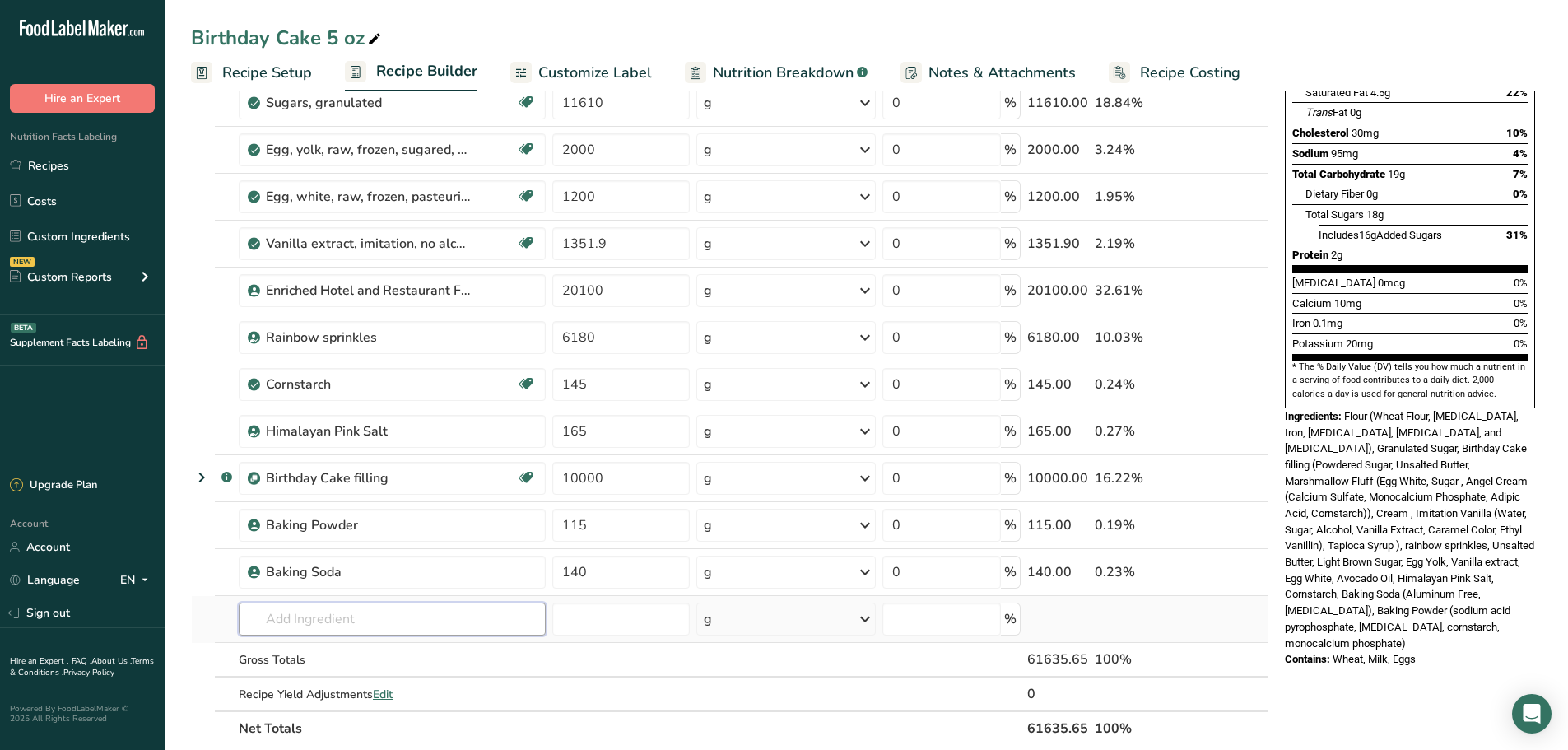
click at [321, 624] on input "text" at bounding box center [392, 619] width 307 height 33
type input "Rainbow sprink"
click at [390, 517] on link "Rainbow Sprinkles" at bounding box center [392, 507] width 307 height 27
type input "Rainbow Sprinkles"
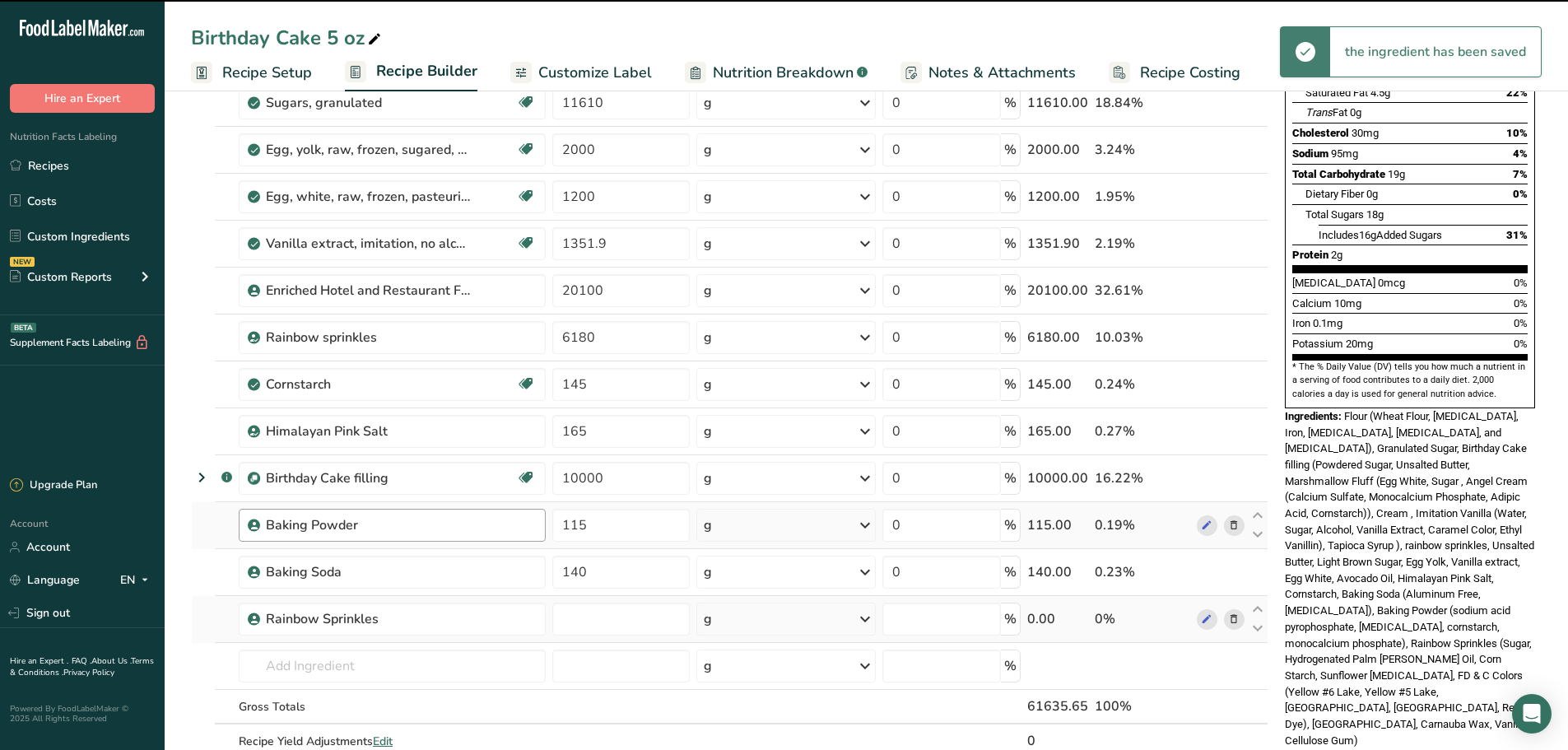
type input "0"
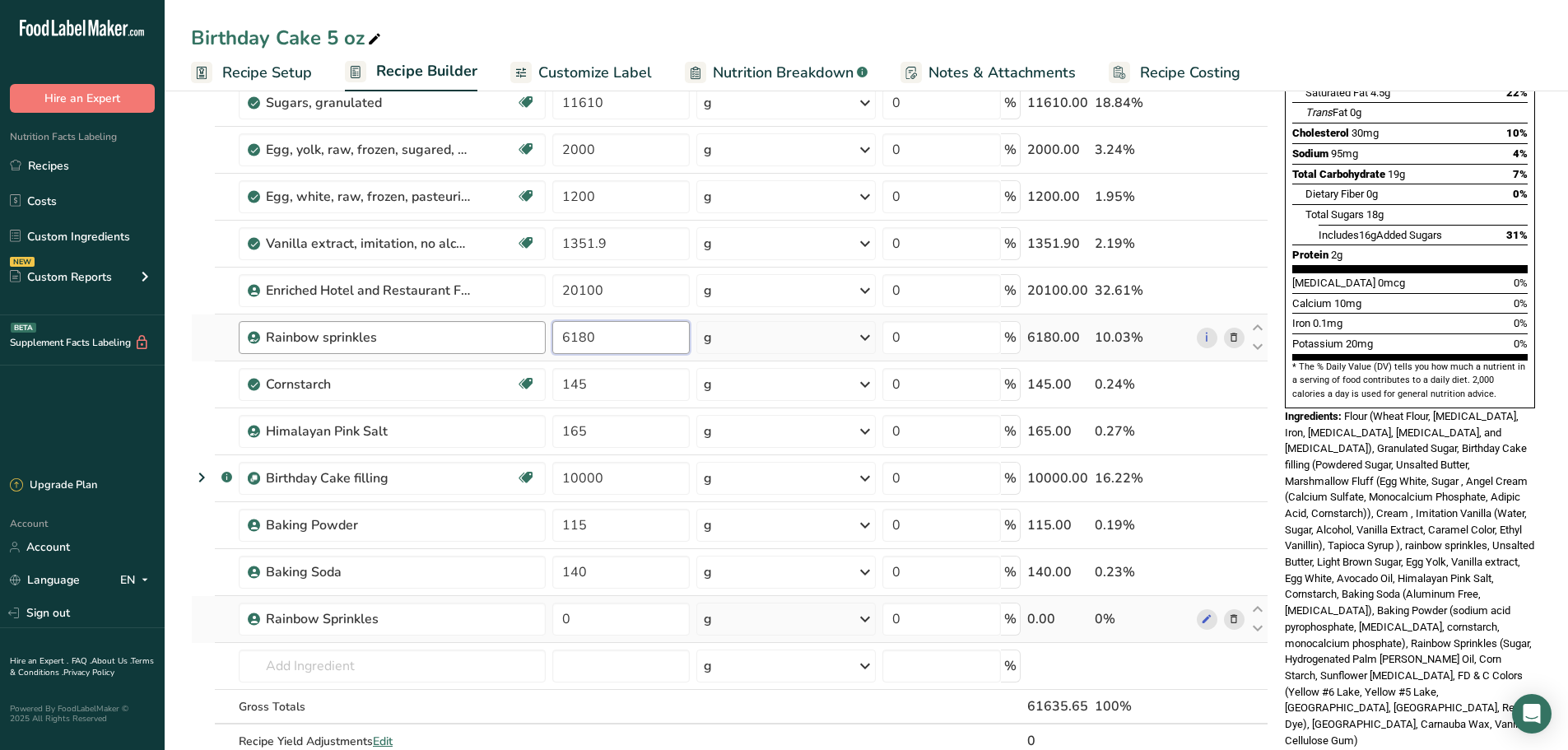
drag, startPoint x: 558, startPoint y: 332, endPoint x: 518, endPoint y: 327, distance: 40.3
click at [518, 327] on tr "Rainbow sprinkles 6180 g Weight Units g kg mg See more Volume Units l Volume un…" at bounding box center [730, 337] width 1076 height 46
type input "0"
click at [599, 611] on div "Ingredient * Amount * Unit * Waste * .a-a{fill:#347362;}.b-a{fill:#fff;} Grams …" at bounding box center [730, 347] width 1078 height 889
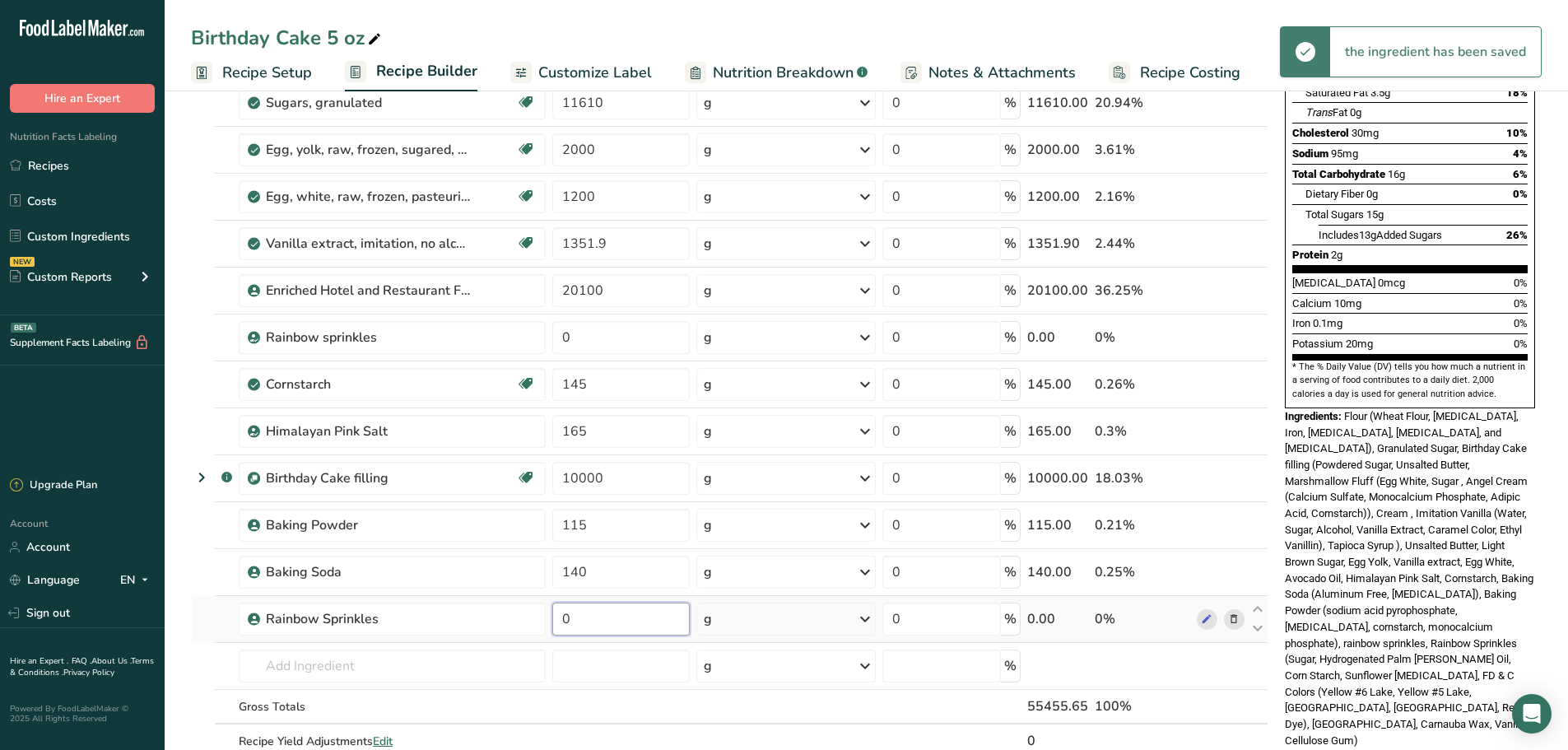
drag, startPoint x: 591, startPoint y: 616, endPoint x: 551, endPoint y: 606, distance: 41.2
click at [551, 606] on td "0" at bounding box center [621, 618] width 144 height 46
paste input "6180"
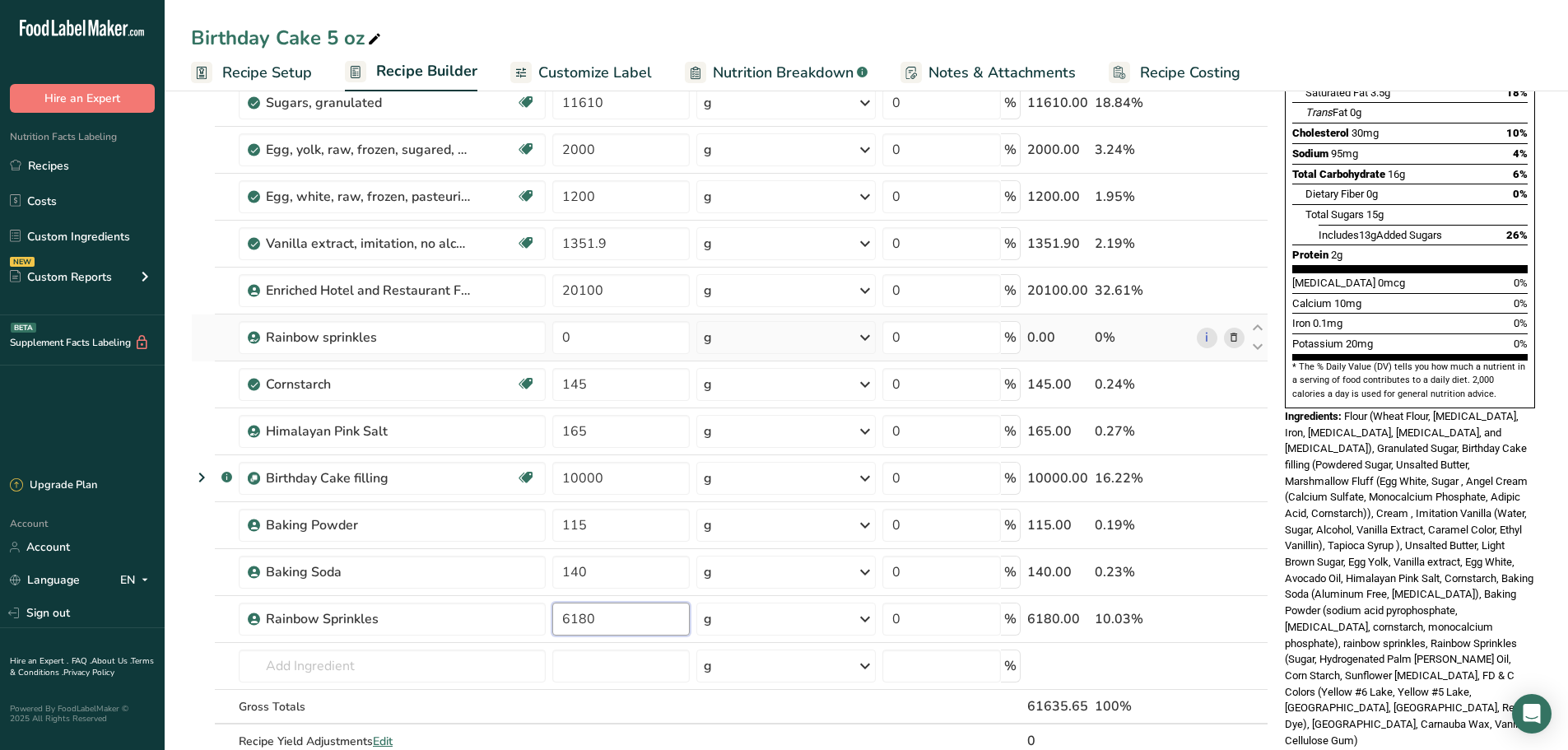
type input "6180"
click at [206, 355] on div "Ingredient * Amount * Unit * Waste * .a-a{fill:#347362;}.b-a{fill:#fff;} Grams …" at bounding box center [730, 347] width 1078 height 889
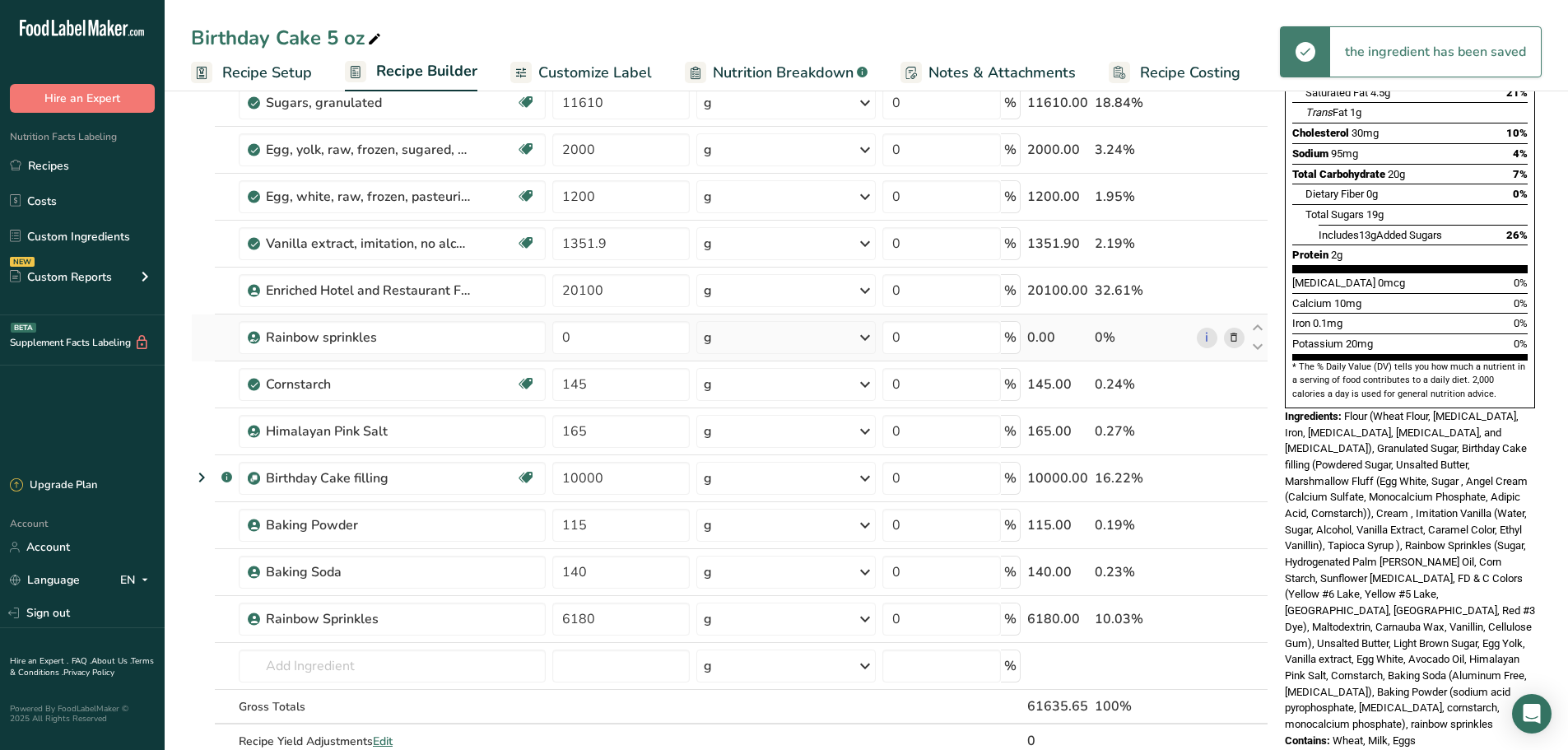
click at [1228, 339] on icon at bounding box center [1234, 338] width 11 height 18
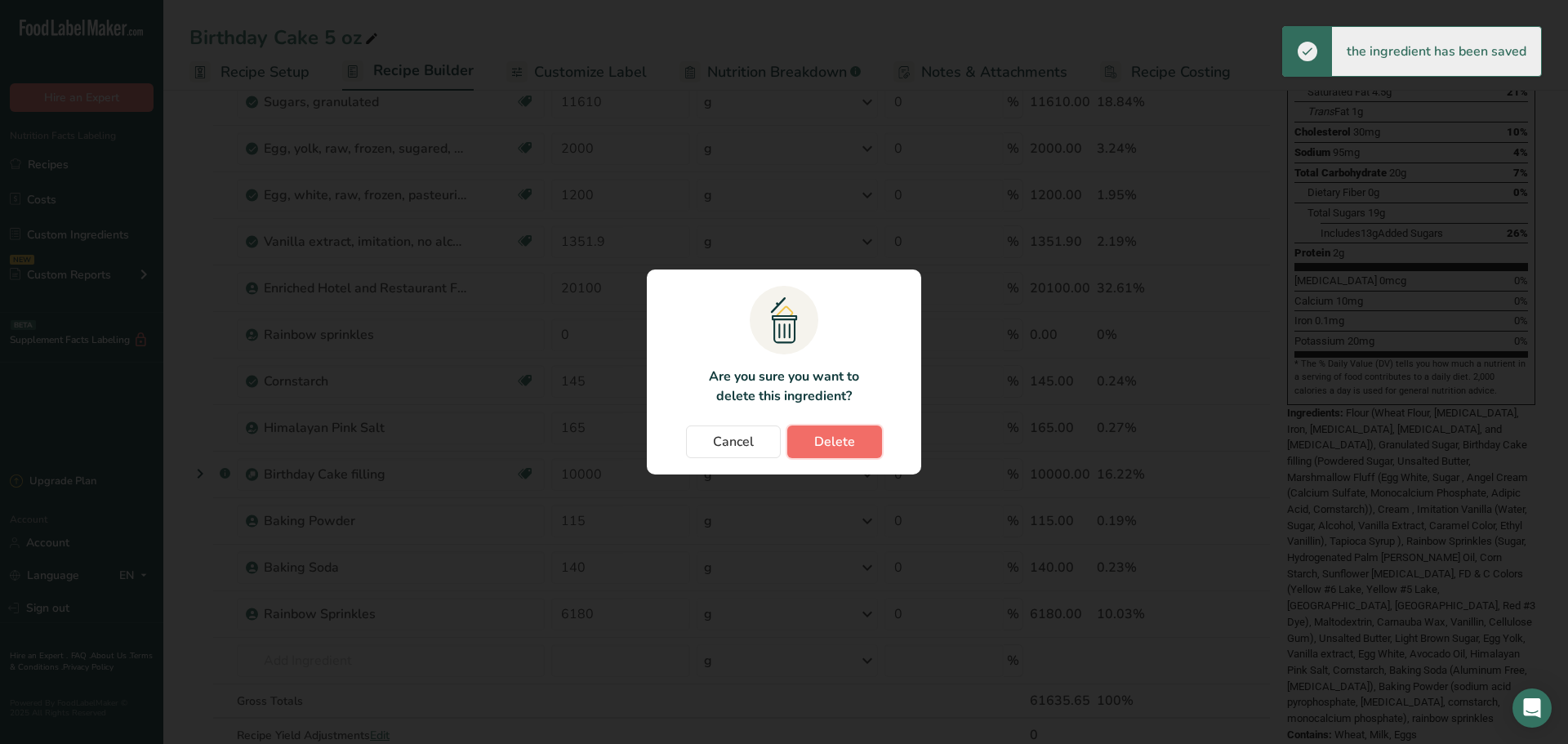
click at [848, 433] on span "Delete" at bounding box center [834, 441] width 41 height 20
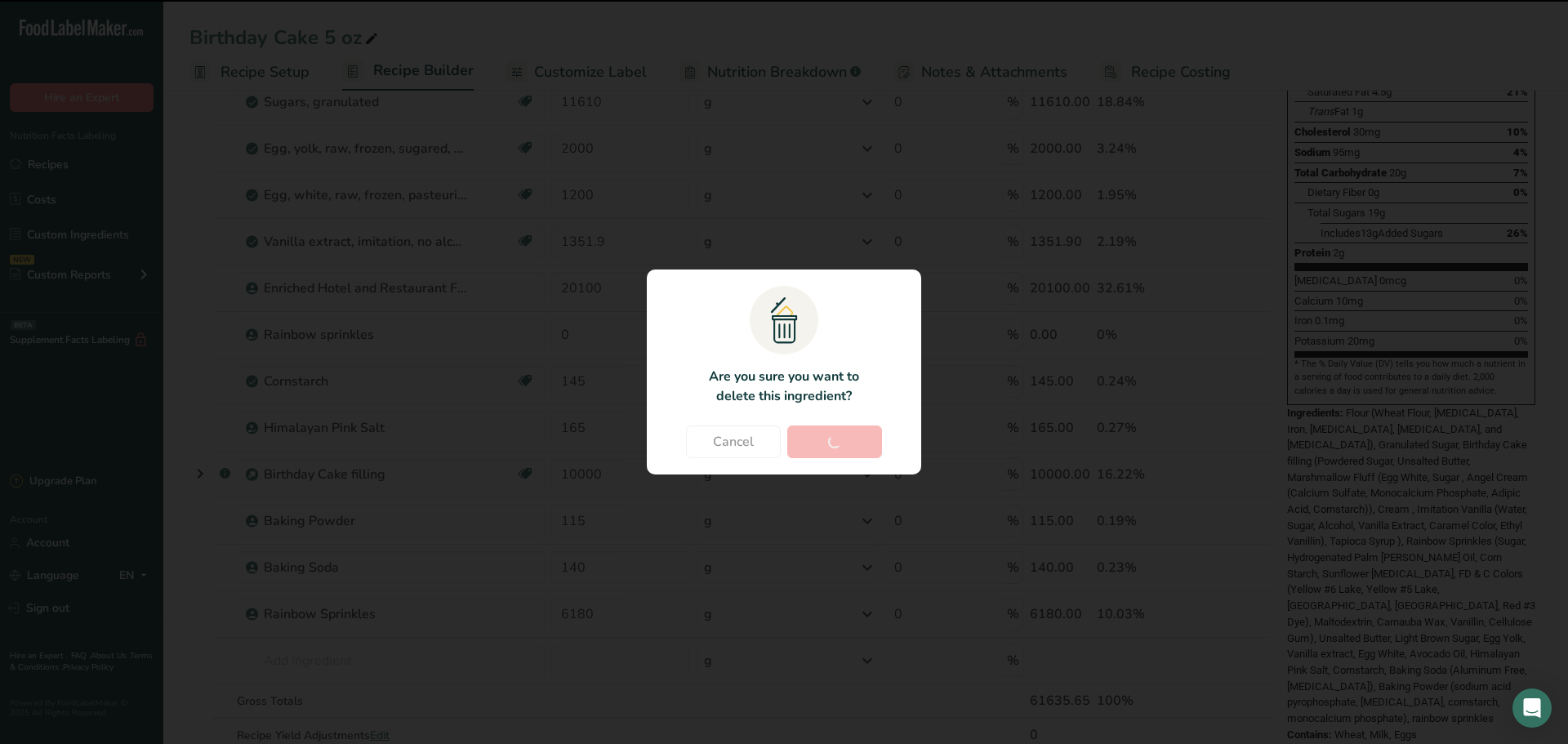
type input "145"
type input "165"
type input "10000"
type input "115"
type input "140"
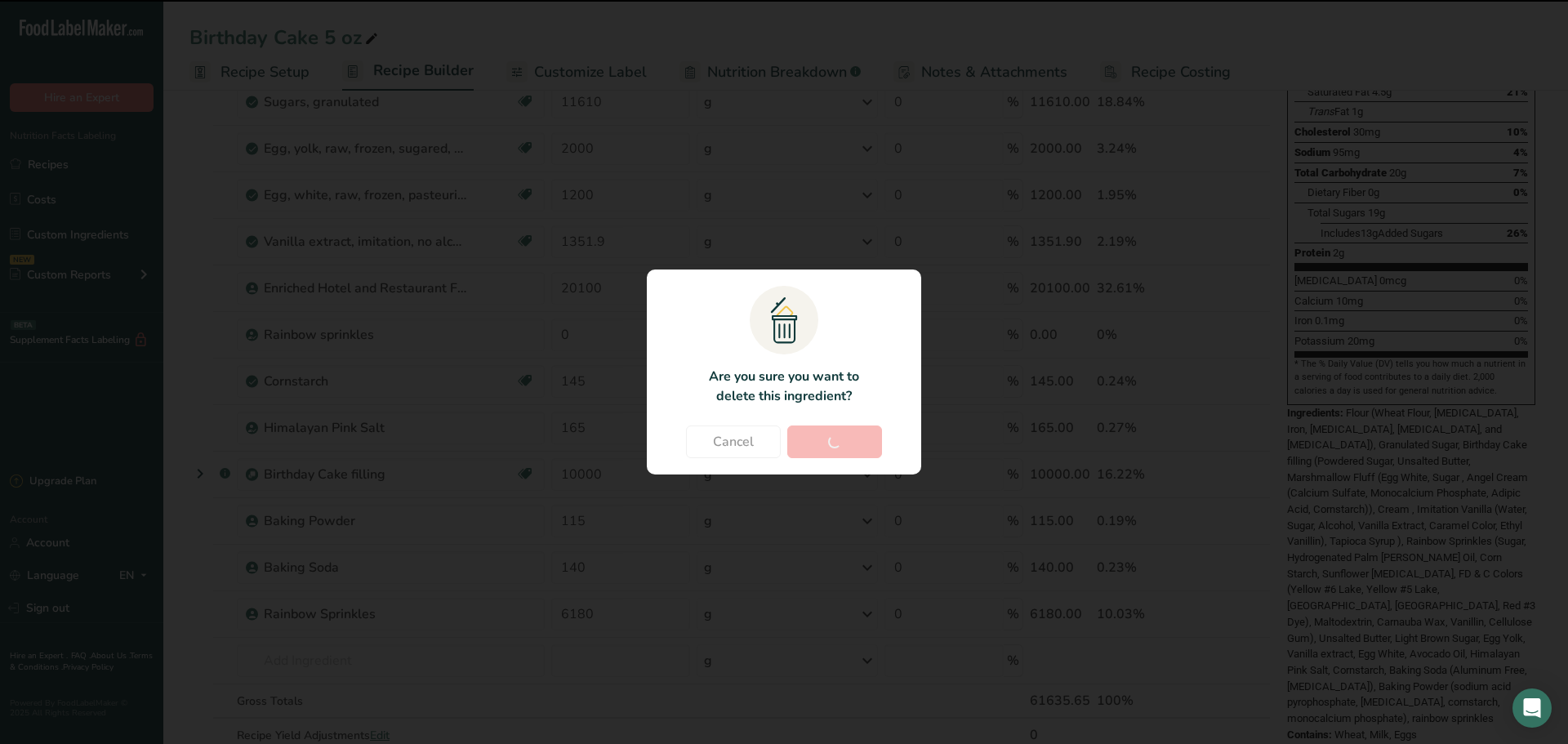
type input "6180"
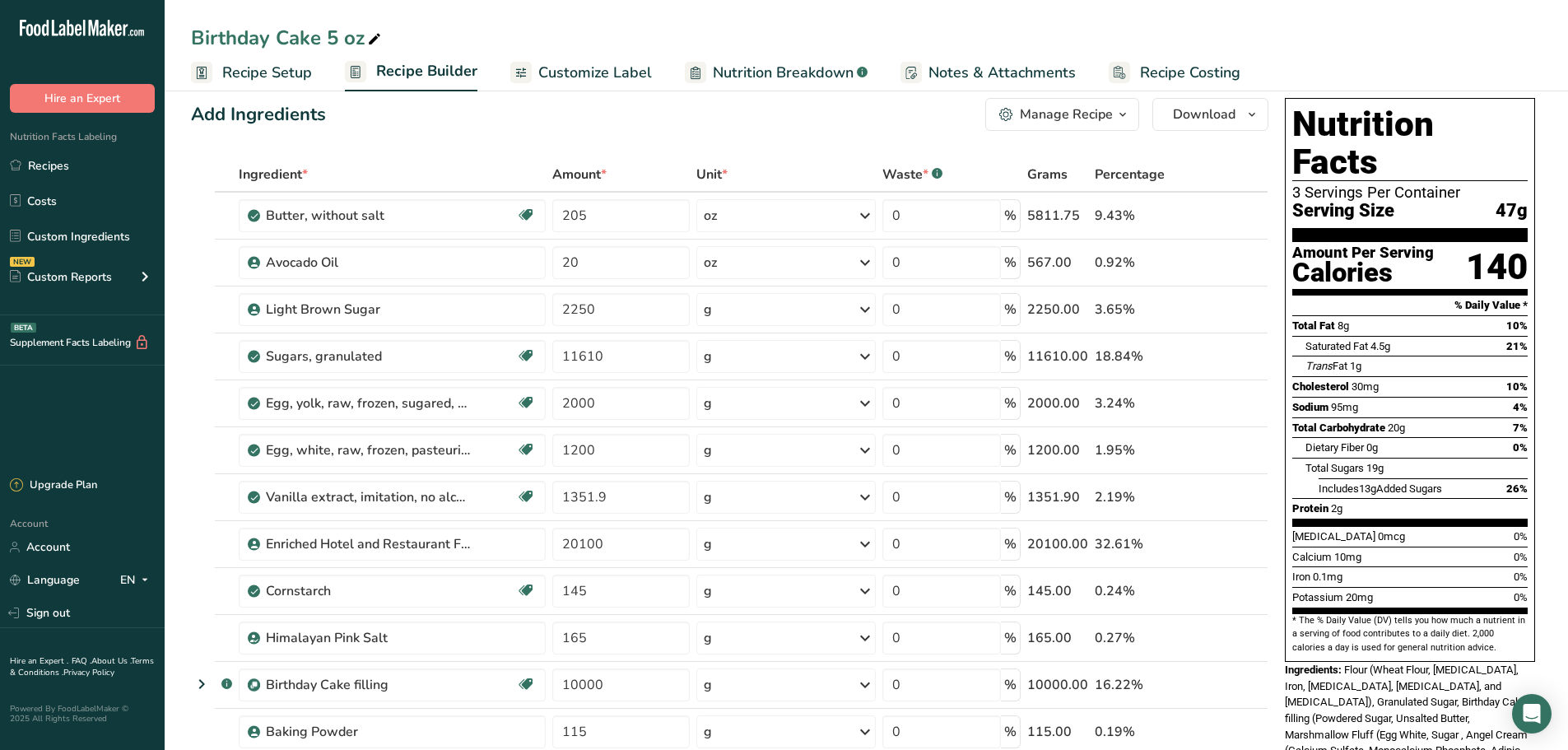
scroll to position [0, 0]
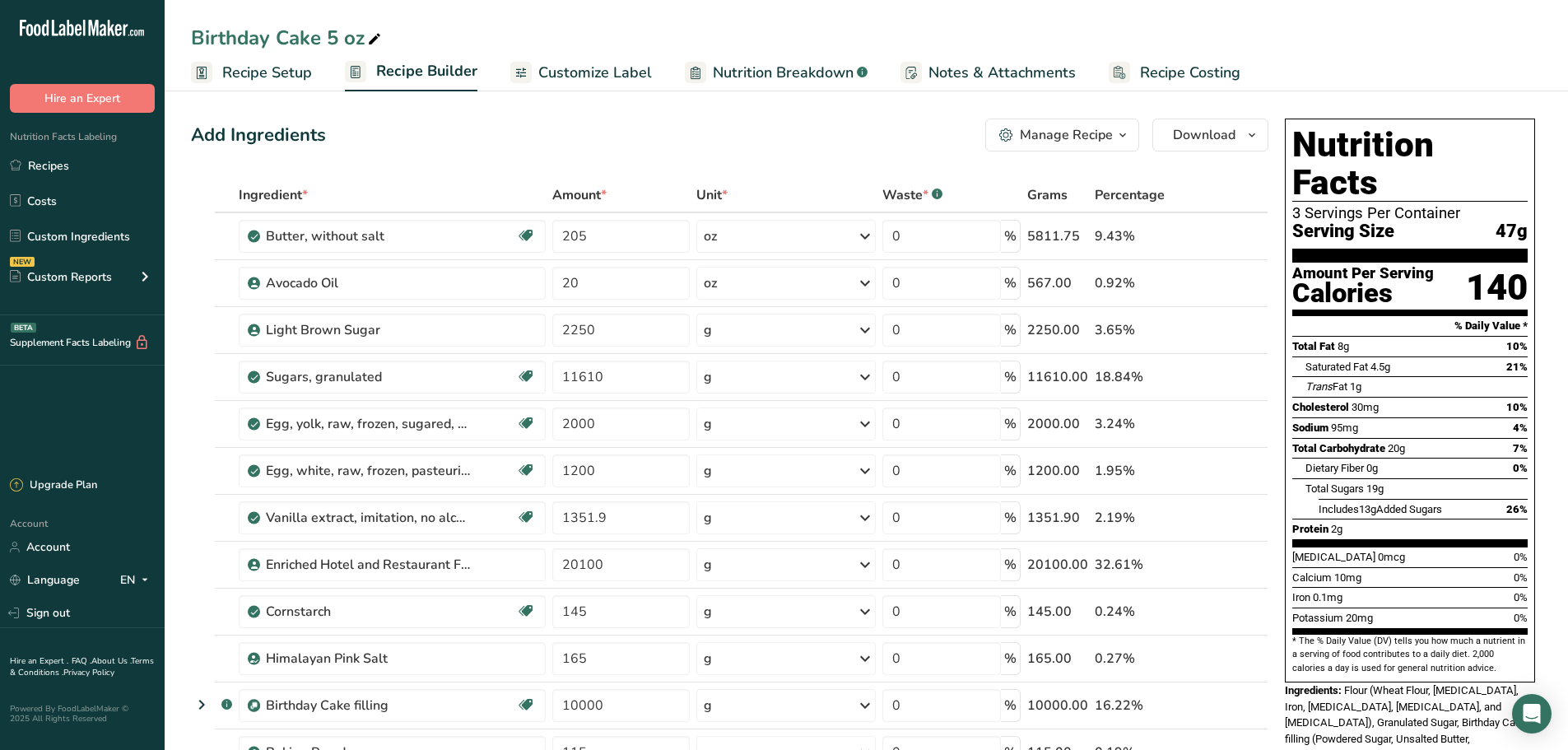
click at [1109, 128] on div "Manage Recipe" at bounding box center [1066, 135] width 93 height 20
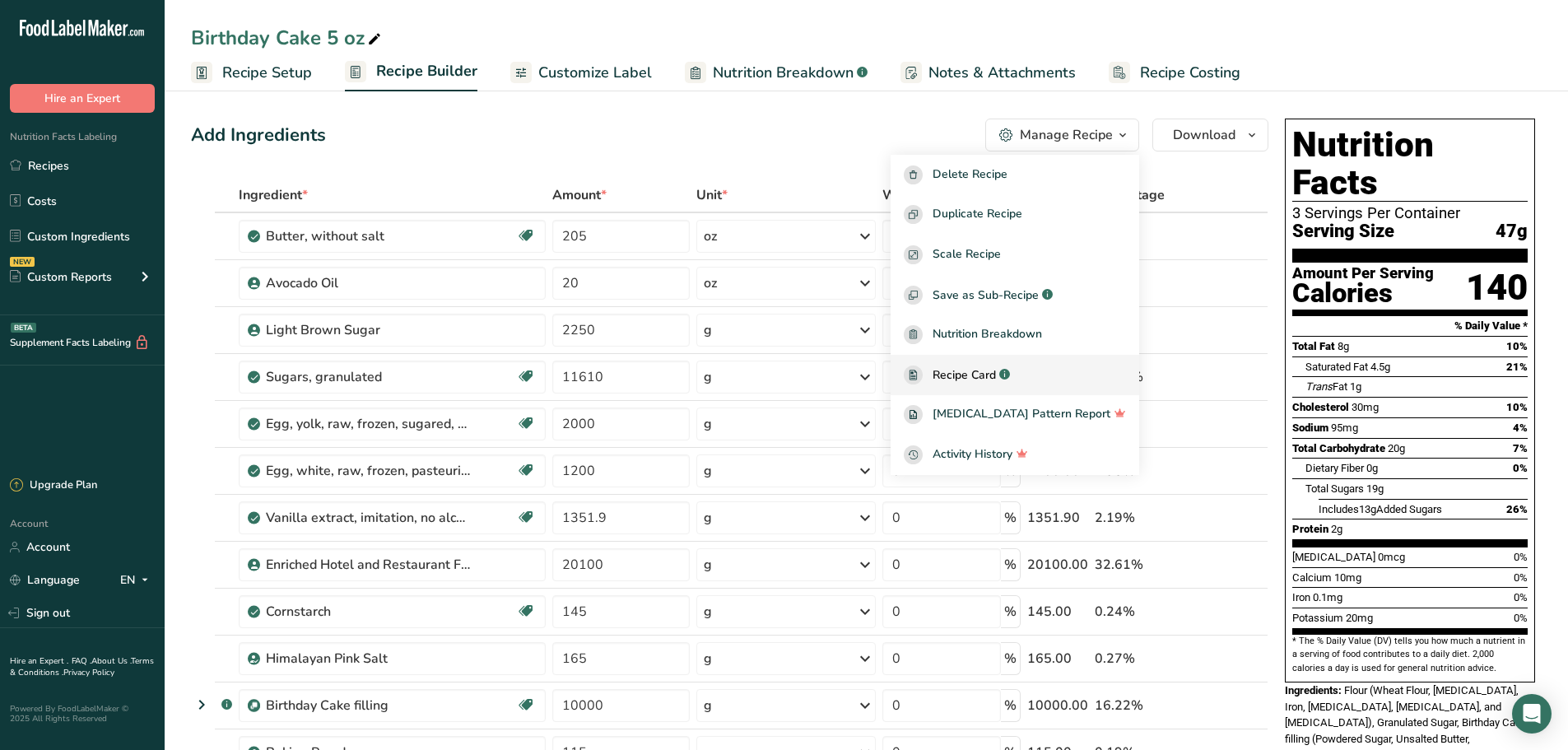
click at [996, 374] on span "Recipe Card" at bounding box center [964, 375] width 63 height 18
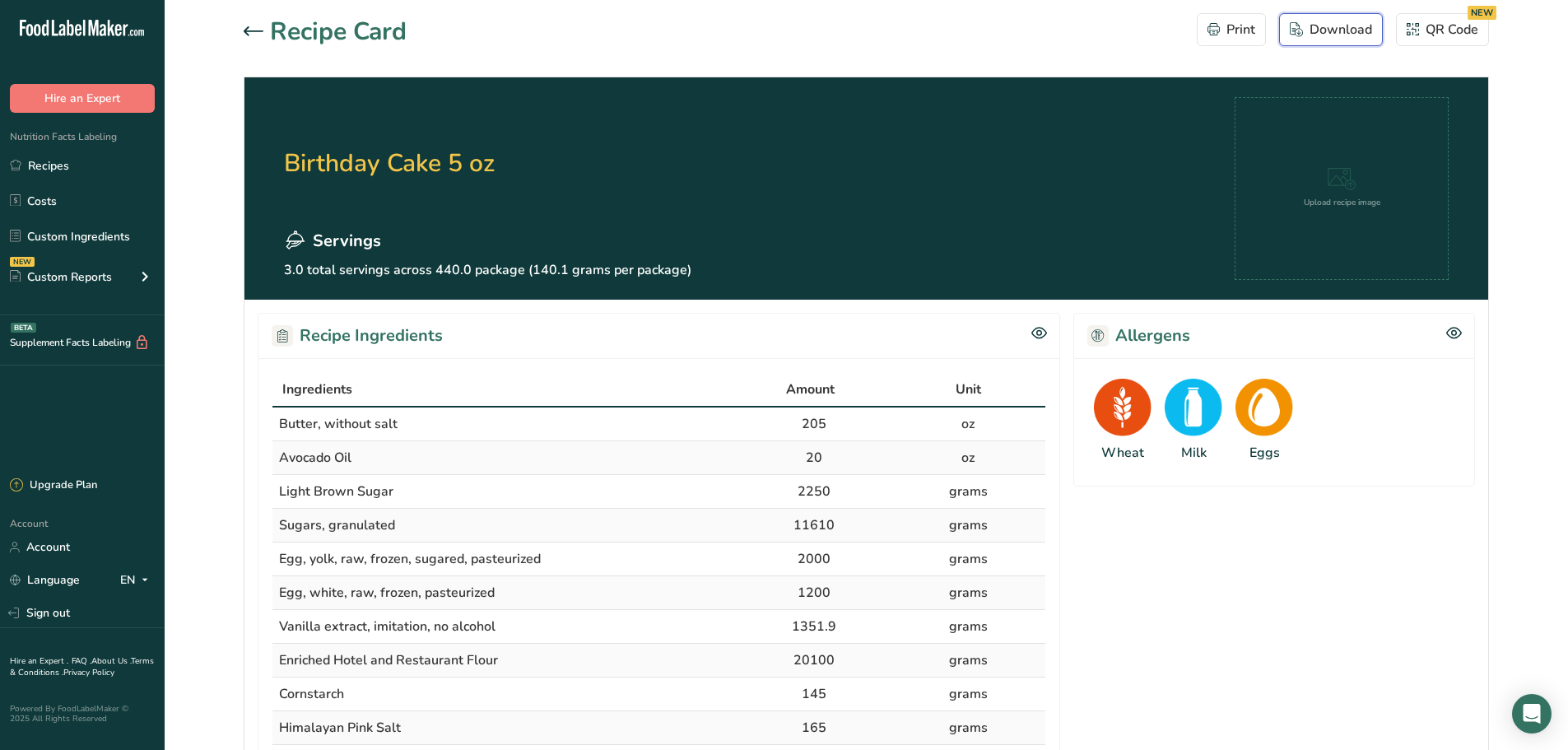
click at [1375, 22] on button "Download" at bounding box center [1331, 30] width 104 height 33
click at [272, 39] on h1 "Recipe Card" at bounding box center [339, 32] width 137 height 37
click at [268, 24] on div at bounding box center [257, 32] width 26 height 20
